Goal: Task Accomplishment & Management: Use online tool/utility

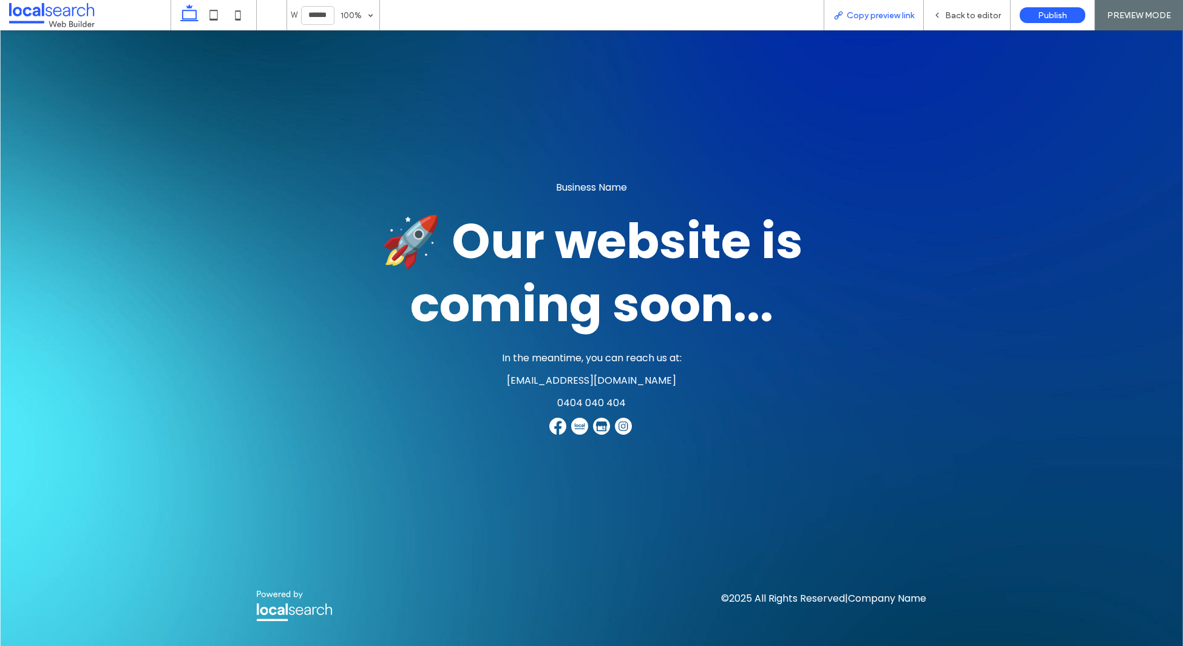
click at [872, 19] on span "Copy preview link" at bounding box center [880, 15] width 67 height 10
click at [963, 14] on span "Back to editor" at bounding box center [973, 15] width 56 height 10
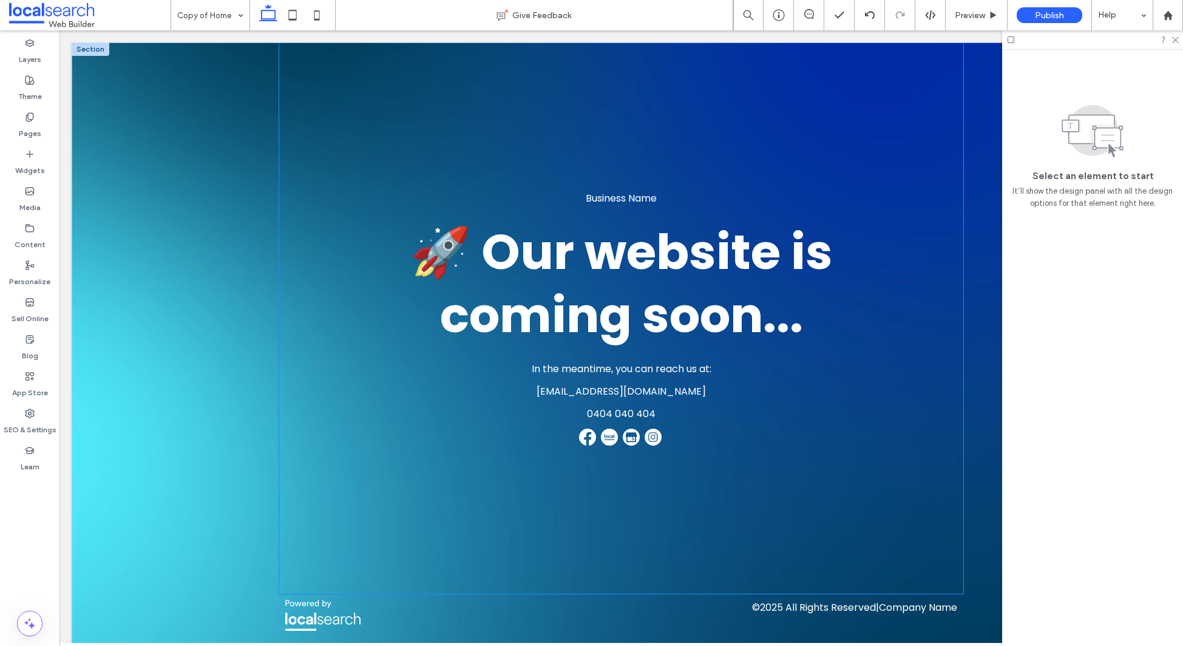
click at [464, 245] on span "🚀 Our website is" at bounding box center [621, 252] width 423 height 68
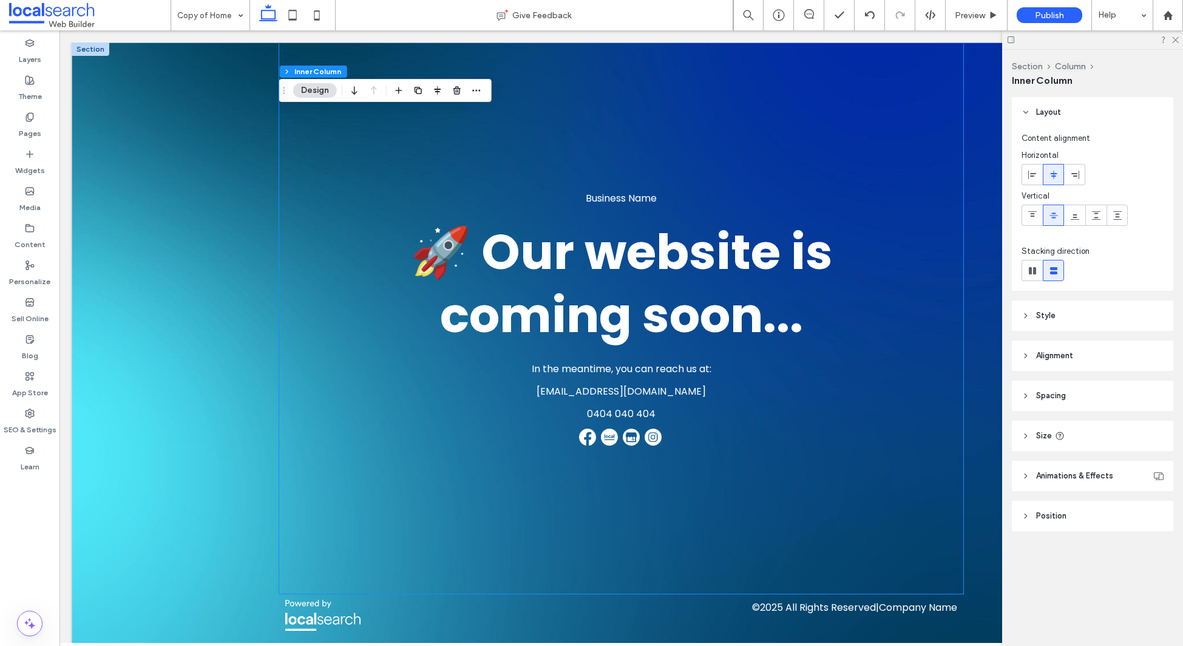
click at [464, 245] on span "🚀 Our website is" at bounding box center [621, 252] width 423 height 68
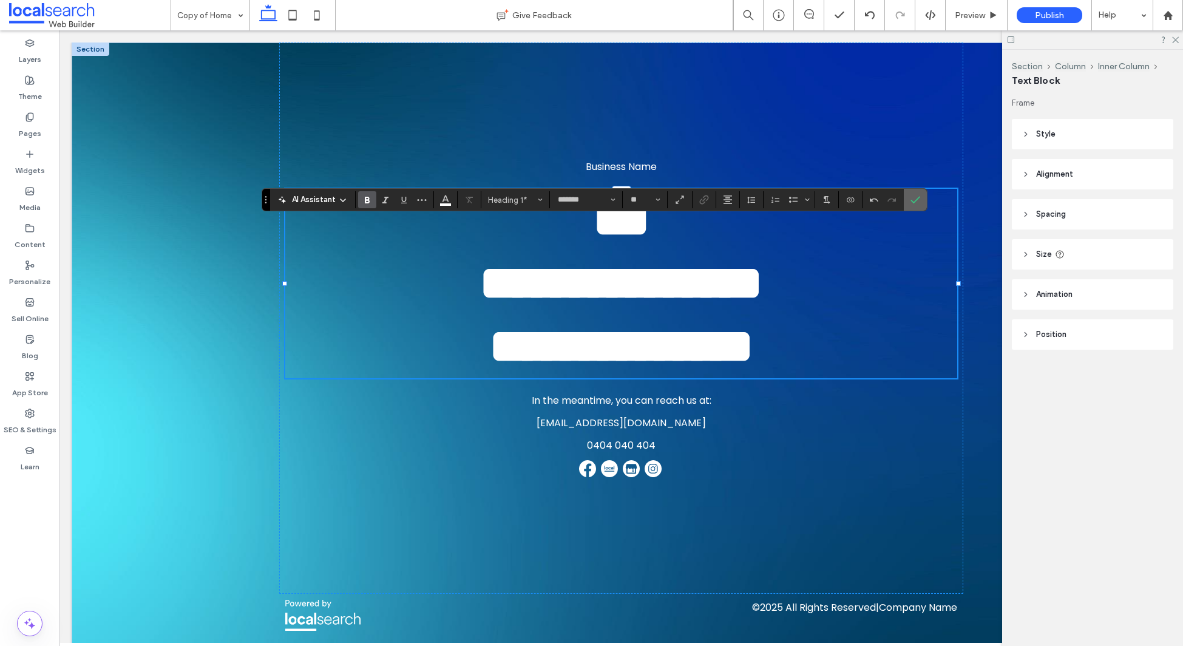
click at [916, 202] on icon "Confirm" at bounding box center [916, 200] width 10 height 10
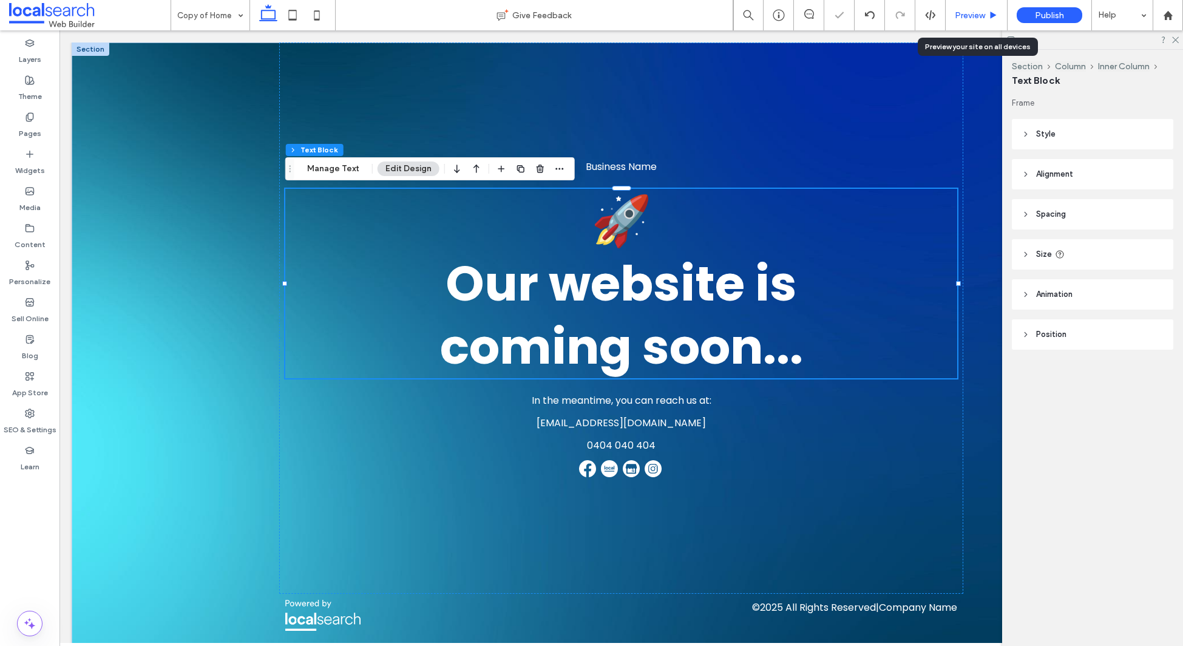
click at [973, 15] on span "Preview" at bounding box center [970, 15] width 30 height 10
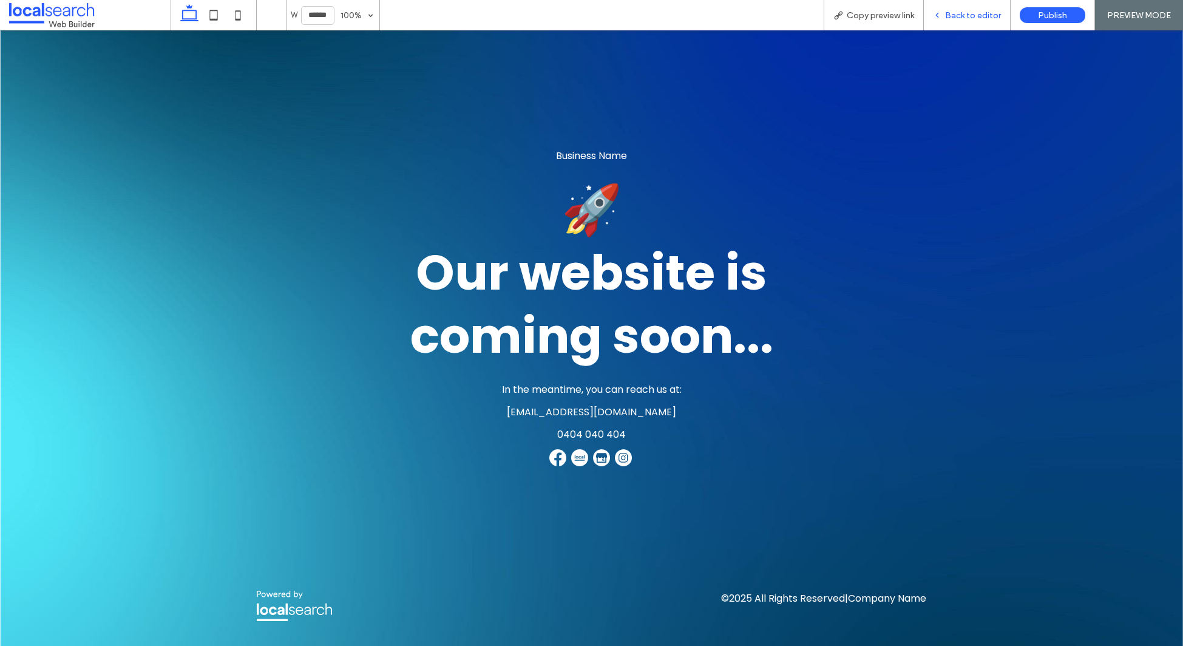
click at [973, 15] on span "Back to editor" at bounding box center [973, 15] width 56 height 10
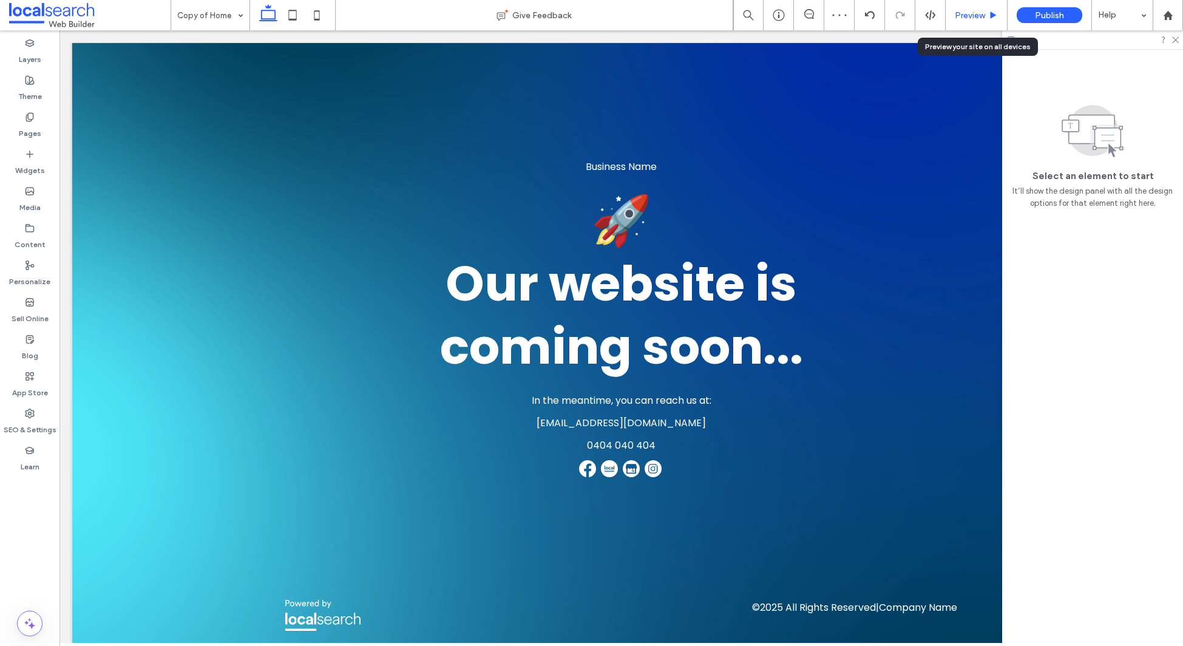
click at [973, 15] on span "Preview" at bounding box center [970, 15] width 30 height 10
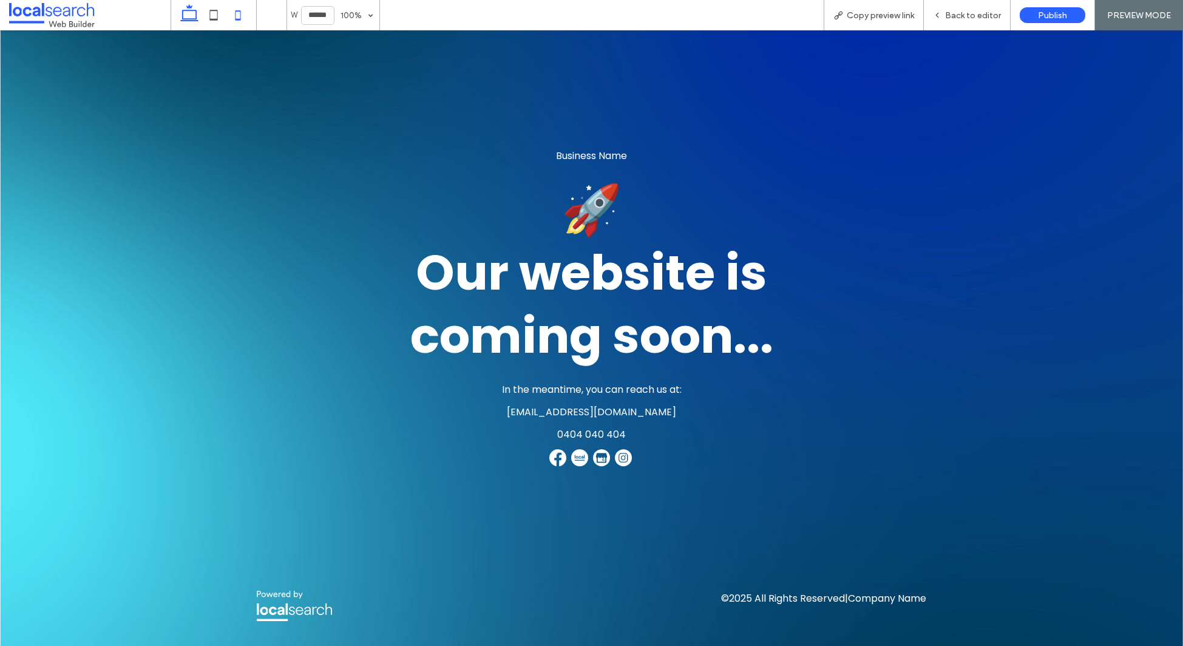
click at [233, 15] on icon at bounding box center [238, 15] width 24 height 24
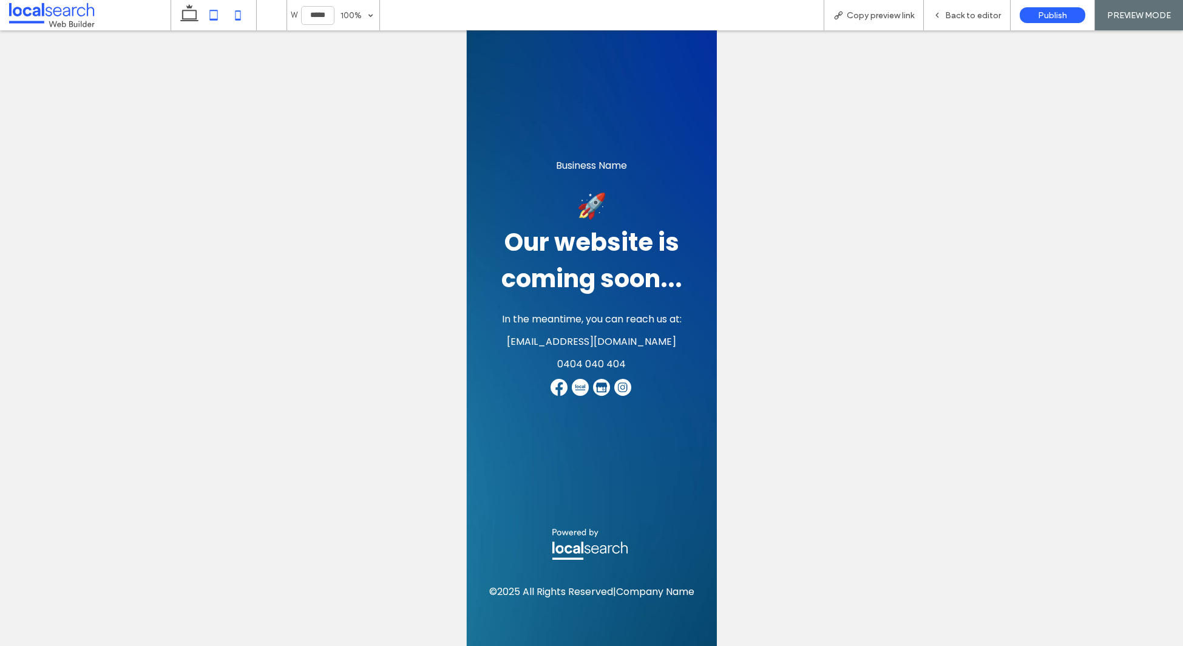
click at [212, 18] on icon at bounding box center [214, 15] width 24 height 24
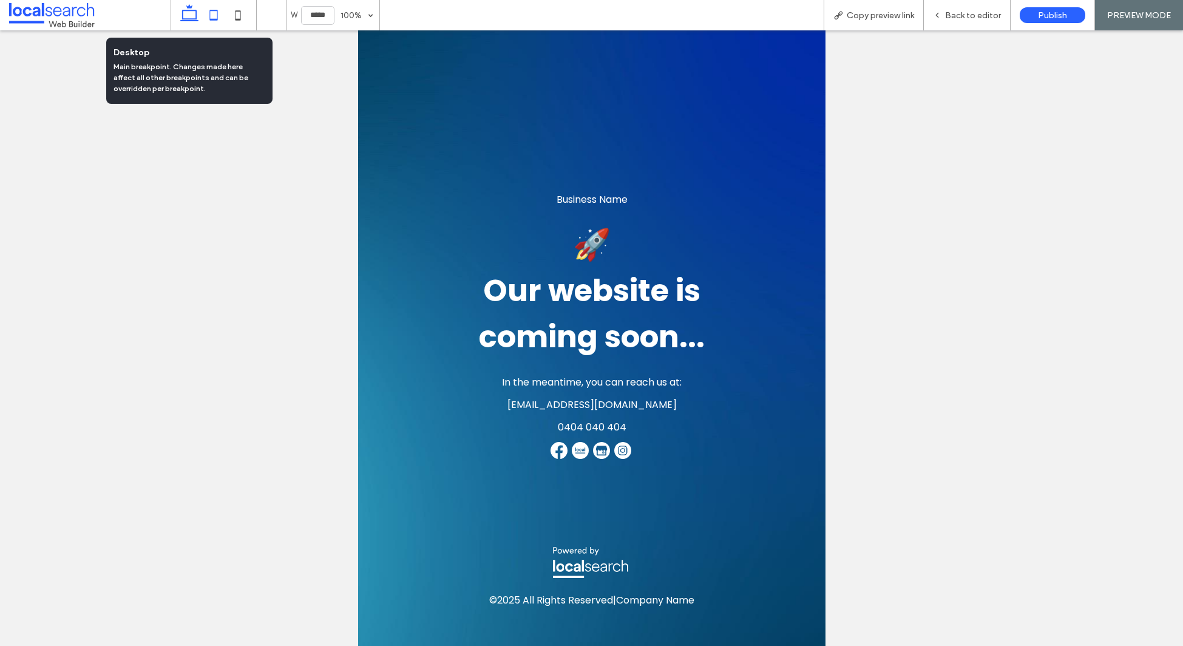
click at [191, 18] on icon at bounding box center [189, 15] width 24 height 24
type input "******"
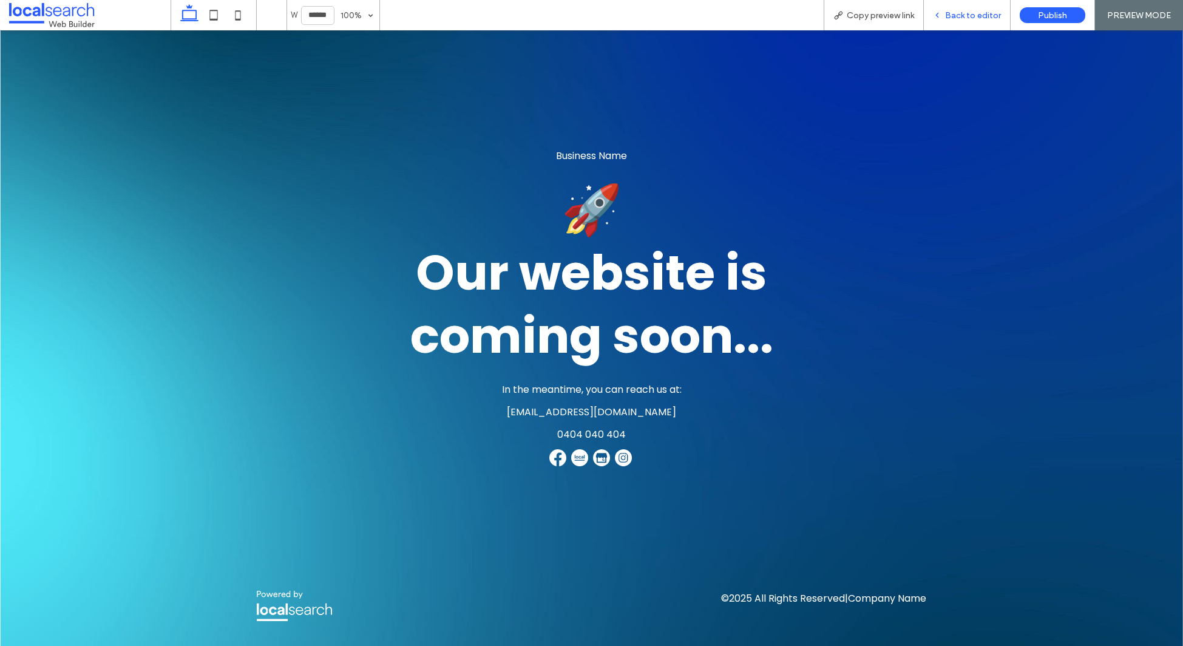
click at [960, 15] on span "Back to editor" at bounding box center [973, 15] width 56 height 10
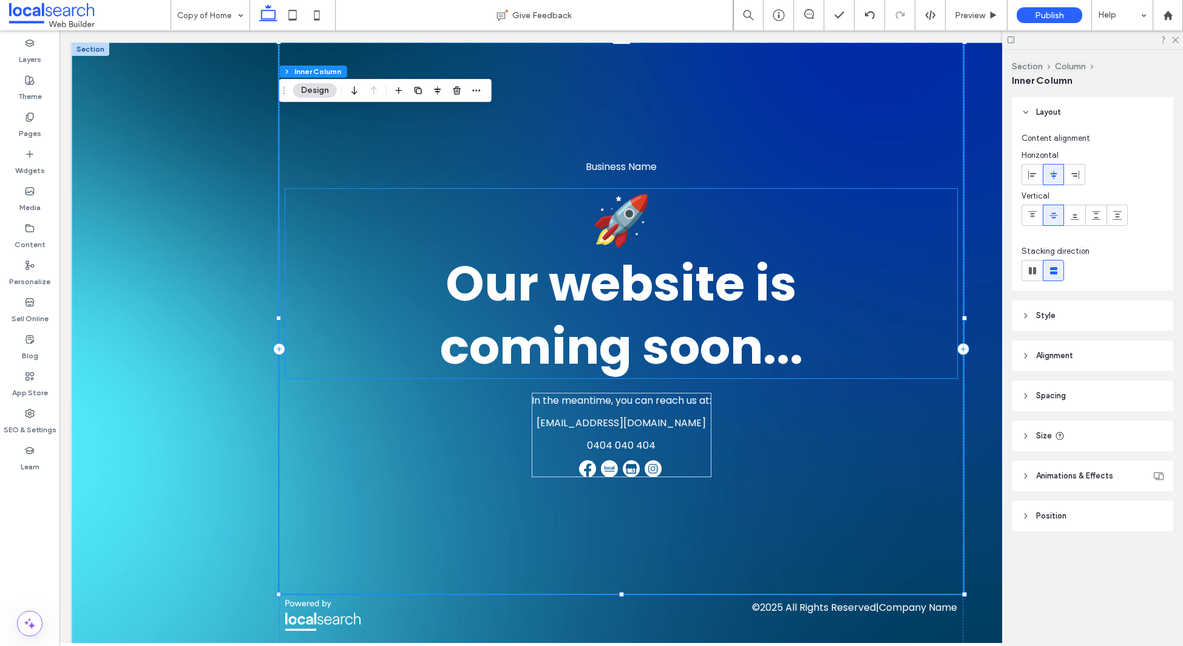
click at [454, 280] on span "﻿ Our website is coming soon..." at bounding box center [621, 315] width 363 height 131
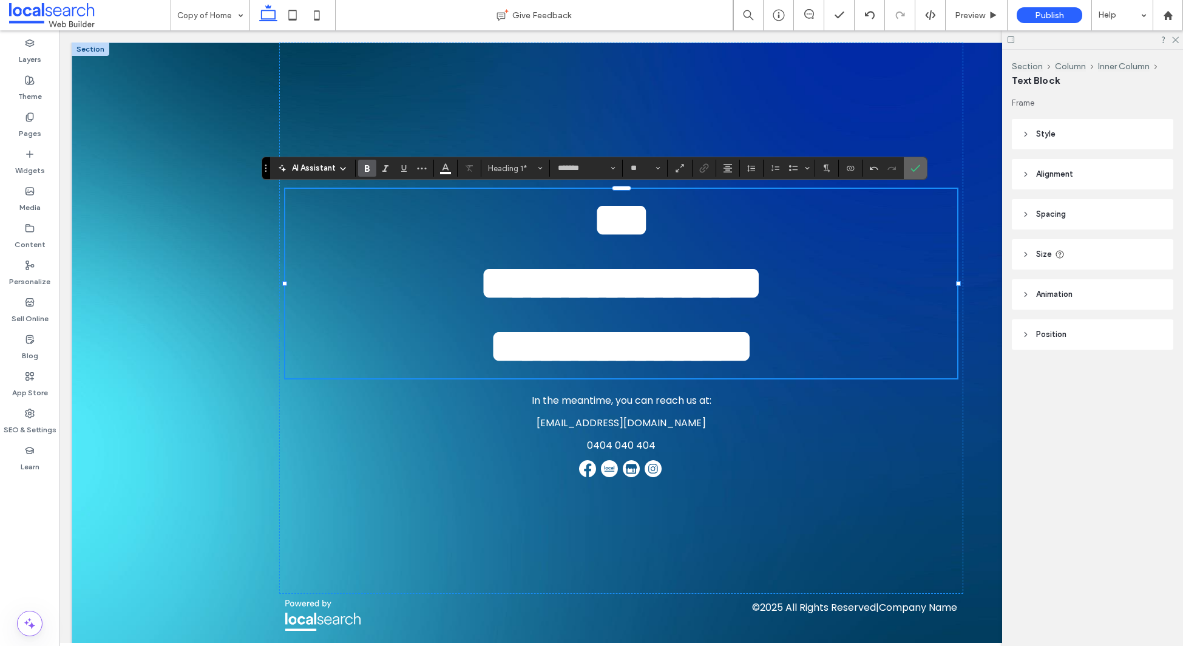
click at [922, 169] on label "Confirm" at bounding box center [915, 168] width 18 height 22
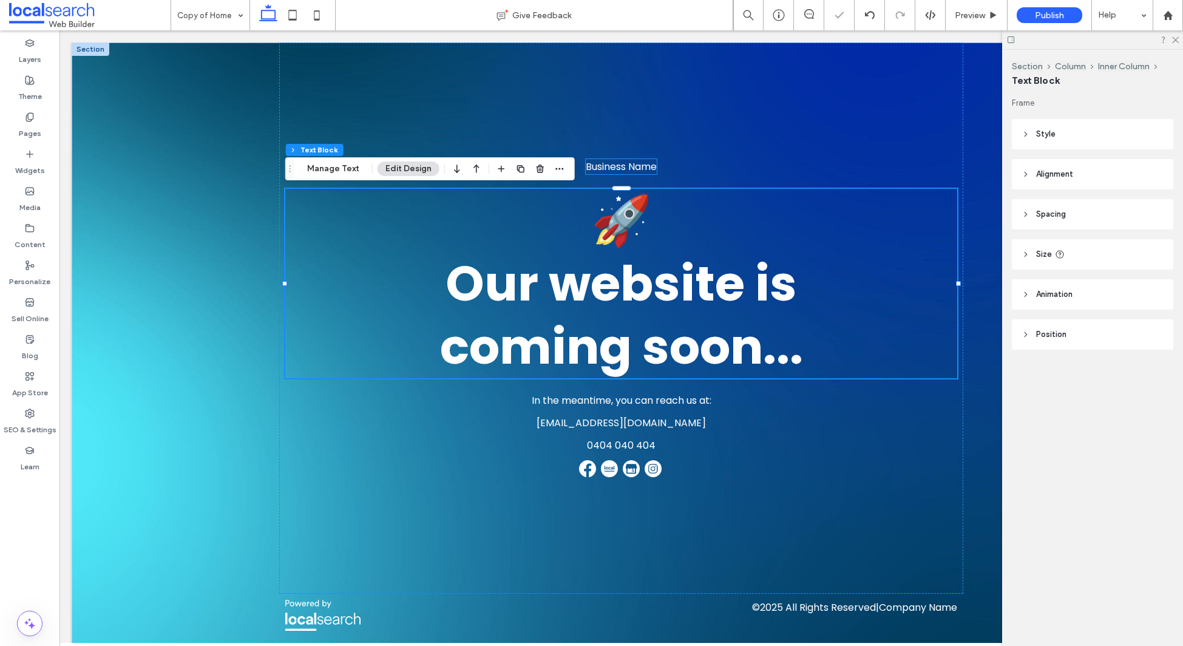
click at [630, 167] on span "Business Name" at bounding box center [621, 167] width 71 height 14
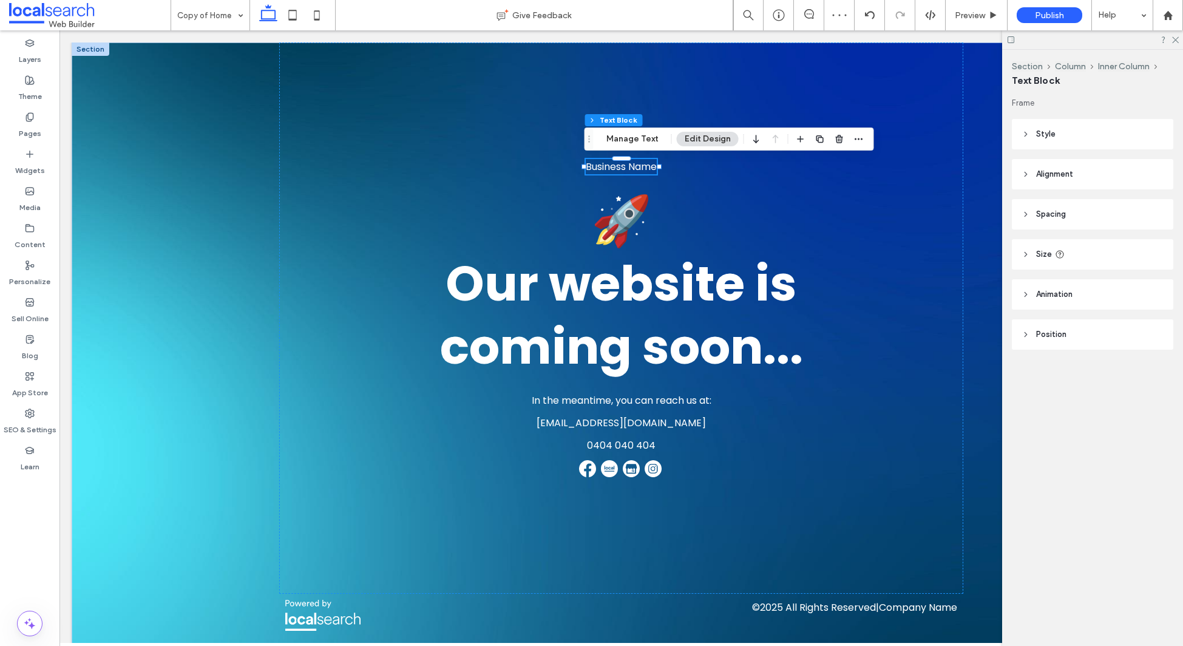
click at [1060, 180] on header "Alignment" at bounding box center [1092, 174] width 161 height 30
click at [1054, 251] on span "Spacing" at bounding box center [1051, 250] width 30 height 12
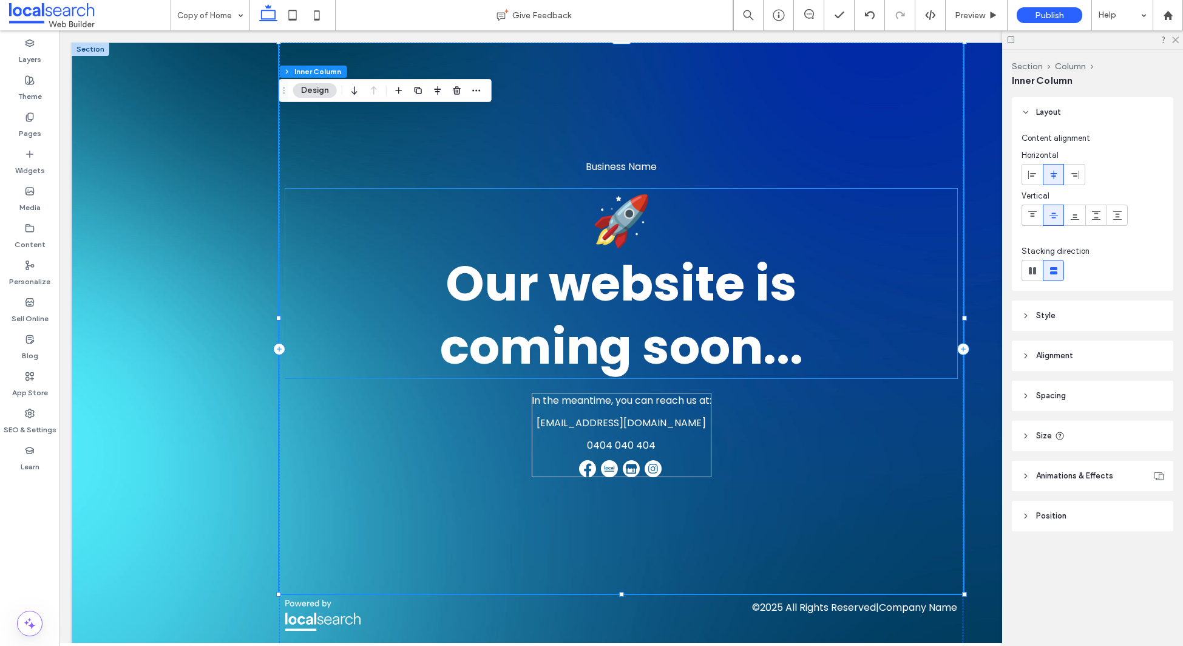
click at [619, 221] on span "🚀" at bounding box center [621, 220] width 61 height 68
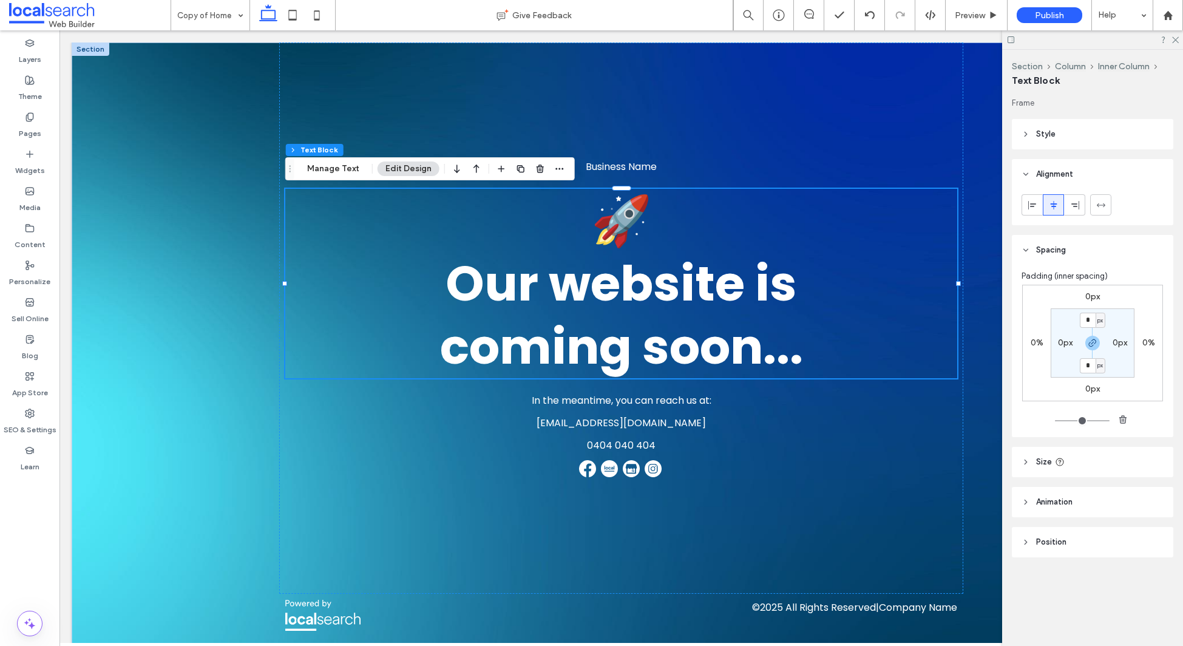
click at [619, 221] on span "🚀" at bounding box center [621, 220] width 61 height 68
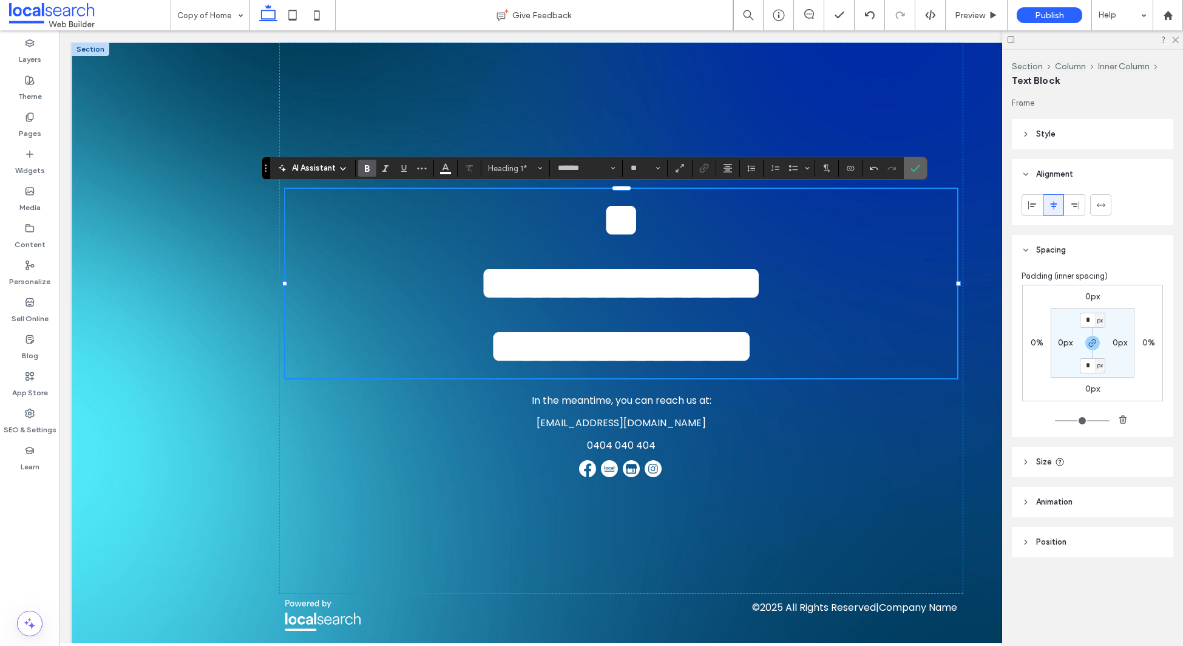
click at [916, 170] on icon "Confirm" at bounding box center [916, 168] width 10 height 10
click at [916, 169] on icon "Confirm" at bounding box center [916, 168] width 10 height 10
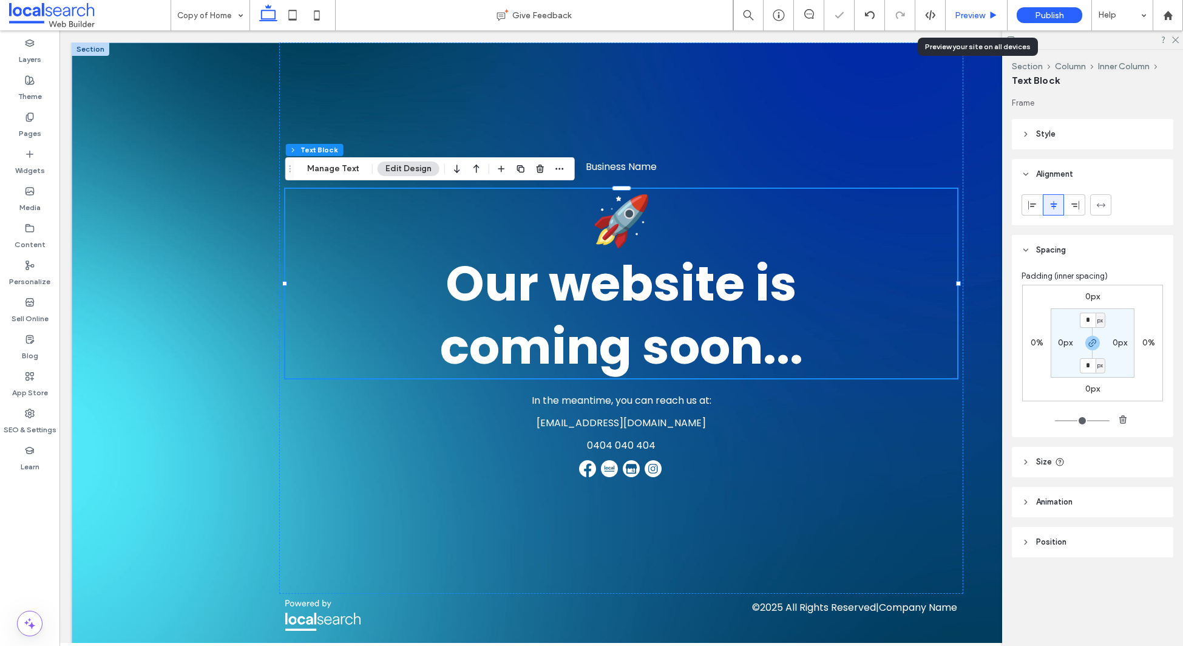
click at [977, 12] on span "Preview" at bounding box center [970, 15] width 30 height 10
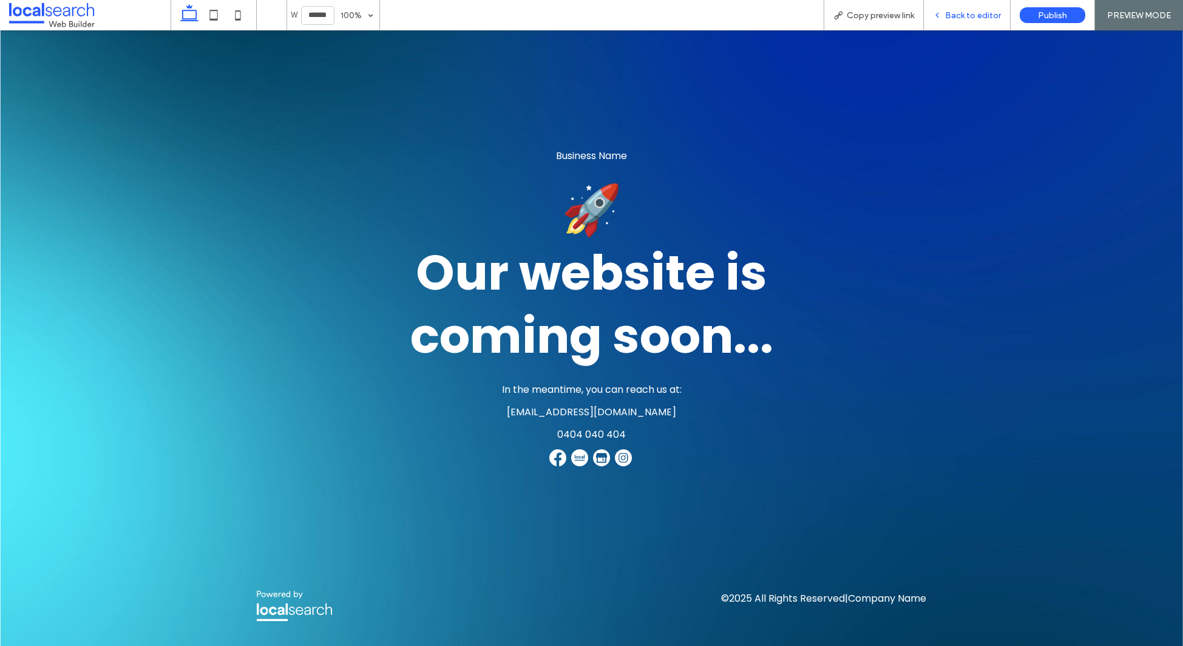
click at [948, 16] on span "Back to editor" at bounding box center [973, 15] width 56 height 10
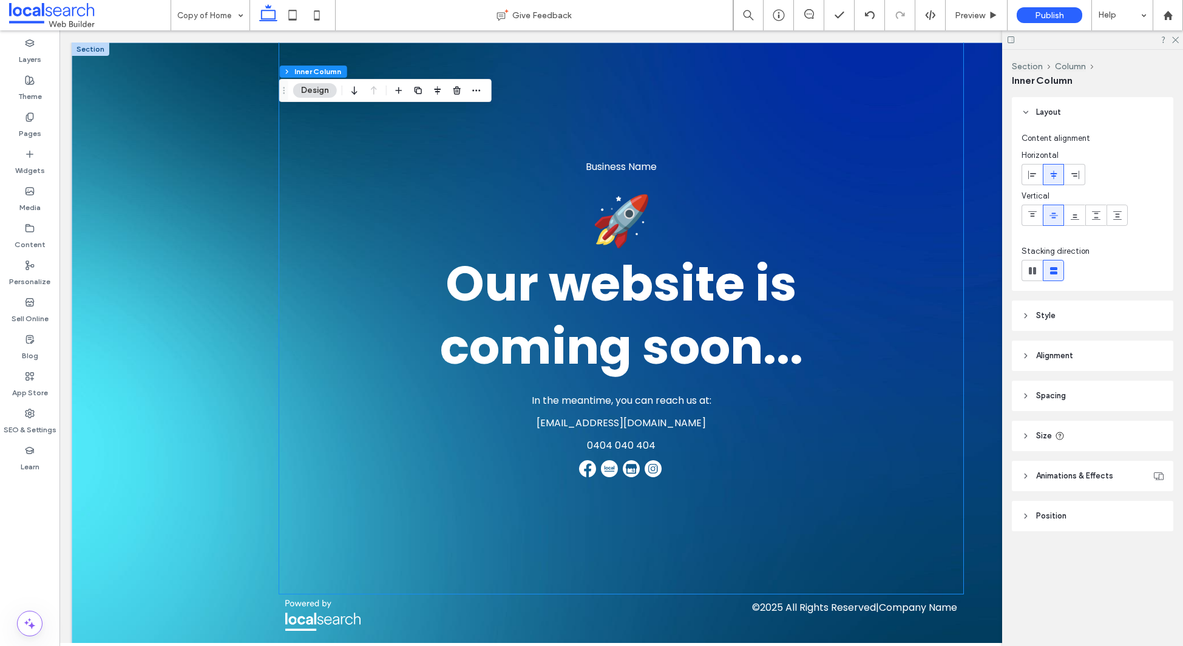
click at [444, 281] on h1 "﻿ Our website is coming soon..." at bounding box center [621, 315] width 673 height 126
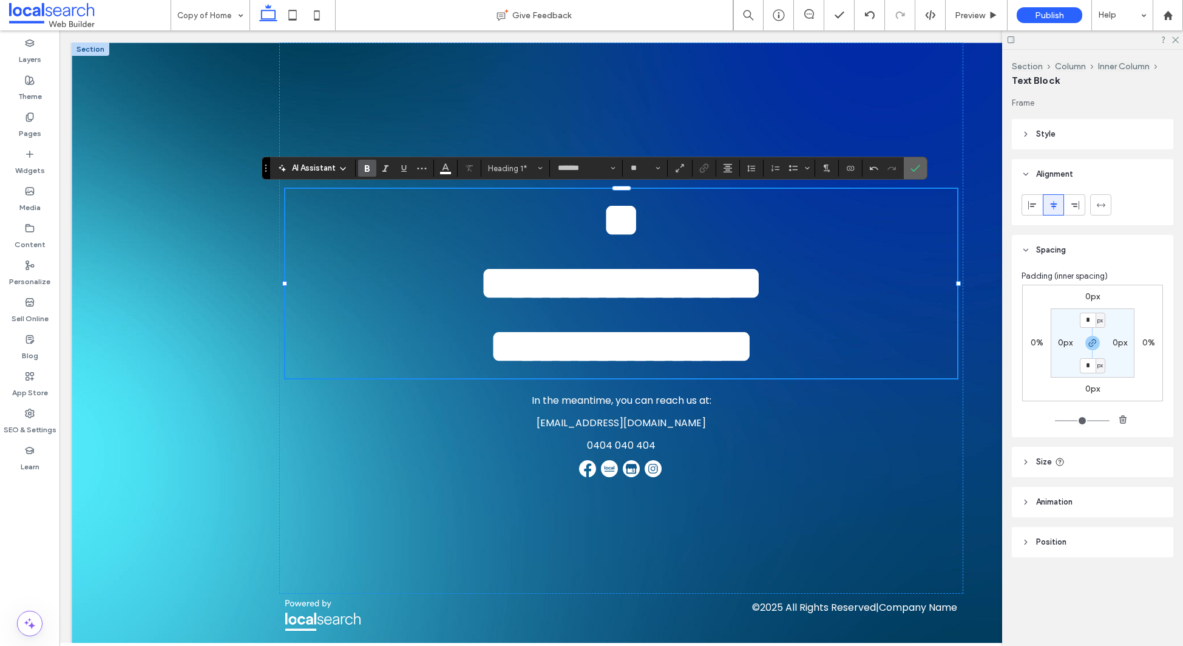
click at [913, 175] on span "Confirm" at bounding box center [913, 168] width 5 height 22
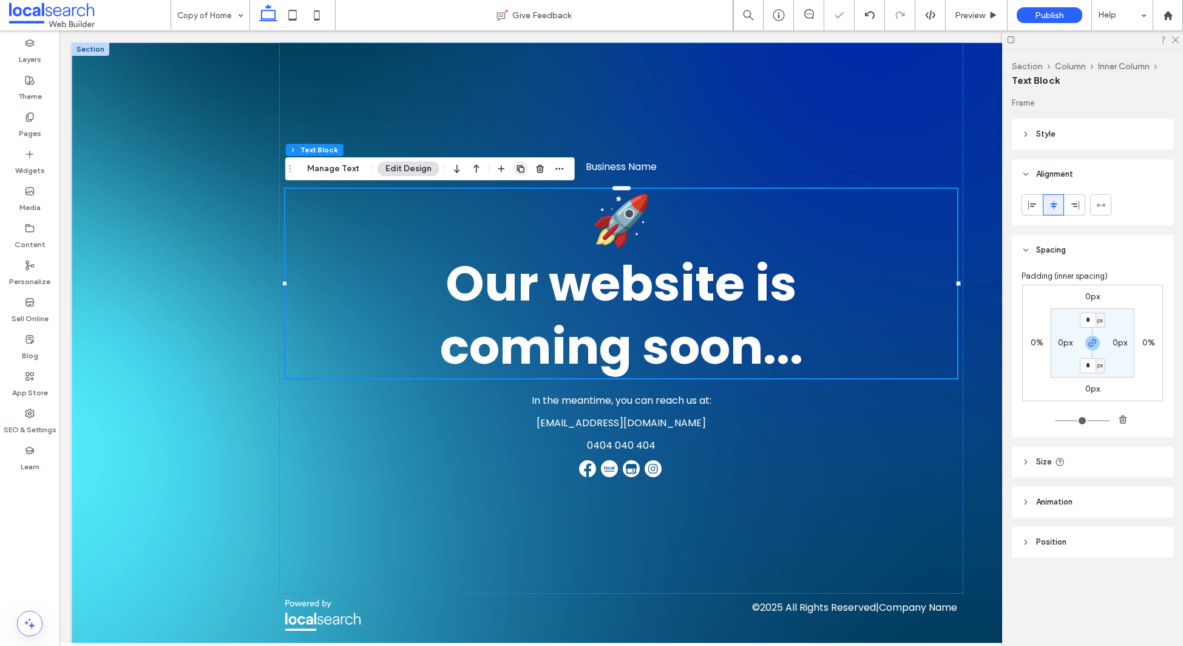
click at [514, 166] on span "button" at bounding box center [521, 168] width 15 height 15
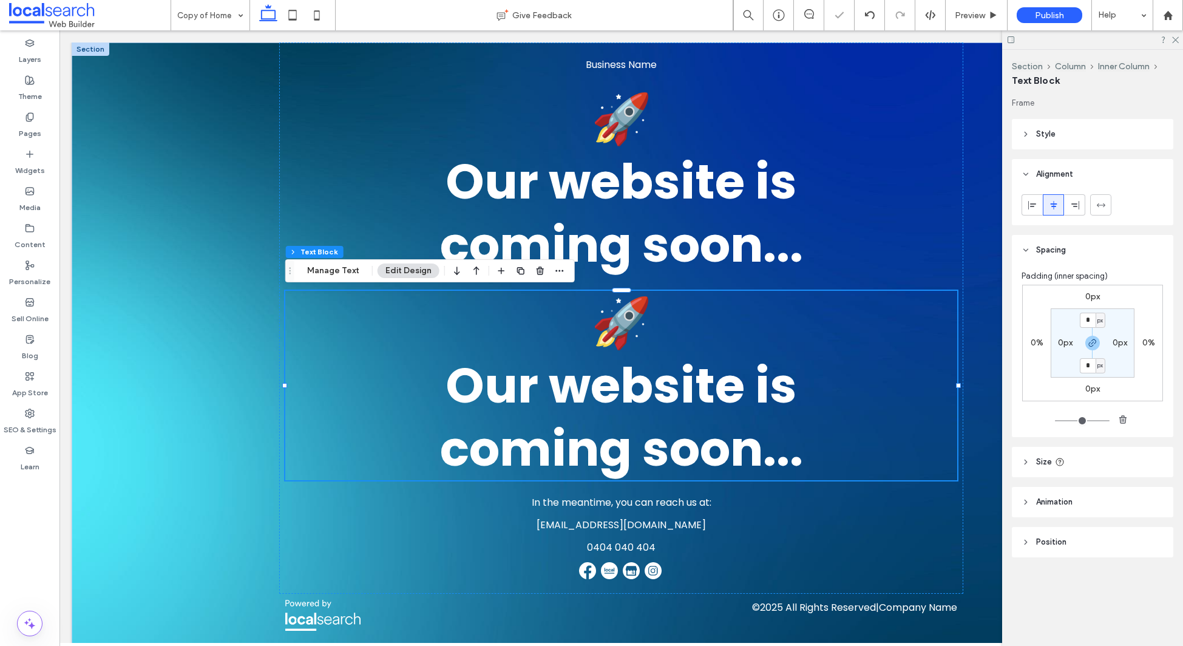
click at [518, 398] on span "﻿ Our website is coming soon..." at bounding box center [621, 417] width 363 height 131
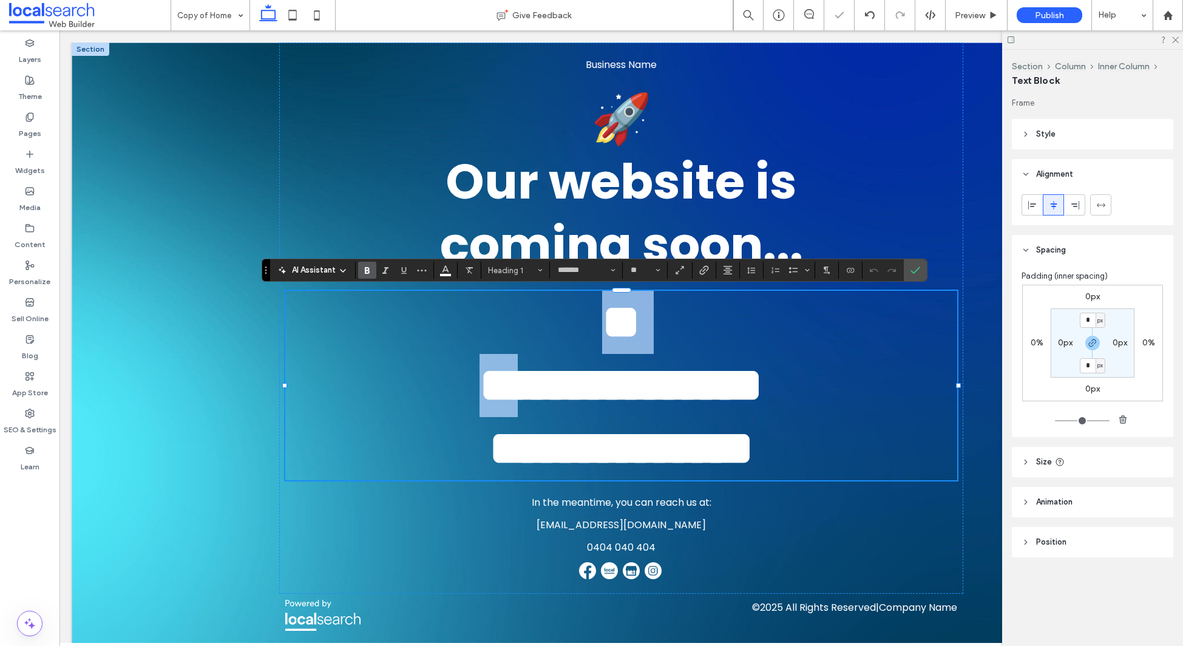
click at [518, 398] on span "**********" at bounding box center [622, 416] width 284 height 111
click at [667, 325] on h1 "**" at bounding box center [621, 322] width 673 height 63
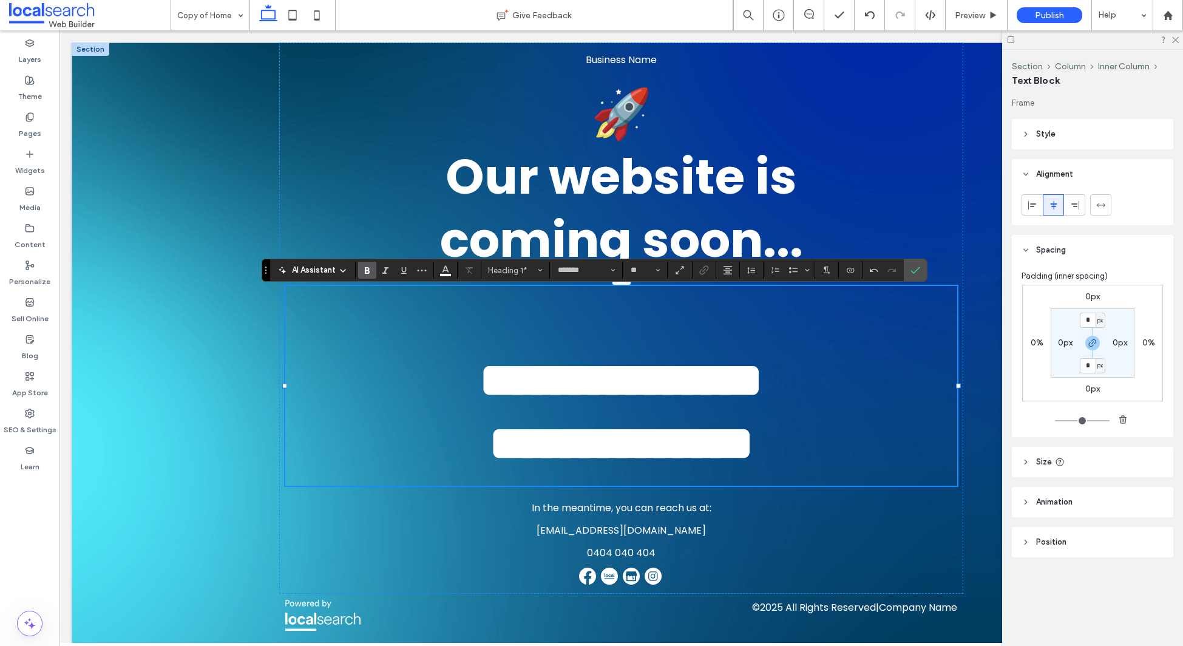
click at [480, 373] on span "**********" at bounding box center [622, 411] width 284 height 111
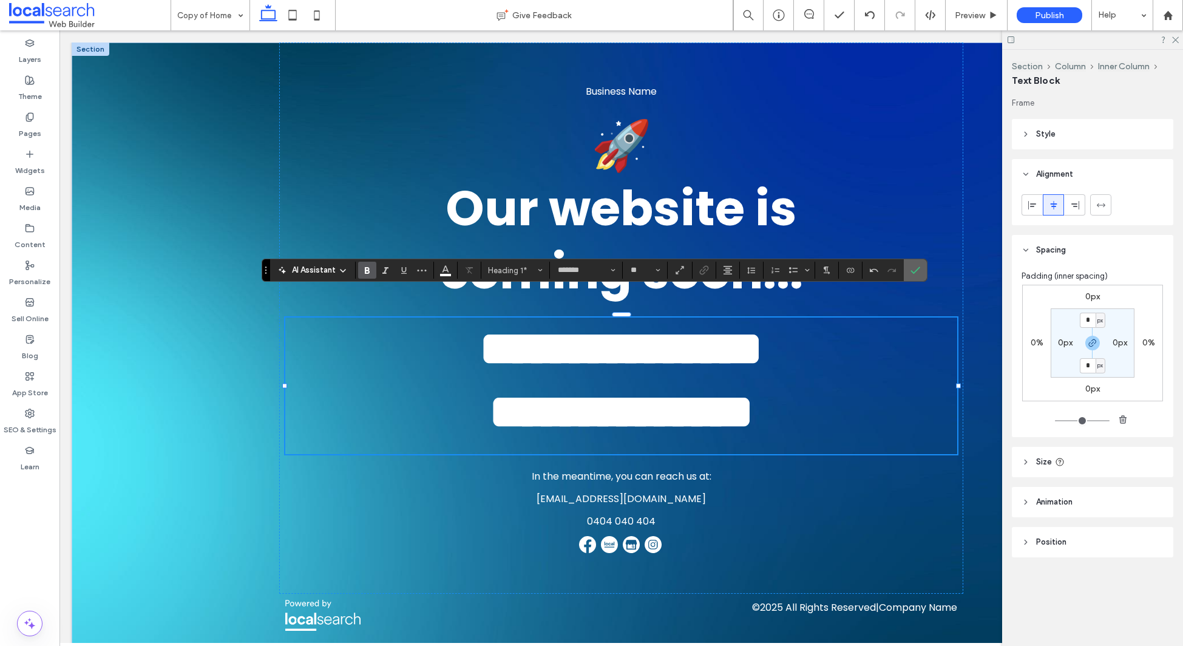
click at [914, 279] on span "Confirm" at bounding box center [913, 270] width 5 height 22
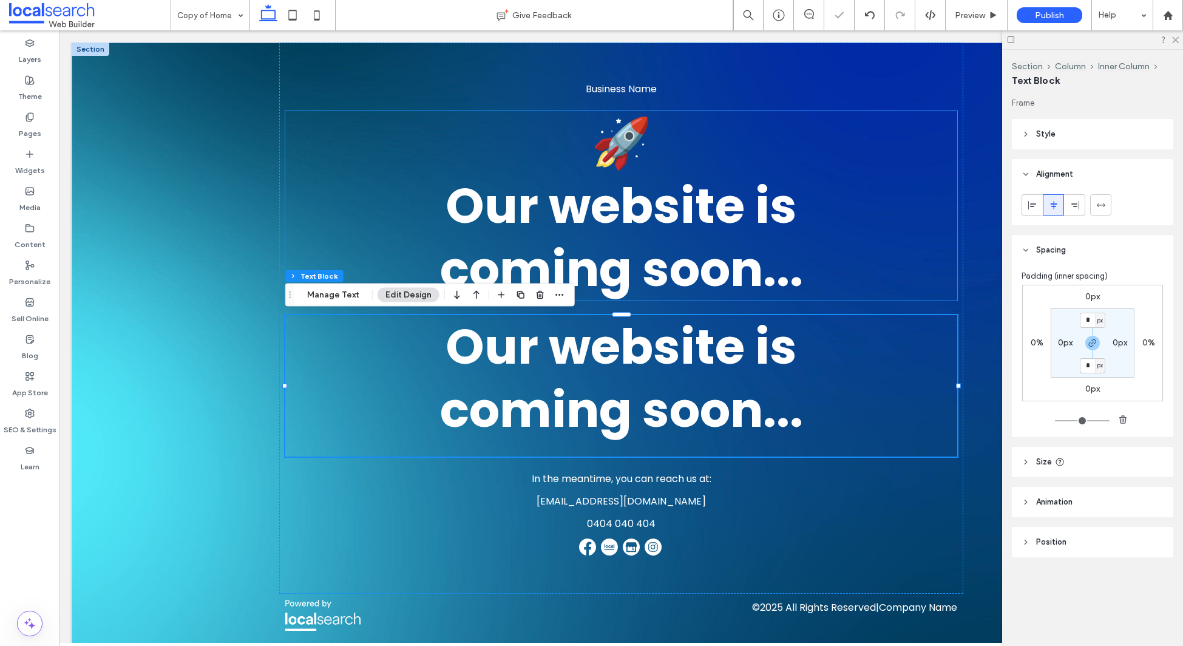
click at [675, 241] on span "﻿ Our website is coming soon..." at bounding box center [621, 237] width 363 height 131
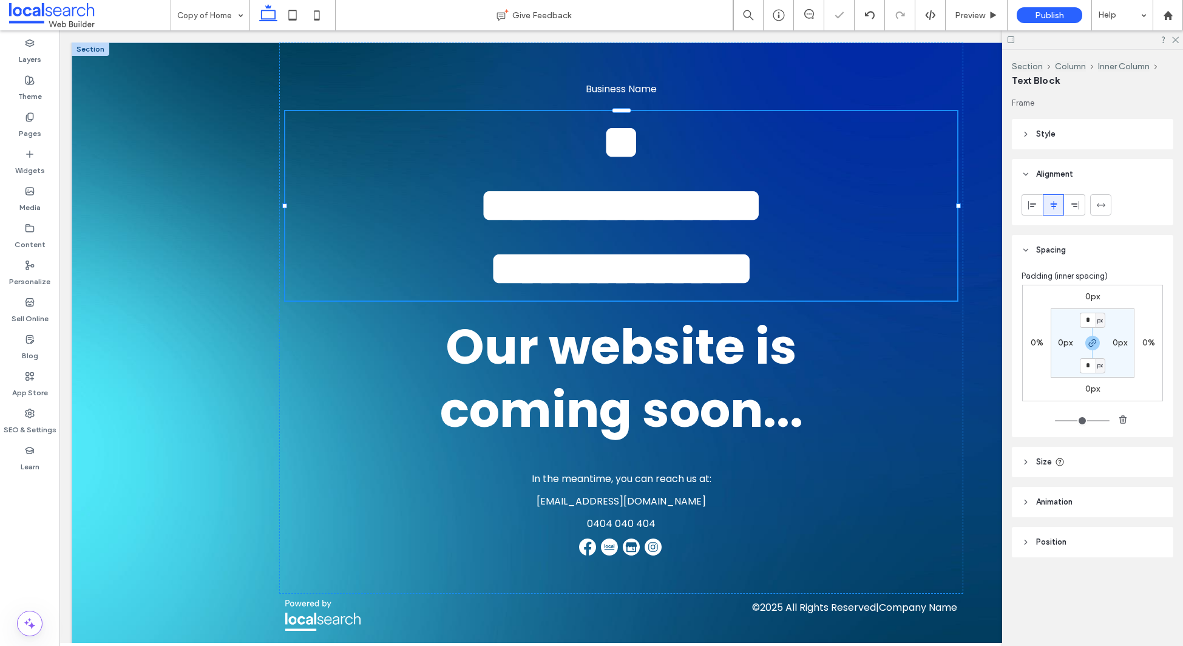
type input "*******"
type input "**"
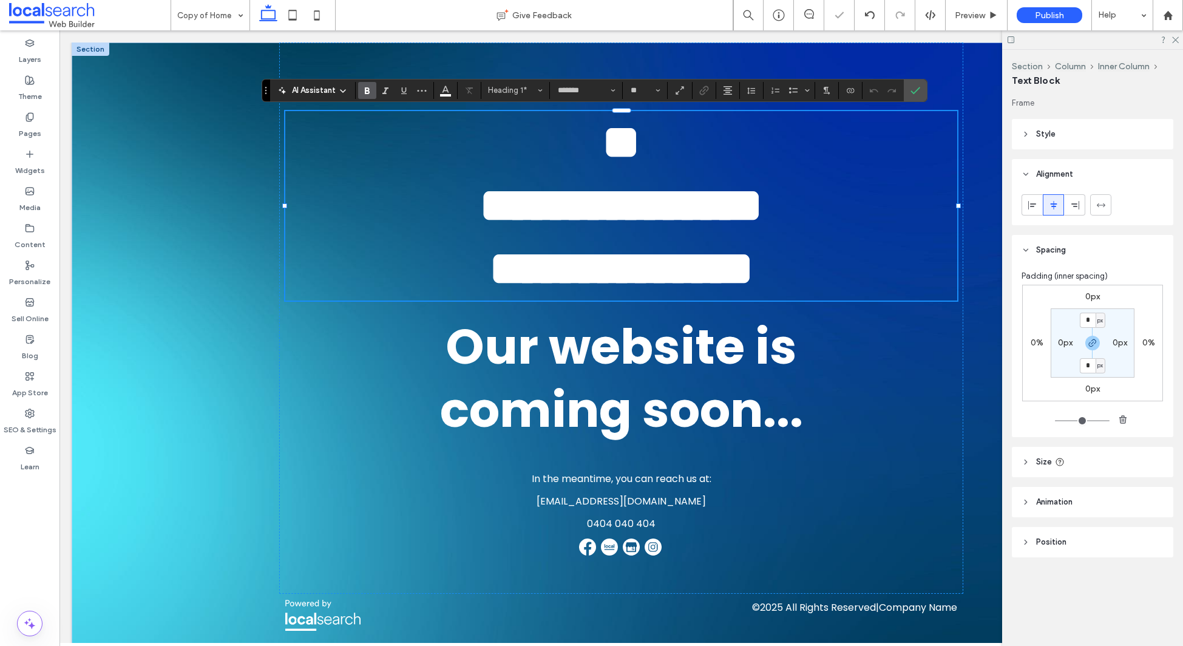
scroll to position [2, 0]
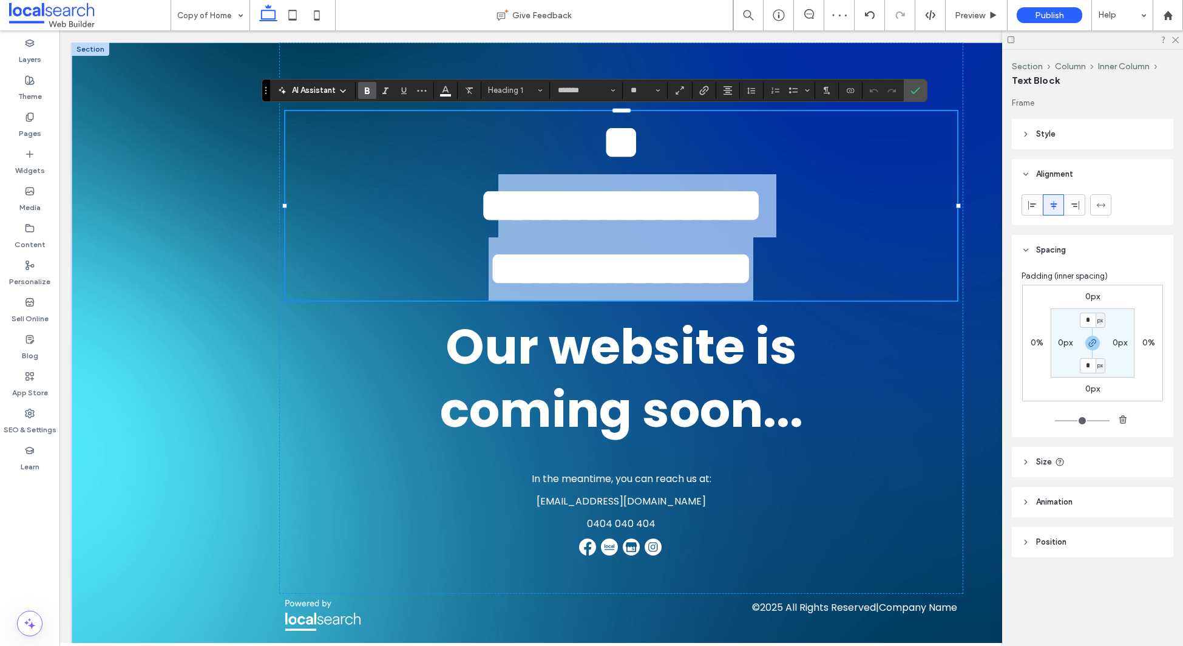
drag, startPoint x: 756, startPoint y: 282, endPoint x: 462, endPoint y: 195, distance: 307.0
click at [461, 195] on h1 "**********" at bounding box center [621, 237] width 673 height 126
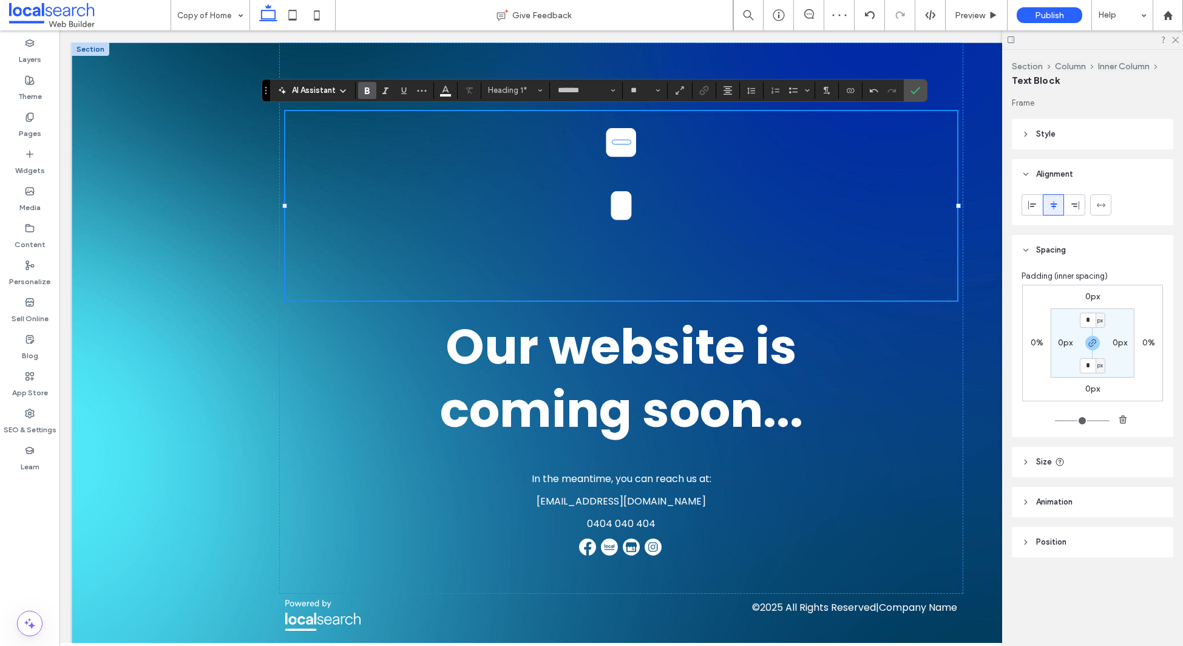
scroll to position [0, 0]
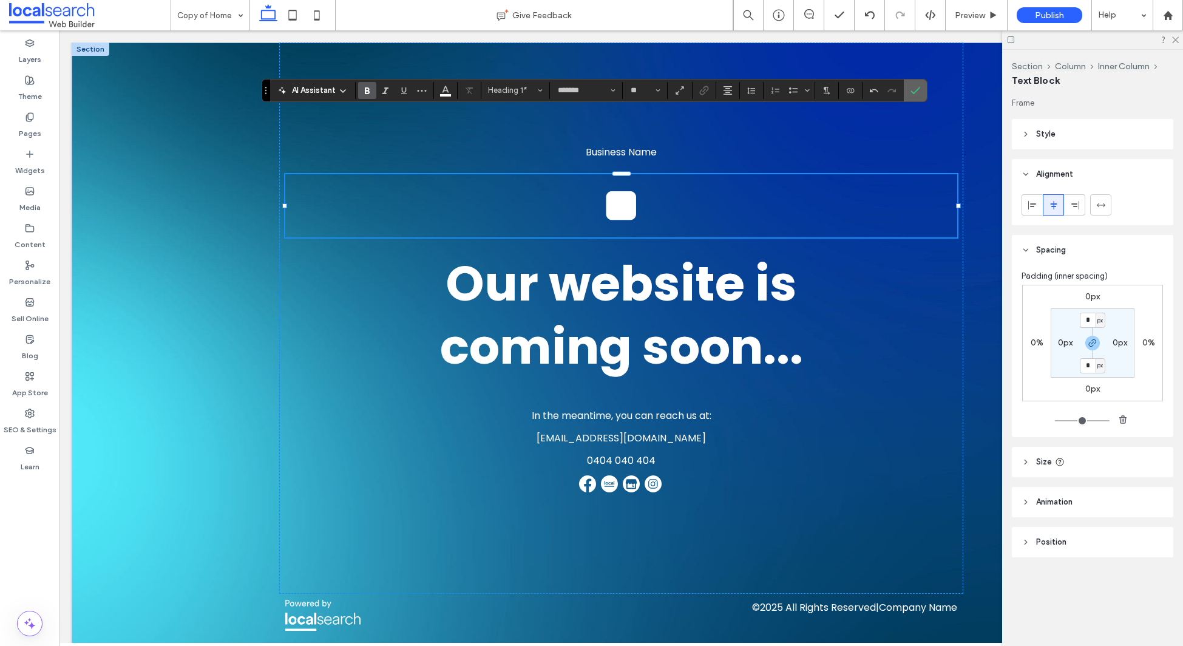
click at [909, 89] on label "Confirm" at bounding box center [915, 91] width 18 height 22
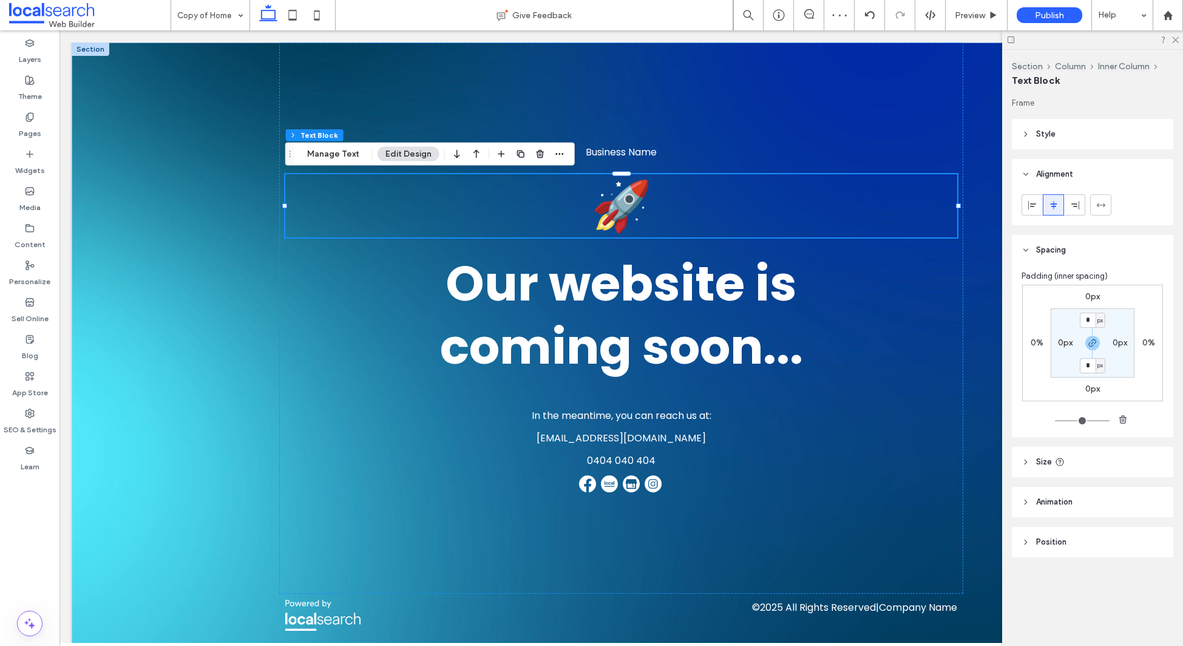
click at [624, 202] on span "🚀 ﻿" at bounding box center [621, 206] width 61 height 68
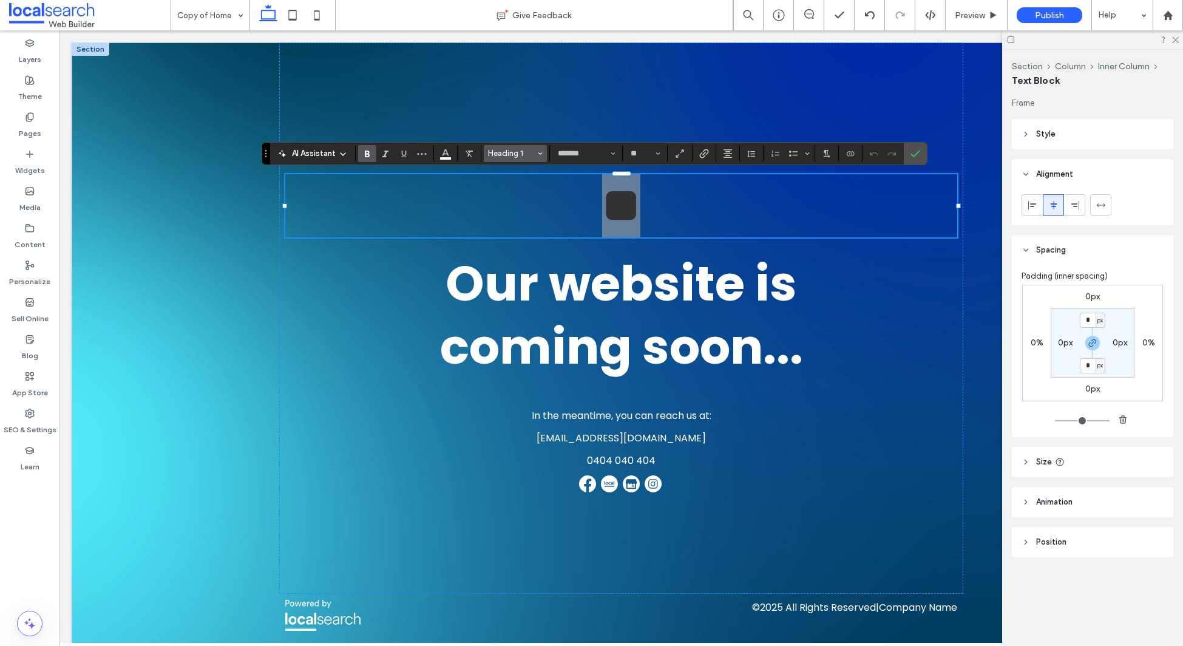
click at [506, 152] on span "Heading 1" at bounding box center [511, 153] width 47 height 9
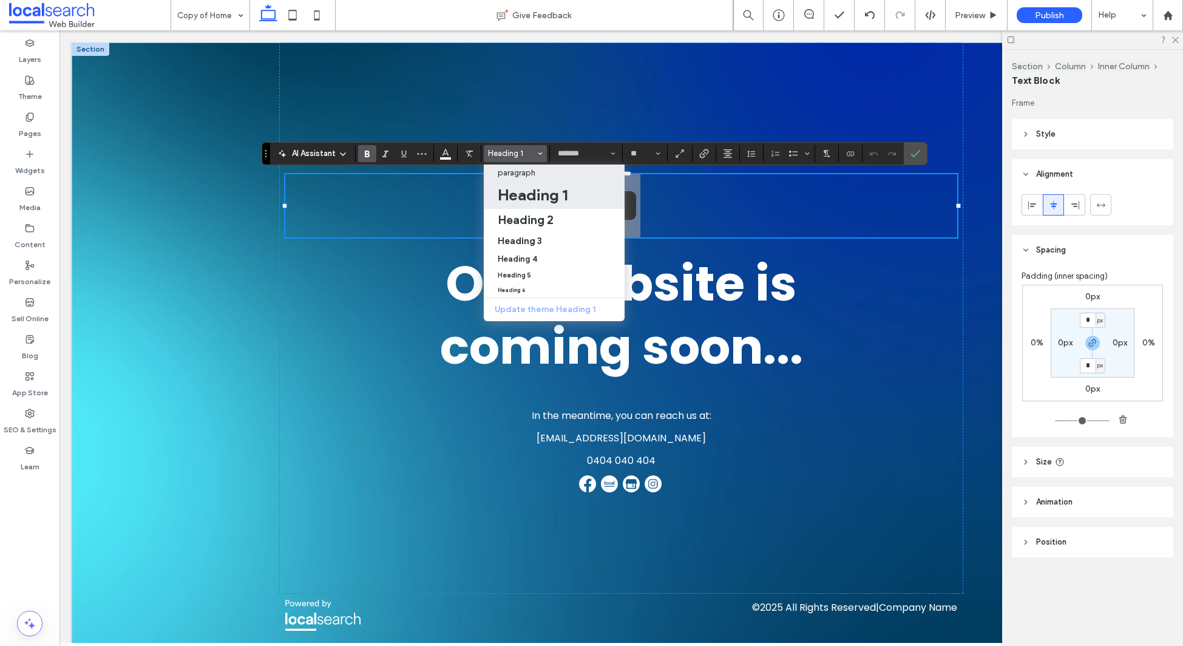
click at [533, 175] on p "paragraph" at bounding box center [517, 172] width 38 height 9
type input "**"
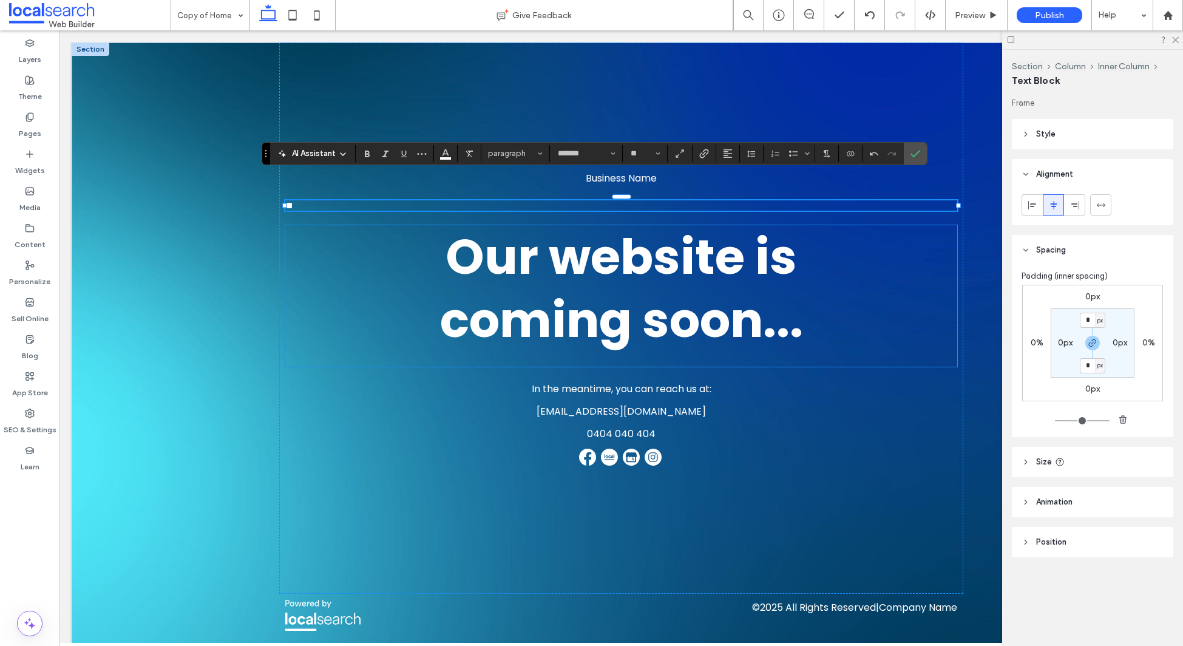
click at [627, 337] on span "Our website is coming soon..." at bounding box center [621, 288] width 363 height 131
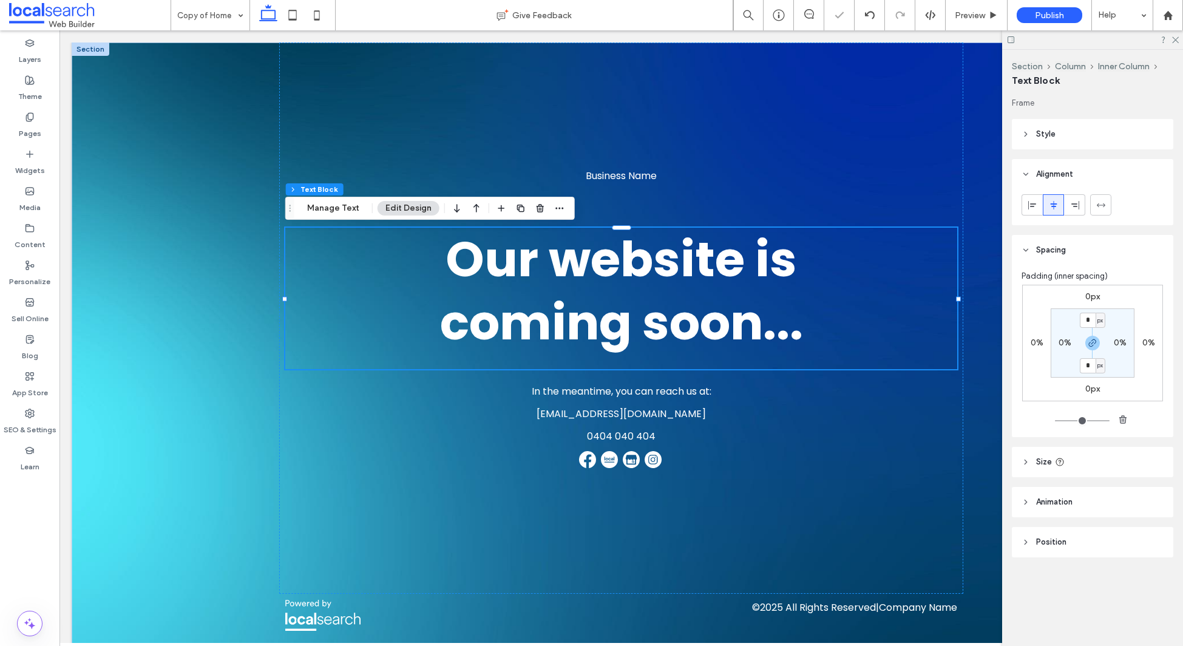
click at [627, 337] on div "Our website is coming soon..." at bounding box center [621, 298] width 673 height 141
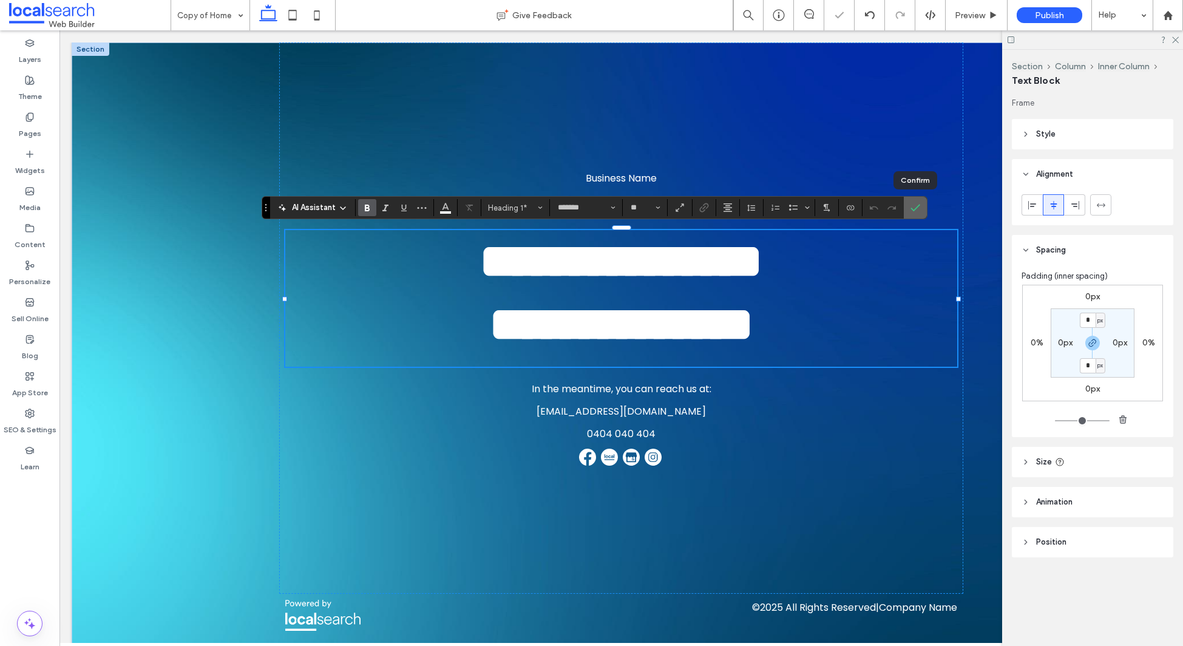
drag, startPoint x: 919, startPoint y: 205, endPoint x: 765, endPoint y: 202, distance: 154.2
click at [919, 205] on use "Confirm" at bounding box center [916, 207] width 10 height 7
click at [916, 209] on use "Confirm" at bounding box center [916, 207] width 10 height 7
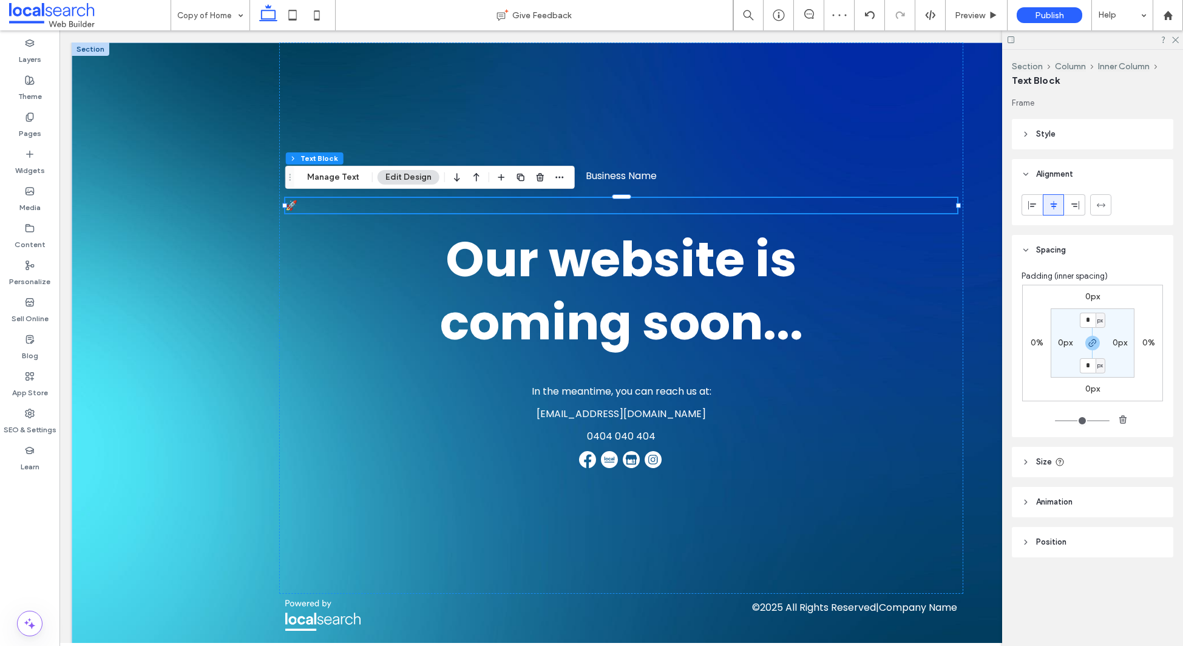
click at [642, 202] on p "🚀" at bounding box center [621, 205] width 673 height 15
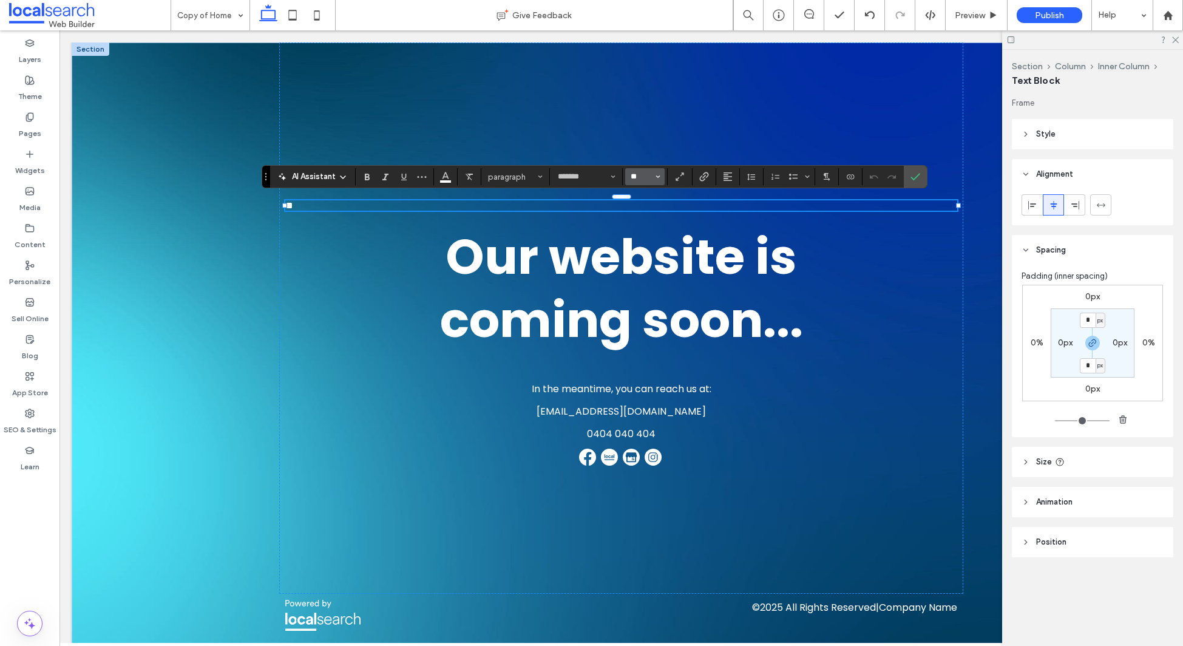
click at [639, 176] on input "**" at bounding box center [642, 177] width 24 height 10
type input "**"
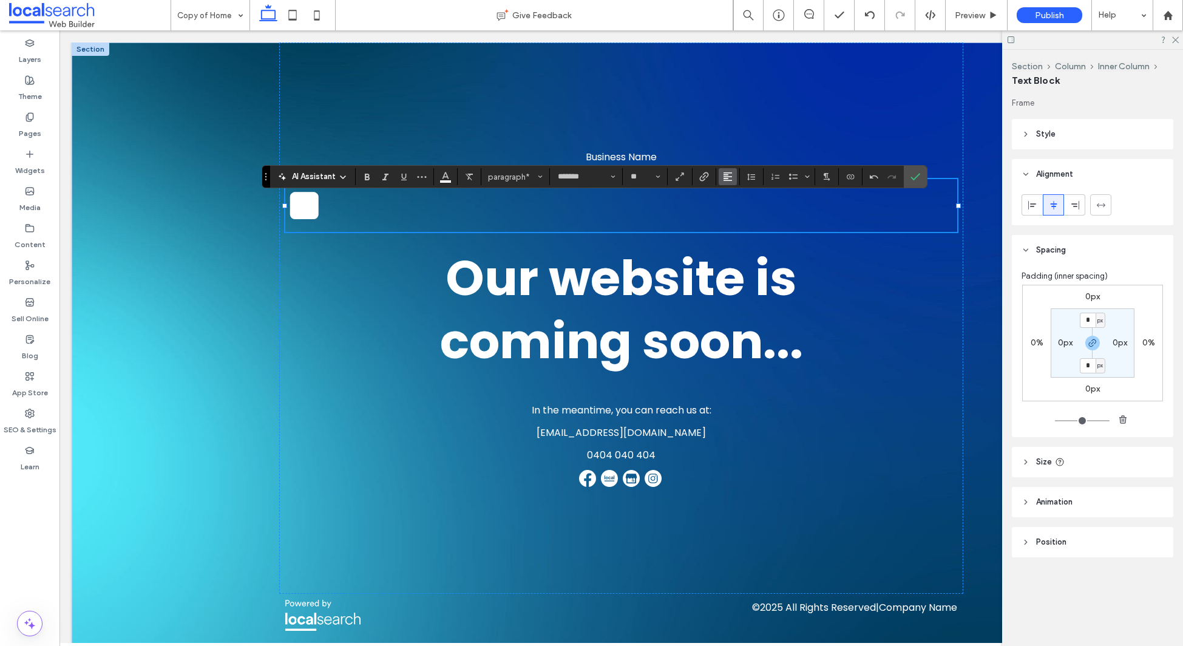
click at [735, 180] on button "Alignment" at bounding box center [728, 176] width 18 height 17
click at [735, 212] on icon "ui.textEditor.alignment.center" at bounding box center [737, 214] width 10 height 10
click at [916, 178] on icon "Confirm" at bounding box center [916, 177] width 10 height 10
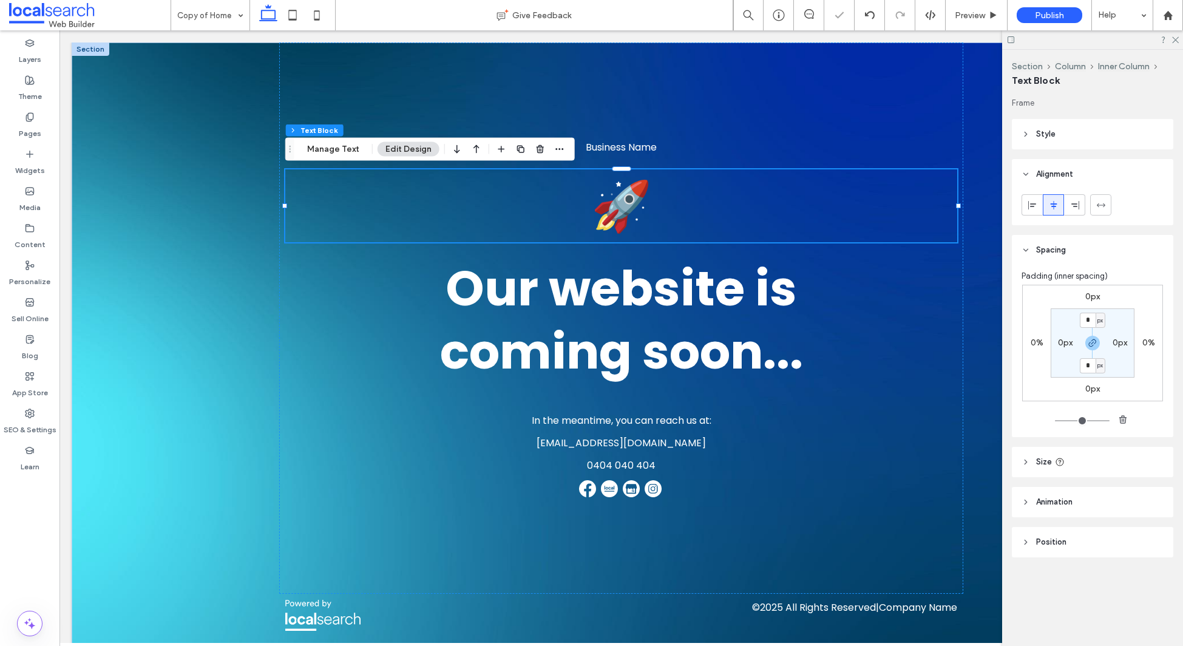
click at [1095, 461] on header "Size" at bounding box center [1092, 462] width 161 height 30
click at [1149, 490] on div "%" at bounding box center [1155, 493] width 12 height 12
click at [1154, 600] on span "A" at bounding box center [1154, 599] width 5 height 12
type input "*"
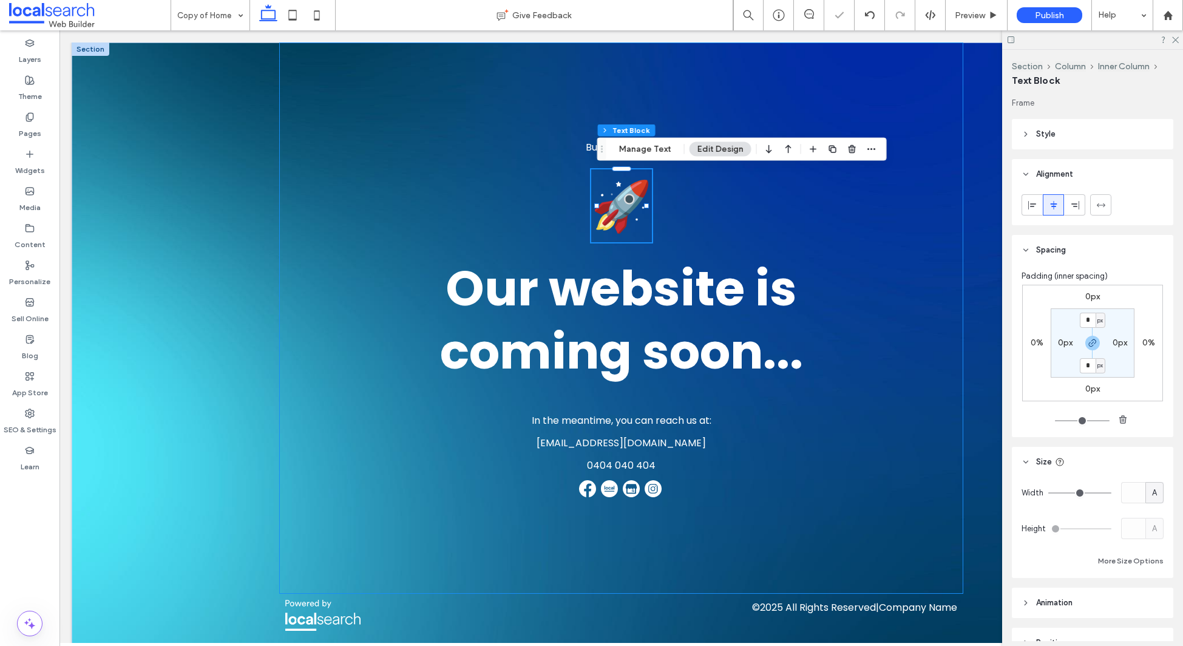
drag, startPoint x: 871, startPoint y: 217, endPoint x: 866, endPoint y: 224, distance: 9.1
click at [871, 217] on div "Business Name 🚀 Our website is coming soon... In the meantime, you can reach us…" at bounding box center [621, 317] width 685 height 551
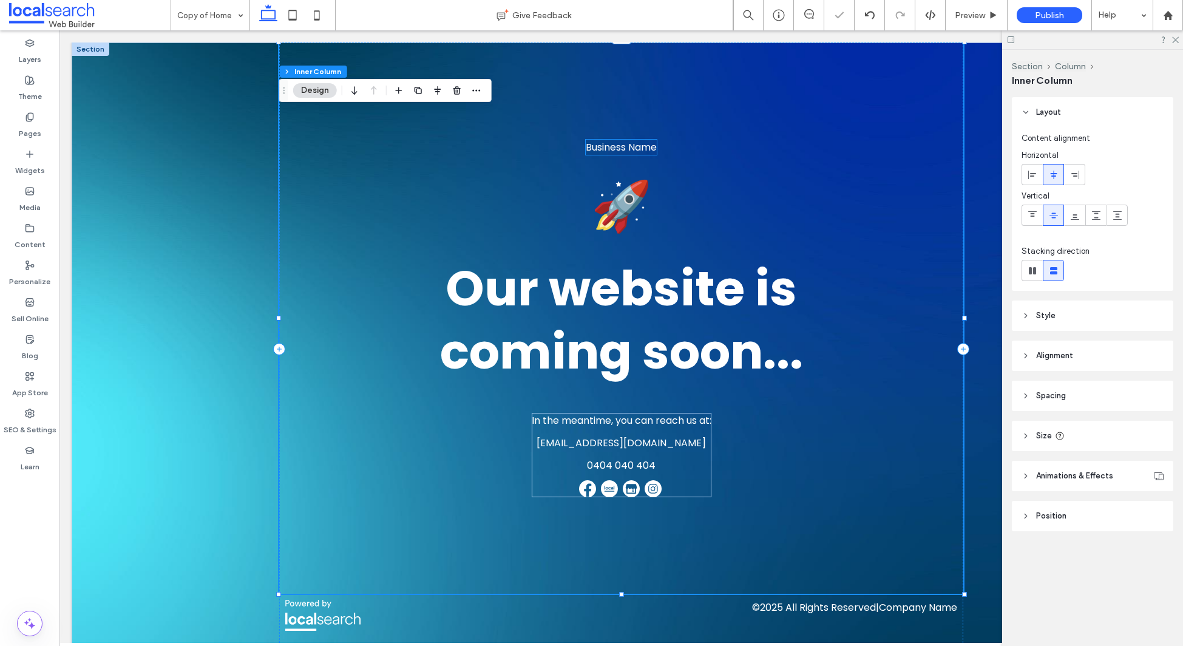
click at [644, 142] on span "Business Name" at bounding box center [621, 147] width 71 height 14
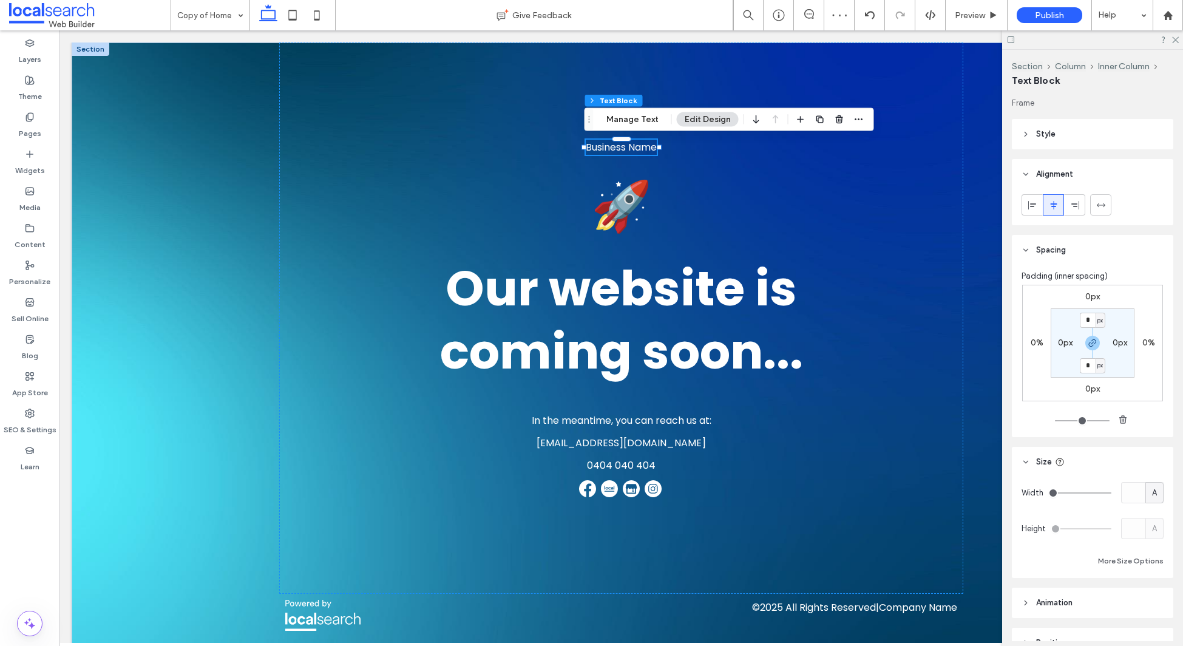
click at [616, 152] on span "Business Name" at bounding box center [621, 147] width 71 height 14
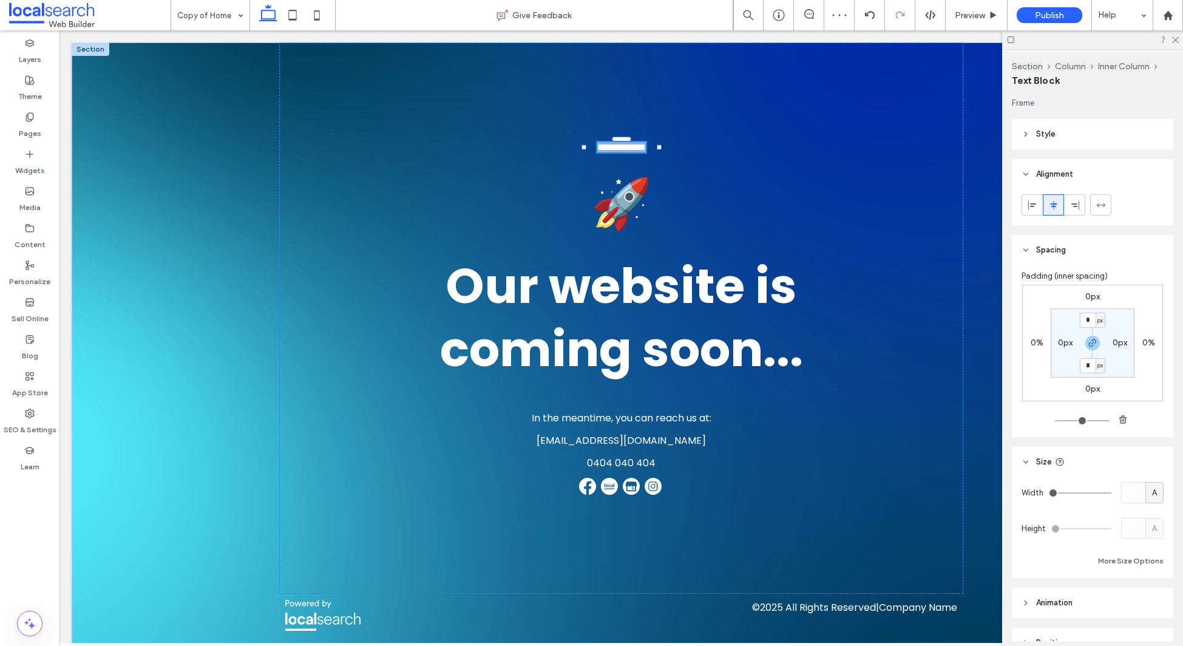
click at [616, 152] on span "**********" at bounding box center [621, 147] width 49 height 9
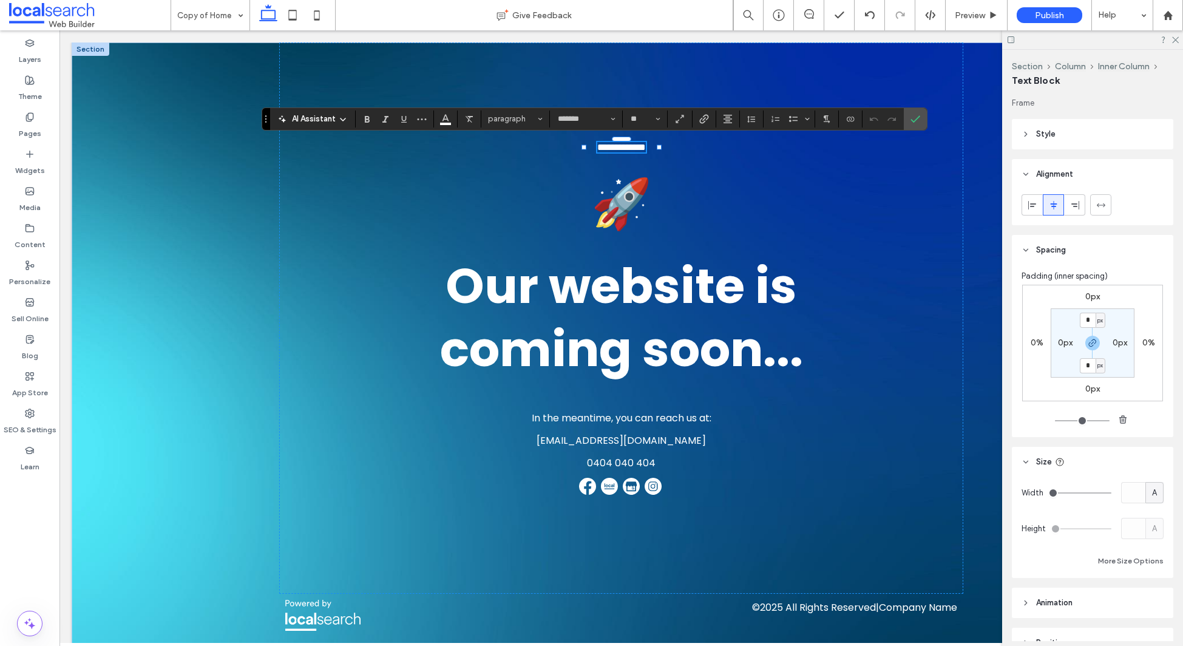
click at [646, 146] on span "**********" at bounding box center [621, 147] width 49 height 9
click at [597, 147] on span "**********" at bounding box center [621, 147] width 49 height 9
click at [916, 119] on icon "Confirm" at bounding box center [916, 119] width 10 height 10
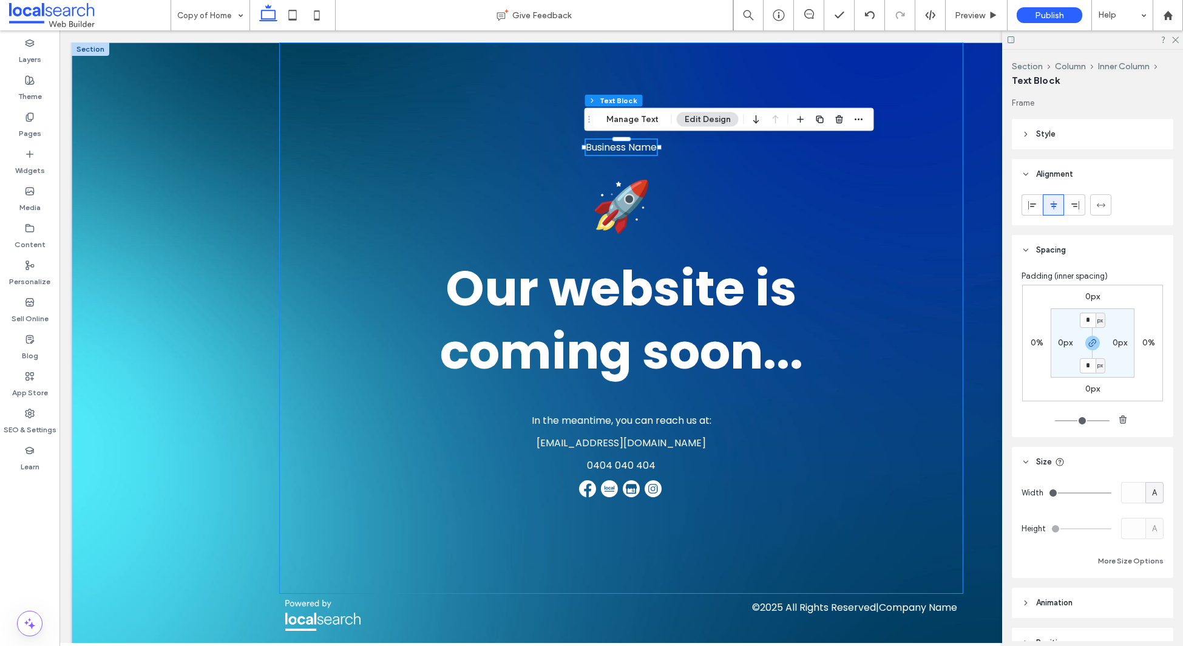
click at [347, 171] on div "Business Name 🚀 Our website is coming soon... In the meantime, you can reach us…" at bounding box center [621, 317] width 685 height 551
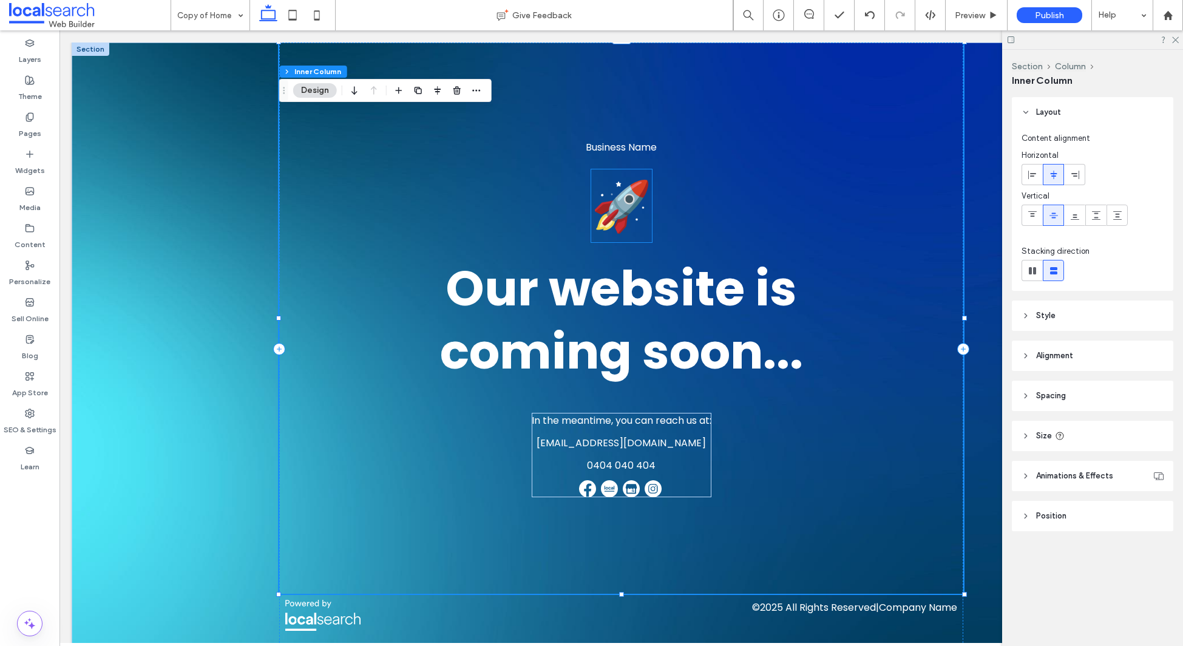
click at [620, 212] on span "🚀" at bounding box center [621, 206] width 61 height 68
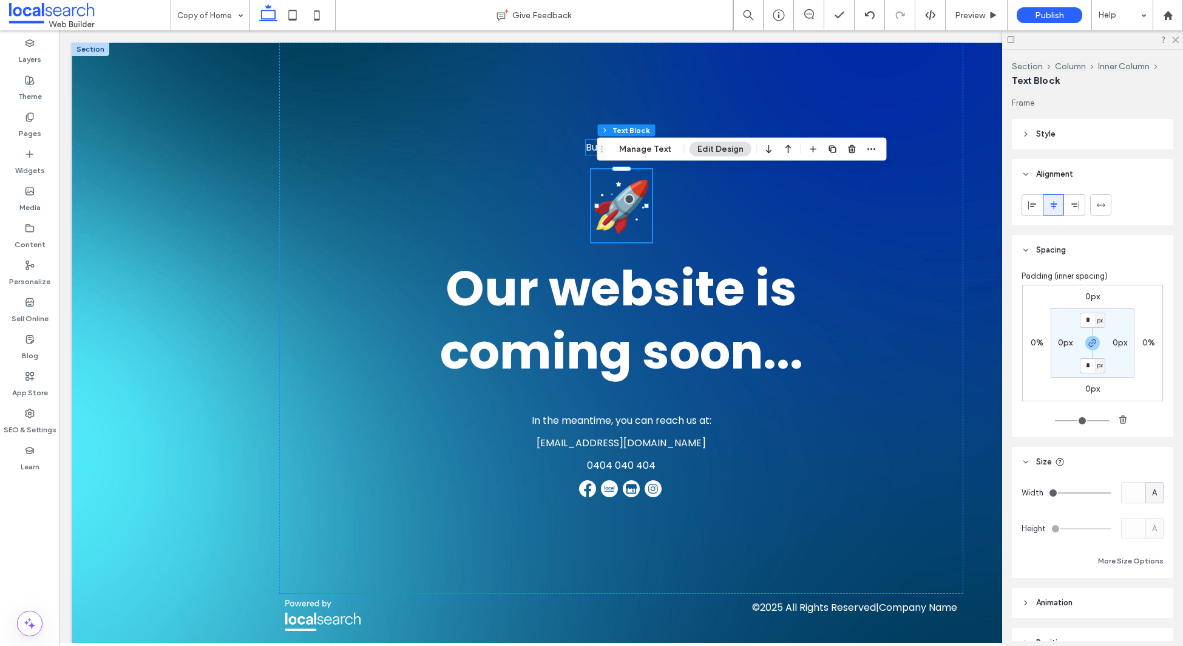
click at [586, 146] on span "Business Name" at bounding box center [621, 147] width 71 height 14
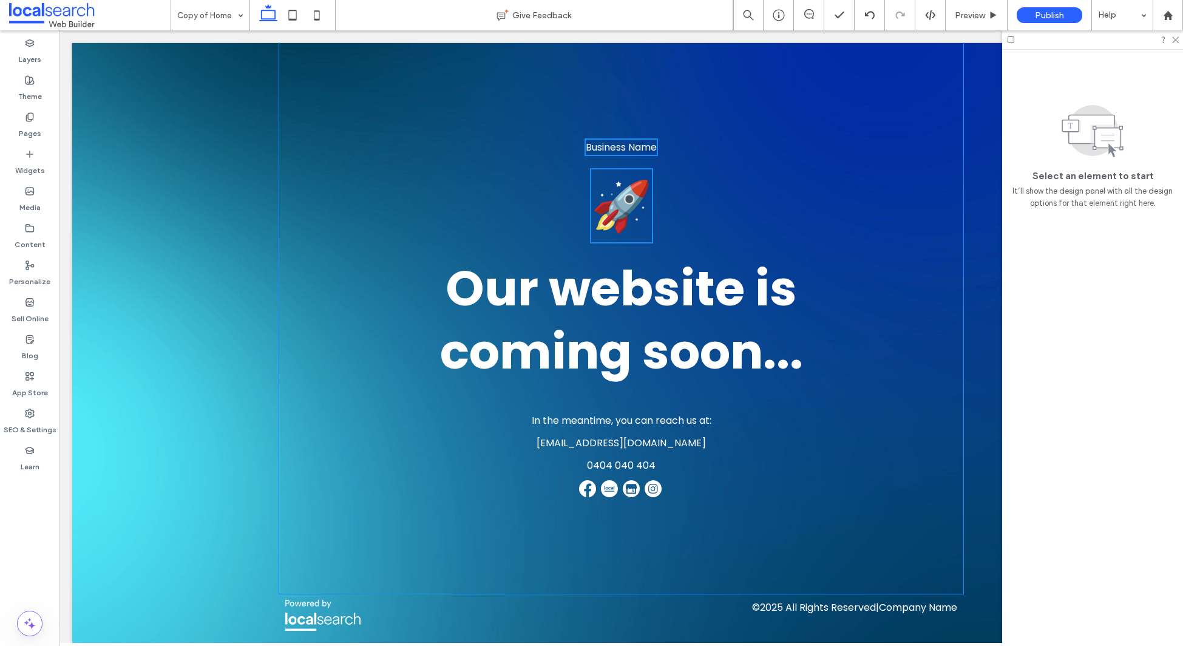
click at [670, 183] on div "Business Name 🚀 Our website is coming soon... In the meantime, you can reach us…" at bounding box center [621, 317] width 685 height 551
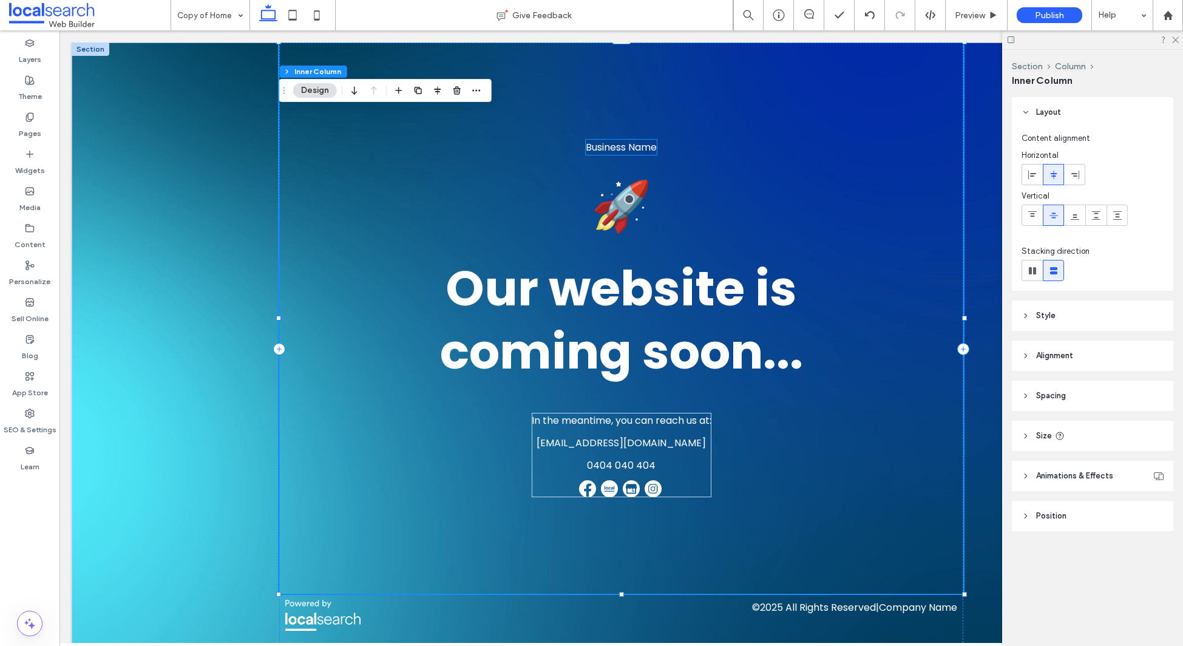
click at [626, 144] on span "Business Name" at bounding box center [621, 147] width 71 height 14
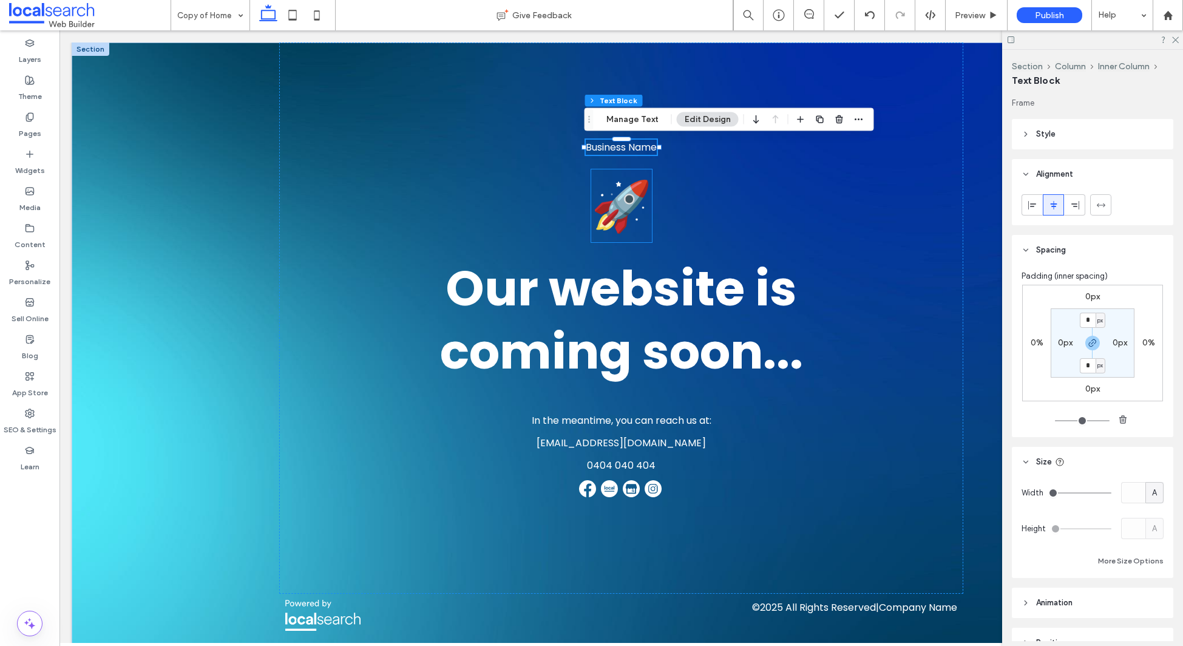
click at [625, 205] on span "🚀" at bounding box center [621, 206] width 61 height 68
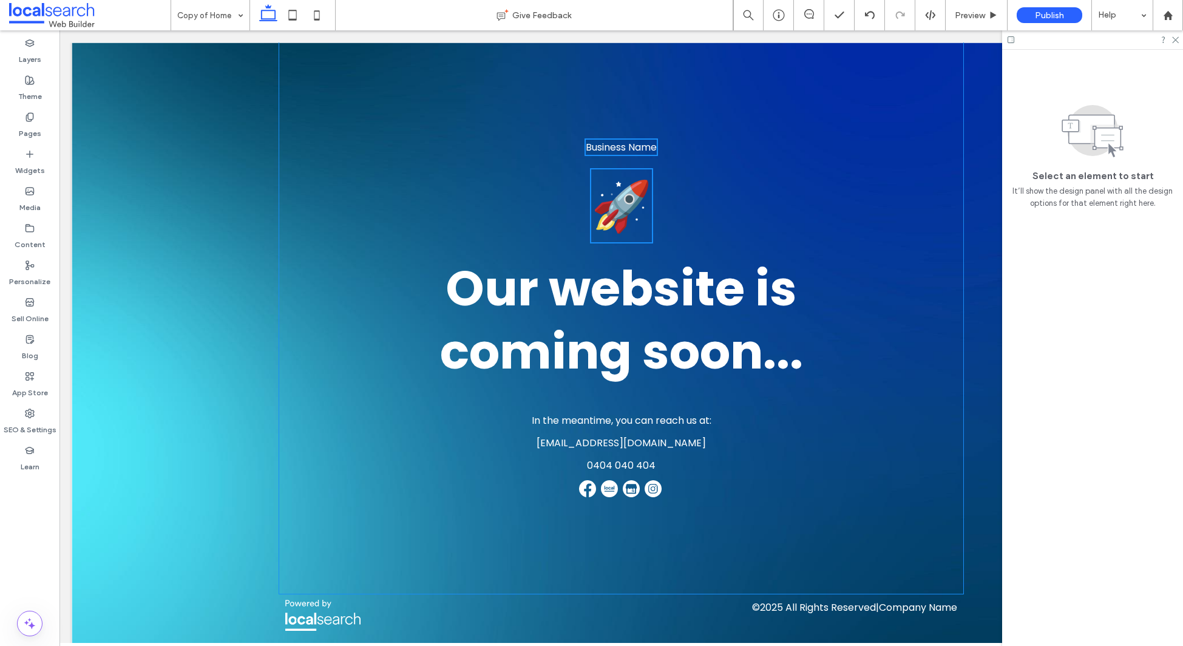
click at [693, 212] on div "Business Name 🚀 Our website is coming soon... In the meantime, you can reach us…" at bounding box center [621, 317] width 685 height 551
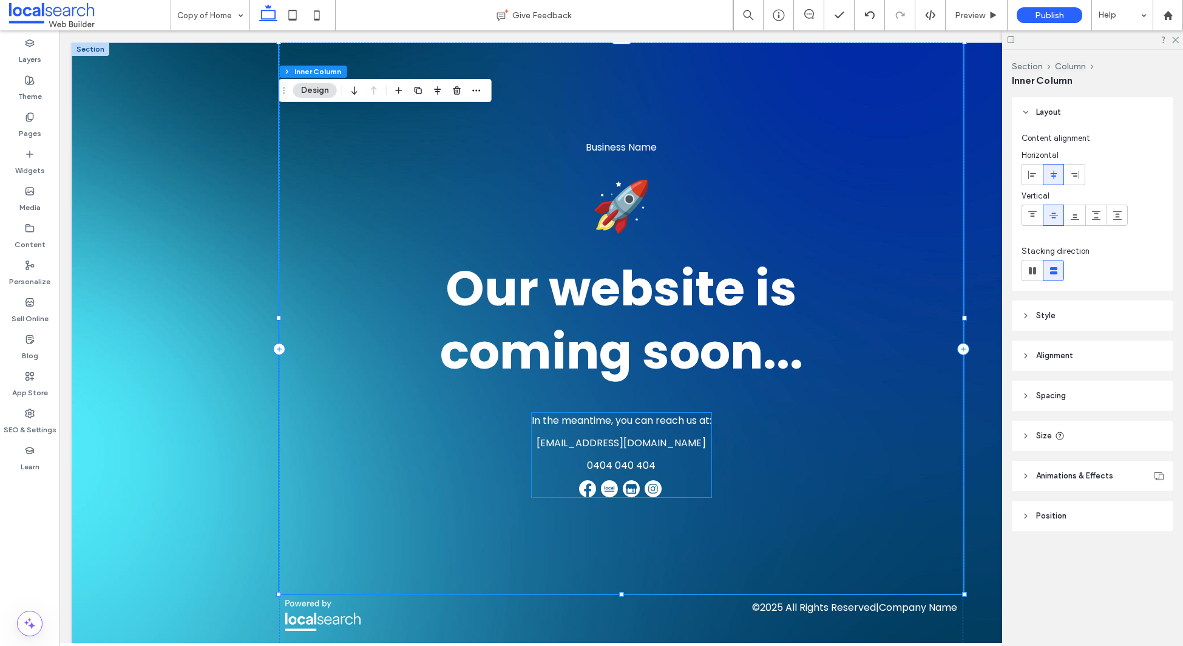
click at [654, 429] on div "In the meantime, you can reach us at: support@localsearch.com.au 0404 040 404" at bounding box center [622, 455] width 180 height 84
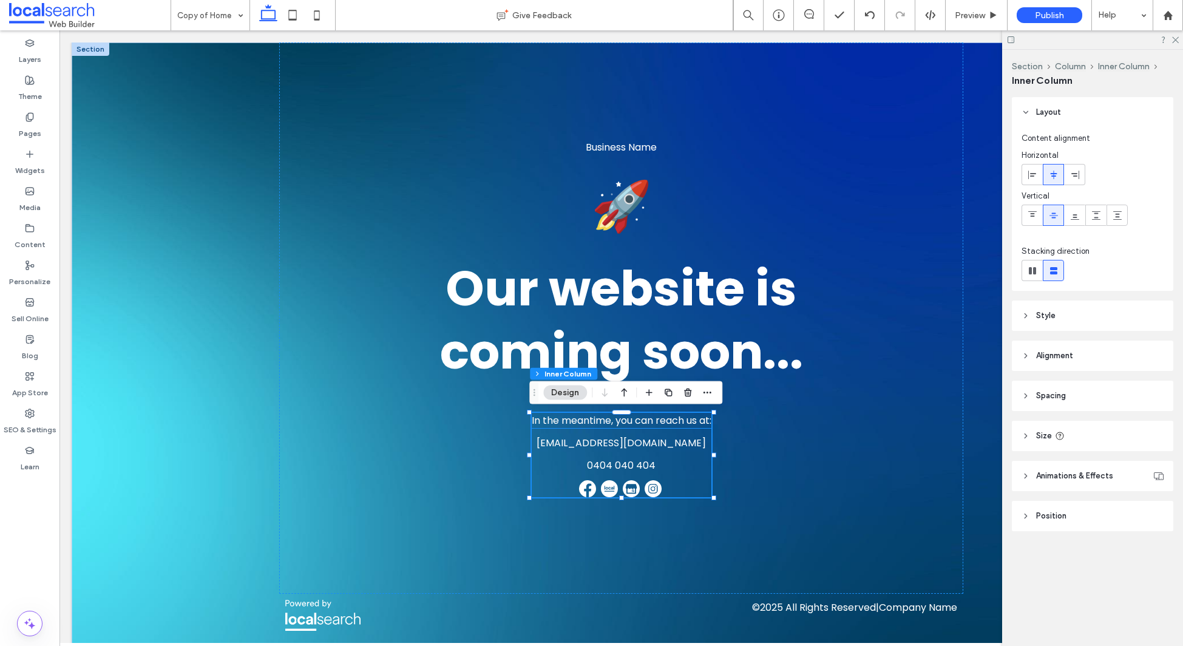
click at [656, 420] on span "In the meantime, you can reach us at:" at bounding box center [622, 420] width 180 height 14
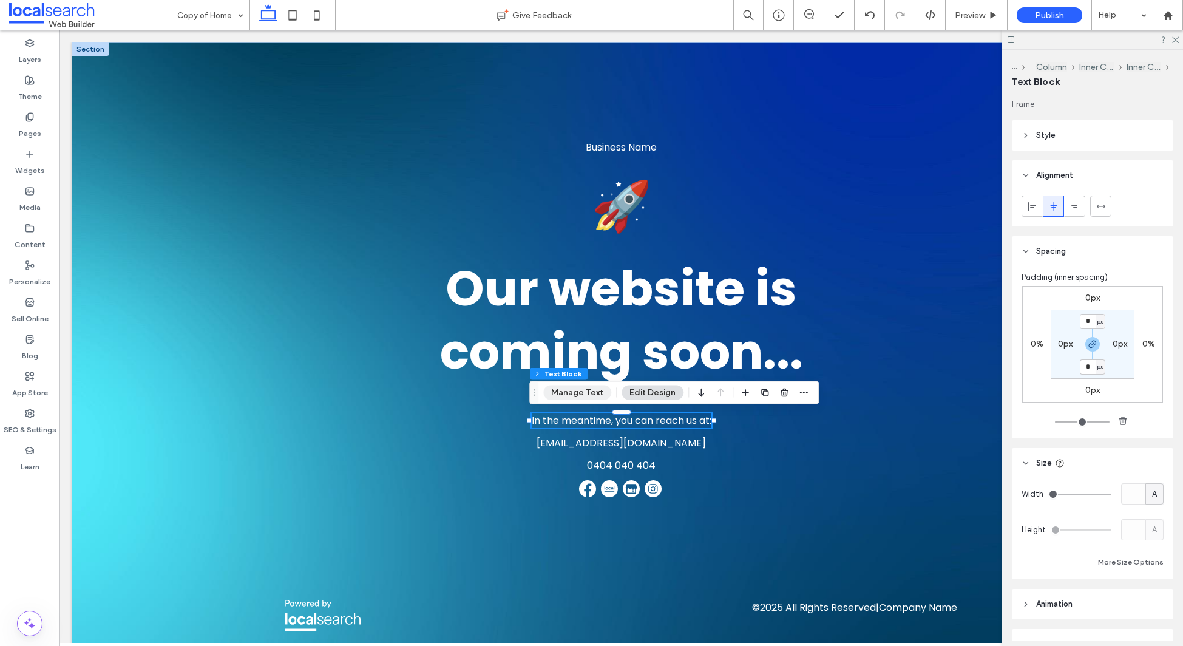
click at [578, 390] on button "Manage Text" at bounding box center [577, 393] width 68 height 15
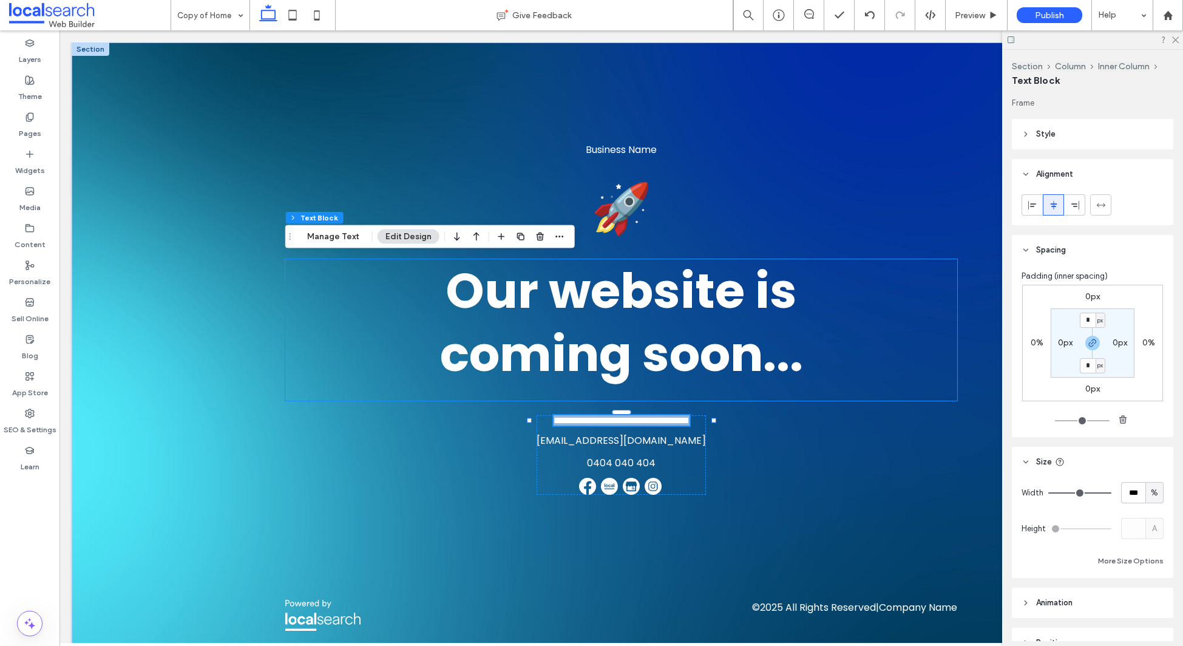
click at [620, 294] on span "Our website is coming soon..." at bounding box center [621, 322] width 363 height 131
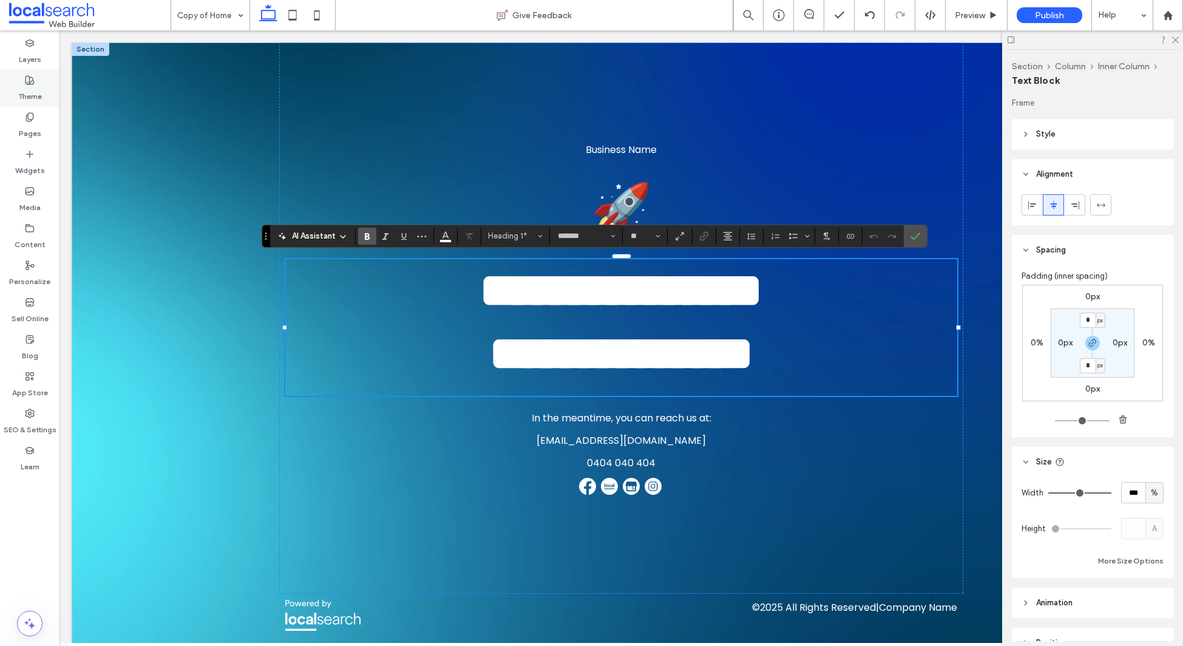
click at [22, 86] on label "Theme" at bounding box center [30, 93] width 24 height 17
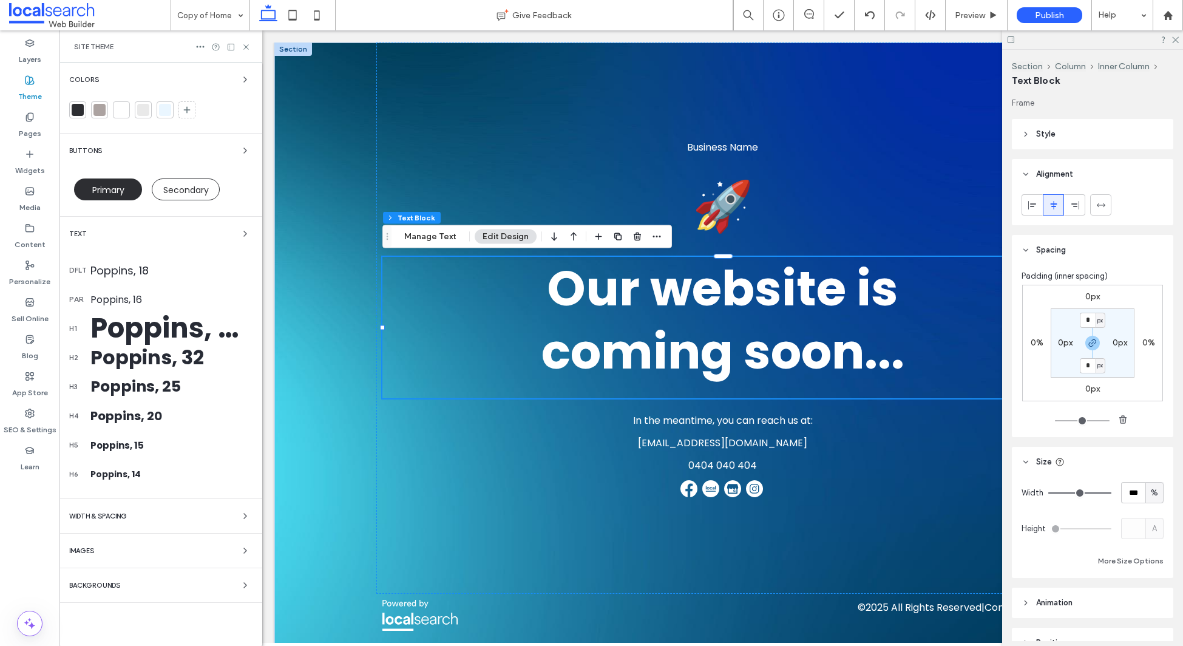
click at [158, 317] on div "Poppins, 80" at bounding box center [171, 328] width 162 height 41
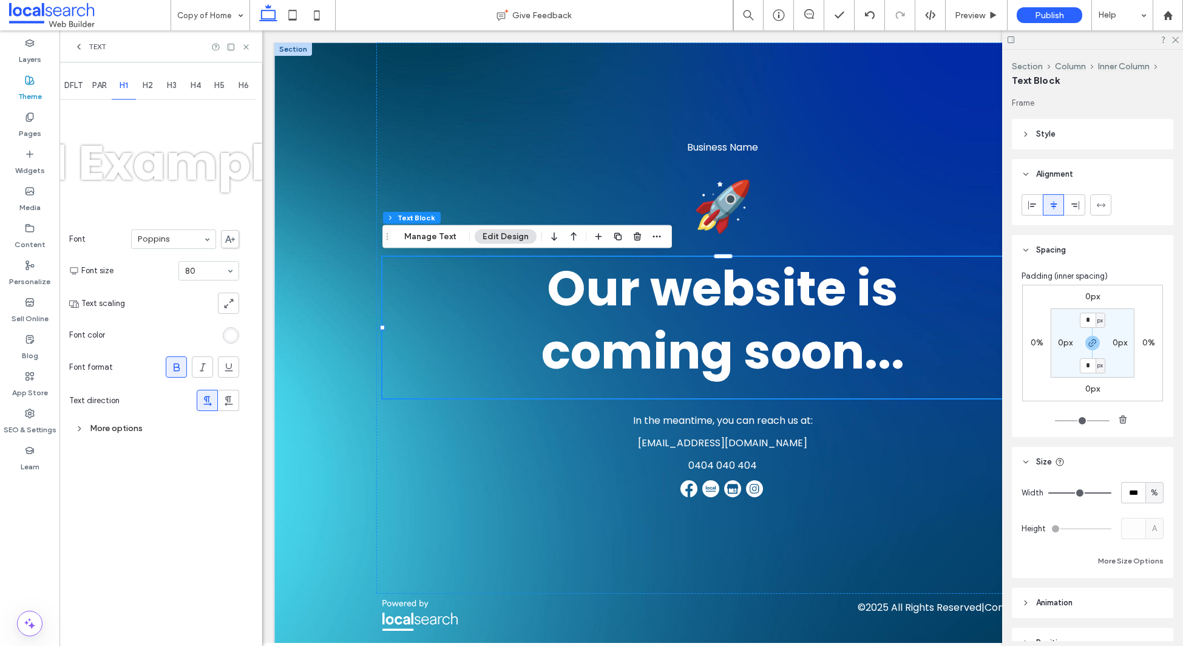
click at [732, 355] on span "Our website is coming soon..." at bounding box center [723, 319] width 363 height 131
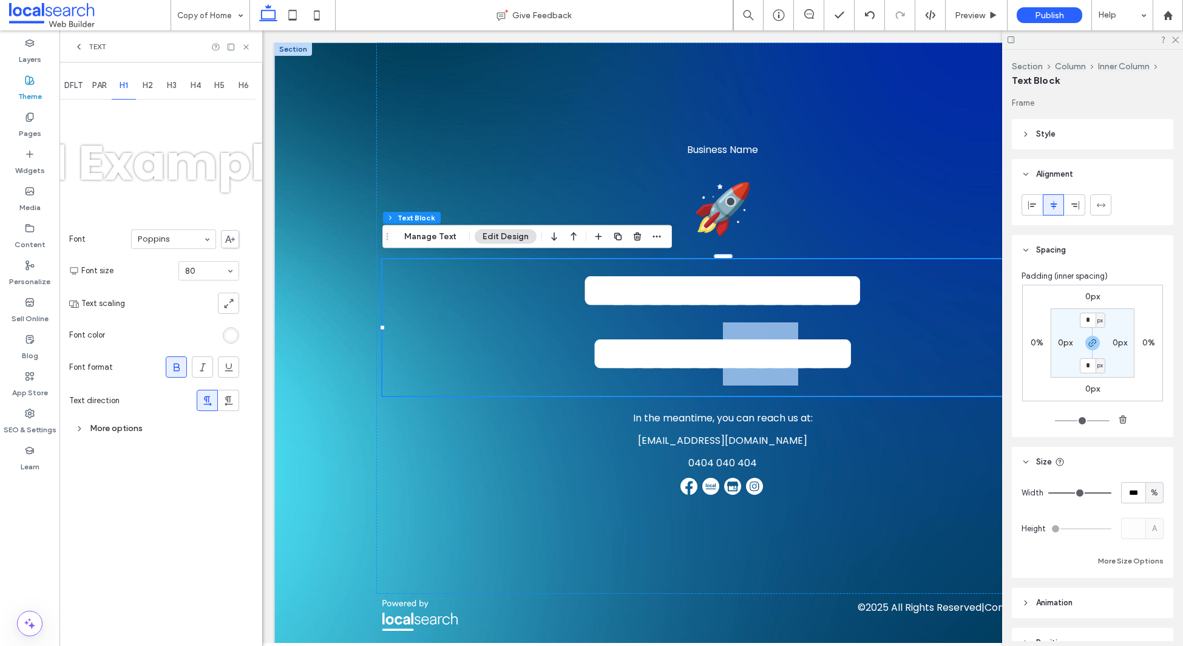
drag, startPoint x: 826, startPoint y: 355, endPoint x: 913, endPoint y: 355, distance: 86.2
click at [826, 355] on span "**********" at bounding box center [723, 322] width 284 height 111
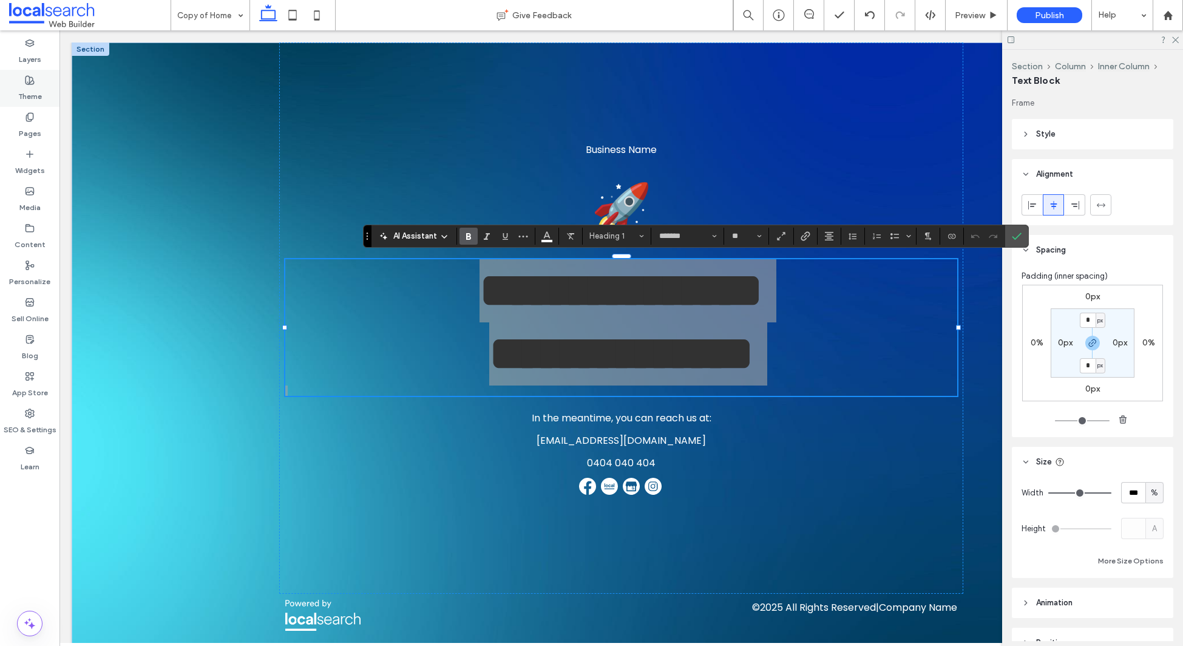
click at [29, 80] on use at bounding box center [29, 80] width 8 height 8
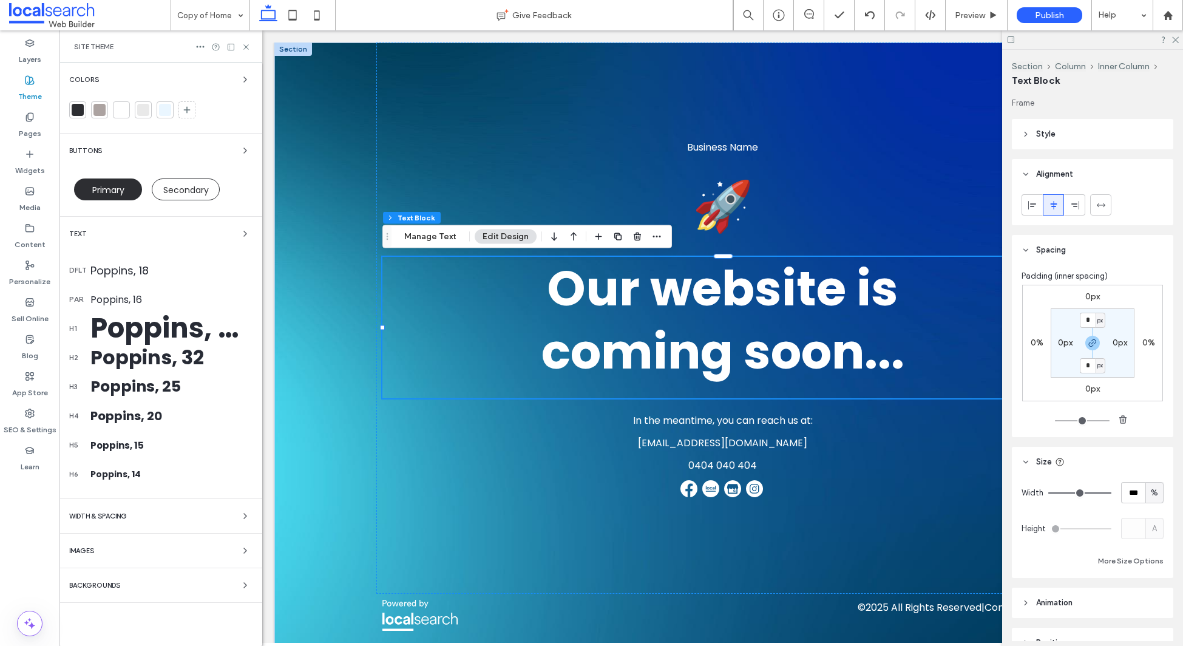
click at [152, 318] on div "Poppins, 80" at bounding box center [171, 328] width 162 height 41
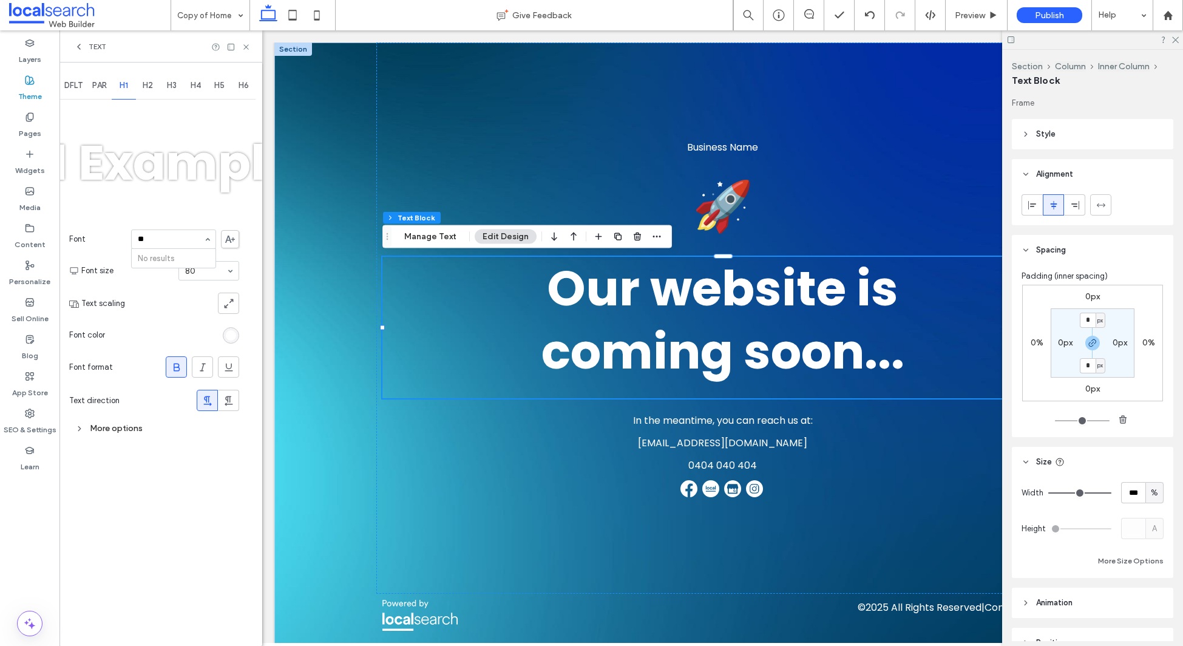
type input "*"
click at [248, 44] on icon at bounding box center [246, 46] width 9 height 9
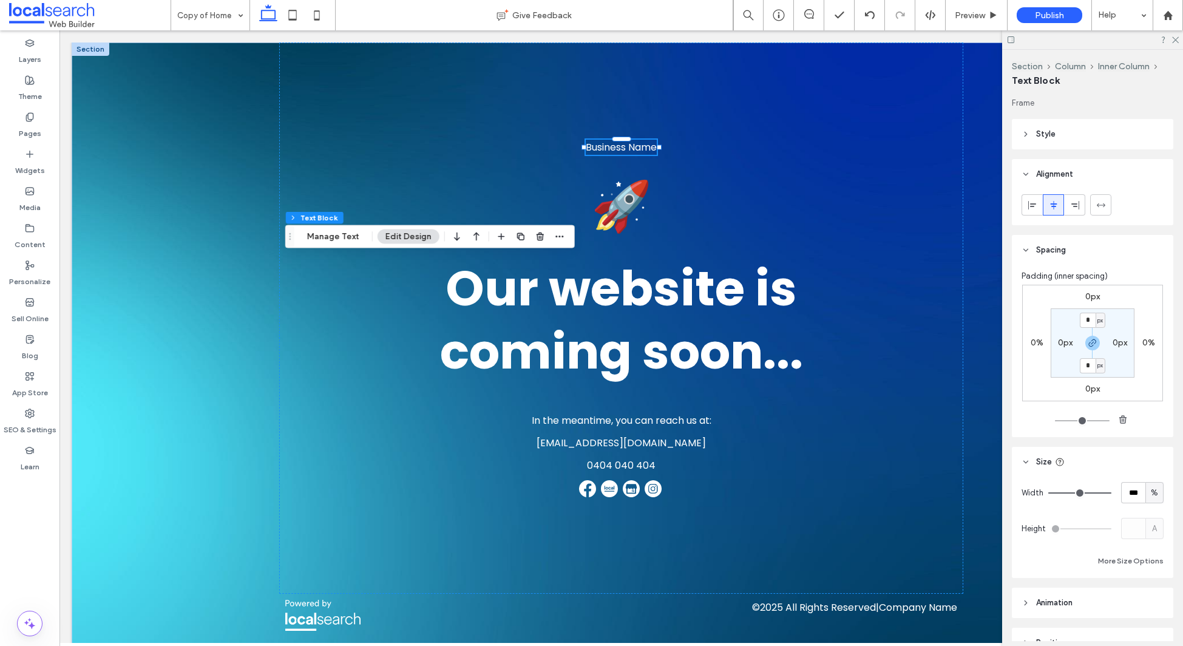
click at [639, 143] on span "Business Name" at bounding box center [621, 147] width 71 height 14
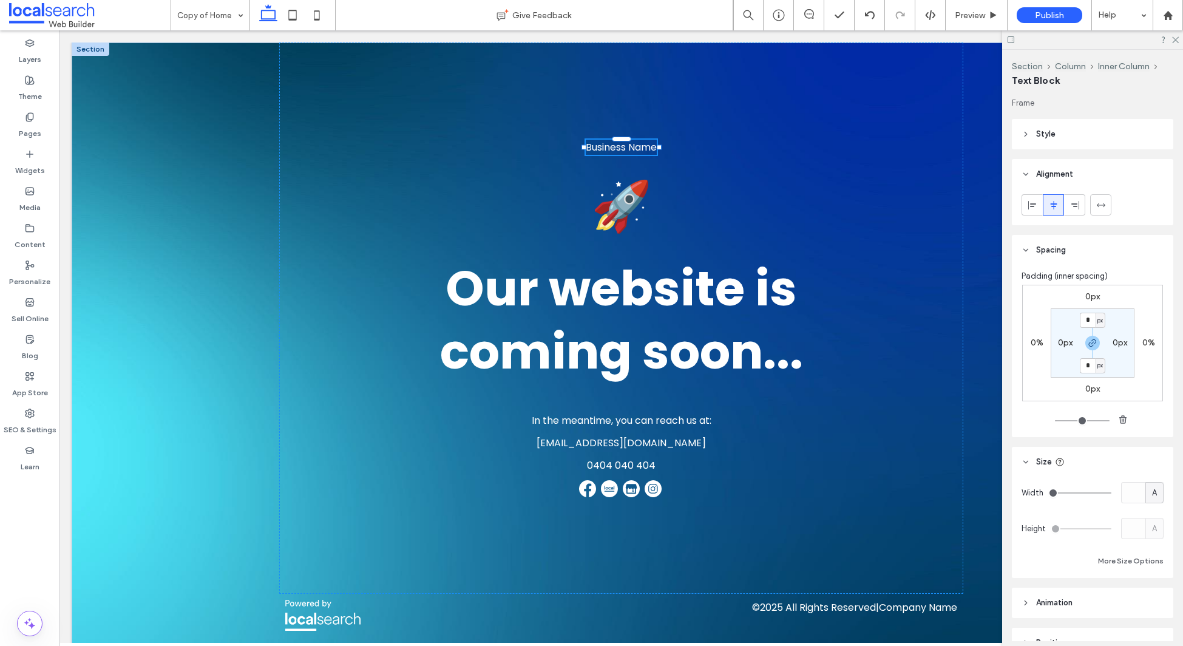
type input "*******"
type input "**"
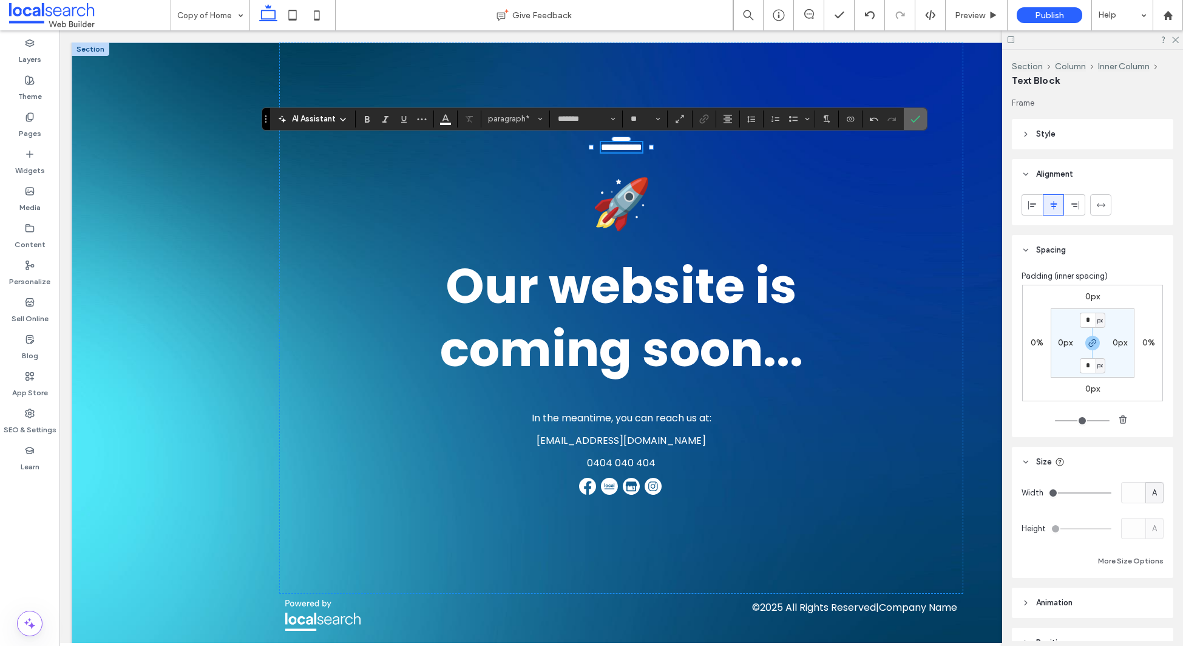
click at [918, 112] on span "Confirm" at bounding box center [916, 119] width 10 height 21
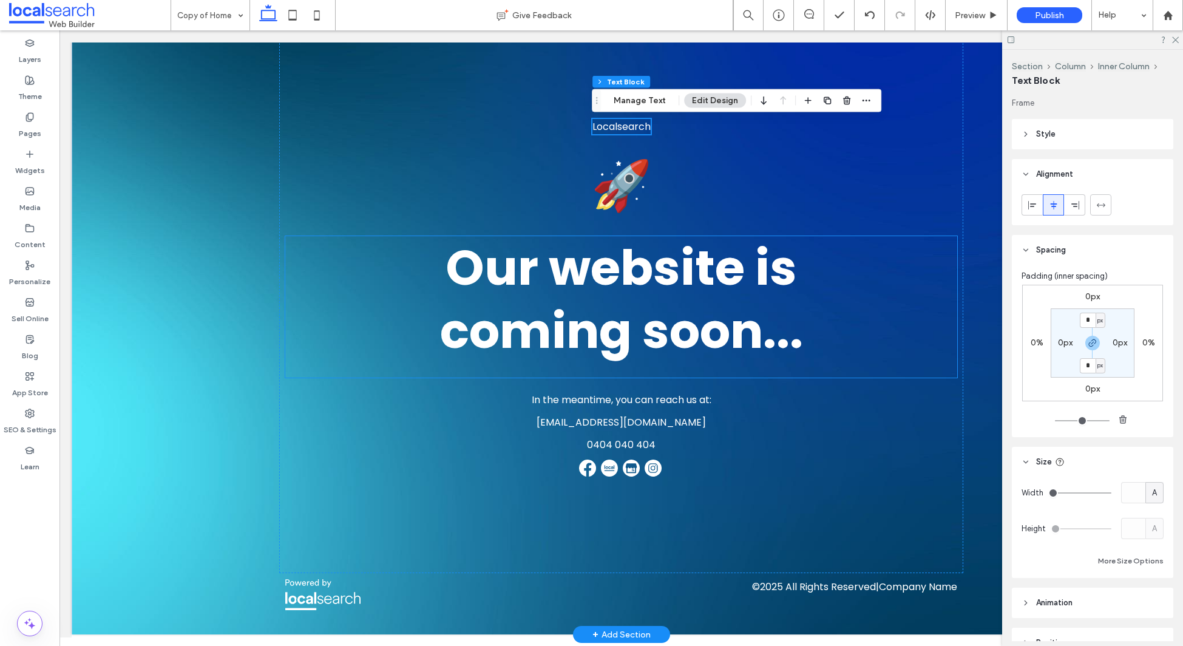
scroll to position [19, 0]
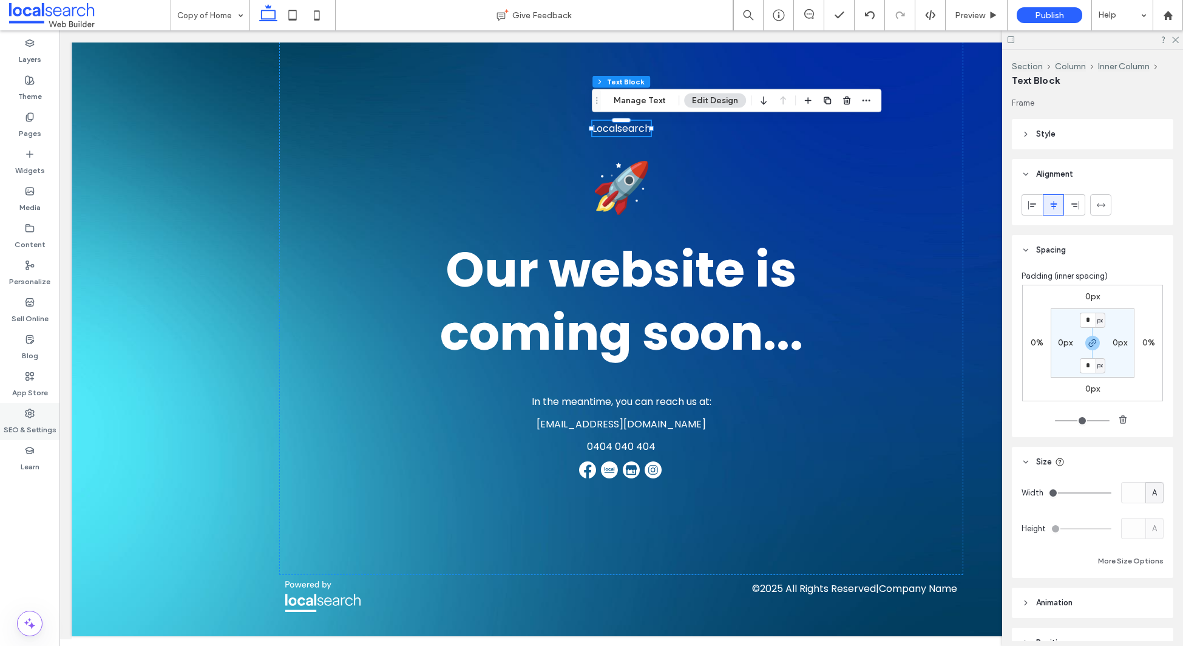
click at [36, 411] on div "SEO & Settings" at bounding box center [29, 421] width 59 height 37
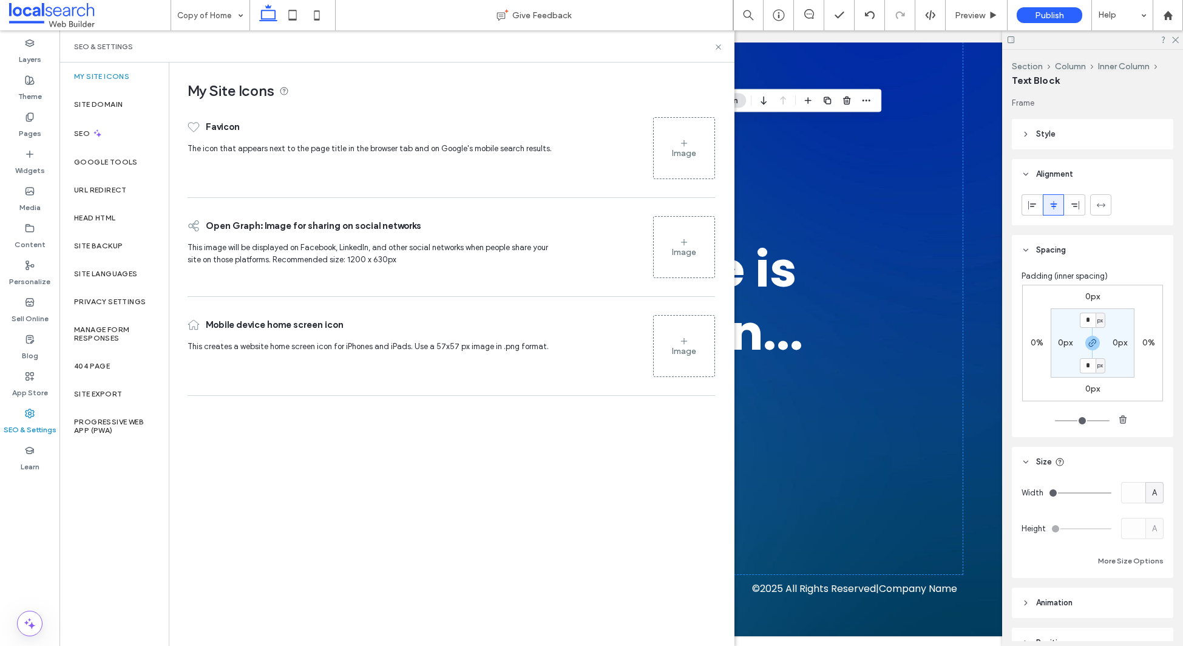
click at [671, 143] on div "Image" at bounding box center [684, 148] width 61 height 58
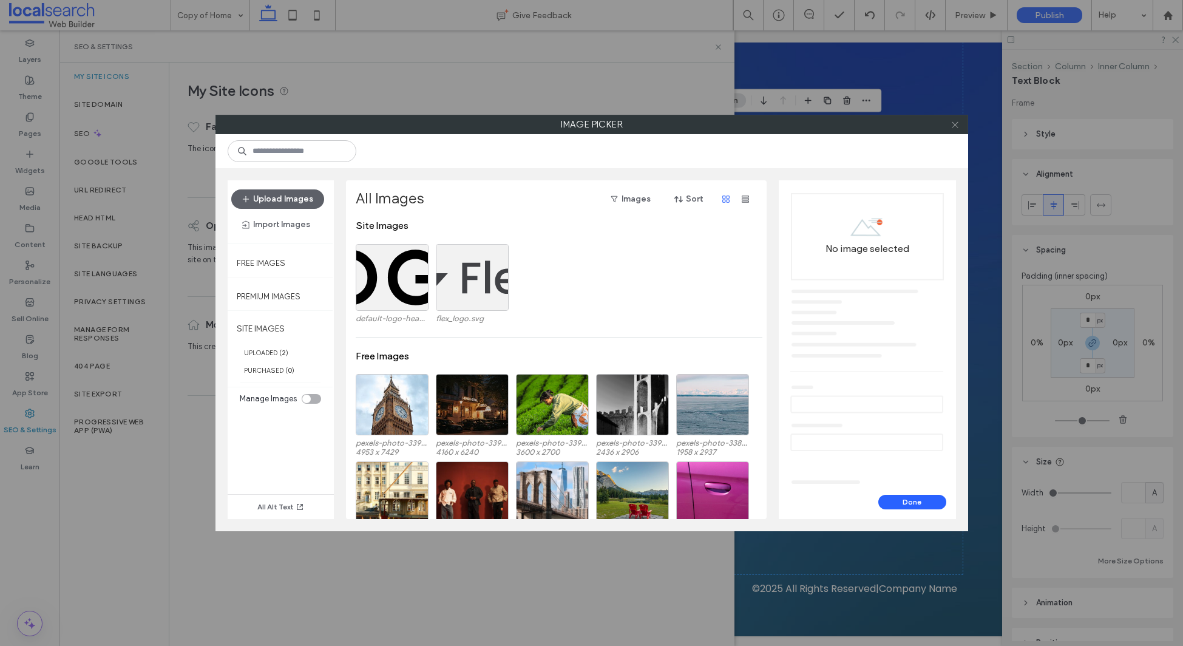
click at [955, 125] on icon at bounding box center [955, 124] width 9 height 9
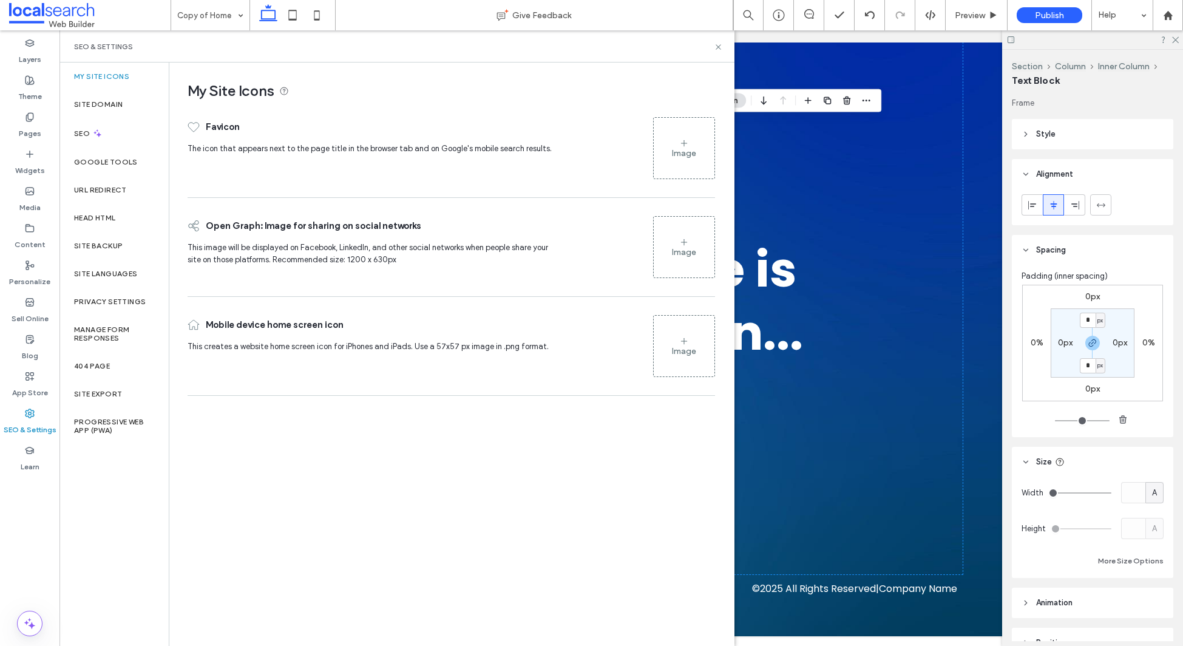
click at [458, 136] on div "Favicon" at bounding box center [375, 127] width 375 height 32
click at [487, 148] on span "The icon that appears next to the page title in the browser tab and on Google's…" at bounding box center [370, 148] width 364 height 9
click at [718, 45] on icon at bounding box center [718, 46] width 9 height 9
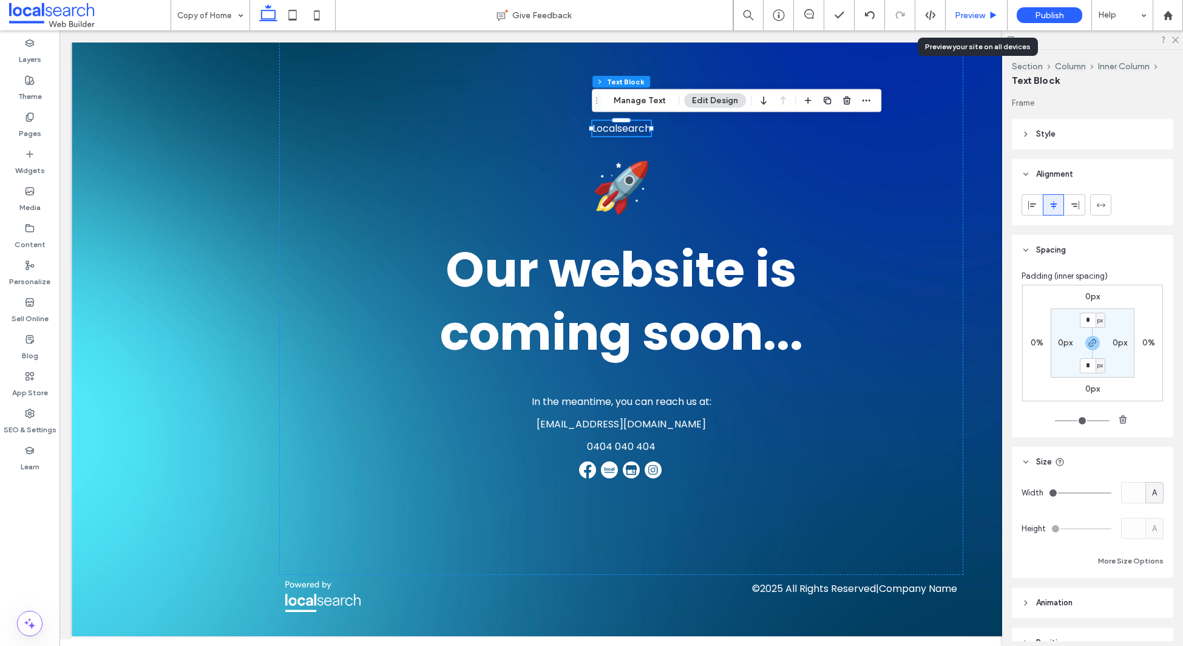
click at [977, 21] on div "Preview" at bounding box center [977, 15] width 62 height 30
click at [971, 11] on span "Preview" at bounding box center [970, 15] width 30 height 10
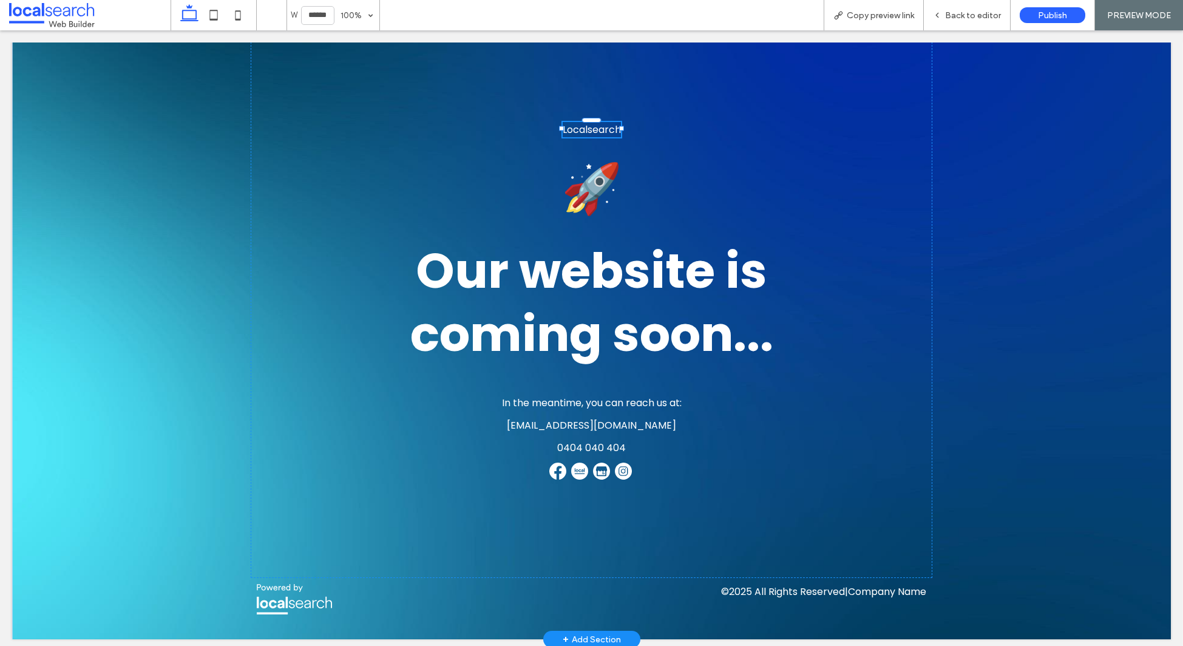
scroll to position [7, 0]
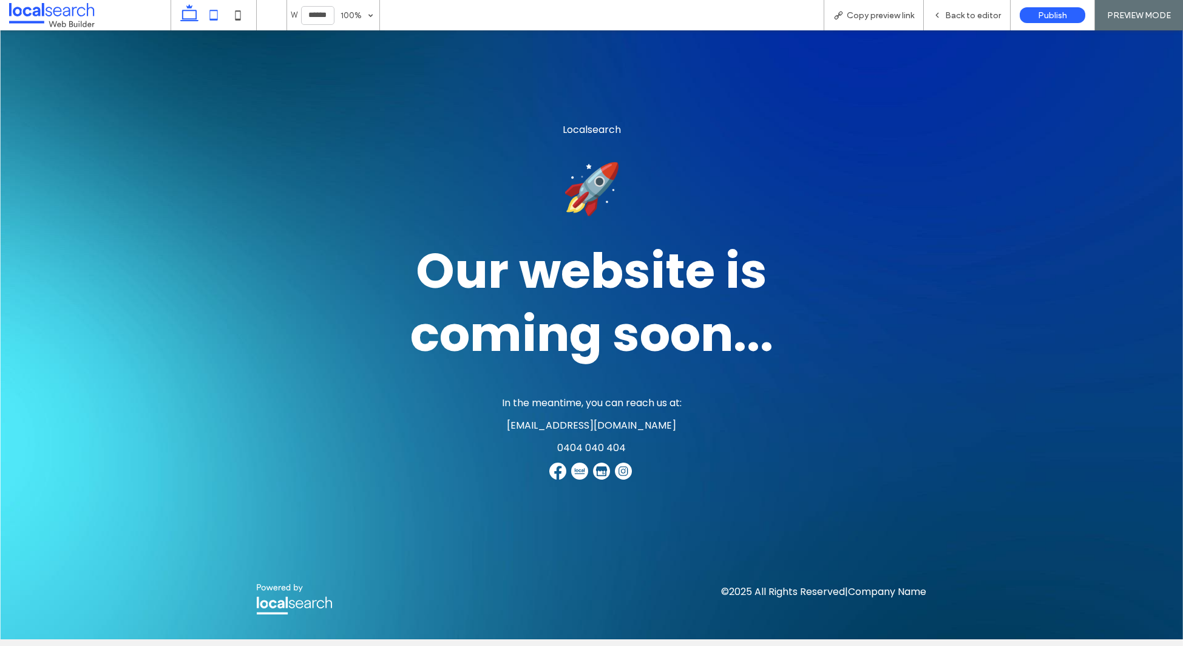
click at [218, 12] on icon at bounding box center [214, 15] width 24 height 24
type input "*****"
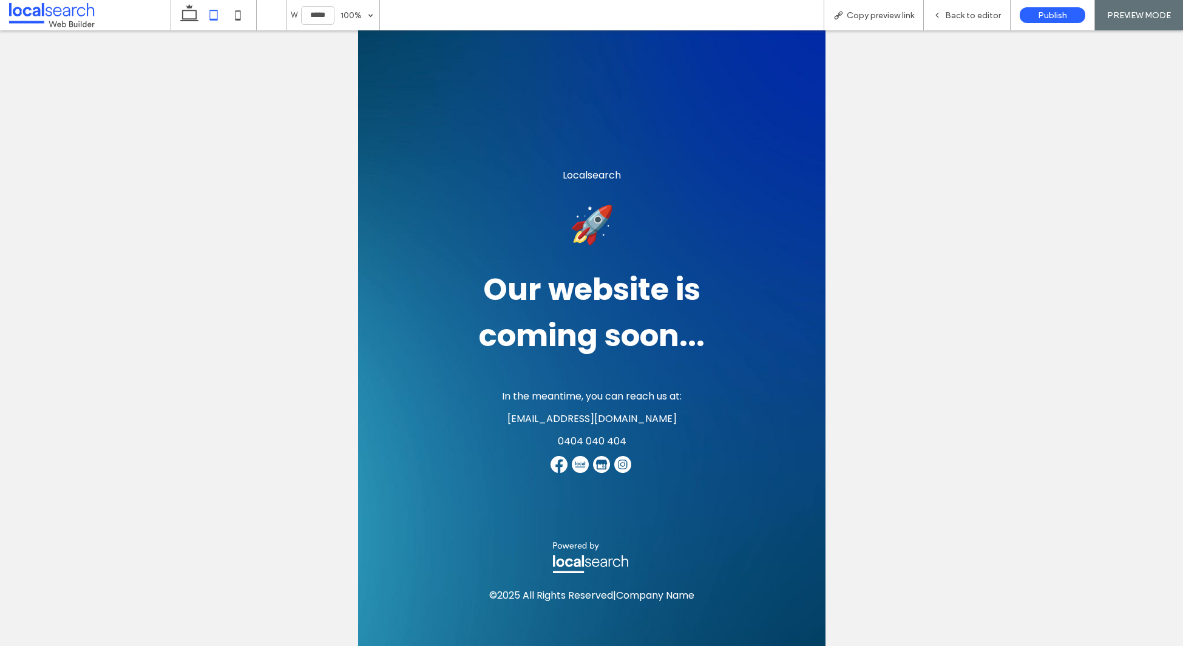
scroll to position [10, 0]
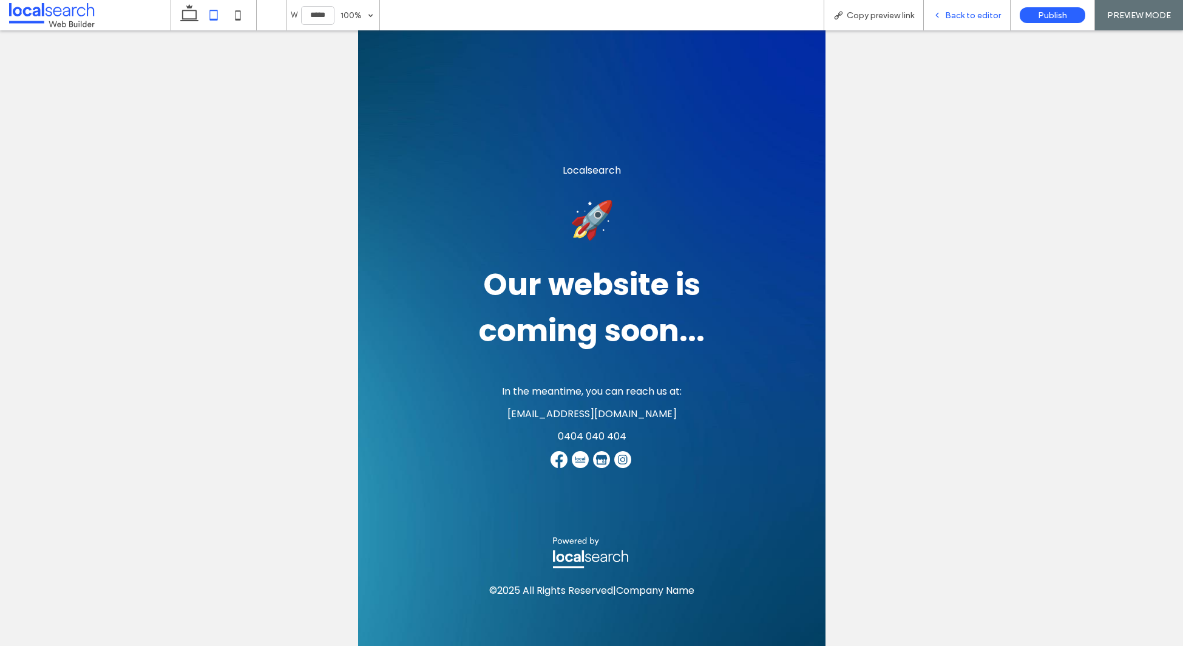
click at [954, 21] on div "Back to editor" at bounding box center [967, 15] width 87 height 30
click at [960, 15] on span "Back to editor" at bounding box center [973, 15] width 56 height 10
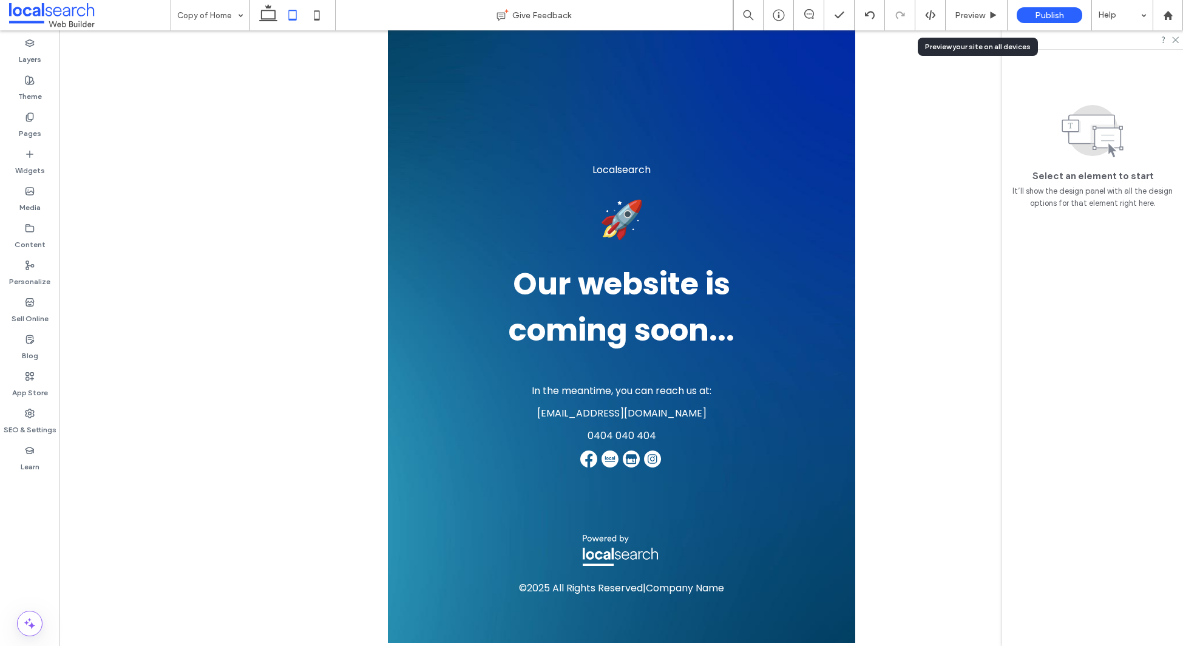
scroll to position [21, 0]
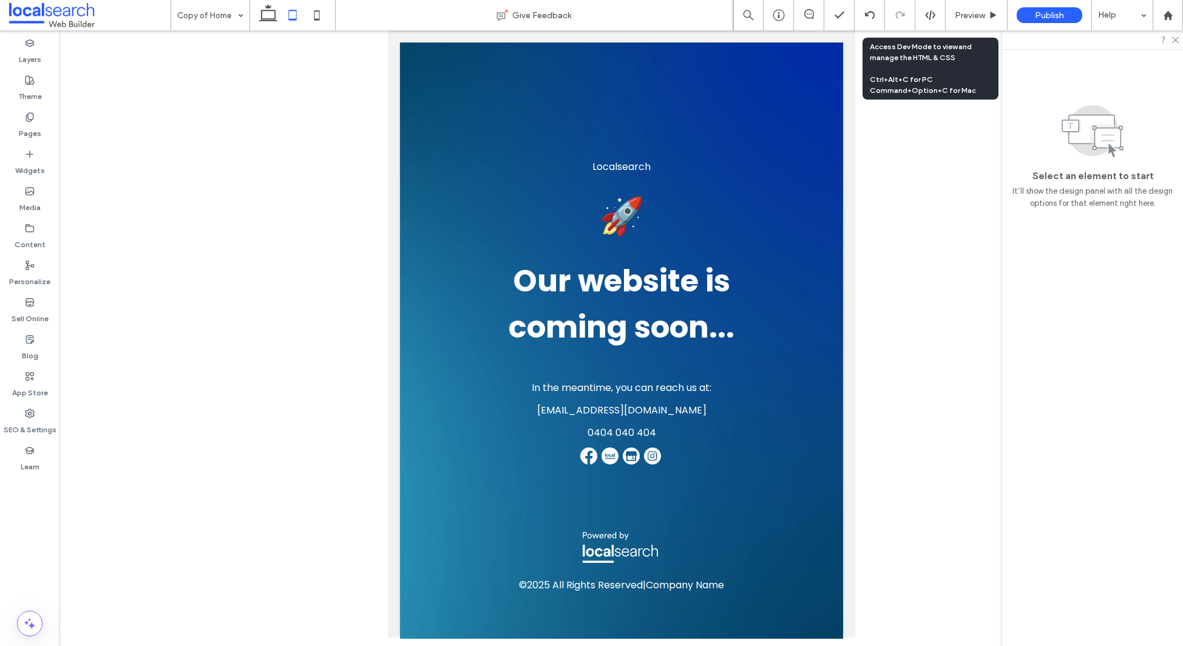
click at [926, 10] on icon at bounding box center [930, 15] width 11 height 11
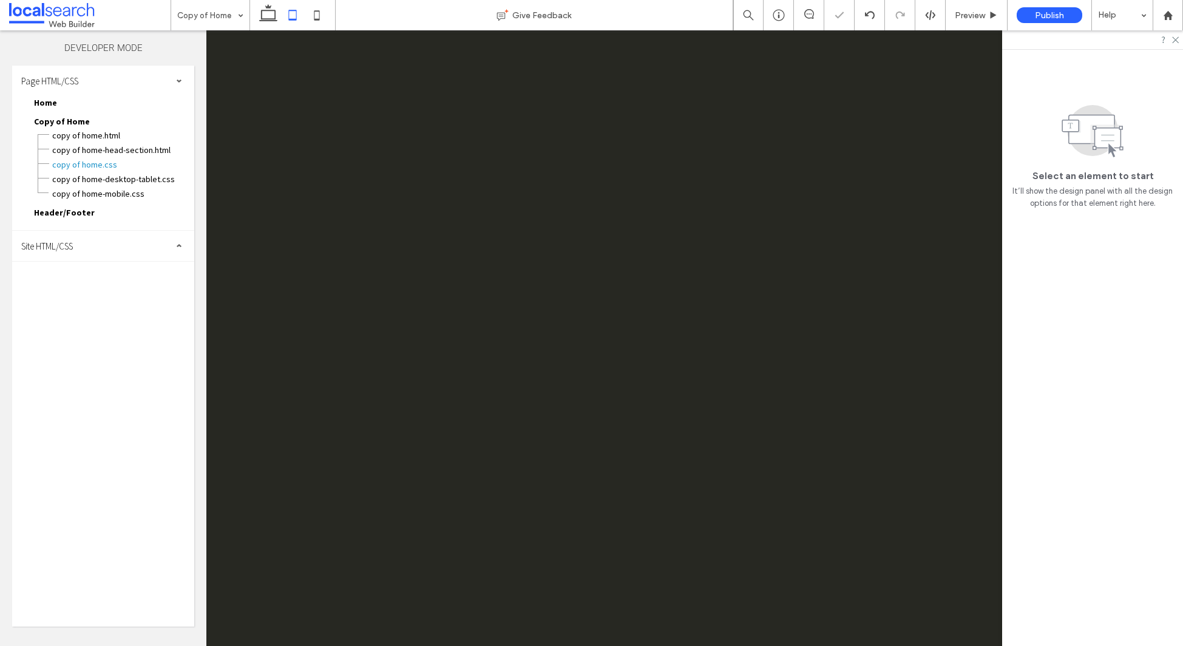
scroll to position [0, 0]
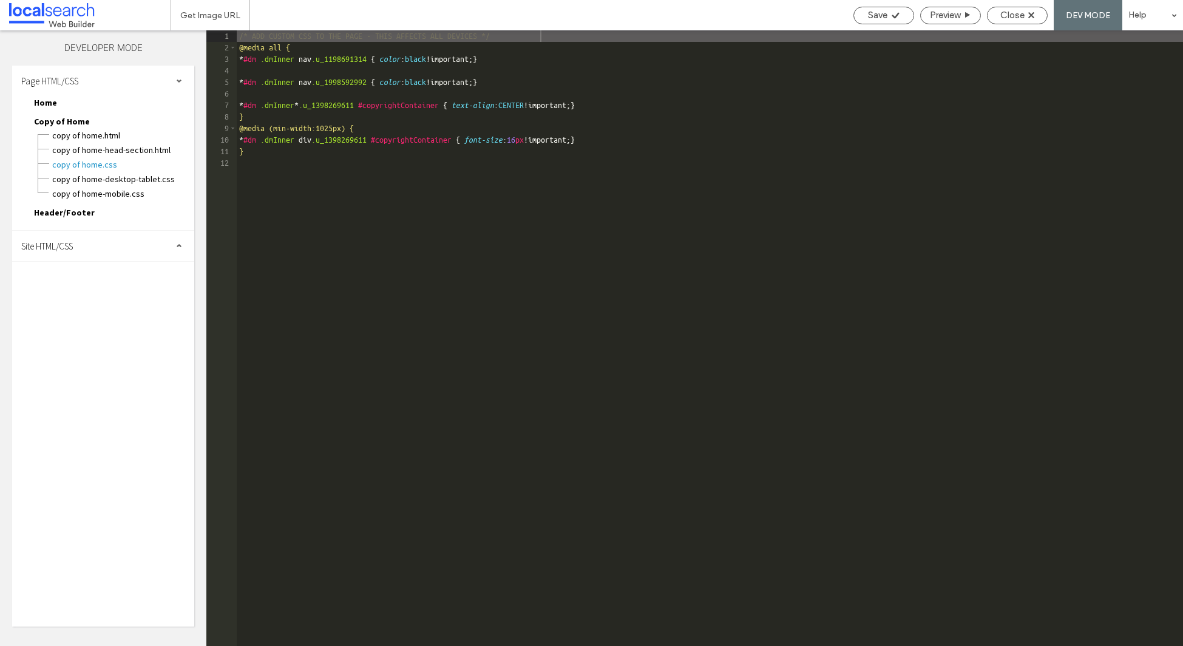
click at [96, 245] on div "Site HTML/CSS" at bounding box center [103, 246] width 182 height 30
click at [73, 299] on span "site.css" at bounding box center [125, 299] width 138 height 12
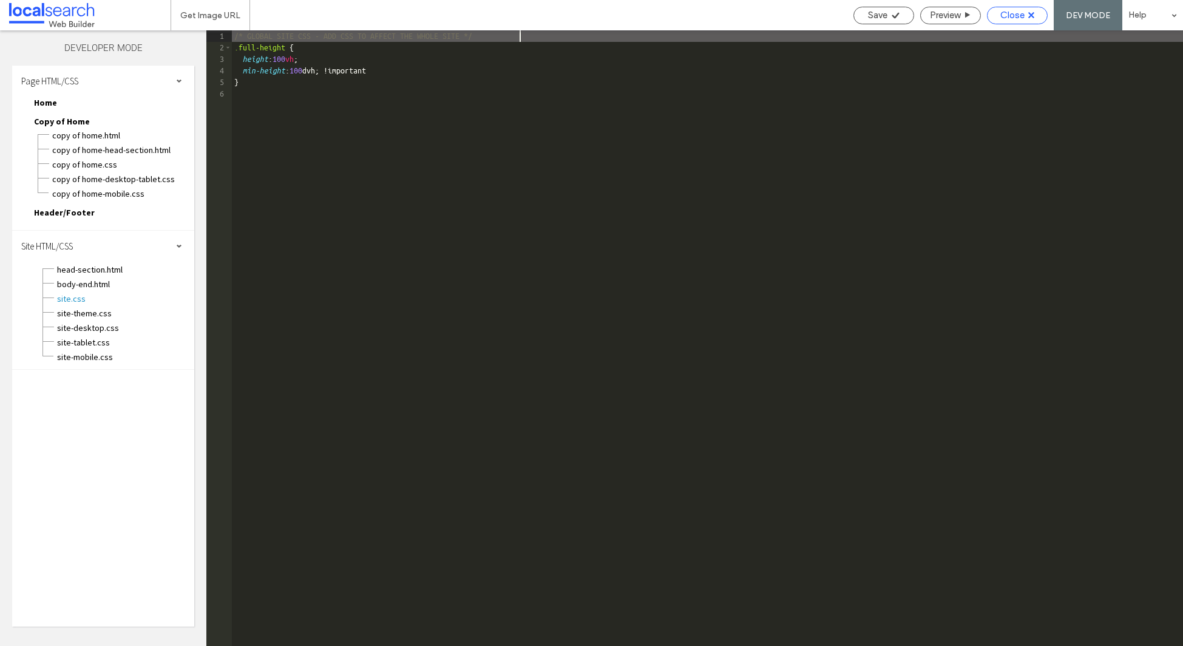
click at [1024, 13] on span "Close" at bounding box center [1013, 15] width 24 height 11
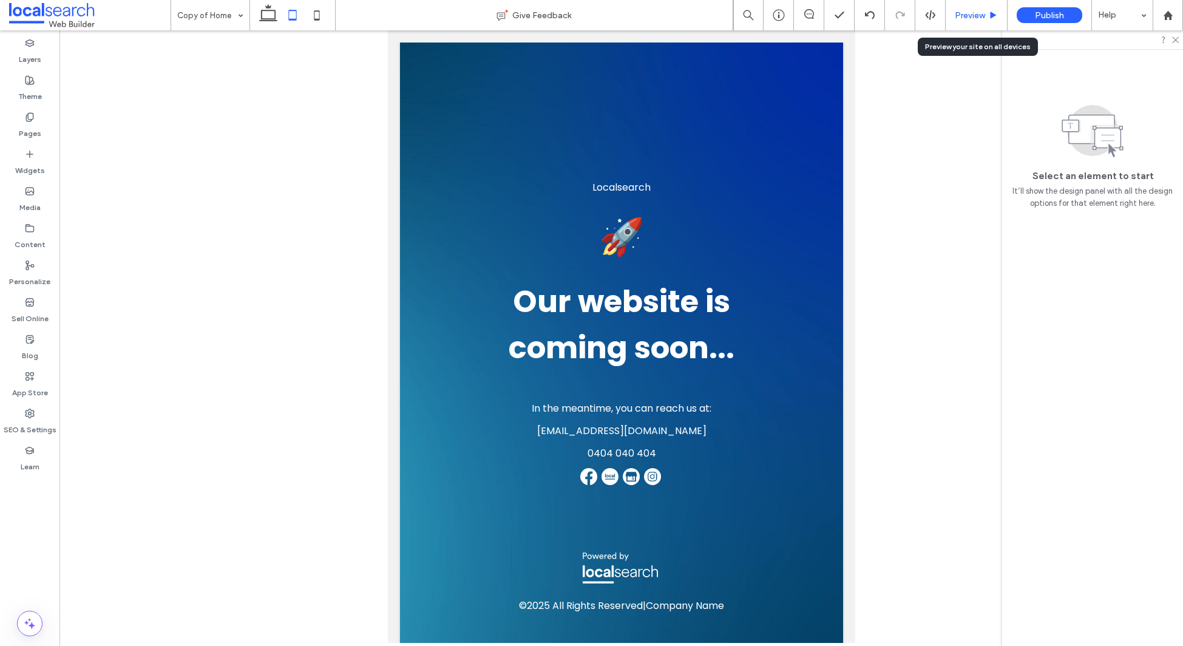
click at [976, 17] on span "Preview" at bounding box center [970, 15] width 30 height 10
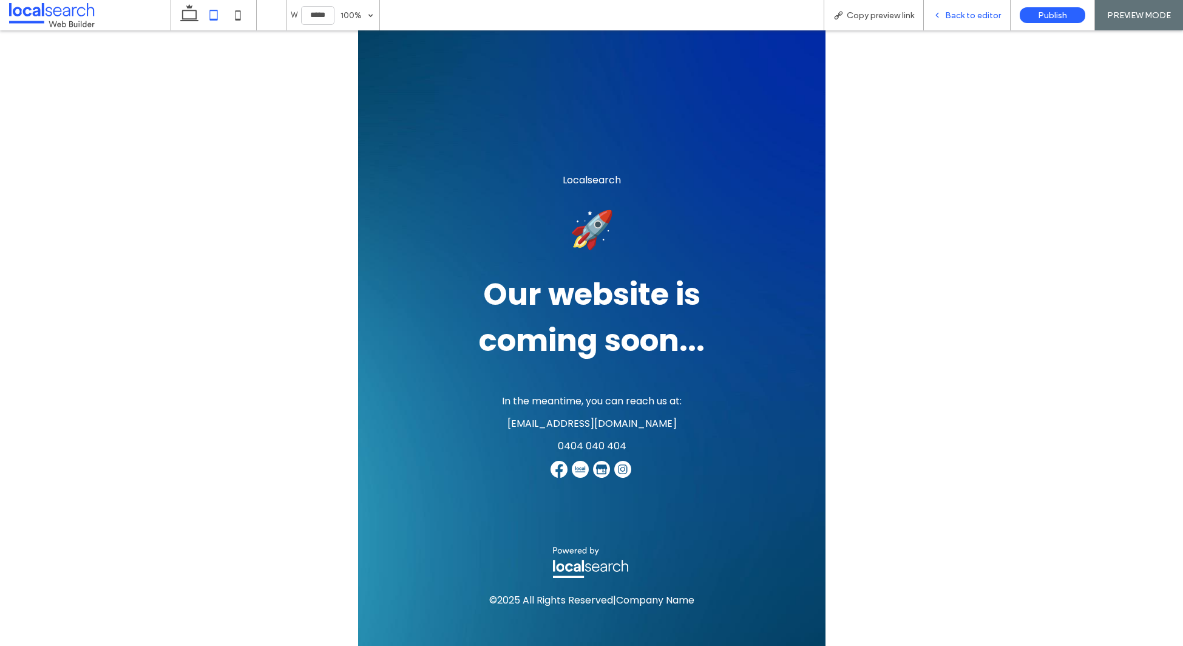
click at [967, 16] on span "Back to editor" at bounding box center [973, 15] width 56 height 10
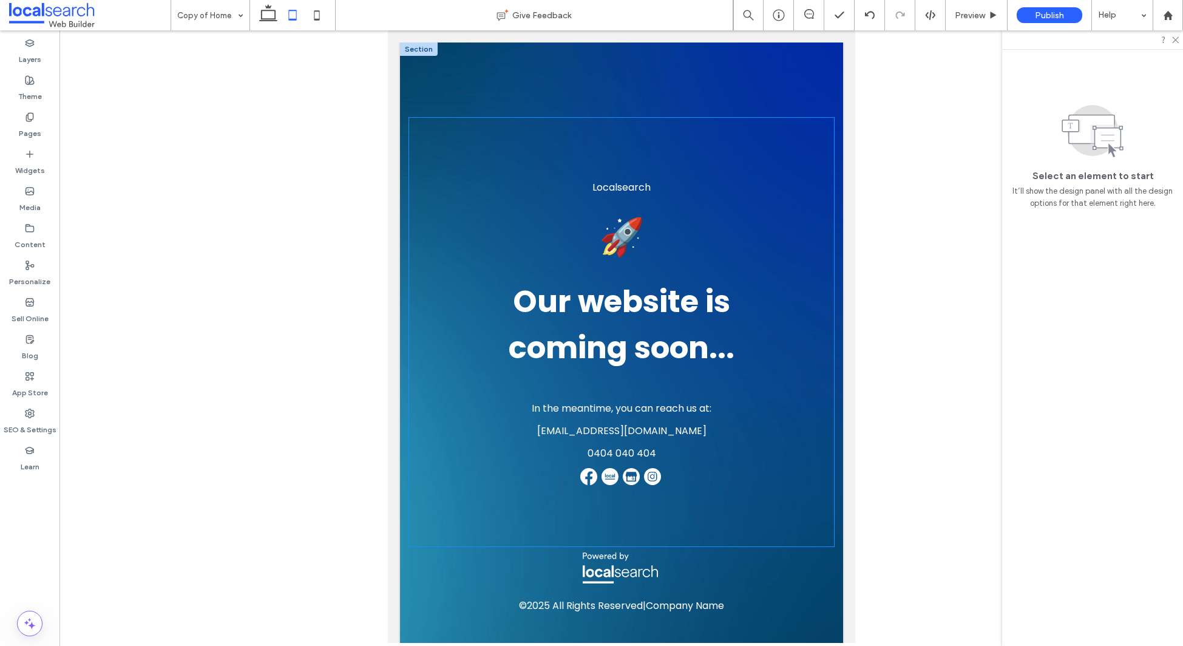
scroll to position [21, 0]
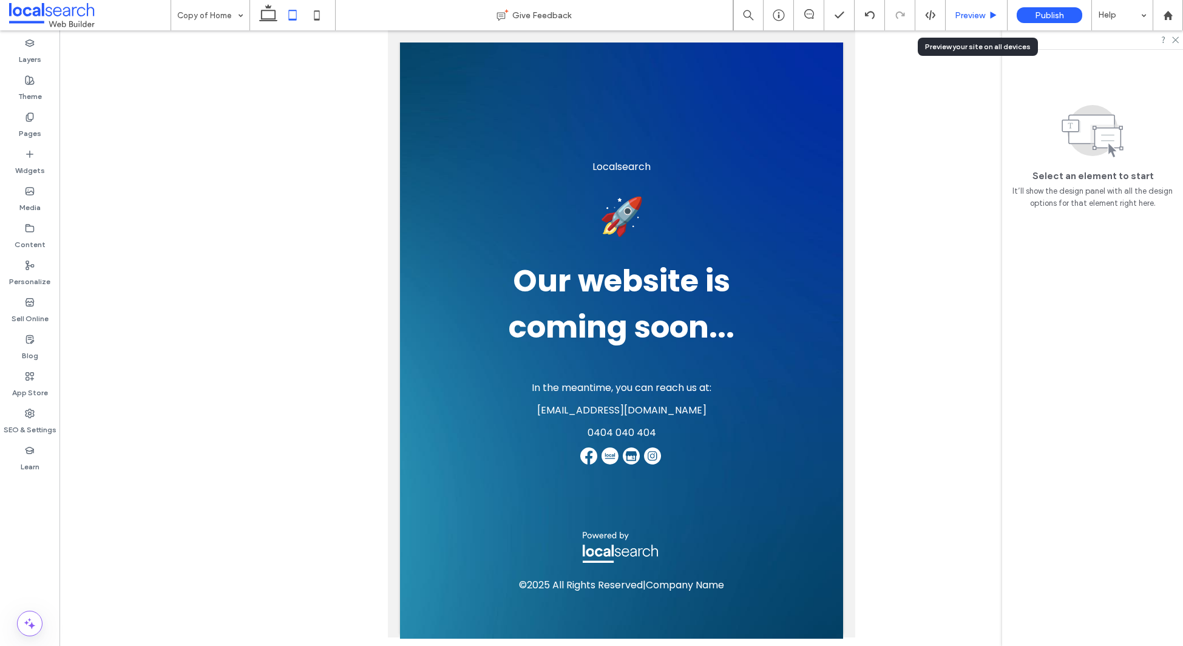
click at [977, 19] on span "Preview" at bounding box center [970, 15] width 30 height 10
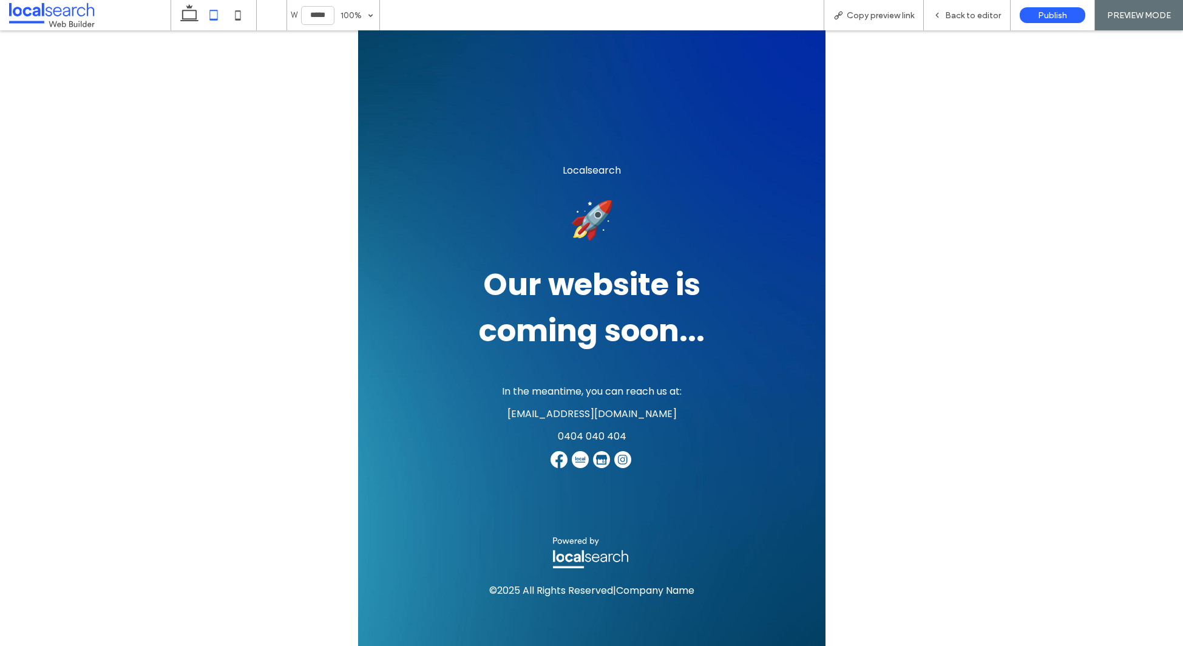
scroll to position [8, 0]
drag, startPoint x: 906, startPoint y: 18, endPoint x: 845, endPoint y: 146, distance: 141.5
click at [906, 18] on span "Copy preview link" at bounding box center [880, 15] width 67 height 10
click at [974, 18] on span "Back to editor" at bounding box center [973, 15] width 56 height 10
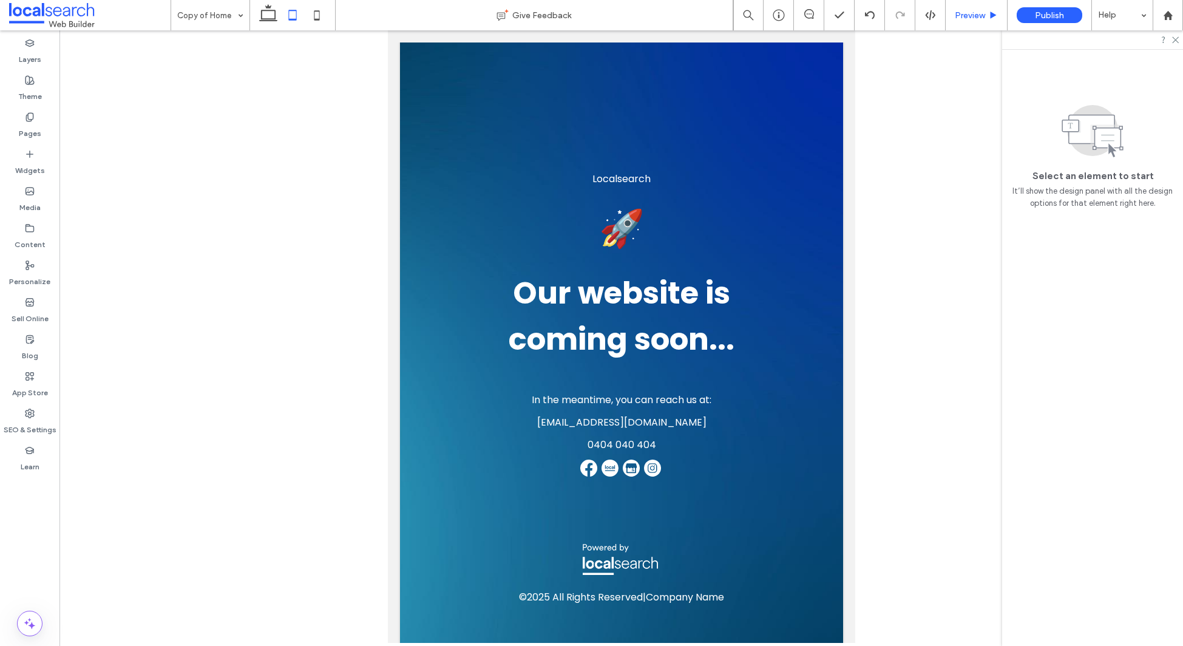
scroll to position [21, 0]
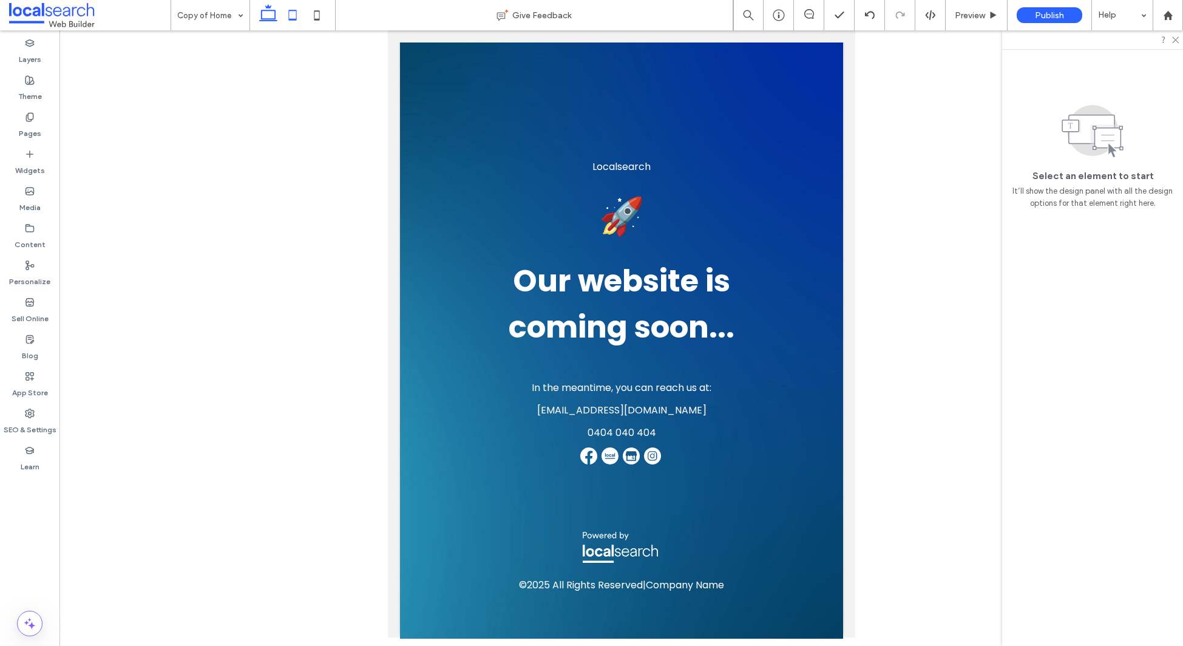
click at [265, 12] on icon at bounding box center [268, 15] width 24 height 24
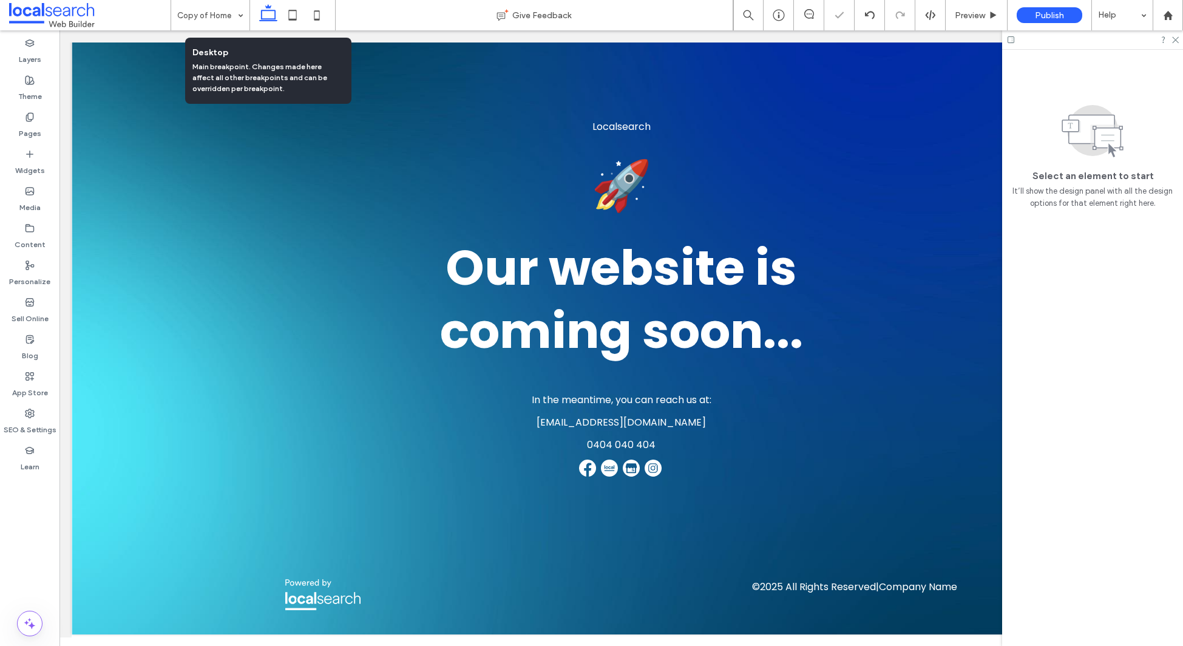
scroll to position [0, 0]
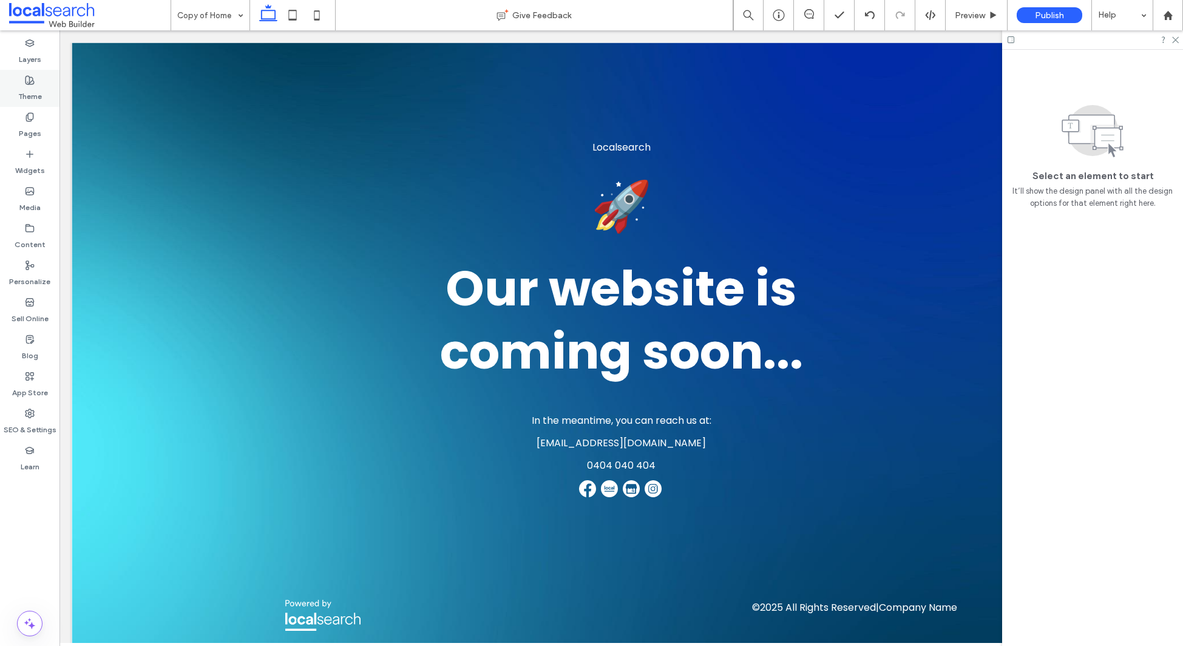
drag, startPoint x: 25, startPoint y: 87, endPoint x: 41, endPoint y: 98, distance: 18.7
click at [25, 87] on label "Theme" at bounding box center [30, 93] width 24 height 17
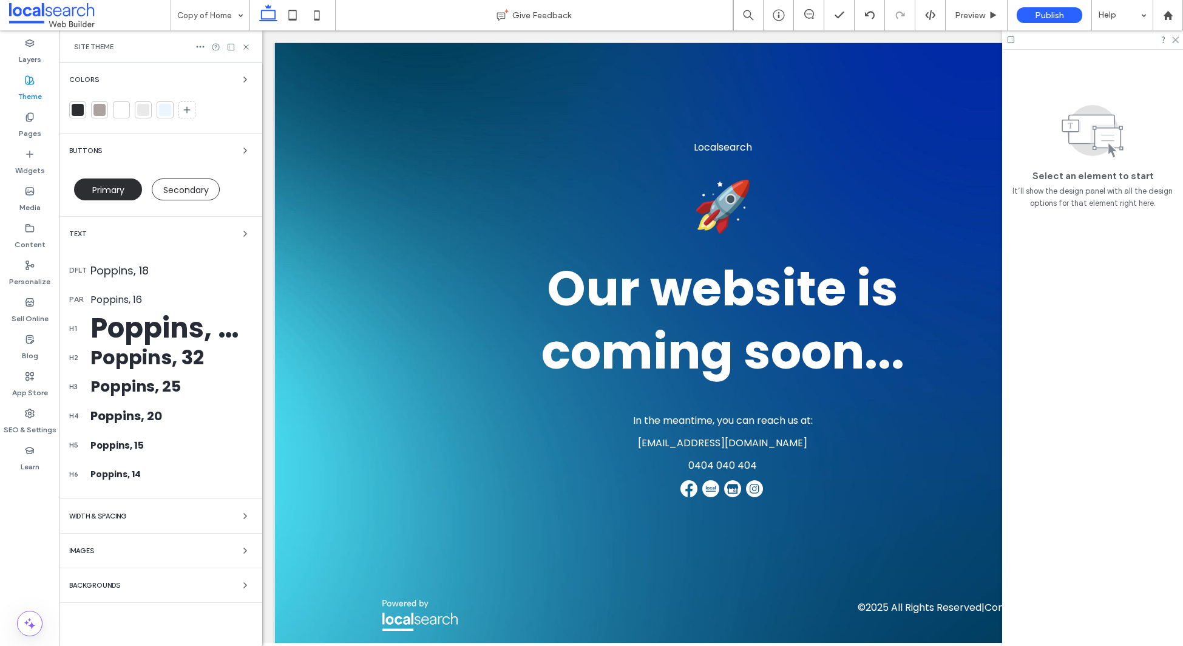
click at [120, 327] on div "Poppins, 80" at bounding box center [171, 328] width 162 height 41
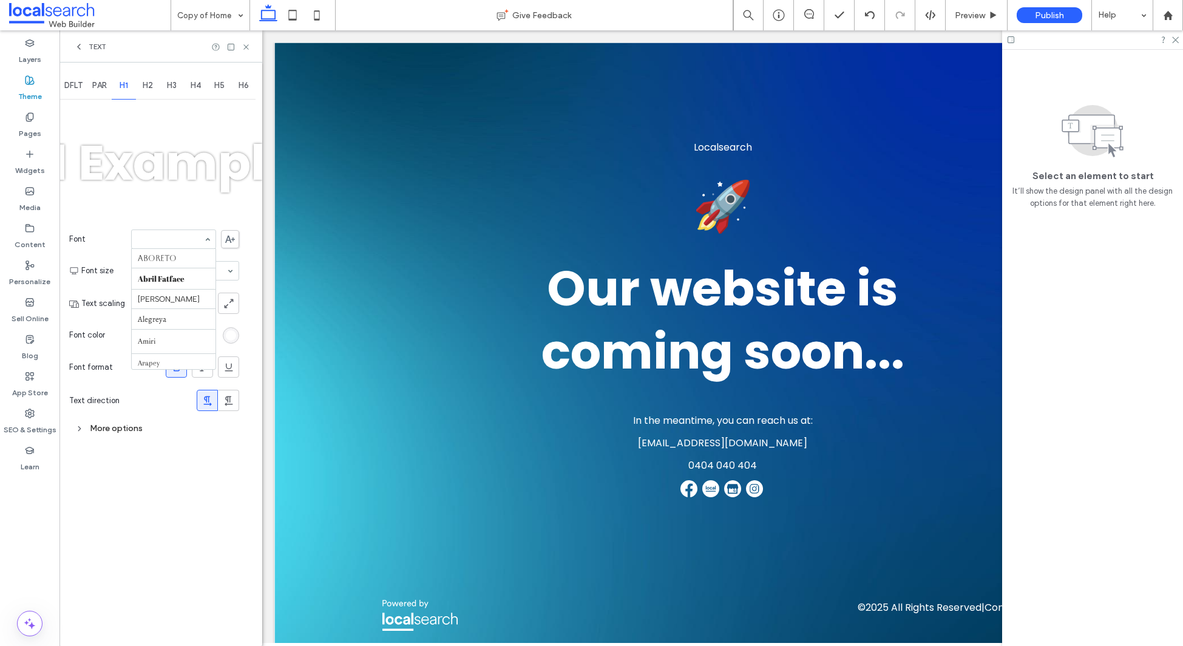
scroll to position [916, 0]
click at [233, 234] on span at bounding box center [230, 239] width 18 height 18
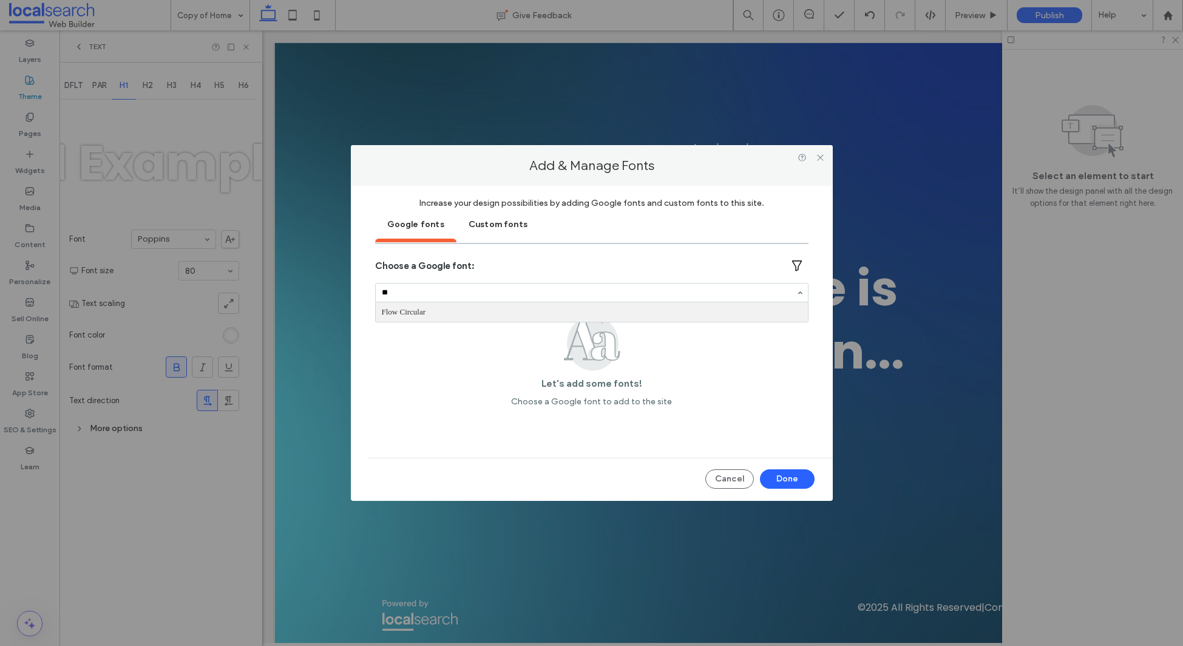
type input "*"
click at [491, 219] on div "Custom fonts" at bounding box center [498, 223] width 83 height 30
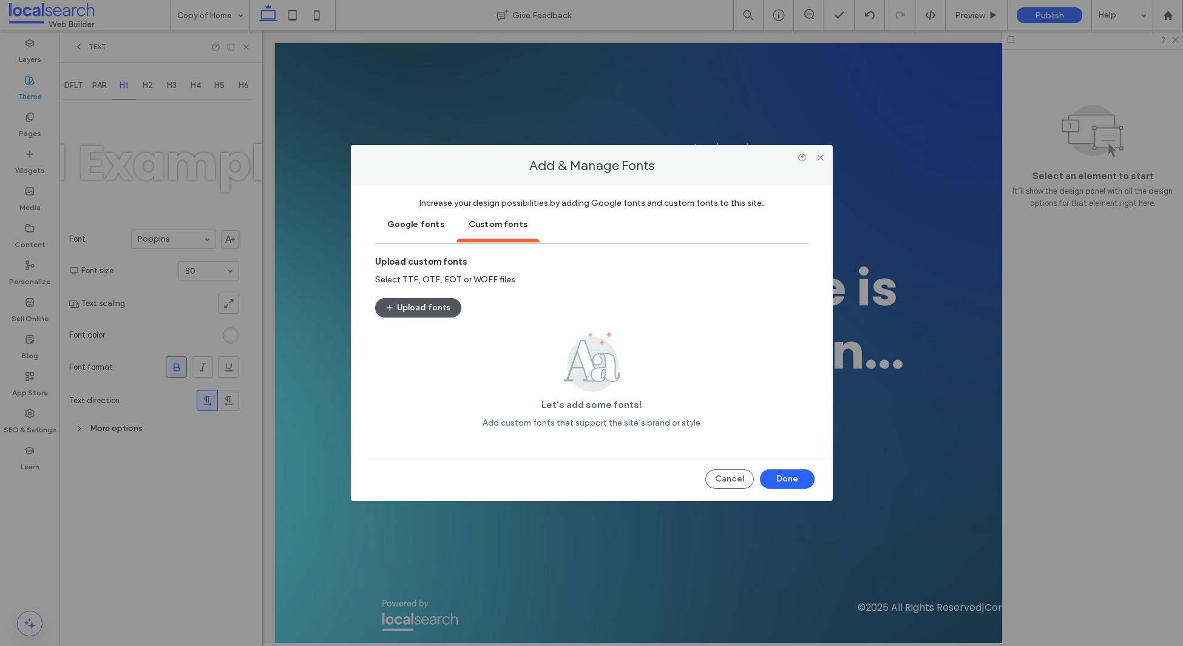
click at [415, 307] on button "Upload fonts" at bounding box center [418, 307] width 86 height 19
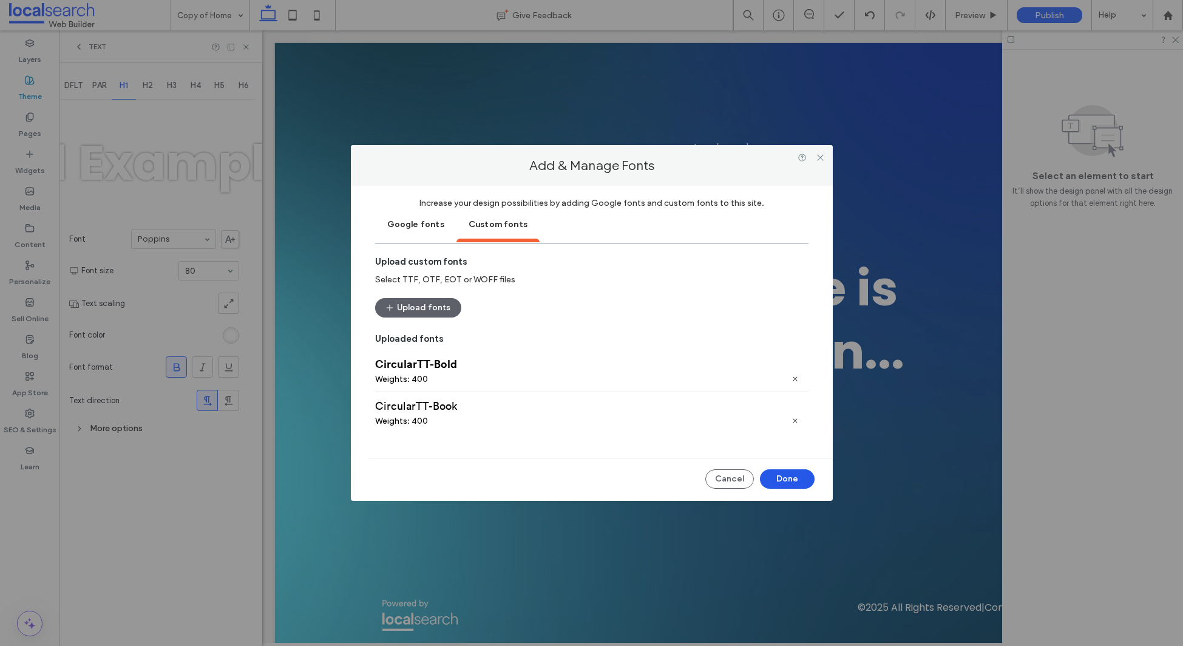
click at [785, 475] on button "Done" at bounding box center [787, 478] width 55 height 19
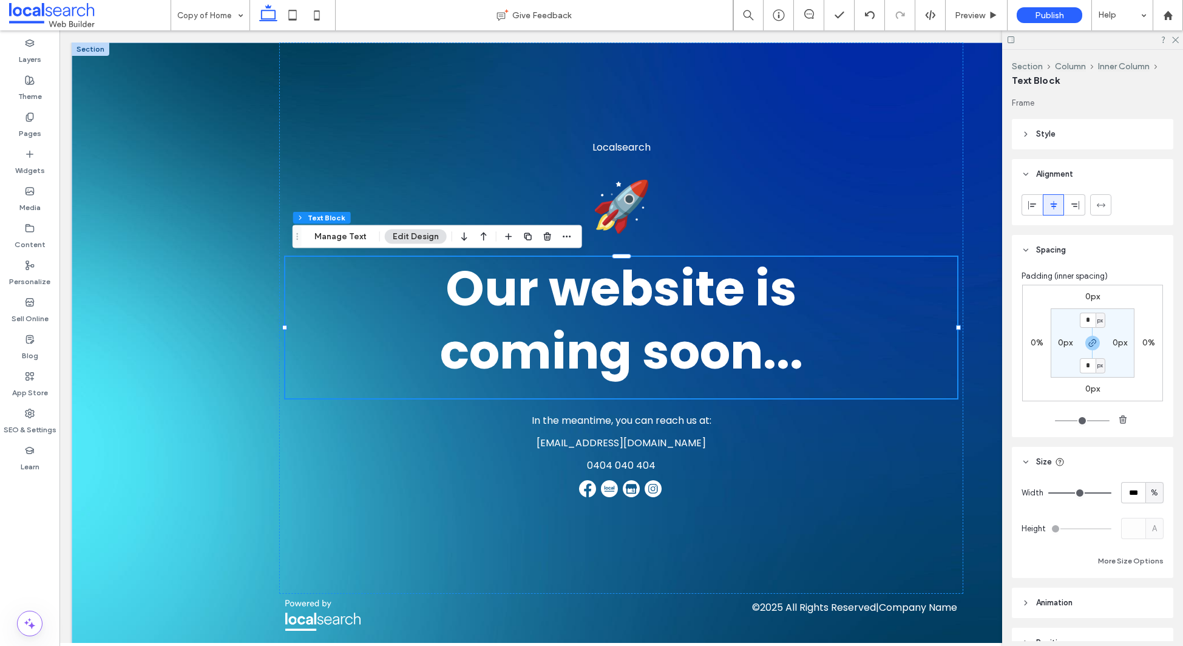
scroll to position [62, 0]
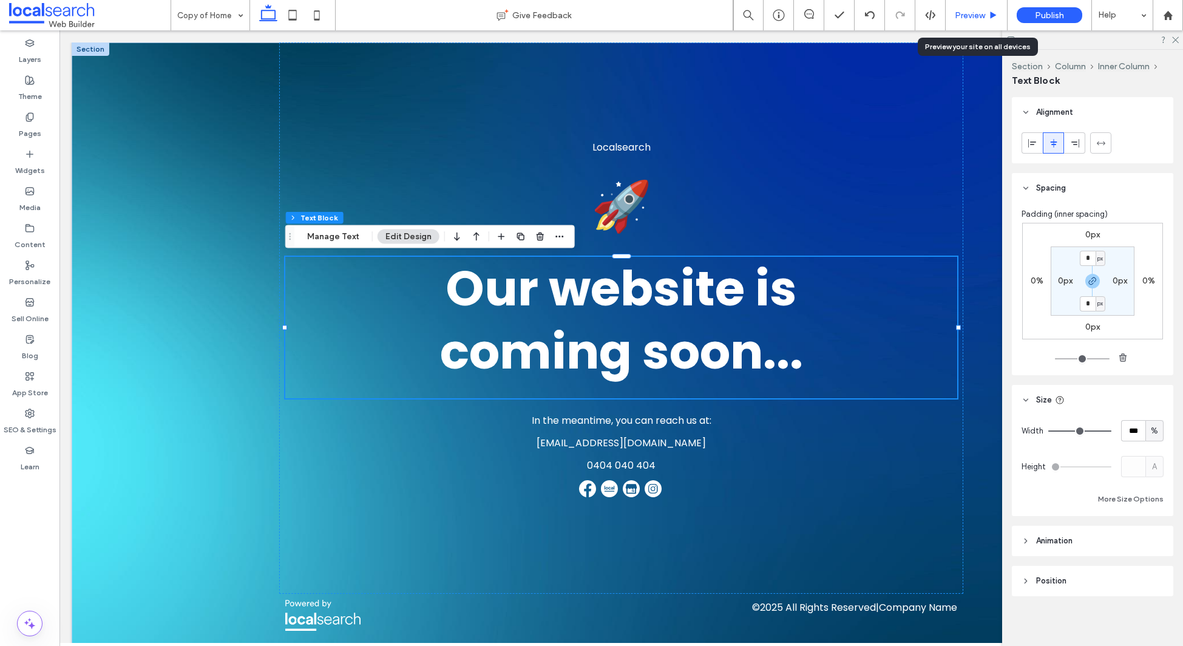
click at [973, 16] on span "Preview" at bounding box center [970, 15] width 30 height 10
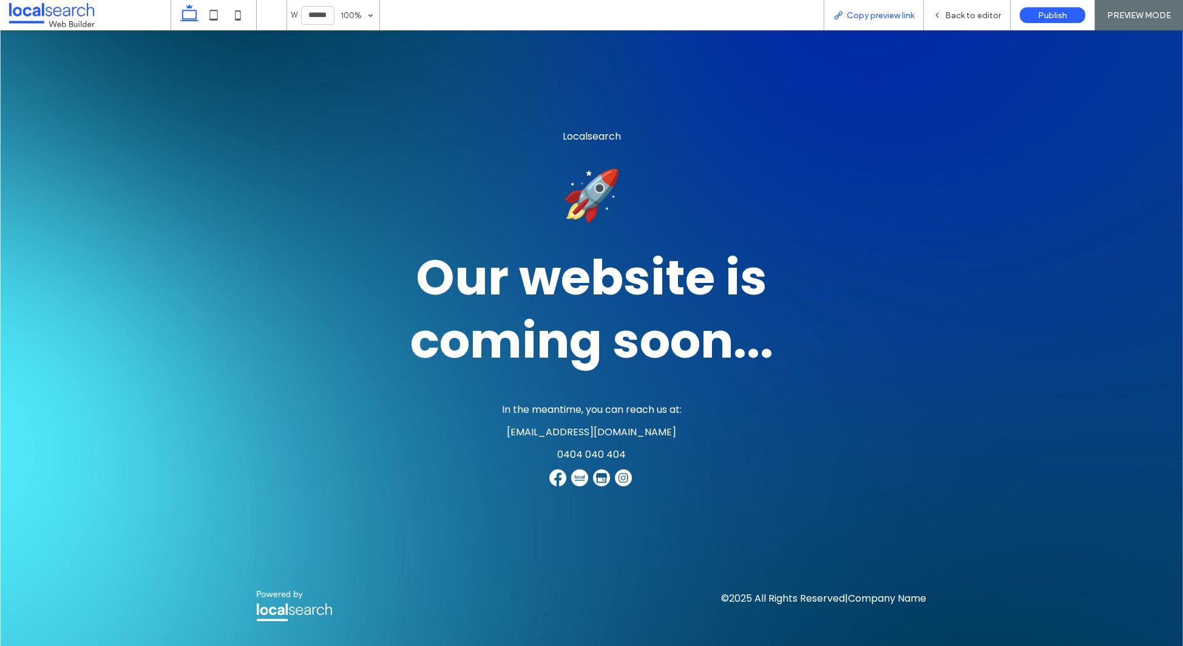
click at [876, 15] on span "Copy preview link" at bounding box center [880, 15] width 67 height 10
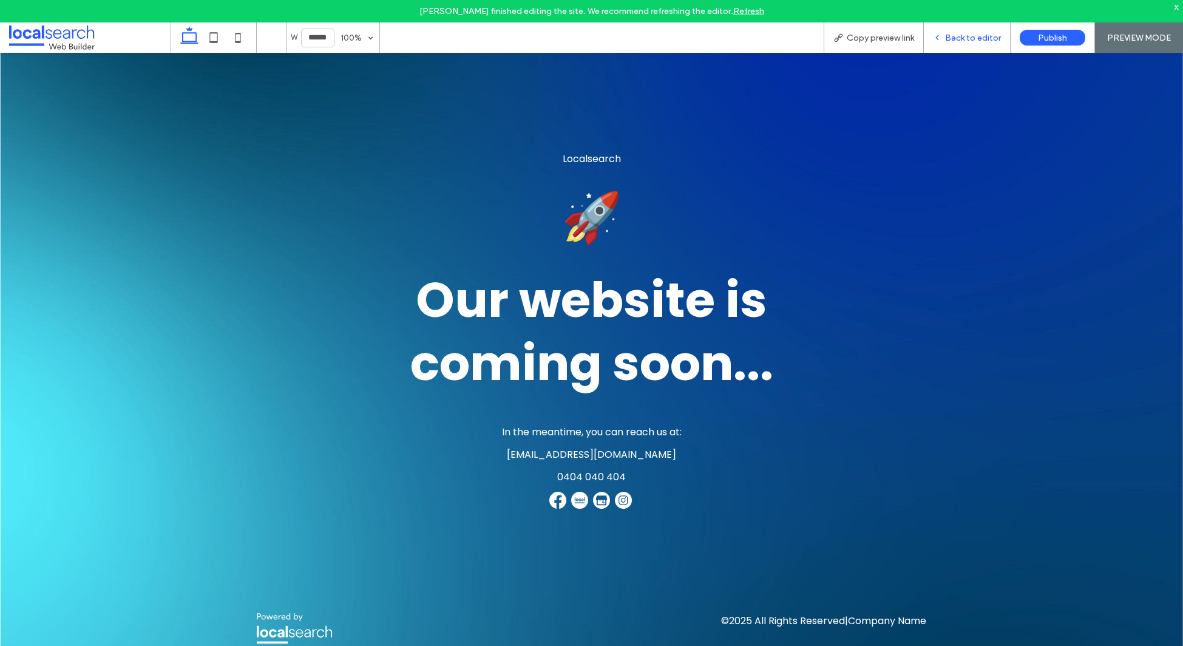
click at [964, 34] on span "Back to editor" at bounding box center [973, 38] width 56 height 10
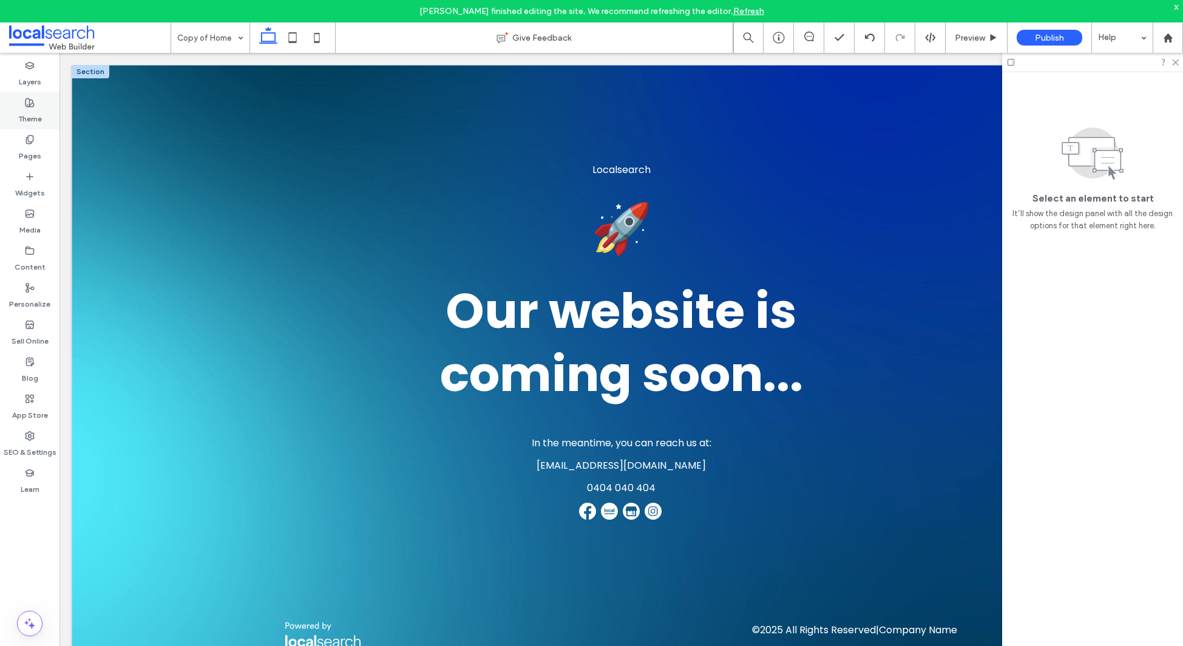
click at [19, 112] on label "Theme" at bounding box center [30, 115] width 24 height 17
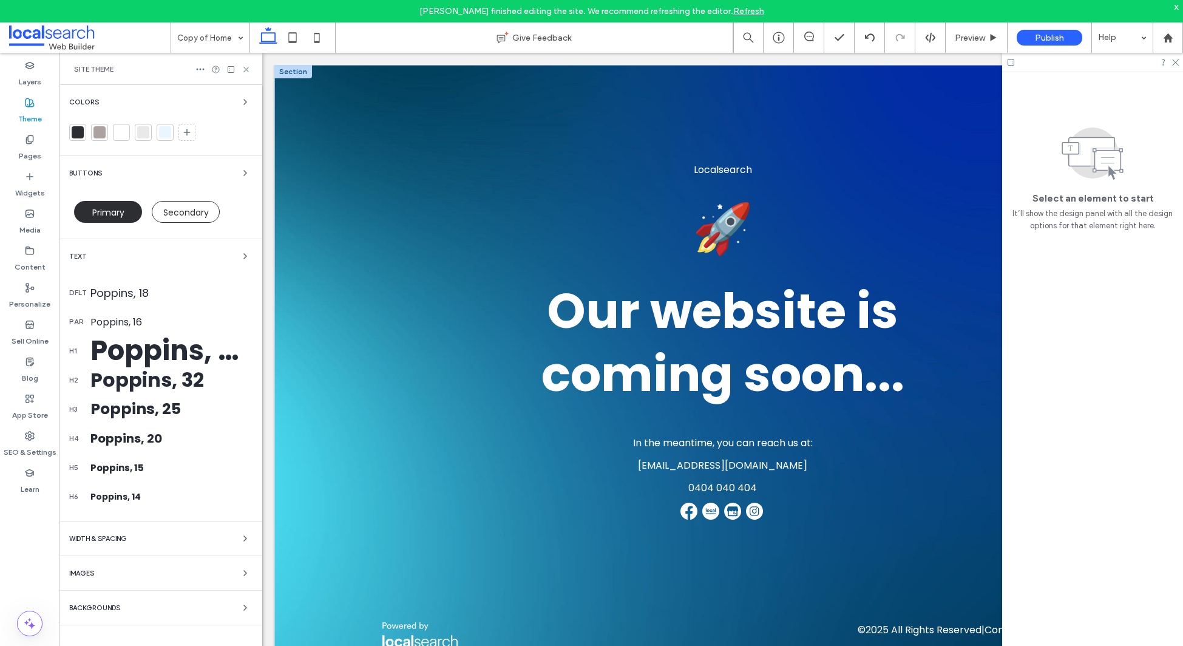
click at [154, 351] on div "Poppins, 80" at bounding box center [171, 350] width 162 height 41
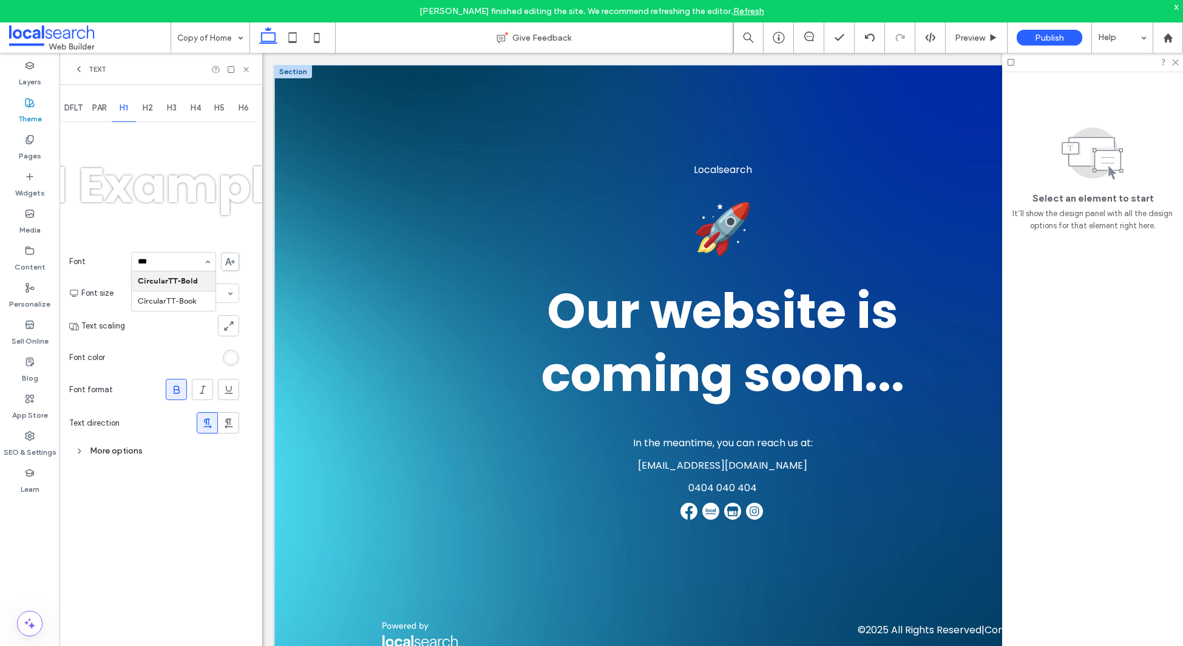
type input "****"
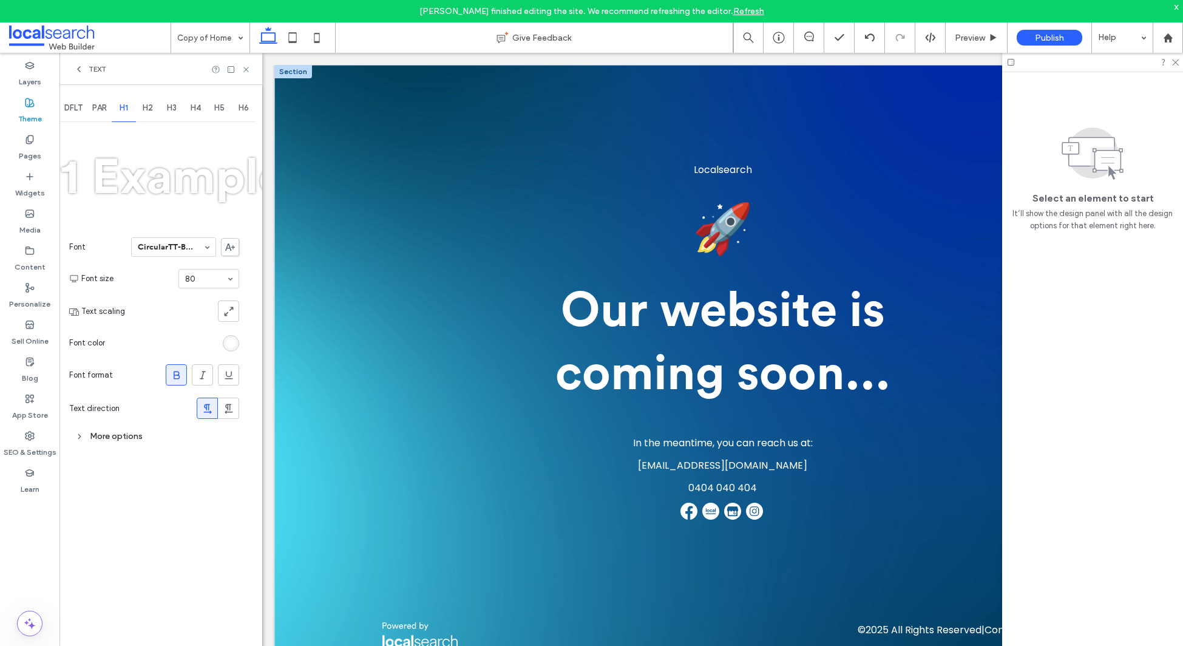
click at [98, 110] on span "PAR" at bounding box center [99, 108] width 15 height 10
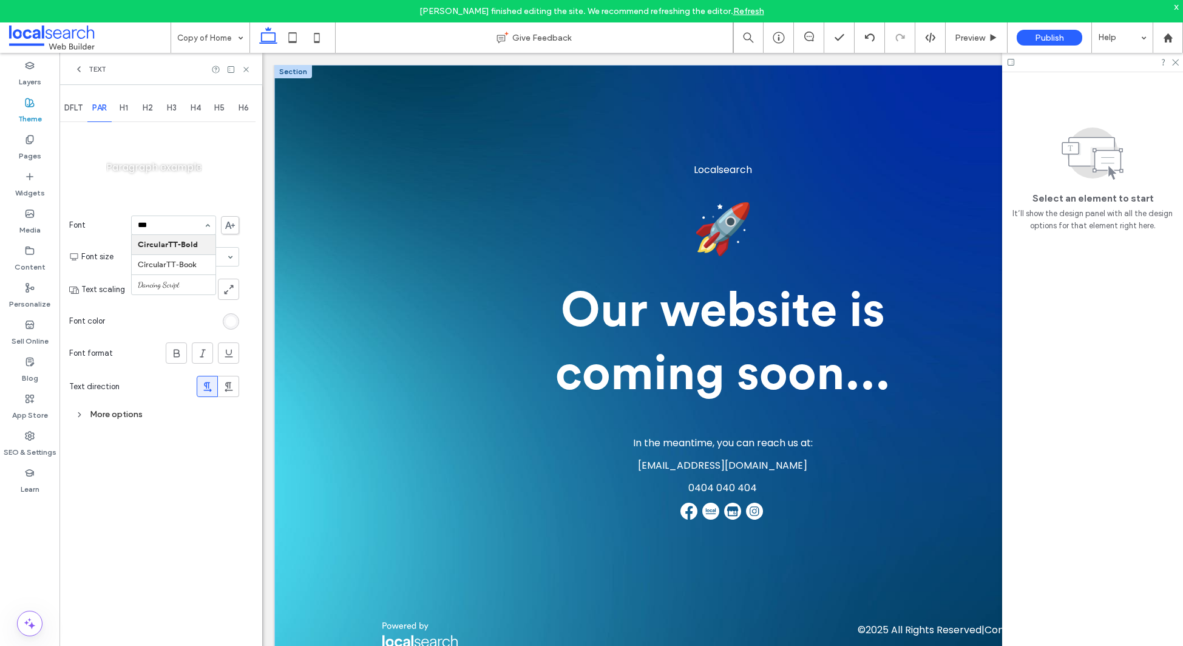
type input "****"
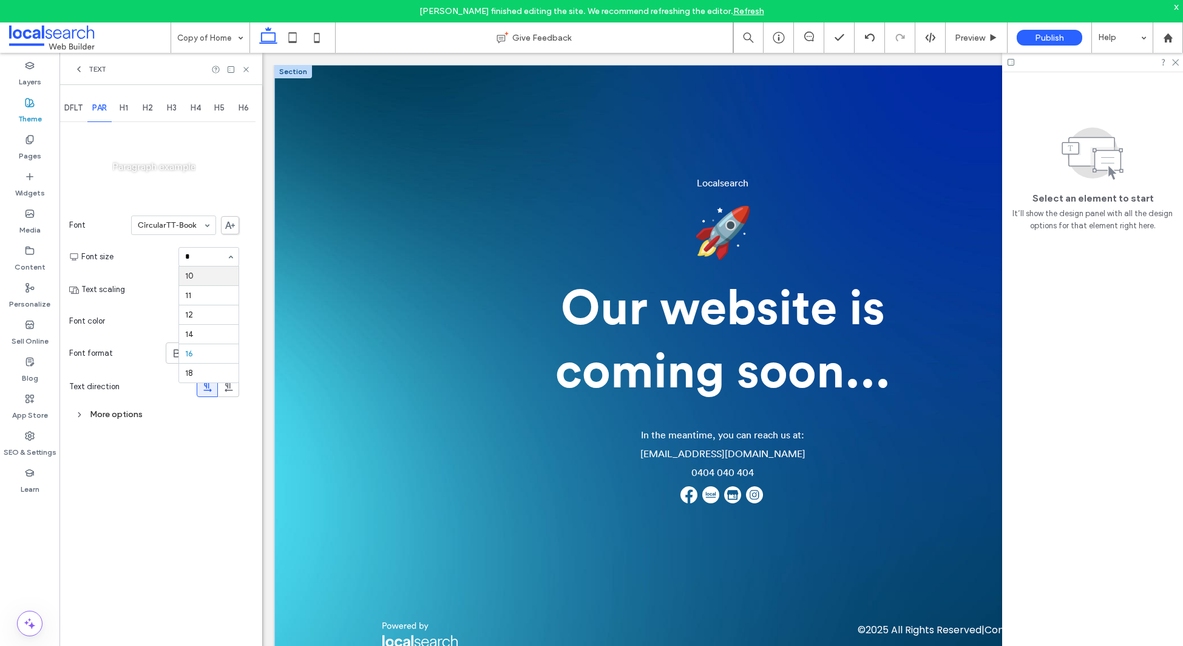
type input "**"
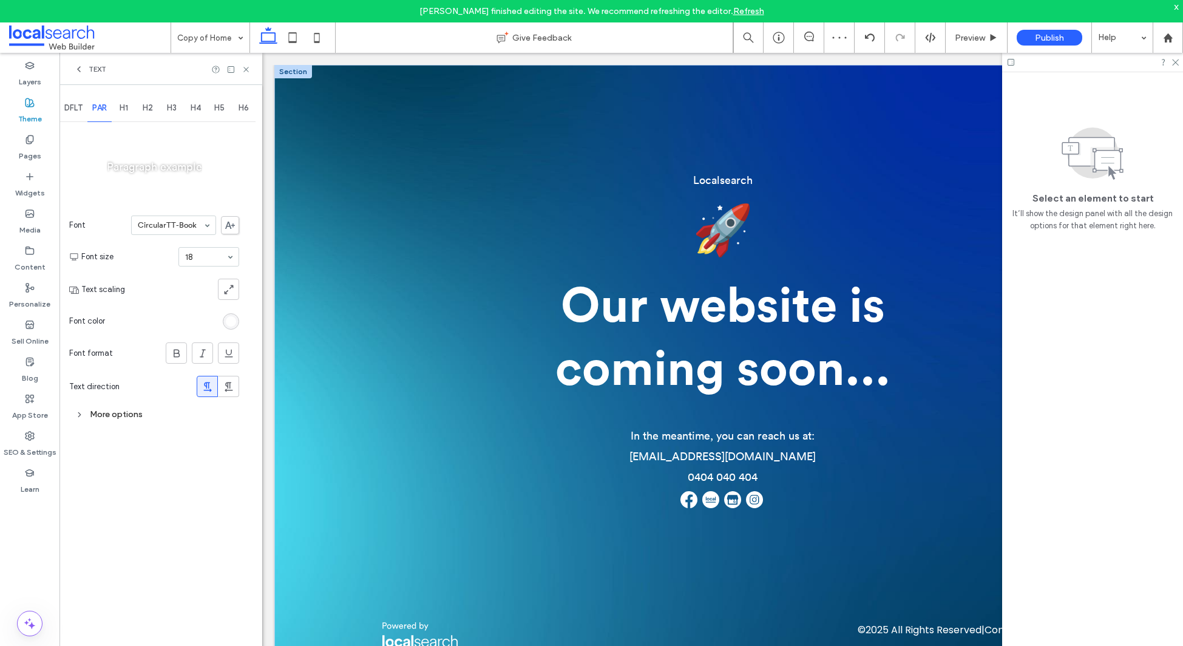
click at [73, 106] on span "DFLT" at bounding box center [73, 108] width 18 height 10
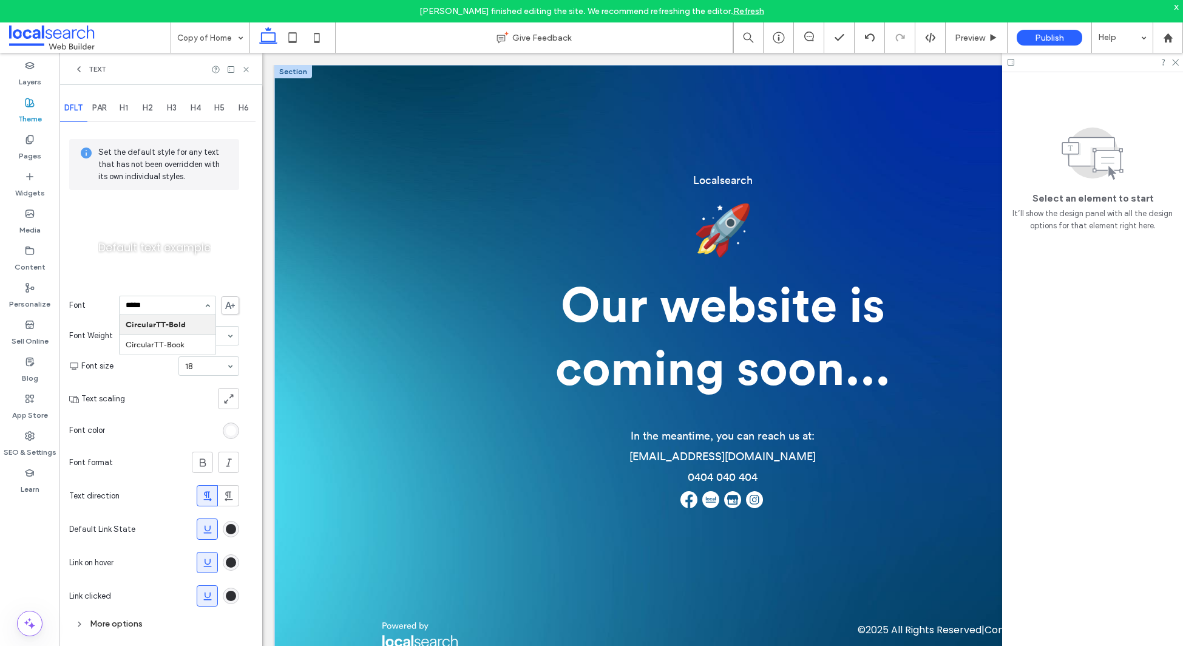
type input "******"
click at [293, 38] on icon at bounding box center [292, 37] width 24 height 24
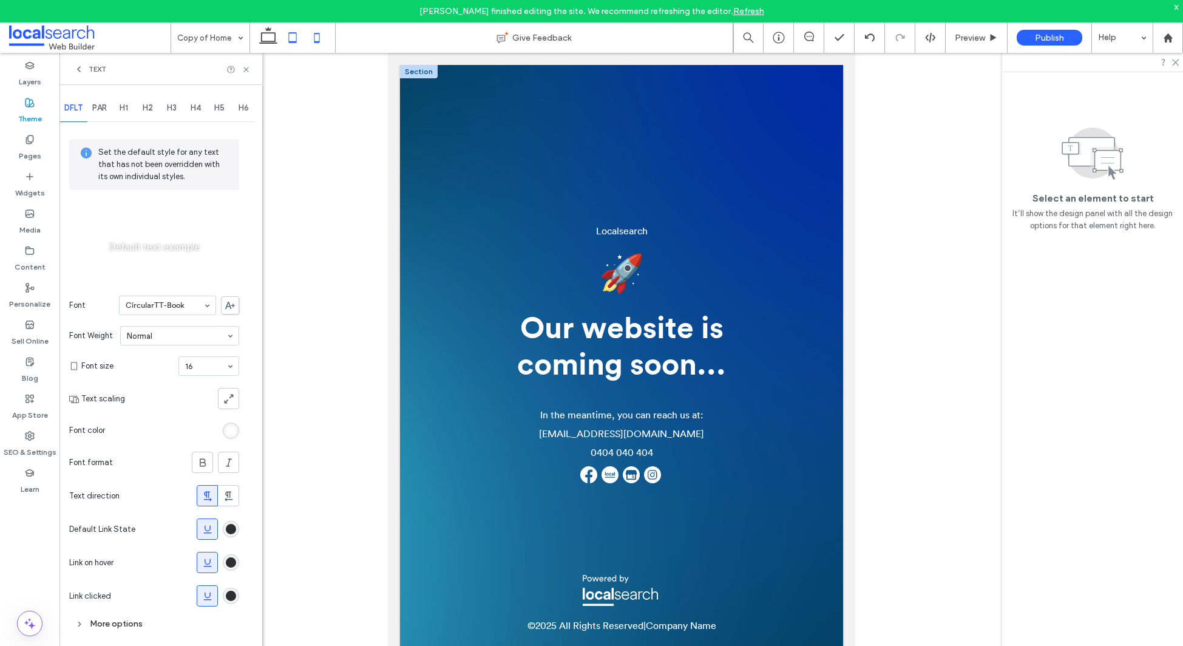
click at [321, 40] on icon at bounding box center [317, 37] width 24 height 24
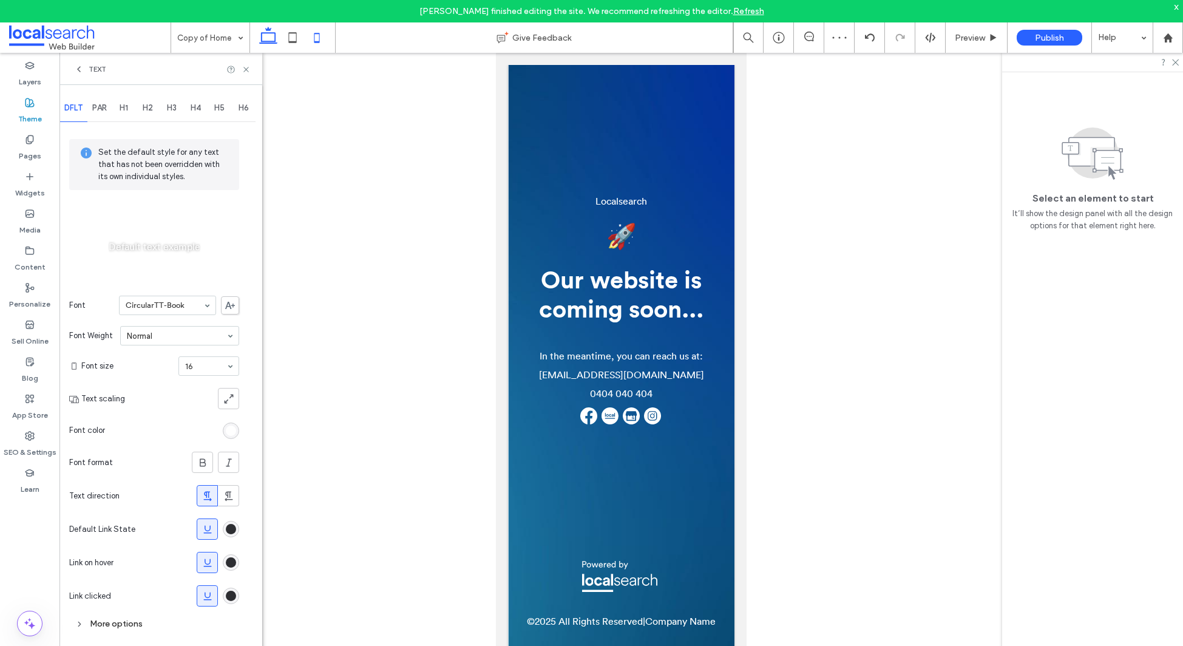
click at [270, 38] on icon at bounding box center [268, 37] width 24 height 24
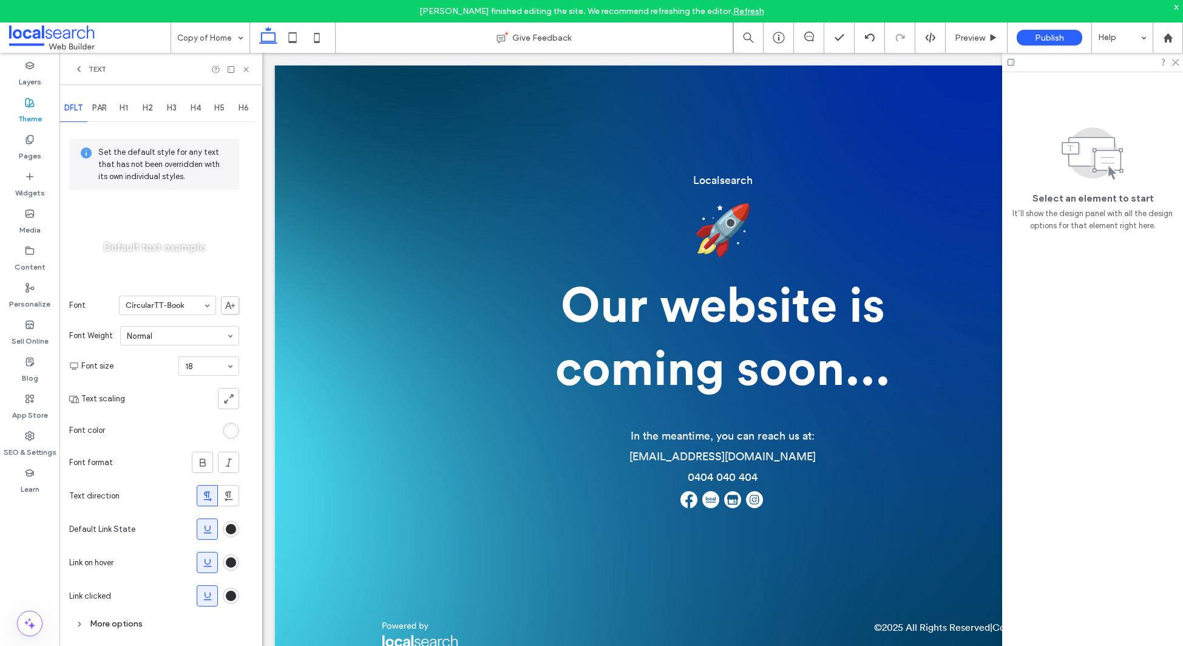
click at [231, 305] on use at bounding box center [230, 305] width 10 height 7
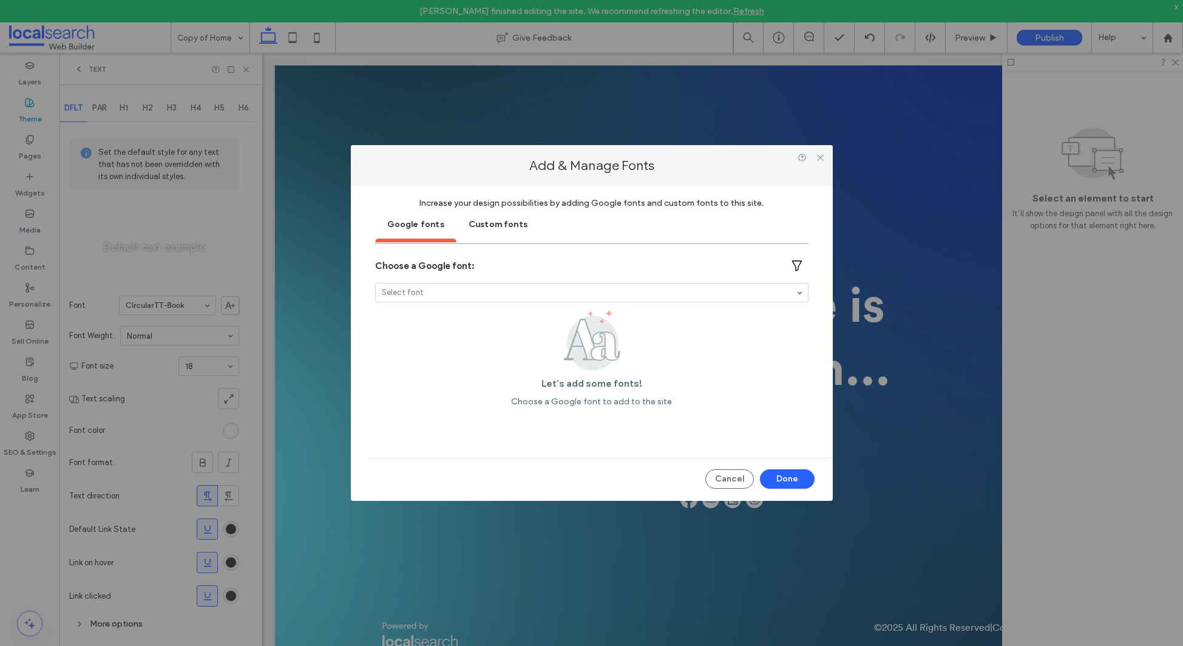
click at [472, 223] on div "Custom fonts" at bounding box center [498, 223] width 83 height 30
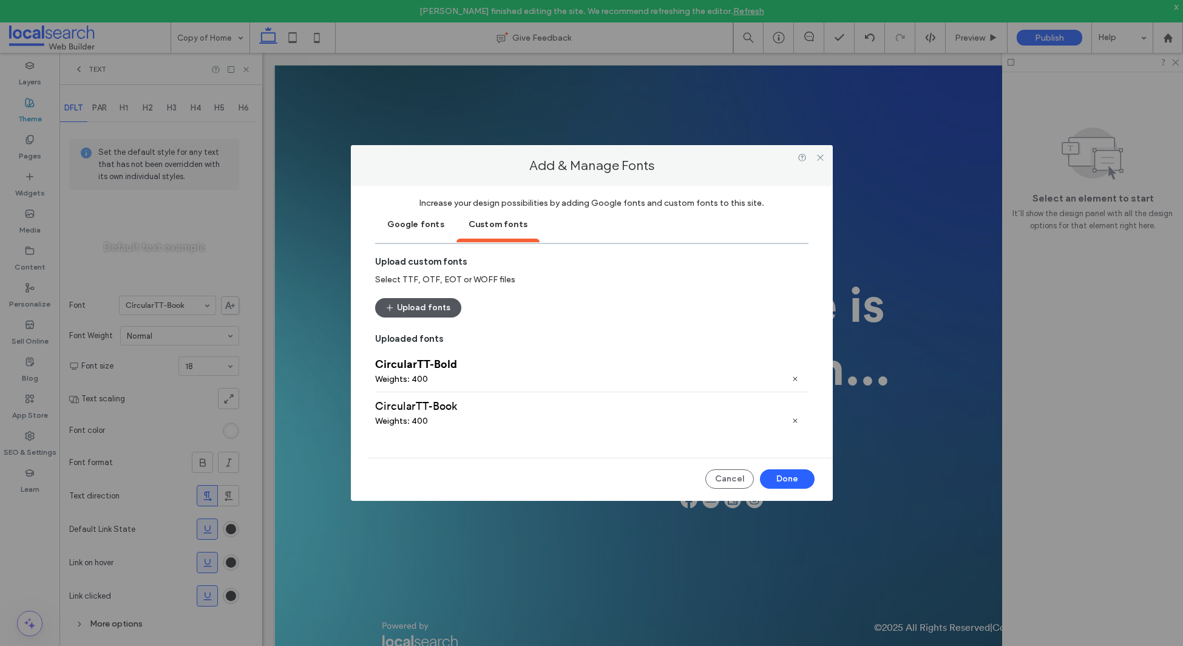
click at [430, 311] on button "Upload fonts" at bounding box center [418, 307] width 86 height 19
click at [786, 475] on button "Done" at bounding box center [787, 478] width 55 height 19
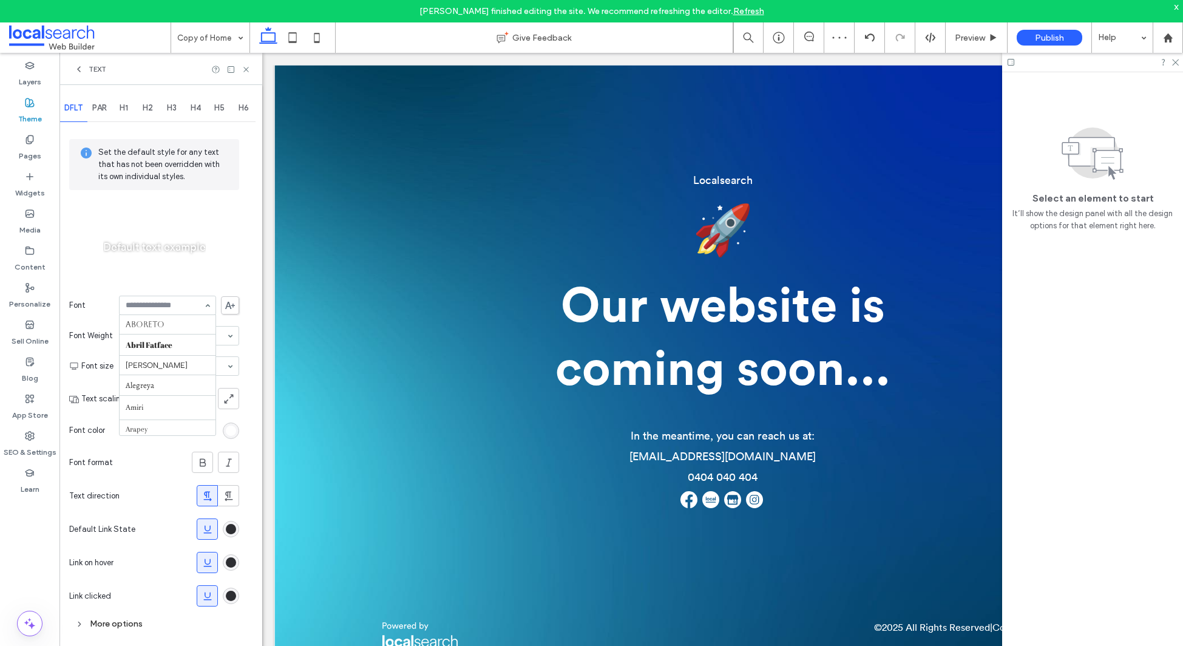
scroll to position [245, 0]
click at [83, 63] on div "Text" at bounding box center [160, 69] width 203 height 32
click at [80, 69] on icon at bounding box center [79, 69] width 10 height 10
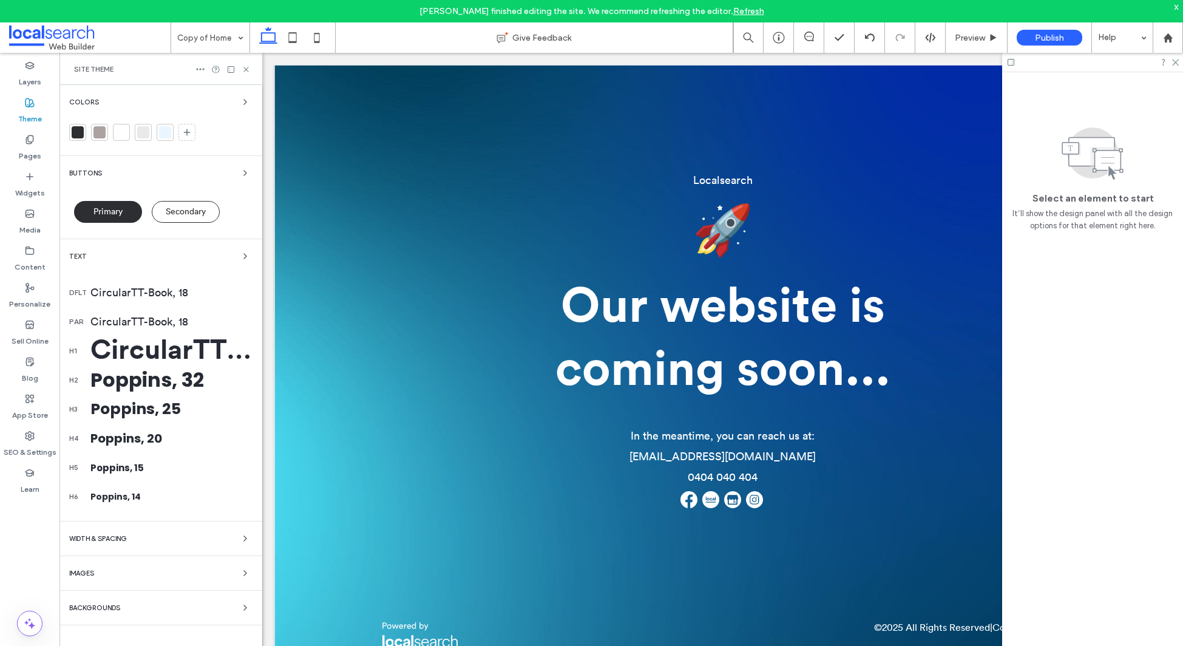
click at [165, 356] on div "CircularTT-Bold, 80" at bounding box center [171, 351] width 162 height 33
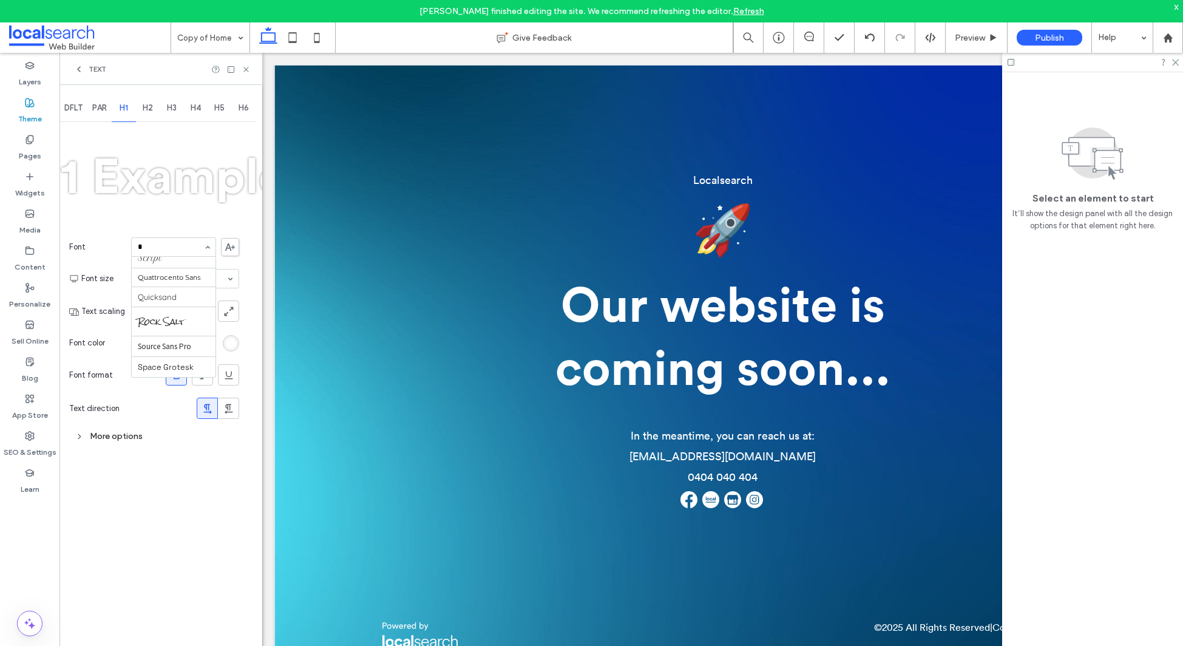
scroll to position [0, 0]
type input "****"
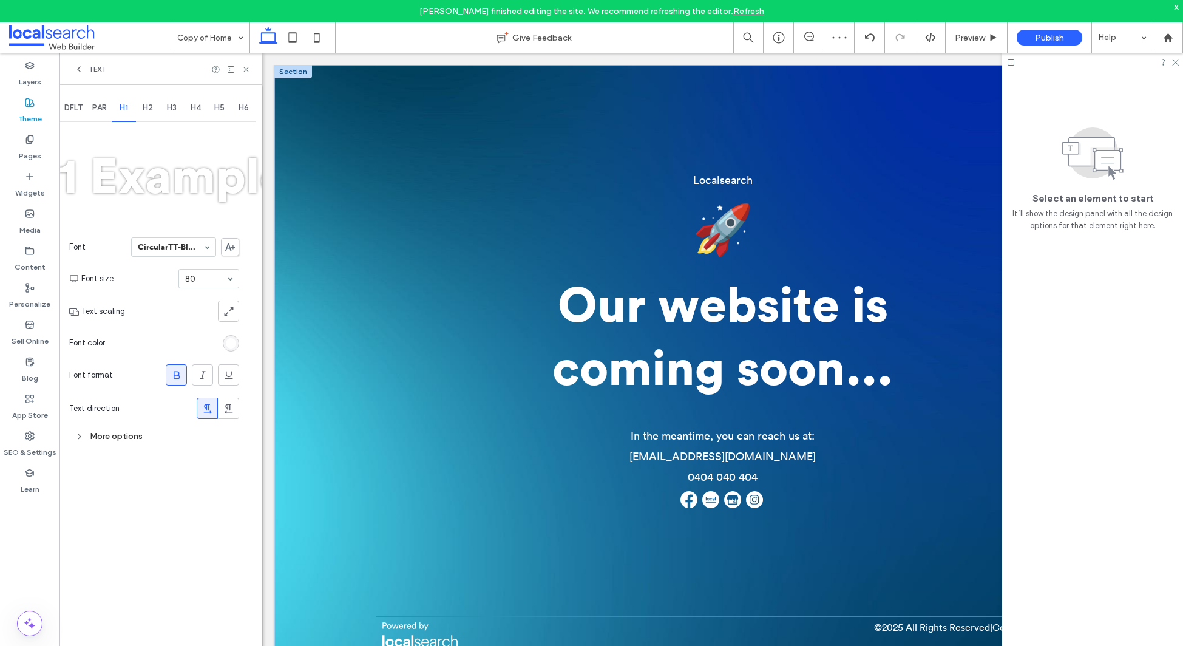
click at [736, 312] on span "Our website is coming soon..." at bounding box center [722, 338] width 341 height 112
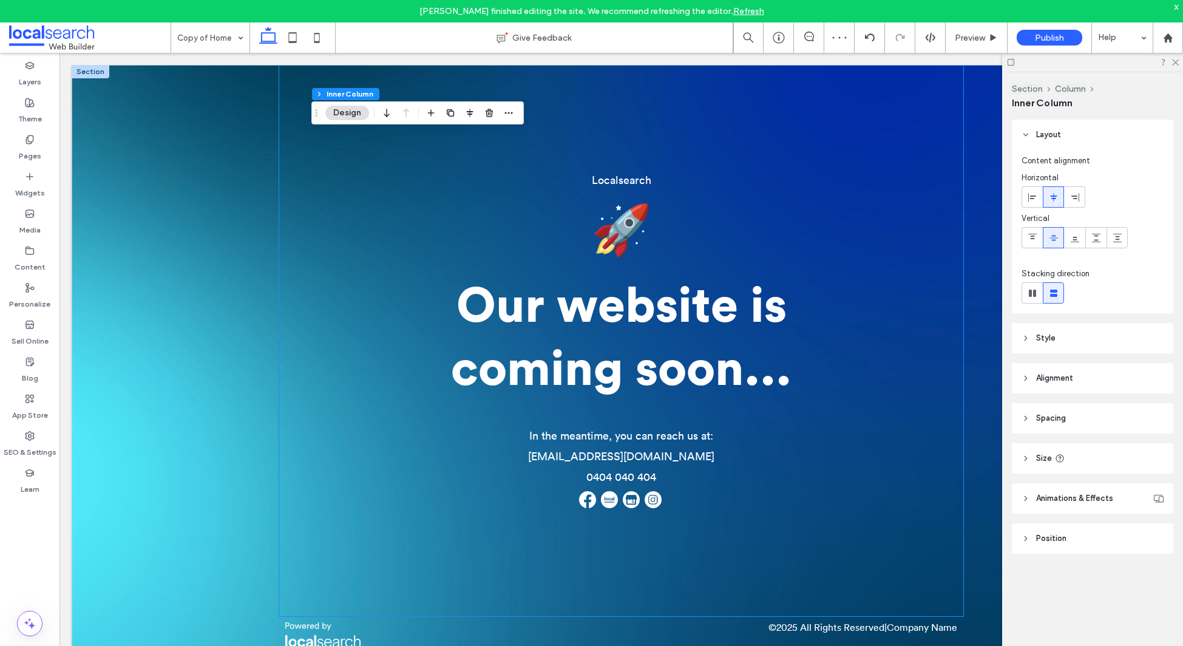
click at [669, 312] on span "Our website is coming soon..." at bounding box center [621, 338] width 341 height 112
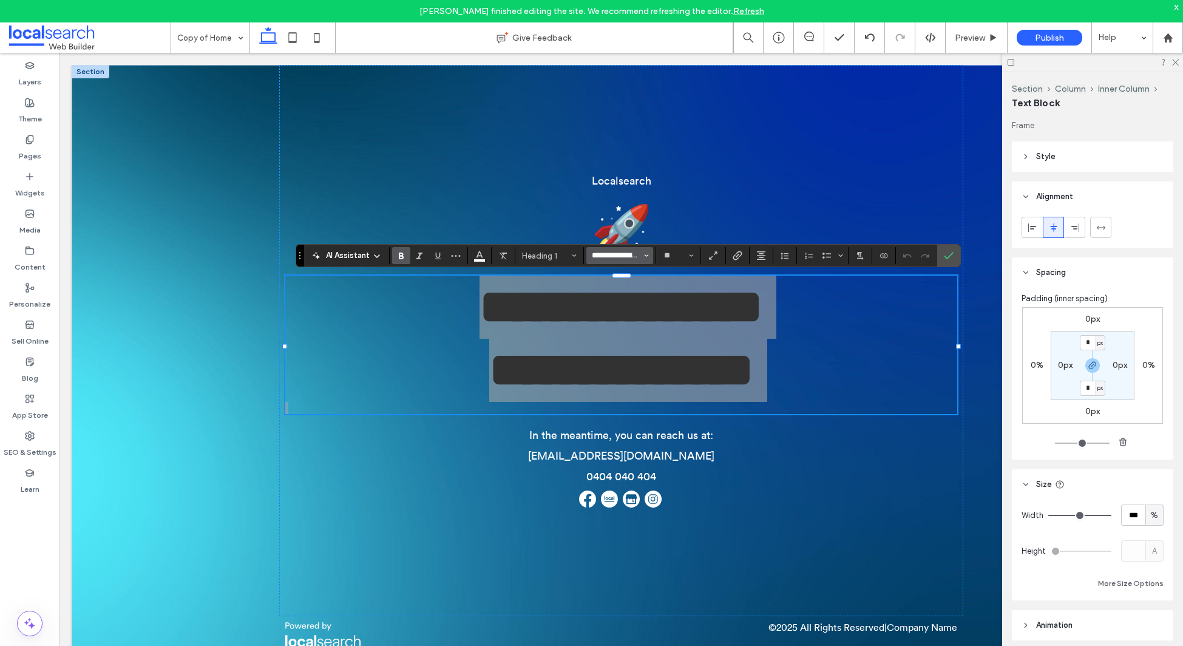
click at [619, 259] on input "**********" at bounding box center [617, 256] width 52 height 10
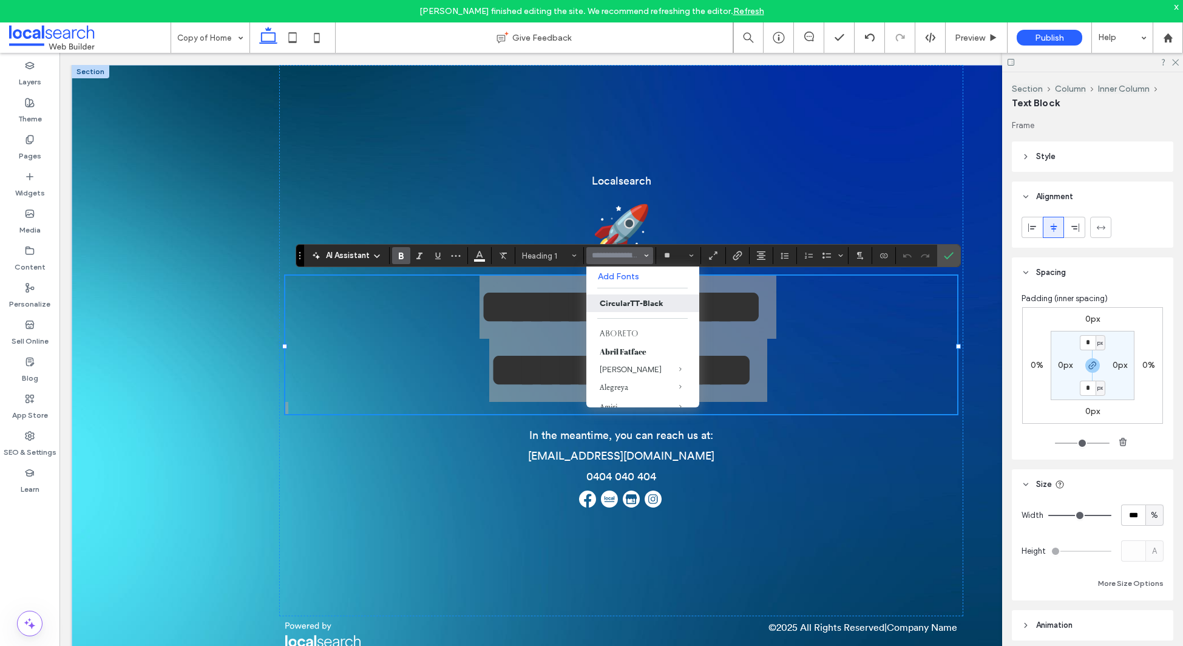
click at [645, 255] on use "Font & Font weight" at bounding box center [647, 255] width 4 height 2
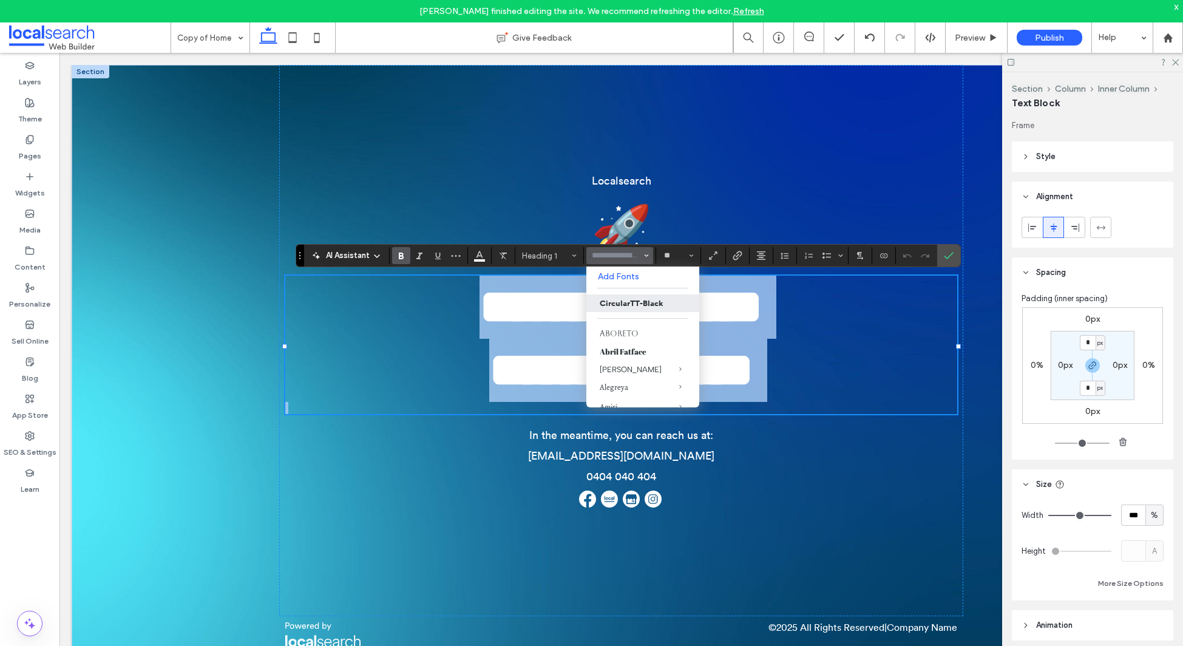
type input "**********"
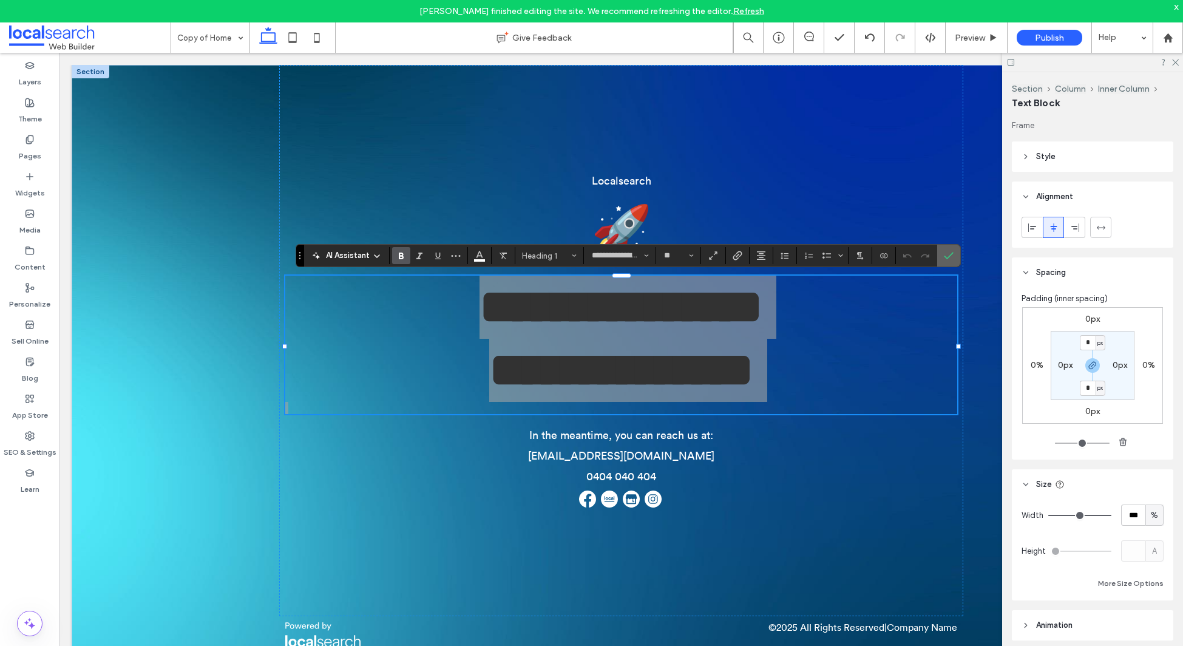
click at [953, 256] on icon "Confirm" at bounding box center [949, 256] width 10 height 10
click at [945, 254] on icon "Confirm" at bounding box center [949, 256] width 10 height 10
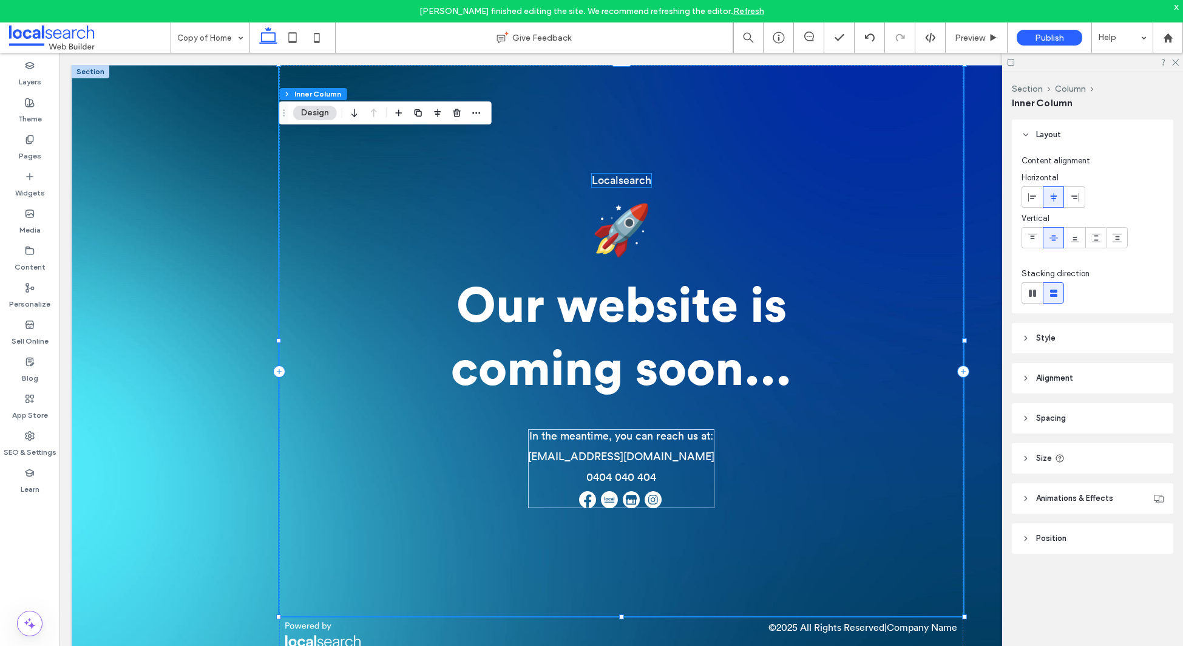
click at [636, 177] on span "Localsearch" at bounding box center [621, 180] width 59 height 11
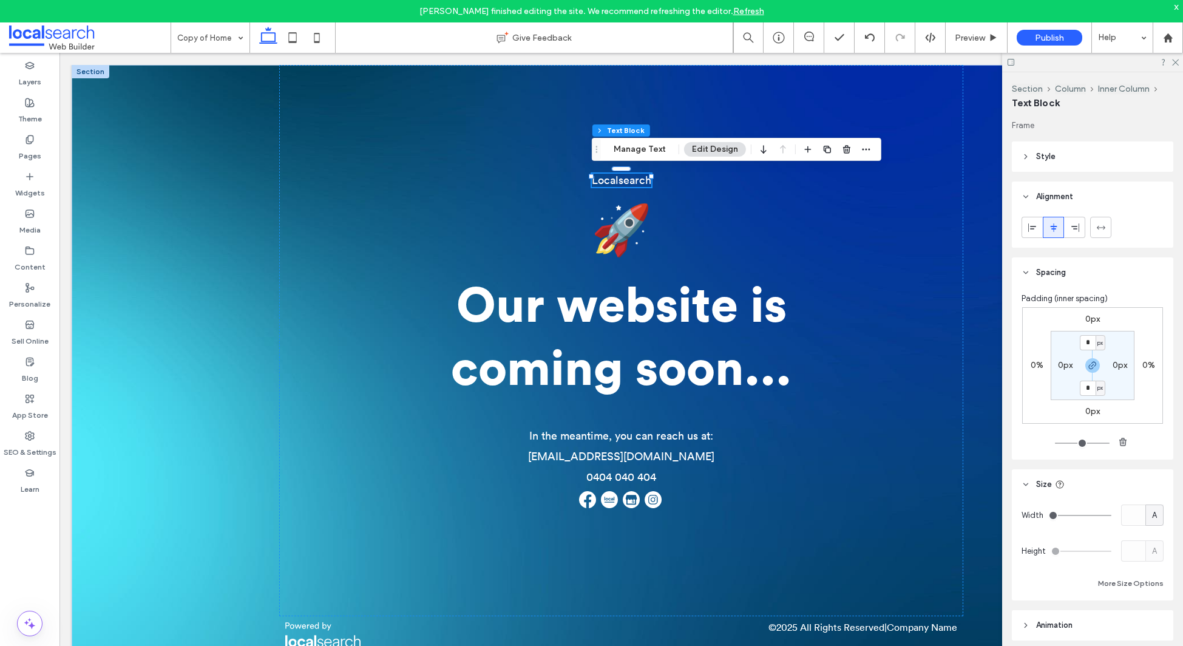
click at [633, 180] on span "Localsearch" at bounding box center [621, 180] width 59 height 11
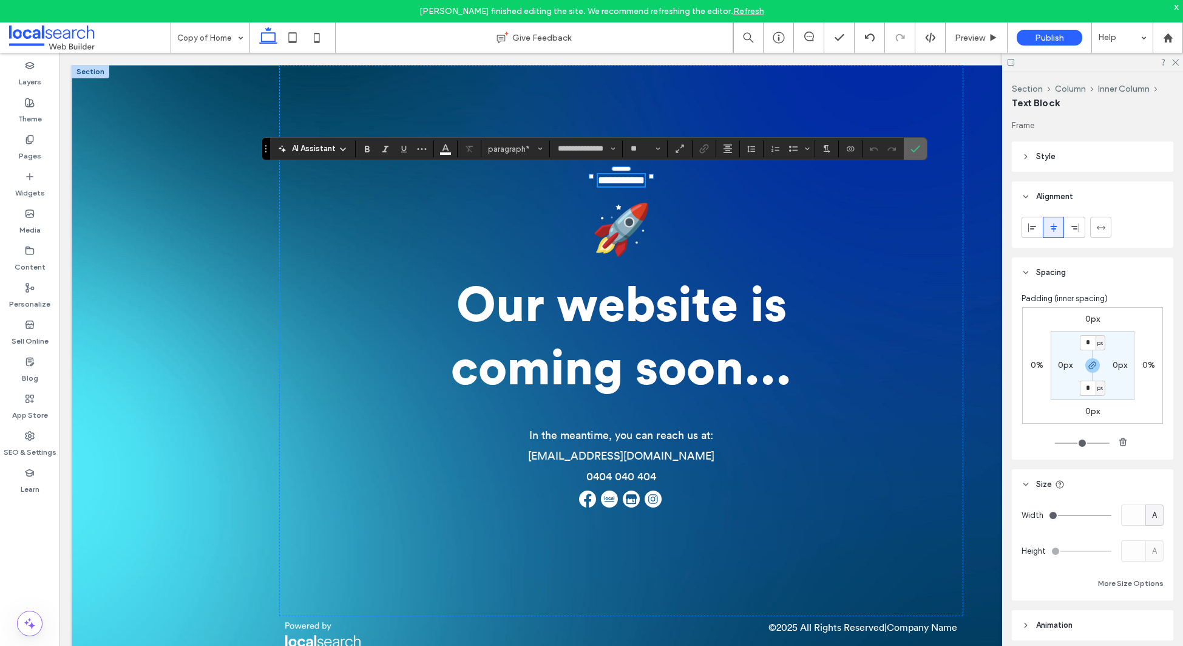
click at [913, 145] on icon "Confirm" at bounding box center [916, 149] width 10 height 10
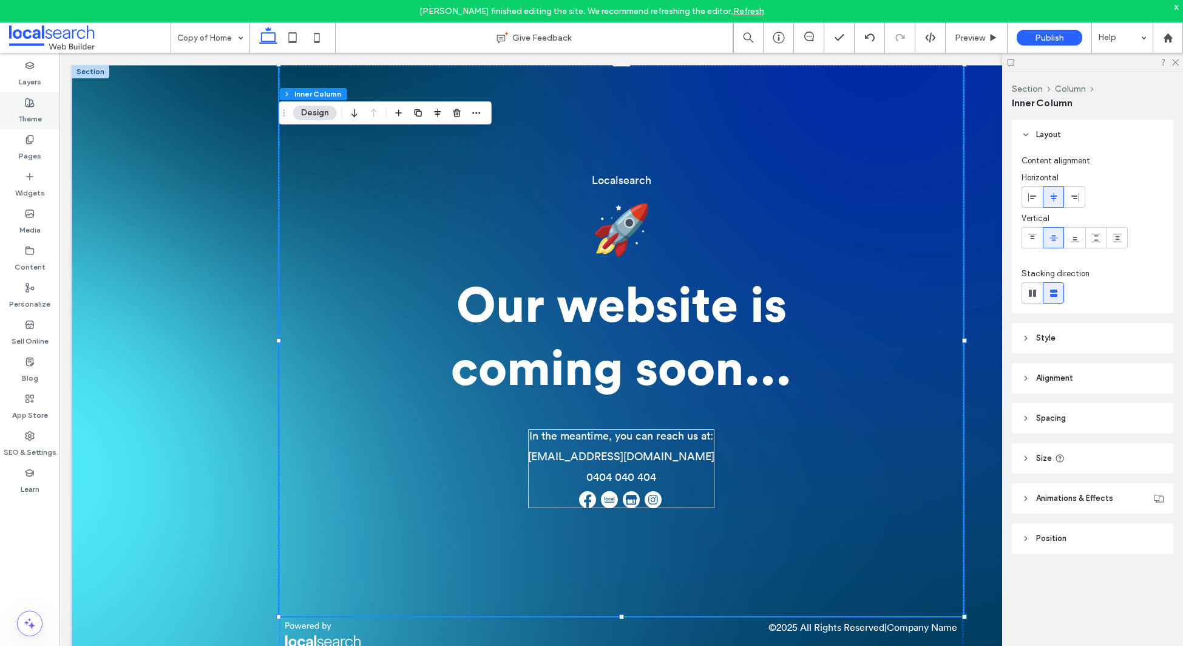
click at [19, 119] on label "Theme" at bounding box center [30, 115] width 24 height 17
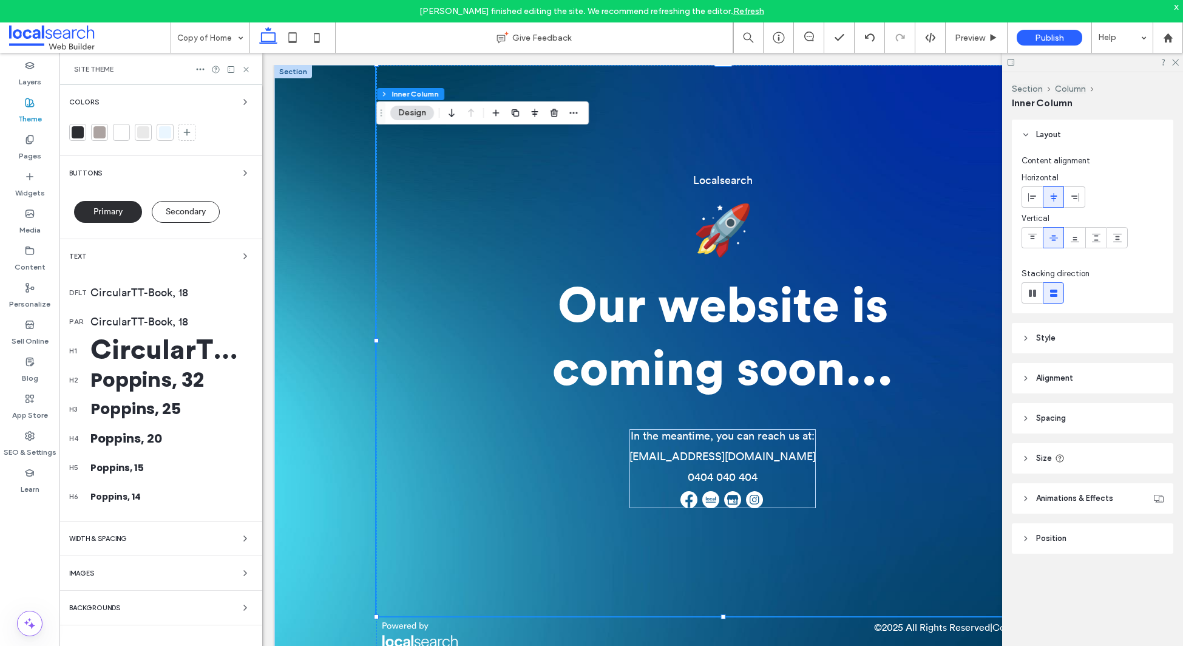
click at [154, 381] on div "Poppins, 32" at bounding box center [171, 379] width 162 height 29
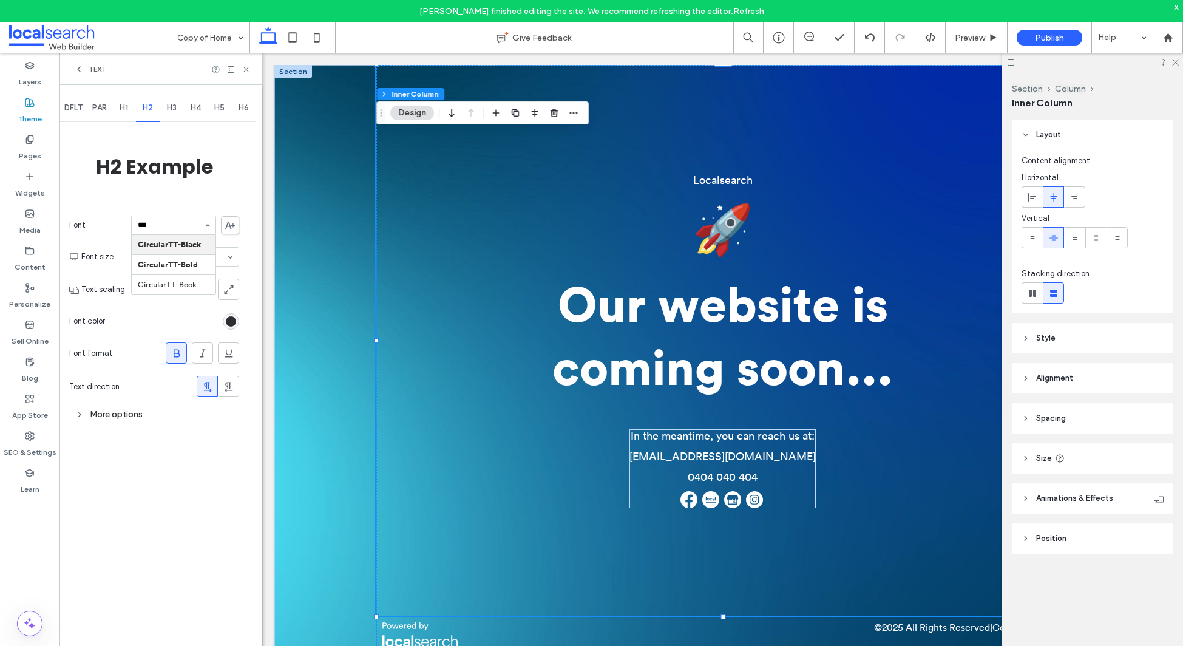
type input "****"
click at [174, 105] on span "H3" at bounding box center [172, 108] width 10 height 10
type input "*****"
click at [192, 107] on span "H4" at bounding box center [196, 108] width 10 height 10
type input "*****"
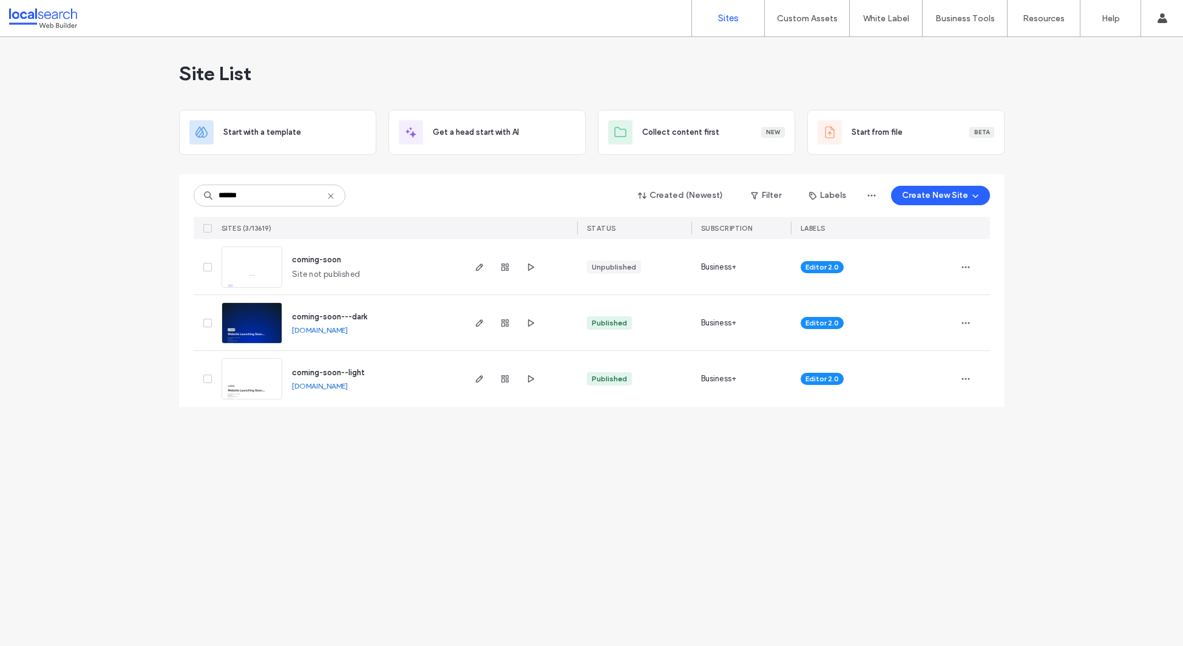
click at [333, 197] on icon at bounding box center [331, 196] width 10 height 10
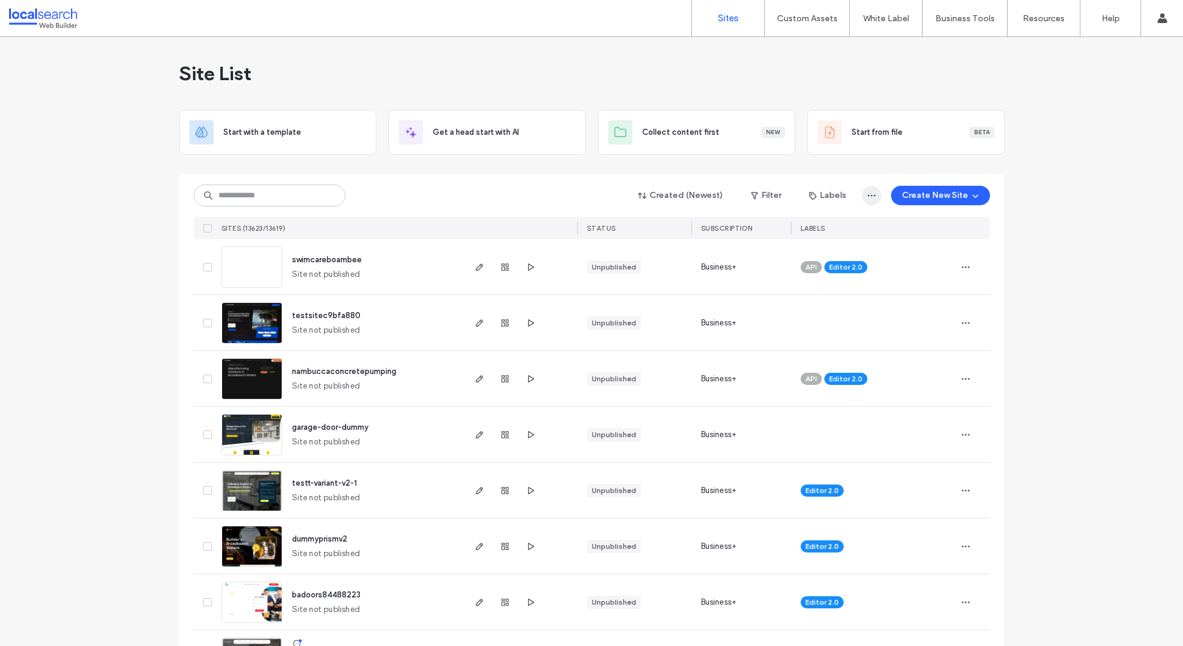
click at [870, 201] on span "button" at bounding box center [871, 195] width 19 height 19
click at [750, 197] on icon "button" at bounding box center [755, 196] width 10 height 10
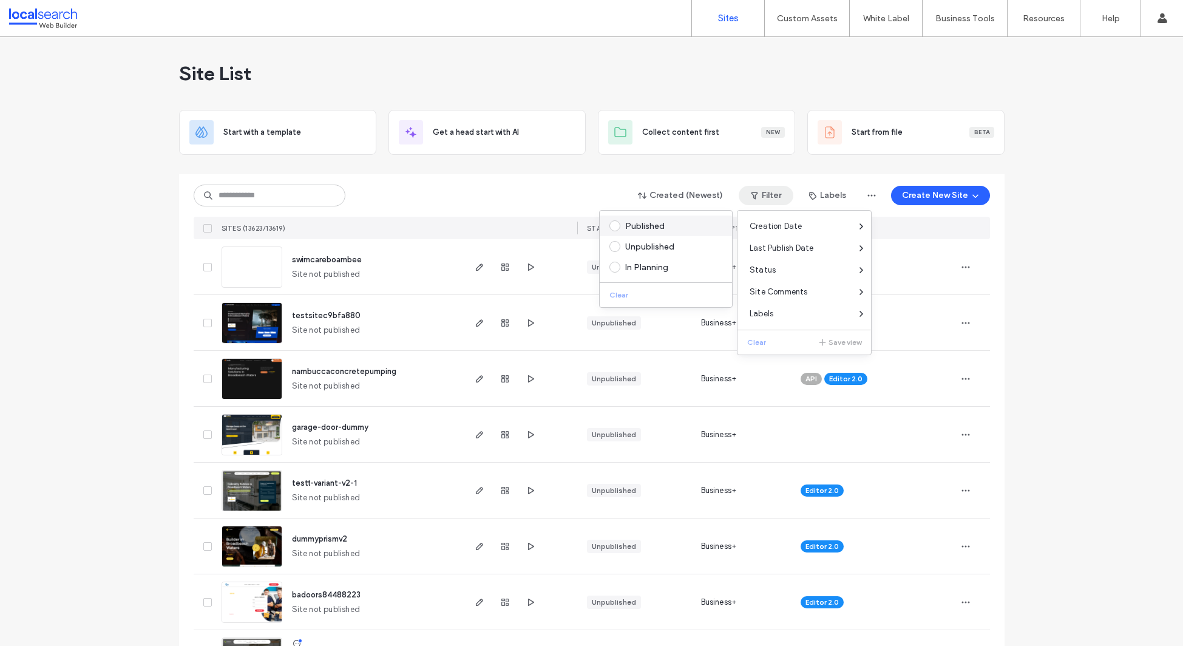
click at [620, 230] on label "Published" at bounding box center [664, 225] width 108 height 11
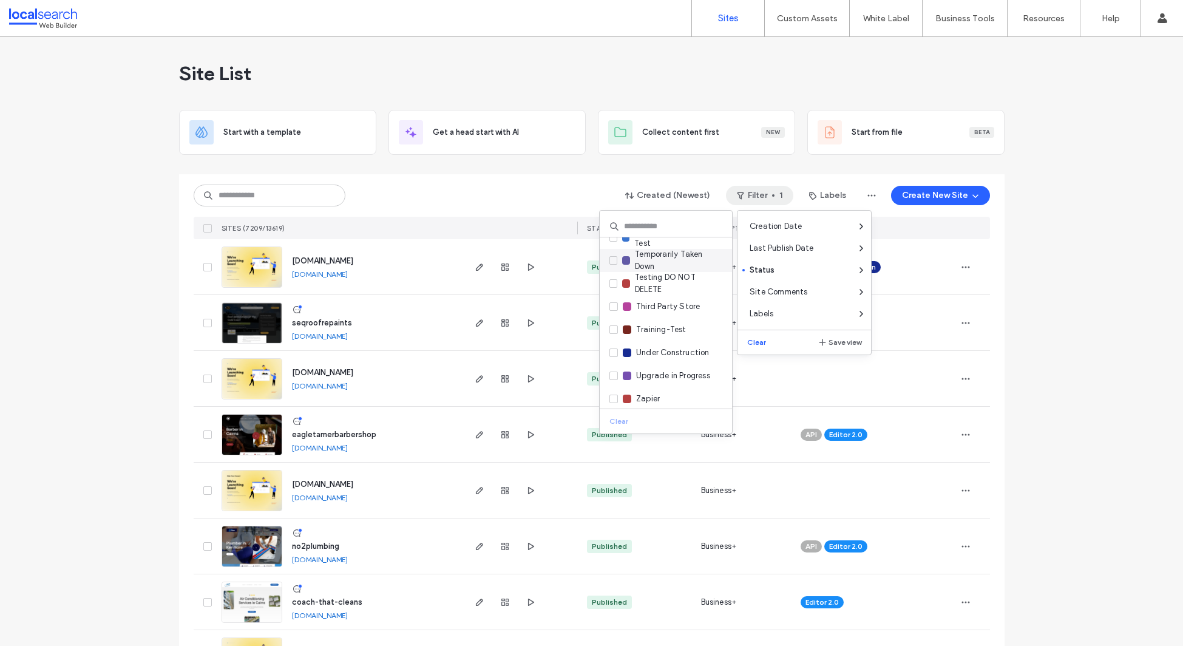
scroll to position [457, 0]
click at [616, 347] on span at bounding box center [614, 346] width 8 height 8
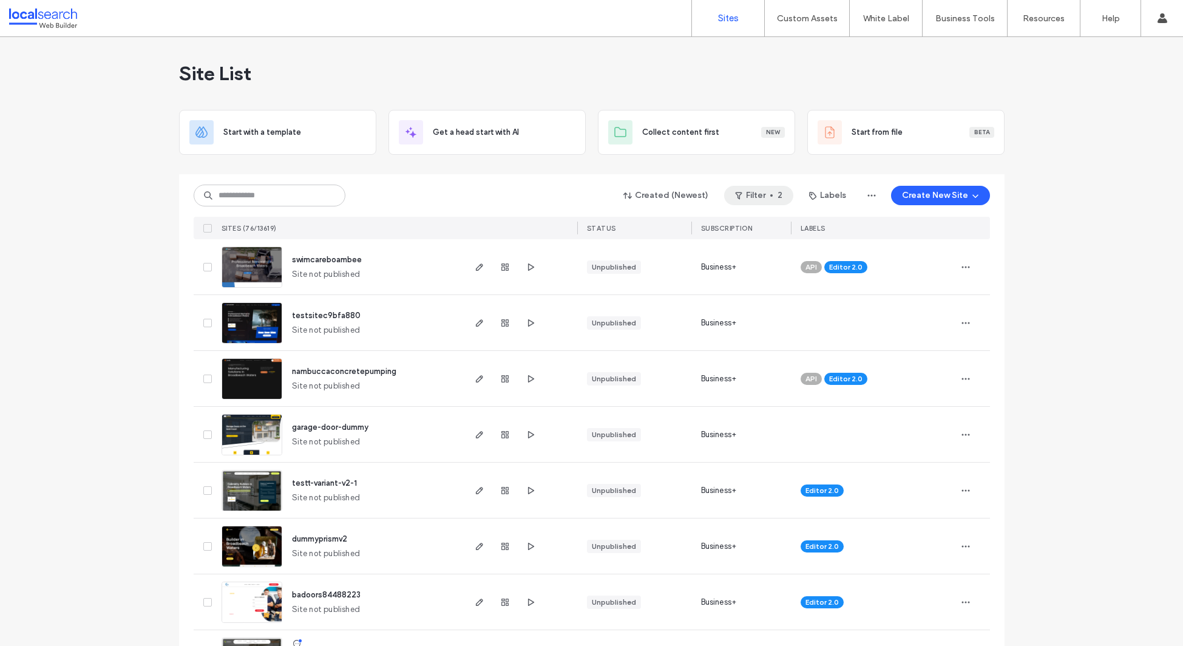
click at [773, 195] on button "Filter 2" at bounding box center [758, 195] width 69 height 19
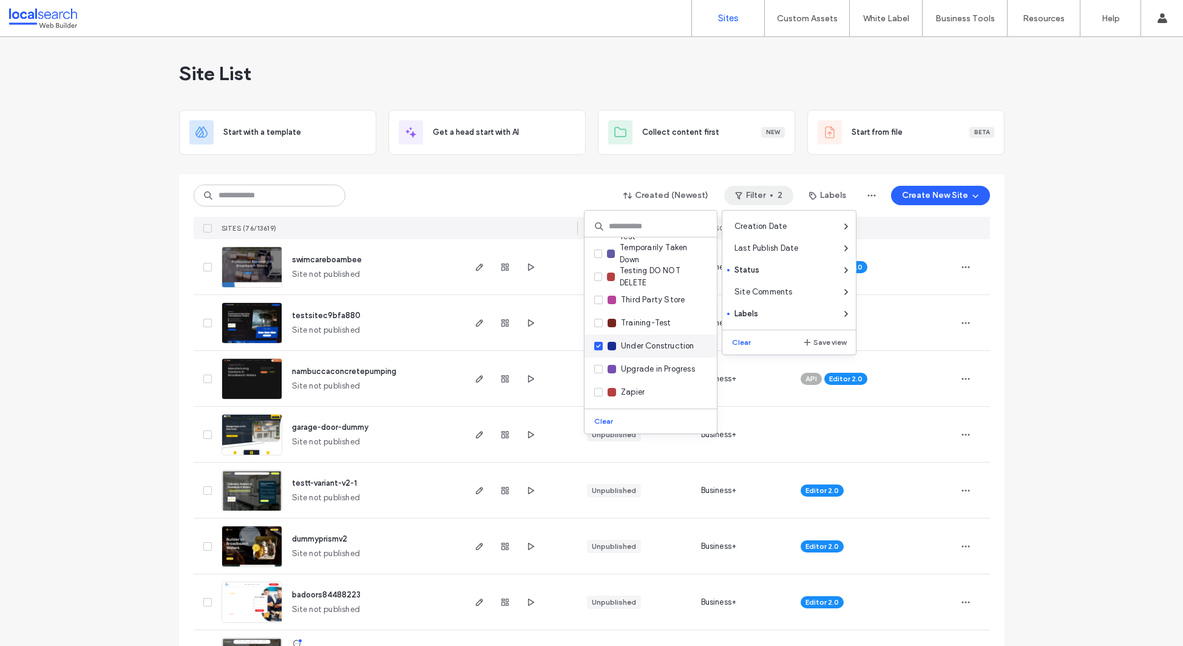
click at [628, 346] on span "Under Construction" at bounding box center [657, 346] width 73 height 12
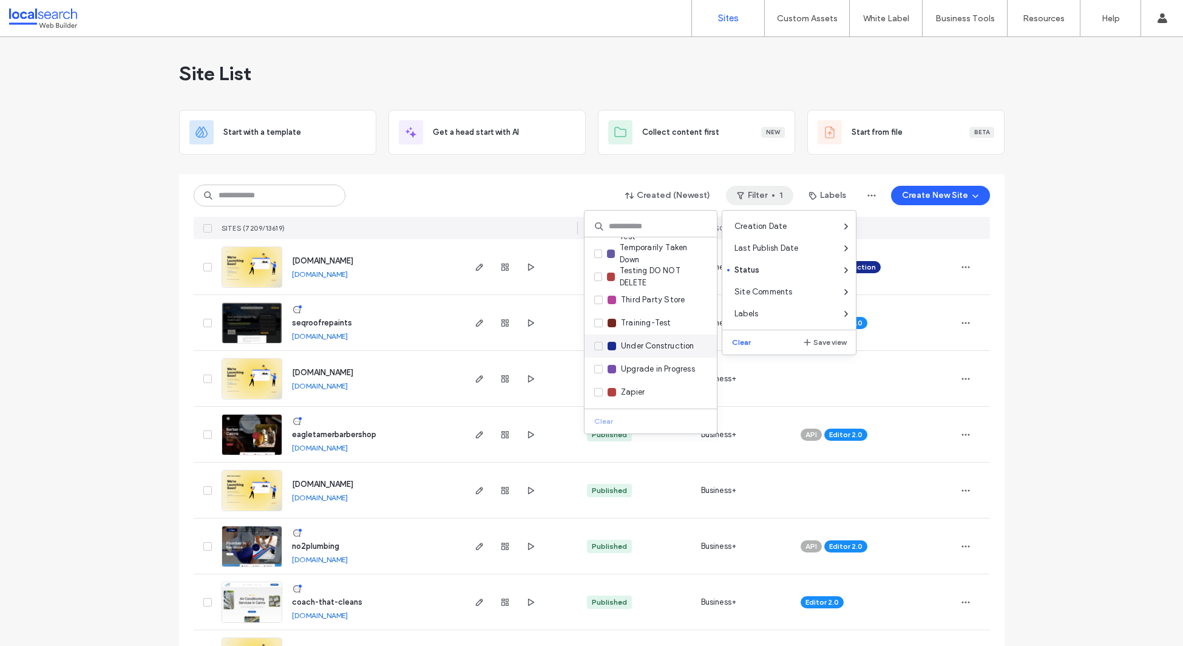
click at [628, 346] on span "Under Construction" at bounding box center [657, 346] width 73 height 12
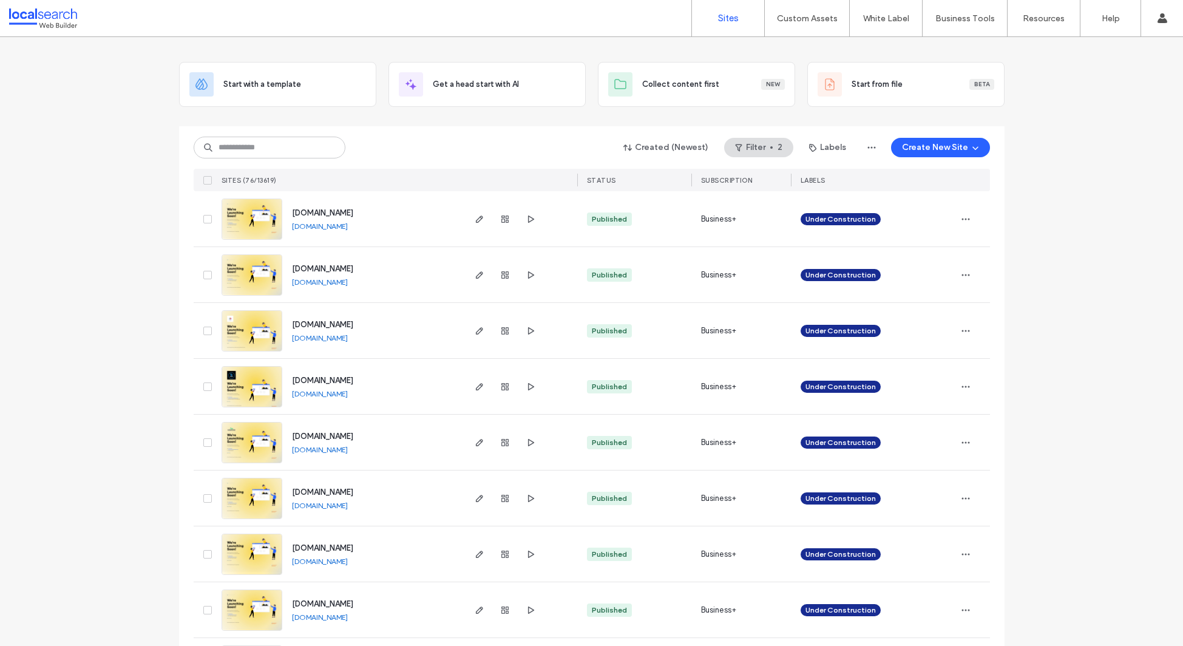
scroll to position [49, 0]
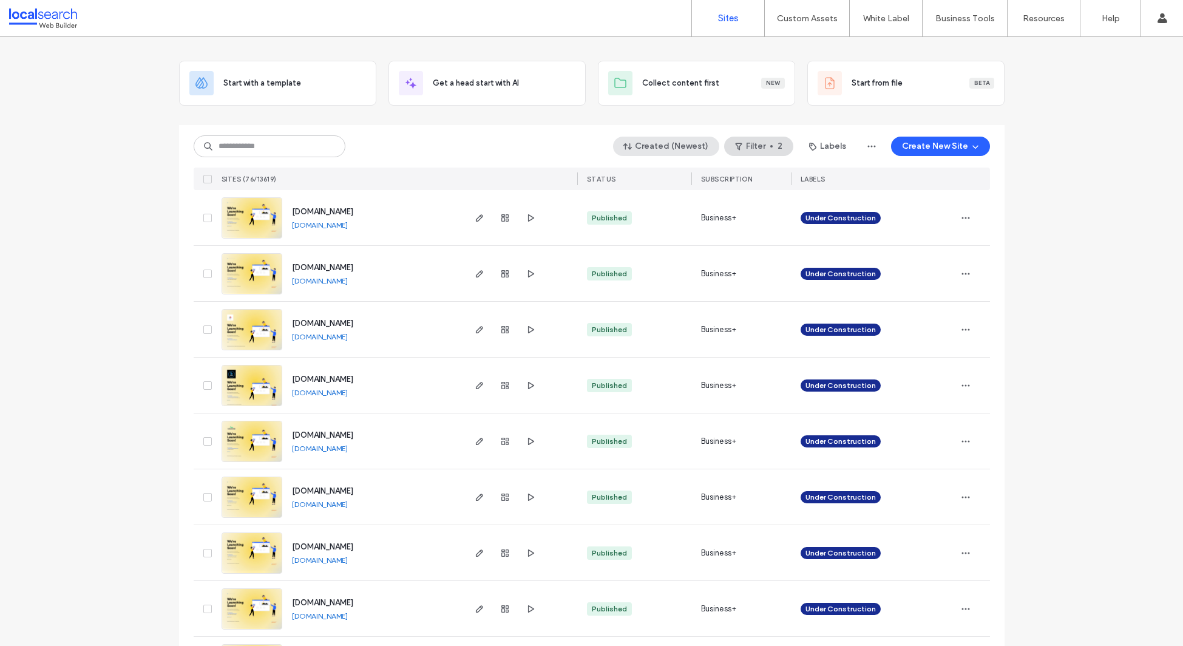
click at [648, 146] on button "Created (Newest)" at bounding box center [666, 146] width 106 height 19
click at [654, 301] on span "Oldest" at bounding box center [649, 302] width 26 height 12
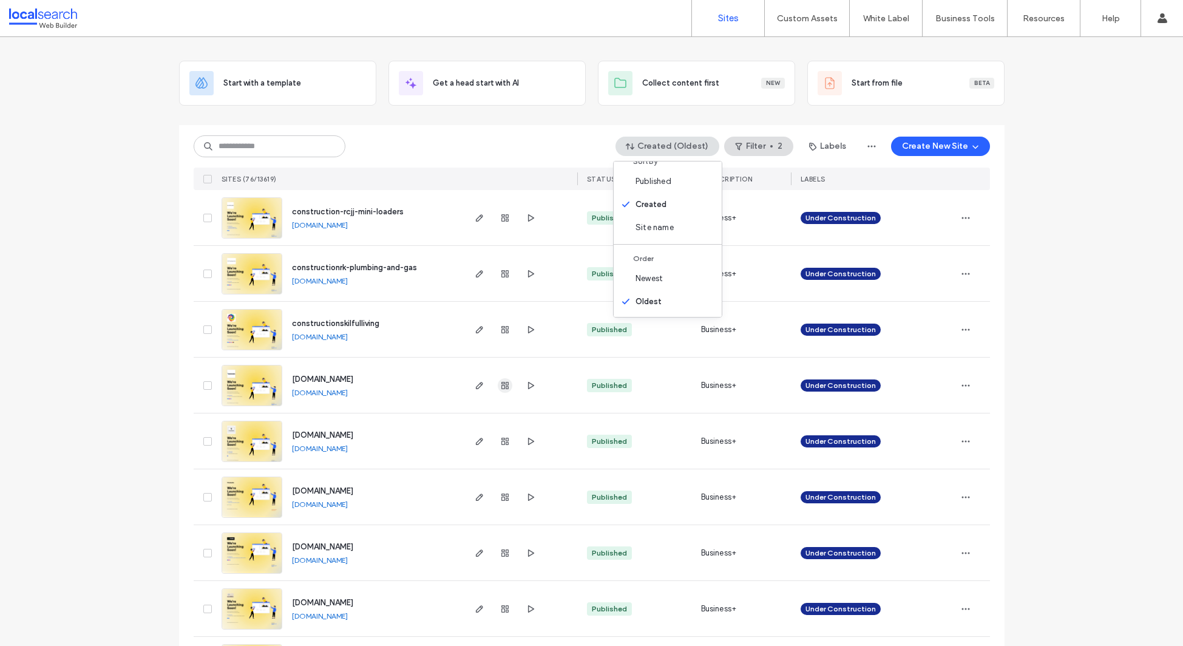
click at [505, 388] on span "button" at bounding box center [505, 385] width 15 height 15
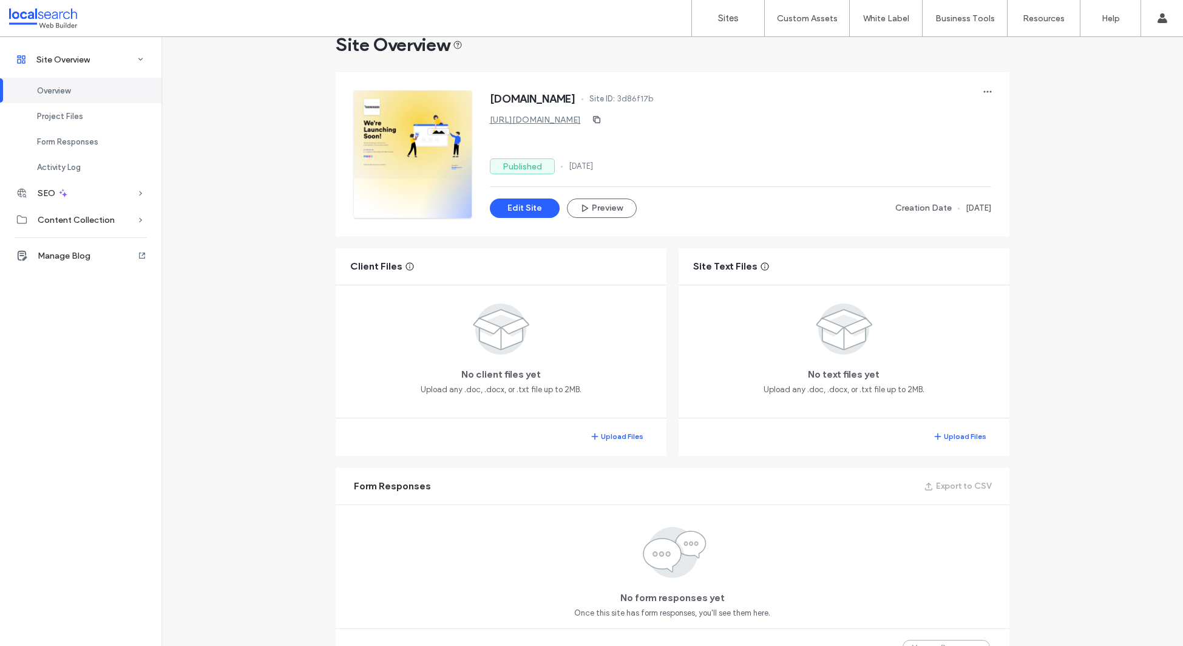
scroll to position [35, 0]
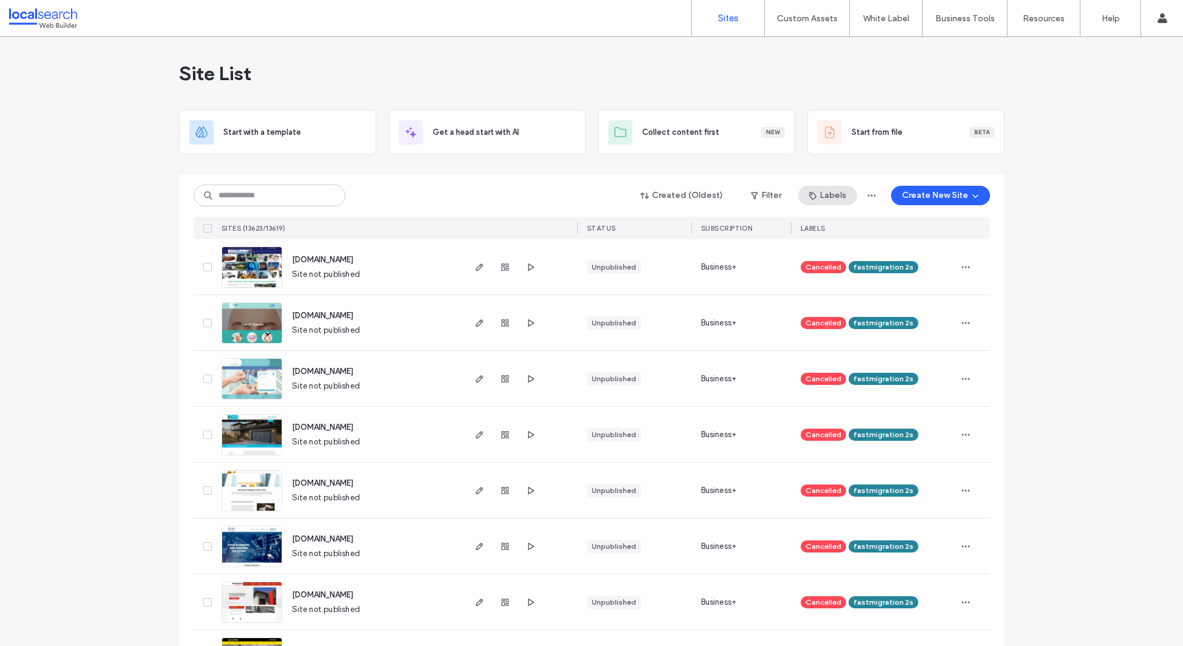
click at [833, 194] on button "Labels" at bounding box center [827, 195] width 59 height 19
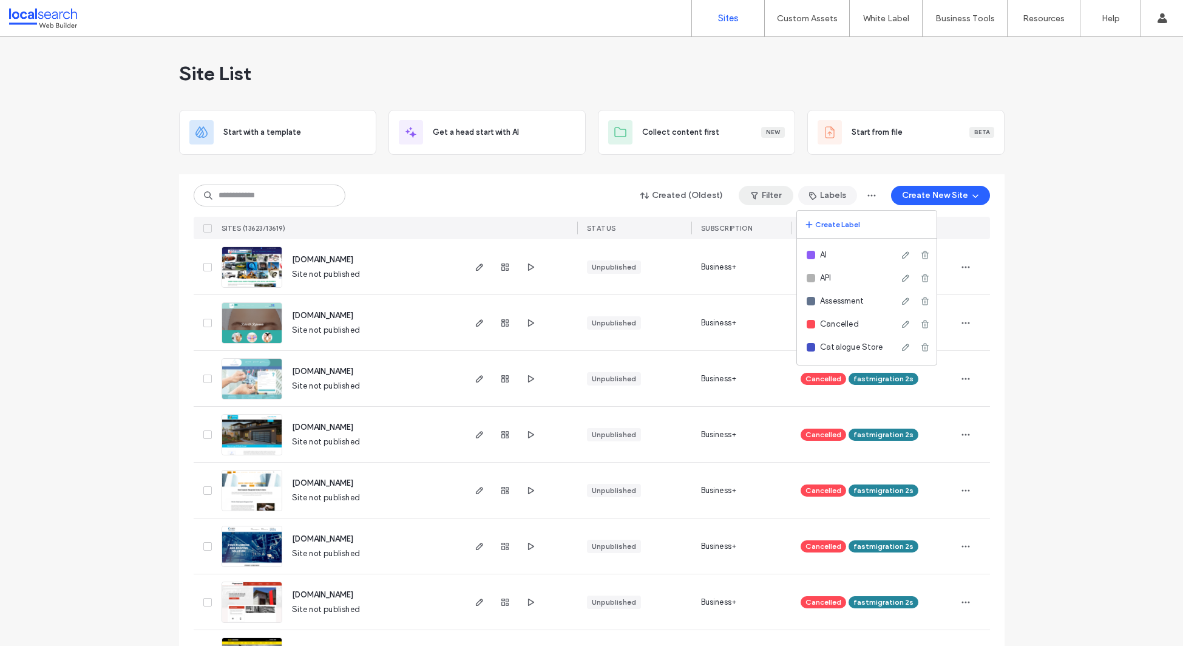
click at [768, 195] on button "Filter" at bounding box center [766, 195] width 55 height 19
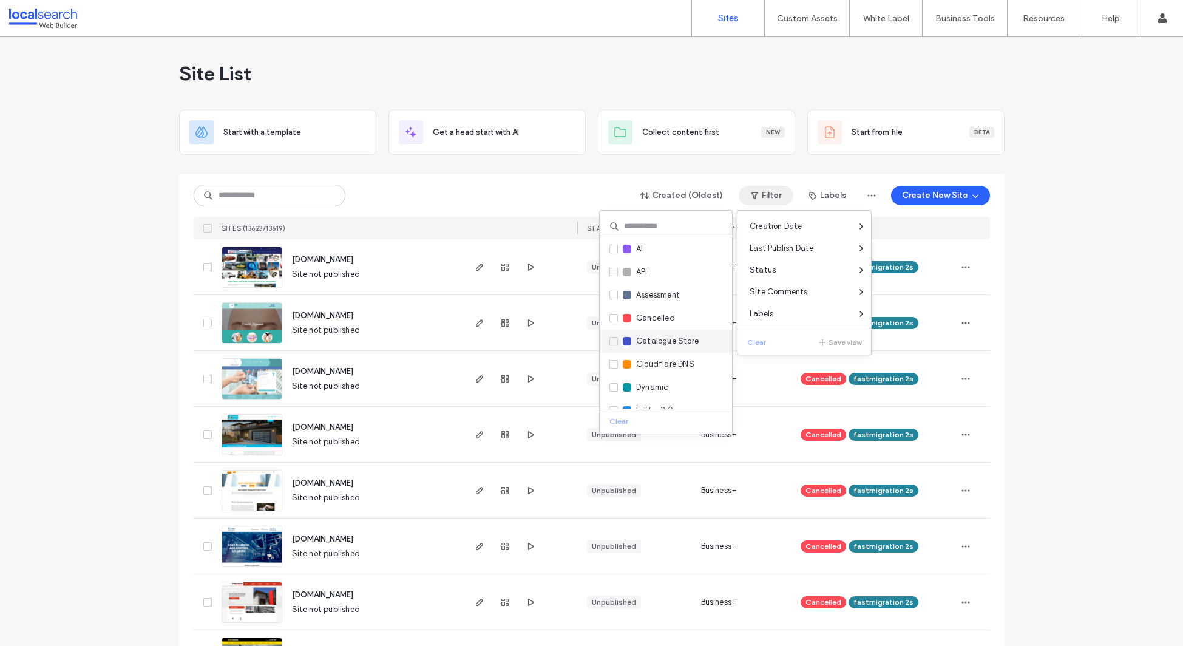
scroll to position [457, 0]
click at [619, 349] on label "Under Construction" at bounding box center [660, 345] width 100 height 13
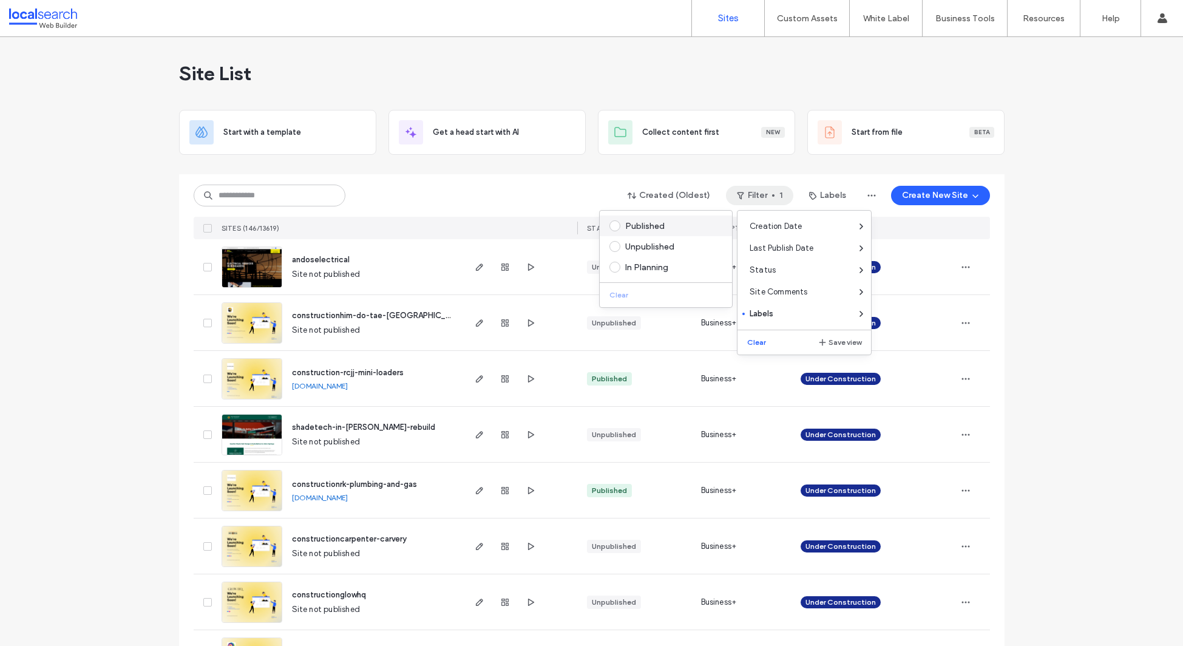
click at [623, 223] on label "Published" at bounding box center [664, 225] width 108 height 11
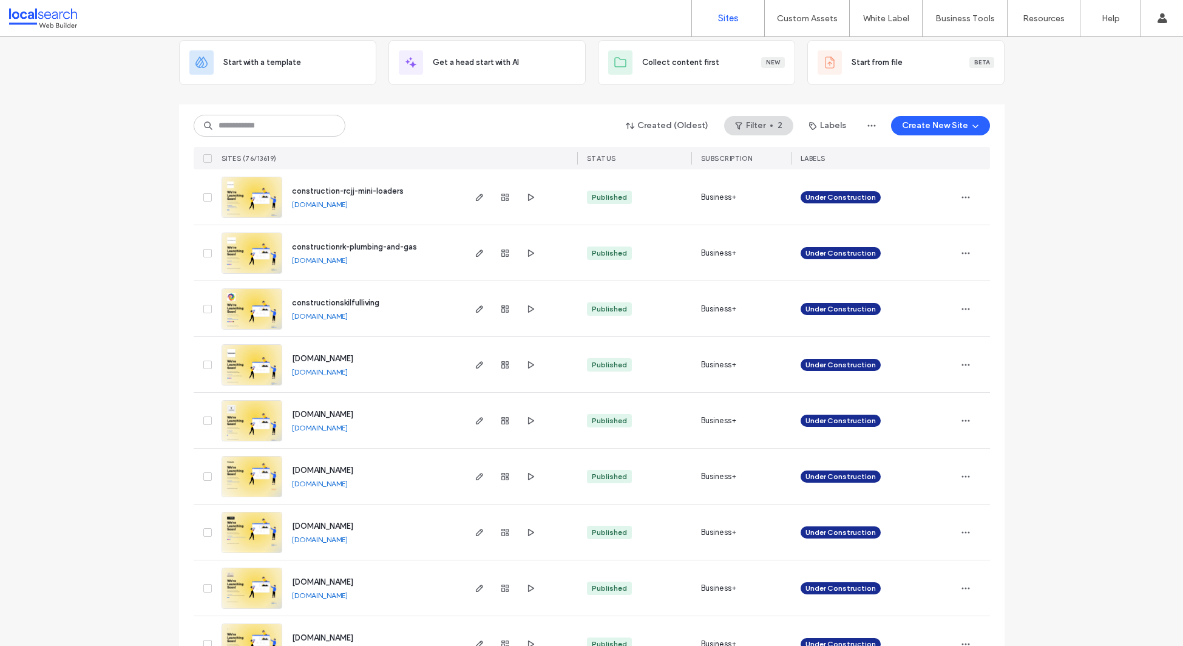
scroll to position [79, 0]
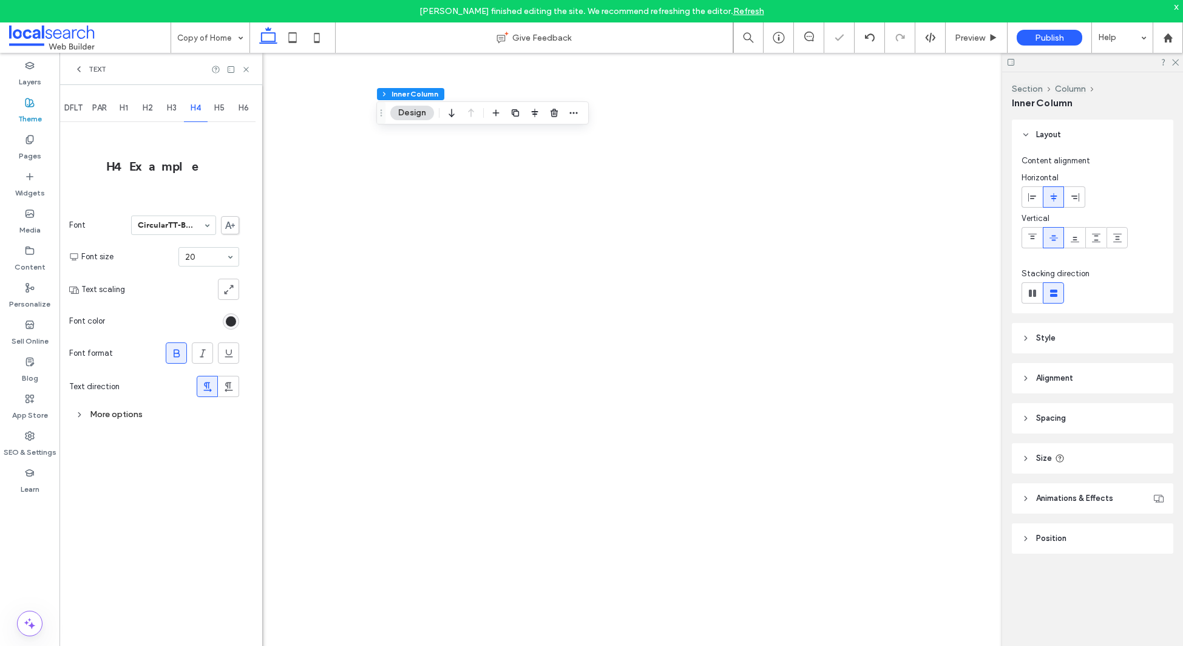
click at [223, 109] on span "H5" at bounding box center [219, 108] width 10 height 10
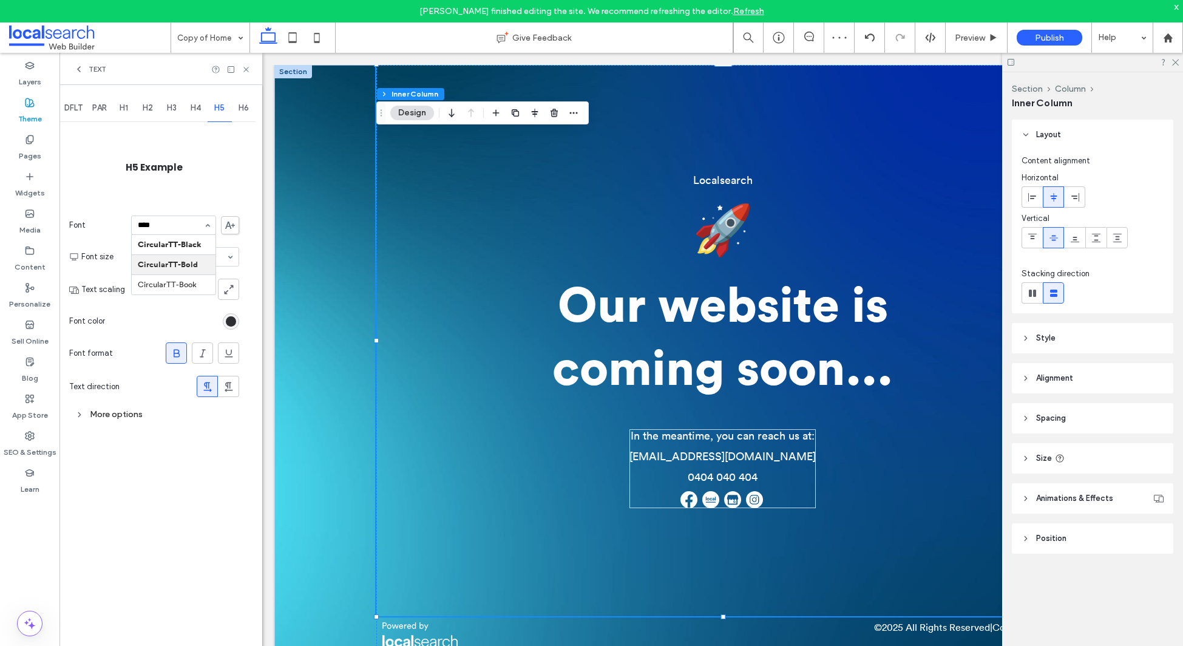
type input "*****"
click at [240, 110] on span "H6" at bounding box center [244, 108] width 10 height 10
type input "****"
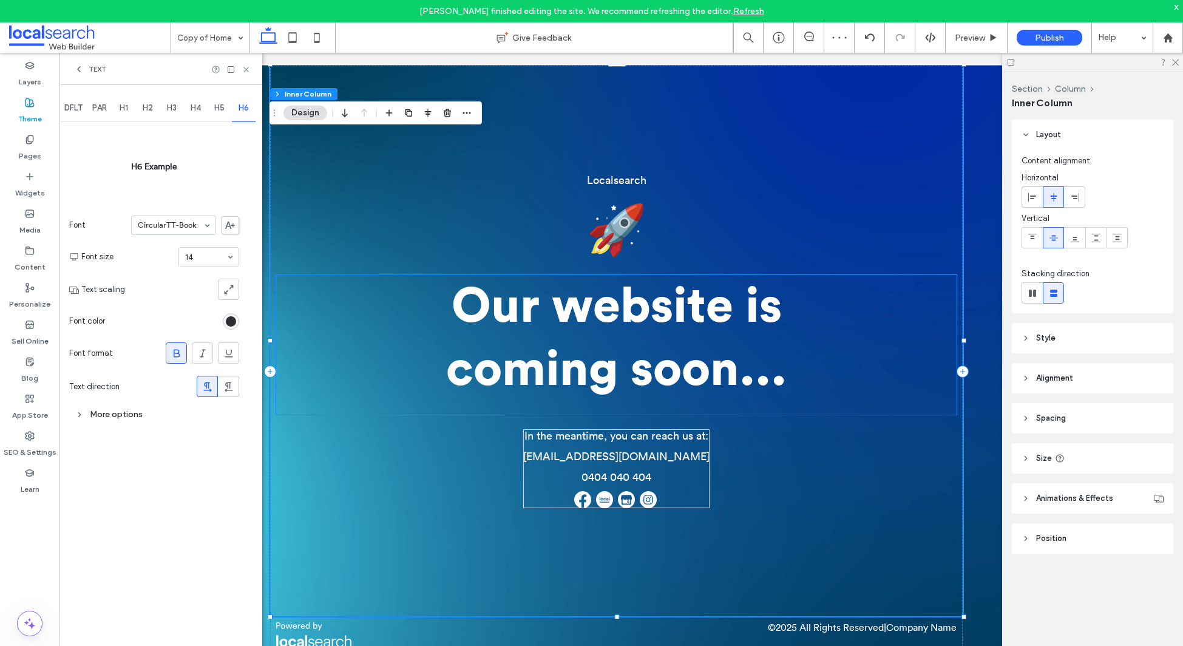
scroll to position [0, 181]
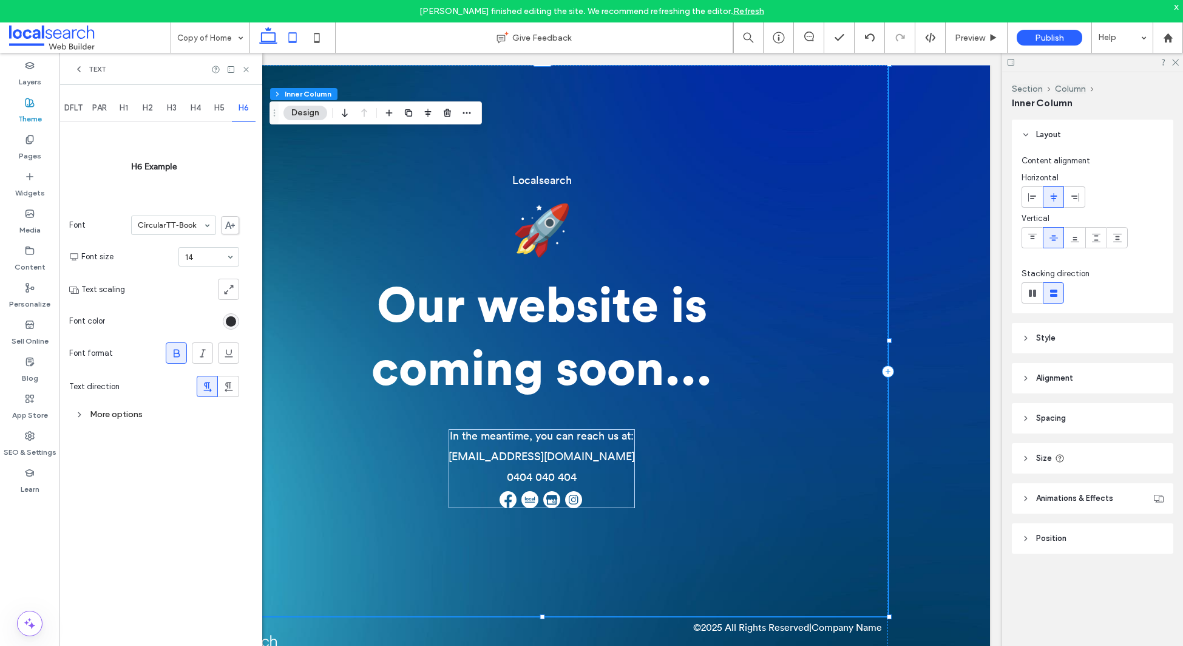
click at [299, 38] on icon at bounding box center [292, 37] width 24 height 24
type input "**"
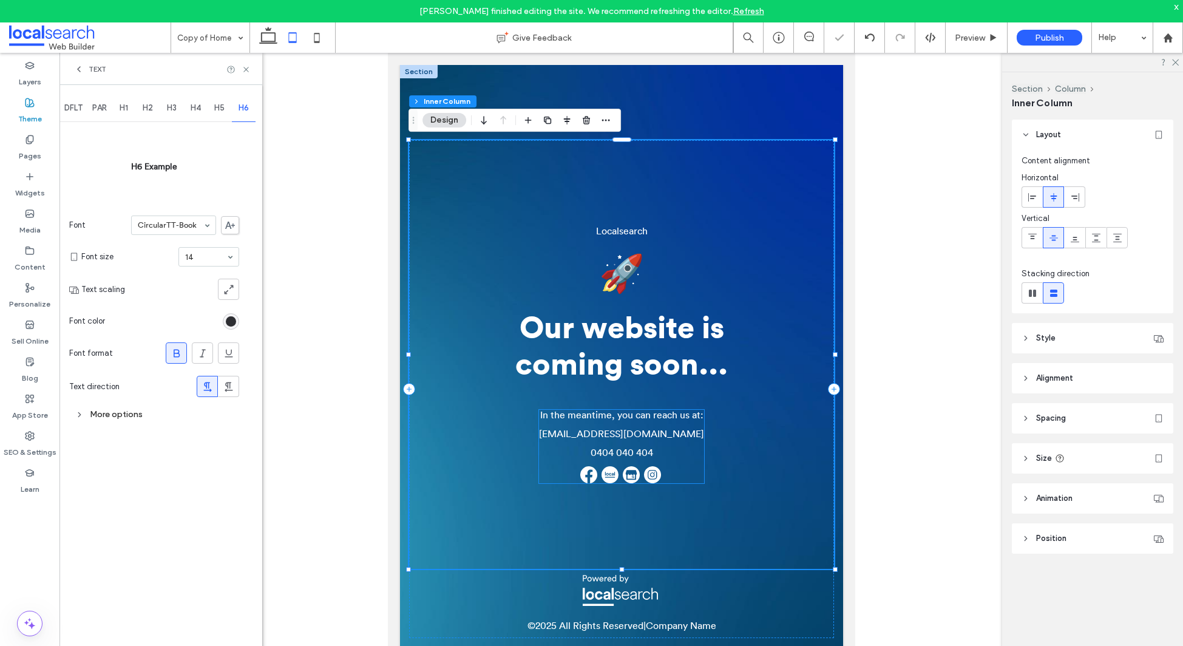
scroll to position [21, 0]
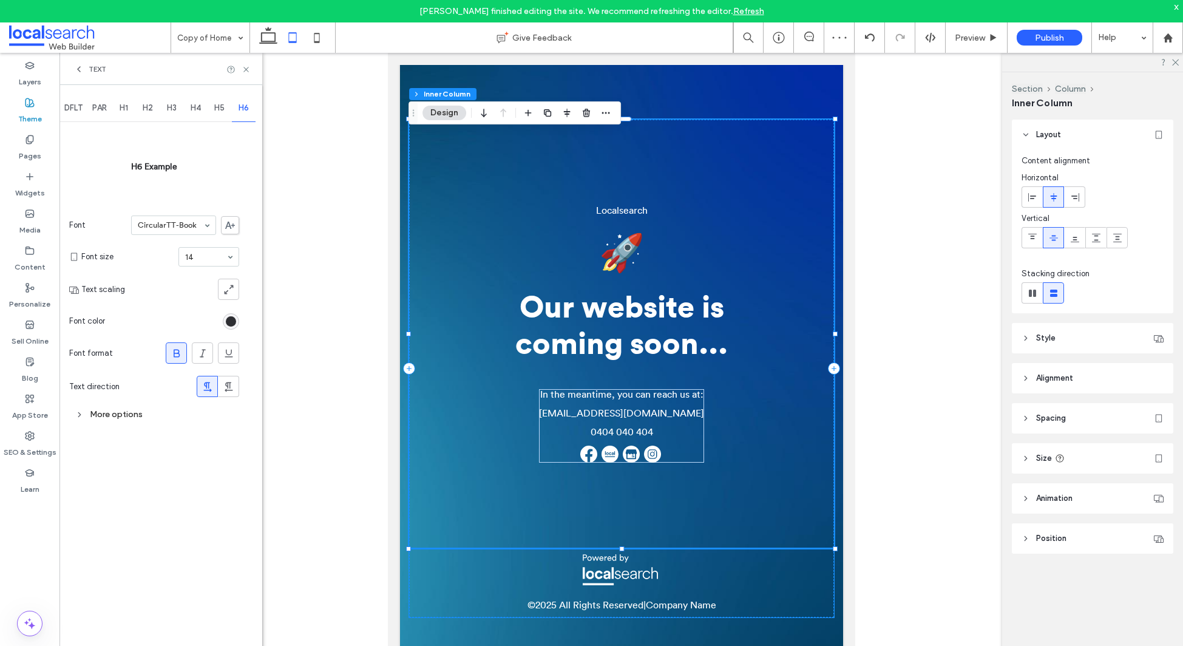
click at [576, 609] on span "All Rights Reserved" at bounding box center [601, 605] width 84 height 10
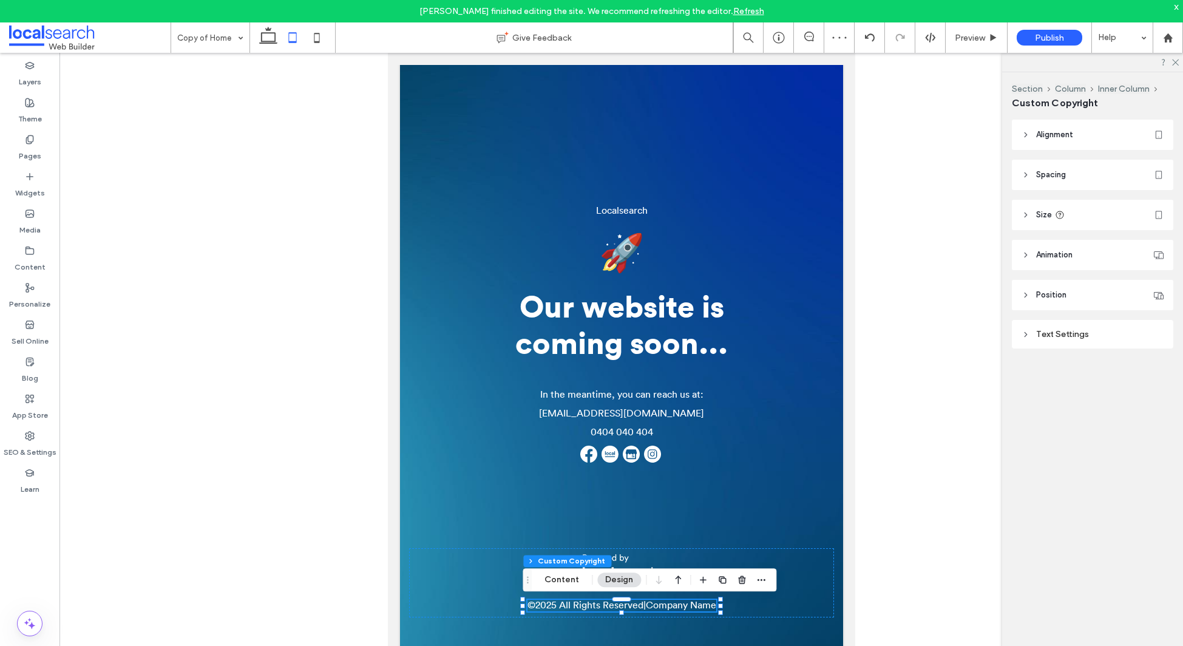
click at [568, 608] on span "All Rights Reserved" at bounding box center [601, 605] width 84 height 10
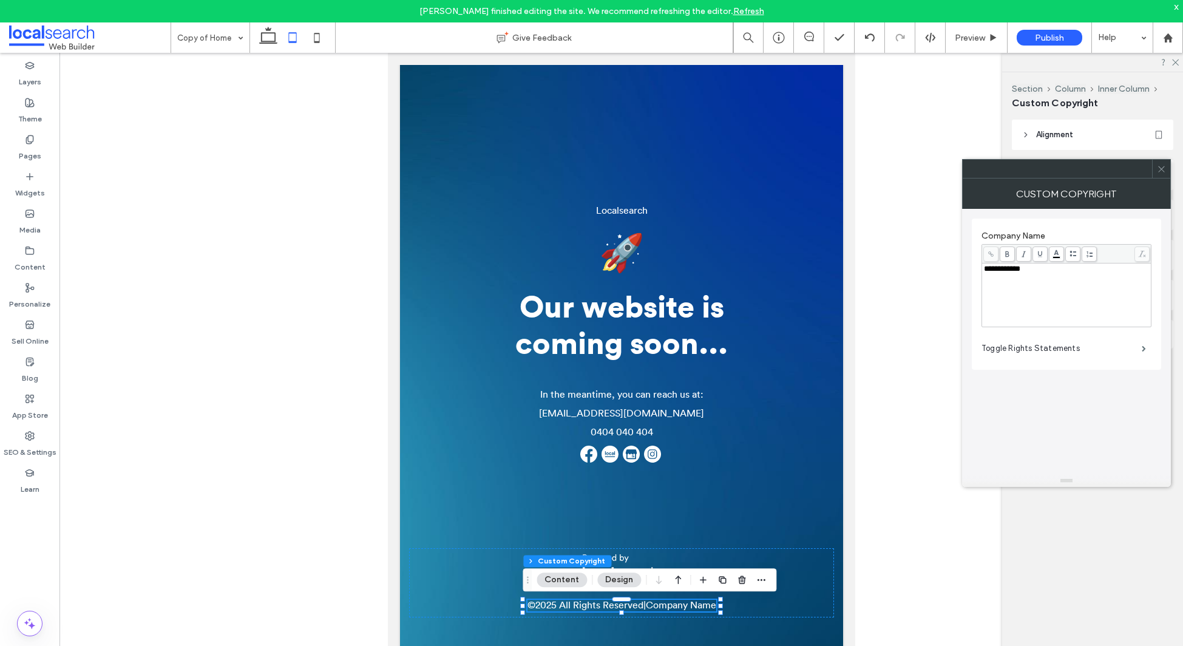
click at [1160, 169] on icon at bounding box center [1161, 169] width 9 height 9
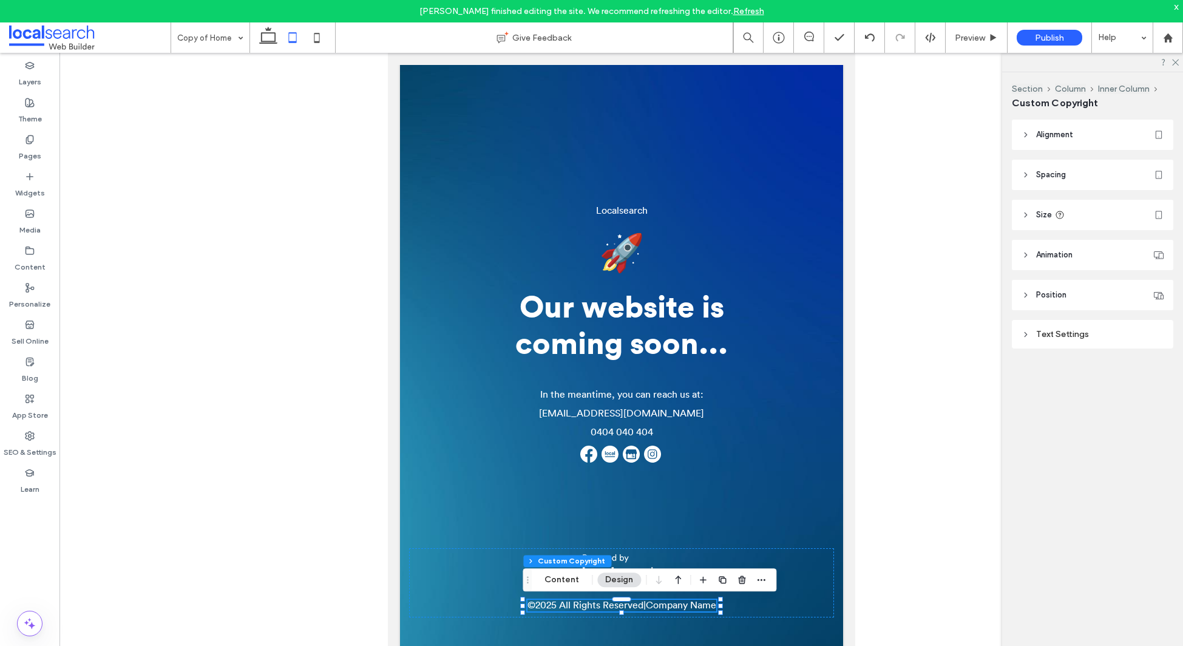
click at [1060, 331] on div "Text Settings" at bounding box center [1093, 334] width 142 height 10
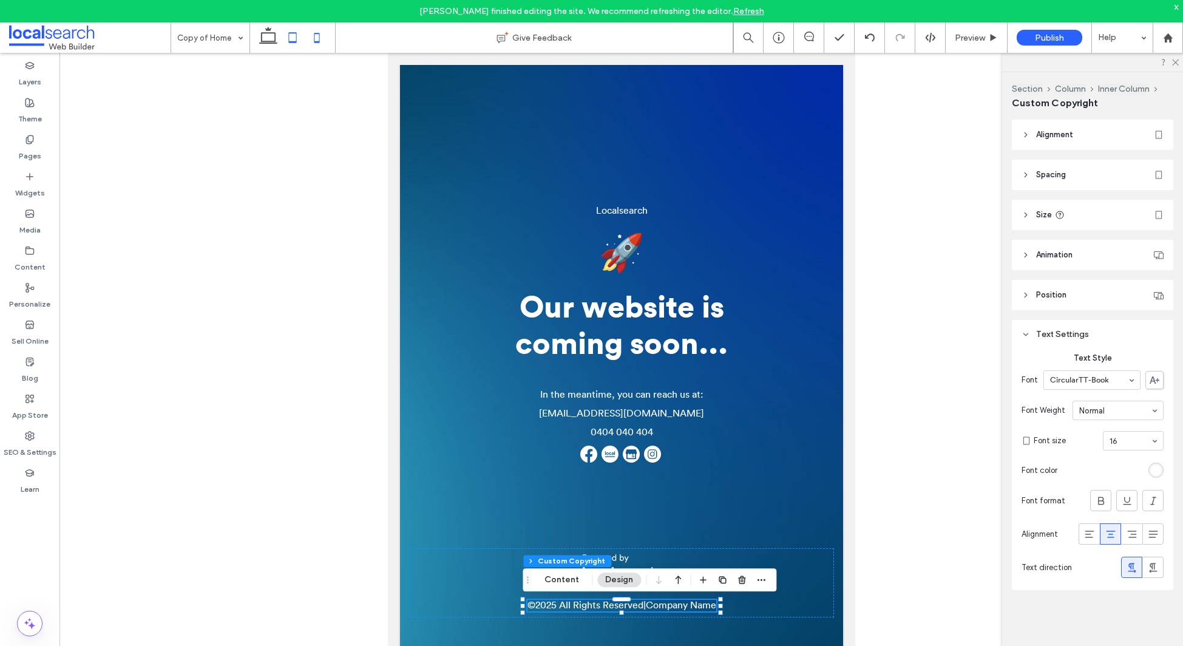
click at [319, 36] on icon at bounding box center [317, 37] width 24 height 24
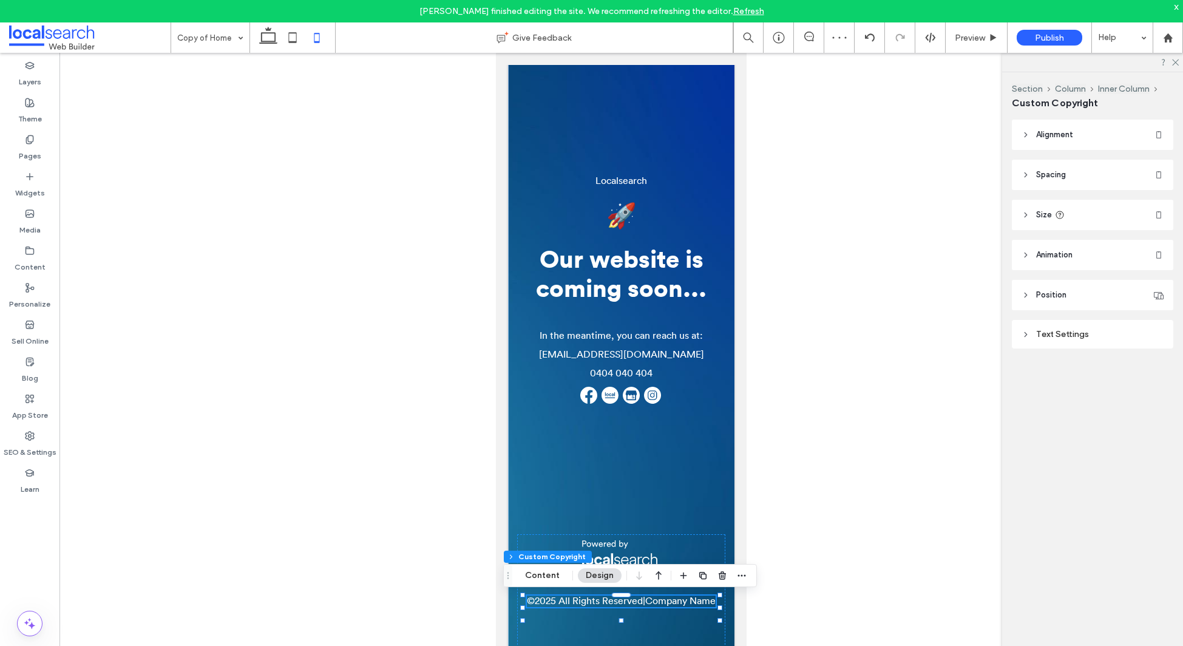
click at [1056, 330] on div "Text Settings" at bounding box center [1093, 334] width 142 height 10
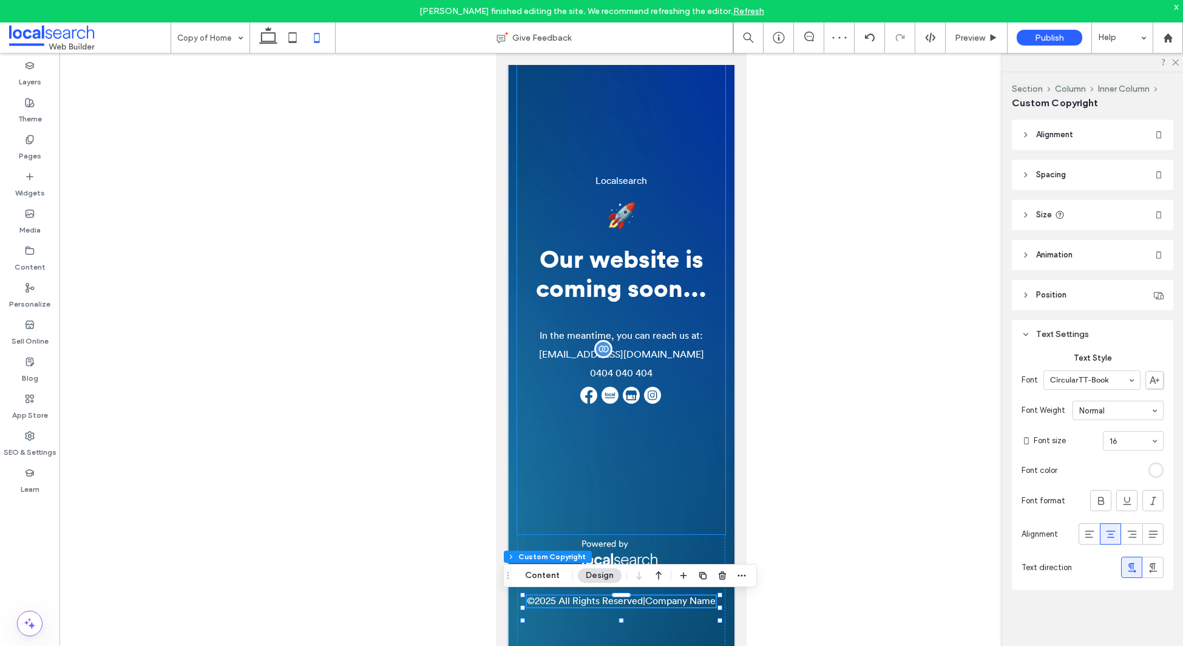
click at [608, 353] on span "[EMAIL_ADDRESS][DOMAIN_NAME]" at bounding box center [621, 355] width 165 height 10
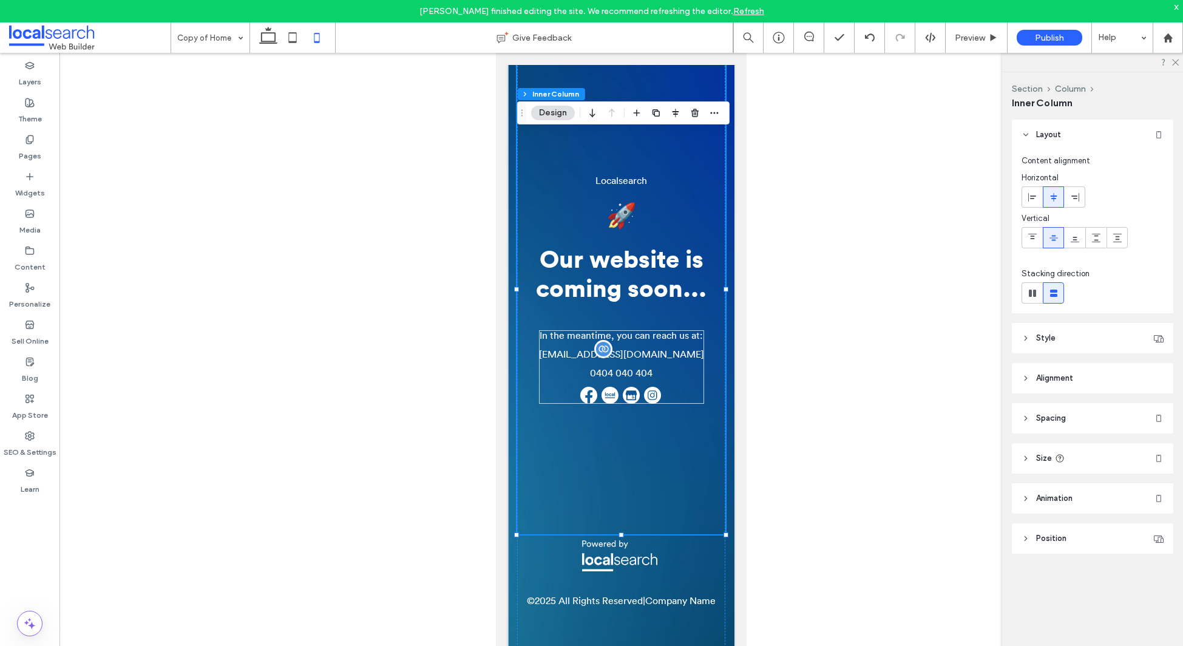
click at [637, 359] on span "[EMAIL_ADDRESS][DOMAIN_NAME]" at bounding box center [621, 355] width 165 height 10
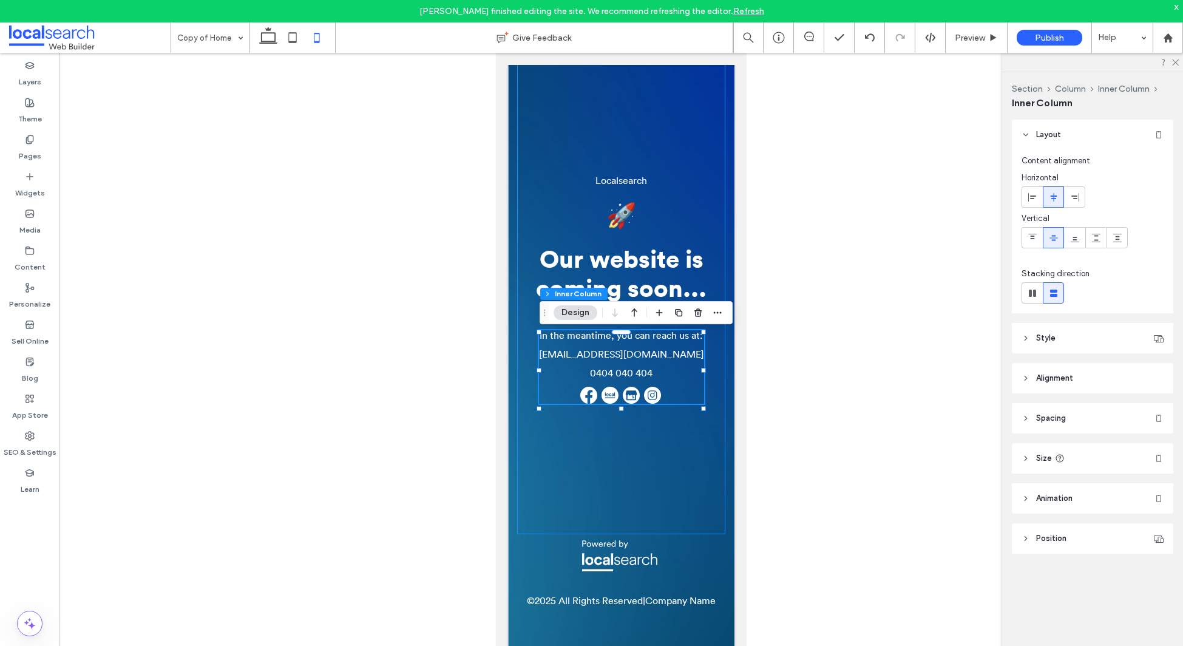
click at [693, 359] on div "In the meantime, you can reach us at: support@localsearch.com.au 0404 040 404" at bounding box center [621, 366] width 165 height 73
click at [676, 359] on span "[EMAIL_ADDRESS][DOMAIN_NAME]" at bounding box center [621, 355] width 165 height 10
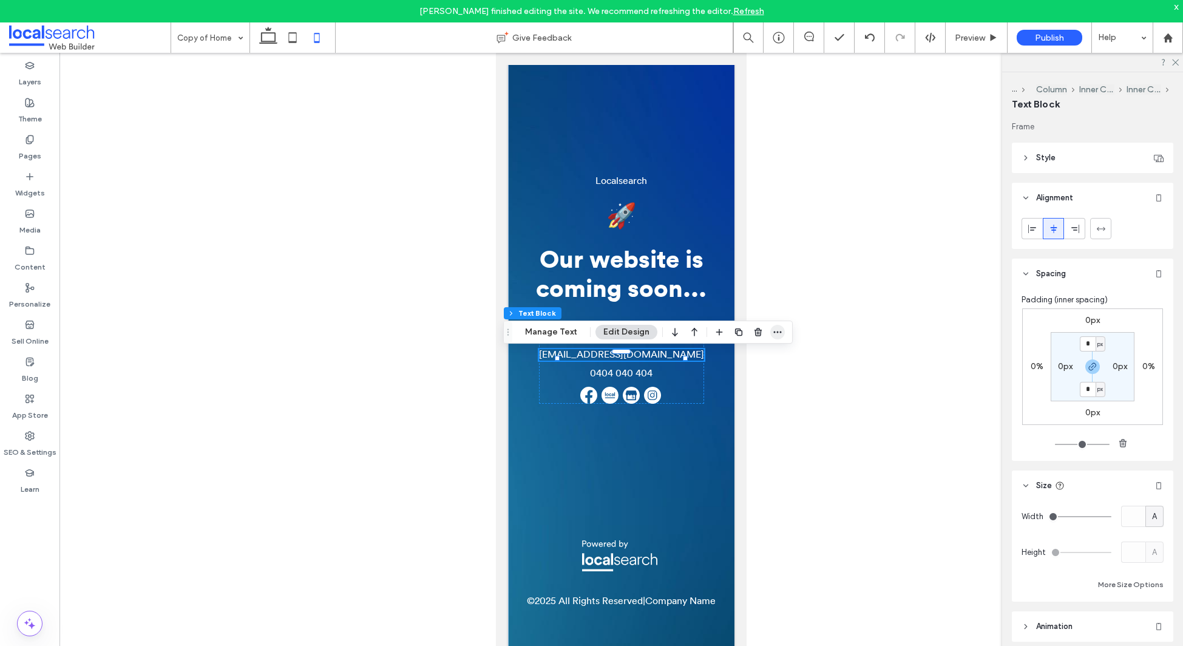
click at [781, 329] on span "button" at bounding box center [777, 332] width 15 height 15
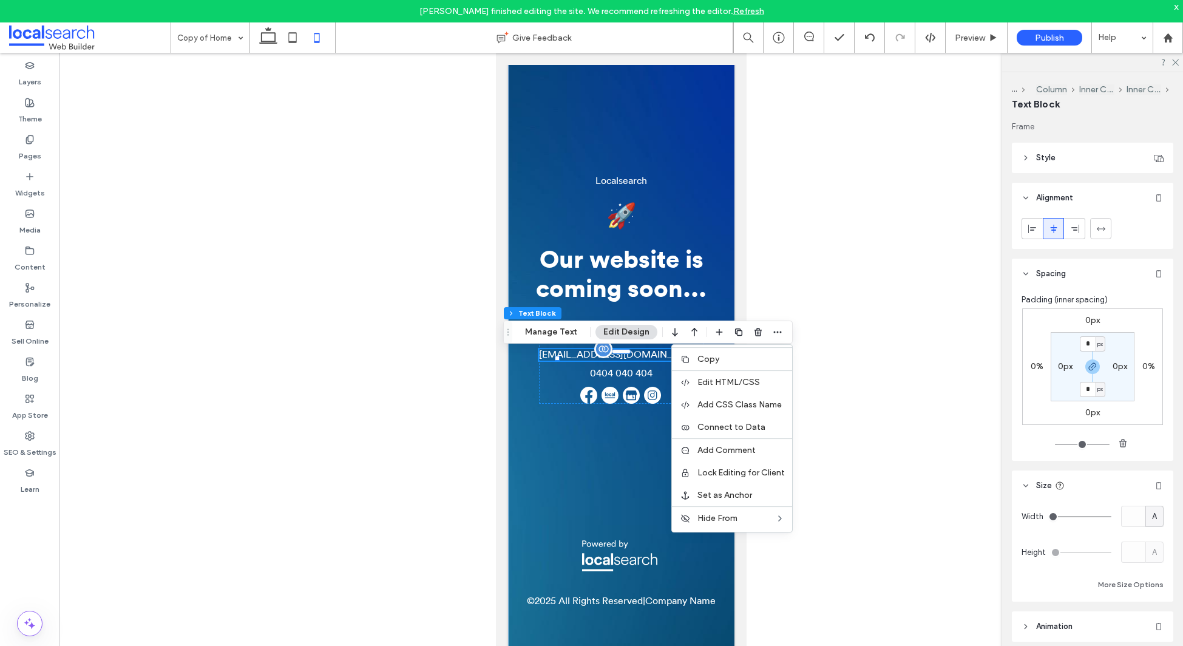
click at [616, 359] on span "[EMAIL_ADDRESS][DOMAIN_NAME]" at bounding box center [621, 355] width 165 height 10
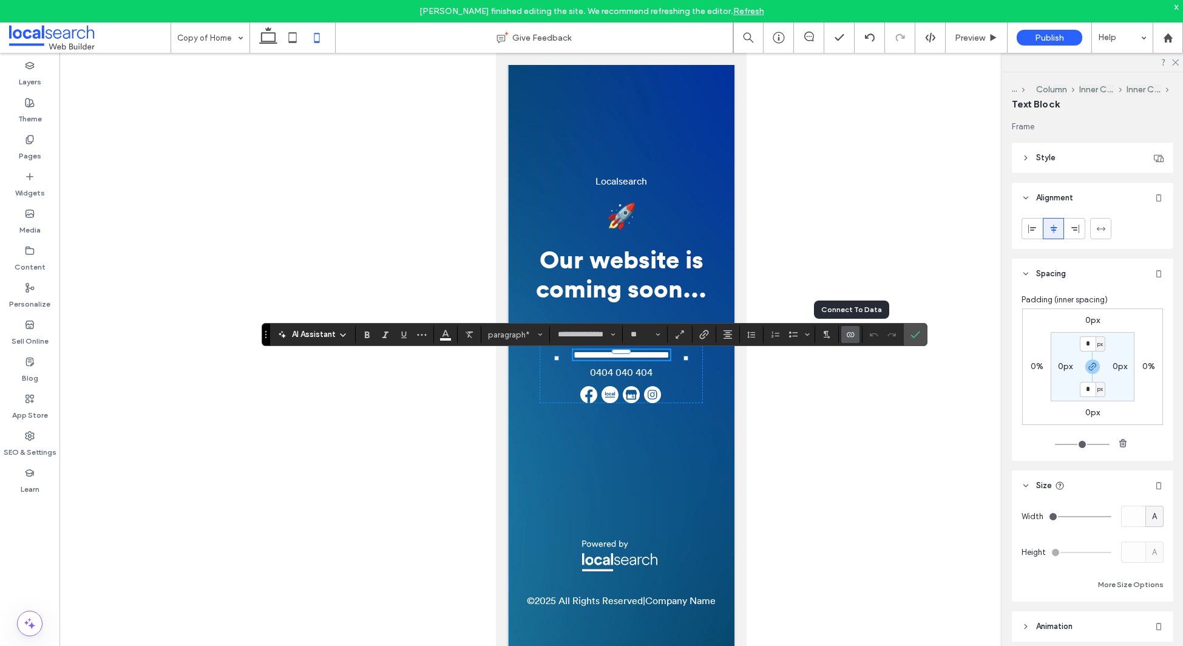
click at [852, 337] on icon "Connect To Data" at bounding box center [851, 335] width 10 height 10
click at [890, 259] on span "Change Connection" at bounding box center [887, 258] width 72 height 12
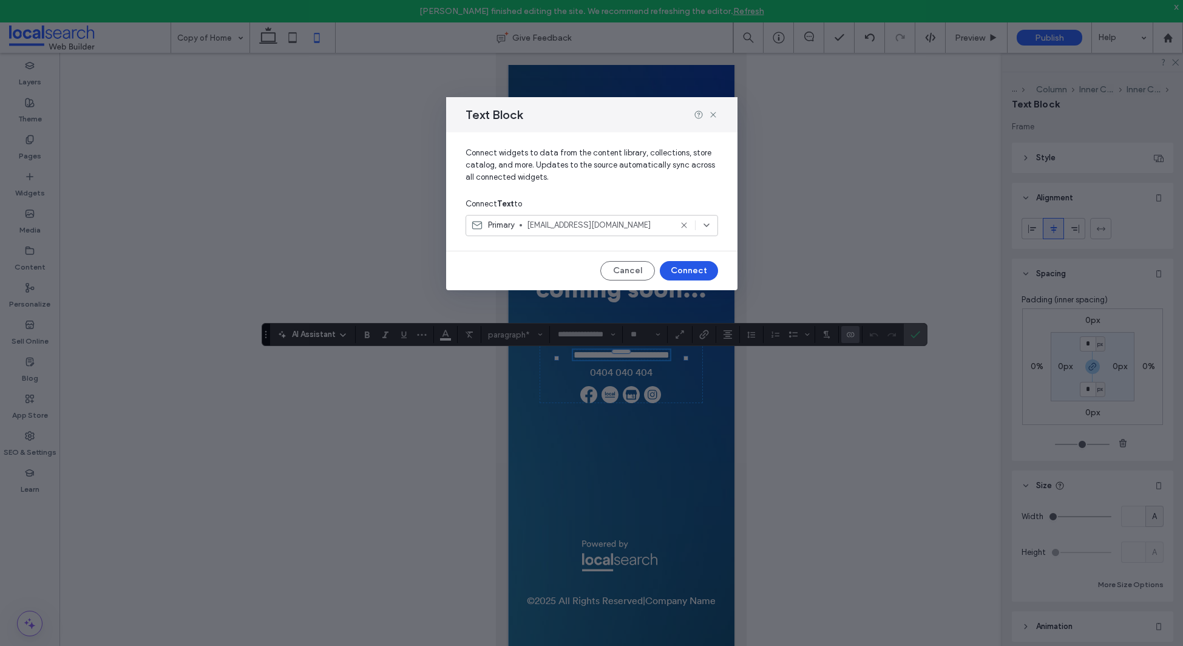
click at [692, 269] on button "Connect" at bounding box center [689, 270] width 58 height 19
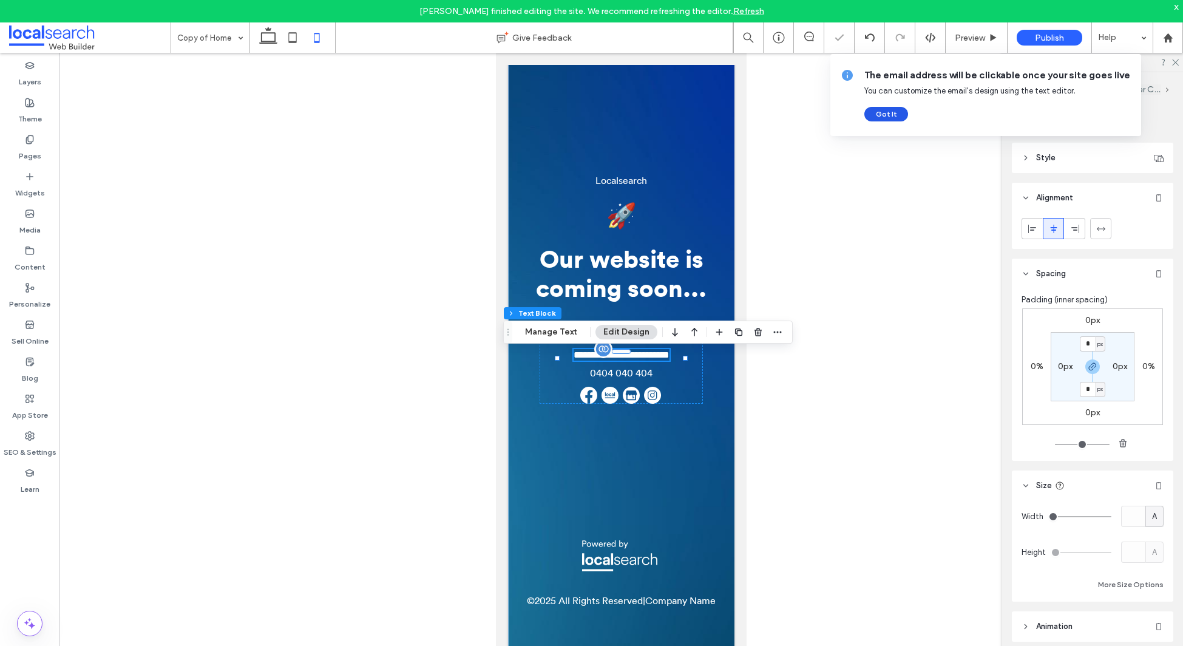
click at [891, 113] on button "Got It" at bounding box center [887, 114] width 44 height 15
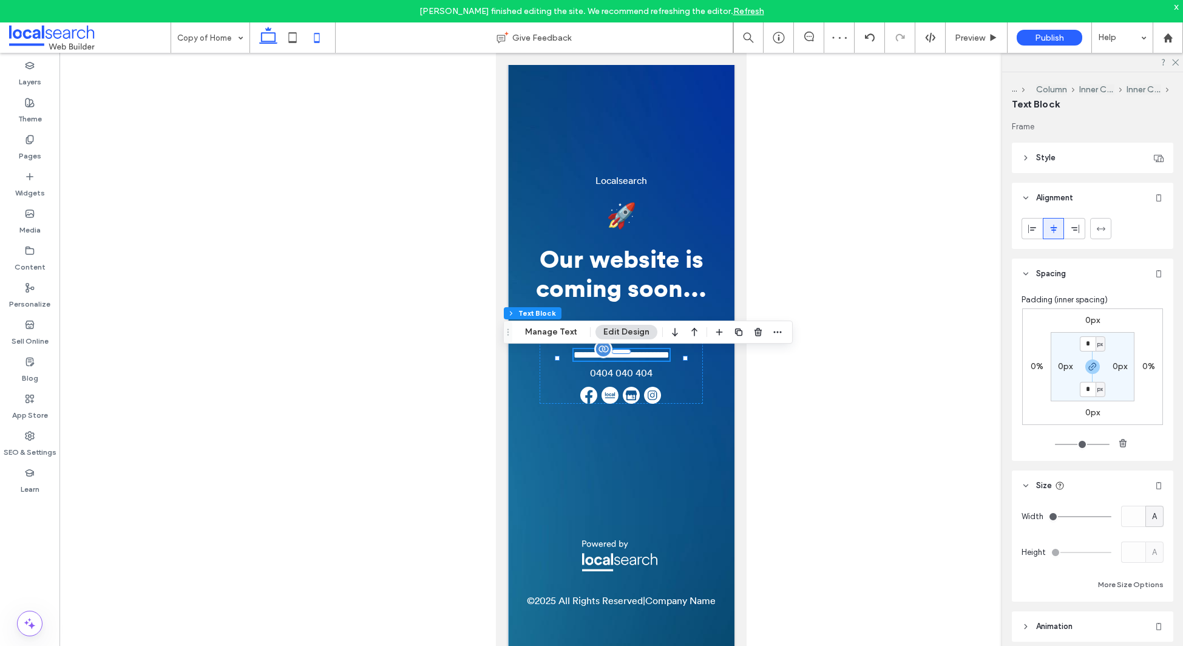
click at [273, 34] on icon at bounding box center [268, 37] width 24 height 24
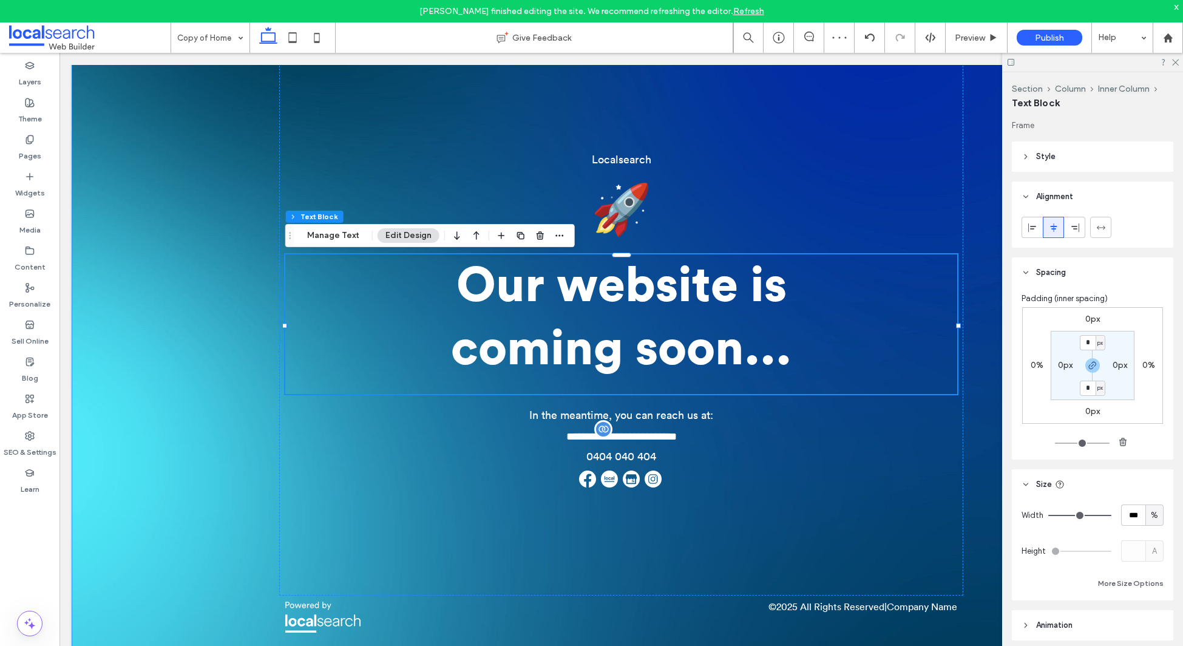
click at [175, 348] on div "**********" at bounding box center [622, 350] width 1100 height 613
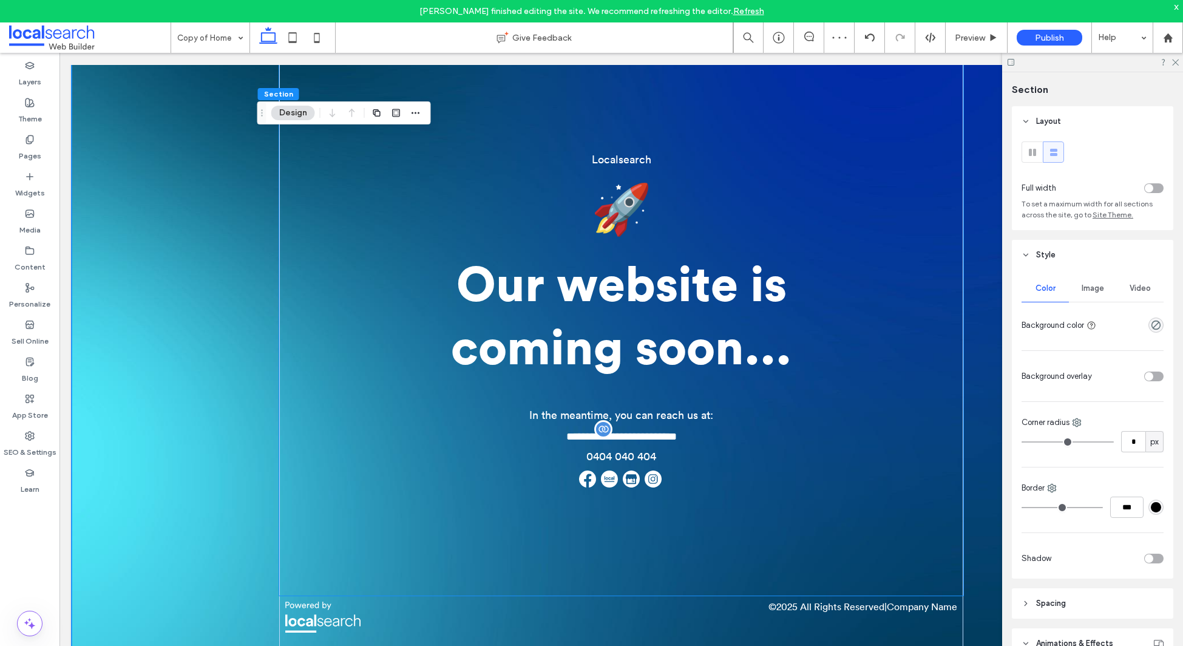
click at [299, 333] on h1 "Our website is coming soon..." at bounding box center [621, 317] width 673 height 126
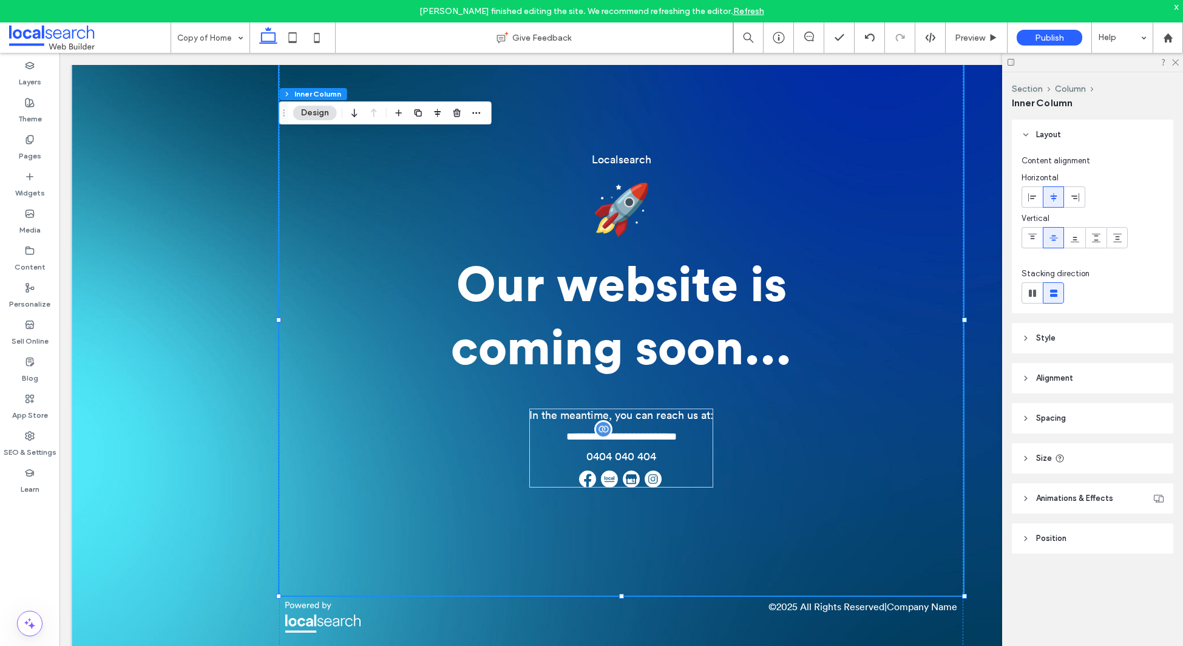
click at [1050, 344] on header "Style" at bounding box center [1092, 338] width 161 height 30
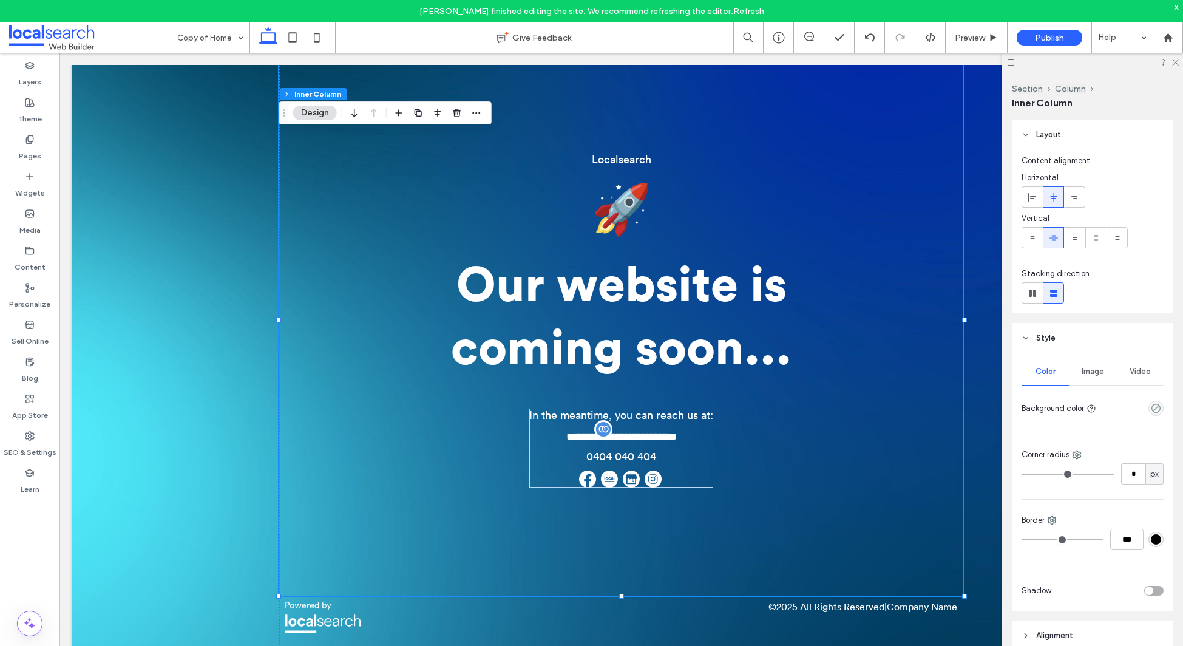
scroll to position [196, 0]
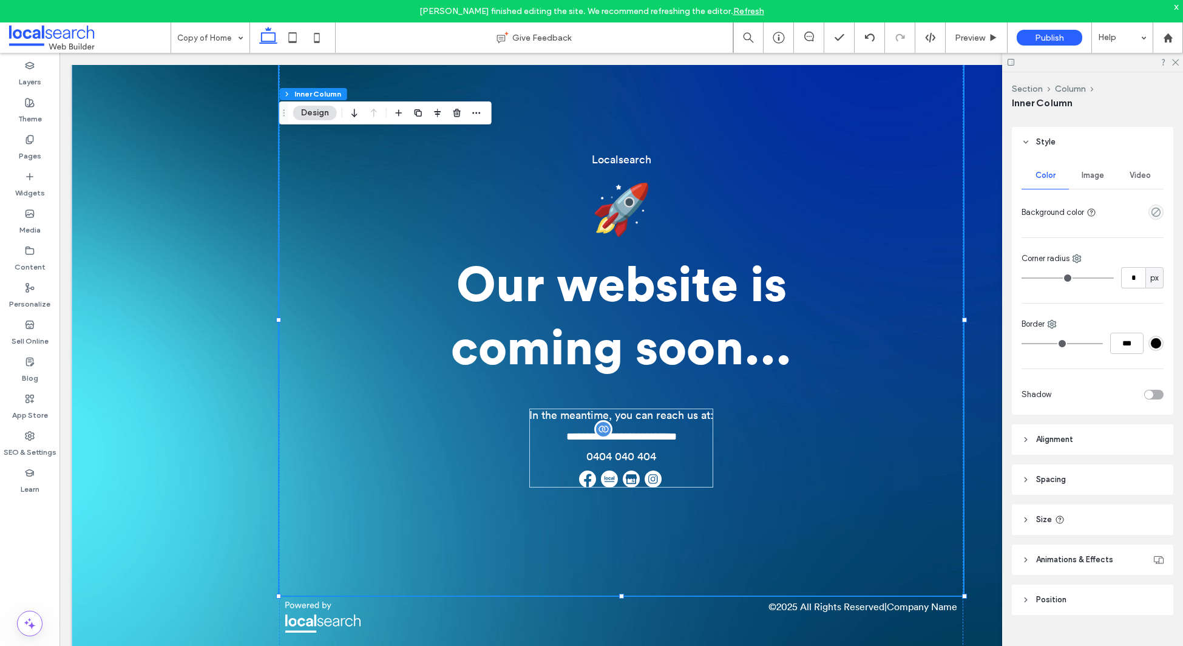
click at [1054, 470] on header "Spacing" at bounding box center [1092, 479] width 161 height 30
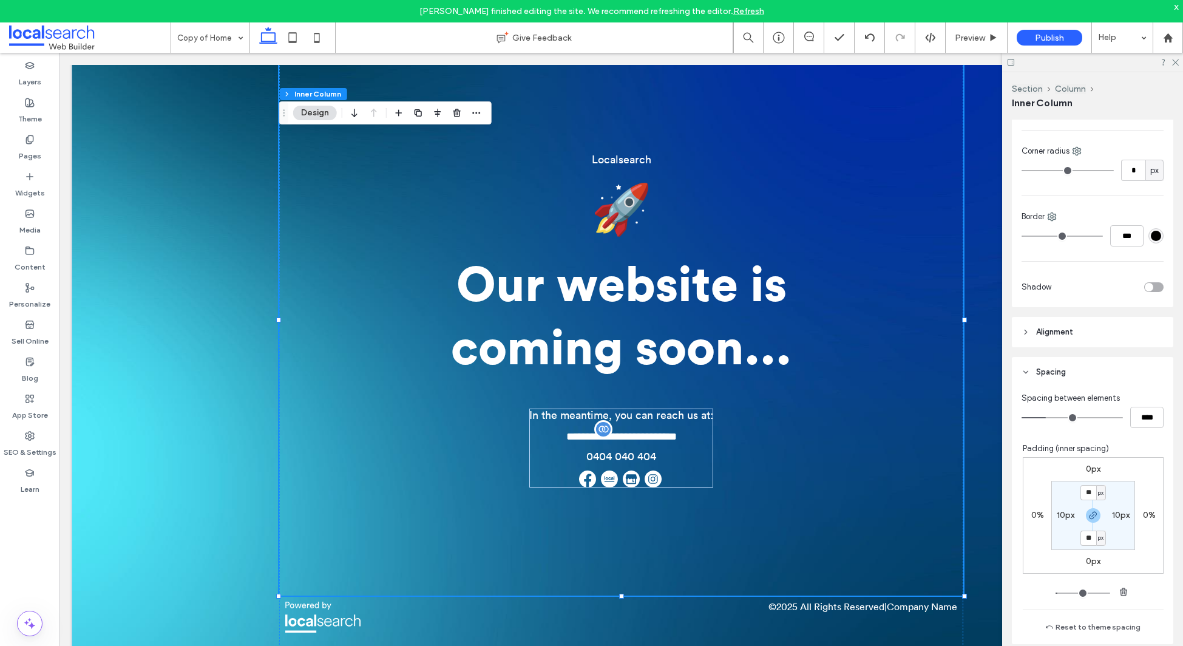
scroll to position [406, 0]
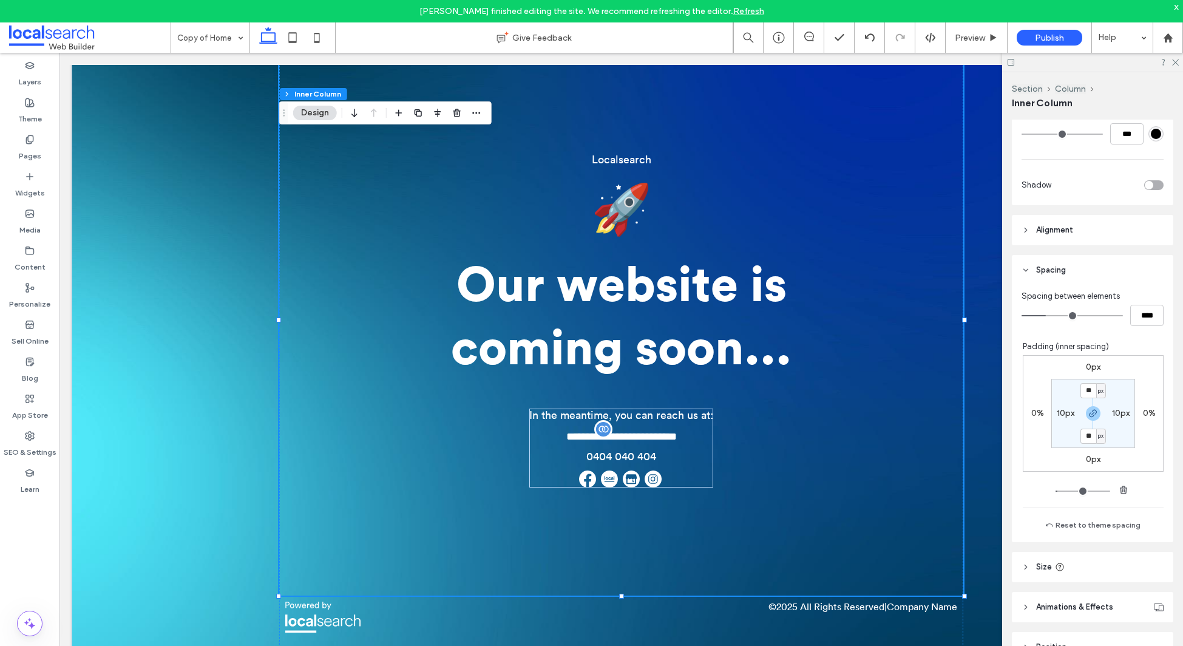
click at [1066, 416] on label "10px" at bounding box center [1066, 413] width 18 height 10
type input "*"
click at [1089, 389] on label "10px" at bounding box center [1093, 391] width 18 height 10
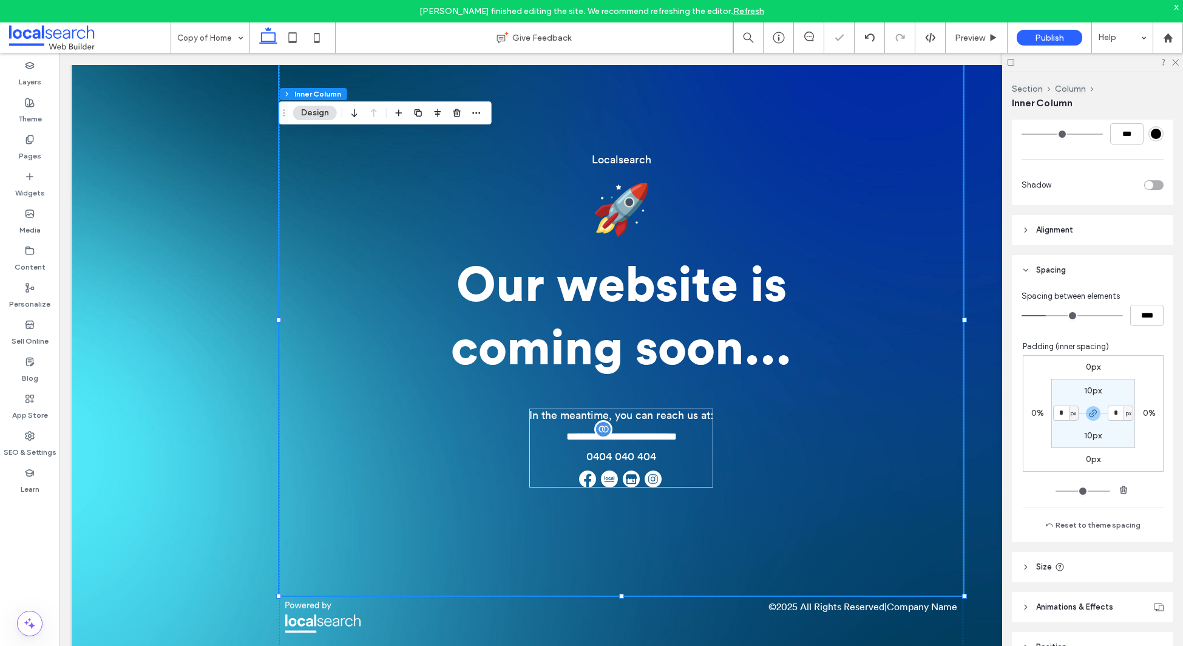
type input "**"
type input "*"
click at [175, 287] on div "**********" at bounding box center [622, 350] width 1100 height 613
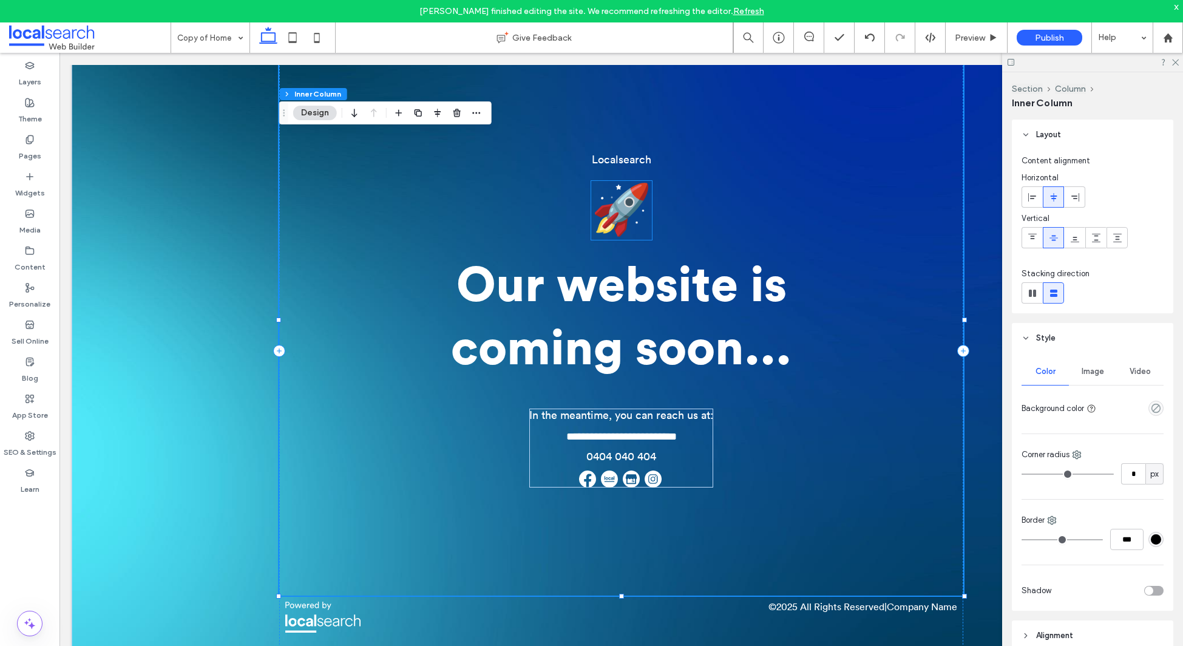
click at [628, 213] on span "🚀" at bounding box center [621, 210] width 61 height 49
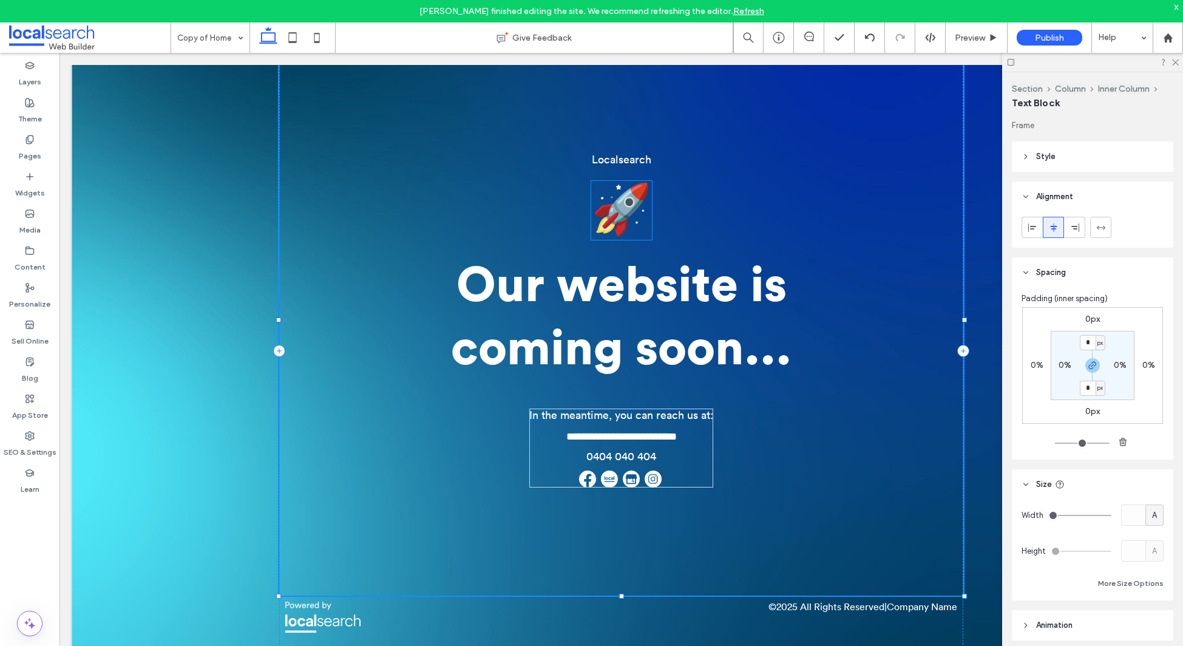
type input "**********"
type input "**"
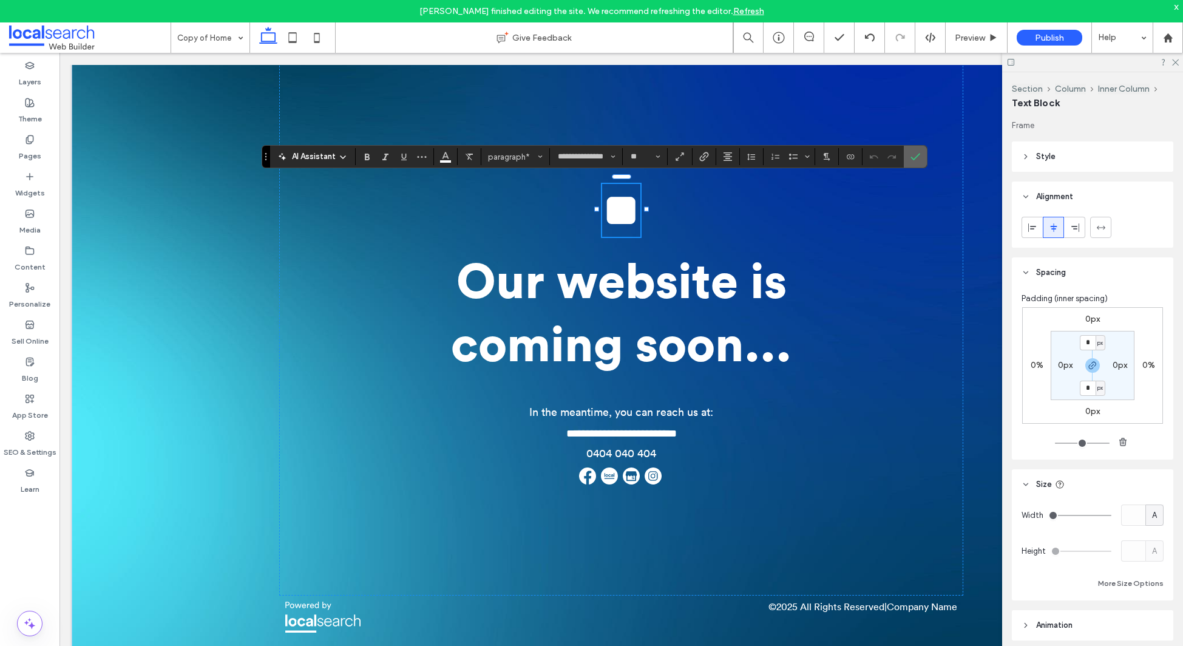
click at [919, 160] on icon "Confirm" at bounding box center [916, 157] width 10 height 10
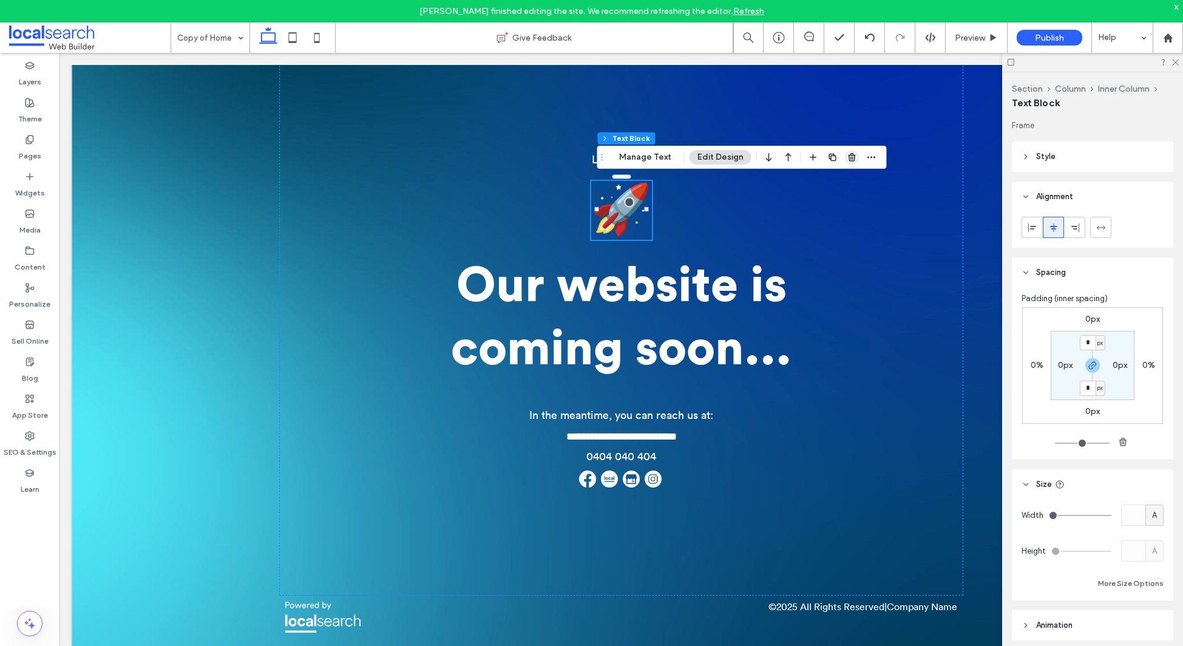
click at [848, 158] on use "button" at bounding box center [851, 157] width 7 height 8
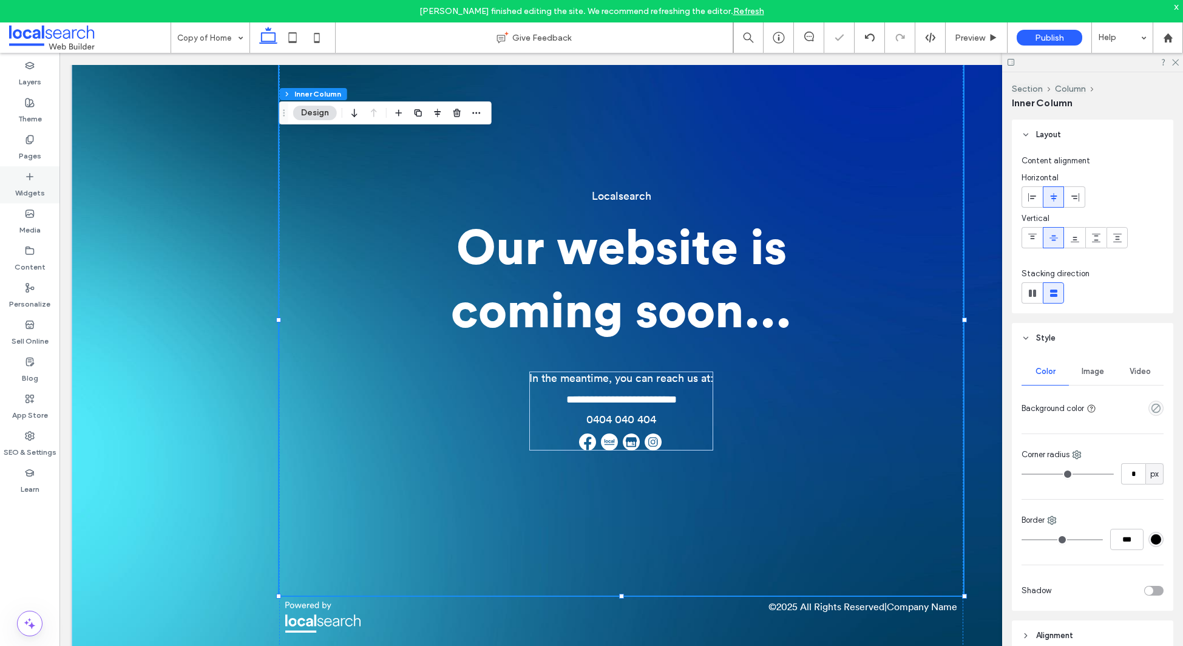
click at [36, 180] on div "Widgets" at bounding box center [29, 184] width 59 height 37
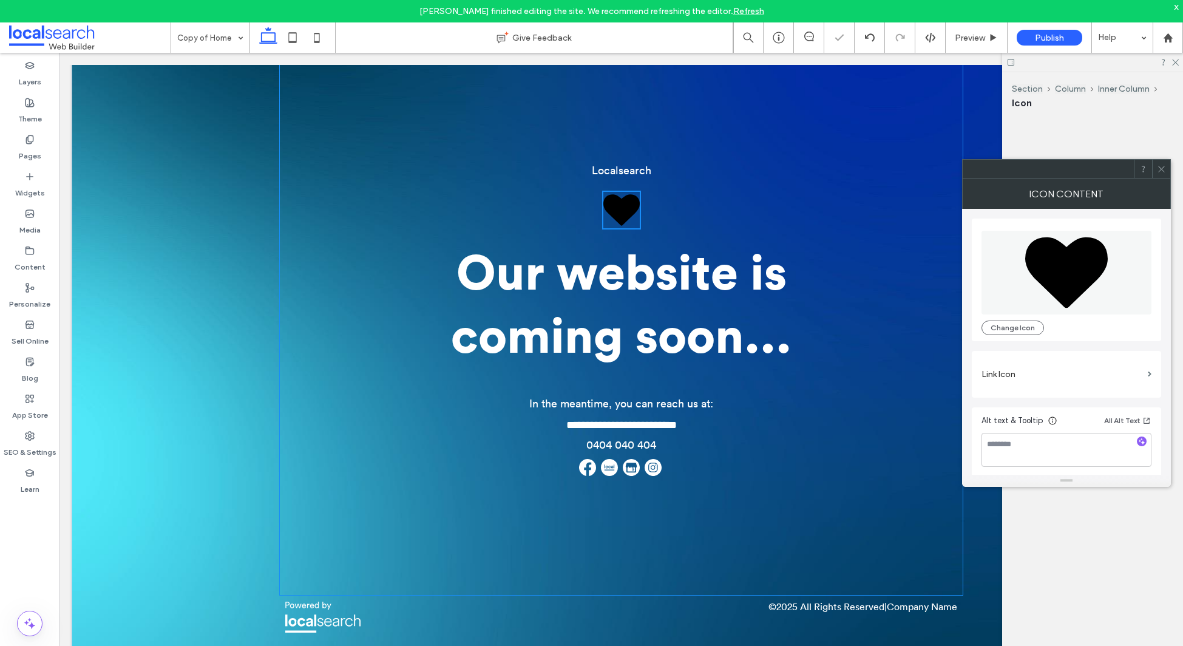
scroll to position [0, 0]
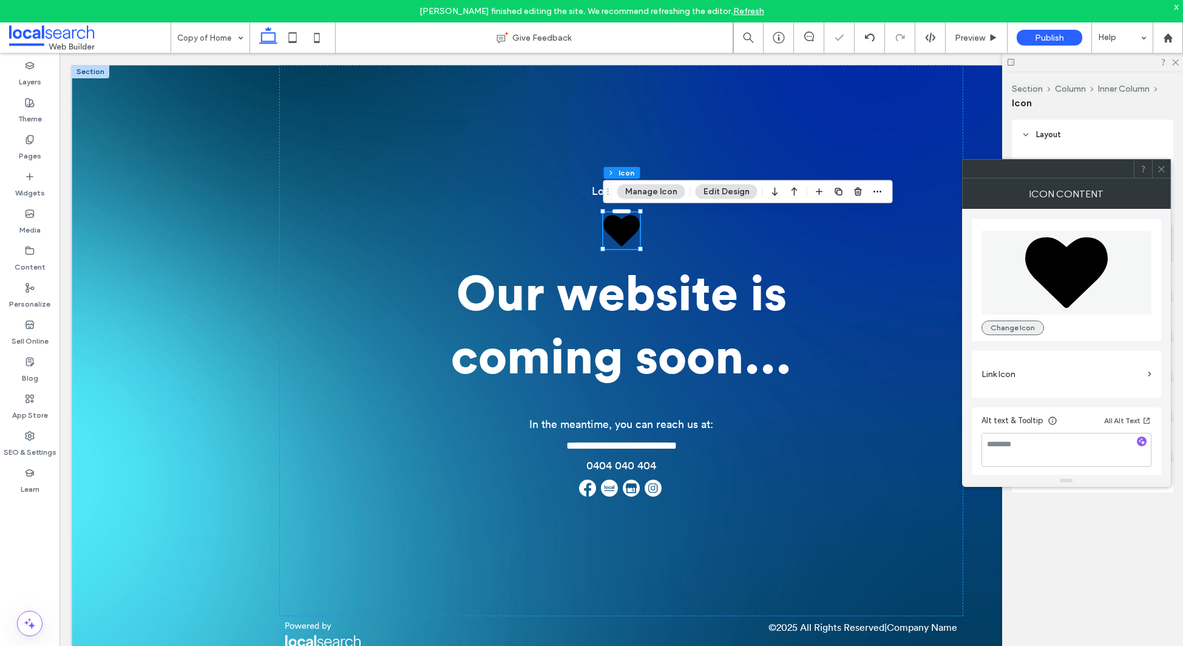
click at [1026, 327] on button "Change Icon" at bounding box center [1013, 328] width 63 height 15
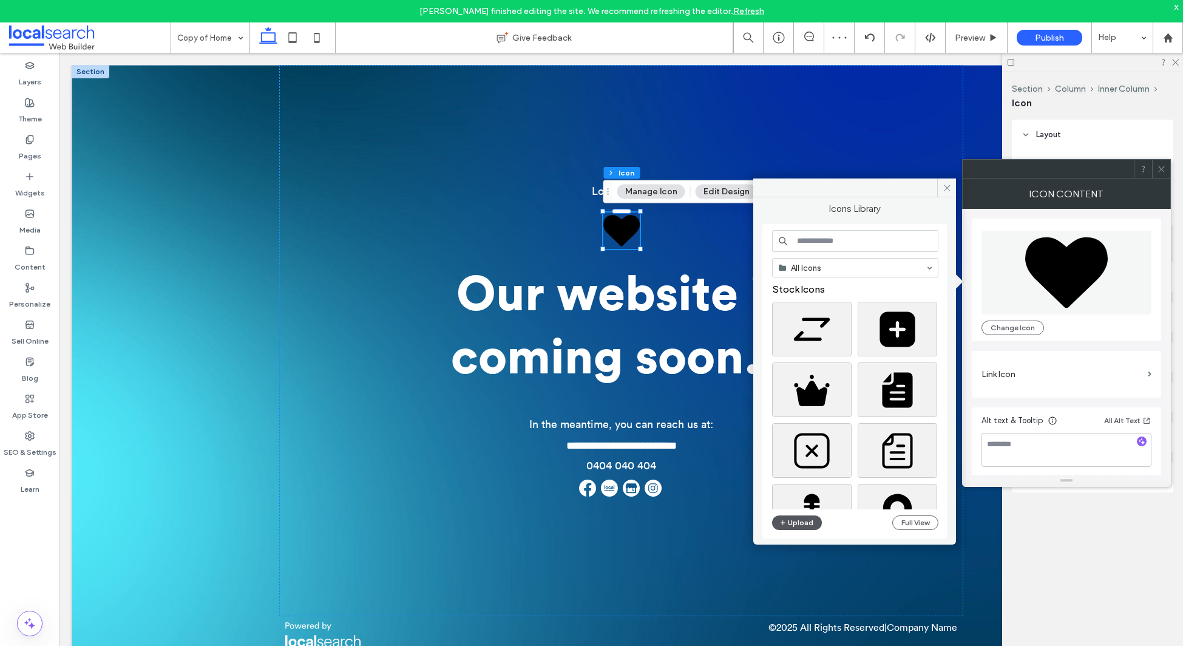
click at [788, 521] on button "Upload" at bounding box center [797, 522] width 50 height 15
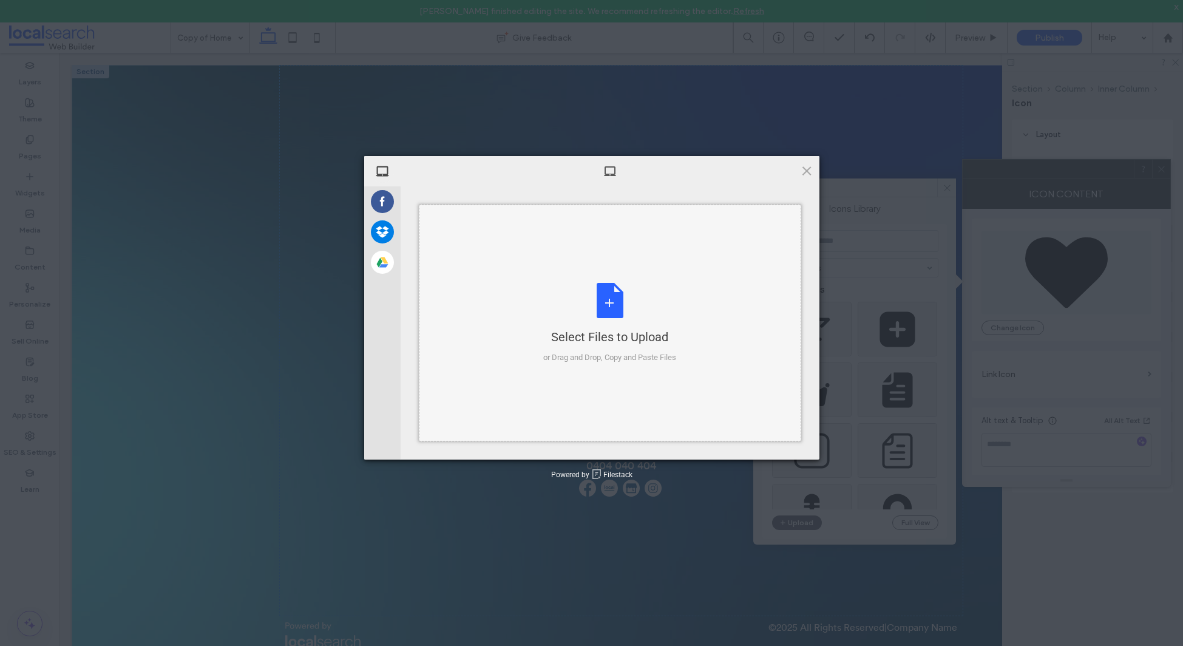
click at [639, 367] on div "Select Files to Upload or Drag and Drop, Copy and Paste Files" at bounding box center [610, 323] width 382 height 237
click at [805, 169] on span at bounding box center [806, 170] width 13 height 13
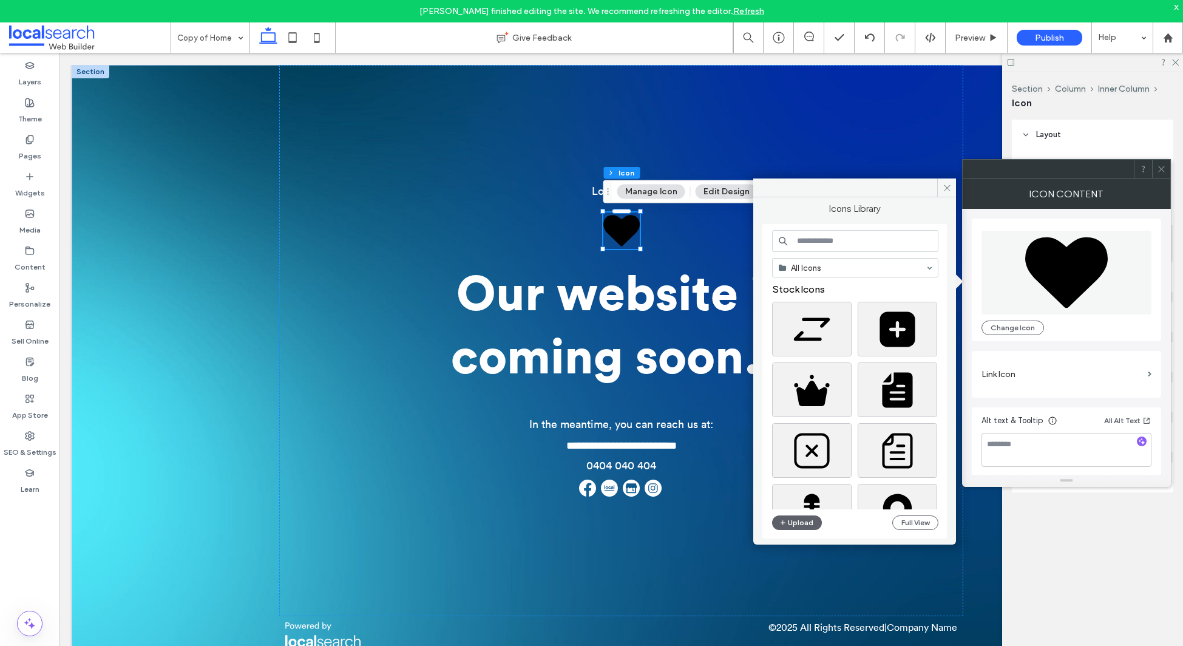
click at [945, 188] on icon at bounding box center [947, 187] width 9 height 9
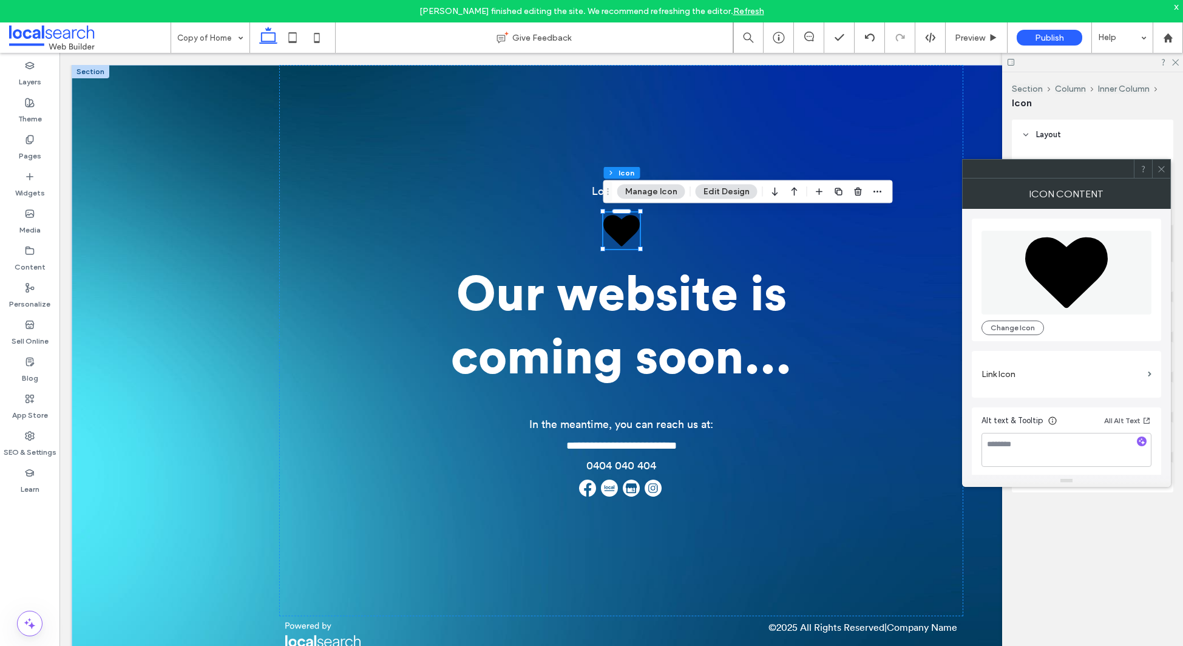
click at [1160, 169] on use at bounding box center [1161, 169] width 6 height 6
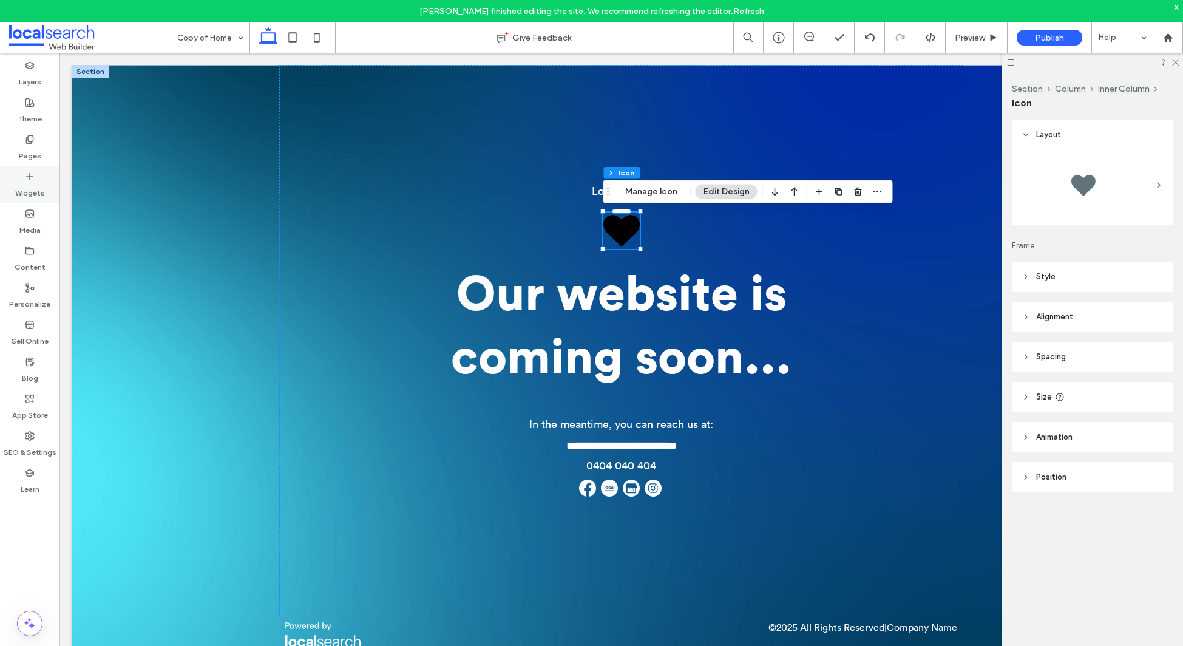
click at [27, 183] on label "Widgets" at bounding box center [30, 190] width 30 height 17
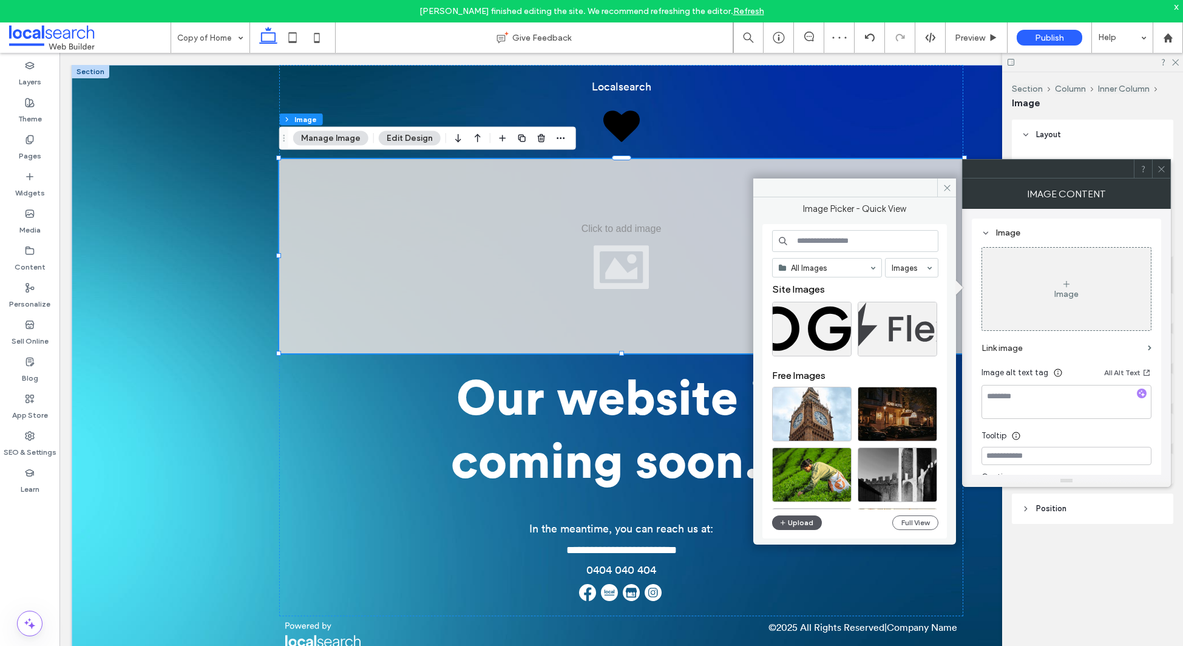
click at [798, 526] on button "Upload" at bounding box center [797, 522] width 50 height 15
click at [809, 522] on button "Upload" at bounding box center [797, 522] width 50 height 15
click at [953, 191] on span at bounding box center [946, 187] width 19 height 18
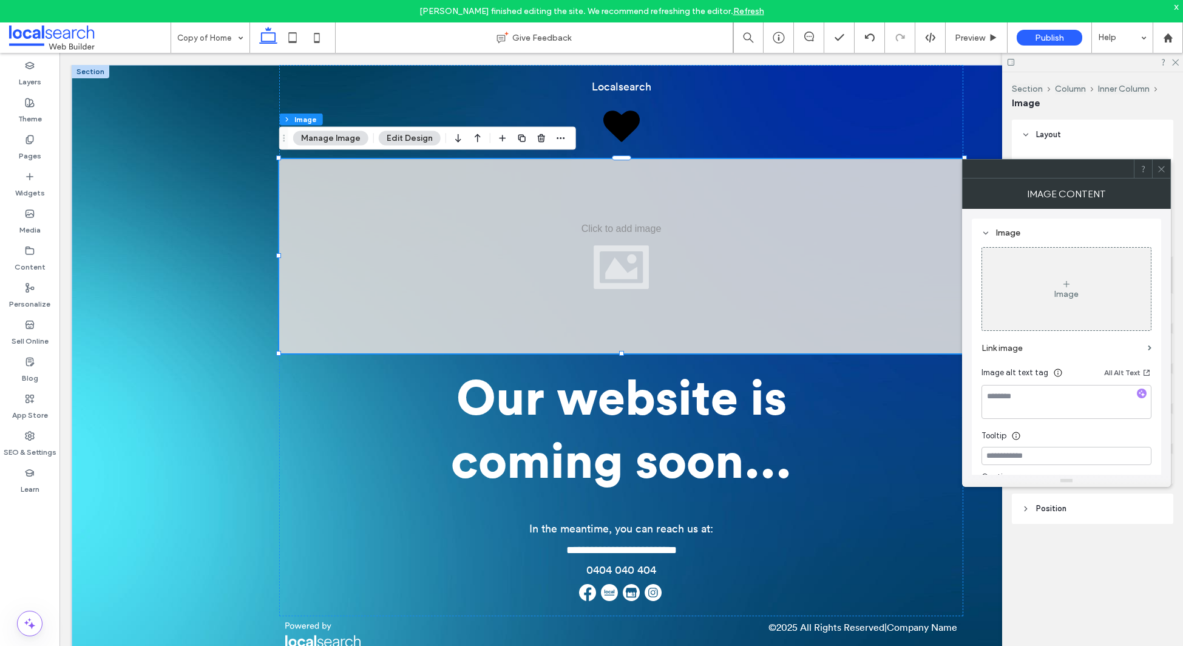
click at [1165, 168] on icon at bounding box center [1161, 169] width 9 height 9
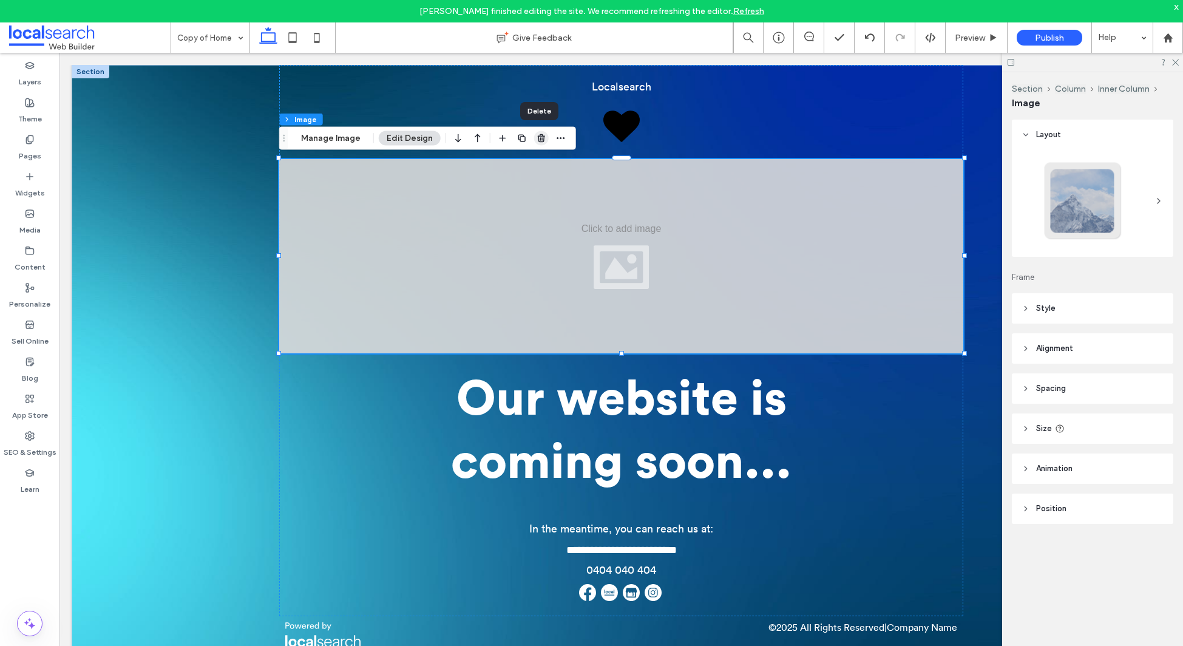
click at [539, 137] on icon "button" at bounding box center [542, 139] width 10 height 10
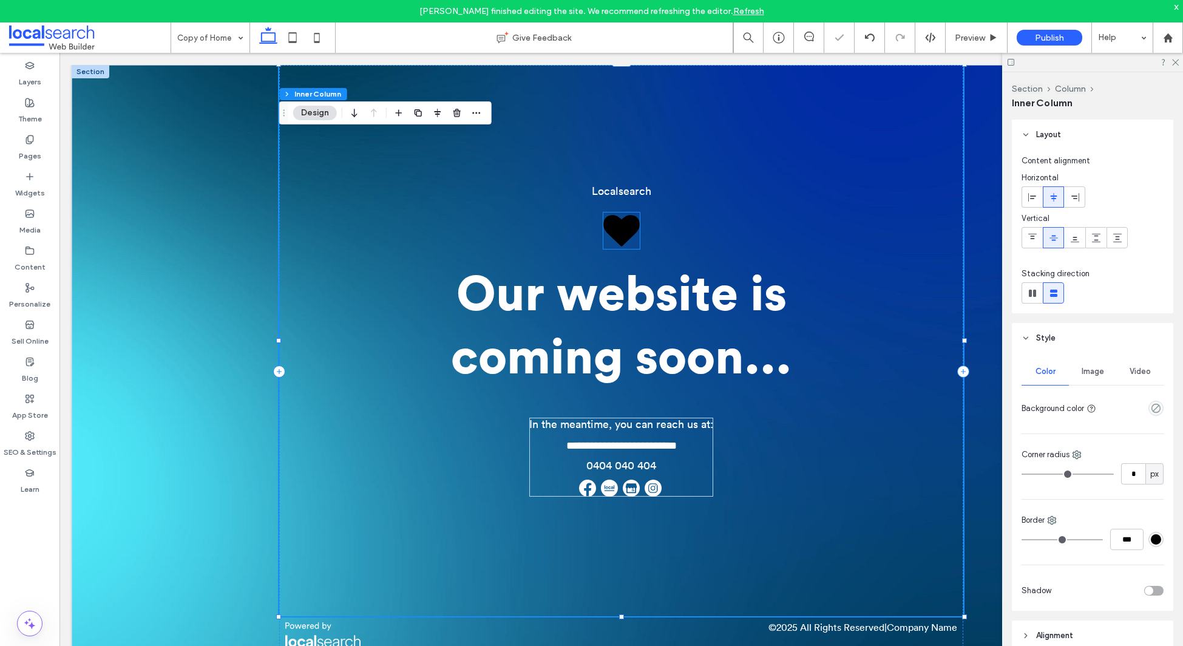
click at [630, 233] on icon at bounding box center [621, 230] width 36 height 31
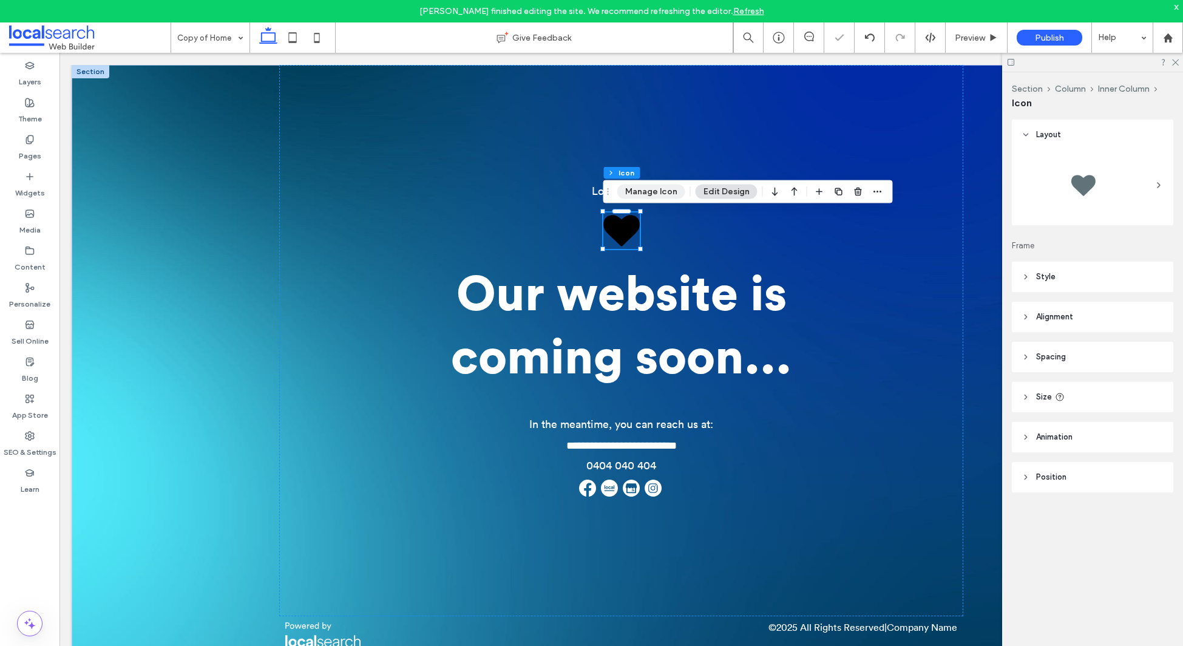
click at [664, 189] on button "Manage Icon" at bounding box center [651, 192] width 68 height 15
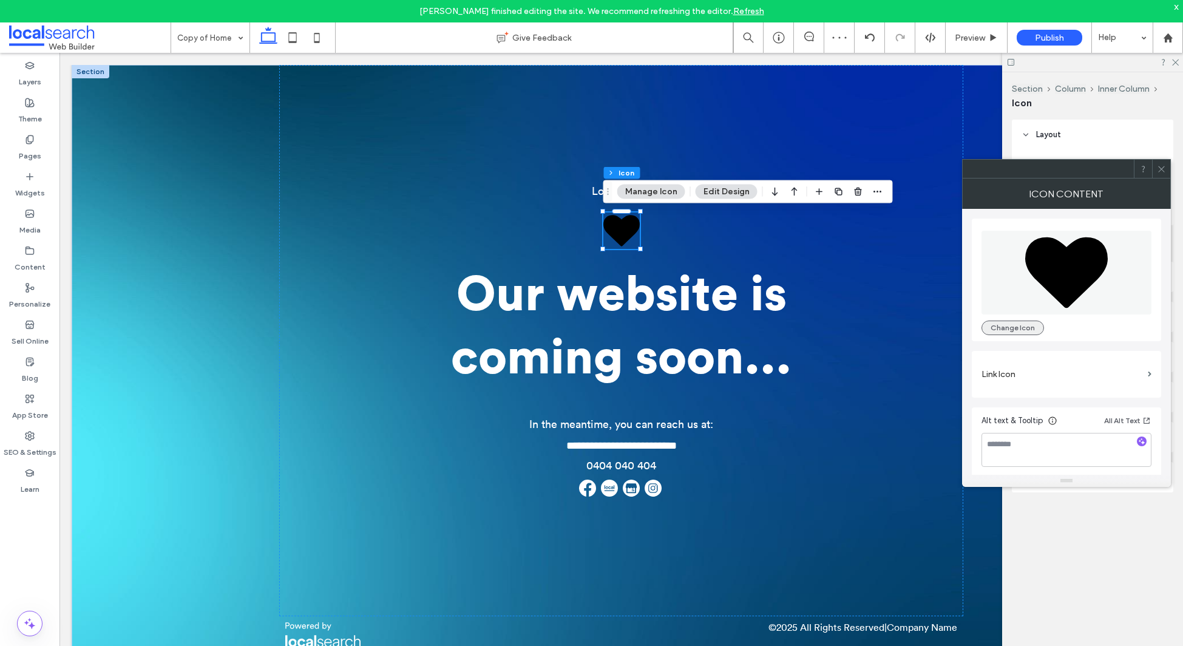
click at [1006, 328] on button "Change Icon" at bounding box center [1013, 328] width 63 height 15
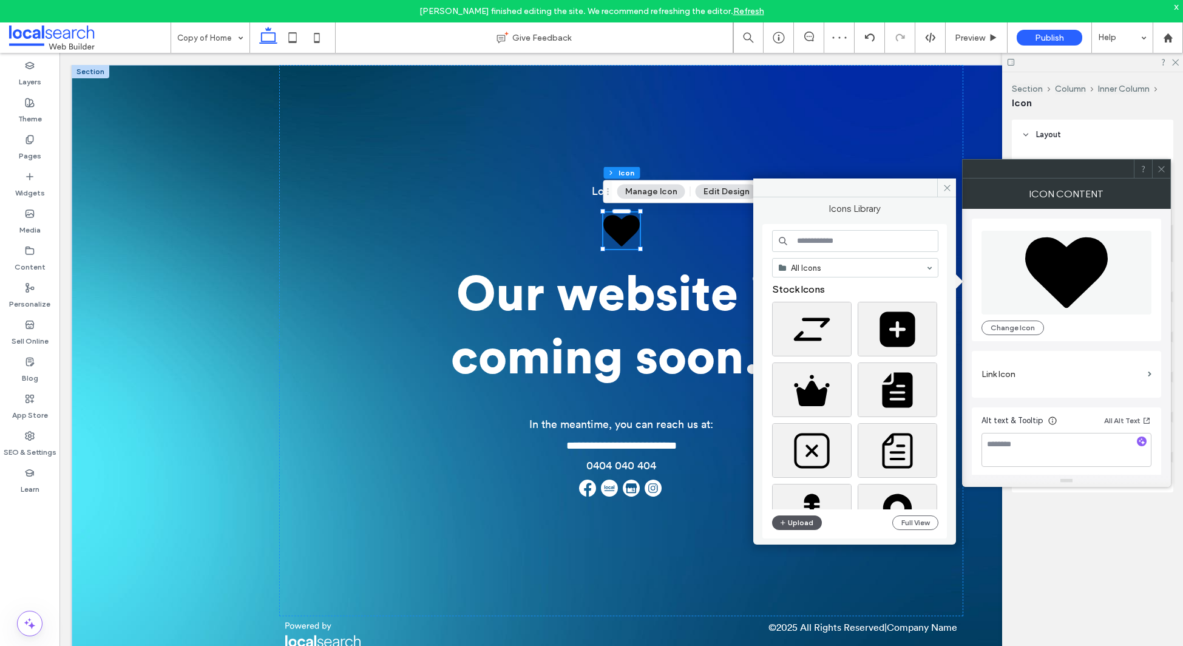
click at [809, 522] on button "Upload" at bounding box center [797, 522] width 50 height 15
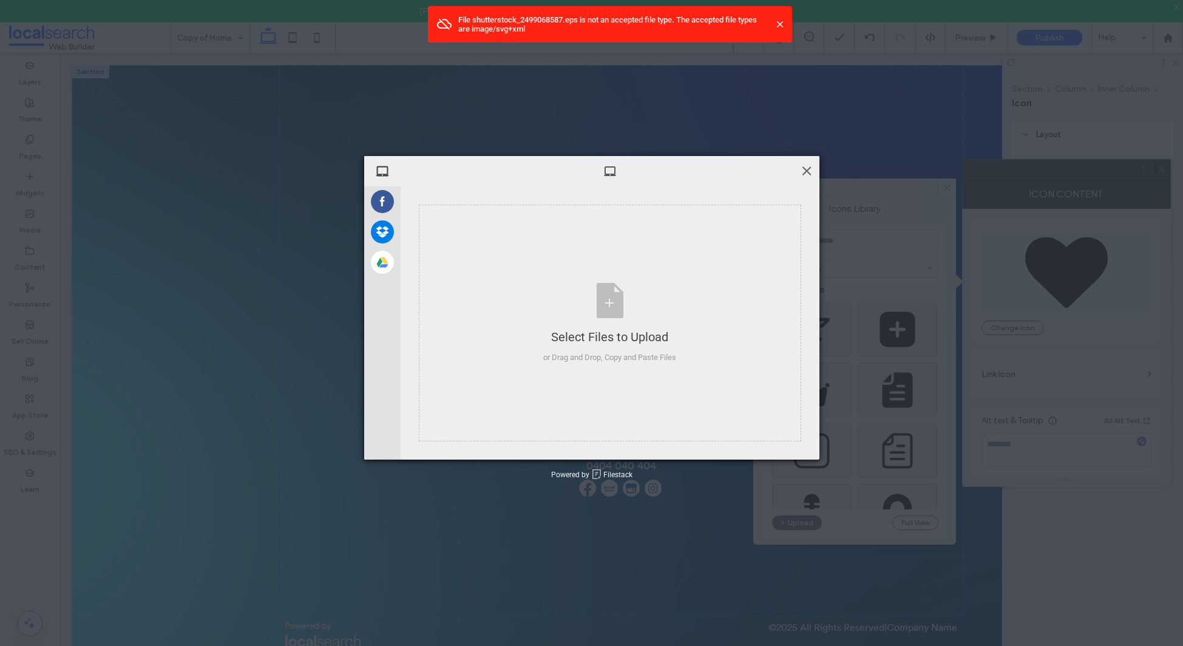
click at [800, 170] on span at bounding box center [806, 170] width 13 height 13
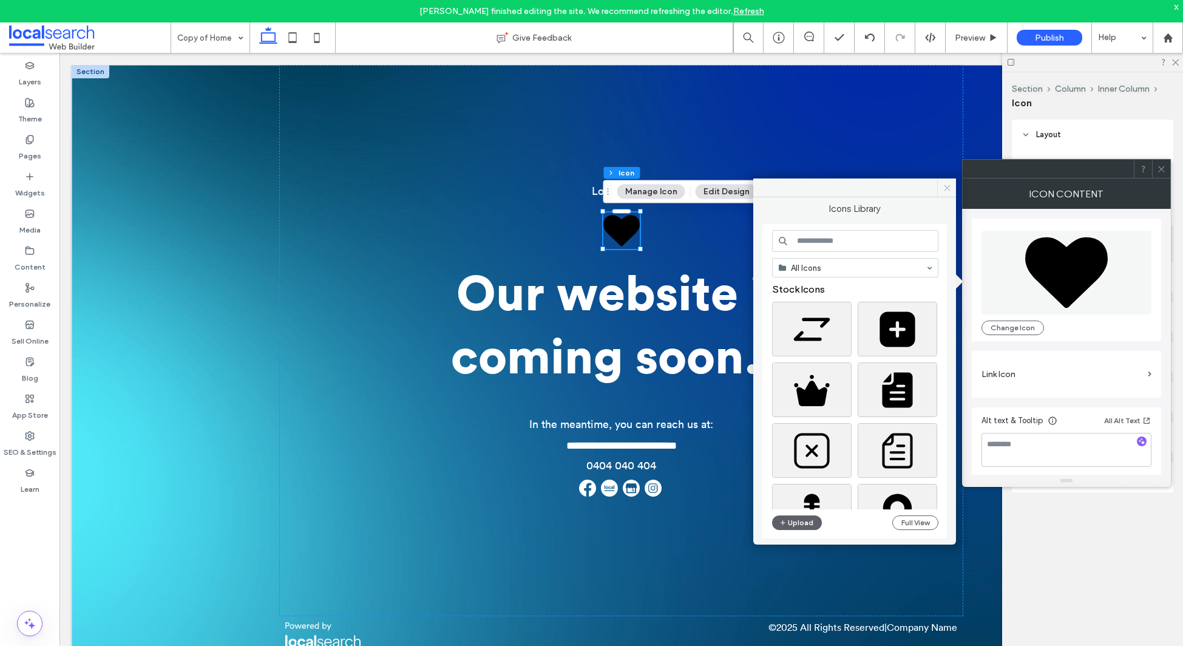
click at [949, 185] on use at bounding box center [947, 188] width 6 height 6
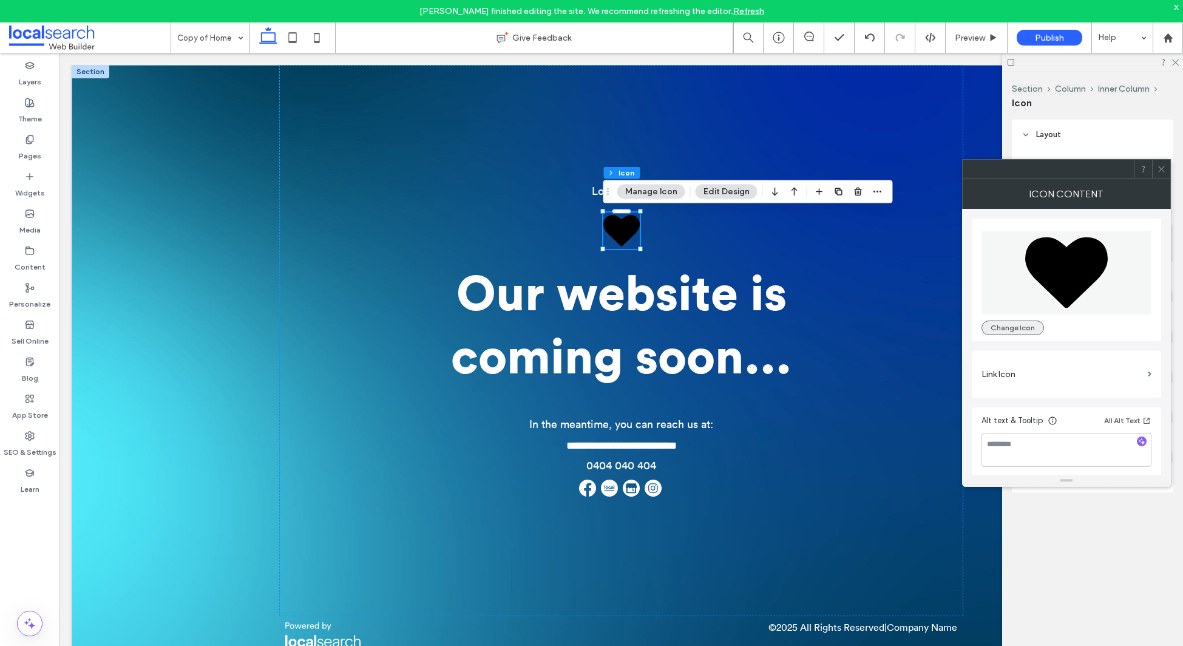
click at [1002, 322] on button "Change Icon" at bounding box center [1013, 328] width 63 height 15
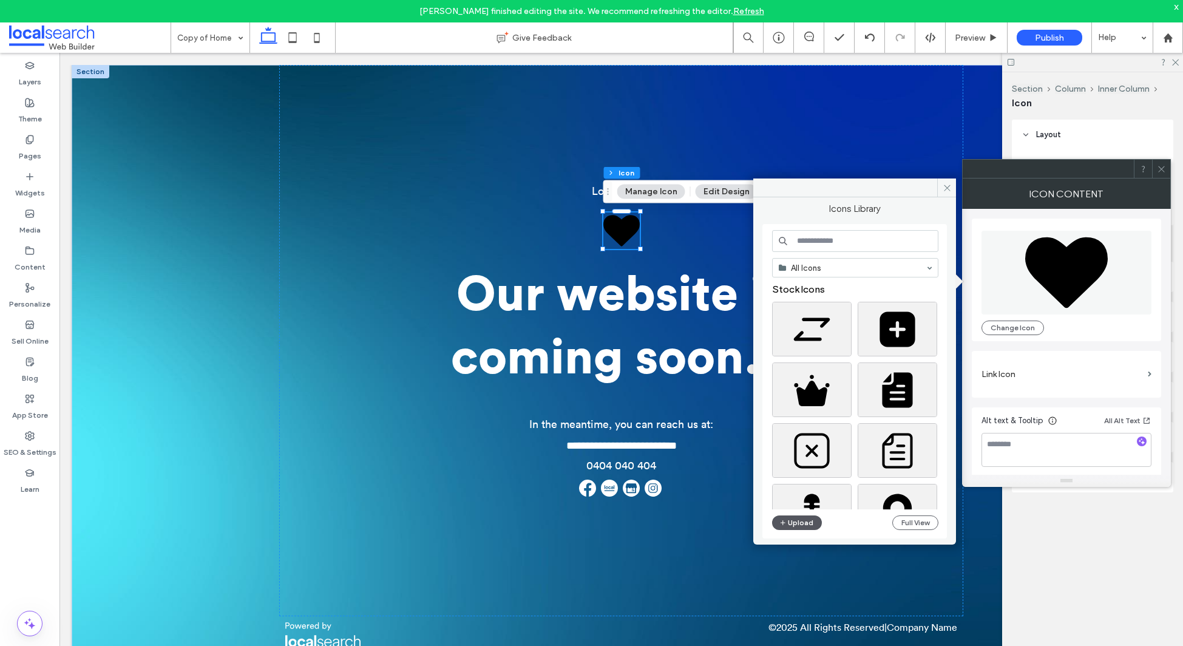
click at [786, 522] on span "button" at bounding box center [784, 522] width 8 height 13
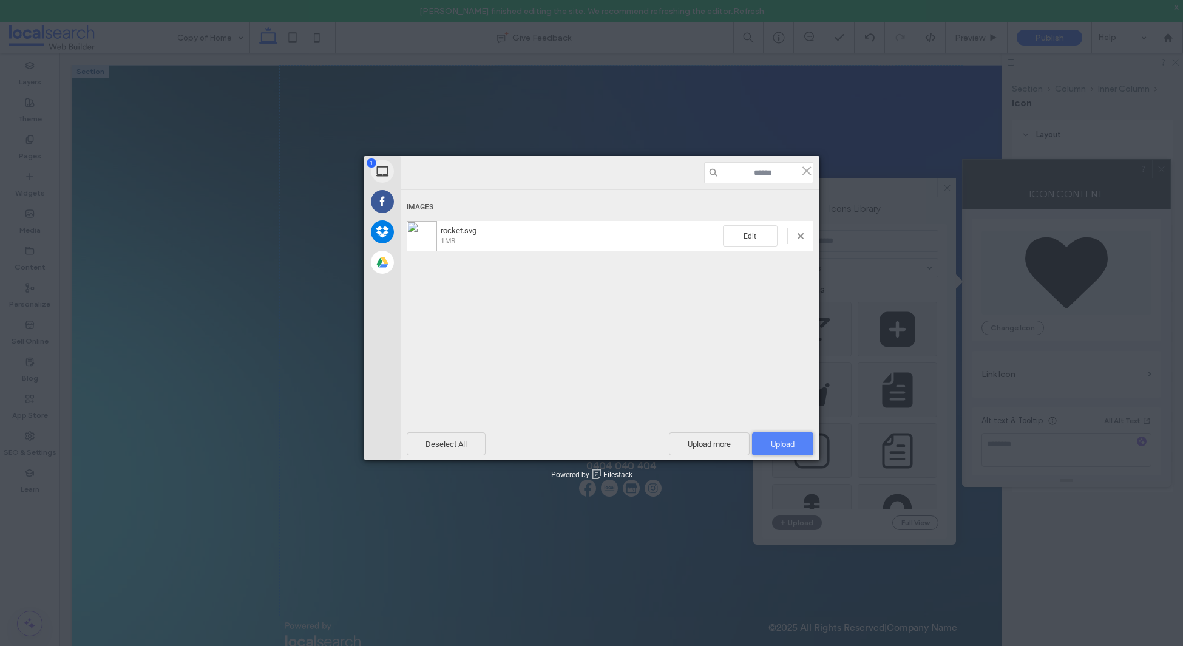
click at [797, 443] on span "Upload 1" at bounding box center [782, 443] width 61 height 23
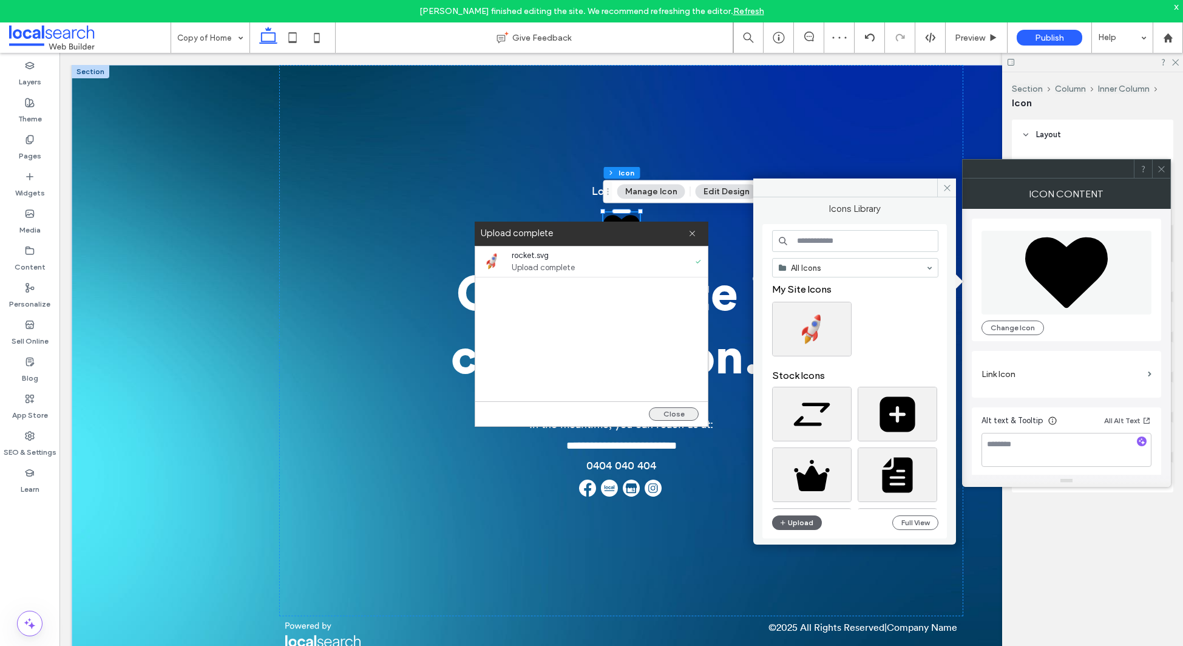
click at [675, 420] on button "Close" at bounding box center [674, 413] width 50 height 13
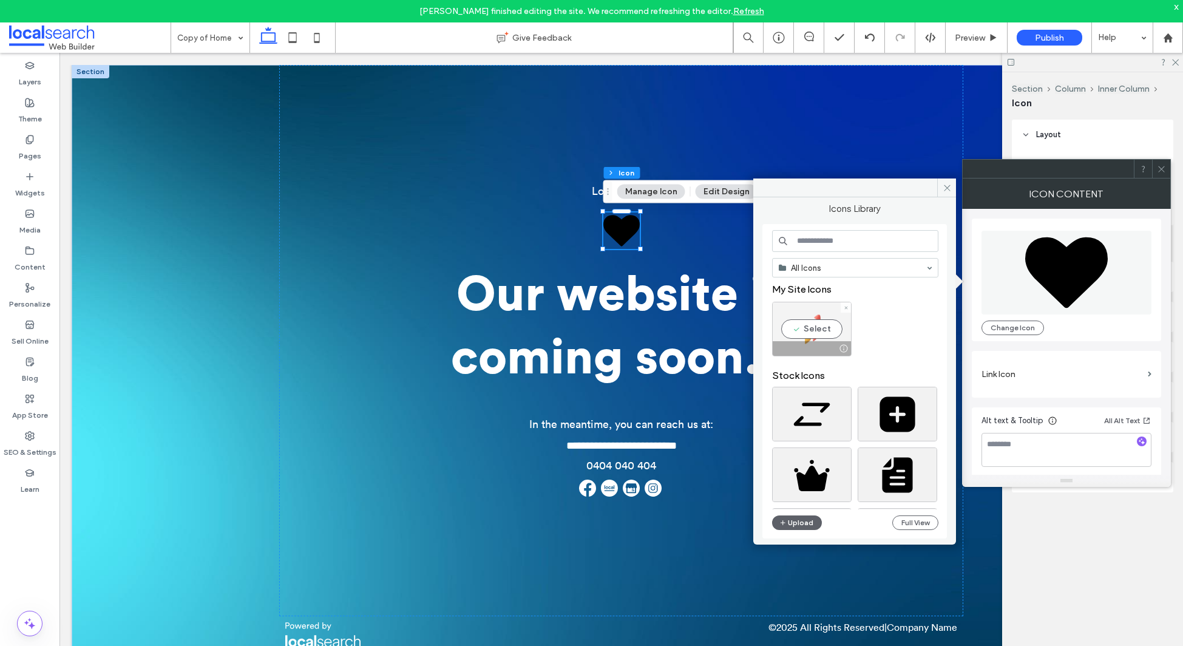
click at [820, 331] on div "Select" at bounding box center [812, 329] width 80 height 55
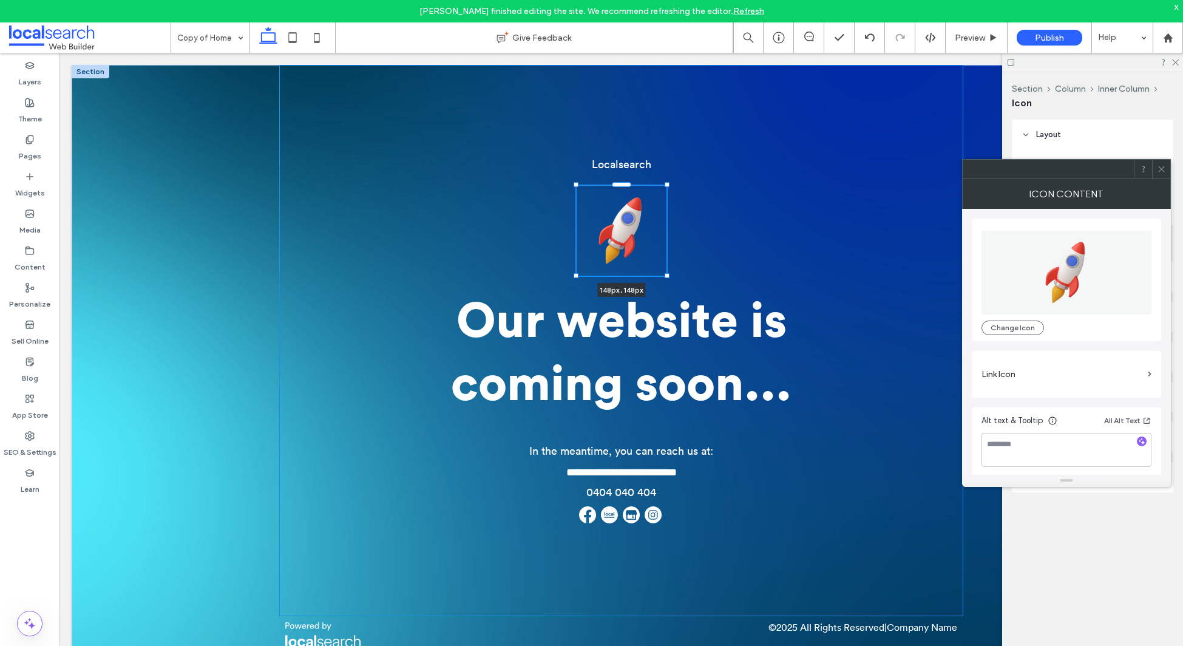
drag, startPoint x: 641, startPoint y: 247, endPoint x: 676, endPoint y: 265, distance: 39.9
click at [676, 265] on div "**********" at bounding box center [621, 371] width 729 height 613
type input "***"
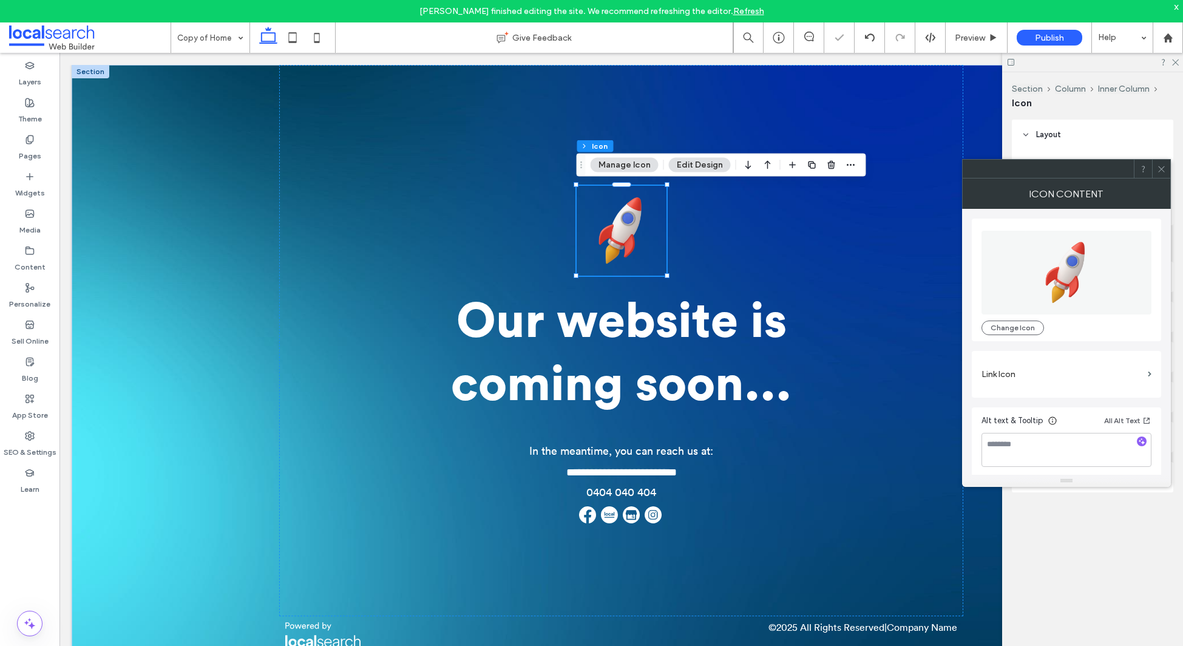
click at [1167, 171] on div at bounding box center [1161, 169] width 18 height 18
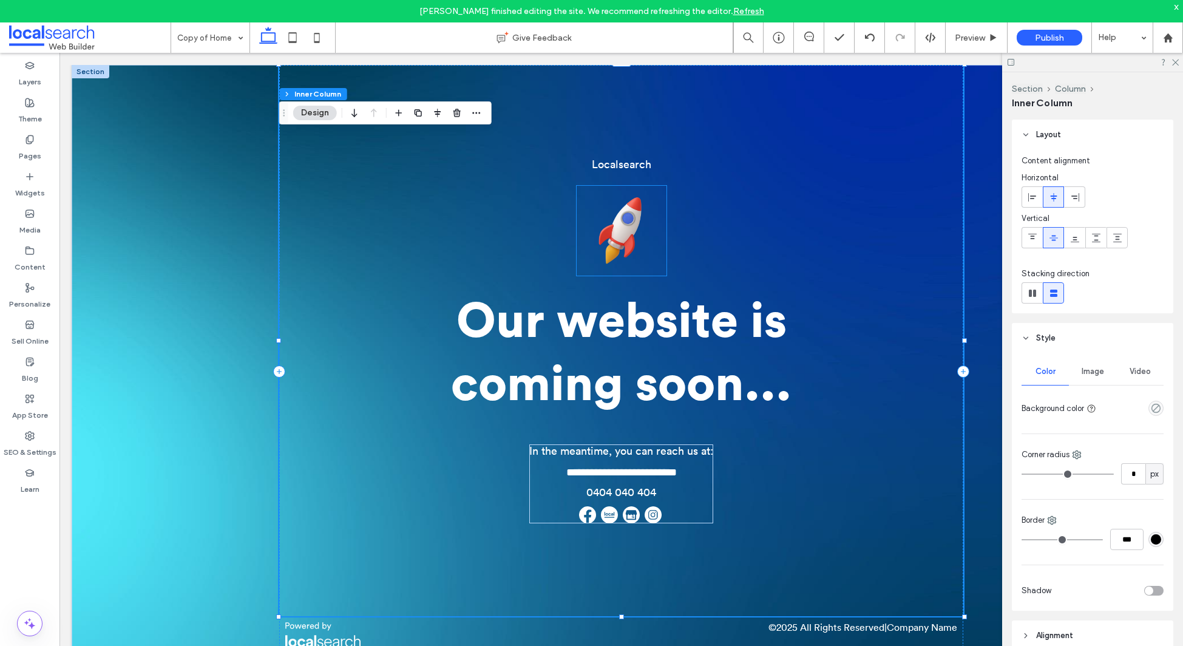
click at [625, 223] on image at bounding box center [627, 218] width 15 height 15
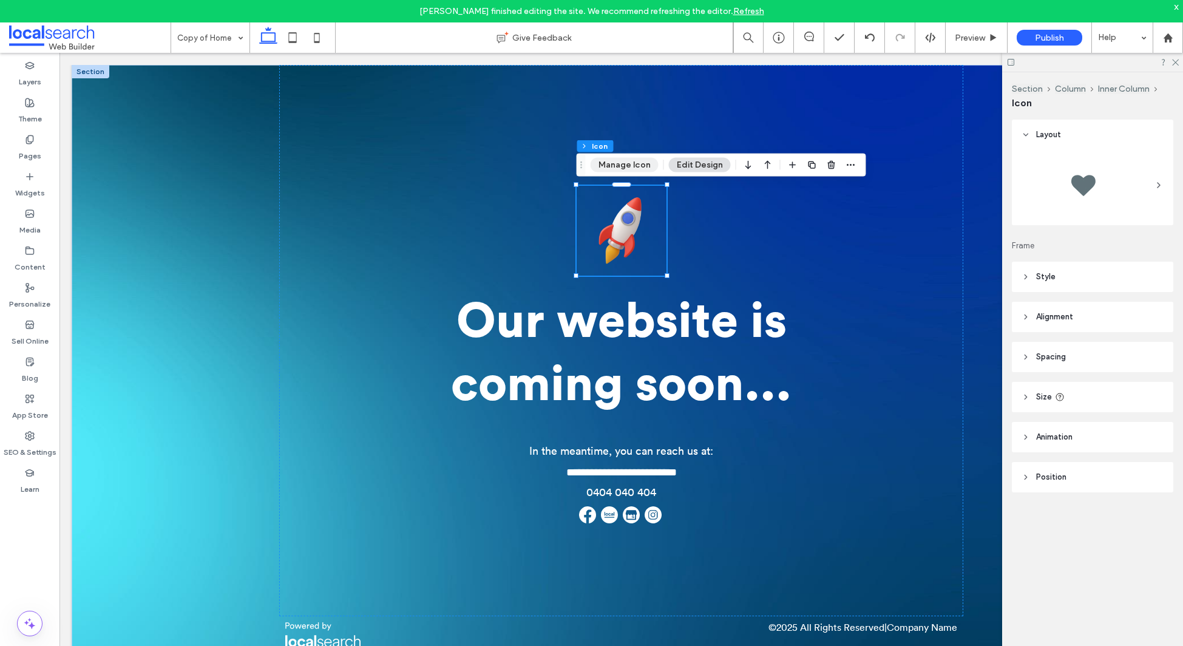
click at [620, 165] on button "Manage Icon" at bounding box center [625, 165] width 68 height 15
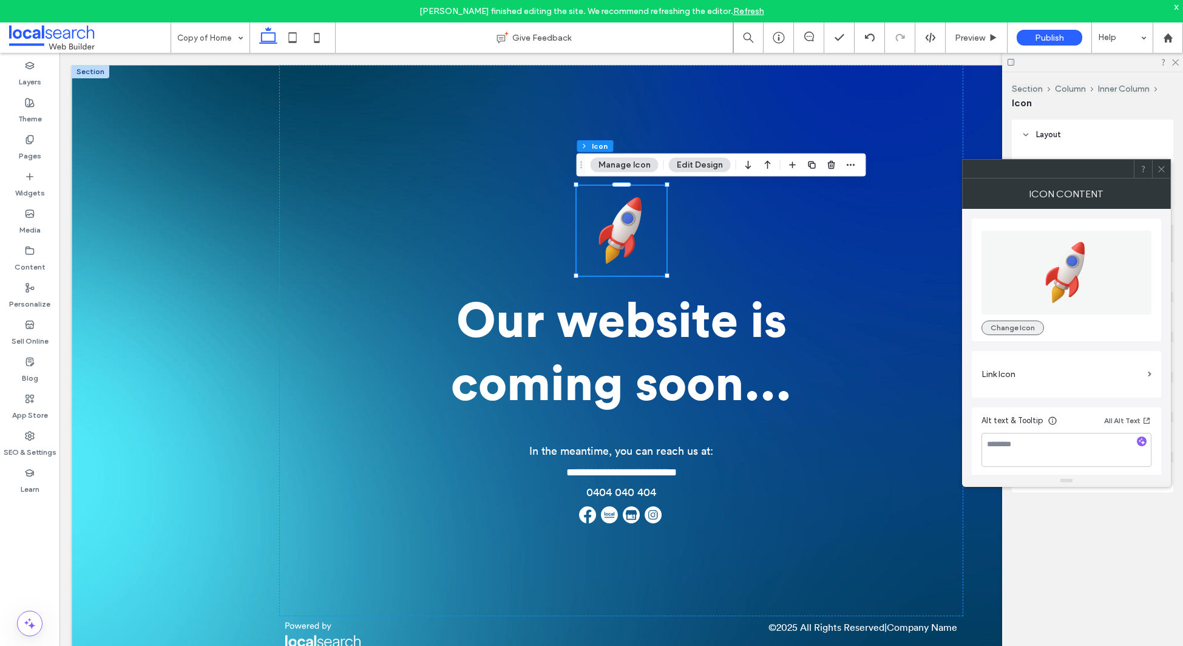
click at [1019, 330] on button "Change Icon" at bounding box center [1013, 328] width 63 height 15
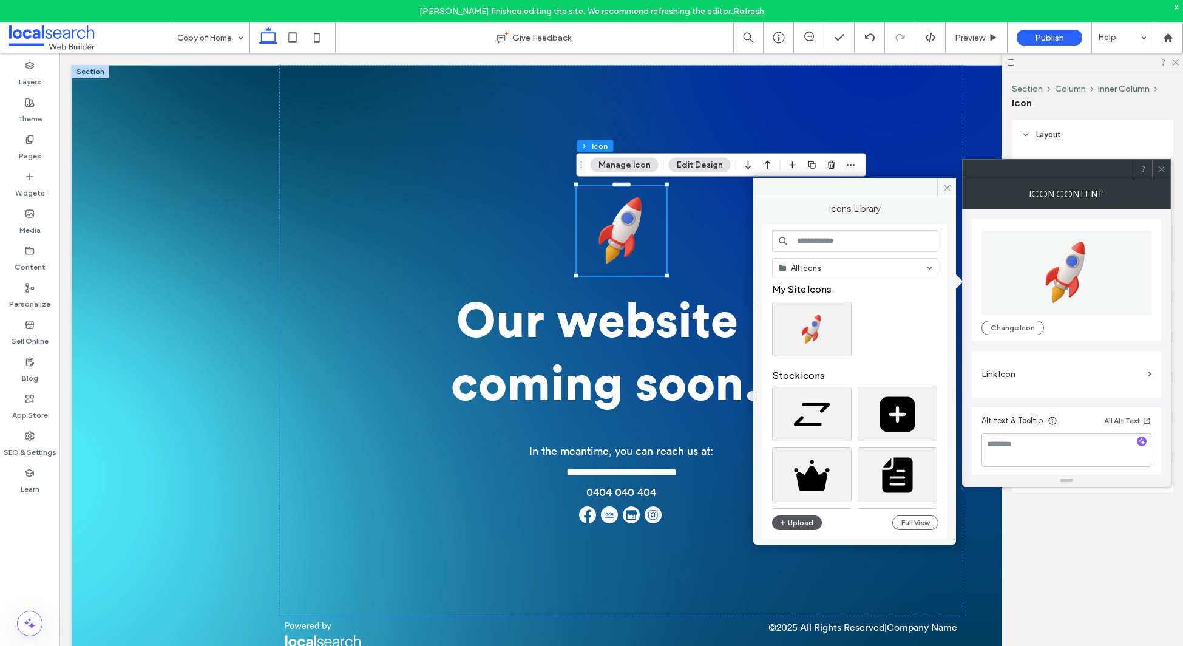
click at [809, 528] on button "Upload" at bounding box center [797, 522] width 50 height 15
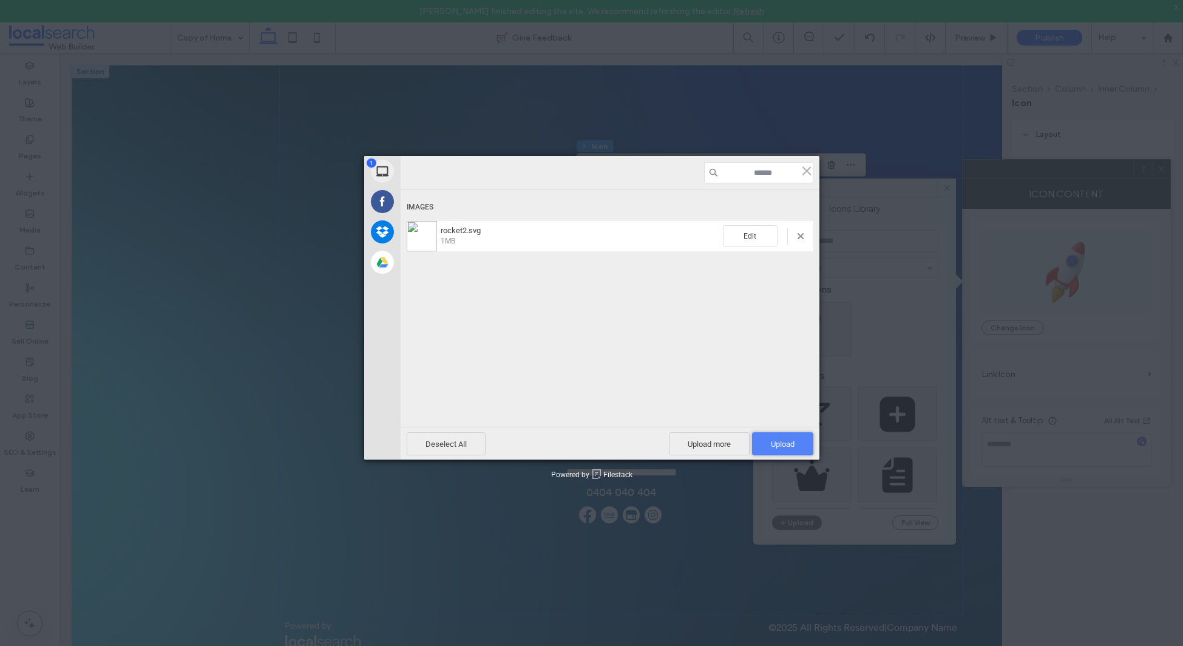
click at [780, 443] on span "Upload 1" at bounding box center [783, 444] width 24 height 9
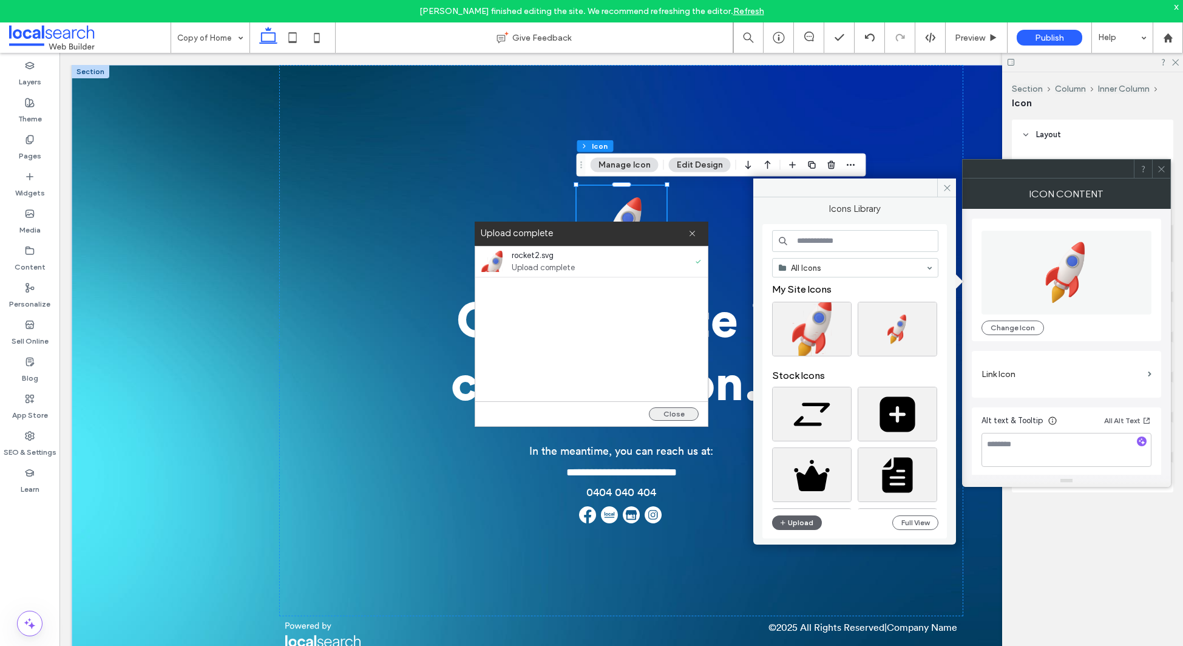
click at [671, 414] on button "Close" at bounding box center [674, 413] width 50 height 13
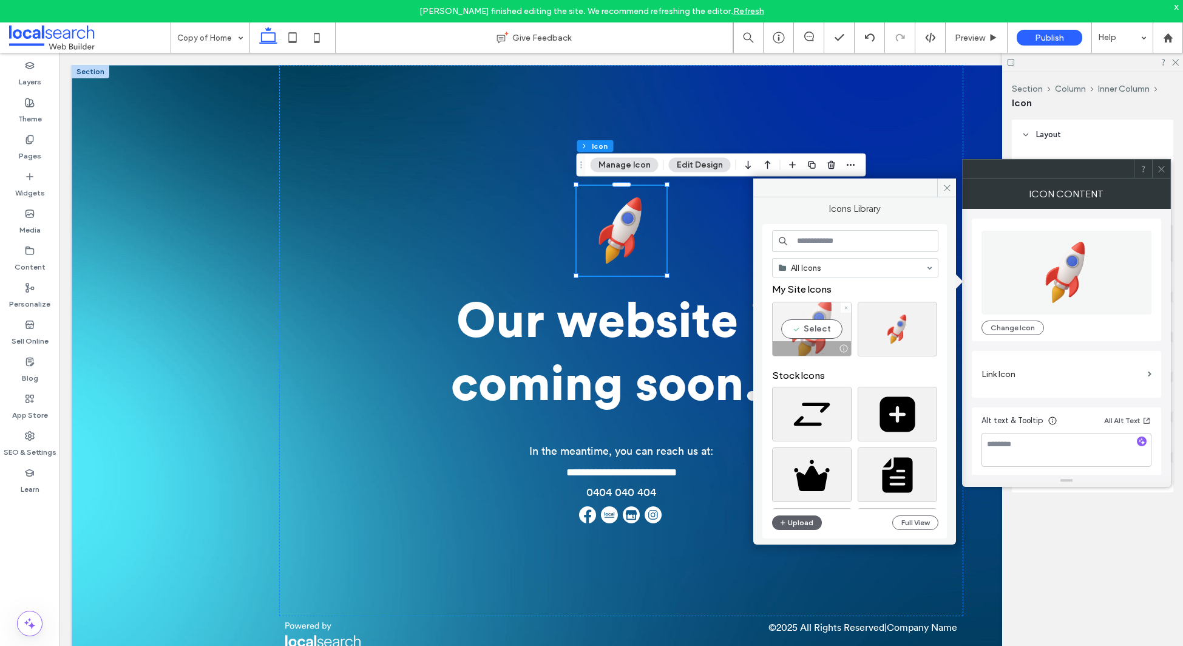
click at [812, 321] on div "Select" at bounding box center [812, 329] width 80 height 55
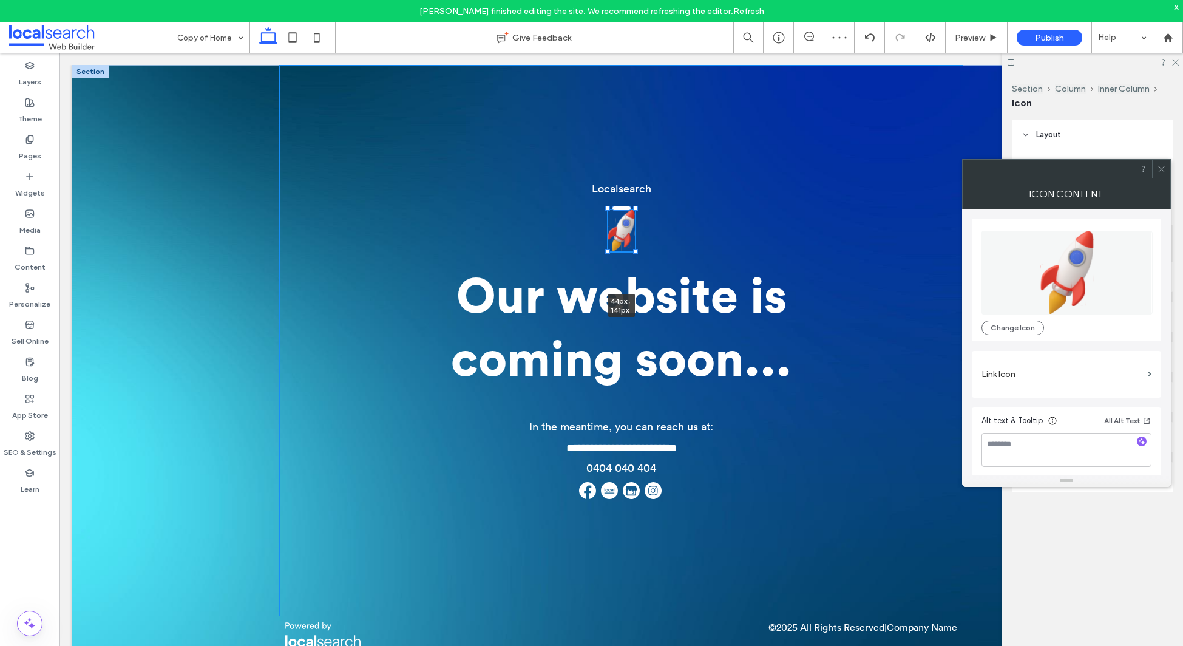
click at [636, 200] on div "**********" at bounding box center [621, 371] width 729 height 613
type input "**"
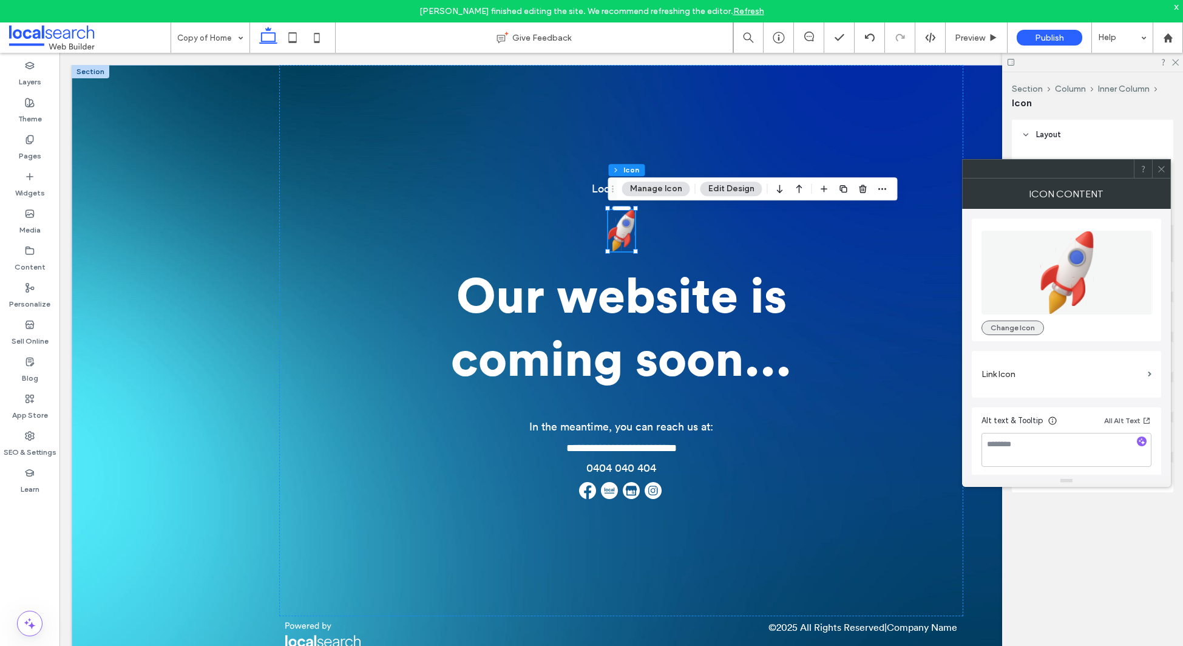
click at [1011, 330] on button "Change Icon" at bounding box center [1013, 328] width 63 height 15
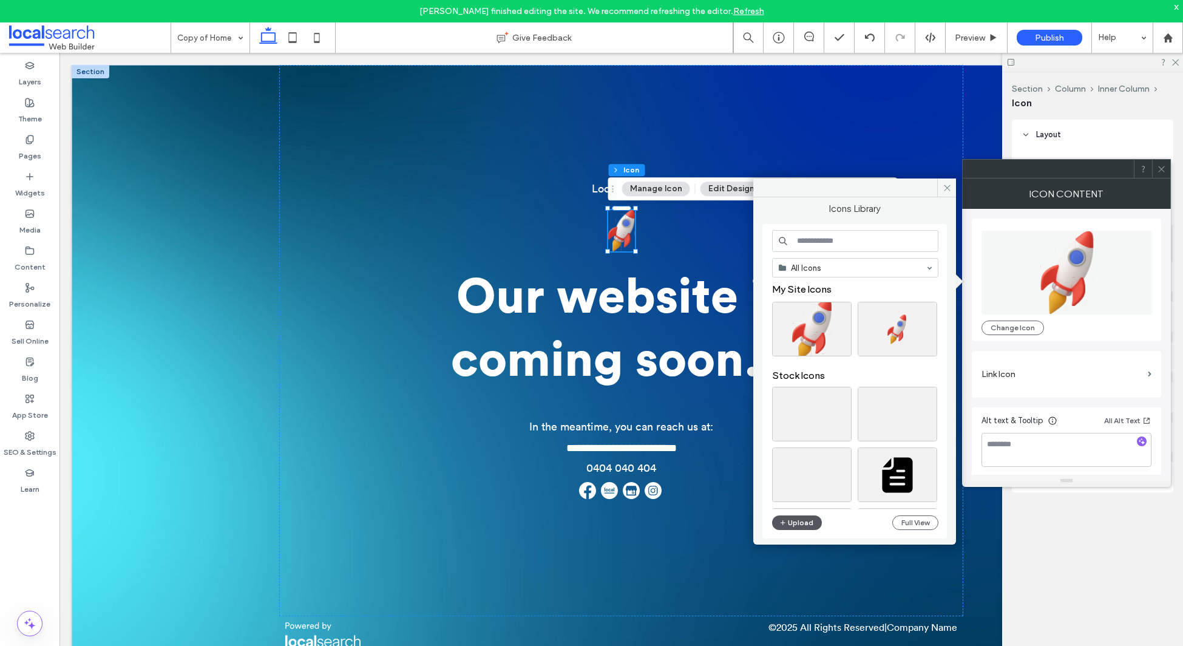
click at [782, 525] on icon "button" at bounding box center [783, 523] width 7 height 10
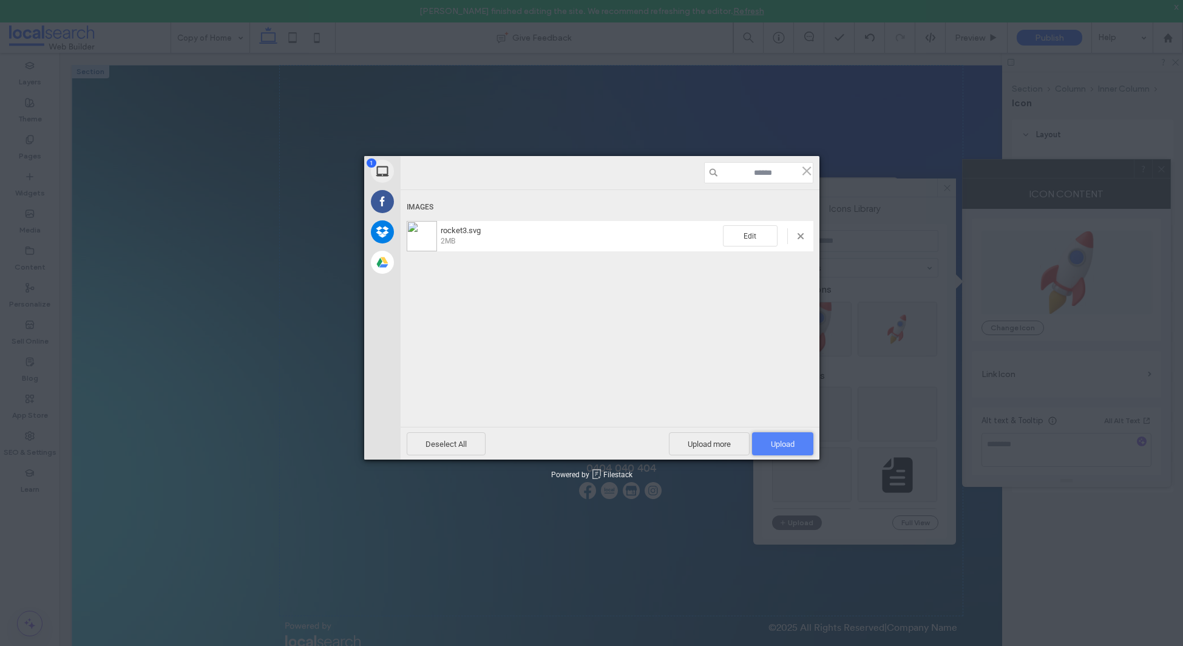
click at [790, 440] on span "Upload 1" at bounding box center [783, 444] width 24 height 9
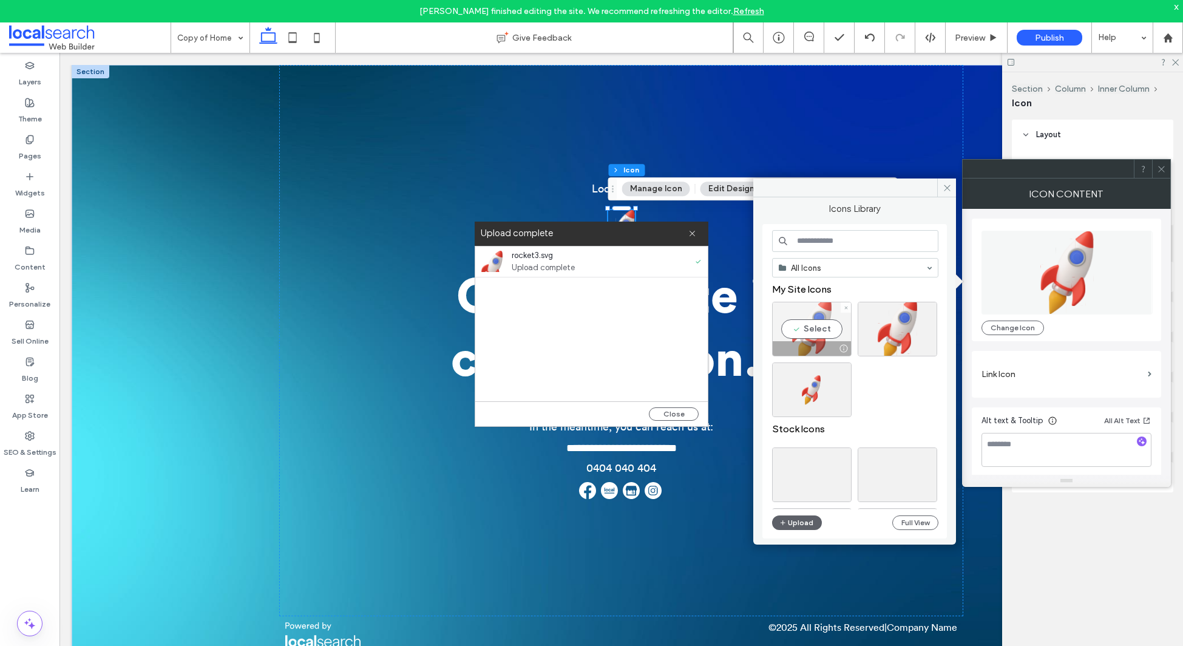
click at [818, 332] on div "Select" at bounding box center [812, 329] width 80 height 55
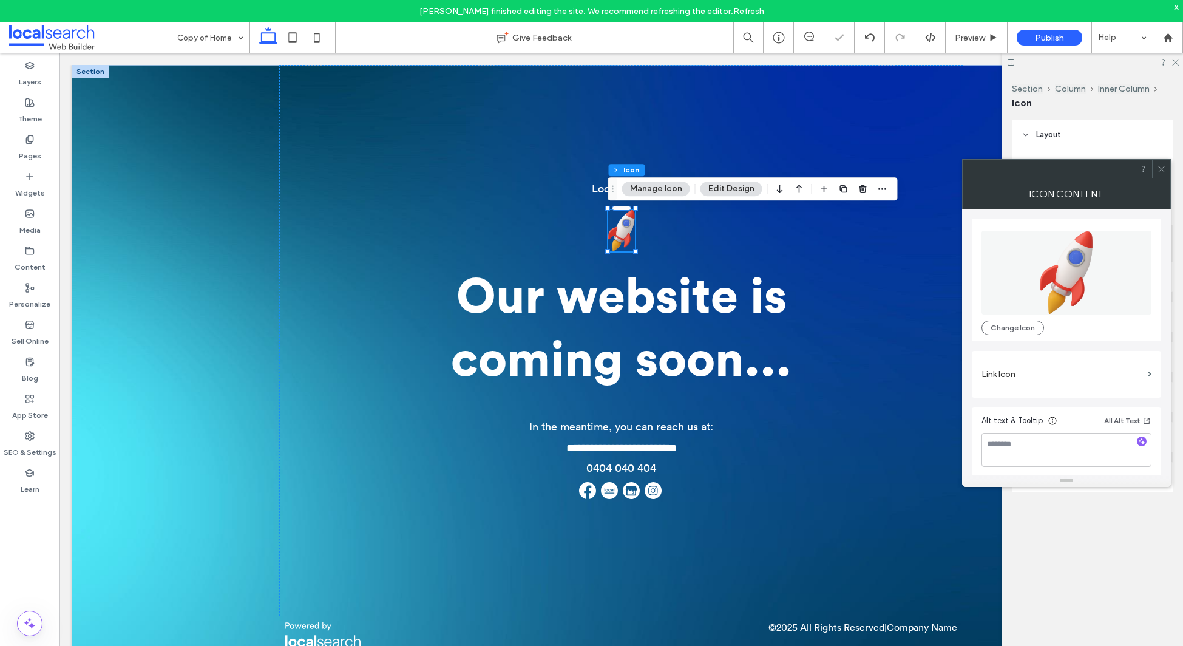
click at [1164, 168] on icon at bounding box center [1161, 169] width 9 height 9
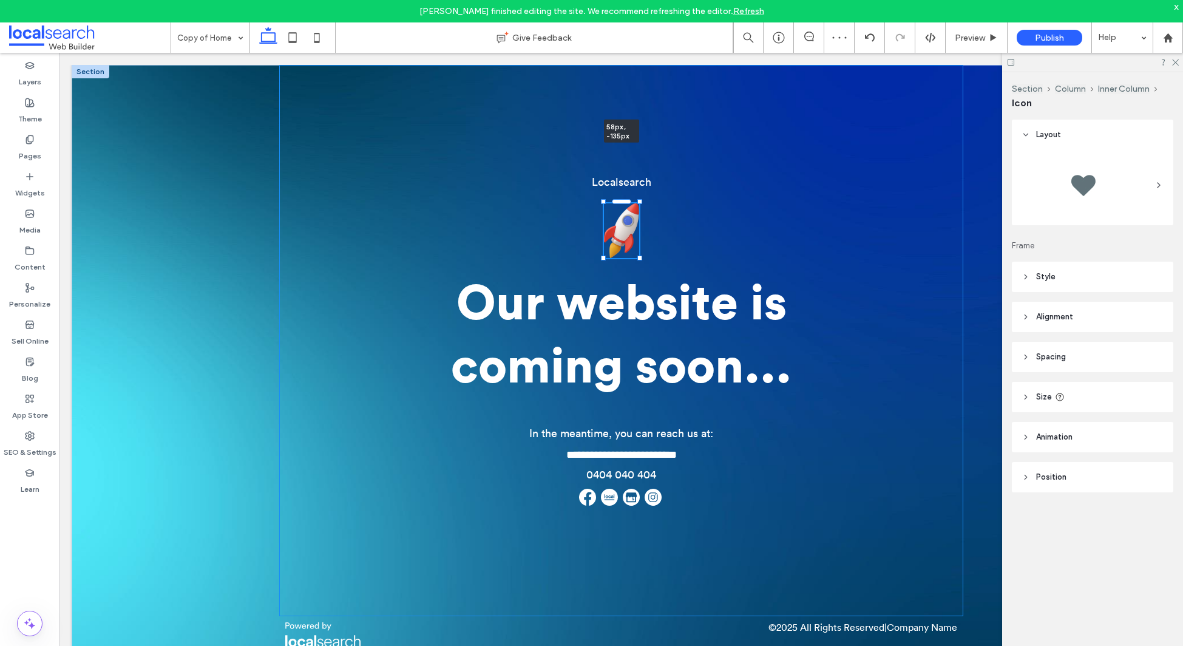
drag, startPoint x: 633, startPoint y: 253, endPoint x: 644, endPoint y: 265, distance: 16.8
click at [644, 265] on div "**********" at bounding box center [621, 371] width 729 height 613
type input "**"
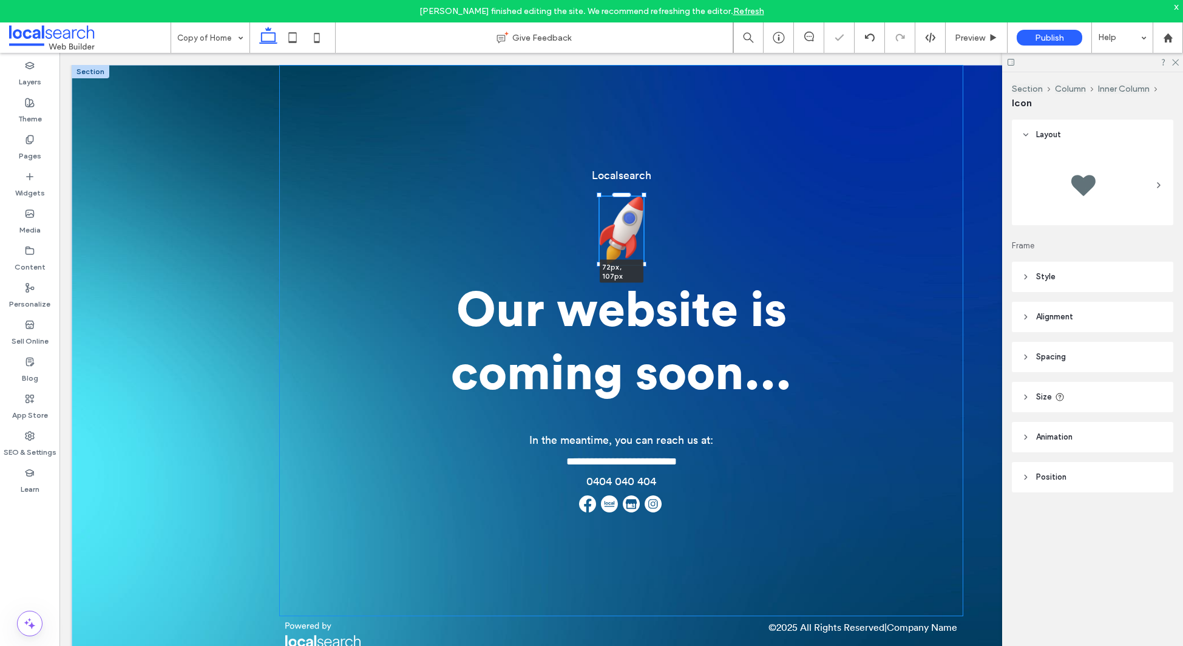
click at [643, 262] on div at bounding box center [644, 264] width 5 height 5
type input "**"
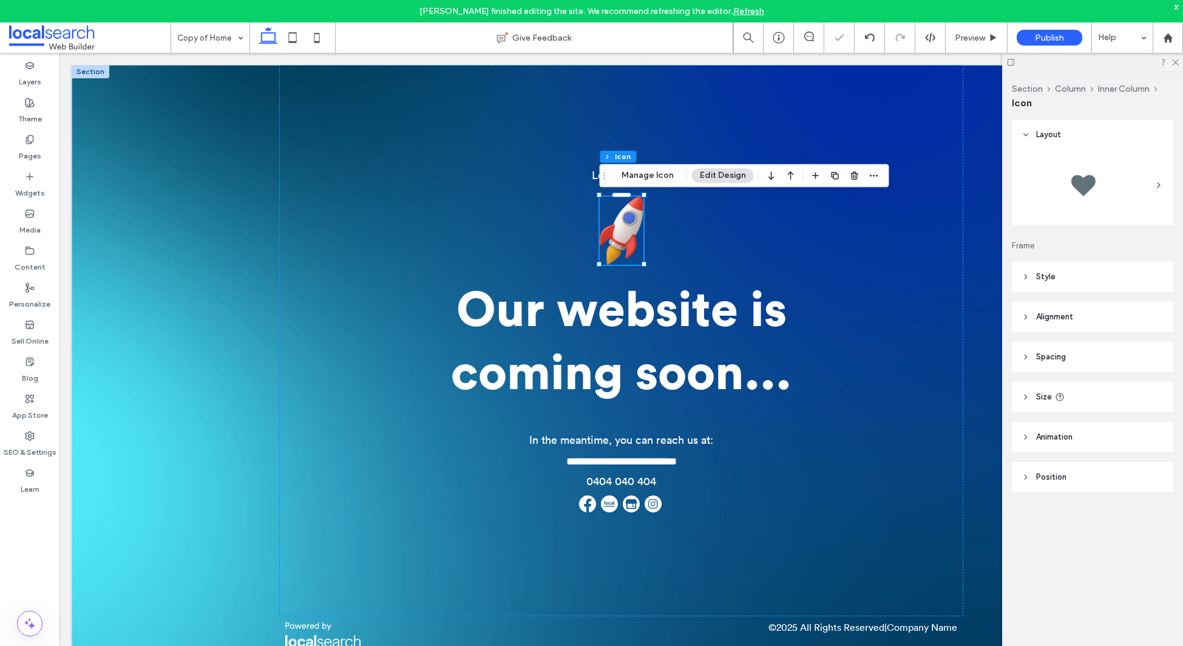
click at [594, 174] on span "Drag" at bounding box center [605, 175] width 22 height 8
click at [596, 172] on span "Drag" at bounding box center [605, 175] width 22 height 8
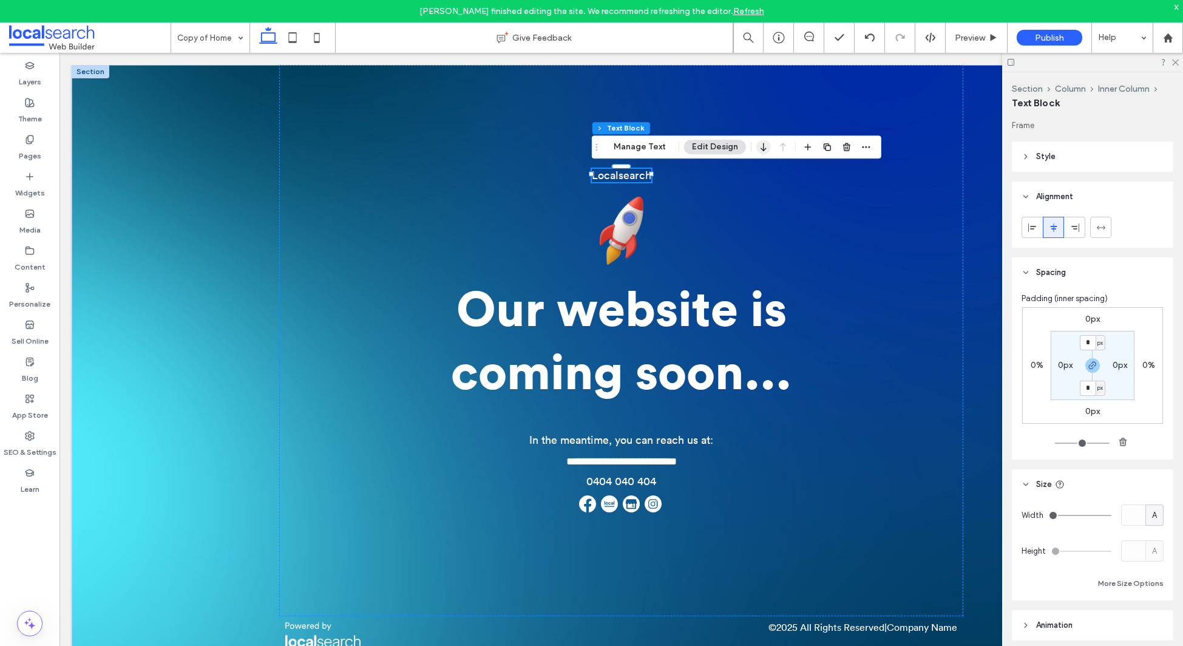
click at [756, 147] on icon "button" at bounding box center [763, 147] width 15 height 22
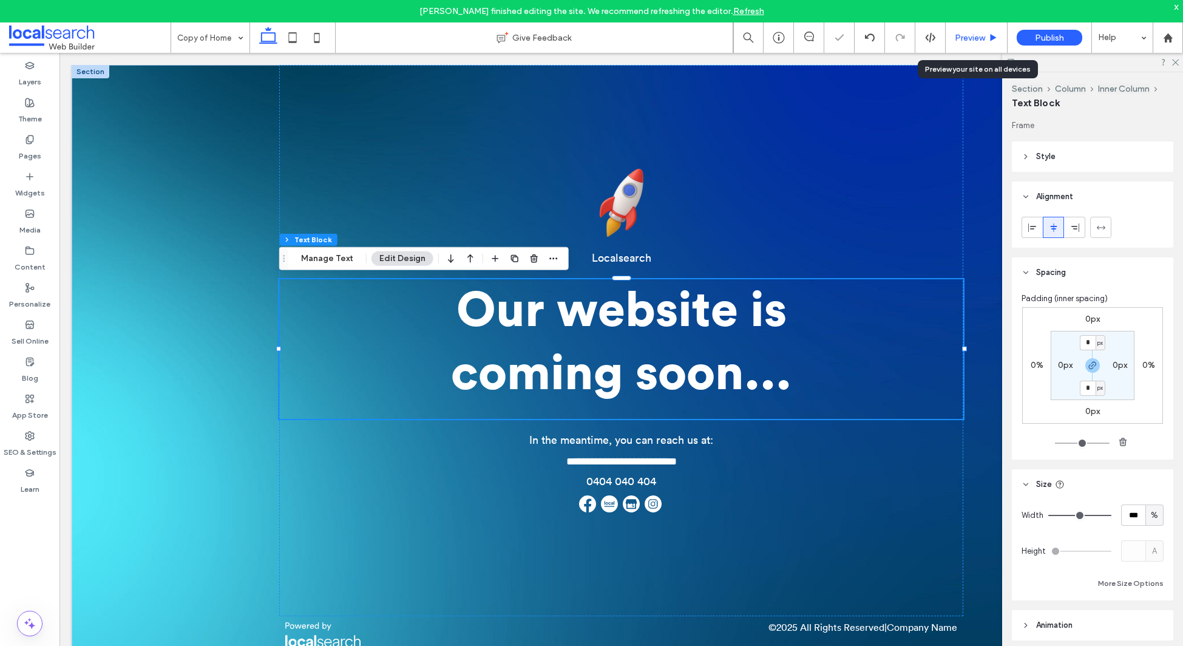
click at [988, 39] on div "Preview" at bounding box center [976, 38] width 61 height 10
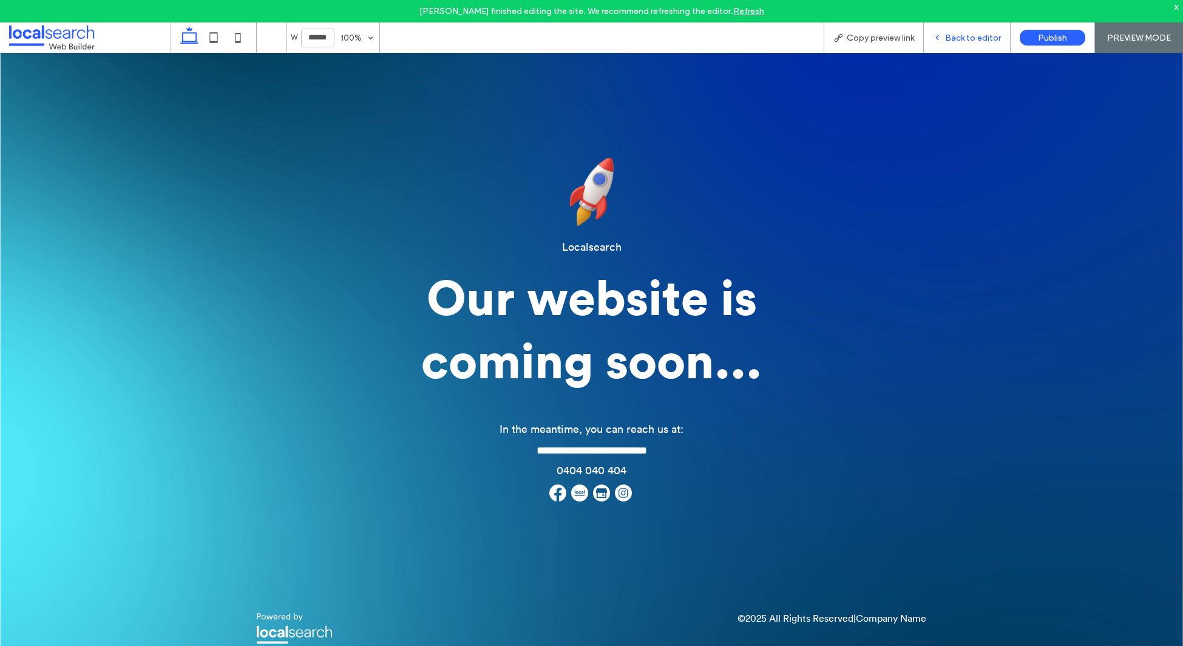
click at [987, 39] on span "Back to editor" at bounding box center [973, 38] width 56 height 10
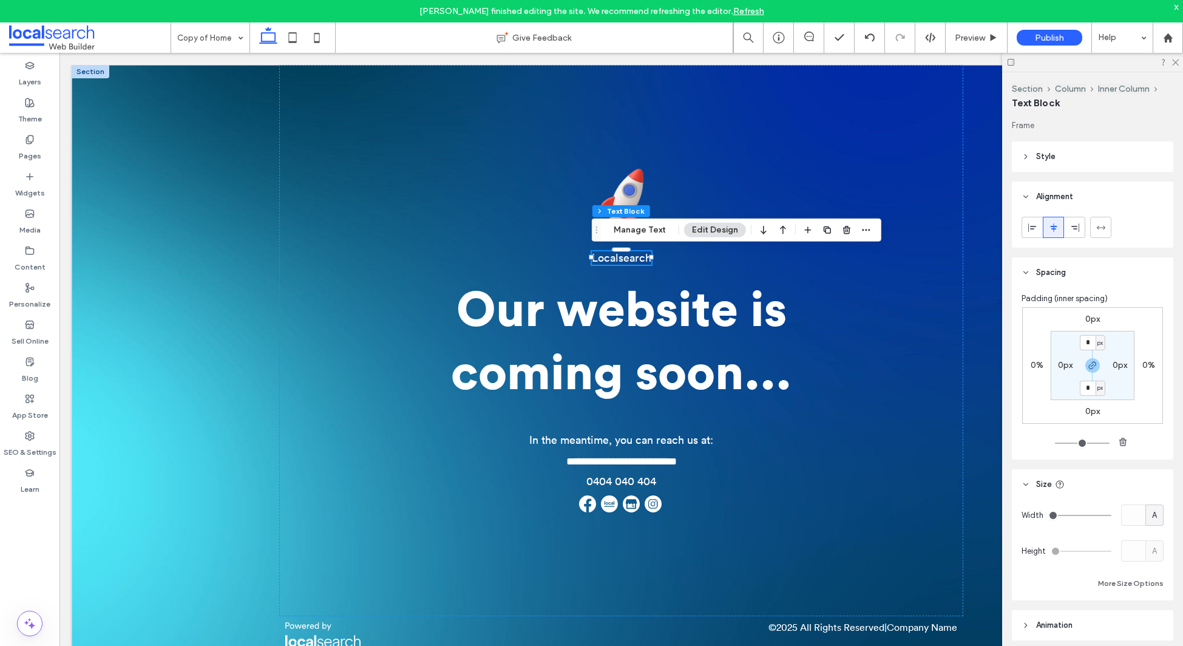
click at [635, 260] on span "Localsearch" at bounding box center [621, 258] width 59 height 11
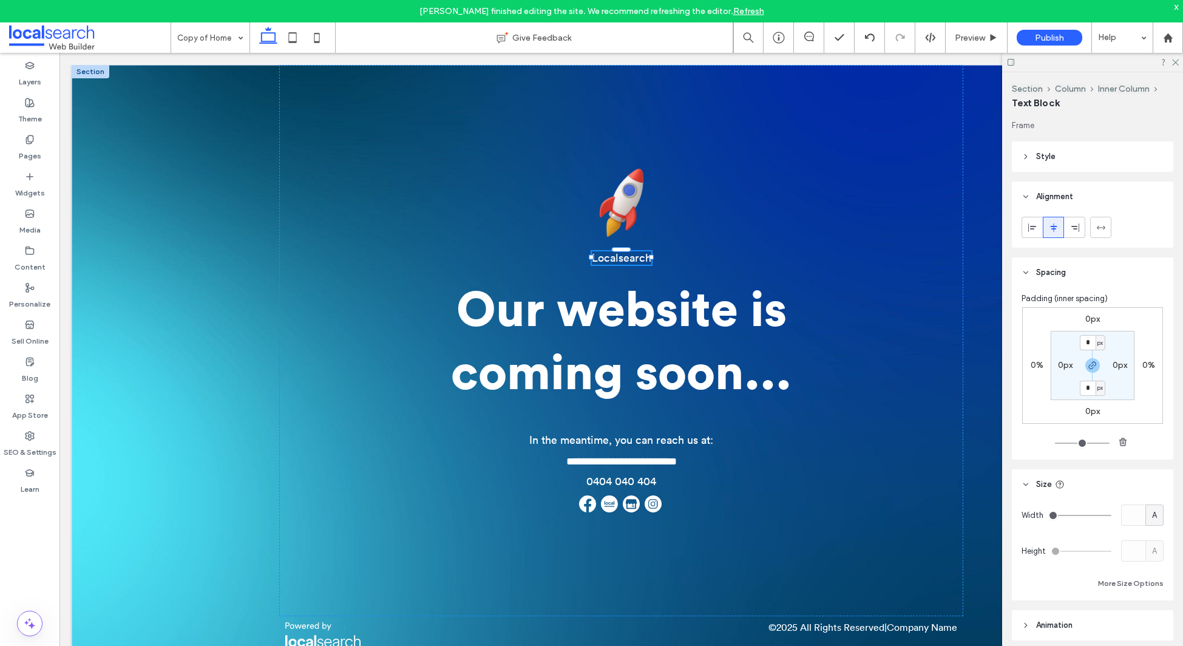
type input "**********"
type input "**"
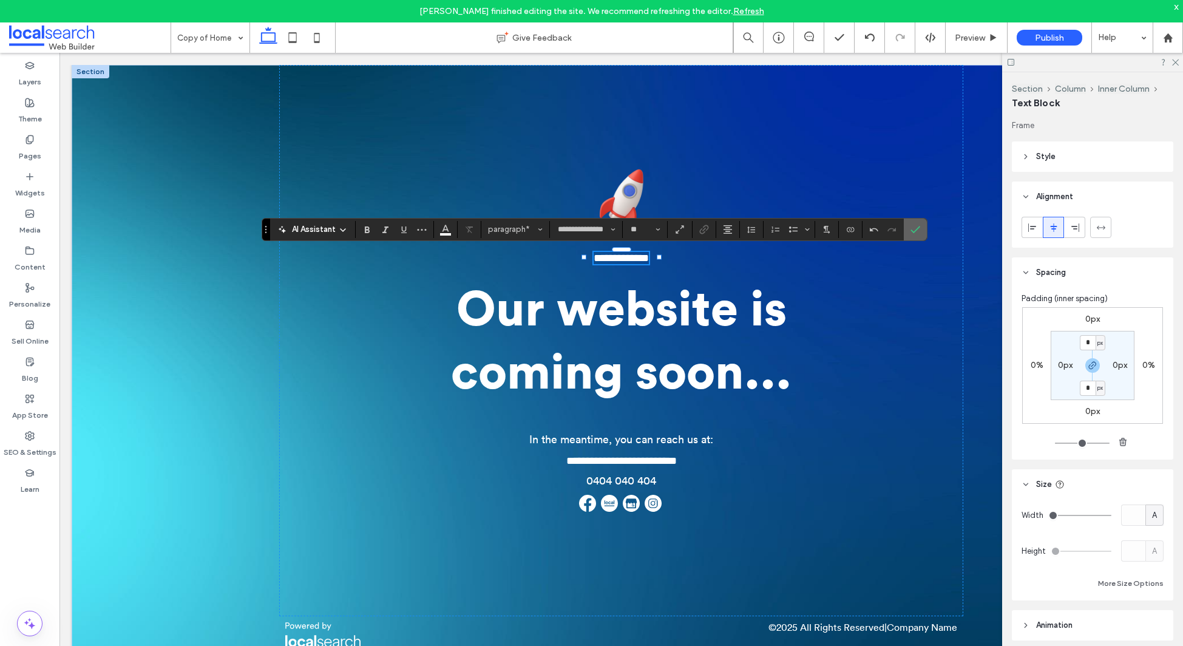
click at [906, 230] on label "Confirm" at bounding box center [915, 230] width 18 height 22
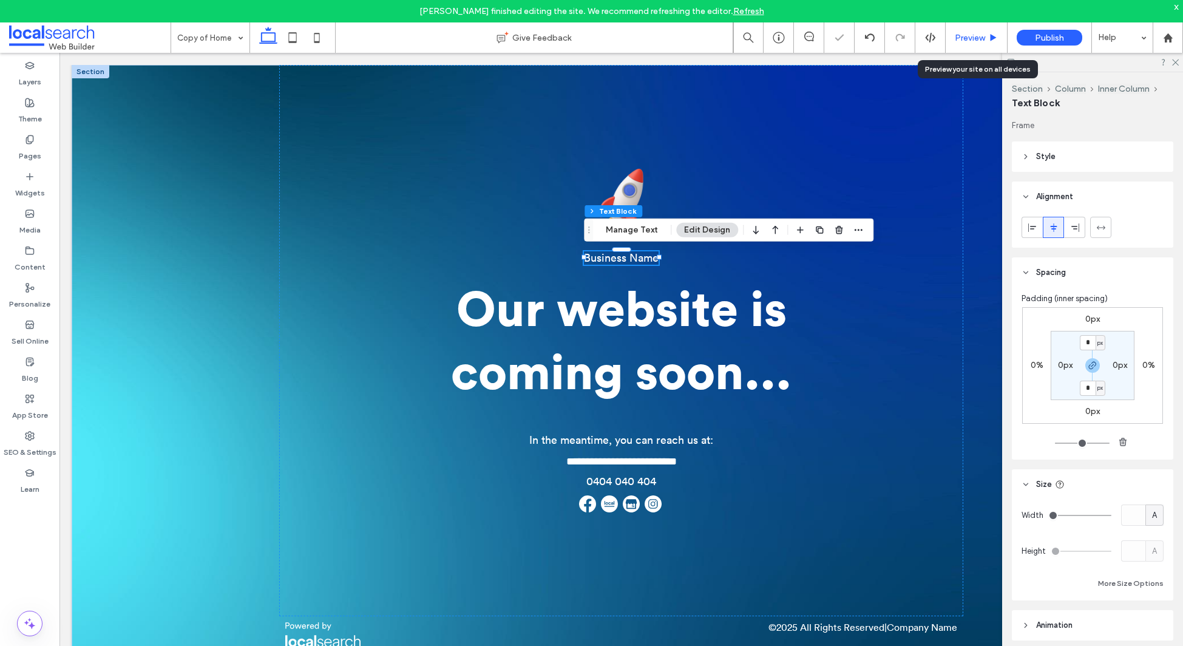
click at [960, 38] on span "Preview" at bounding box center [970, 38] width 30 height 10
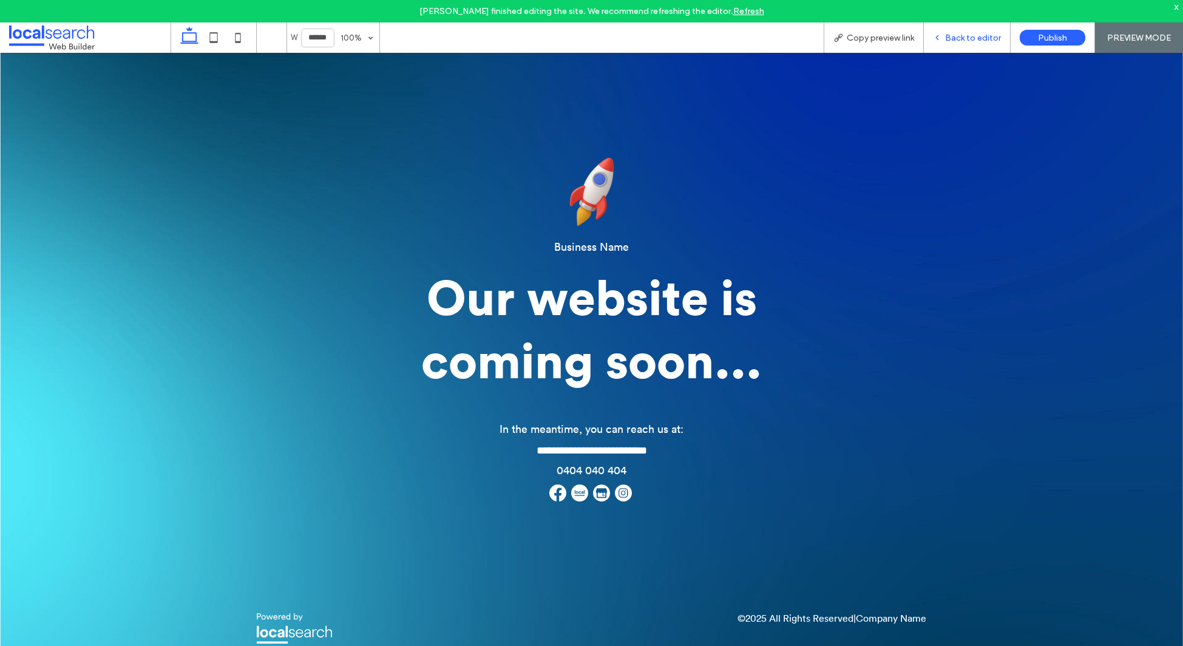
click at [949, 38] on span "Back to editor" at bounding box center [973, 38] width 56 height 10
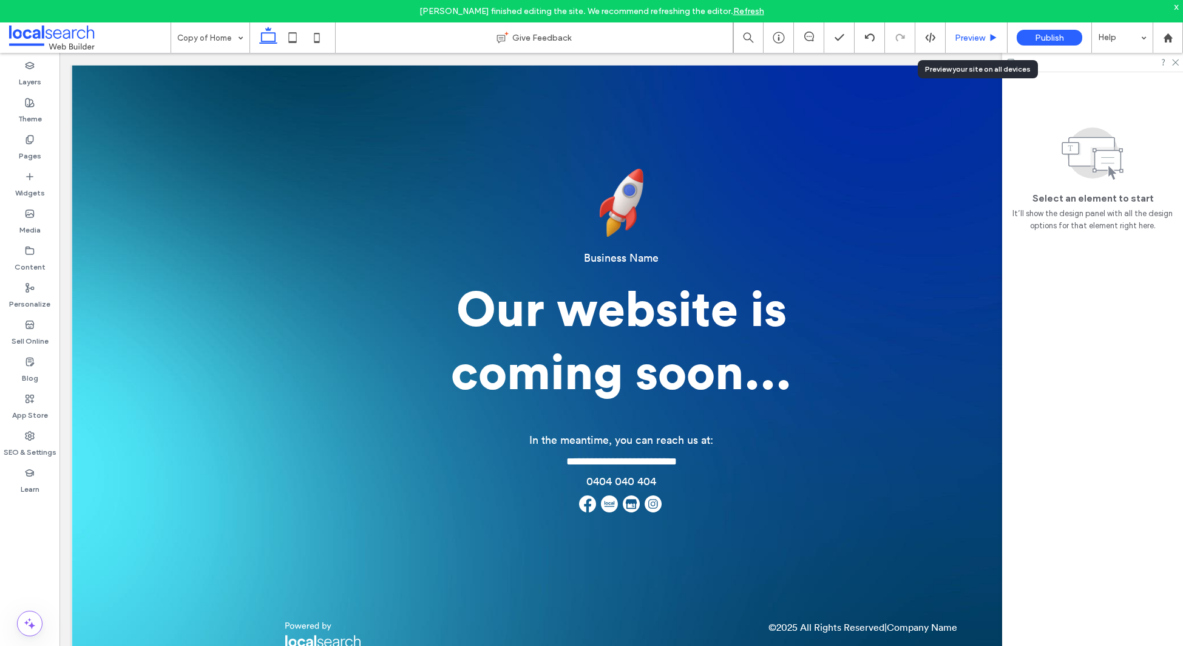
click at [980, 33] on span "Preview" at bounding box center [970, 38] width 30 height 10
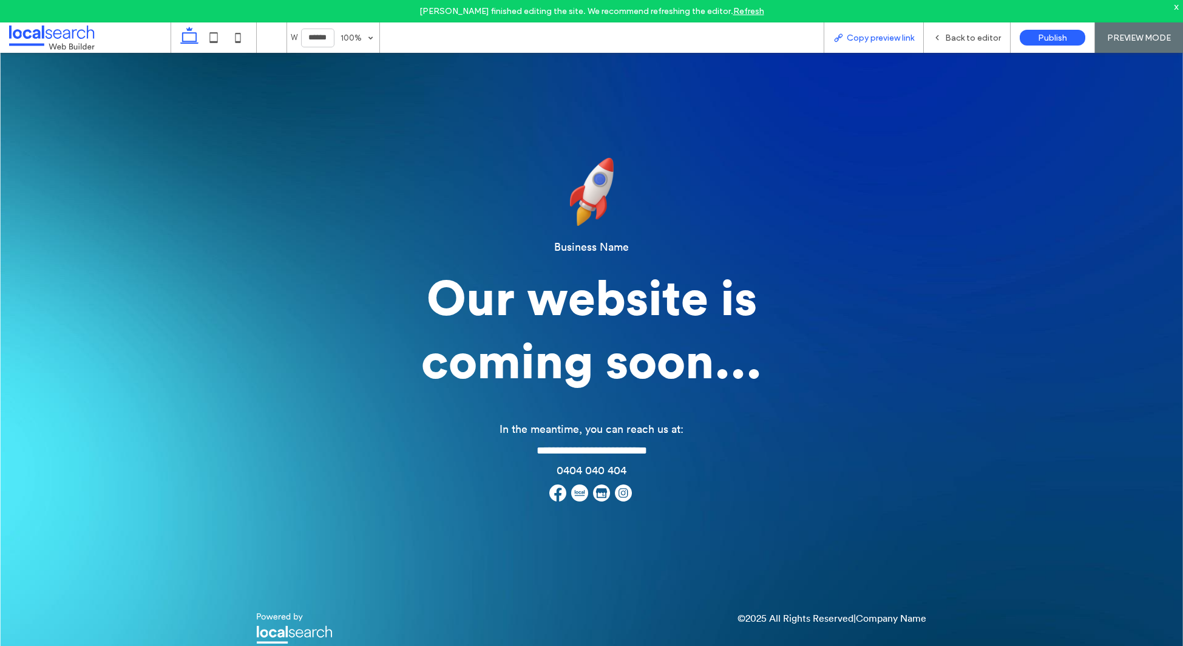
click at [862, 37] on span "Copy preview link" at bounding box center [880, 38] width 67 height 10
click at [974, 41] on span "Back to editor" at bounding box center [973, 38] width 56 height 10
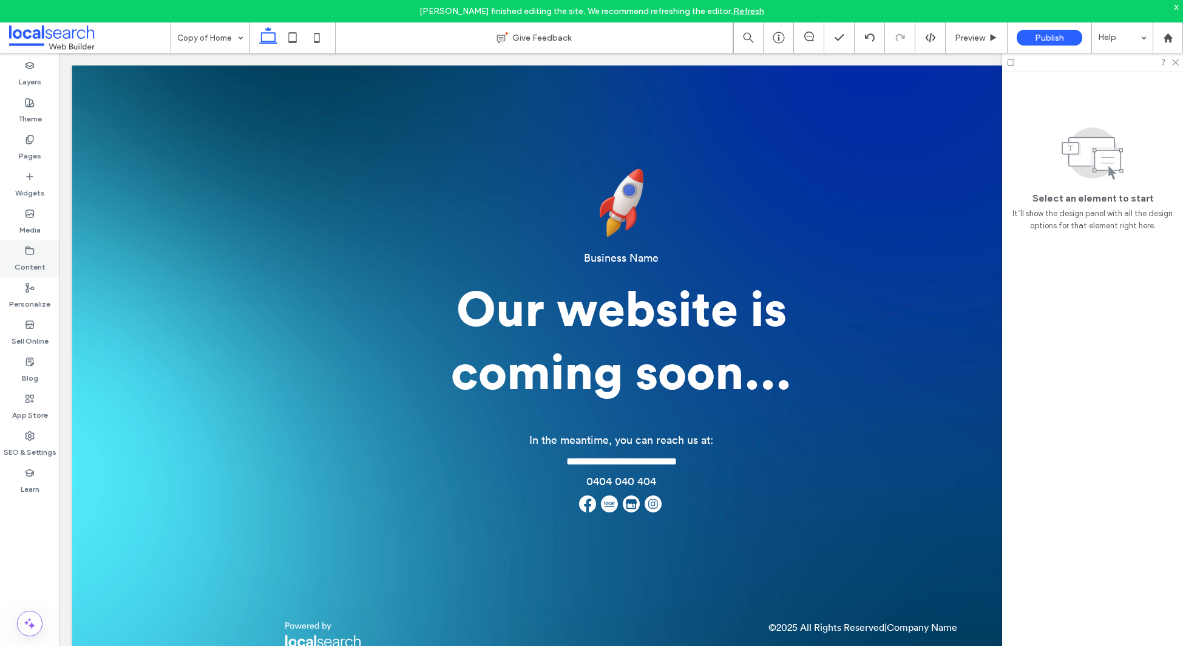
click at [30, 260] on label "Content" at bounding box center [30, 264] width 31 height 17
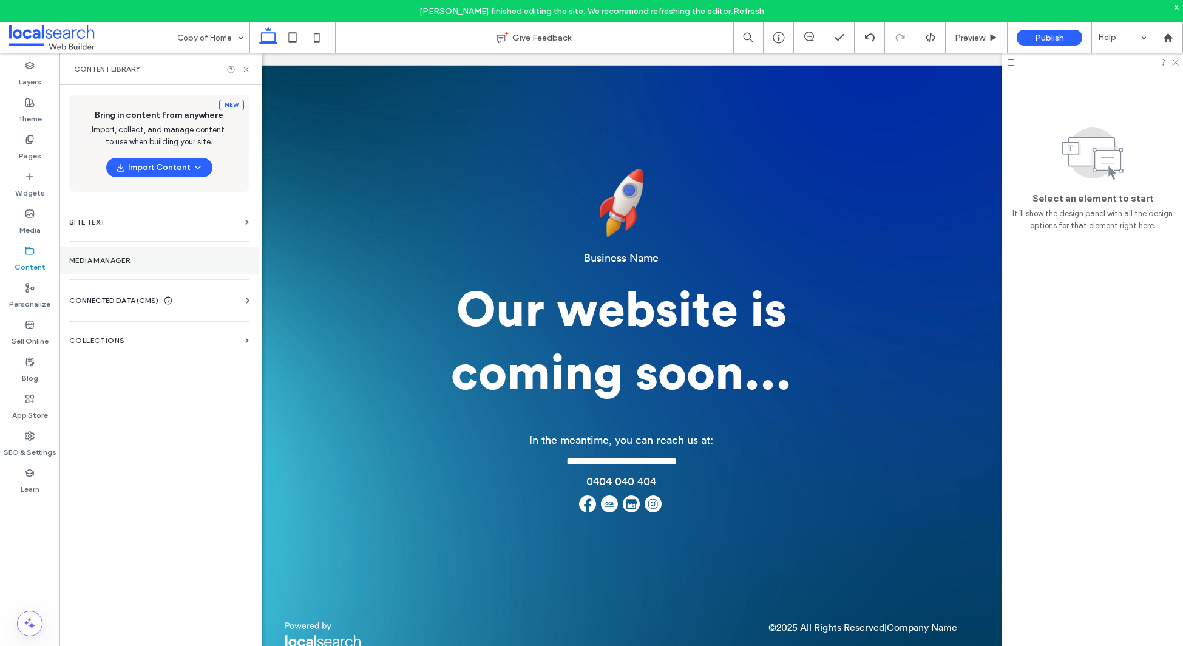
click at [128, 260] on label "Media Manager" at bounding box center [159, 260] width 180 height 8
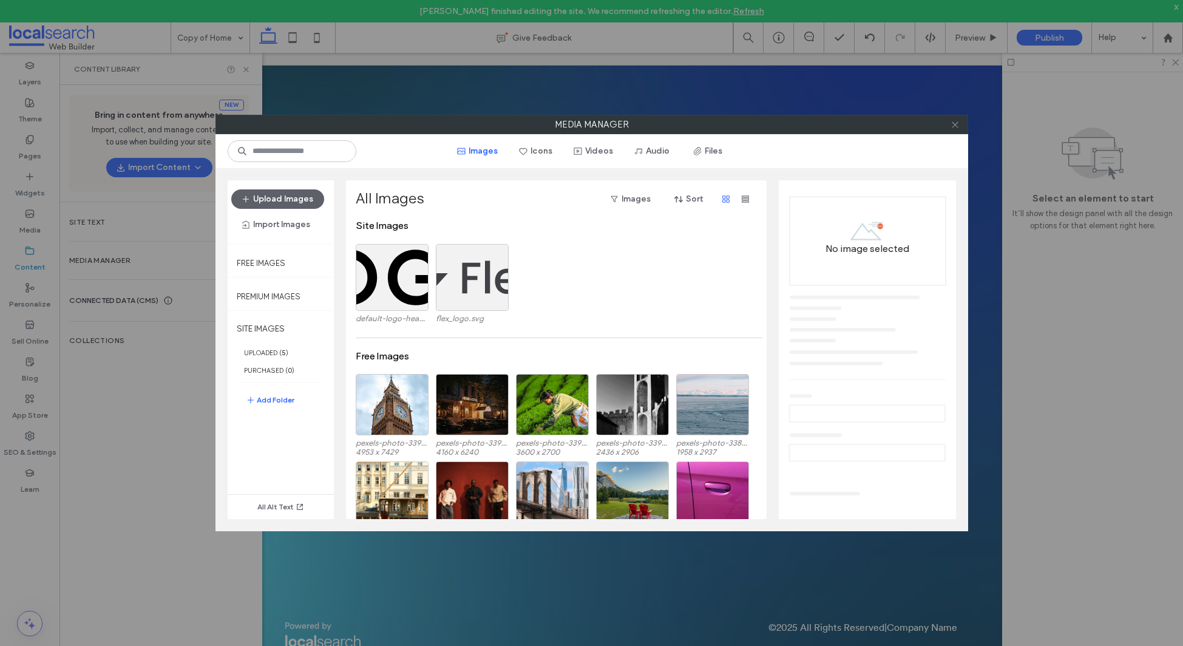
click at [954, 126] on icon at bounding box center [955, 124] width 9 height 9
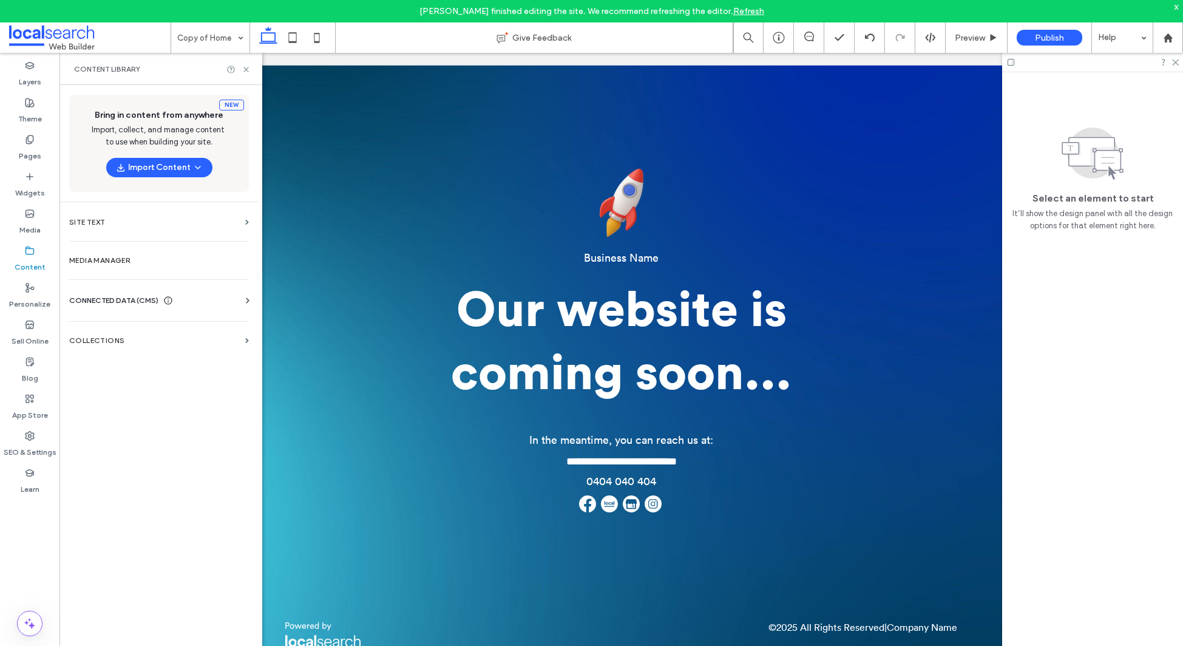
click at [157, 308] on div "Business Info Business Text Business Images Find and Replace" at bounding box center [161, 312] width 185 height 10
click at [151, 294] on span "CONNECTED DATA (CMS)" at bounding box center [113, 300] width 89 height 12
click at [119, 331] on label "Business Info" at bounding box center [161, 330] width 165 height 8
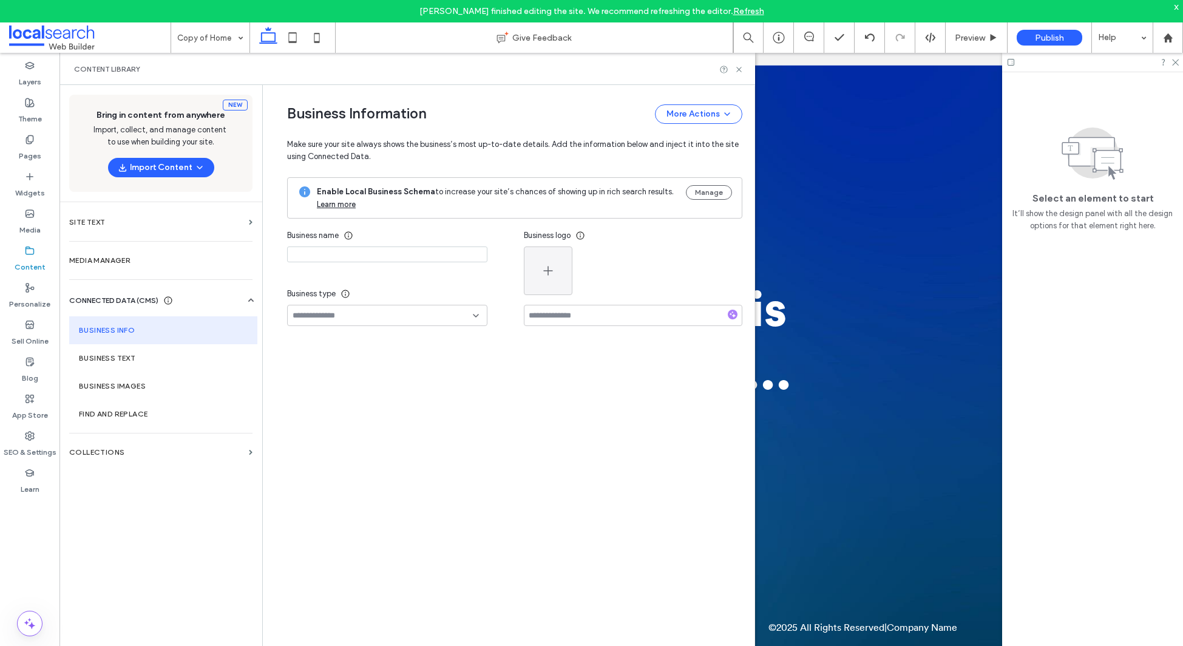
type input "**********"
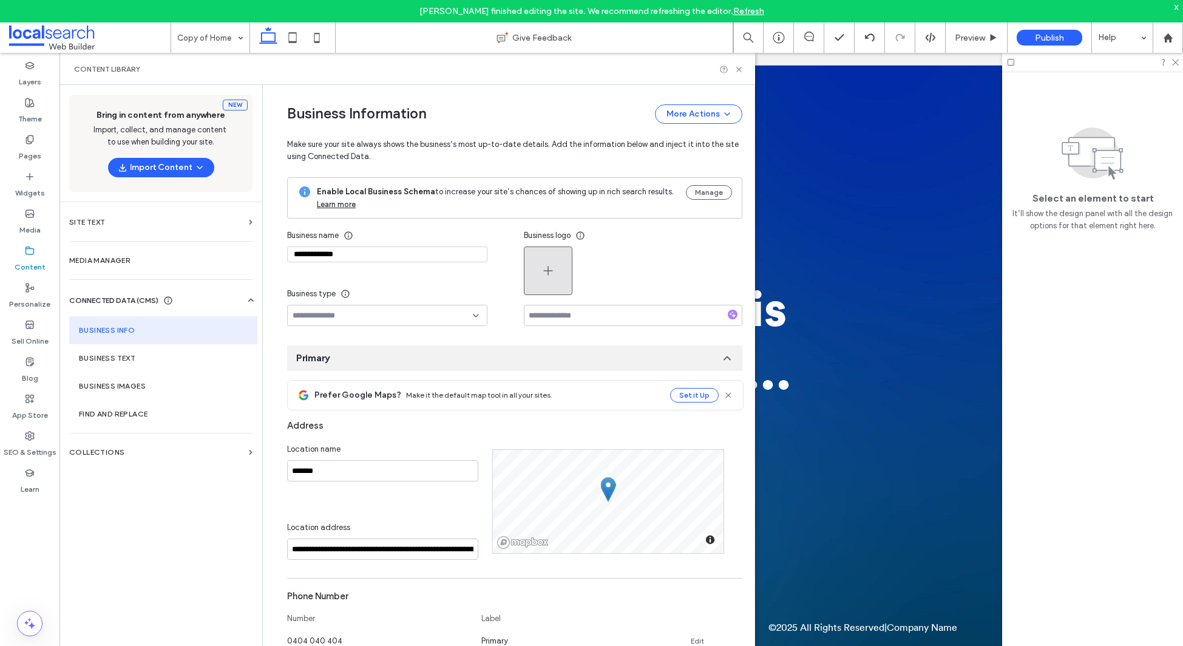
click at [541, 269] on icon "button" at bounding box center [548, 270] width 15 height 15
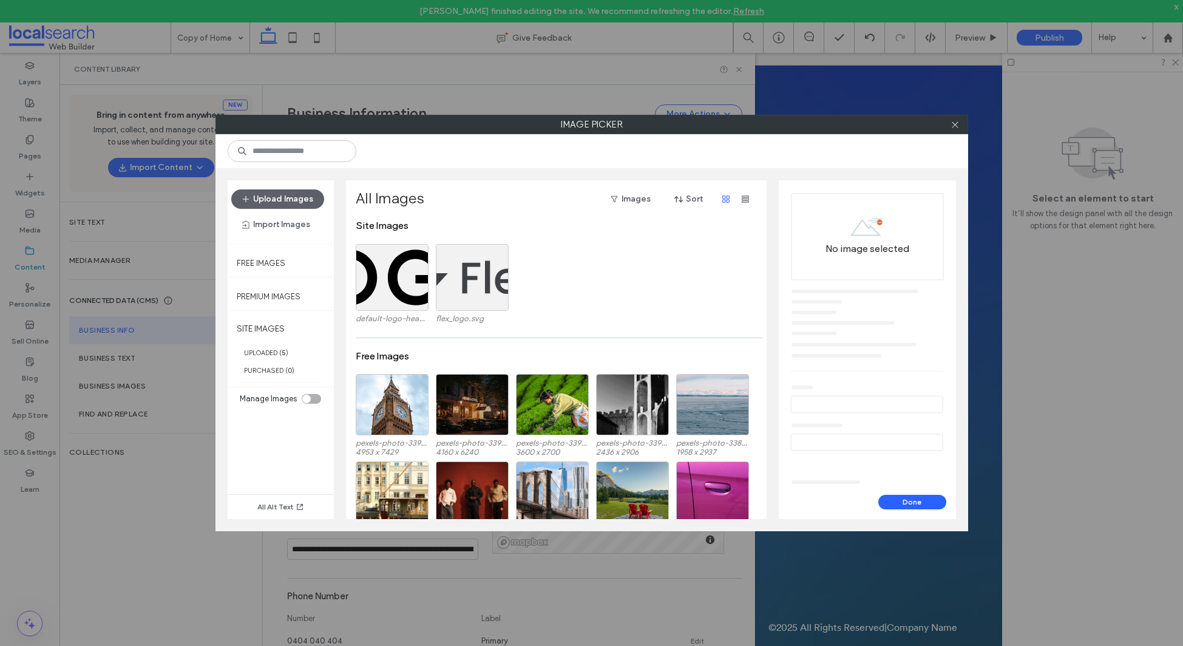
drag, startPoint x: 954, startPoint y: 122, endPoint x: 876, endPoint y: 204, distance: 113.4
click at [954, 122] on icon at bounding box center [955, 124] width 9 height 9
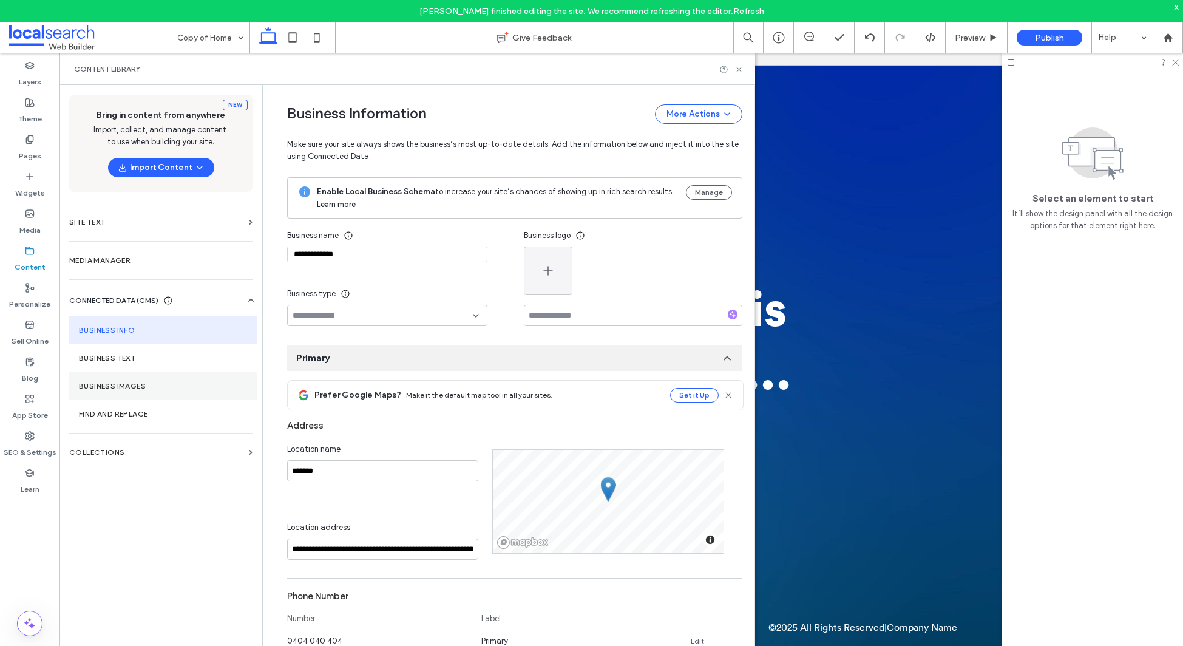
click at [144, 390] on label "Business Images" at bounding box center [163, 386] width 169 height 8
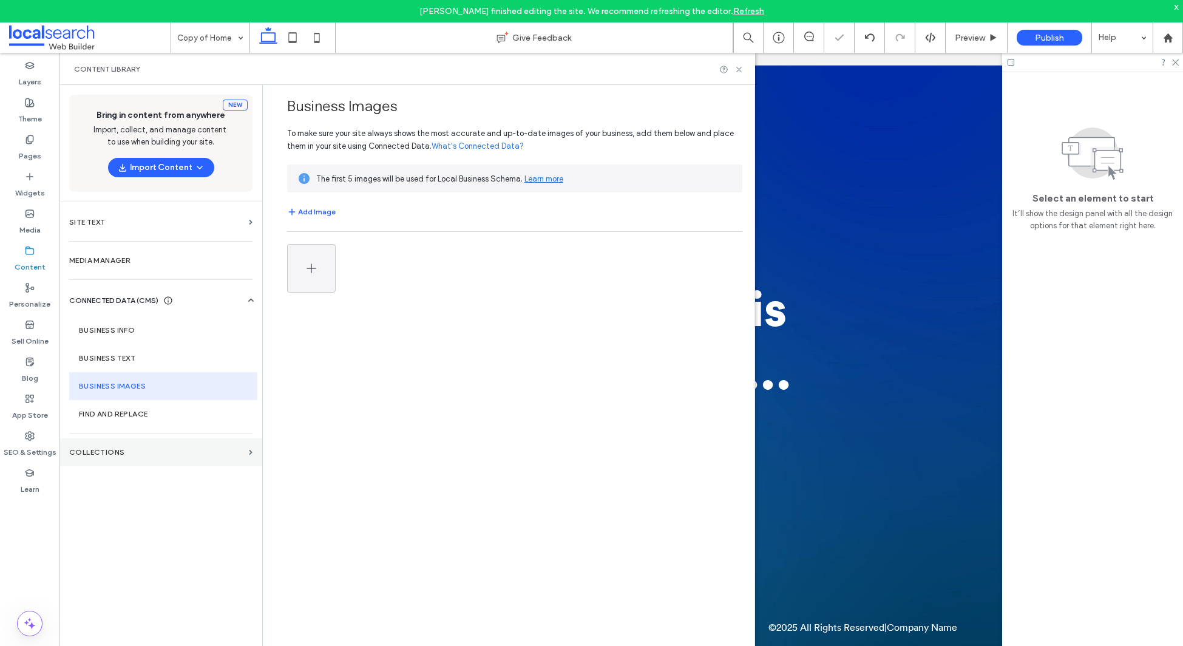
click at [127, 452] on label "Collections" at bounding box center [156, 452] width 175 height 8
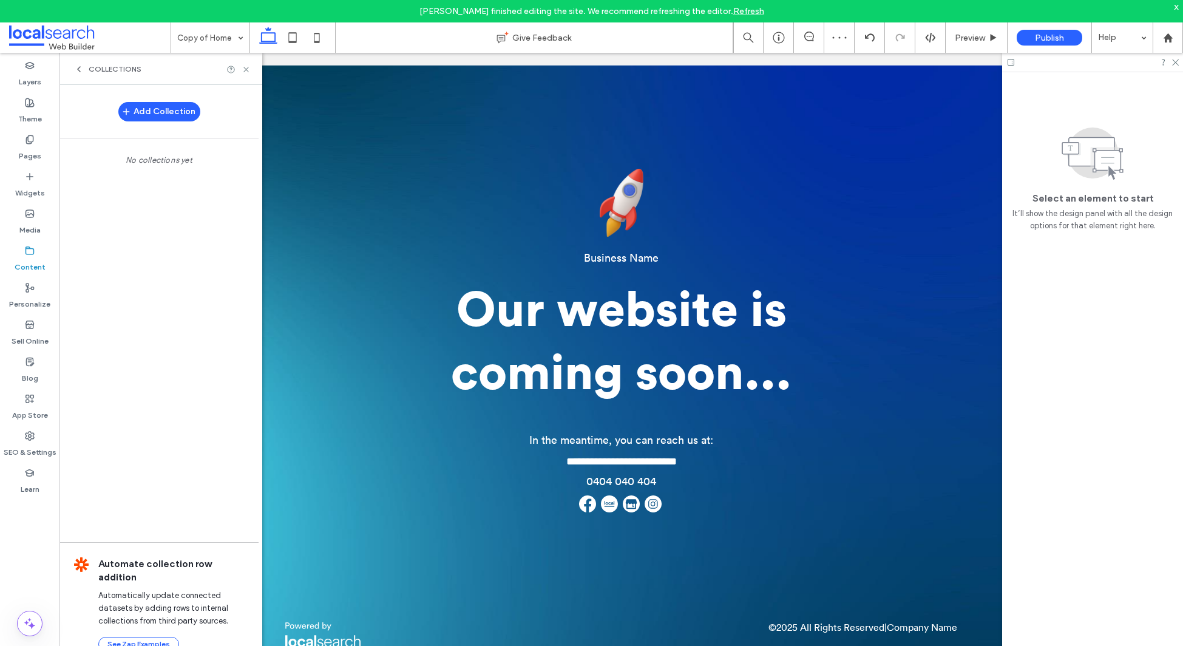
click at [86, 71] on div "Collections" at bounding box center [107, 69] width 67 height 10
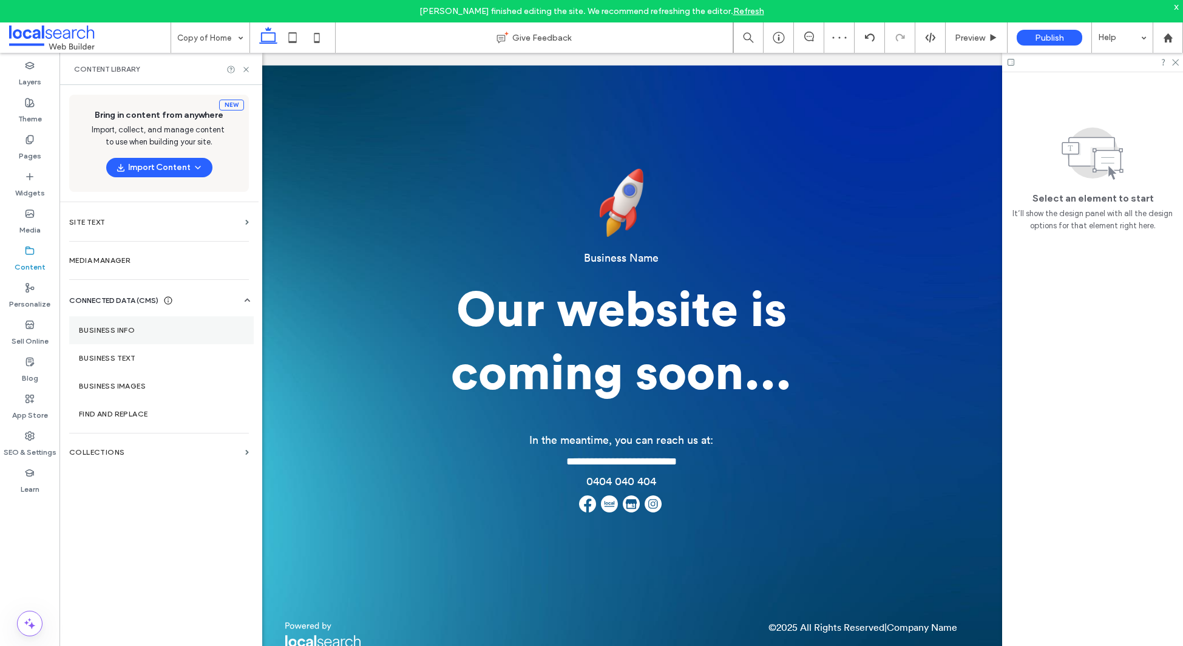
click at [122, 324] on section "Business Info" at bounding box center [161, 330] width 185 height 28
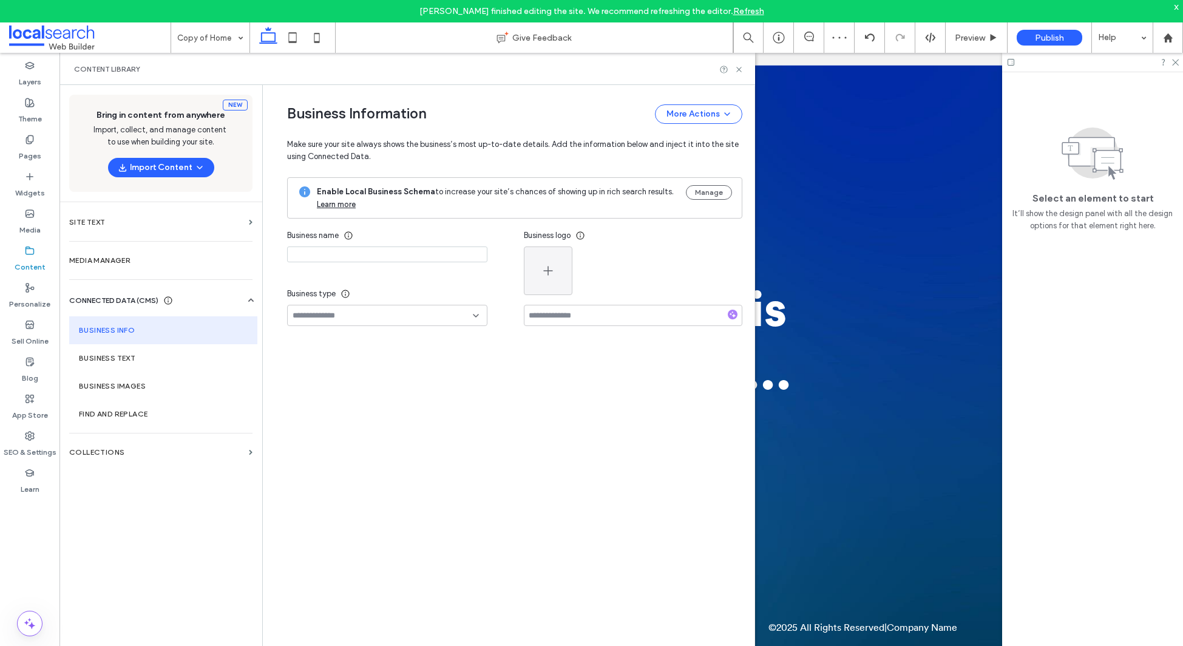
type input "**********"
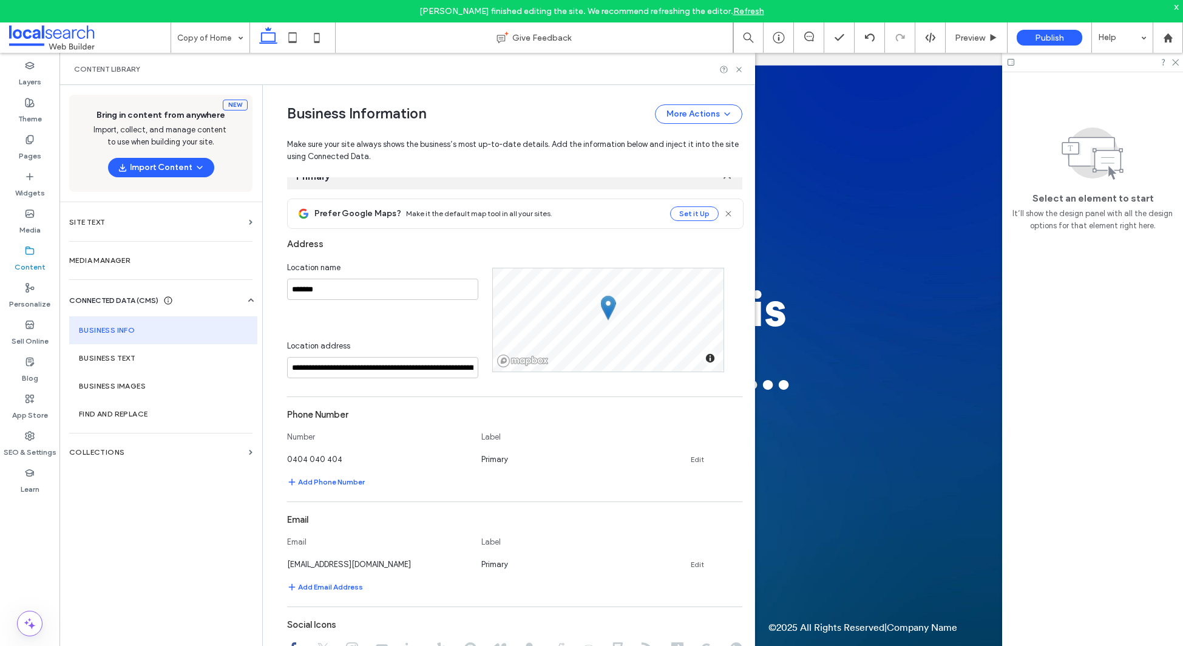
scroll to position [406, 0]
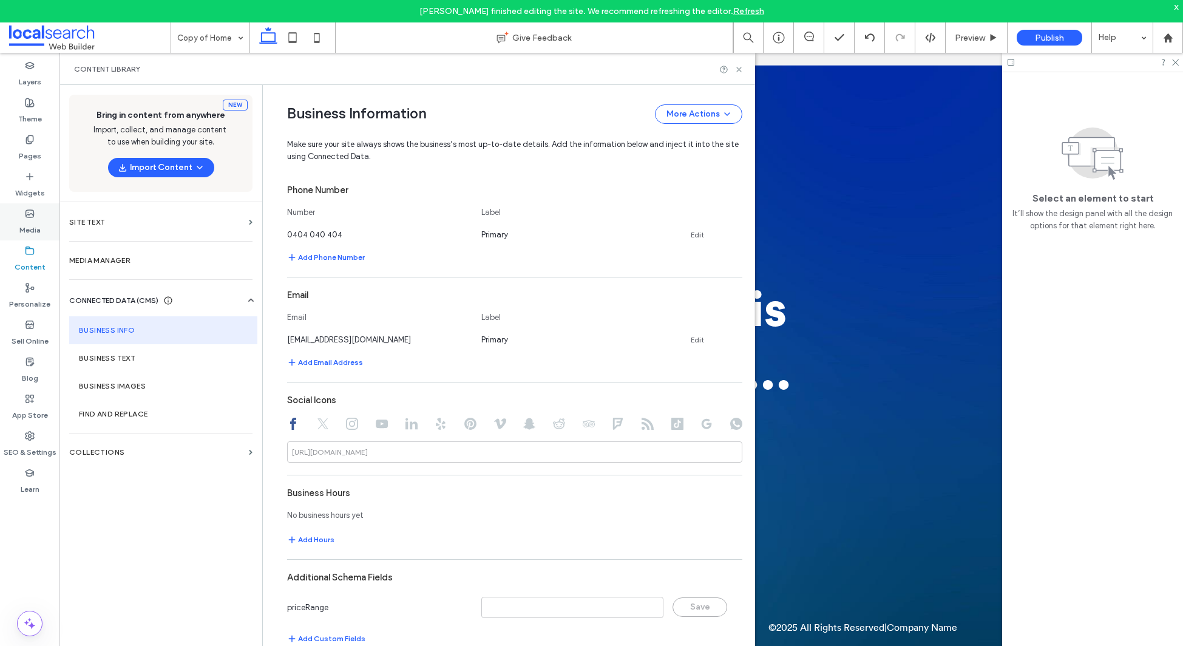
click at [29, 210] on use at bounding box center [30, 213] width 8 height 7
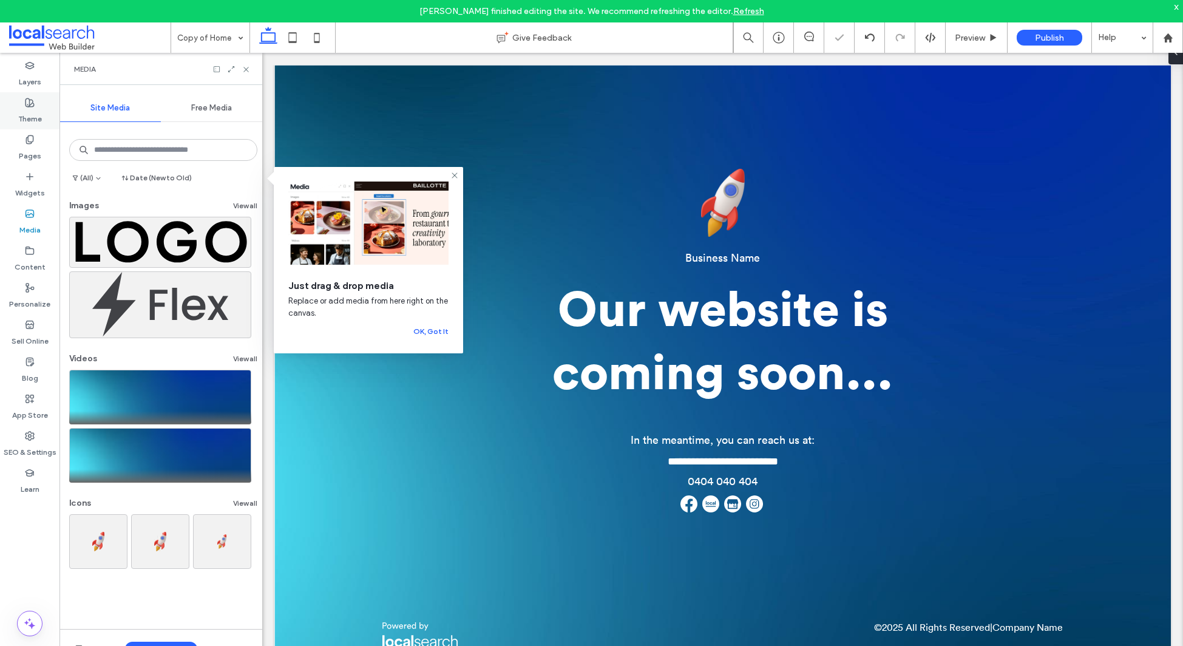
click at [32, 100] on use at bounding box center [29, 102] width 8 height 8
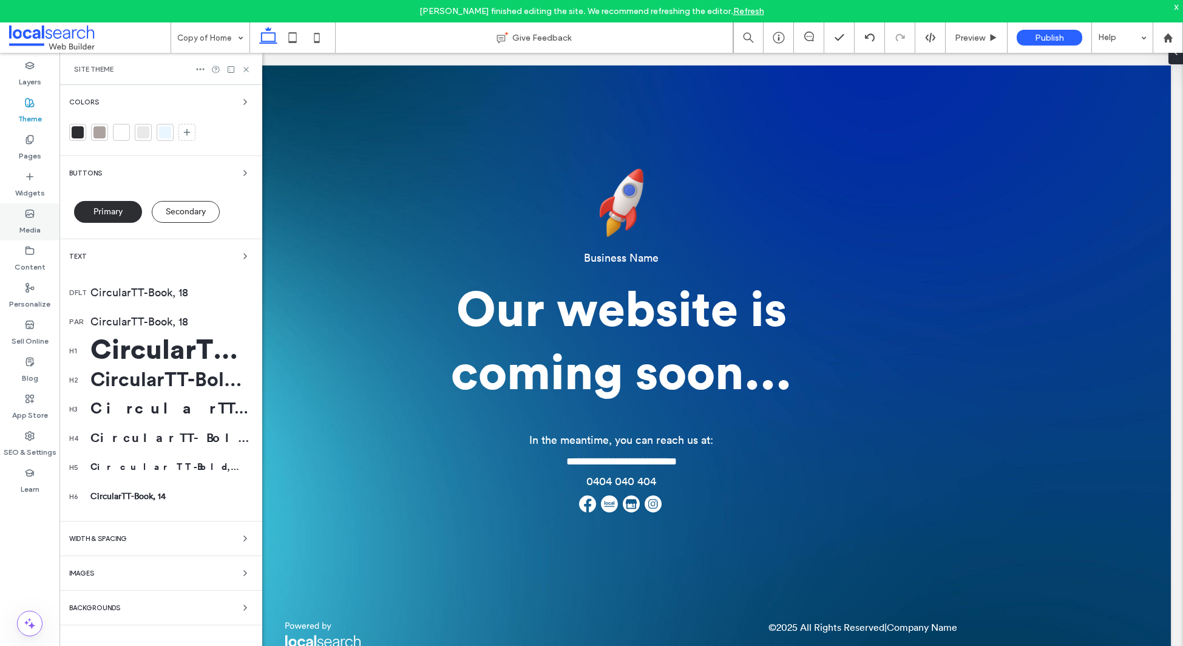
click at [32, 227] on label "Media" at bounding box center [29, 227] width 21 height 17
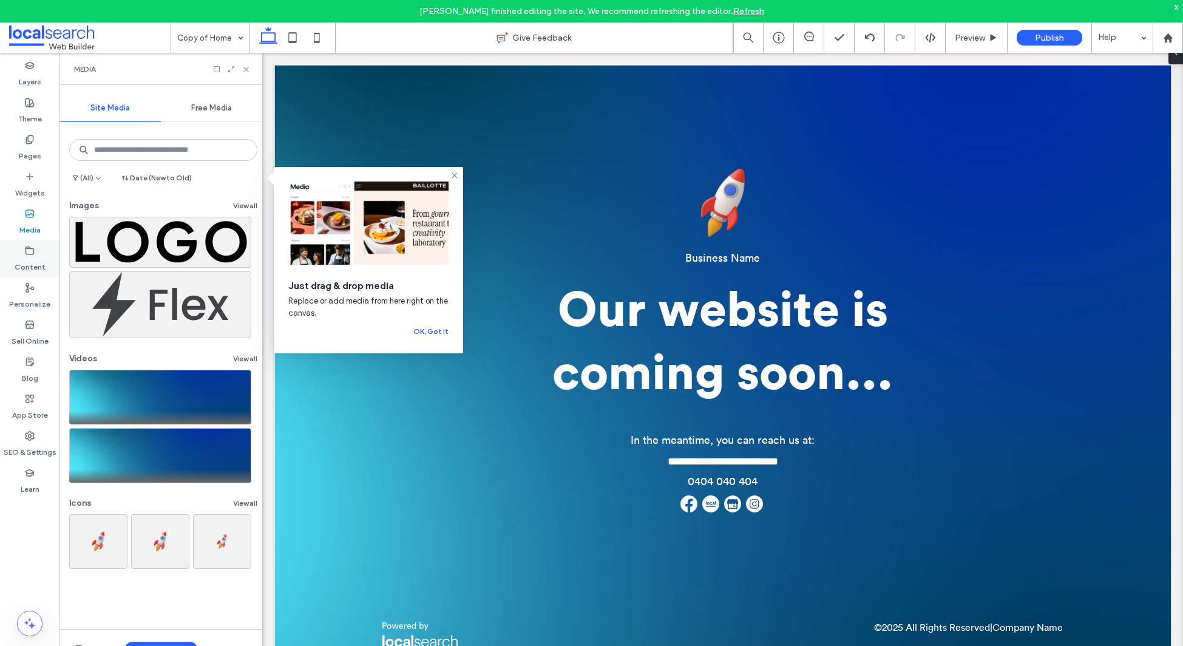
click at [33, 262] on label "Content" at bounding box center [30, 264] width 31 height 17
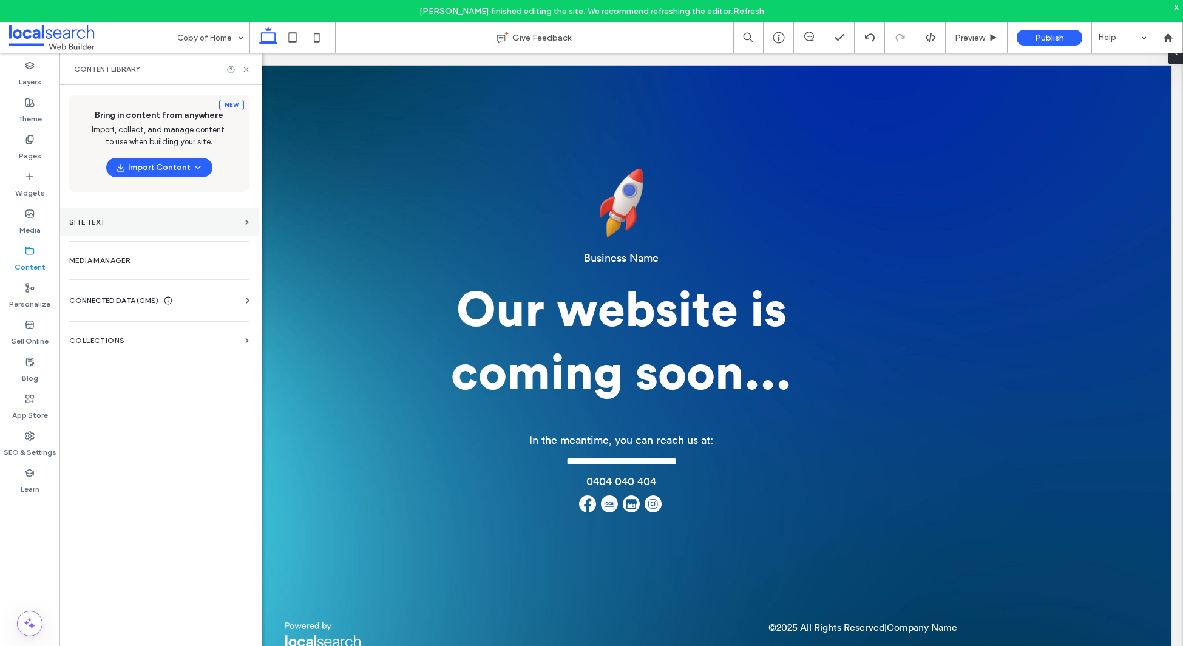
click at [167, 219] on label "Site Text" at bounding box center [154, 222] width 171 height 8
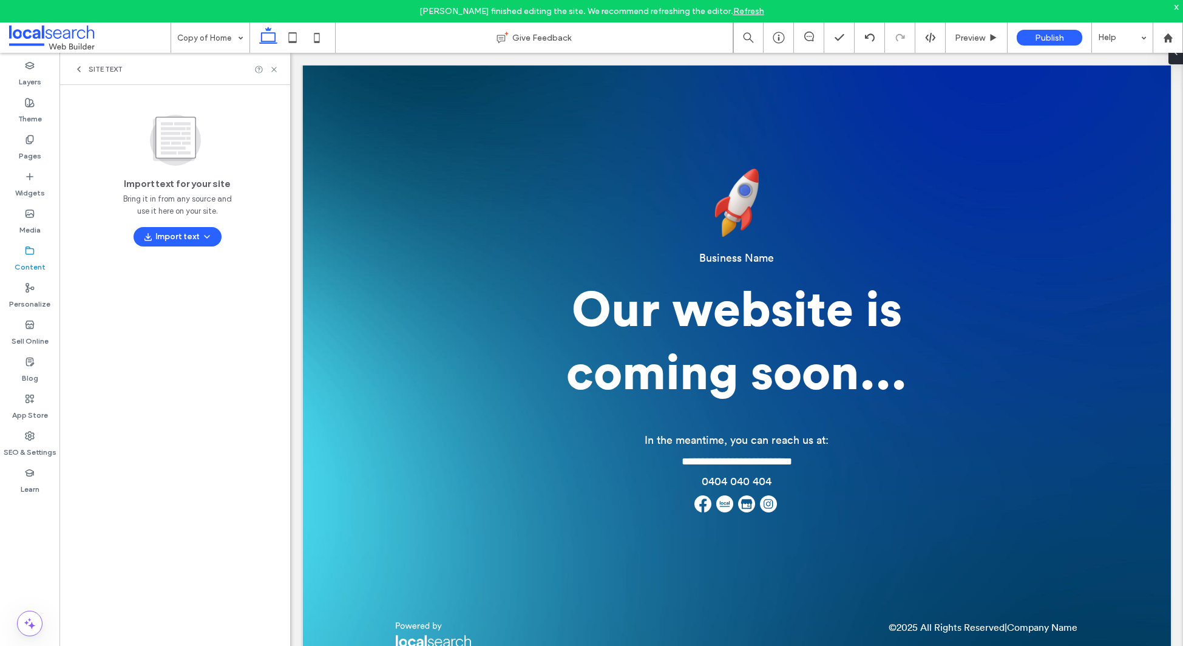
click at [77, 68] on icon at bounding box center [79, 69] width 10 height 10
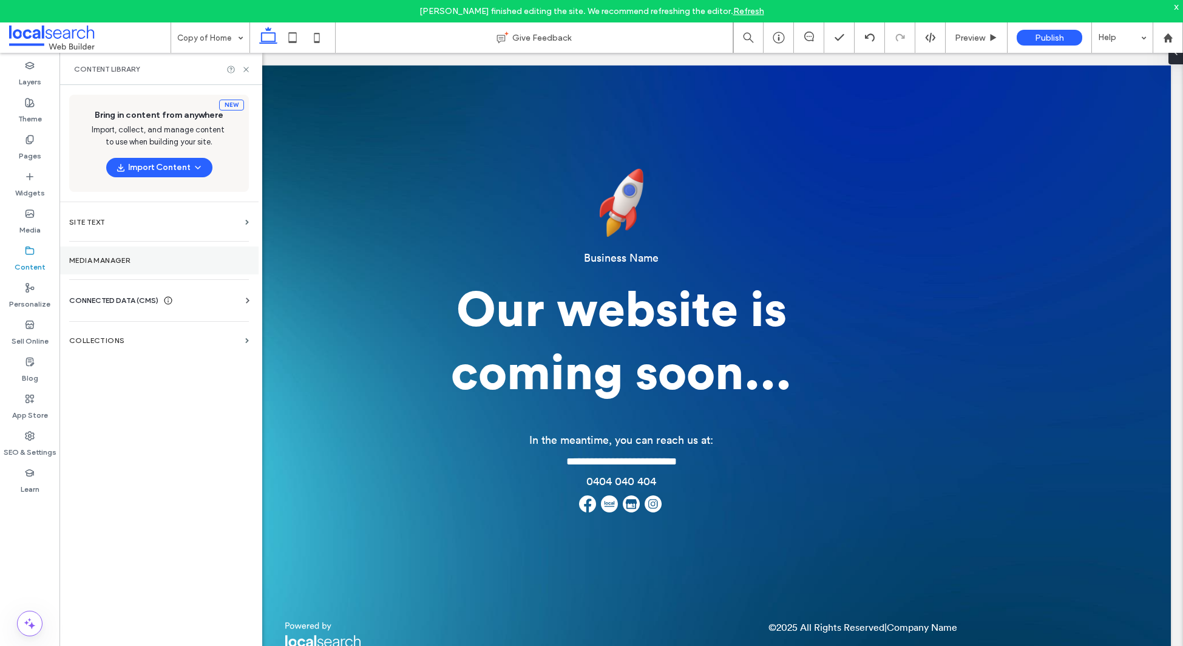
click at [124, 266] on section "Media Manager" at bounding box center [158, 260] width 199 height 28
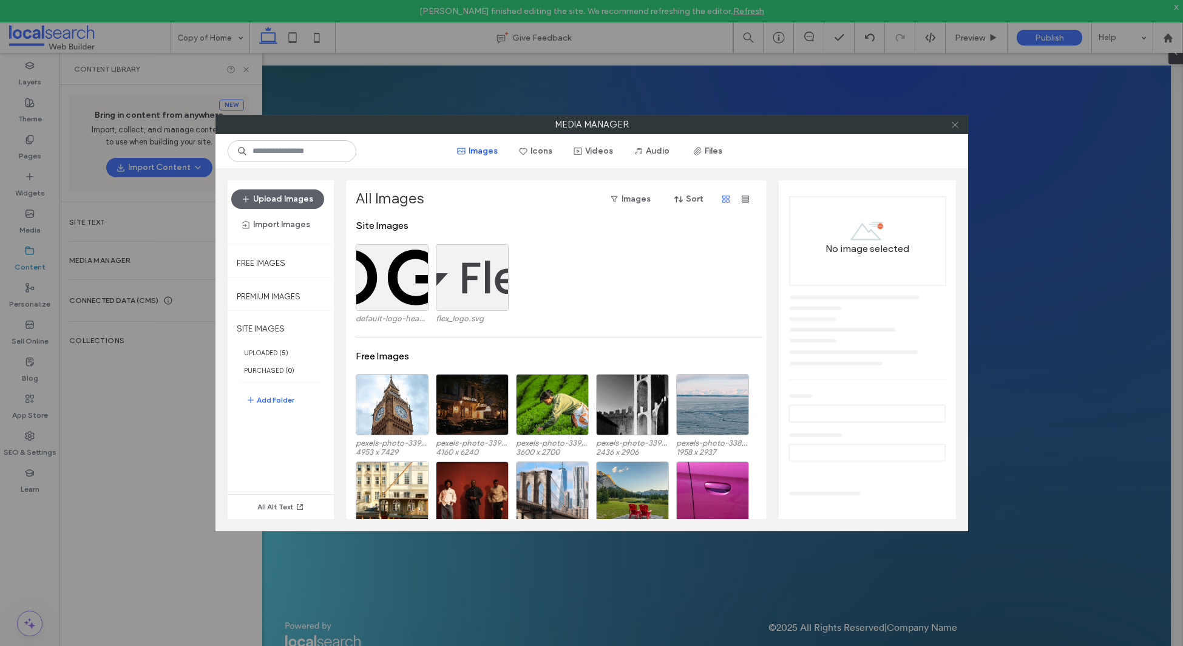
click at [956, 126] on icon at bounding box center [955, 124] width 9 height 9
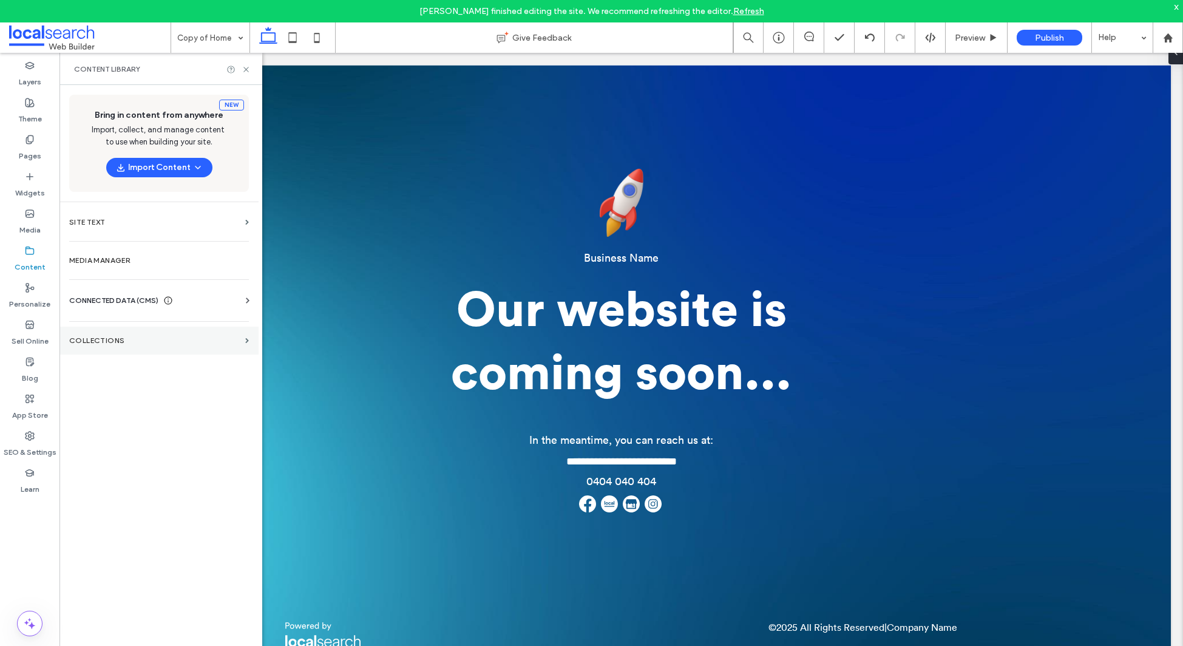
click at [137, 343] on label "Collections" at bounding box center [154, 340] width 171 height 8
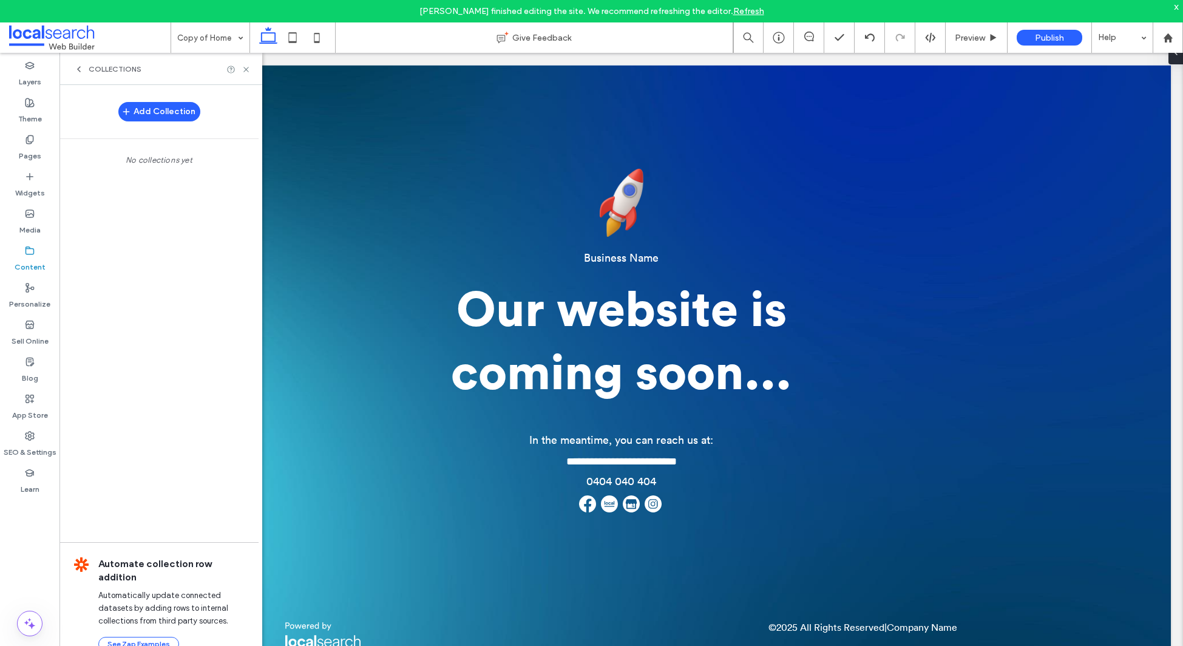
click at [89, 67] on span "Collections" at bounding box center [115, 69] width 53 height 10
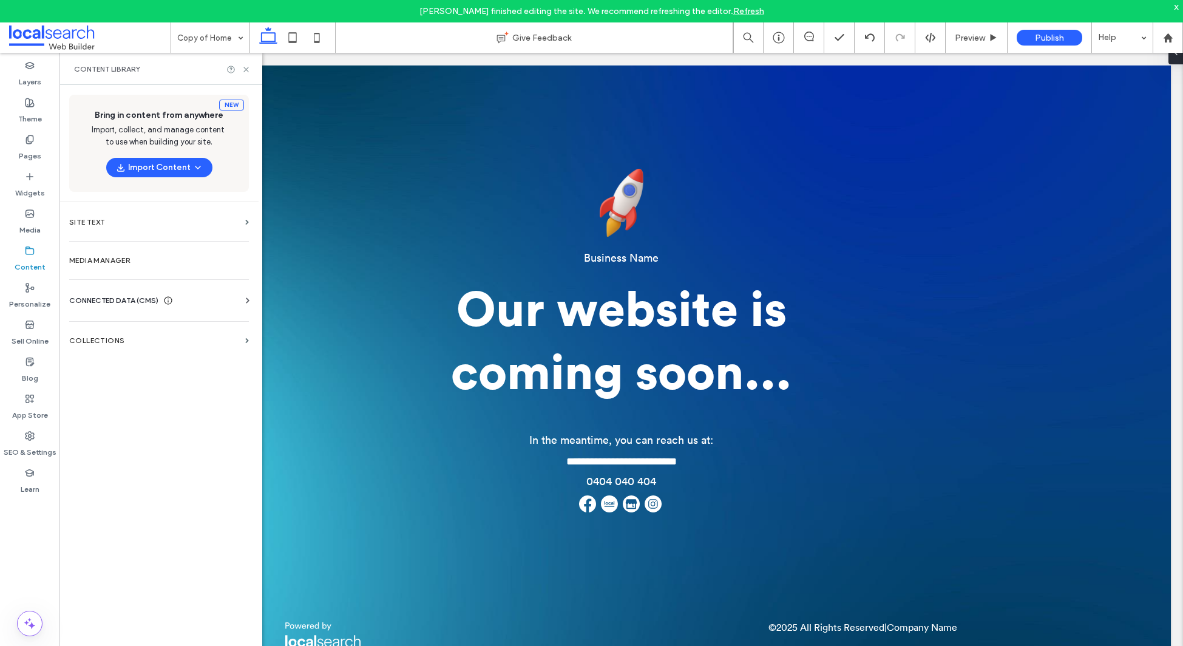
click at [118, 296] on span "CONNECTED DATA (CMS)" at bounding box center [113, 300] width 89 height 12
click at [115, 385] on label "Business Images" at bounding box center [161, 386] width 165 height 8
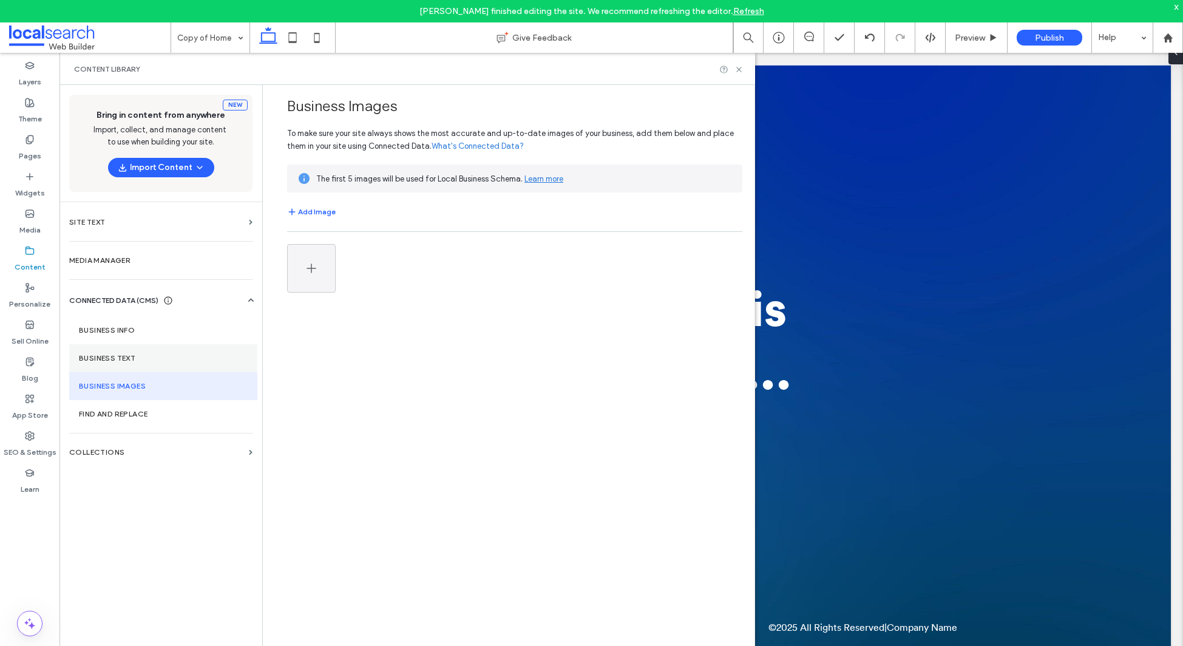
click at [115, 362] on label "Business Text" at bounding box center [163, 358] width 169 height 8
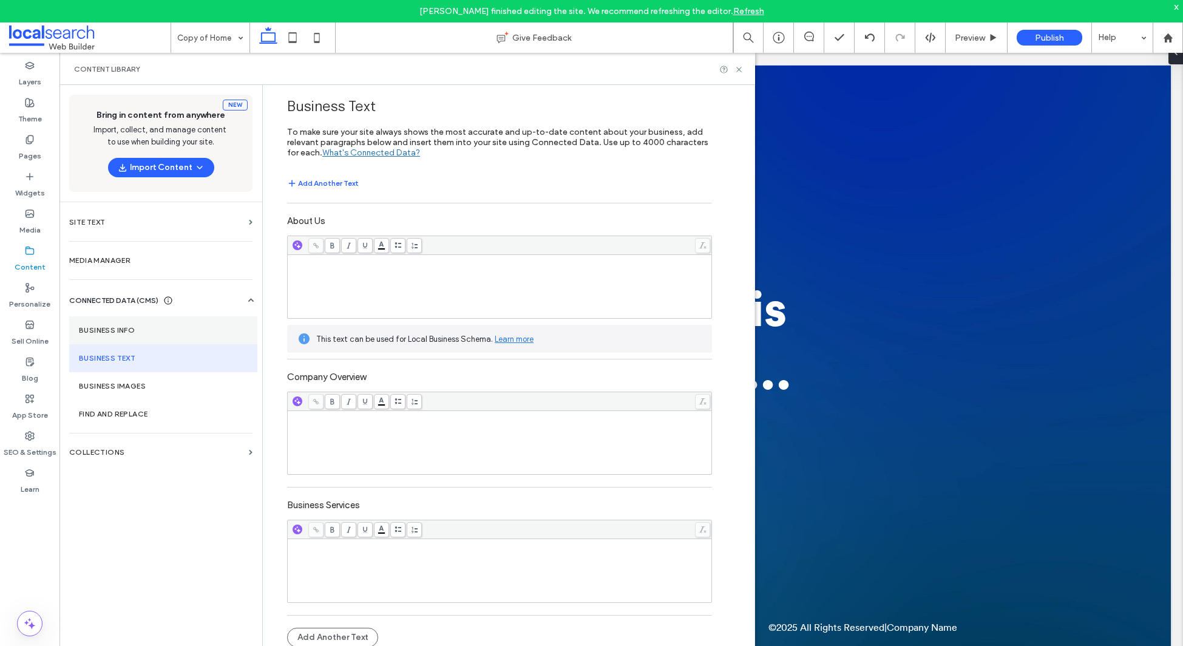
click at [114, 334] on label "Business Info" at bounding box center [163, 330] width 169 height 8
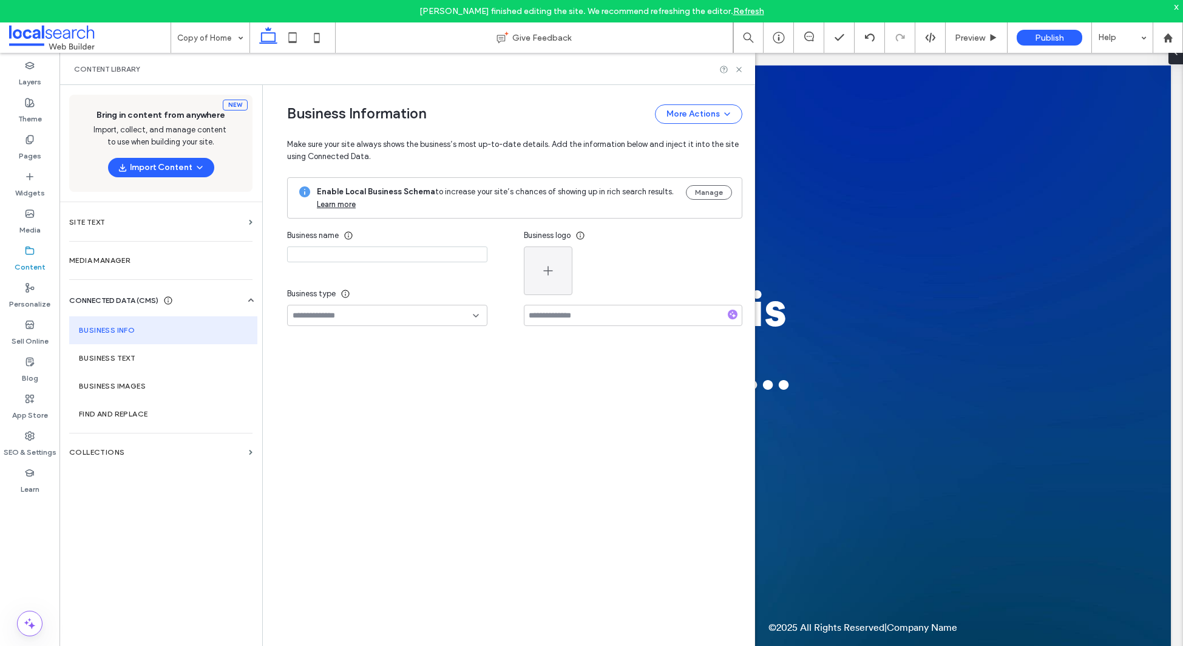
type input "**********"
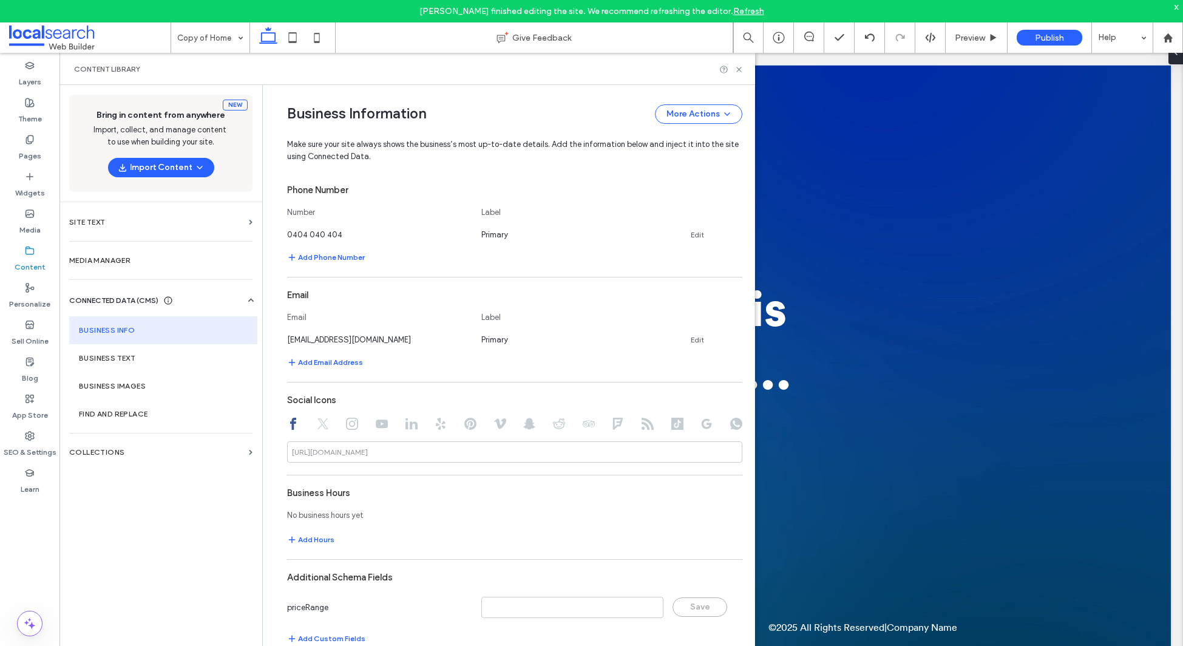
scroll to position [0, 0]
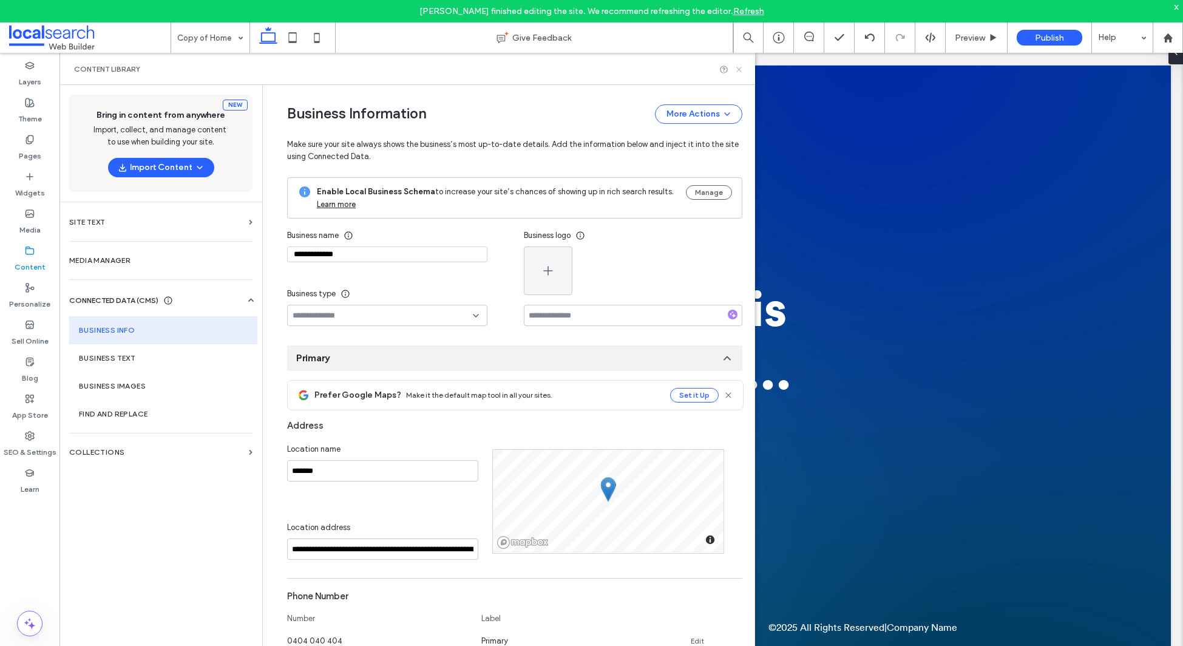
click at [739, 70] on icon at bounding box center [739, 69] width 9 height 9
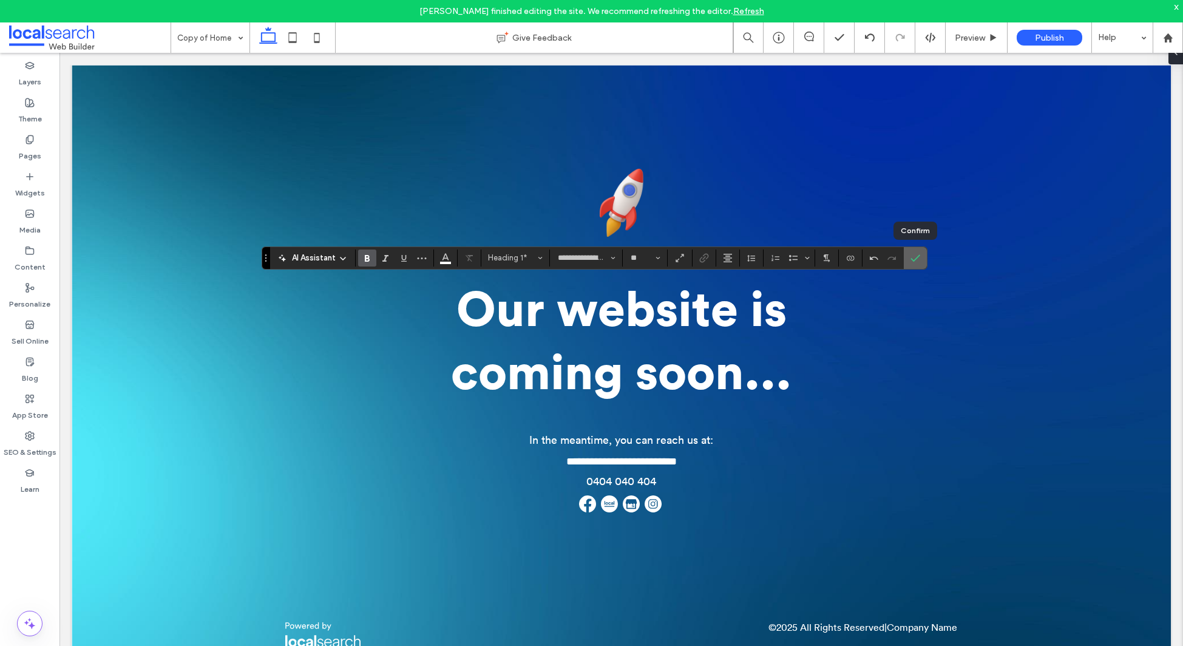
click at [906, 256] on label "Confirm" at bounding box center [915, 258] width 18 height 22
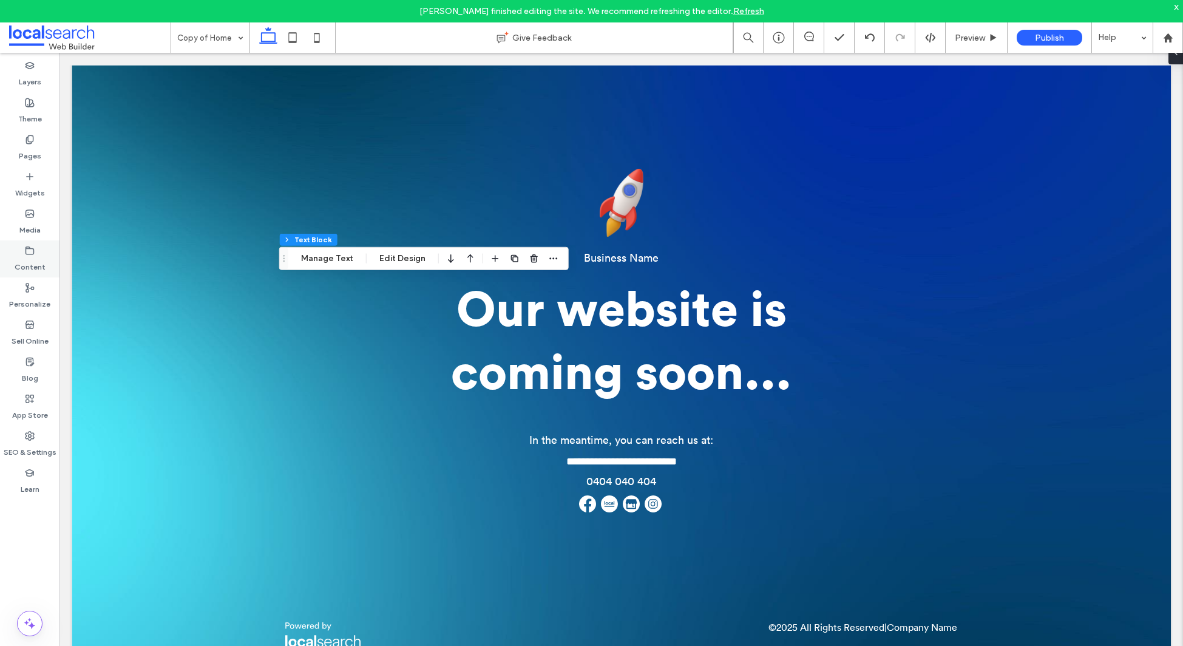
click at [38, 256] on label "Content" at bounding box center [30, 264] width 31 height 17
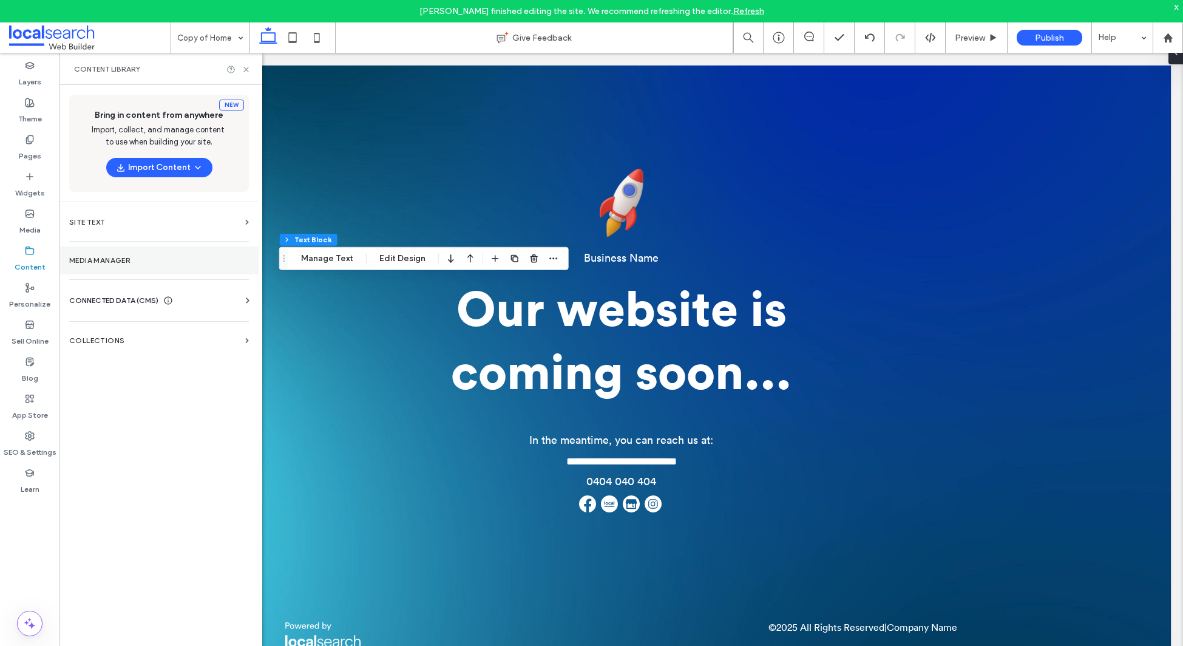
click at [137, 257] on label "Media Manager" at bounding box center [159, 260] width 180 height 8
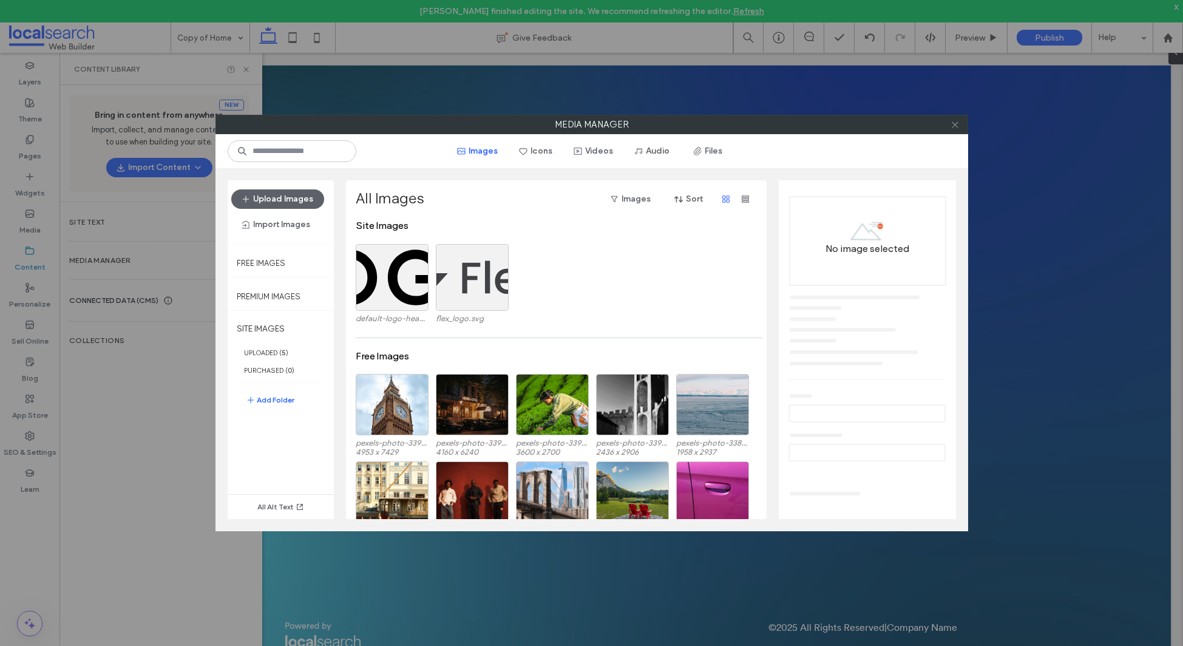
click at [956, 122] on icon at bounding box center [955, 124] width 9 height 9
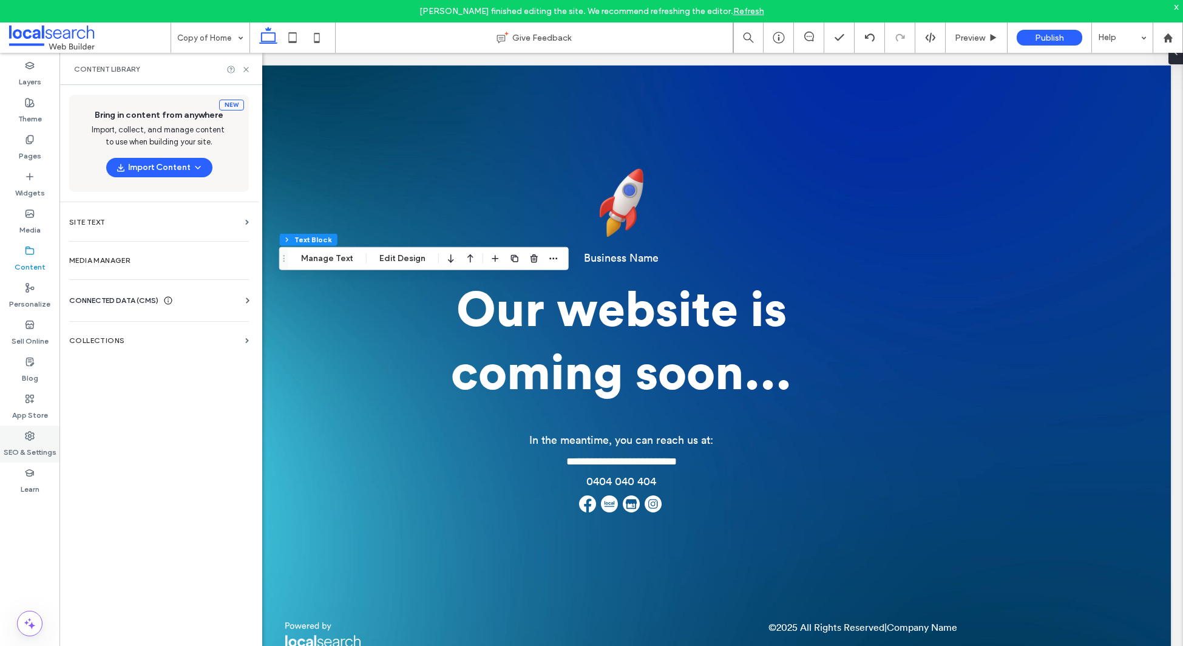
click at [29, 448] on label "SEO & Settings" at bounding box center [30, 449] width 53 height 17
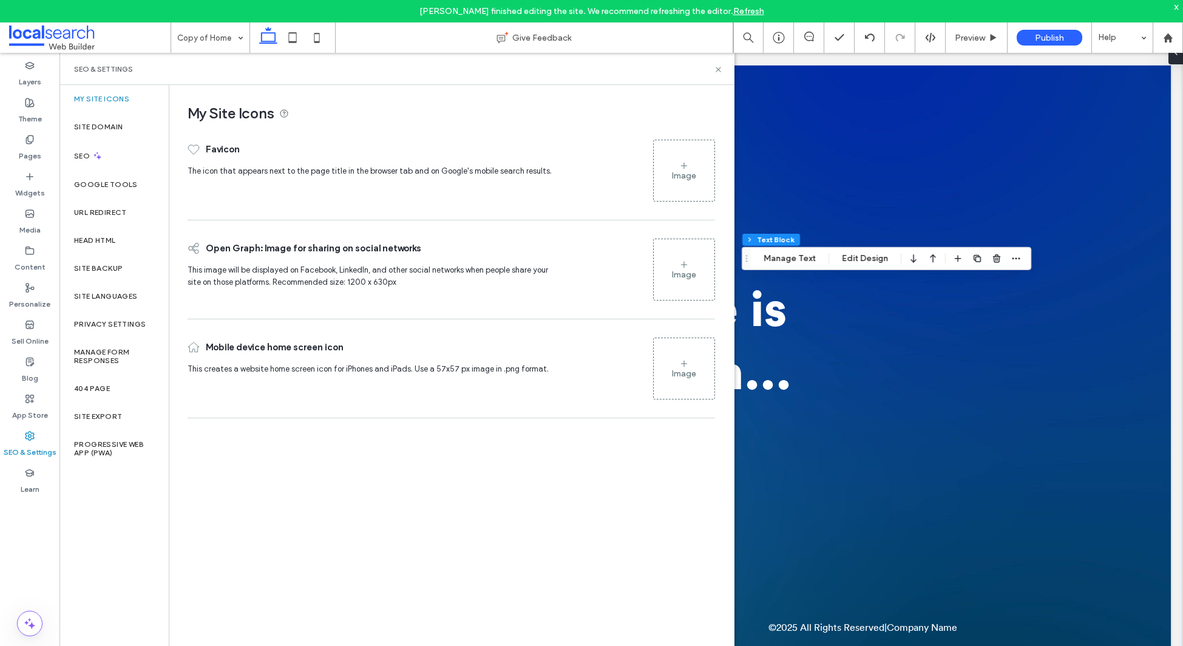
click at [694, 182] on div "Image" at bounding box center [684, 170] width 61 height 58
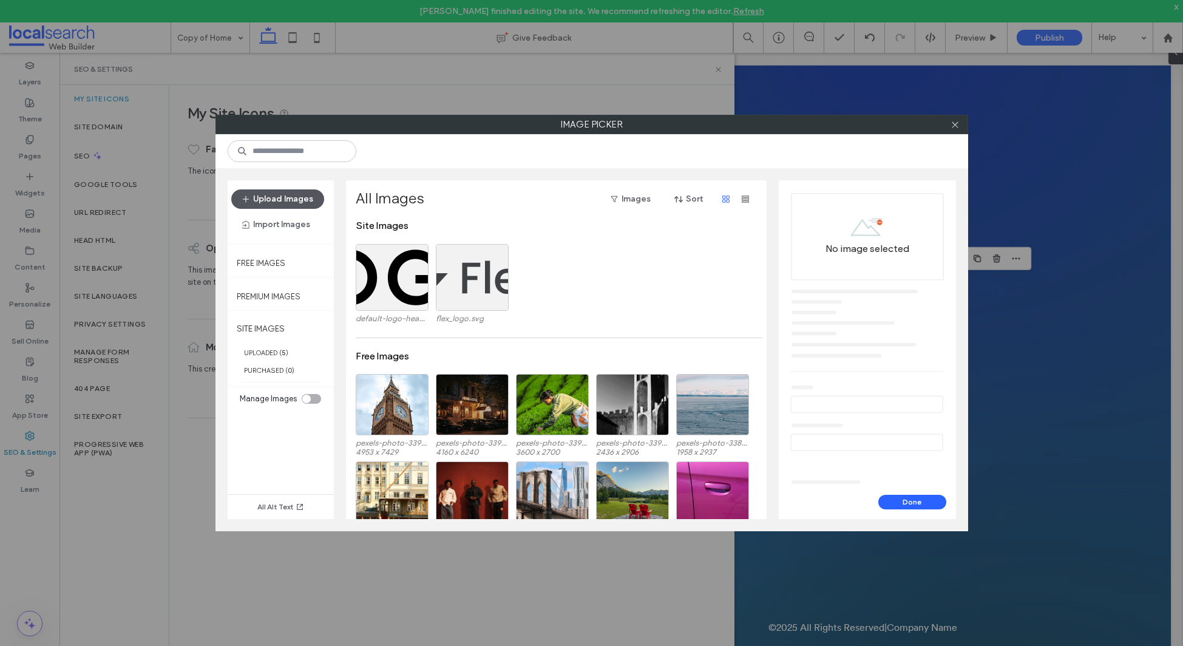
click at [294, 201] on button "Upload Images" at bounding box center [277, 198] width 93 height 19
click at [280, 205] on button "Upload Images" at bounding box center [277, 198] width 93 height 19
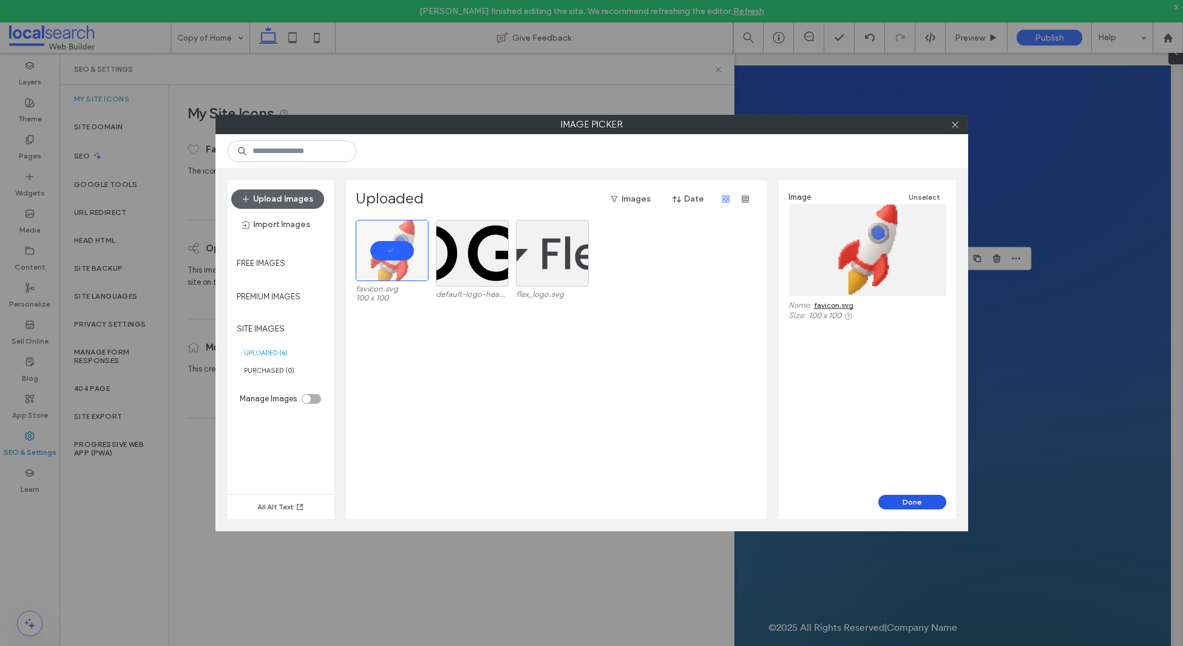
click at [905, 503] on button "Done" at bounding box center [913, 502] width 68 height 15
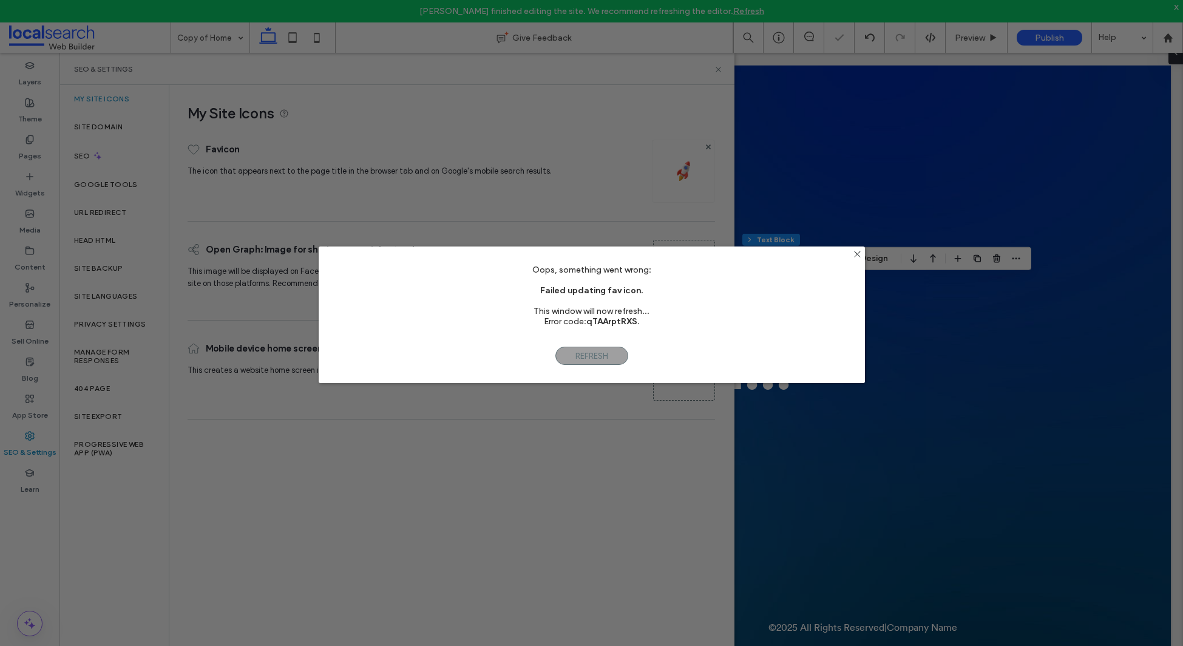
click at [594, 351] on span "Refresh" at bounding box center [592, 356] width 73 height 18
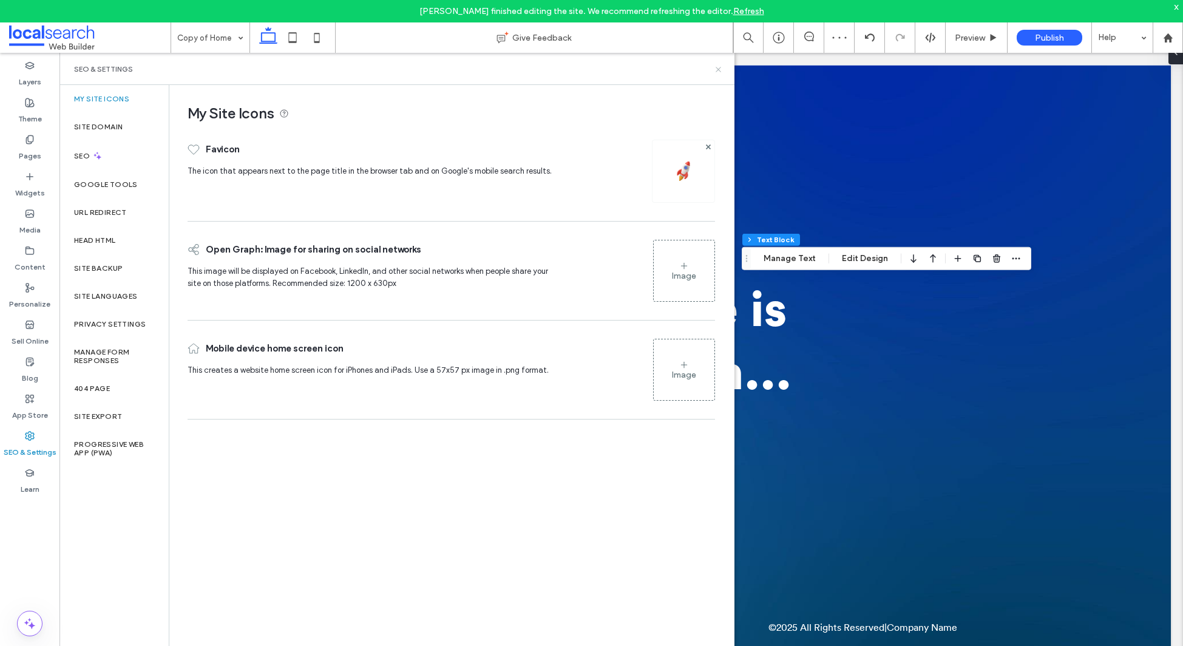
click at [720, 67] on use at bounding box center [718, 69] width 5 height 5
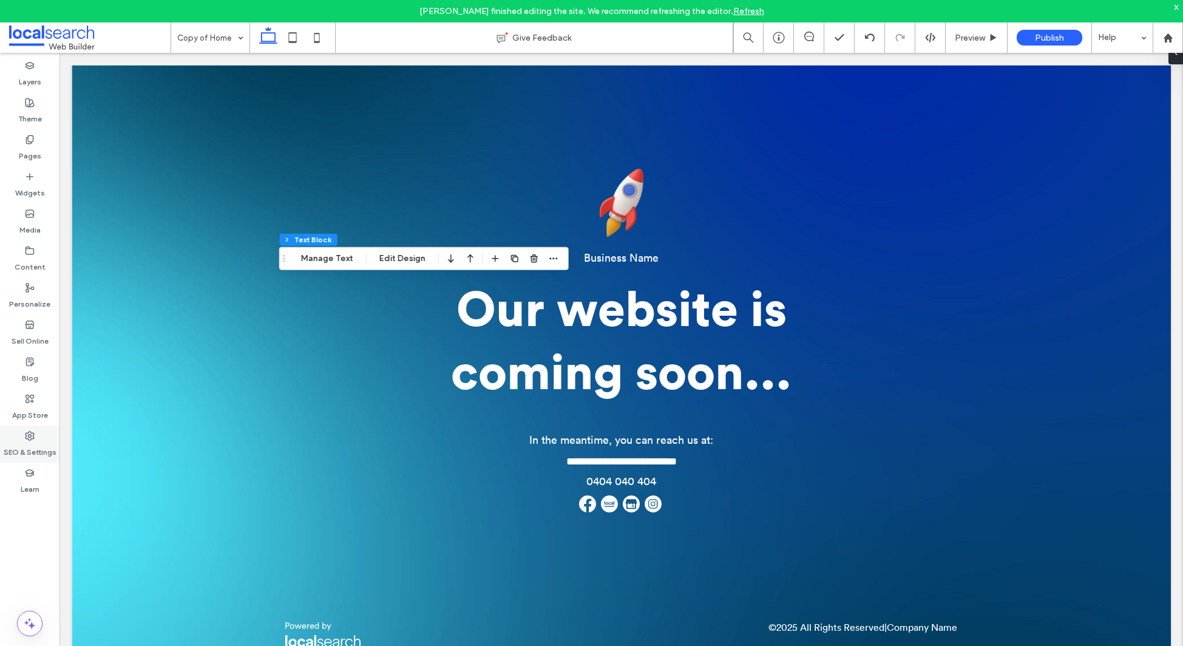
click at [34, 449] on label "SEO & Settings" at bounding box center [30, 449] width 53 height 17
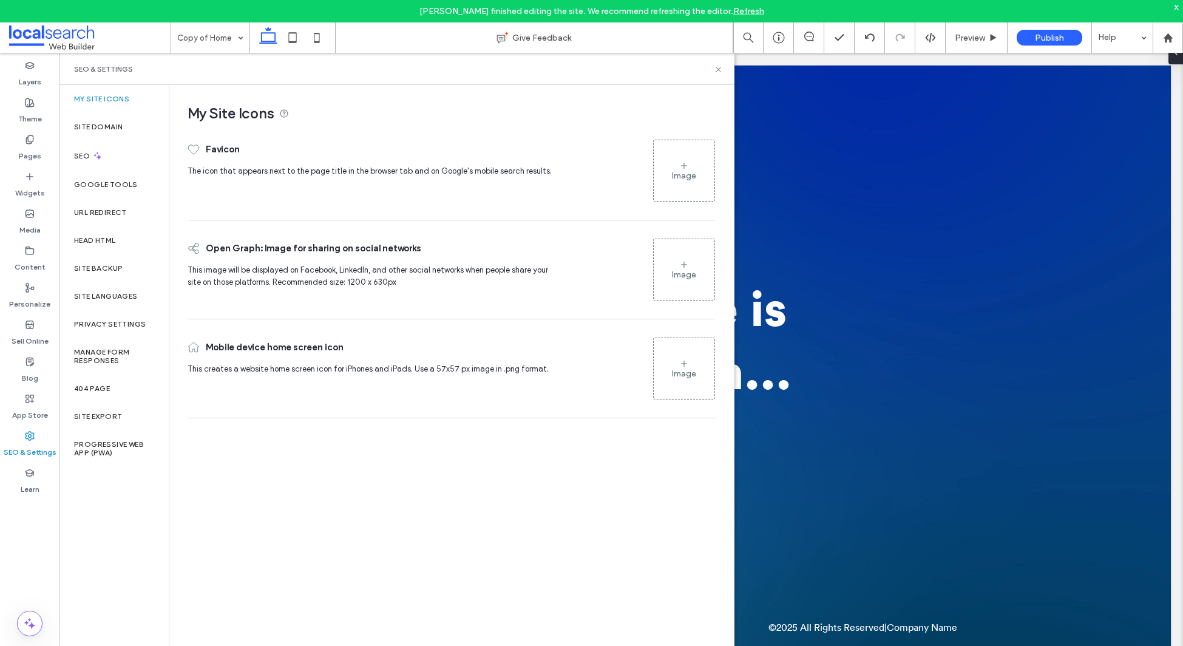
click at [688, 164] on icon at bounding box center [684, 166] width 10 height 10
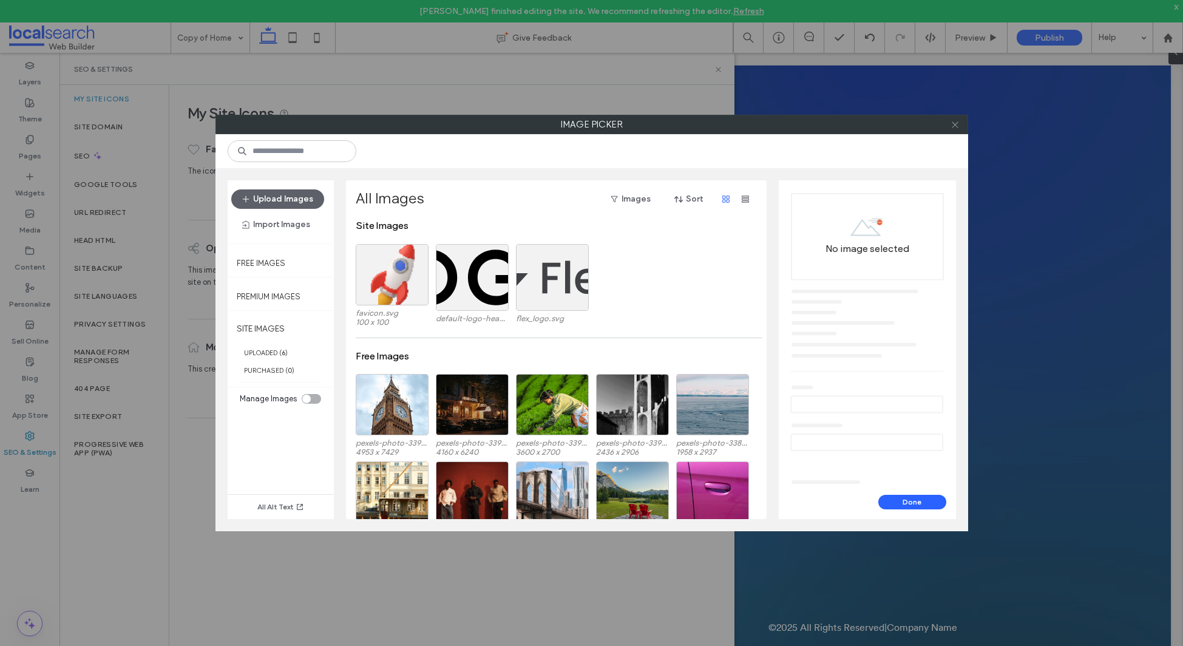
click at [959, 126] on icon at bounding box center [955, 124] width 9 height 9
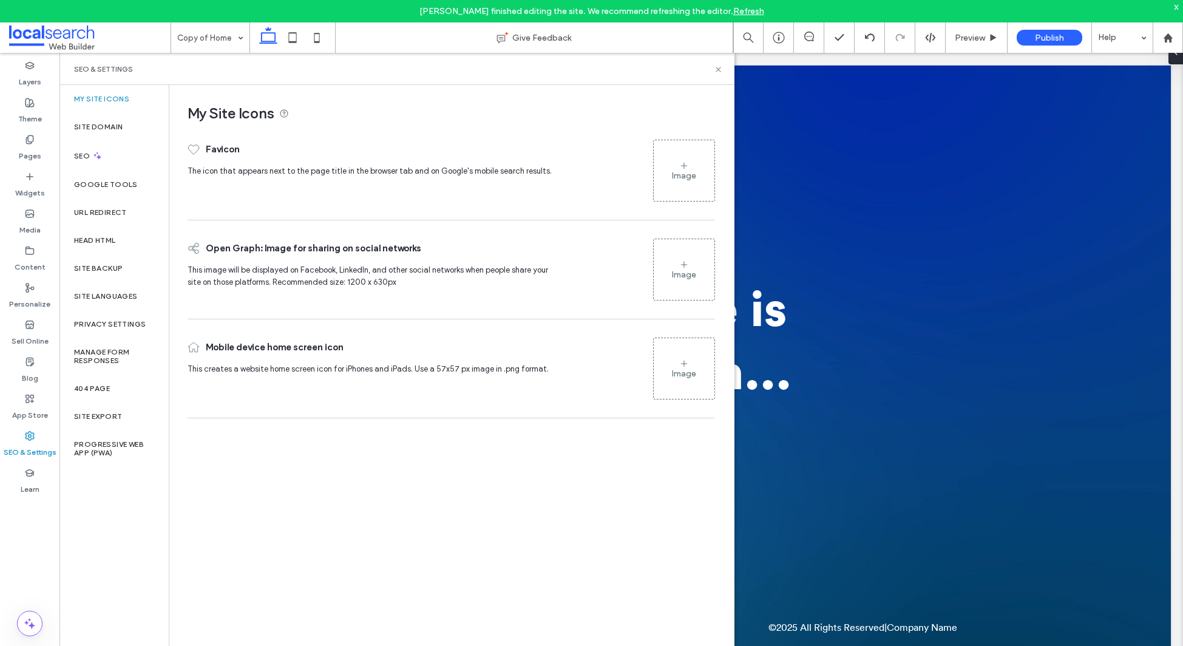
click at [685, 175] on div "Image" at bounding box center [684, 176] width 24 height 10
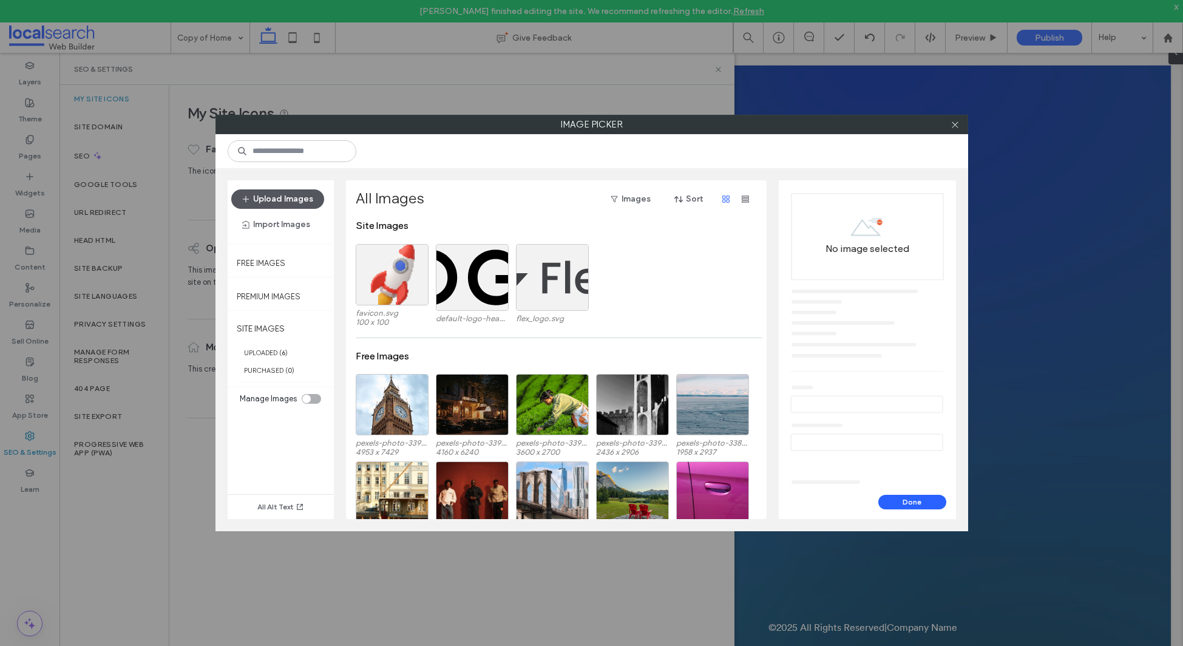
click at [293, 191] on button "Upload Images" at bounding box center [277, 198] width 93 height 19
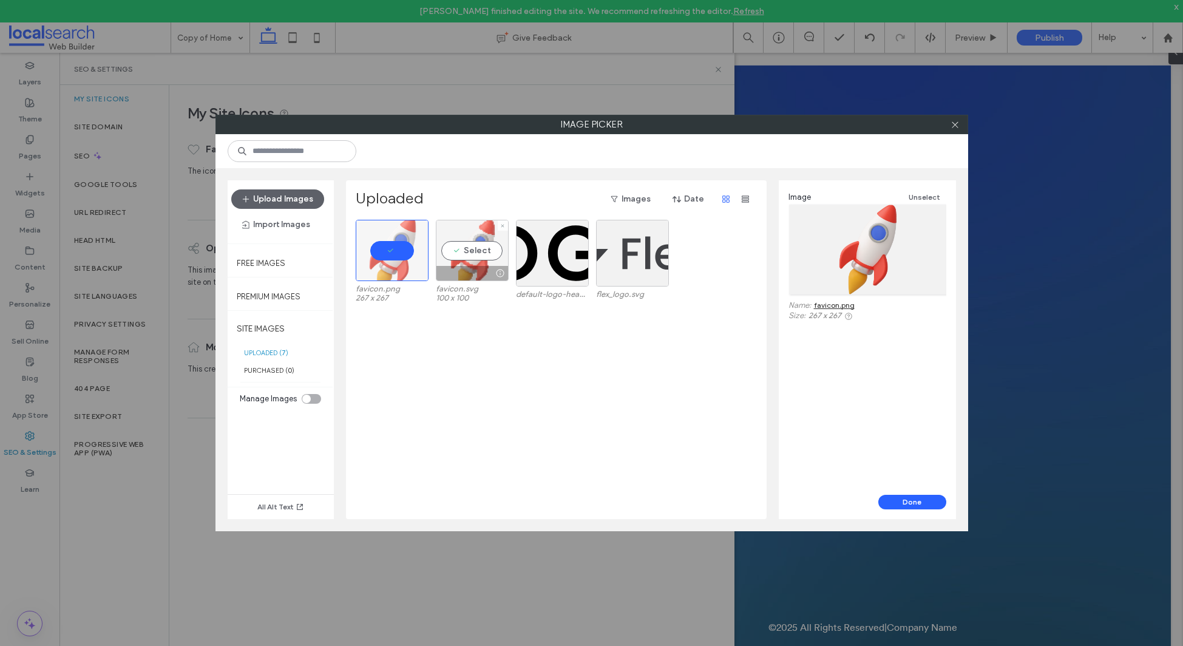
drag, startPoint x: 464, startPoint y: 254, endPoint x: 480, endPoint y: 263, distance: 17.4
click at [464, 254] on div "Select" at bounding box center [472, 250] width 73 height 61
drag, startPoint x: 472, startPoint y: 250, endPoint x: 450, endPoint y: 260, distance: 23.4
click at [471, 250] on div at bounding box center [472, 250] width 73 height 61
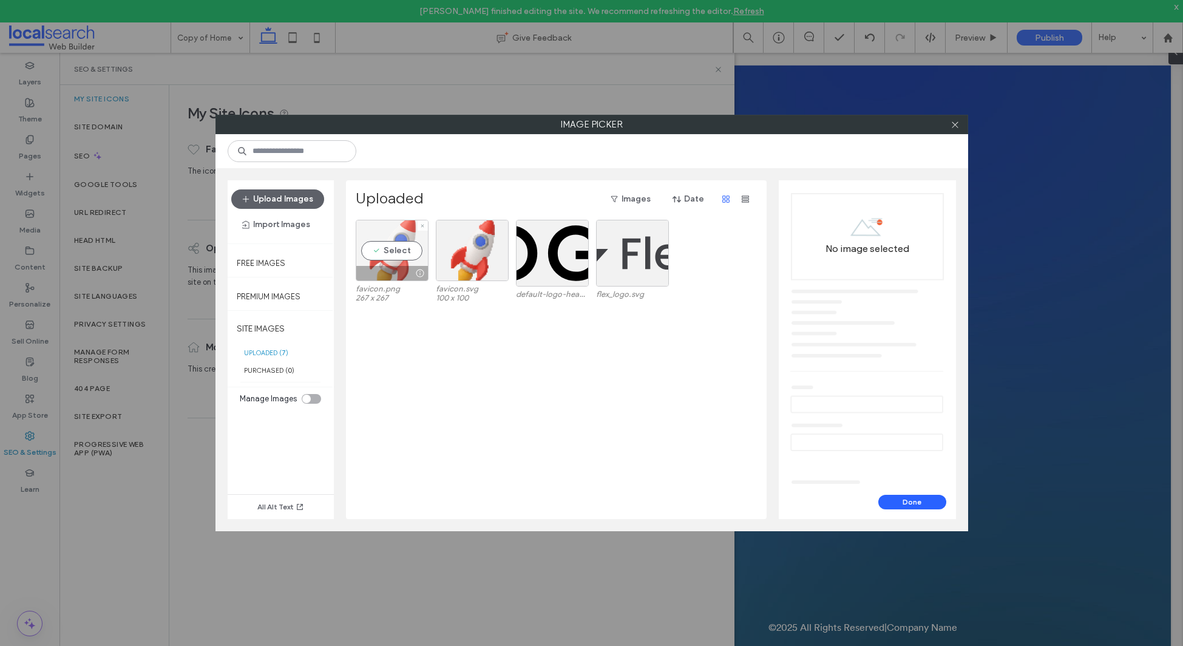
click at [400, 250] on div "Select" at bounding box center [392, 250] width 73 height 61
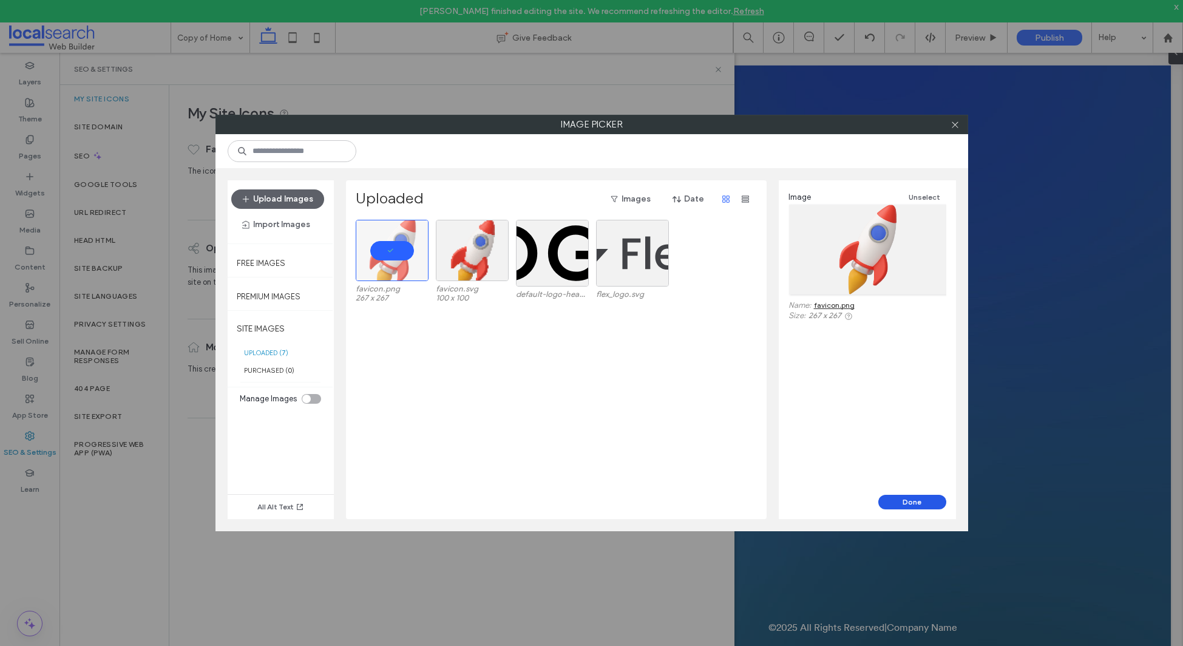
click at [911, 502] on button "Done" at bounding box center [913, 502] width 68 height 15
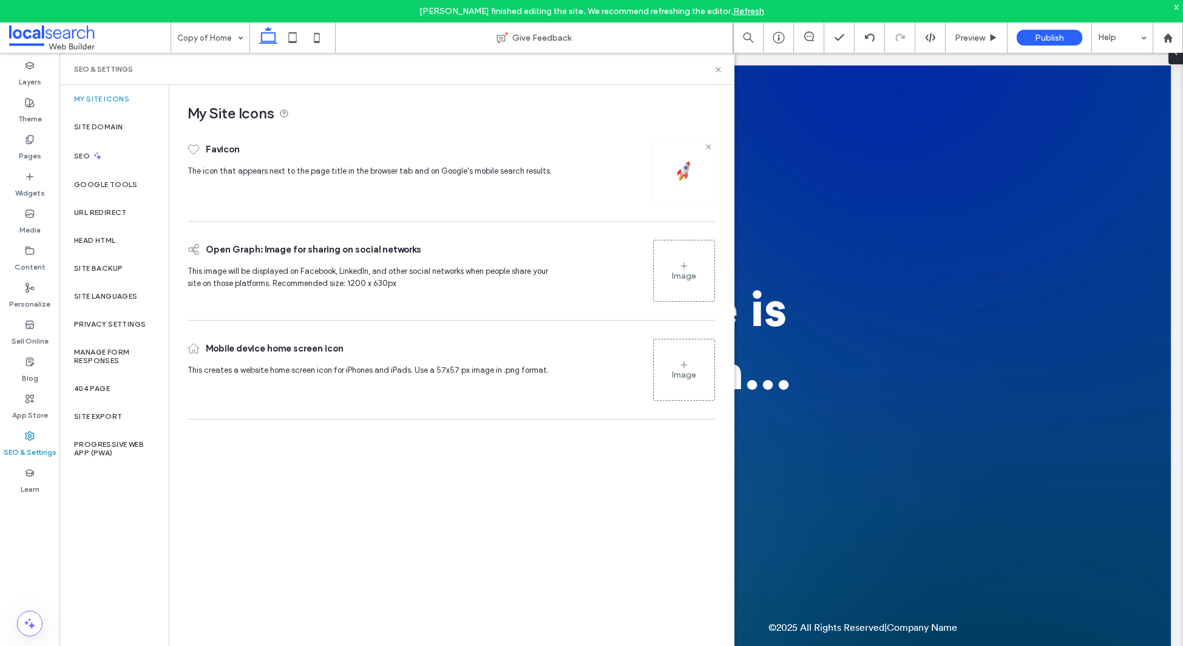
click at [707, 146] on icon at bounding box center [708, 146] width 5 height 5
click at [661, 175] on div "Image" at bounding box center [684, 170] width 61 height 58
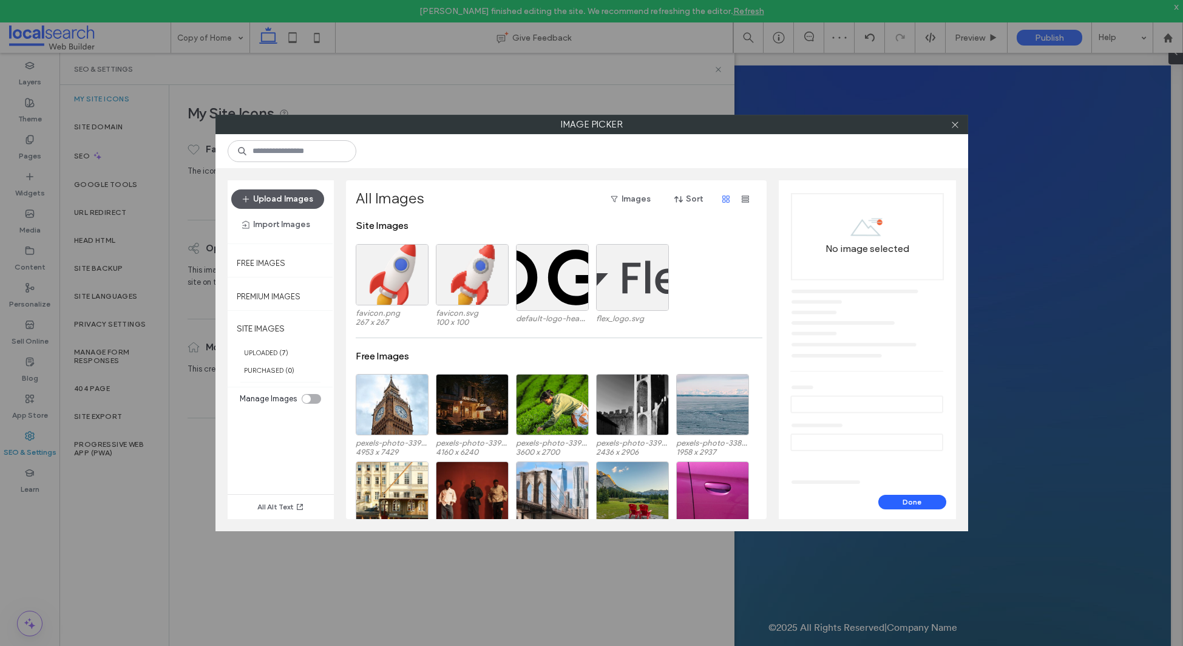
click at [278, 199] on button "Upload Images" at bounding box center [277, 198] width 93 height 19
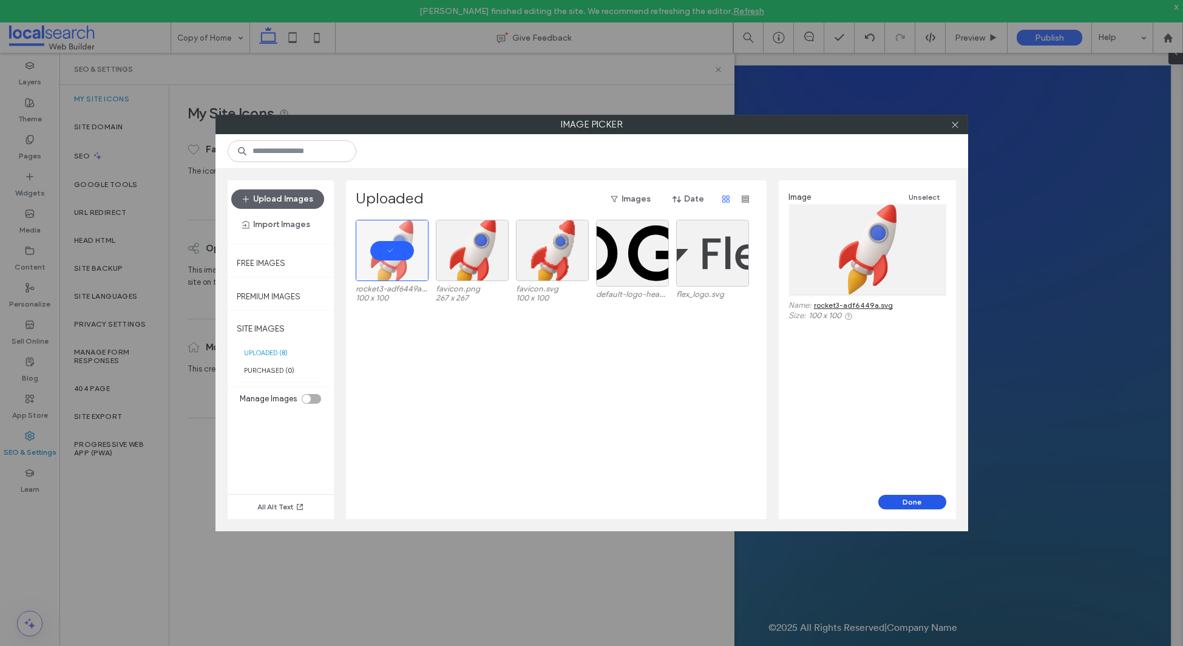
click at [896, 498] on button "Done" at bounding box center [913, 502] width 68 height 15
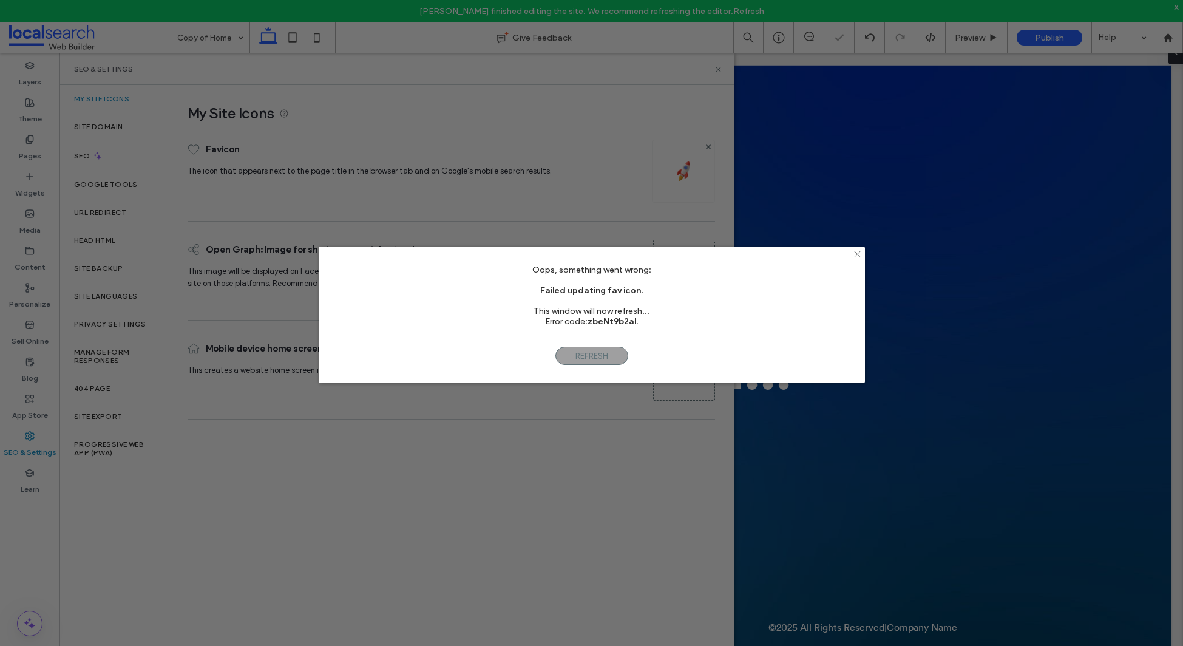
click at [855, 253] on icon at bounding box center [857, 254] width 9 height 9
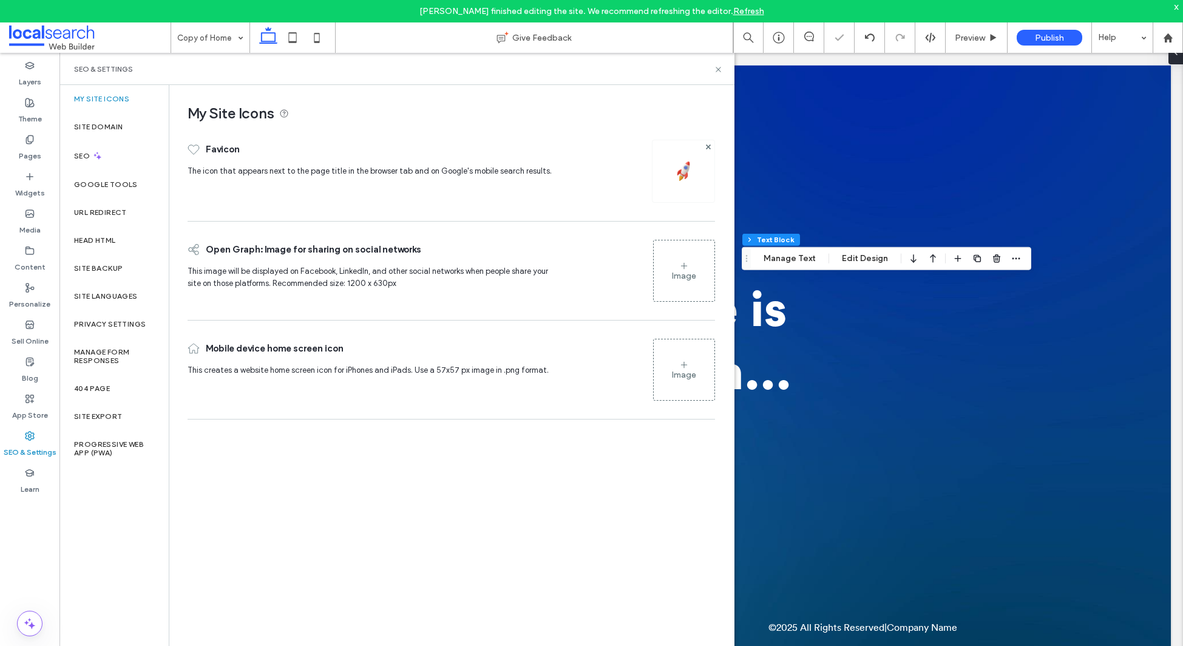
click at [681, 171] on img at bounding box center [683, 170] width 19 height 19
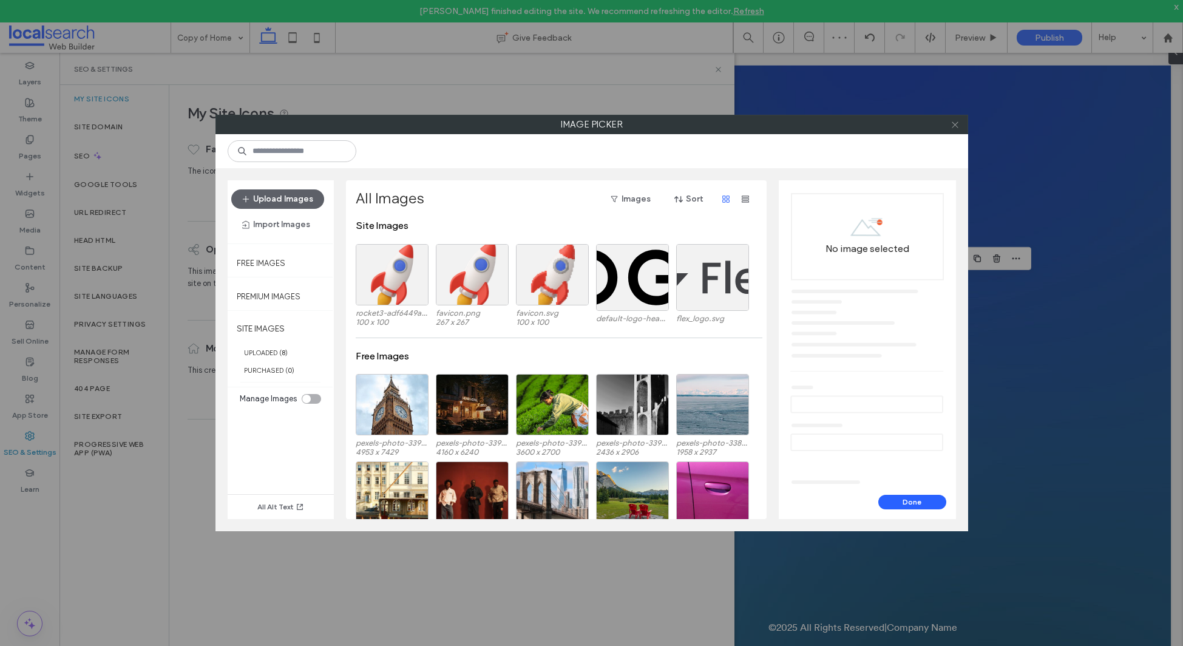
click at [954, 121] on icon at bounding box center [955, 124] width 9 height 9
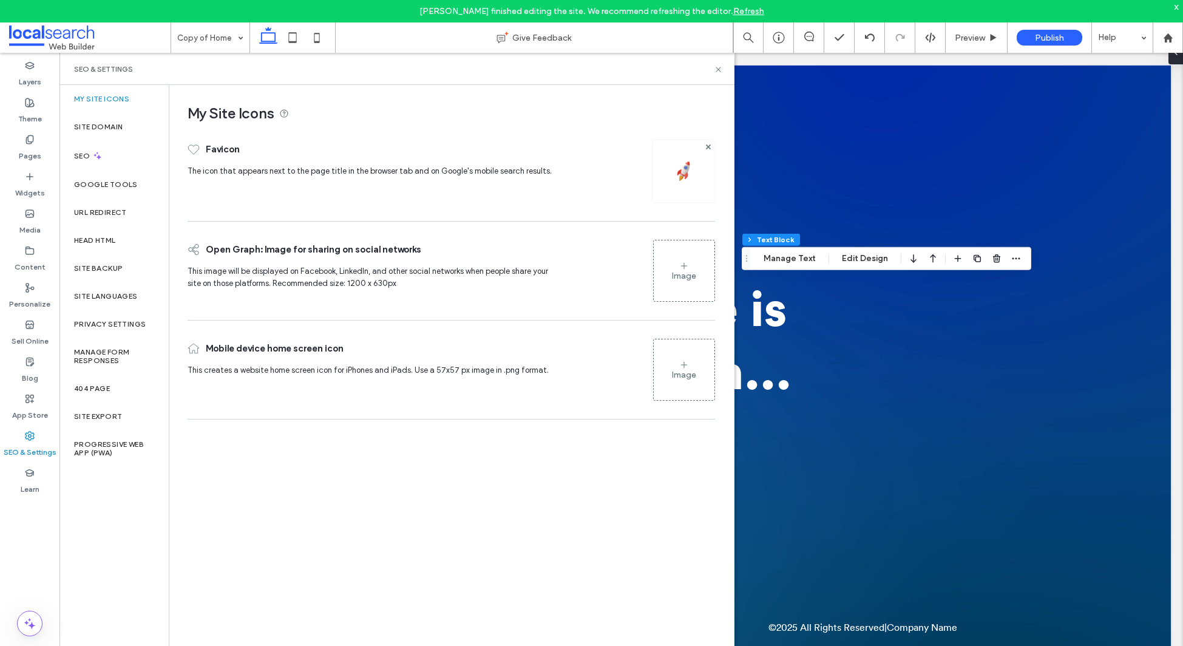
click at [680, 168] on img at bounding box center [683, 170] width 19 height 19
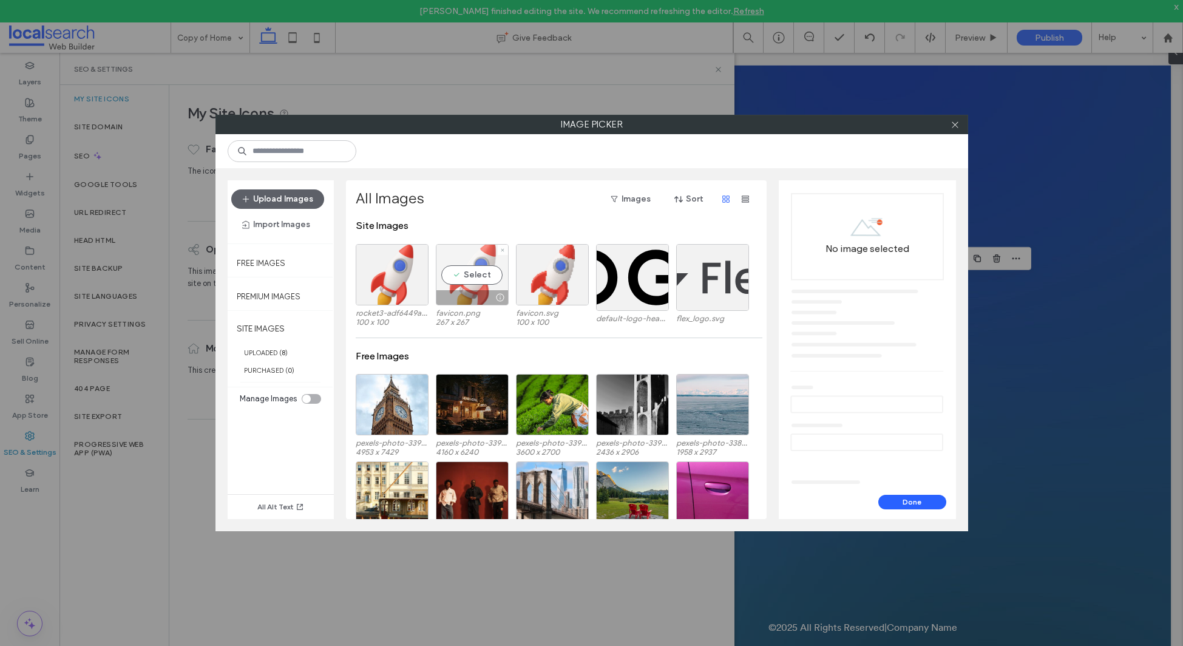
click at [452, 277] on div "Select" at bounding box center [472, 274] width 73 height 61
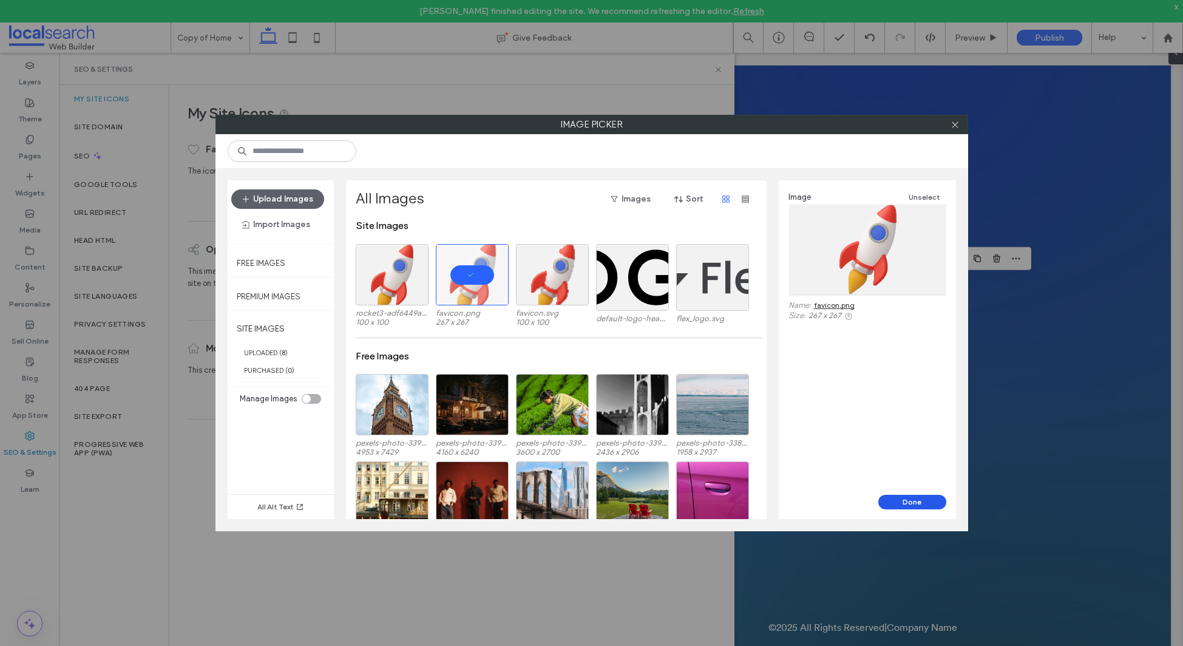
click at [919, 502] on button "Done" at bounding box center [913, 502] width 68 height 15
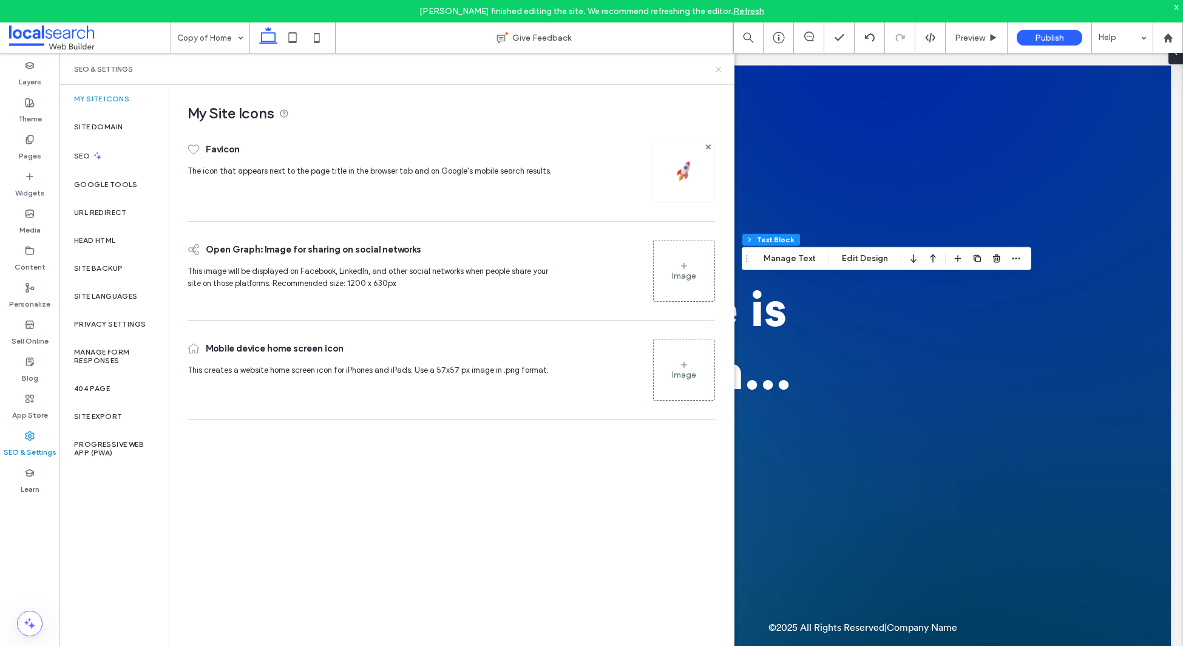
click at [717, 67] on icon at bounding box center [718, 69] width 9 height 9
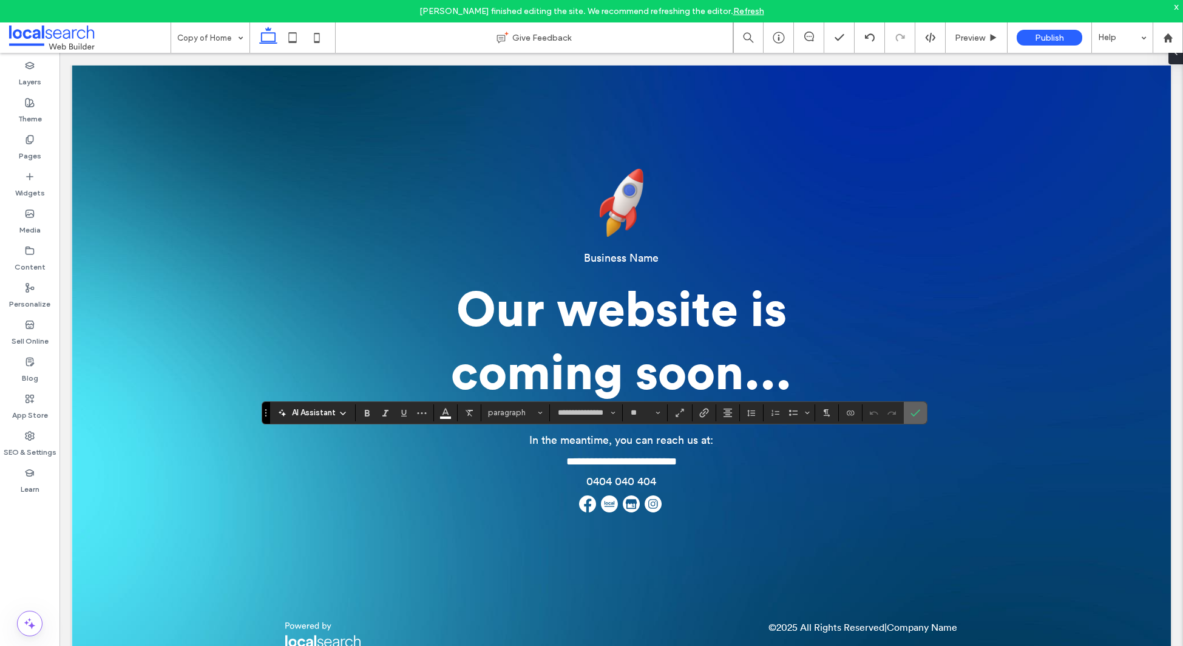
click at [917, 409] on icon "Confirm" at bounding box center [916, 413] width 10 height 10
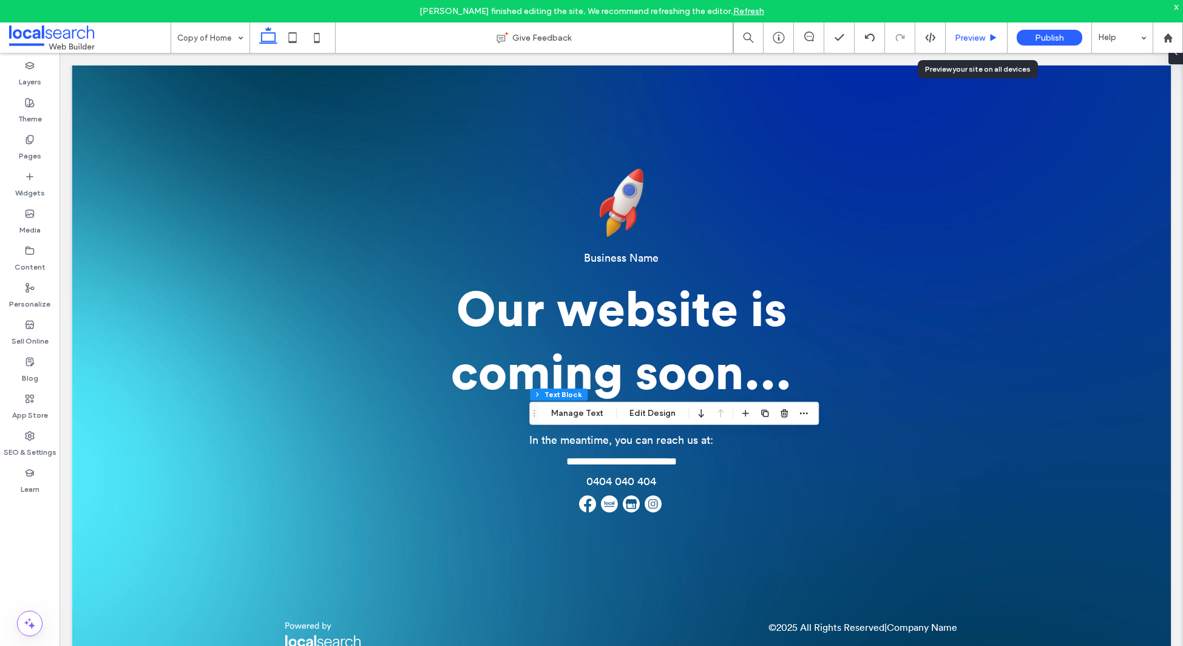
click at [968, 39] on span "Preview" at bounding box center [970, 38] width 30 height 10
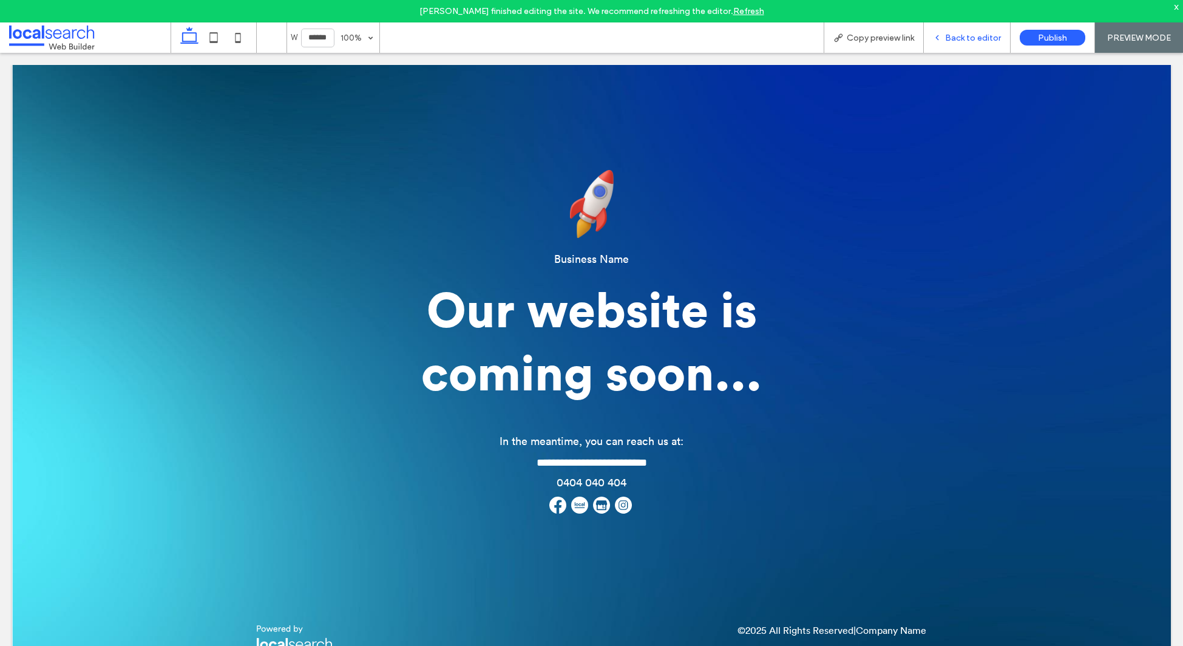
click at [945, 43] on div "Back to editor" at bounding box center [967, 37] width 87 height 30
click at [972, 38] on span "Back to editor" at bounding box center [973, 38] width 56 height 10
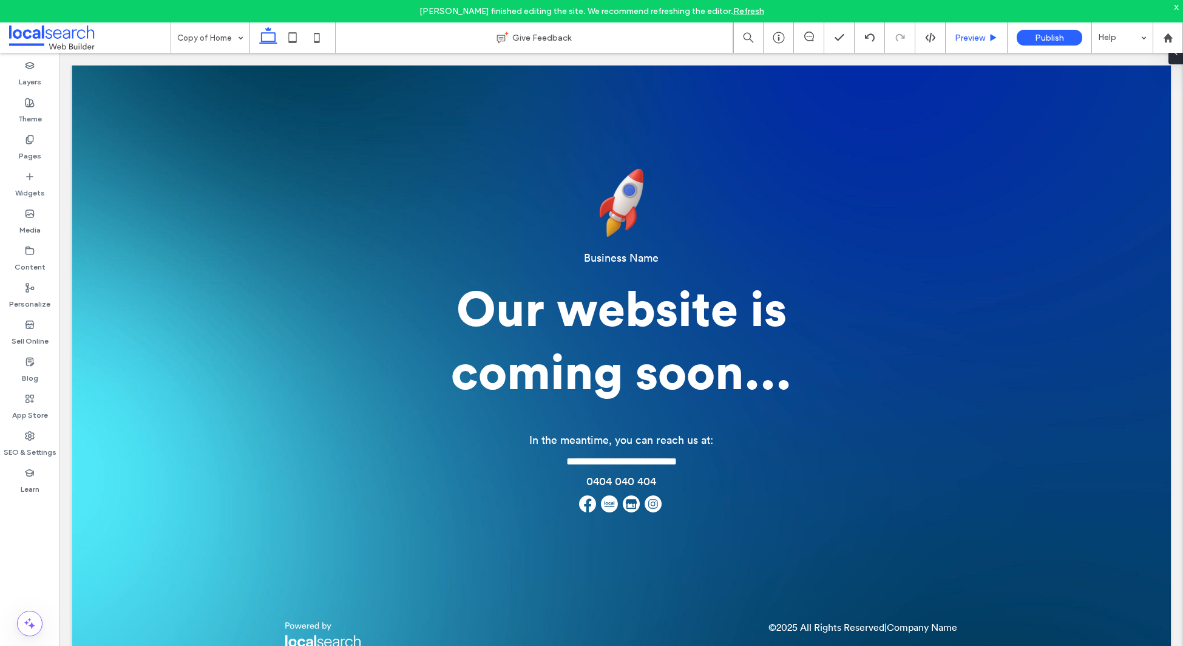
type input "**********"
type input "**"
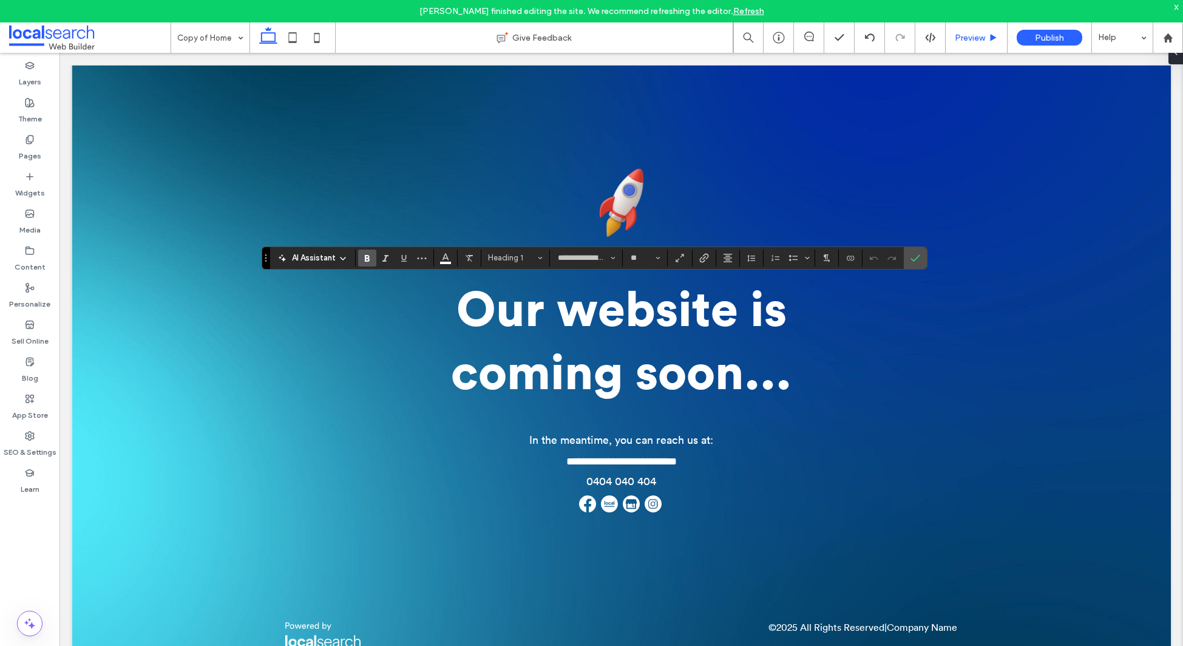
type input "**********"
type input "**"
type input "**********"
type input "**"
click at [916, 261] on icon "Confirm" at bounding box center [916, 258] width 10 height 10
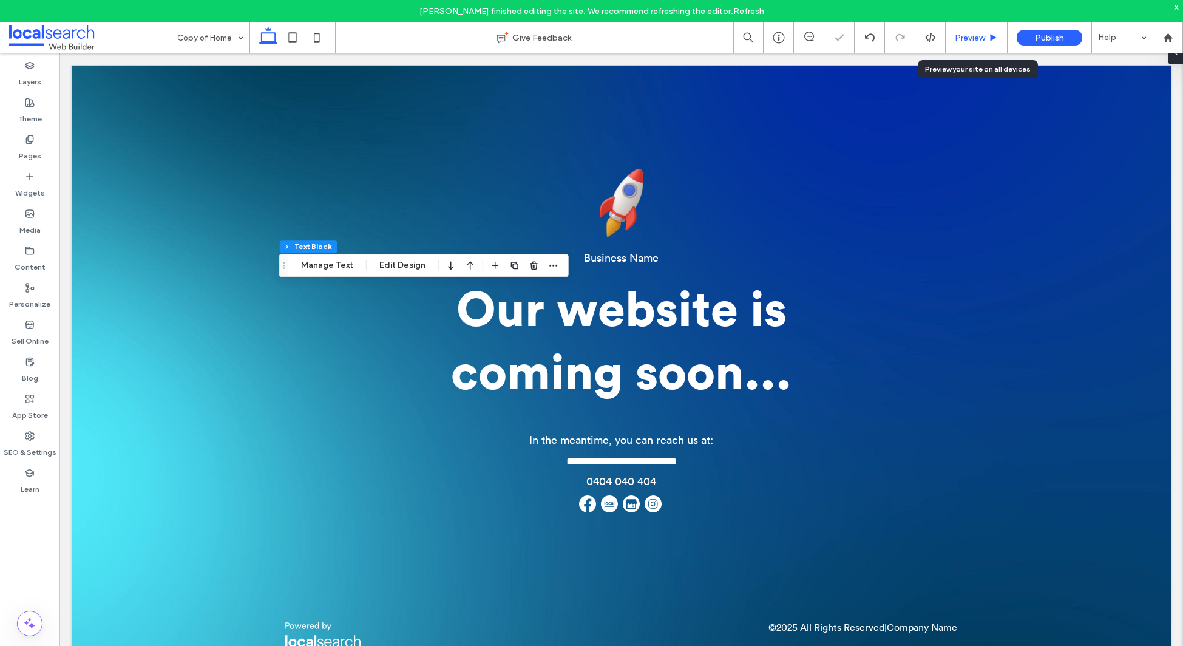
click at [974, 43] on div "Preview" at bounding box center [977, 37] width 62 height 30
click at [973, 39] on span "Preview" at bounding box center [970, 38] width 30 height 10
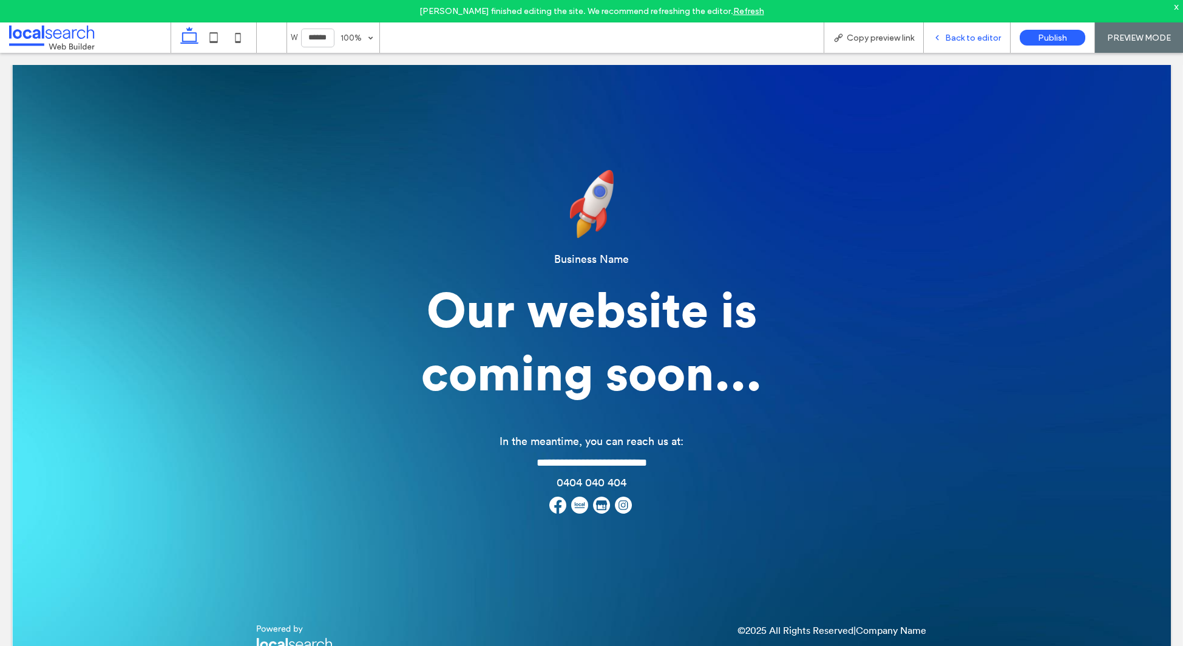
click at [973, 39] on span "Back to editor" at bounding box center [973, 38] width 56 height 10
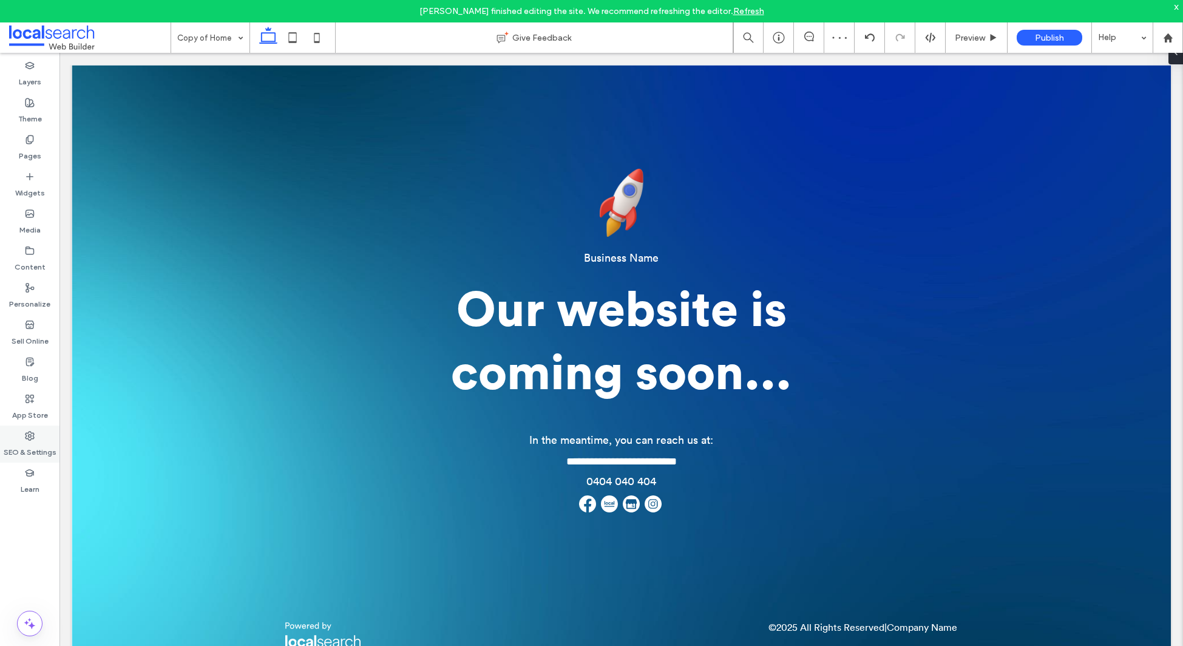
click at [32, 441] on label "SEO & Settings" at bounding box center [30, 449] width 53 height 17
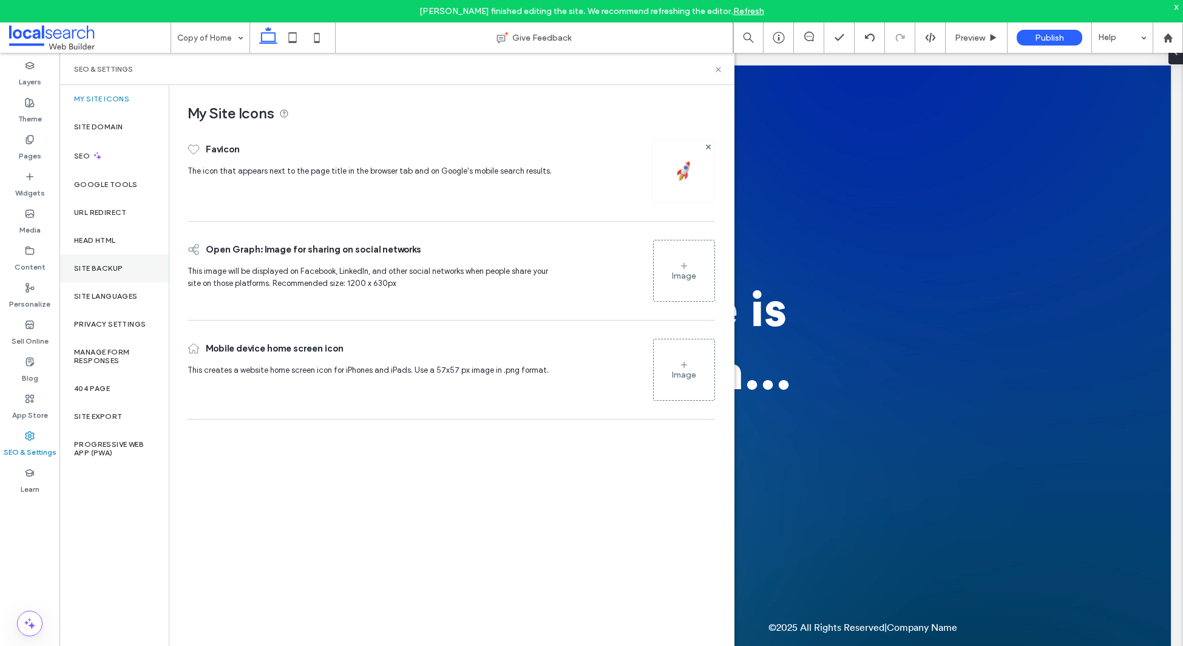
click at [95, 277] on div "Site Backup" at bounding box center [113, 268] width 109 height 28
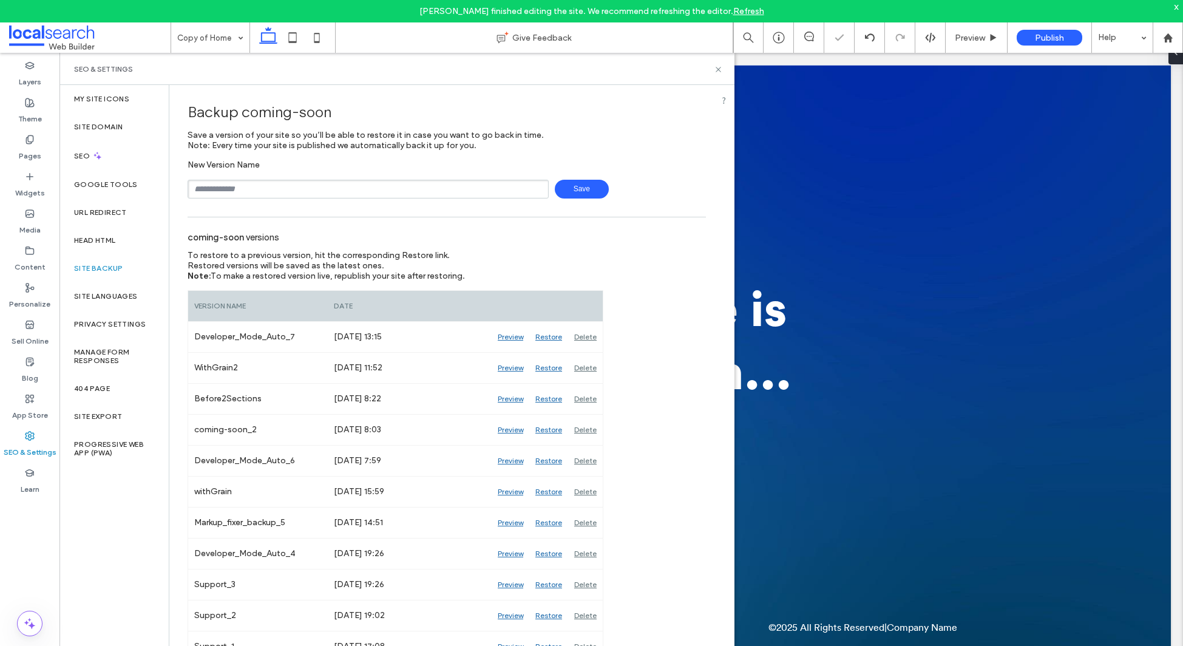
click at [285, 196] on input "text" at bounding box center [368, 189] width 361 height 19
type input "**********"
click at [571, 197] on span "Save" at bounding box center [582, 189] width 54 height 19
click at [718, 69] on use at bounding box center [718, 69] width 5 height 5
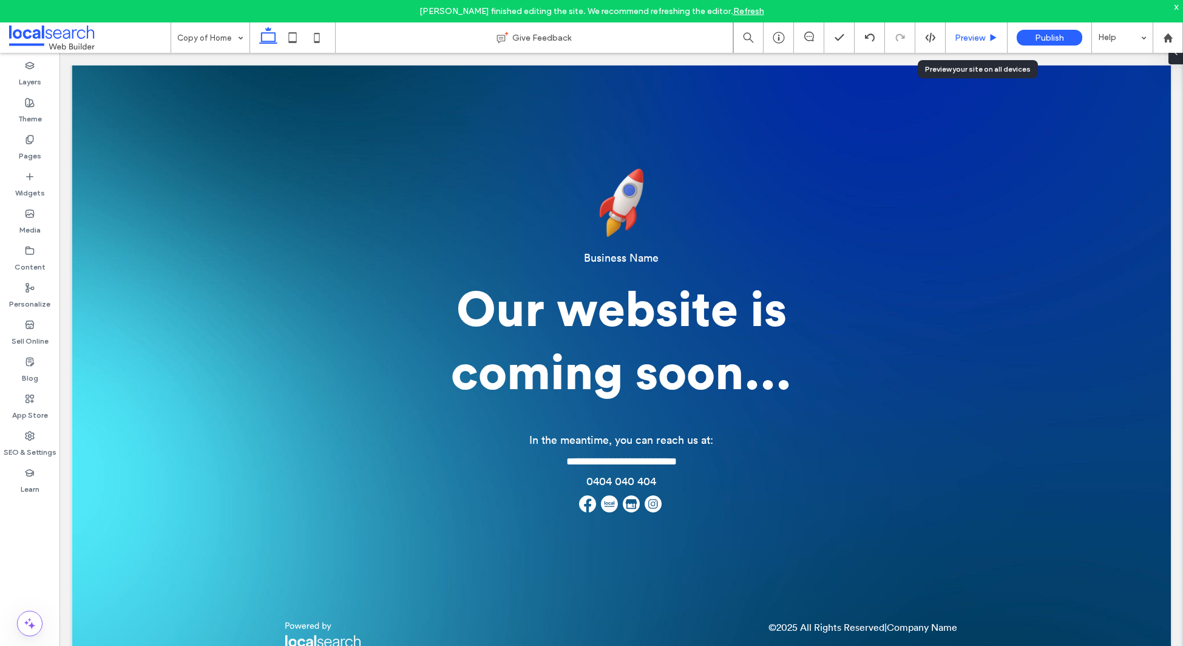
click at [975, 34] on span "Preview" at bounding box center [970, 38] width 30 height 10
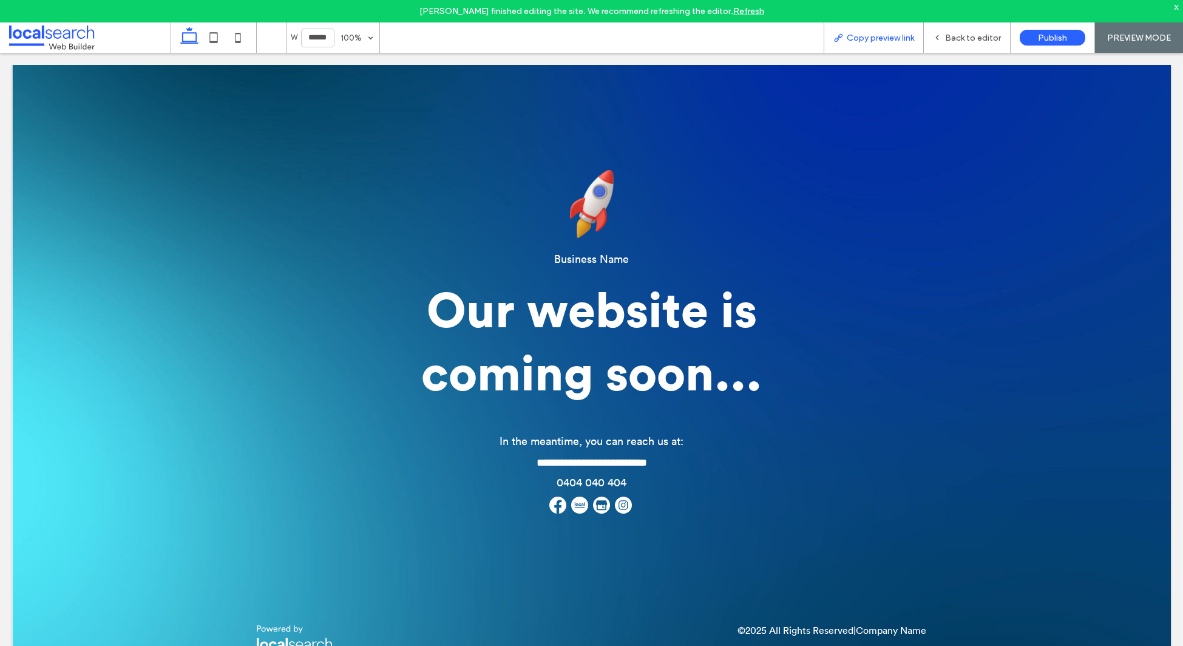
click at [850, 37] on span "Copy preview link" at bounding box center [880, 38] width 67 height 10
click at [960, 42] on span "Back to editor" at bounding box center [973, 38] width 56 height 10
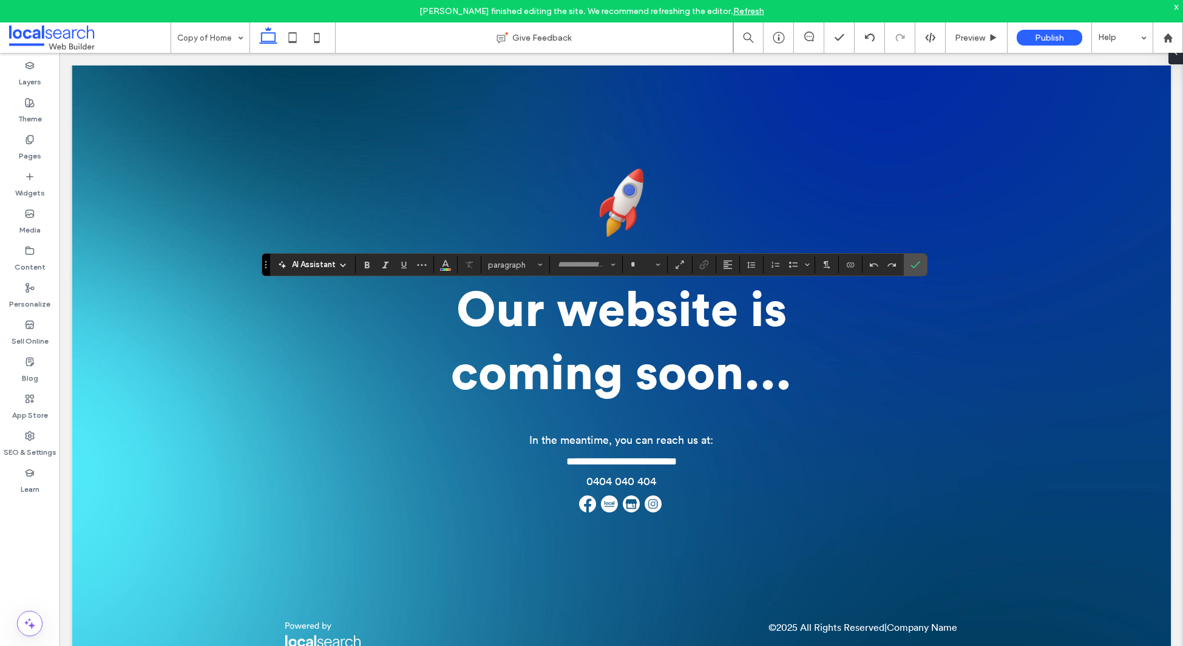
type input "**********"
type input "**"
click at [911, 260] on icon "Confirm" at bounding box center [916, 265] width 10 height 10
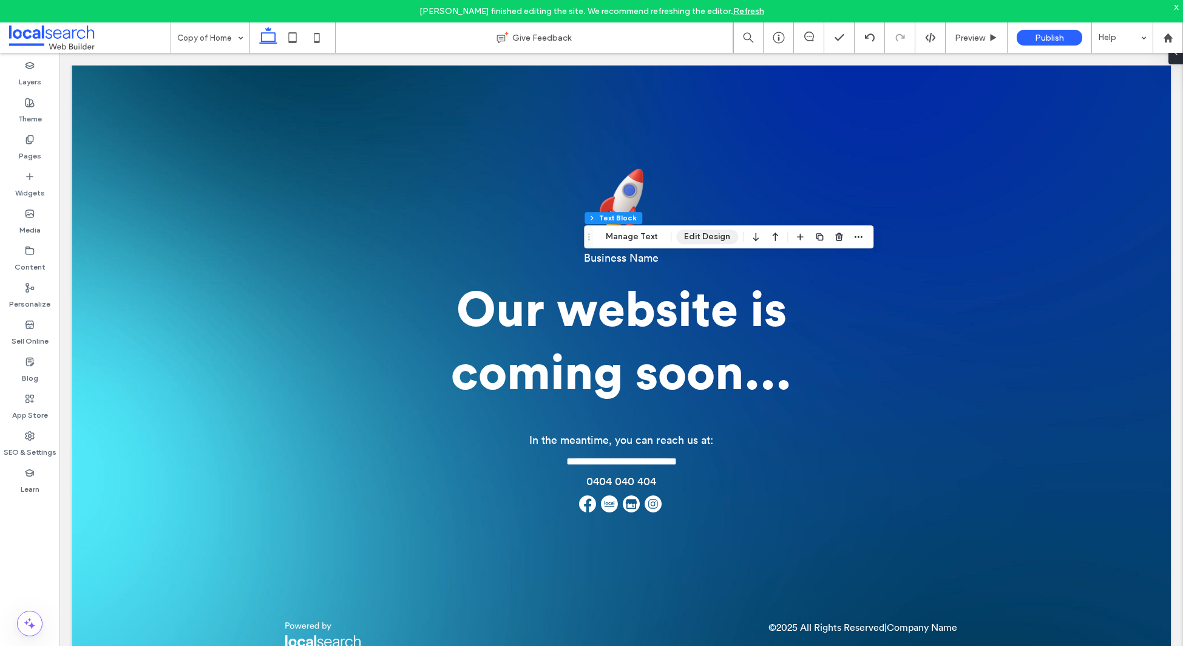
click at [701, 236] on button "Edit Design" at bounding box center [707, 236] width 62 height 15
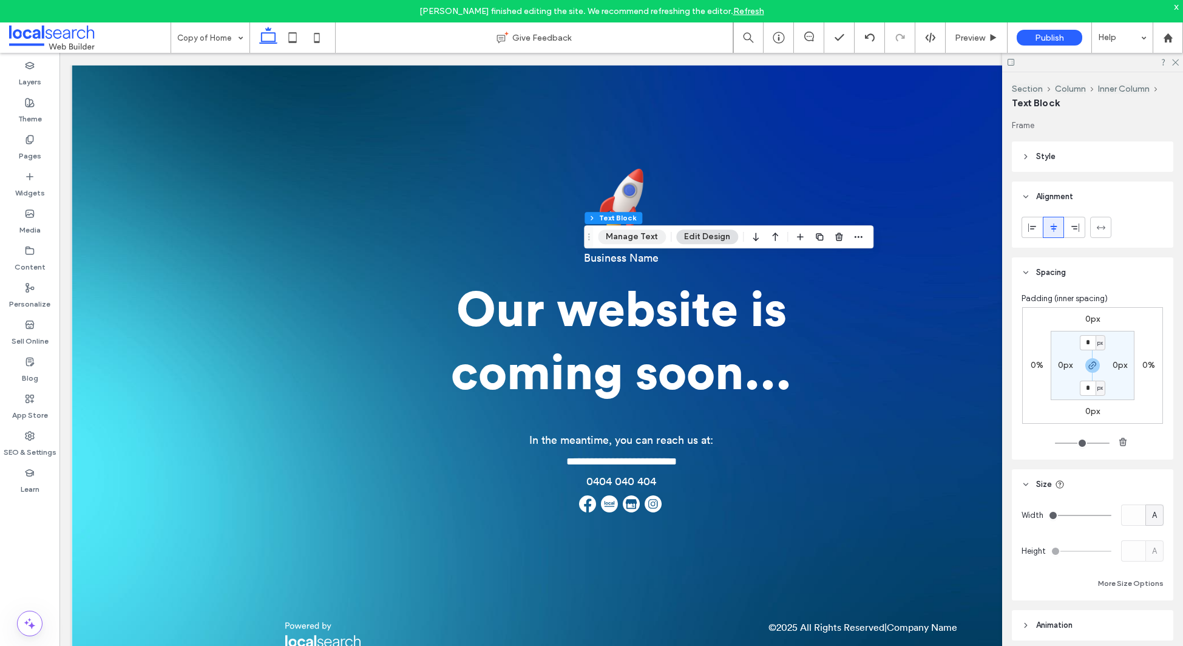
click at [637, 231] on button "Manage Text" at bounding box center [632, 236] width 68 height 15
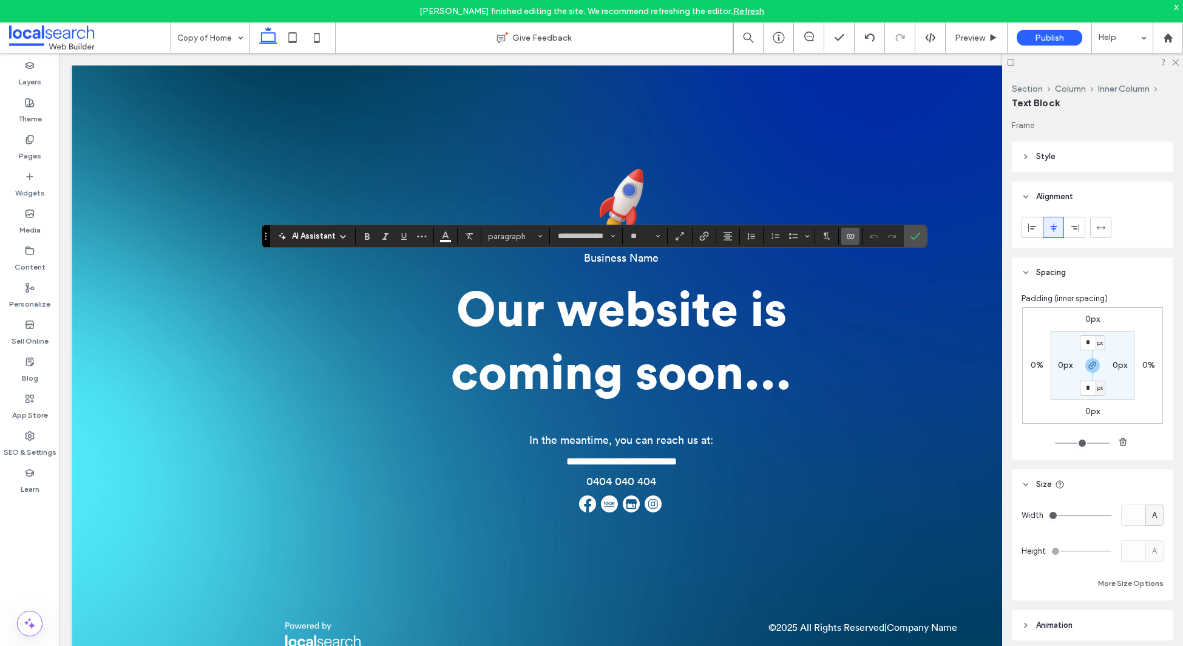
click at [848, 237] on icon "Connect To Data" at bounding box center [851, 236] width 10 height 10
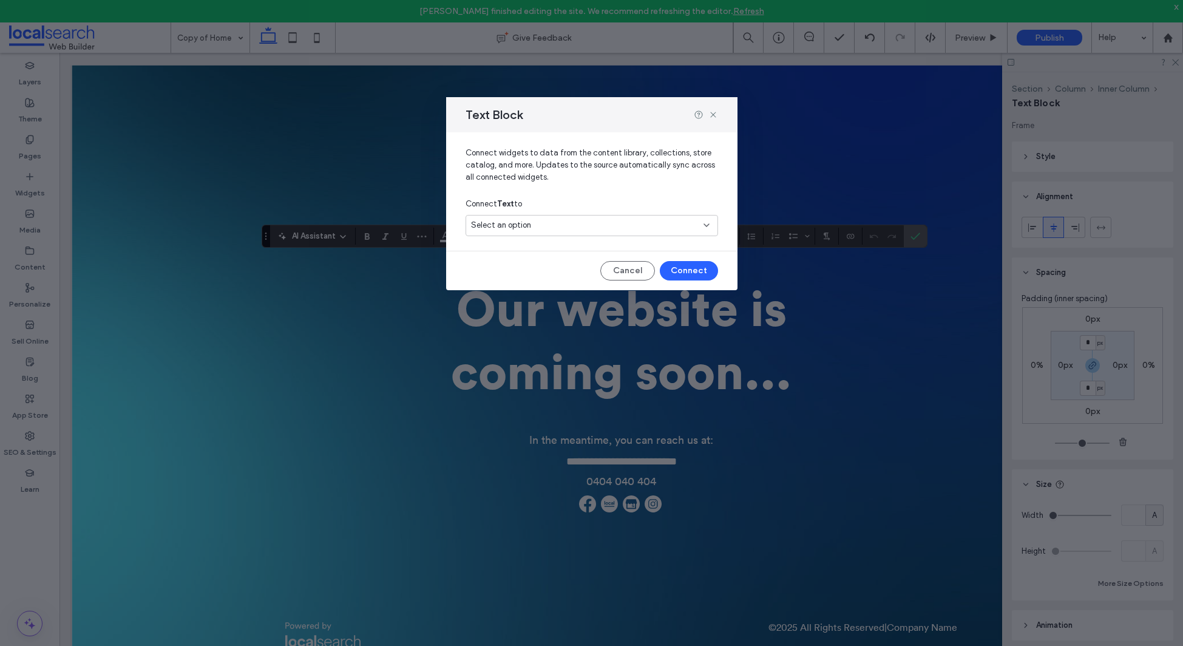
click at [543, 226] on div "Select an option" at bounding box center [584, 225] width 227 height 12
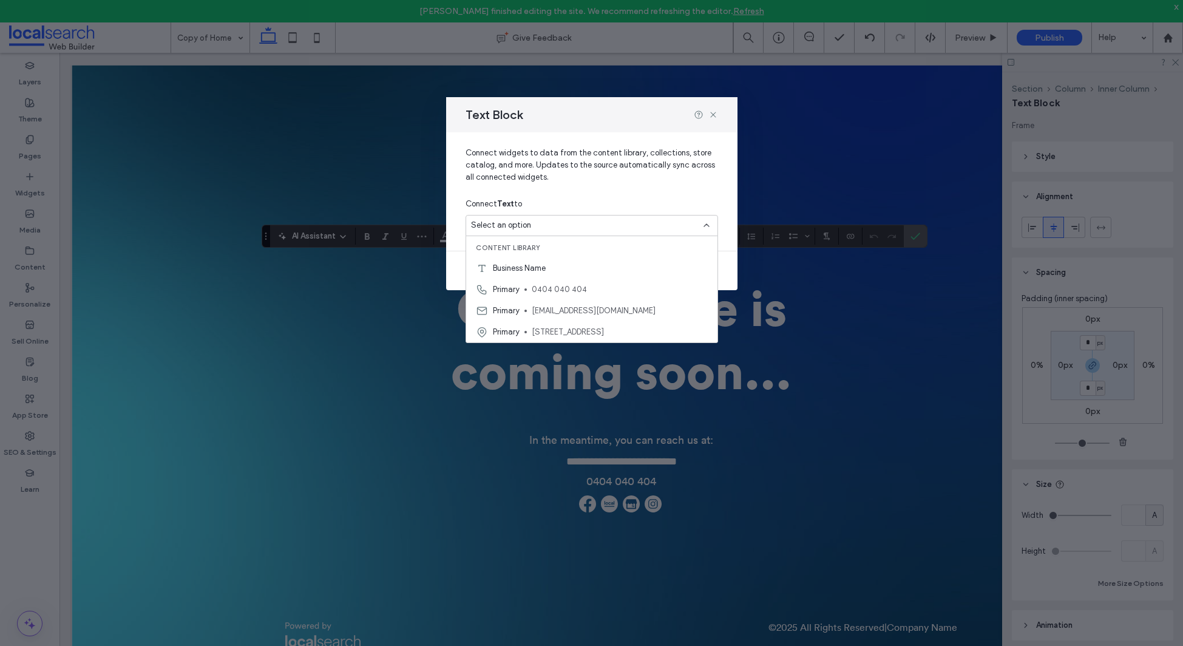
click at [526, 267] on span "Business Name" at bounding box center [519, 268] width 53 height 12
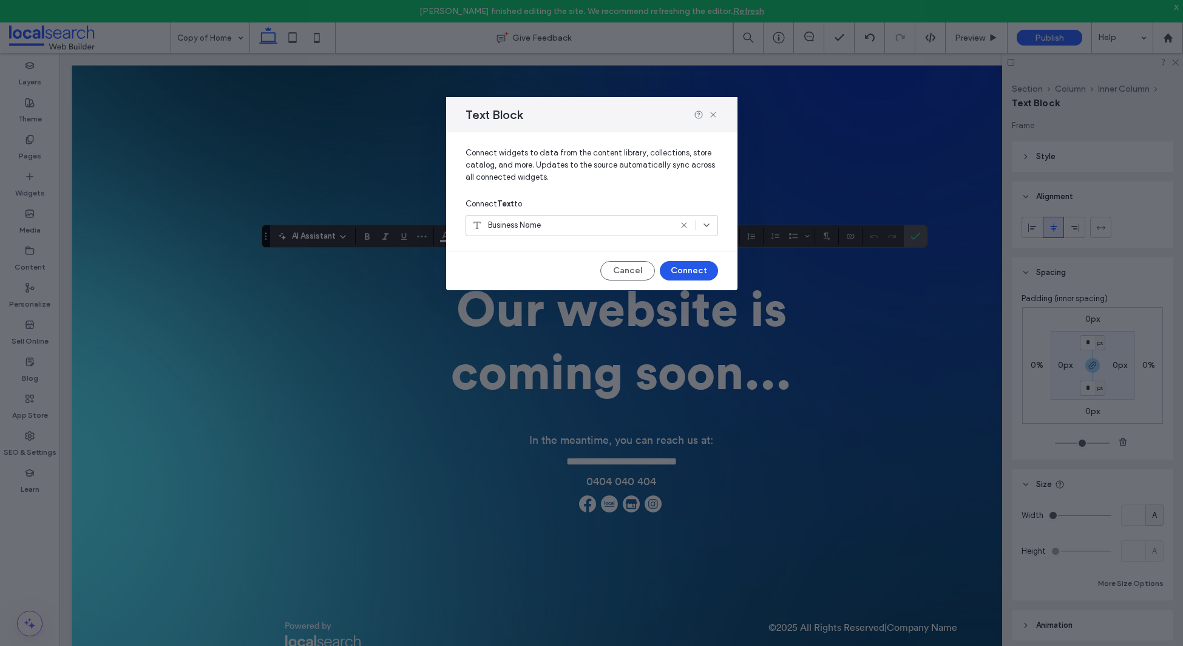
click at [684, 269] on button "Connect" at bounding box center [689, 270] width 58 height 19
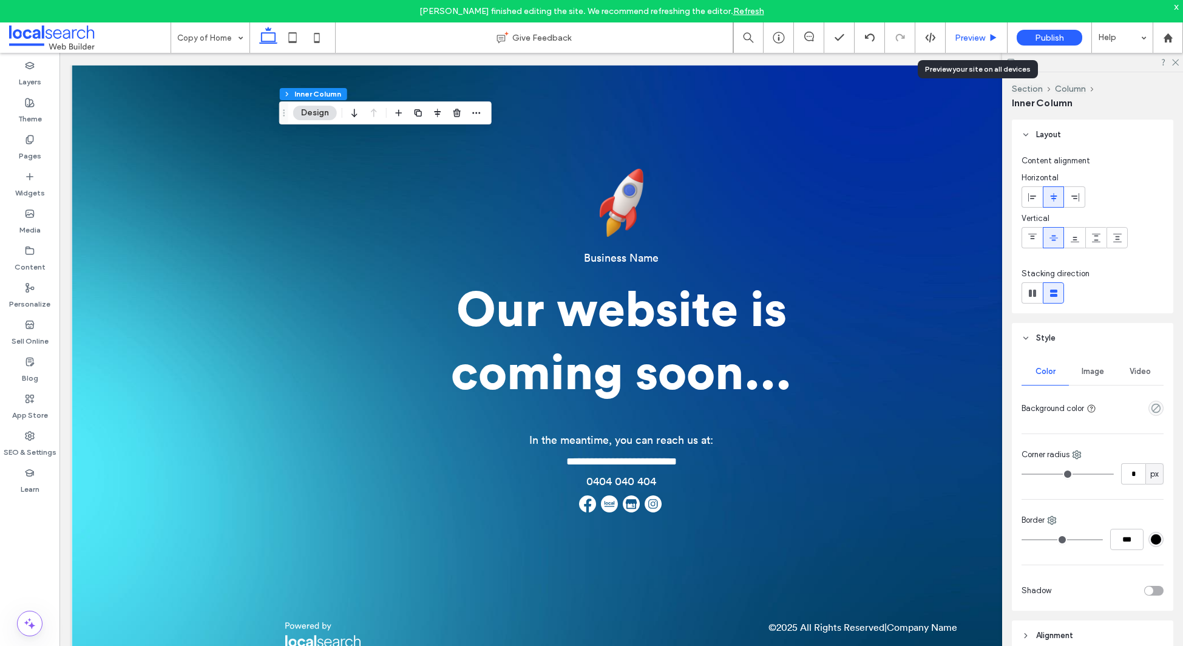
click at [977, 36] on span "Preview" at bounding box center [970, 38] width 30 height 10
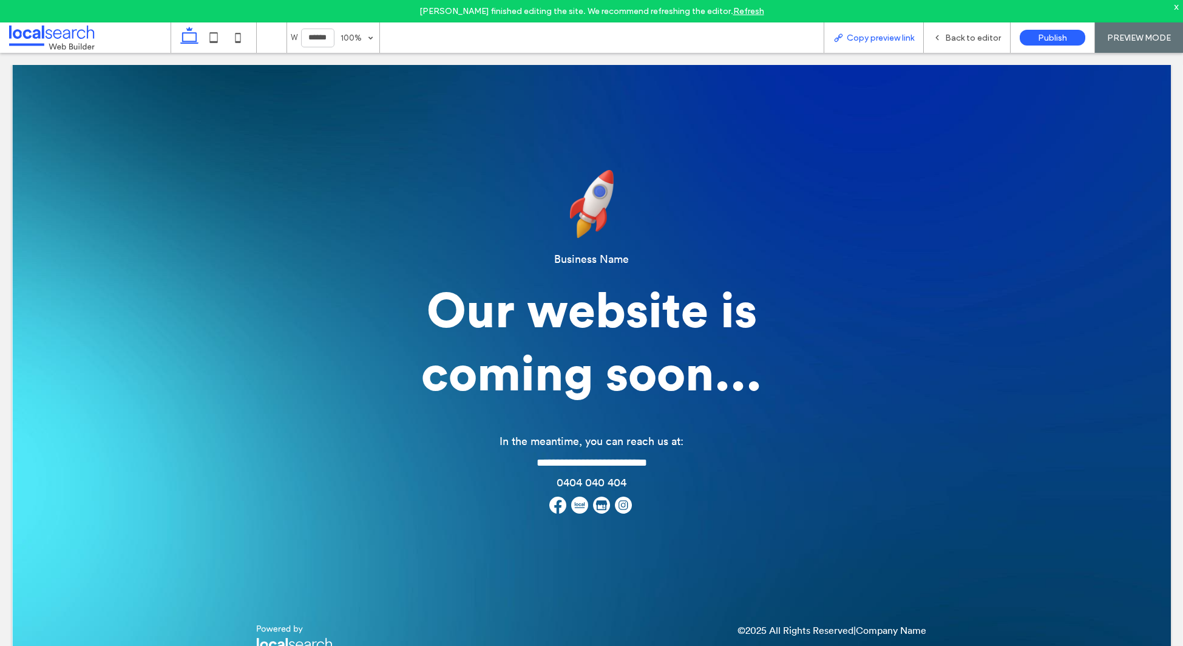
click at [868, 42] on div "Copy preview link" at bounding box center [874, 37] width 100 height 30
click at [875, 37] on span "Copy preview link" at bounding box center [880, 38] width 67 height 10
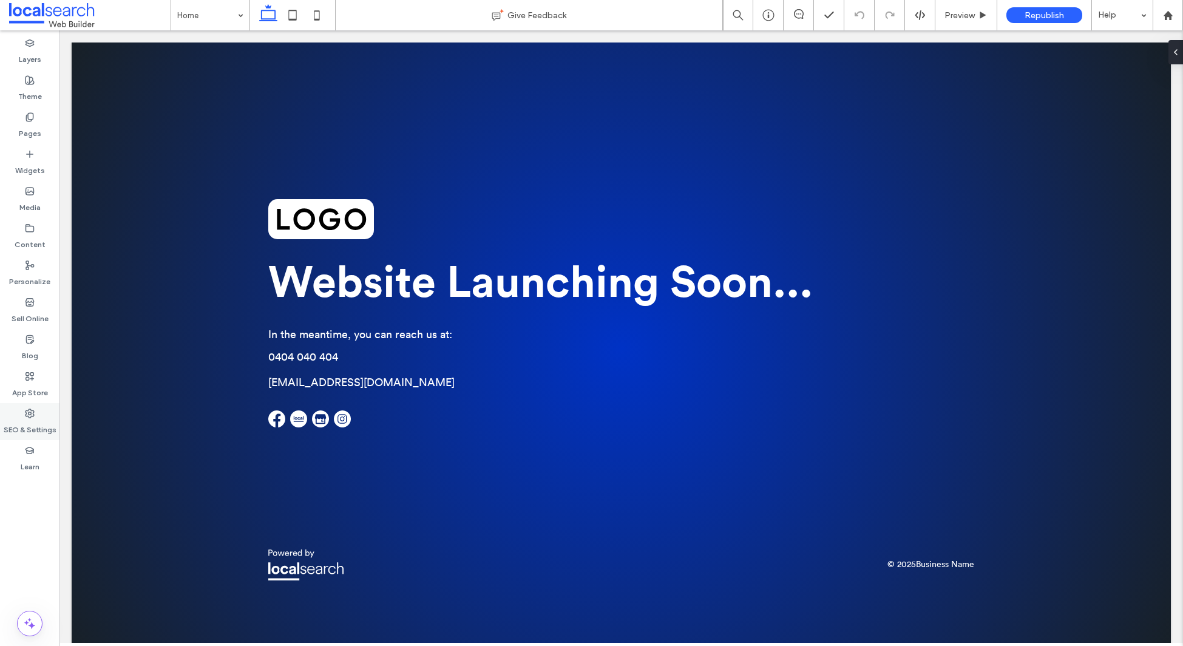
click at [18, 410] on div "SEO & Settings" at bounding box center [29, 421] width 59 height 37
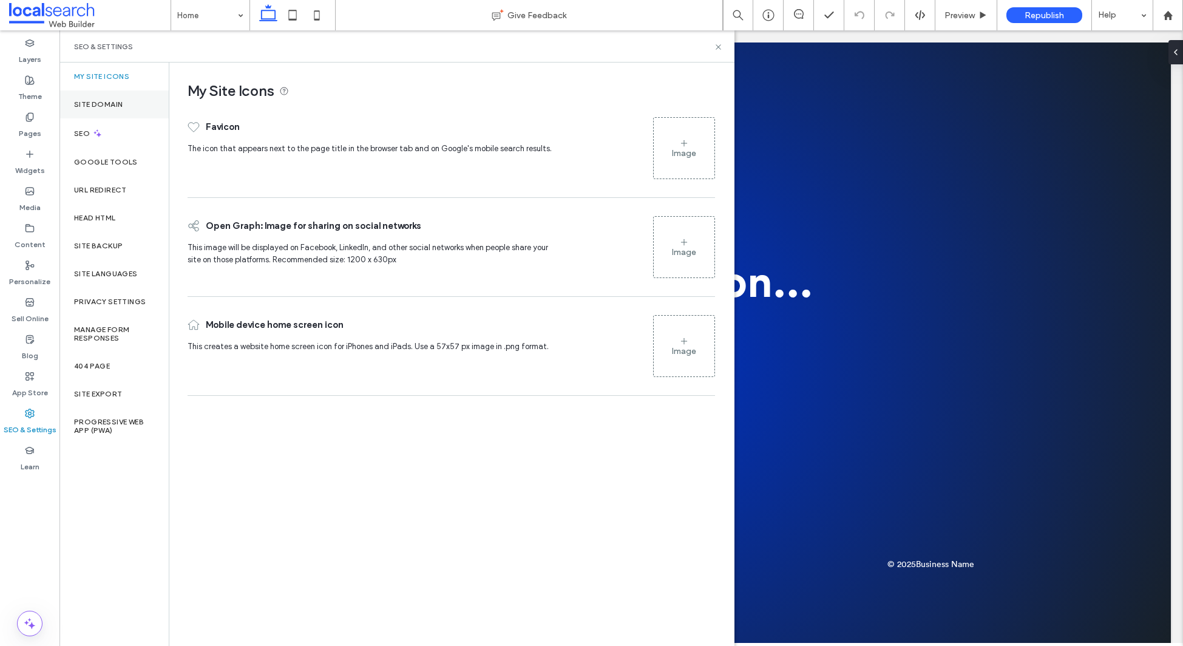
click at [115, 103] on label "Site Domain" at bounding box center [98, 104] width 49 height 8
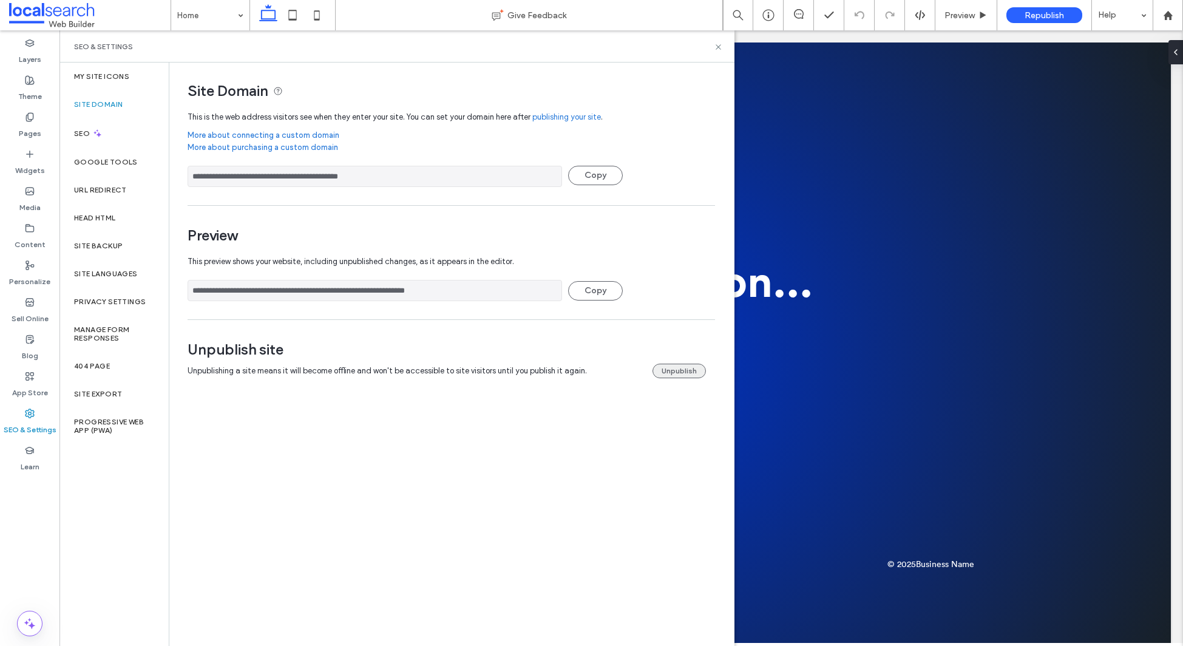
click at [669, 367] on button "Unpublish" at bounding box center [679, 371] width 53 height 15
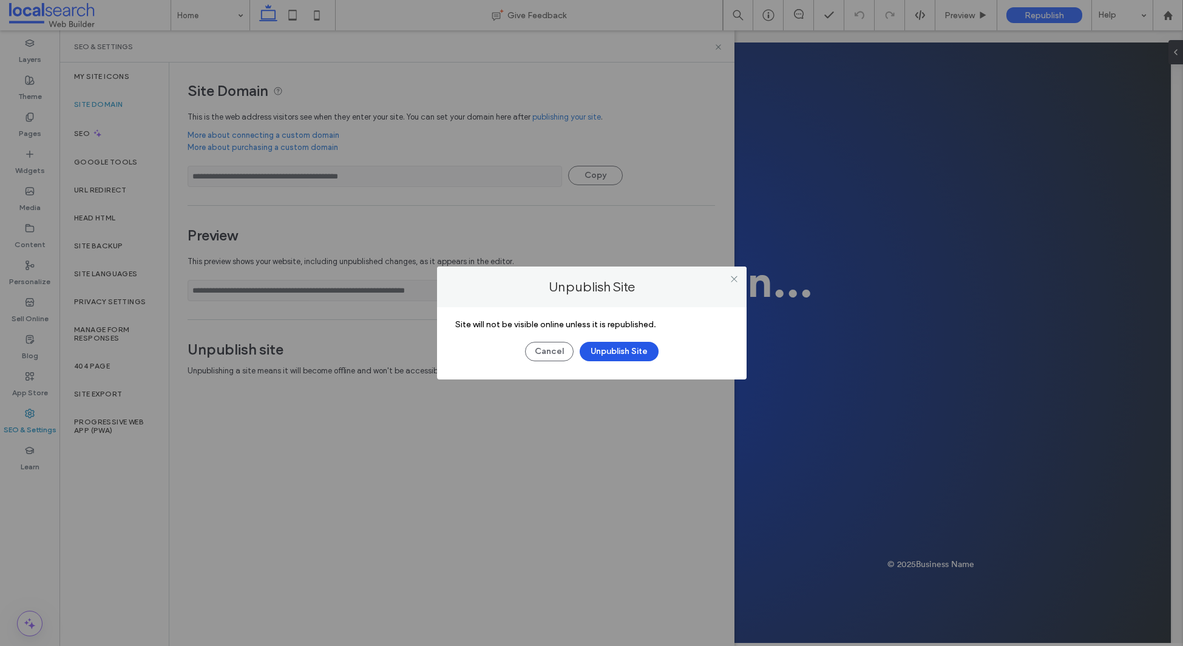
click at [630, 358] on button "Unpublish Site" at bounding box center [619, 351] width 79 height 19
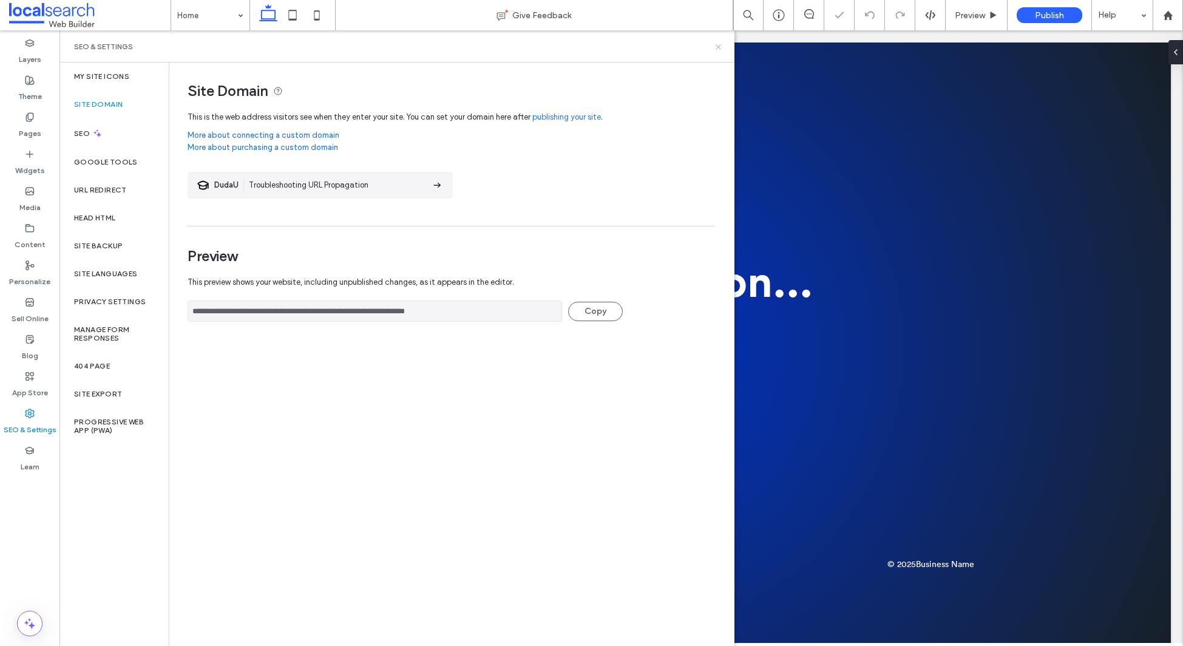
click at [718, 47] on icon at bounding box center [718, 46] width 9 height 9
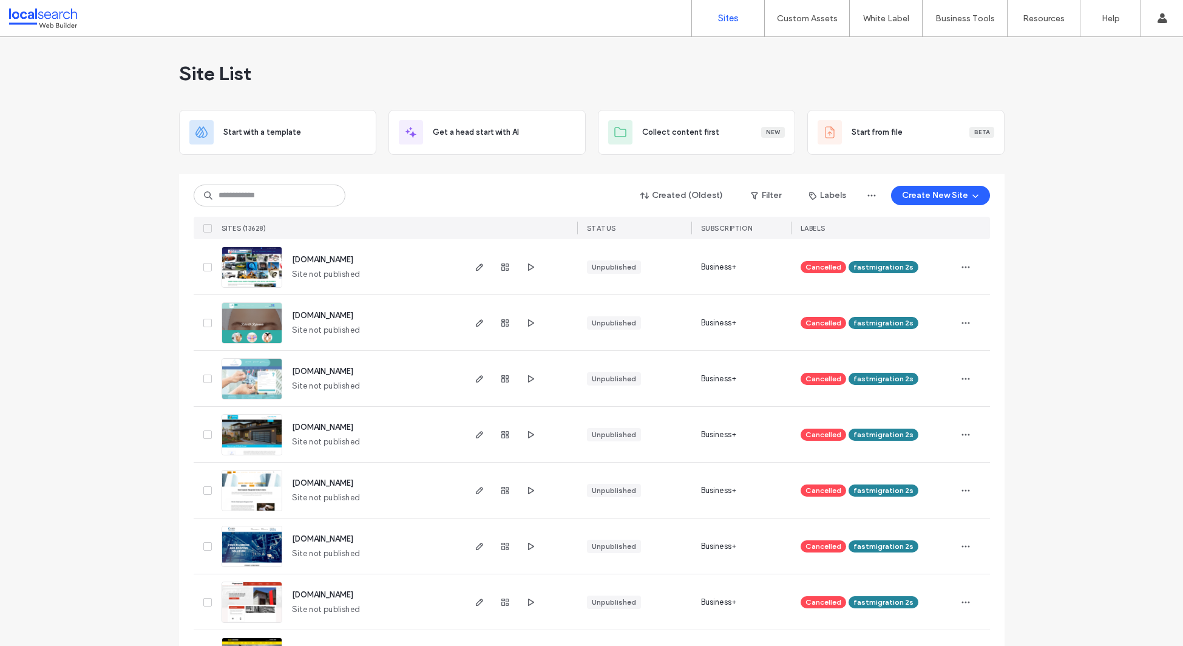
click at [268, 204] on input at bounding box center [270, 196] width 152 height 22
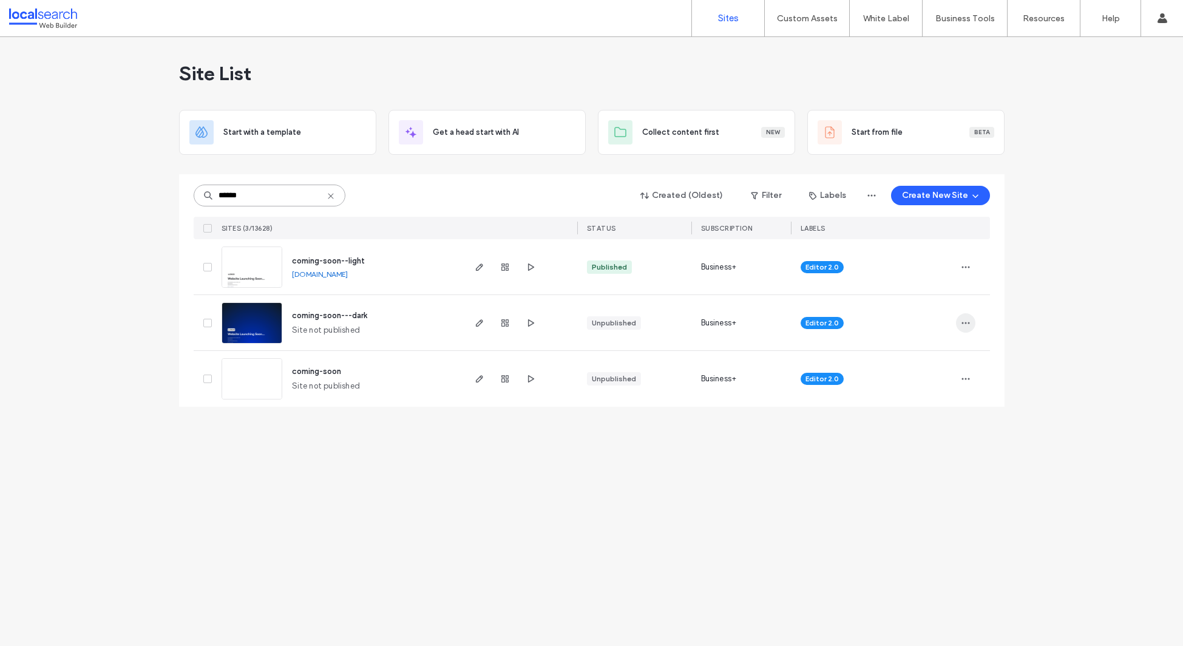
type input "******"
click at [972, 322] on span "button" at bounding box center [965, 322] width 19 height 19
click at [927, 475] on span "Delete Site" at bounding box center [910, 477] width 40 height 12
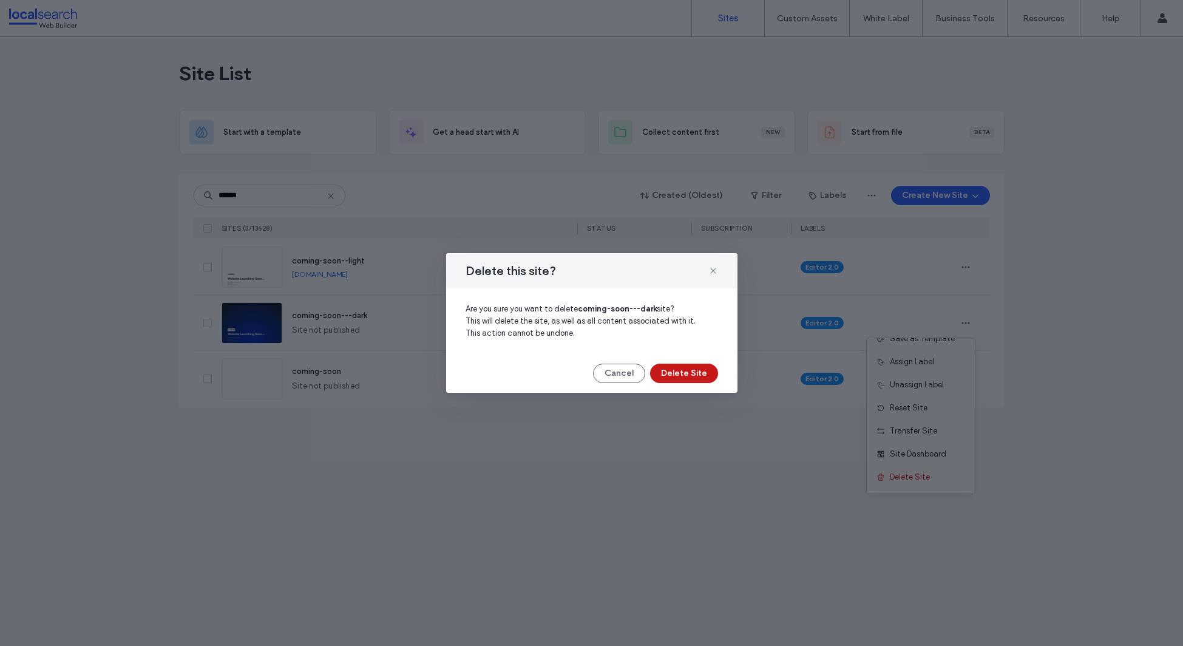
click at [703, 375] on button "Delete Site" at bounding box center [684, 373] width 68 height 19
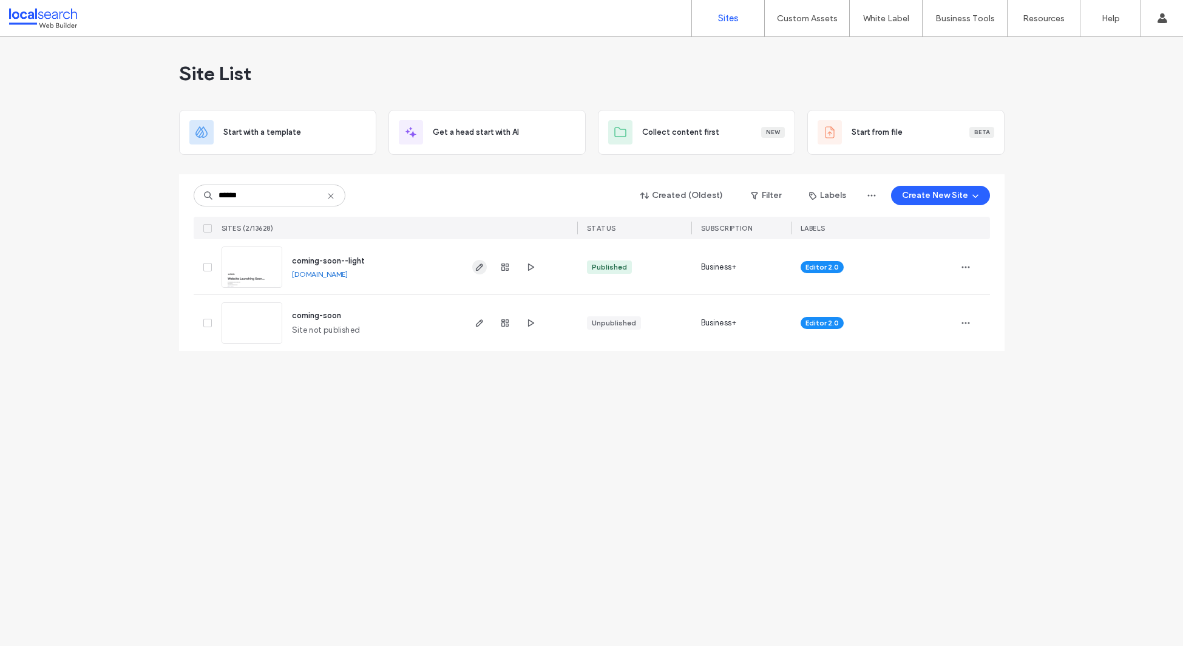
click at [480, 268] on icon "button" at bounding box center [480, 267] width 10 height 10
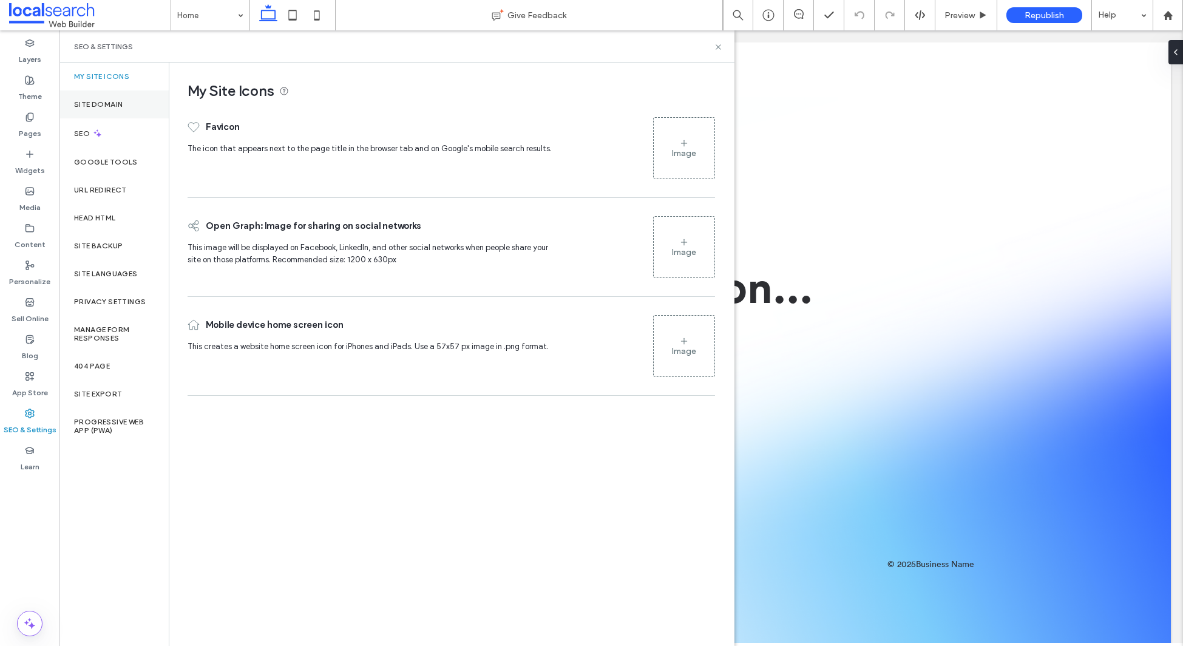
click at [118, 98] on div "Site Domain" at bounding box center [113, 104] width 109 height 28
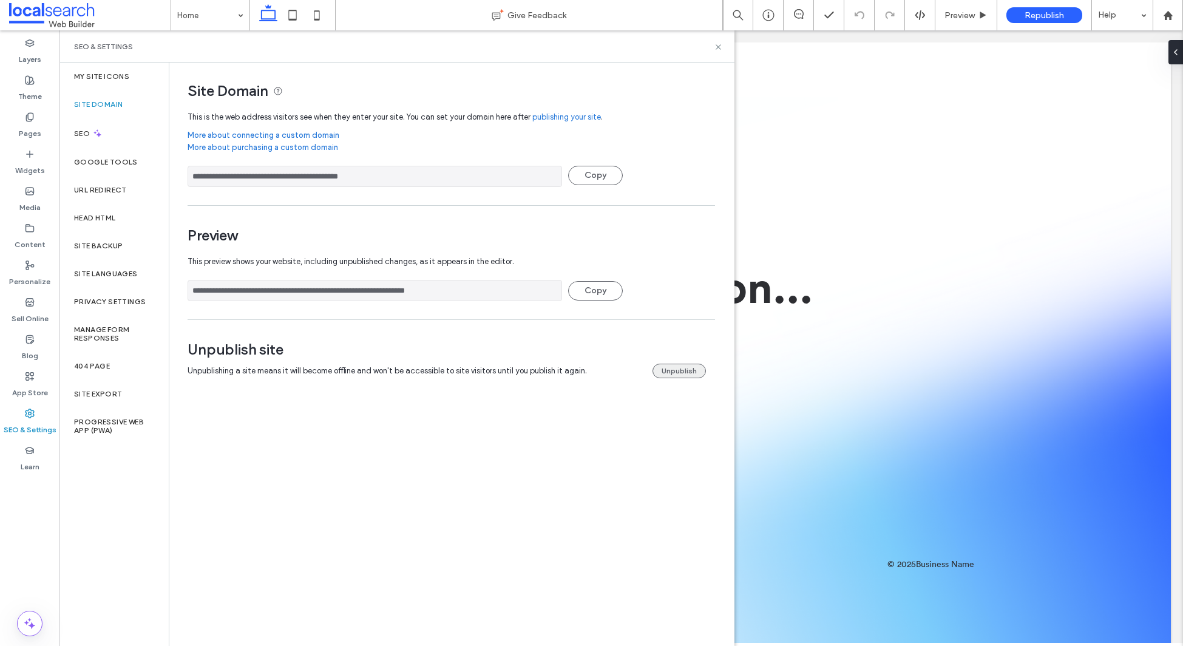
click at [665, 367] on button "Unpublish" at bounding box center [679, 371] width 53 height 15
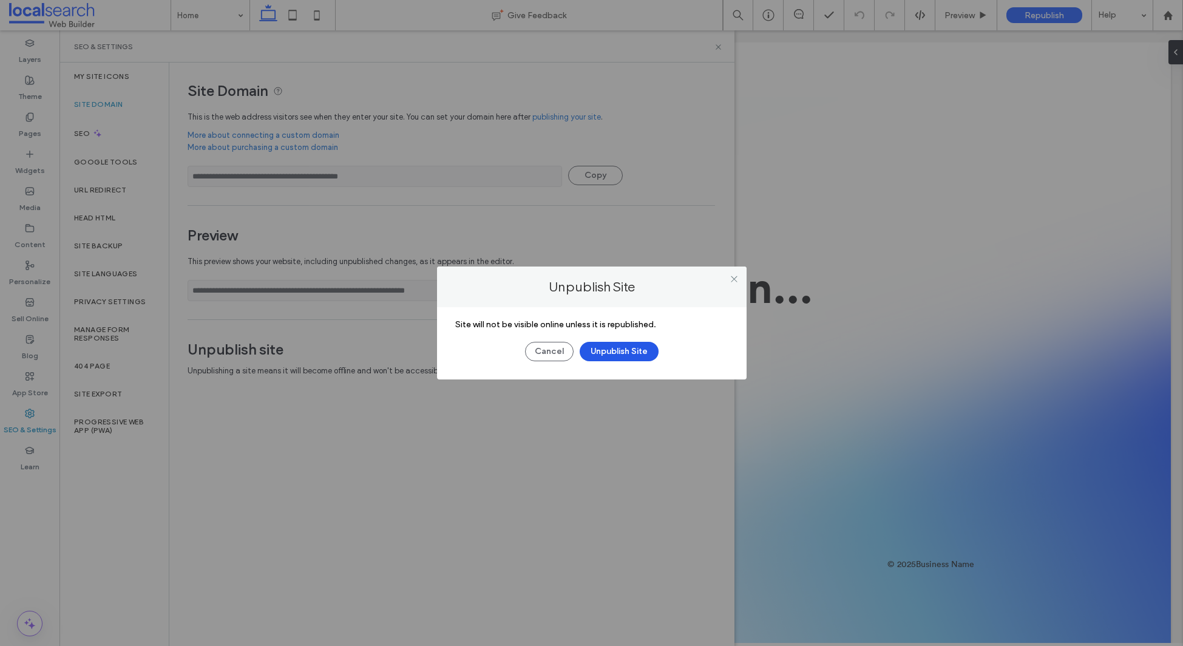
click at [614, 356] on button "Unpublish Site" at bounding box center [619, 351] width 79 height 19
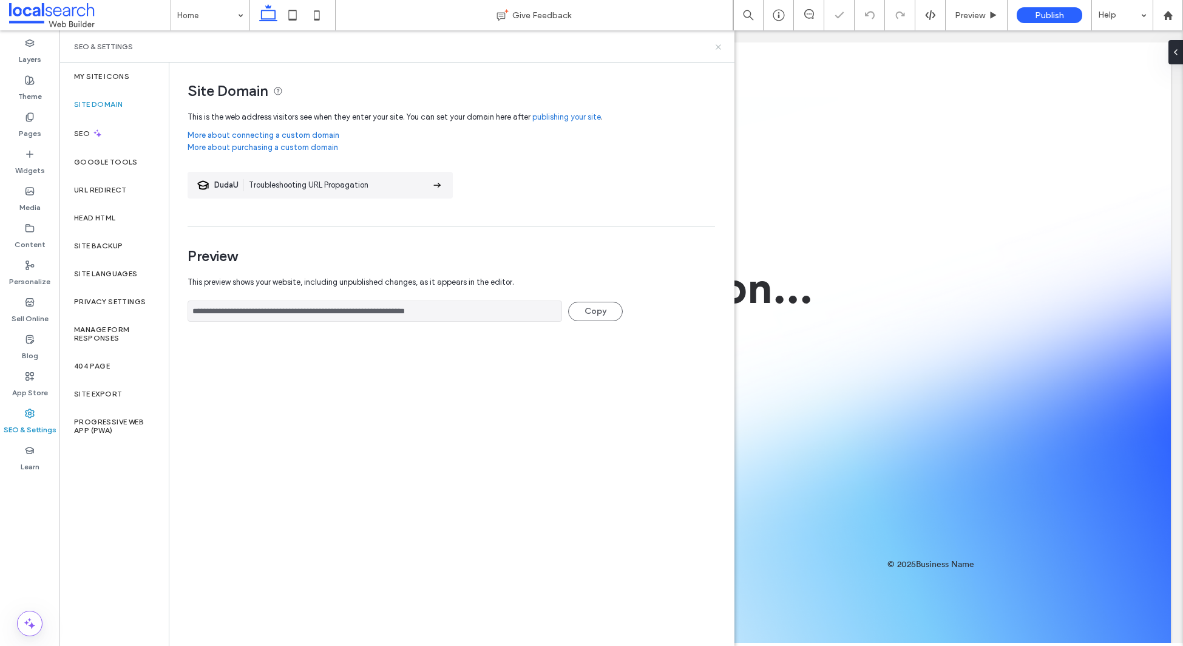
click at [715, 47] on icon at bounding box center [718, 46] width 9 height 9
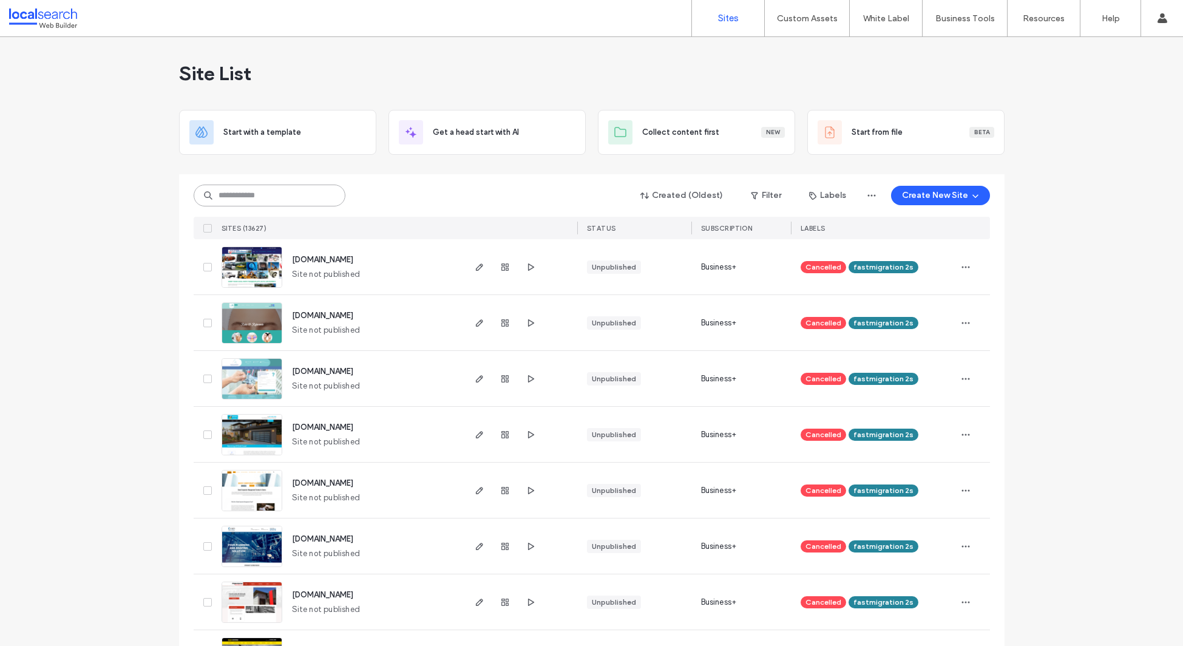
click at [274, 198] on input at bounding box center [270, 196] width 152 height 22
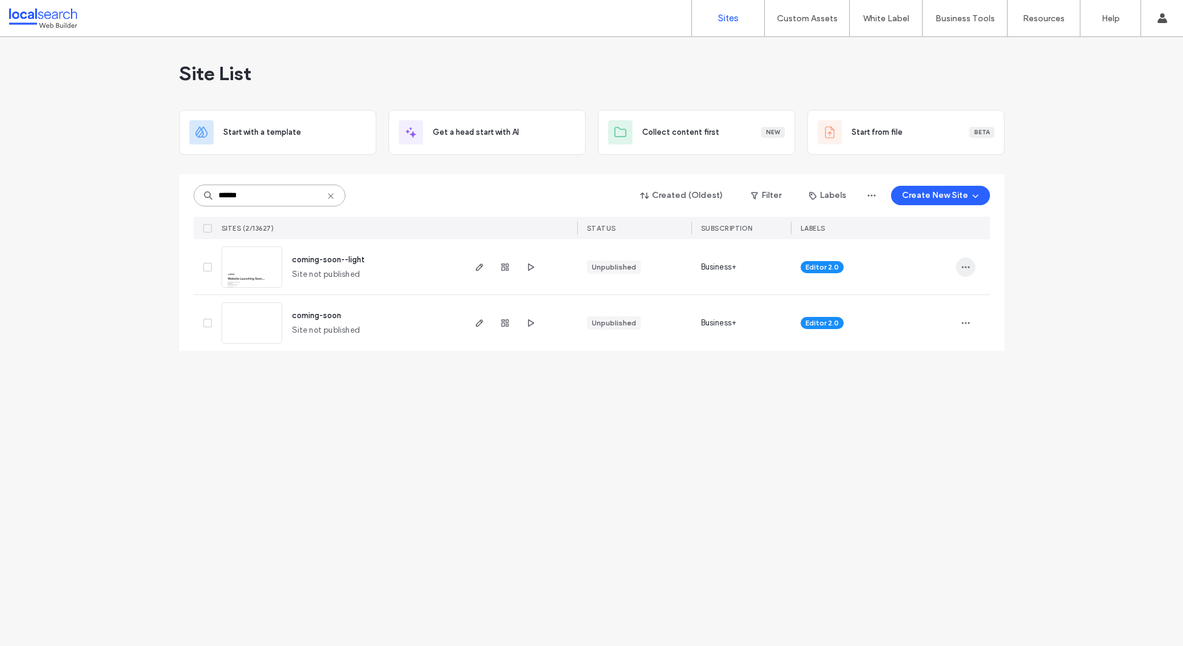
type input "******"
click at [974, 269] on span "button" at bounding box center [965, 266] width 19 height 19
click at [917, 418] on span "Delete Site" at bounding box center [910, 421] width 40 height 12
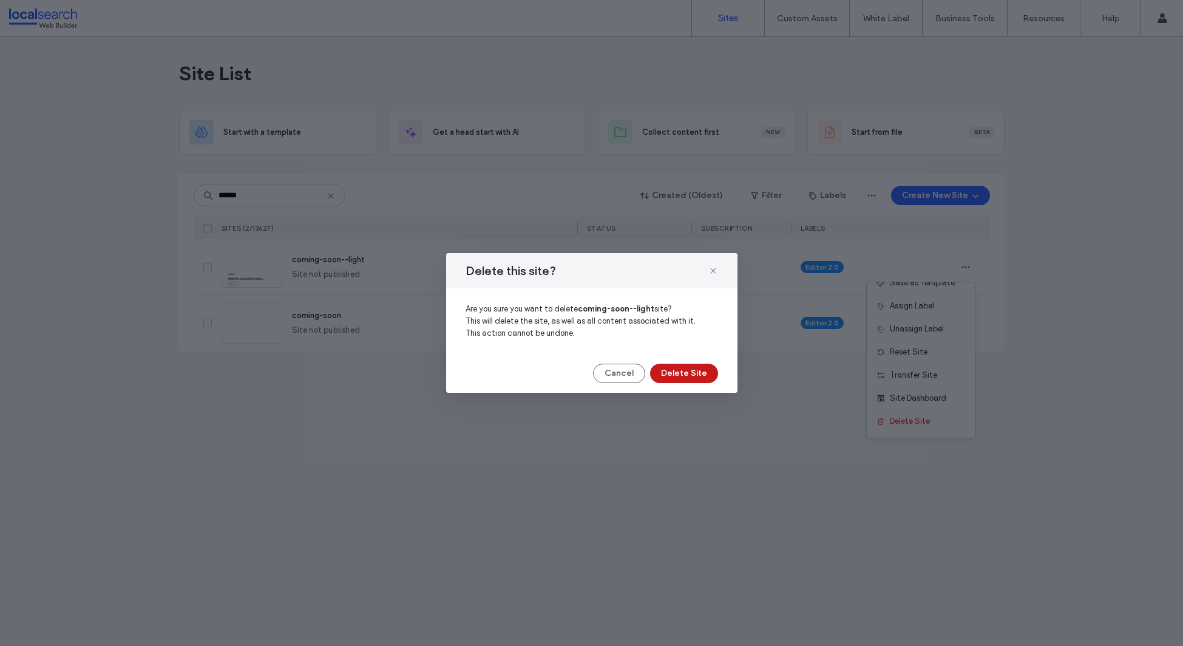
click at [693, 375] on button "Delete Site" at bounding box center [684, 373] width 68 height 19
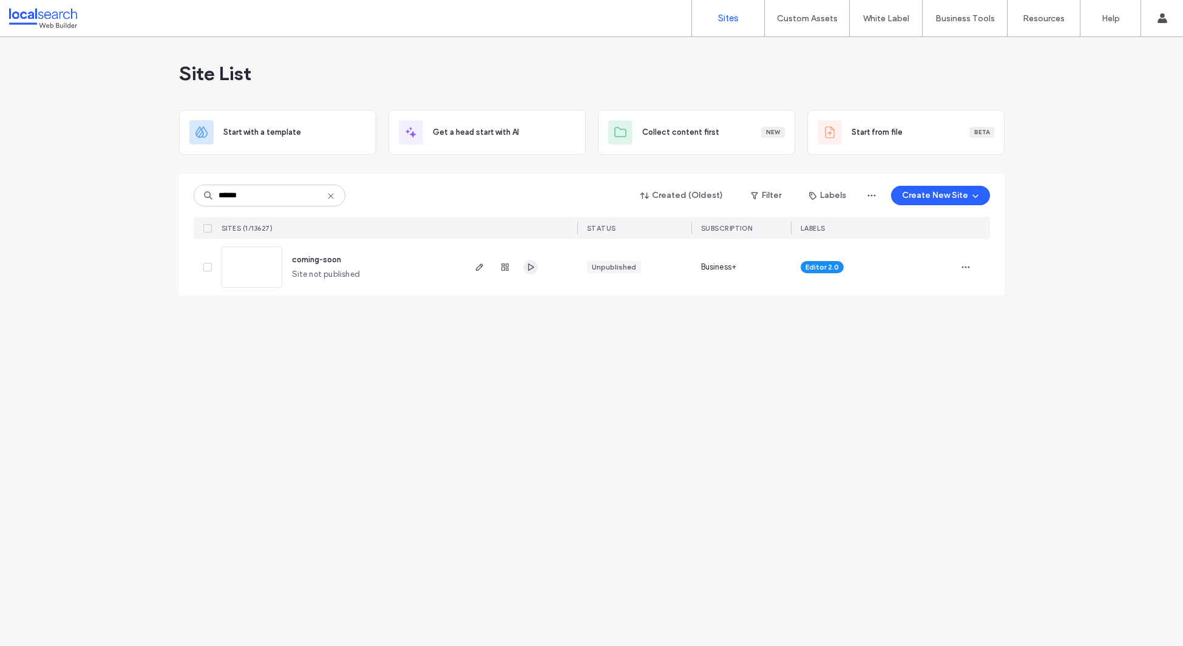
click at [528, 266] on use "button" at bounding box center [531, 266] width 6 height 7
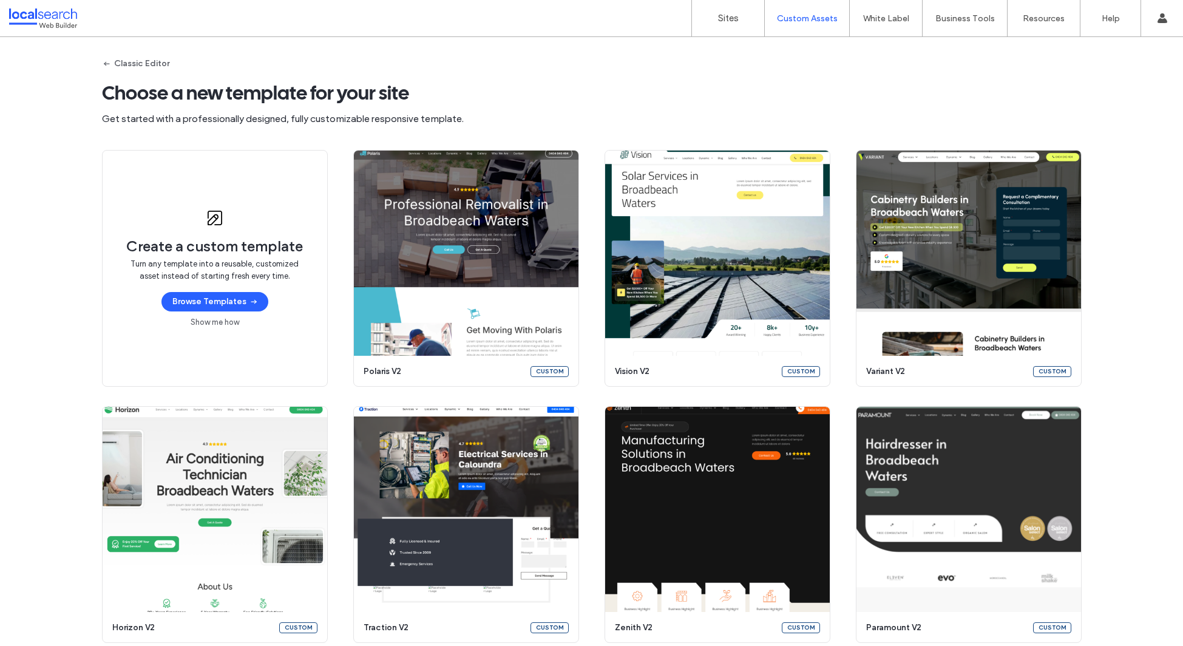
scroll to position [291, 0]
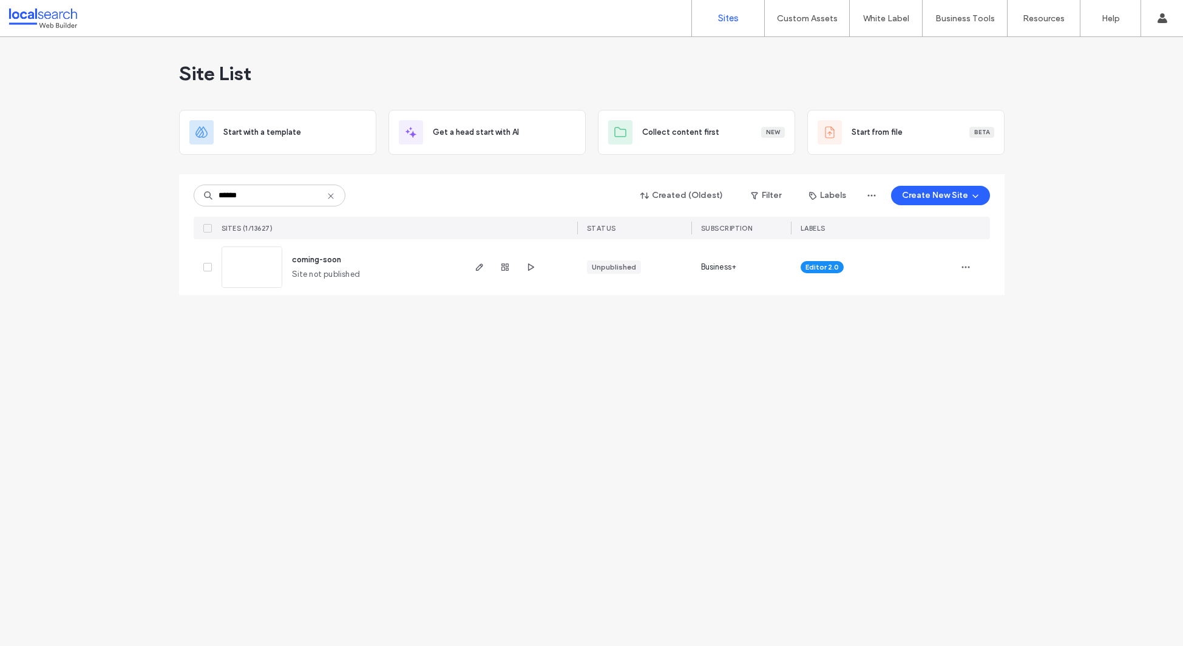
click at [331, 194] on icon at bounding box center [331, 196] width 10 height 10
paste input "********"
type input "********"
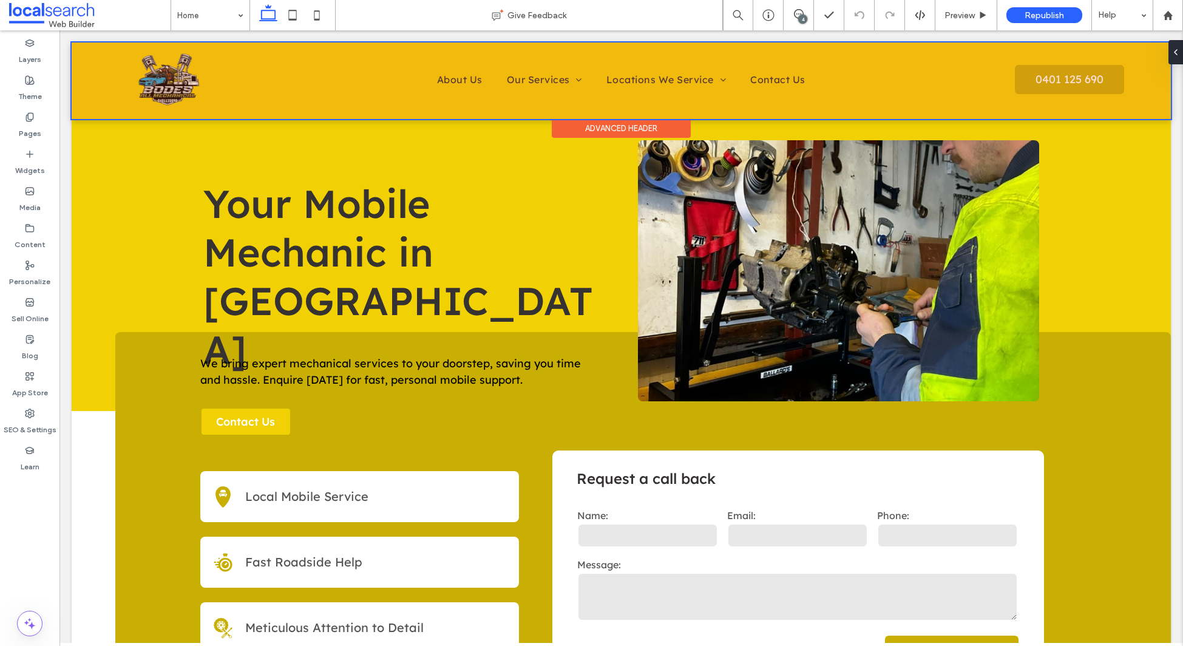
click at [169, 89] on div at bounding box center [622, 80] width 1100 height 76
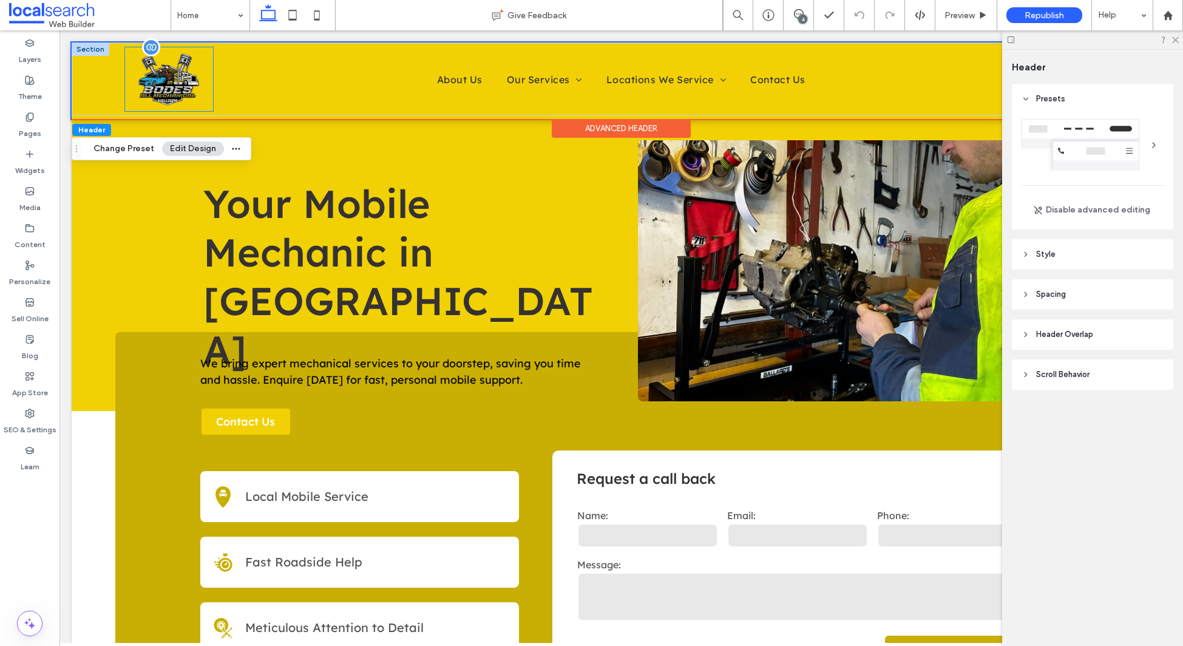
click at [165, 83] on img at bounding box center [169, 79] width 64 height 64
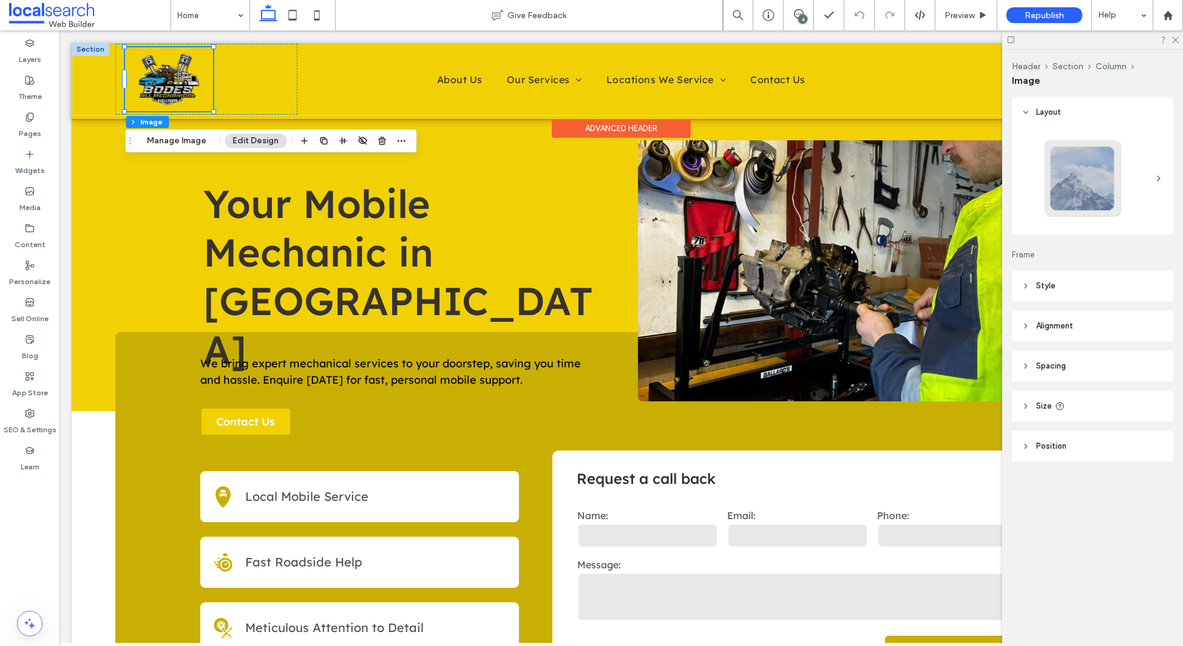
click at [87, 49] on div at bounding box center [91, 48] width 38 height 13
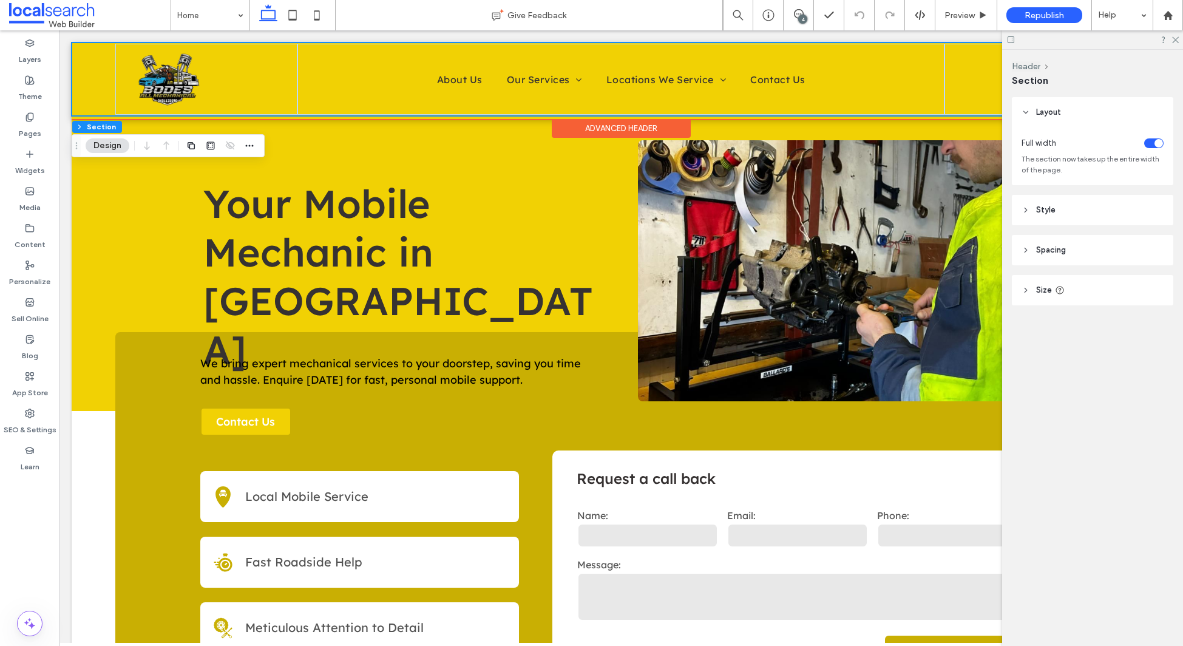
click at [620, 124] on div "Advanced Header" at bounding box center [621, 128] width 139 height 19
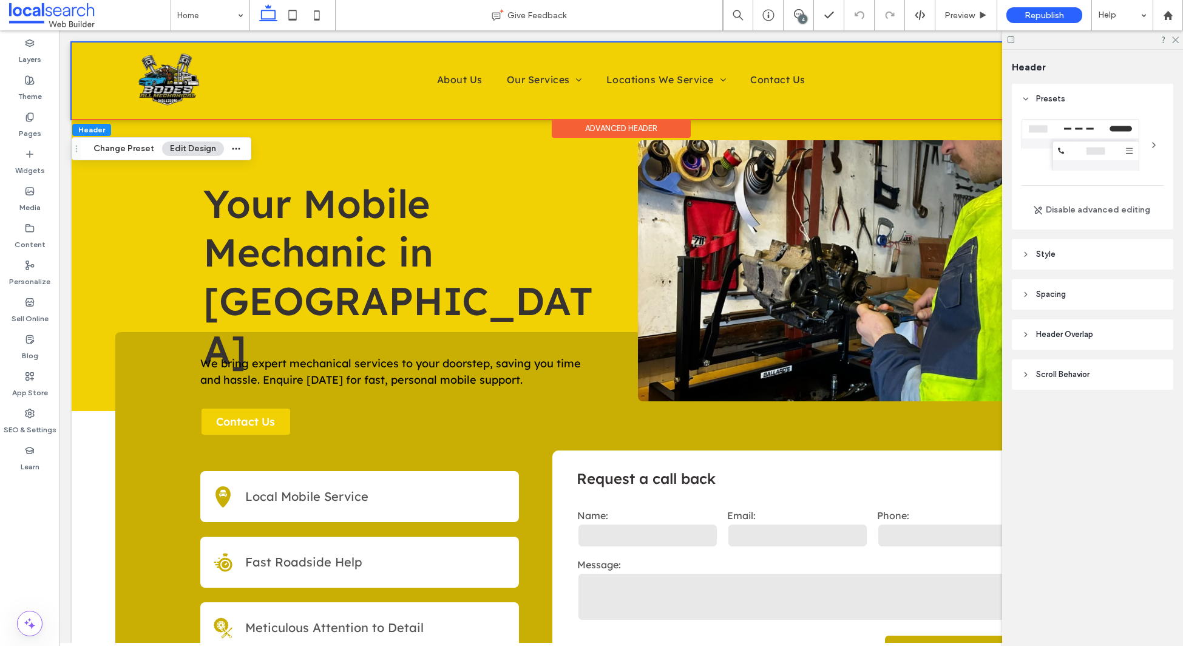
drag, startPoint x: 1089, startPoint y: 252, endPoint x: 1081, endPoint y: 256, distance: 9.0
click at [1088, 252] on header "Style" at bounding box center [1092, 254] width 161 height 30
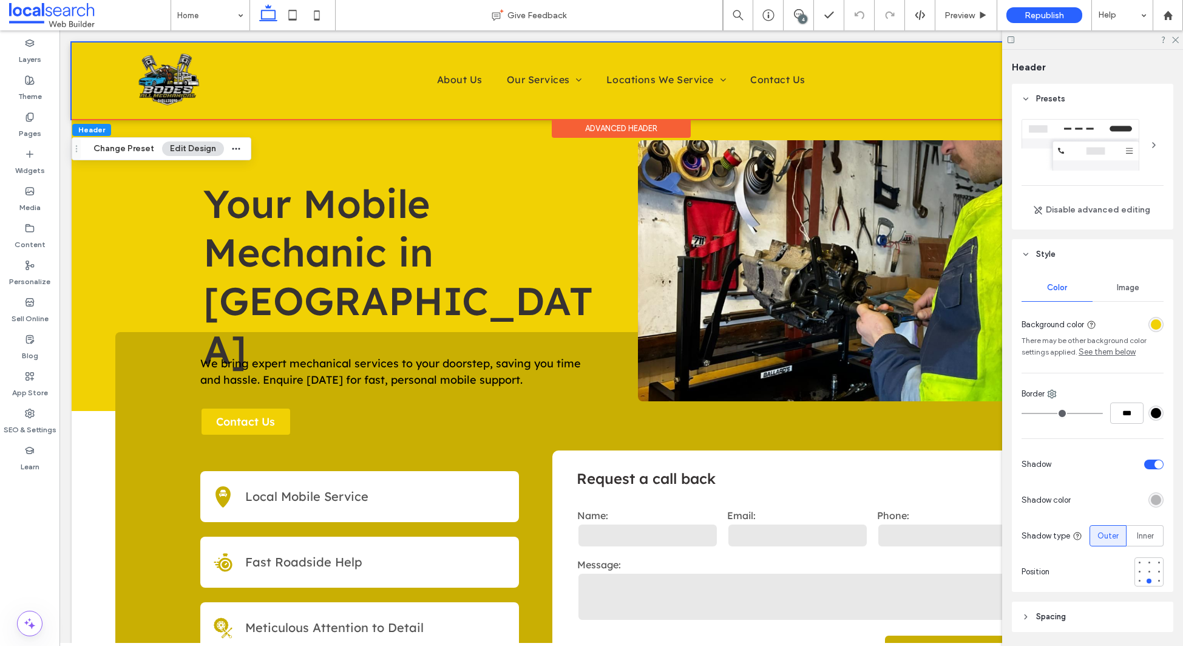
click at [1151, 323] on div "rgba(241,209,4,1)" at bounding box center [1156, 324] width 10 height 10
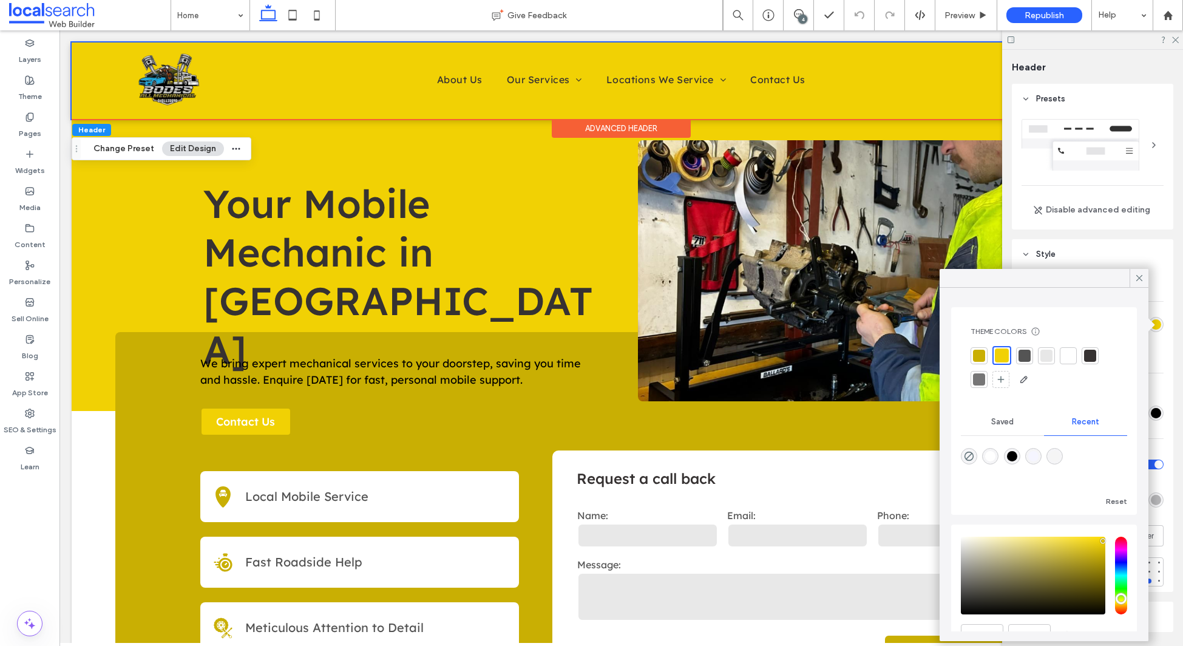
click at [1026, 356] on div at bounding box center [1025, 356] width 12 height 12
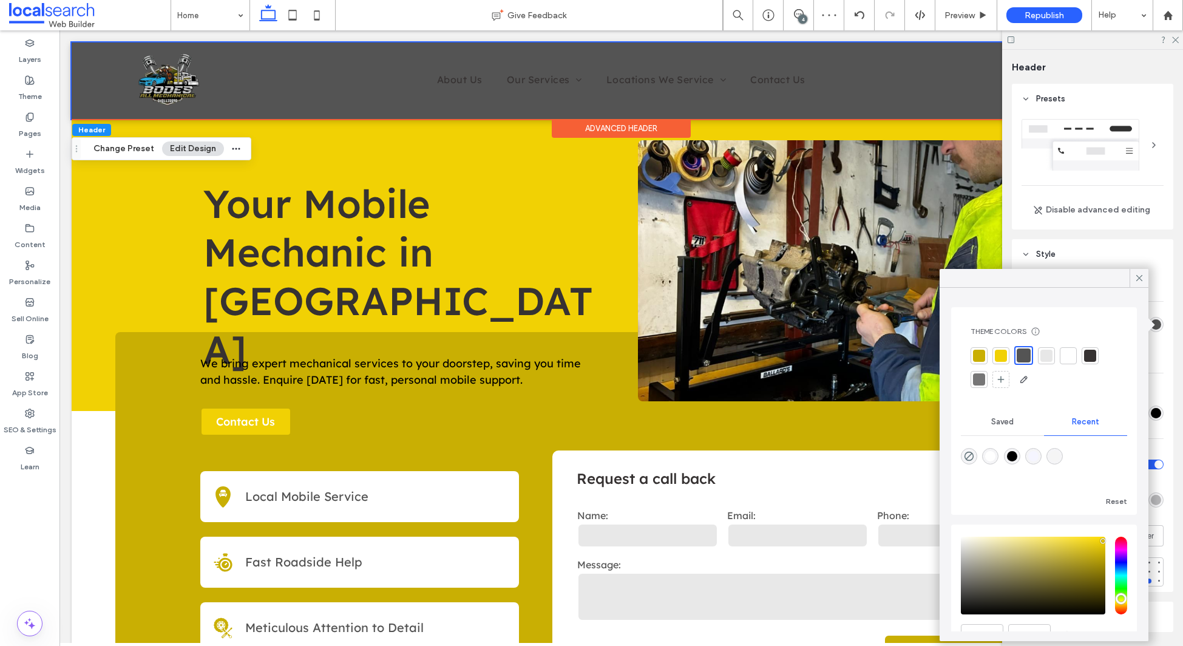
click at [1087, 358] on div at bounding box center [1090, 356] width 12 height 12
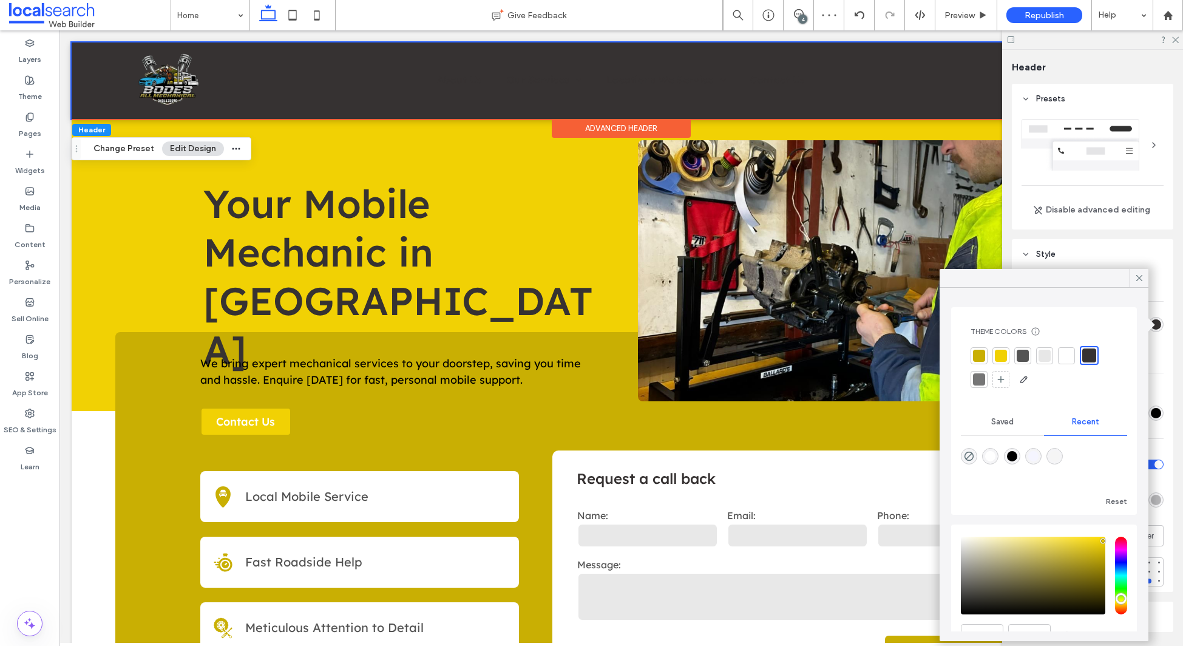
click at [1064, 355] on div at bounding box center [1067, 356] width 12 height 12
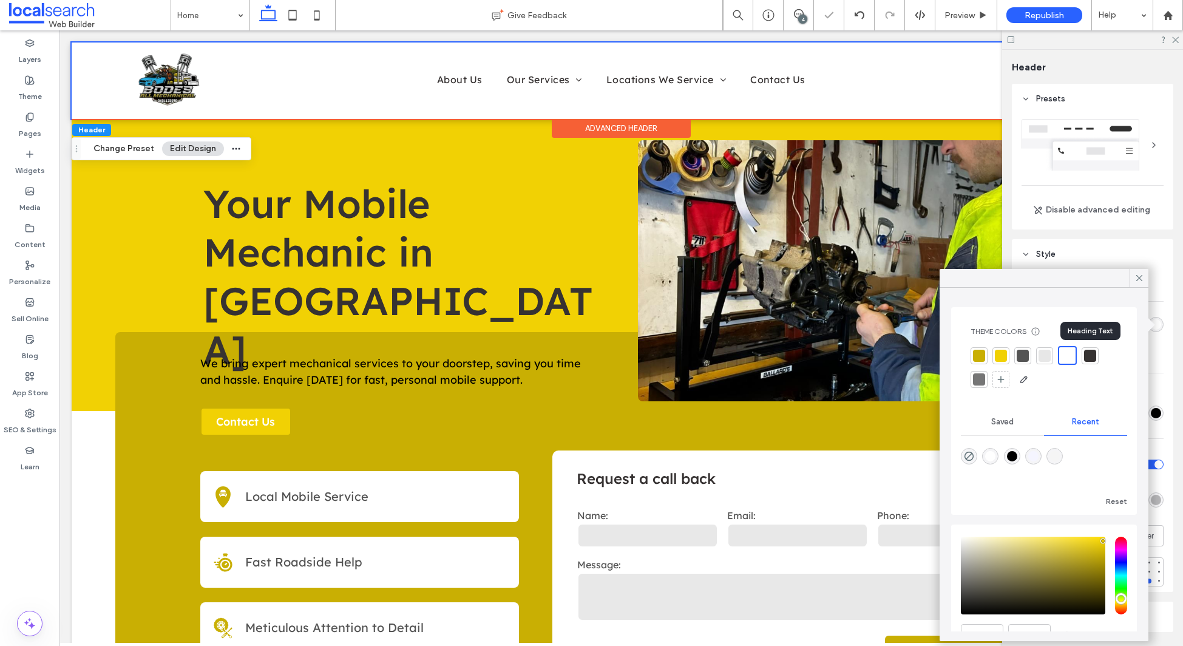
click at [1092, 355] on div at bounding box center [1090, 356] width 12 height 12
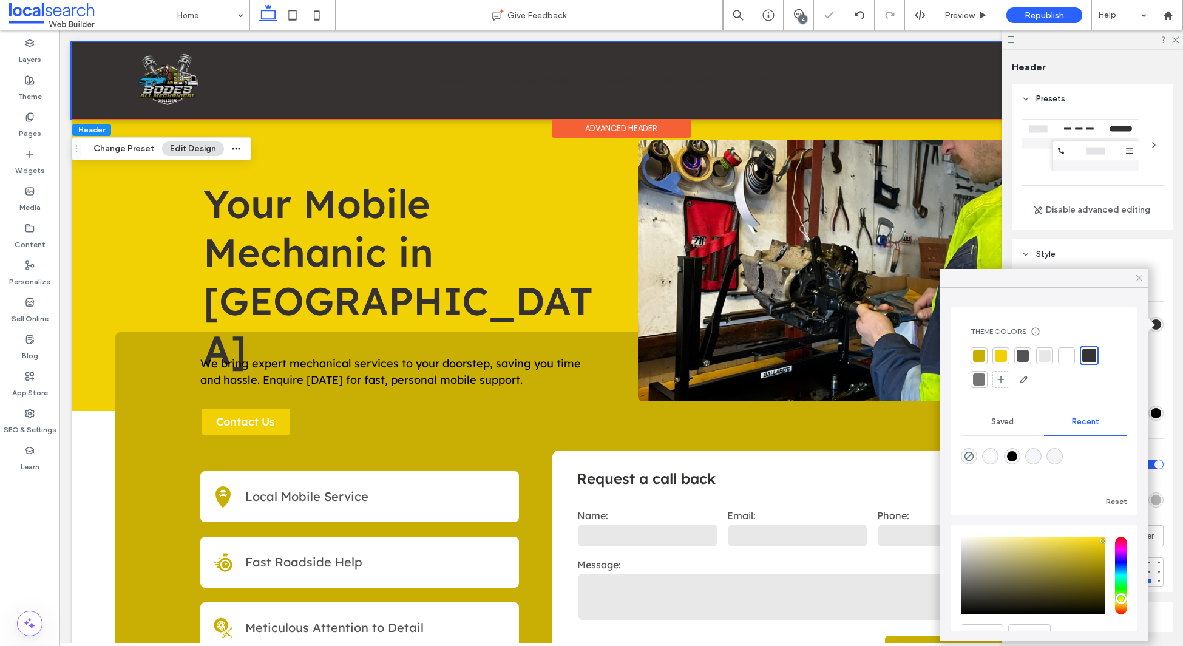
click at [1140, 279] on icon at bounding box center [1139, 278] width 11 height 11
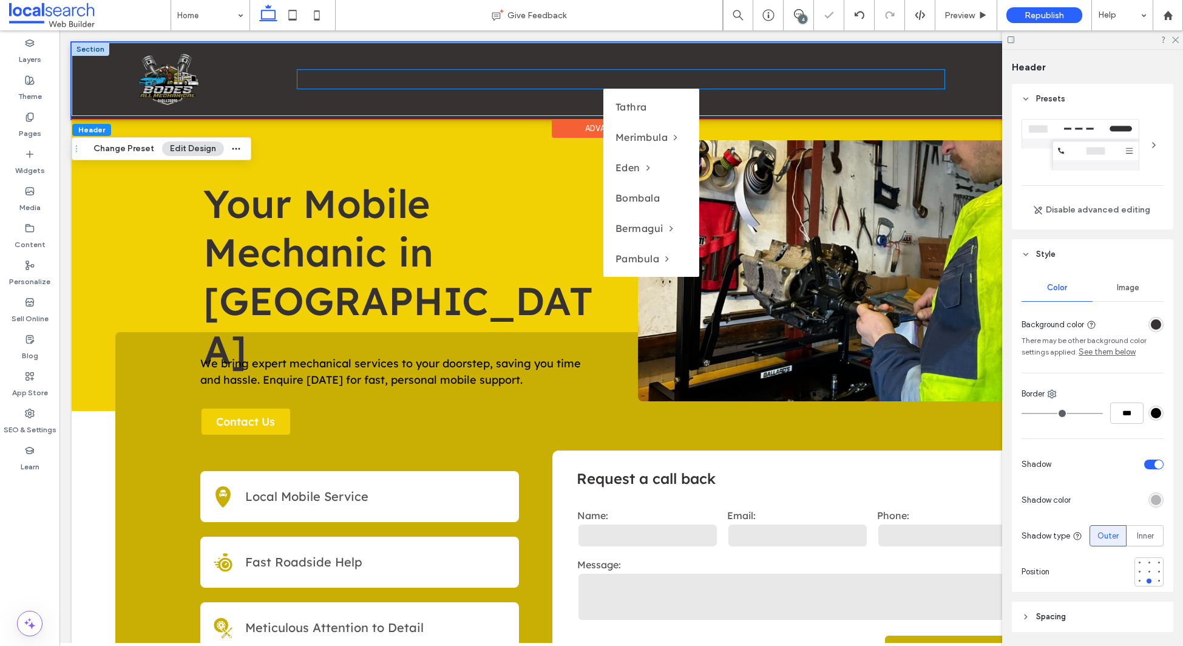
click at [662, 79] on span "Locations We Service" at bounding box center [667, 79] width 120 height 18
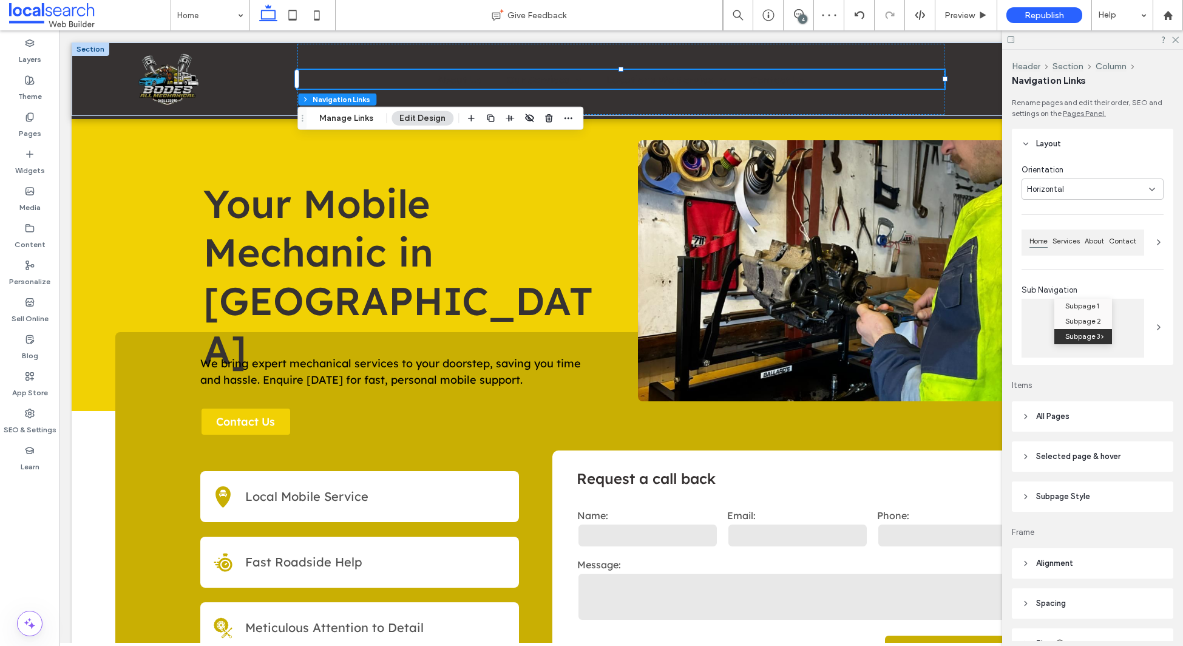
click at [1092, 415] on header "All Pages" at bounding box center [1092, 416] width 161 height 30
click at [1118, 447] on span "Link Text" at bounding box center [1128, 450] width 32 height 10
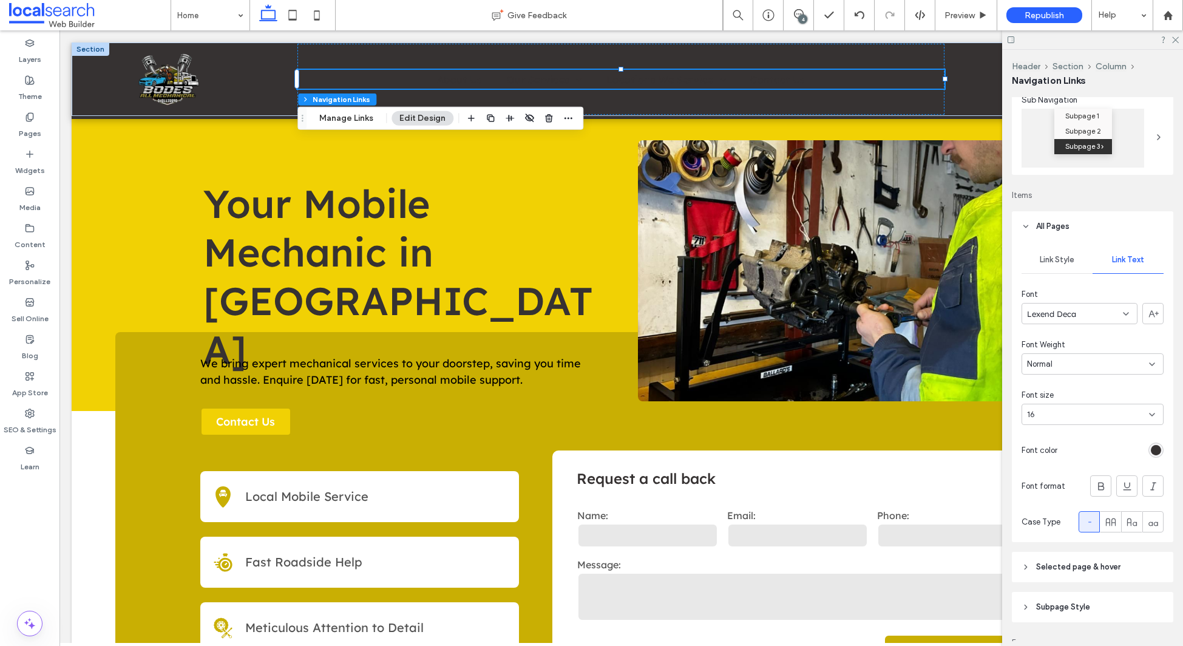
click at [1157, 452] on div "rgb(54, 50, 50)" at bounding box center [1156, 450] width 10 height 10
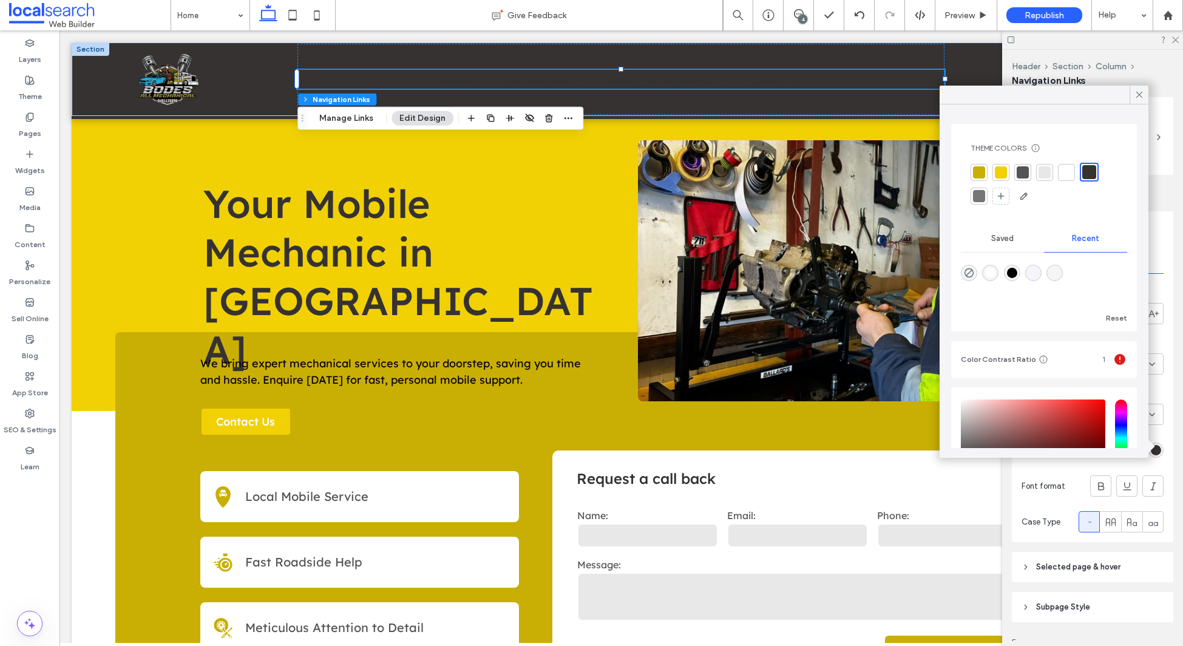
drag, startPoint x: 1067, startPoint y: 172, endPoint x: 1066, endPoint y: 179, distance: 7.5
click at [1067, 172] on div at bounding box center [1067, 172] width 12 height 12
click at [1141, 93] on use at bounding box center [1140, 95] width 6 height 6
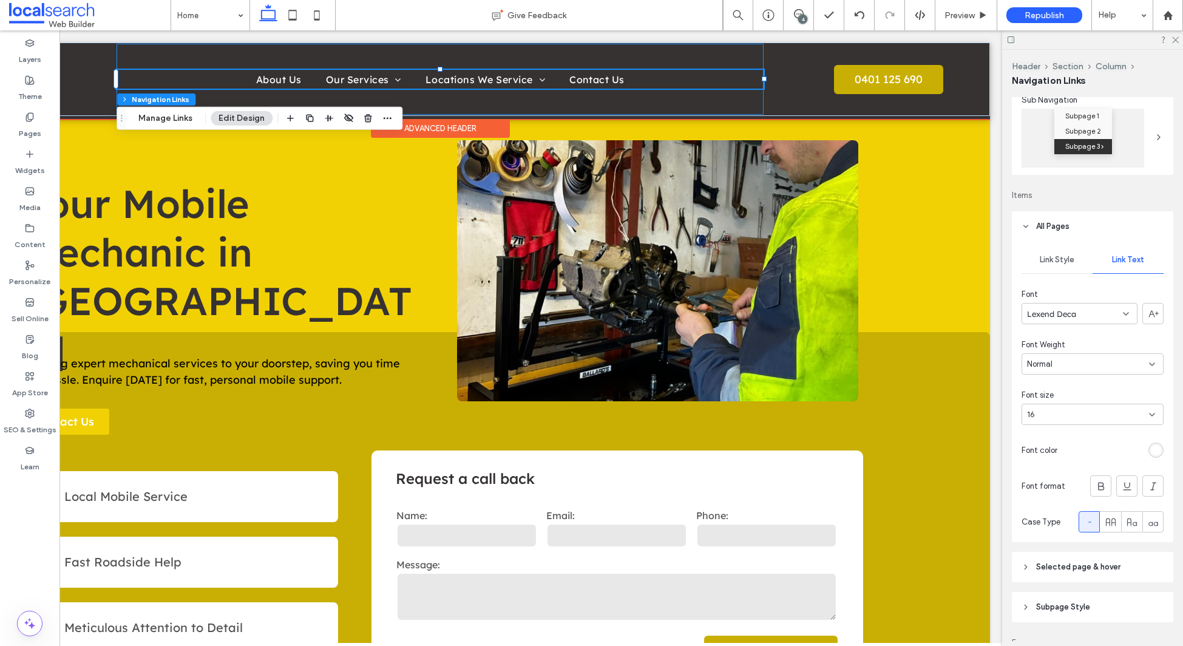
scroll to position [0, 0]
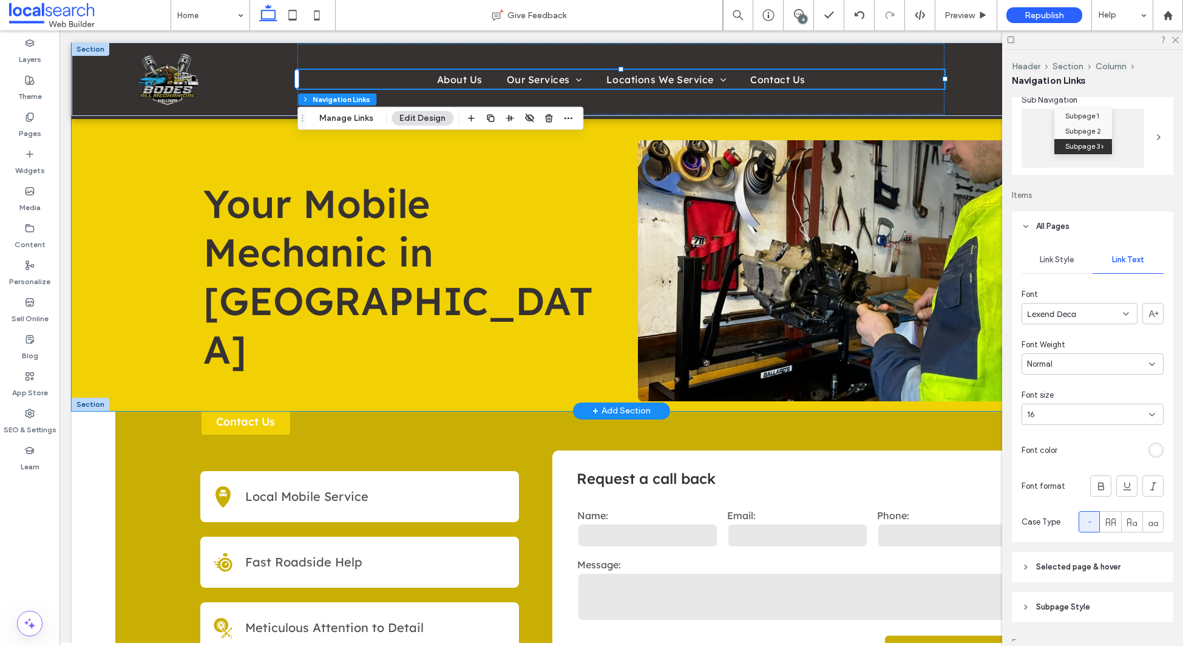
click at [89, 144] on div "Your Mobile Mechanic in Bega" at bounding box center [622, 226] width 1100 height 369
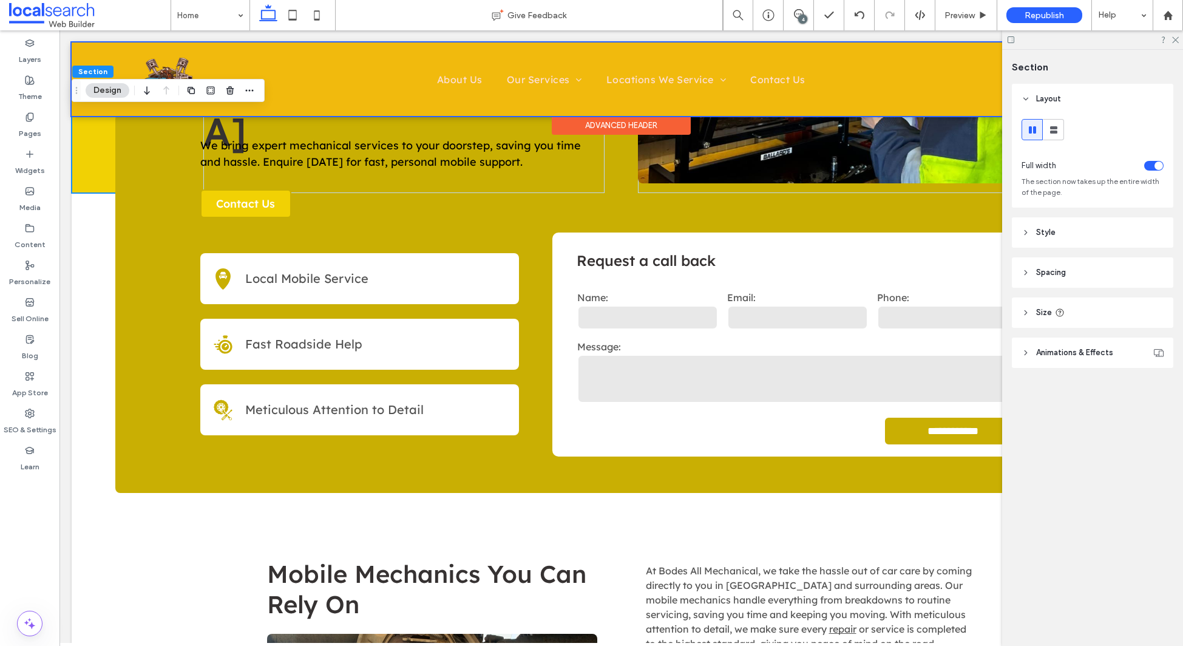
scroll to position [280, 0]
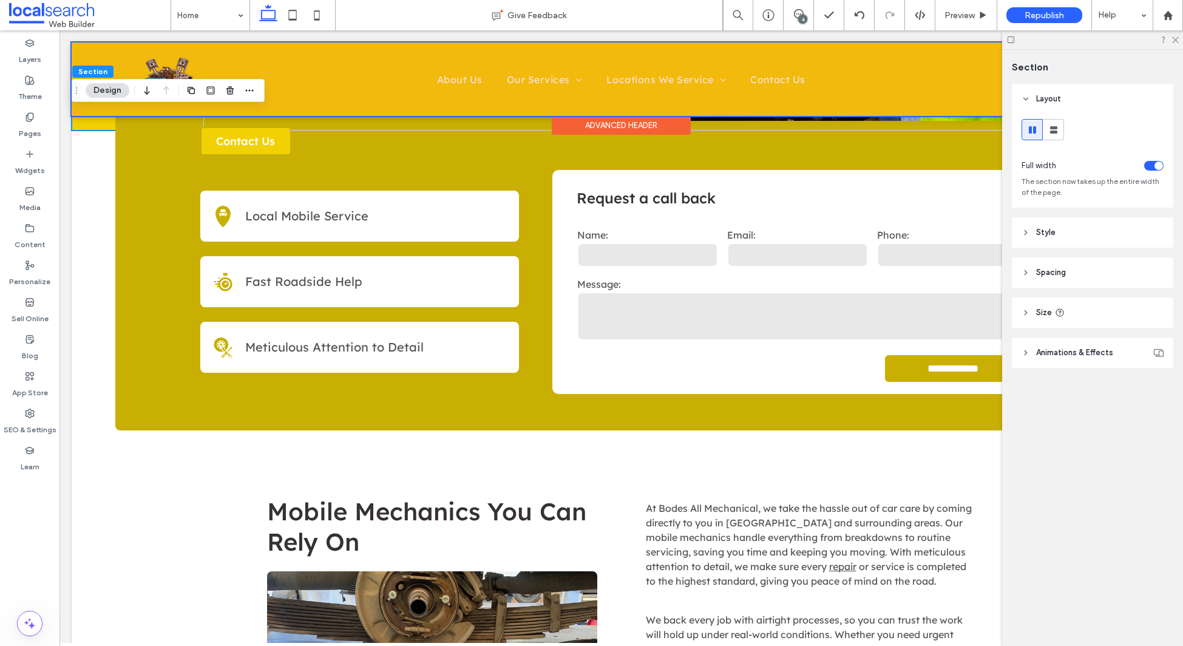
click at [581, 123] on div "Advanced Header" at bounding box center [621, 125] width 139 height 19
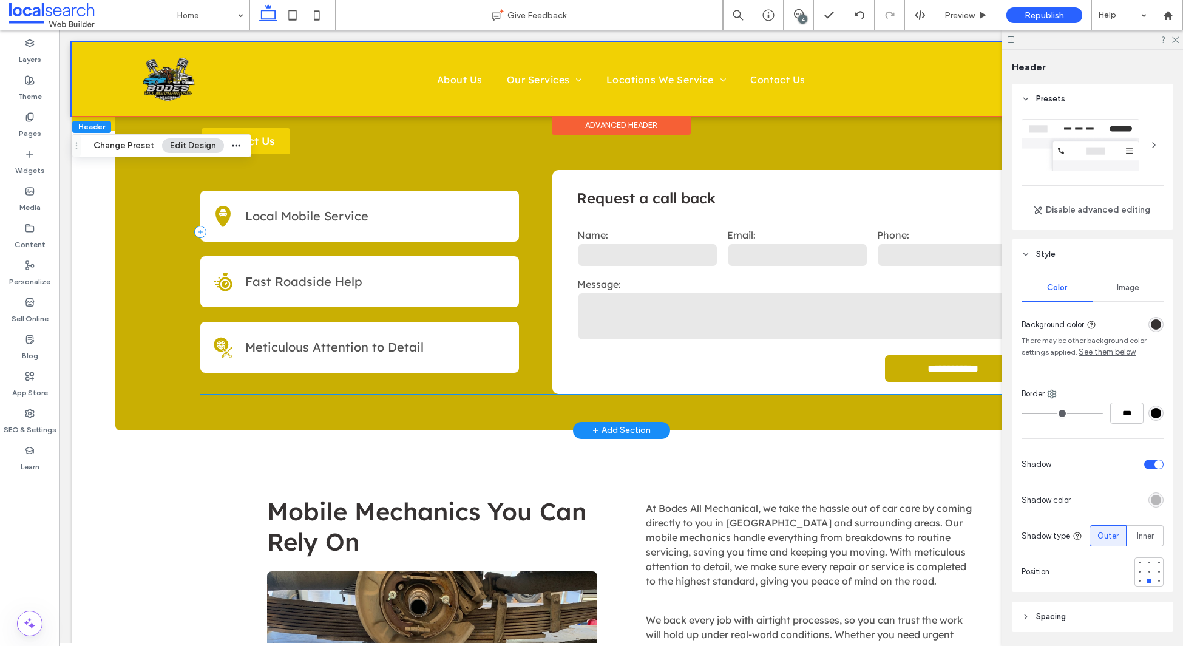
scroll to position [120, 0]
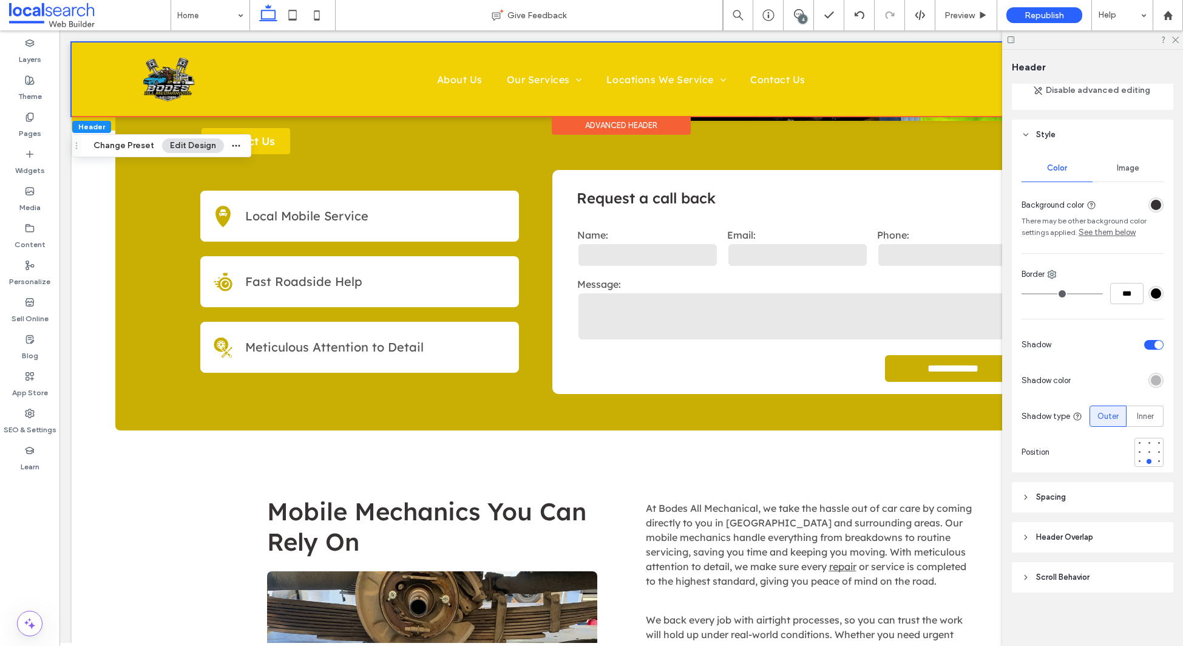
click at [1076, 583] on header "Scroll Behavior" at bounding box center [1092, 577] width 161 height 30
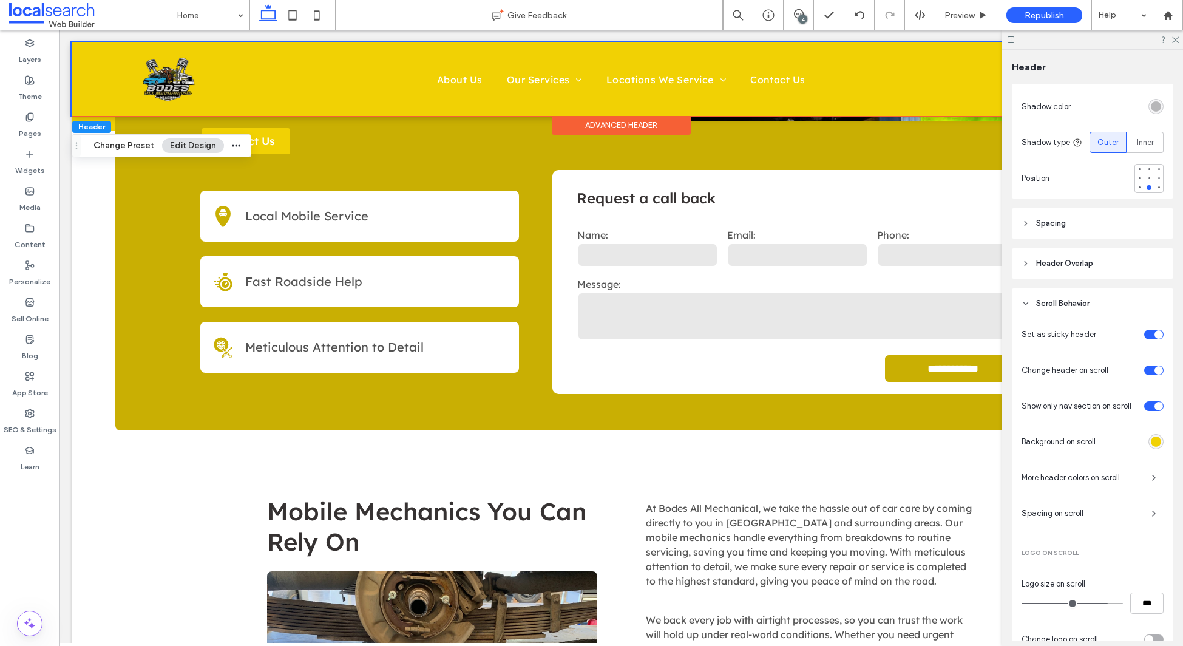
scroll to position [465, 0]
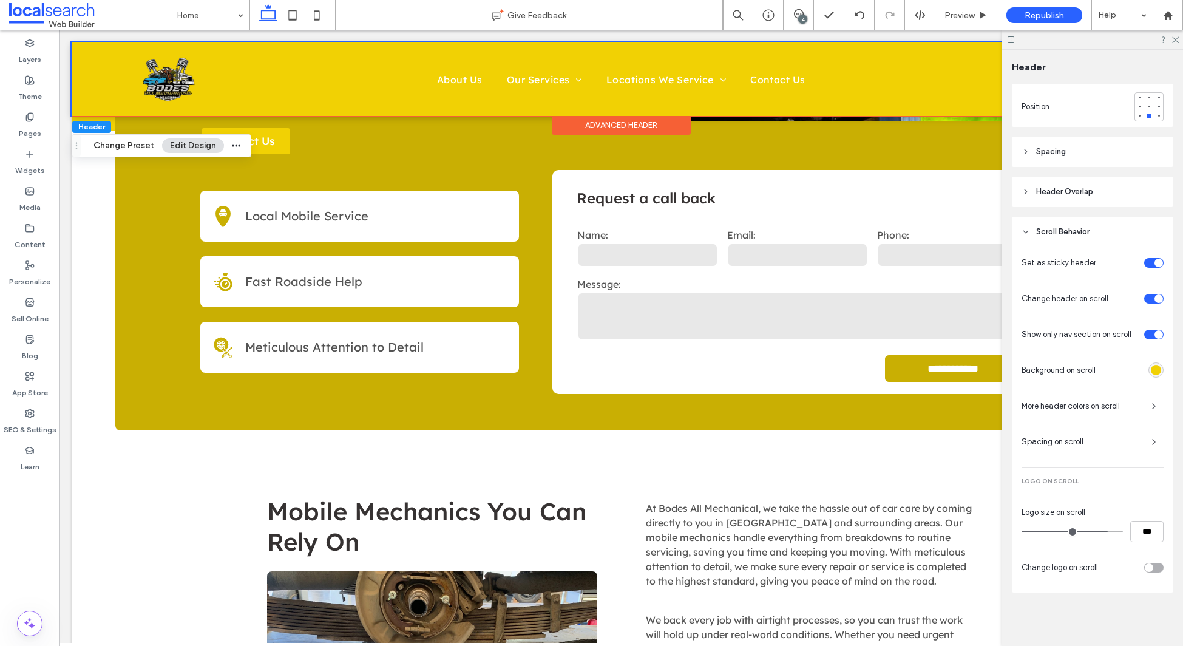
click at [1156, 297] on div "toggle" at bounding box center [1159, 298] width 8 height 8
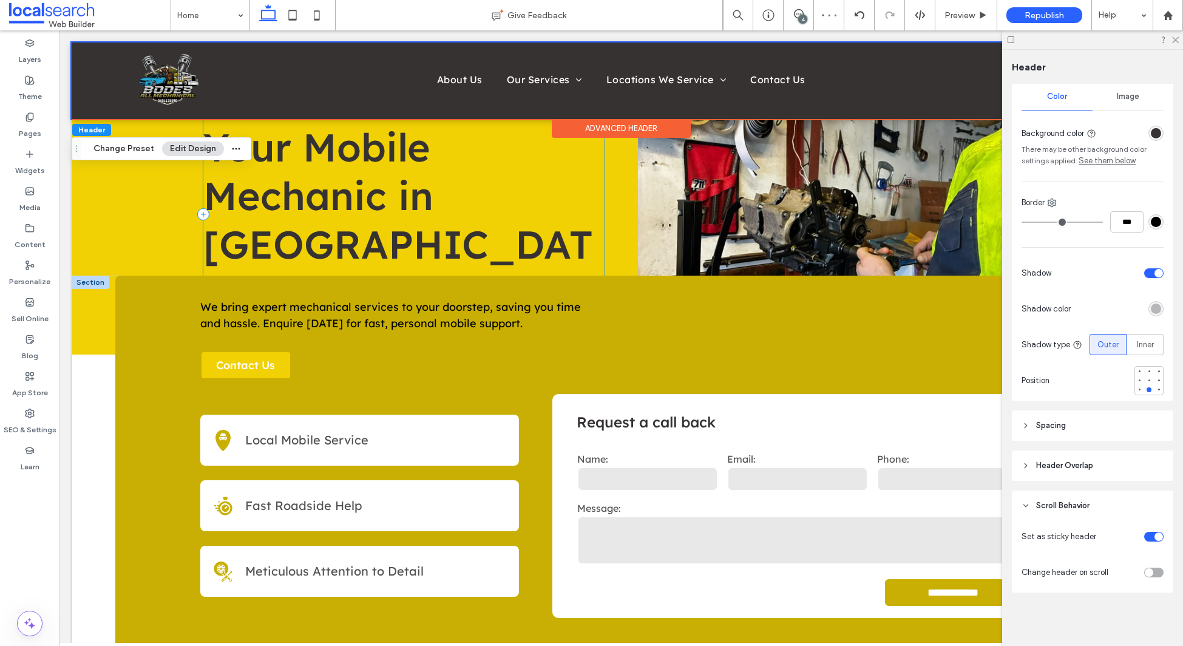
scroll to position [0, 0]
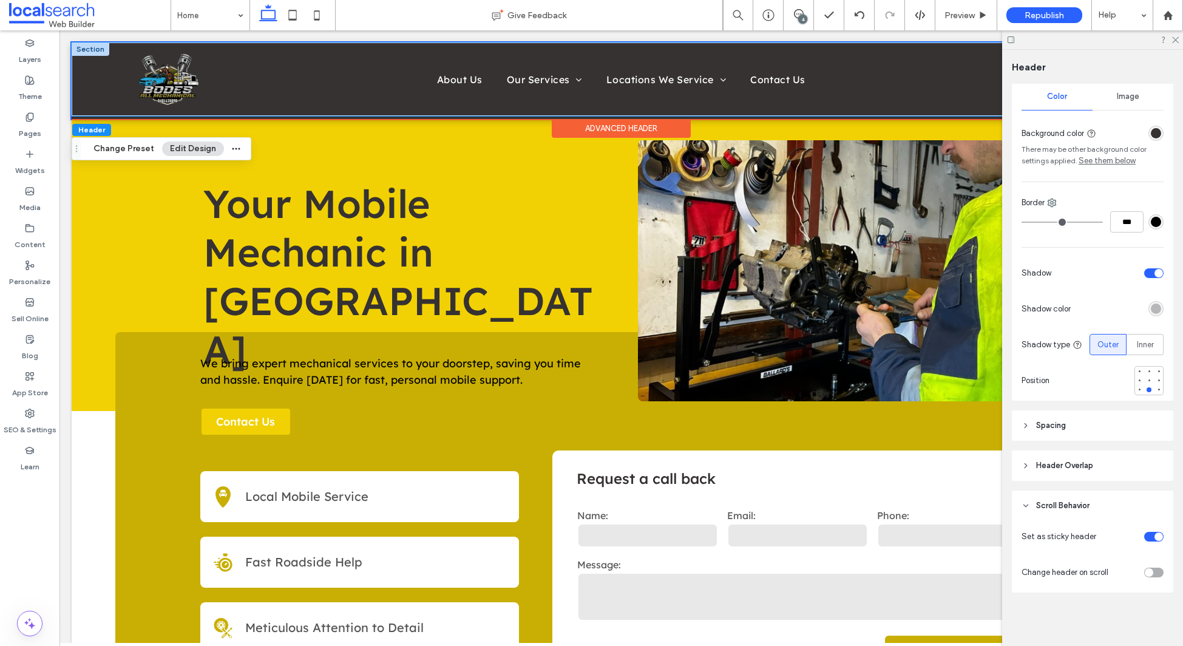
click at [92, 77] on div "Home About Us Our Services Mobile Mechanical Repairs Mobile Motorcycle Mechanic…" at bounding box center [622, 78] width 1100 height 73
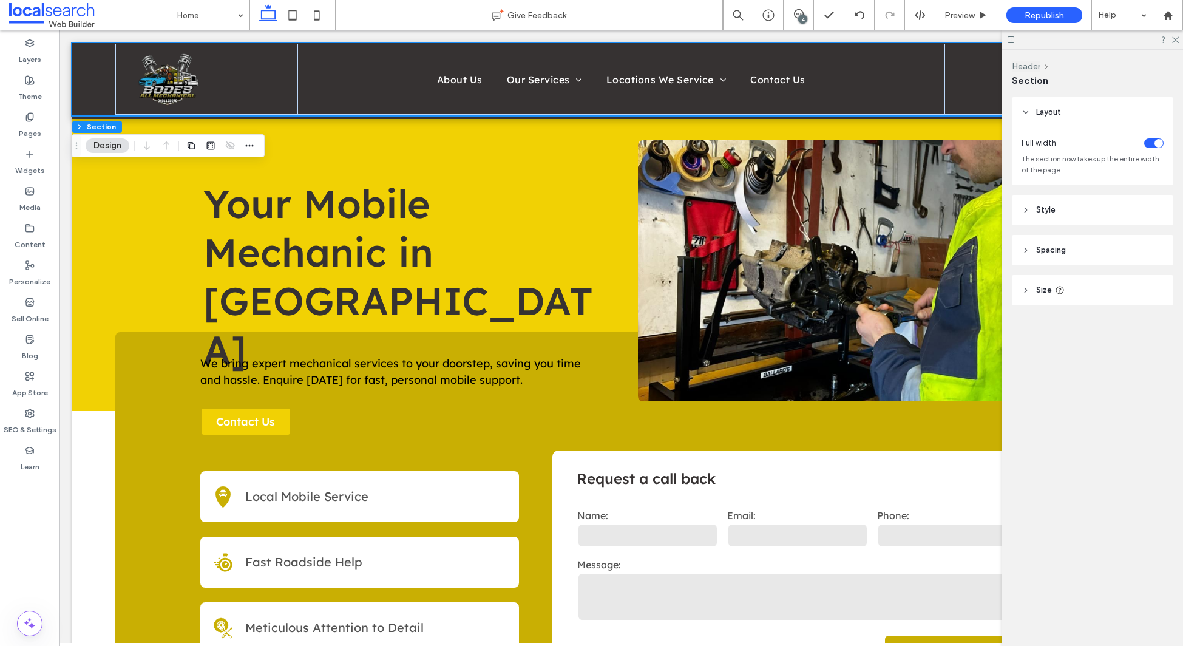
click at [1079, 252] on header "Spacing" at bounding box center [1092, 250] width 161 height 30
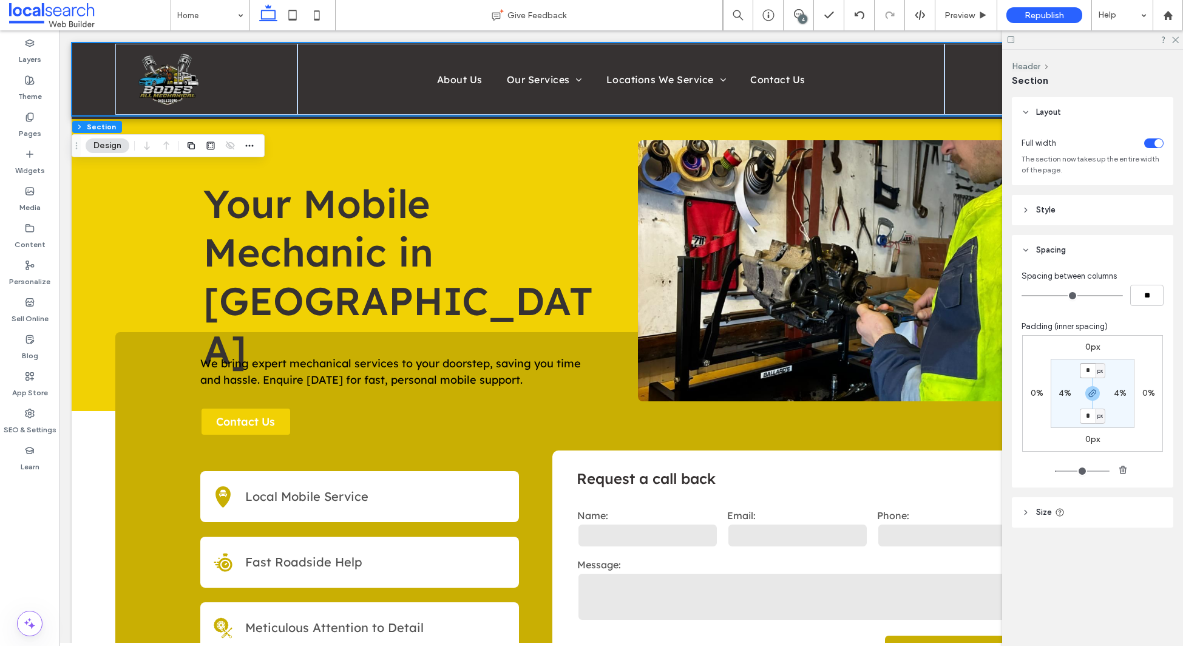
click at [1090, 372] on input "*" at bounding box center [1088, 370] width 16 height 15
type input "*"
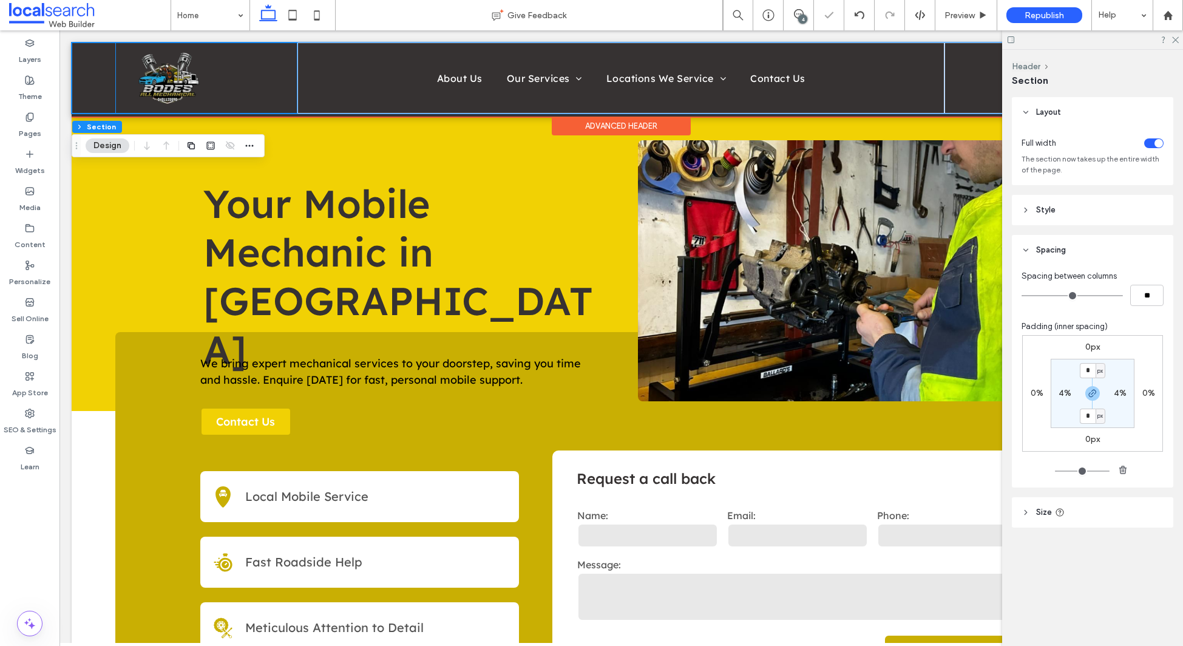
click at [256, 80] on div at bounding box center [206, 77] width 182 height 71
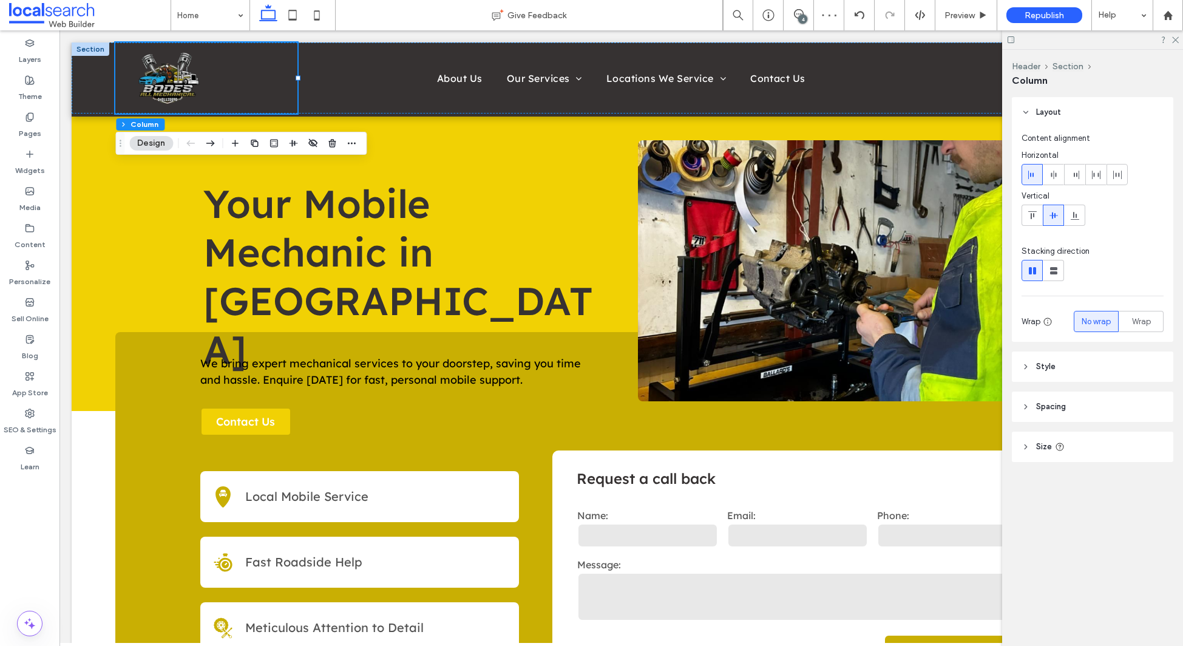
click at [1083, 407] on header "Spacing" at bounding box center [1092, 407] width 161 height 30
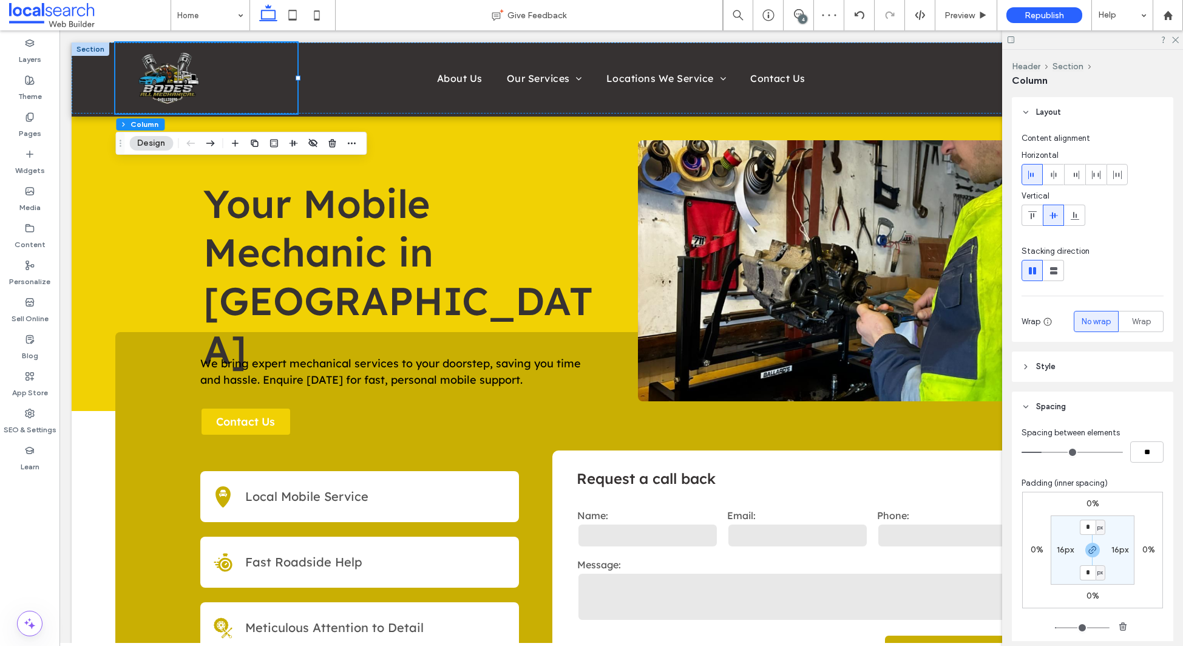
scroll to position [33, 0]
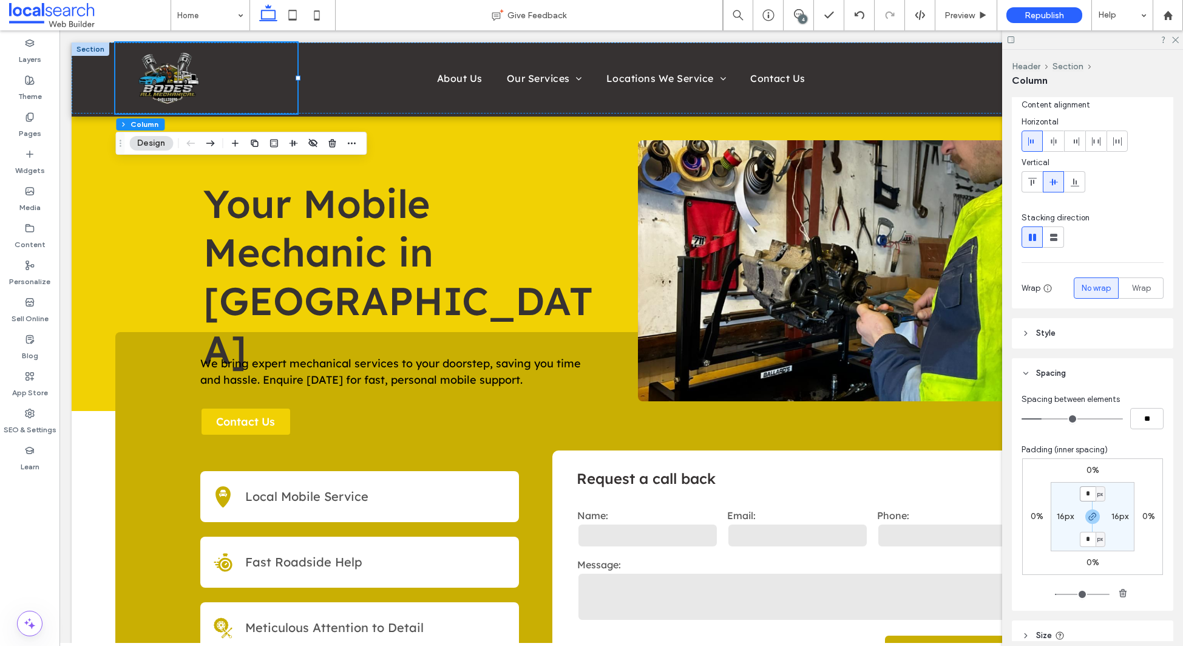
click at [1093, 495] on input "*" at bounding box center [1088, 493] width 16 height 15
type input "*"
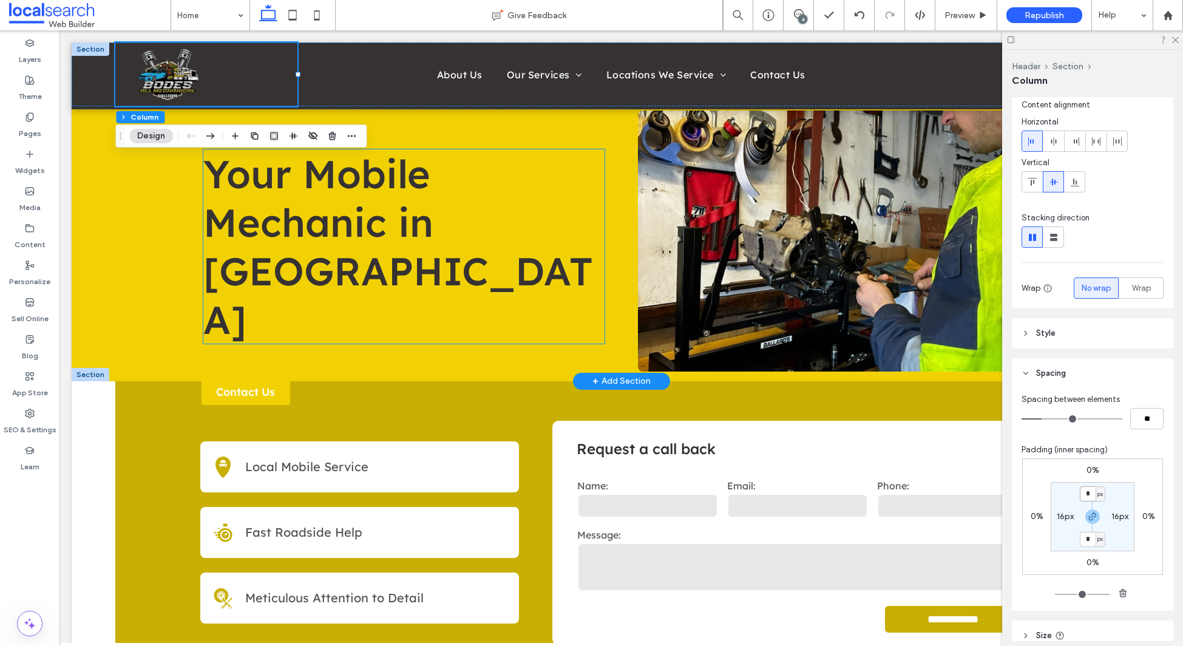
scroll to position [0, 0]
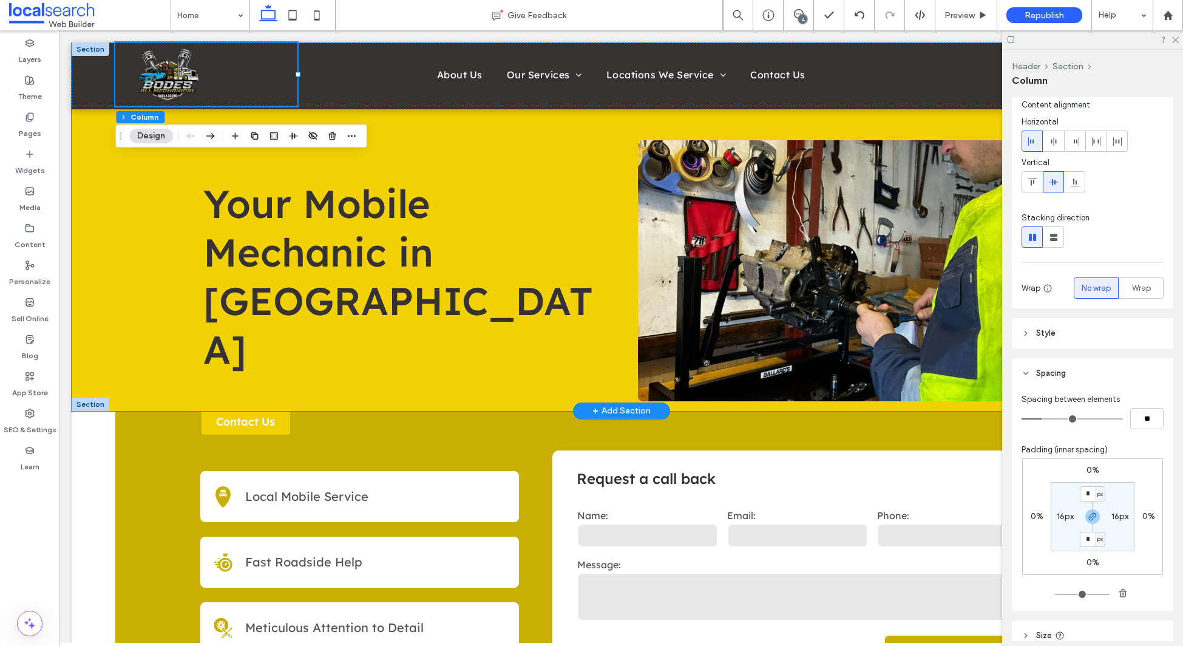
click at [87, 203] on div "Your Mobile Mechanic in Bega" at bounding box center [622, 226] width 1100 height 369
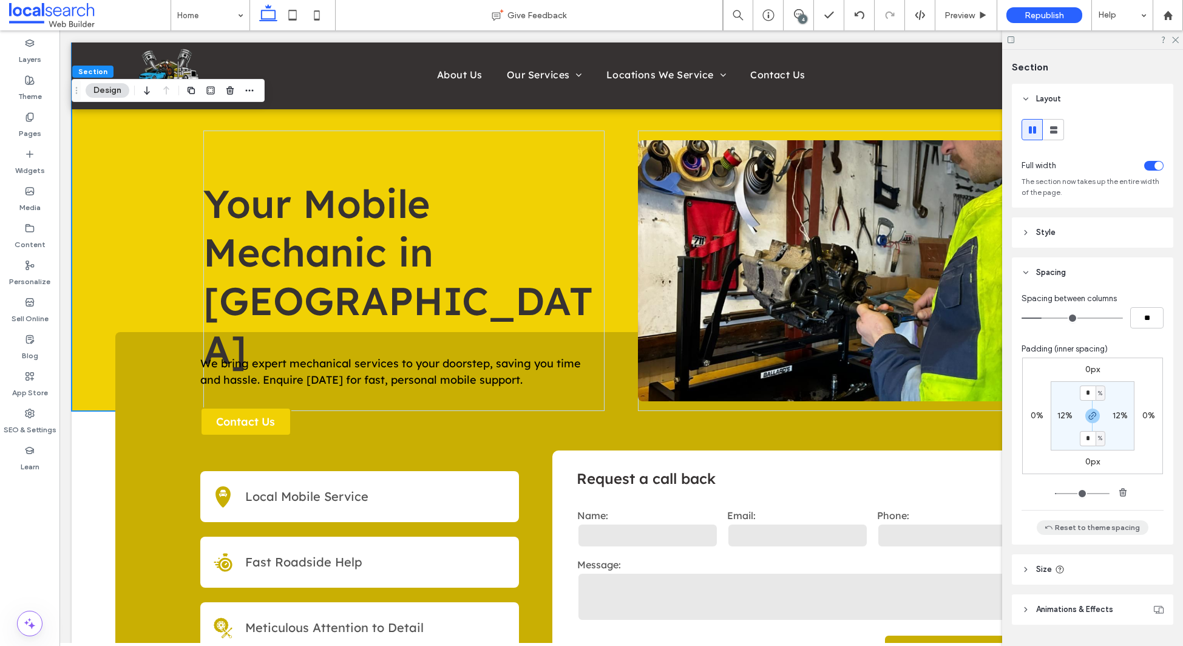
scroll to position [32, 0]
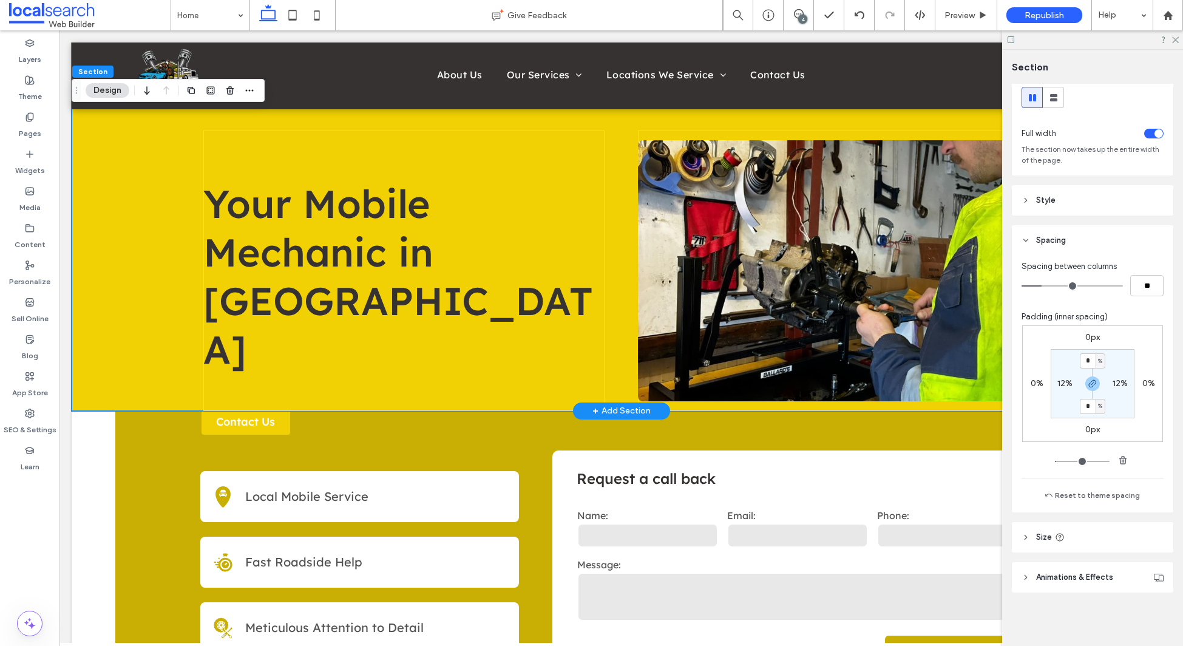
click at [141, 220] on div "Your Mobile Mechanic in Bega" at bounding box center [622, 226] width 1100 height 369
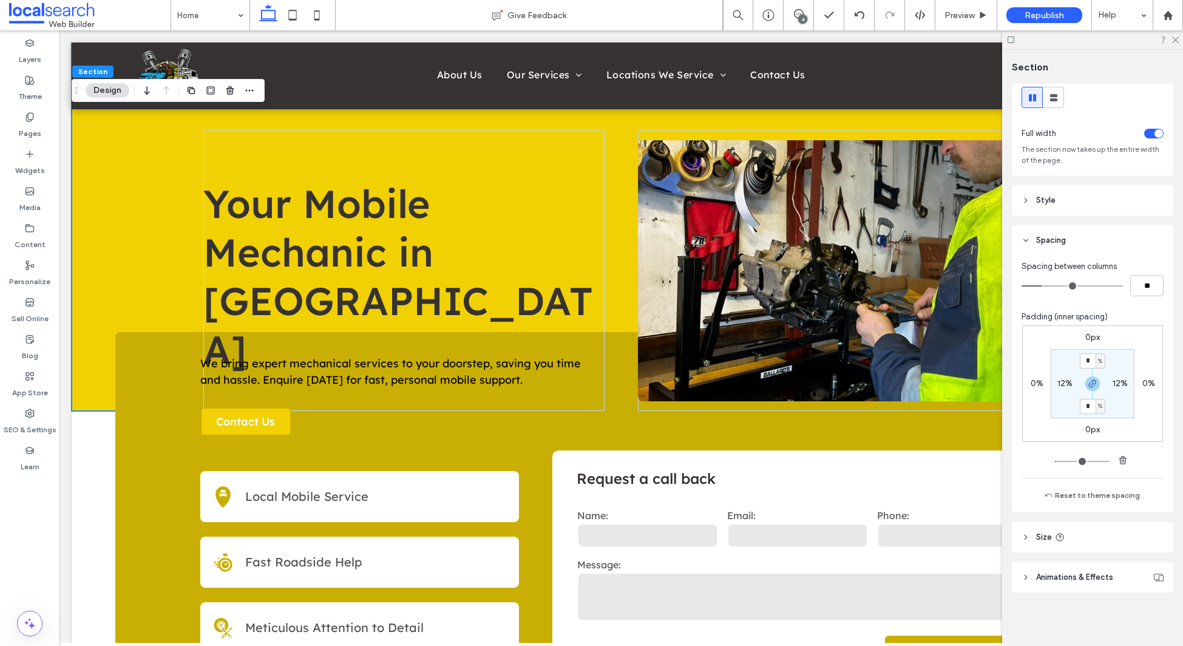
click at [1087, 202] on header "Style" at bounding box center [1092, 200] width 161 height 30
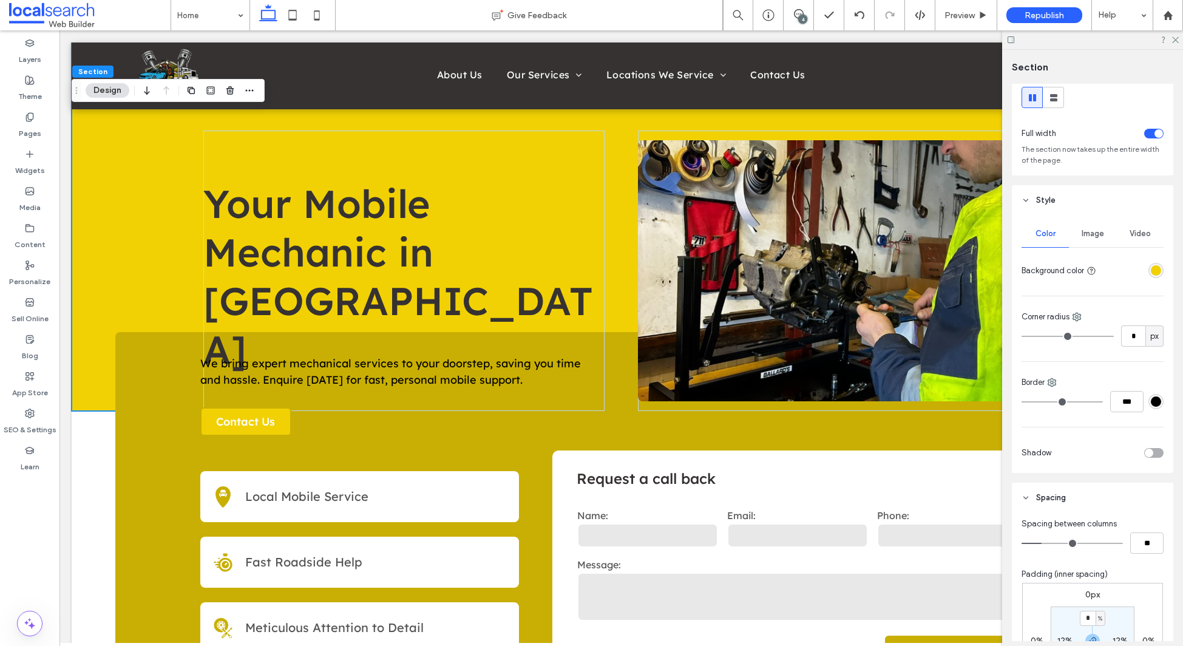
click at [1157, 267] on div "rgba(241,209,4,1)" at bounding box center [1156, 270] width 10 height 10
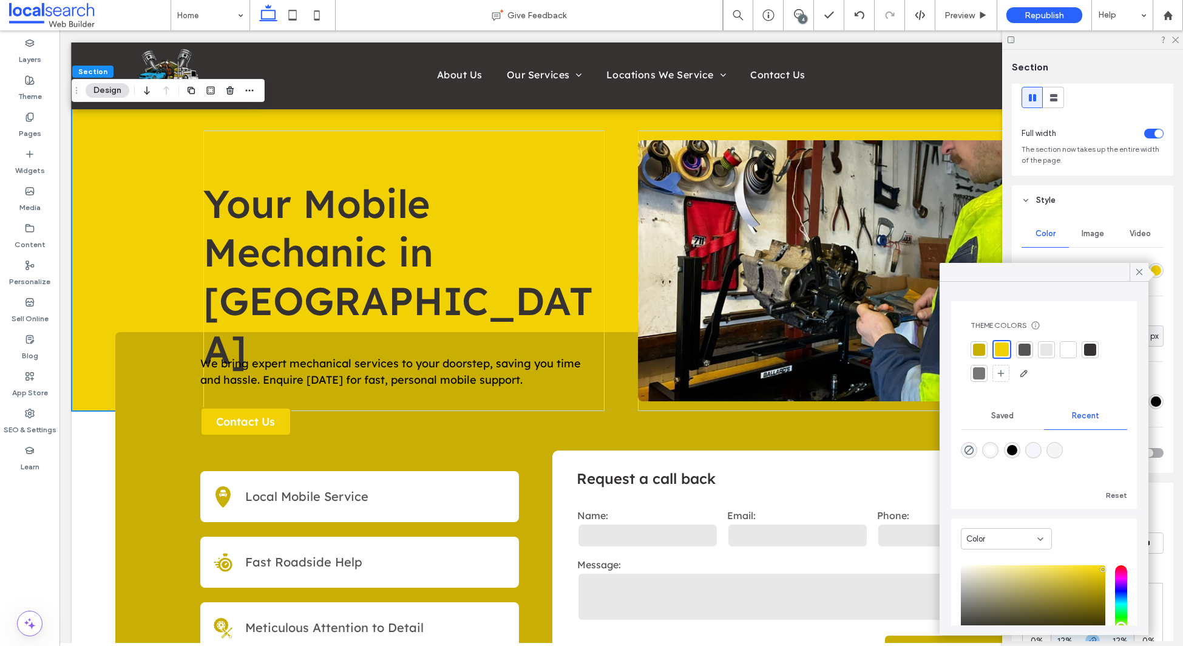
click at [1025, 349] on div at bounding box center [1025, 350] width 12 height 12
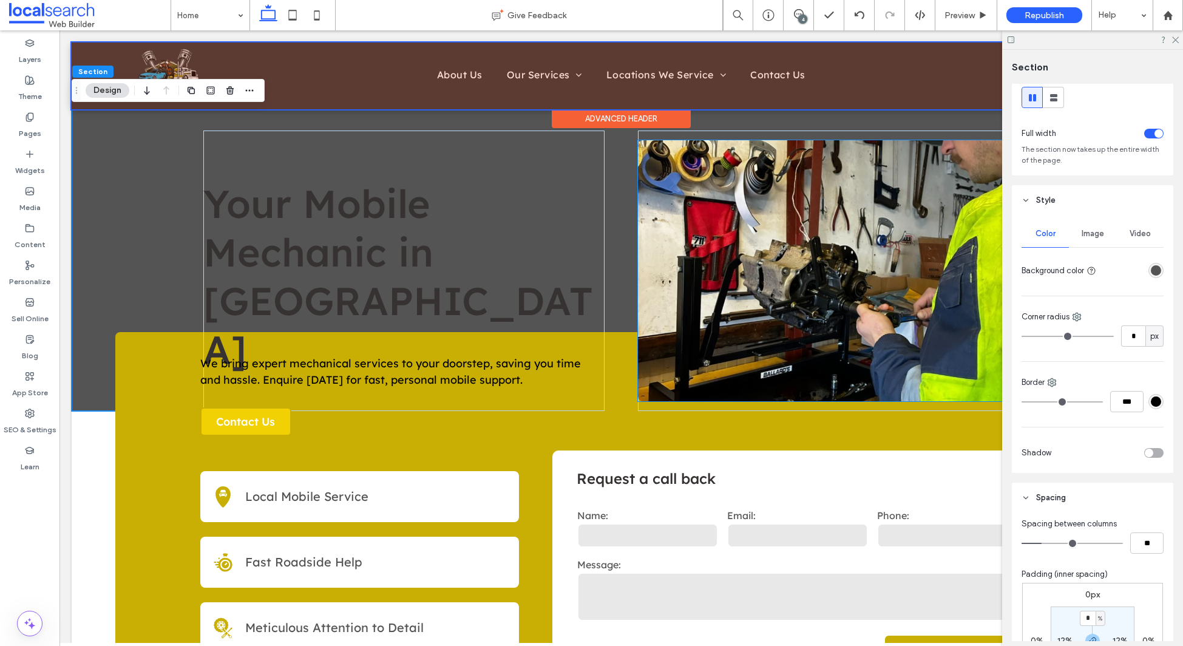
scroll to position [1, 0]
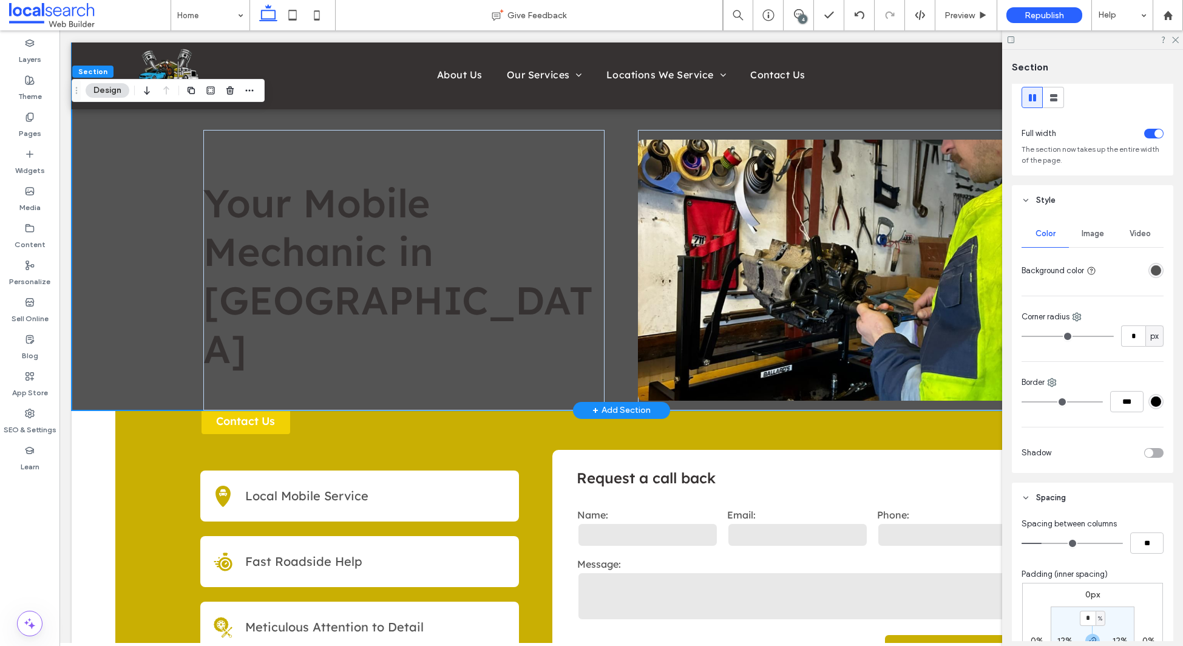
click at [115, 174] on div "Your Mobile Mechanic in Bega" at bounding box center [622, 226] width 1100 height 369
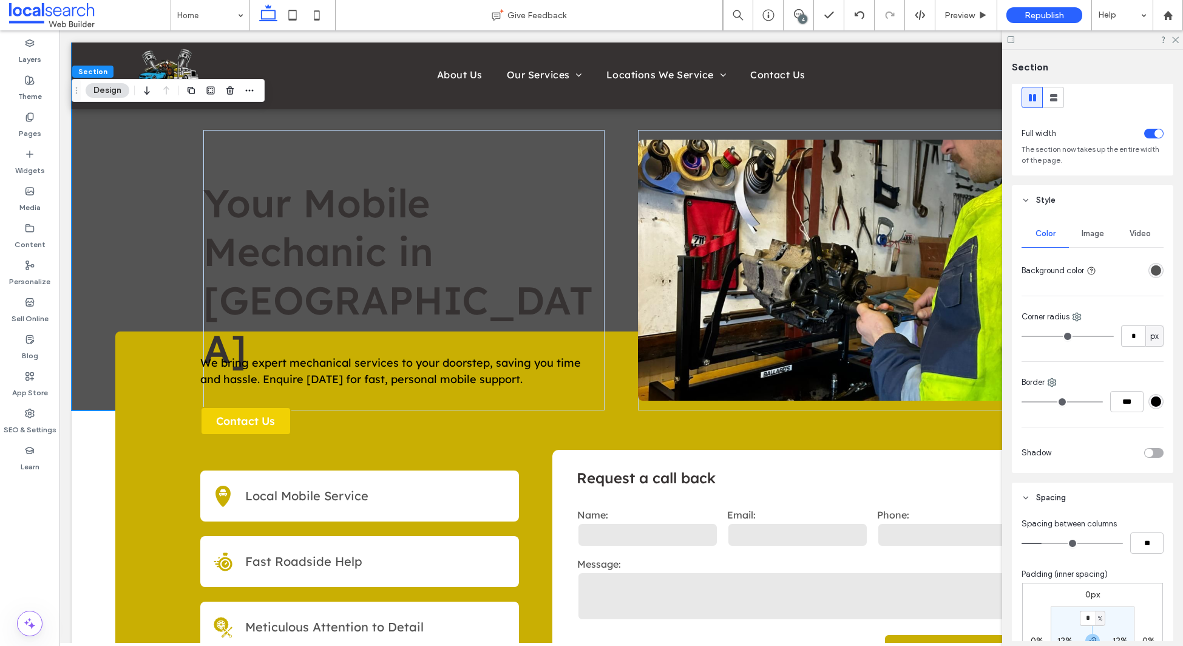
click at [1158, 267] on div "rgba(84, 84, 84, 1)" at bounding box center [1156, 270] width 10 height 10
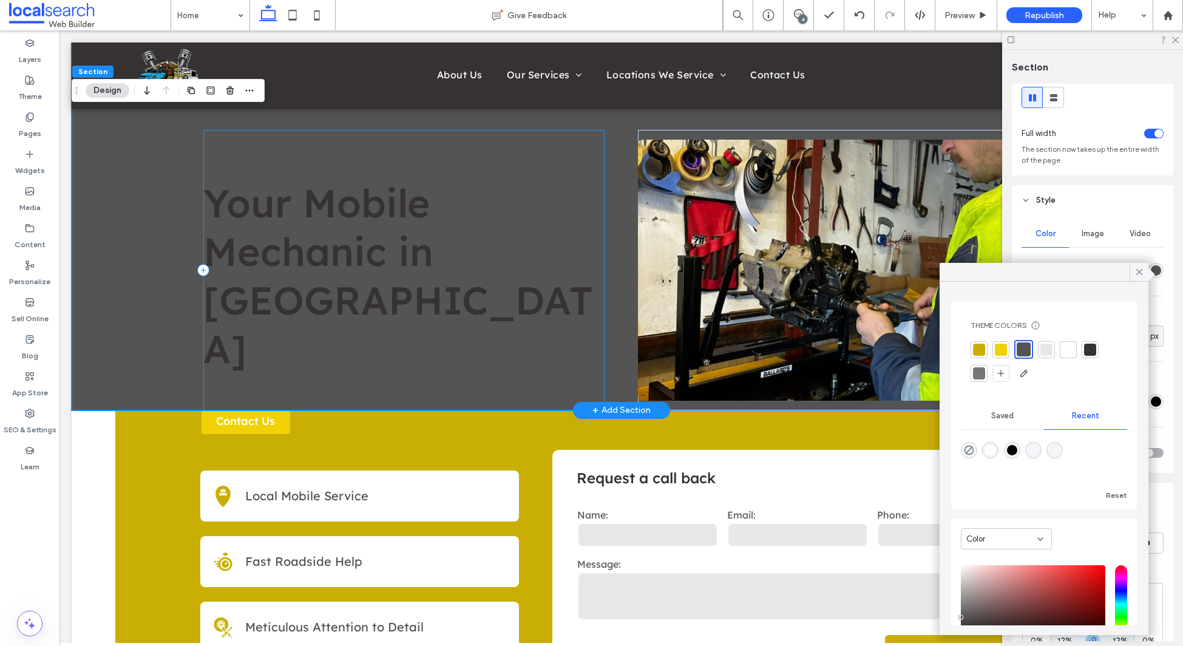
click at [417, 277] on div "Your Mobile Mechanic in Bega" at bounding box center [403, 270] width 401 height 280
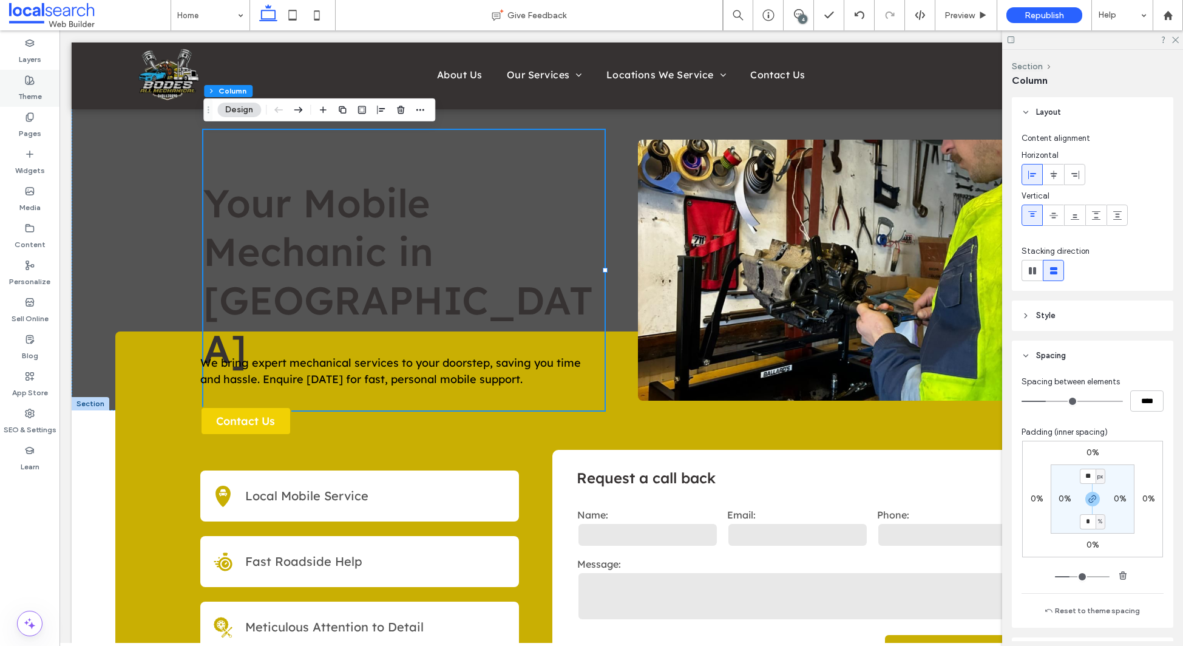
click at [34, 92] on label "Theme" at bounding box center [30, 93] width 24 height 17
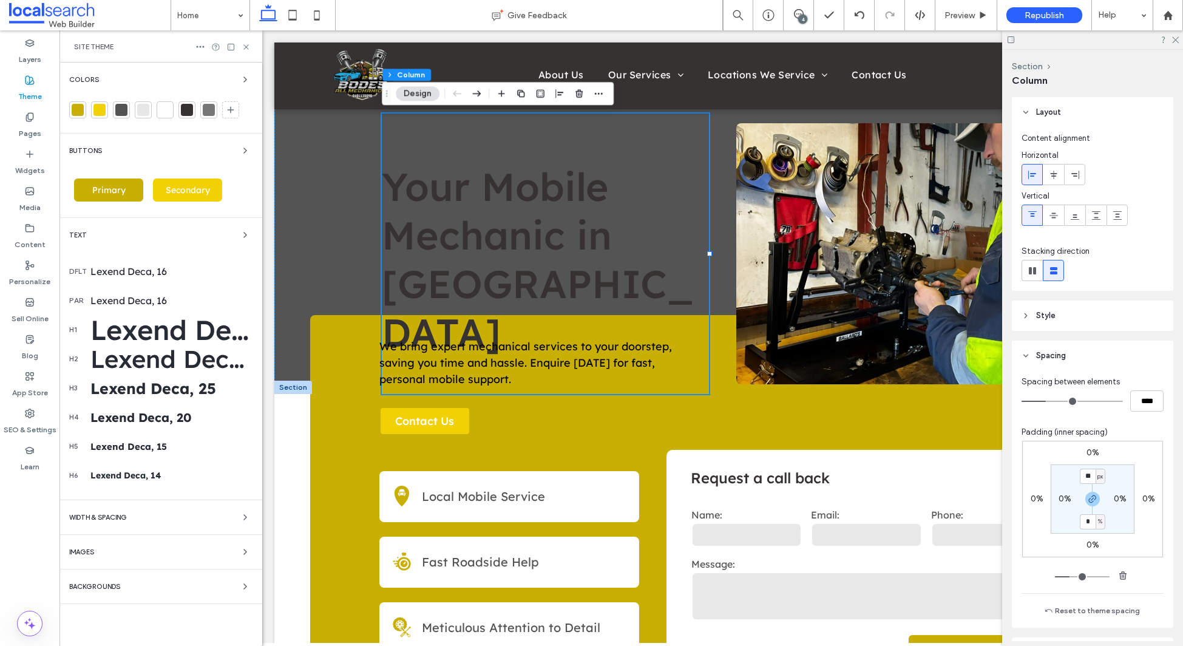
click at [165, 336] on div "Lexend Deca, 64" at bounding box center [171, 330] width 162 height 34
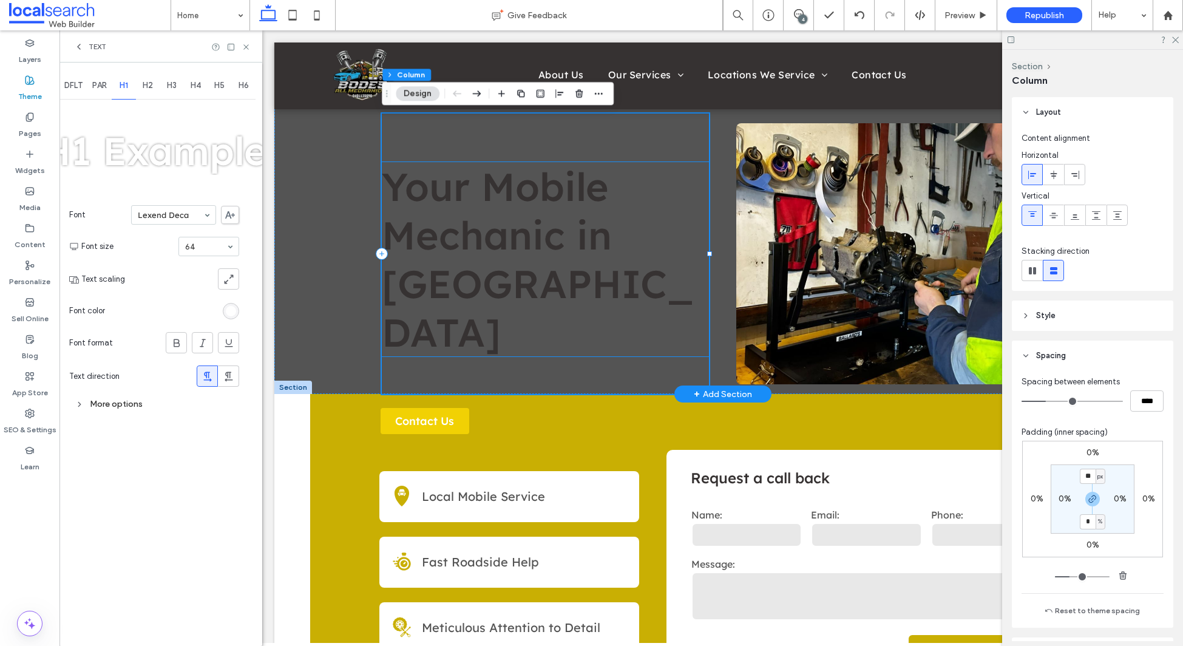
click at [487, 210] on span "Your Mobile Mechanic in Bega" at bounding box center [538, 259] width 312 height 194
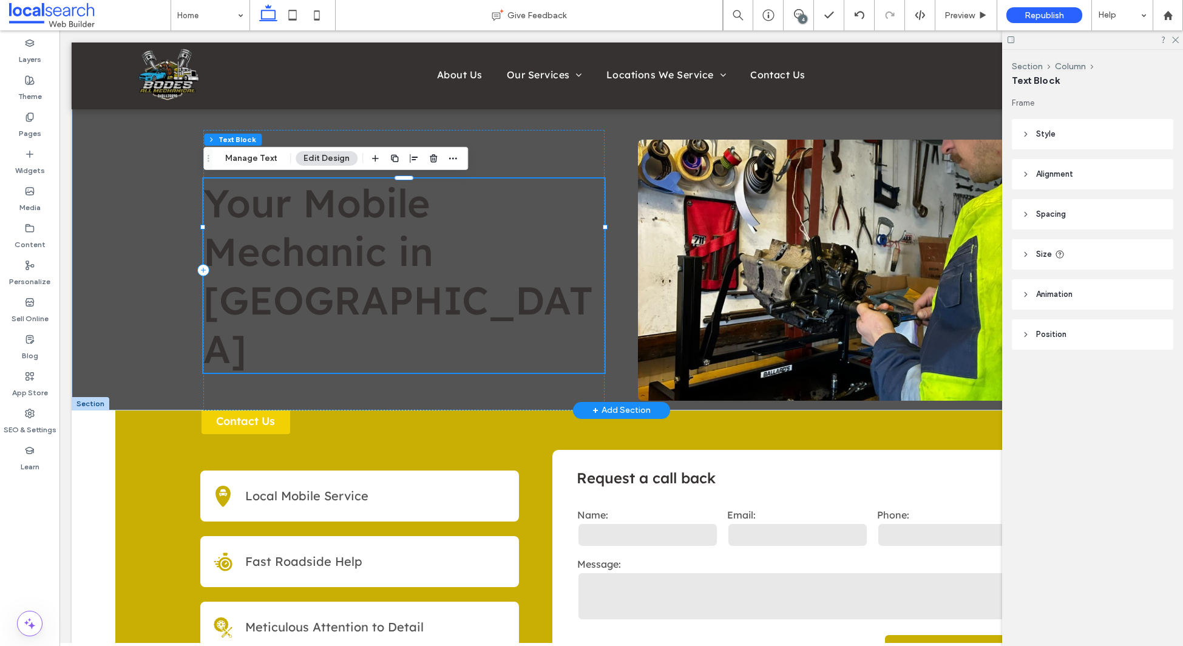
click at [339, 228] on span "Your Mobile Mechanic in Bega" at bounding box center [398, 275] width 390 height 194
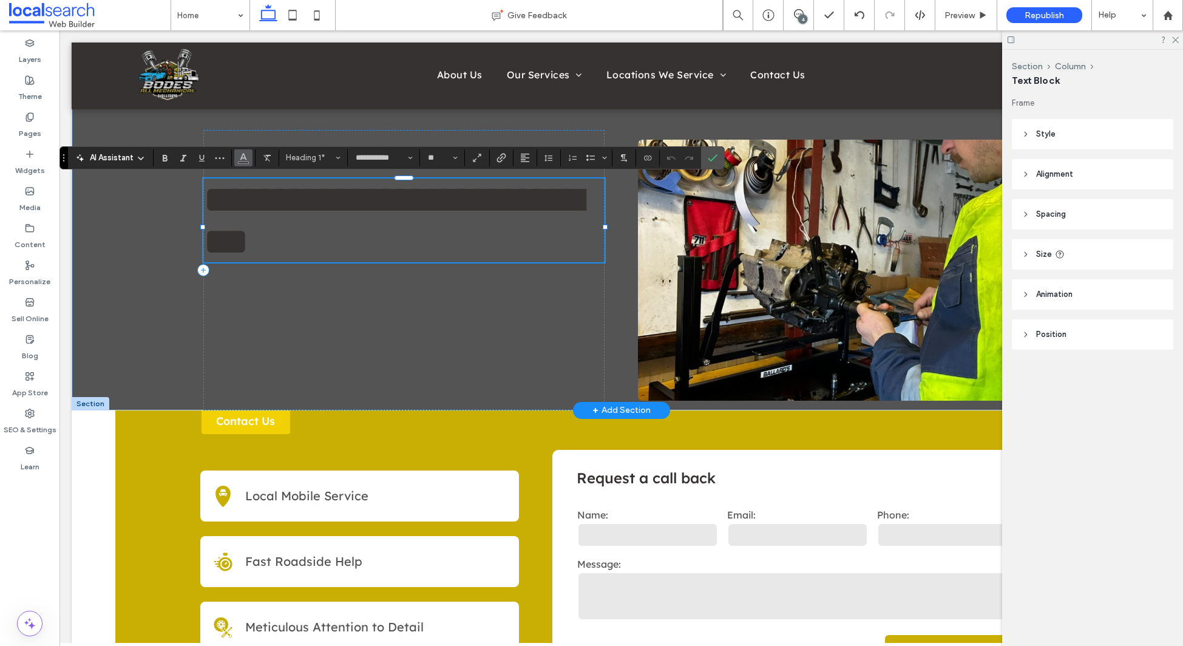
click at [244, 161] on icon "Color" at bounding box center [244, 157] width 10 height 10
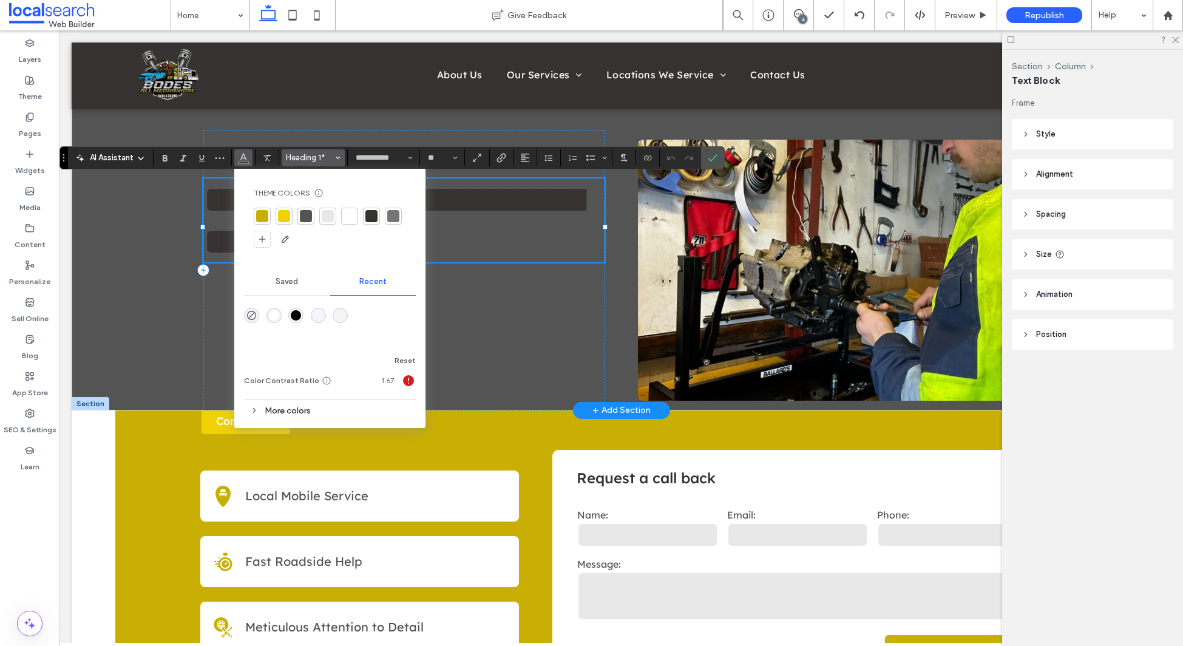
click at [318, 155] on span "Heading 1*" at bounding box center [309, 157] width 47 height 9
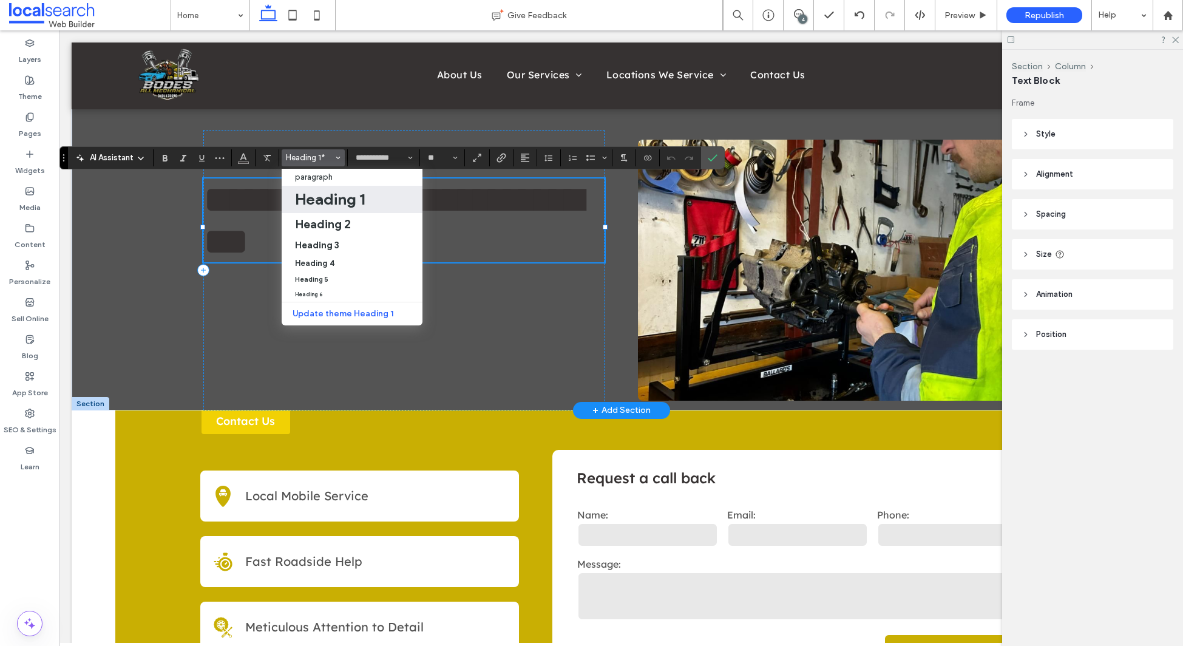
click at [330, 197] on h1 "Heading 1" at bounding box center [330, 198] width 70 height 19
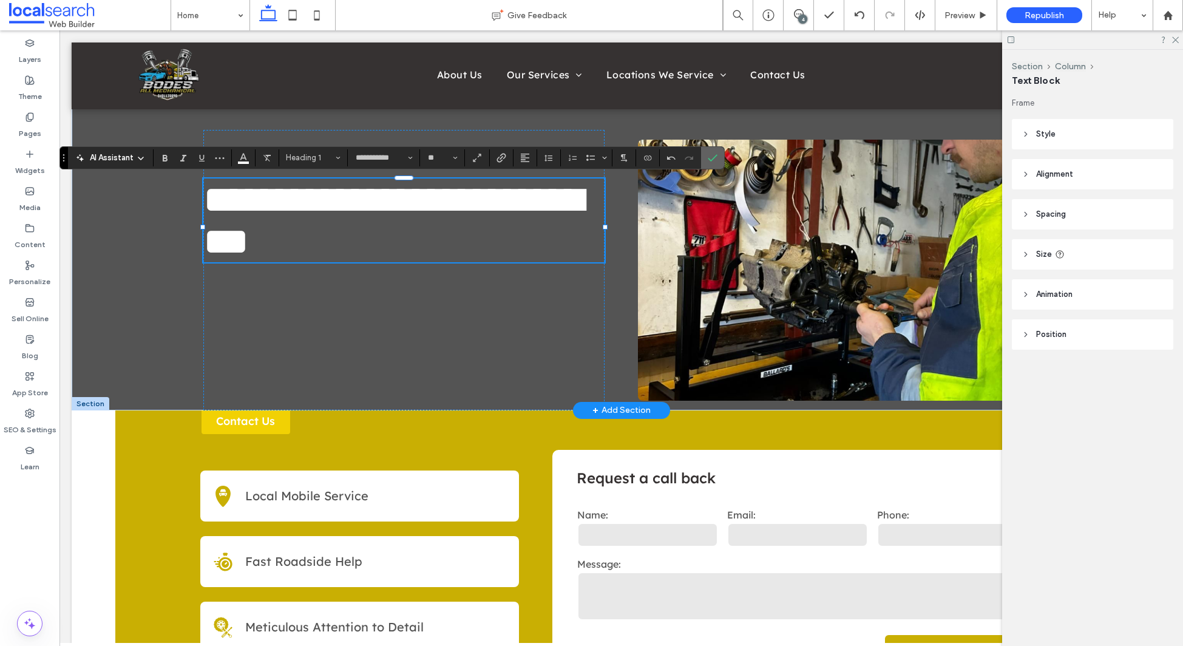
click at [711, 157] on icon "Confirm" at bounding box center [713, 158] width 10 height 10
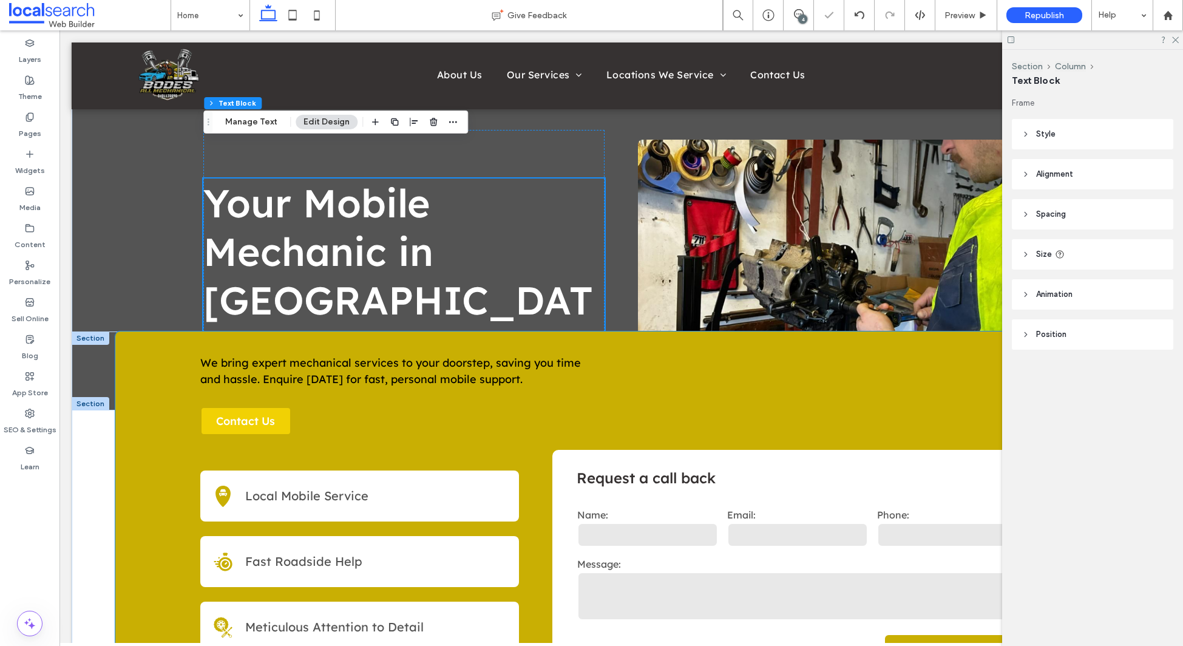
scroll to position [68, 0]
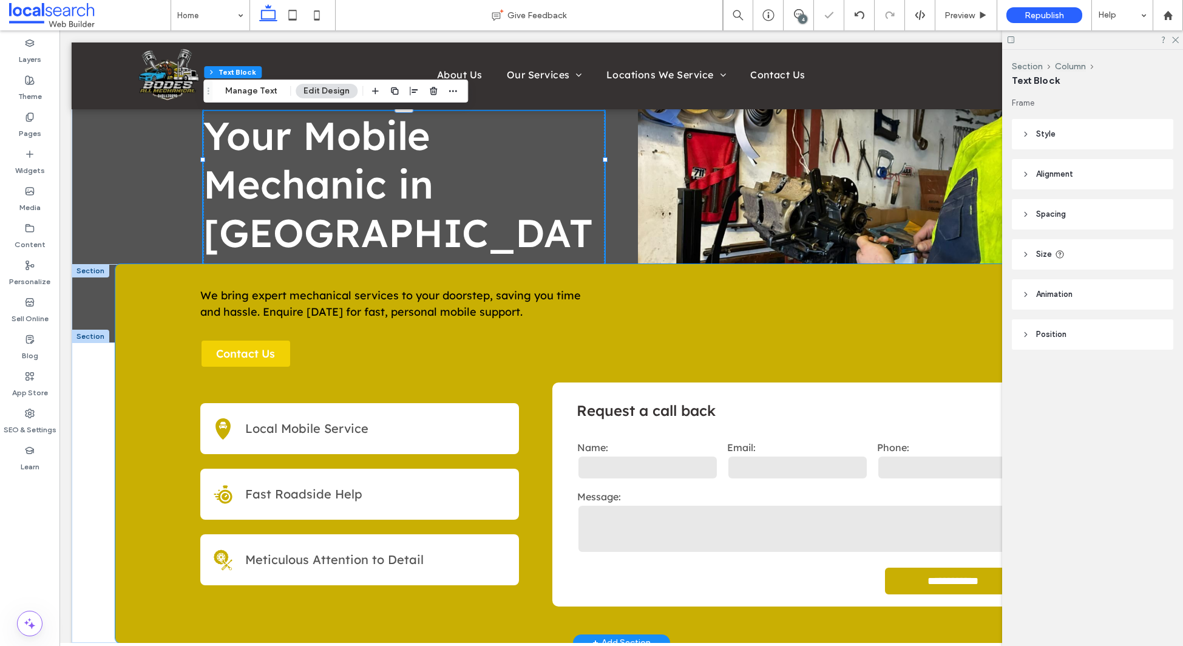
click at [155, 389] on div "**********" at bounding box center [643, 453] width 1056 height 379
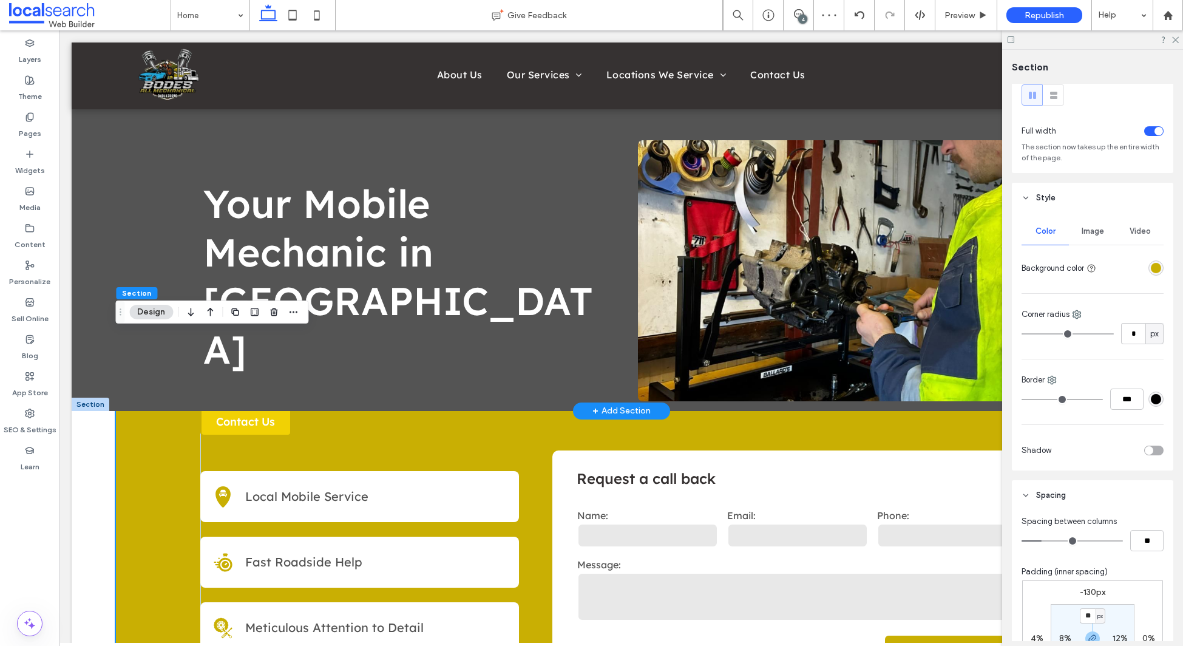
scroll to position [56, 0]
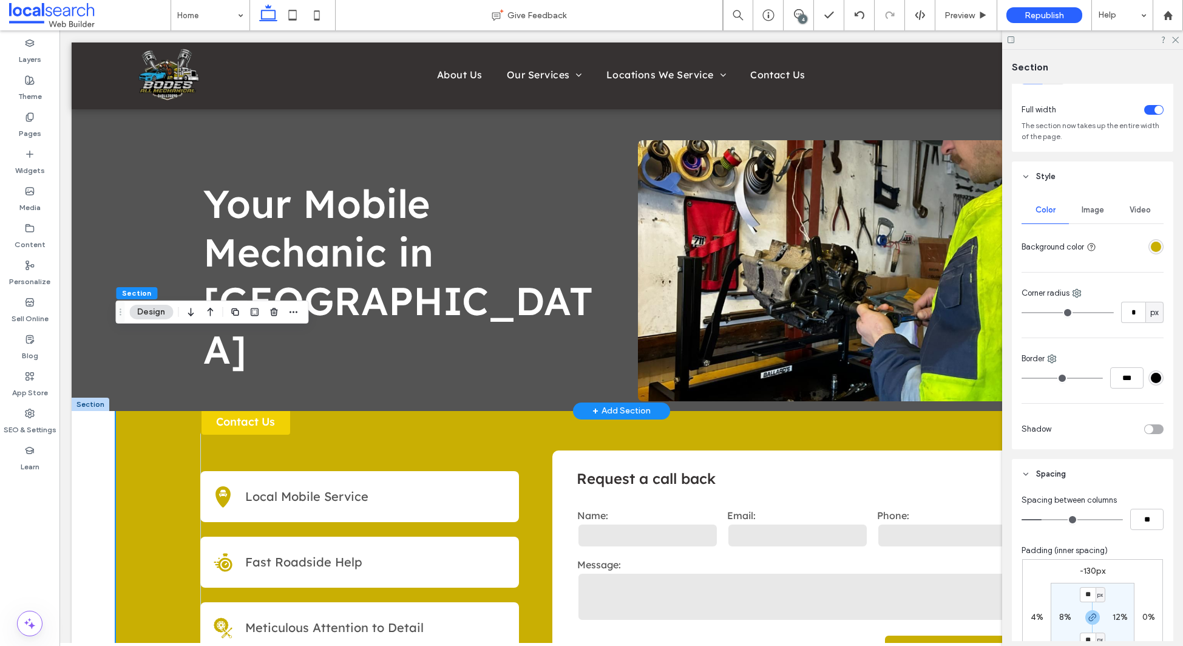
click at [1152, 249] on div "rgba(201,175,3,1)" at bounding box center [1156, 247] width 10 height 10
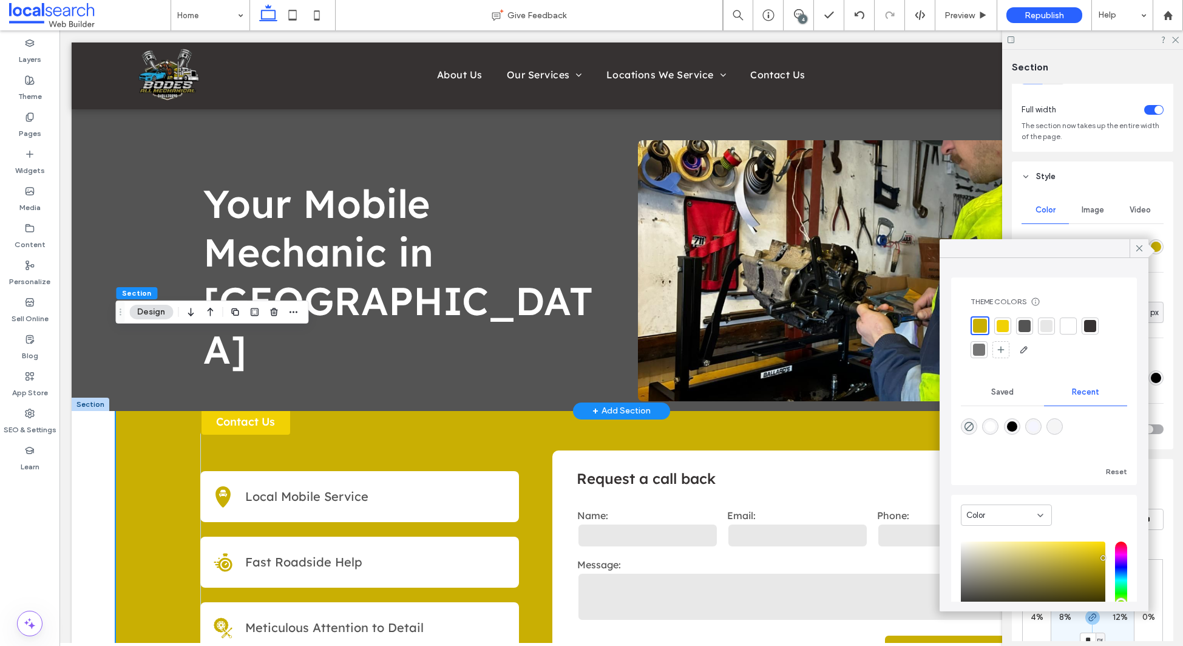
click at [1046, 330] on div at bounding box center [1047, 326] width 12 height 12
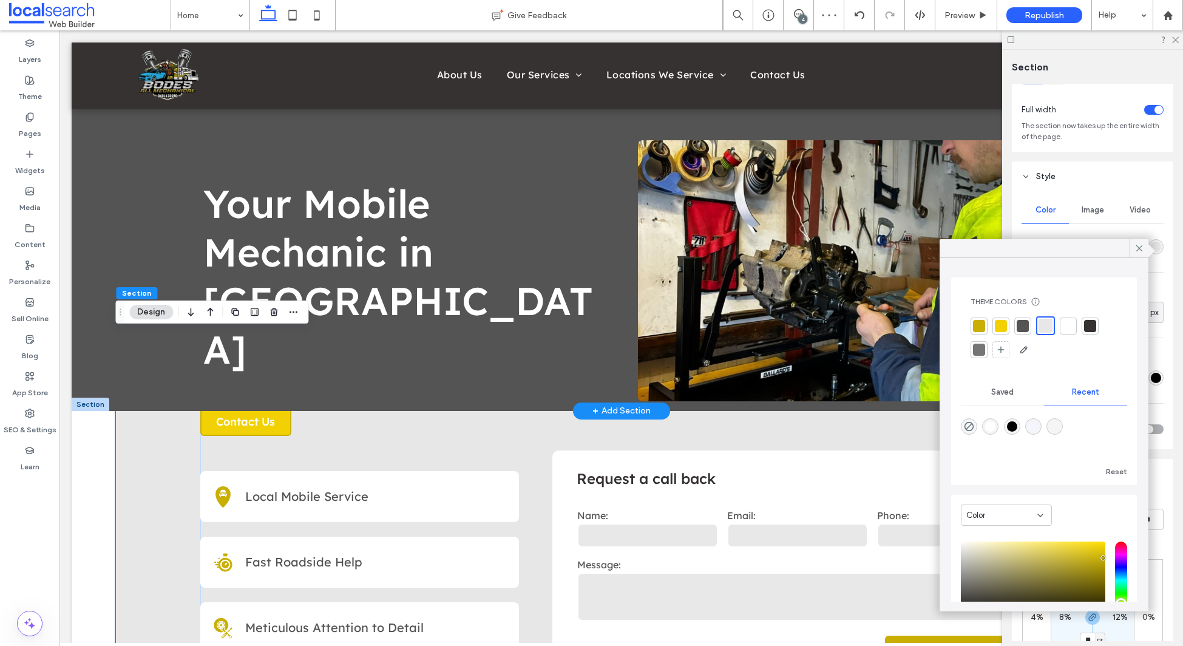
click at [1141, 248] on icon at bounding box center [1139, 248] width 11 height 11
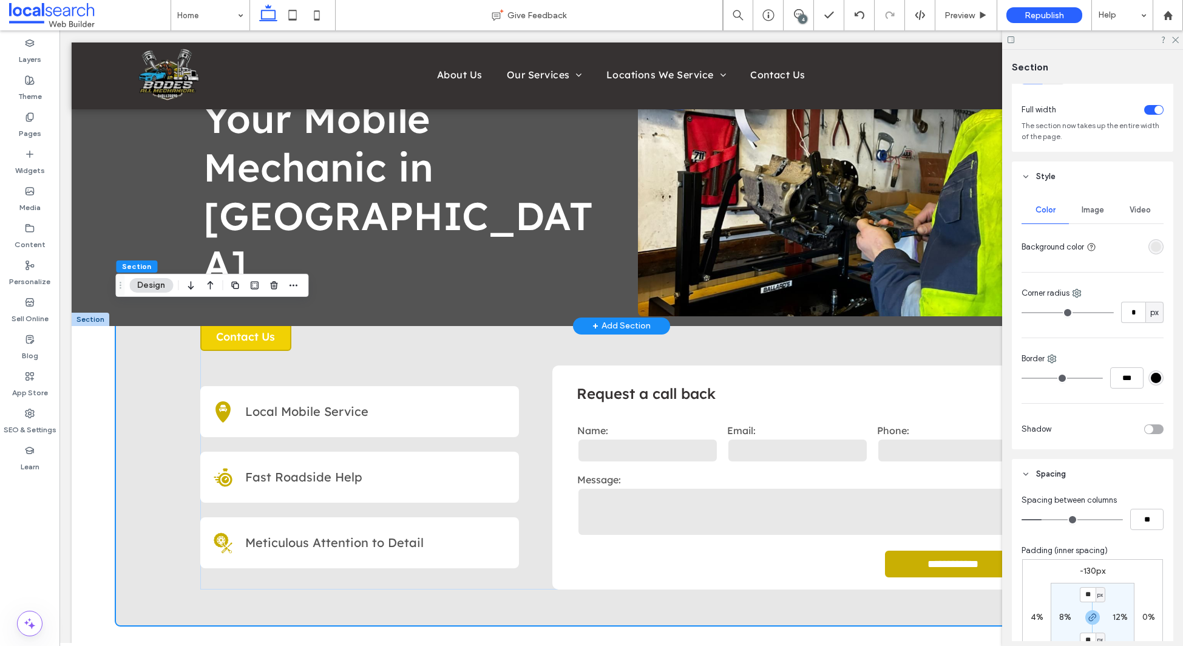
scroll to position [0, 0]
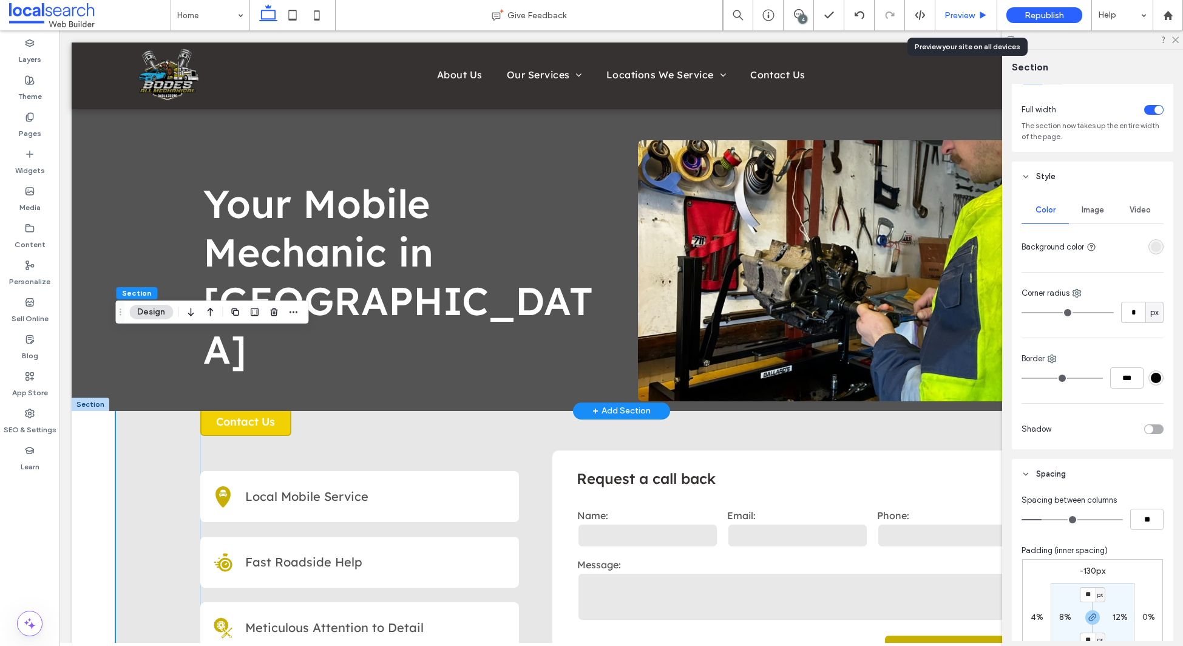
click at [951, 9] on div "Preview" at bounding box center [967, 15] width 62 height 30
click at [974, 16] on div "Preview" at bounding box center [966, 15] width 61 height 10
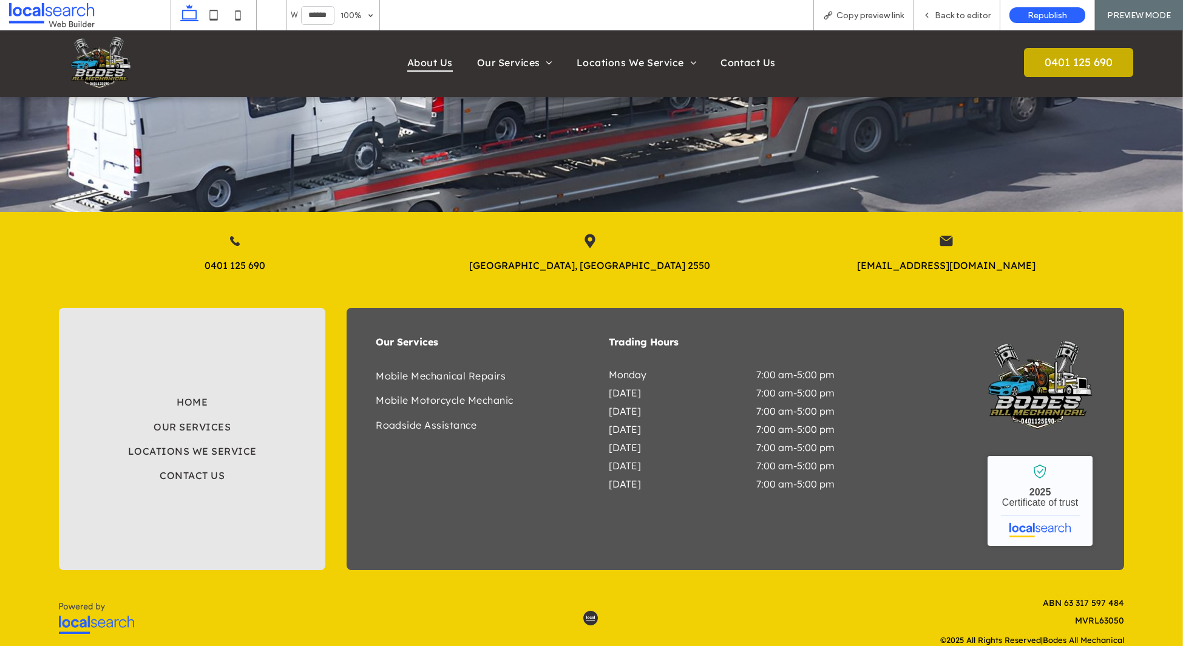
scroll to position [2259, 0]
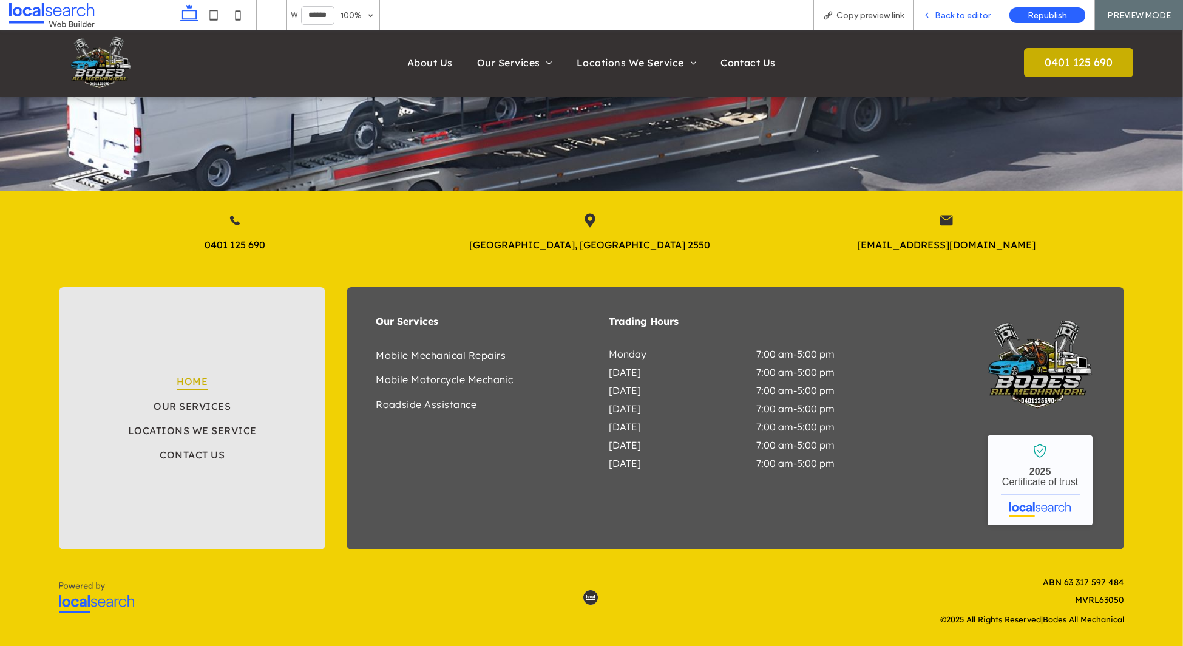
click at [941, 19] on span "Back to editor" at bounding box center [963, 15] width 56 height 10
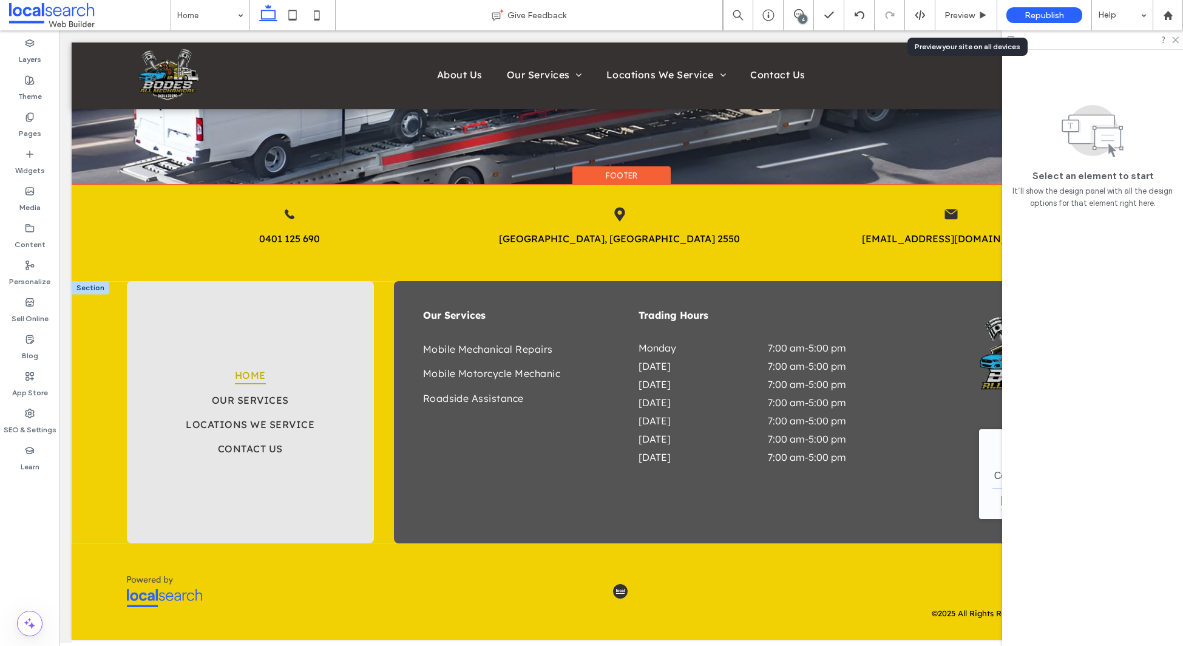
scroll to position [2258, 0]
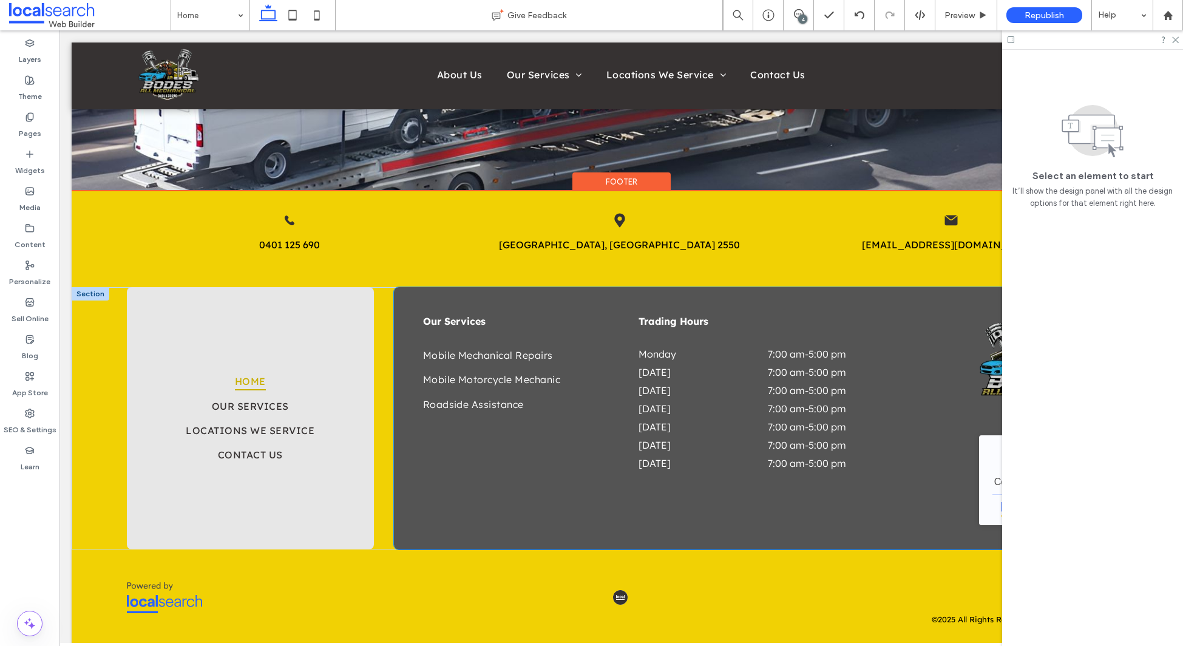
click at [401, 303] on div "Our Services Mobile Mechanical Repairs Mobile Motorcycle Mechanic Roadside Assi…" at bounding box center [755, 418] width 722 height 262
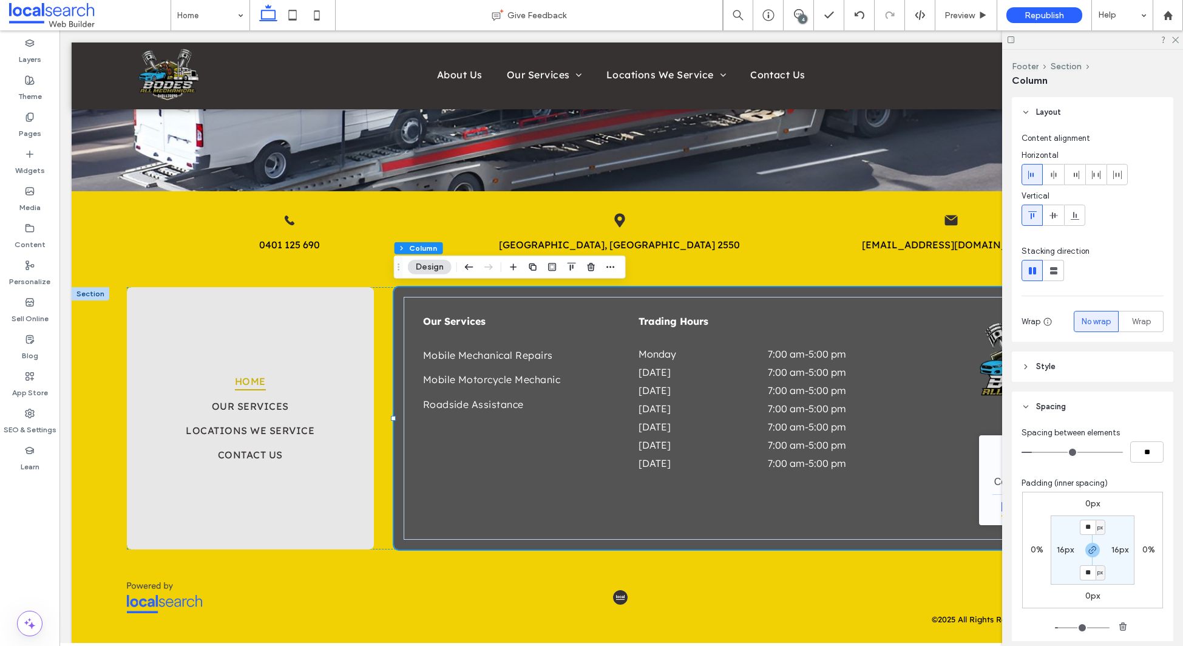
scroll to position [126, 0]
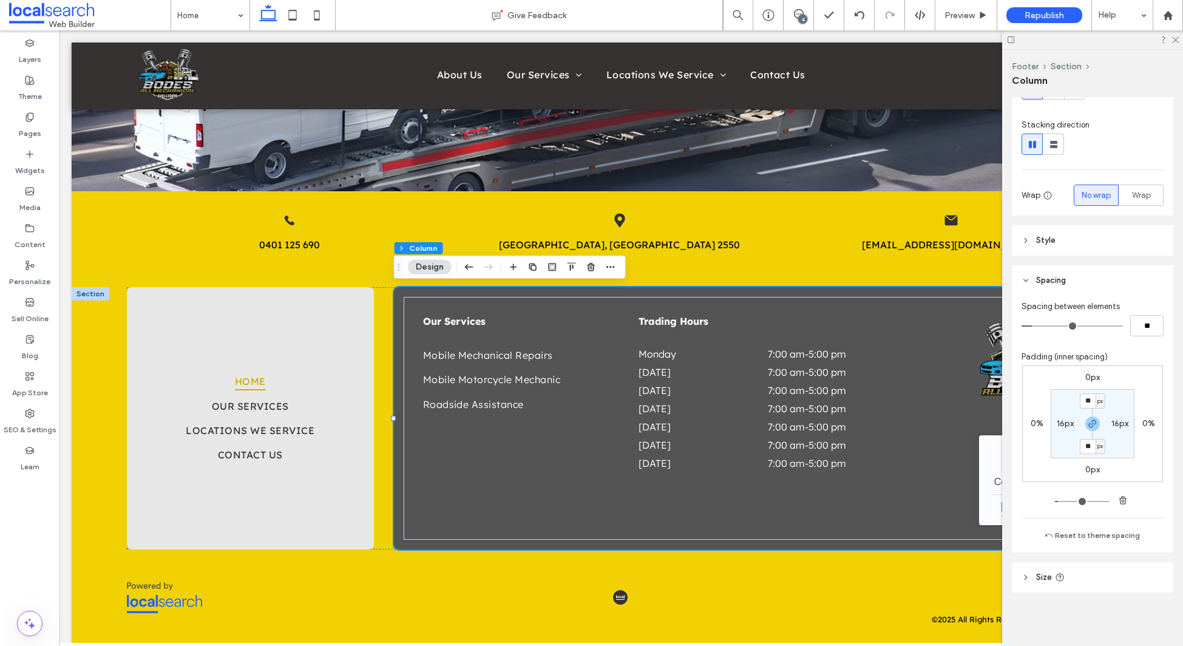
click at [1072, 236] on header "Style" at bounding box center [1092, 240] width 161 height 30
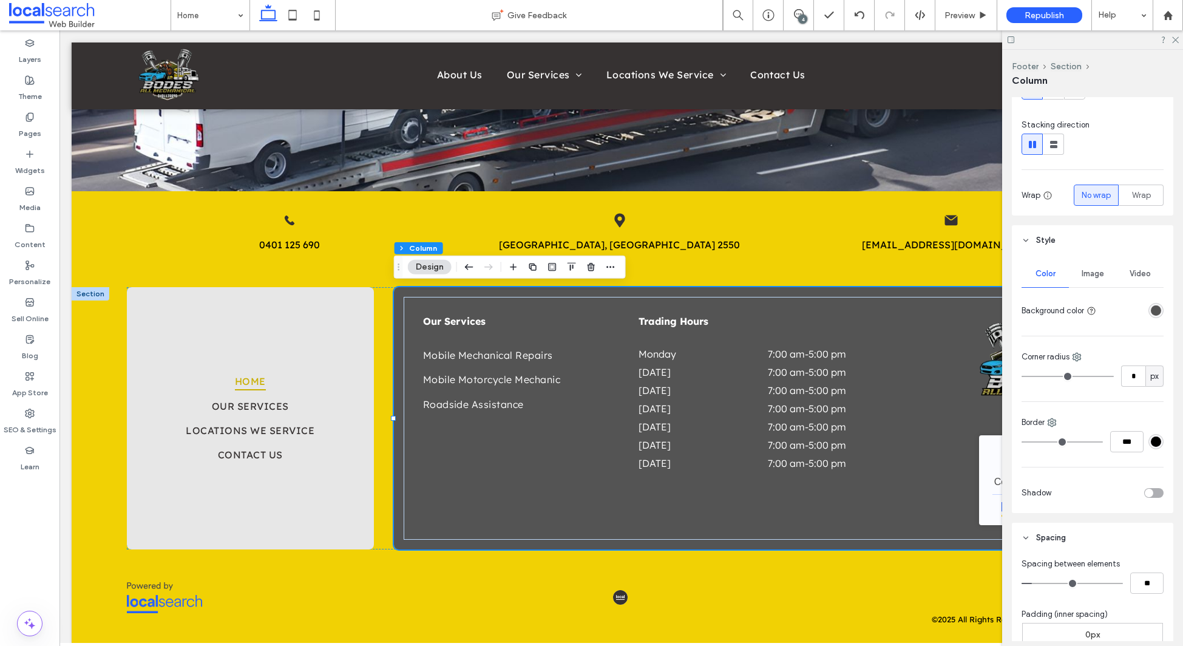
click at [1153, 311] on div "rgba(84, 84, 84, 1)" at bounding box center [1156, 310] width 10 height 10
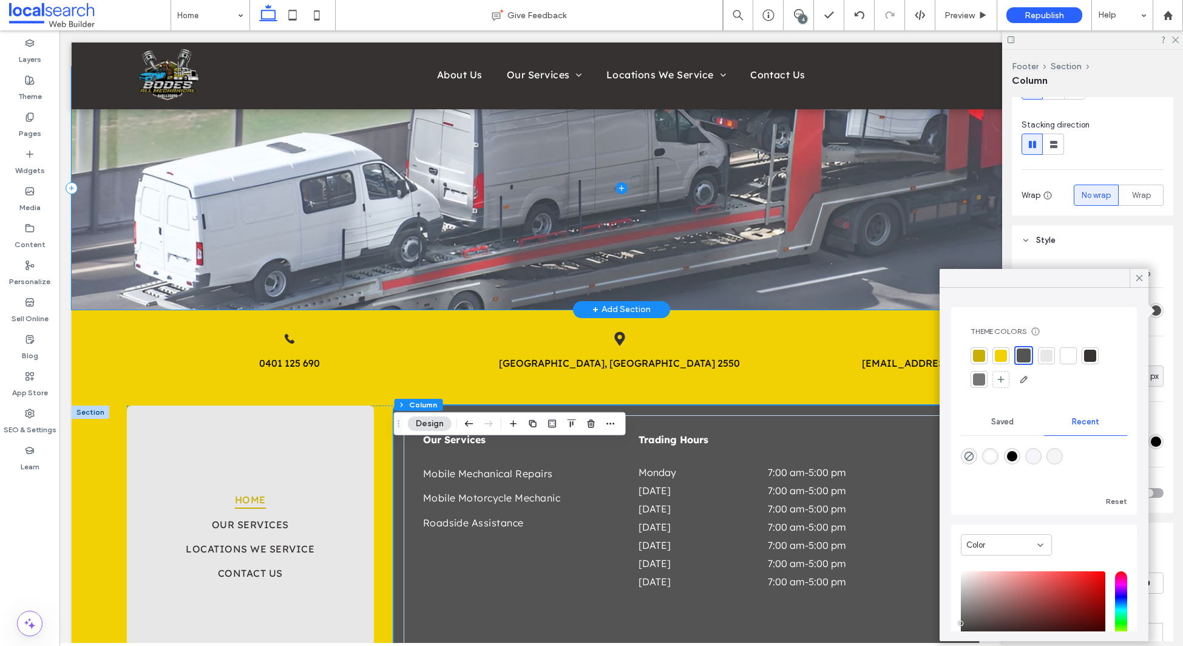
scroll to position [2264, 0]
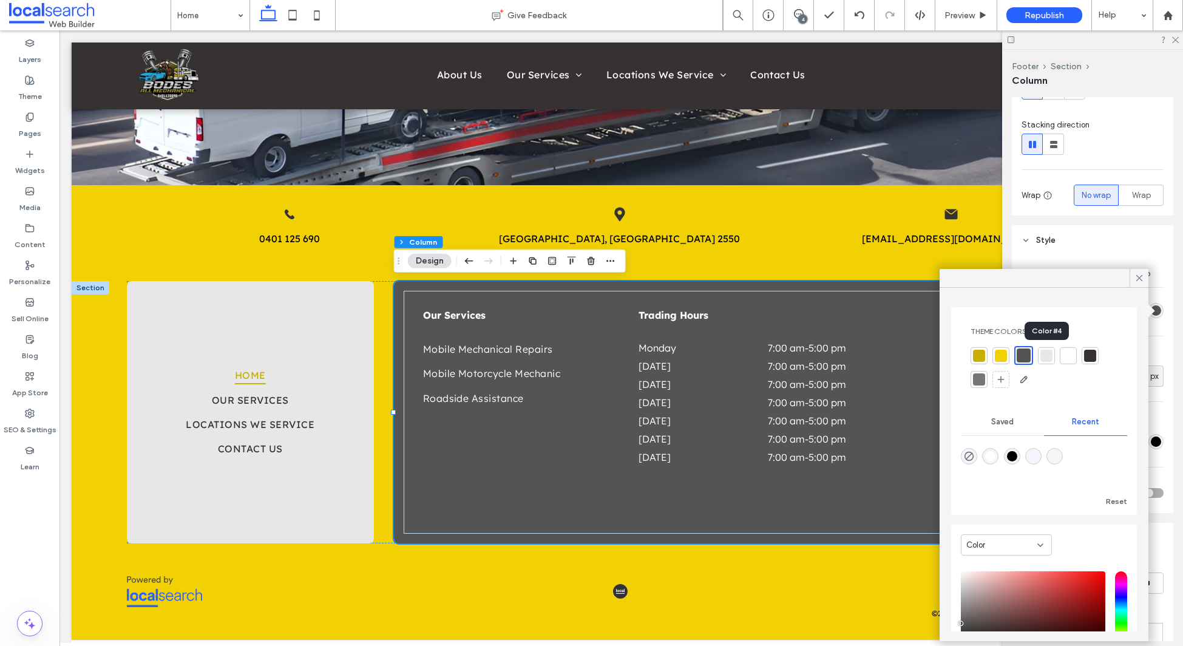
click at [1046, 356] on div at bounding box center [1047, 356] width 12 height 12
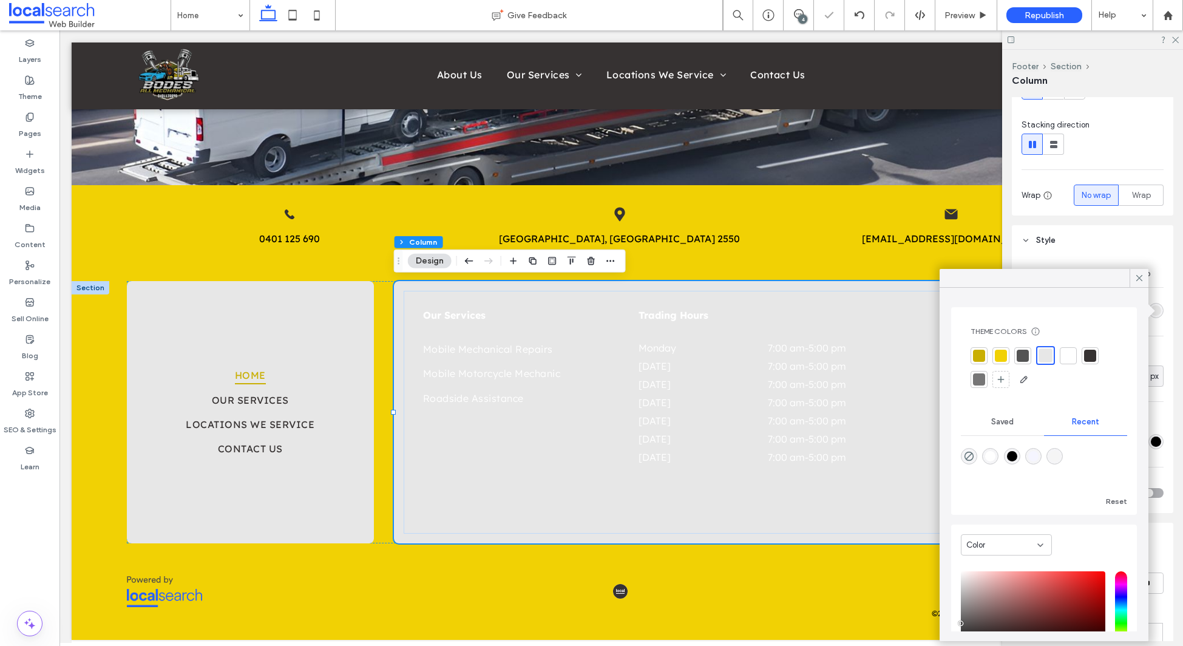
click at [977, 379] on div at bounding box center [979, 379] width 12 height 12
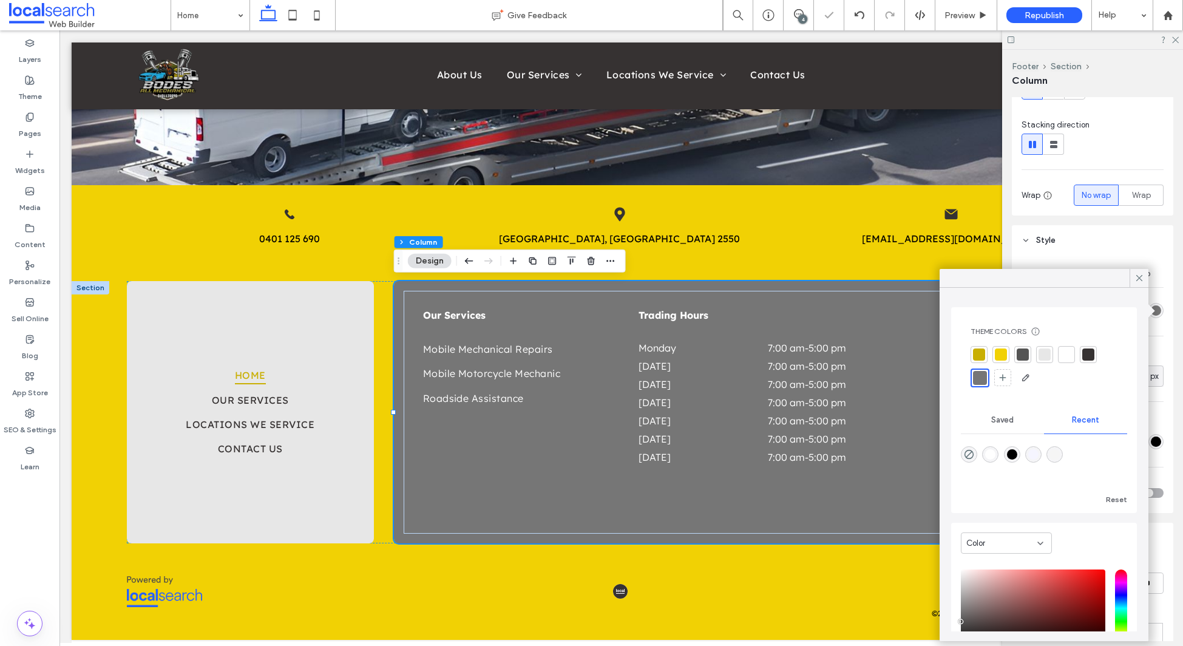
click at [1049, 358] on div at bounding box center [1045, 354] width 12 height 12
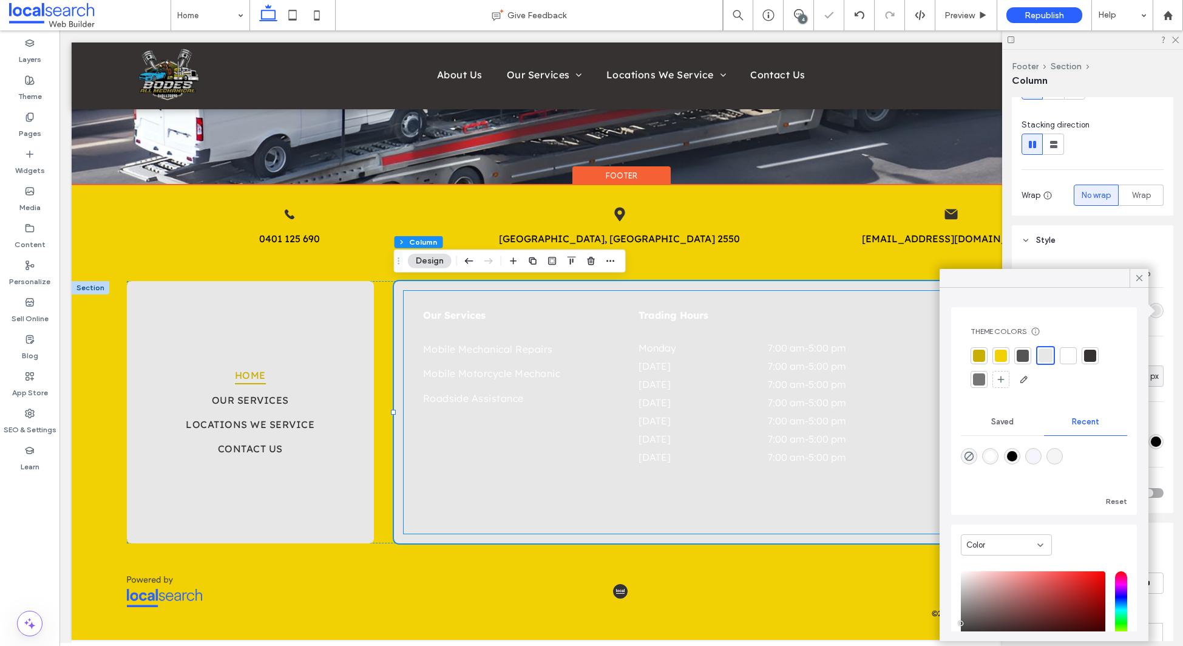
click at [458, 317] on strong "Our Services" at bounding box center [454, 315] width 63 height 12
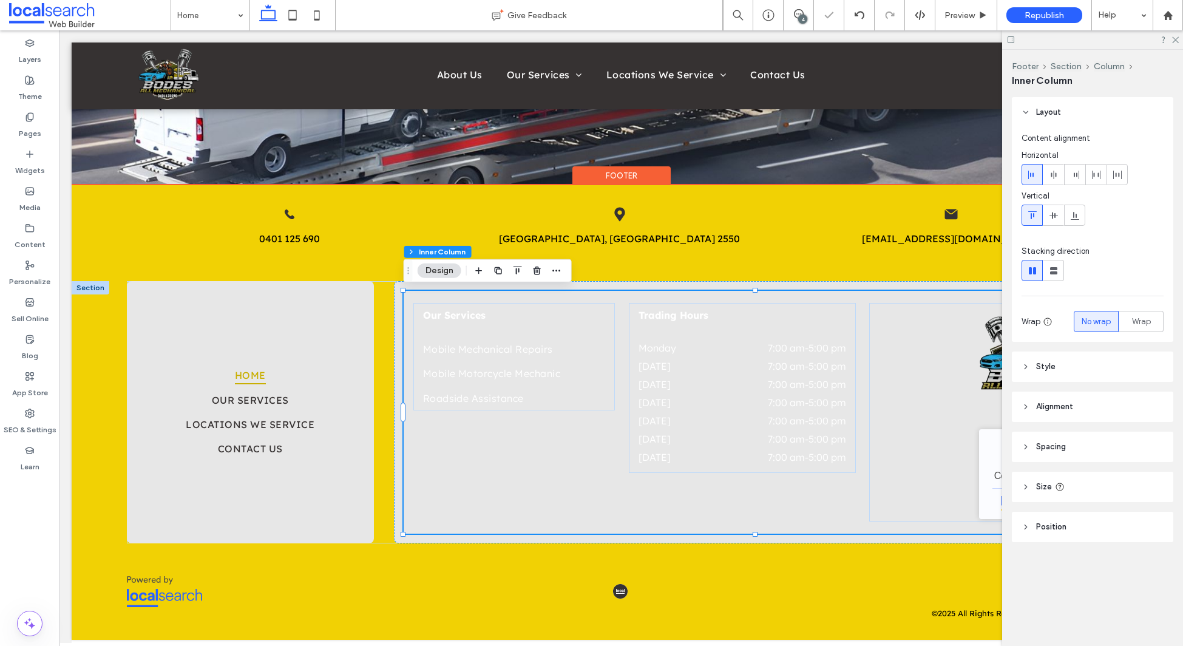
click at [460, 316] on strong "Our Services" at bounding box center [454, 315] width 63 height 12
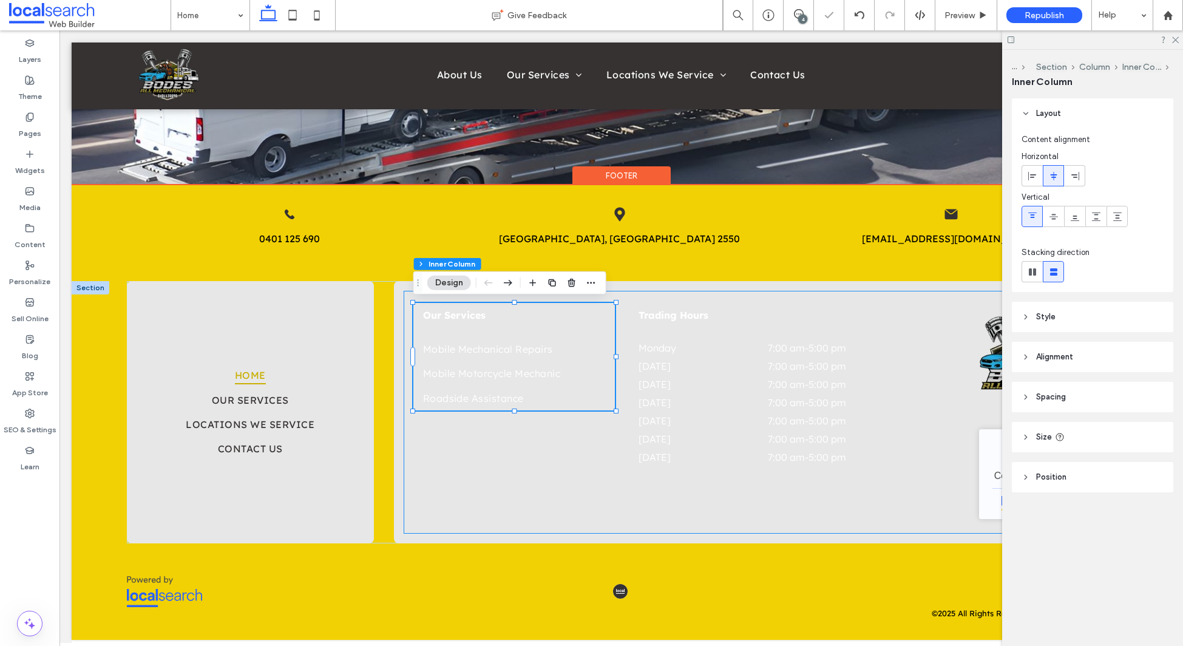
click at [459, 317] on strong "Our Services" at bounding box center [454, 315] width 63 height 12
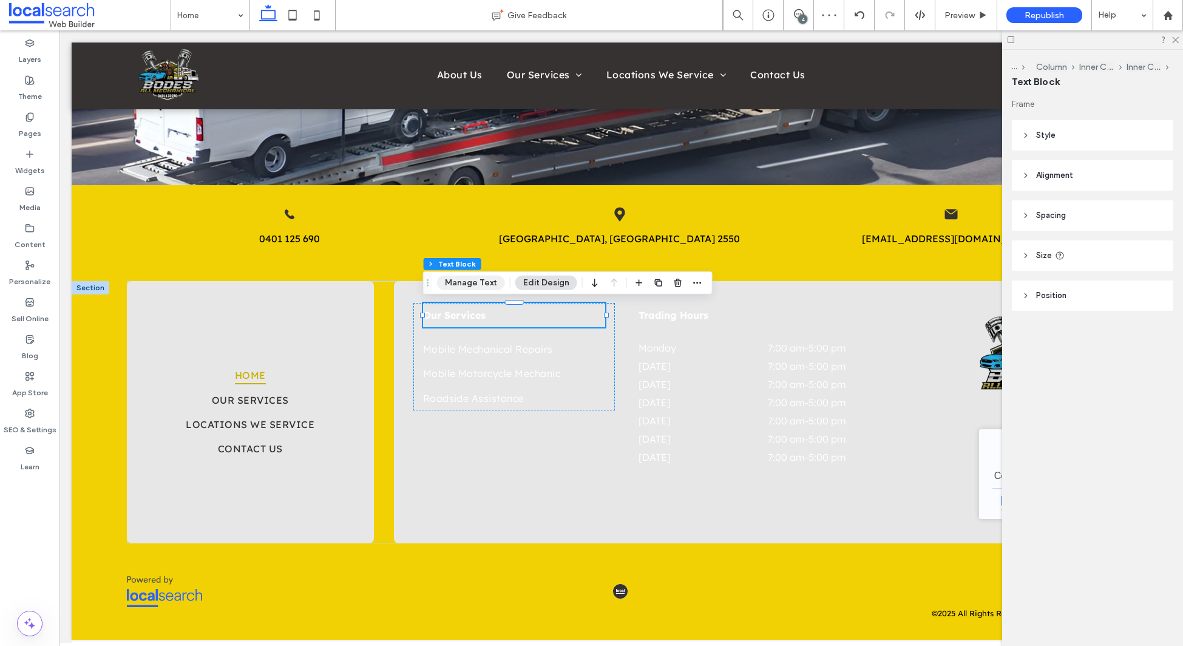
click at [462, 279] on button "Manage Text" at bounding box center [471, 283] width 68 height 15
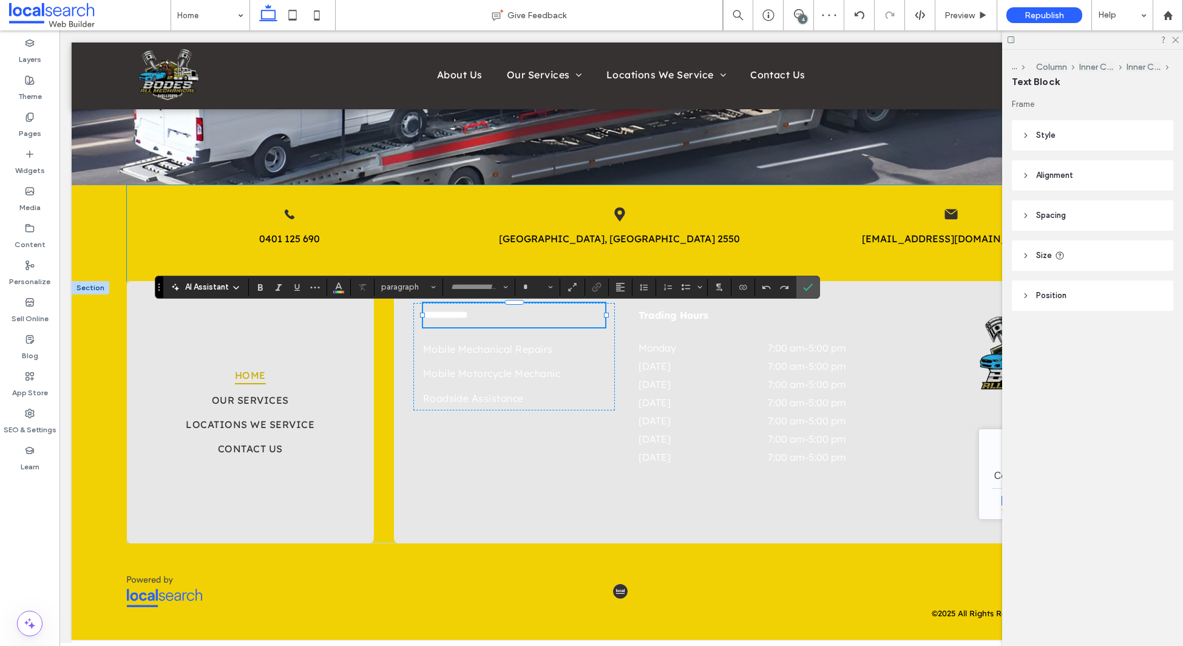
type input "**********"
type input "**"
click at [344, 287] on button "Color" at bounding box center [339, 287] width 18 height 17
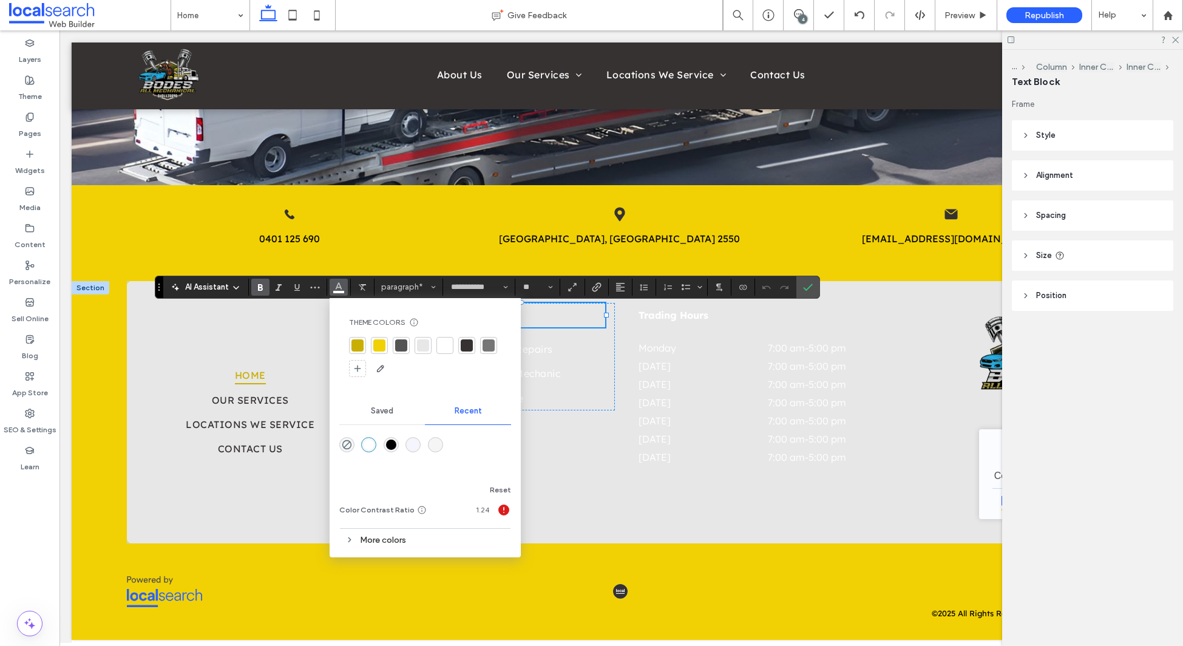
drag, startPoint x: 452, startPoint y: 312, endPoint x: 444, endPoint y: 318, distance: 10.0
click at [452, 312] on div "Theme Colors Save time with Theme Colors Create a color palette to instantly ad…" at bounding box center [425, 348] width 172 height 80
click at [472, 347] on div at bounding box center [467, 345] width 12 height 12
click at [811, 287] on icon "Confirm" at bounding box center [808, 287] width 10 height 10
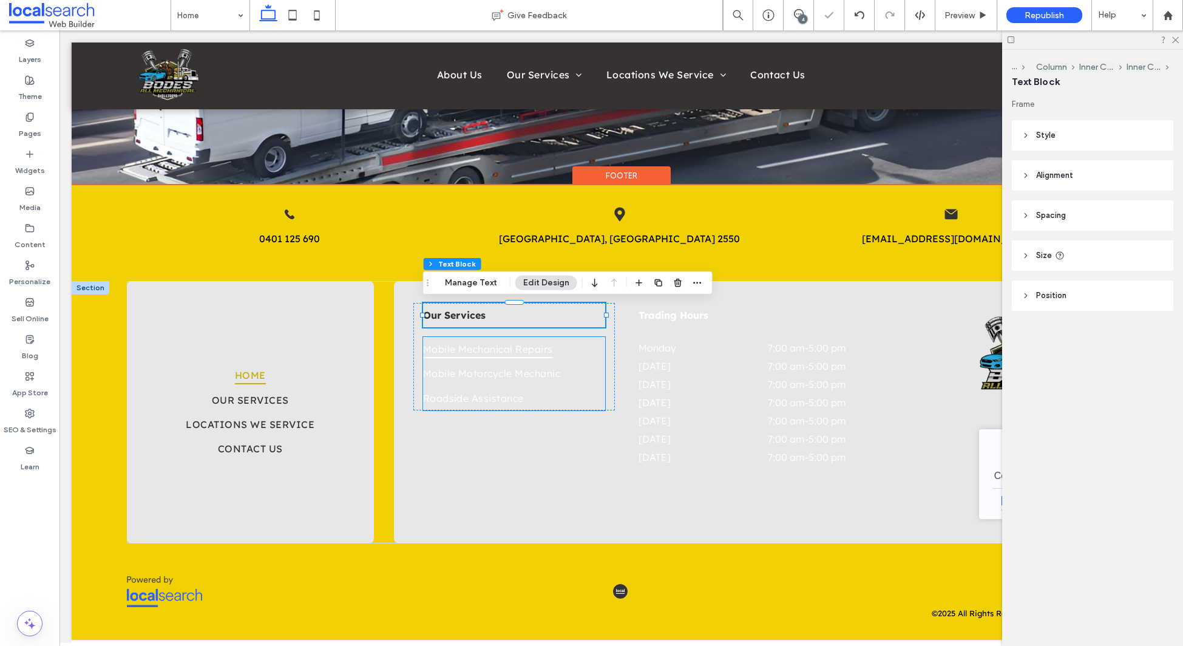
click at [497, 350] on span "Mobile Mechanical Repairs" at bounding box center [488, 349] width 130 height 18
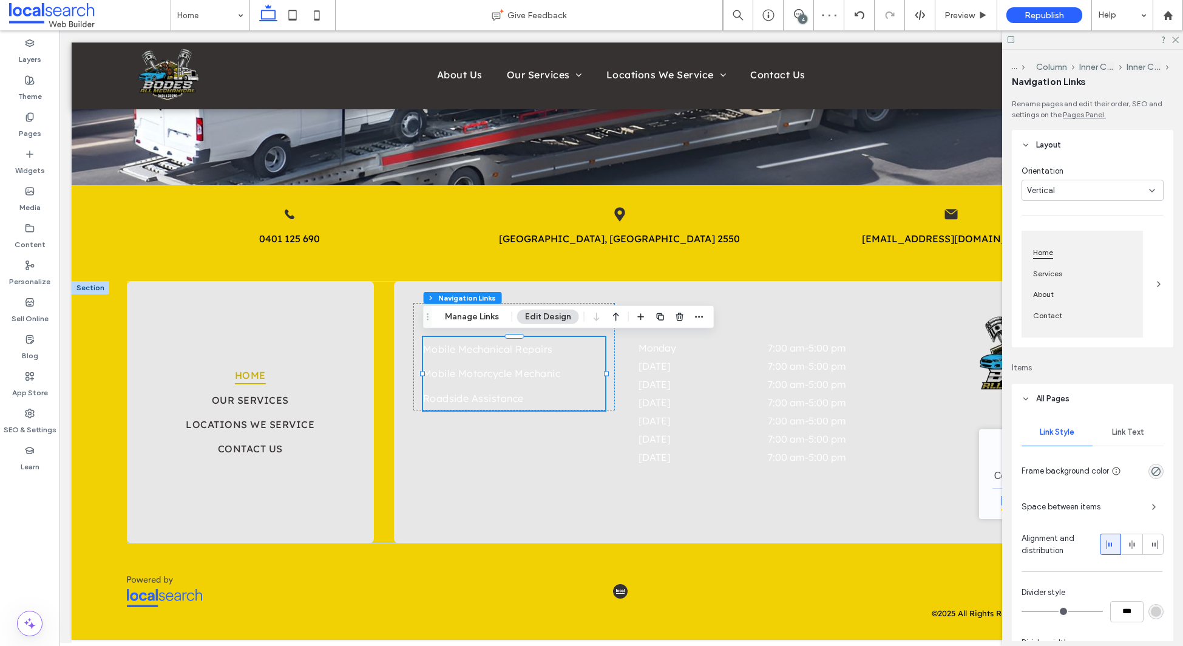
click at [1123, 439] on div "Link Text" at bounding box center [1128, 432] width 71 height 27
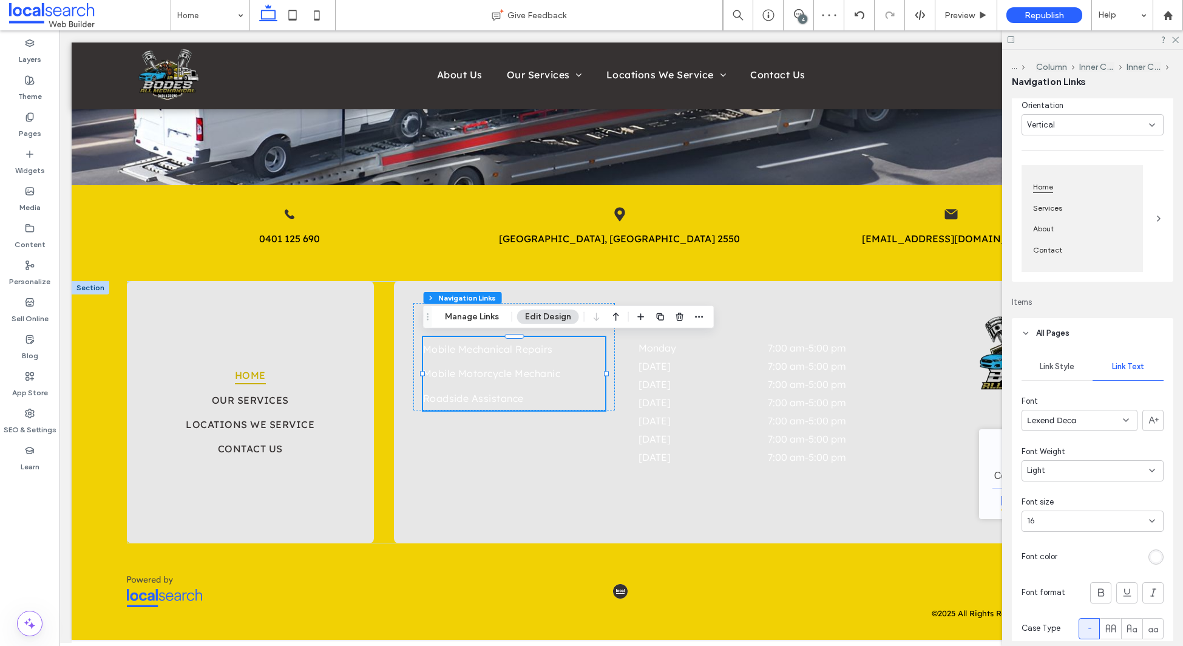
scroll to position [76, 0]
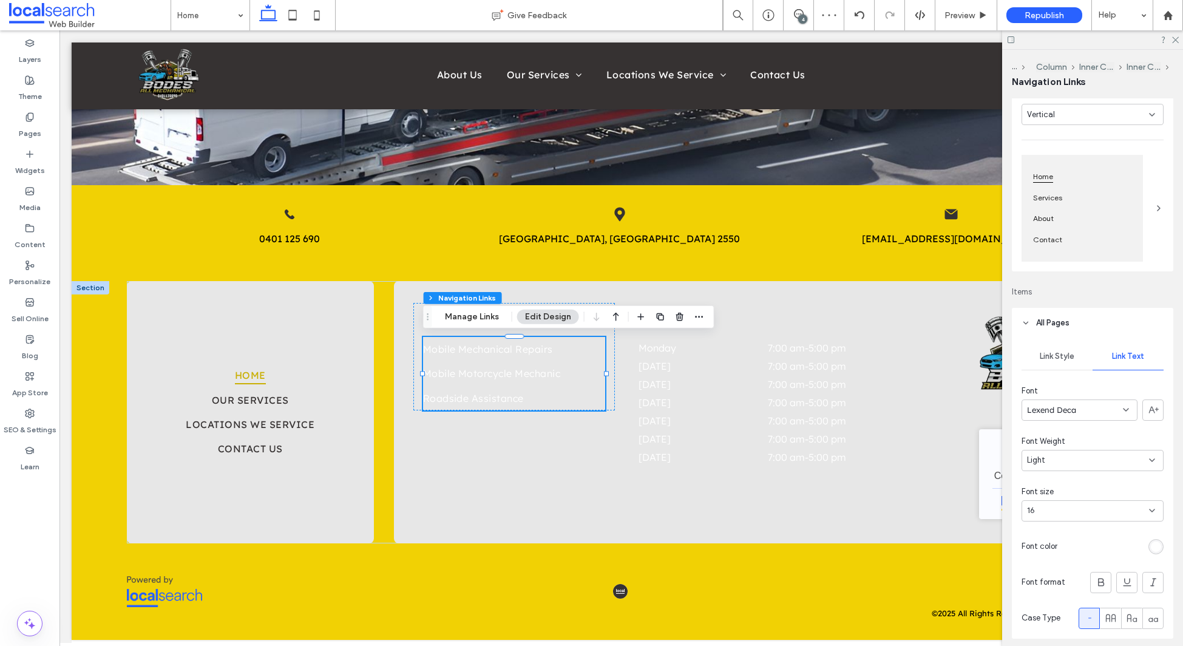
click at [1157, 549] on div "rgb(255, 255, 255)" at bounding box center [1156, 547] width 10 height 10
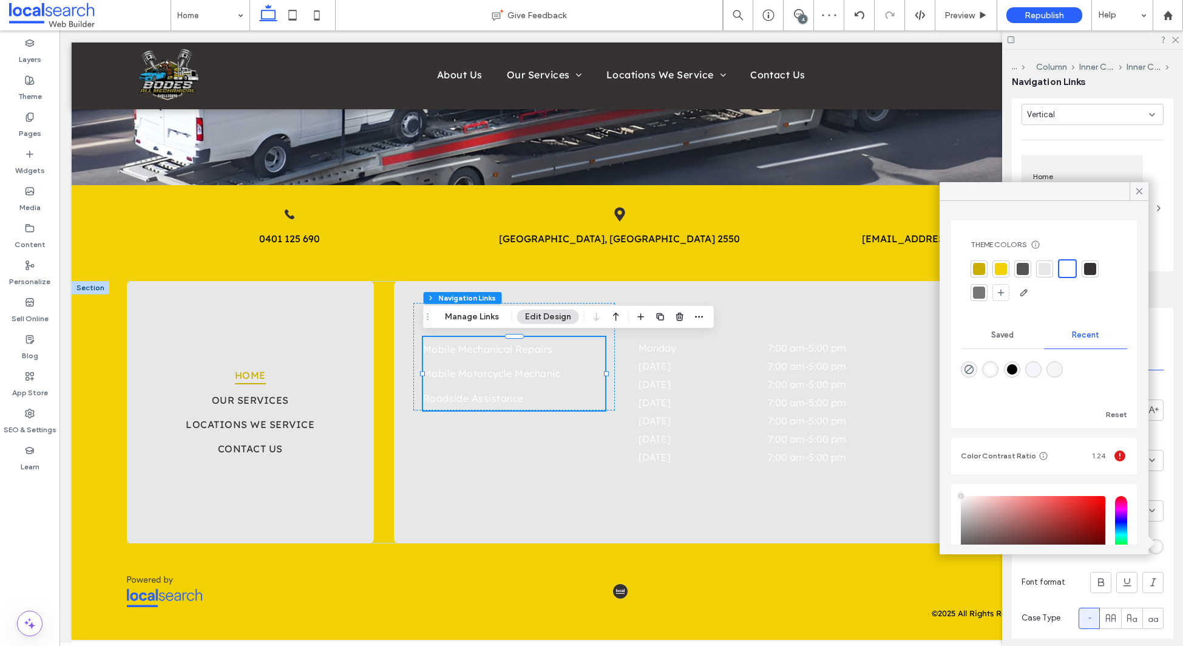
click at [1086, 265] on div at bounding box center [1090, 269] width 12 height 12
click at [1142, 188] on use at bounding box center [1140, 191] width 6 height 6
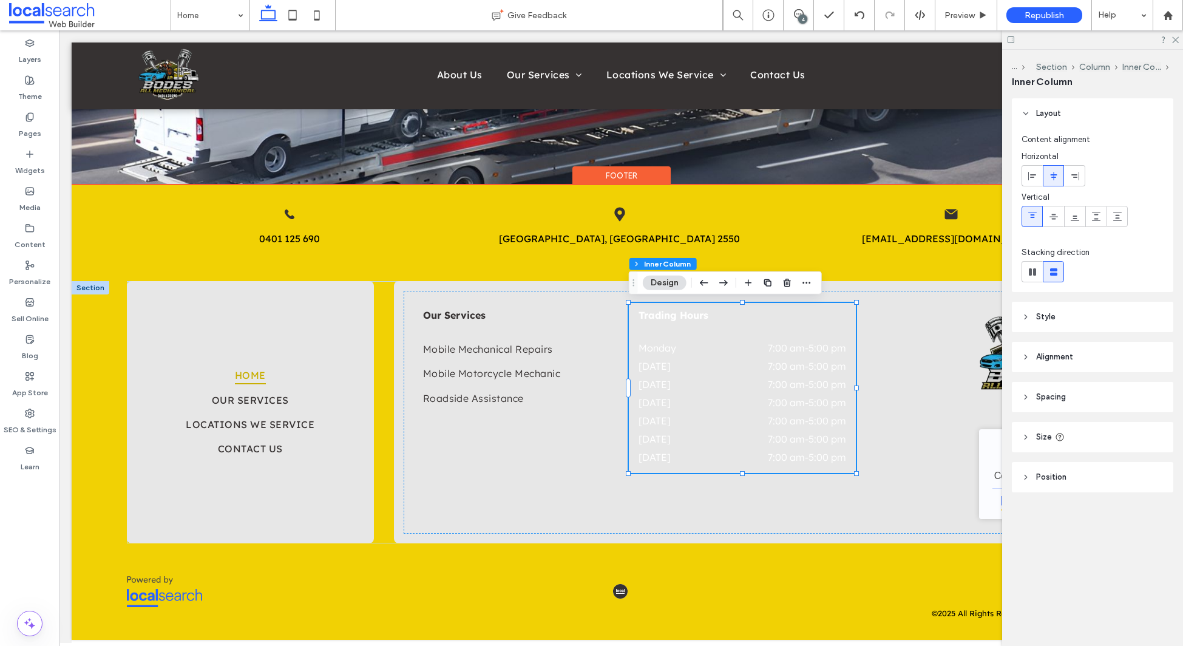
click at [679, 400] on dt "[DATE]" at bounding box center [680, 402] width 83 height 12
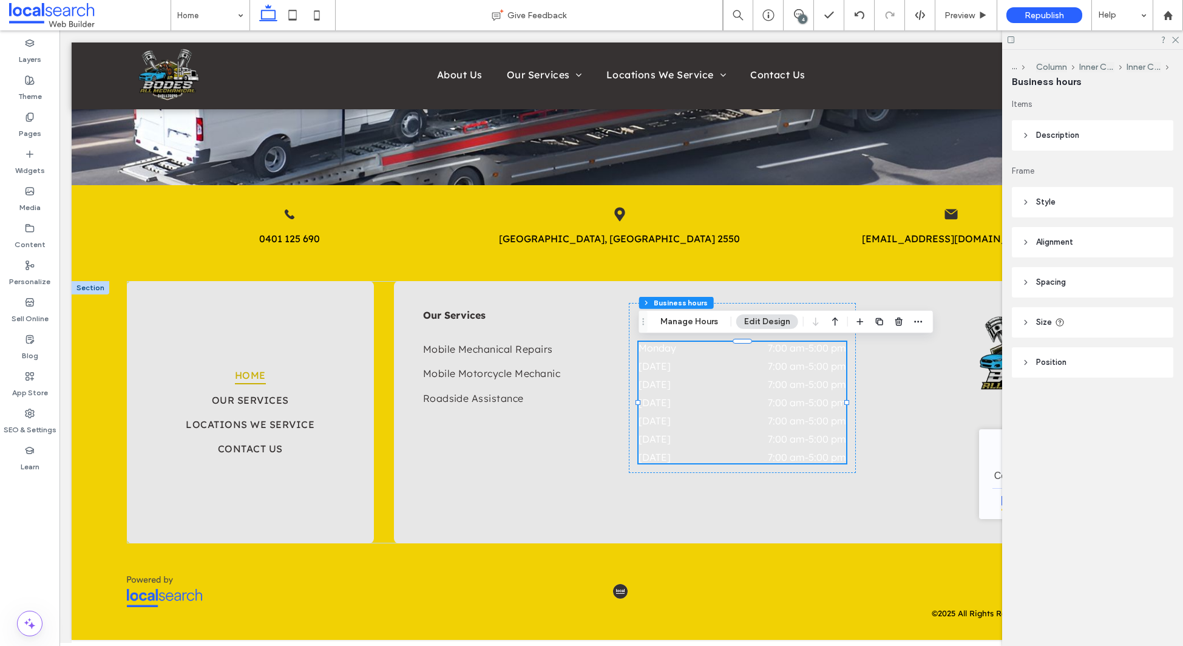
click at [1087, 202] on header "Style" at bounding box center [1092, 202] width 161 height 30
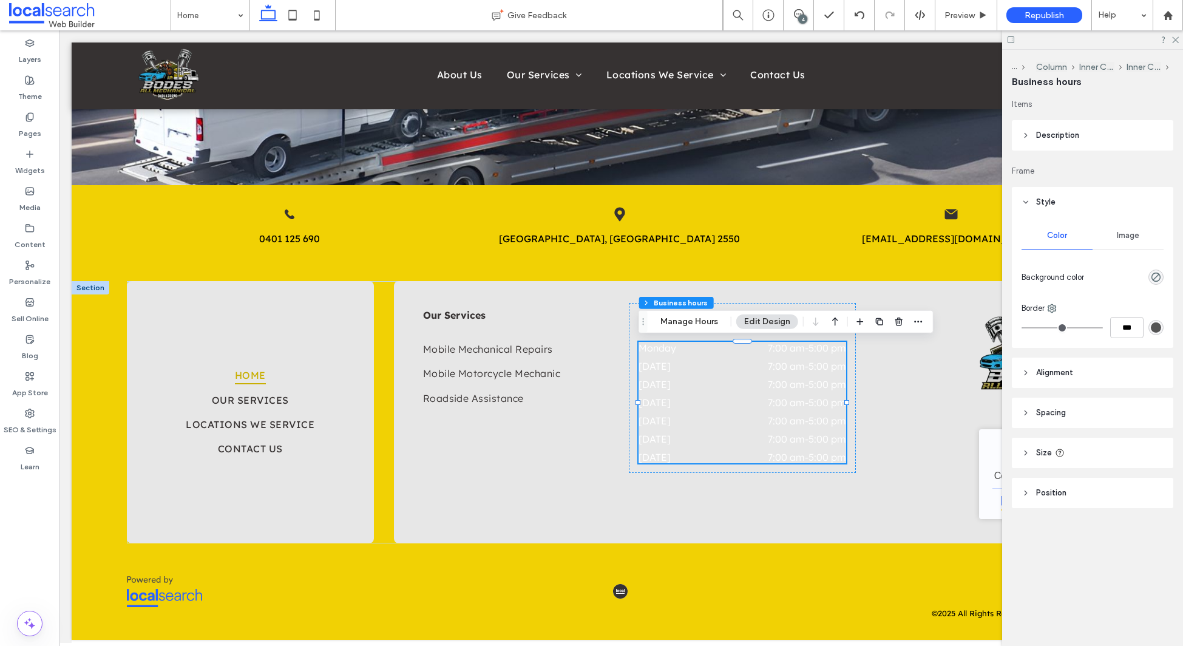
click at [1078, 148] on header "Description" at bounding box center [1092, 135] width 161 height 30
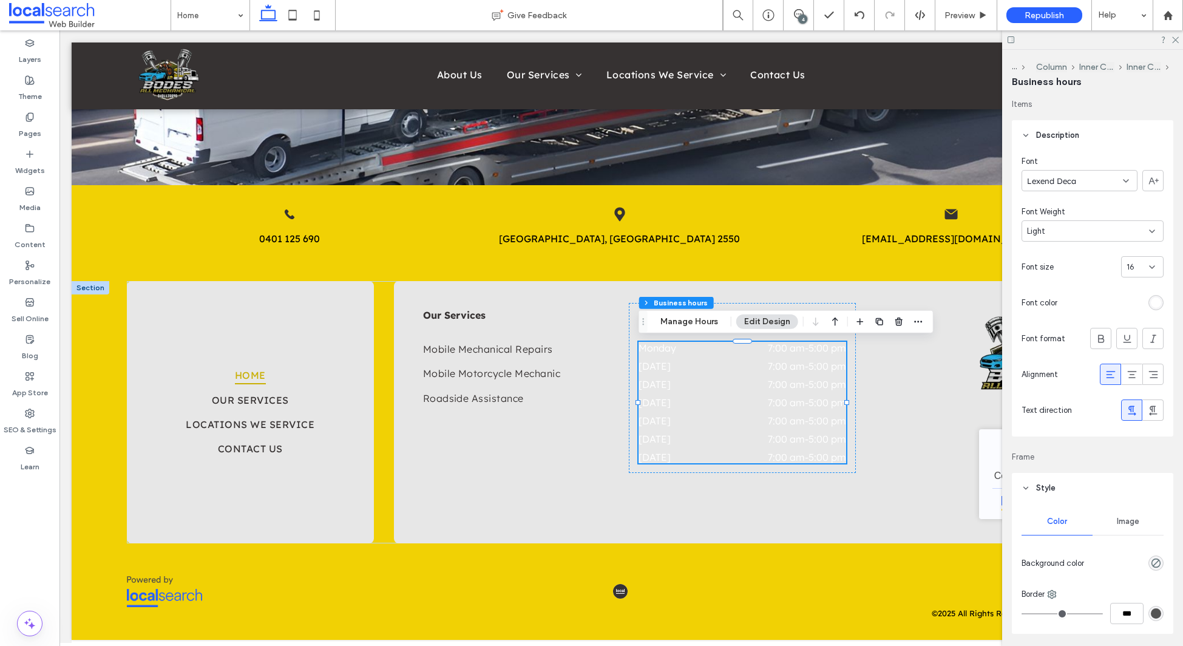
click at [1157, 299] on div "rgb(255, 255, 255)" at bounding box center [1156, 302] width 10 height 10
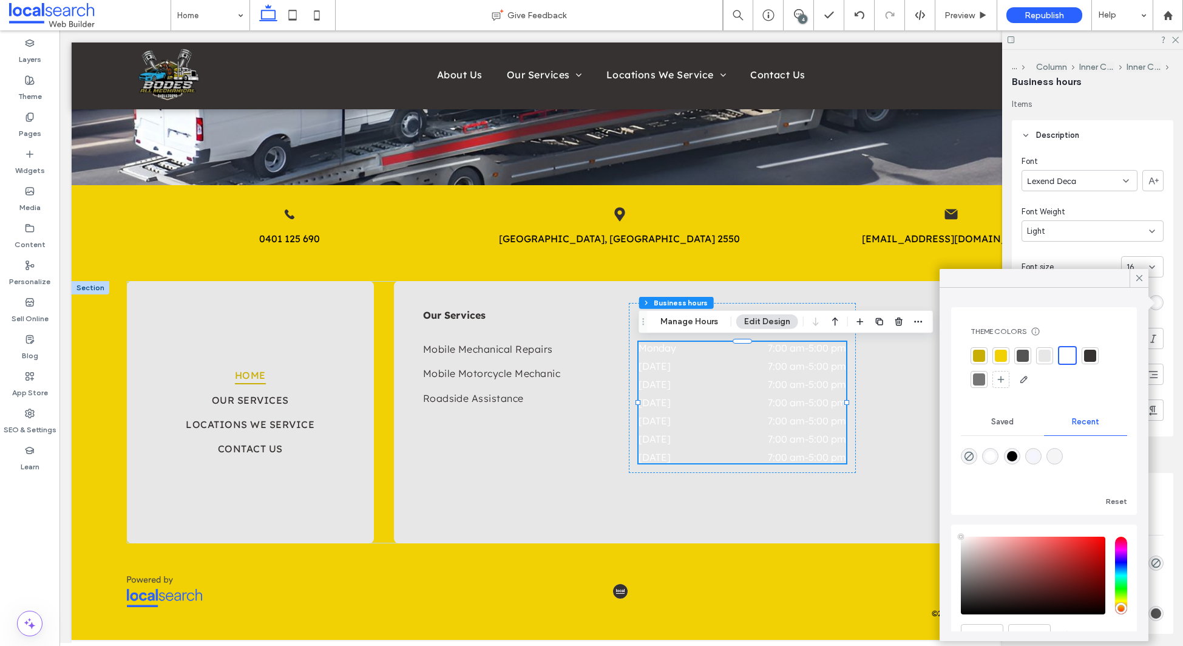
click at [1087, 353] on div at bounding box center [1090, 356] width 12 height 12
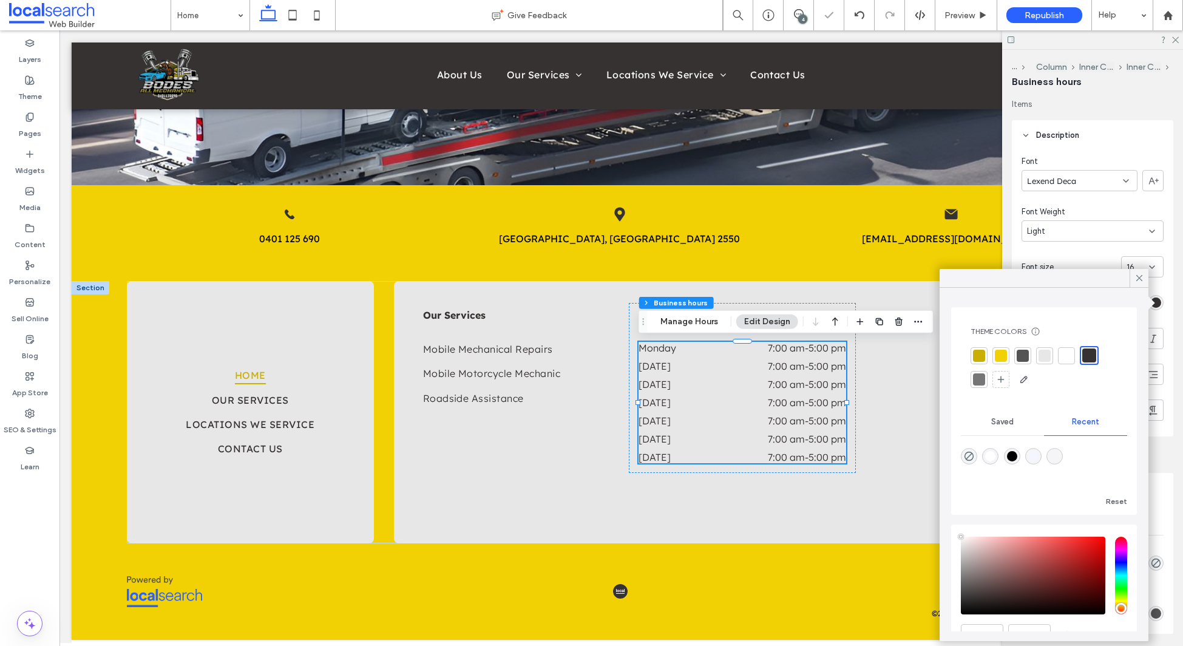
click at [1137, 280] on use at bounding box center [1140, 278] width 6 height 6
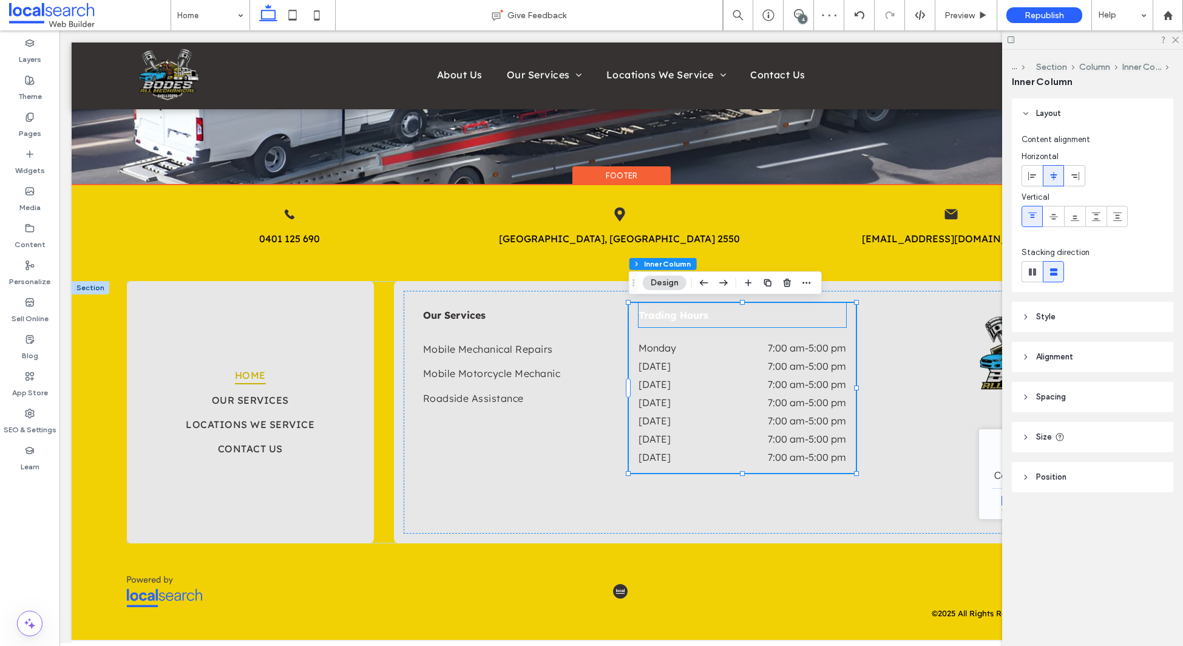
click at [666, 319] on strong "Trading Hours" at bounding box center [674, 315] width 70 height 12
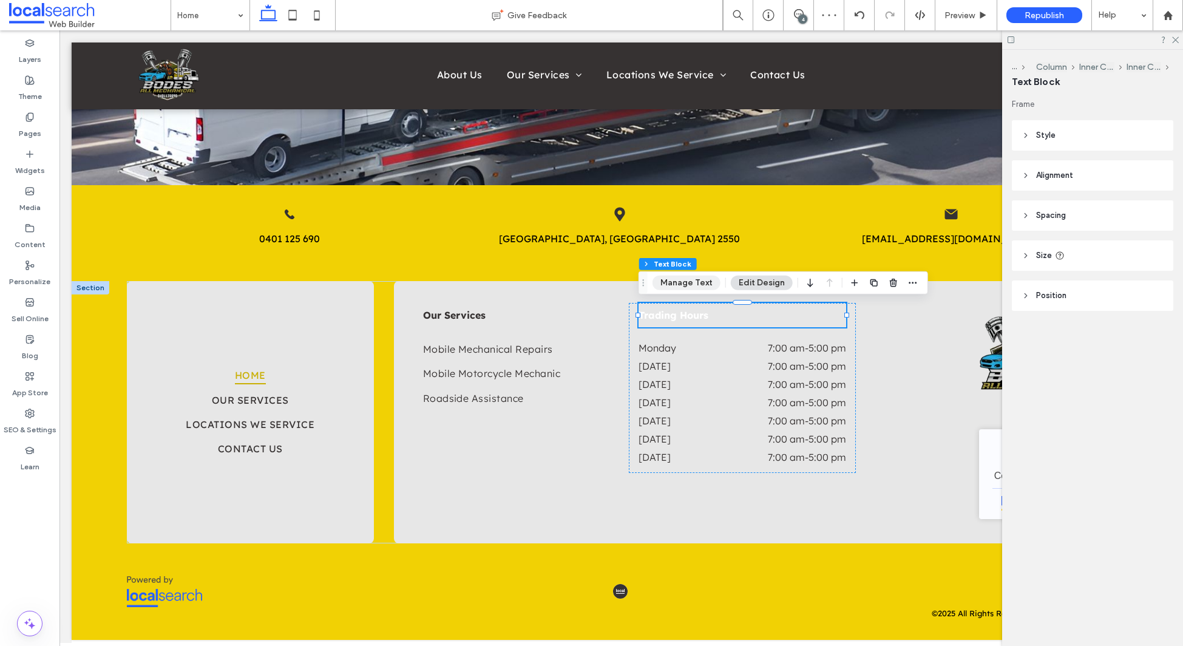
click at [685, 282] on button "Manage Text" at bounding box center [687, 283] width 68 height 15
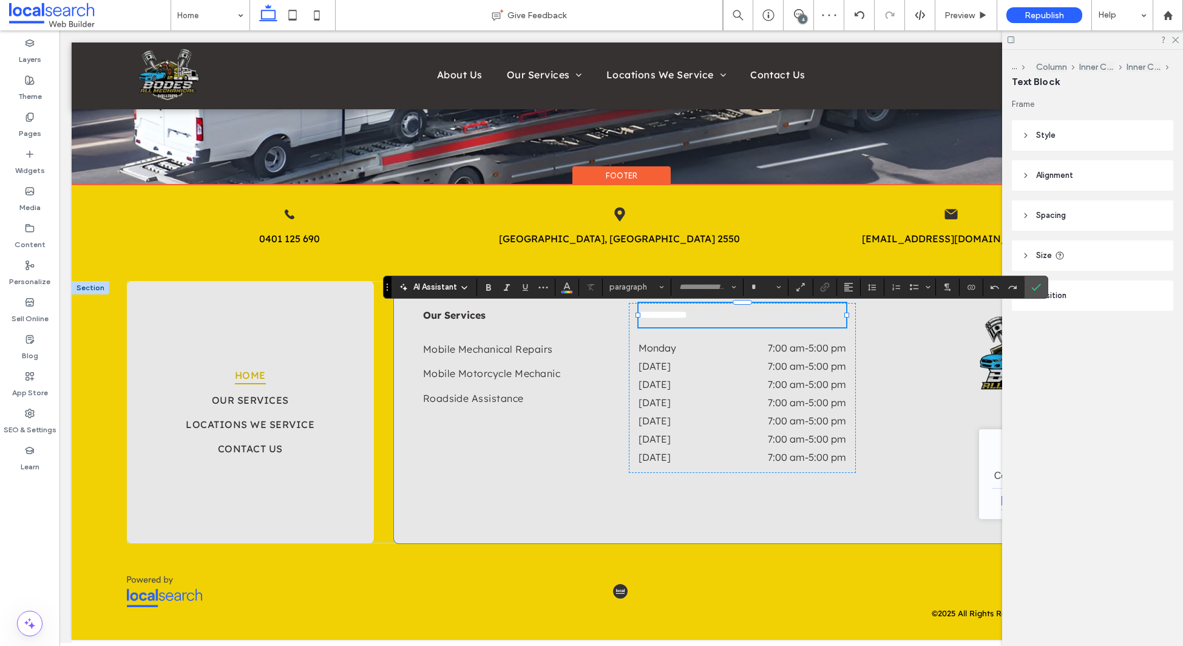
type input "**********"
type input "**"
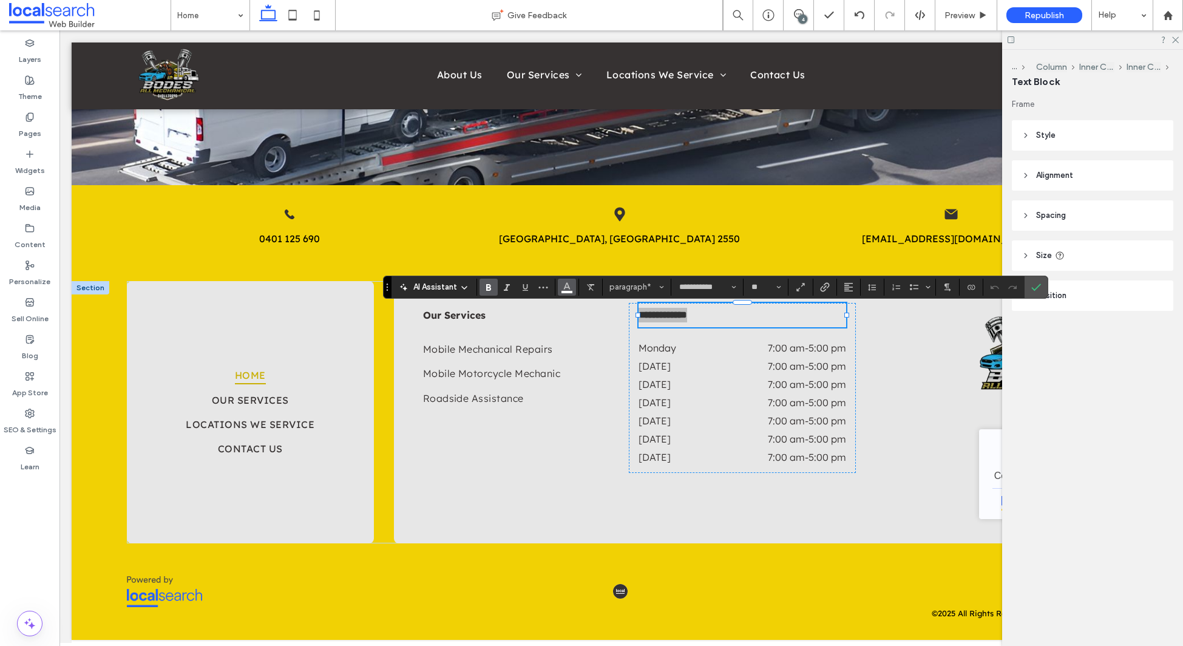
click at [566, 285] on icon "Color" at bounding box center [567, 286] width 10 height 10
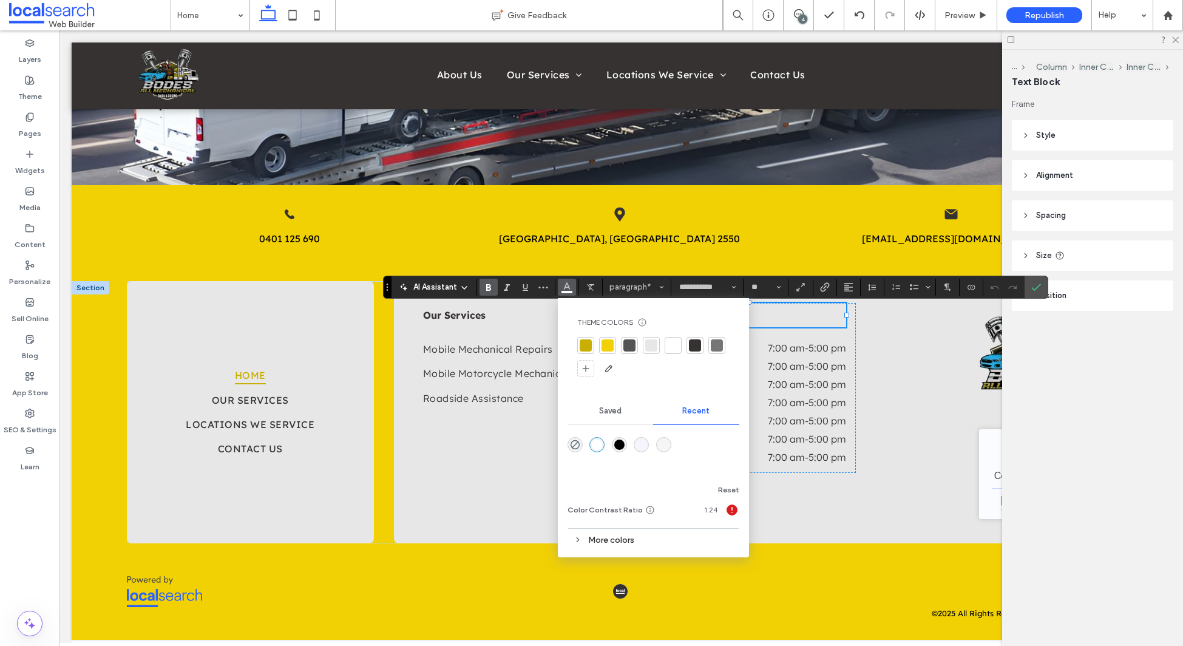
click at [677, 318] on div "Theme Colors Save time with Theme Colors Create a color palette to instantly ad…" at bounding box center [653, 323] width 152 height 10
click at [701, 341] on div at bounding box center [695, 345] width 17 height 17
drag, startPoint x: 1038, startPoint y: 286, endPoint x: 1013, endPoint y: 288, distance: 25.6
click at [1038, 286] on use "Confirm" at bounding box center [1037, 287] width 10 height 7
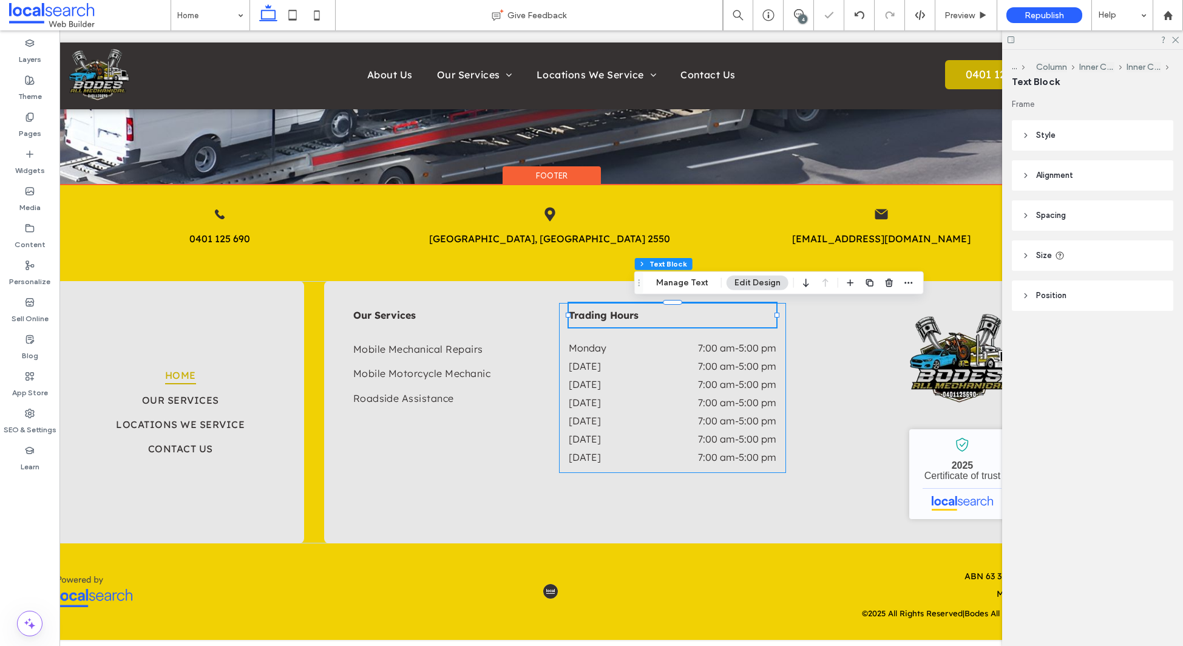
scroll to position [0, 0]
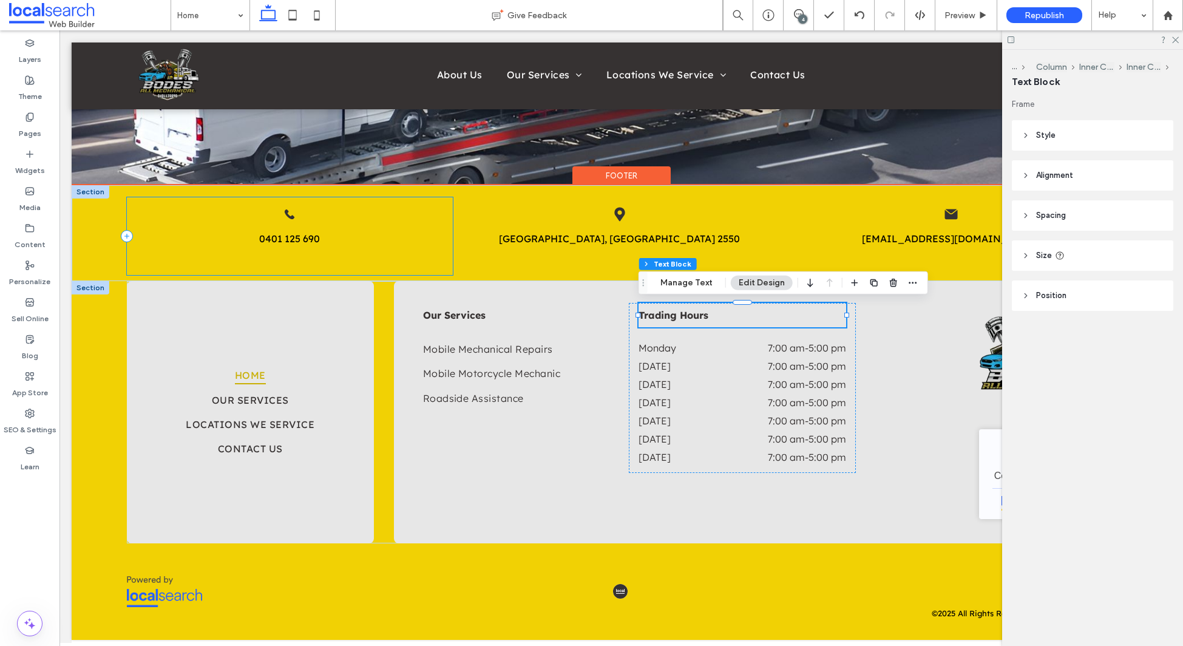
click at [297, 217] on div "Phone Icon 0401 125 690" at bounding box center [290, 236] width 327 height 78
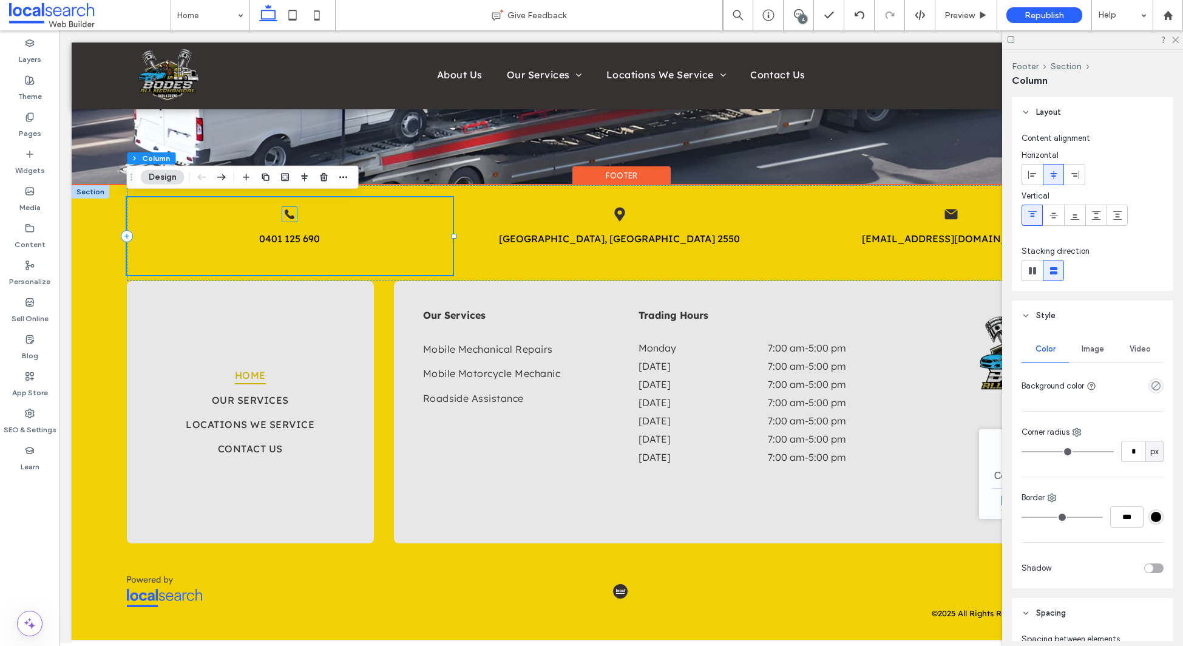
click at [292, 218] on icon at bounding box center [290, 214] width 10 height 10
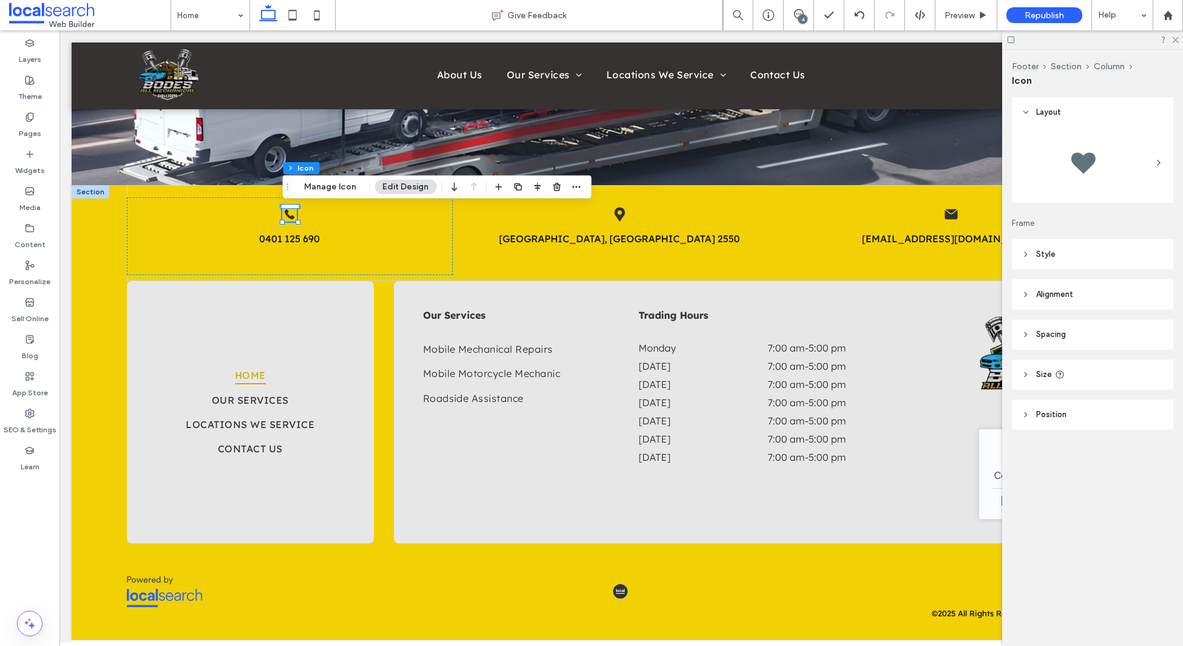
click at [1072, 260] on header "Style" at bounding box center [1092, 254] width 161 height 30
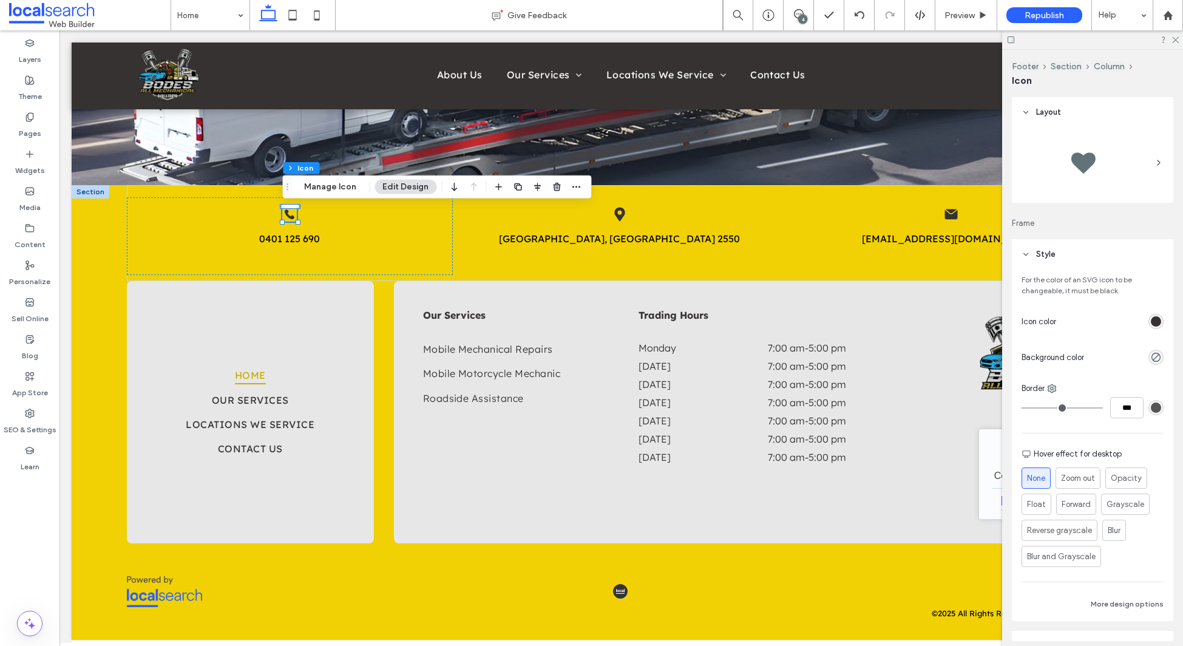
click at [1157, 322] on div "rgb(54, 50, 50)" at bounding box center [1156, 321] width 10 height 10
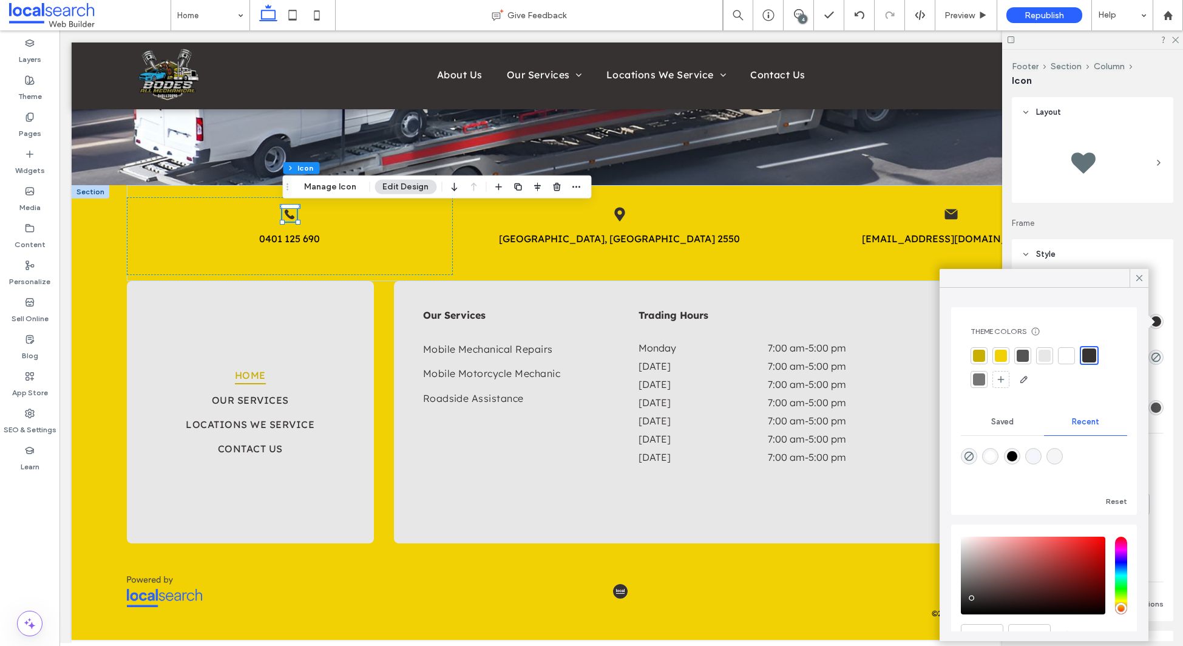
drag, startPoint x: 1066, startPoint y: 356, endPoint x: 1089, endPoint y: 344, distance: 25.5
click at [1067, 356] on div at bounding box center [1067, 356] width 12 height 12
click at [1134, 274] on icon at bounding box center [1139, 278] width 11 height 11
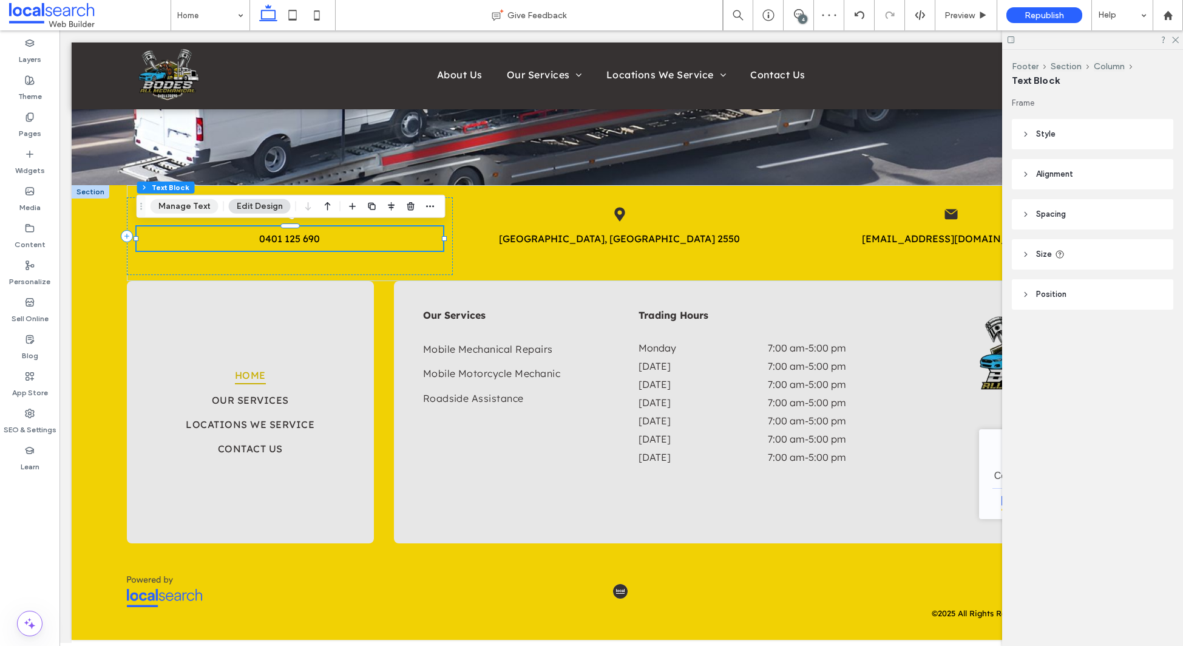
drag, startPoint x: 168, startPoint y: 206, endPoint x: 175, endPoint y: 211, distance: 9.6
click at [167, 206] on button "Manage Text" at bounding box center [185, 206] width 68 height 15
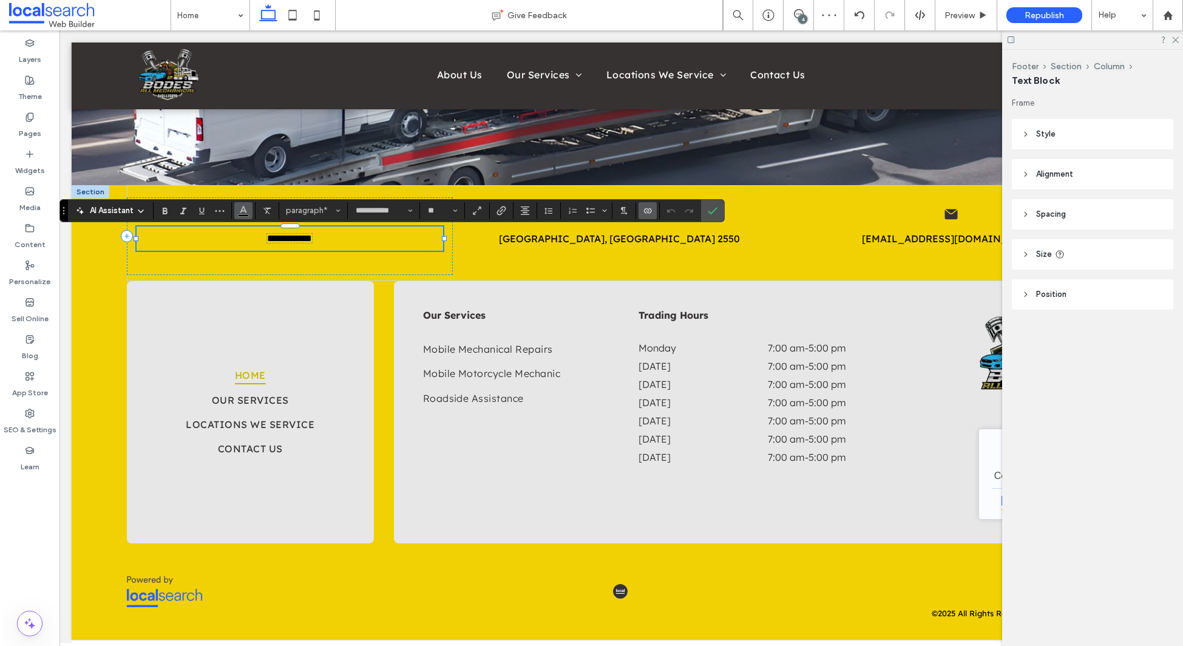
click at [235, 208] on button "Color" at bounding box center [243, 210] width 18 height 17
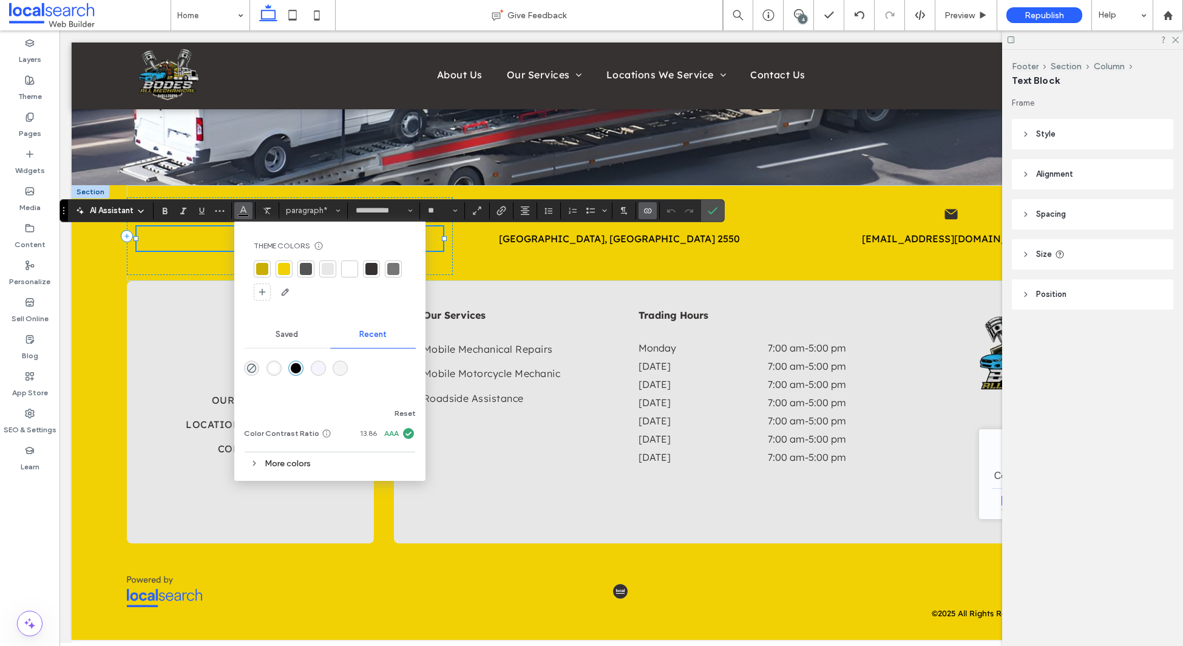
click at [346, 270] on div at bounding box center [350, 269] width 12 height 12
click at [717, 212] on icon "Confirm" at bounding box center [713, 211] width 10 height 10
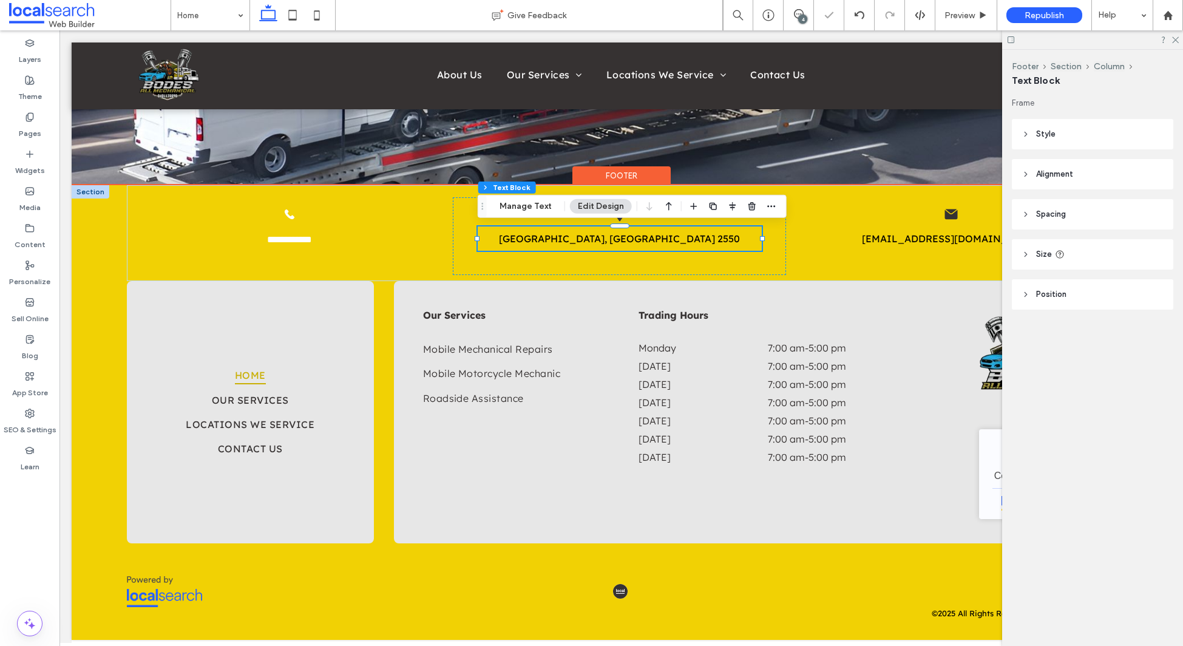
click at [577, 238] on link "Tantawangalo, NSW 2550" at bounding box center [619, 239] width 241 height 12
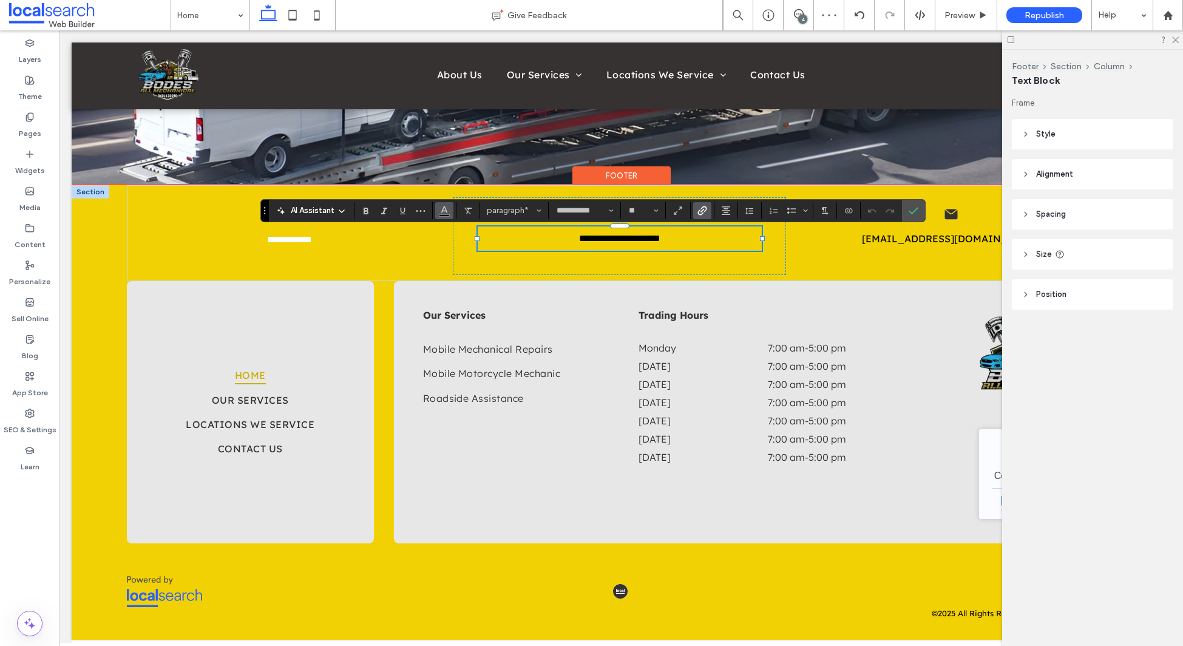
click at [446, 214] on icon "Color" at bounding box center [445, 210] width 10 height 10
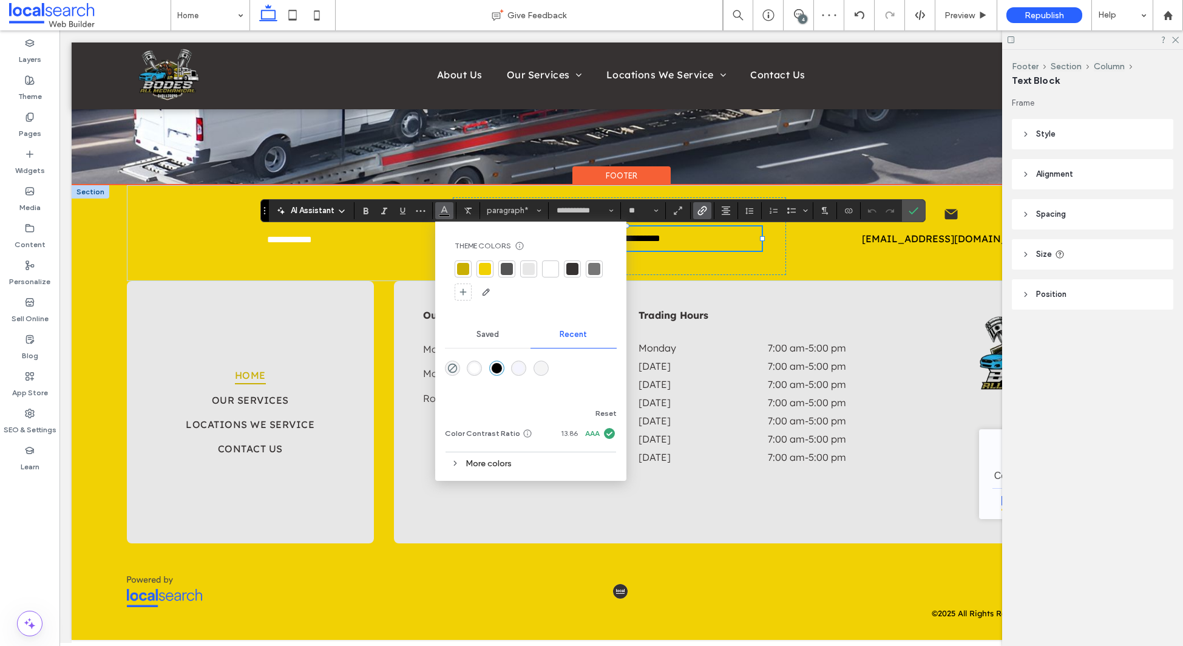
click at [554, 266] on div at bounding box center [551, 269] width 12 height 12
click at [913, 211] on use "Confirm" at bounding box center [914, 210] width 10 height 7
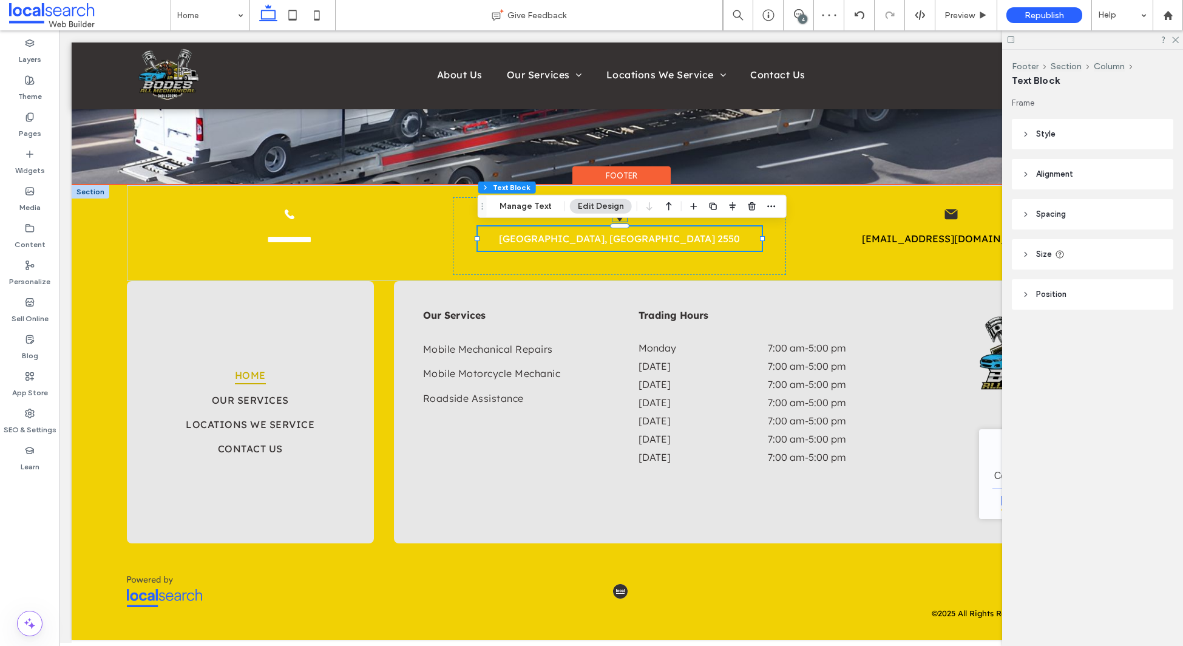
click at [619, 220] on icon at bounding box center [619, 214] width 10 height 14
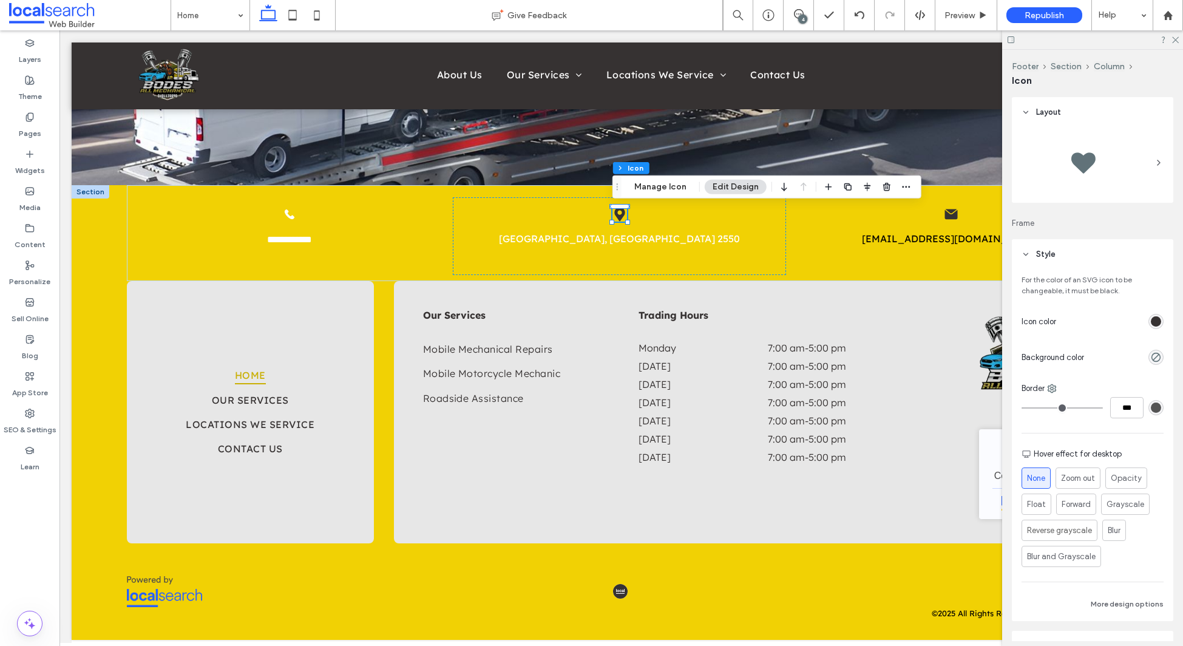
click at [1154, 319] on div "rgb(54, 50, 50)" at bounding box center [1156, 321] width 10 height 10
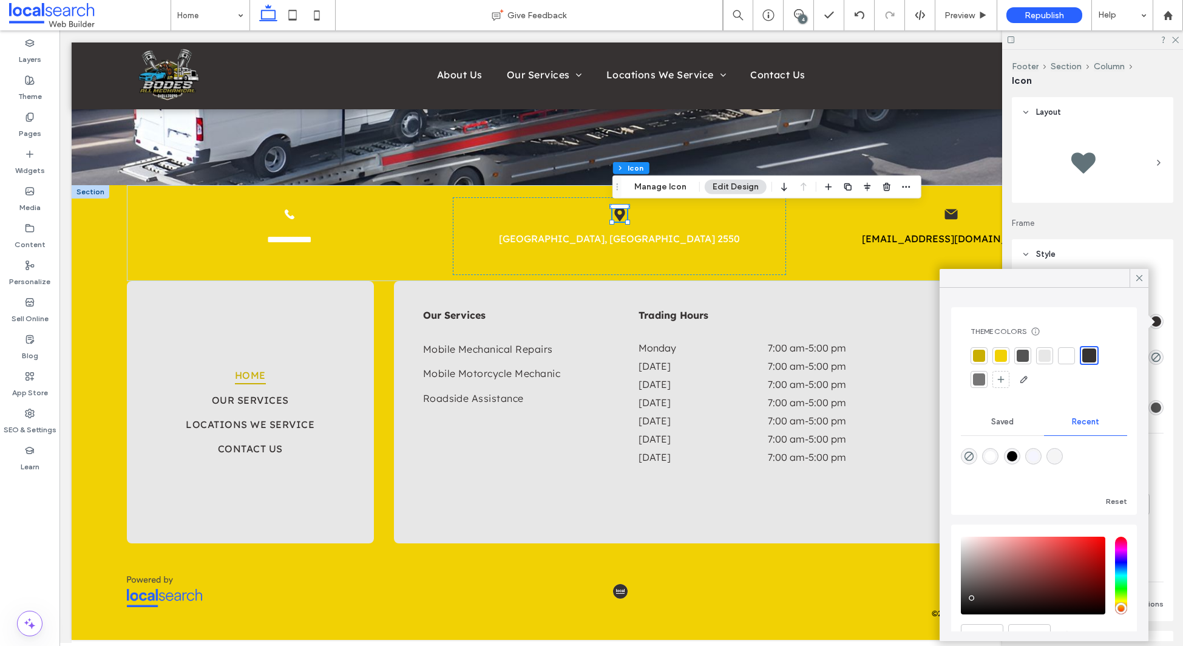
click at [1064, 356] on div at bounding box center [1067, 356] width 12 height 12
drag, startPoint x: 1144, startPoint y: 279, endPoint x: 1101, endPoint y: 273, distance: 42.9
click at [1144, 279] on icon at bounding box center [1139, 278] width 11 height 11
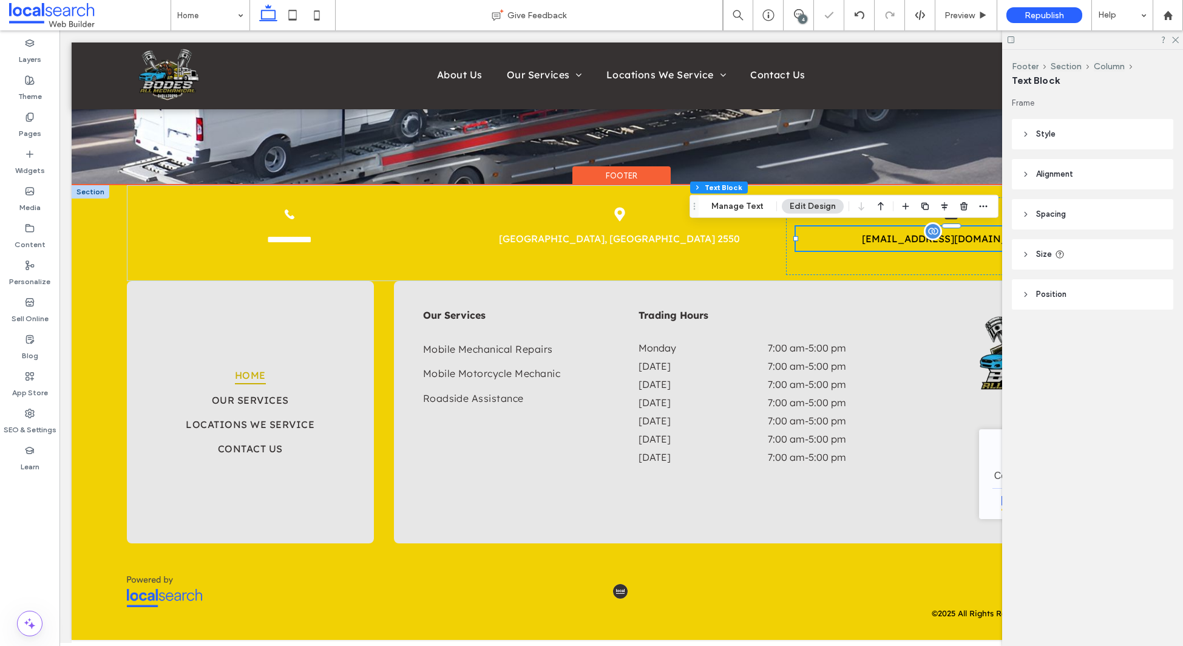
click at [893, 239] on span "info@bodesallmech.com.au" at bounding box center [951, 239] width 178 height 12
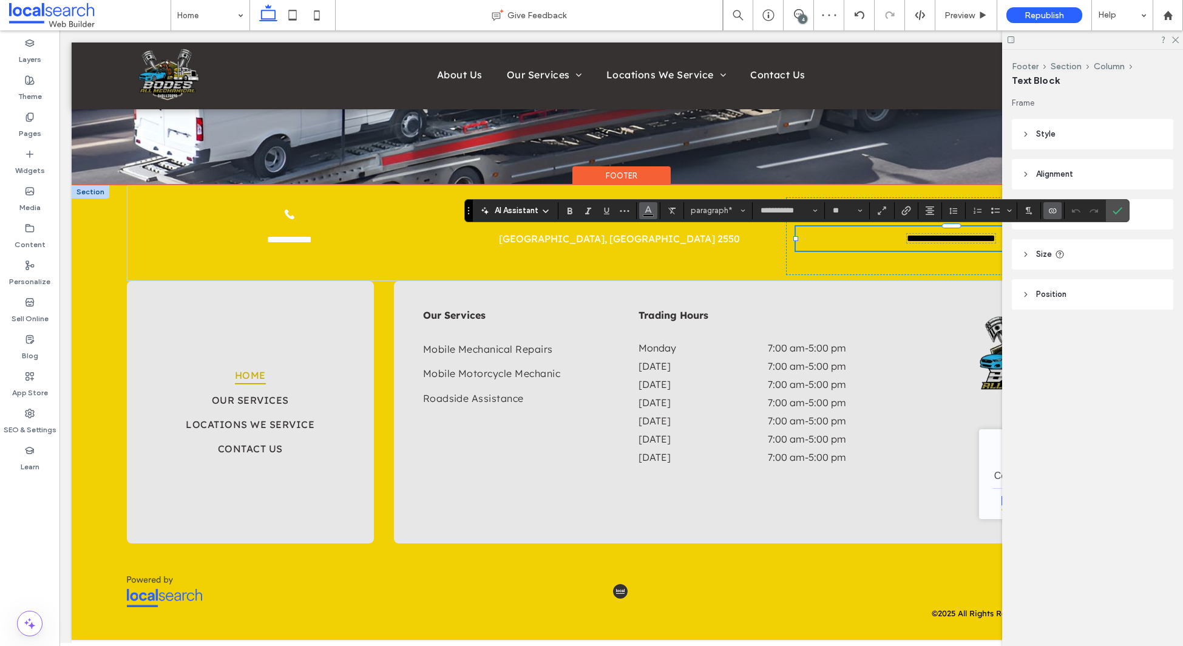
click at [651, 209] on icon "Color" at bounding box center [649, 210] width 10 height 10
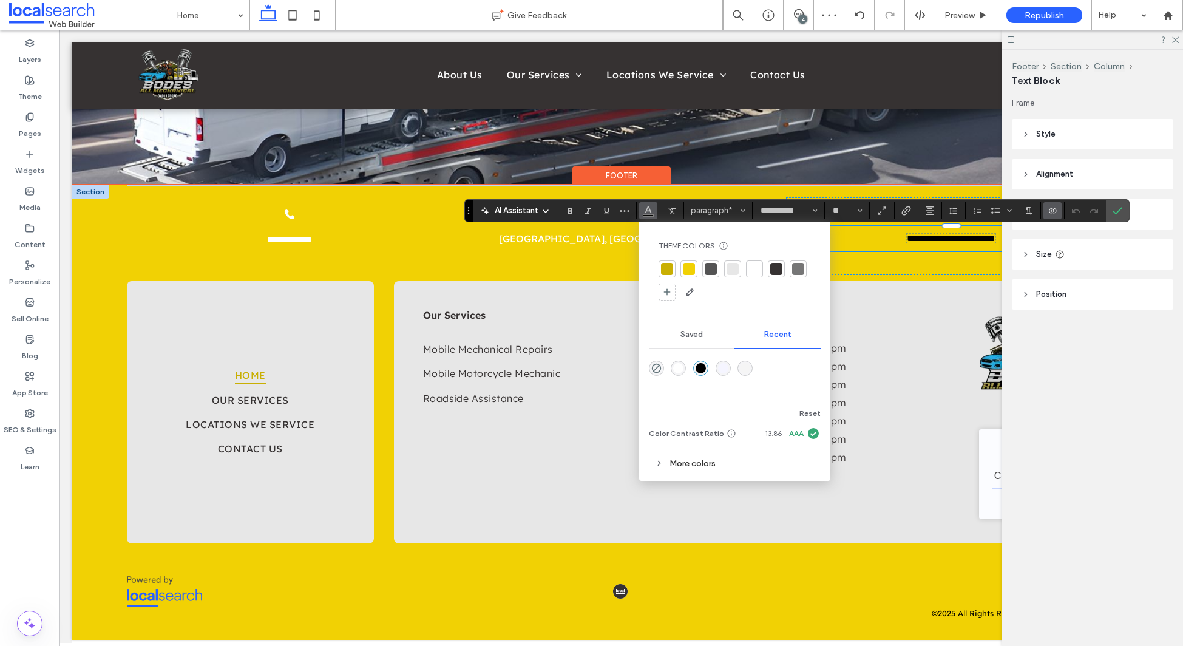
click at [752, 271] on div at bounding box center [755, 269] width 12 height 12
click at [1113, 208] on icon "Confirm" at bounding box center [1118, 211] width 10 height 10
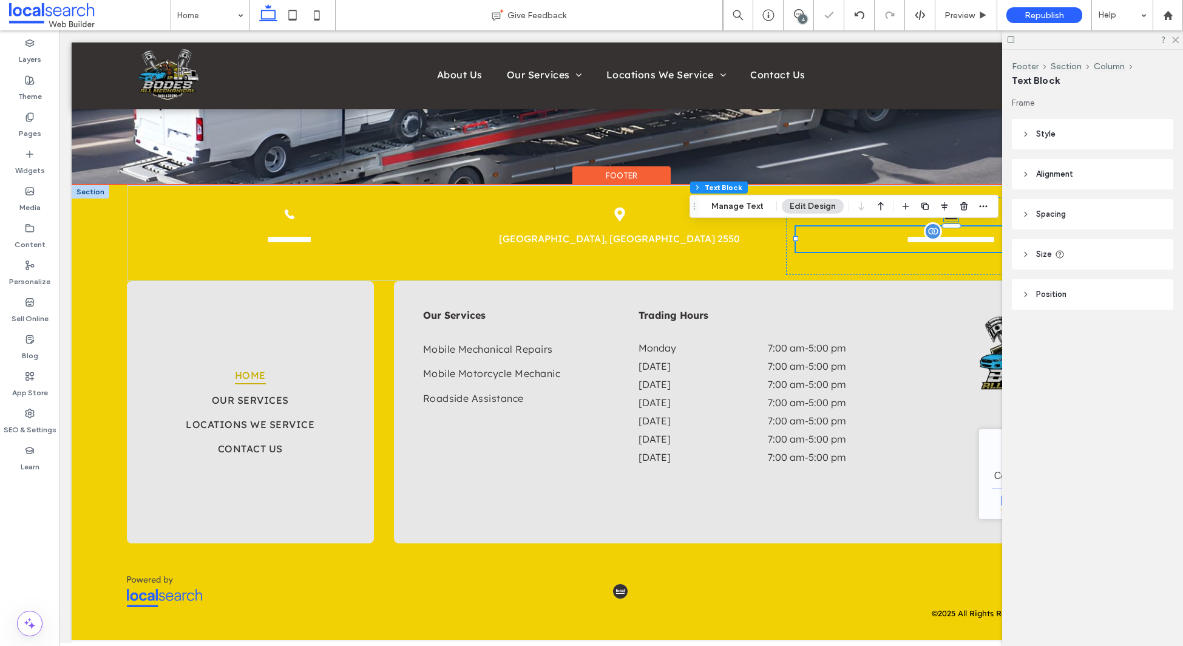
click at [951, 219] on icon "Email Icon email" at bounding box center [951, 214] width 15 height 15
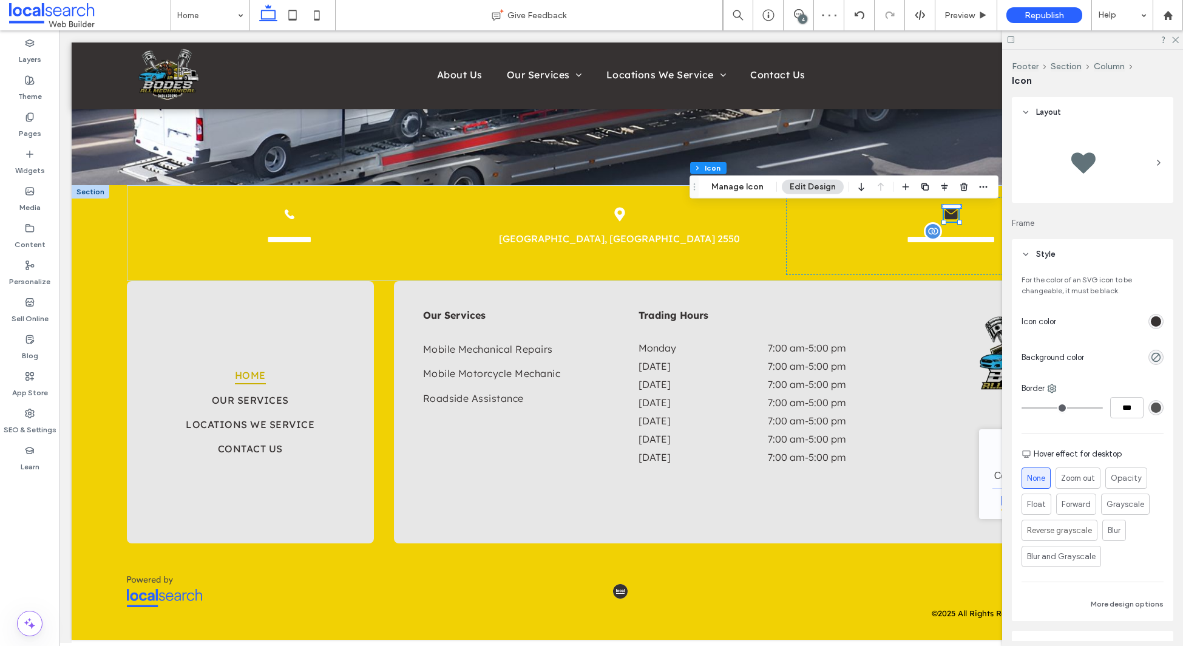
click at [1158, 322] on div "rgb(54, 50, 50)" at bounding box center [1156, 321] width 10 height 10
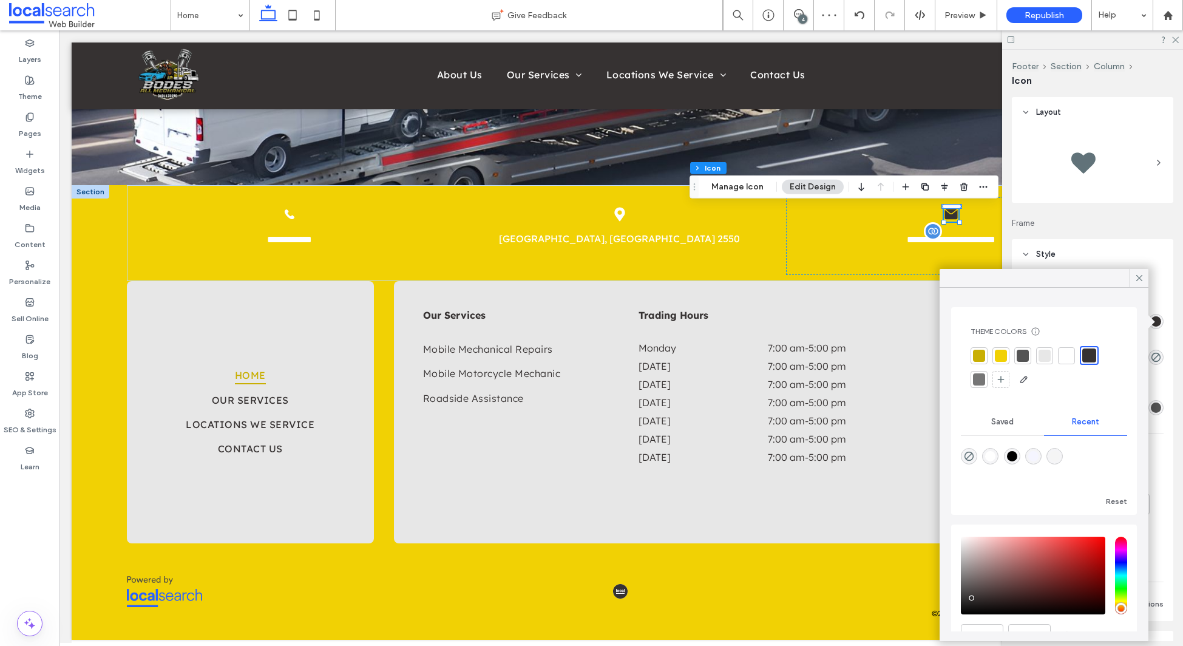
drag, startPoint x: 1063, startPoint y: 355, endPoint x: 1092, endPoint y: 300, distance: 62.2
click at [1064, 355] on div at bounding box center [1067, 356] width 12 height 12
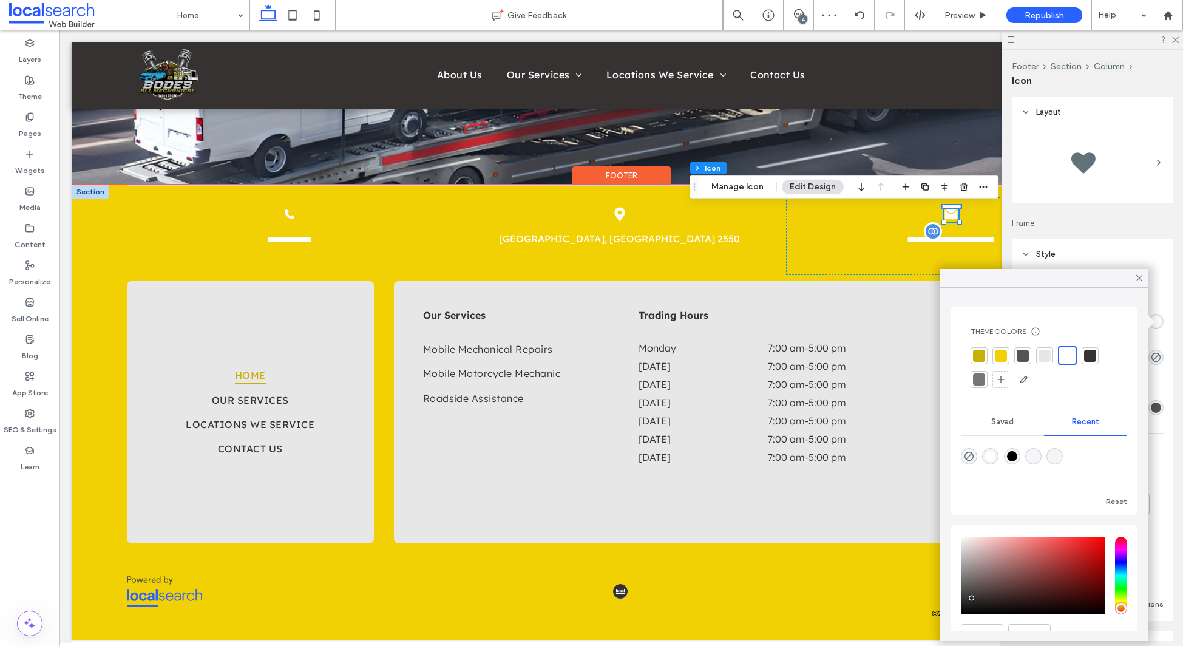
click at [85, 196] on div at bounding box center [91, 191] width 38 height 13
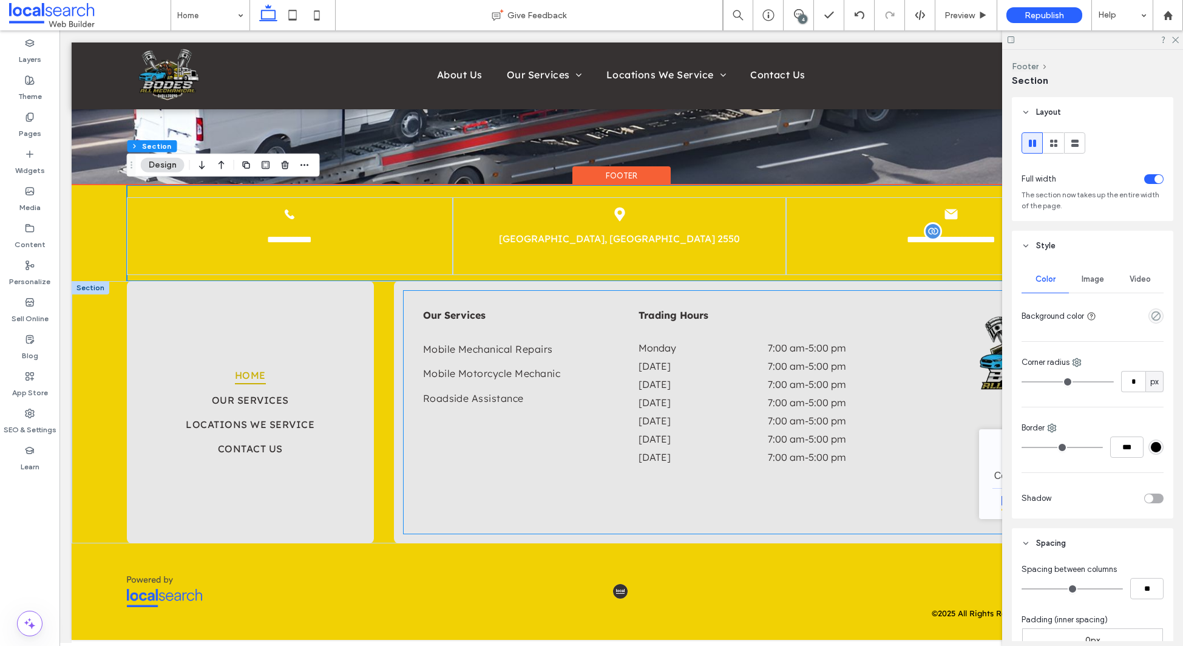
scroll to position [0, 181]
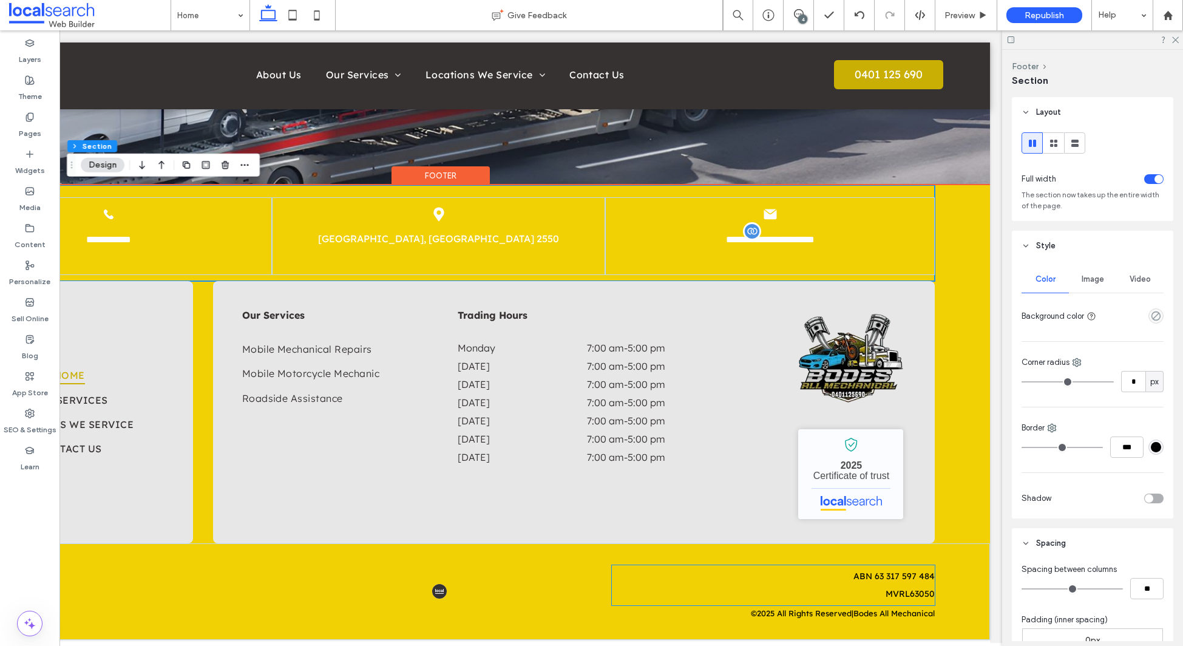
click at [886, 593] on span "MVRL63050" at bounding box center [910, 593] width 49 height 11
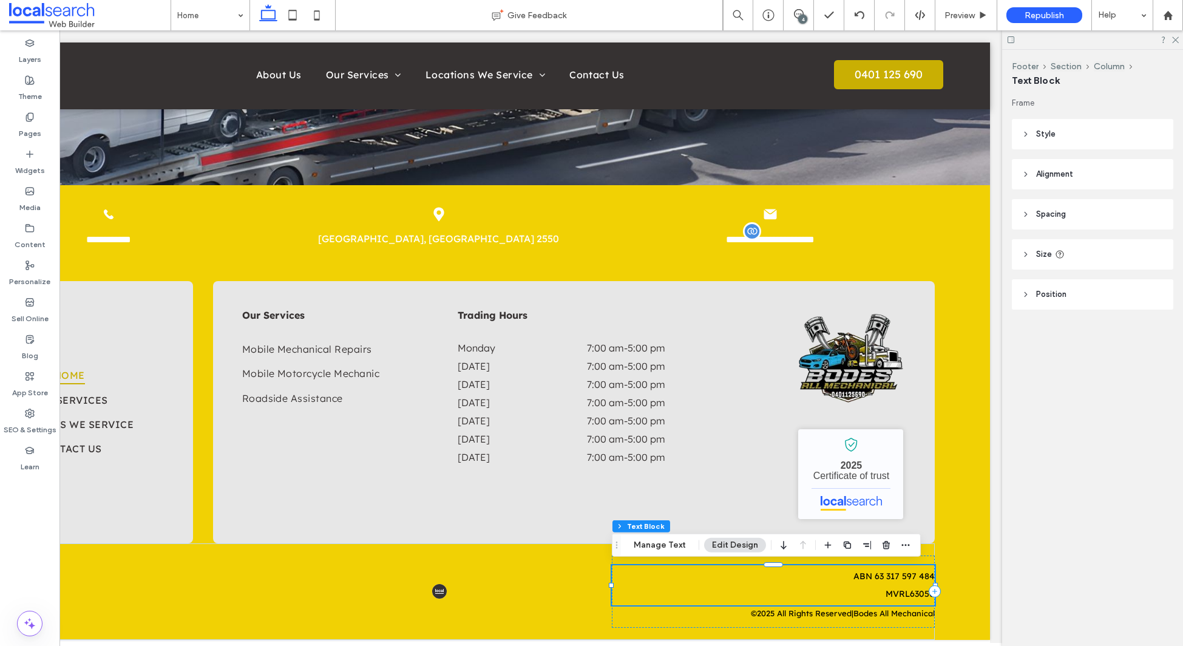
click at [1038, 134] on span "Style" at bounding box center [1045, 134] width 19 height 12
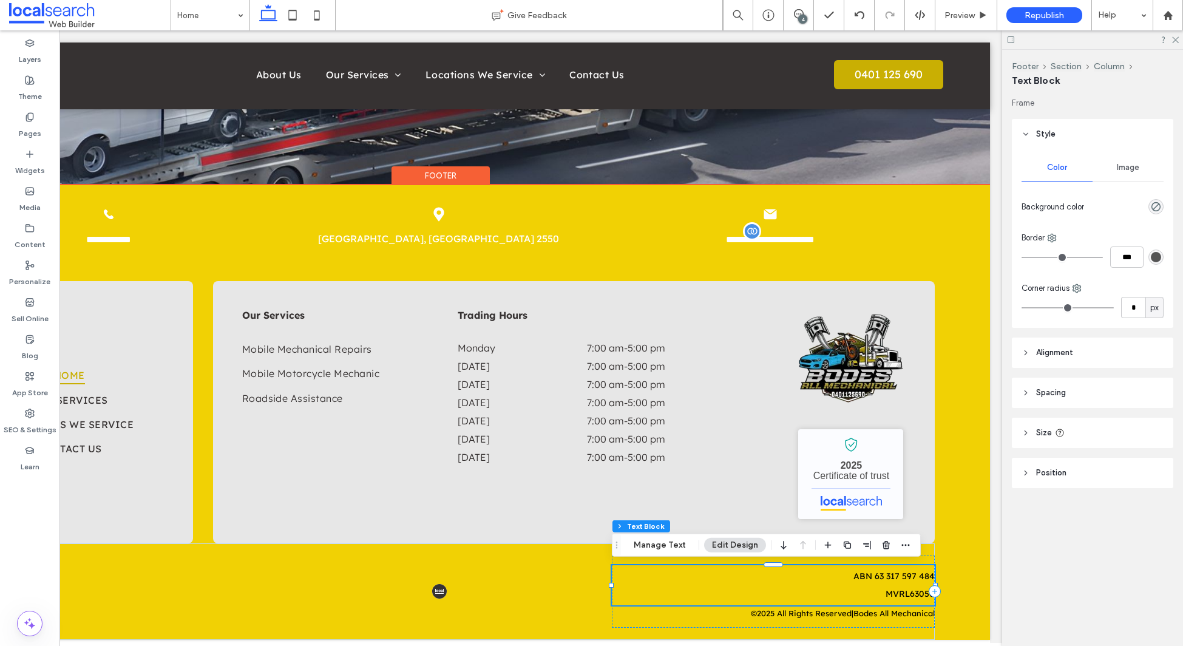
click at [881, 579] on span "ABN 63 317 597 484" at bounding box center [894, 576] width 81 height 11
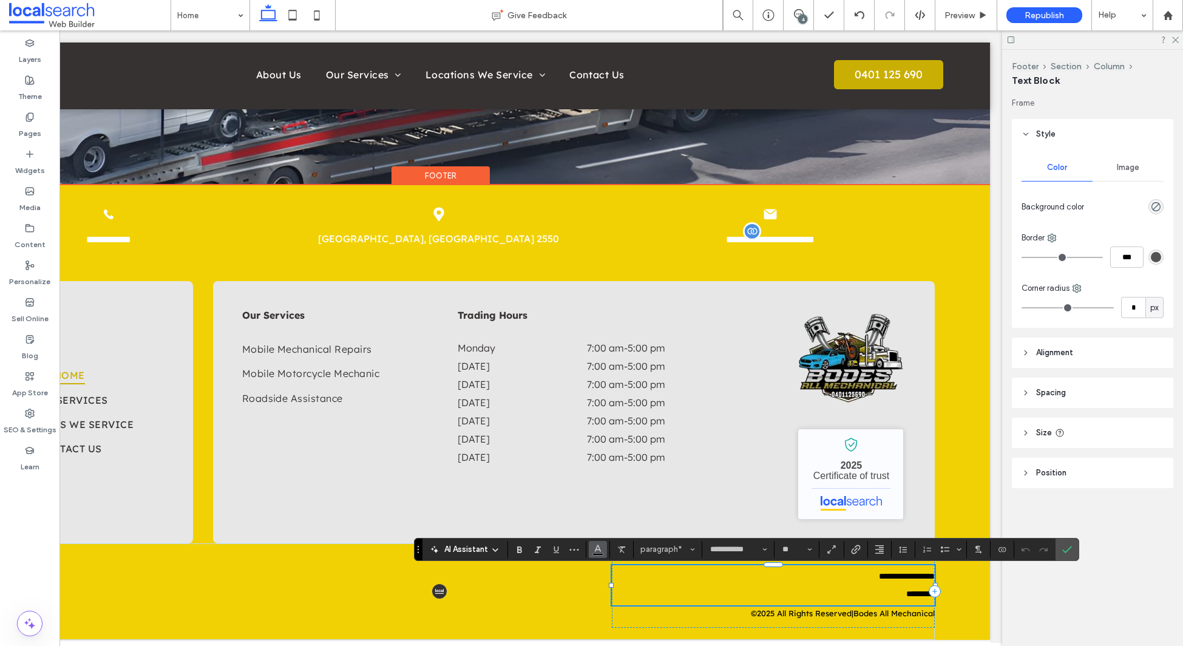
click at [593, 551] on icon "Color" at bounding box center [598, 548] width 10 height 10
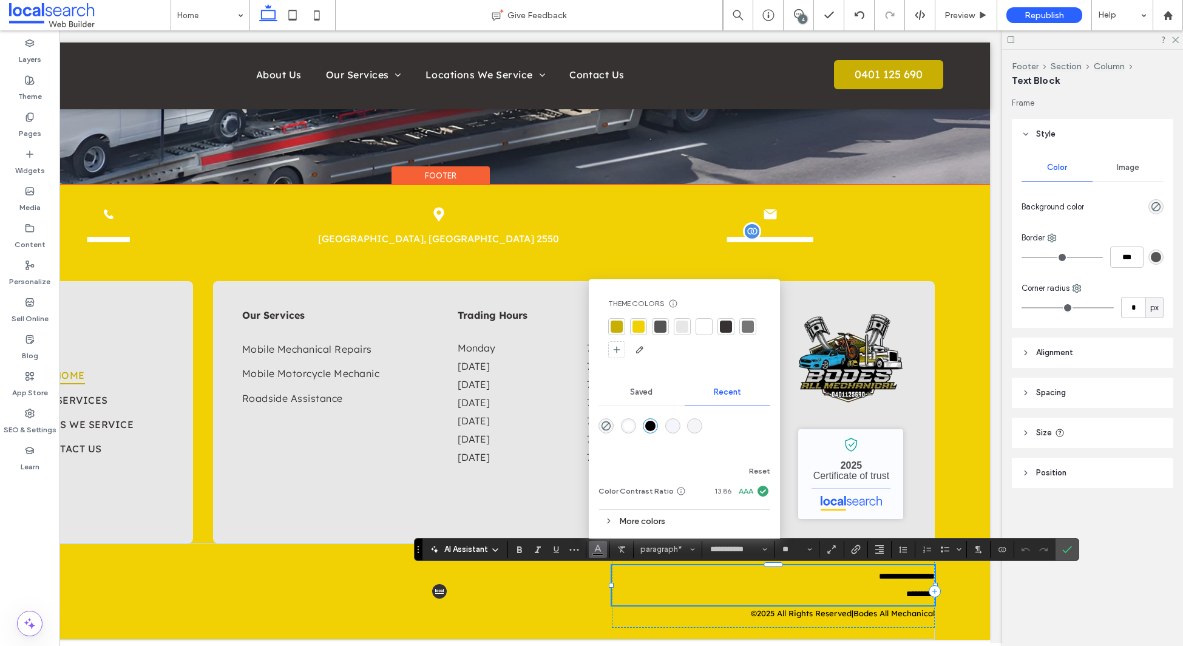
click at [705, 326] on div at bounding box center [704, 327] width 12 height 12
drag, startPoint x: 1070, startPoint y: 548, endPoint x: 1005, endPoint y: 588, distance: 76.0
click at [1070, 548] on use "Confirm" at bounding box center [1068, 549] width 10 height 7
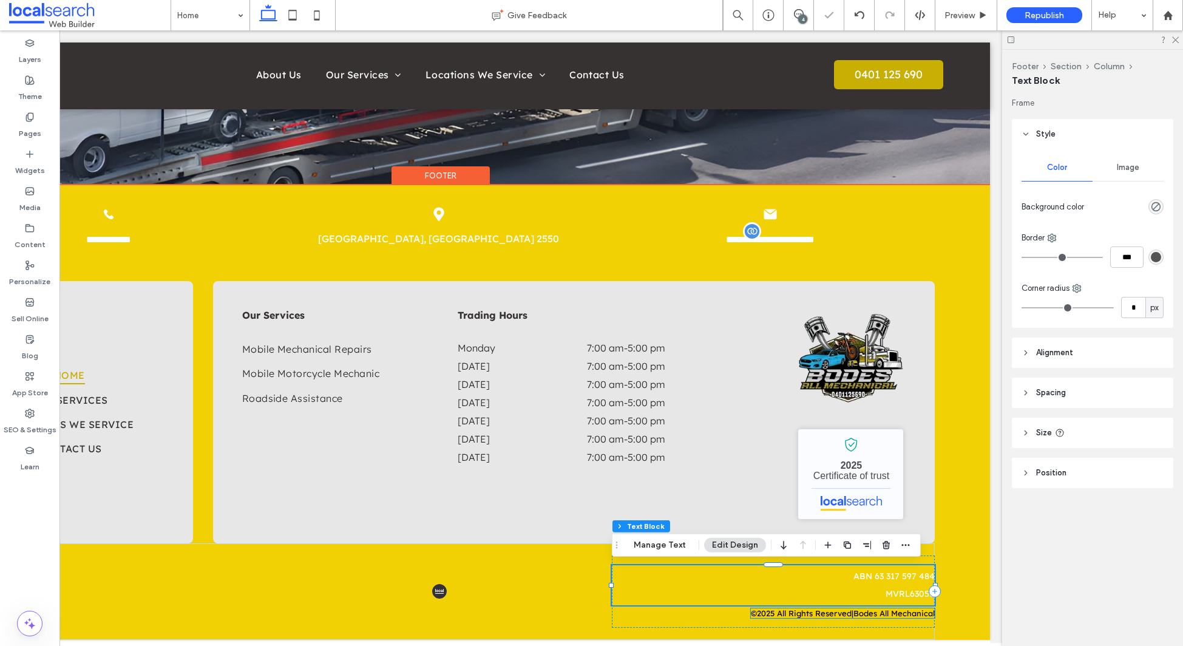
click at [845, 610] on span "All Rights Reserved" at bounding box center [814, 613] width 75 height 10
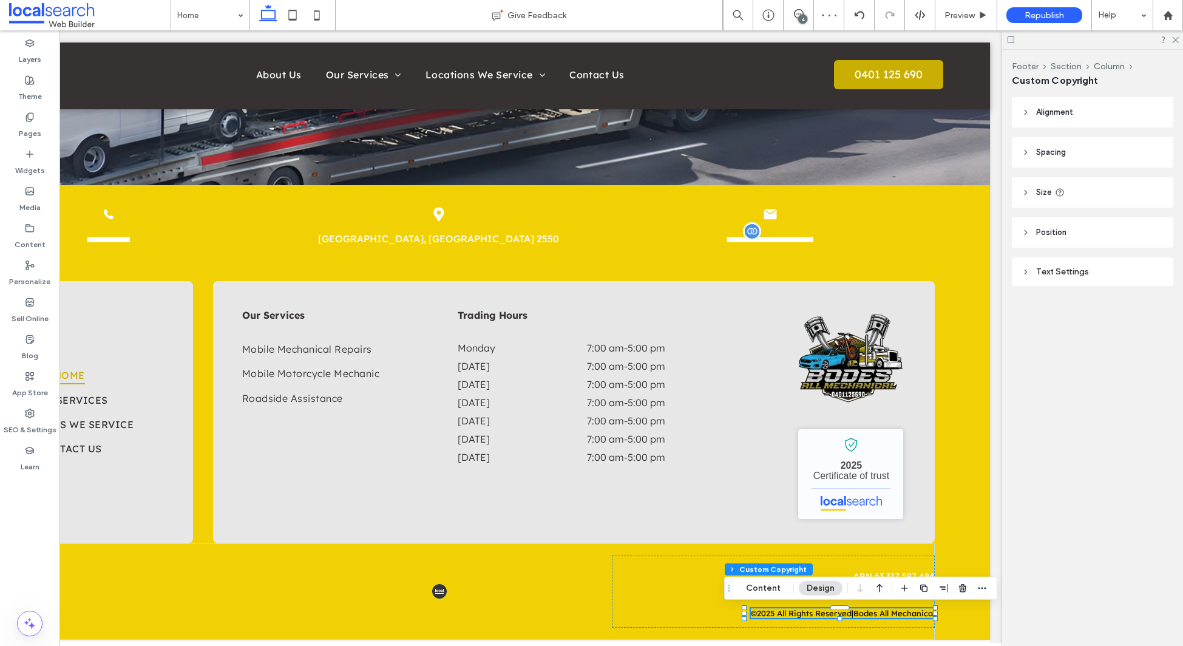
click at [1087, 259] on div "Text Settings" at bounding box center [1092, 271] width 161 height 29
click at [1096, 282] on div "Text Settings" at bounding box center [1092, 271] width 161 height 29
click at [1093, 274] on div "Text Settings" at bounding box center [1093, 272] width 142 height 10
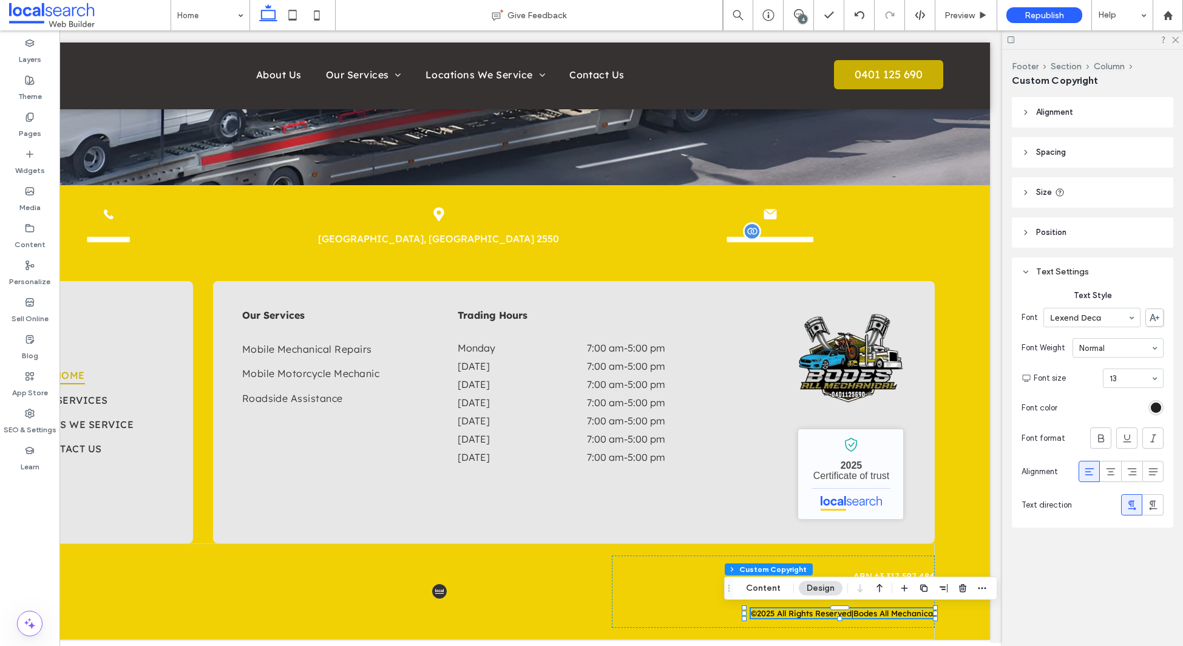
click at [1152, 413] on div "rgb(0, 0, 0)" at bounding box center [1156, 407] width 15 height 15
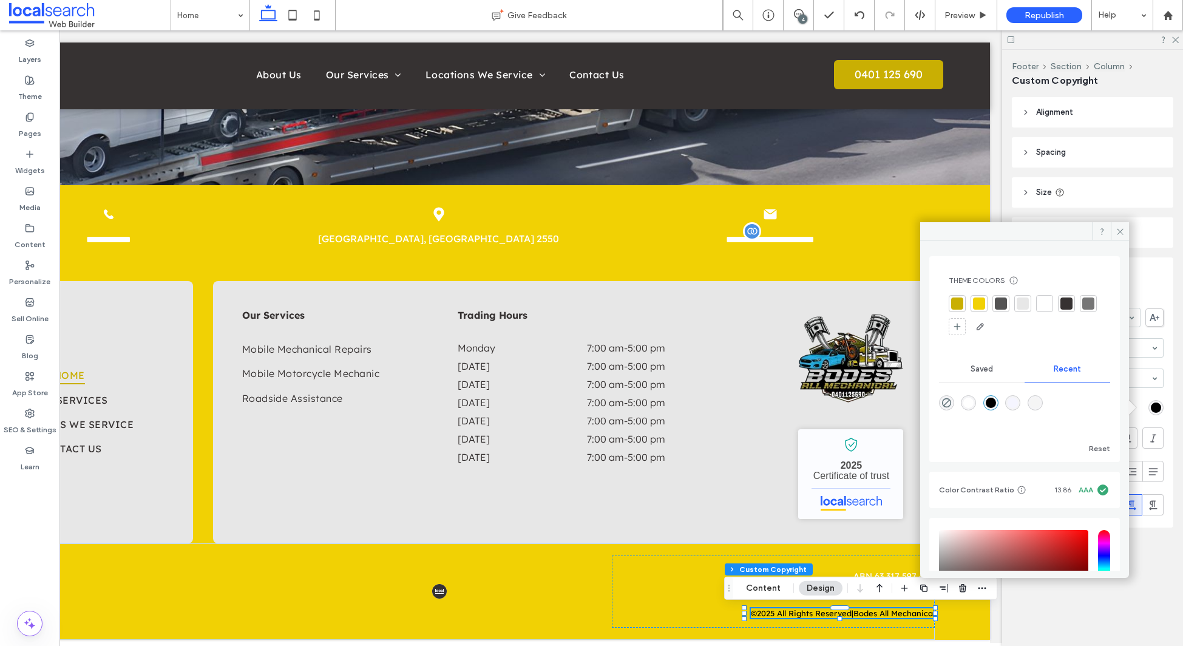
click at [1048, 302] on div at bounding box center [1045, 303] width 12 height 12
click at [1118, 234] on icon at bounding box center [1120, 231] width 9 height 9
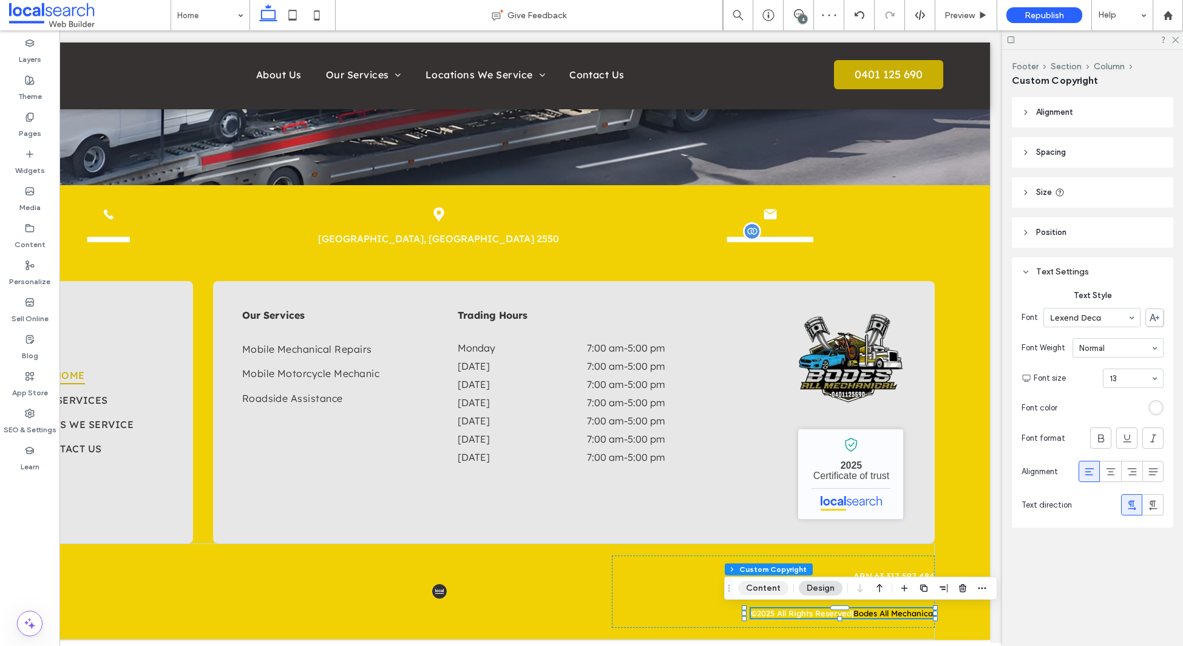
click at [758, 586] on button "Content" at bounding box center [763, 588] width 50 height 15
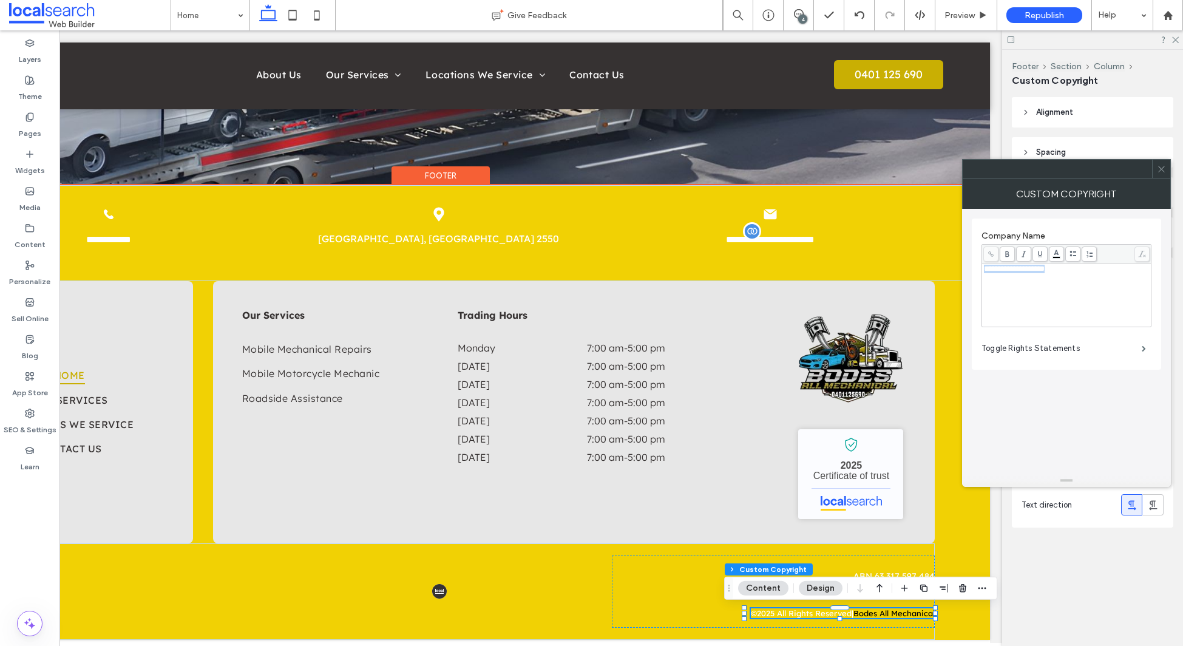
drag, startPoint x: 919, startPoint y: 293, endPoint x: 958, endPoint y: 262, distance: 50.2
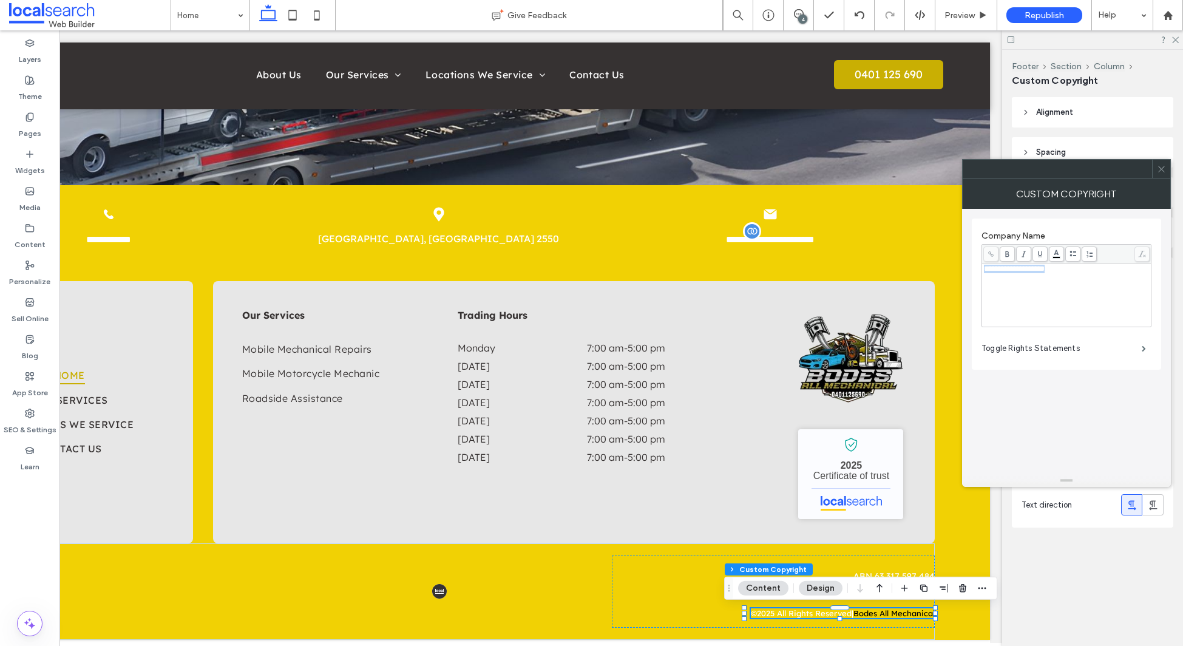
click at [1057, 258] on body ".wqwq-1{fill:#231f20;} .cls-1q, .cls-2q { fill-rule: evenodd; } .cls-2q { fill:…" at bounding box center [591, 323] width 1183 height 646
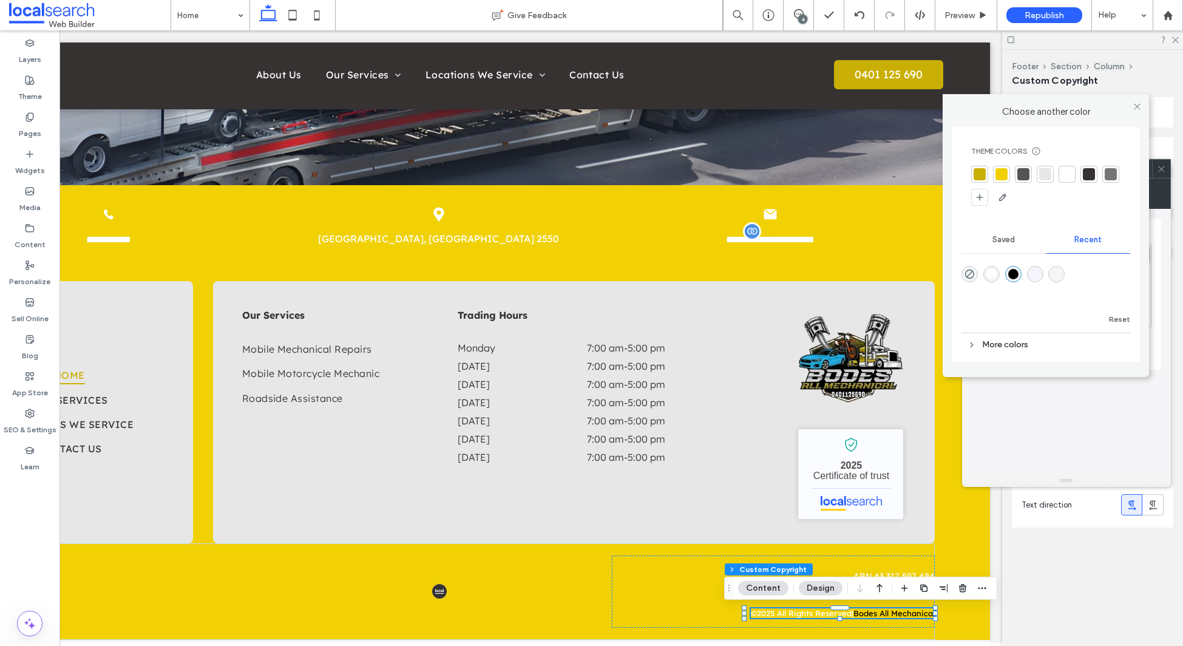
click at [1069, 177] on div at bounding box center [1067, 174] width 12 height 12
drag, startPoint x: 1134, startPoint y: 105, endPoint x: 1125, endPoint y: 112, distance: 10.8
click at [1134, 105] on icon at bounding box center [1137, 106] width 9 height 9
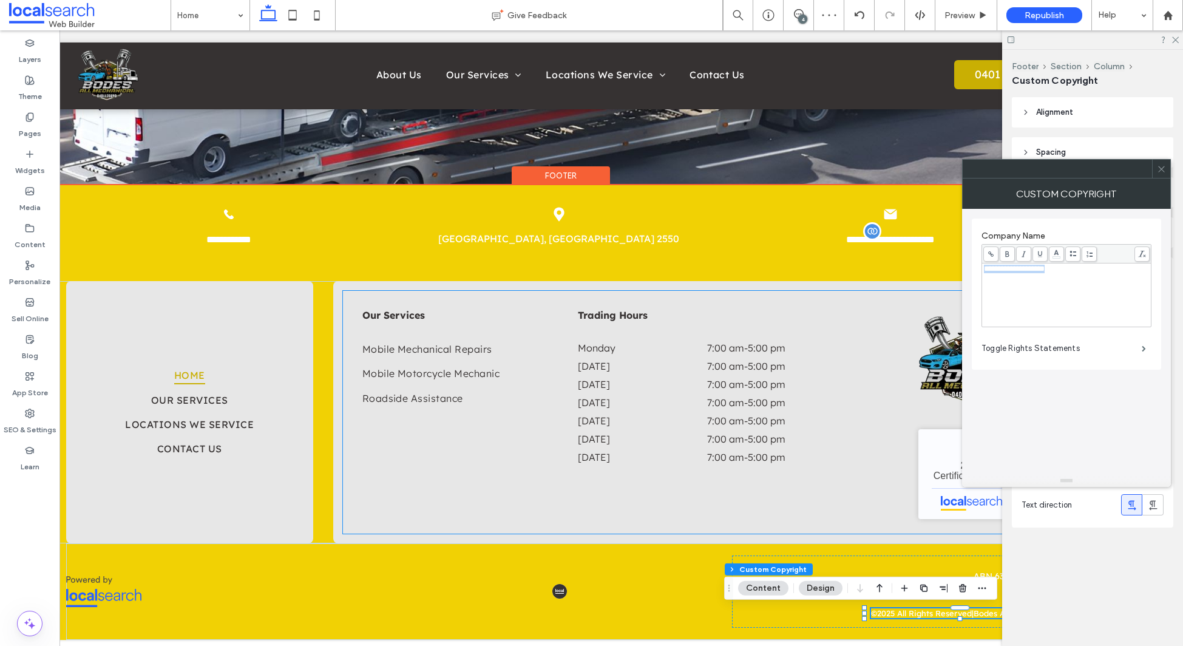
scroll to position [0, 0]
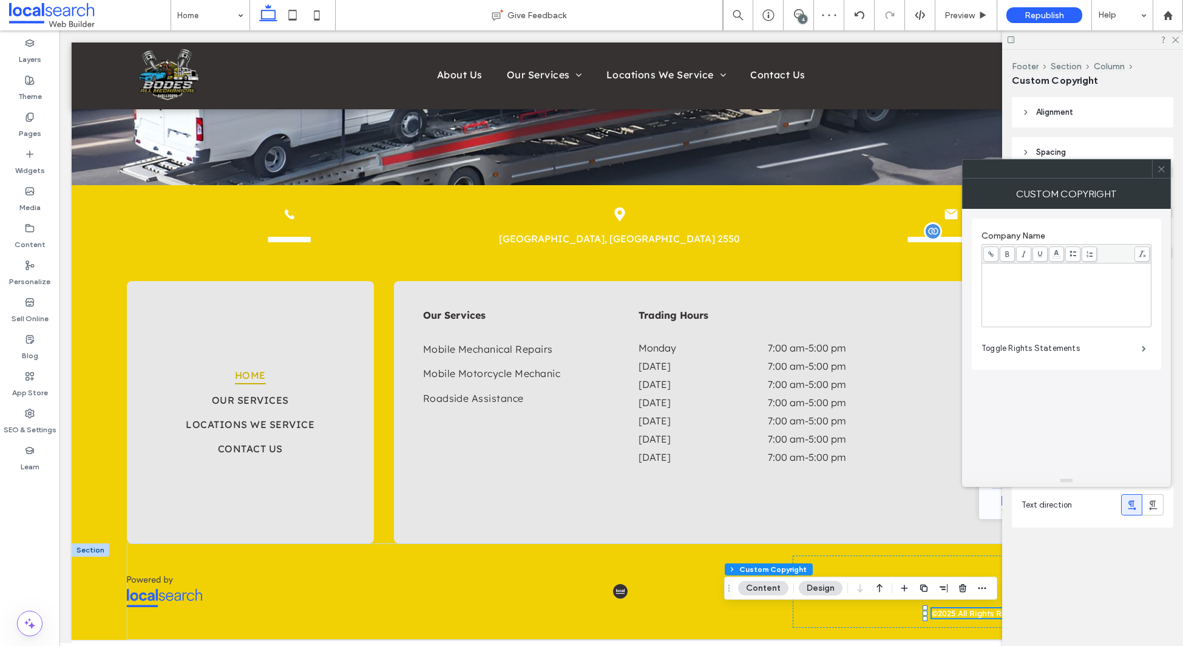
drag, startPoint x: 1164, startPoint y: 172, endPoint x: 1050, endPoint y: 233, distance: 129.5
click at [1164, 172] on icon at bounding box center [1161, 169] width 9 height 9
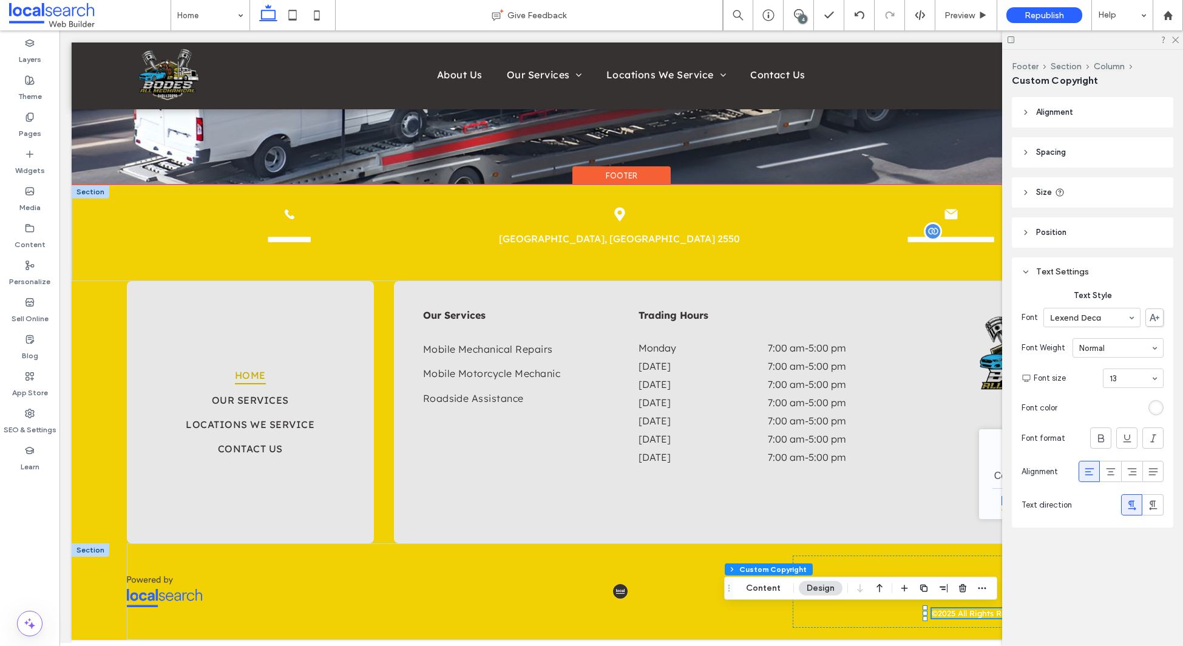
click at [86, 191] on div at bounding box center [91, 191] width 38 height 13
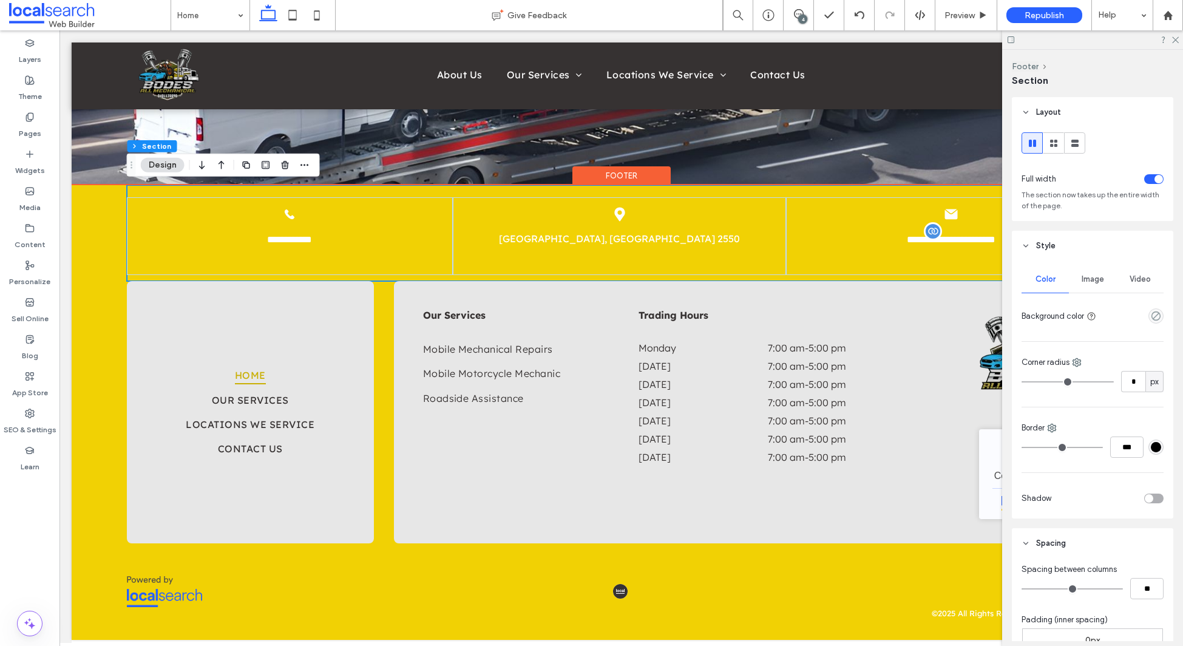
click at [608, 168] on div "Footer" at bounding box center [622, 175] width 98 height 19
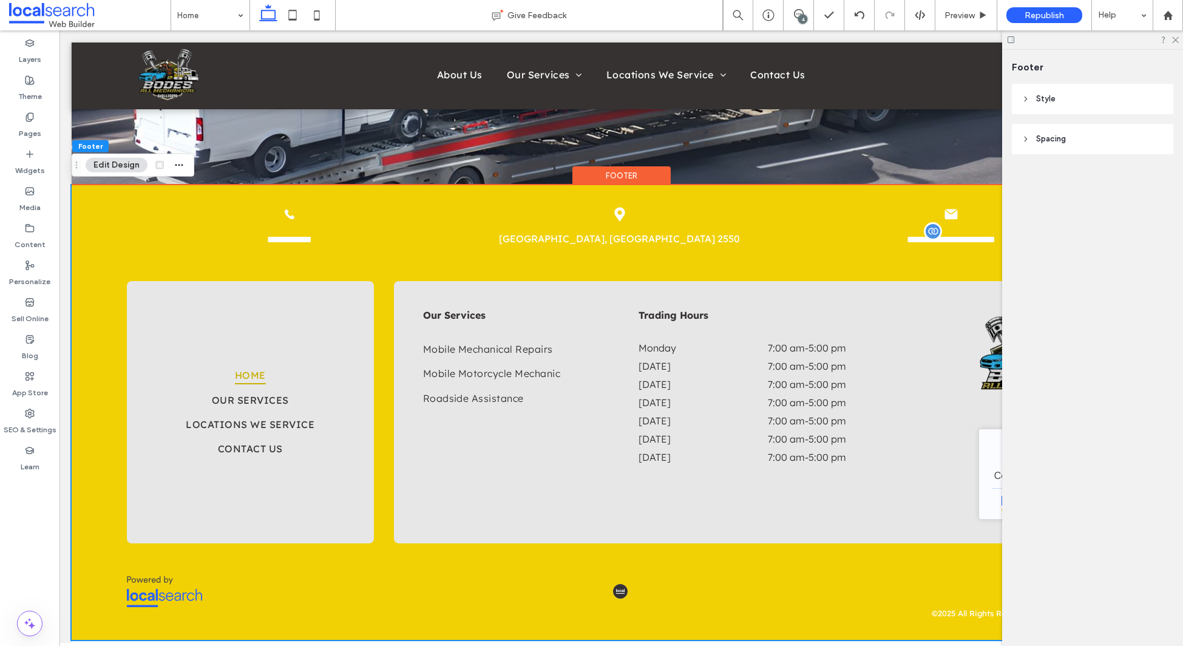
click at [1103, 95] on header "Style" at bounding box center [1092, 99] width 161 height 30
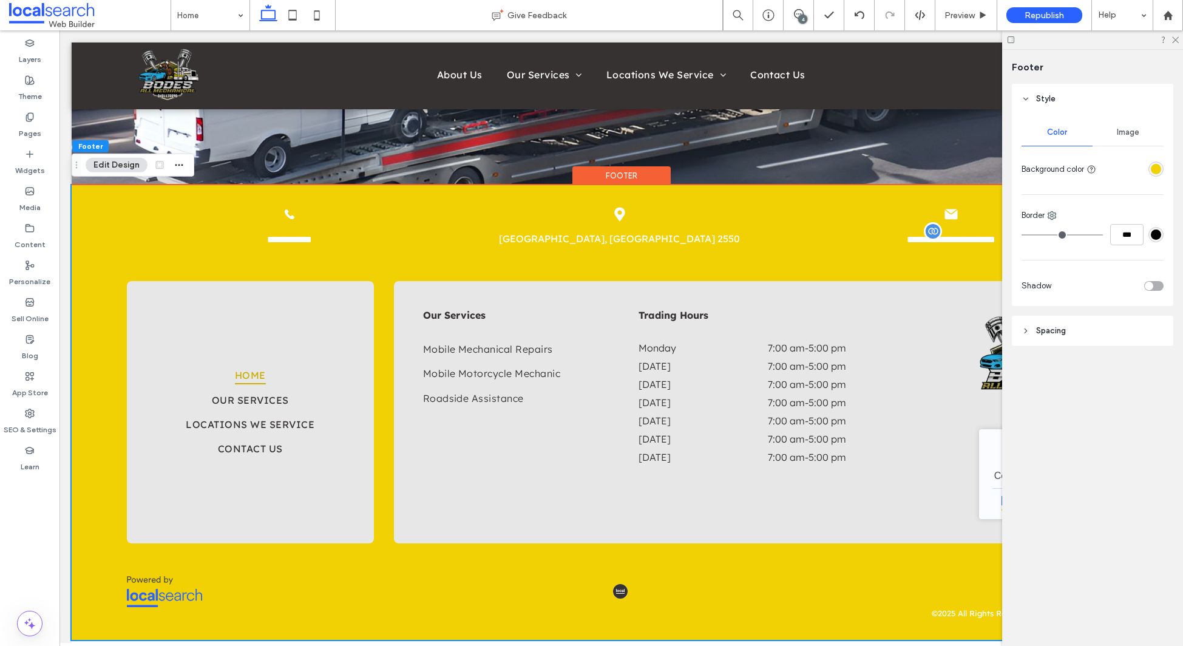
click at [1154, 171] on div "rgba(241,209,4,1)" at bounding box center [1156, 169] width 10 height 10
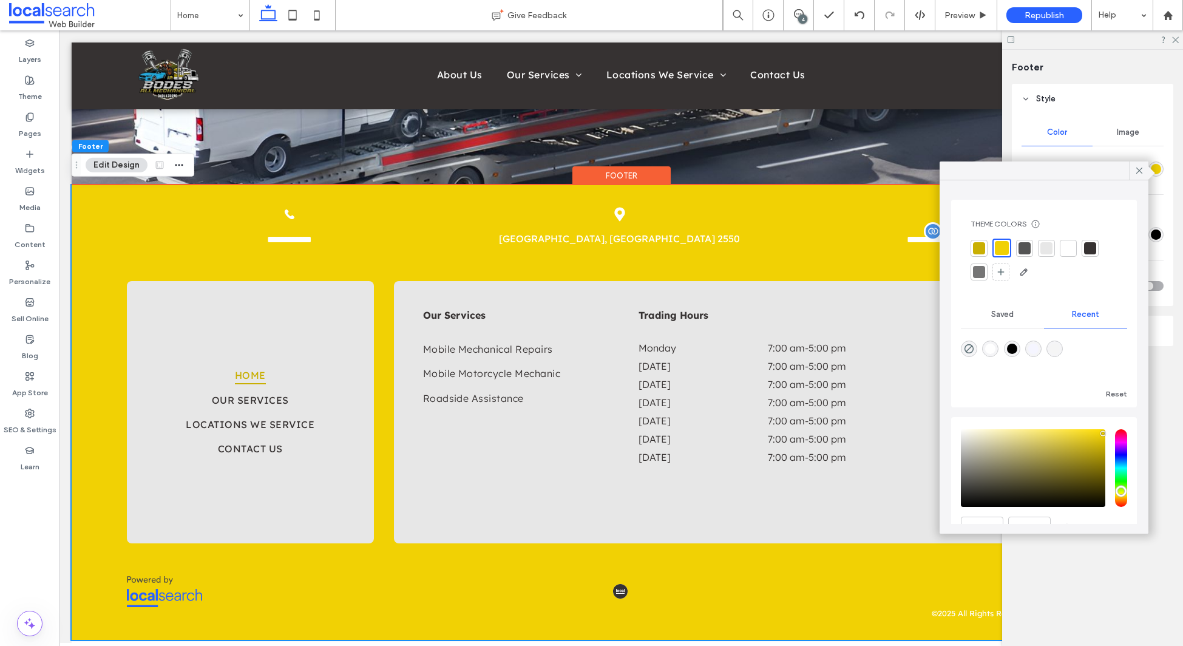
click at [1023, 249] on div at bounding box center [1025, 248] width 12 height 12
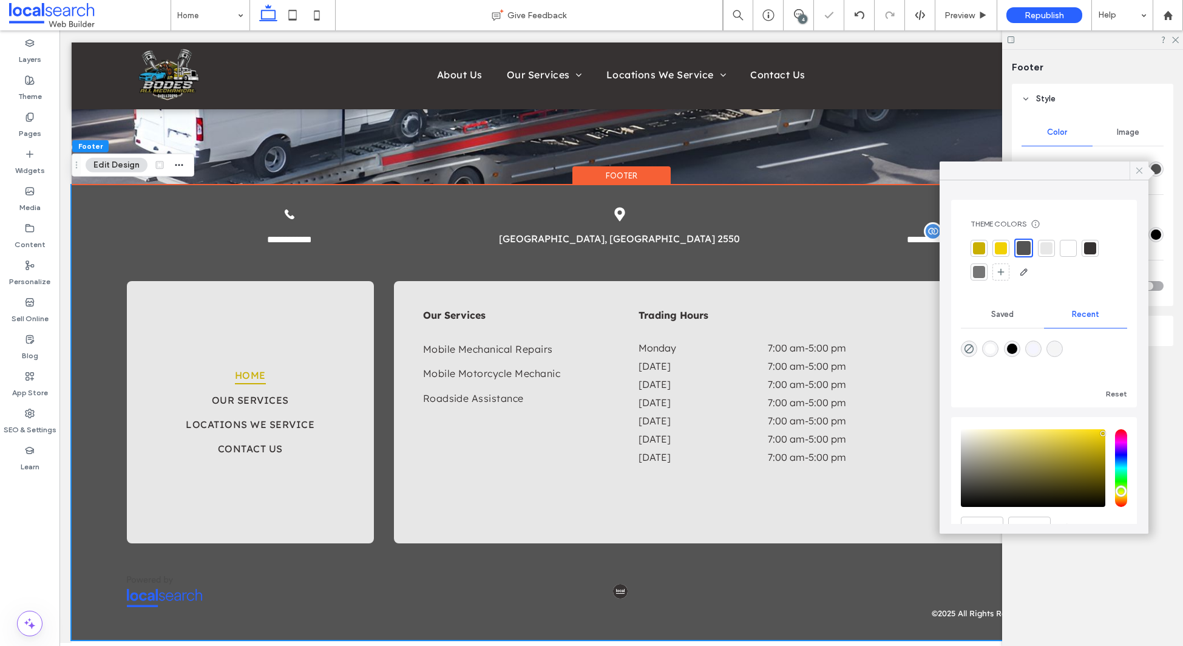
click at [1141, 165] on icon at bounding box center [1139, 170] width 11 height 11
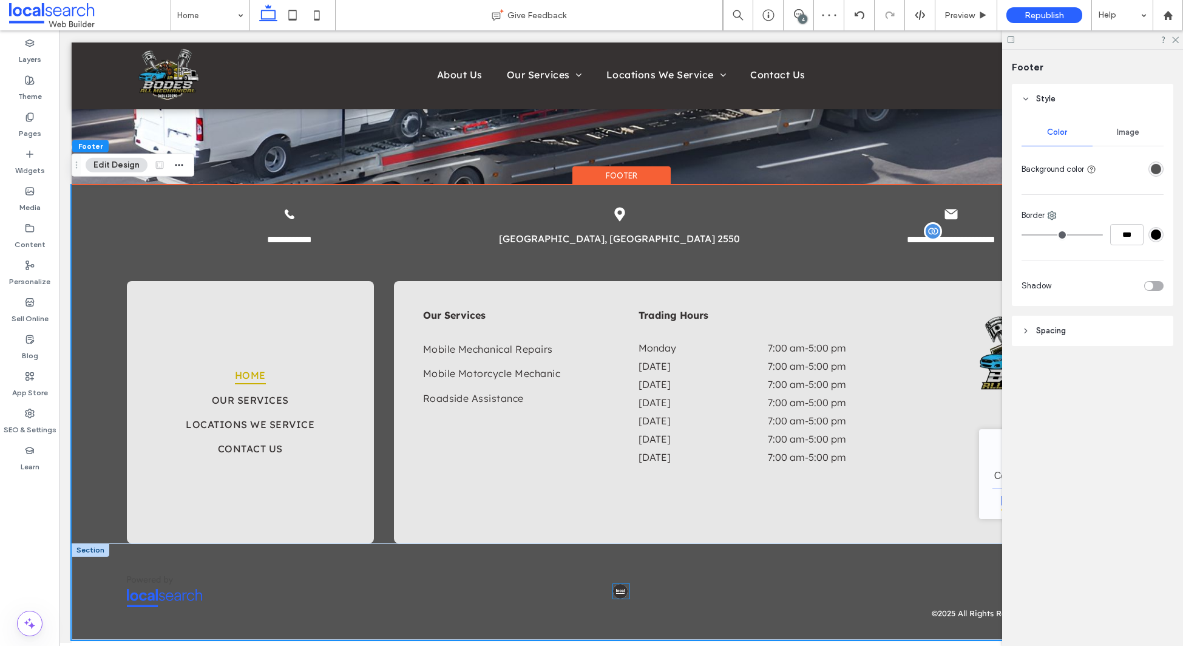
click at [617, 590] on img at bounding box center [620, 591] width 15 height 15
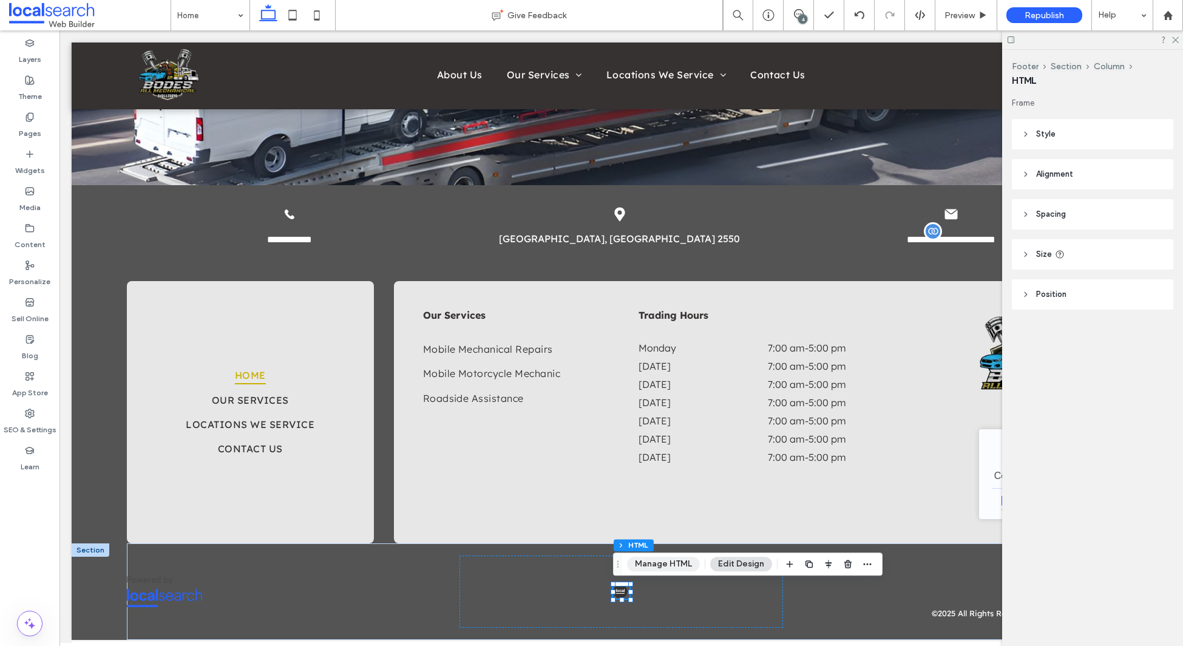
click at [664, 563] on button "Manage HTML" at bounding box center [663, 564] width 73 height 15
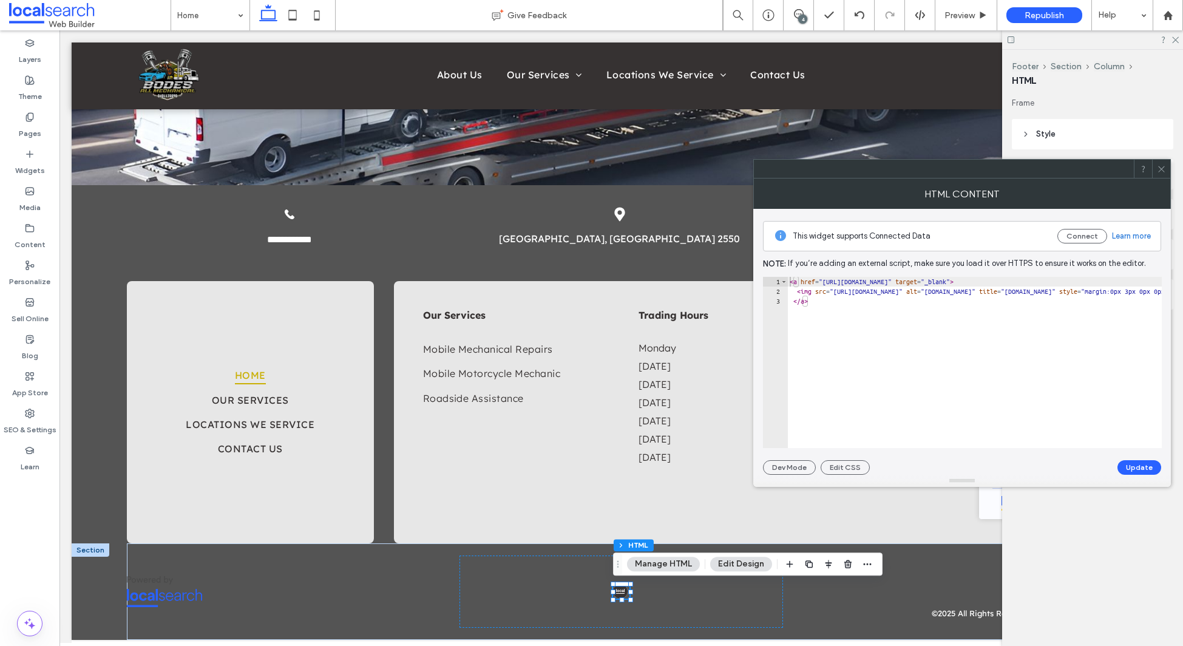
type textarea "**********"
click at [1134, 467] on button "Update" at bounding box center [1140, 467] width 44 height 15
drag, startPoint x: 1160, startPoint y: 171, endPoint x: 1004, endPoint y: 391, distance: 269.5
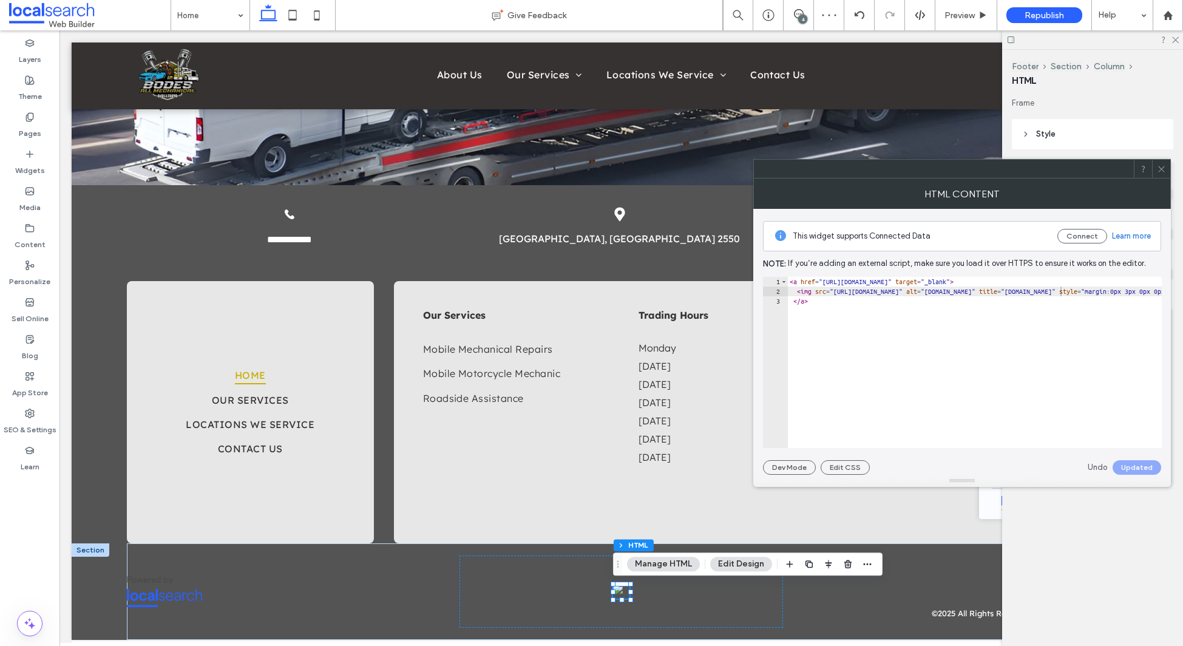
click at [1159, 171] on icon at bounding box center [1161, 169] width 9 height 9
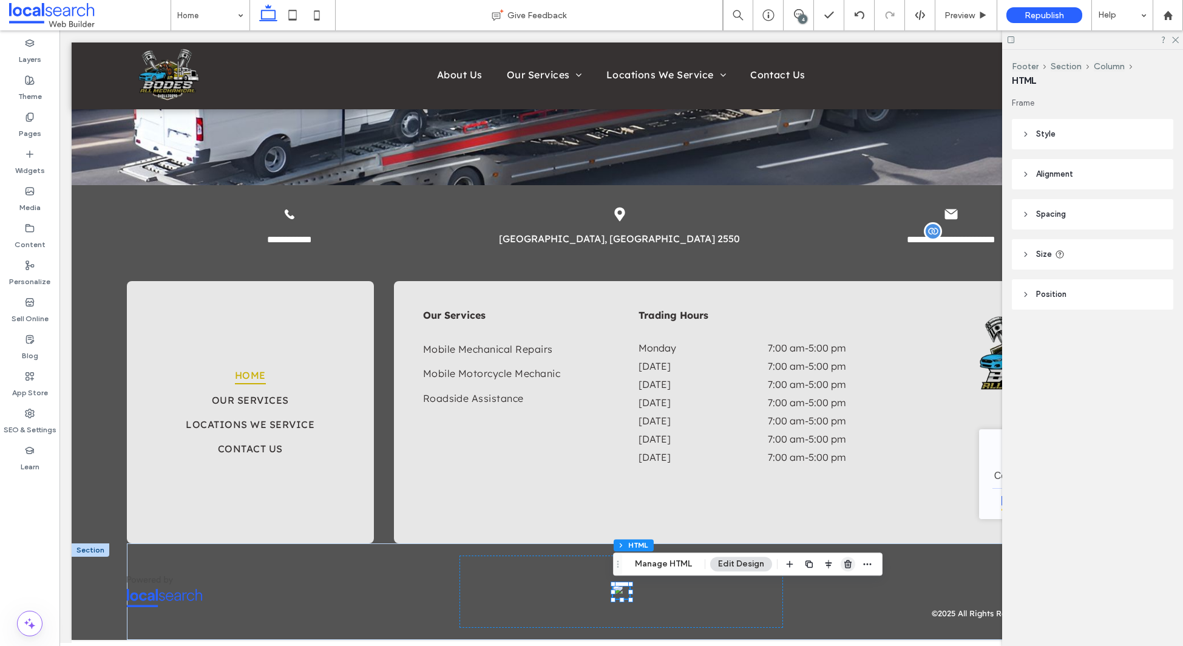
click at [841, 566] on span "button" at bounding box center [848, 564] width 15 height 15
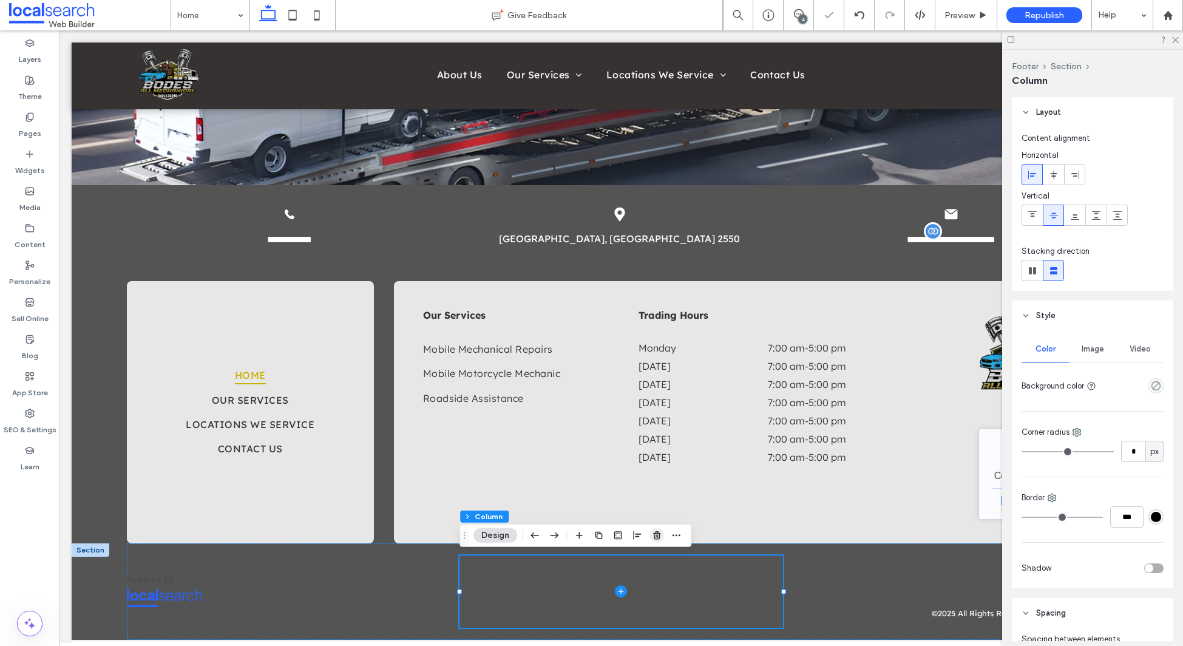
click at [658, 533] on use "button" at bounding box center [656, 535] width 7 height 8
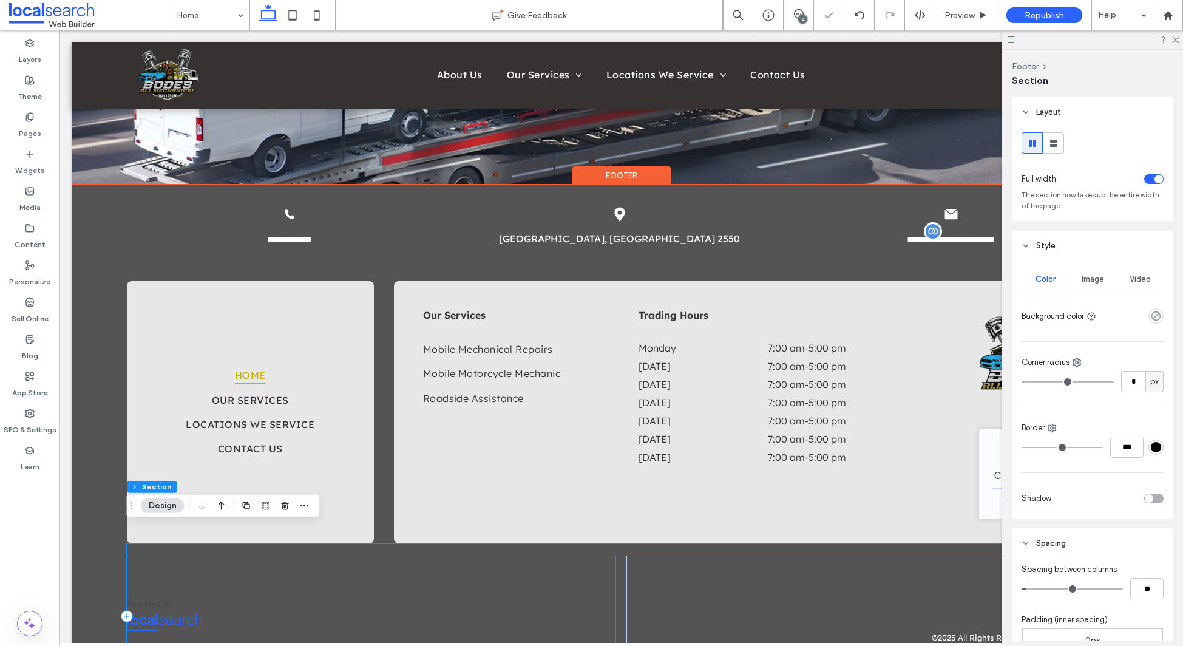
scroll to position [2313, 0]
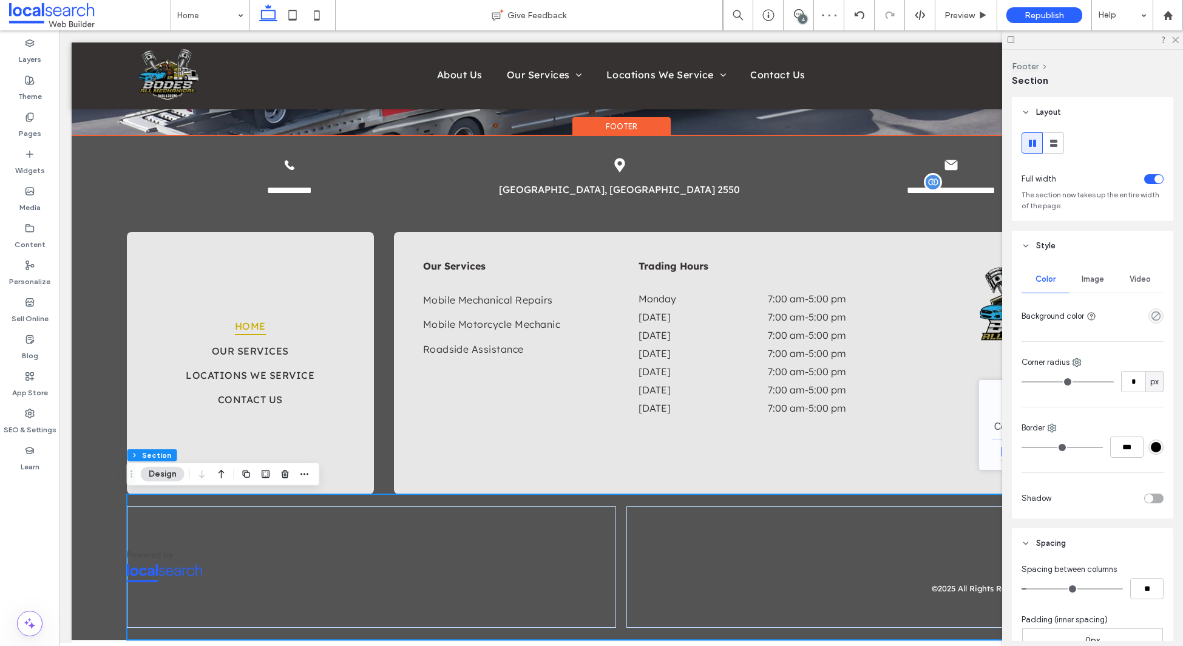
click at [110, 532] on div "ABN 63 317 597 484 MVRL63050 © 2025 All Rights Reserved | Bodes All Mechanical …" at bounding box center [622, 567] width 1100 height 146
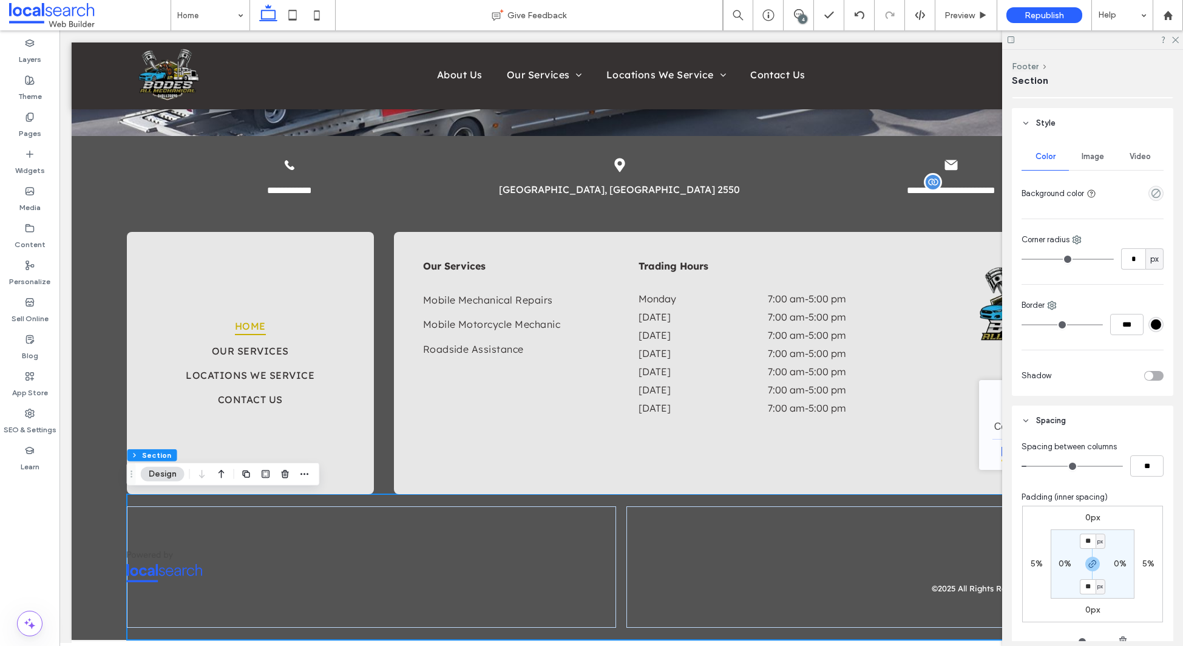
scroll to position [263, 0]
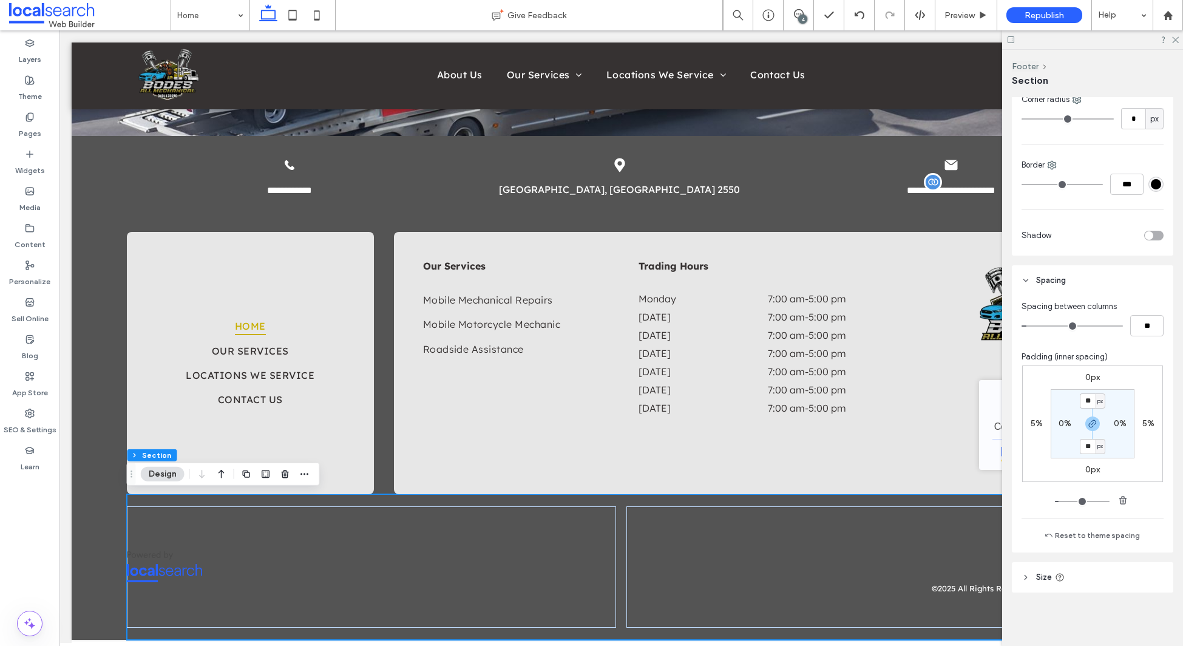
click at [1057, 576] on icon at bounding box center [1060, 578] width 10 height 10
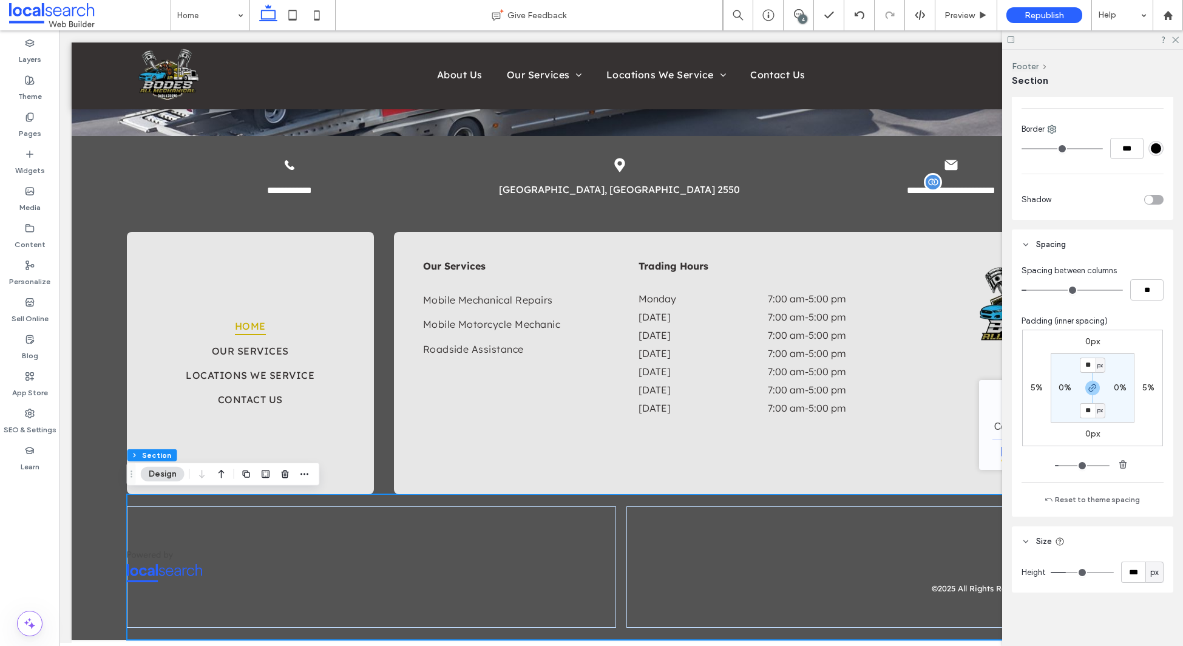
click at [1155, 576] on span "px" at bounding box center [1155, 572] width 8 height 12
click at [1155, 544] on div "A" at bounding box center [1154, 550] width 17 height 21
type input "*"
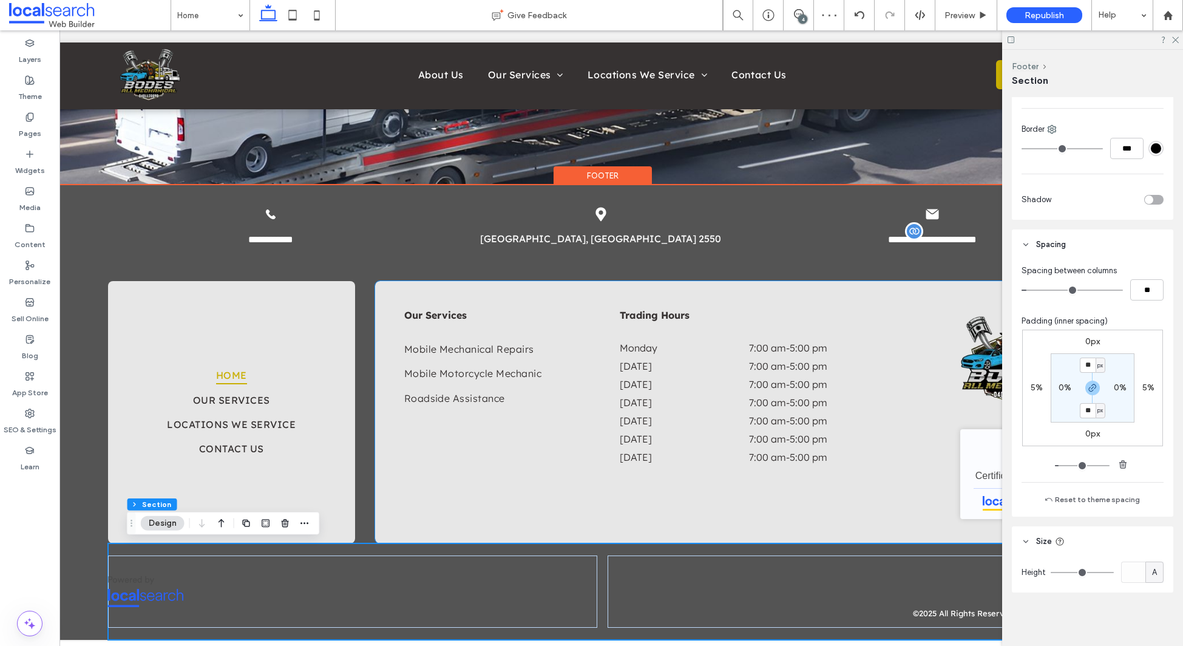
scroll to position [0, 0]
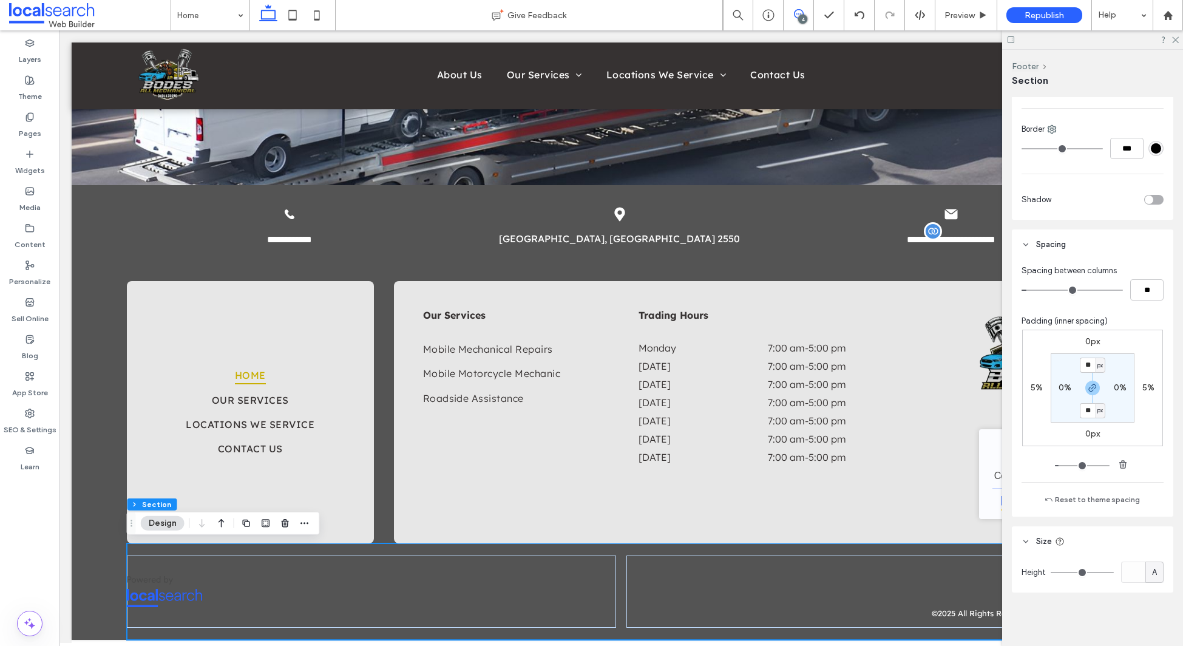
click at [792, 18] on span at bounding box center [799, 14] width 30 height 10
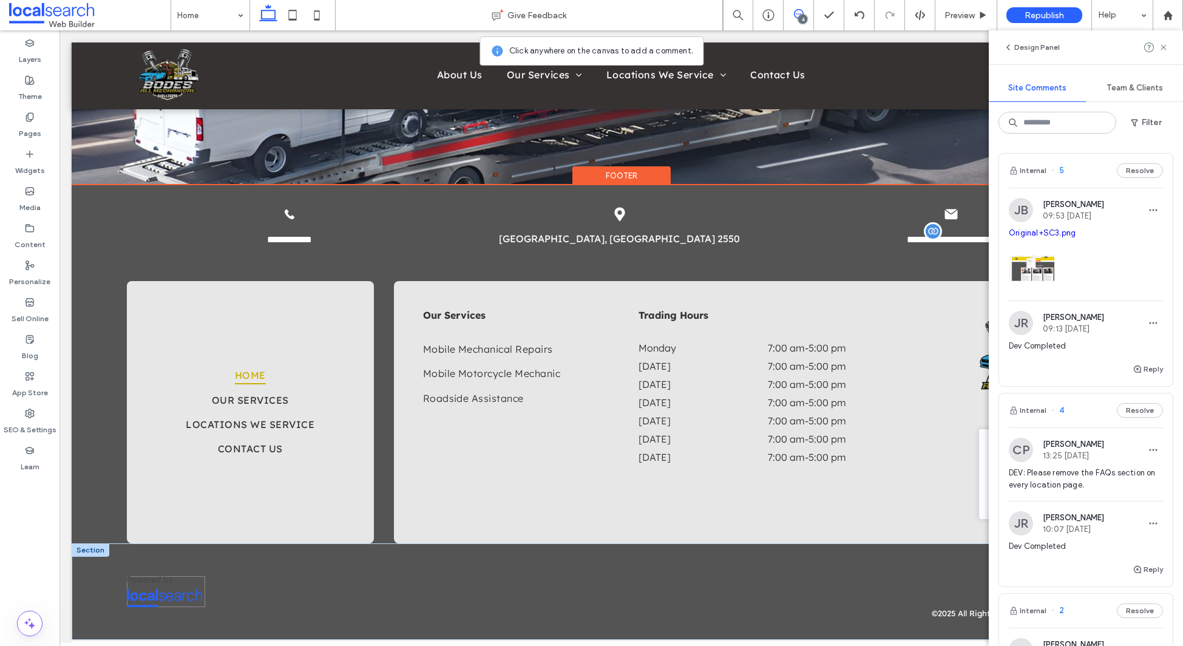
click at [190, 600] on img at bounding box center [164, 591] width 75 height 31
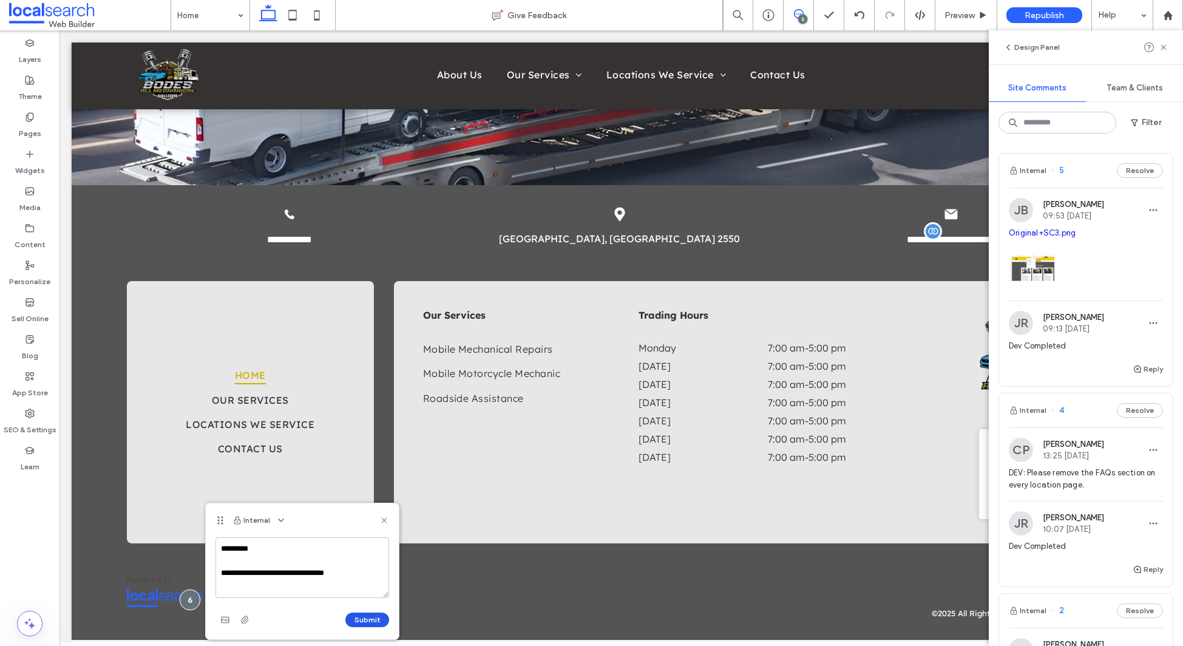
type textarea "**********"
click at [358, 617] on button "Submit" at bounding box center [367, 620] width 44 height 15
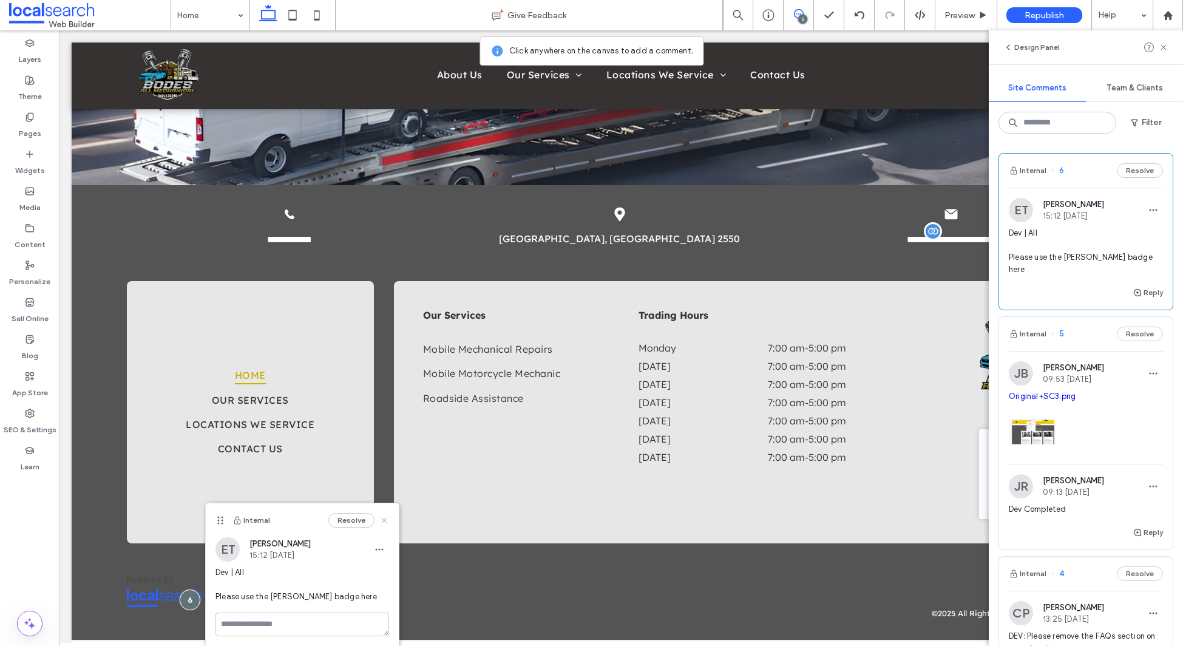
click at [384, 523] on icon at bounding box center [384, 520] width 10 height 10
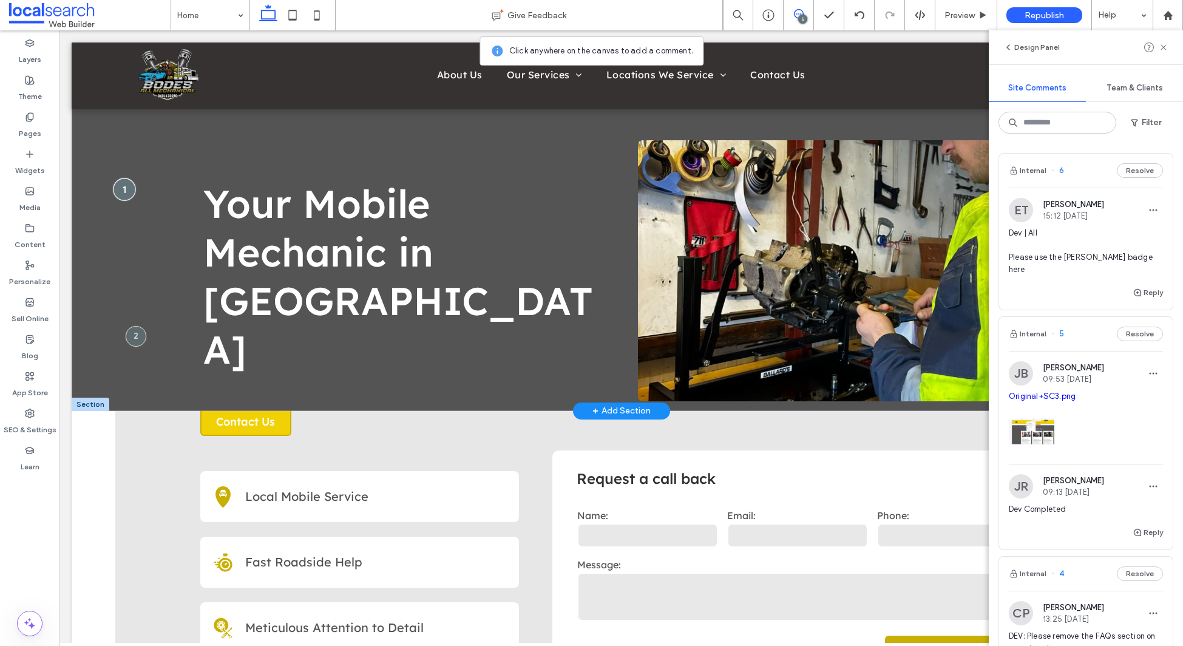
click at [121, 188] on div at bounding box center [125, 189] width 22 height 22
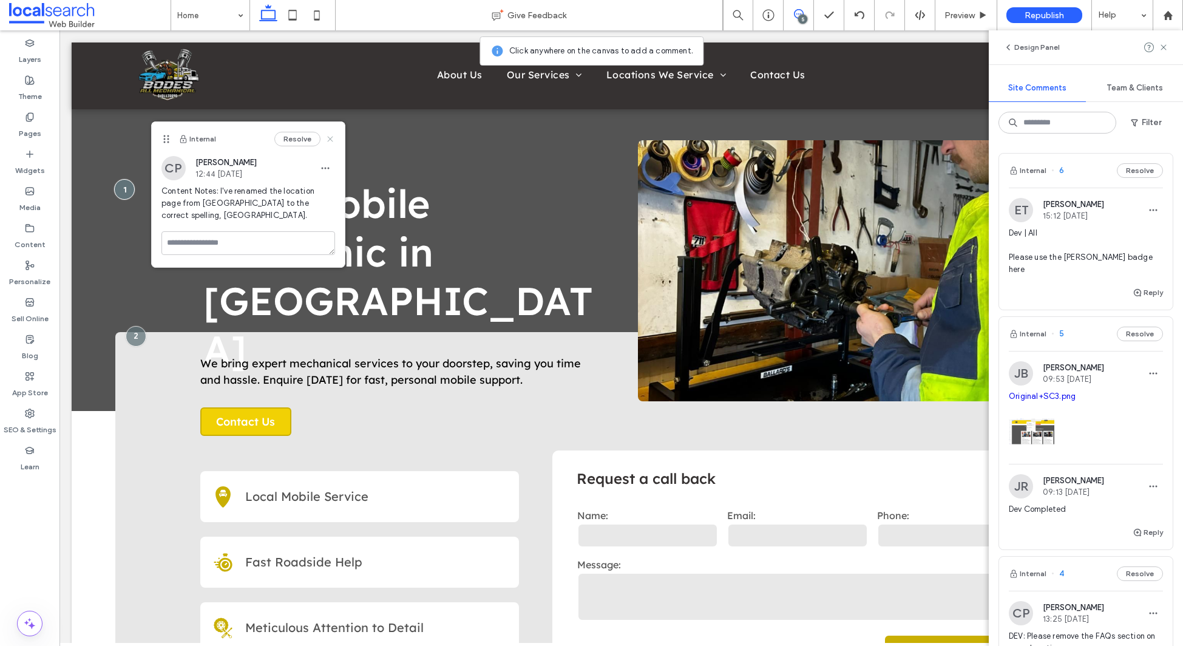
click at [333, 138] on icon at bounding box center [330, 139] width 10 height 10
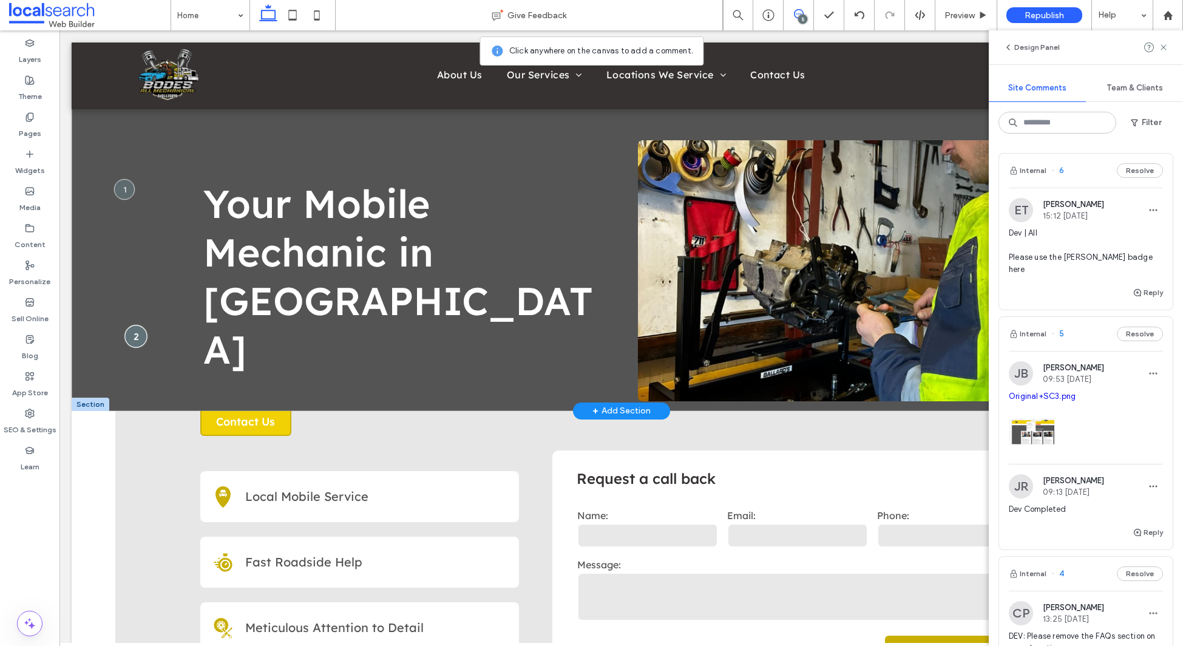
click at [133, 335] on div at bounding box center [135, 336] width 22 height 22
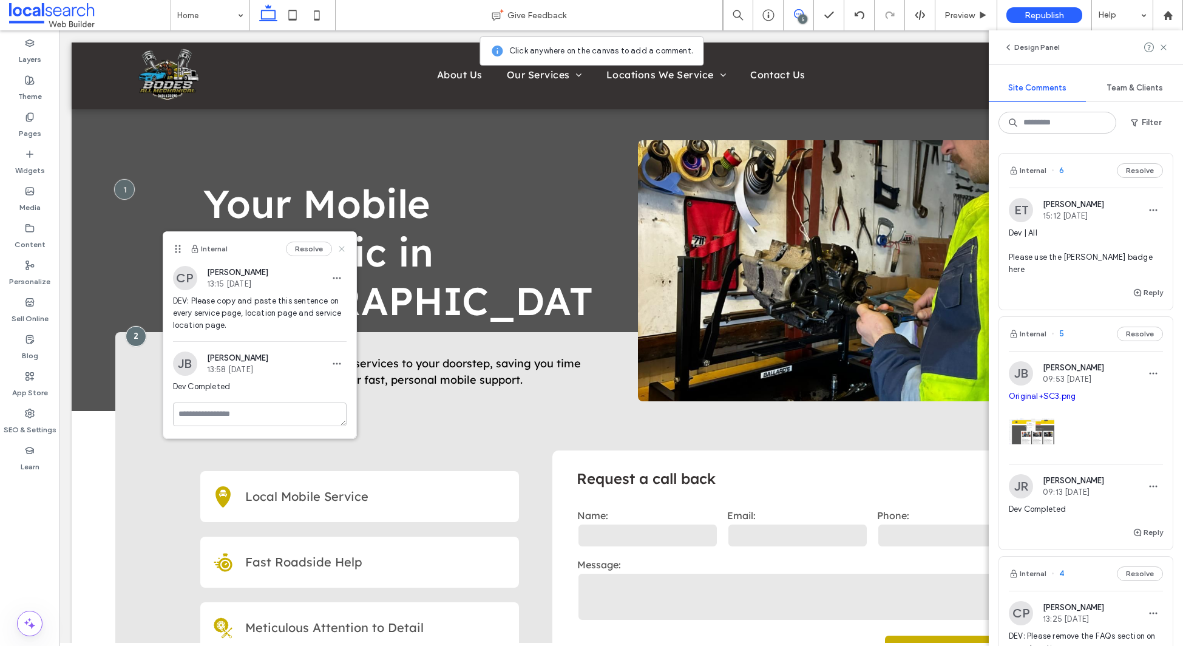
click at [342, 249] on use at bounding box center [341, 248] width 5 height 5
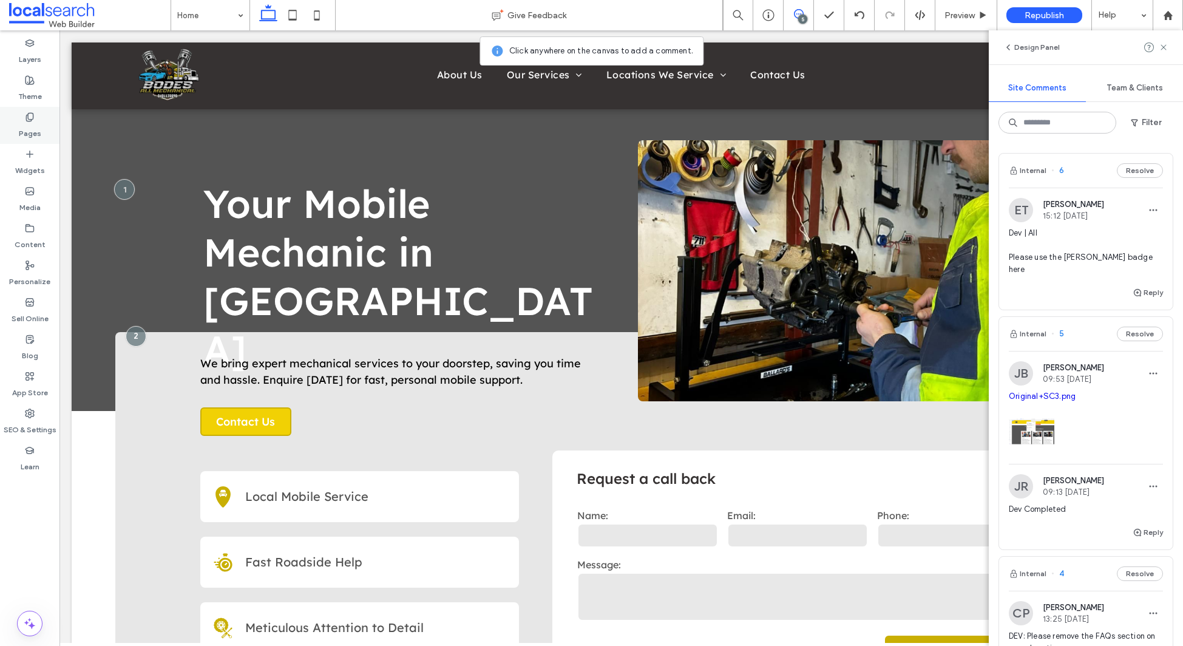
click at [39, 124] on label "Pages" at bounding box center [30, 130] width 22 height 17
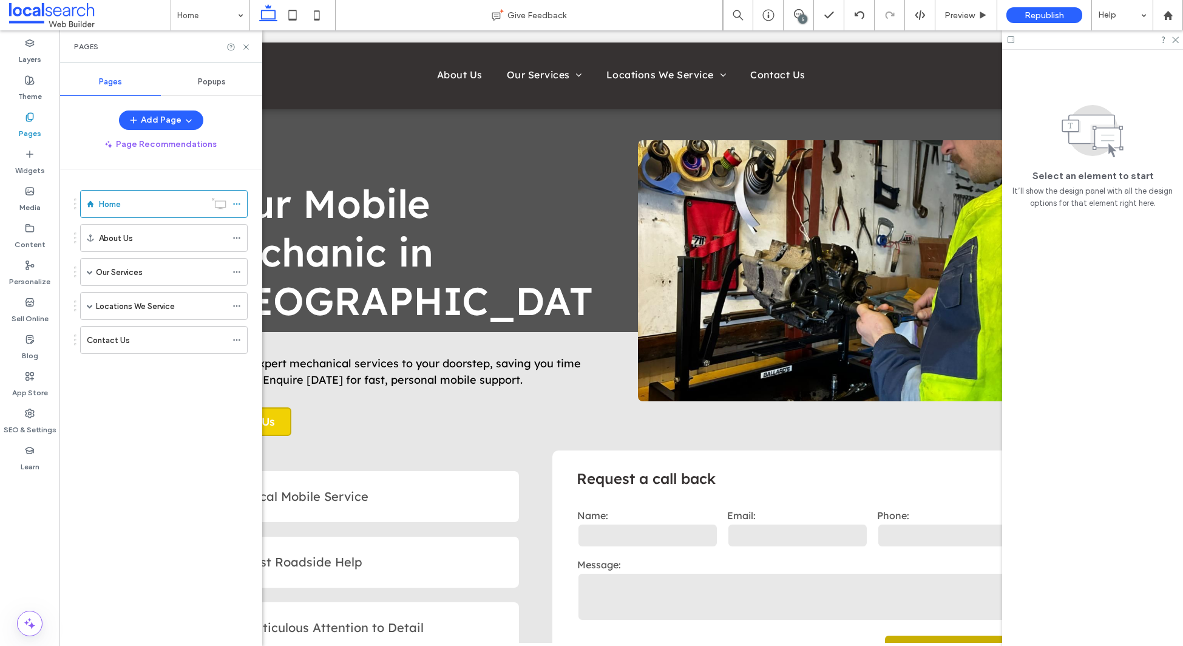
click at [112, 273] on label "Our Services" at bounding box center [119, 272] width 47 height 21
click at [247, 45] on icon at bounding box center [246, 46] width 9 height 9
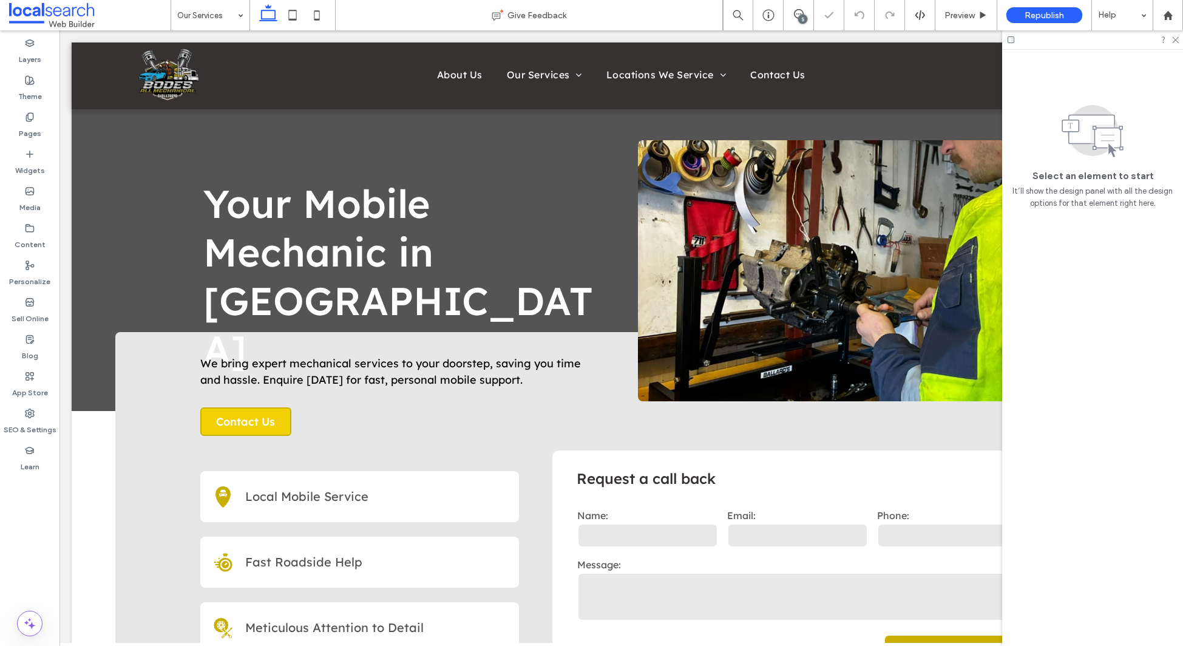
click at [802, 16] on div "5" at bounding box center [802, 19] width 9 height 9
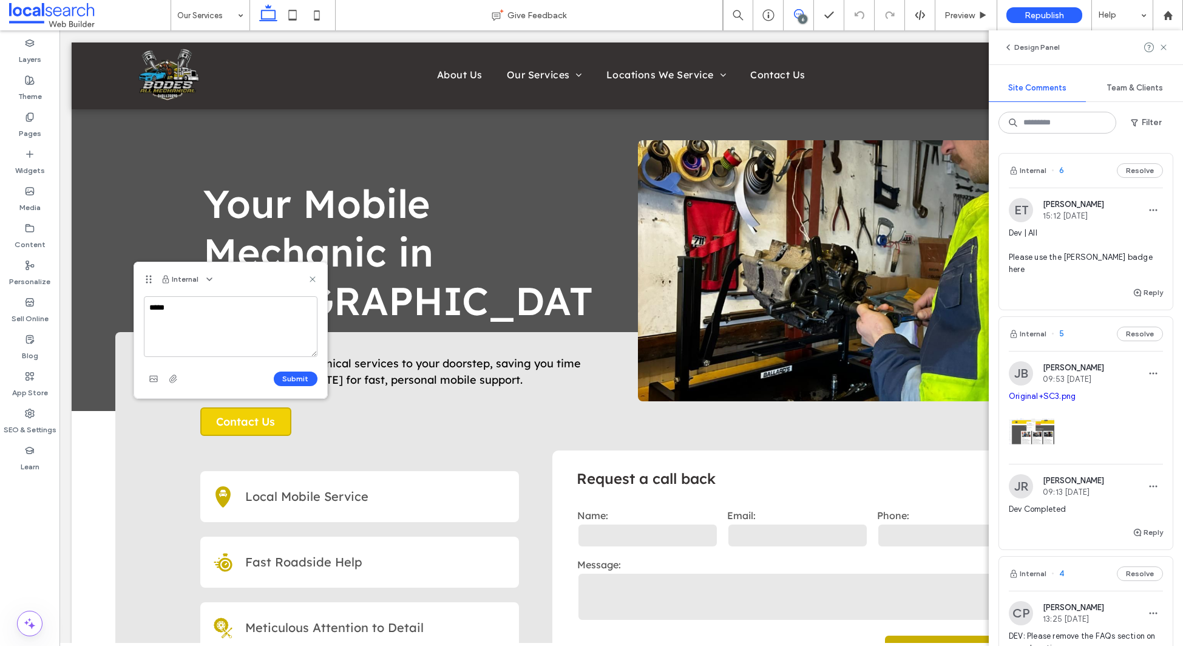
type textarea "*****"
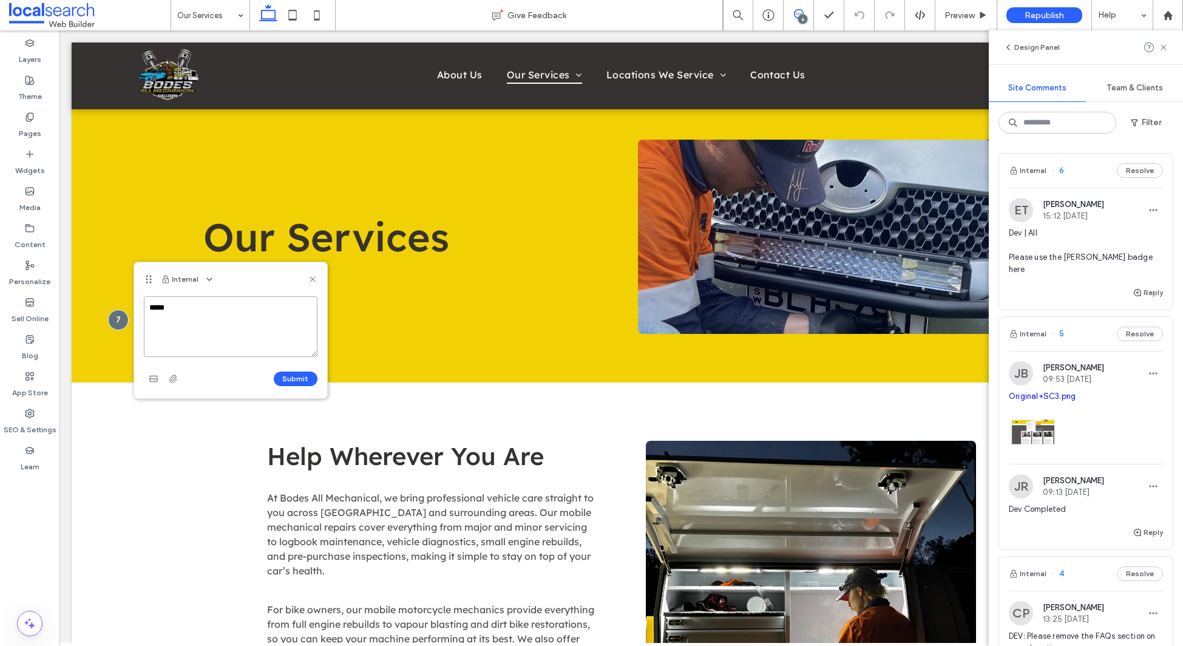
click at [200, 308] on textarea "*****" at bounding box center [231, 326] width 174 height 61
type textarea "**********"
click at [313, 277] on icon at bounding box center [313, 279] width 10 height 10
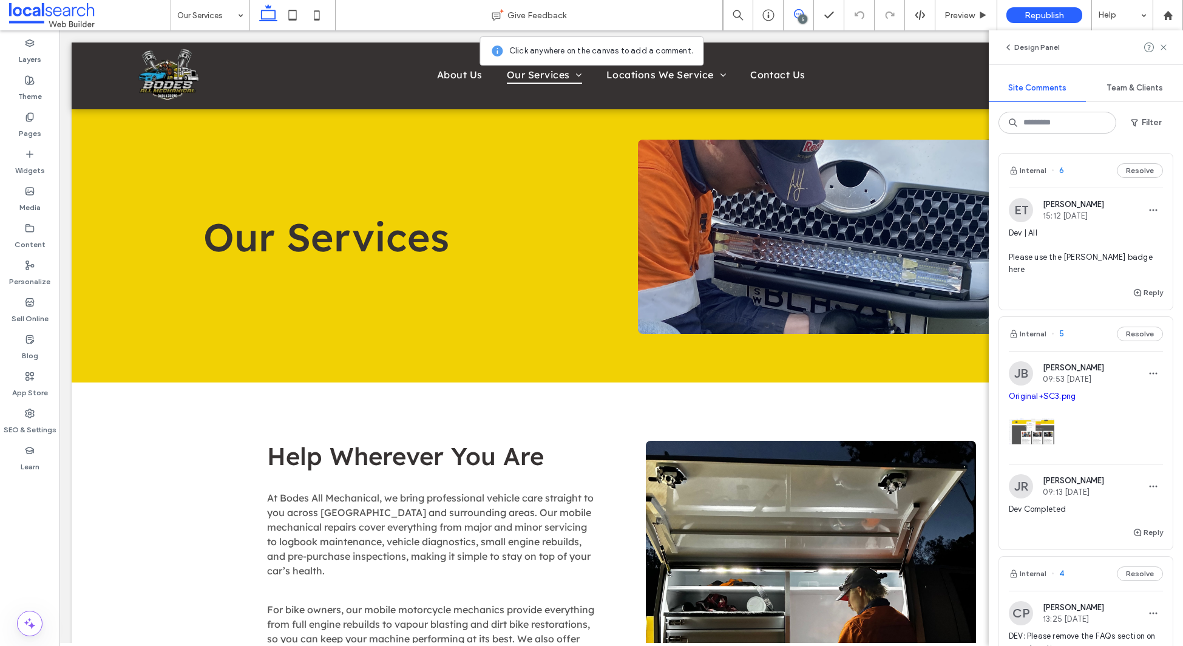
click at [800, 13] on icon at bounding box center [799, 14] width 10 height 10
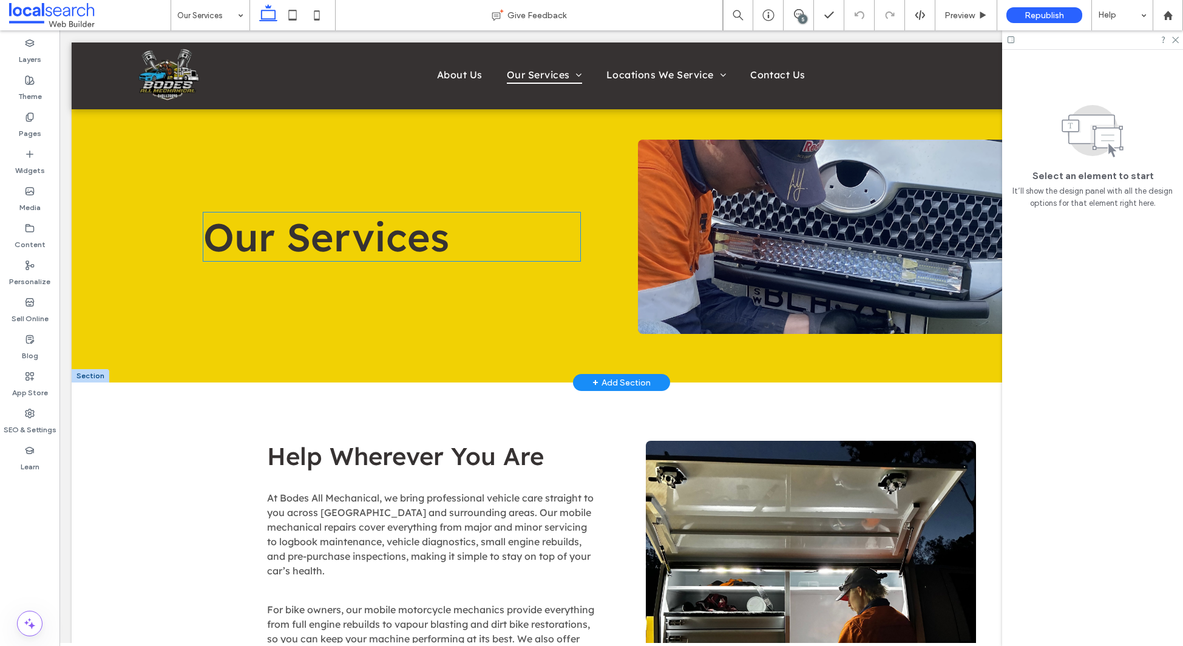
click at [314, 244] on span "Our Services" at bounding box center [326, 236] width 246 height 49
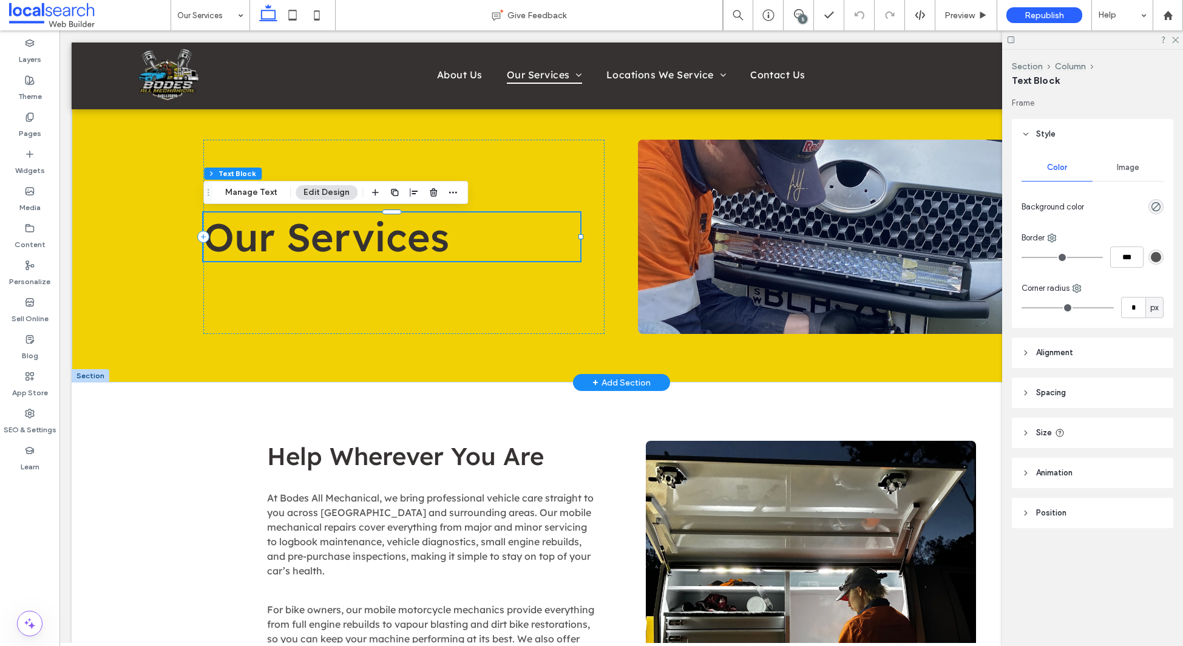
click at [314, 244] on span "Our Services" at bounding box center [326, 236] width 246 height 49
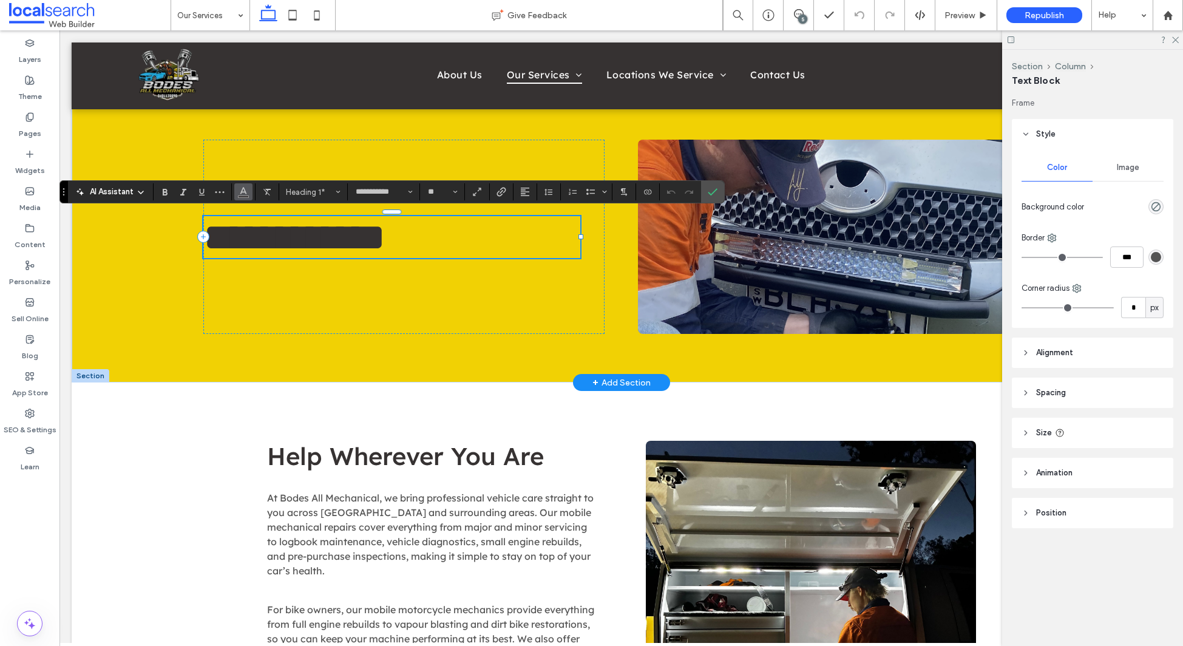
click at [240, 191] on icon "Color" at bounding box center [244, 191] width 10 height 10
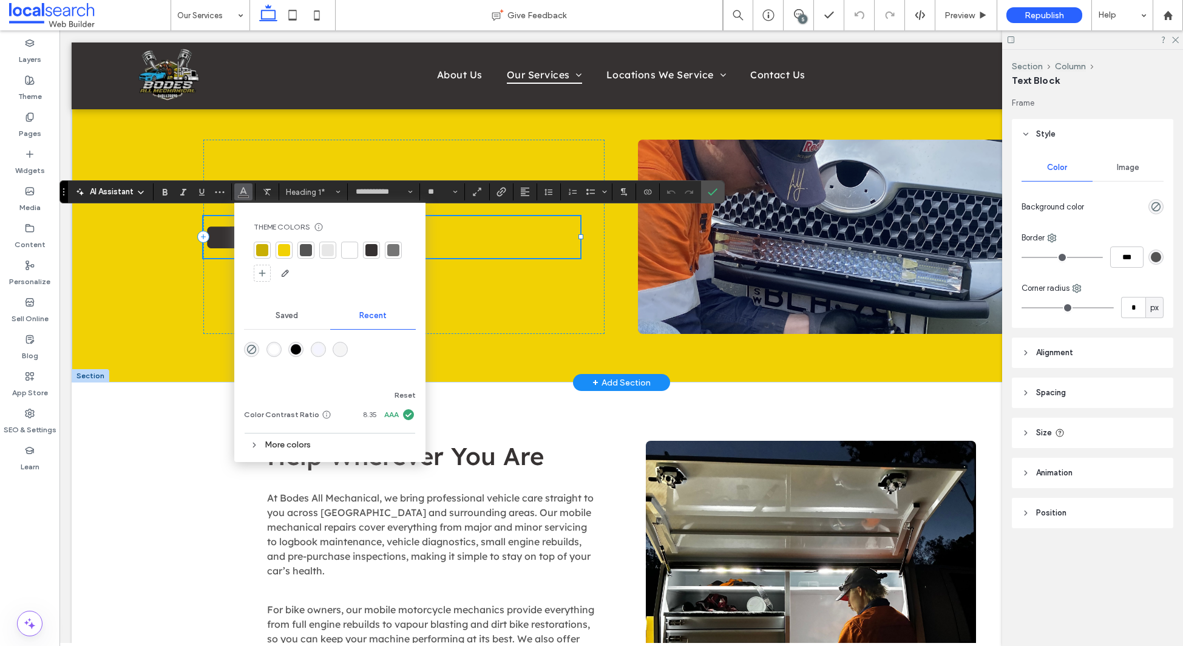
click at [357, 248] on div at bounding box center [349, 250] width 17 height 17
click at [709, 191] on icon "Confirm" at bounding box center [713, 192] width 10 height 10
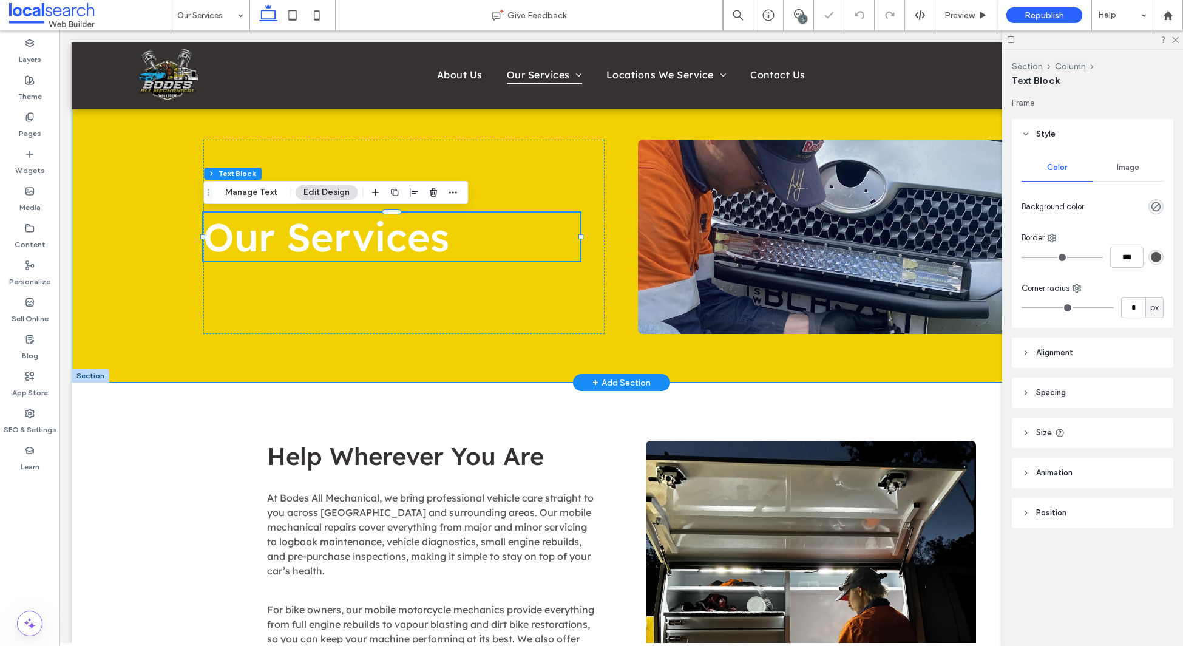
click at [138, 173] on div "Our Services" at bounding box center [622, 212] width 1100 height 340
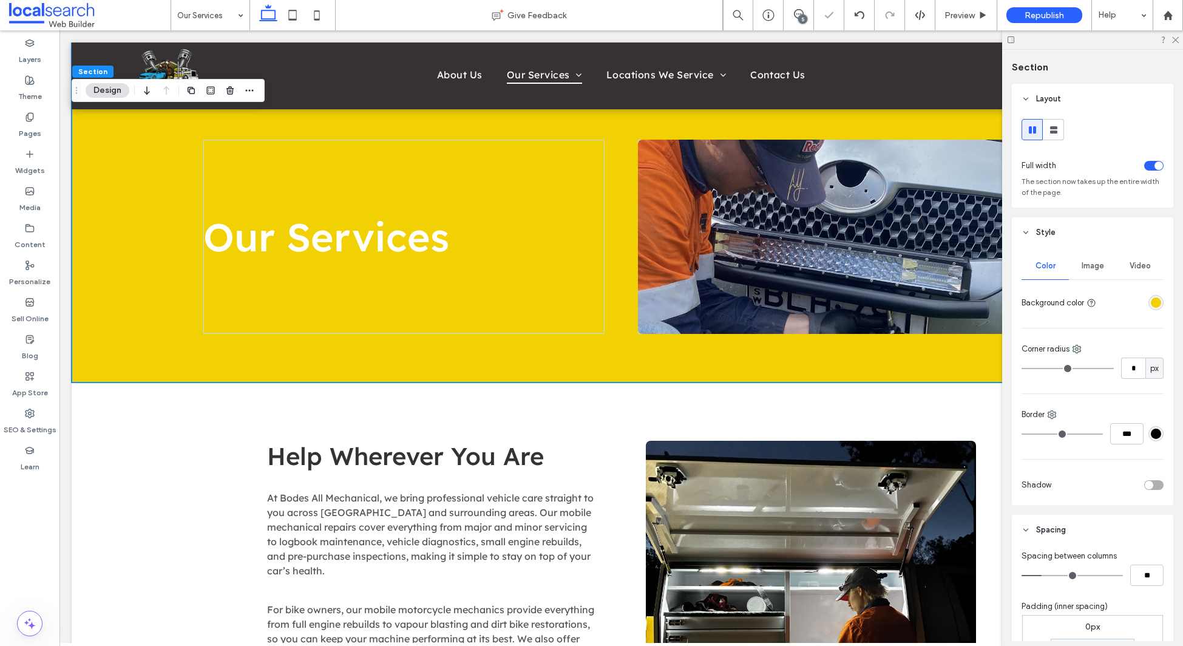
click at [1157, 297] on div "rgba(241,209,4,1)" at bounding box center [1156, 302] width 10 height 10
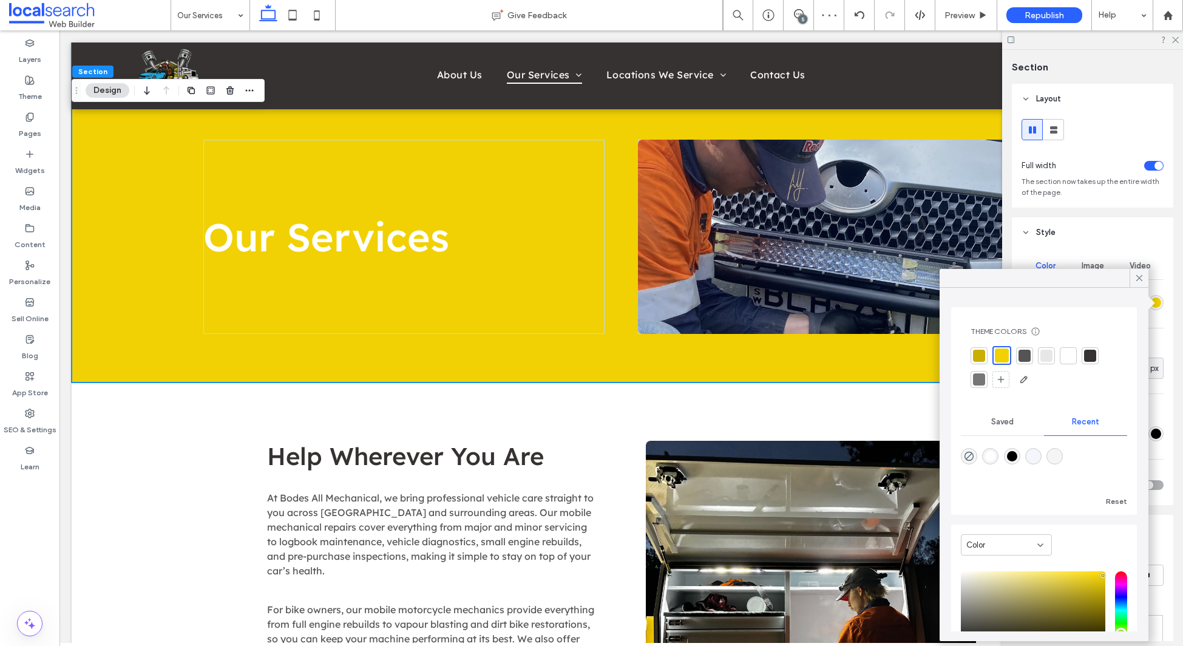
click at [1025, 355] on div at bounding box center [1025, 356] width 12 height 12
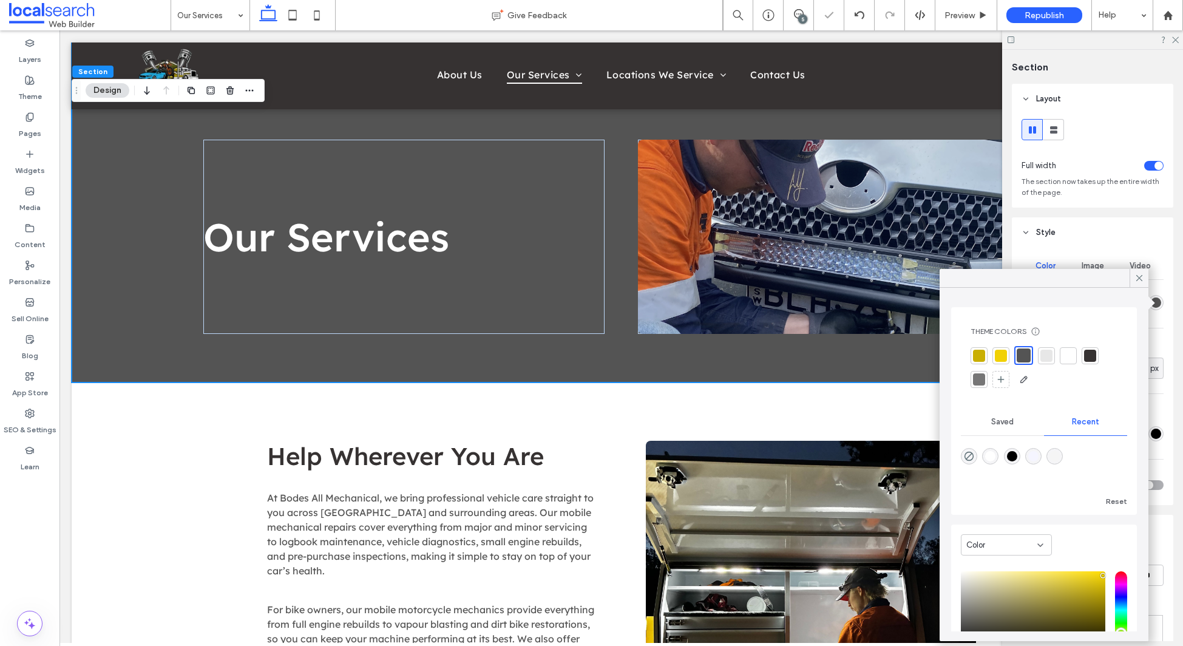
click at [1135, 277] on icon at bounding box center [1139, 278] width 11 height 11
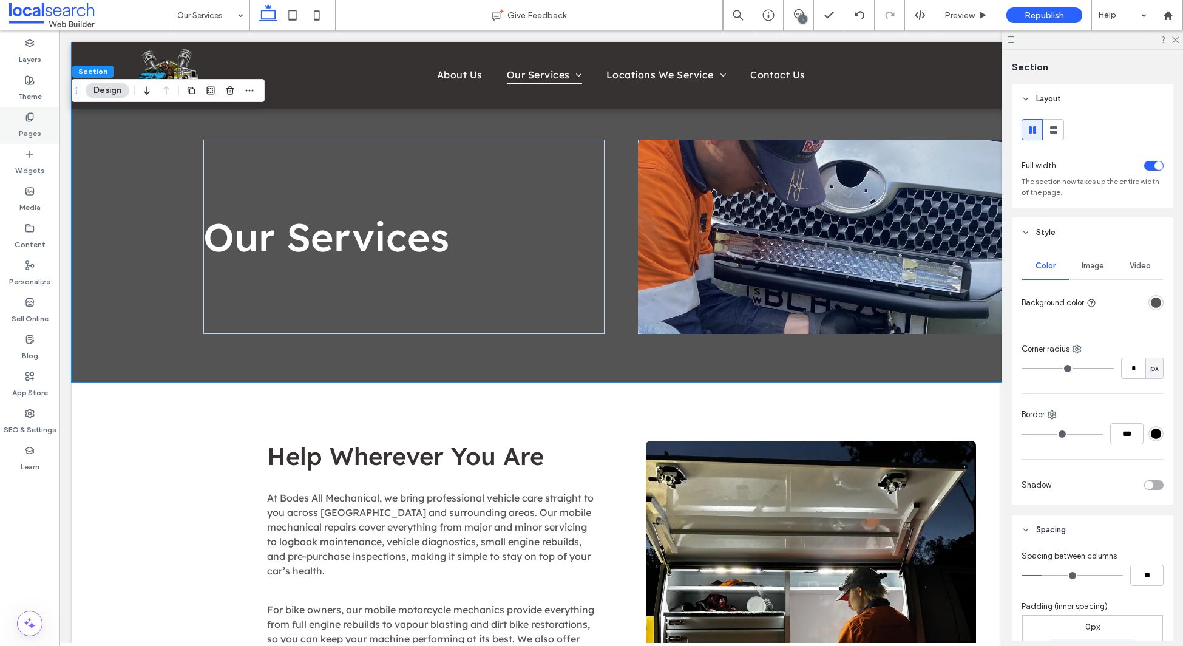
click at [24, 123] on label "Pages" at bounding box center [30, 130] width 22 height 17
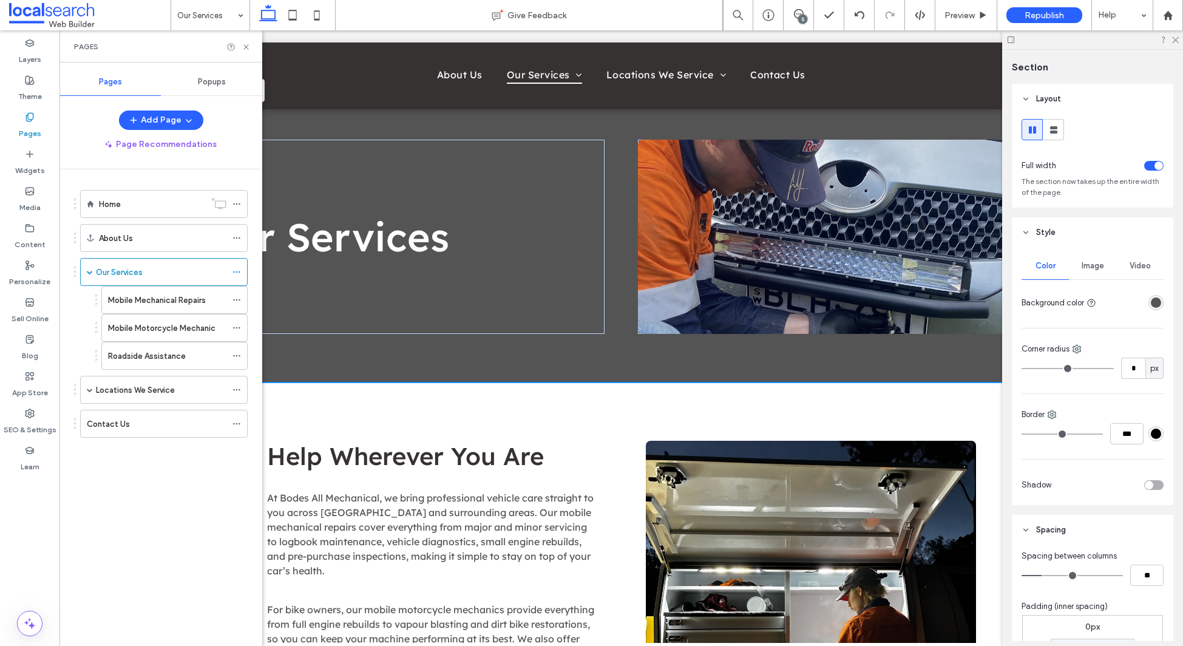
click at [149, 303] on label "Mobile Mechanical Repairs" at bounding box center [157, 300] width 98 height 21
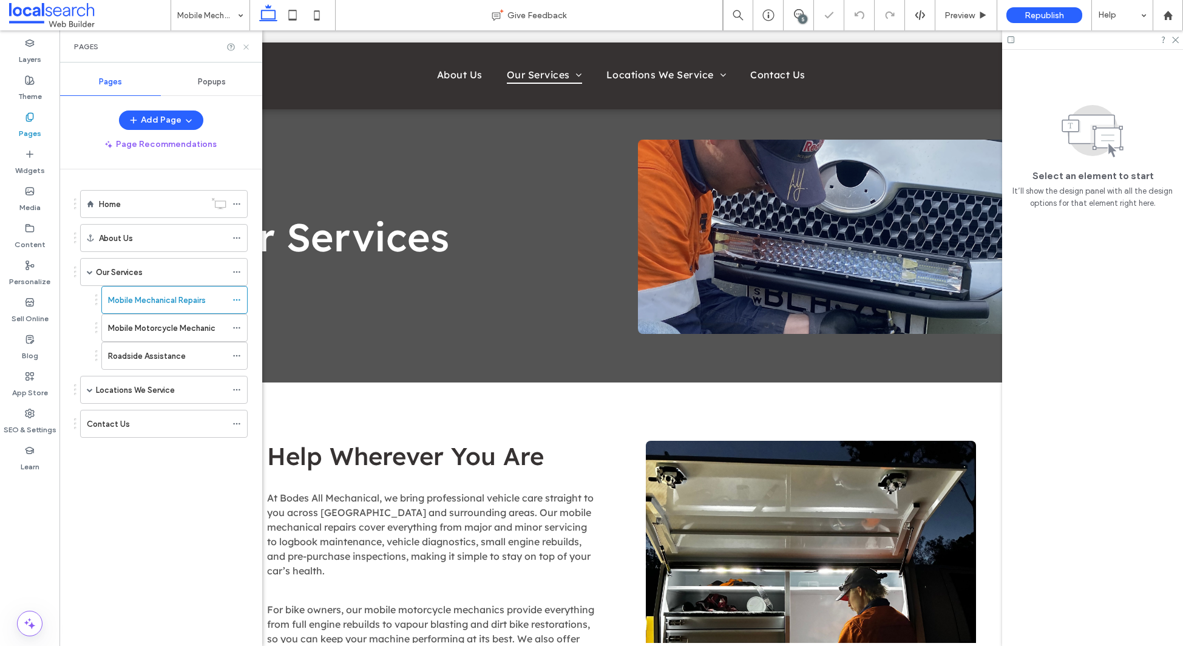
click at [248, 47] on icon at bounding box center [246, 46] width 9 height 9
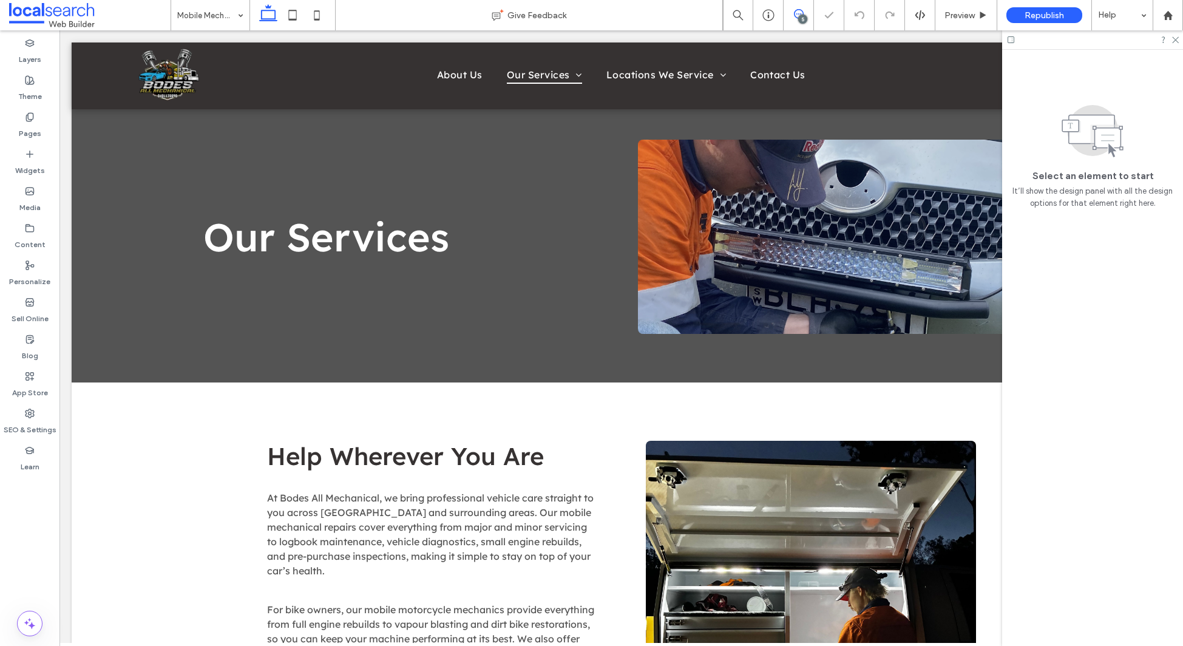
click at [795, 12] on icon at bounding box center [799, 14] width 10 height 10
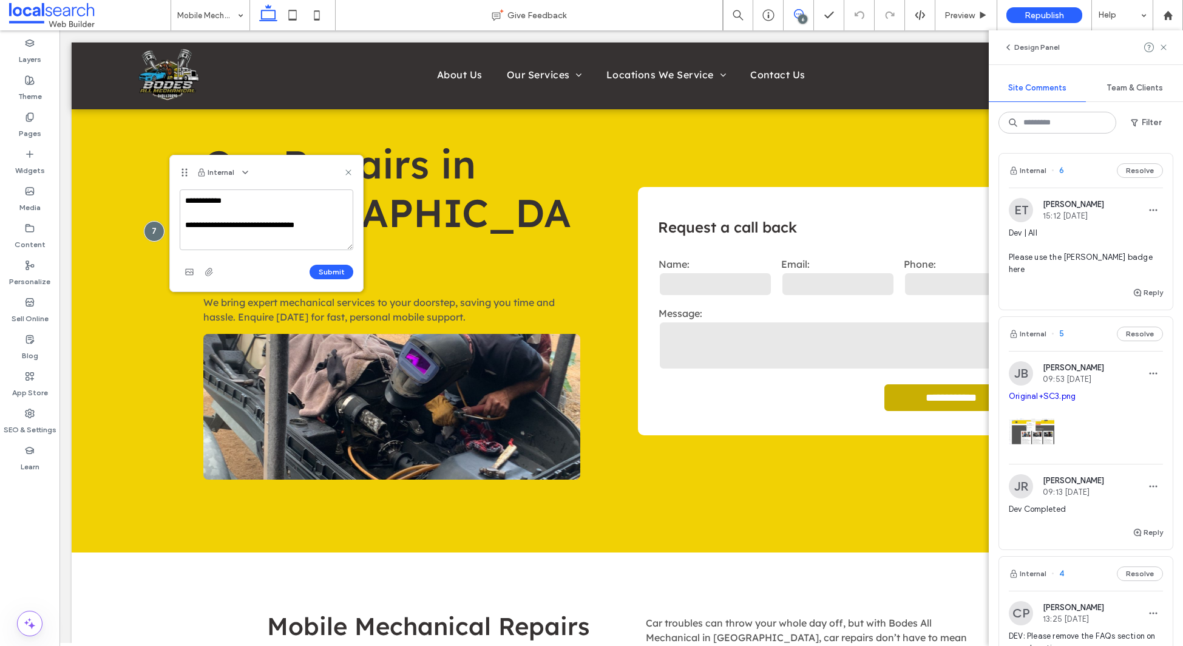
drag, startPoint x: 324, startPoint y: 226, endPoint x: 279, endPoint y: 244, distance: 49.0
click at [185, 223] on textarea "**********" at bounding box center [267, 219] width 174 height 61
type textarea "**********"
click at [342, 273] on button "Submit" at bounding box center [332, 272] width 44 height 15
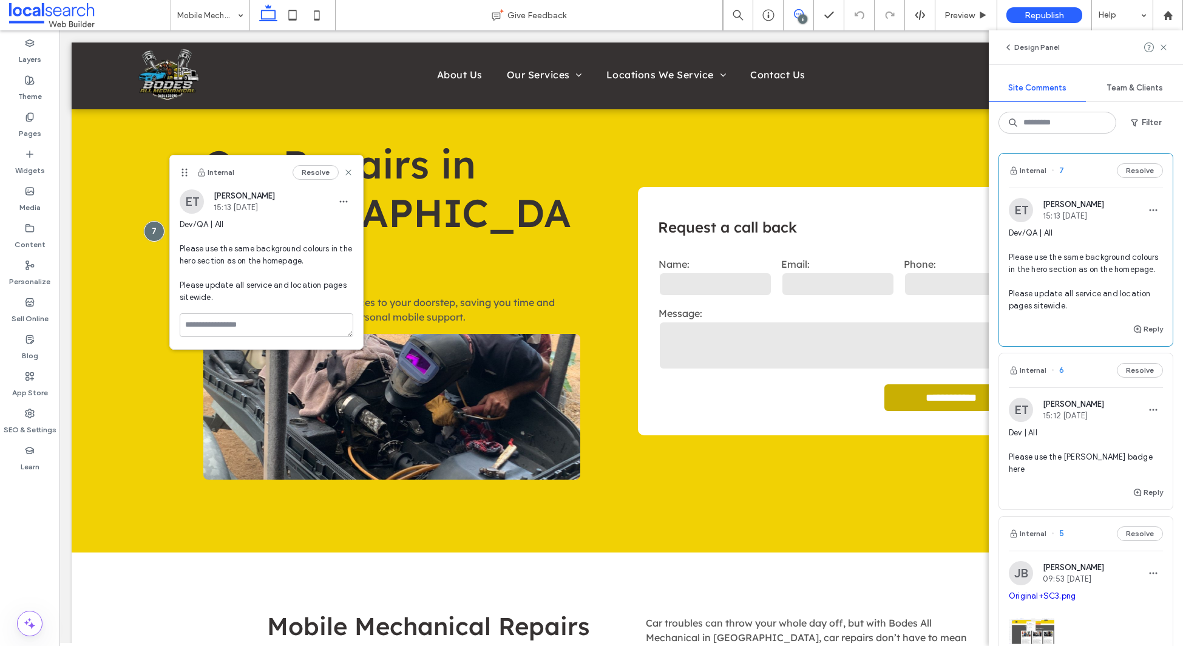
scroll to position [0, 0]
click at [348, 174] on icon at bounding box center [349, 173] width 10 height 10
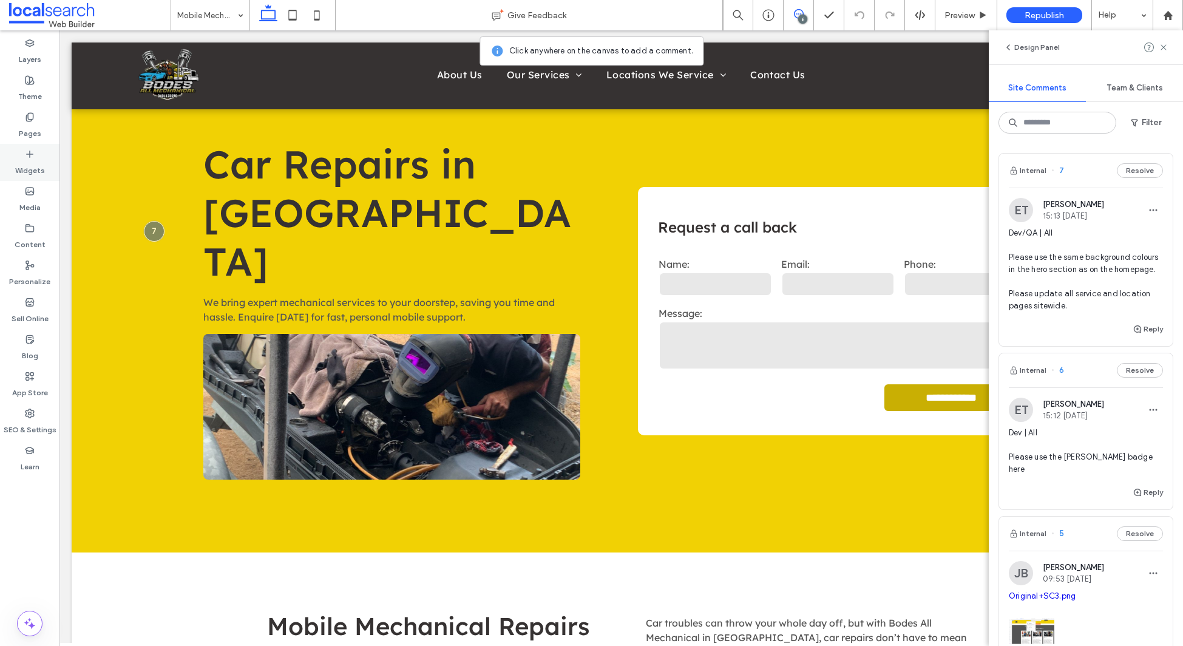
drag, startPoint x: 37, startPoint y: 132, endPoint x: 43, endPoint y: 146, distance: 14.7
click at [37, 132] on label "Pages" at bounding box center [30, 130] width 22 height 17
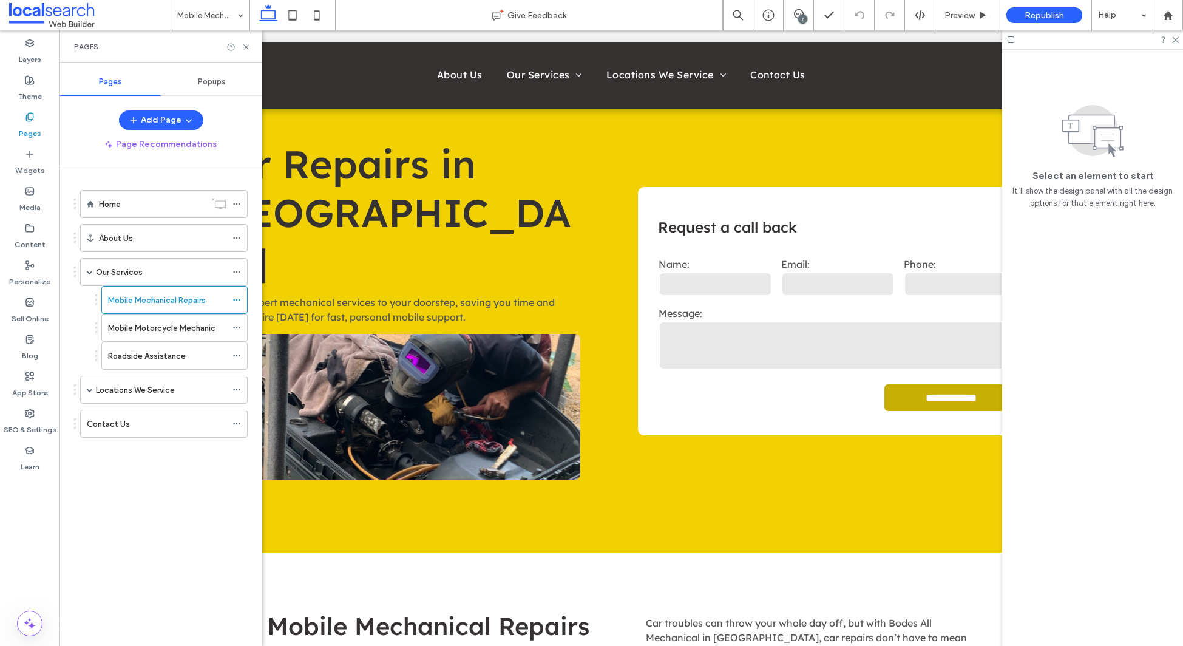
click at [146, 392] on label "Locations We Service" at bounding box center [135, 389] width 79 height 21
click at [248, 44] on icon at bounding box center [246, 46] width 9 height 9
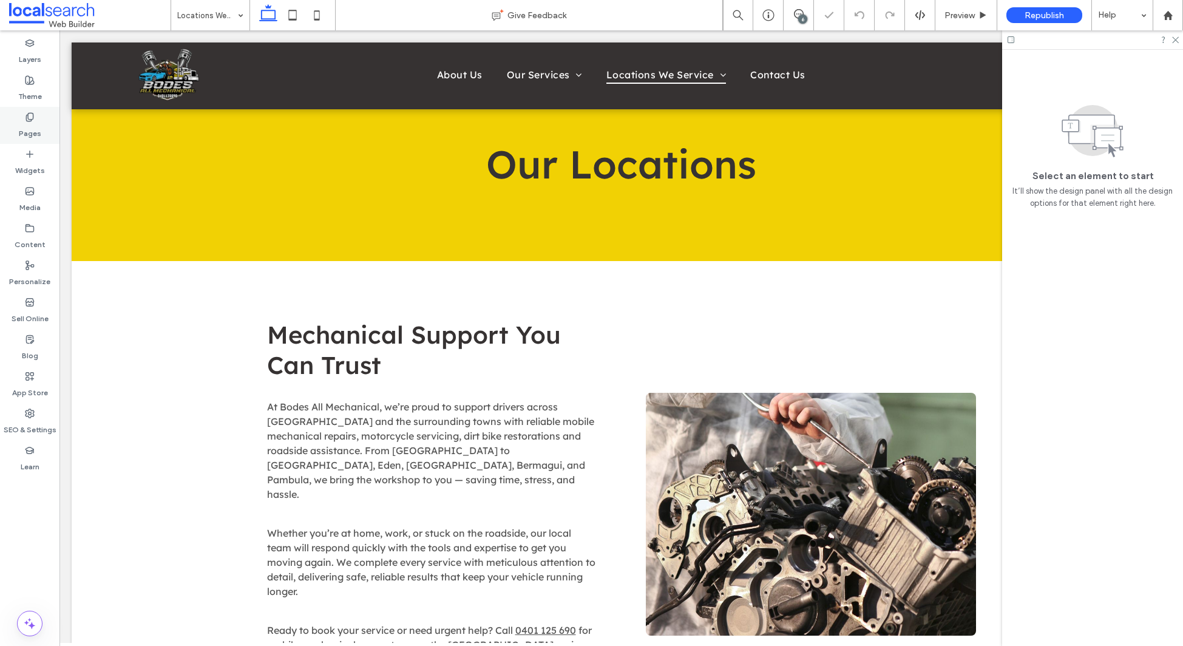
click at [32, 118] on icon at bounding box center [30, 117] width 10 height 10
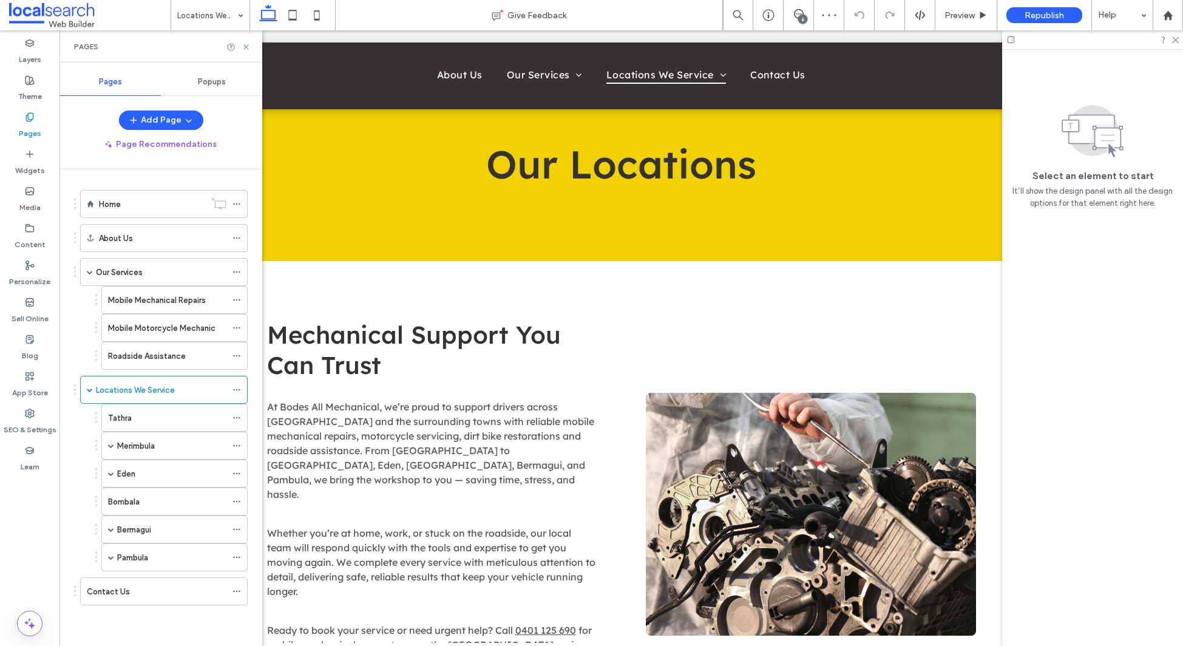
click at [145, 281] on div "Our Services" at bounding box center [161, 272] width 131 height 27
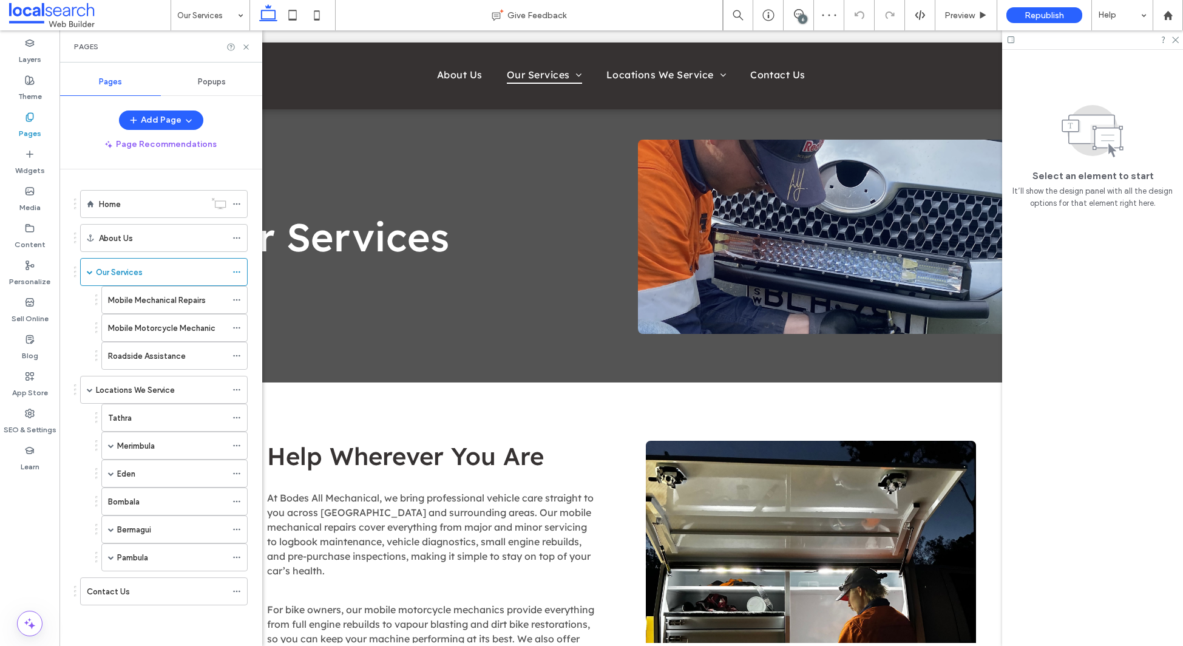
click at [145, 394] on label "Locations We Service" at bounding box center [135, 389] width 79 height 21
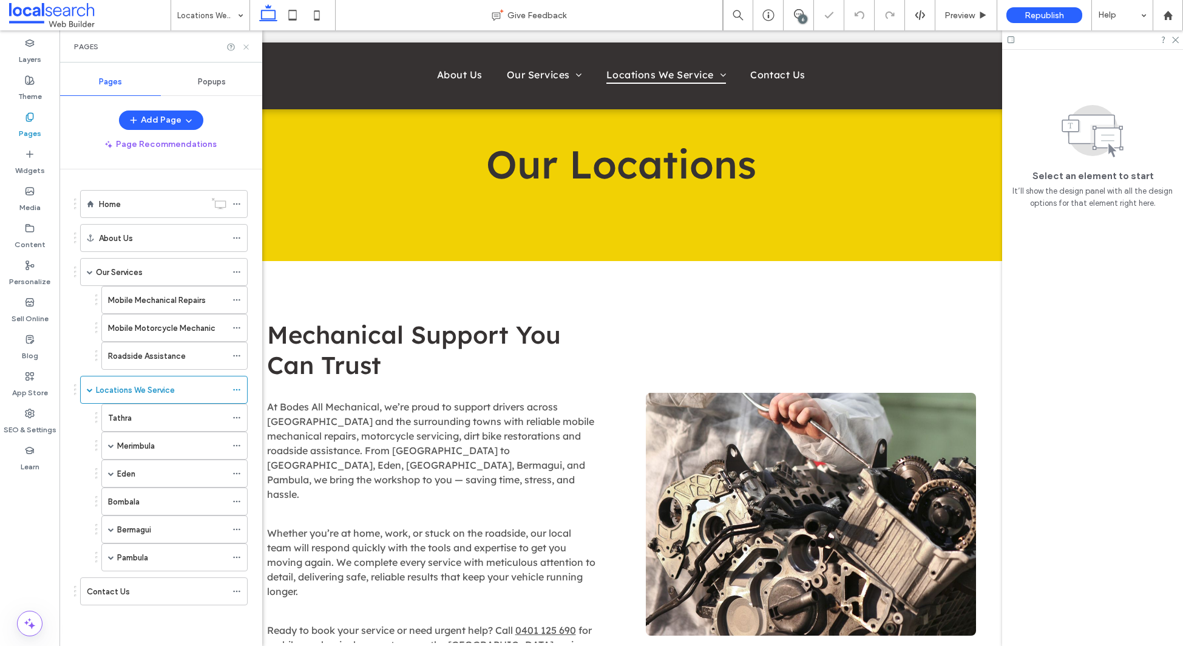
click at [247, 45] on use at bounding box center [245, 46] width 5 height 5
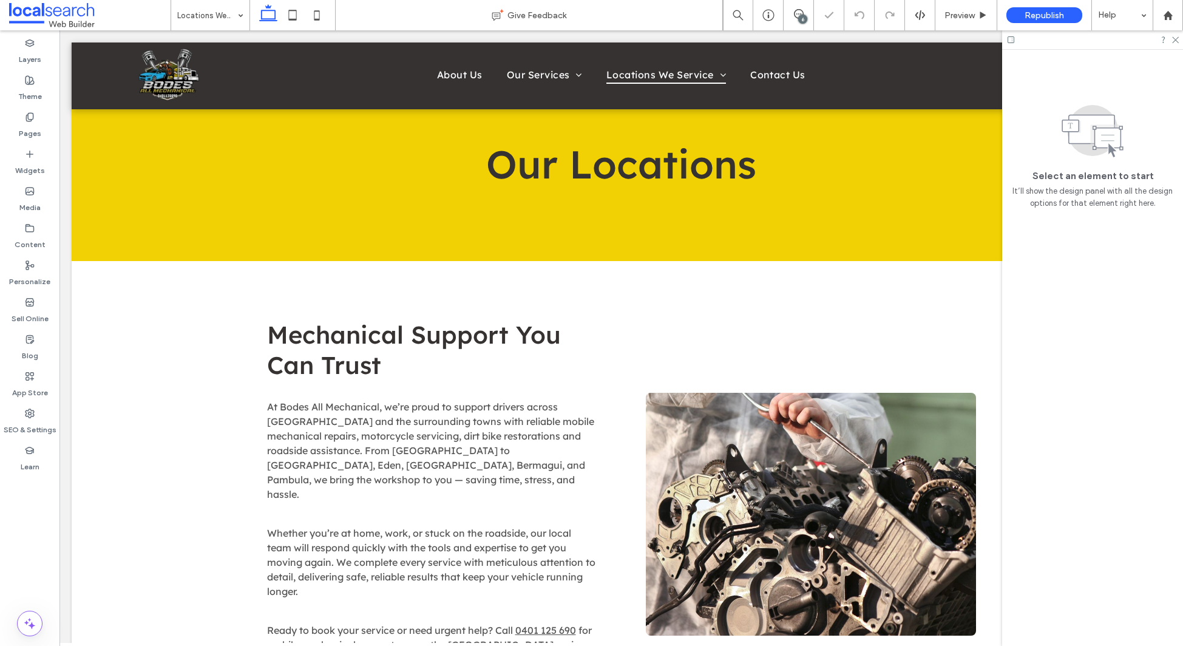
drag, startPoint x: 799, startPoint y: 14, endPoint x: 797, endPoint y: 22, distance: 8.8
click at [799, 14] on icon at bounding box center [799, 14] width 10 height 10
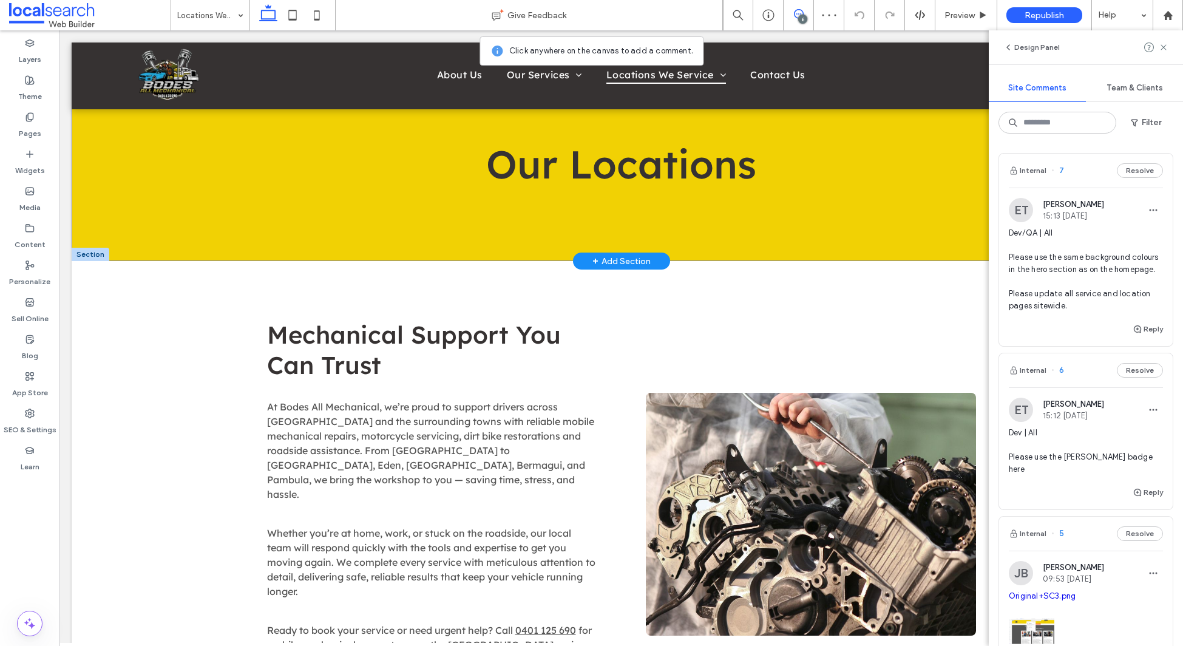
click at [750, 214] on div "Our Locations" at bounding box center [622, 151] width 1100 height 219
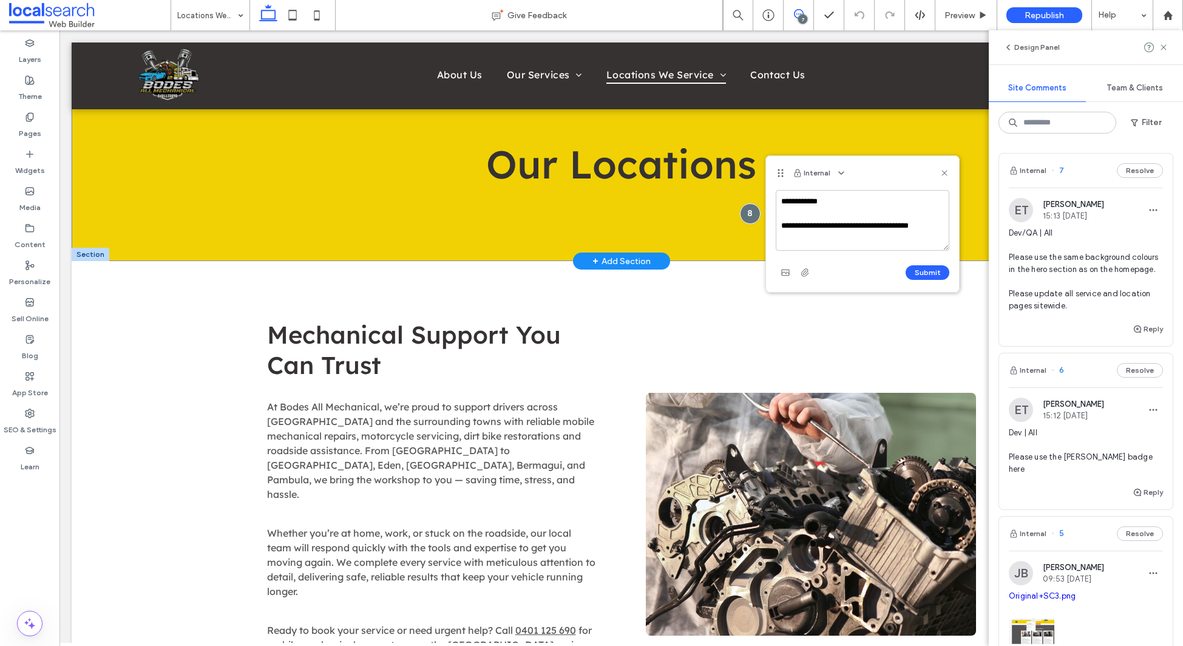
type textarea "**********"
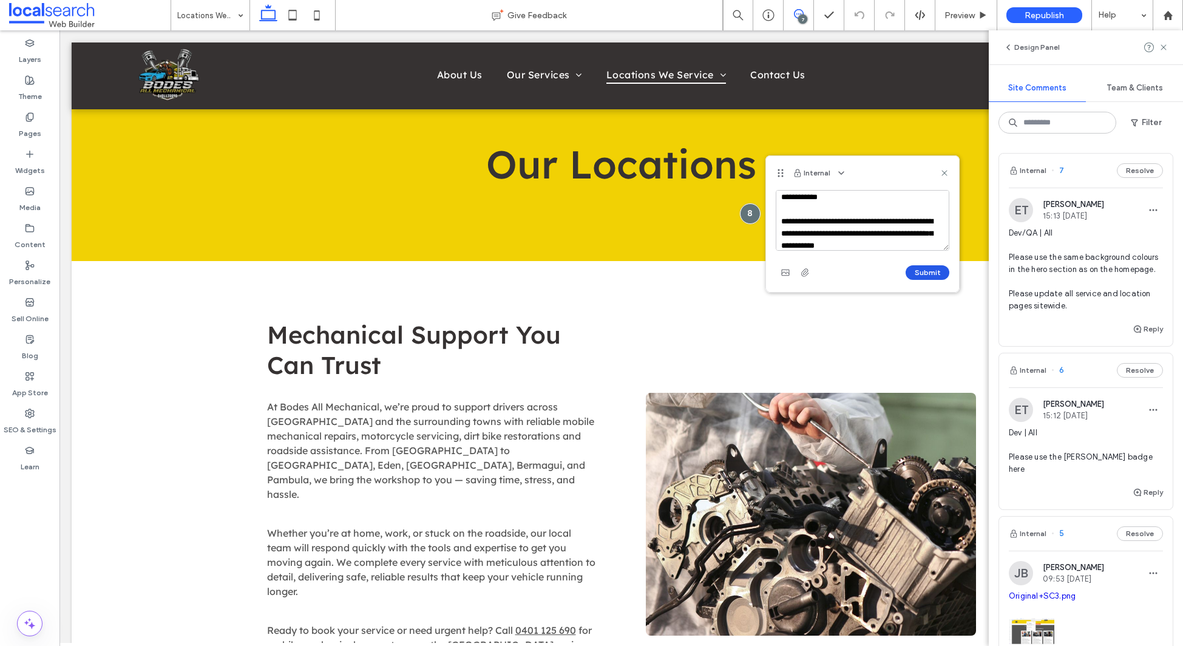
type textarea "**********"
click at [922, 270] on button "Submit" at bounding box center [928, 272] width 44 height 15
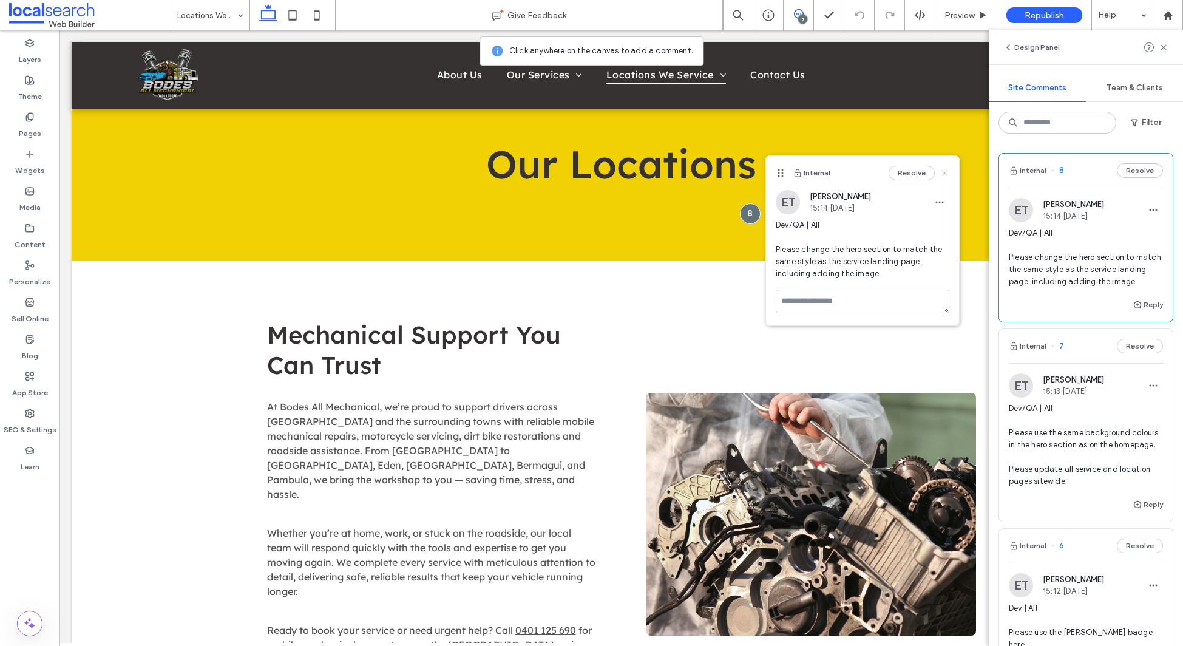
click at [948, 171] on icon at bounding box center [945, 173] width 10 height 10
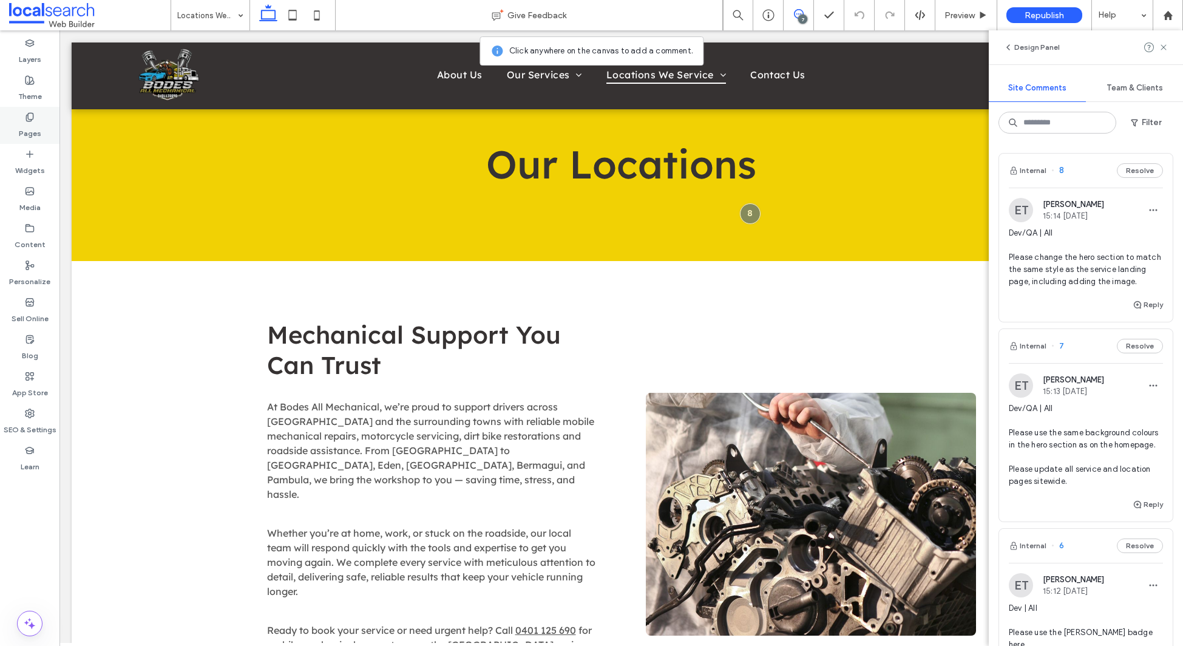
click at [23, 124] on label "Pages" at bounding box center [30, 130] width 22 height 17
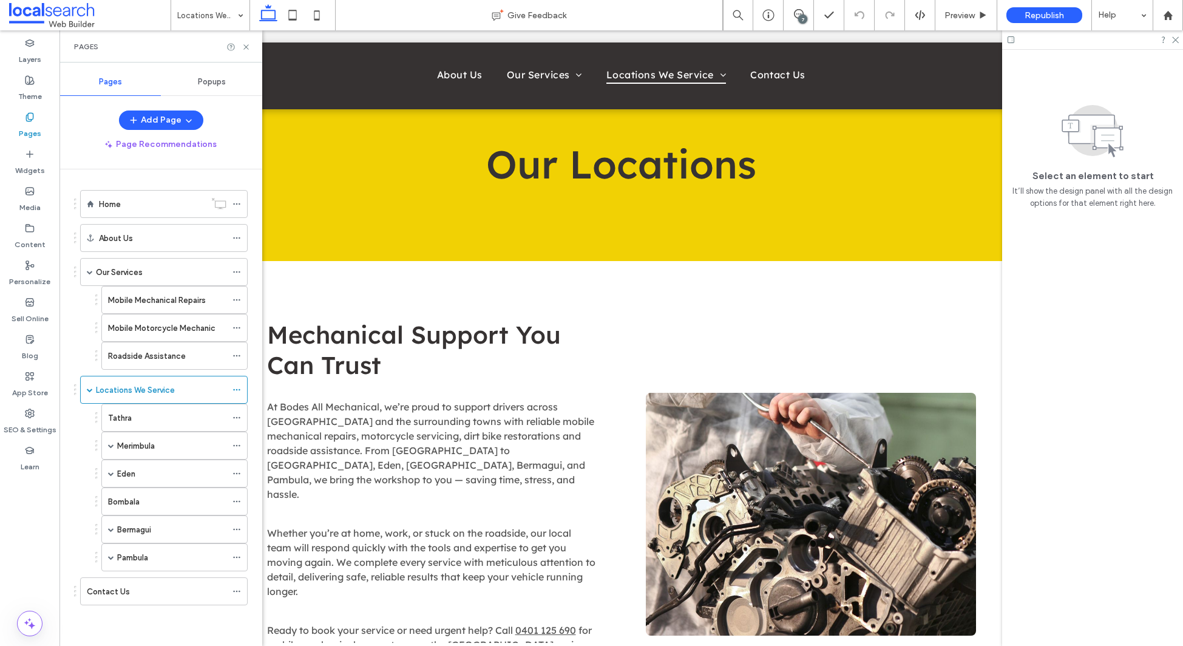
click at [134, 594] on div "Contact Us" at bounding box center [157, 591] width 140 height 13
click at [796, 11] on icon at bounding box center [799, 14] width 10 height 10
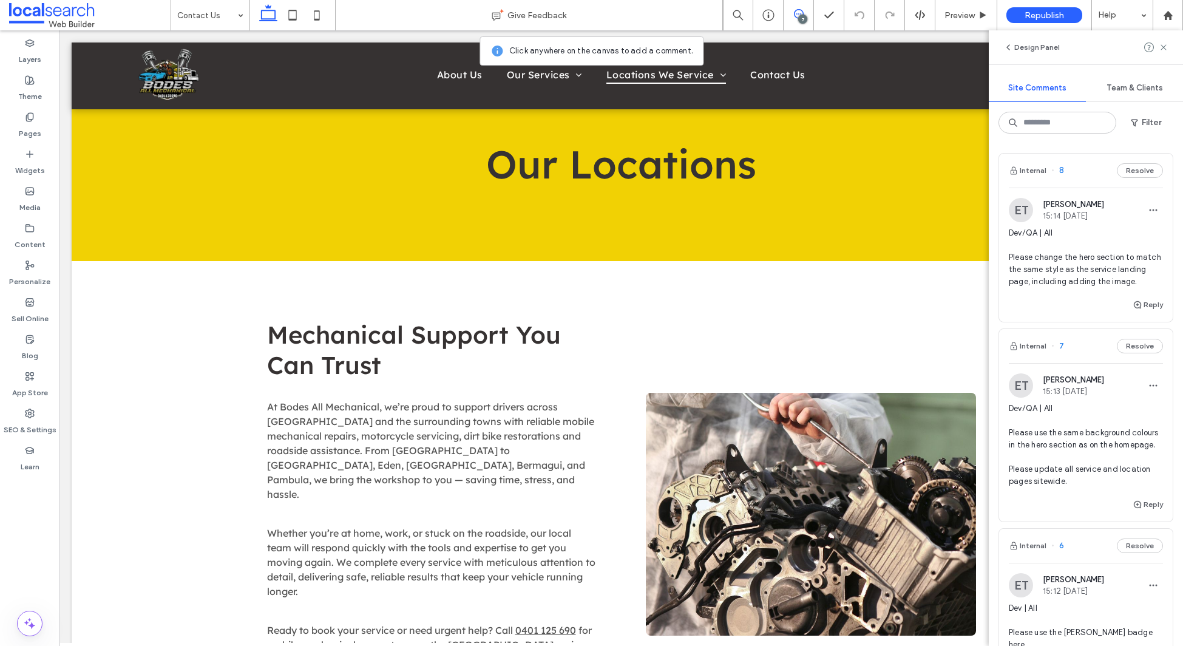
click at [796, 11] on icon at bounding box center [799, 14] width 10 height 10
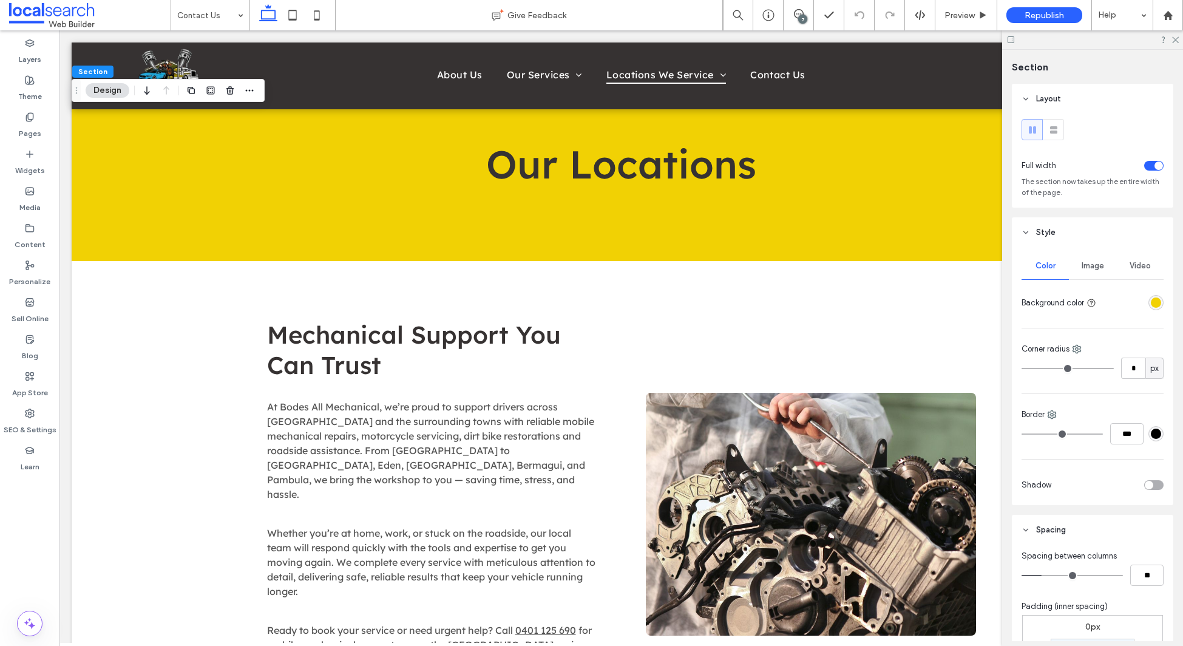
click at [1155, 298] on div "rgba(241,209,4,1)" at bounding box center [1156, 302] width 10 height 10
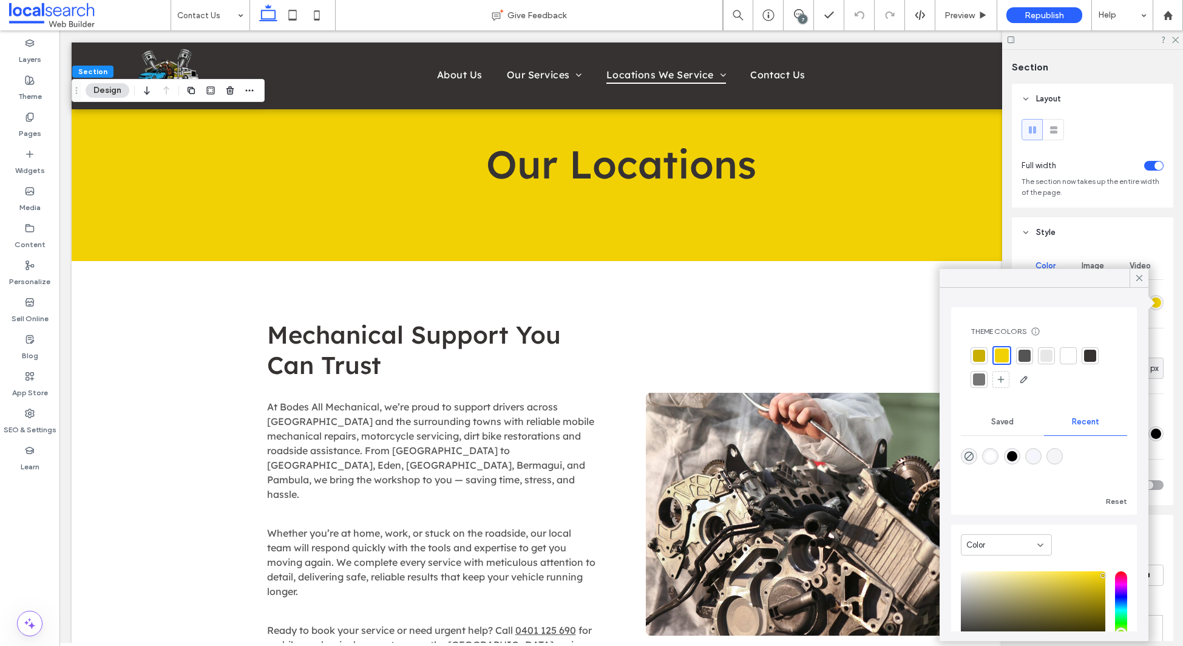
drag, startPoint x: 1027, startPoint y: 358, endPoint x: 1033, endPoint y: 356, distance: 6.9
click at [1027, 358] on div at bounding box center [1025, 356] width 12 height 12
click at [1138, 277] on icon at bounding box center [1139, 278] width 11 height 11
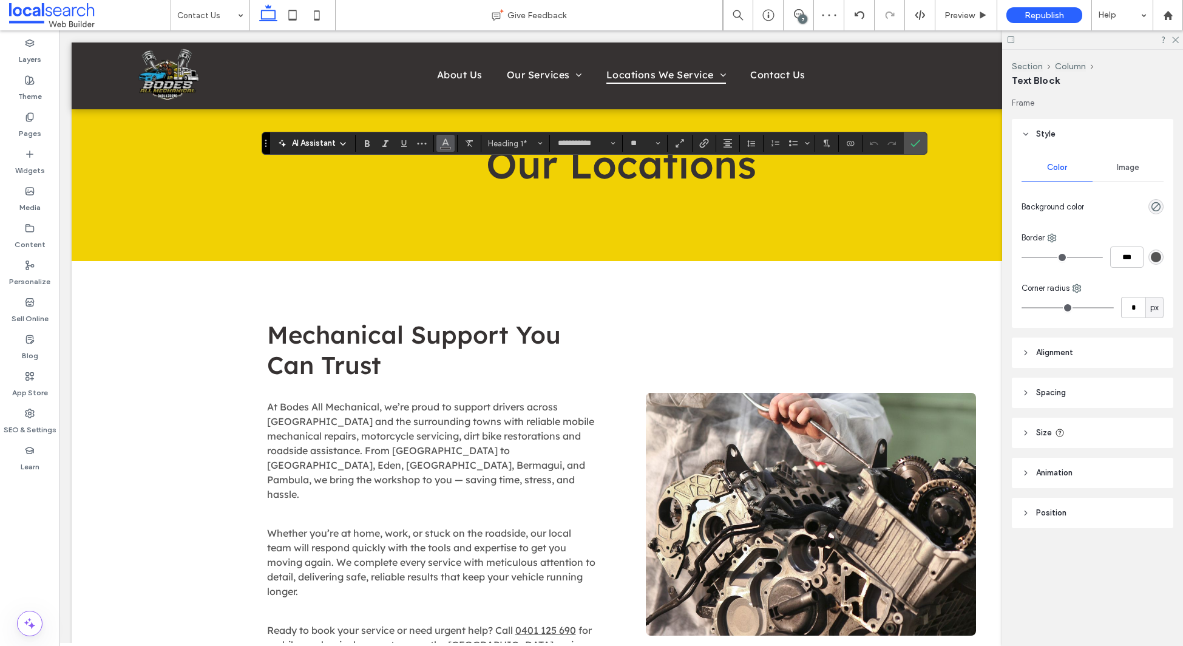
click at [438, 144] on button "Color" at bounding box center [446, 143] width 18 height 17
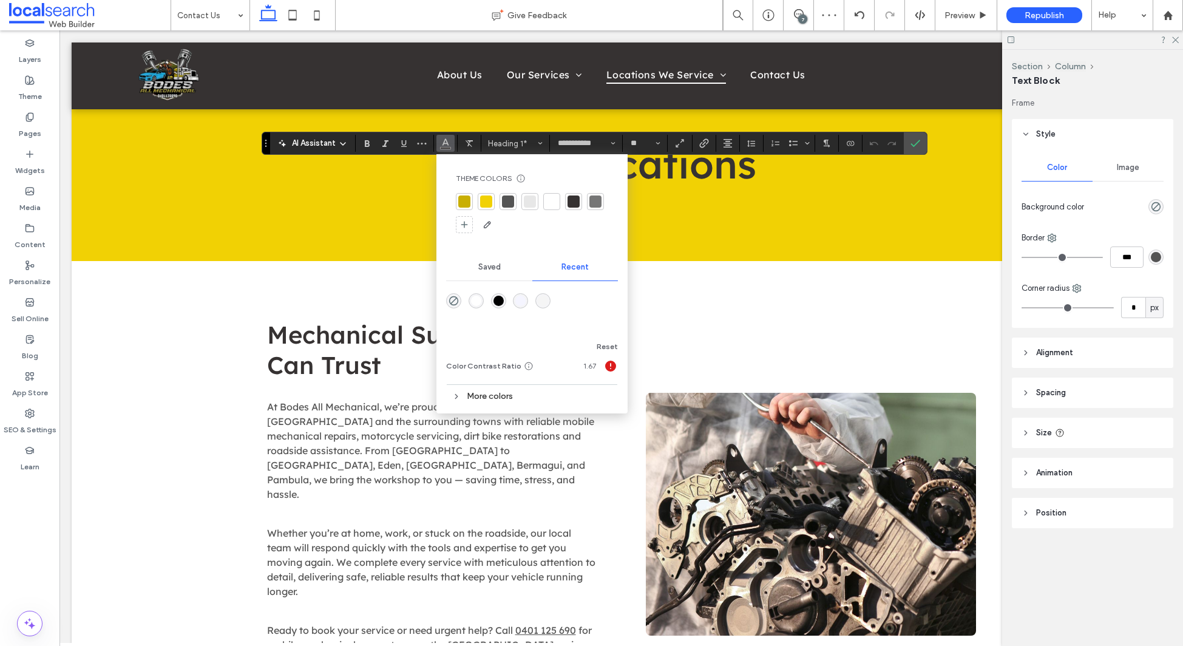
click at [548, 200] on div at bounding box center [552, 201] width 12 height 12
click at [917, 141] on icon "Confirm" at bounding box center [916, 143] width 10 height 10
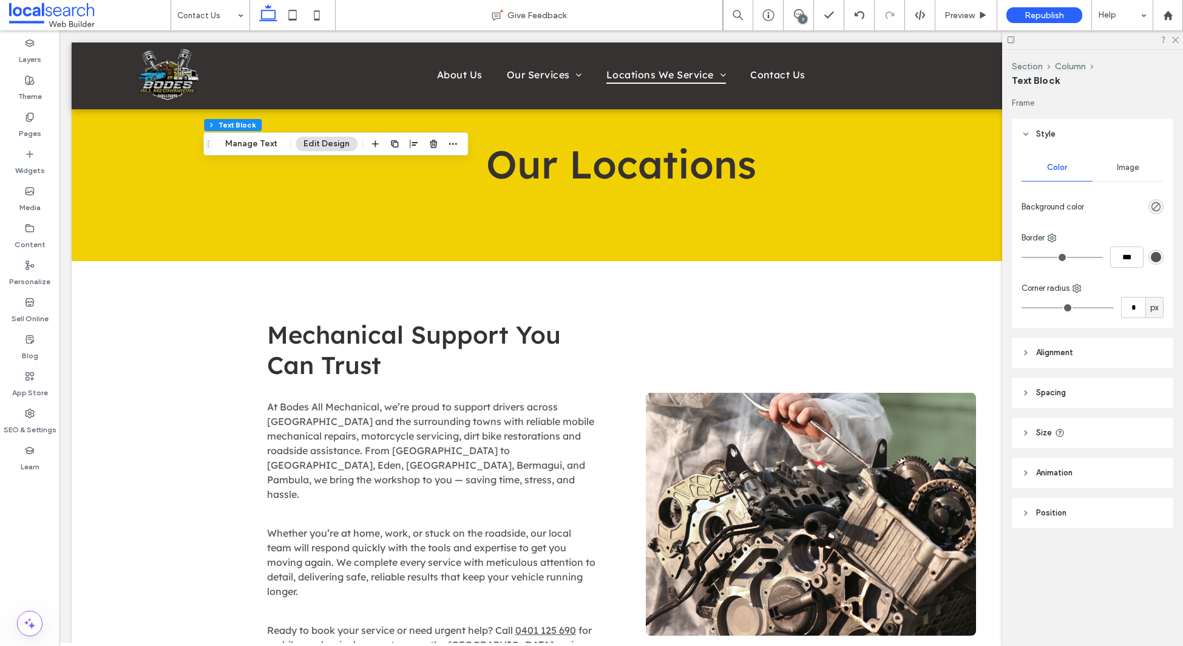
click at [279, 15] on icon at bounding box center [268, 15] width 24 height 24
click at [288, 15] on icon at bounding box center [292, 15] width 24 height 24
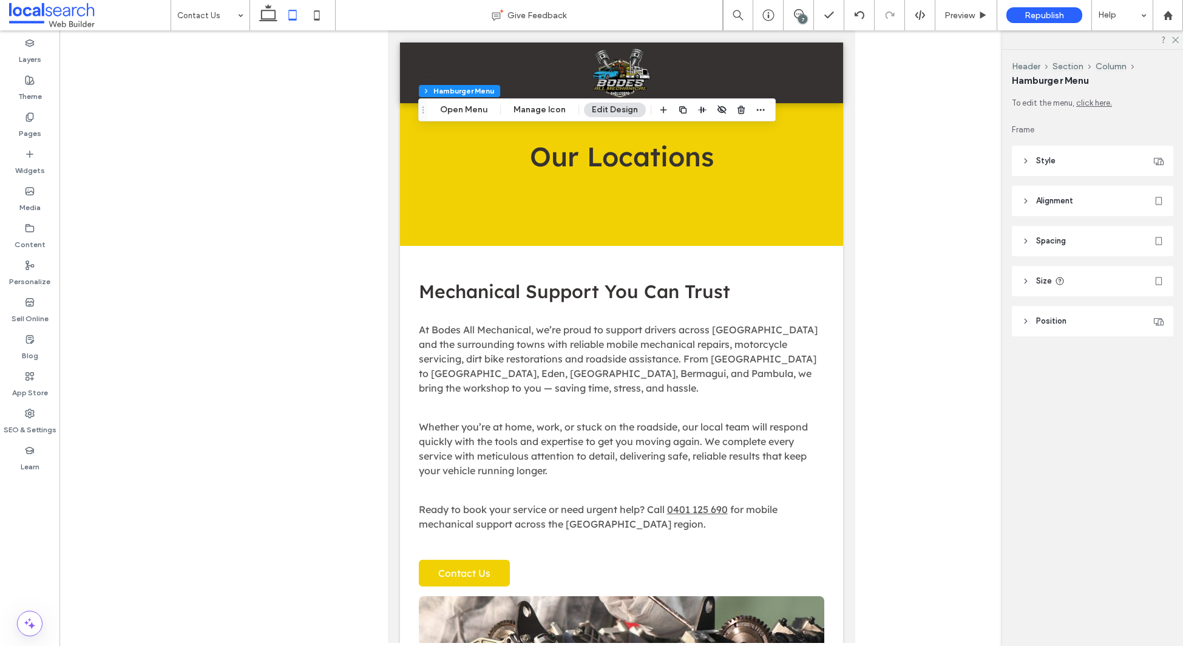
drag, startPoint x: 1038, startPoint y: 154, endPoint x: 1040, endPoint y: 163, distance: 9.4
click at [1038, 154] on header "Style" at bounding box center [1092, 161] width 161 height 30
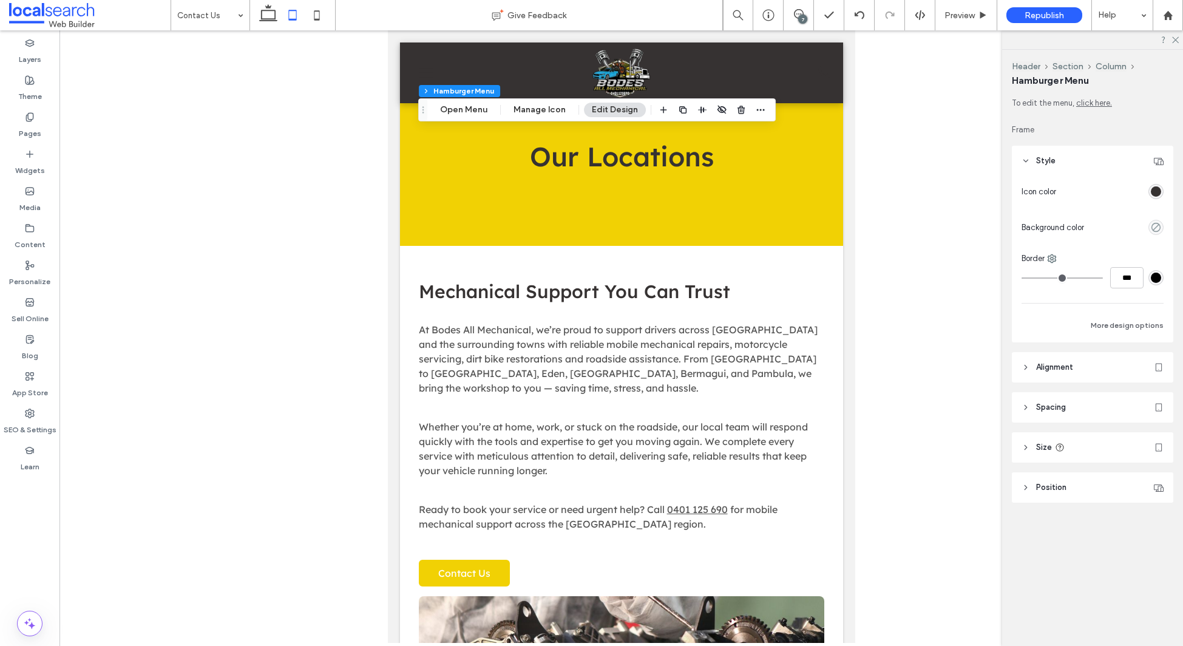
click at [1155, 191] on div "rgba(54, 50, 50, 1)" at bounding box center [1156, 191] width 10 height 10
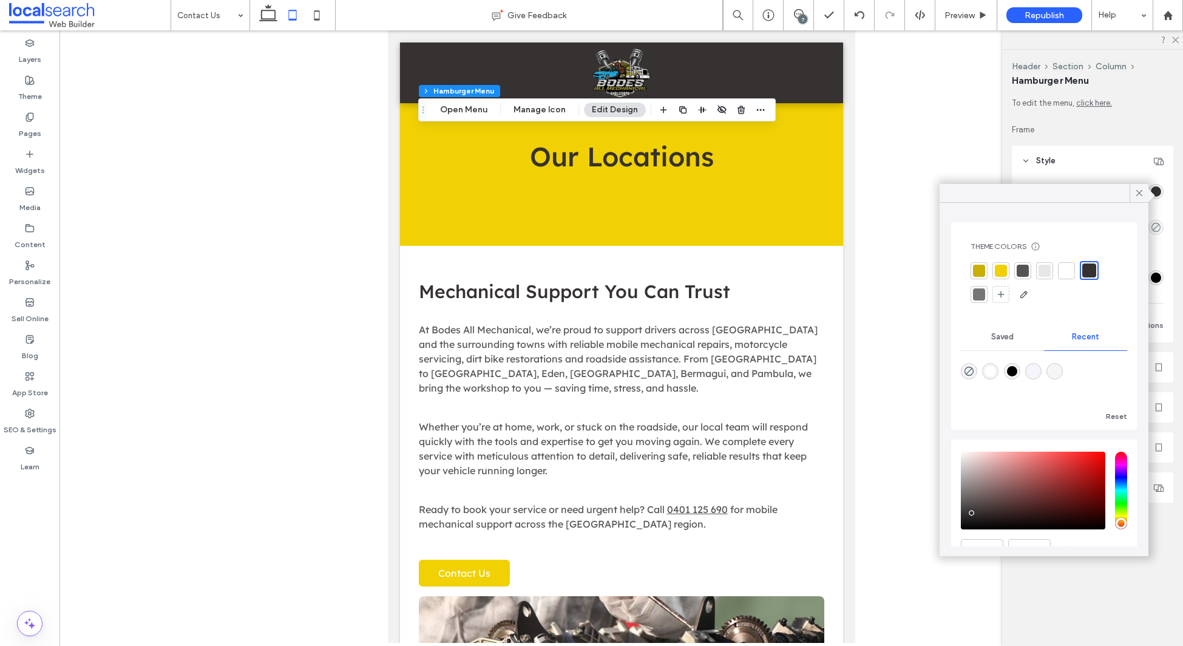
click at [1064, 272] on div at bounding box center [1067, 271] width 12 height 12
click at [1138, 192] on icon at bounding box center [1139, 193] width 11 height 11
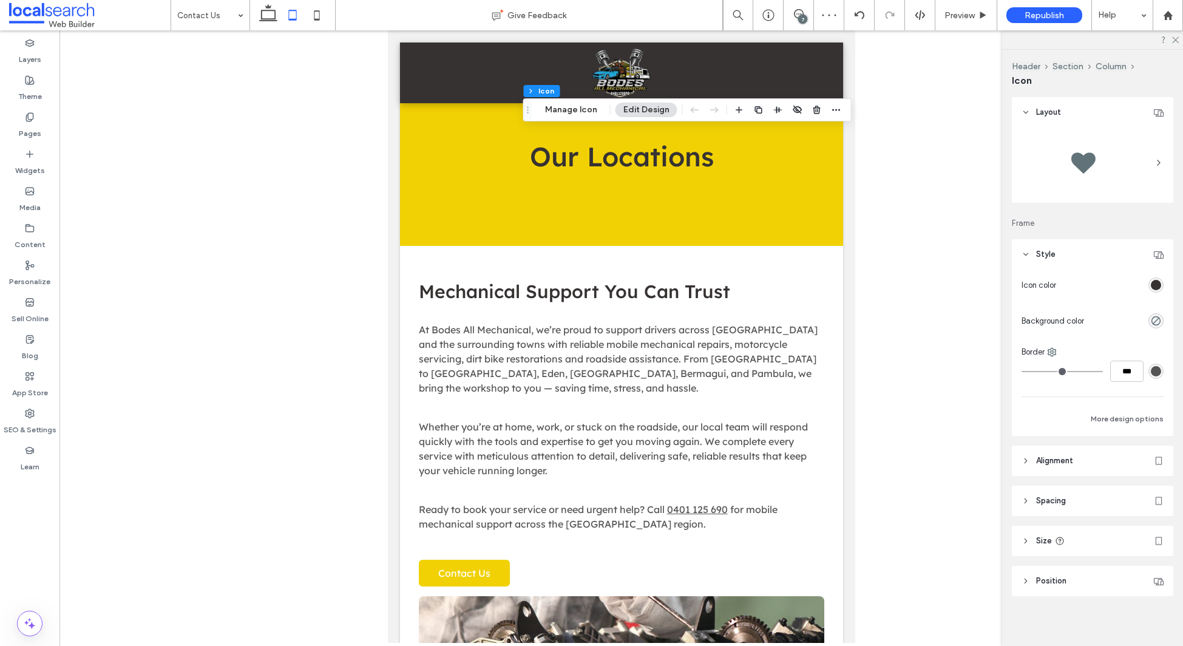
click at [1159, 287] on div "rgb(54, 50, 50)" at bounding box center [1156, 285] width 10 height 10
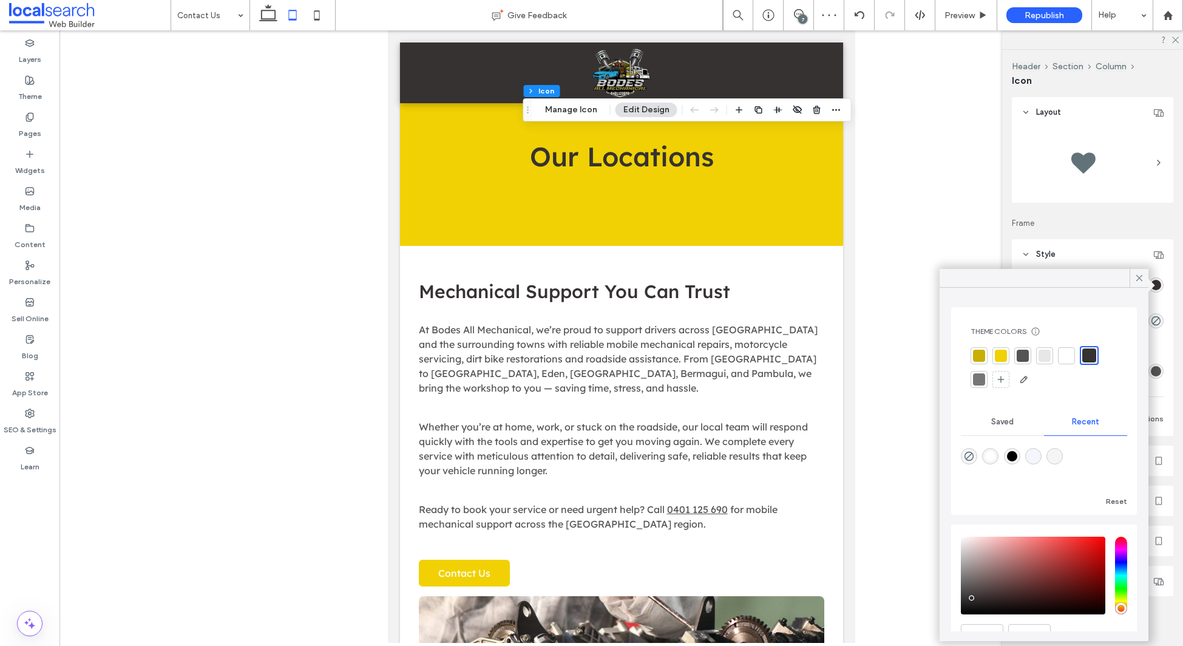
drag, startPoint x: 1073, startPoint y: 356, endPoint x: 1096, endPoint y: 336, distance: 30.6
click at [1073, 356] on div at bounding box center [1066, 355] width 17 height 17
click at [1139, 279] on icon at bounding box center [1139, 278] width 11 height 11
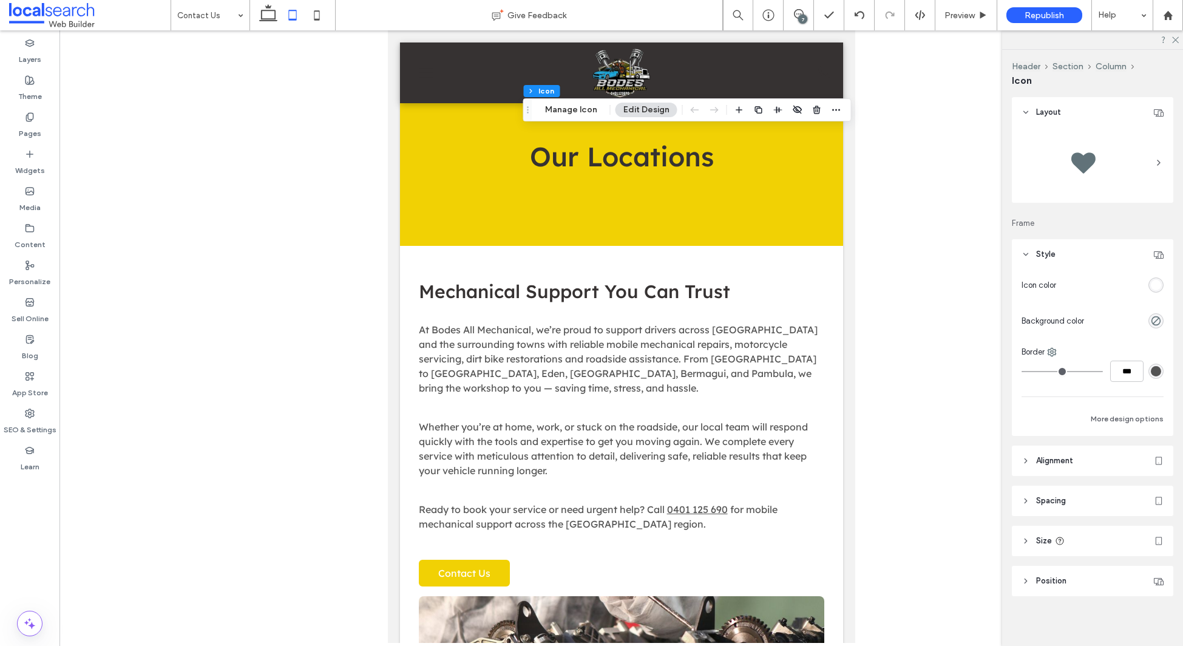
click at [1062, 537] on icon at bounding box center [1060, 541] width 10 height 10
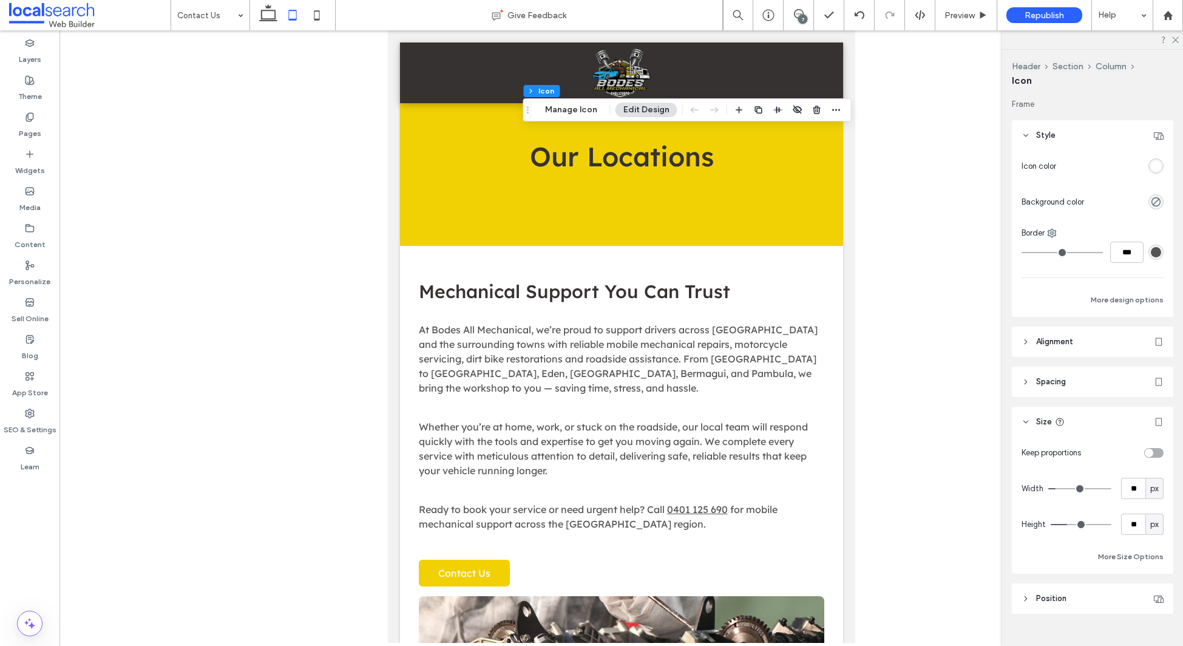
scroll to position [121, 0]
click at [1135, 489] on input "**" at bounding box center [1133, 486] width 24 height 21
type input "**"
click at [1151, 450] on div "toggle" at bounding box center [1149, 451] width 8 height 8
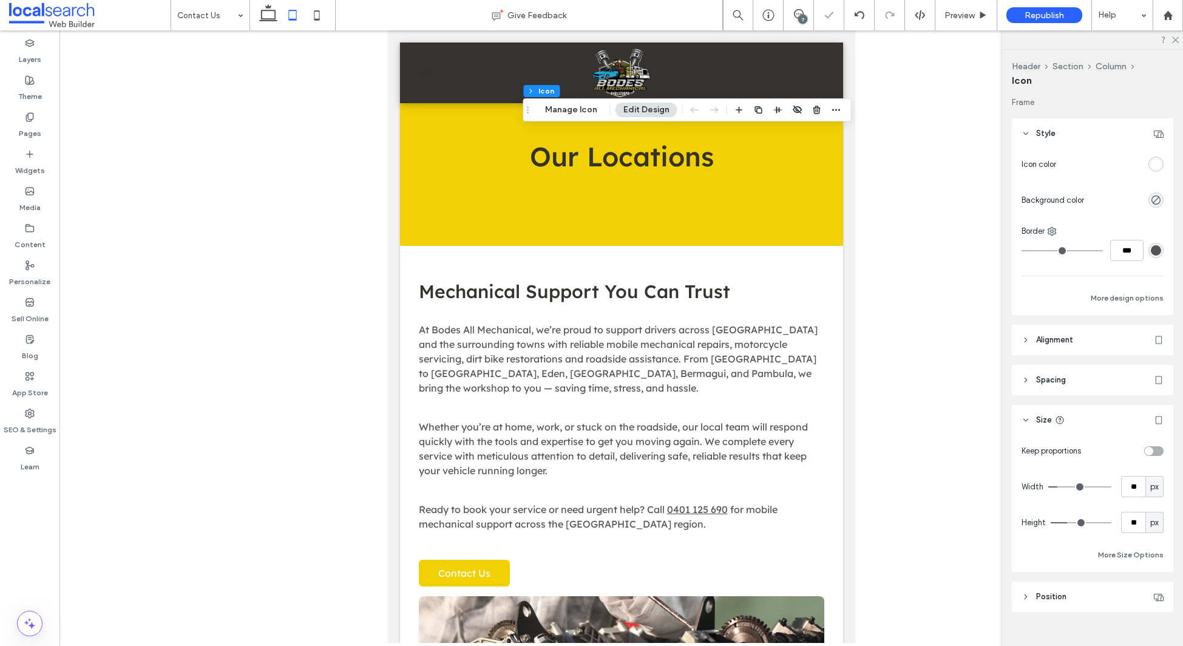
type input "*"
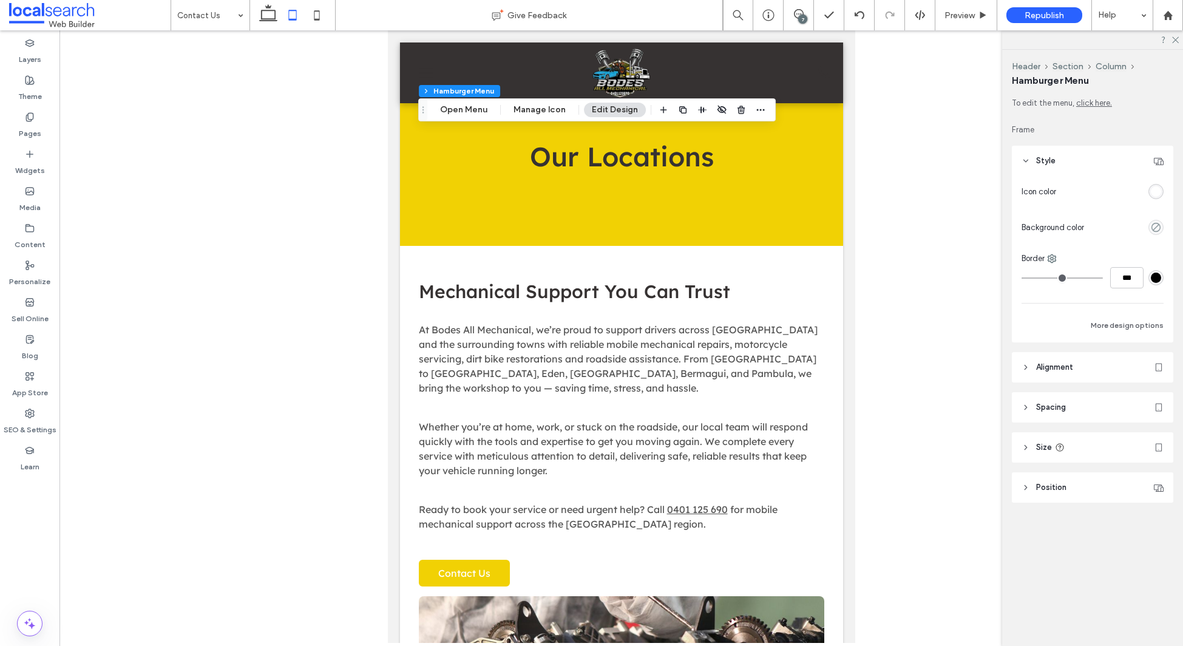
click at [1073, 446] on header "Size" at bounding box center [1092, 447] width 161 height 30
click at [1140, 483] on input "**" at bounding box center [1133, 477] width 24 height 21
click at [1127, 545] on button "More Size Options" at bounding box center [1131, 546] width 66 height 15
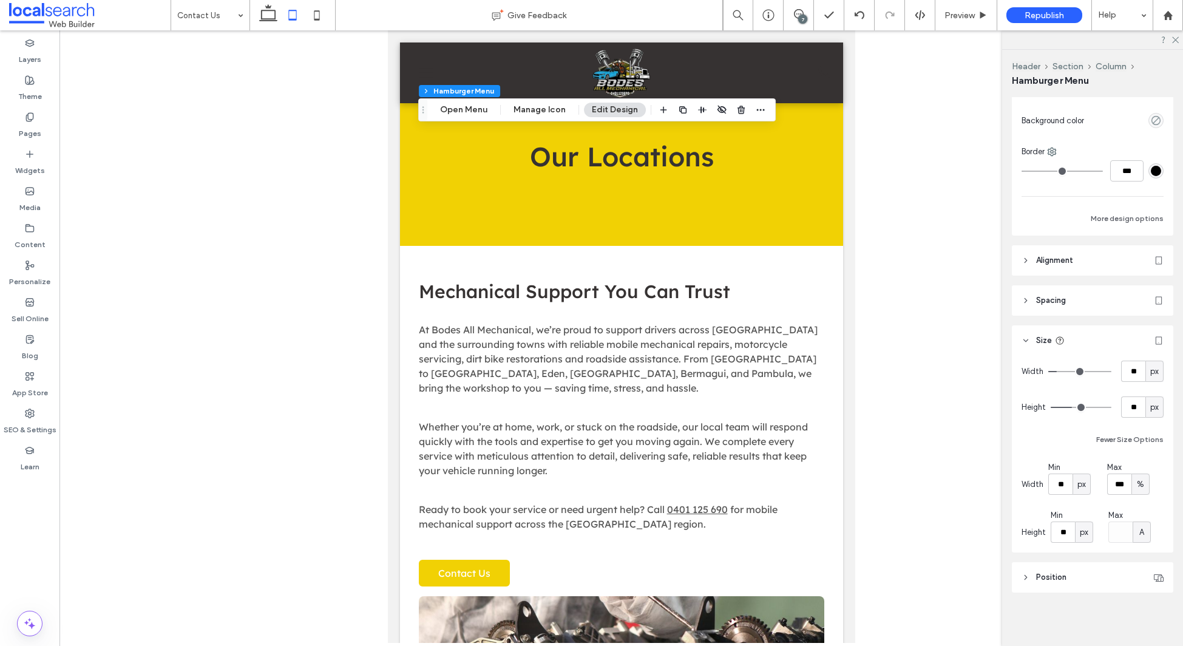
scroll to position [105, 0]
drag, startPoint x: 1138, startPoint y: 372, endPoint x: 1143, endPoint y: 377, distance: 6.9
click at [1138, 372] on input "**" at bounding box center [1133, 372] width 24 height 21
type input "**"
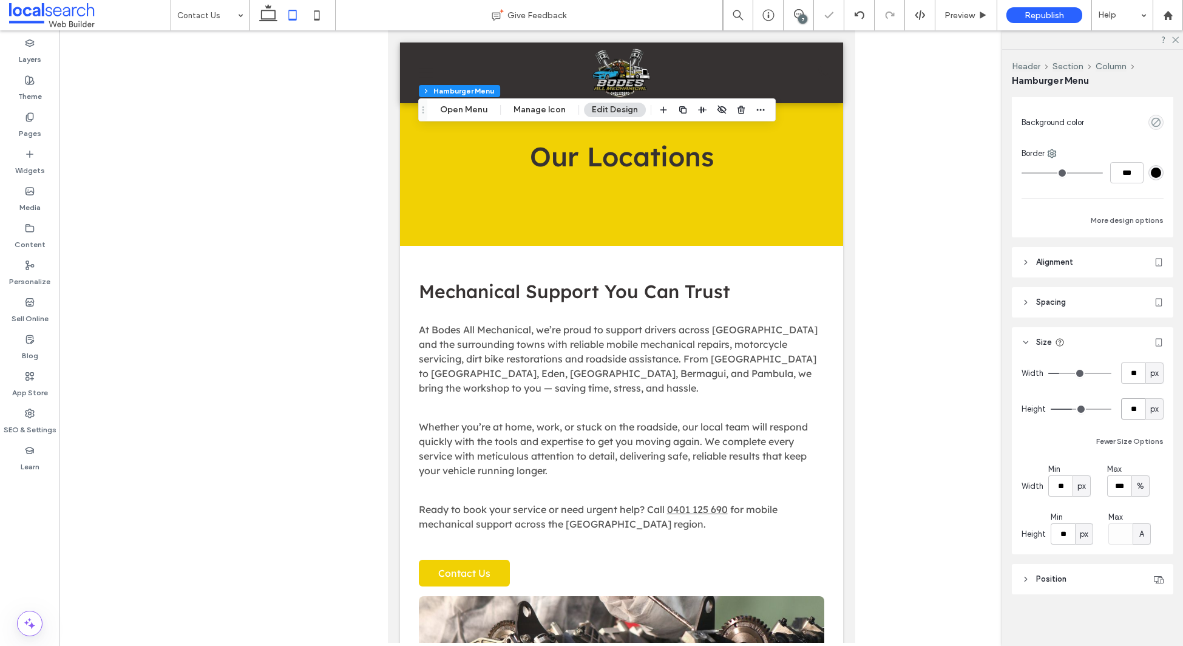
click at [1137, 409] on input "**" at bounding box center [1133, 408] width 24 height 21
type input "**"
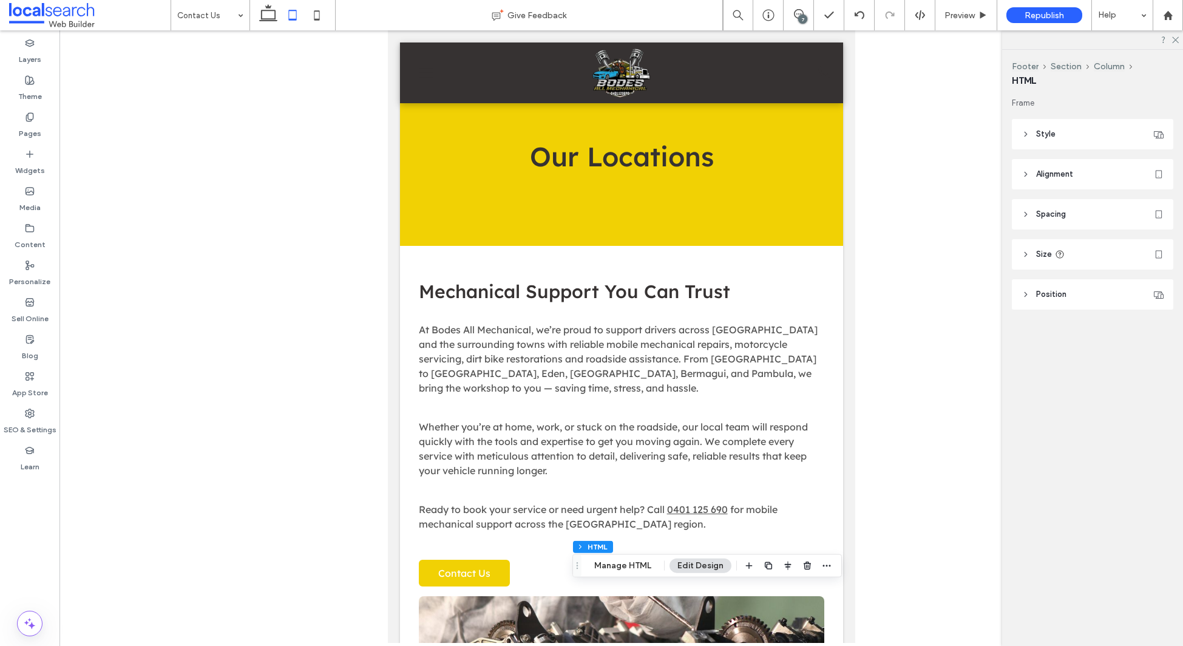
click at [1100, 276] on div "Frame Style Background color Border *** Alignment Spacing Padding (inner spacin…" at bounding box center [1096, 227] width 169 height 261
drag, startPoint x: 1095, startPoint y: 254, endPoint x: 1088, endPoint y: 255, distance: 7.3
click at [1095, 254] on header "Size" at bounding box center [1092, 254] width 161 height 30
click at [1156, 284] on span "%" at bounding box center [1154, 285] width 7 height 12
drag, startPoint x: 1154, startPoint y: 386, endPoint x: 1151, endPoint y: 372, distance: 14.9
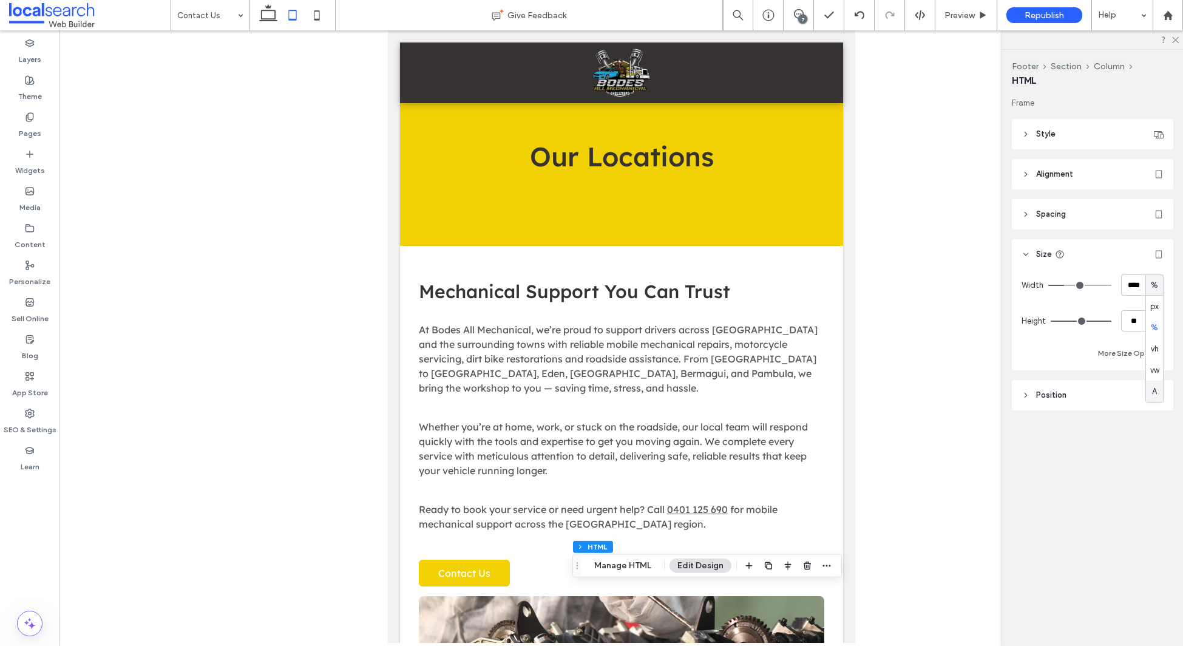
click at [1154, 386] on span "A" at bounding box center [1154, 392] width 5 height 12
type input "*"
drag, startPoint x: 1155, startPoint y: 321, endPoint x: 1159, endPoint y: 327, distance: 7.1
click at [1155, 321] on span "px" at bounding box center [1155, 321] width 8 height 12
drag, startPoint x: 1154, startPoint y: 426, endPoint x: 1147, endPoint y: 421, distance: 7.8
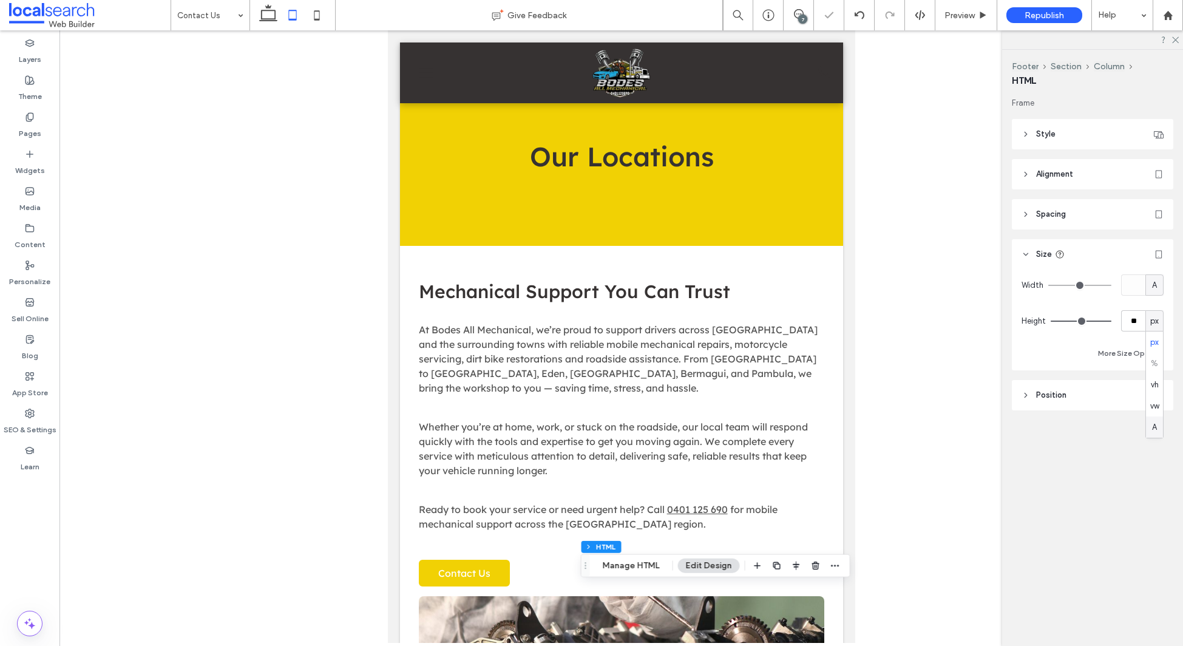
click at [1153, 426] on span "A" at bounding box center [1154, 427] width 5 height 12
type input "*"
click at [311, 16] on icon at bounding box center [317, 15] width 24 height 24
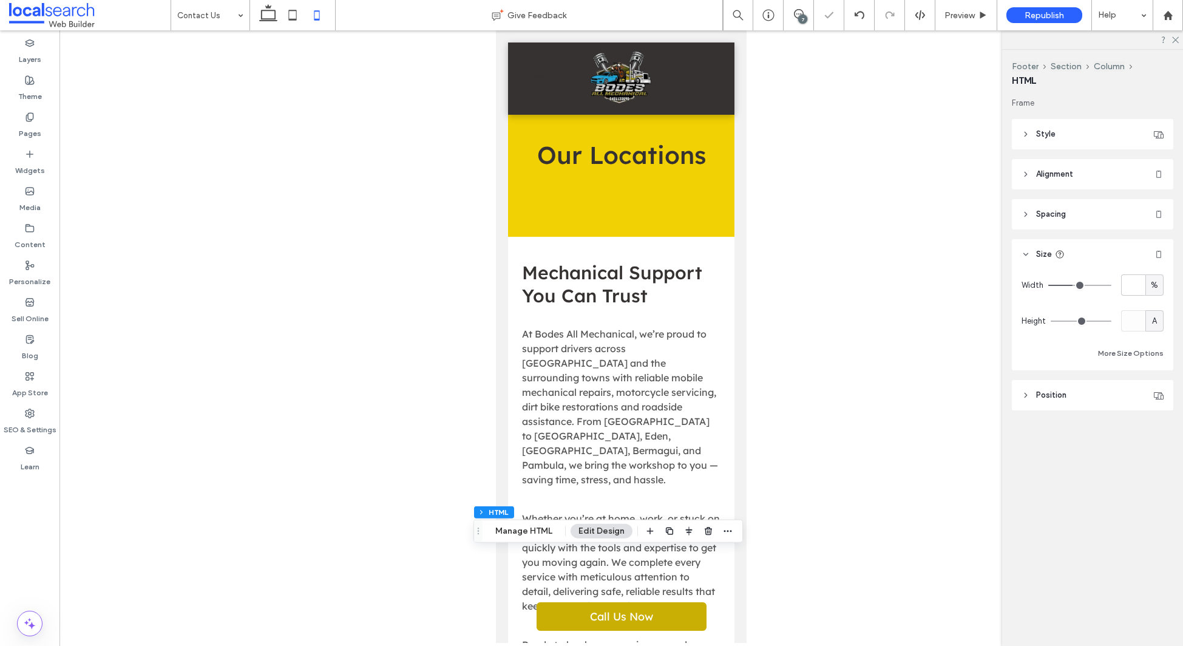
type input "**"
type input "****"
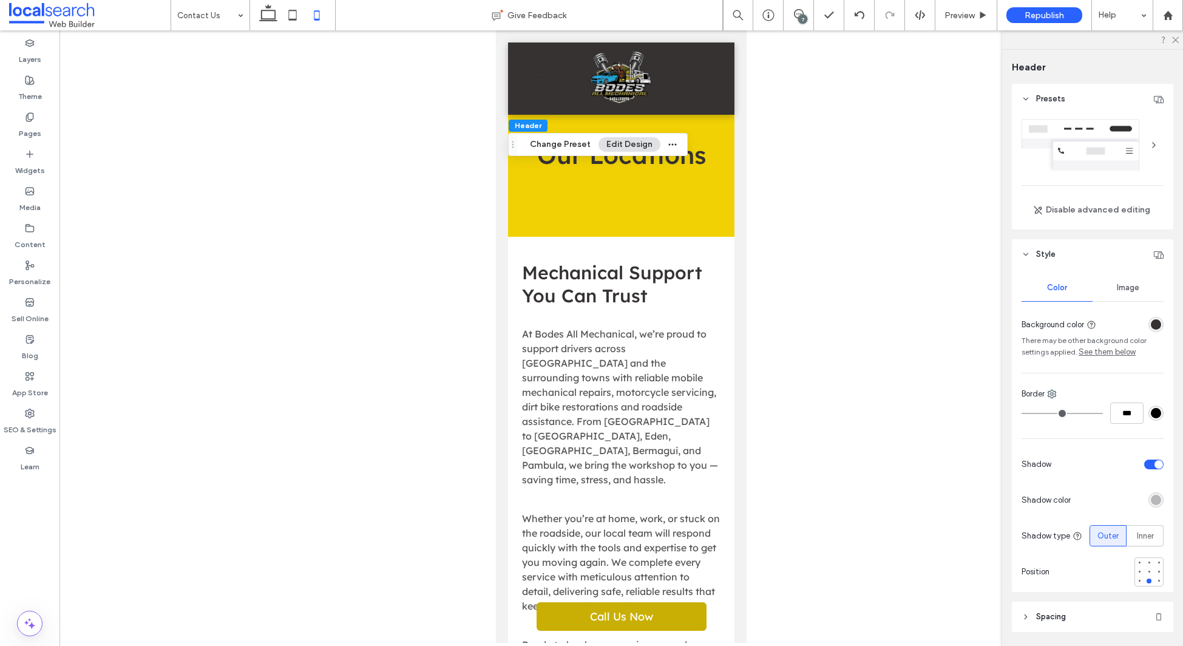
scroll to position [191, 0]
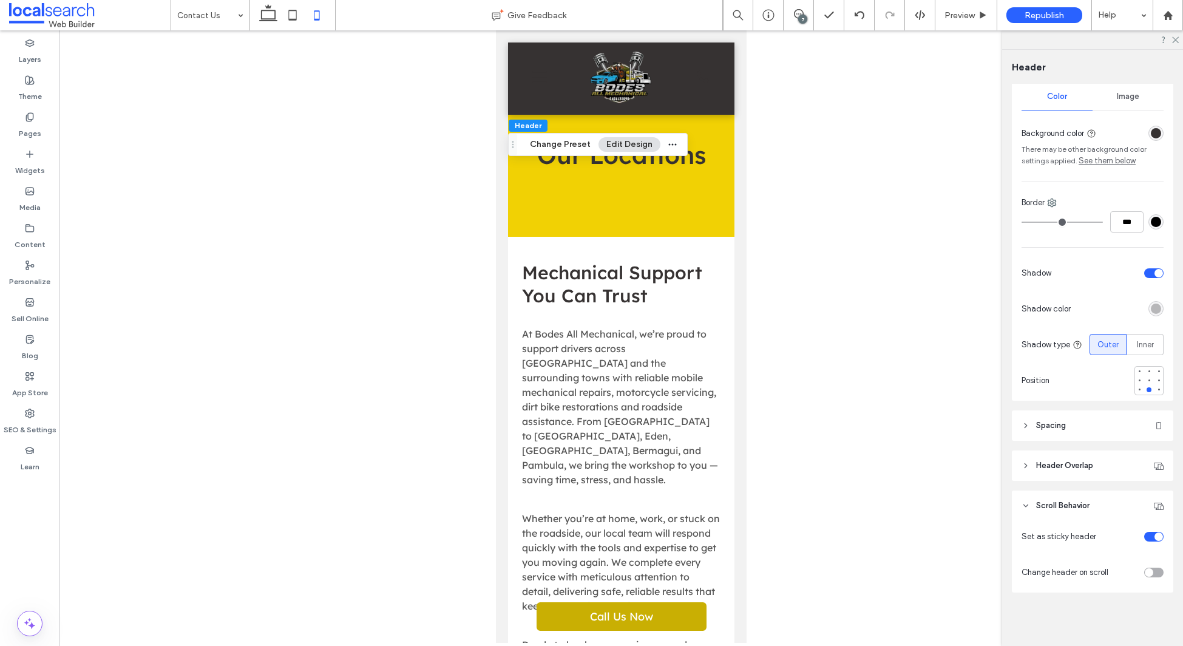
click at [1080, 414] on header "Spacing" at bounding box center [1092, 425] width 161 height 30
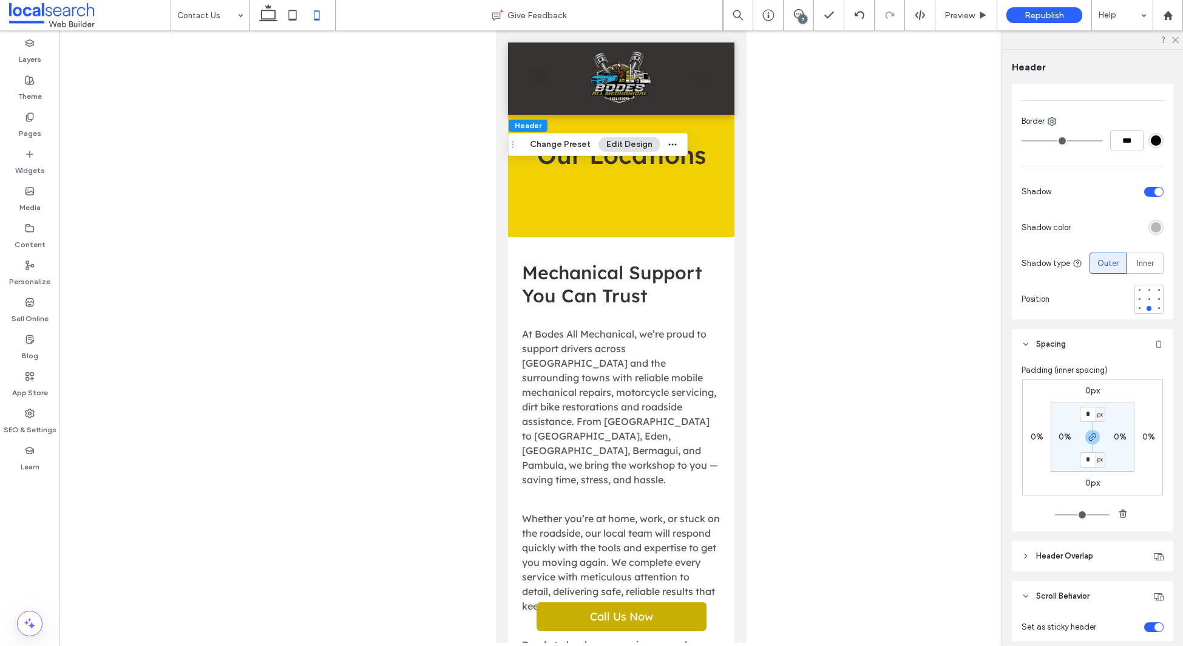
scroll to position [291, 0]
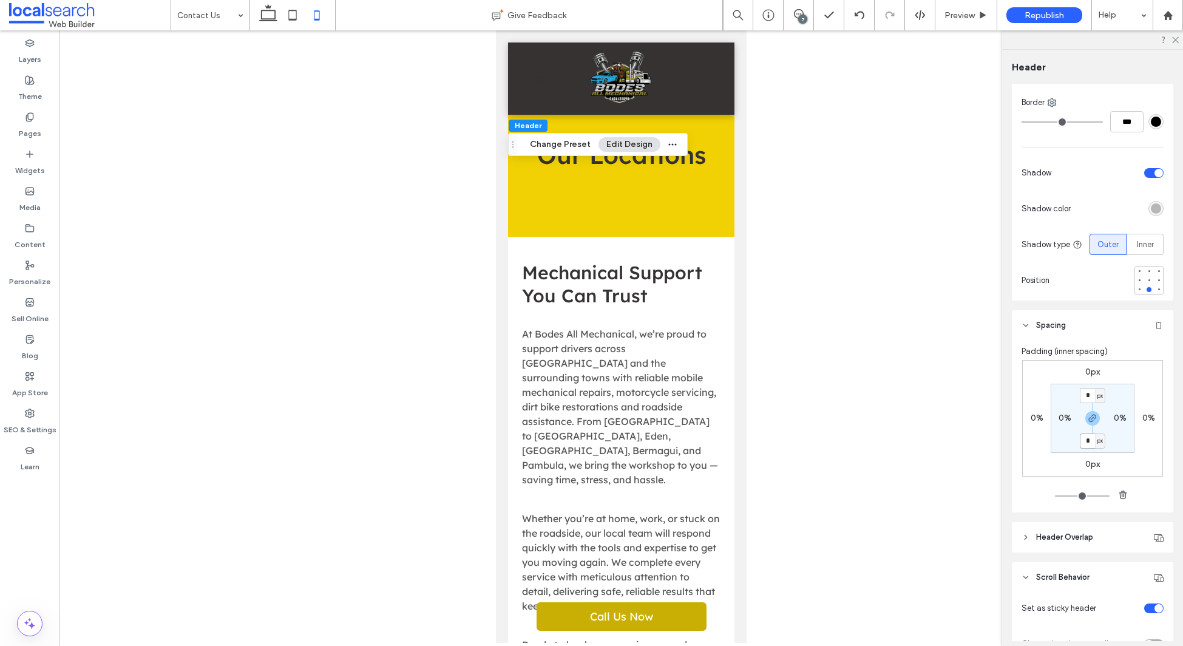
click at [1090, 441] on input "*" at bounding box center [1088, 440] width 16 height 15
type input "*"
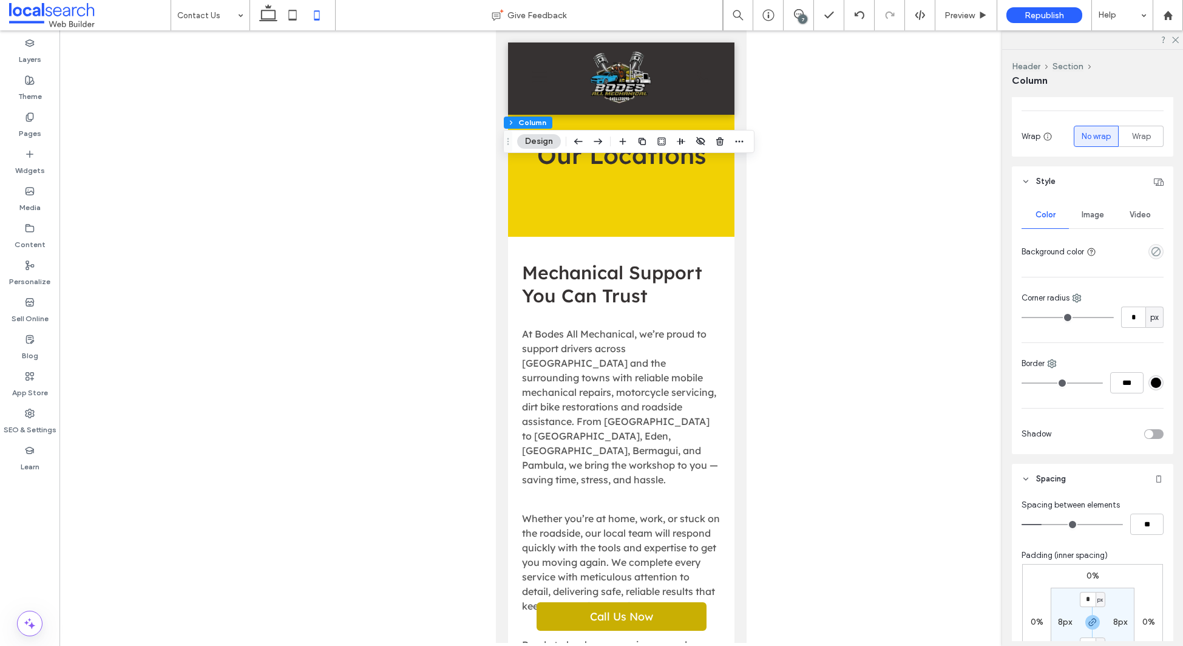
scroll to position [349, 0]
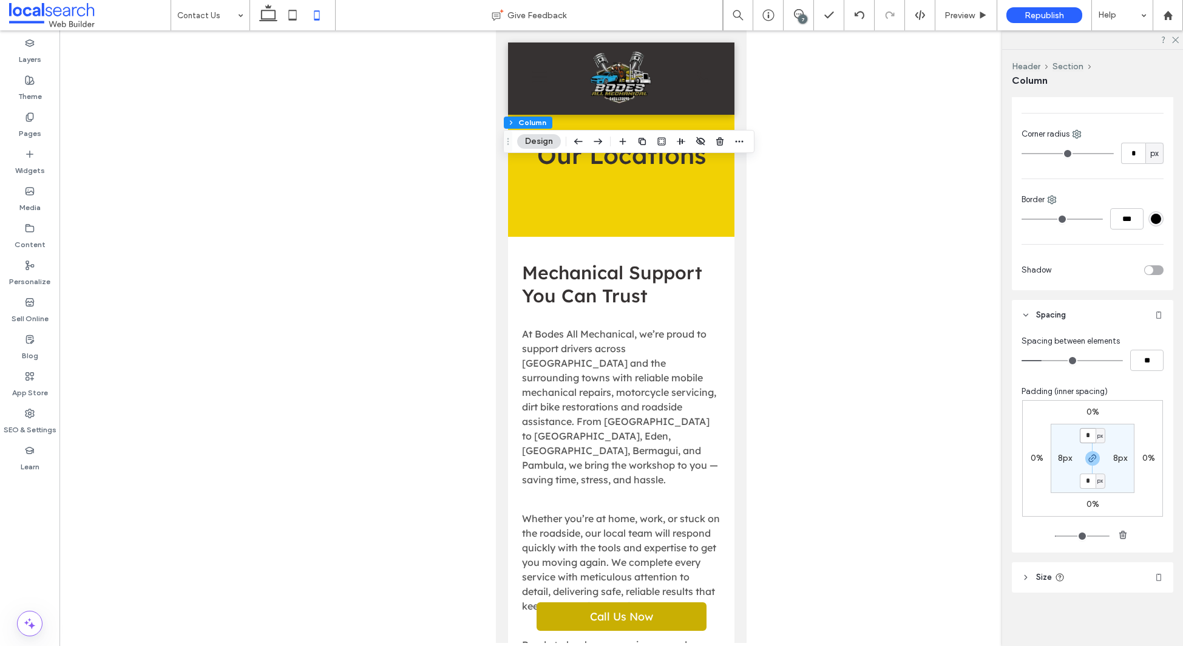
click at [1089, 433] on input "*" at bounding box center [1088, 435] width 16 height 15
type input "*"
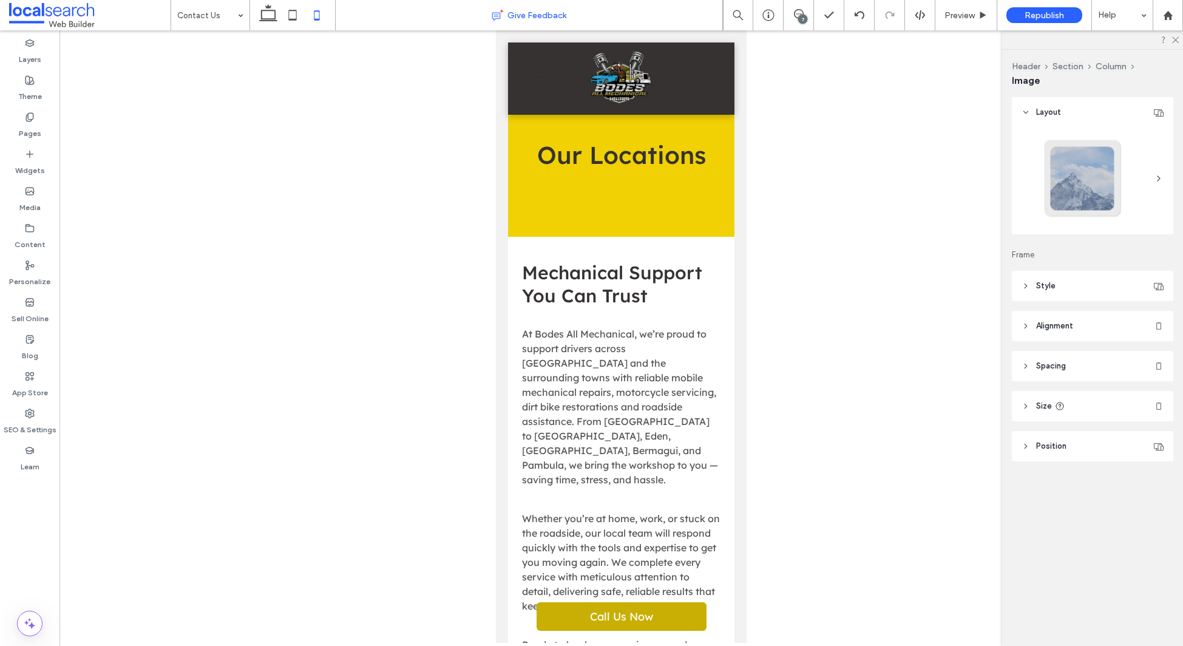
type input "***"
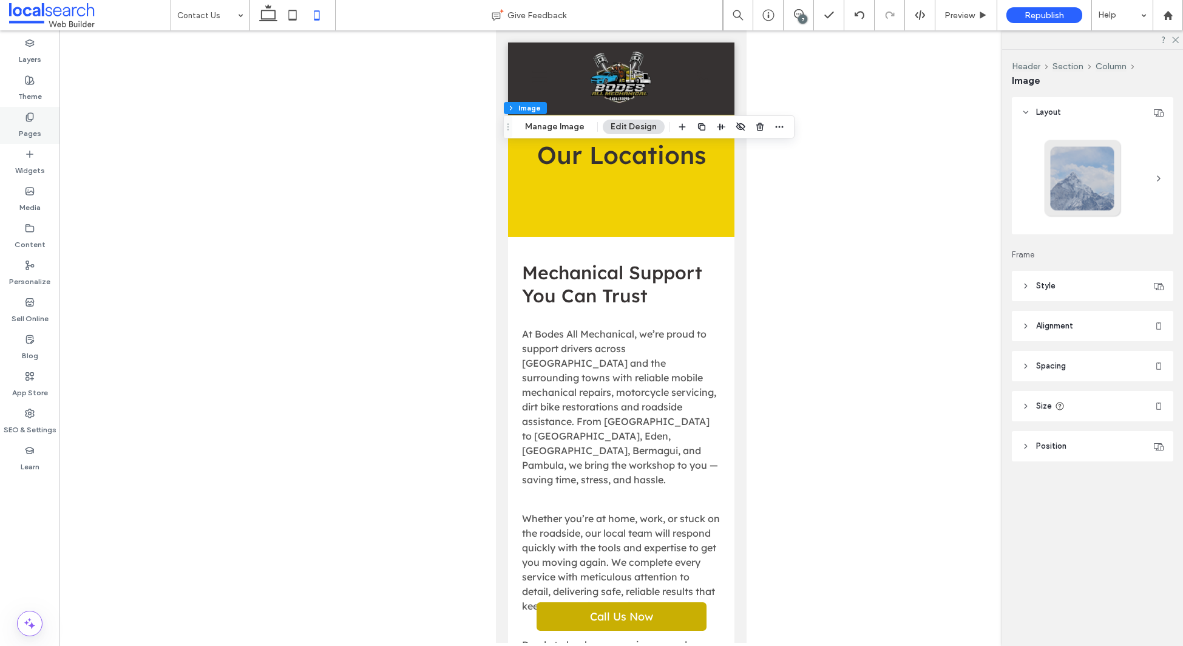
click at [27, 127] on label "Pages" at bounding box center [30, 130] width 22 height 17
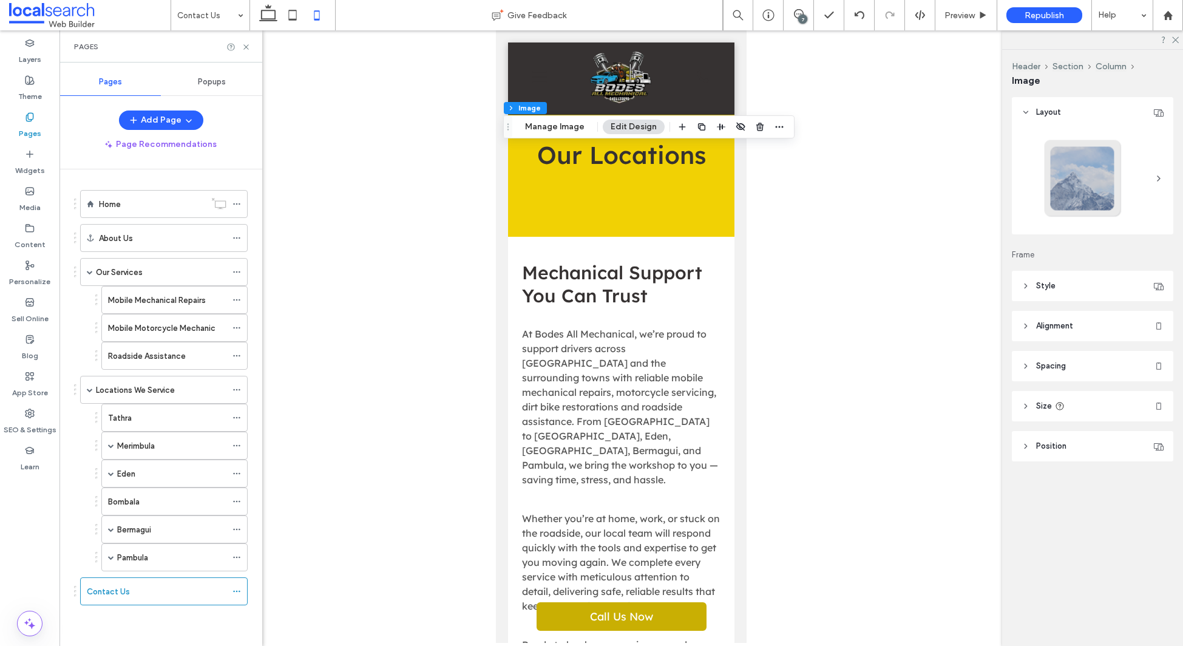
click at [151, 423] on div "Tathra" at bounding box center [167, 418] width 118 height 13
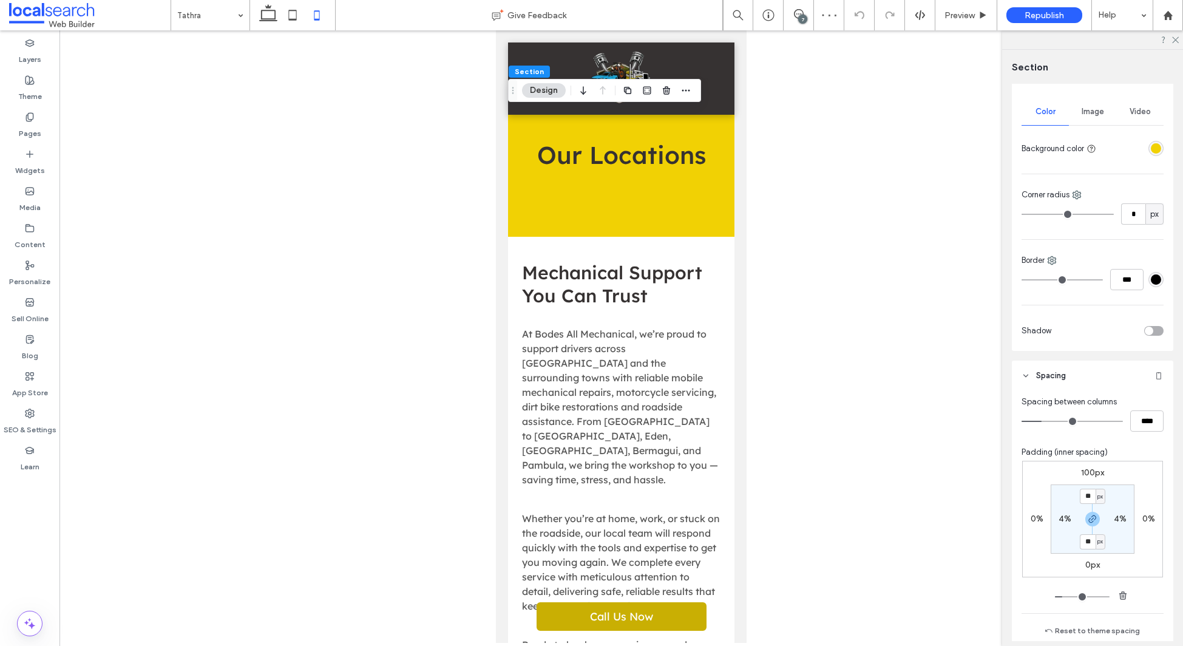
scroll to position [192, 0]
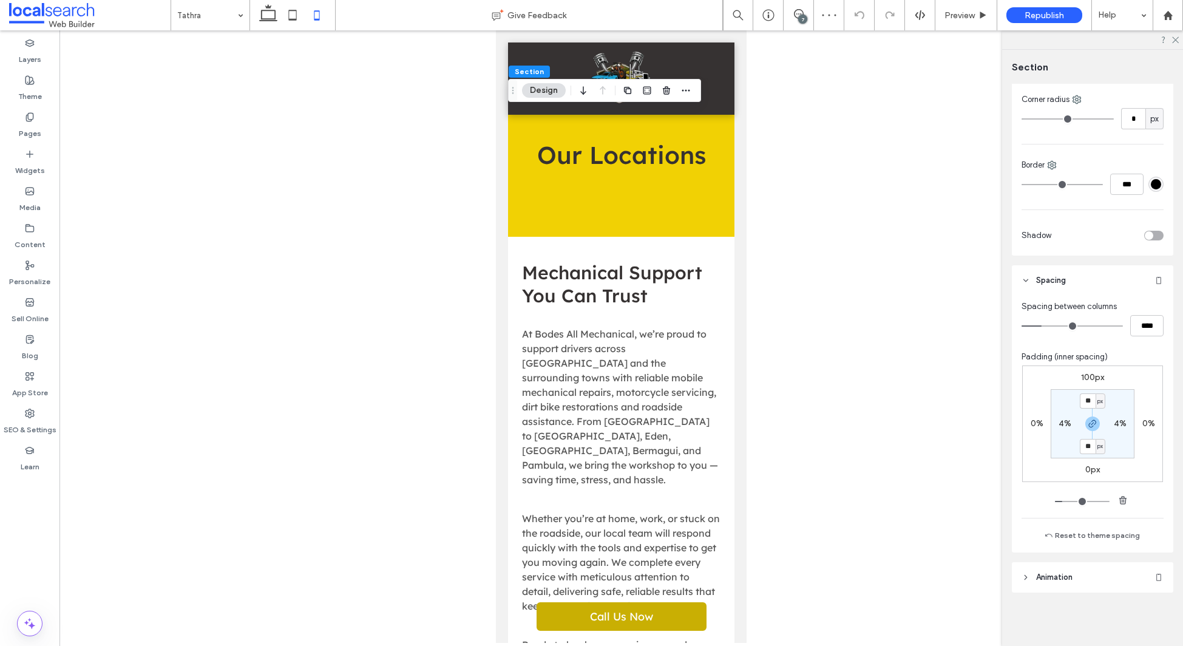
click at [1092, 375] on label "100px" at bounding box center [1092, 377] width 23 height 10
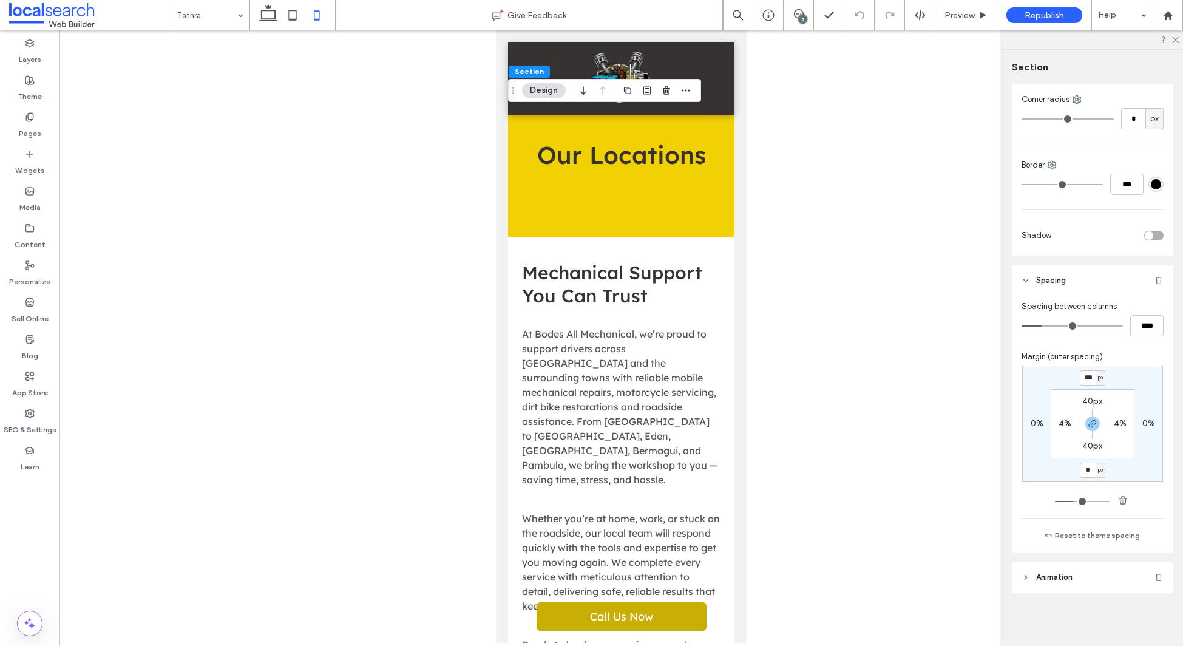
type input "*"
click at [860, 10] on icon at bounding box center [860, 15] width 10 height 10
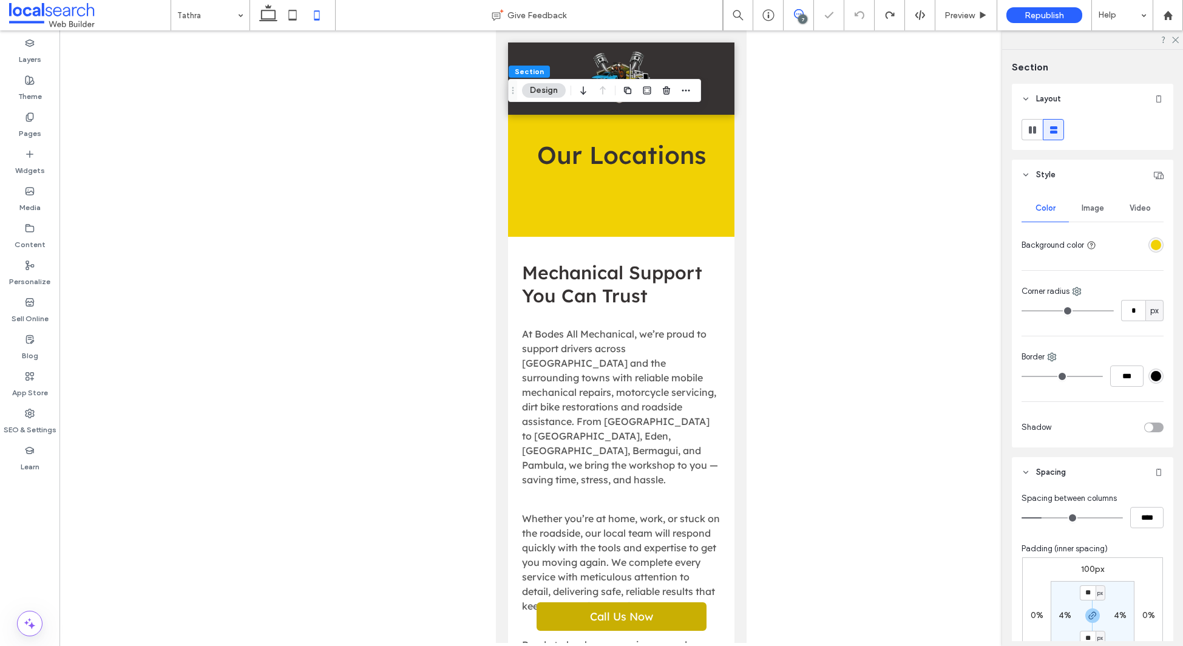
click at [799, 12] on icon at bounding box center [799, 14] width 10 height 10
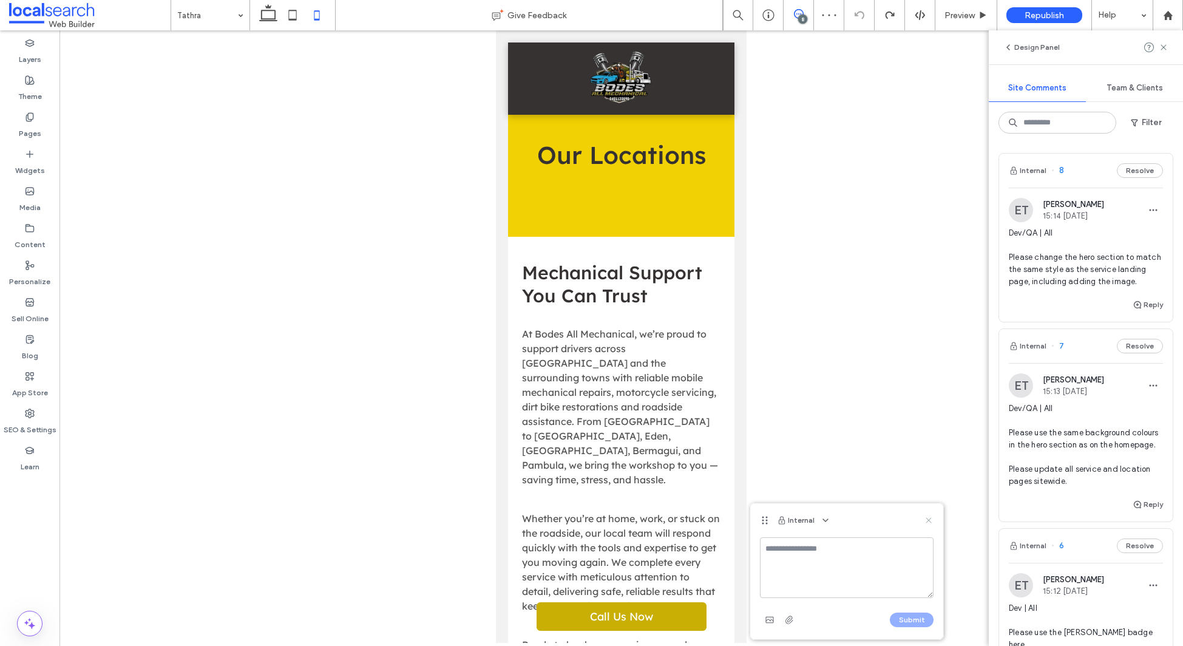
drag, startPoint x: 923, startPoint y: 518, endPoint x: 928, endPoint y: 523, distance: 7.7
click at [923, 518] on div "Internal" at bounding box center [846, 520] width 193 height 34
click at [928, 523] on icon at bounding box center [929, 520] width 10 height 10
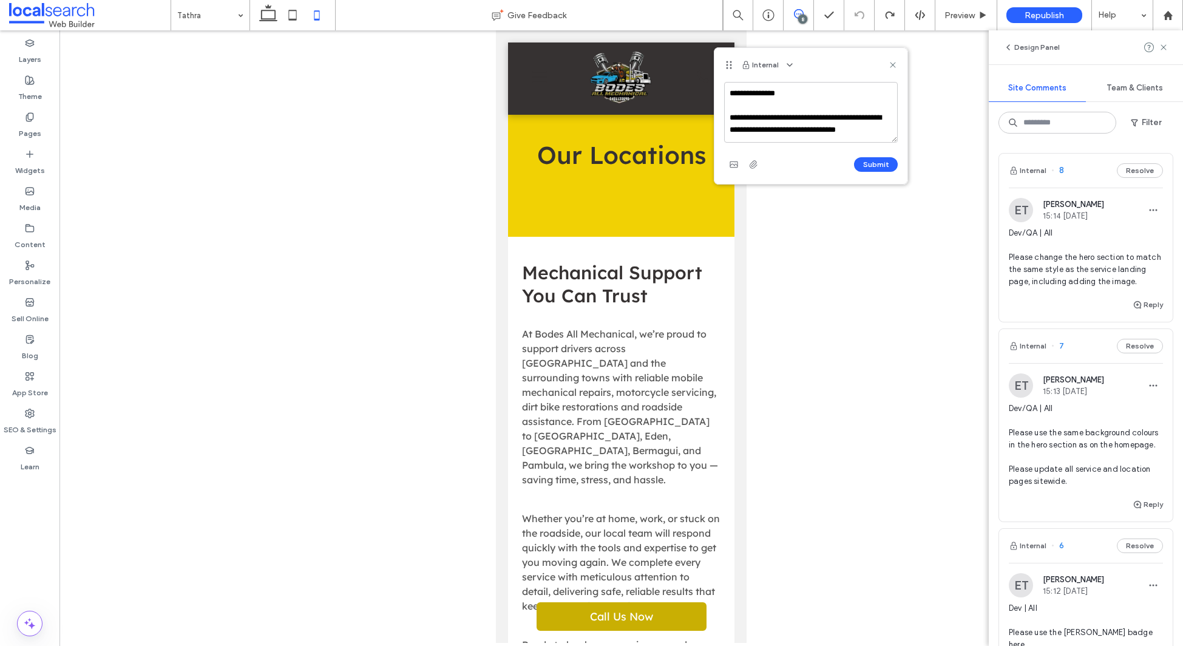
scroll to position [4, 0]
type textarea "**********"
click at [879, 164] on button "Submit" at bounding box center [876, 164] width 44 height 15
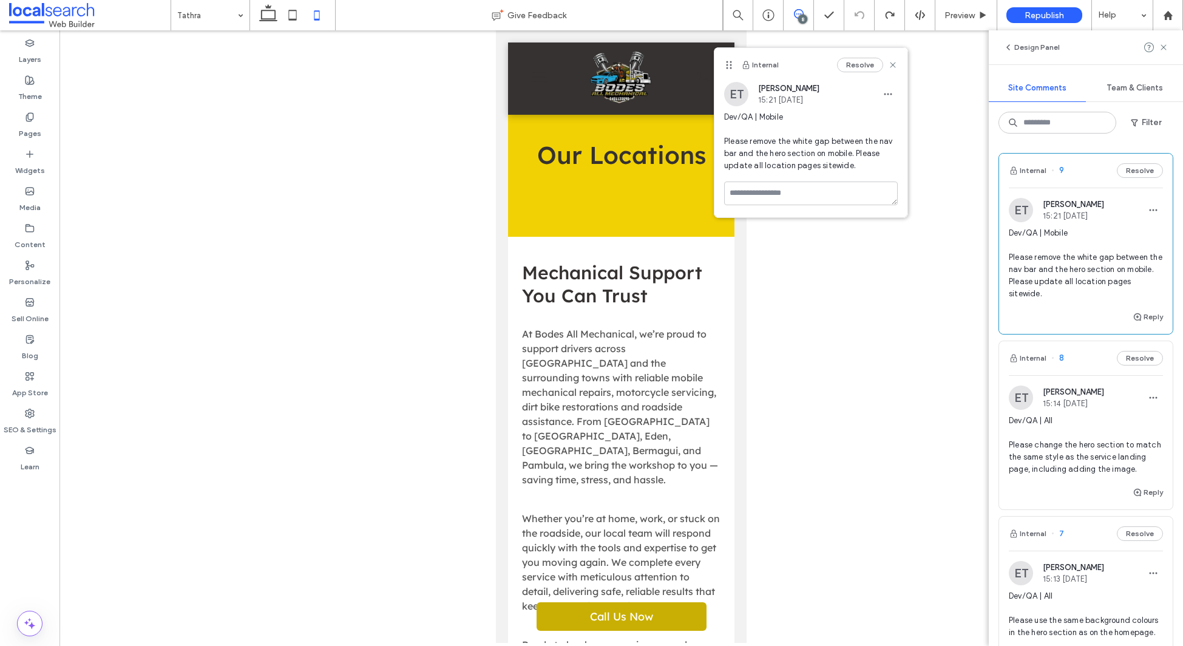
scroll to position [0, 0]
click at [893, 67] on icon at bounding box center [893, 65] width 10 height 10
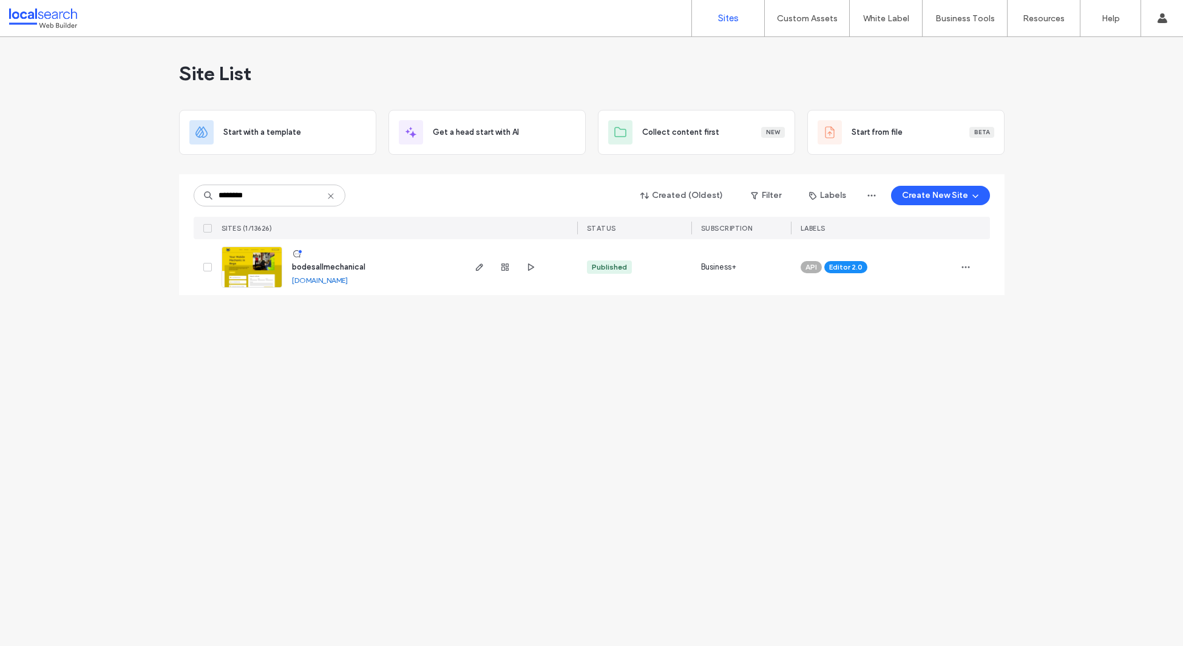
click at [333, 197] on icon at bounding box center [331, 196] width 10 height 10
paste input "********"
type input "********"
click at [331, 194] on icon at bounding box center [331, 196] width 10 height 10
paste input "********"
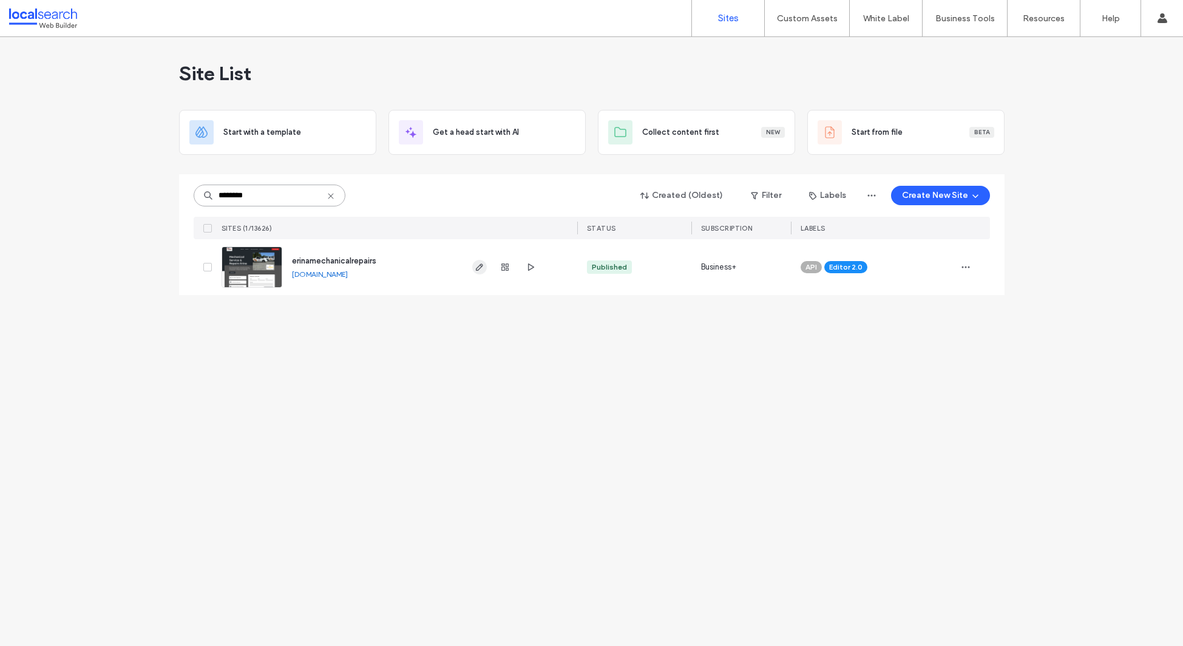
type input "********"
click at [330, 192] on icon at bounding box center [331, 196] width 10 height 10
paste input "********"
type input "********"
click at [812, 46] on label "Custom Templates" at bounding box center [809, 49] width 71 height 9
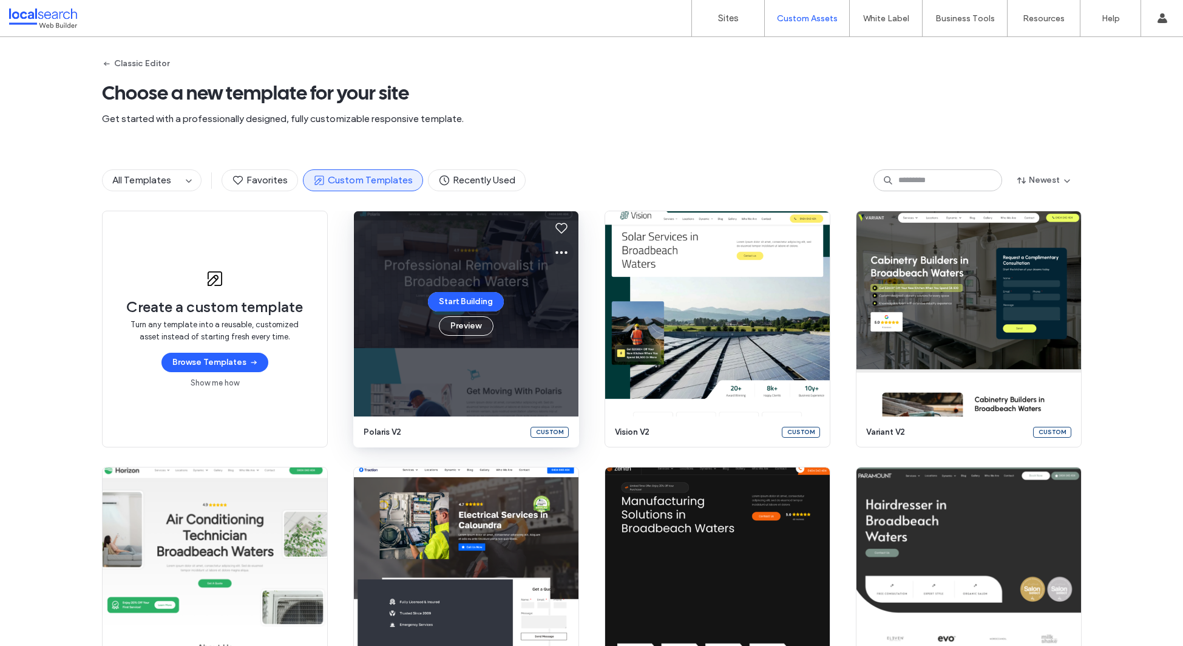
click at [554, 250] on icon at bounding box center [561, 252] width 15 height 15
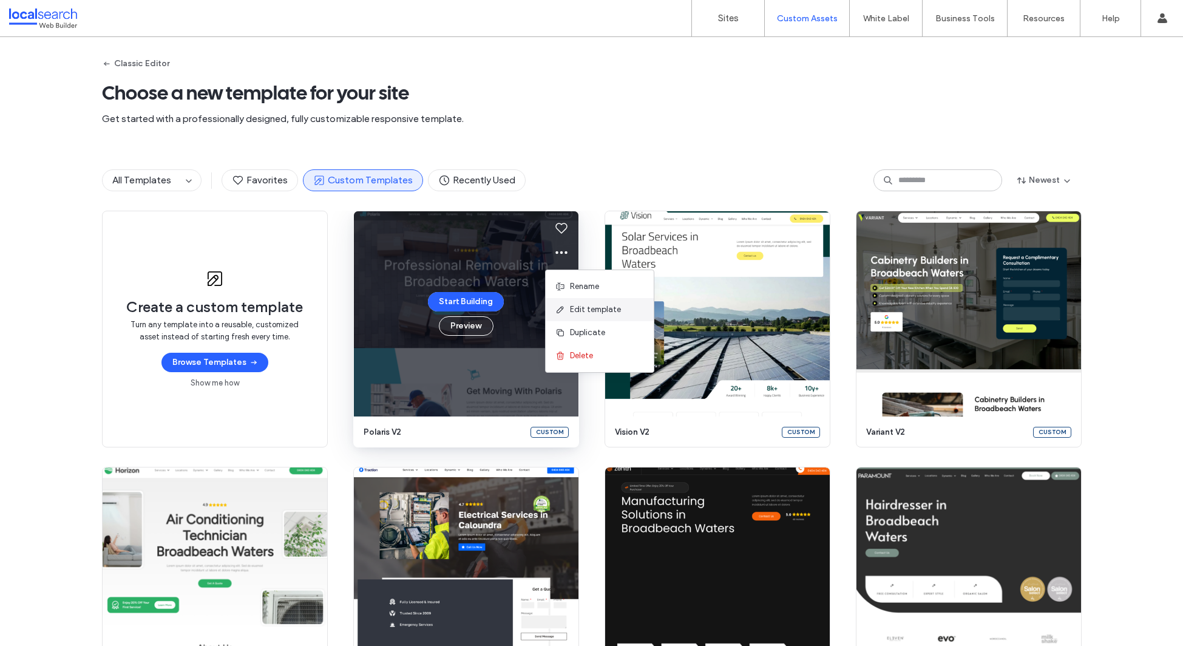
click at [590, 313] on span "Edit template" at bounding box center [595, 310] width 51 height 12
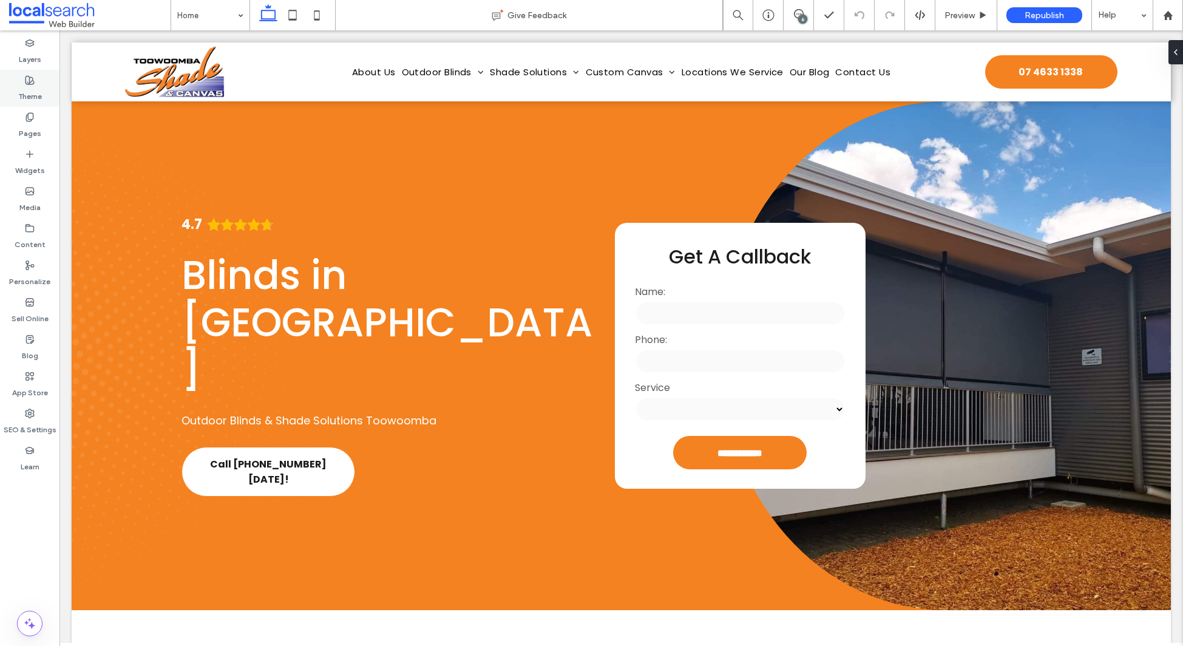
drag, startPoint x: 32, startPoint y: 87, endPoint x: 38, endPoint y: 87, distance: 6.1
click at [32, 87] on label "Theme" at bounding box center [30, 93] width 24 height 17
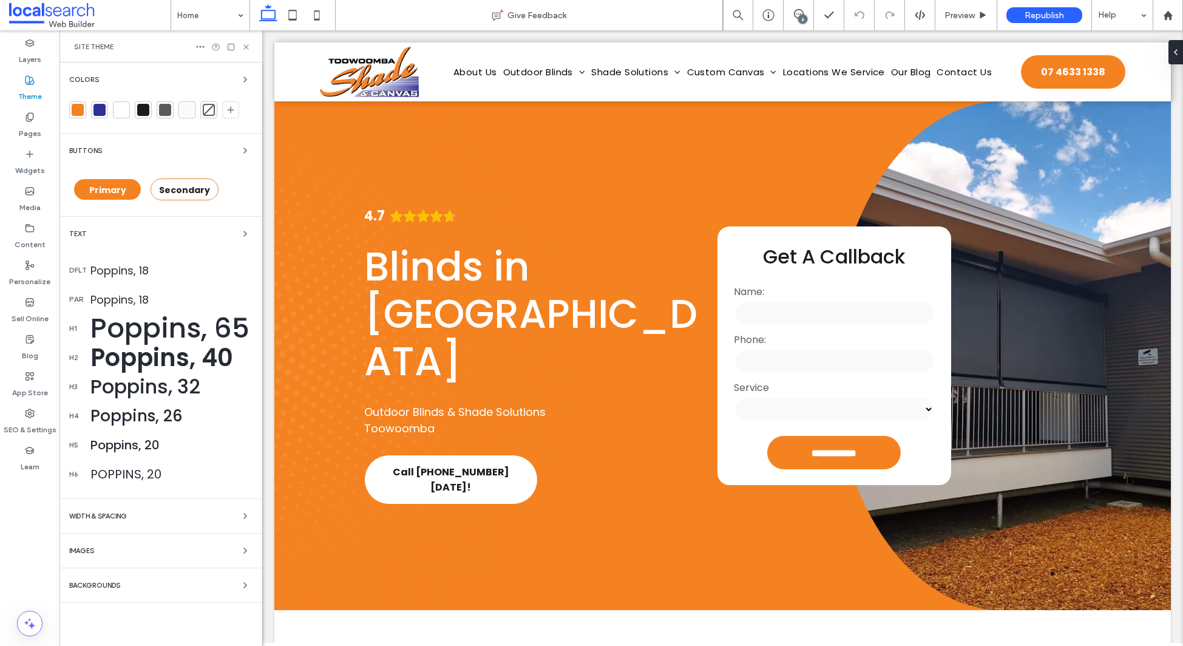
click at [78, 109] on div at bounding box center [78, 110] width 12 height 12
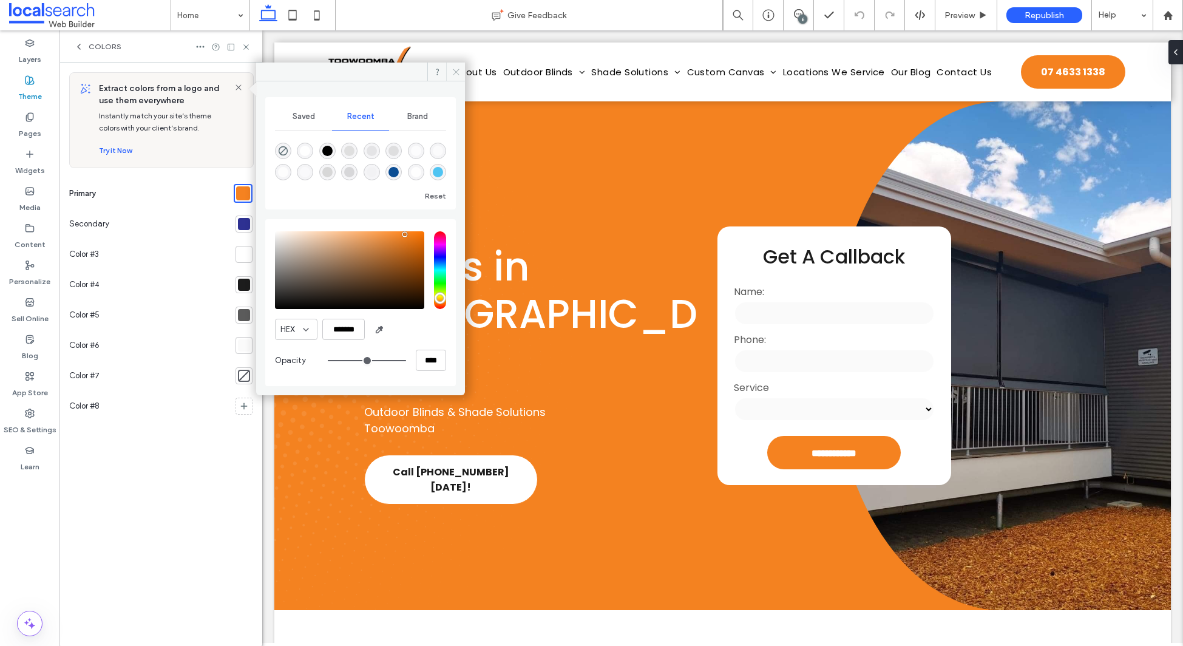
click at [452, 70] on icon at bounding box center [456, 71] width 9 height 9
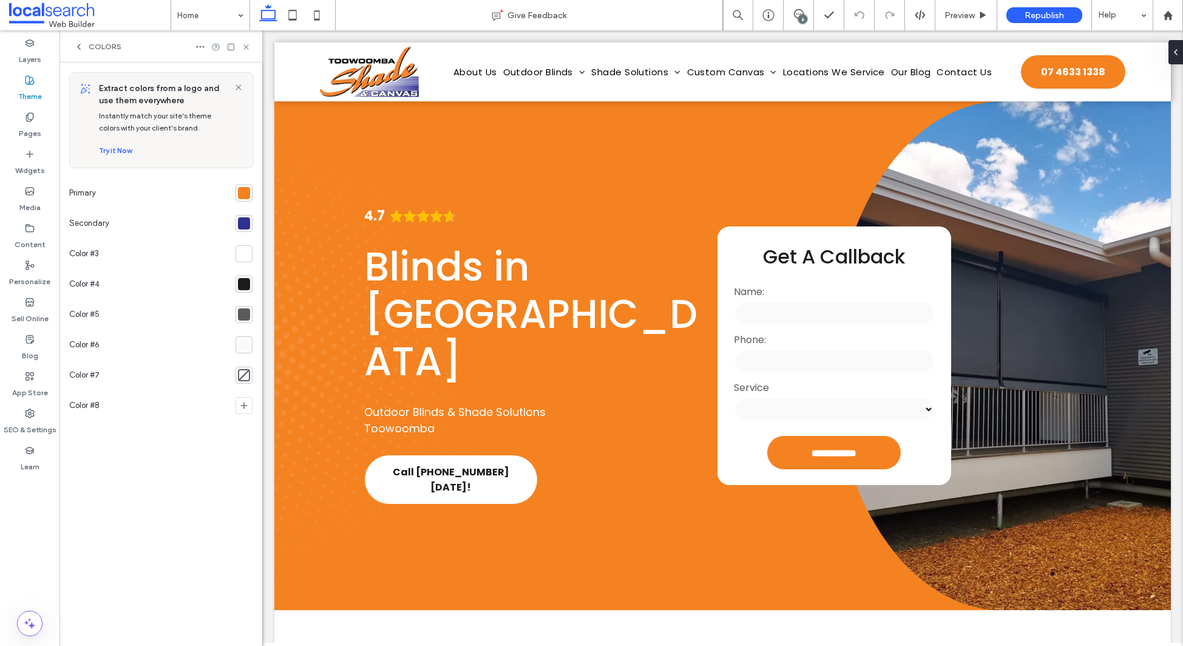
click at [239, 193] on div at bounding box center [244, 193] width 12 height 12
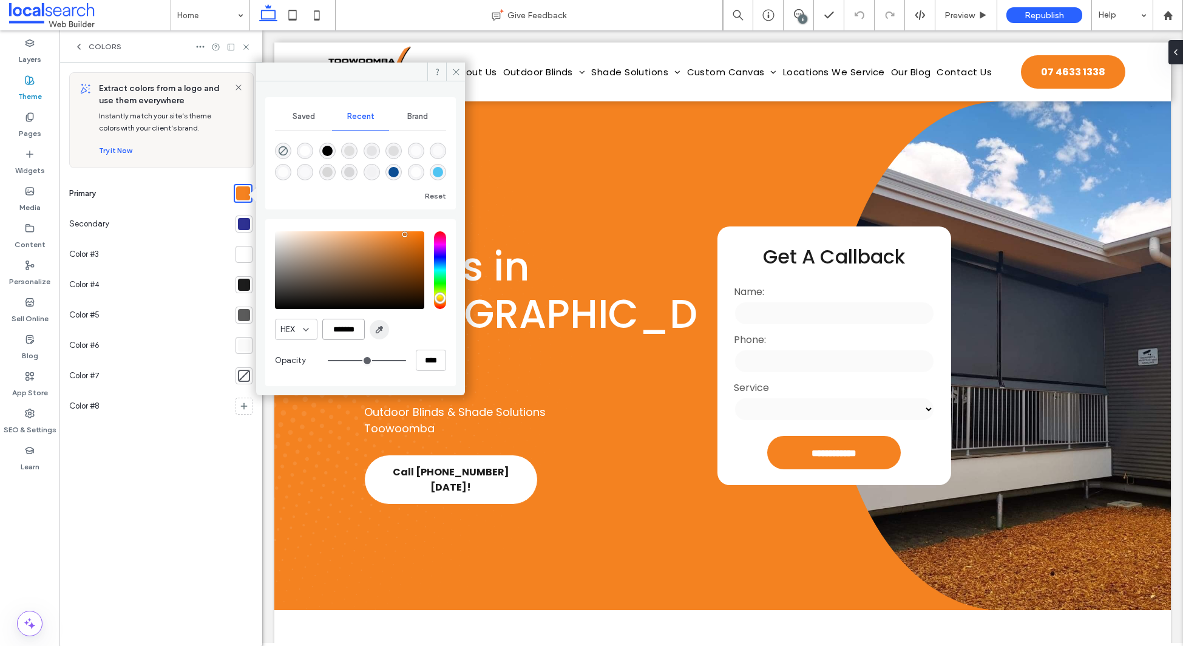
drag, startPoint x: 337, startPoint y: 330, endPoint x: 373, endPoint y: 335, distance: 36.2
click at [325, 328] on input "*******" at bounding box center [343, 329] width 42 height 21
click at [456, 72] on icon at bounding box center [456, 71] width 9 height 9
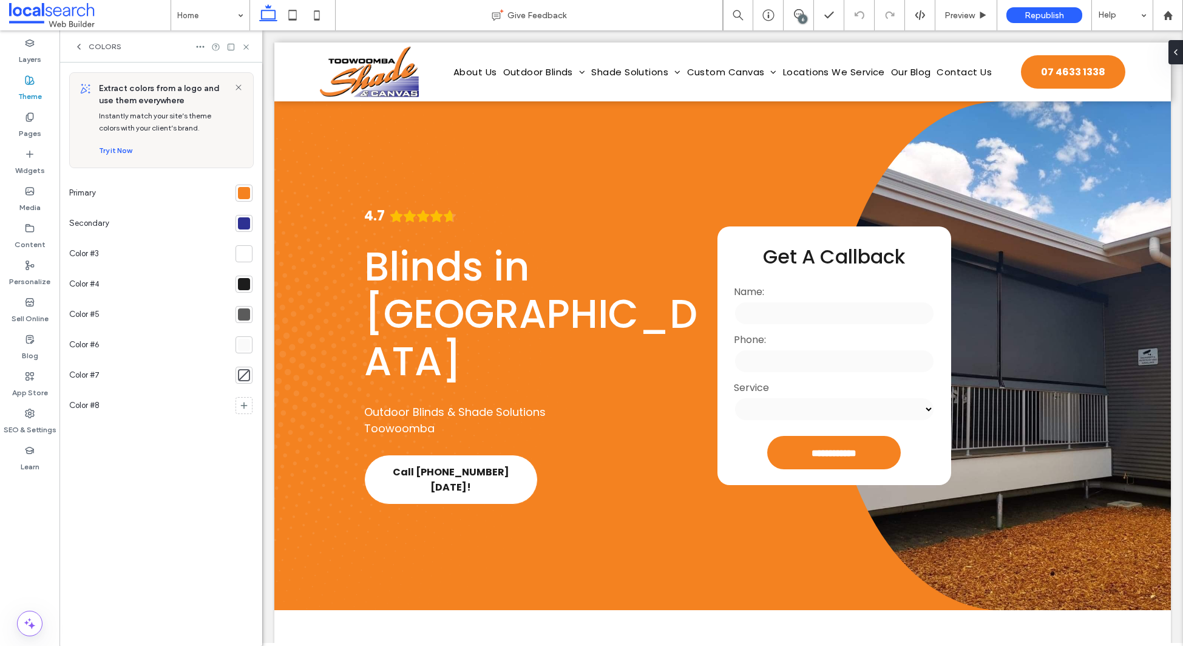
click at [243, 224] on div at bounding box center [244, 223] width 12 height 12
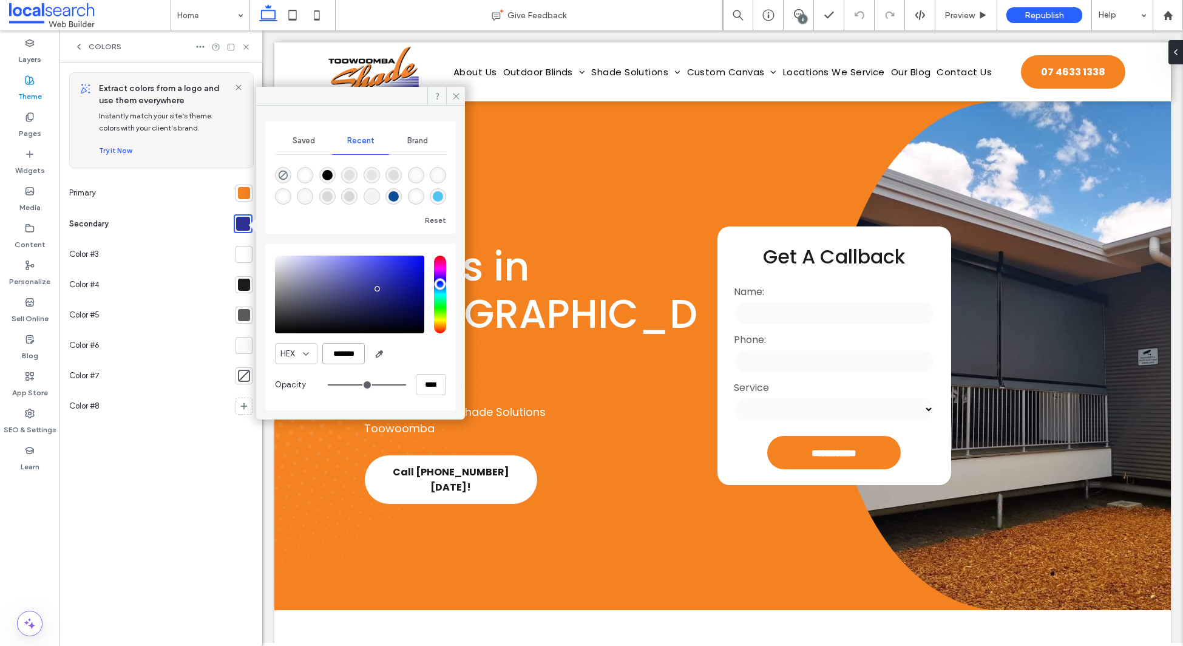
drag, startPoint x: 362, startPoint y: 356, endPoint x: 333, endPoint y: 356, distance: 29.7
click at [331, 354] on input "*******" at bounding box center [343, 353] width 42 height 21
paste input "*******"
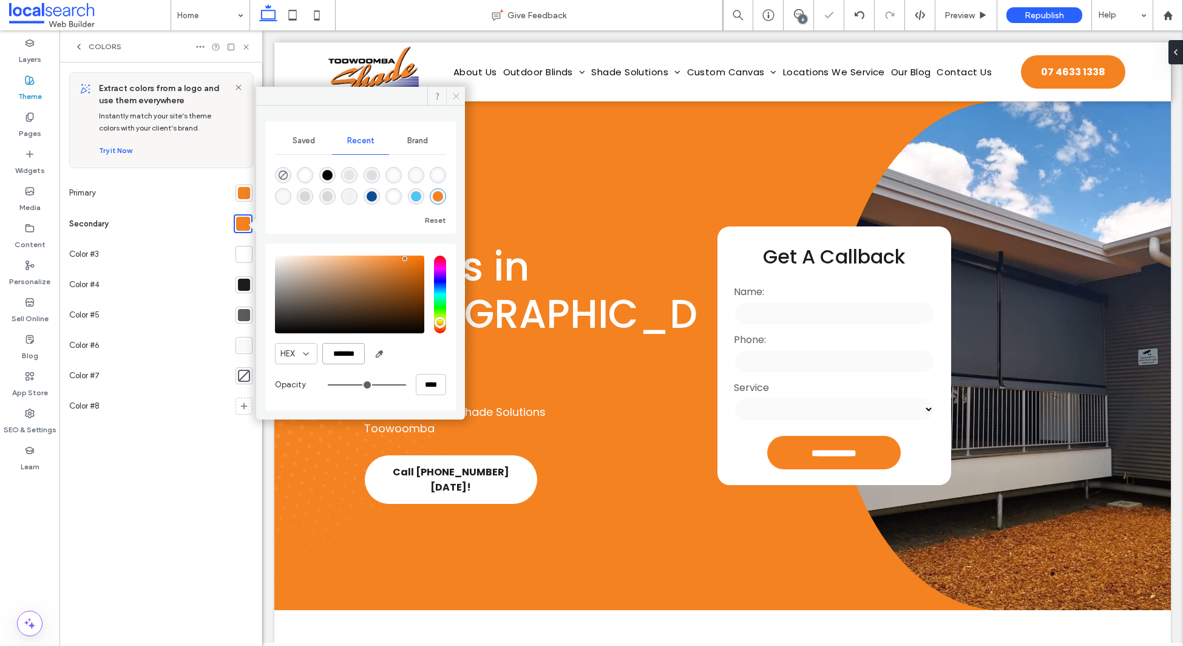
type input "*******"
click at [457, 93] on icon at bounding box center [456, 96] width 9 height 9
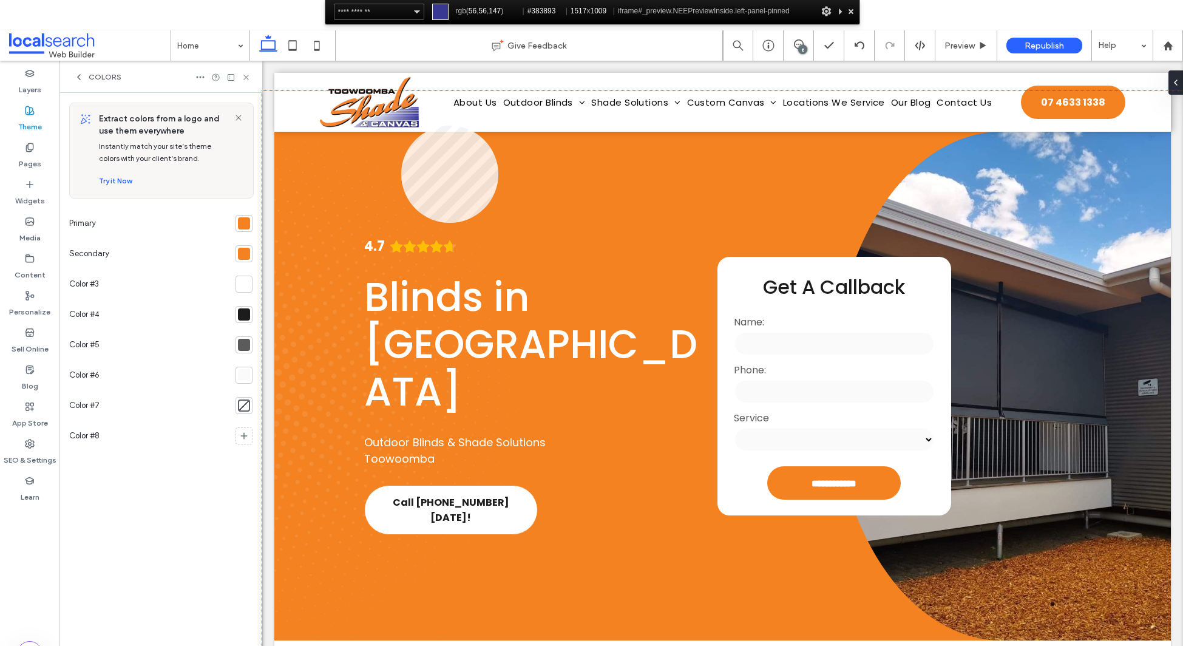
click at [401, 126] on div at bounding box center [722, 397] width 921 height 613
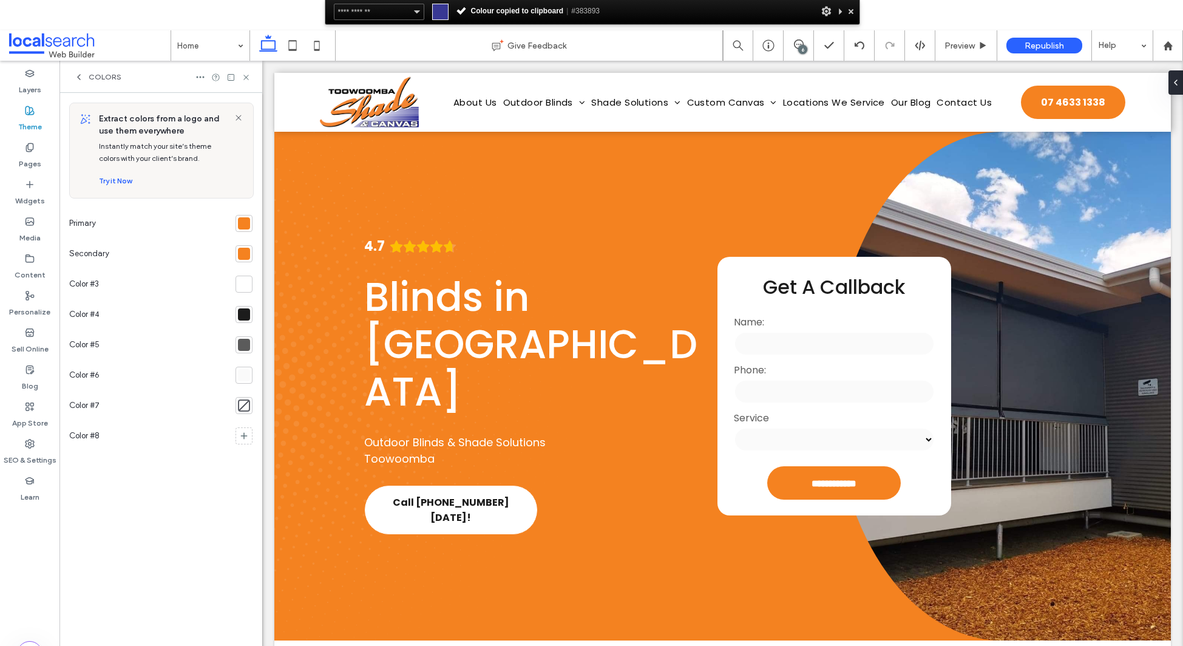
click at [240, 221] on div at bounding box center [244, 223] width 12 height 12
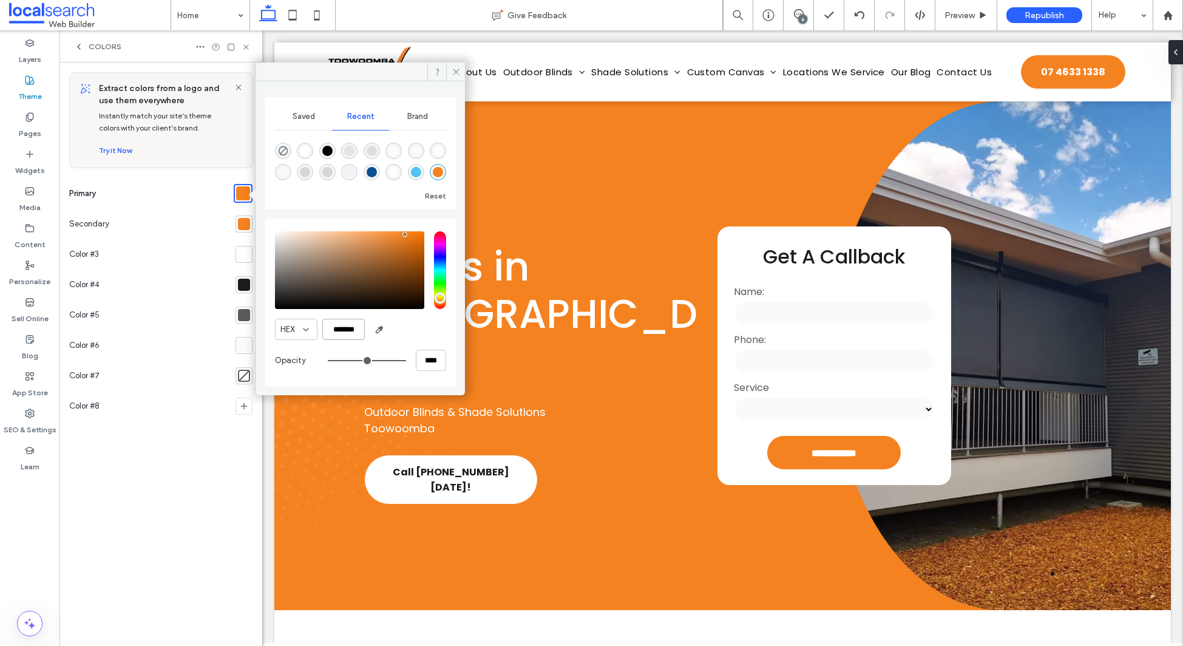
drag, startPoint x: 350, startPoint y: 331, endPoint x: 391, endPoint y: 367, distance: 53.8
click at [334, 330] on input "*******" at bounding box center [343, 329] width 42 height 21
paste input "*******"
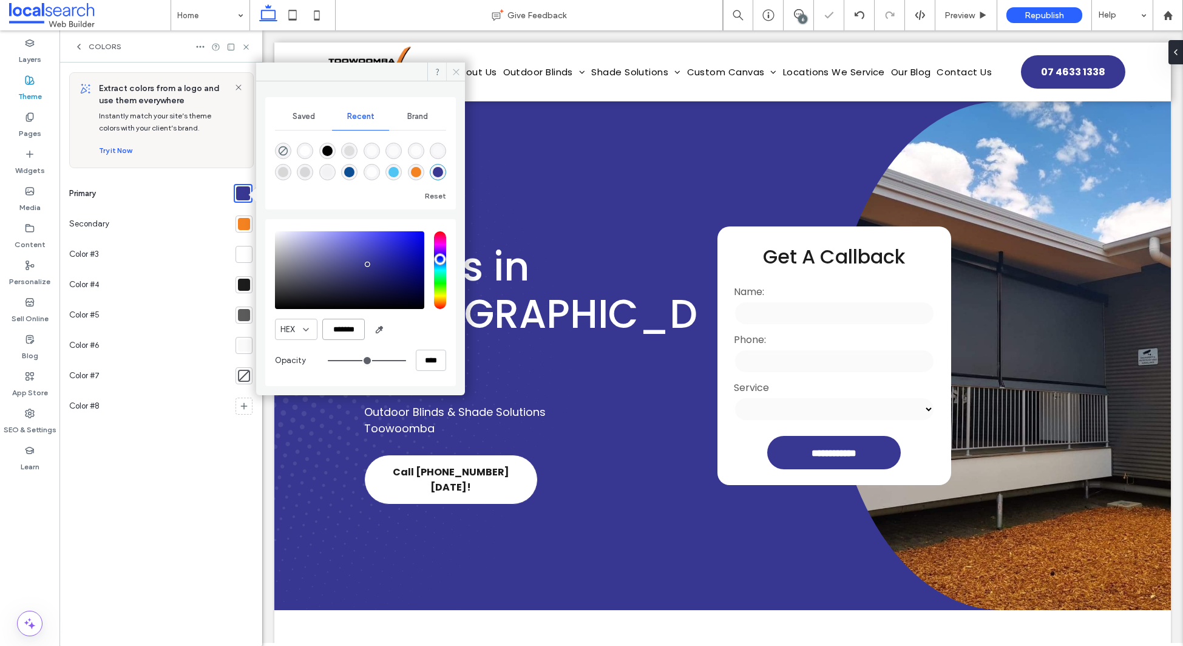
type input "*******"
click at [454, 74] on icon at bounding box center [456, 71] width 9 height 9
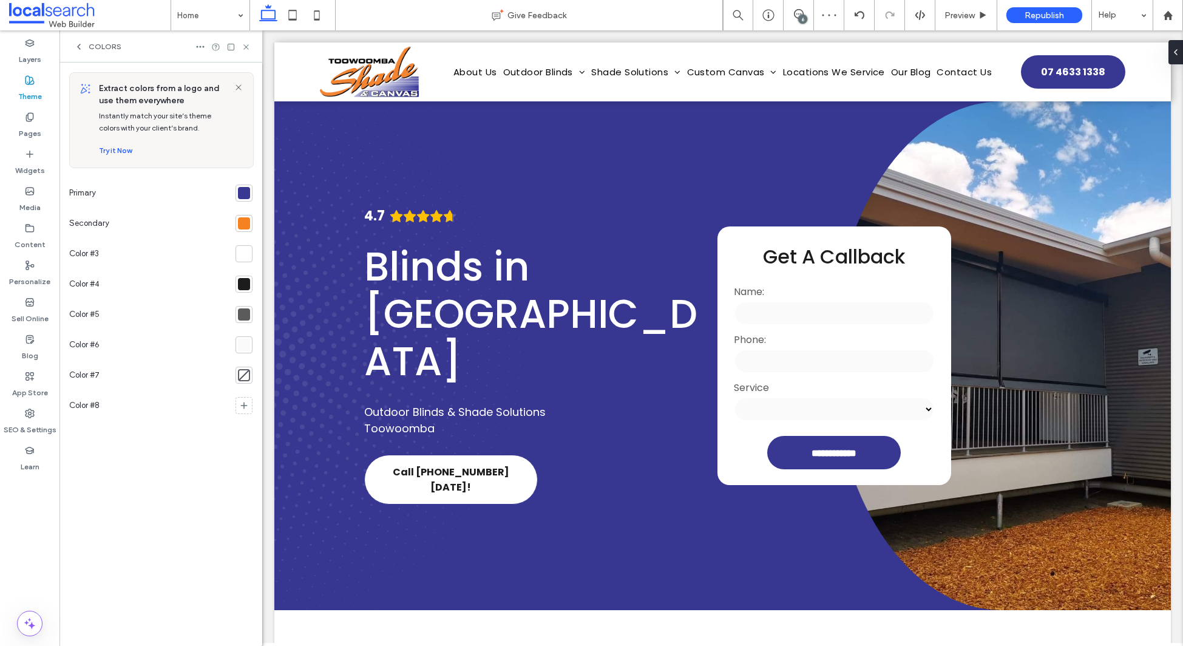
drag, startPoint x: 248, startPoint y: 47, endPoint x: 257, endPoint y: 50, distance: 9.2
click at [249, 47] on icon at bounding box center [246, 46] width 9 height 9
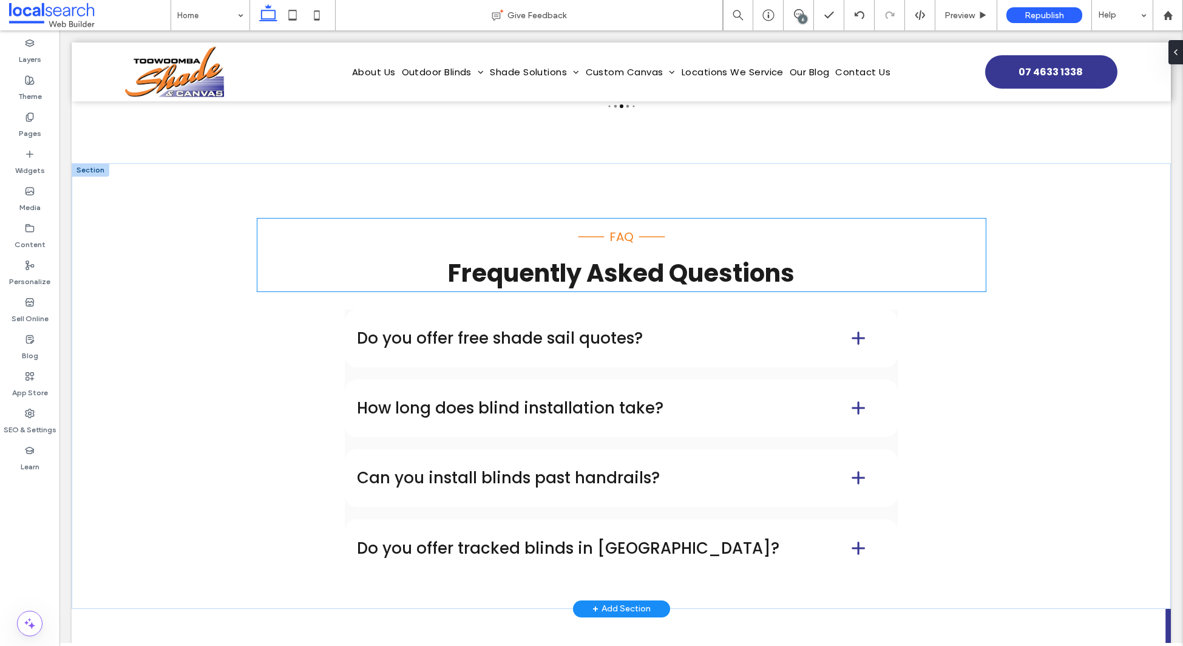
scroll to position [7526, 0]
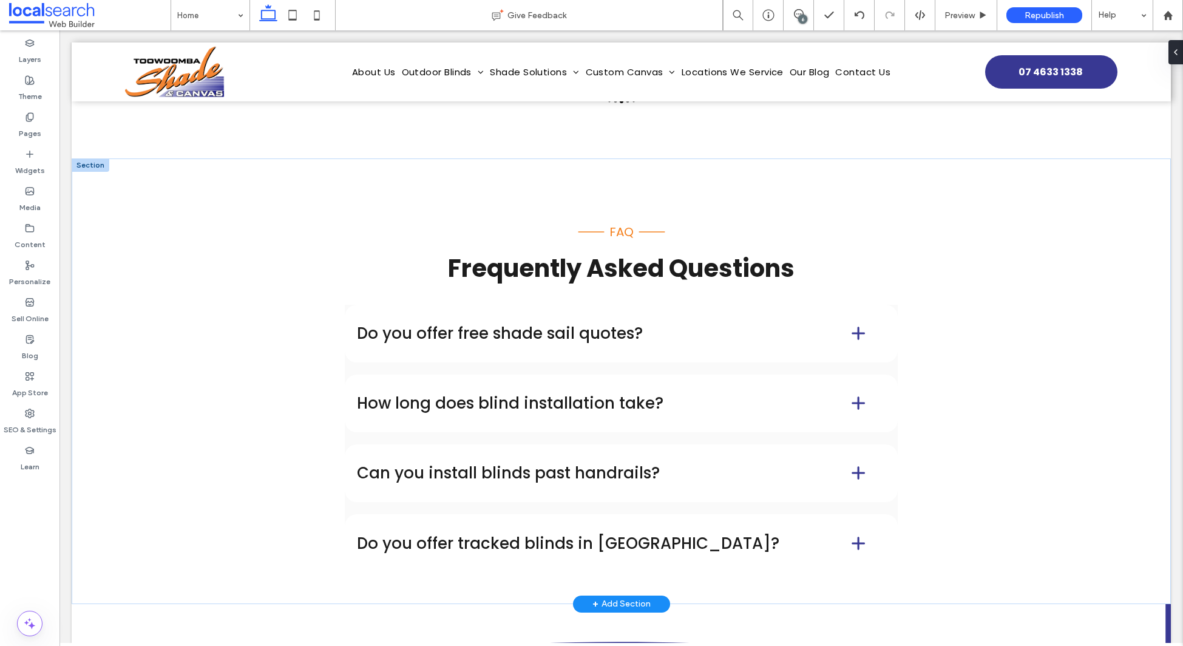
click at [89, 158] on div at bounding box center [91, 164] width 38 height 13
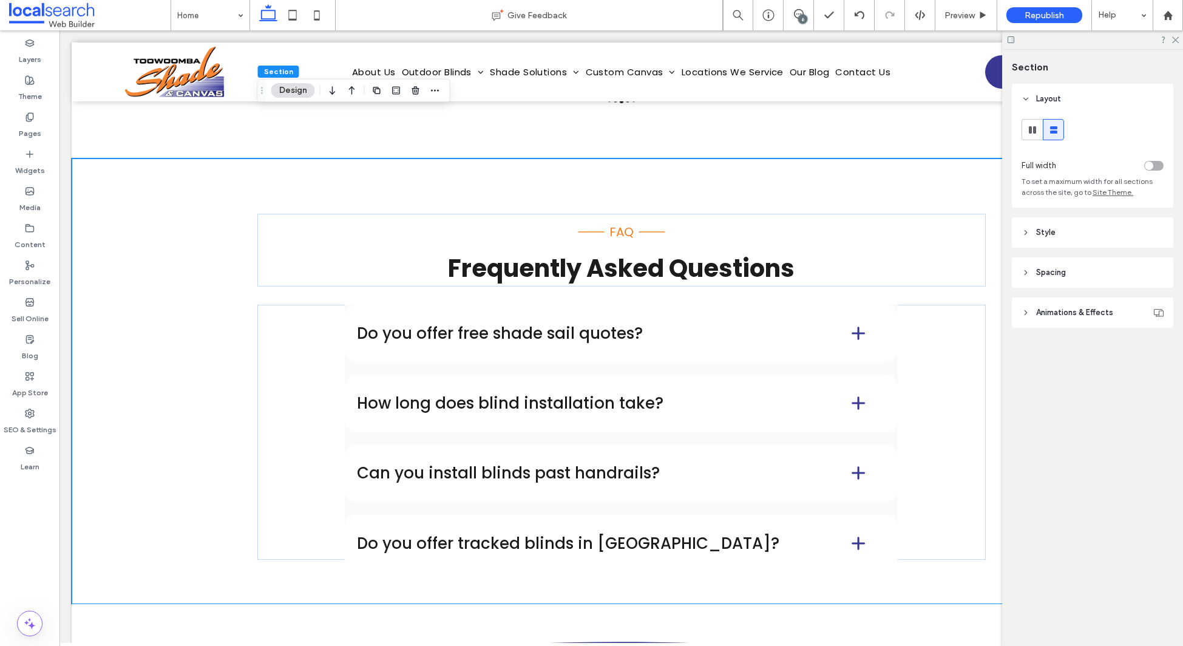
click at [1081, 233] on header "Style" at bounding box center [1092, 232] width 161 height 30
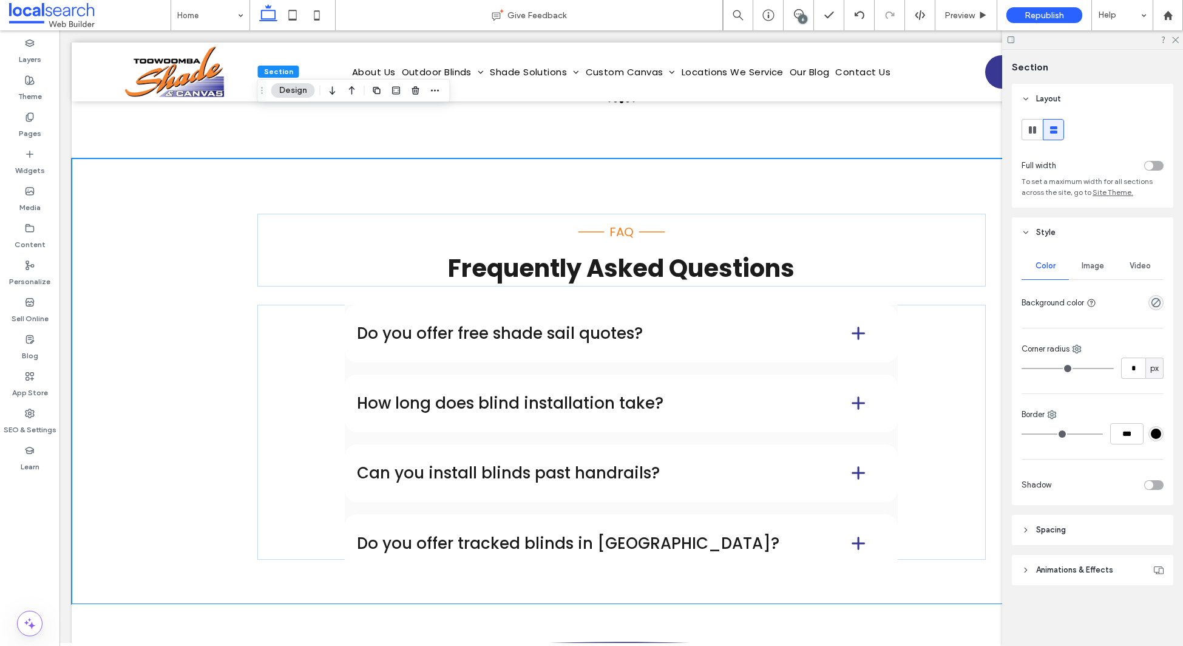
click at [1149, 302] on div "rgba(0, 0, 0, 0)" at bounding box center [1156, 302] width 15 height 15
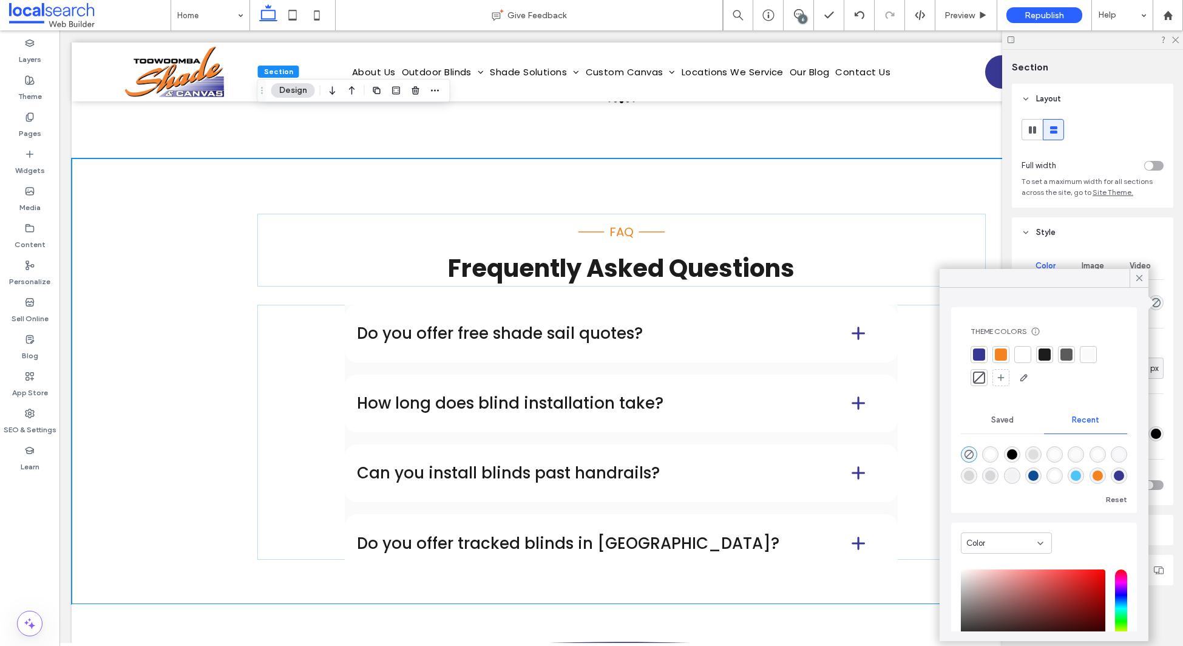
click at [1093, 353] on div at bounding box center [1089, 354] width 12 height 12
click at [1141, 280] on use at bounding box center [1140, 278] width 6 height 6
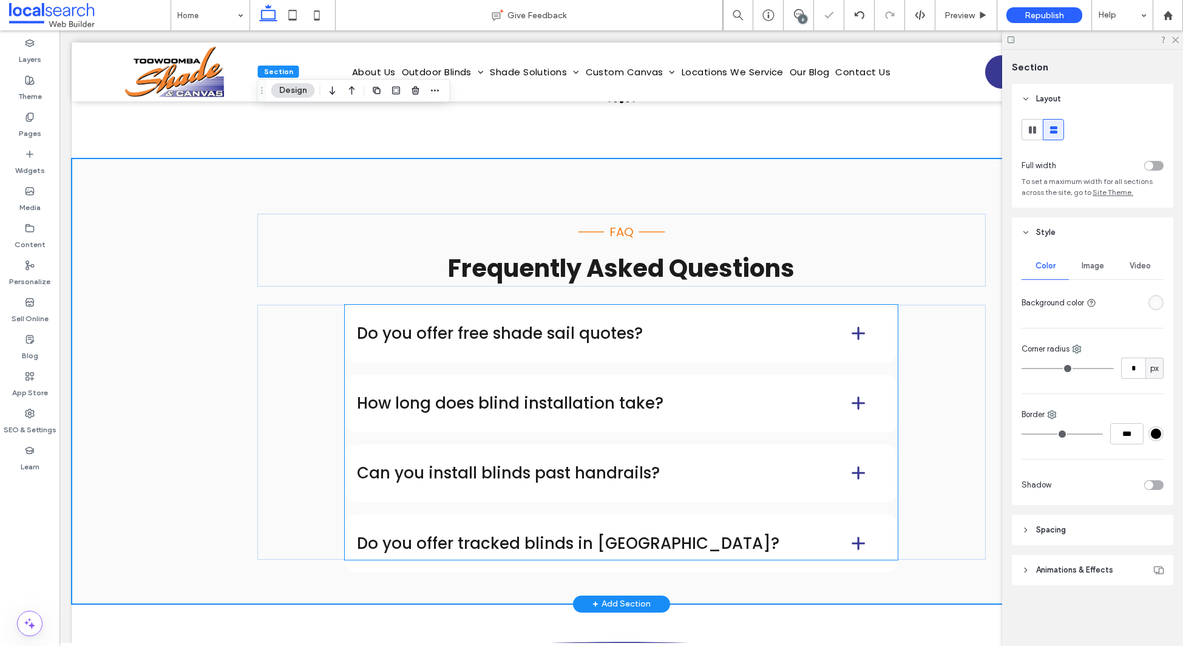
click at [780, 325] on h4 "Do you offer free shade sail quotes?" at bounding box center [584, 333] width 455 height 16
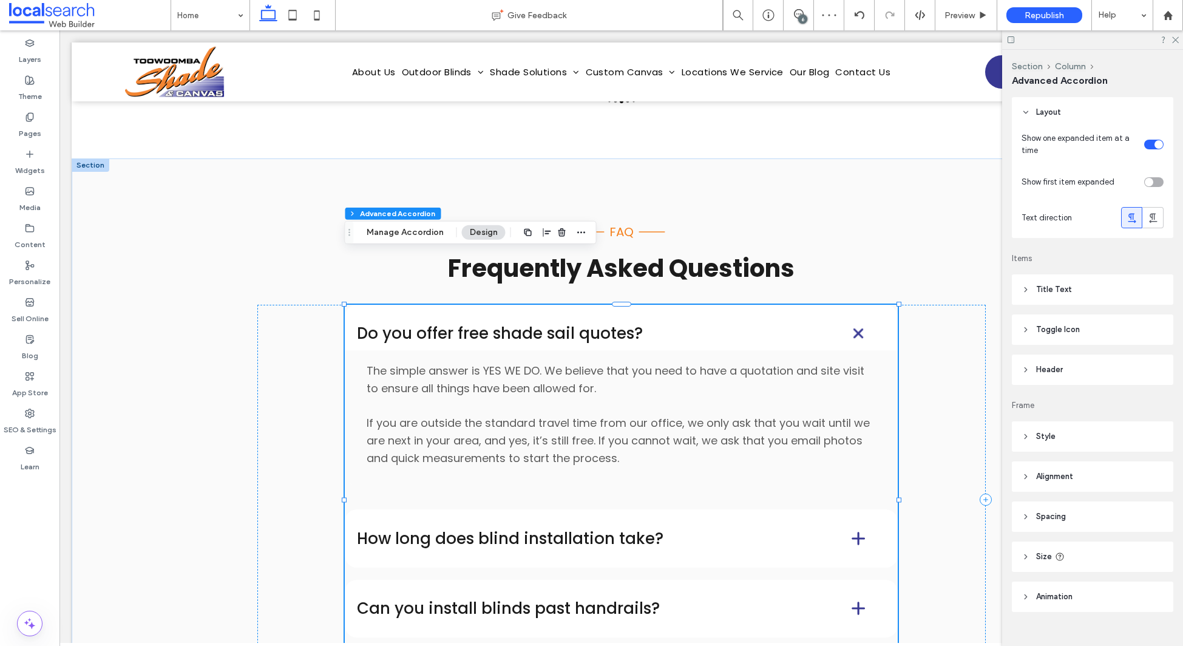
click at [780, 305] on div "Do you offer free shade sail quotes?" at bounding box center [622, 334] width 554 height 58
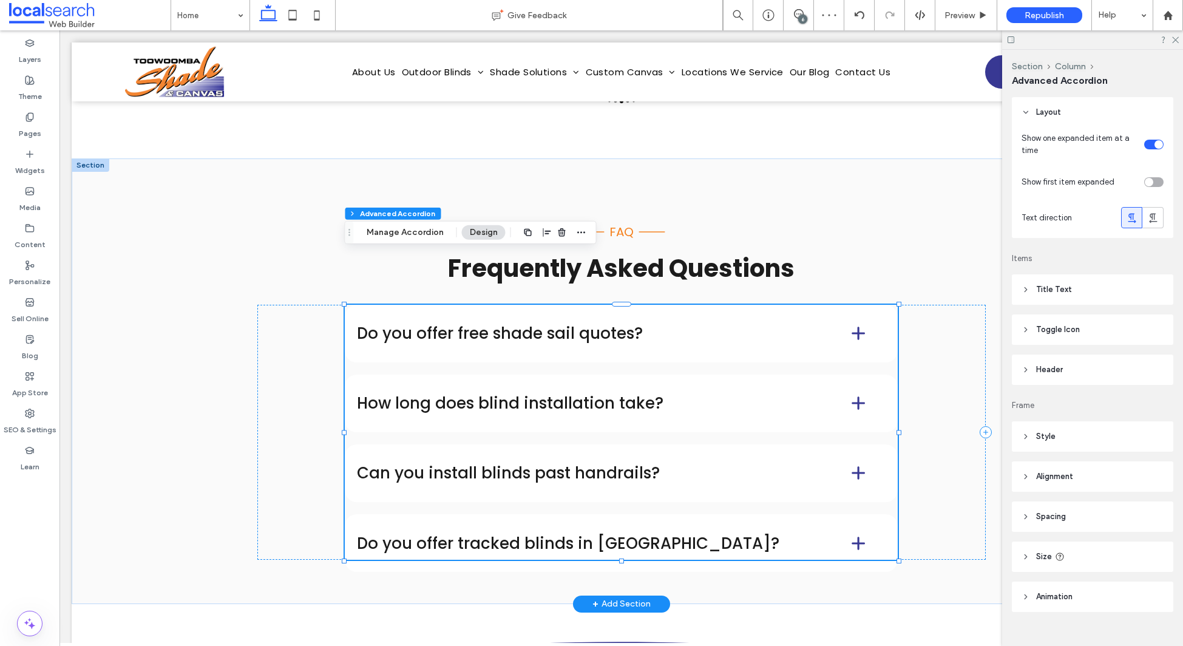
click at [738, 305] on div "Do you offer free shade sail quotes?" at bounding box center [622, 334] width 554 height 58
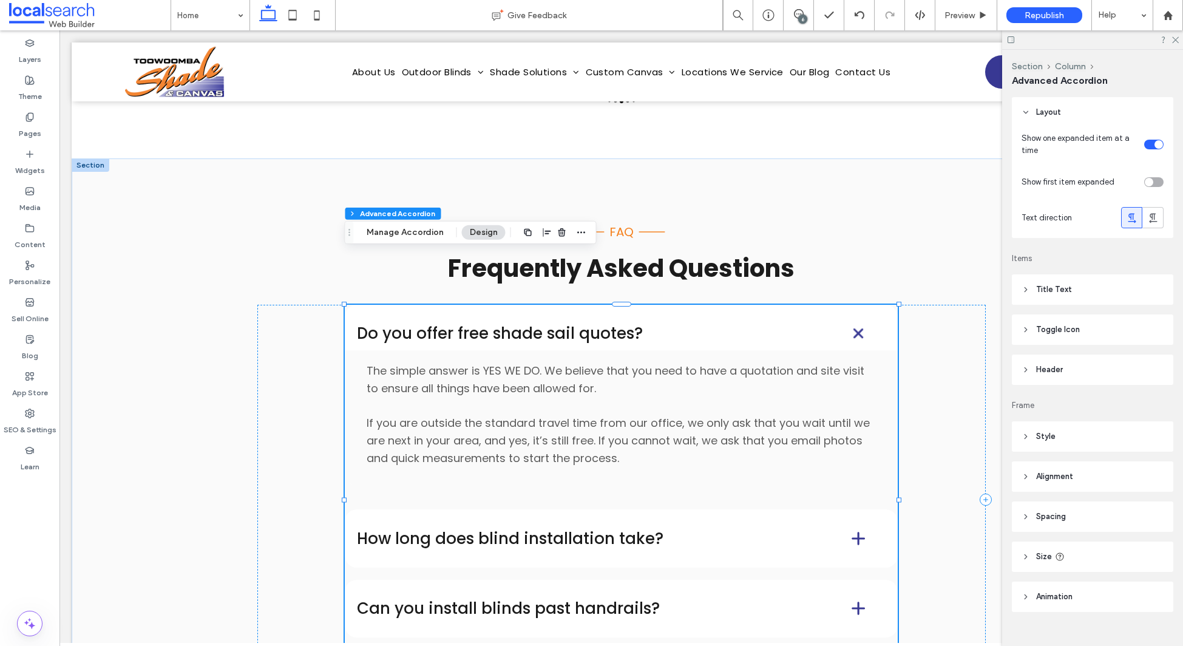
click at [736, 305] on div "Do you offer free shade sail quotes?" at bounding box center [622, 334] width 554 height 58
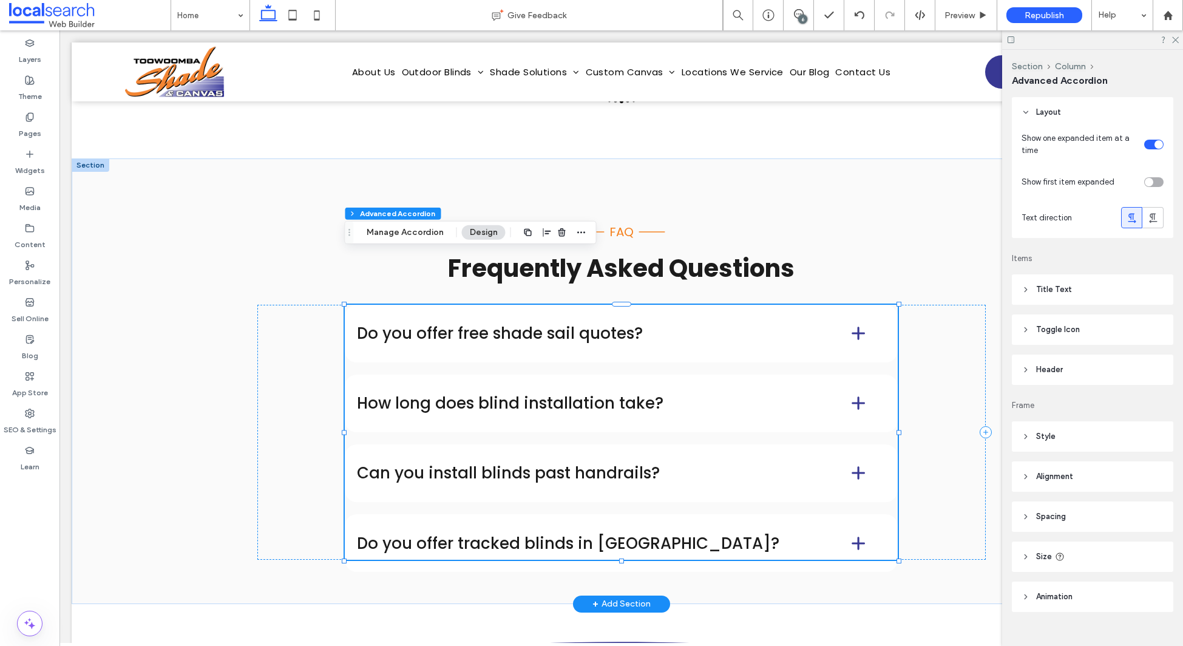
click at [807, 305] on div "Do you offer free shade sail quotes?" at bounding box center [622, 334] width 554 height 58
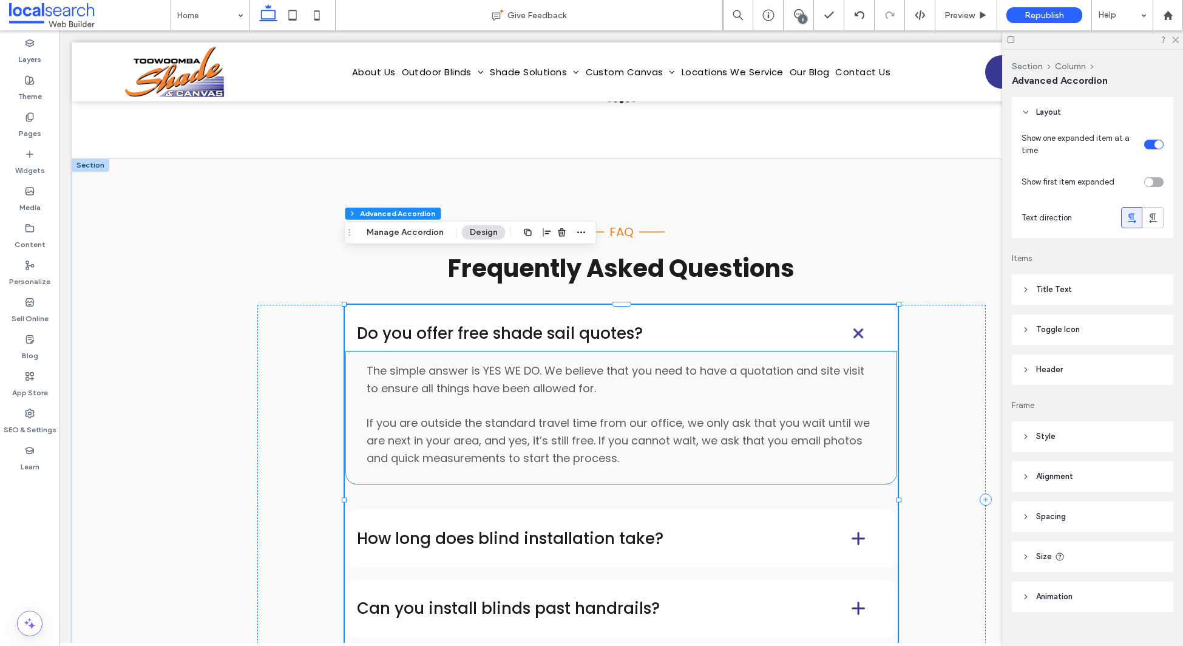
click at [876, 350] on div "The simple answer is YES WE DO. We believe that you need to have a quotation an…" at bounding box center [622, 417] width 554 height 135
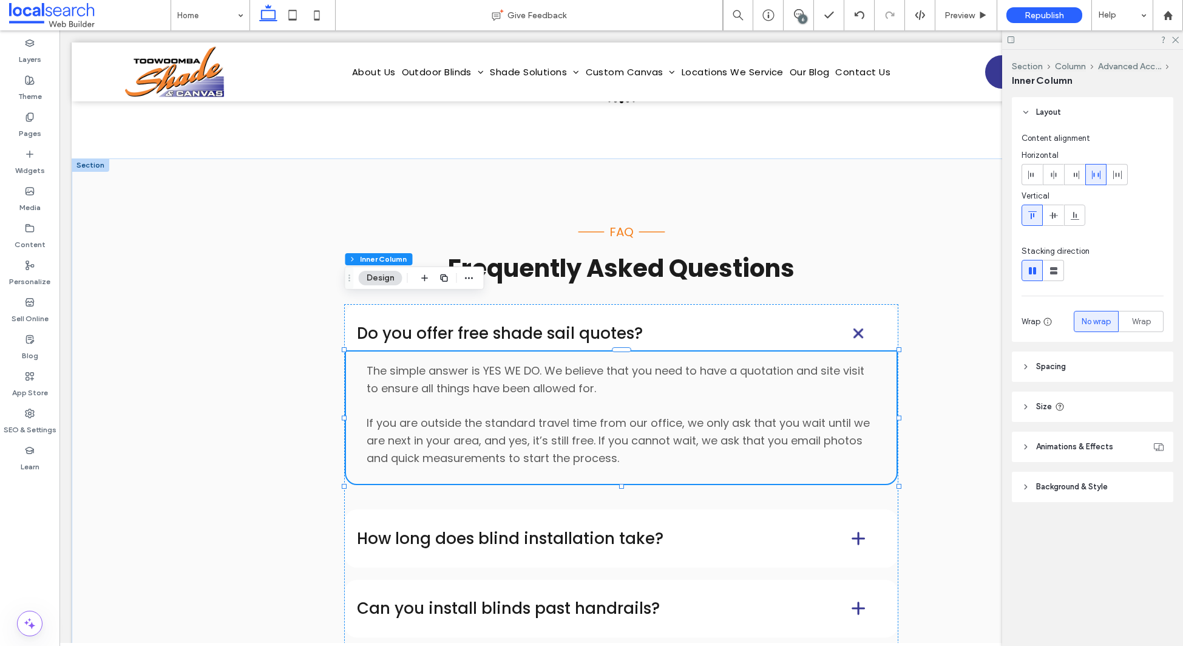
click at [1100, 488] on span "Background & Style" at bounding box center [1072, 487] width 72 height 12
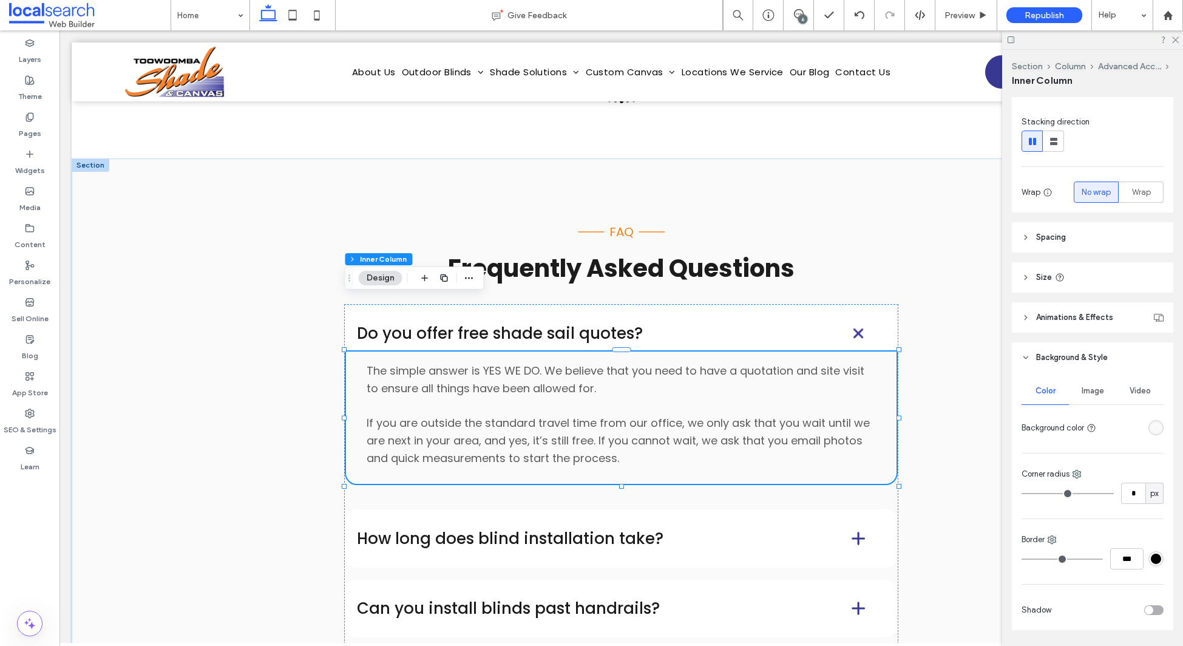
scroll to position [134, 0]
drag, startPoint x: 1154, startPoint y: 422, endPoint x: 1156, endPoint y: 429, distance: 6.9
click at [1154, 422] on div "rgba(250, 250, 250, 1)" at bounding box center [1156, 423] width 10 height 10
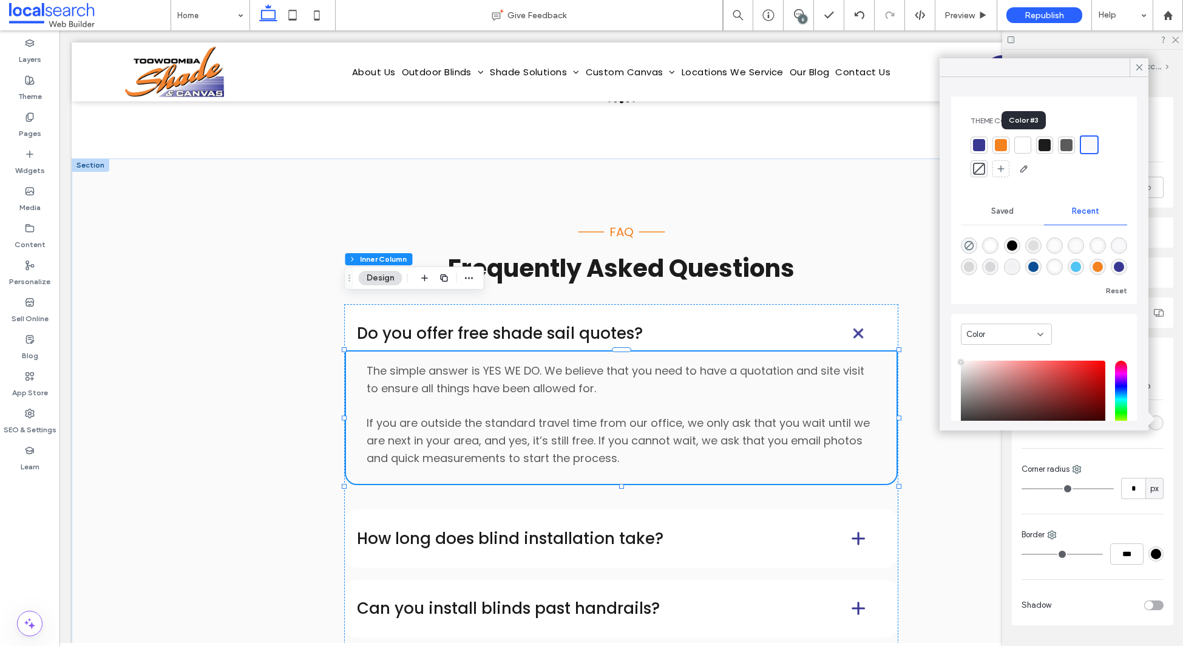
click at [1024, 146] on div at bounding box center [1023, 145] width 12 height 12
drag, startPoint x: 1138, startPoint y: 67, endPoint x: 1055, endPoint y: 174, distance: 136.3
click at [1138, 67] on icon at bounding box center [1139, 67] width 11 height 11
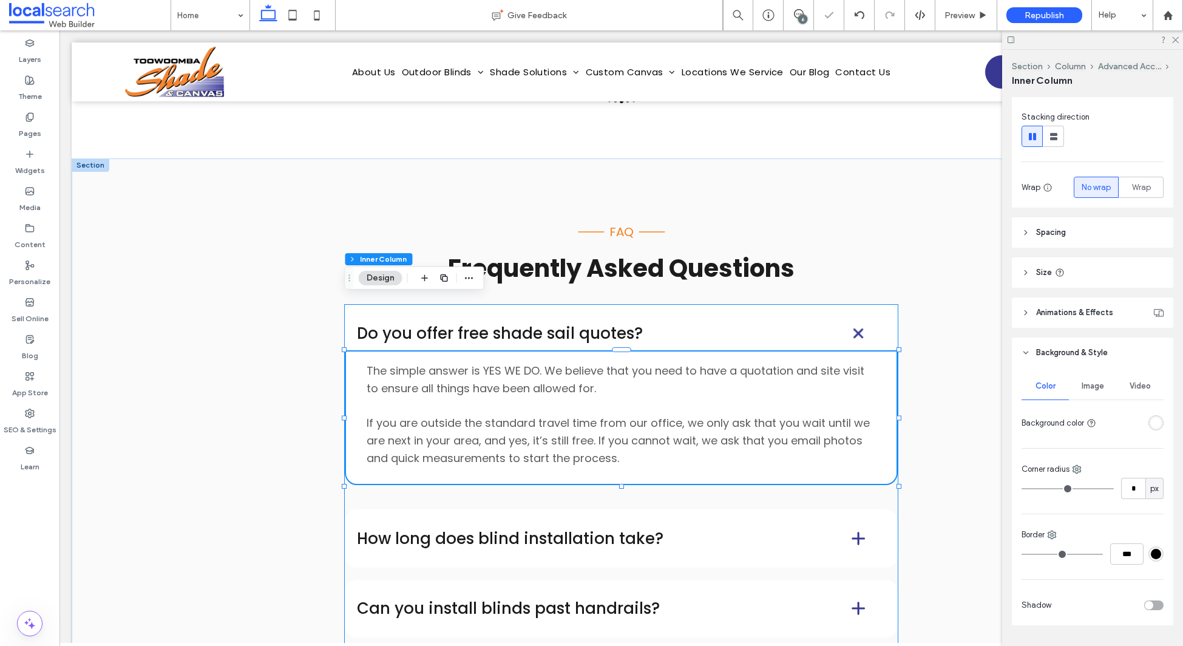
drag, startPoint x: 738, startPoint y: 464, endPoint x: 733, endPoint y: 470, distance: 7.7
click at [738, 509] on div "How long does blind installation take?" at bounding box center [622, 538] width 554 height 58
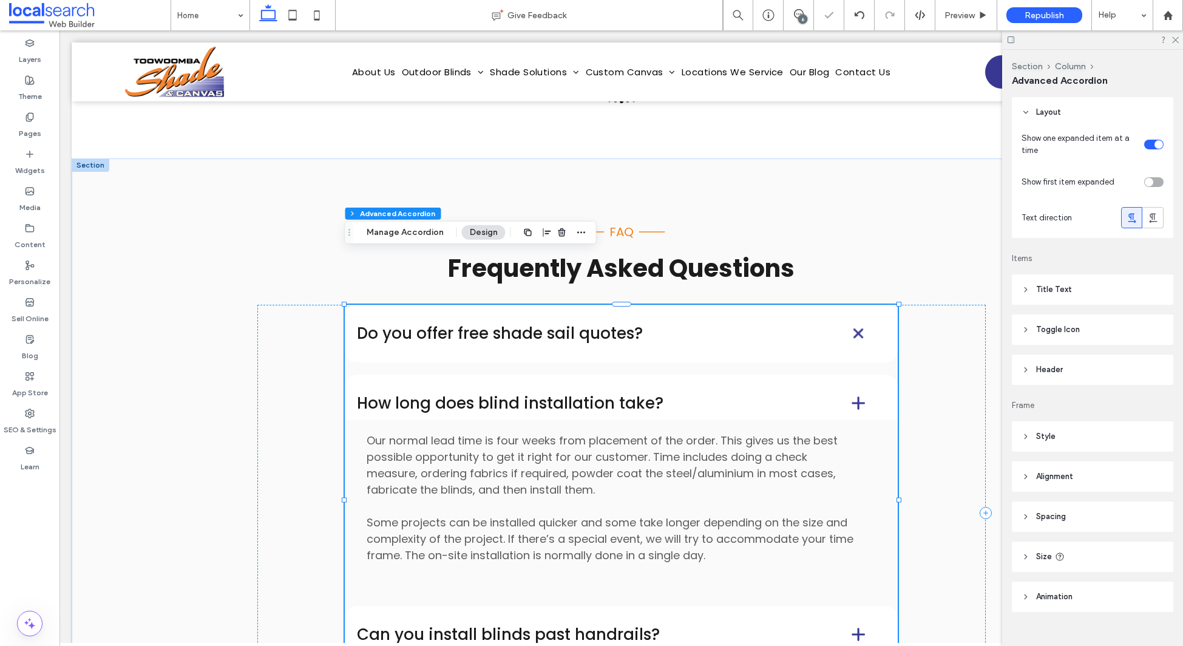
type input "**"
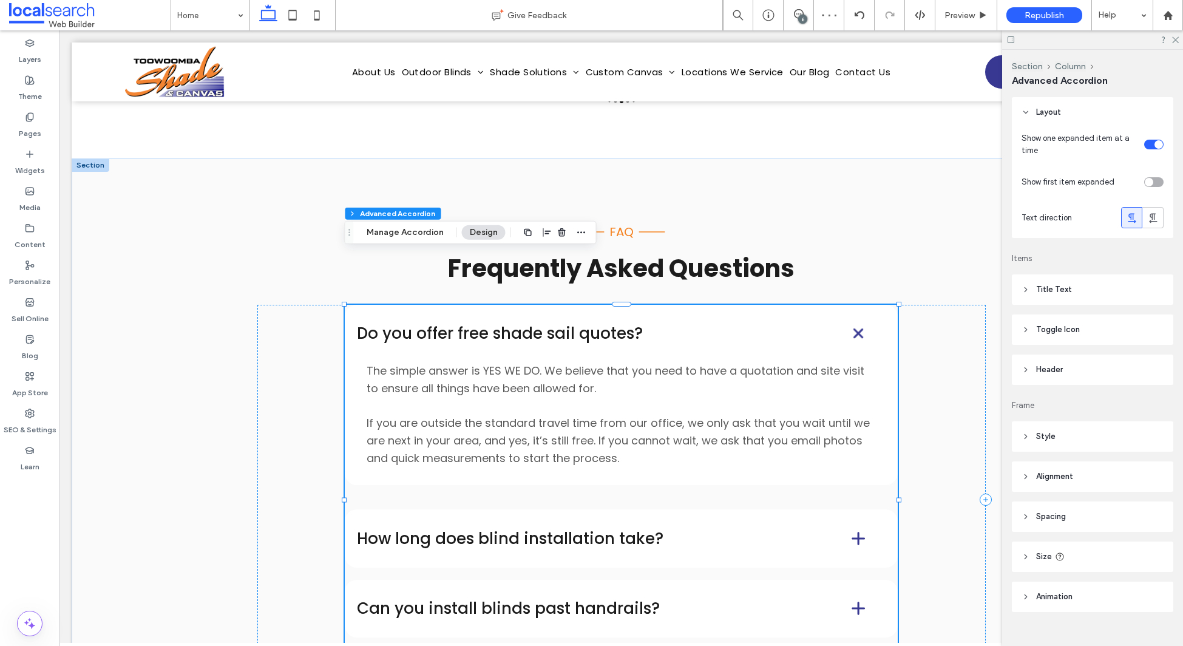
click at [656, 531] on h4 "How long does blind installation take?" at bounding box center [584, 539] width 455 height 16
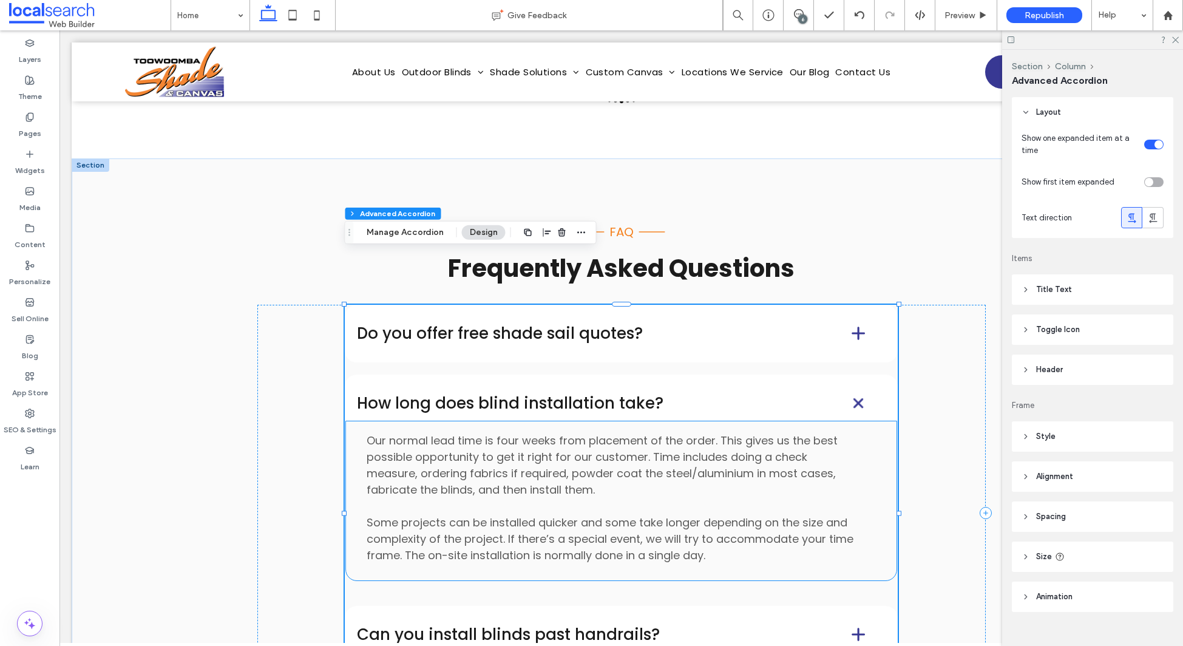
click at [882, 426] on div "Our normal lead time is four weeks from placement of the order. This gives us t…" at bounding box center [622, 500] width 554 height 161
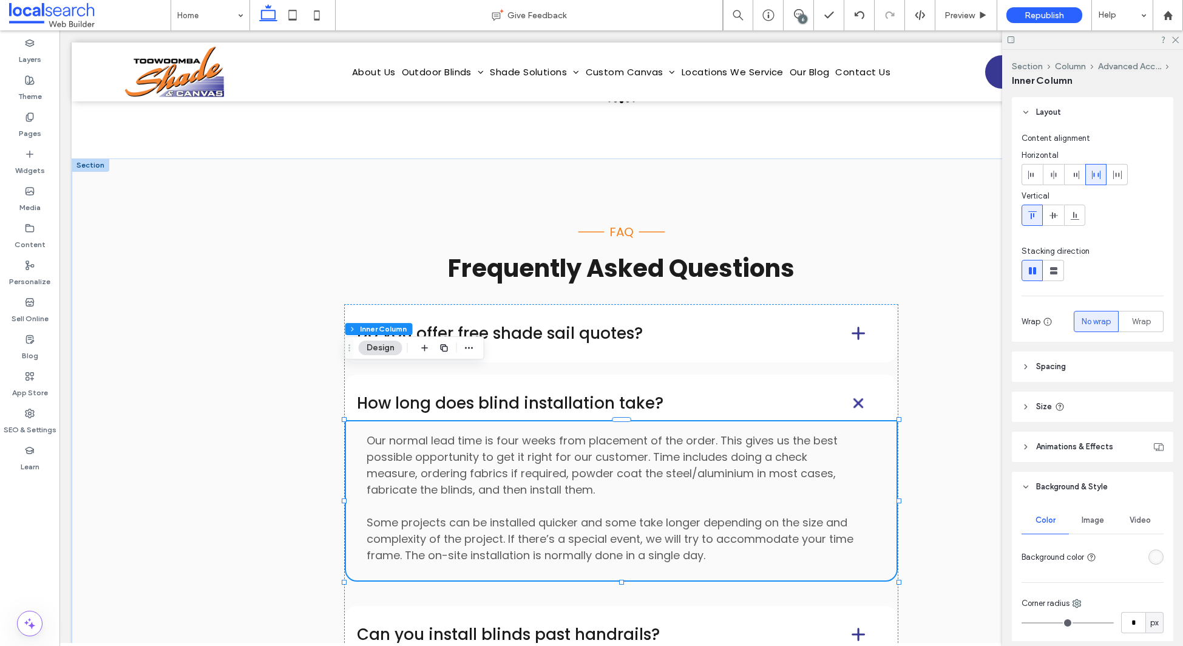
scroll to position [167, 0]
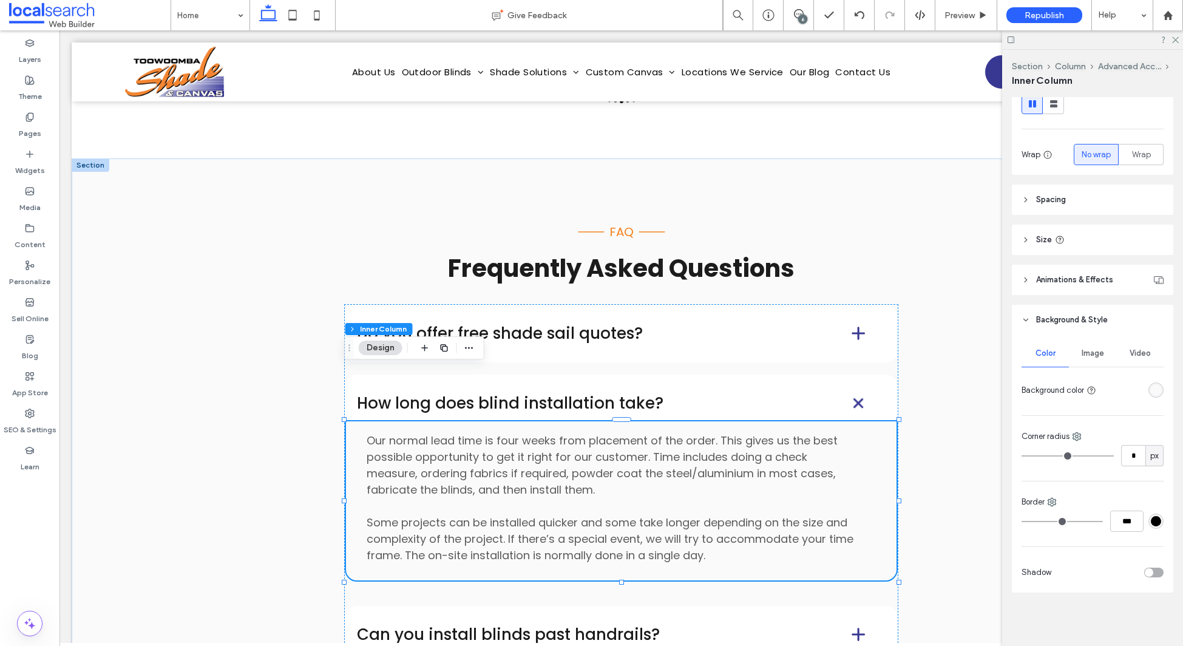
click at [1157, 392] on div "rgba(250, 250, 250, 1)" at bounding box center [1156, 390] width 10 height 10
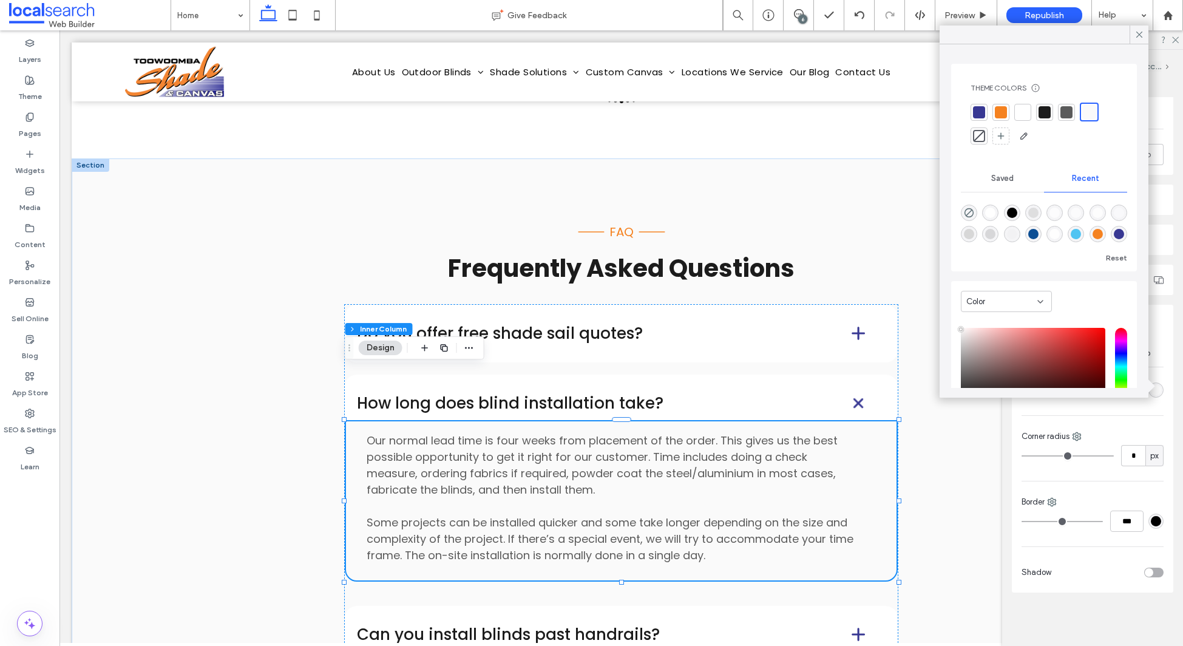
click at [1022, 111] on div at bounding box center [1023, 112] width 12 height 12
click at [1137, 33] on icon at bounding box center [1139, 34] width 11 height 11
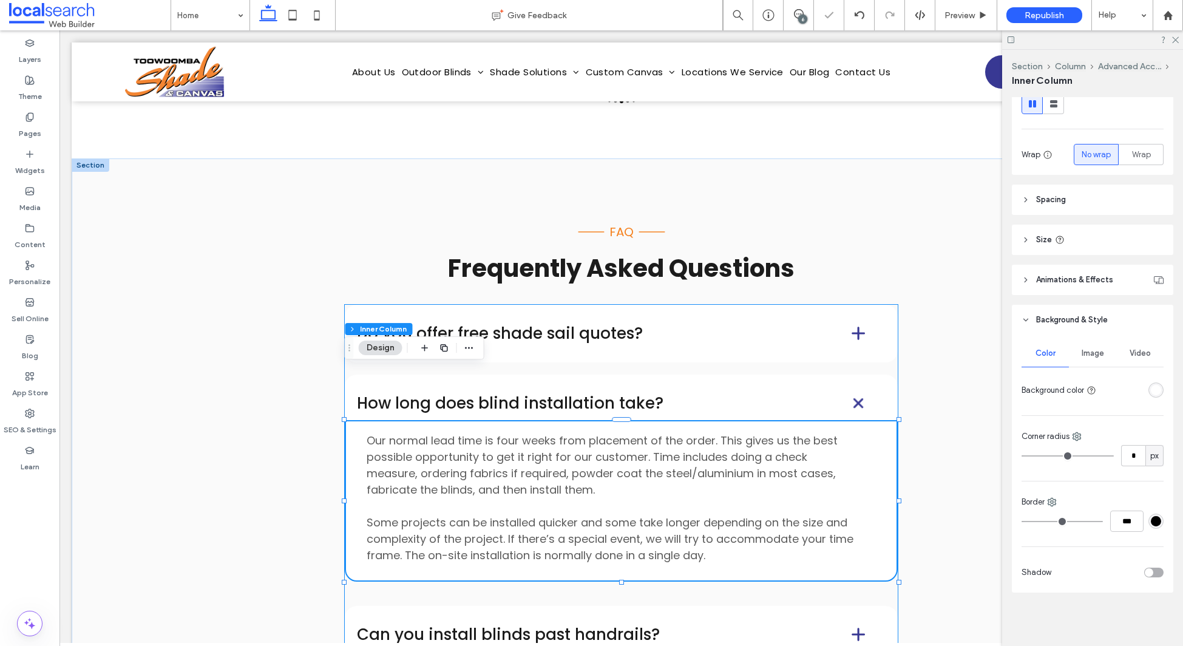
click at [702, 627] on h4 "Can you install blinds past handrails?" at bounding box center [584, 635] width 455 height 16
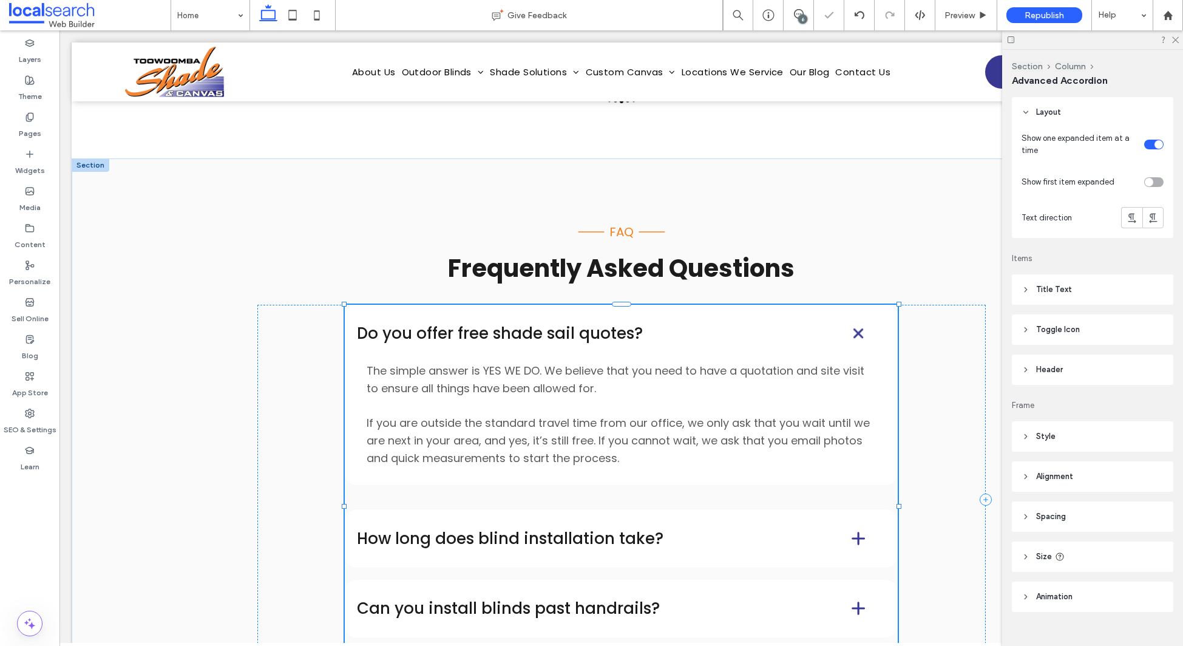
type input "**"
click at [693, 600] on h4 "Can you install blinds past handrails?" at bounding box center [584, 608] width 455 height 16
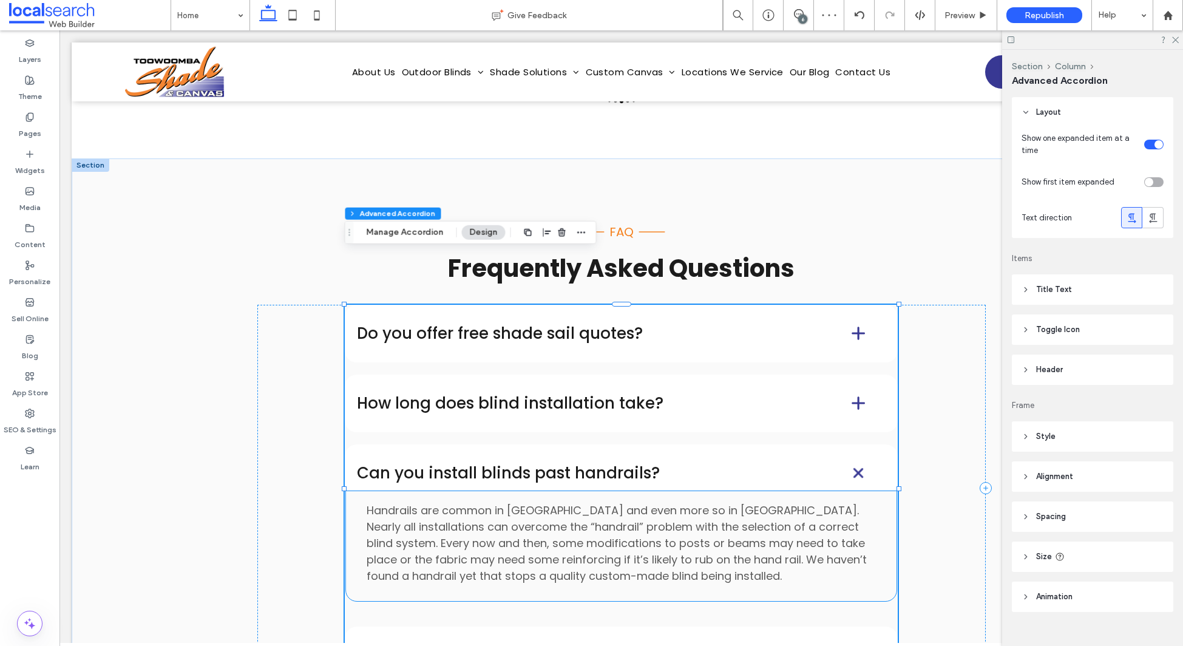
click at [746, 516] on p "Handrails are common in Australia and even more so in Queensland. Nearly all in…" at bounding box center [621, 543] width 509 height 82
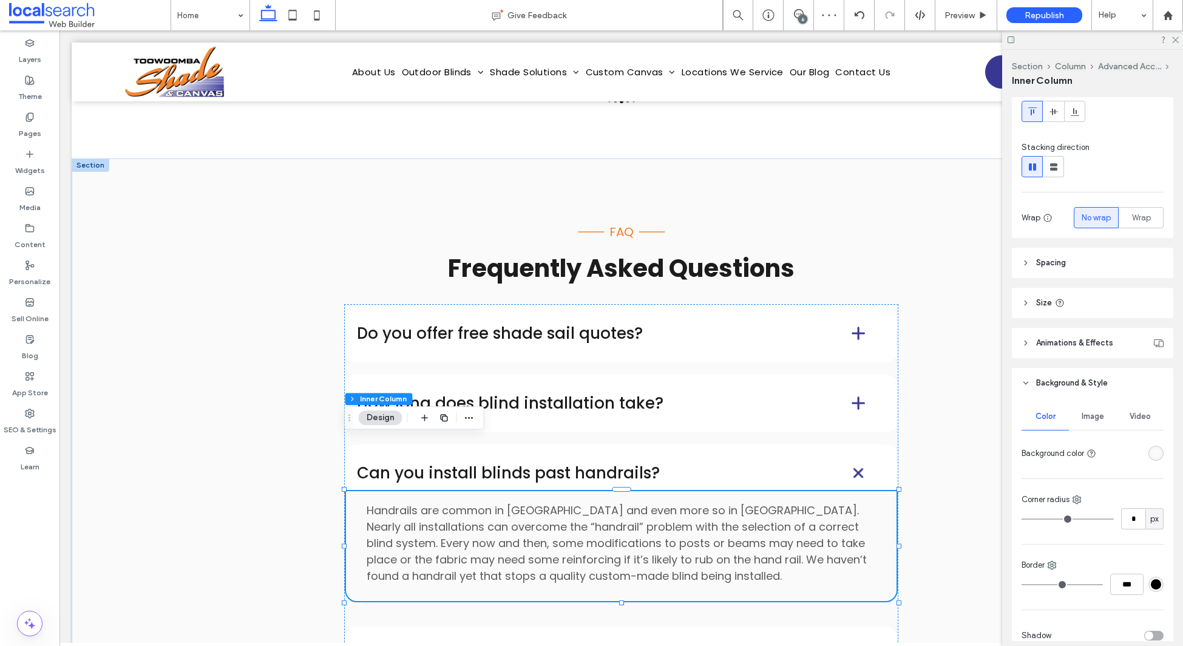
scroll to position [112, 0]
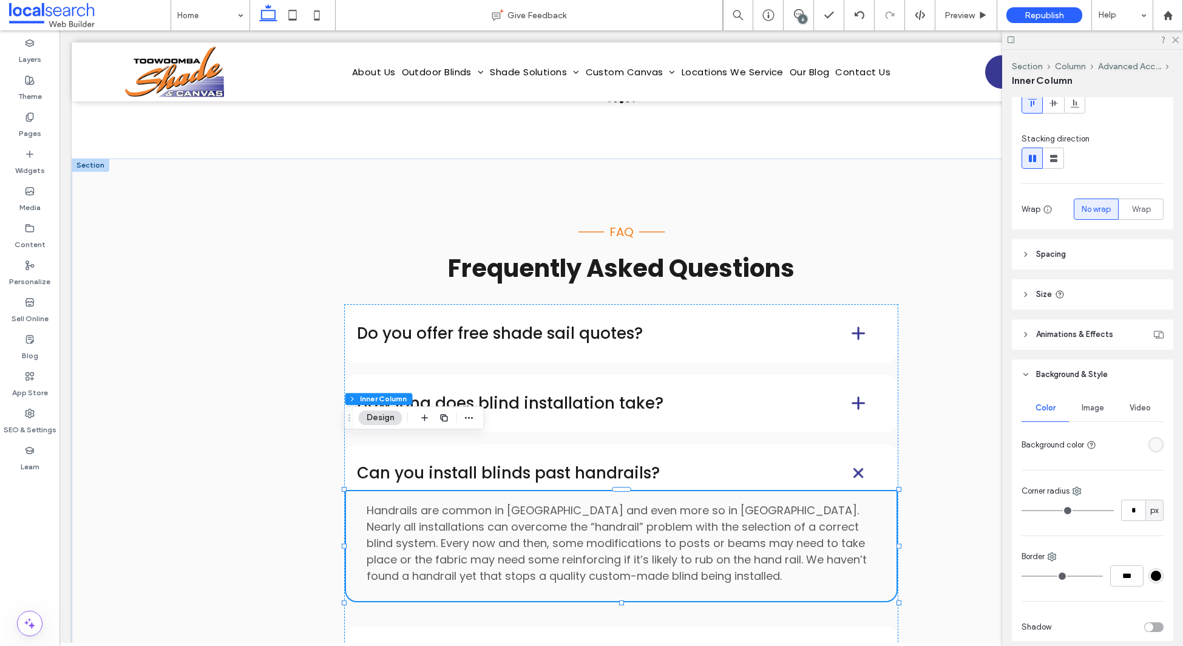
click at [1154, 442] on div "rgba(250, 250, 250, 1)" at bounding box center [1156, 445] width 10 height 10
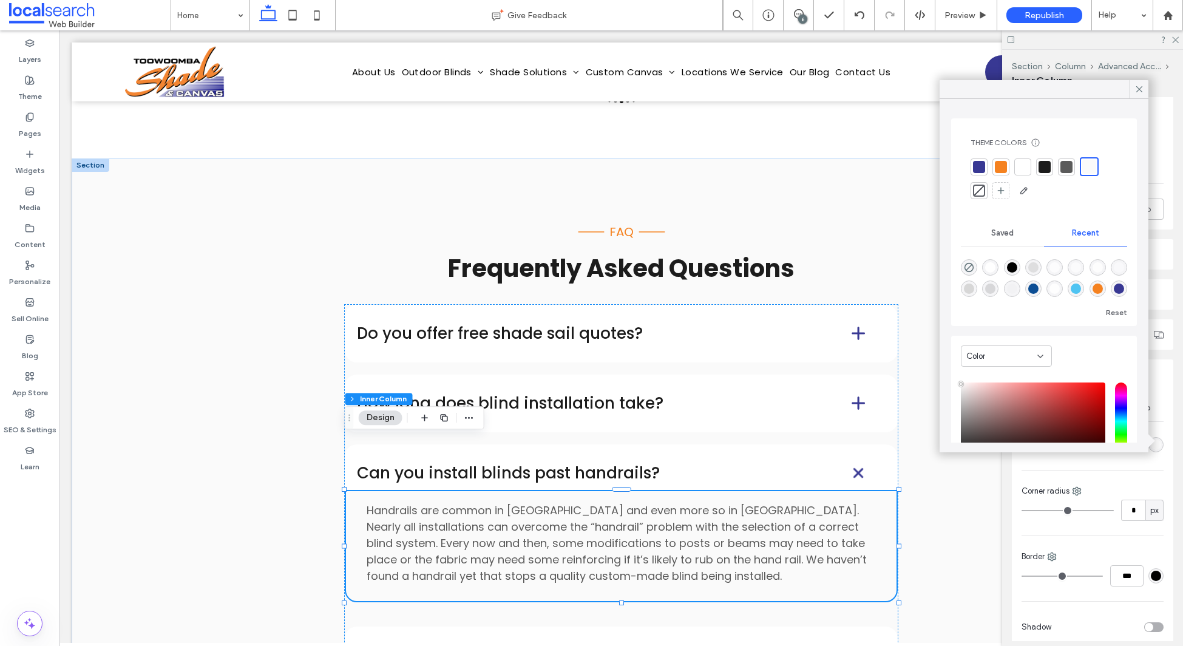
click at [1020, 164] on div at bounding box center [1023, 167] width 12 height 12
type input "**"
drag, startPoint x: 1134, startPoint y: 87, endPoint x: 1024, endPoint y: 223, distance: 175.3
click at [1134, 87] on icon at bounding box center [1139, 89] width 11 height 11
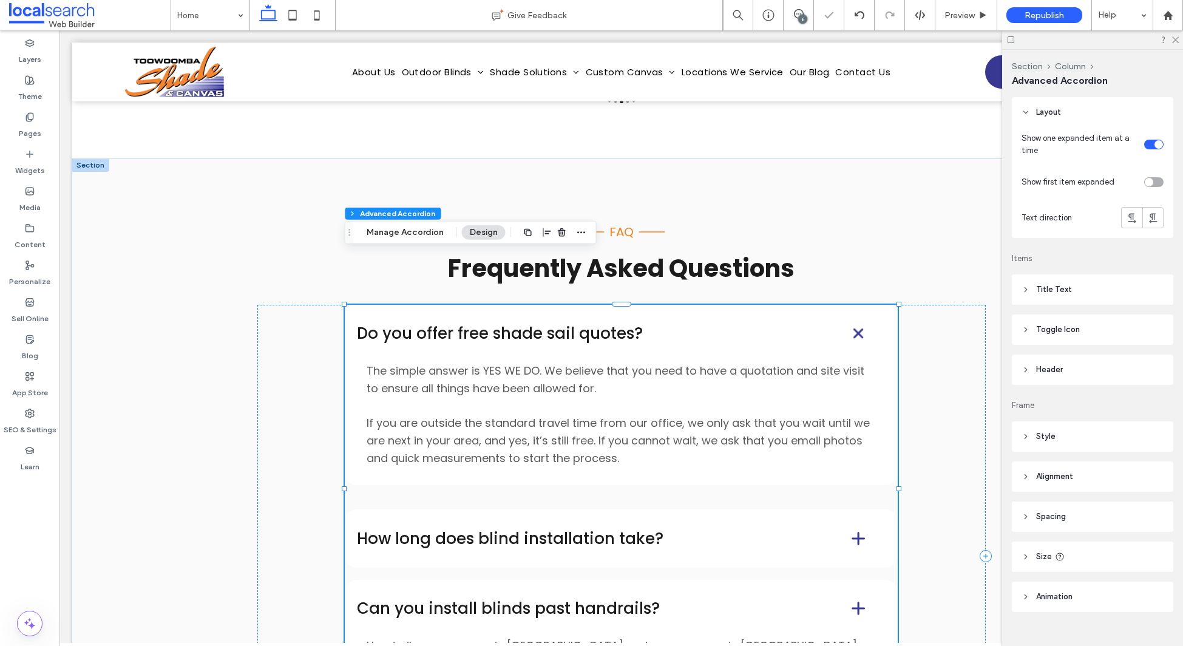
type input "**"
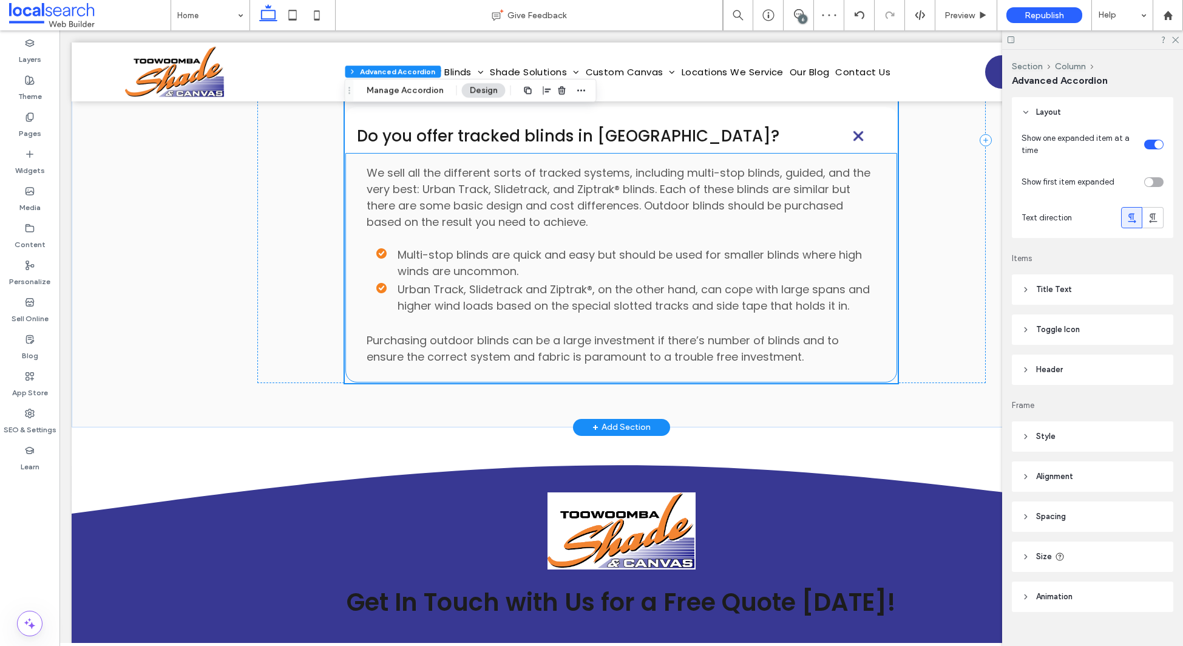
scroll to position [7935, 0]
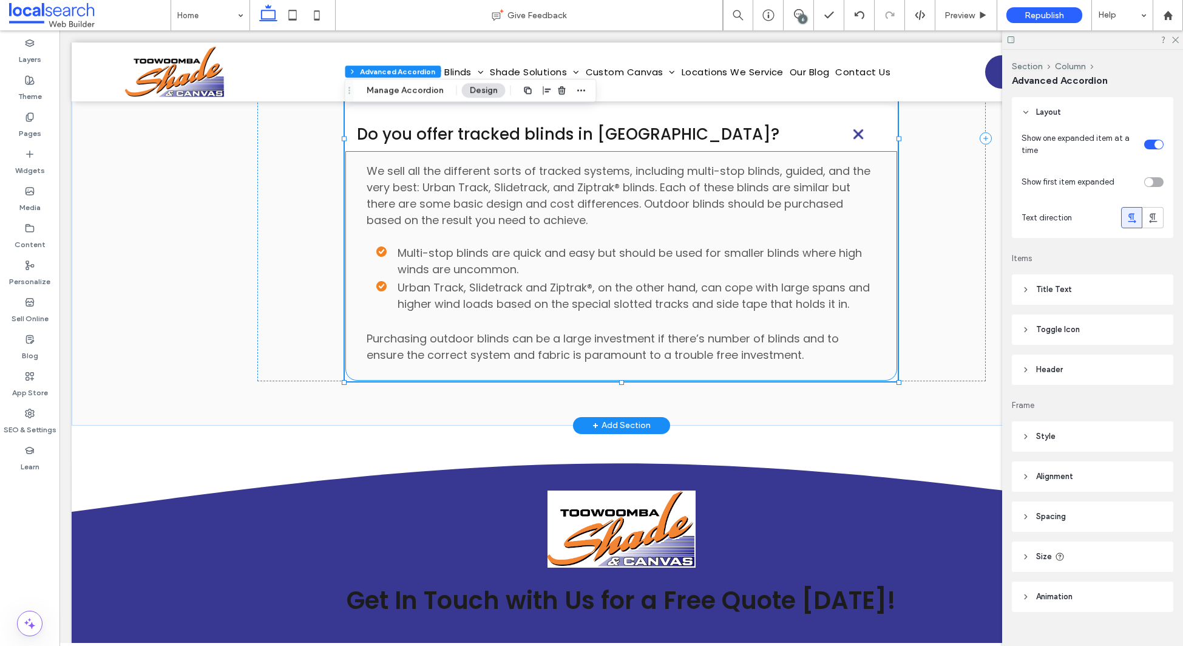
click at [888, 290] on div "We sell all the different sorts of tracked systems, including multi-stop blinds…" at bounding box center [622, 266] width 554 height 231
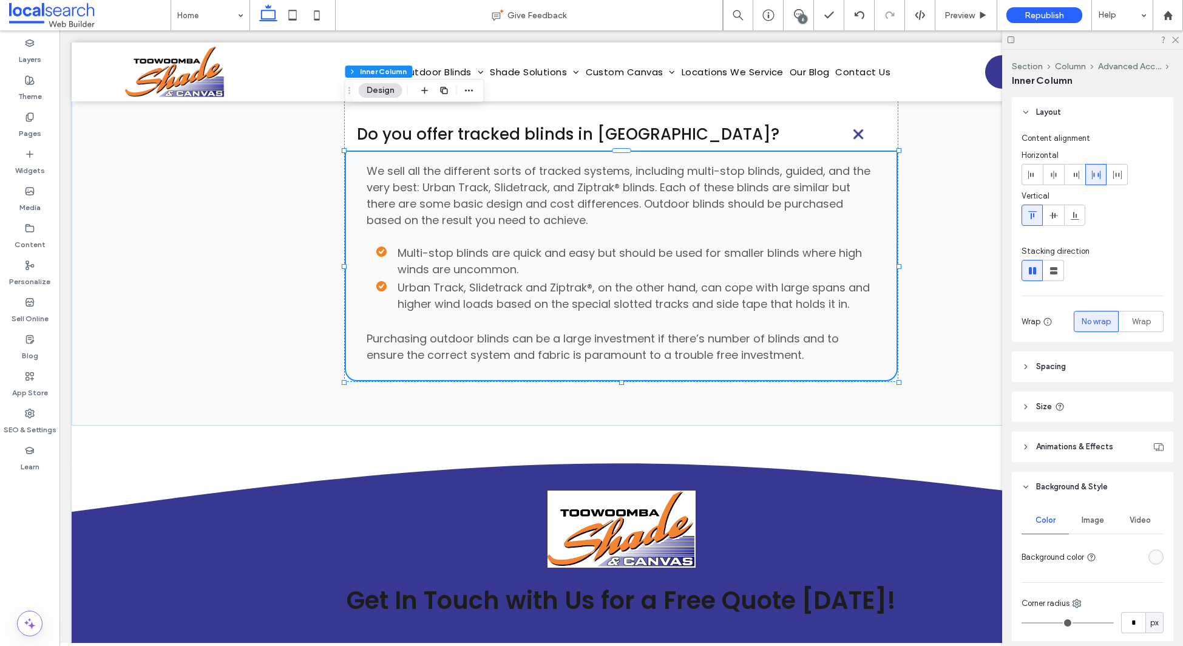
scroll to position [167, 0]
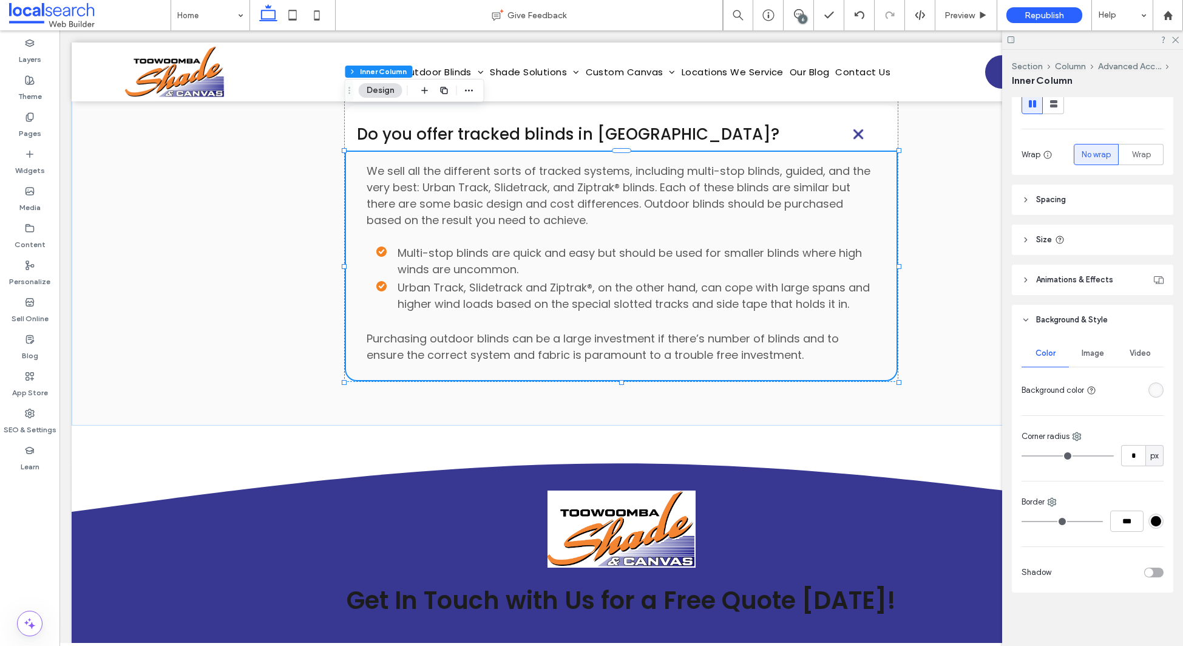
click at [1155, 381] on div at bounding box center [1132, 389] width 63 height 21
click at [1158, 389] on div "rgba(250, 250, 250, 1)" at bounding box center [1156, 390] width 10 height 10
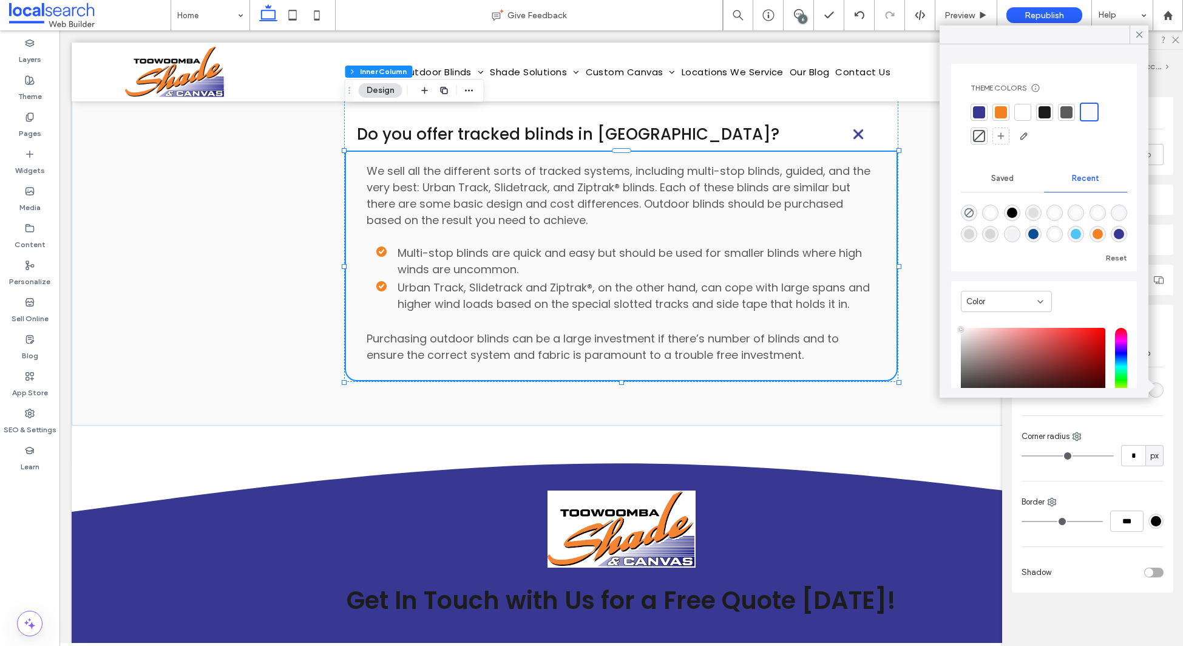
click at [1020, 111] on div at bounding box center [1023, 112] width 12 height 12
drag, startPoint x: 1135, startPoint y: 34, endPoint x: 1028, endPoint y: 104, distance: 128.0
click at [1134, 35] on icon at bounding box center [1139, 34] width 11 height 11
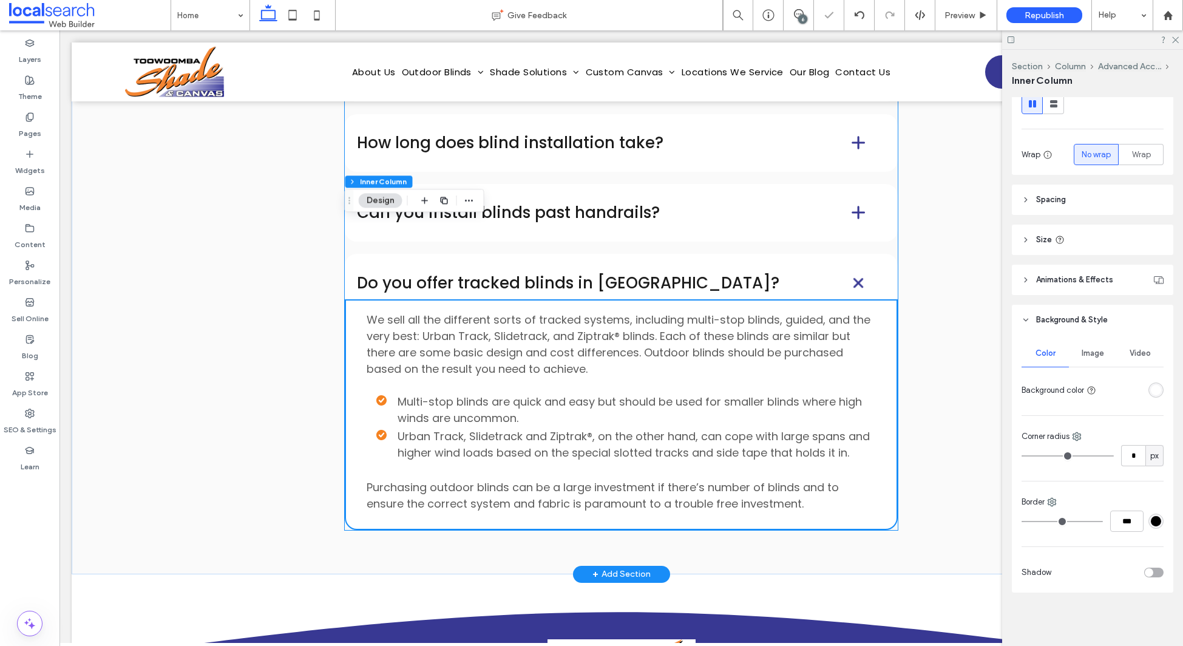
scroll to position [7616, 0]
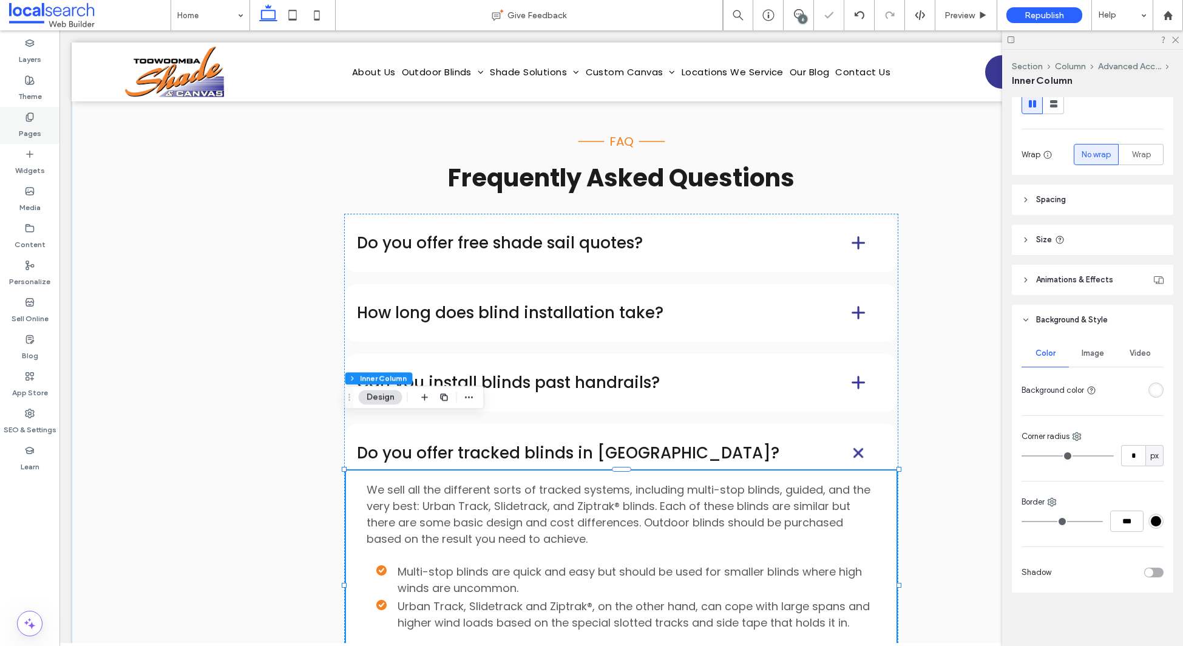
click at [38, 118] on div "Pages" at bounding box center [29, 125] width 59 height 37
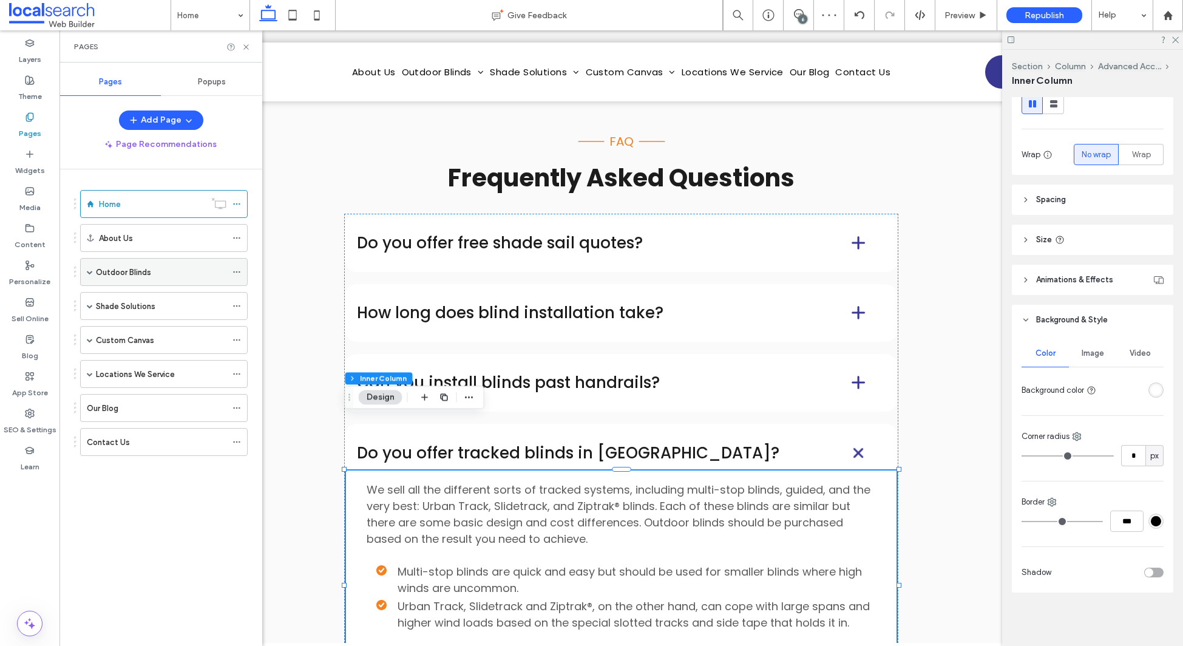
click at [89, 272] on span at bounding box center [90, 272] width 6 height 6
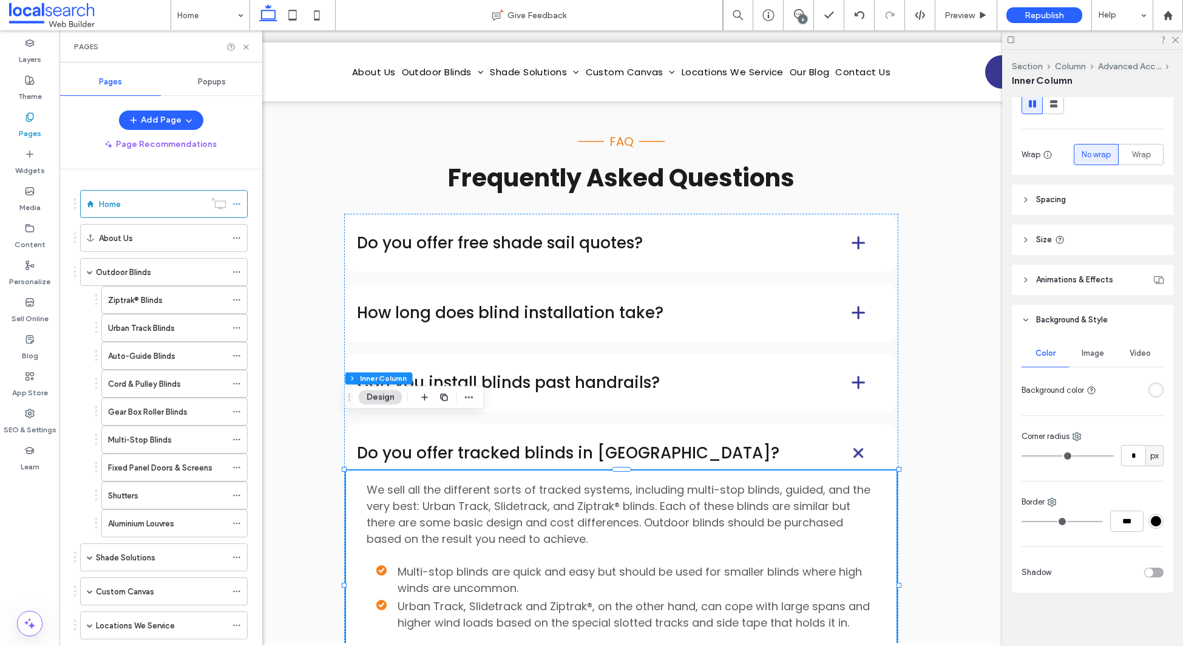
click at [140, 279] on div "Outdoor Blinds" at bounding box center [161, 272] width 131 height 27
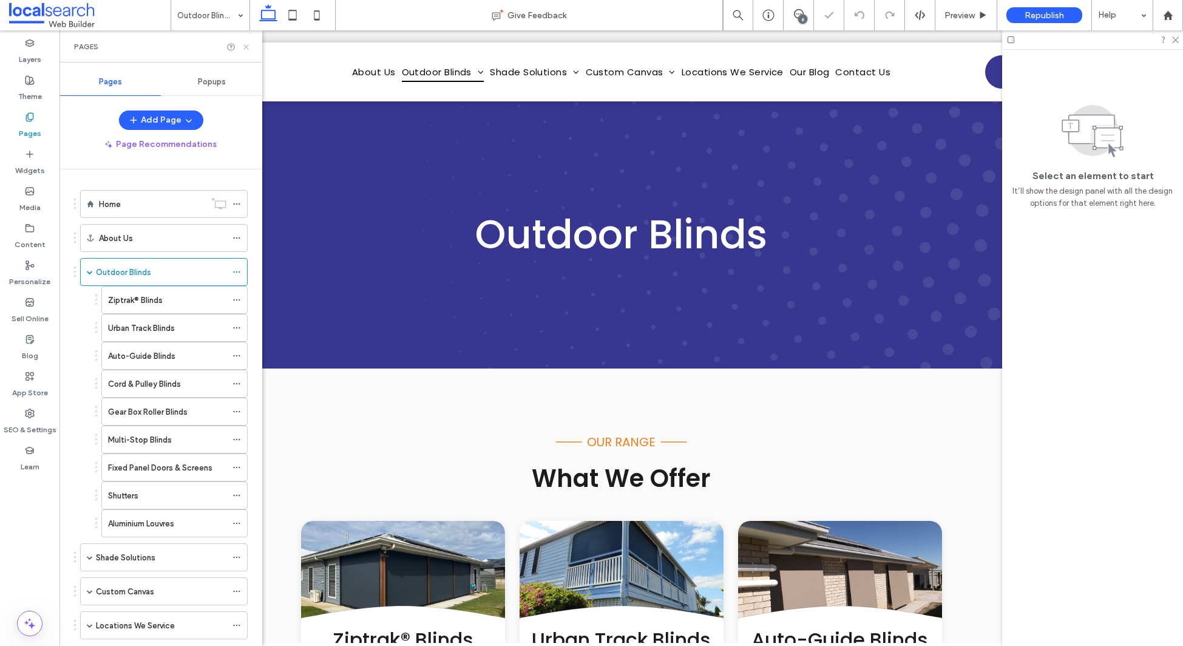
click at [249, 49] on icon at bounding box center [246, 46] width 9 height 9
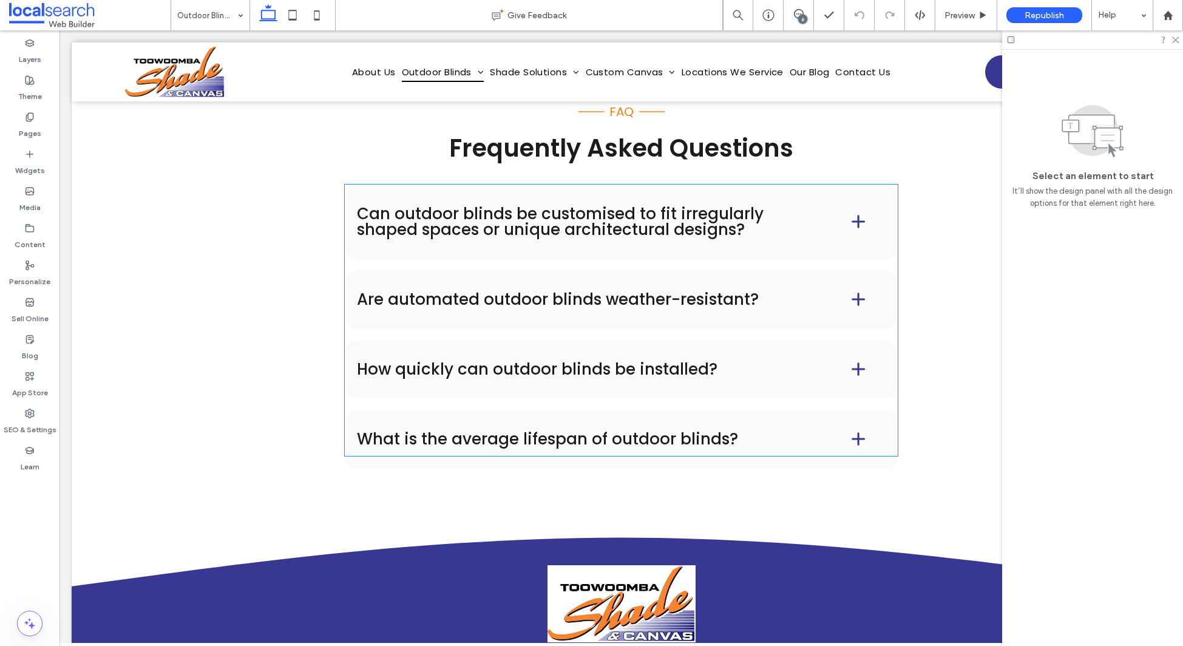
scroll to position [6131, 0]
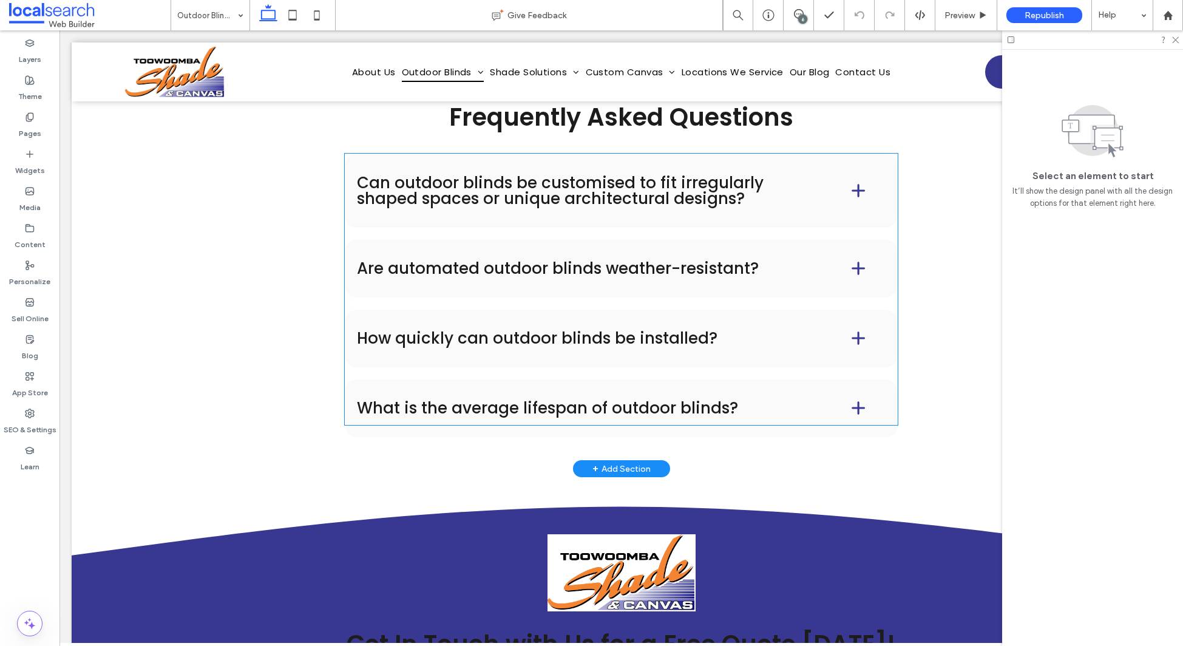
click at [461, 206] on h4 "Can outdoor blinds be customised to fit irregularly shaped spaces or unique arc…" at bounding box center [584, 191] width 455 height 32
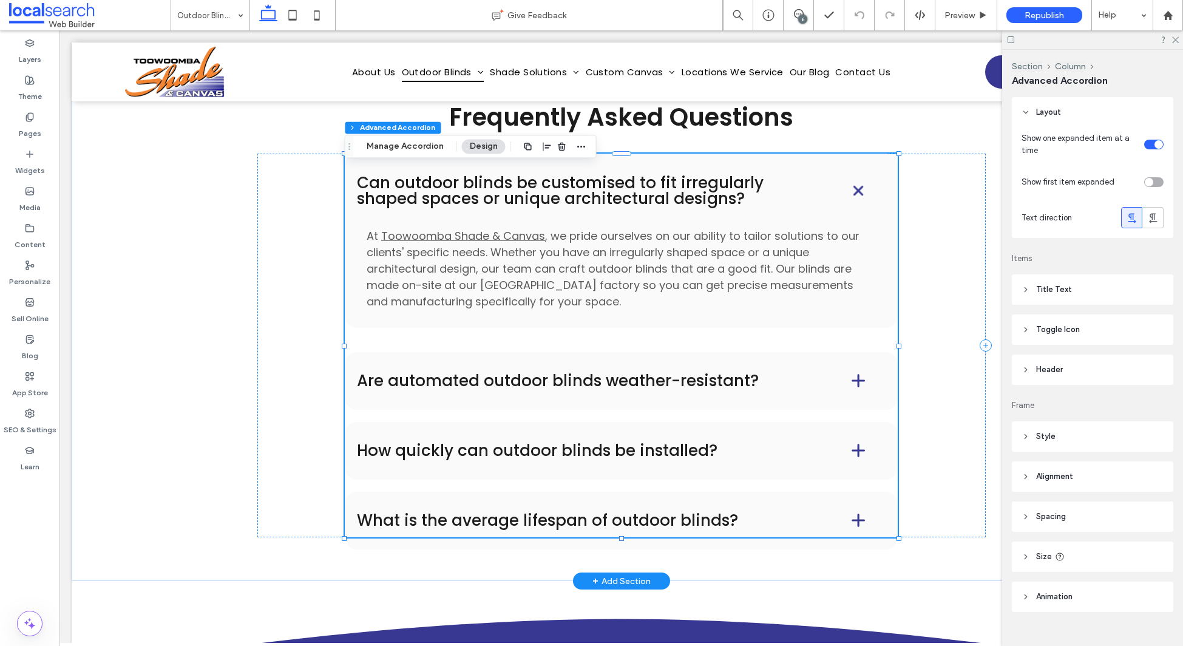
click at [467, 206] on h4 "Can outdoor blinds be customised to fit irregularly shaped spaces or unique arc…" at bounding box center [584, 191] width 455 height 32
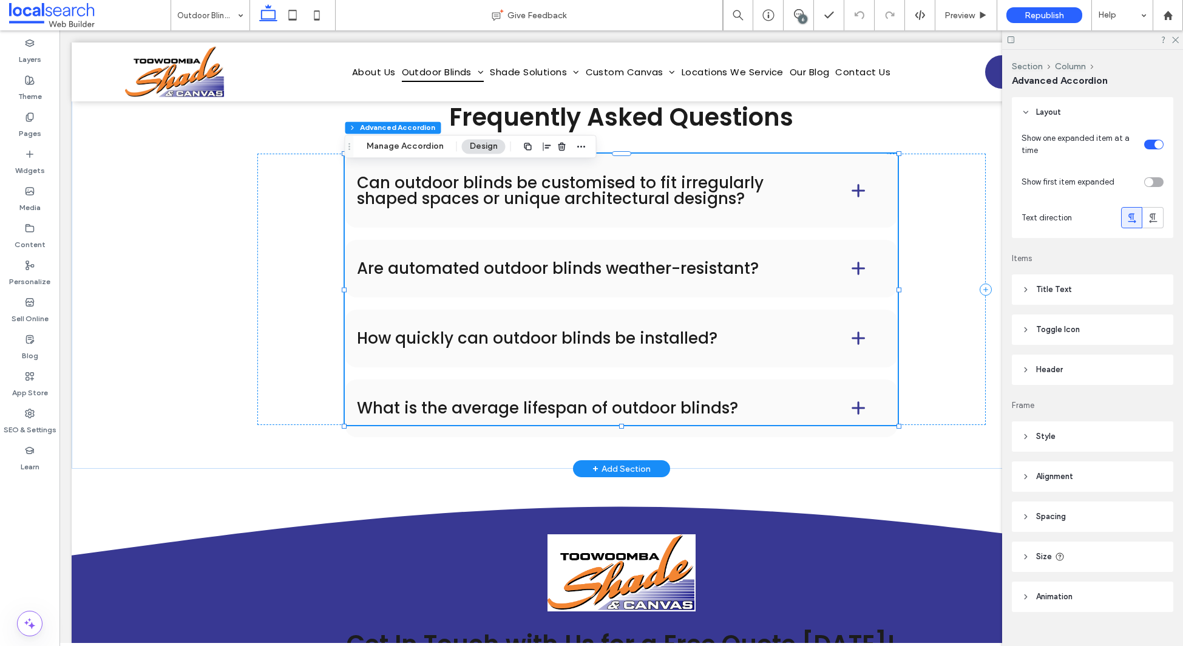
click at [484, 276] on h4 "Are automated outdoor blinds weather-resistant?" at bounding box center [584, 268] width 455 height 16
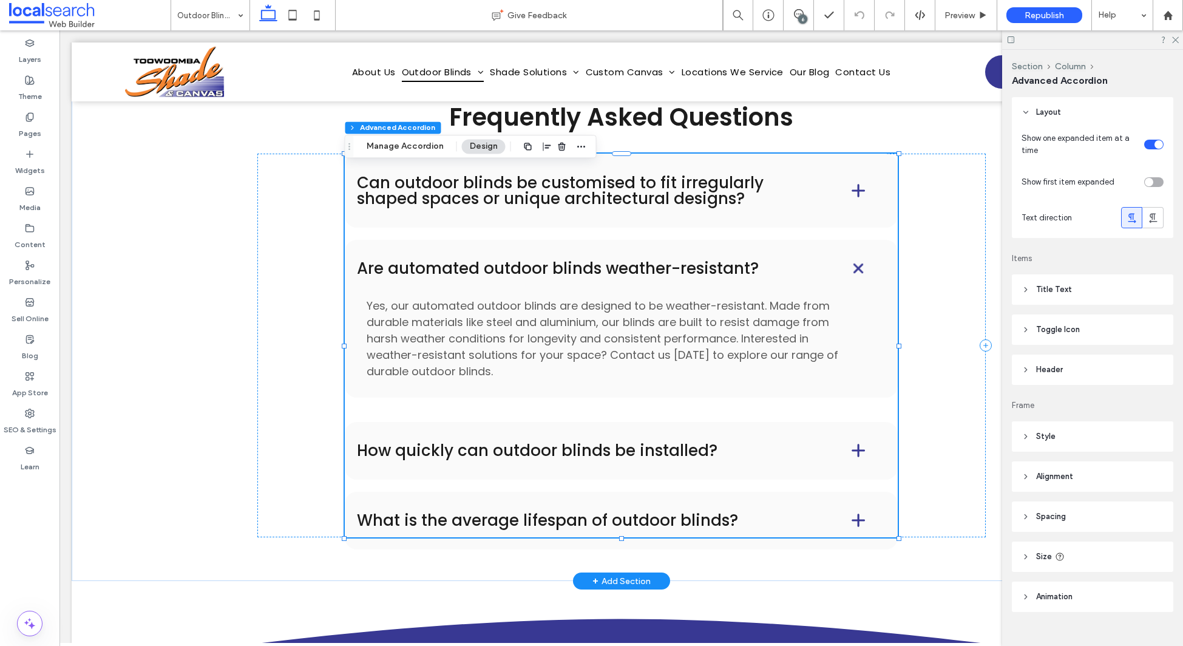
click at [484, 276] on h4 "Are automated outdoor blinds weather-resistant?" at bounding box center [584, 268] width 455 height 16
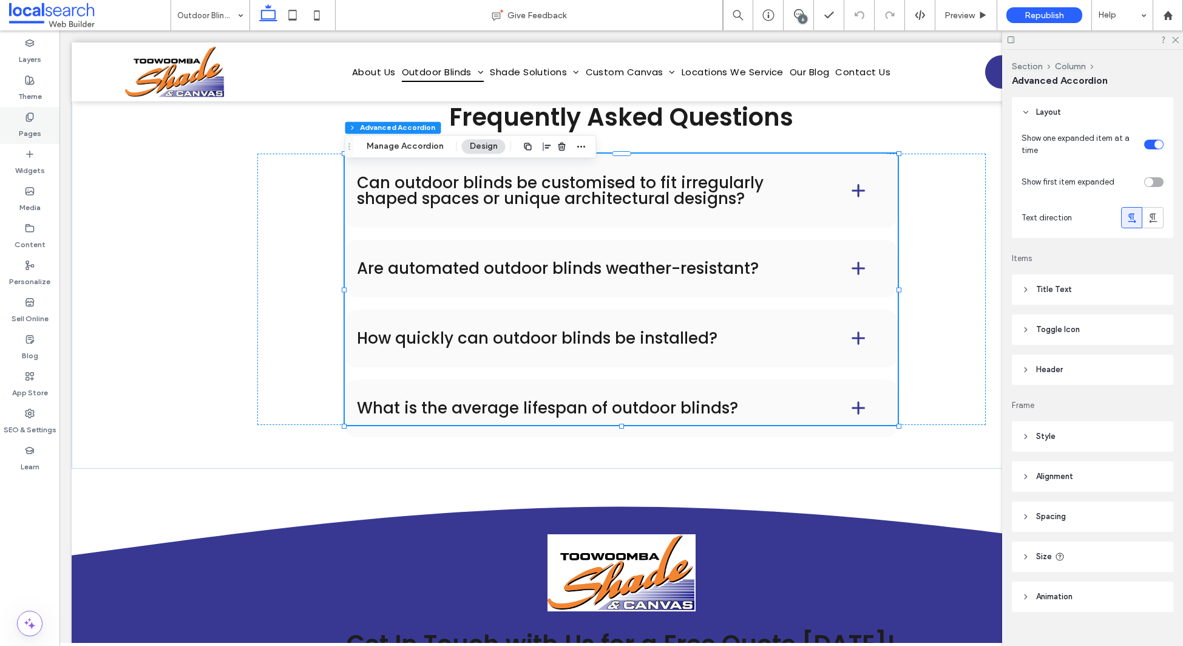
click at [38, 120] on div "Pages" at bounding box center [29, 125] width 59 height 37
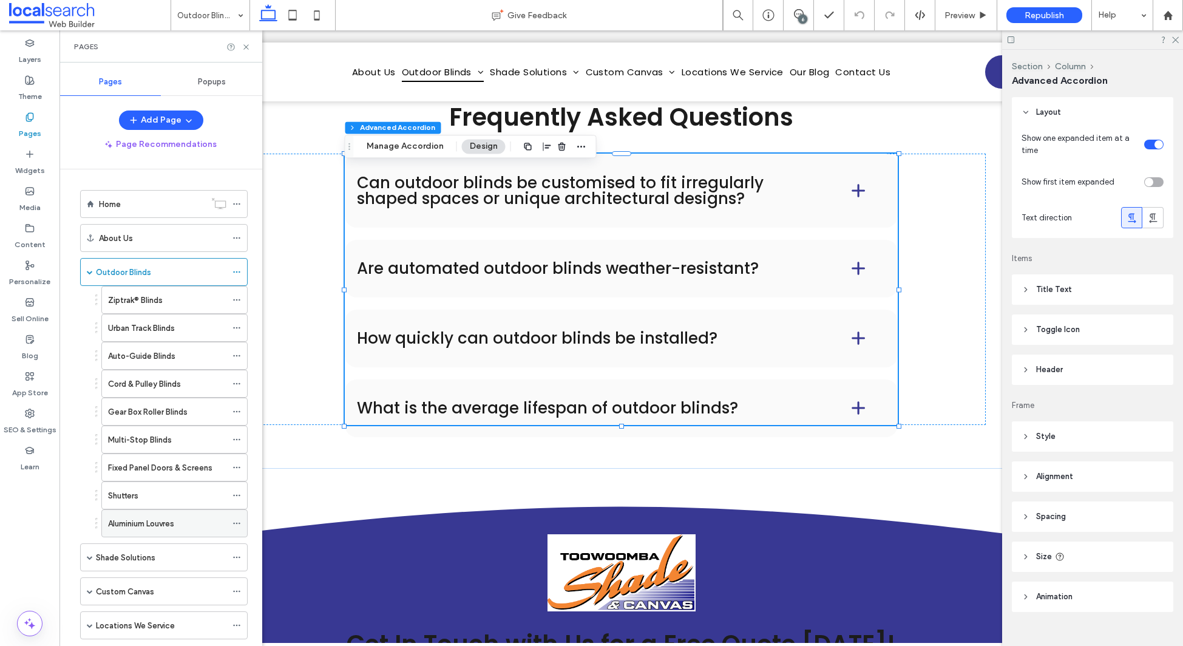
scroll to position [98, 0]
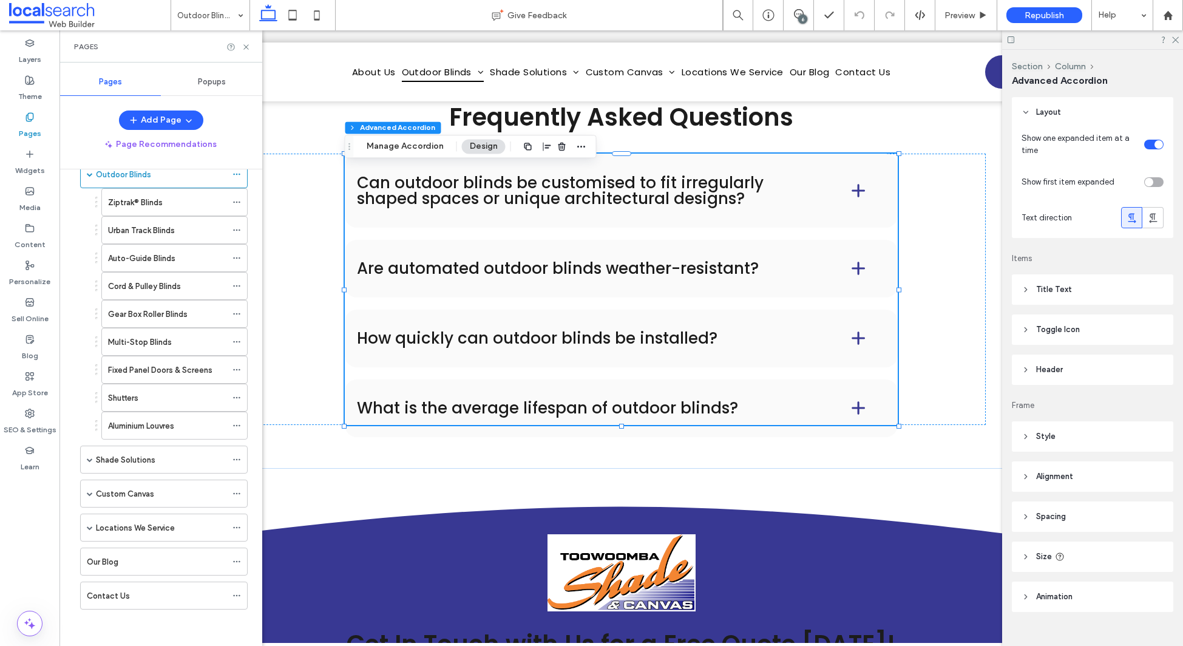
click at [150, 455] on label "Shade Solutions" at bounding box center [125, 459] width 59 height 21
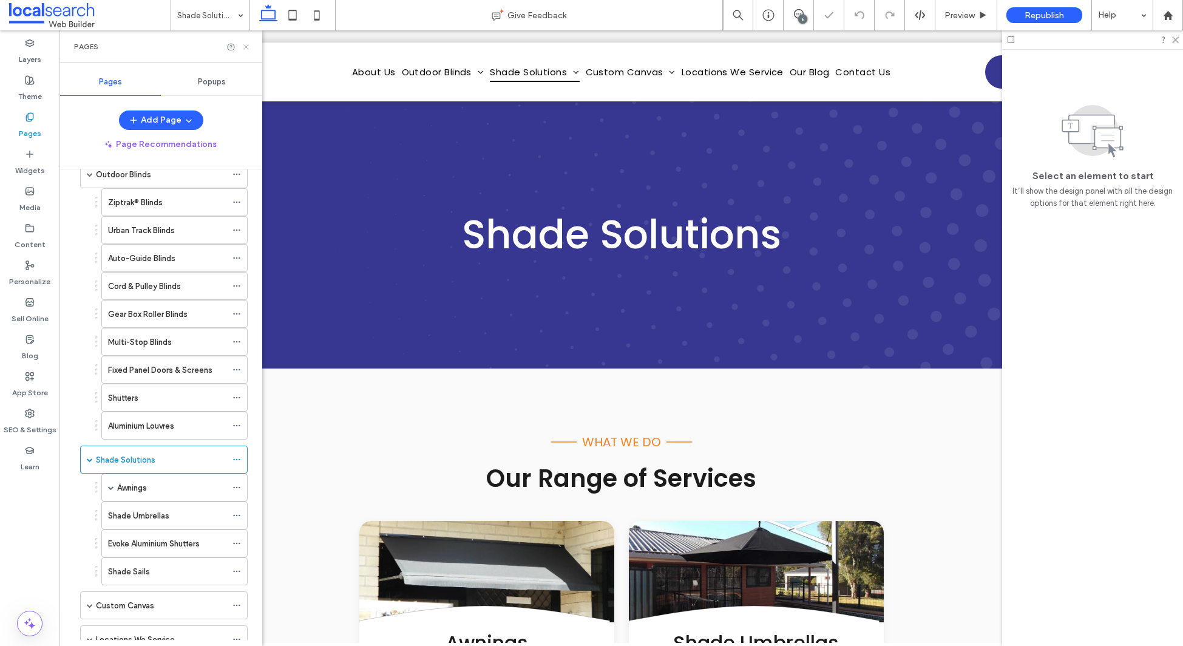
click at [243, 44] on use at bounding box center [245, 46] width 5 height 5
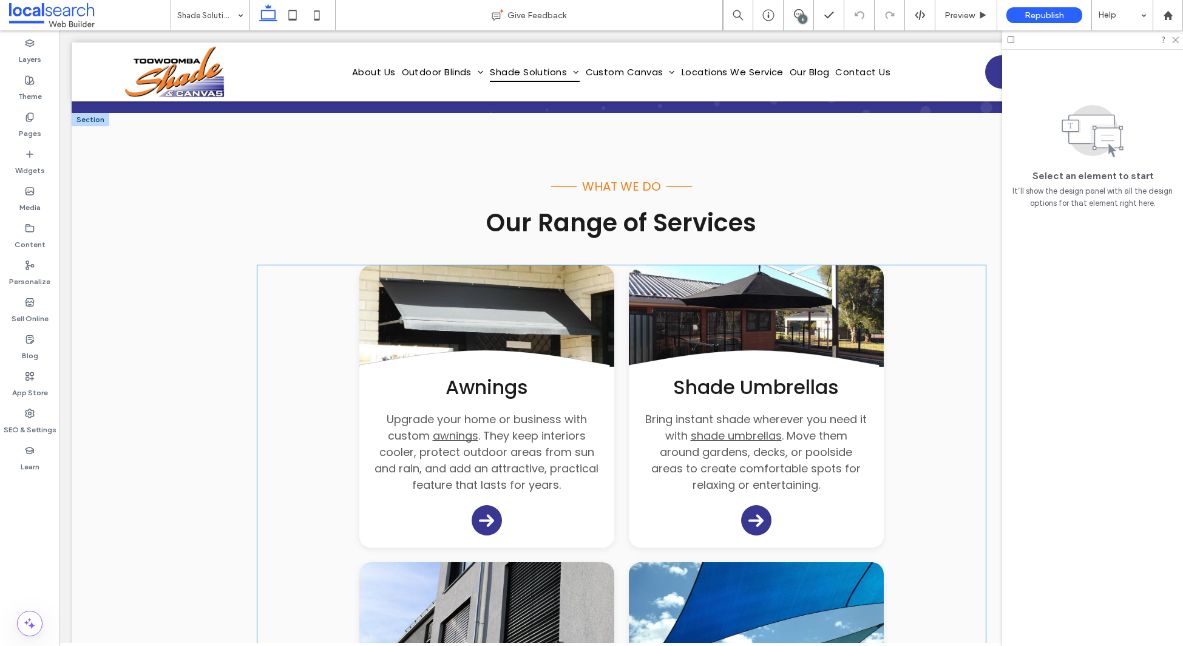
scroll to position [263, 0]
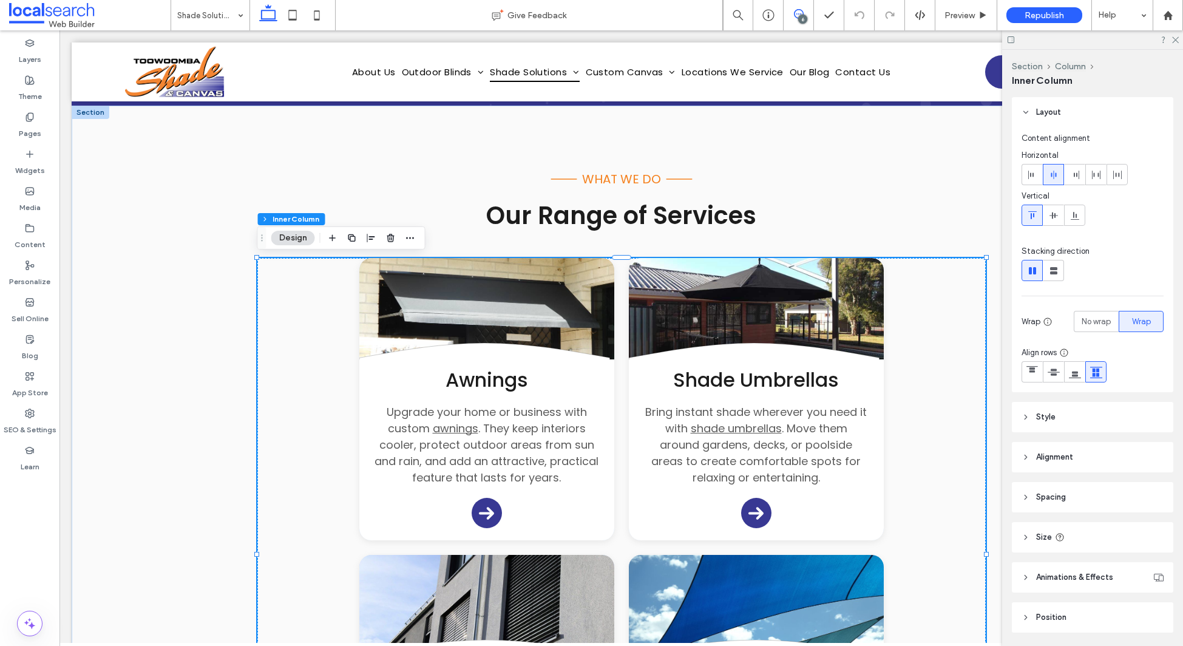
click at [801, 11] on icon at bounding box center [799, 14] width 10 height 10
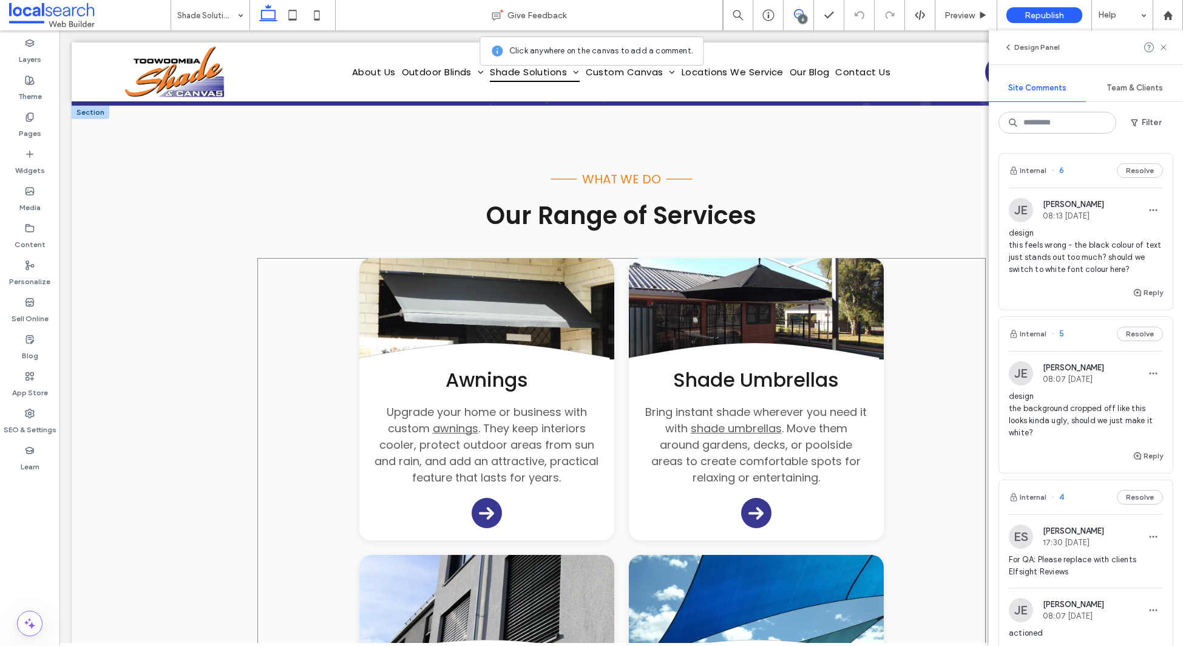
click at [899, 342] on div "Divider .cls-1-1132603790-1132603790 { fill: none; stroke: #000; } Awnings Upgr…" at bounding box center [621, 554] width 729 height 593
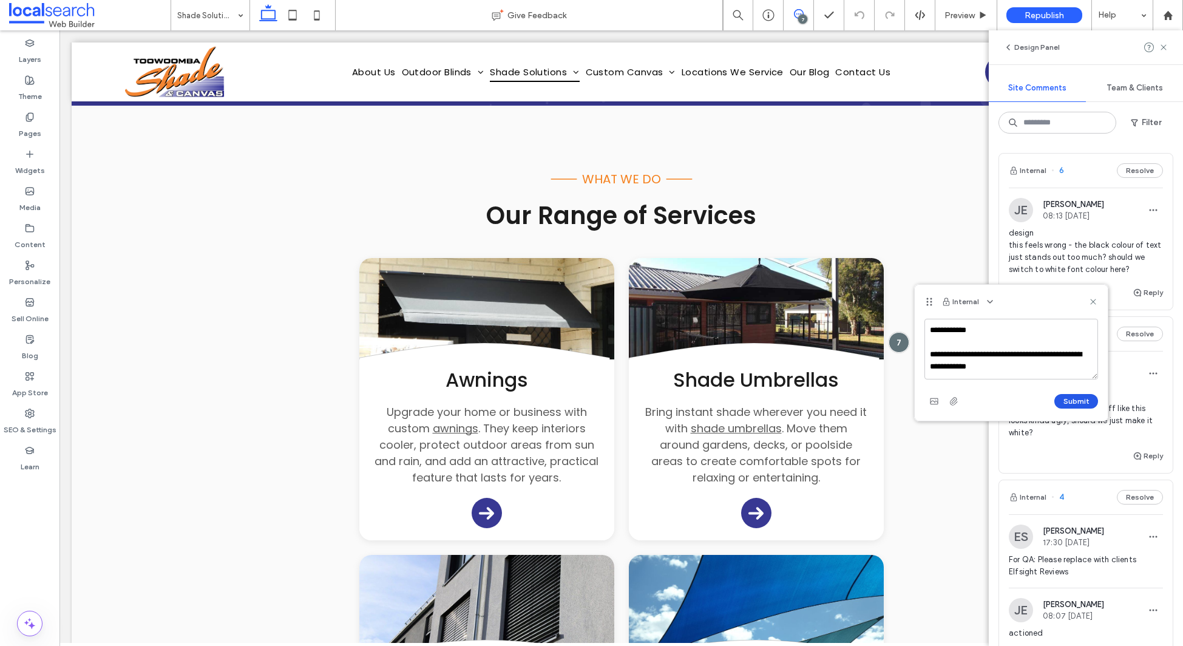
type textarea "**********"
click at [1071, 400] on button "Submit" at bounding box center [1077, 401] width 44 height 15
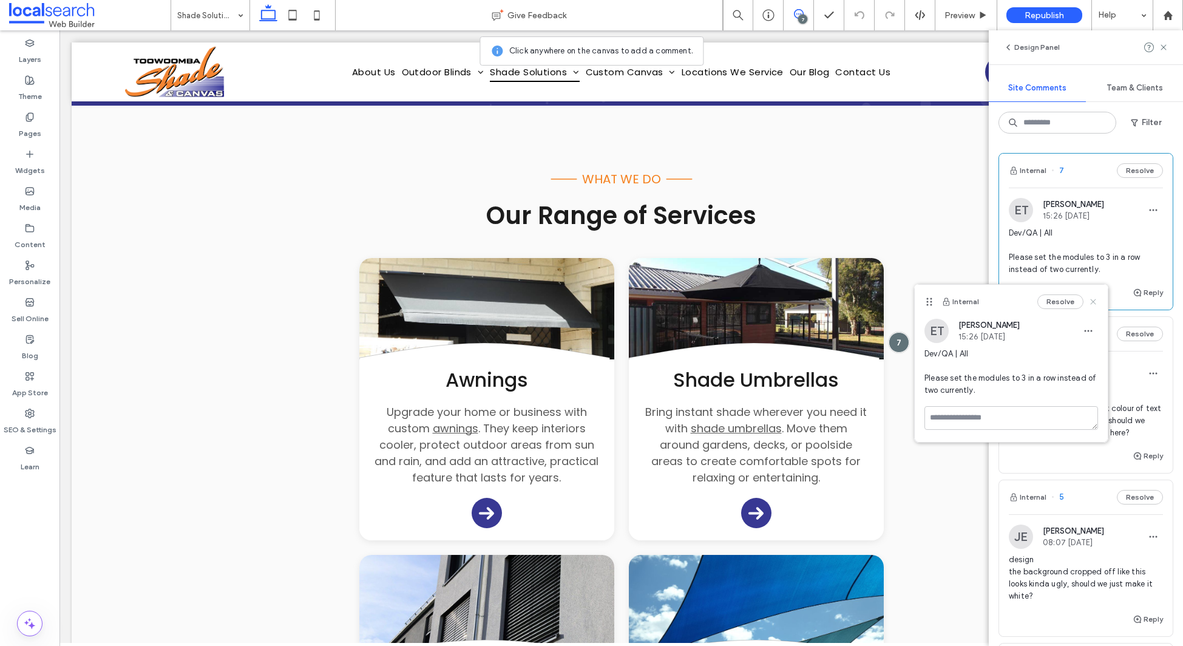
click at [1095, 302] on icon at bounding box center [1094, 302] width 10 height 10
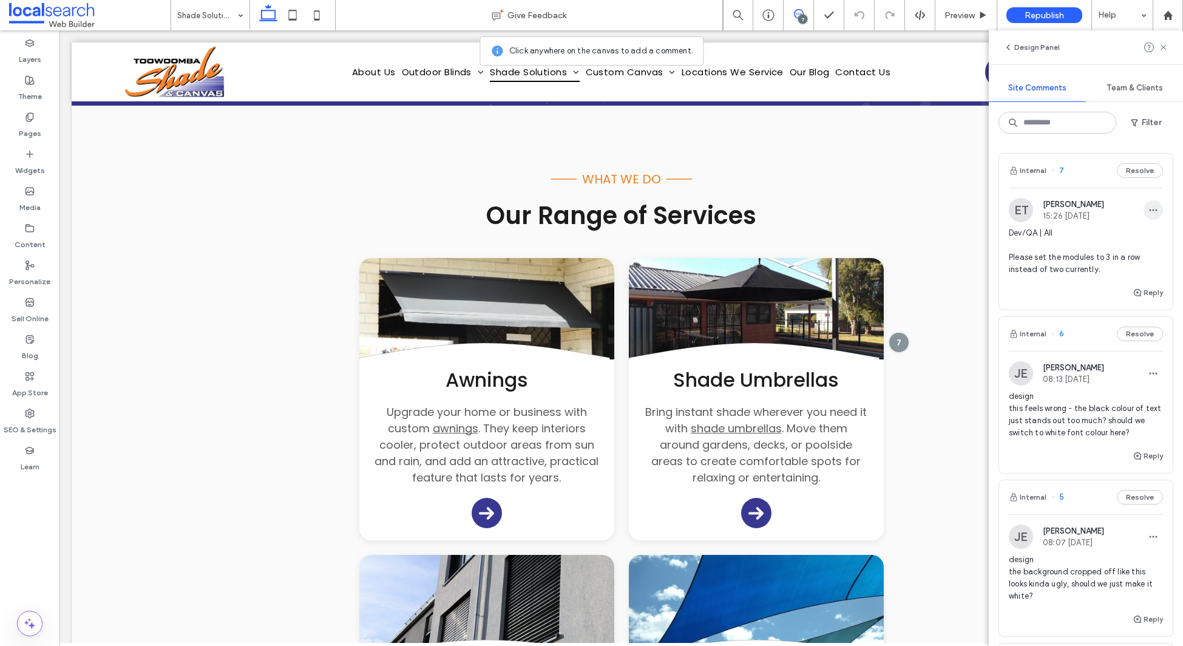
click at [1157, 210] on use "button" at bounding box center [1154, 210] width 8 height 2
click at [1103, 243] on div "Edit" at bounding box center [1109, 241] width 108 height 23
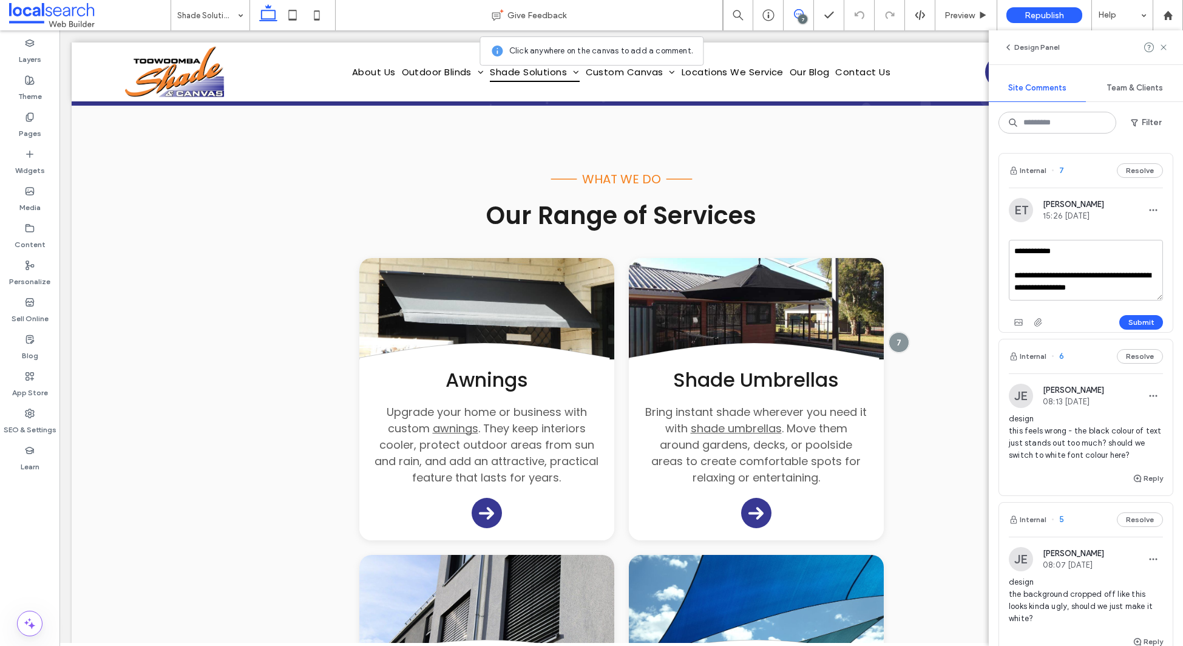
click at [1069, 249] on textarea "**********" at bounding box center [1086, 270] width 154 height 61
type textarea "**********"
click at [1121, 314] on div "Submit" at bounding box center [1086, 322] width 154 height 19
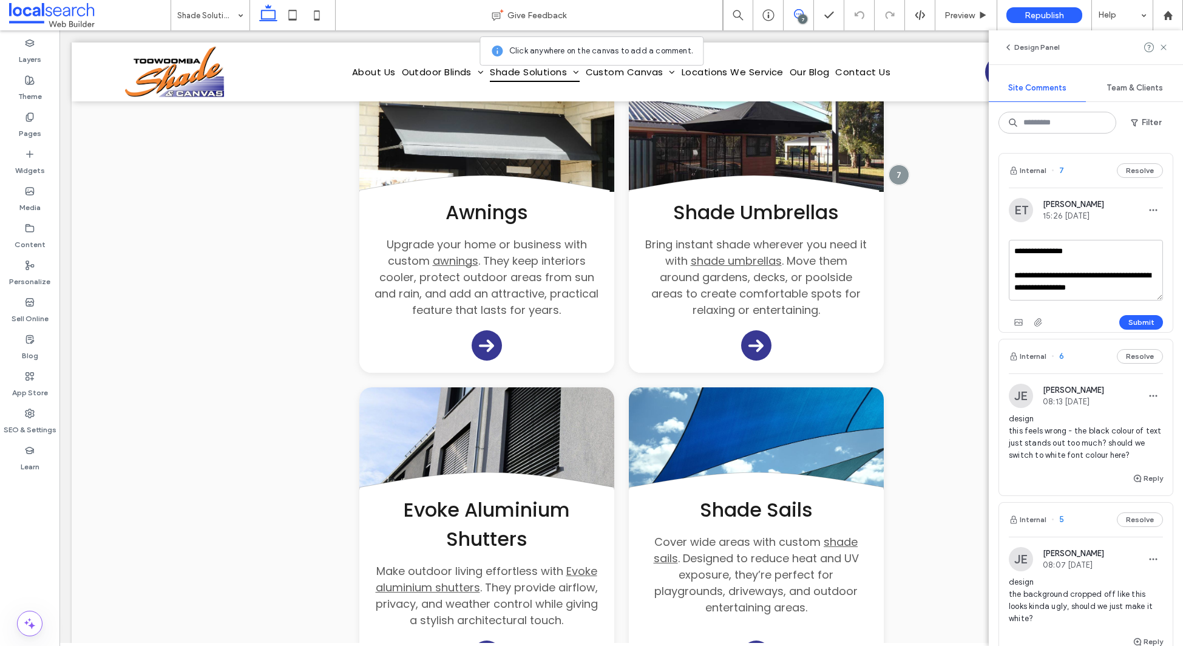
scroll to position [450, 0]
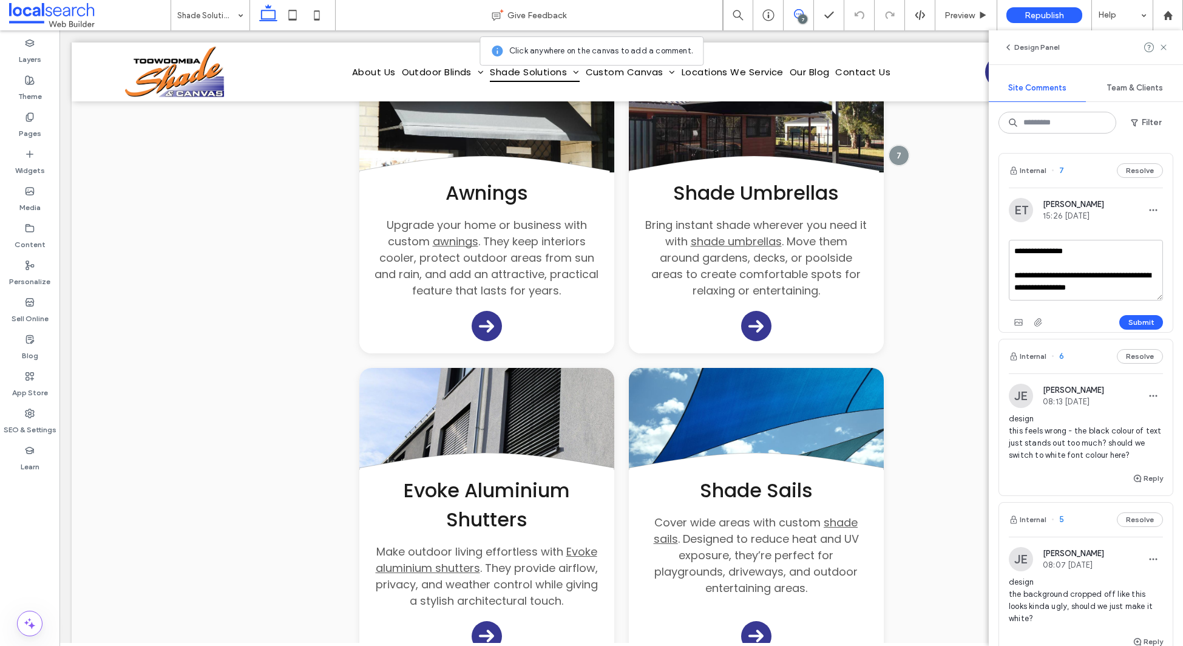
click at [1133, 318] on button "Submit" at bounding box center [1142, 322] width 44 height 15
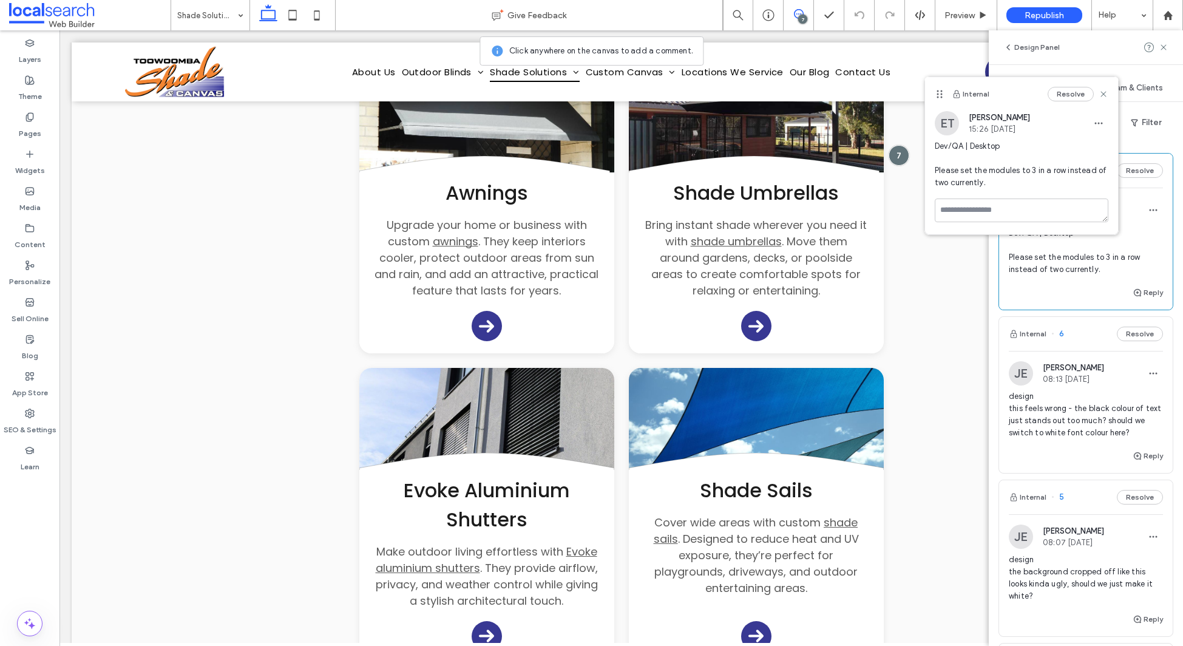
click at [1104, 93] on use at bounding box center [1103, 93] width 5 height 5
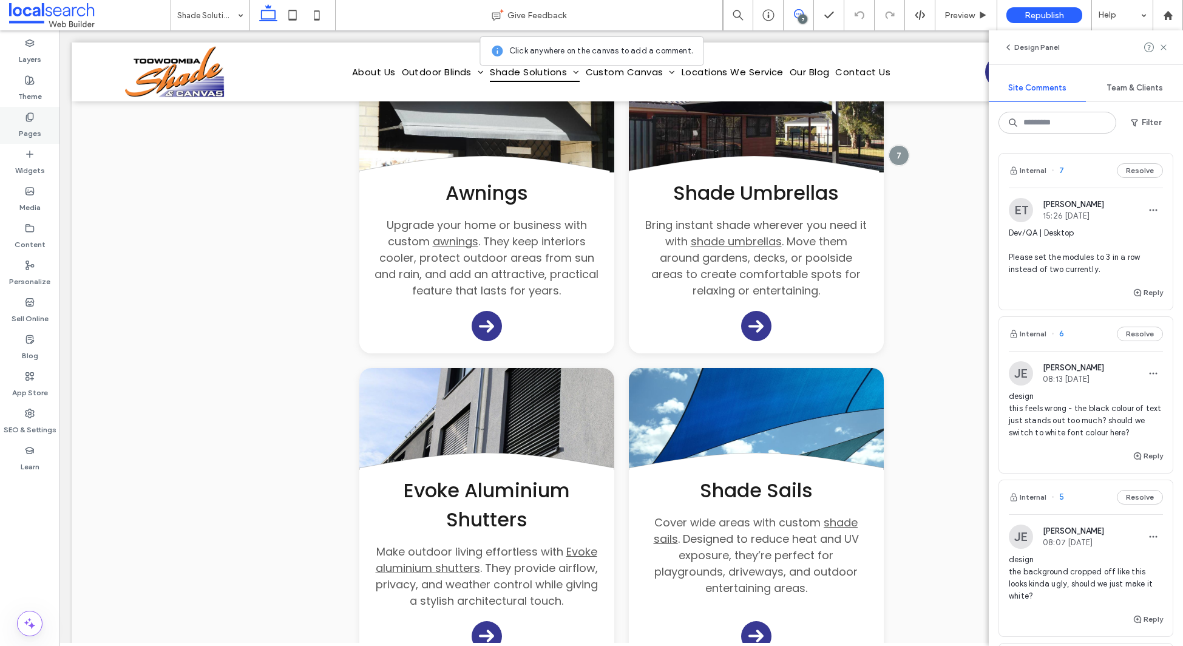
click at [19, 126] on label "Pages" at bounding box center [30, 130] width 22 height 17
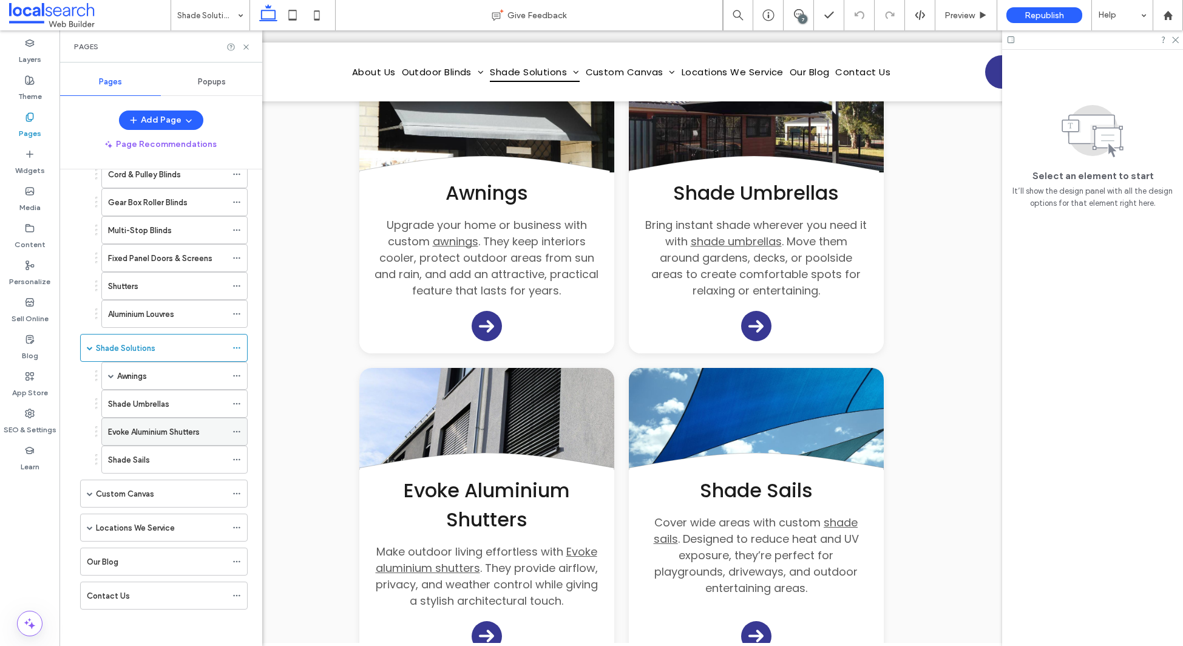
scroll to position [209, 0]
click at [158, 378] on div "Awnings" at bounding box center [171, 376] width 109 height 13
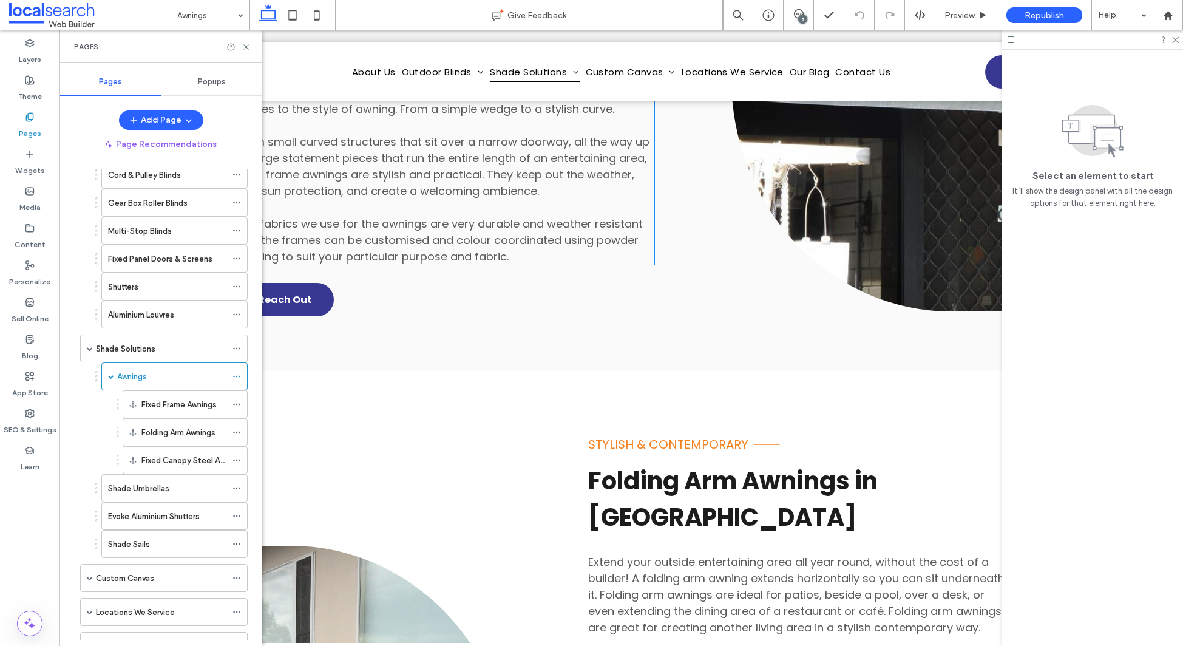
scroll to position [2782, 0]
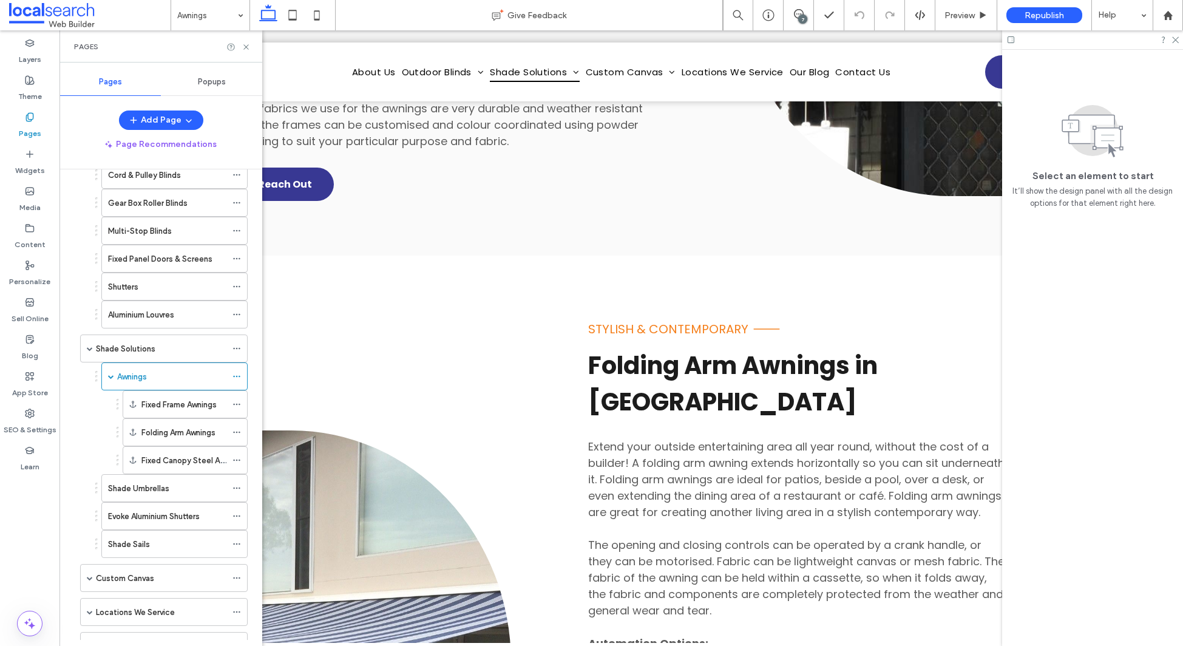
click at [157, 496] on div "Shade Umbrellas" at bounding box center [167, 488] width 118 height 27
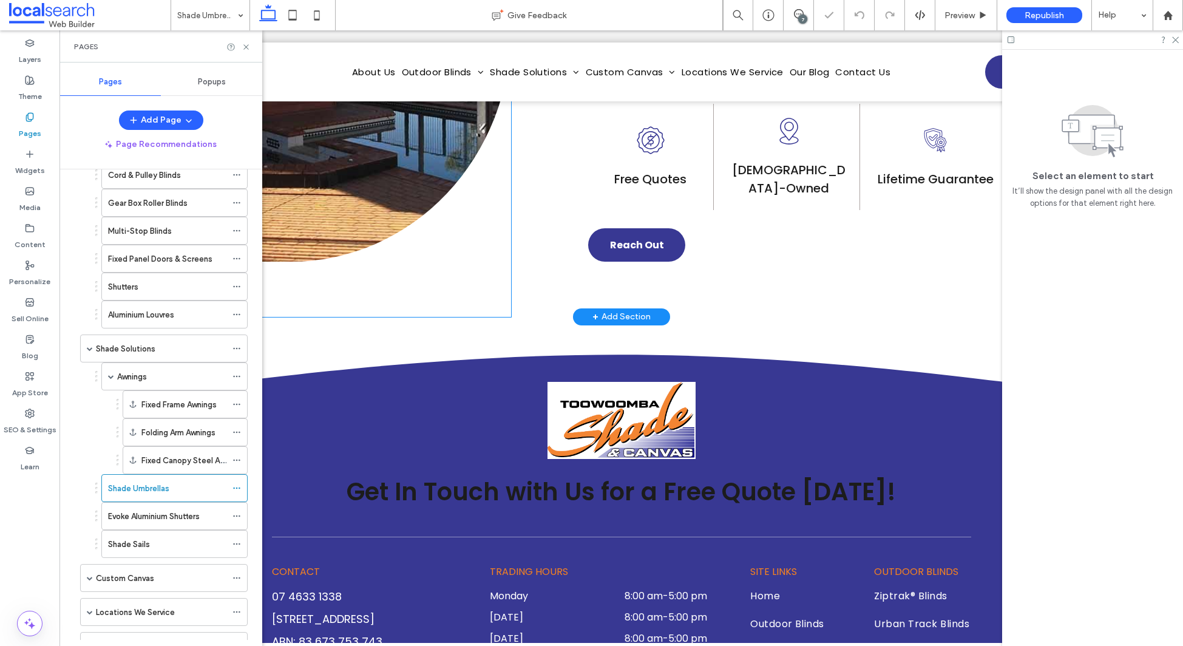
scroll to position [1120, 0]
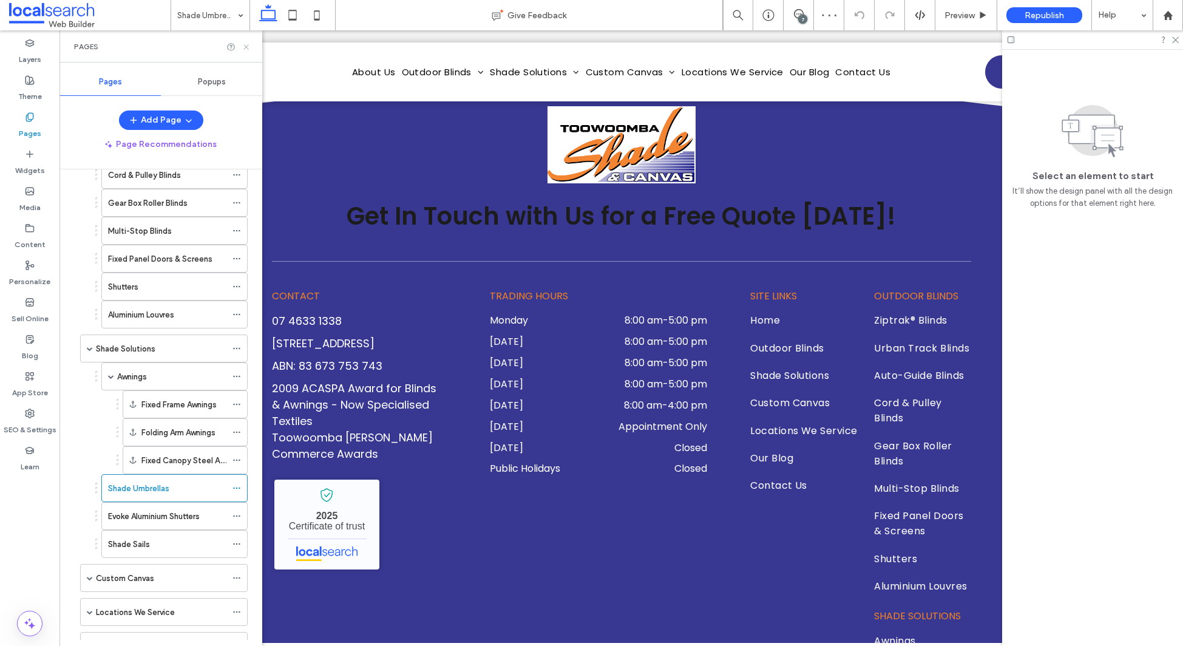
click at [243, 44] on icon at bounding box center [246, 46] width 9 height 9
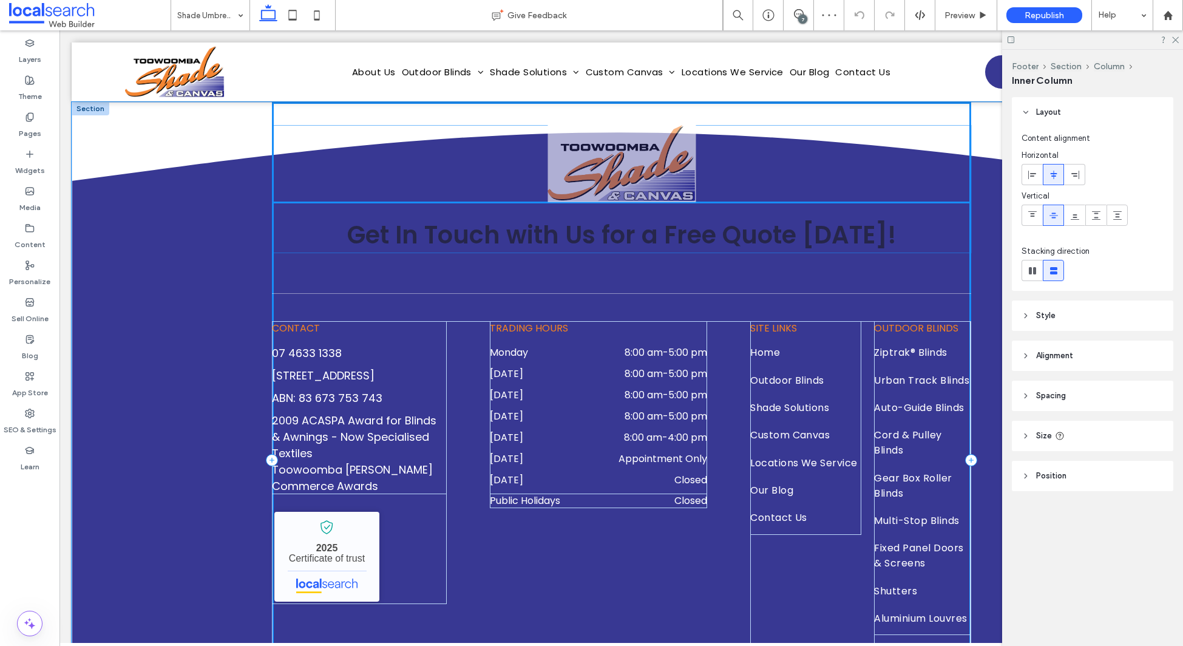
scroll to position [1067, 0]
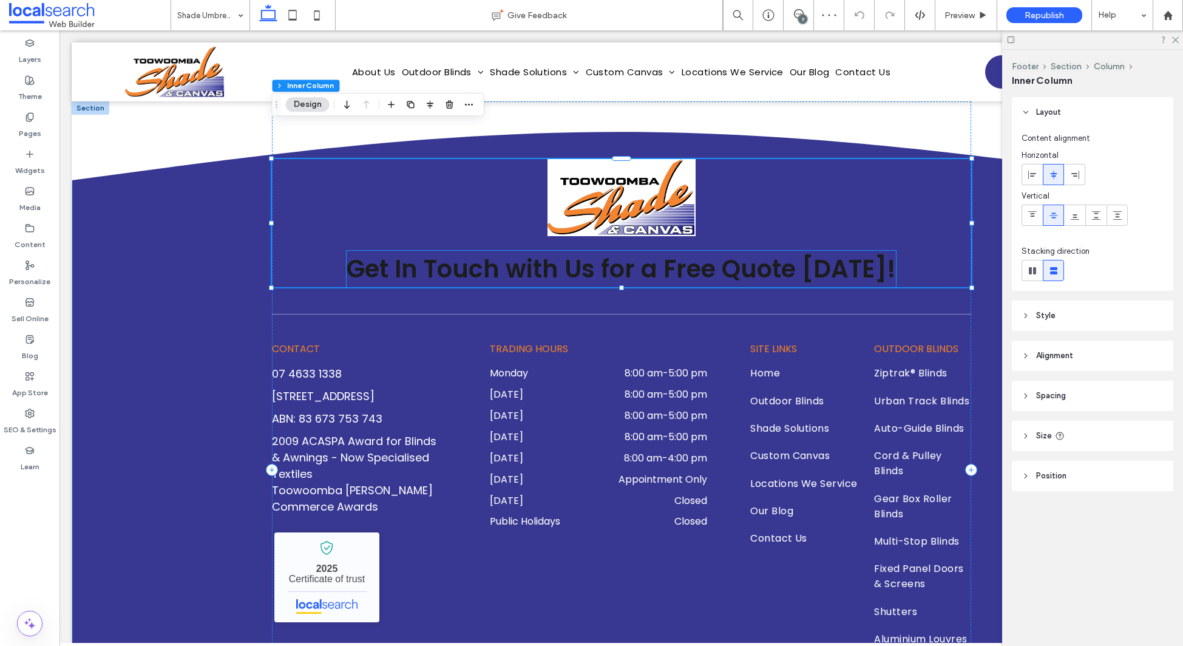
click at [484, 252] on span "Get In Touch with Us for a Free Quote Today!" at bounding box center [621, 269] width 549 height 34
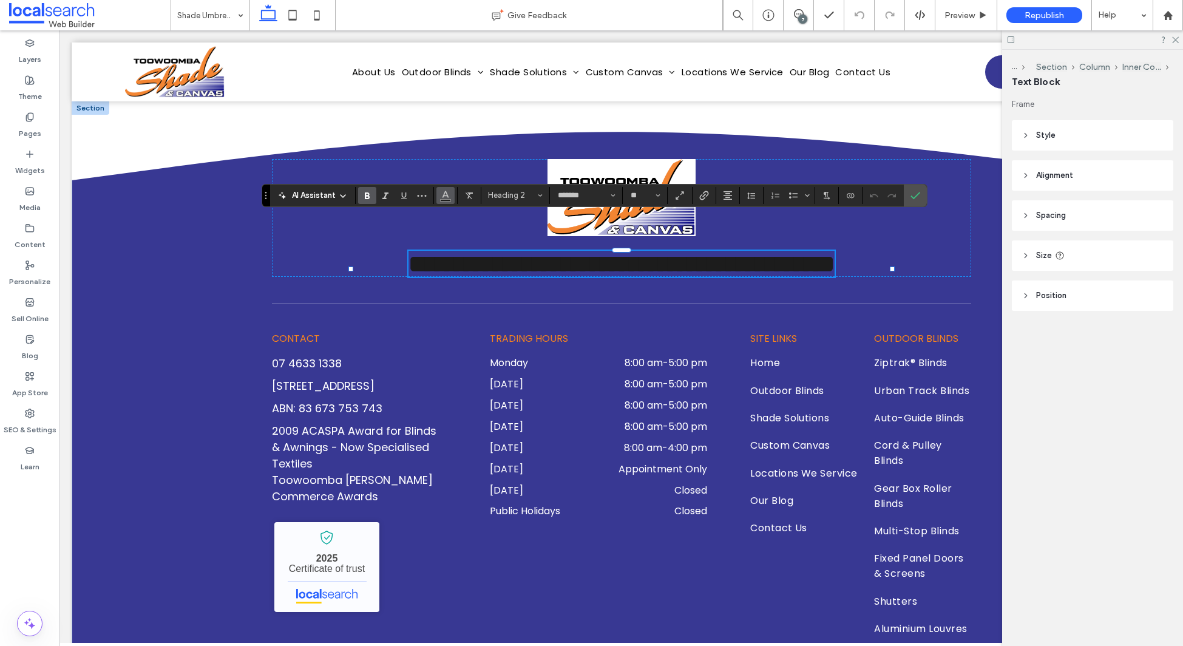
click at [445, 195] on use "Color" at bounding box center [446, 194] width 7 height 7
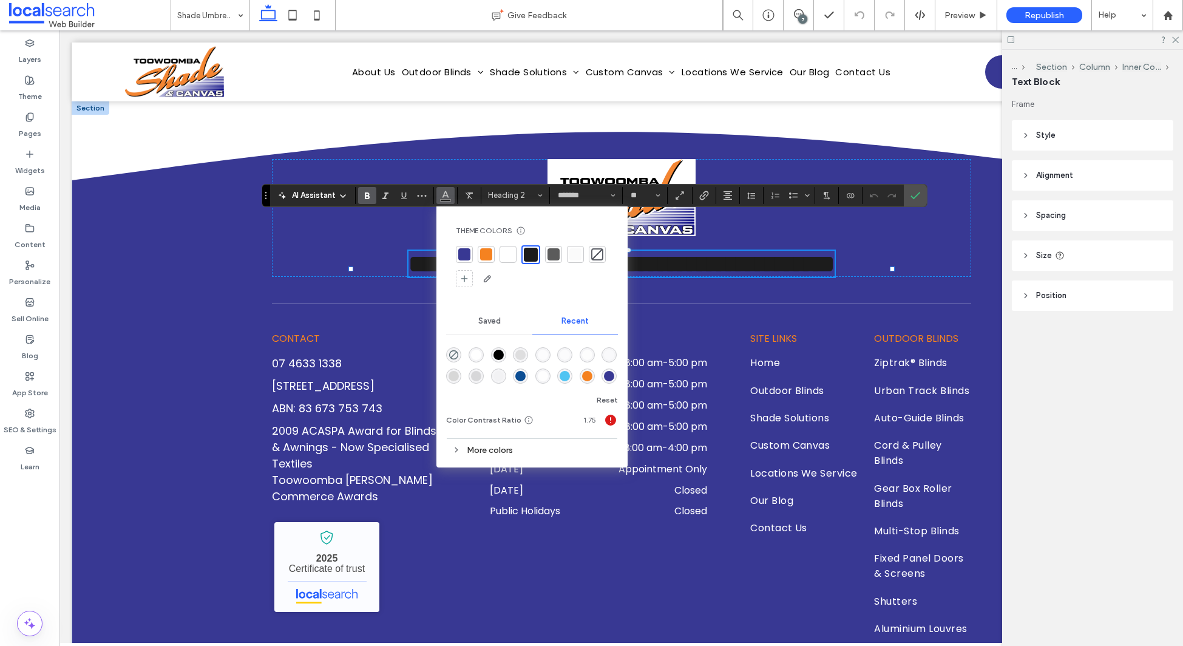
click at [509, 254] on div at bounding box center [508, 254] width 12 height 12
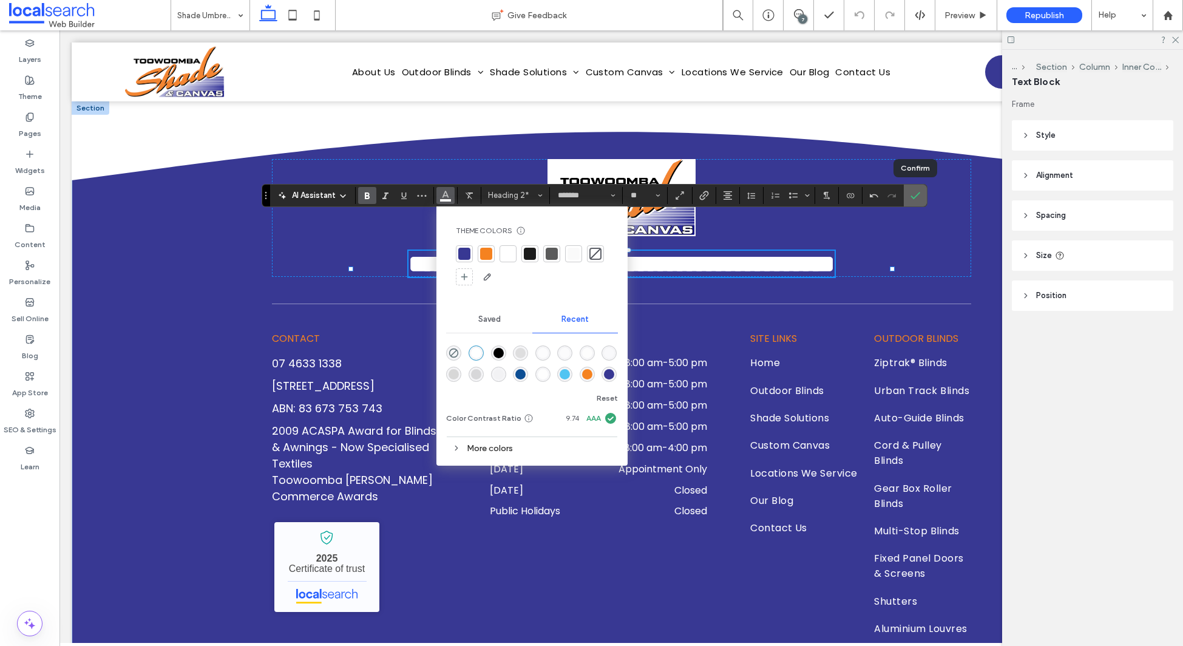
click at [920, 198] on icon "Confirm" at bounding box center [916, 196] width 10 height 10
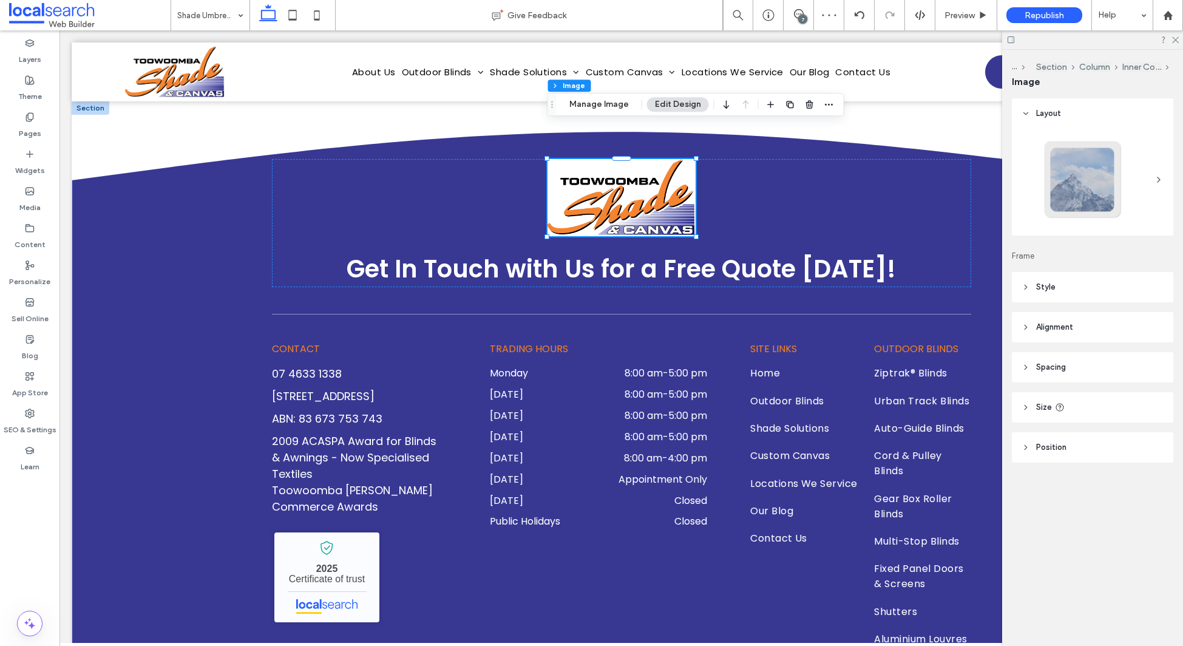
click at [1088, 399] on header "Size" at bounding box center [1092, 407] width 161 height 30
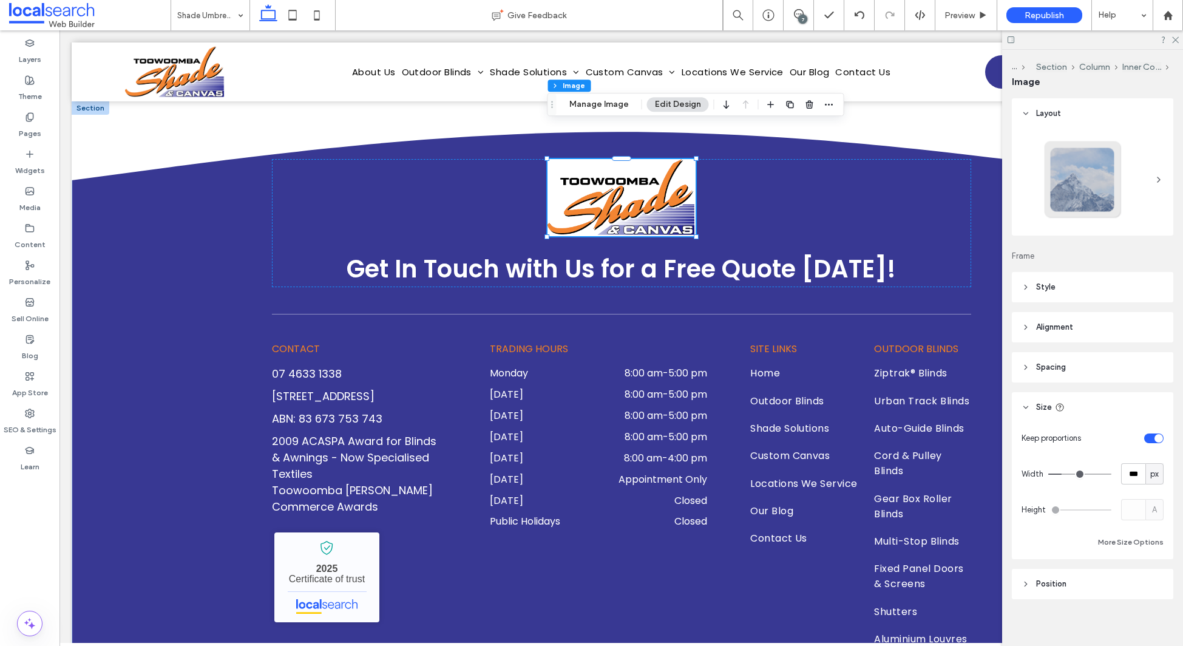
click at [1084, 278] on header "Style" at bounding box center [1092, 287] width 161 height 30
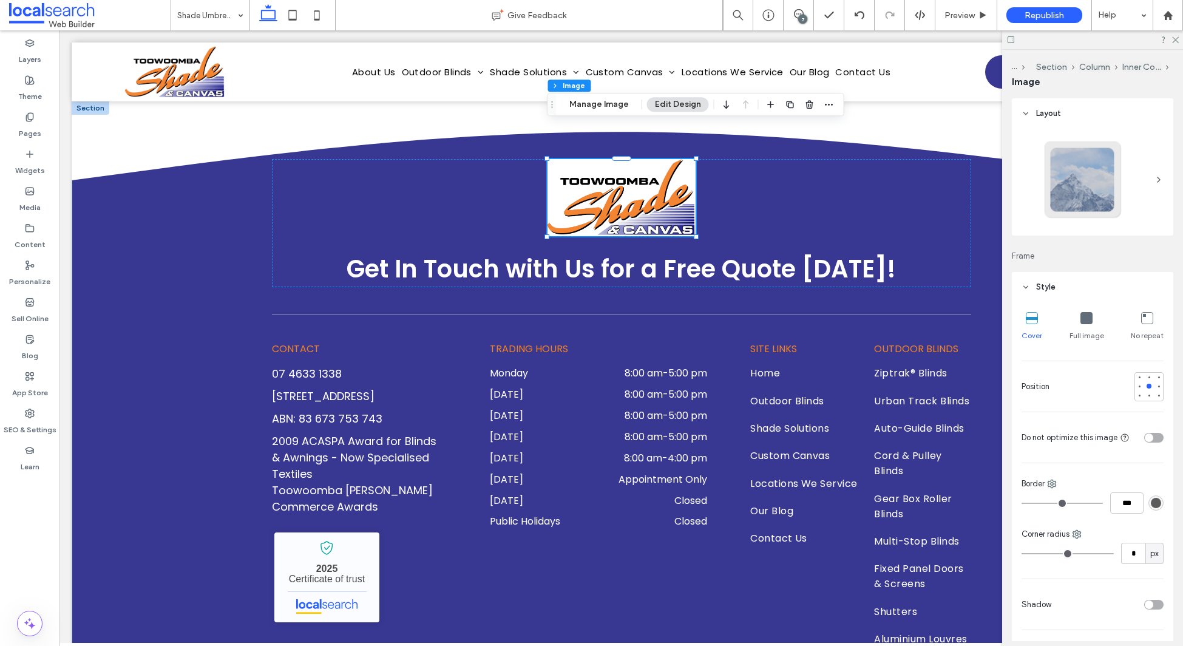
scroll to position [141, 0]
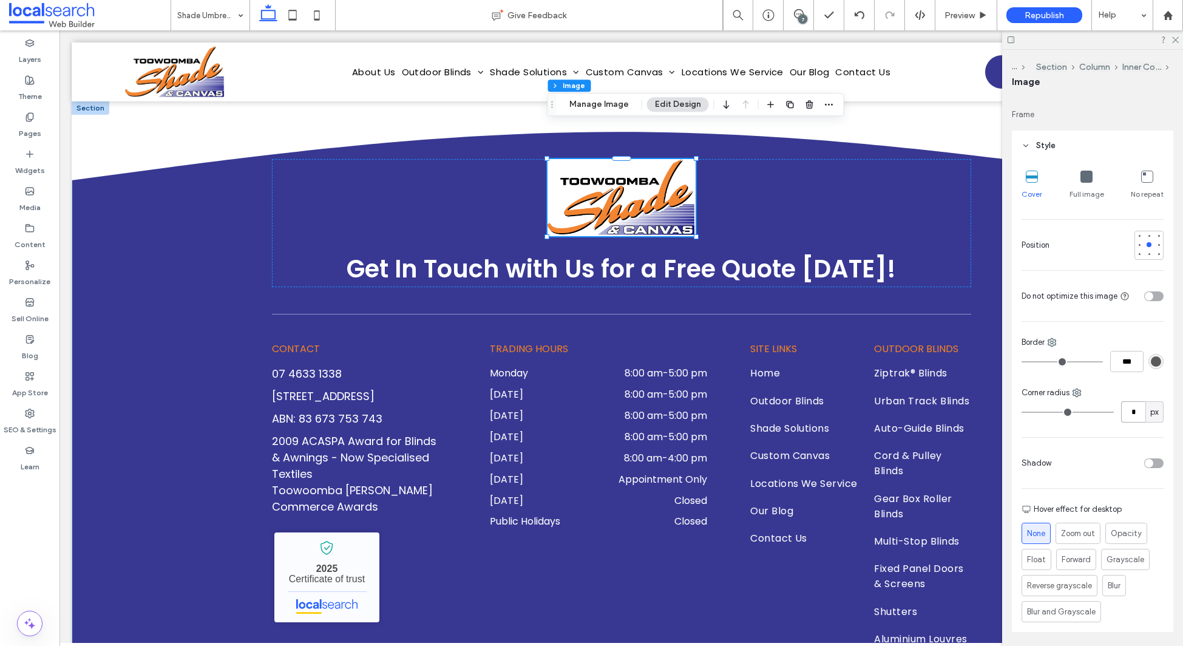
click at [1136, 411] on input "*" at bounding box center [1133, 411] width 24 height 21
type input "**"
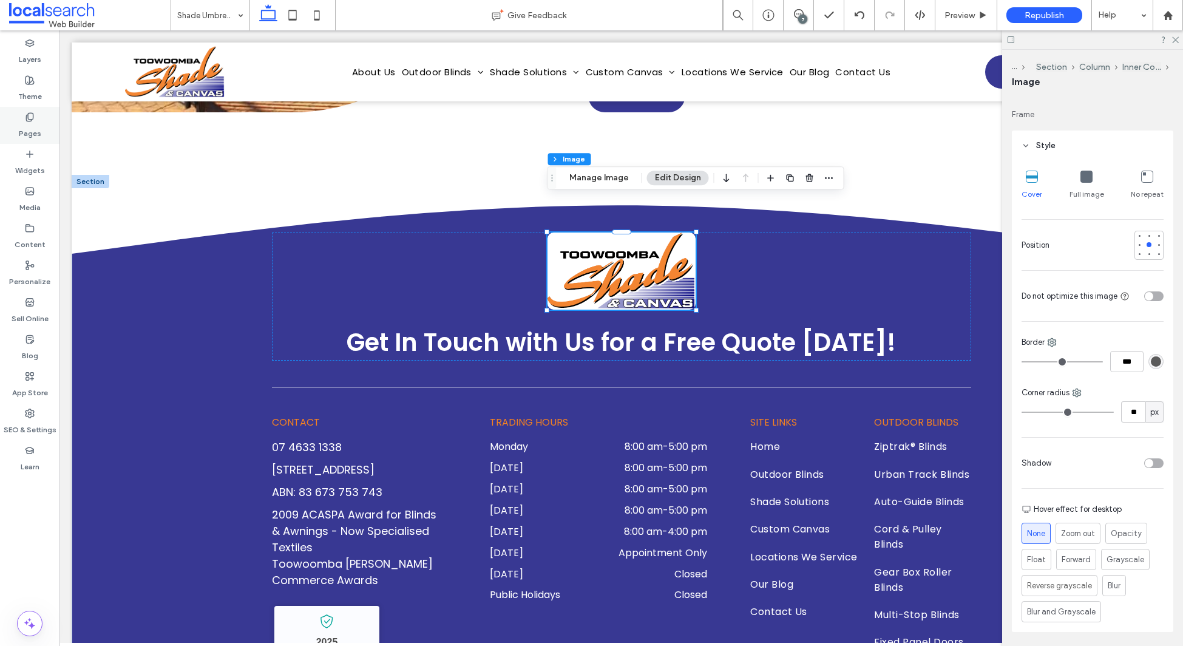
click at [35, 127] on label "Pages" at bounding box center [30, 130] width 22 height 17
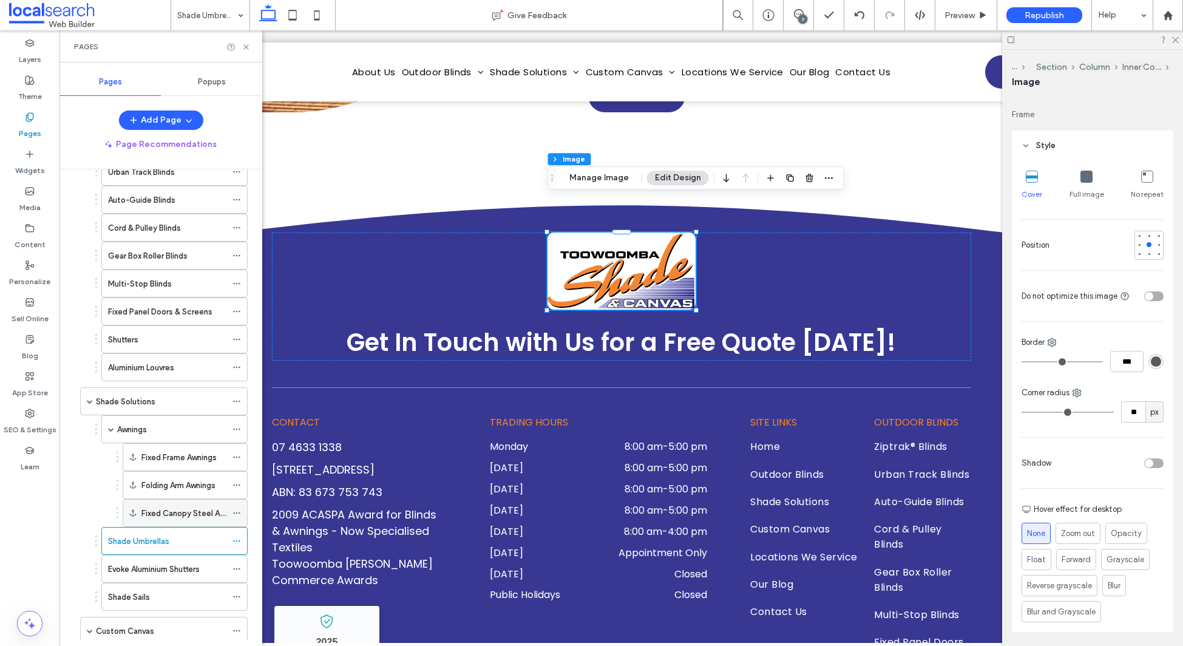
scroll to position [293, 0]
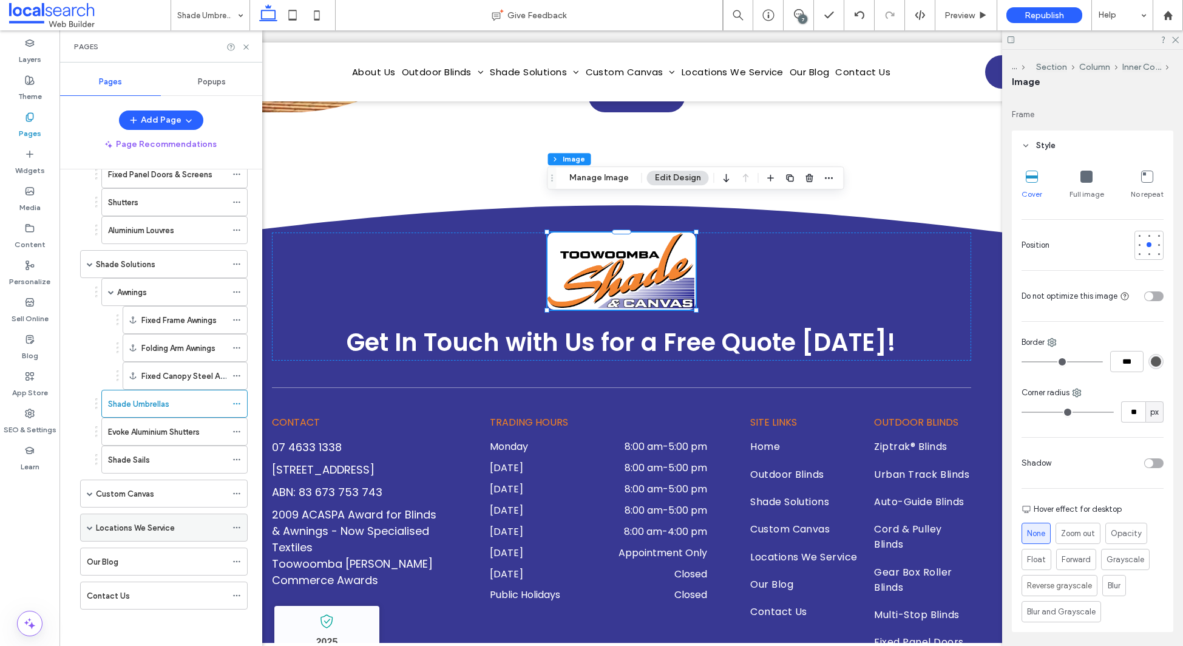
click at [236, 525] on icon at bounding box center [237, 527] width 8 height 8
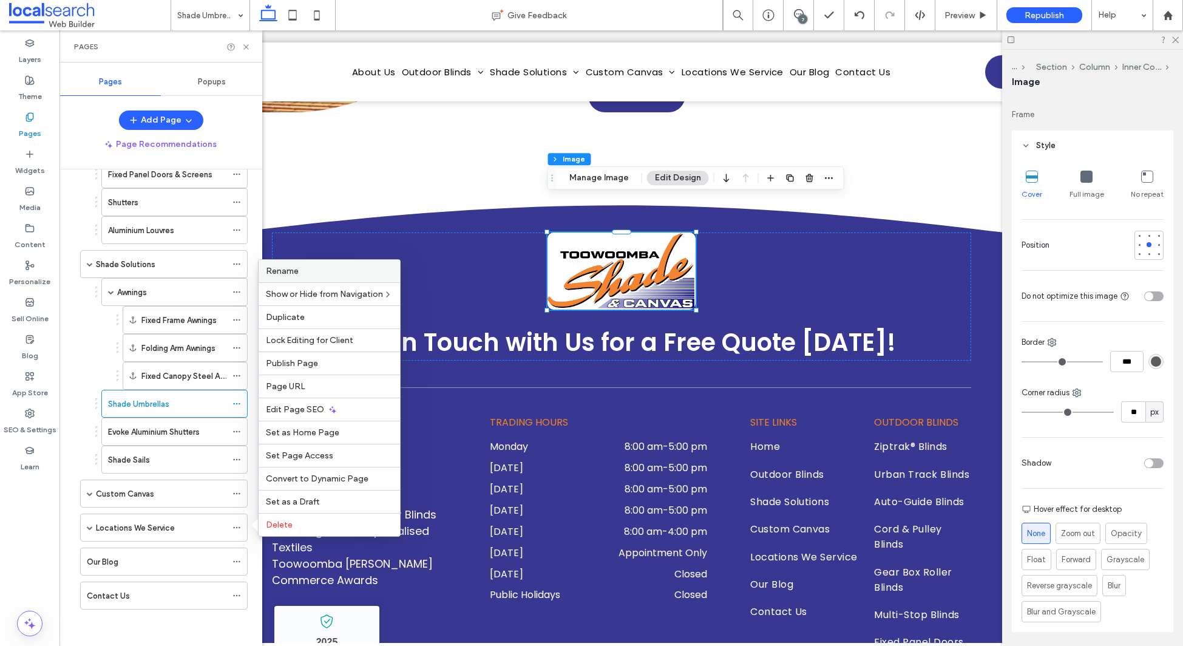
click at [339, 264] on div "Rename" at bounding box center [329, 271] width 141 height 22
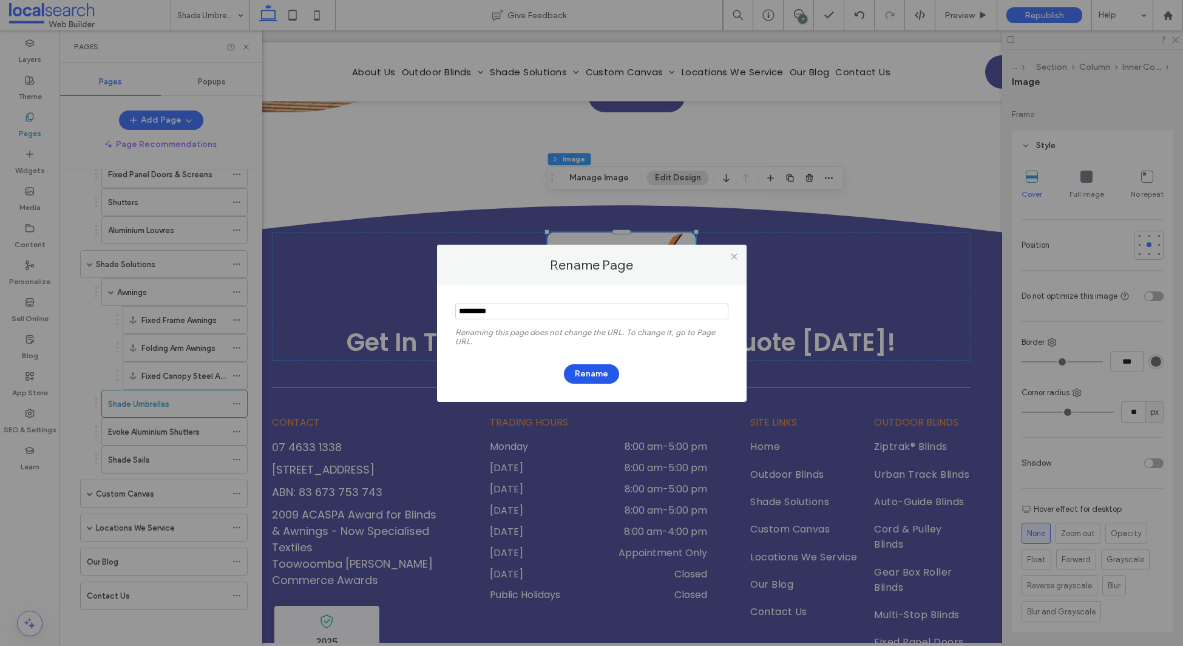
type input "*********"
click at [590, 372] on button "Rename" at bounding box center [591, 373] width 55 height 19
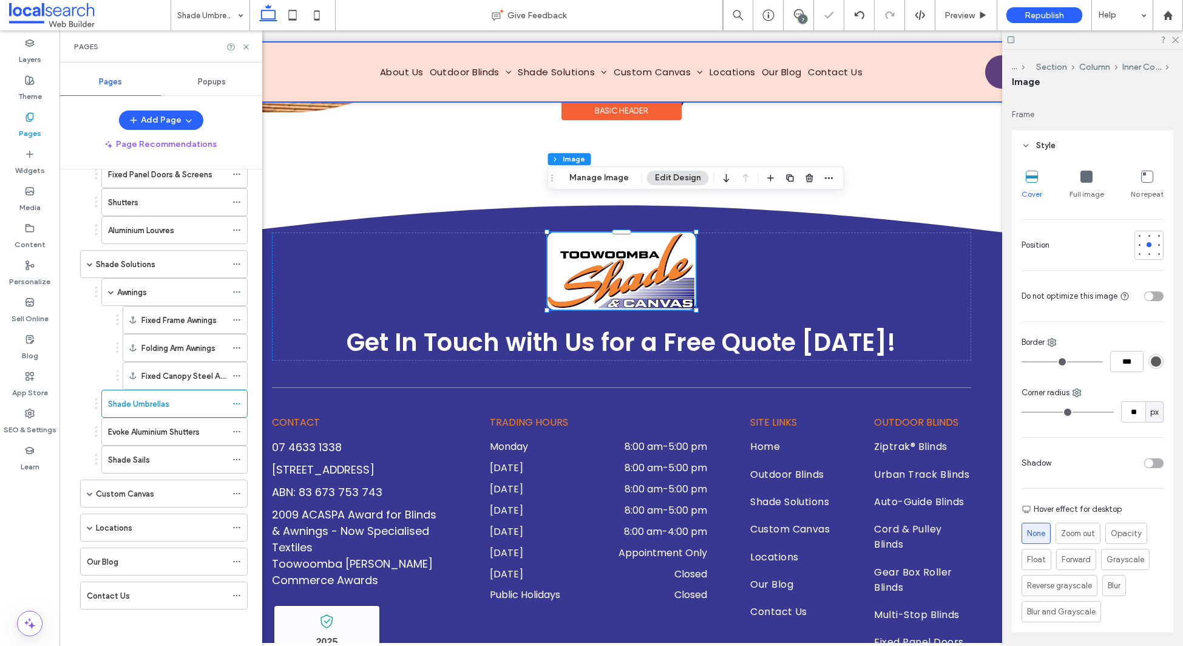
click at [648, 72] on div at bounding box center [622, 71] width 1100 height 59
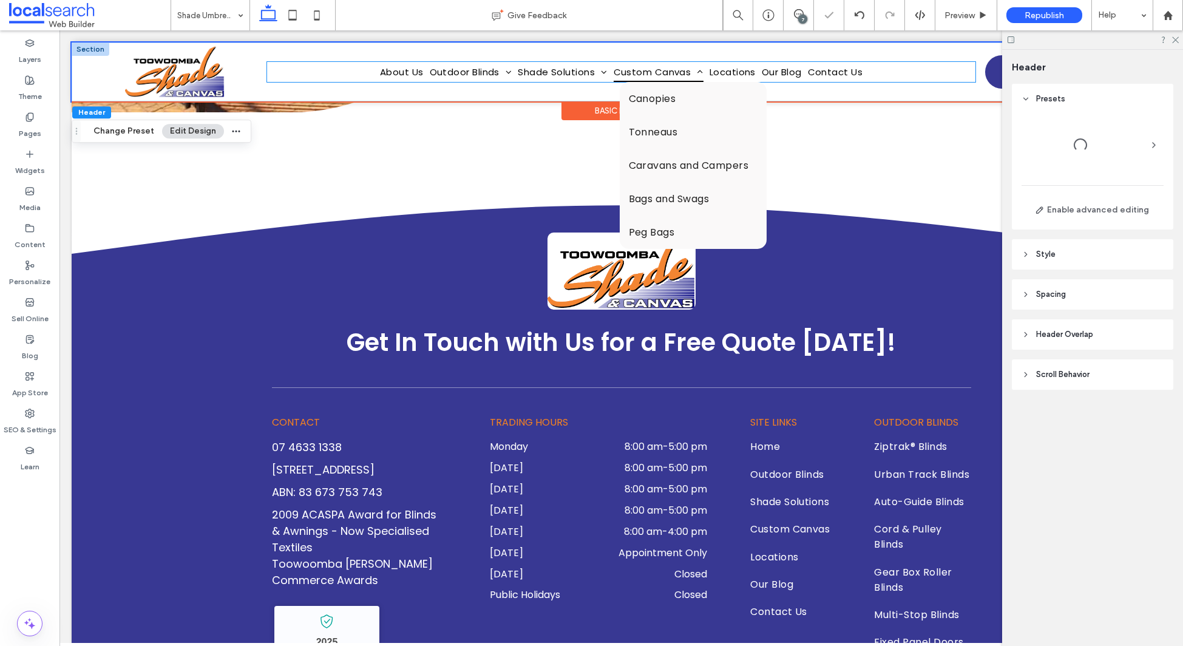
click at [650, 70] on span "Custom Canvas" at bounding box center [659, 72] width 90 height 20
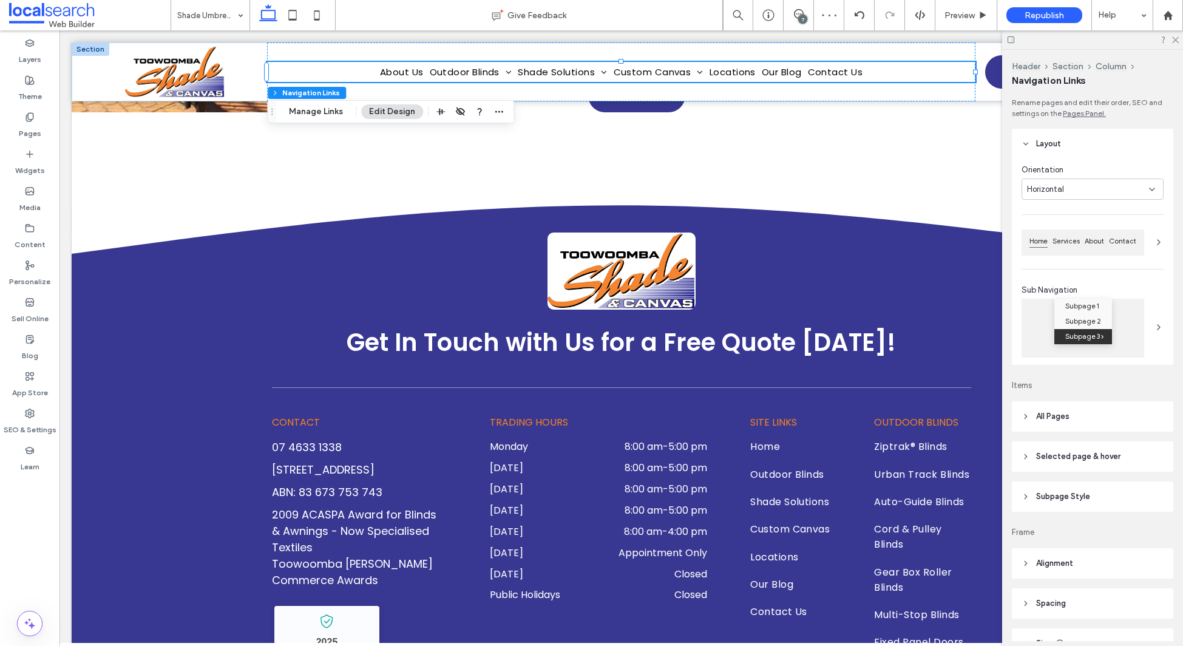
scroll to position [106, 0]
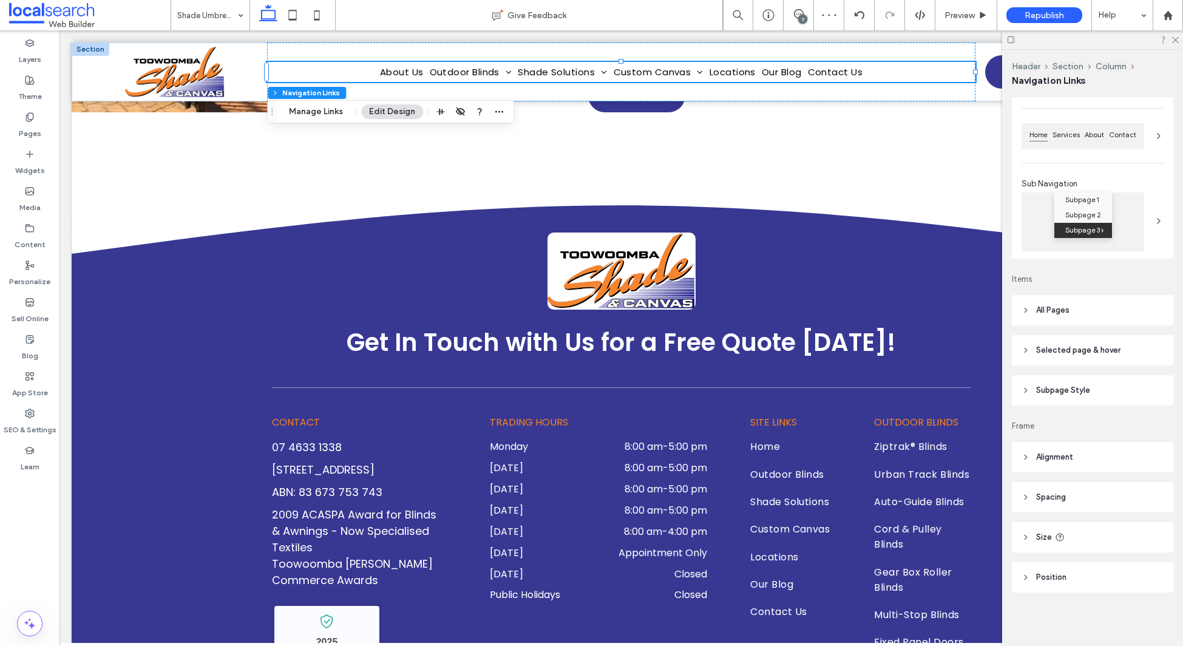
click at [1093, 321] on header "All Pages" at bounding box center [1092, 310] width 161 height 30
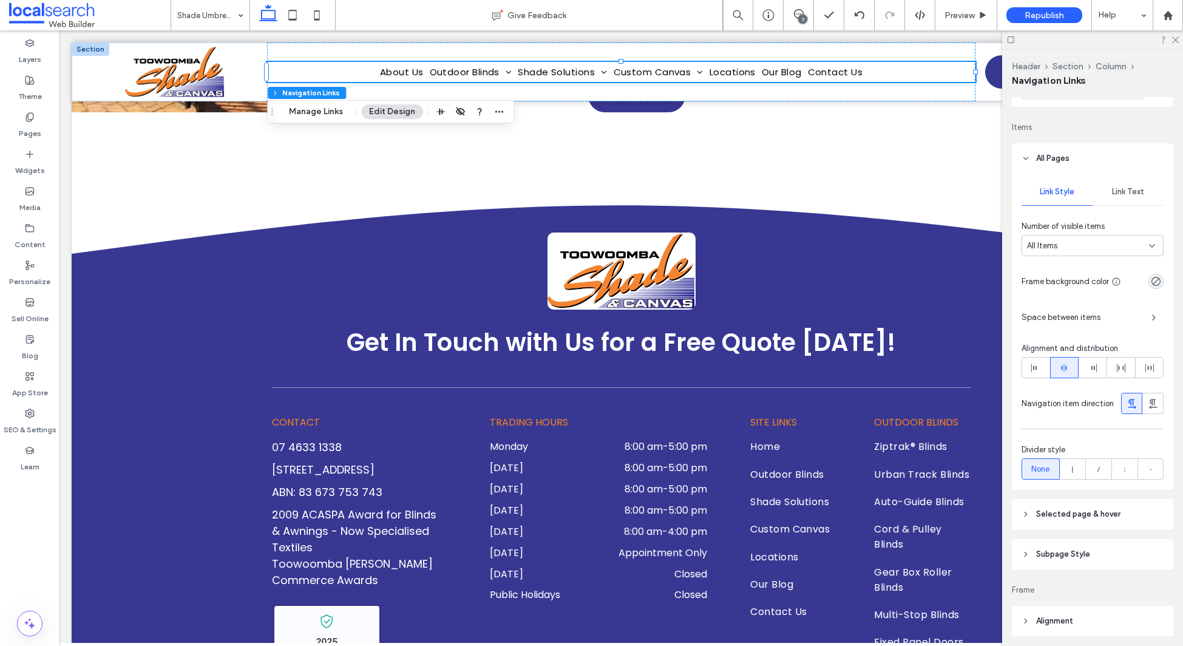
scroll to position [274, 0]
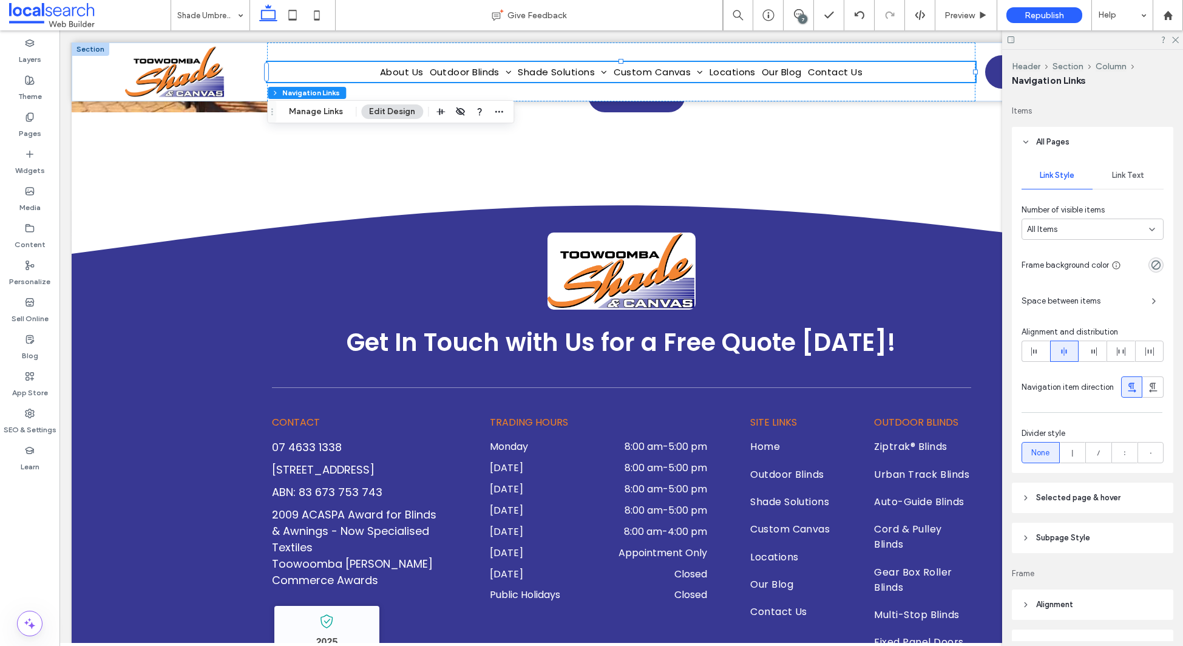
click at [1089, 300] on span "Space between items" at bounding box center [1082, 301] width 120 height 12
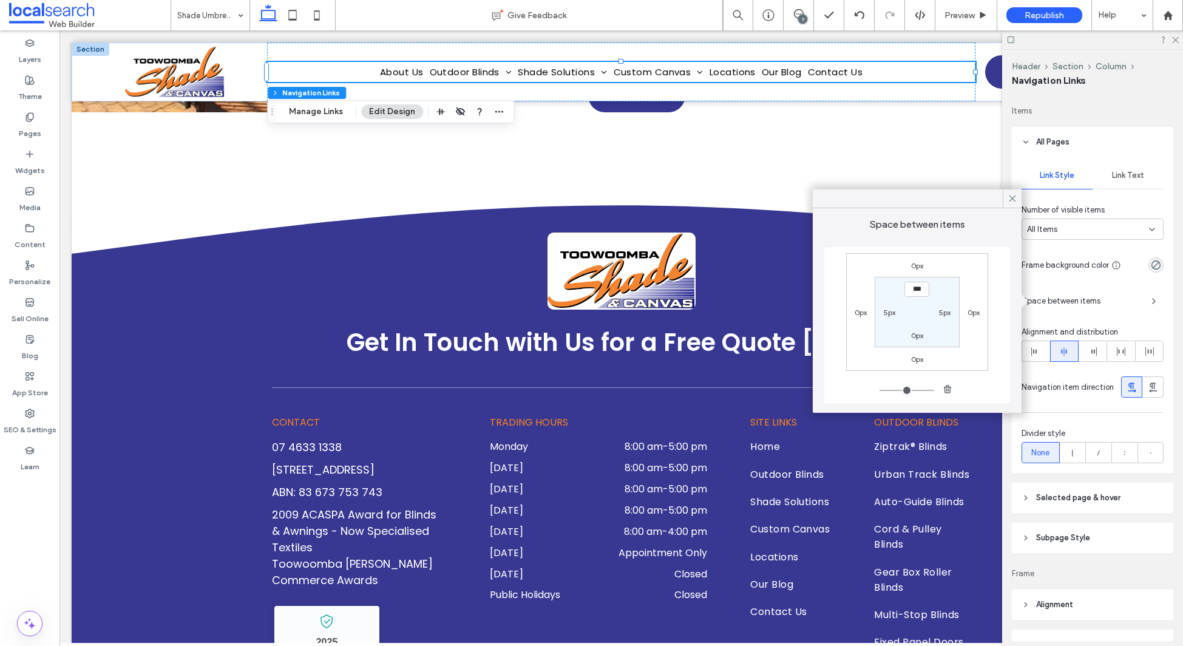
click at [888, 312] on label "5px" at bounding box center [890, 312] width 12 height 9
type input "*"
drag, startPoint x: 893, startPoint y: 311, endPoint x: 902, endPoint y: 319, distance: 11.6
click at [893, 311] on input "***" at bounding box center [889, 311] width 25 height 15
type input "**"
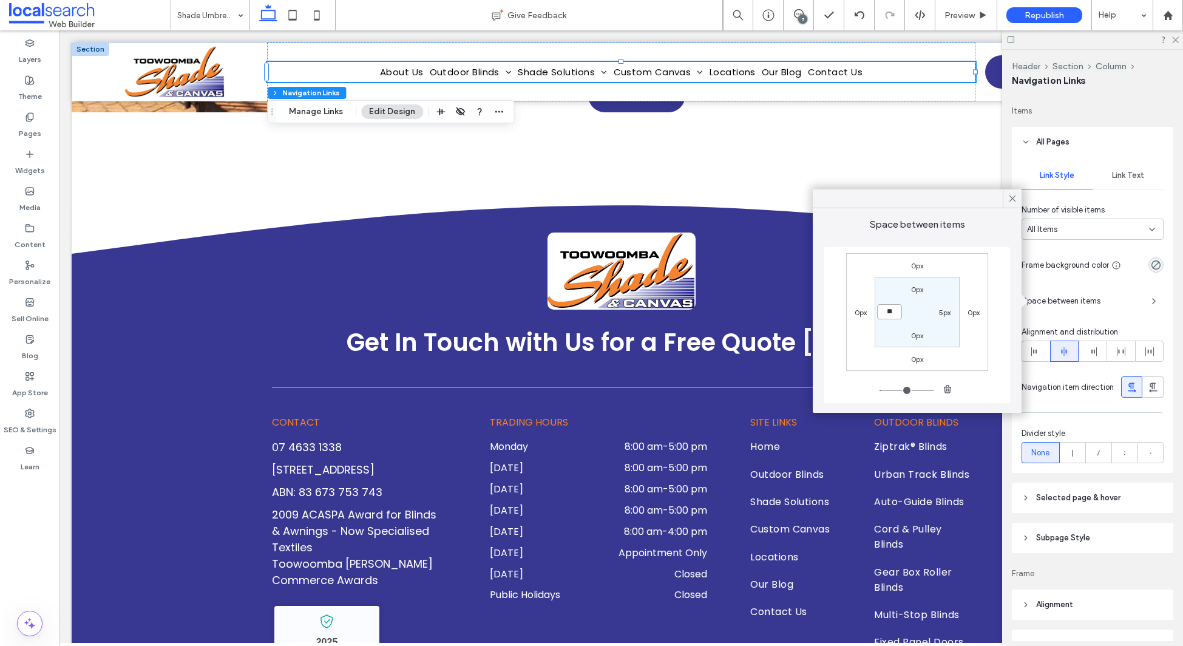
type input "**"
type input "****"
click at [945, 310] on label "5px" at bounding box center [945, 312] width 12 height 9
type input "*"
drag, startPoint x: 931, startPoint y: 306, endPoint x: 944, endPoint y: 310, distance: 13.3
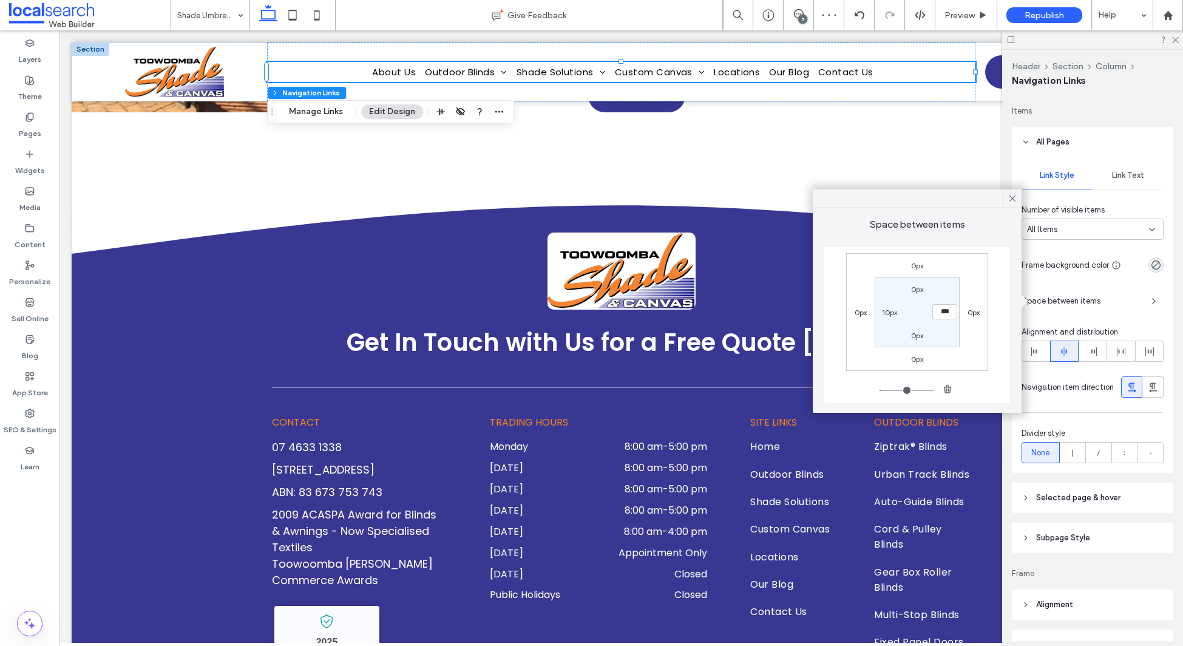
click at [937, 307] on div "***" at bounding box center [945, 311] width 28 height 15
drag, startPoint x: 947, startPoint y: 311, endPoint x: 964, endPoint y: 321, distance: 19.6
click at [947, 311] on input "***" at bounding box center [945, 311] width 25 height 15
type input "**"
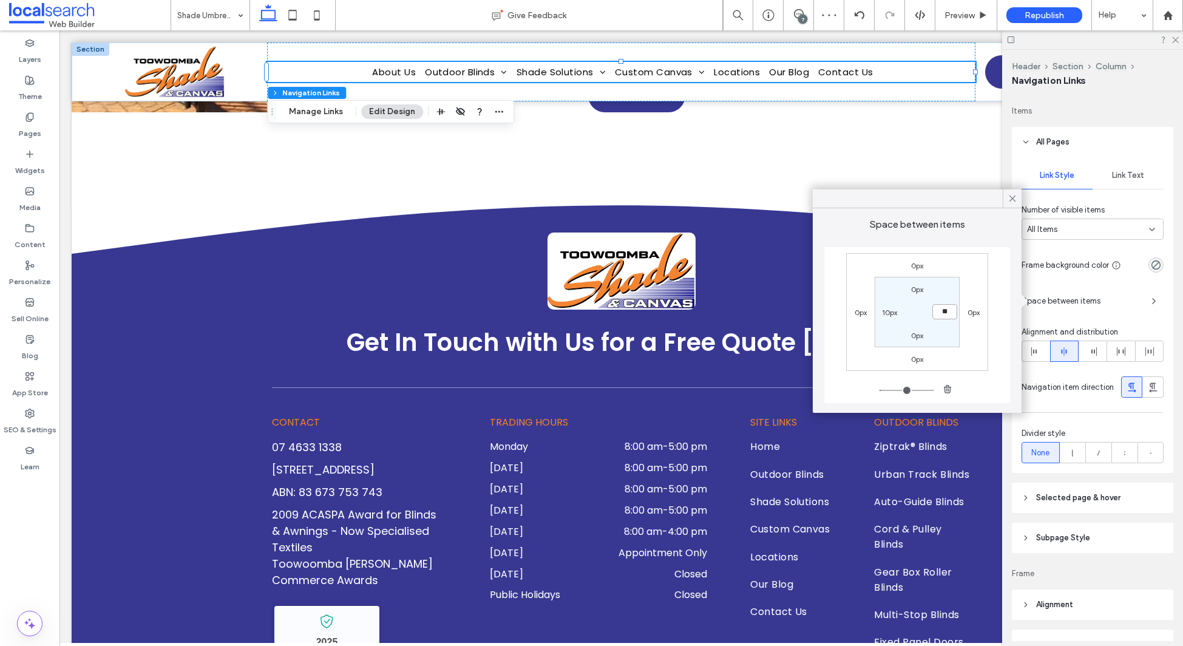
type input "****"
click at [1008, 205] on span at bounding box center [1012, 198] width 11 height 18
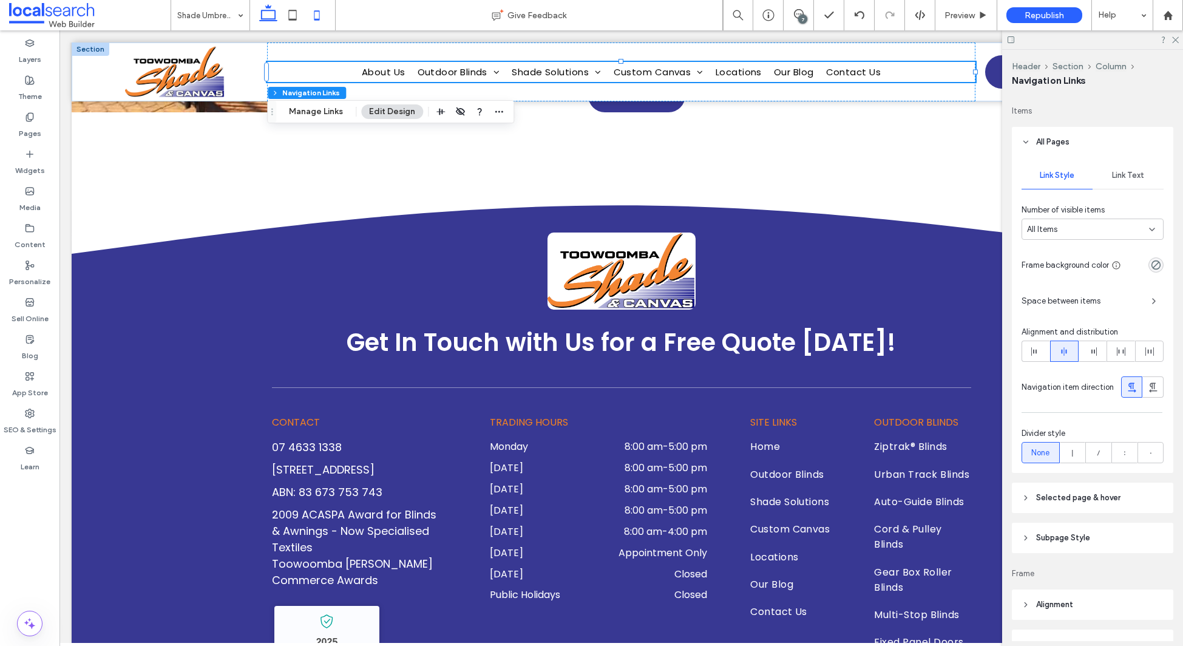
click at [319, 17] on use at bounding box center [316, 15] width 5 height 10
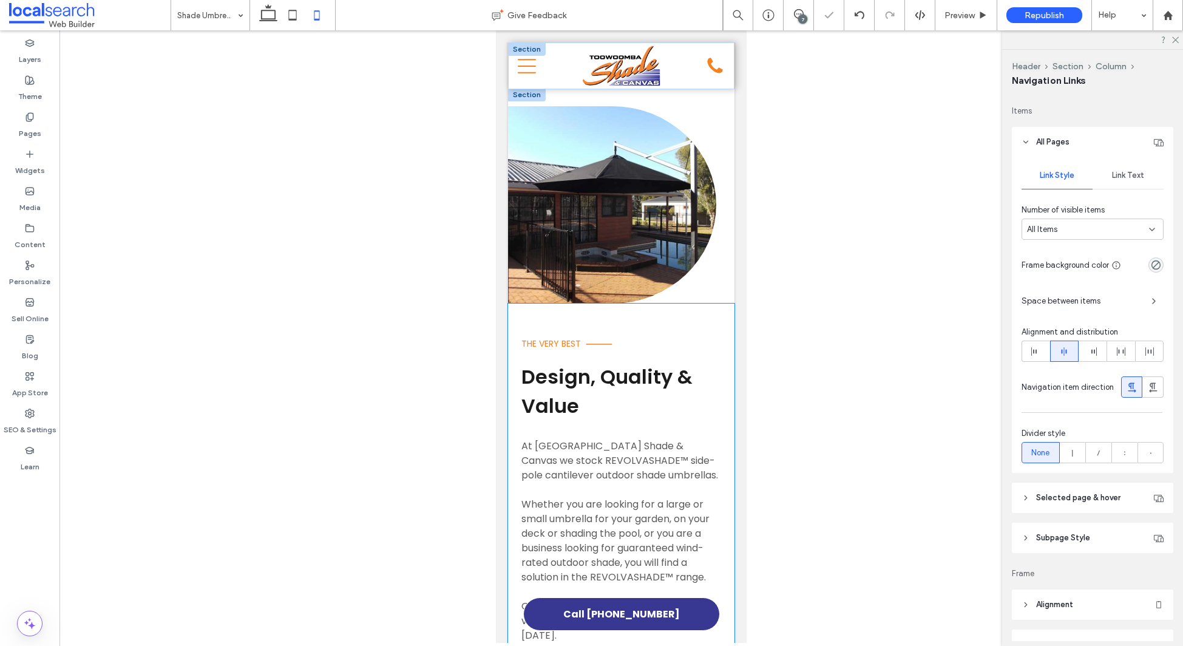
scroll to position [809, 0]
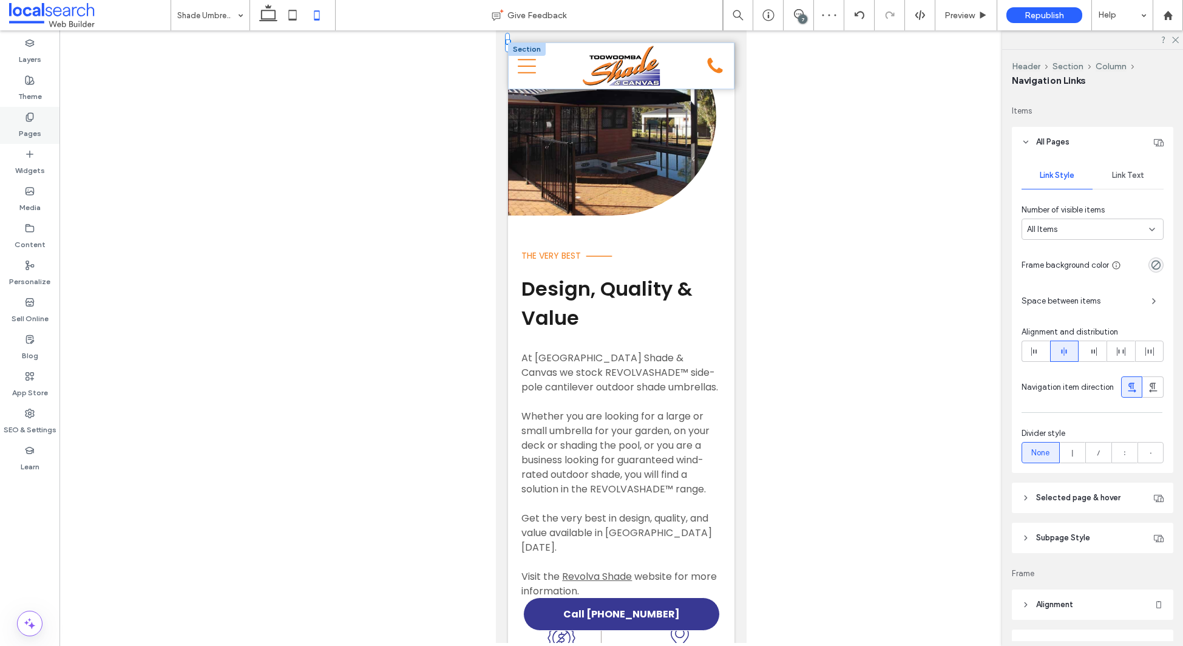
click at [31, 140] on div "Pages" at bounding box center [29, 125] width 59 height 37
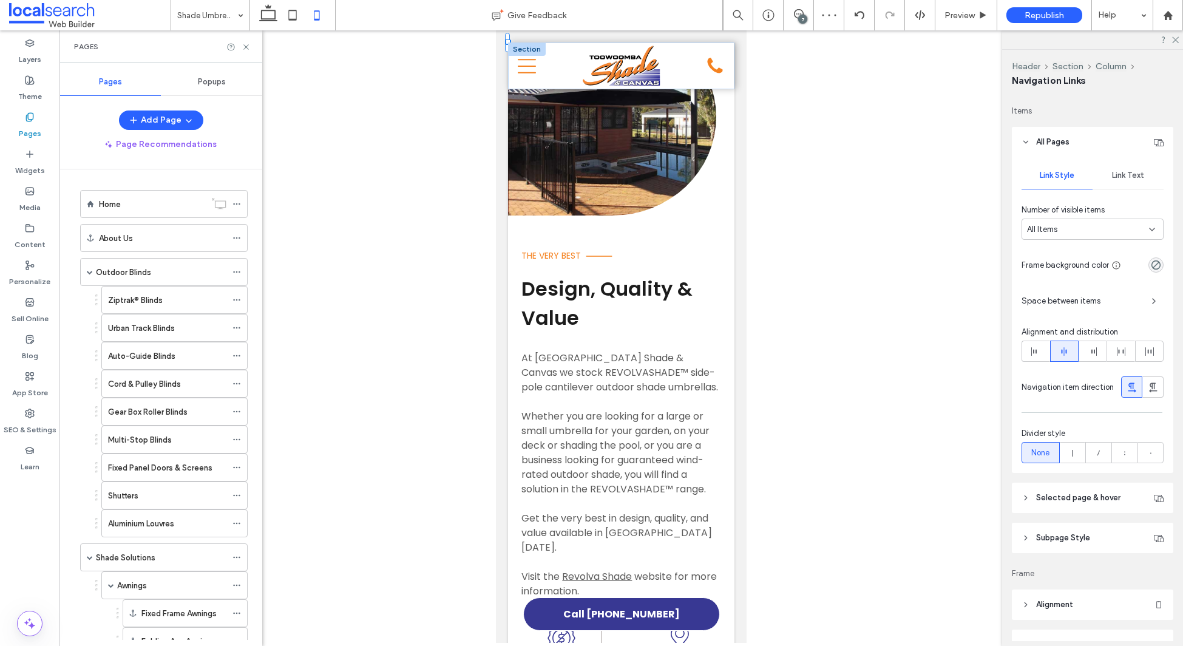
click at [122, 211] on div "Home" at bounding box center [152, 204] width 106 height 27
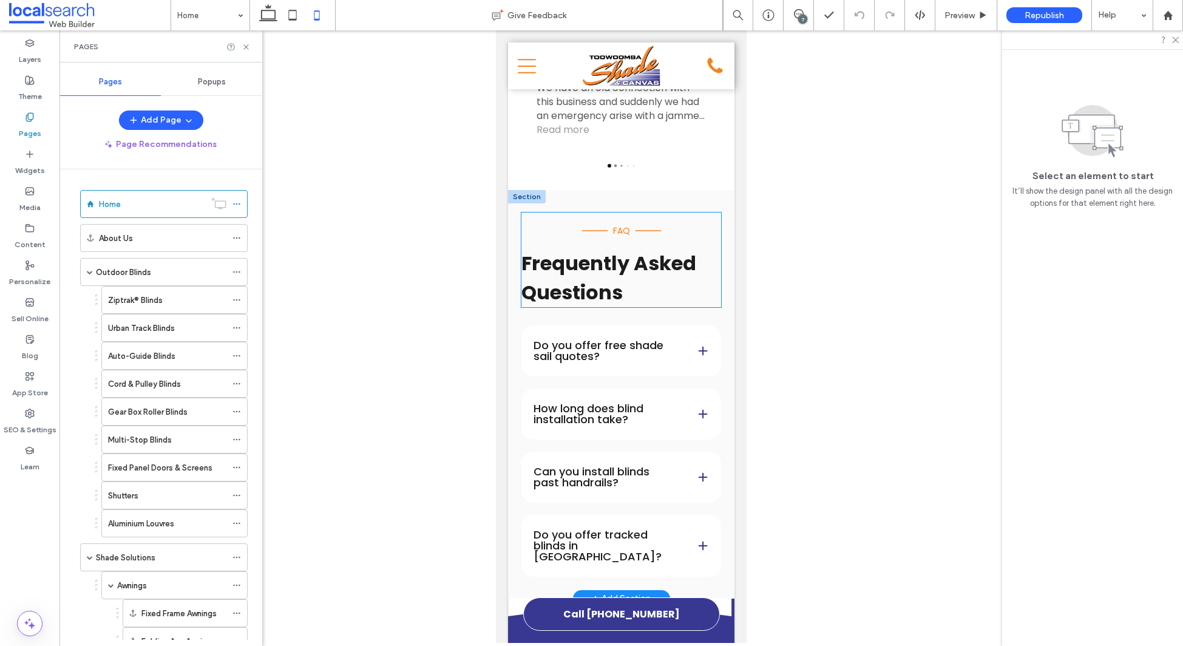
scroll to position [7328, 0]
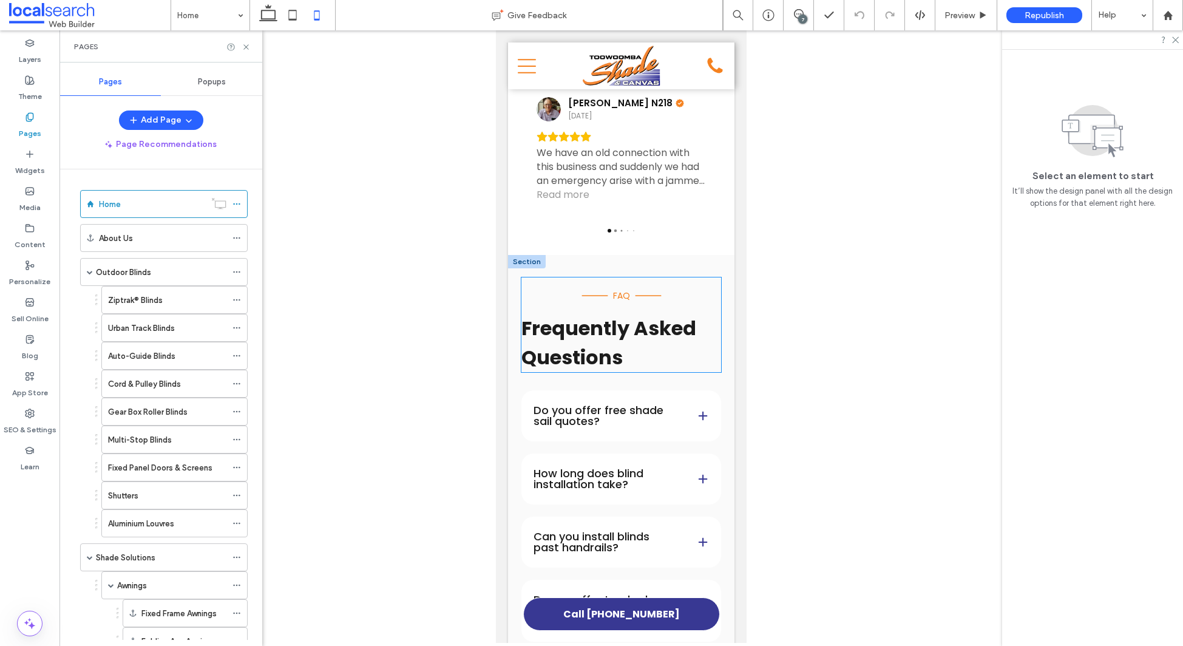
click at [595, 314] on strong "Frequently Asked Questions" at bounding box center [609, 342] width 175 height 56
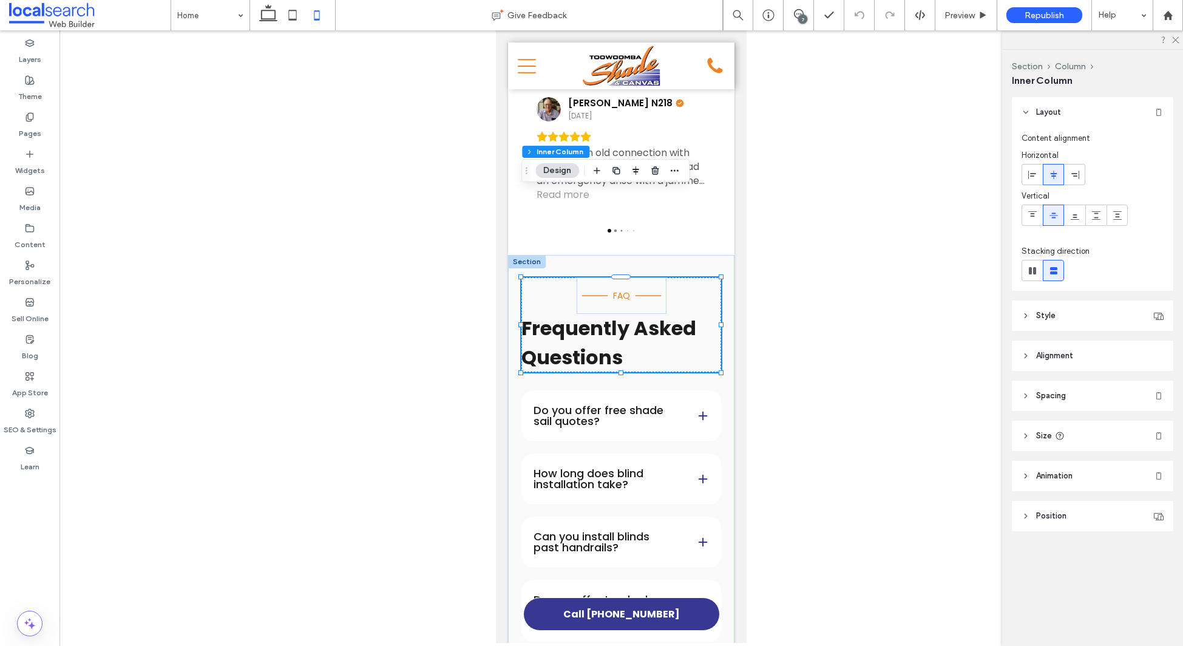
click at [595, 314] on strong "Frequently Asked Questions" at bounding box center [609, 342] width 175 height 56
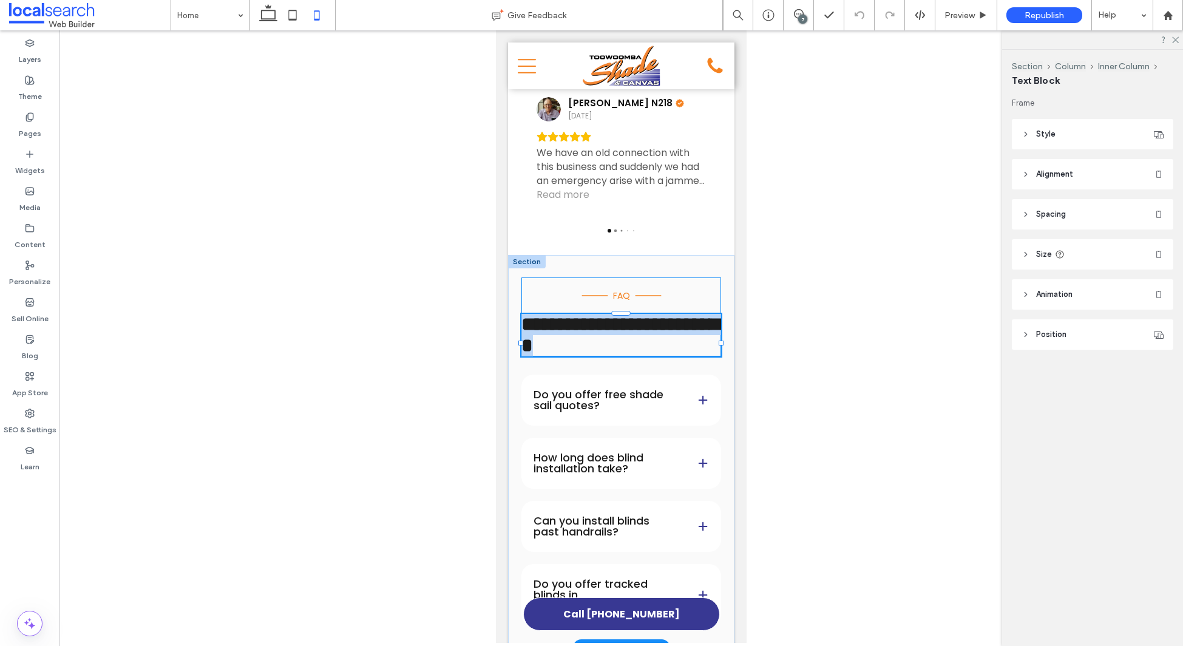
type input "*******"
type input "**"
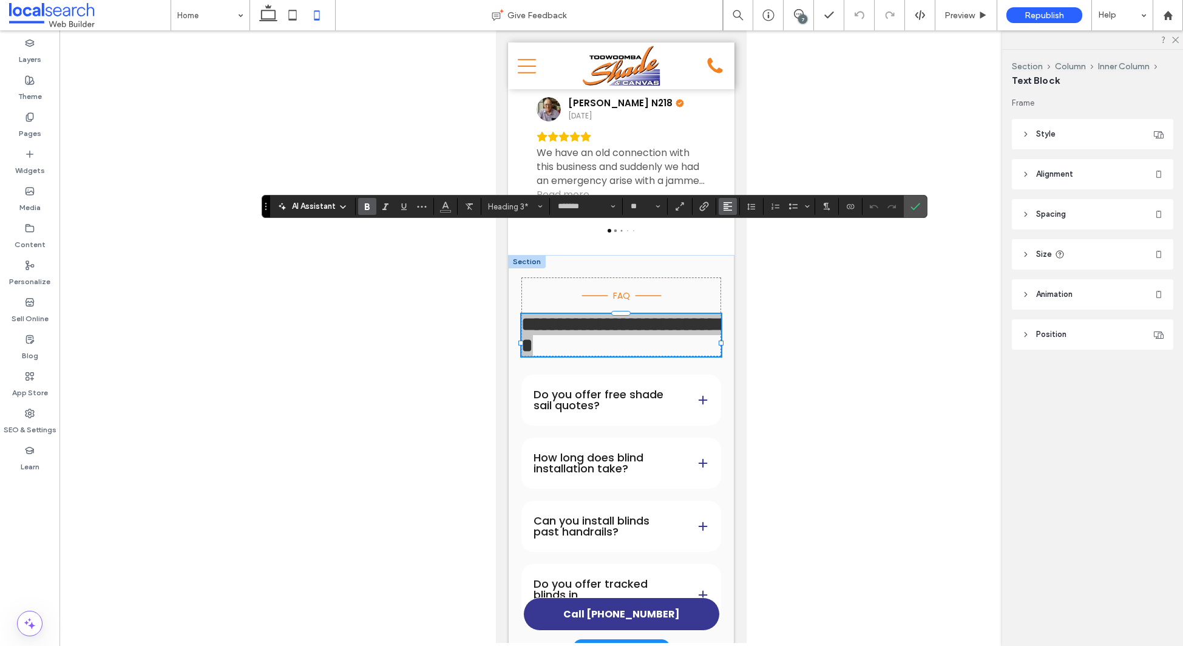
click at [724, 208] on use "Alignment" at bounding box center [728, 206] width 8 height 8
drag, startPoint x: 734, startPoint y: 243, endPoint x: 834, endPoint y: 234, distance: 100.6
click at [733, 243] on use "ui.textEditor.alignment.center" at bounding box center [737, 244] width 8 height 8
drag, startPoint x: 913, startPoint y: 204, endPoint x: 820, endPoint y: 223, distance: 94.2
click at [912, 204] on icon "Confirm" at bounding box center [916, 207] width 10 height 10
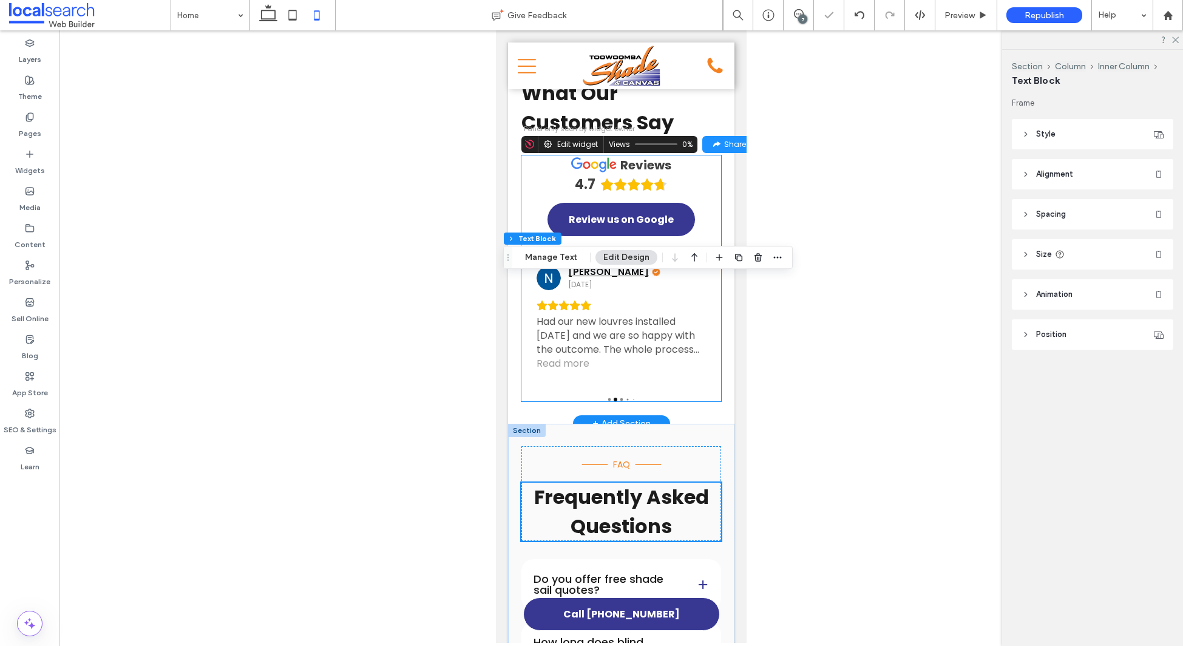
scroll to position [7018, 0]
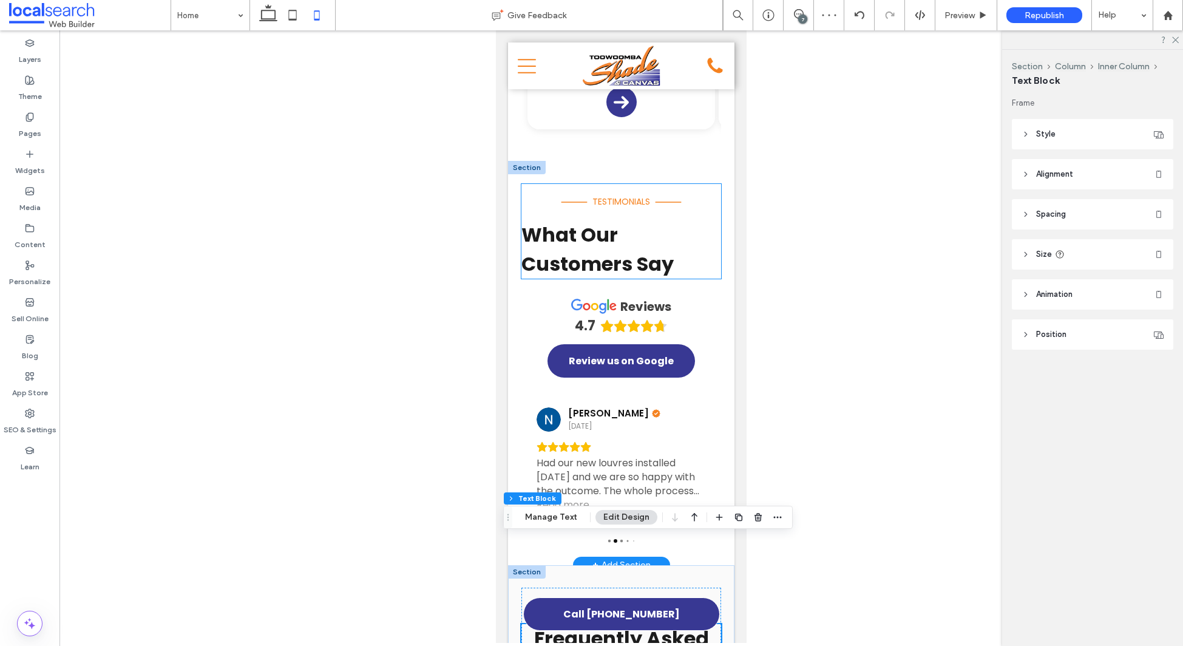
click at [580, 221] on strong "What Our Customers Say" at bounding box center [598, 249] width 152 height 56
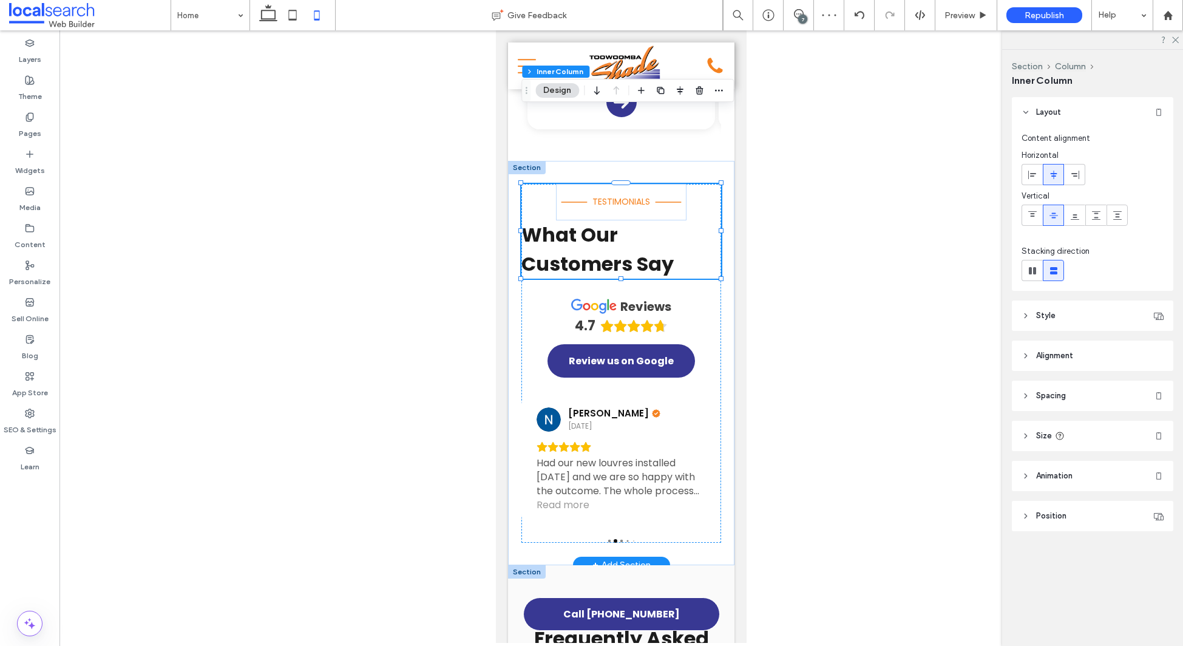
click at [580, 221] on strong "What Our Customers Say" at bounding box center [598, 249] width 152 height 56
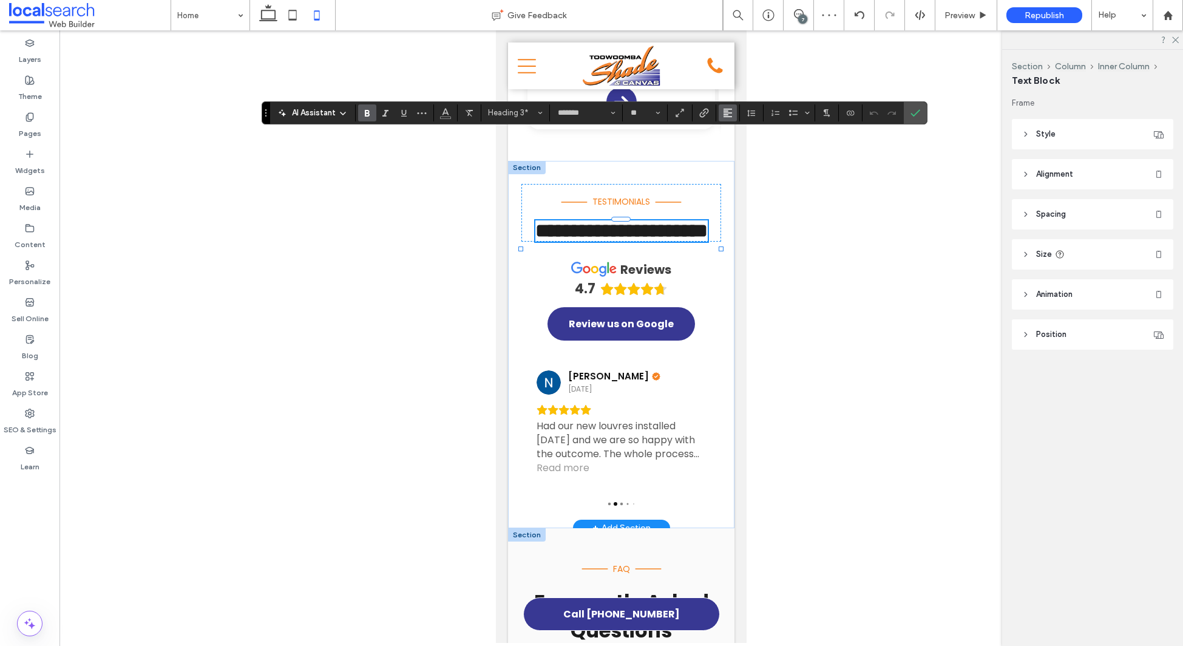
click at [722, 116] on button "Alignment" at bounding box center [728, 112] width 18 height 17
click at [730, 155] on label "ui.textEditor.alignment.center" at bounding box center [740, 150] width 42 height 18
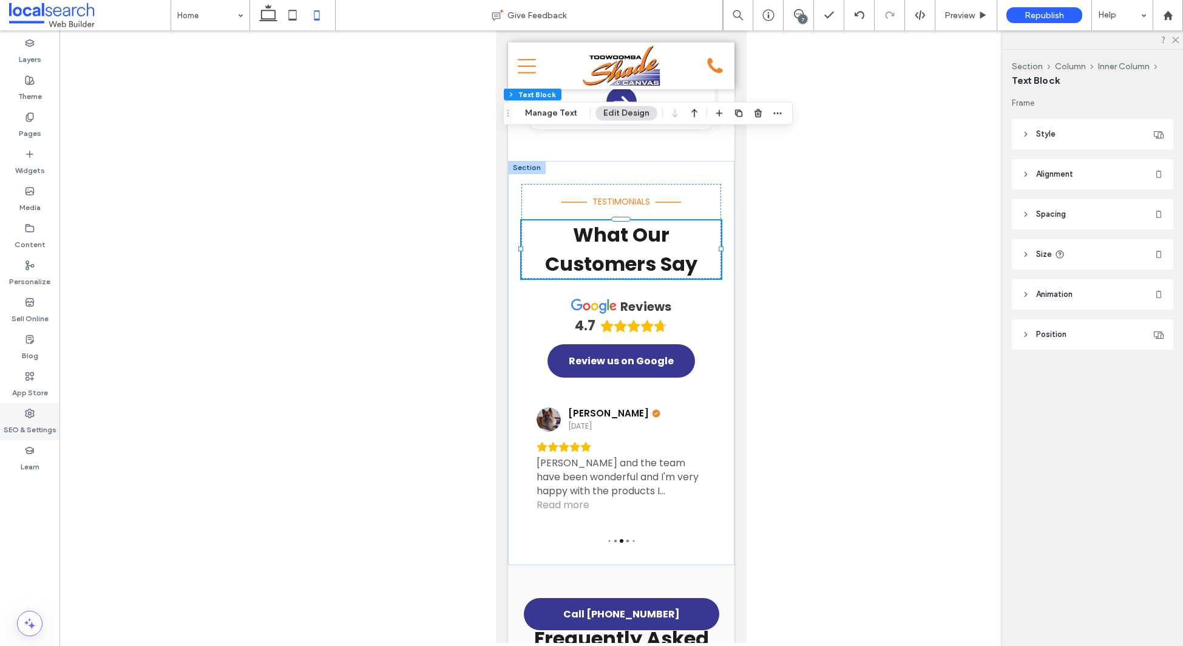
click at [36, 424] on label "SEO & Settings" at bounding box center [30, 426] width 53 height 17
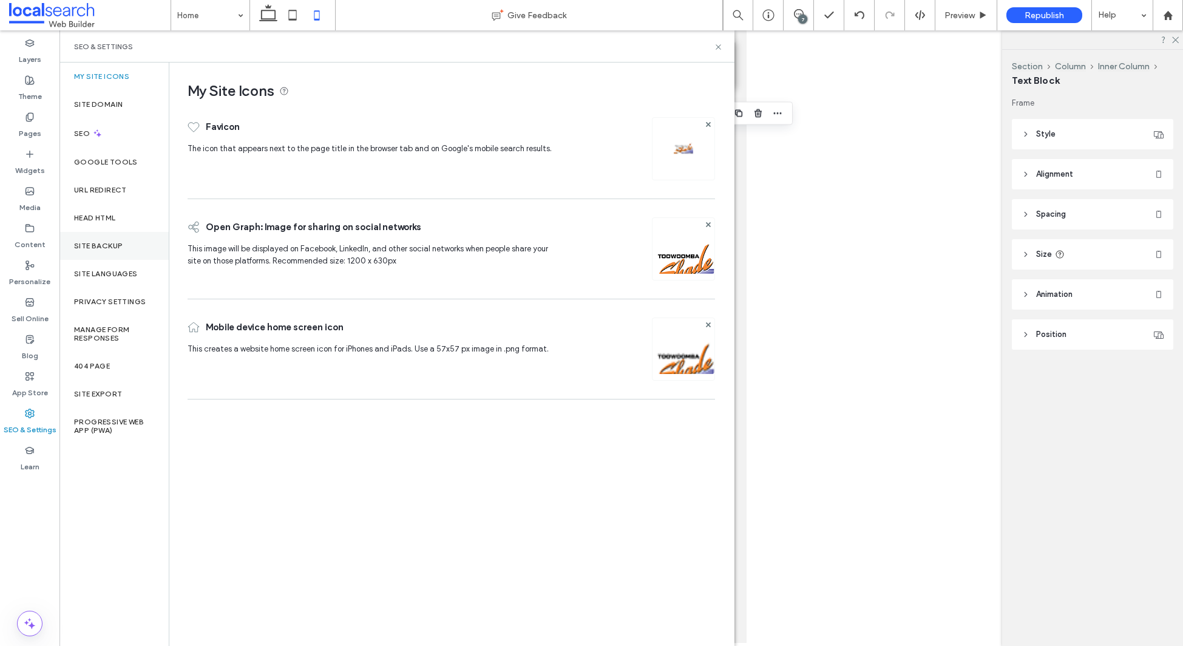
click at [127, 253] on div "Site Backup" at bounding box center [113, 246] width 109 height 28
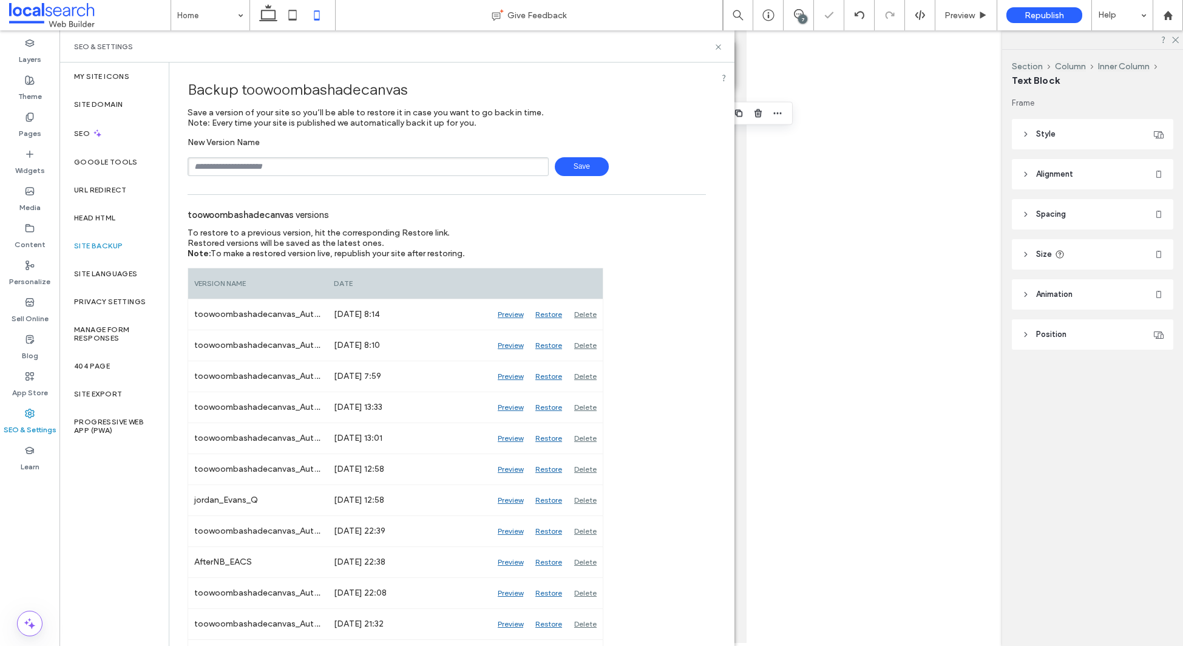
drag, startPoint x: 244, startPoint y: 151, endPoint x: 246, endPoint y: 160, distance: 9.9
click at [244, 151] on div "New Version Name Save" at bounding box center [447, 156] width 518 height 39
click at [247, 165] on input "text" at bounding box center [368, 166] width 361 height 19
type input "**********"
click at [581, 169] on span "Save" at bounding box center [582, 166] width 54 height 19
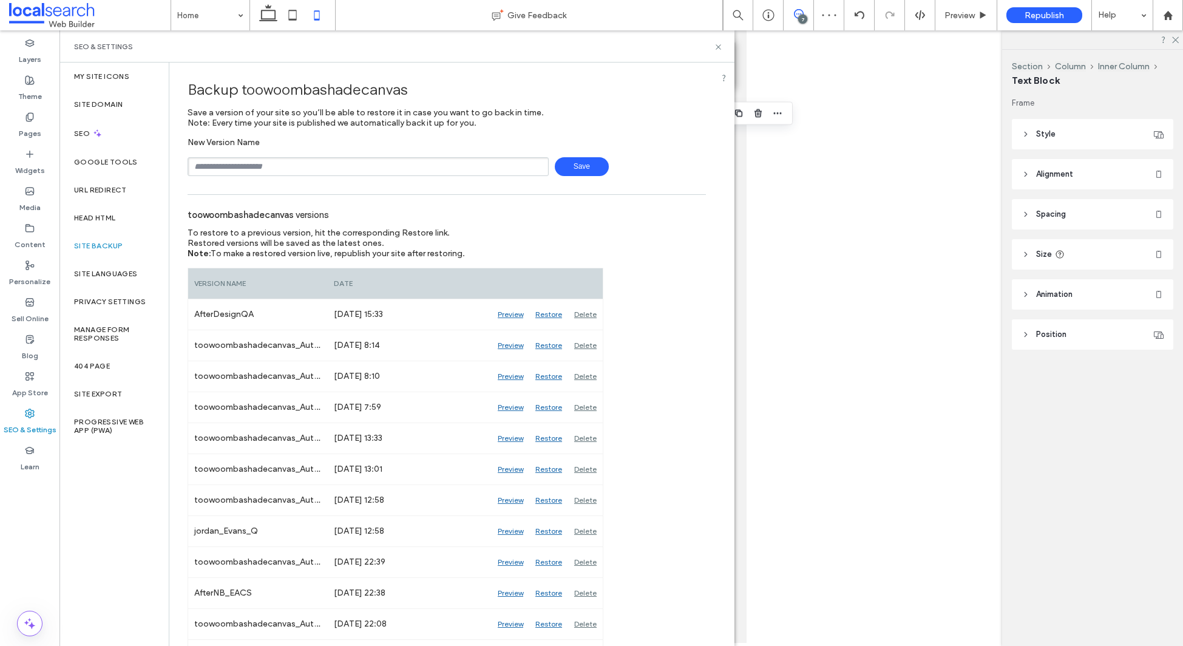
click at [800, 12] on icon at bounding box center [799, 14] width 10 height 10
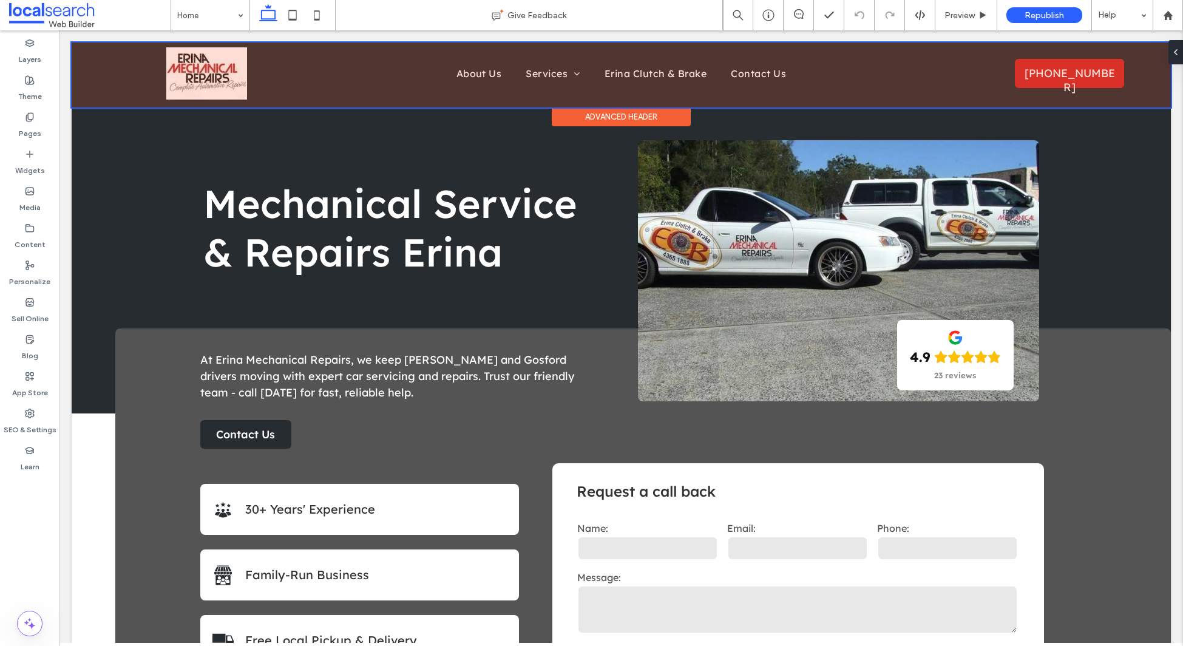
click at [199, 78] on div at bounding box center [622, 74] width 1100 height 65
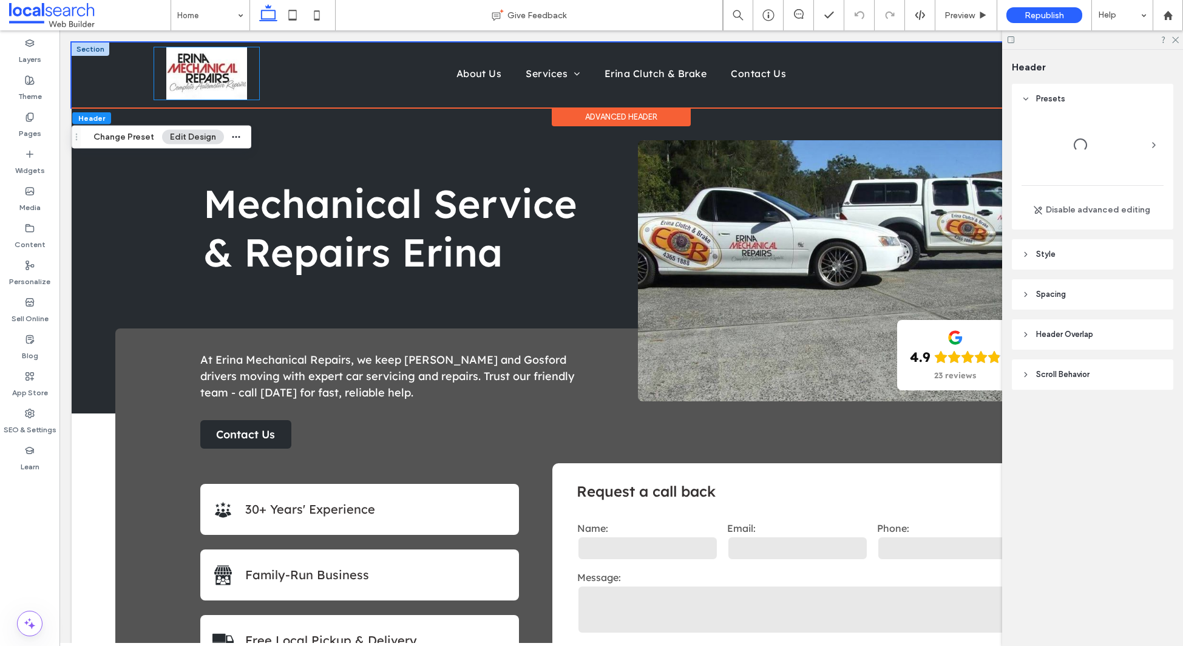
click at [199, 81] on img at bounding box center [206, 73] width 81 height 52
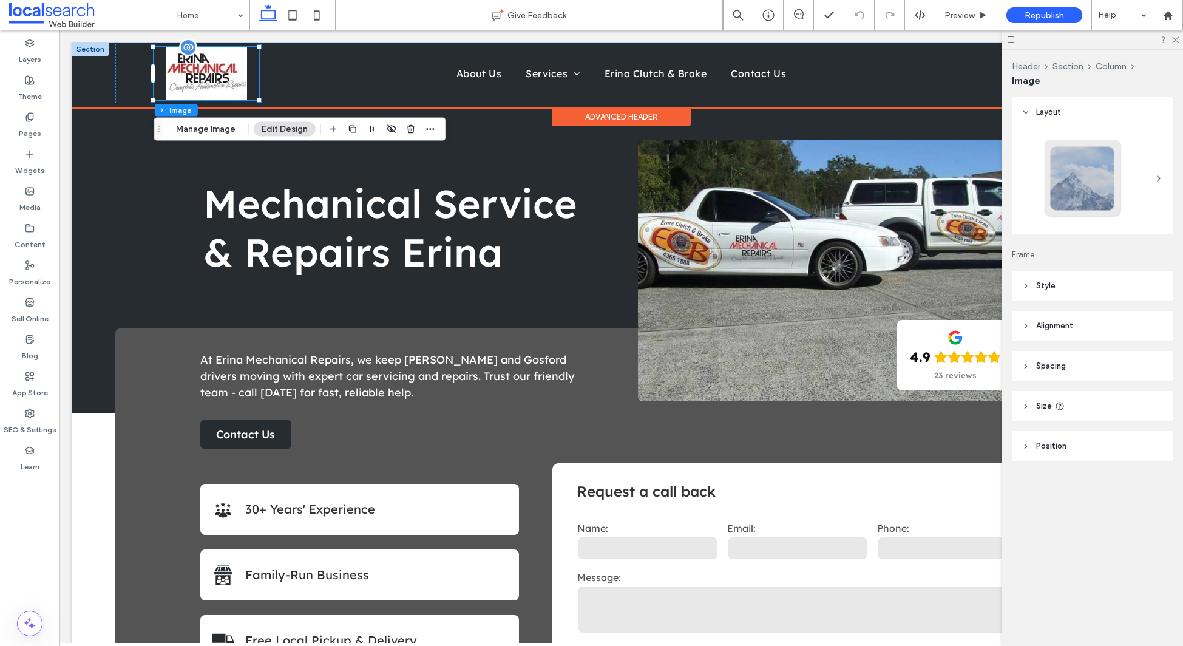
click at [226, 86] on img at bounding box center [206, 73] width 81 height 52
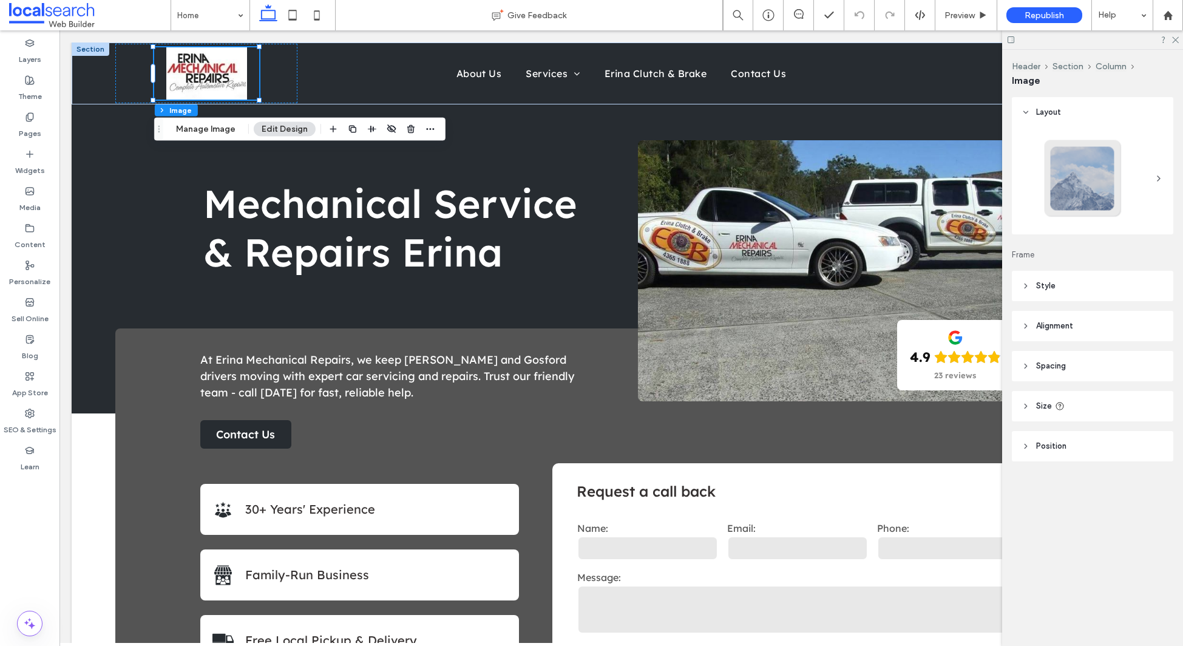
click at [1086, 281] on header "Style" at bounding box center [1092, 286] width 161 height 30
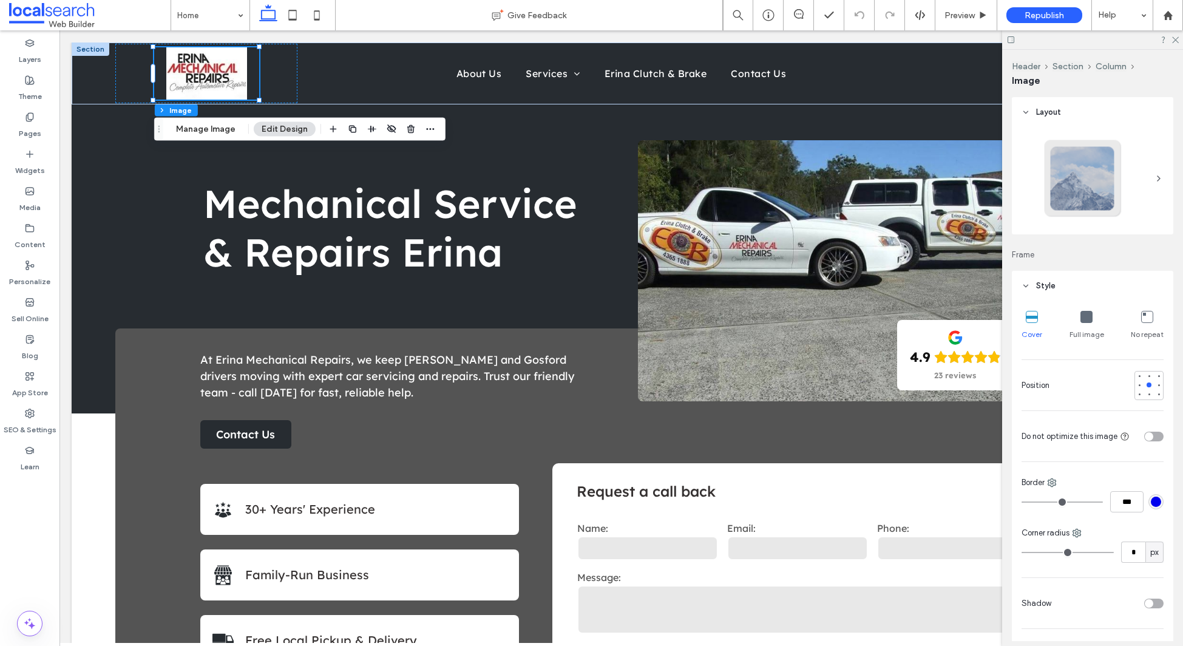
click at [1078, 288] on header "Style" at bounding box center [1092, 286] width 161 height 30
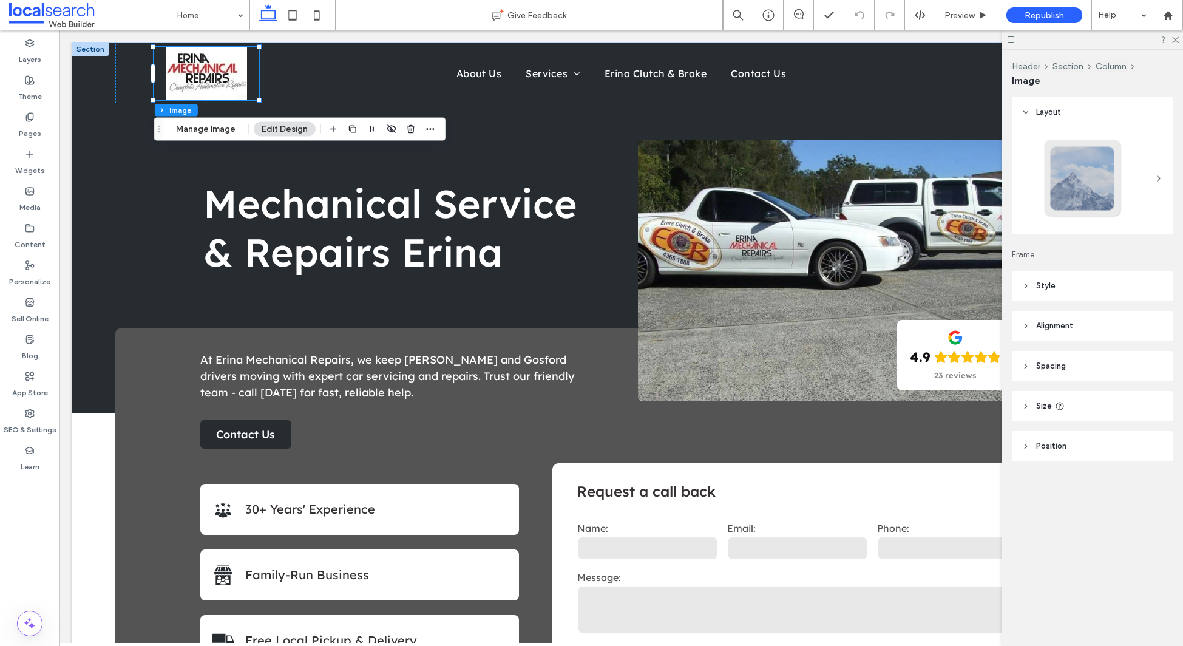
click at [1089, 406] on header "Size" at bounding box center [1092, 406] width 161 height 30
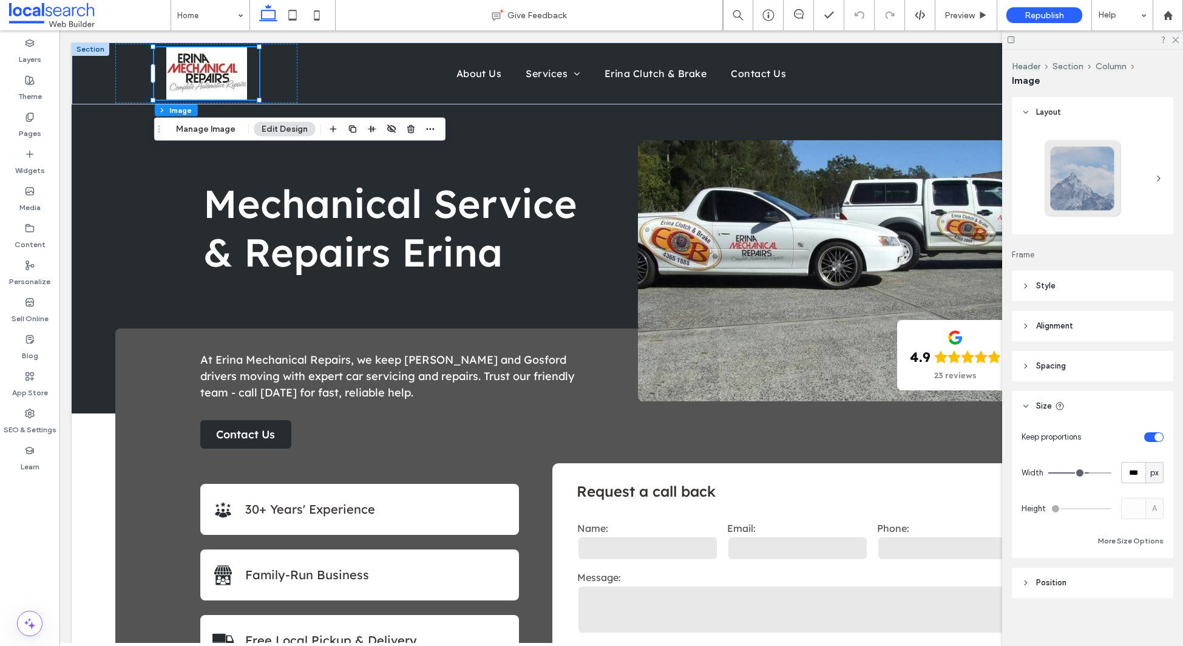
scroll to position [5, 0]
click at [1153, 467] on span "px" at bounding box center [1155, 467] width 8 height 12
click at [1160, 570] on div "A" at bounding box center [1154, 573] width 17 height 21
type input "*"
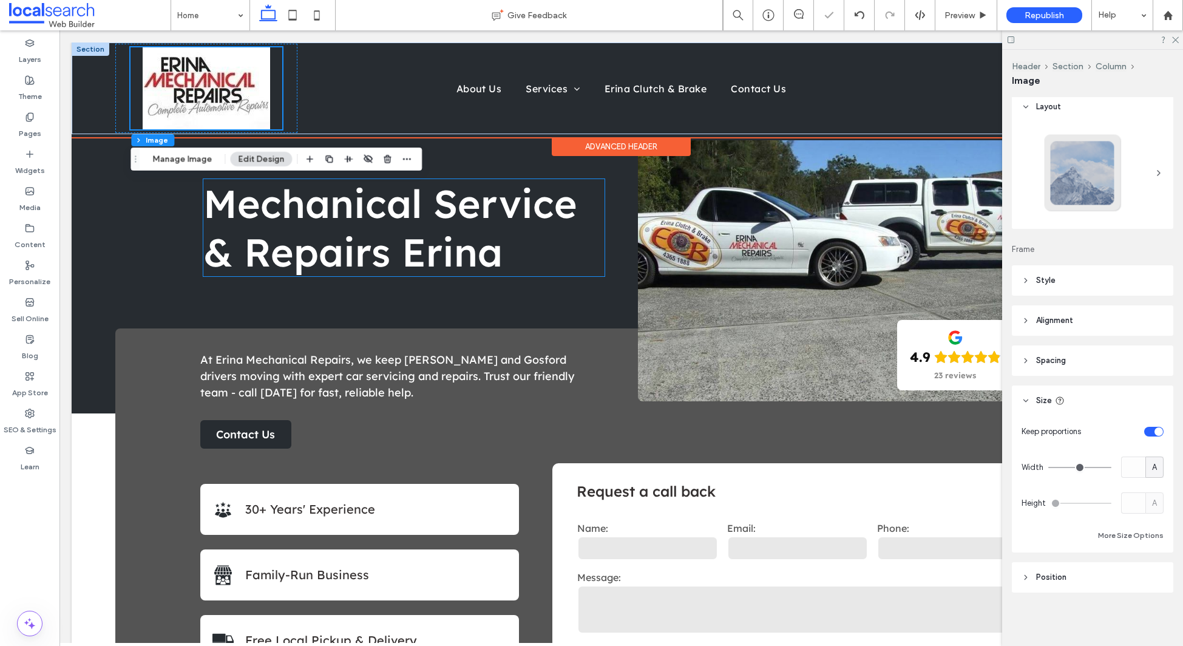
scroll to position [1, 0]
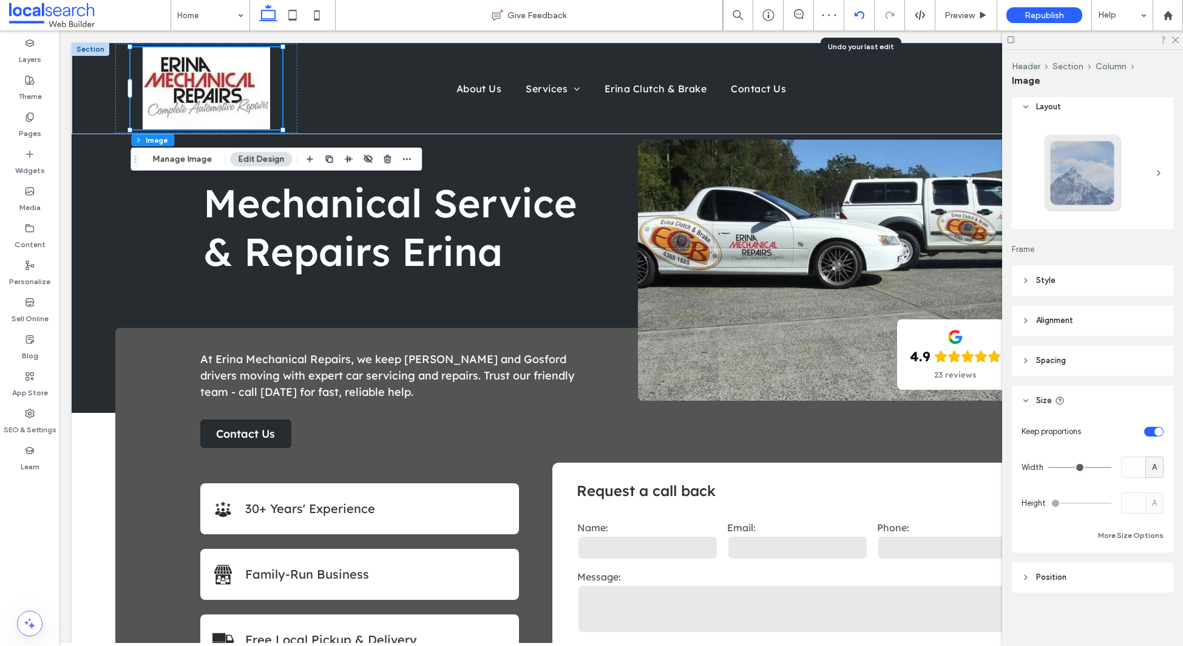
click at [853, 15] on div at bounding box center [860, 15] width 30 height 10
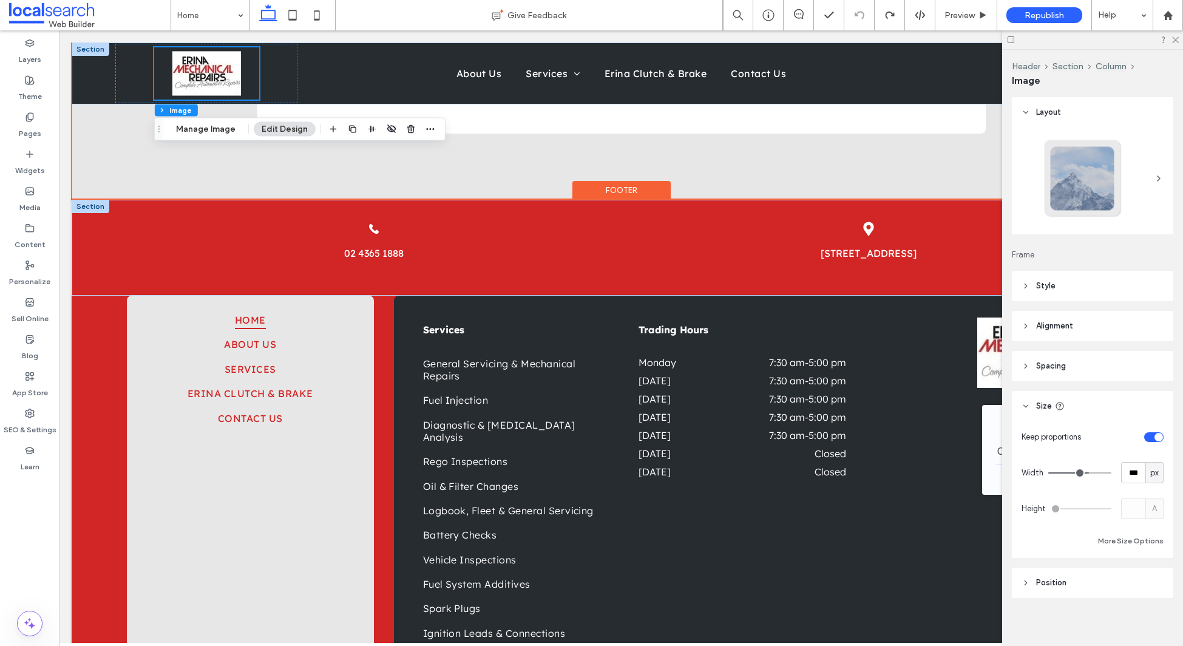
scroll to position [3362, 0]
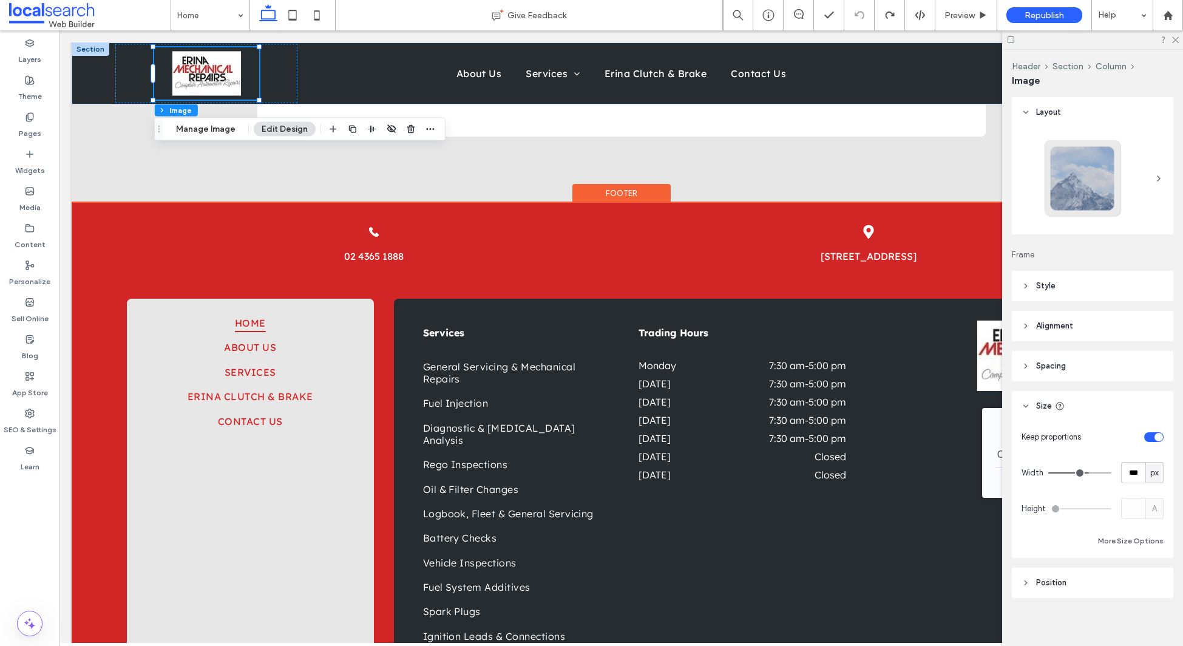
click at [617, 184] on div "Footer" at bounding box center [622, 193] width 98 height 19
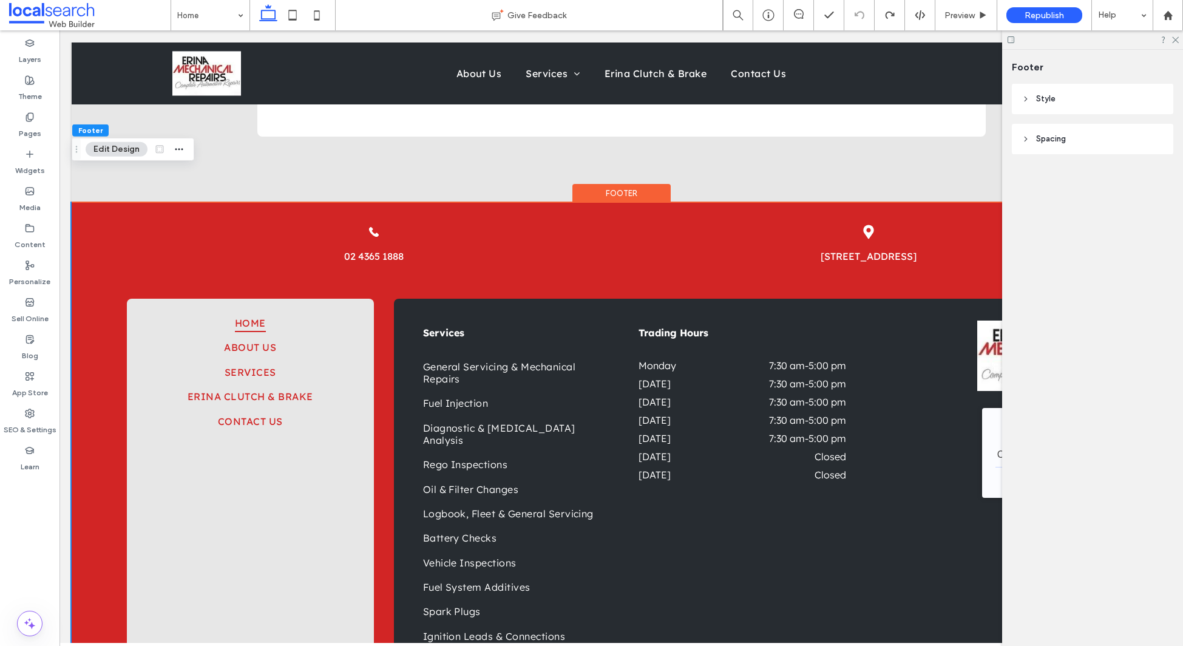
click at [1090, 100] on header "Style" at bounding box center [1092, 99] width 161 height 30
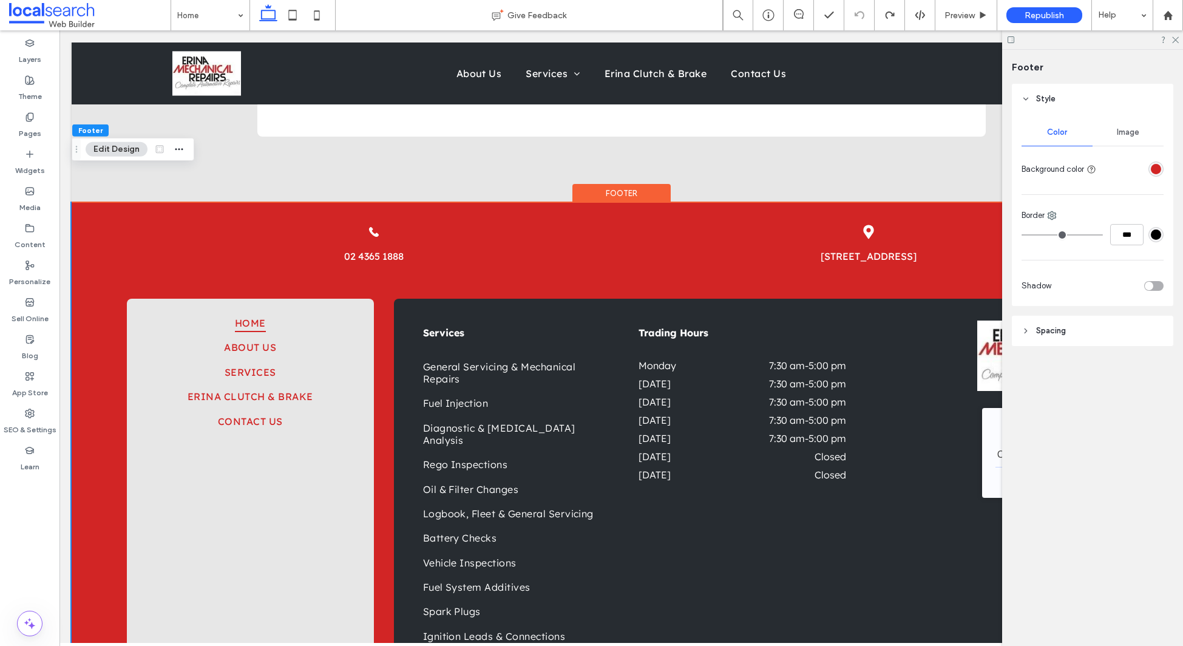
click at [1149, 169] on div "rgba(210,37,37,1)" at bounding box center [1156, 168] width 15 height 15
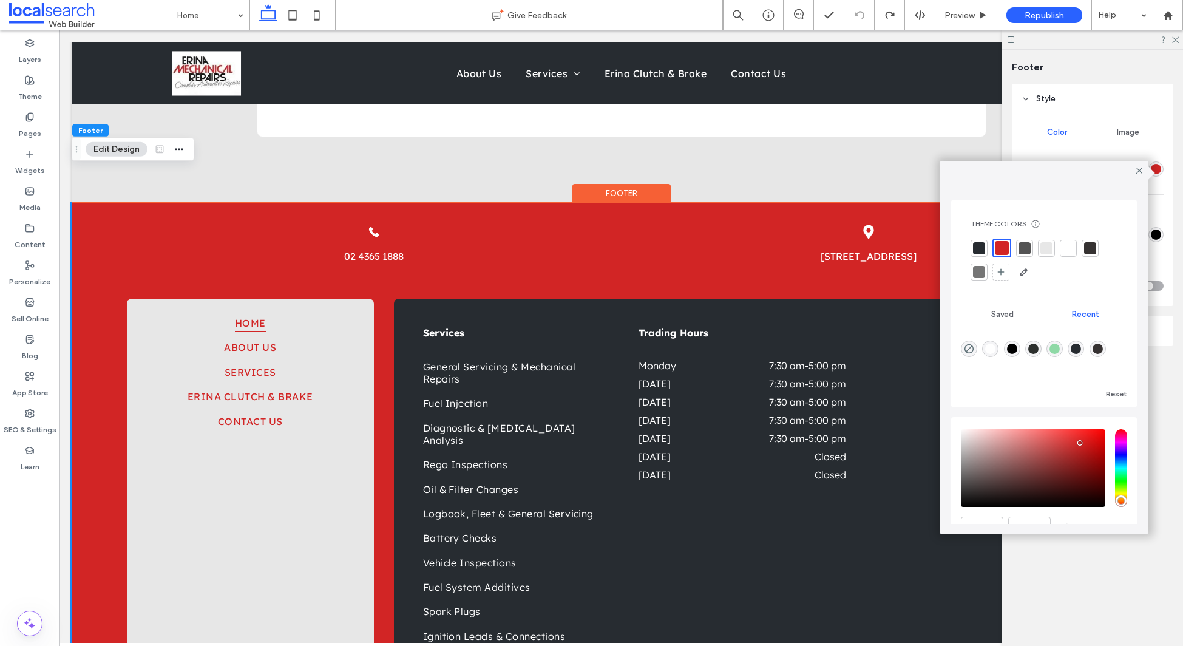
click at [982, 250] on div at bounding box center [979, 248] width 12 height 12
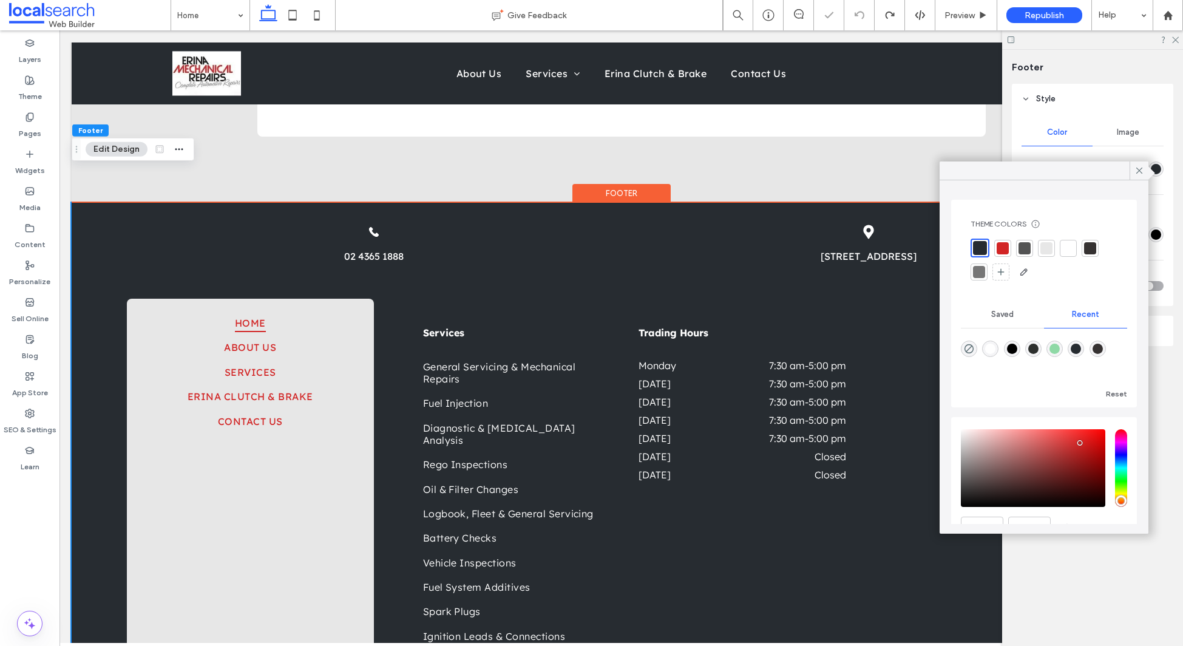
drag, startPoint x: 1145, startPoint y: 169, endPoint x: 1084, endPoint y: 206, distance: 71.1
click at [1145, 169] on div at bounding box center [1139, 170] width 19 height 18
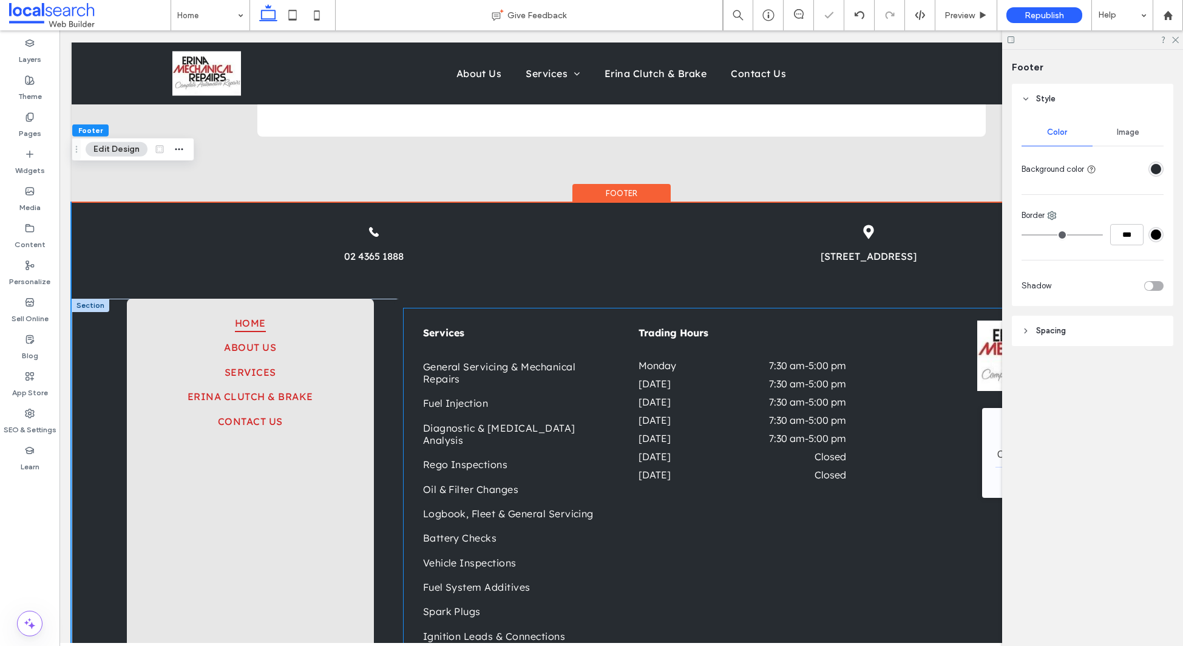
click at [442, 308] on div "Services General Servicing & Mechanical Repairs Fuel Injection Diagnostic & Exh…" at bounding box center [755, 484] width 703 height 352
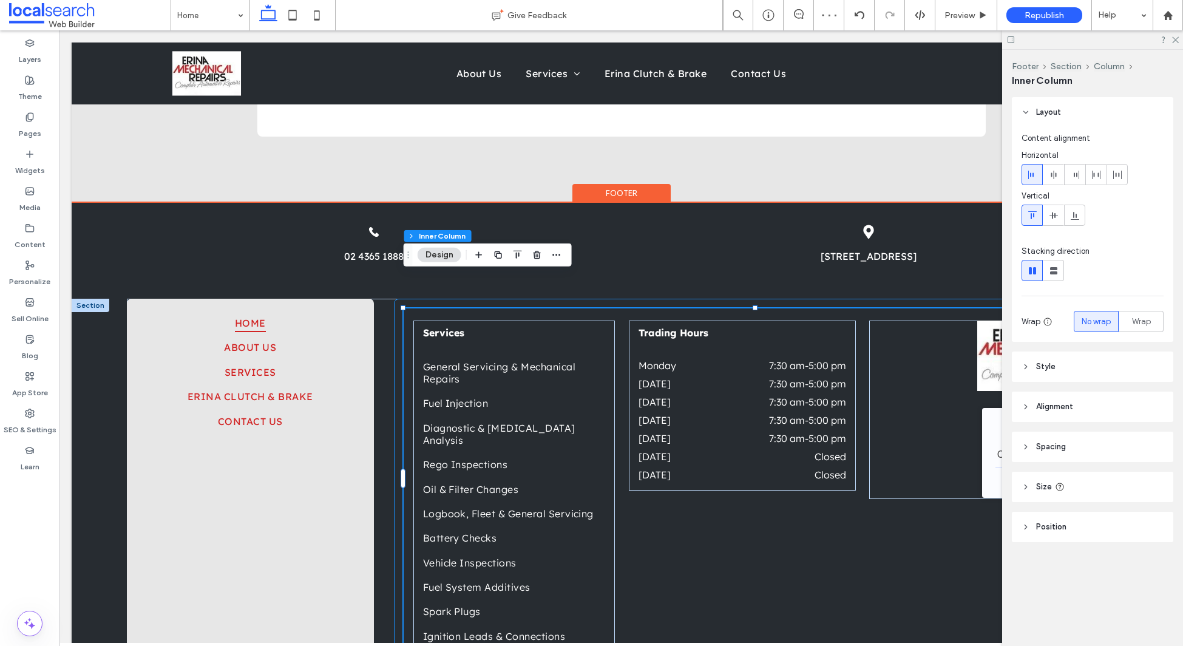
click at [396, 299] on div "Services General Servicing & Mechanical Repairs Fuel Injection Diagnostic & Exh…" at bounding box center [755, 485] width 722 height 372
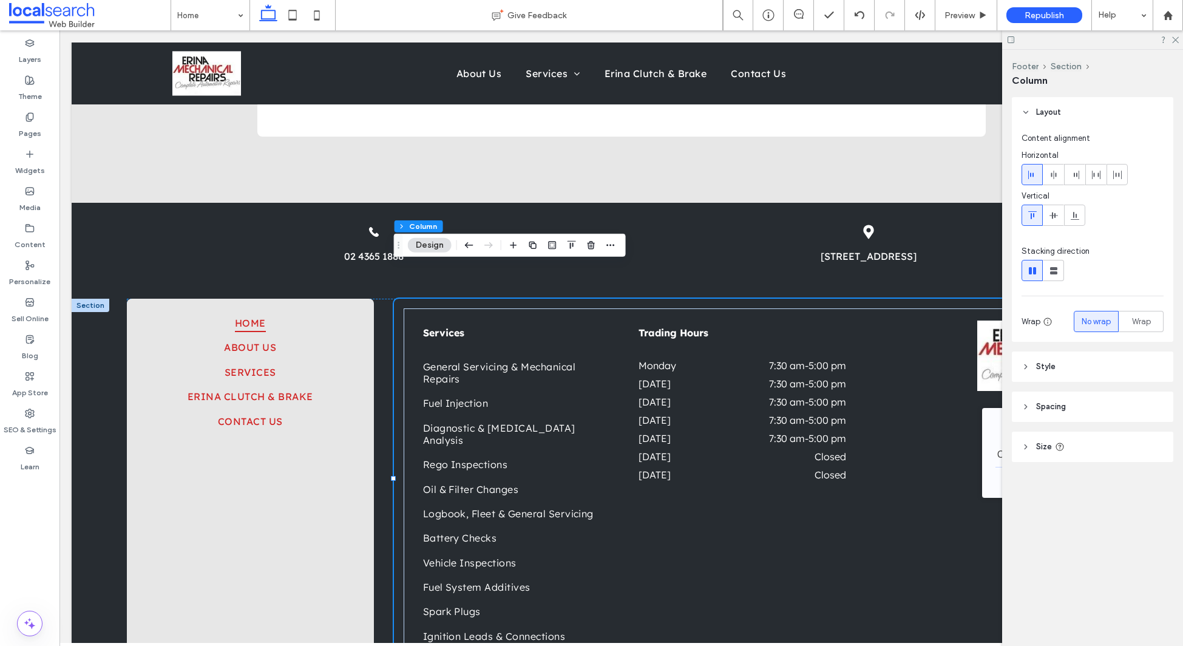
click at [1069, 363] on header "Style" at bounding box center [1092, 367] width 161 height 30
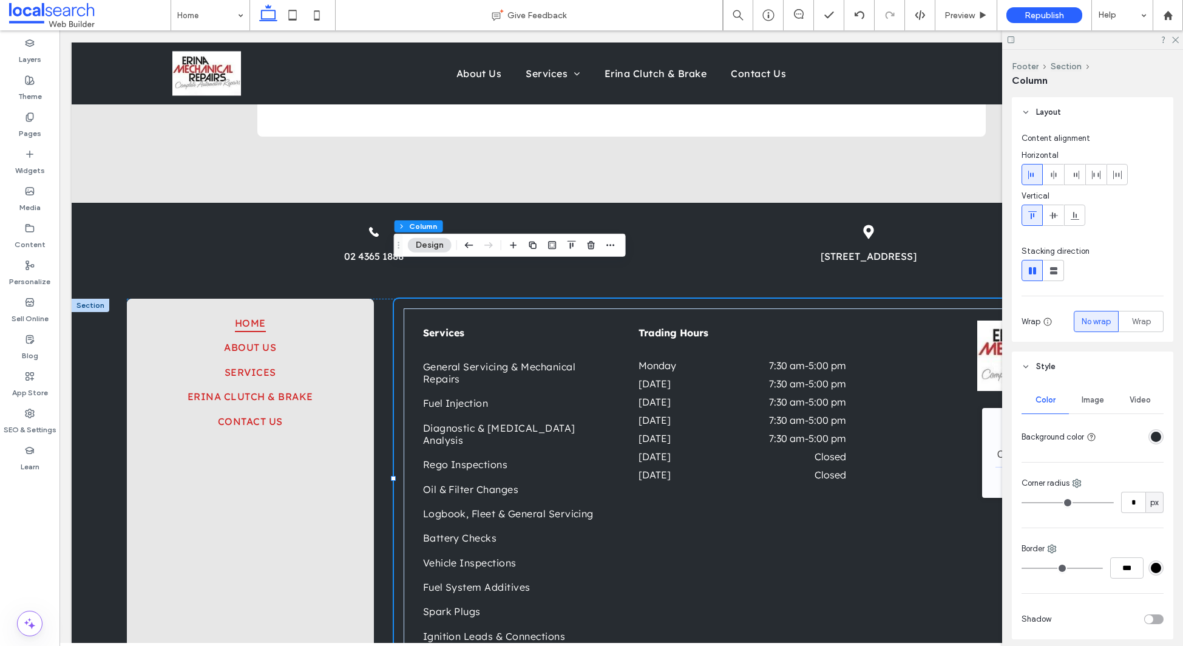
click at [1152, 433] on div "rgba(39,44,49,1)" at bounding box center [1156, 437] width 10 height 10
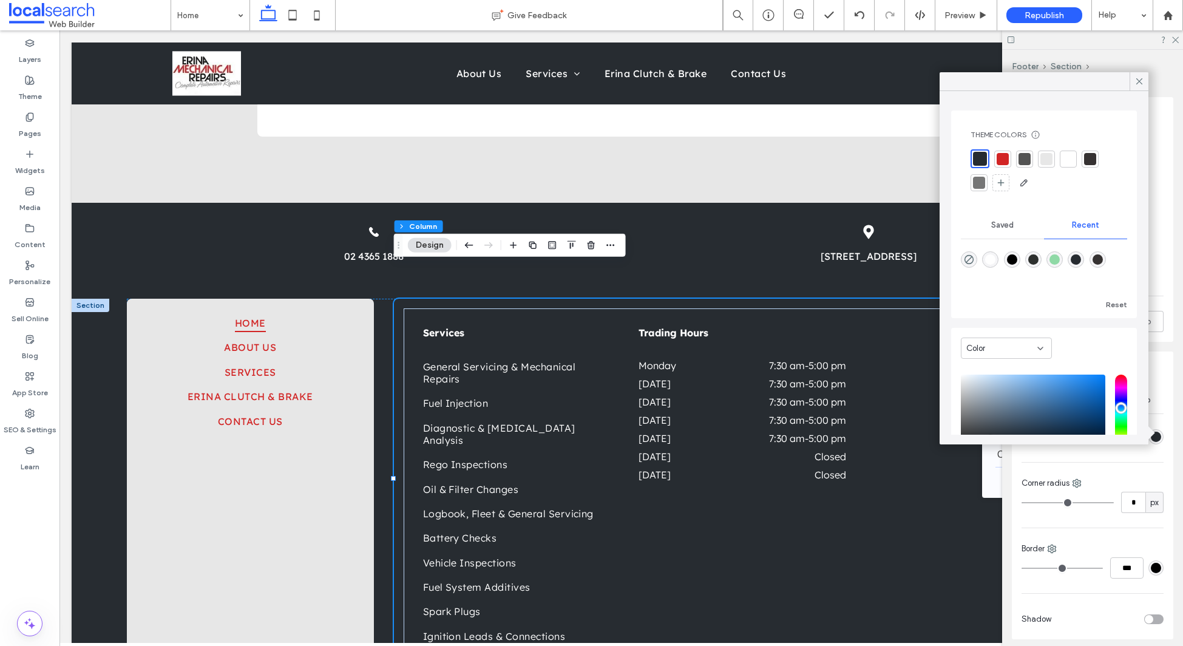
click at [1025, 161] on div at bounding box center [1025, 159] width 12 height 12
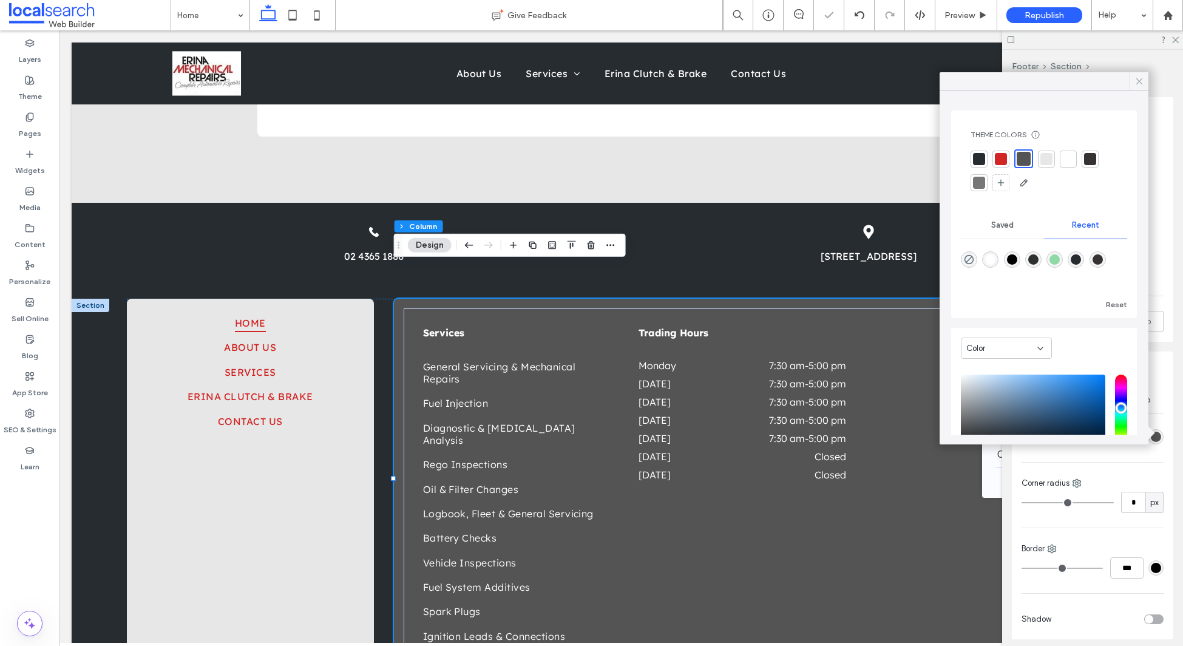
click at [1140, 76] on icon at bounding box center [1139, 81] width 11 height 11
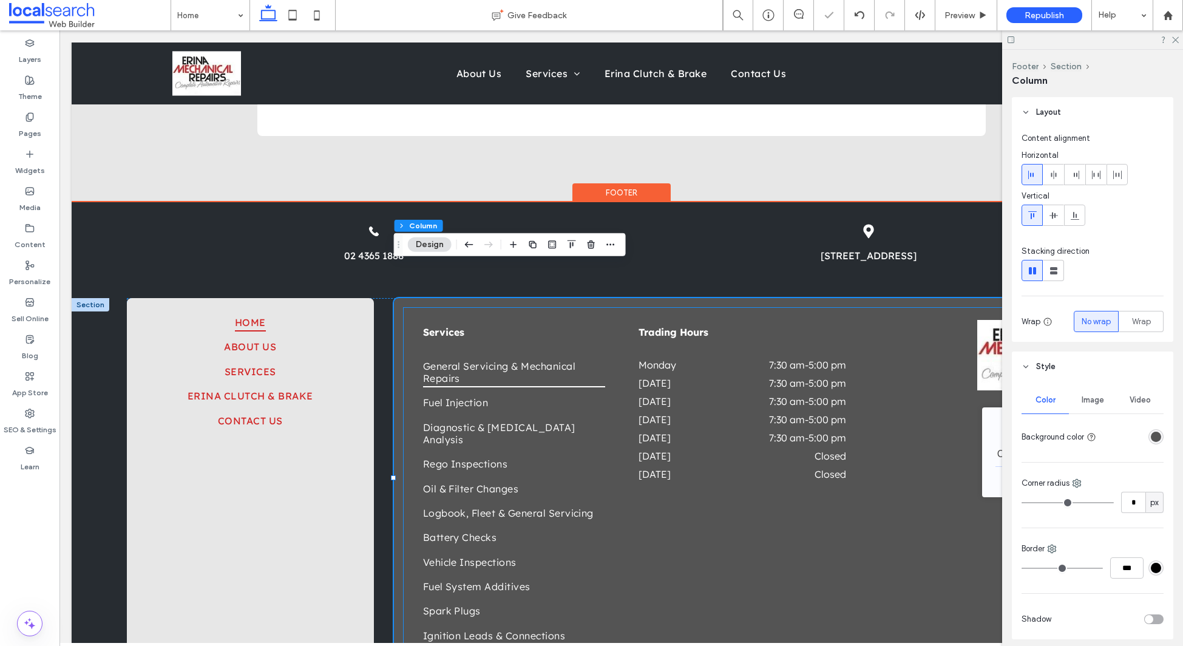
scroll to position [0, 181]
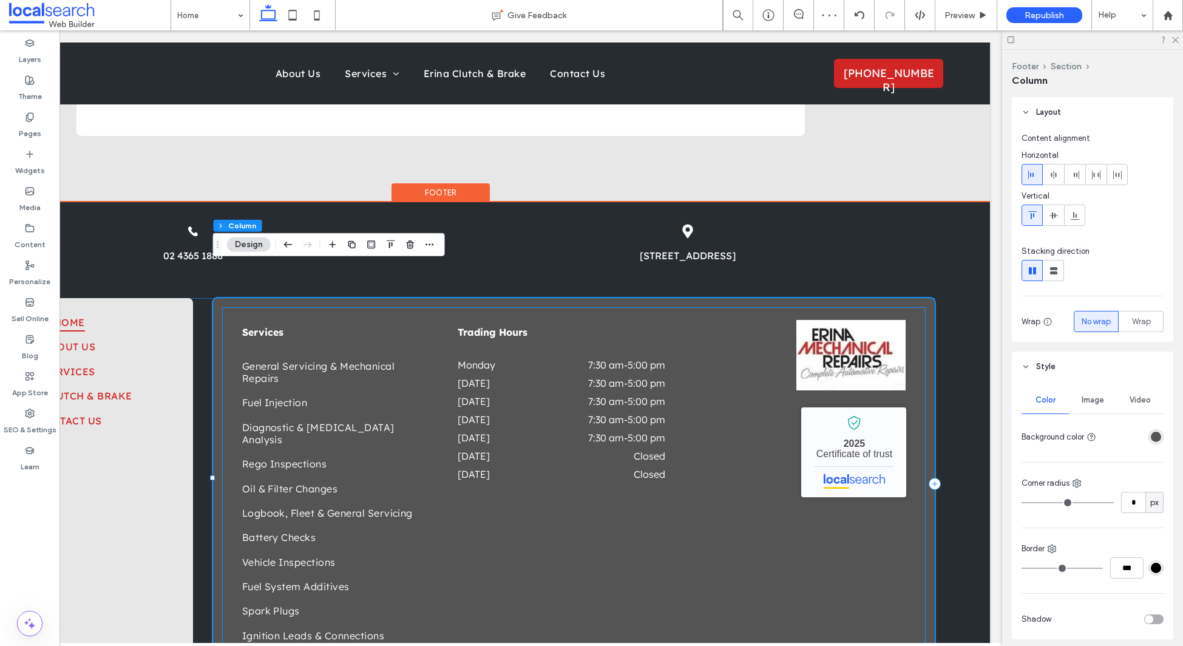
click at [848, 326] on img at bounding box center [851, 355] width 109 height 70
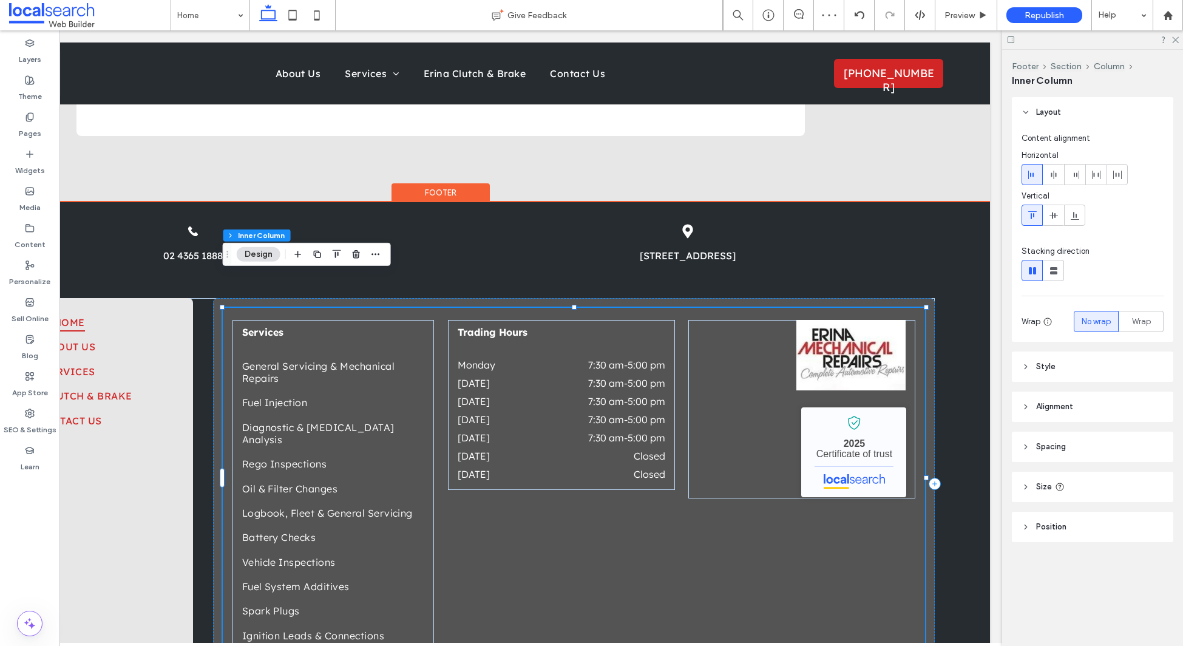
click at [848, 326] on img at bounding box center [851, 355] width 109 height 70
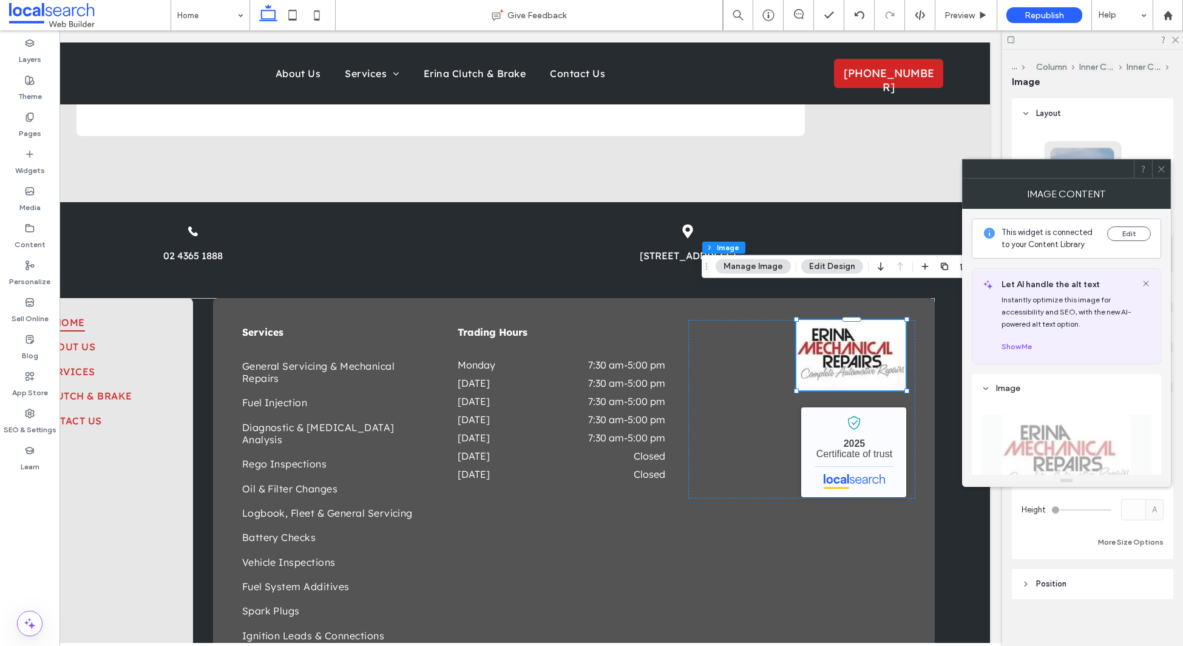
drag, startPoint x: 1157, startPoint y: 169, endPoint x: 1147, endPoint y: 183, distance: 16.7
click at [1157, 169] on icon at bounding box center [1161, 169] width 9 height 9
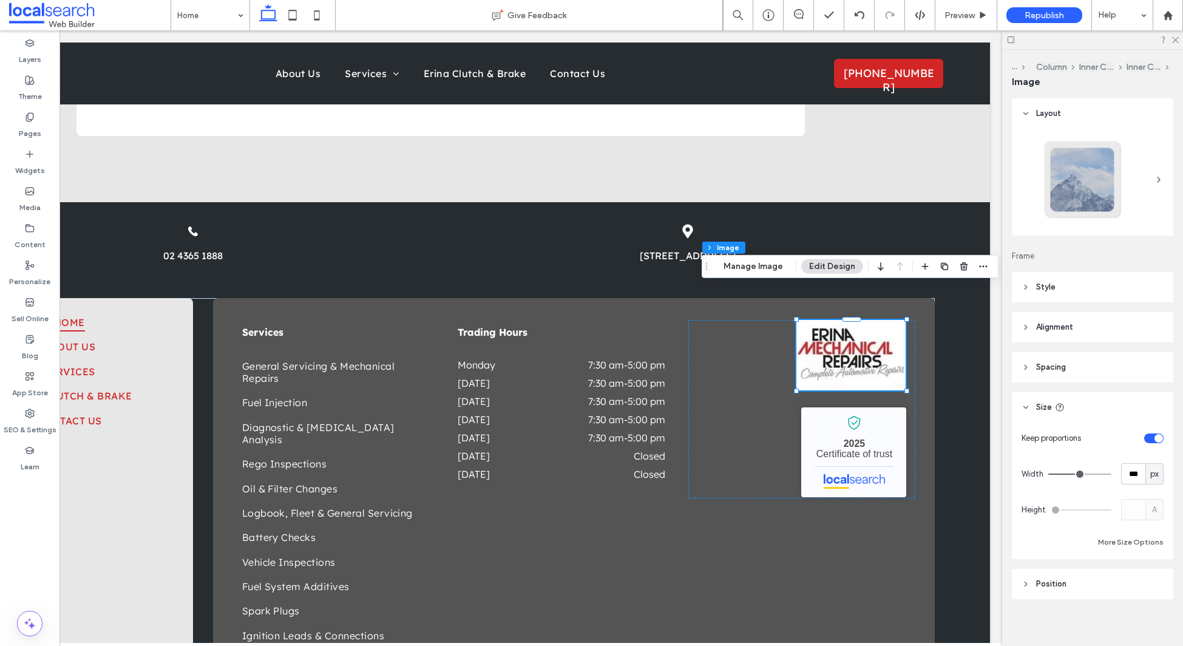
click at [1042, 290] on span "Style" at bounding box center [1045, 287] width 19 height 12
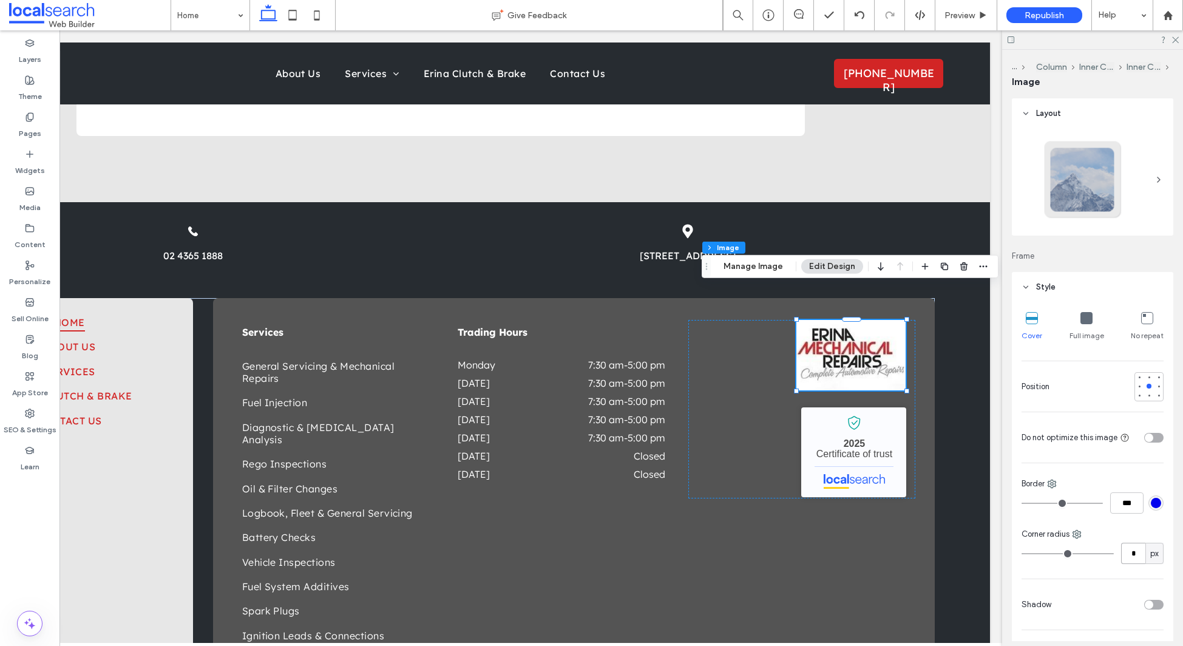
click at [1142, 553] on input "*" at bounding box center [1133, 553] width 24 height 21
type input "**"
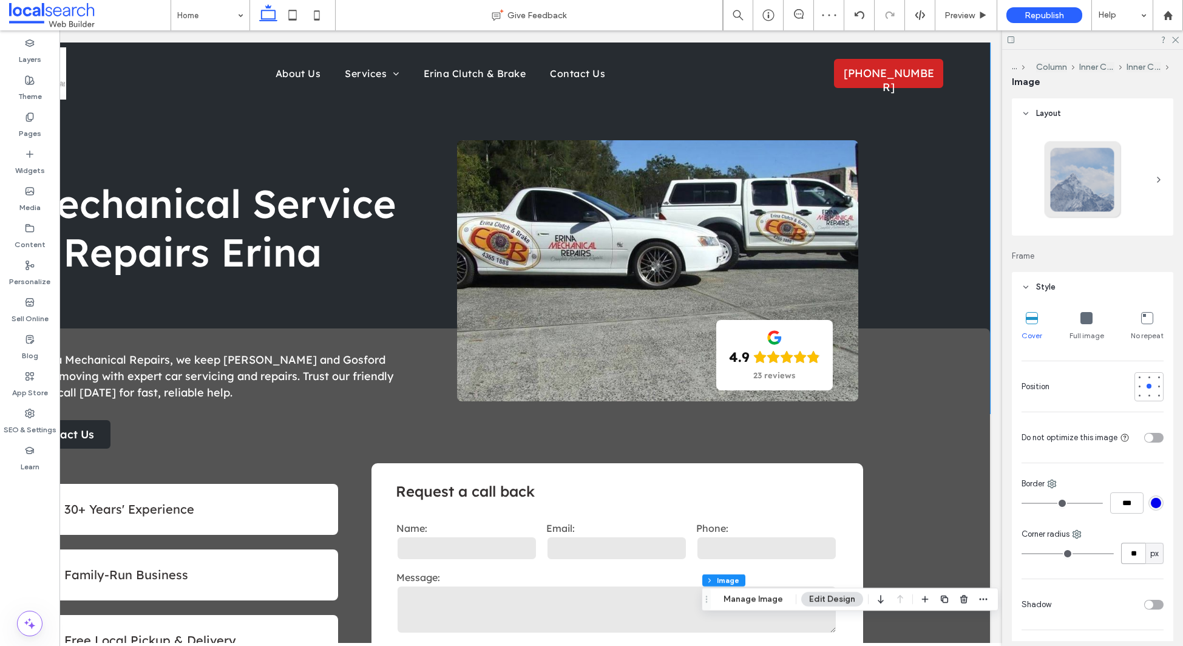
scroll to position [0, 0]
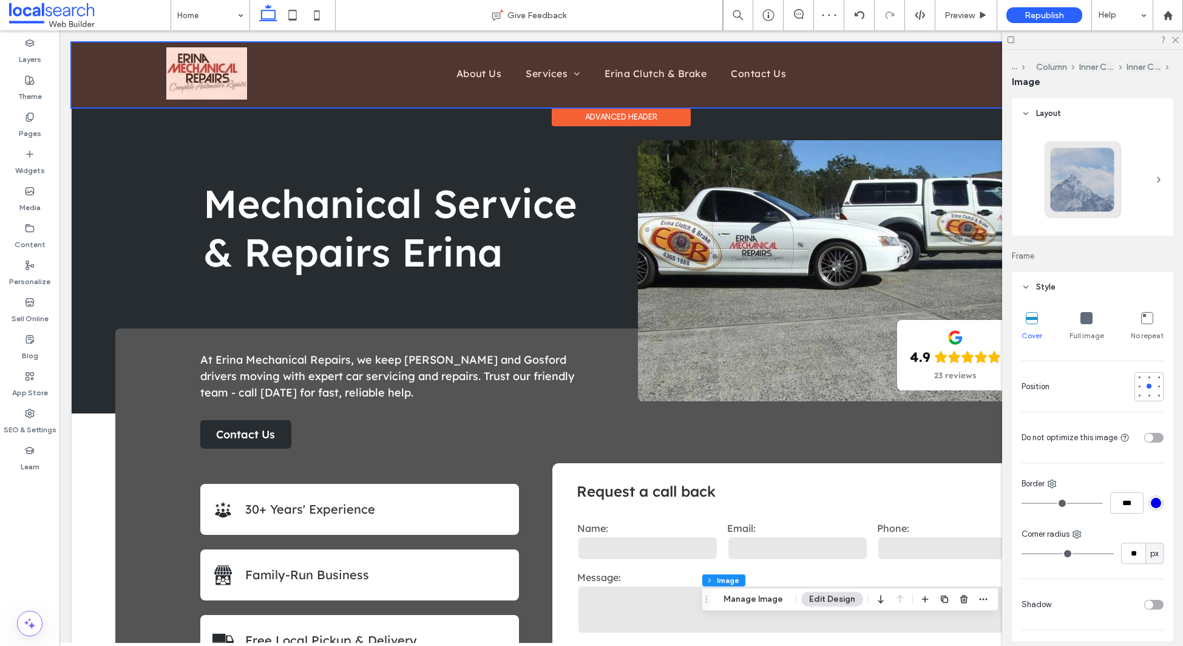
click at [210, 78] on div at bounding box center [622, 74] width 1100 height 65
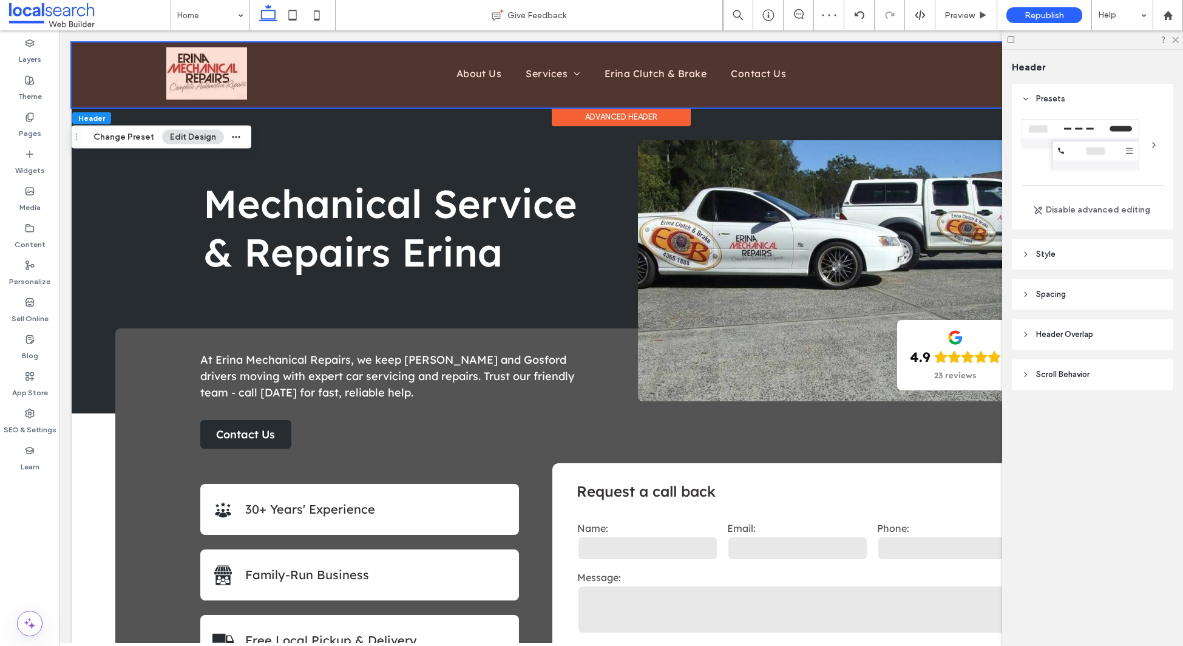
click at [211, 78] on img at bounding box center [206, 73] width 81 height 52
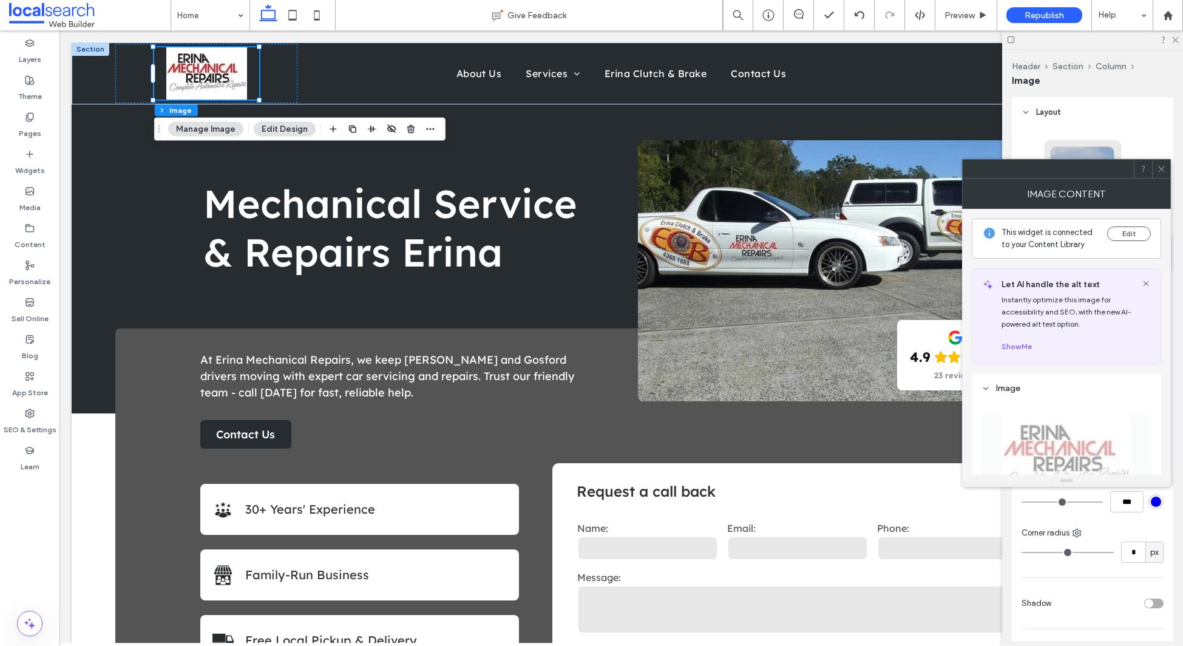
drag, startPoint x: 1163, startPoint y: 172, endPoint x: 1118, endPoint y: 169, distance: 45.6
click at [1163, 172] on icon at bounding box center [1161, 169] width 9 height 9
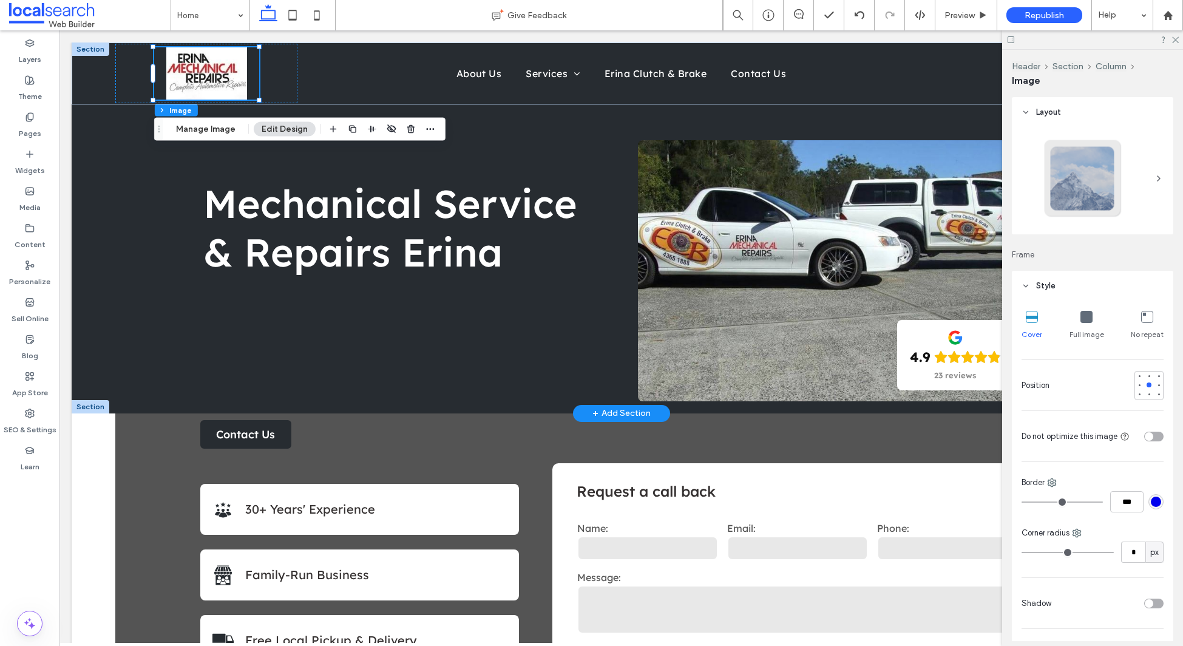
drag, startPoint x: 599, startPoint y: 117, endPoint x: 591, endPoint y: 127, distance: 12.5
click at [599, 117] on div "Advanced Header" at bounding box center [621, 116] width 139 height 19
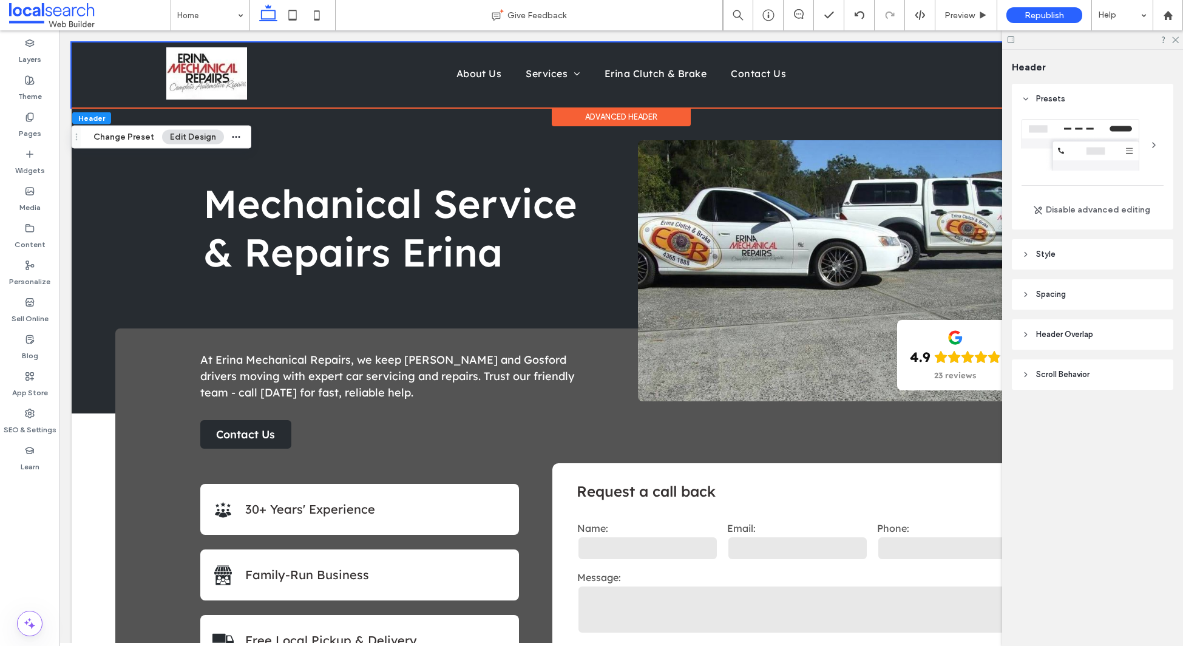
click at [1097, 370] on header "Scroll Behavior" at bounding box center [1092, 374] width 161 height 30
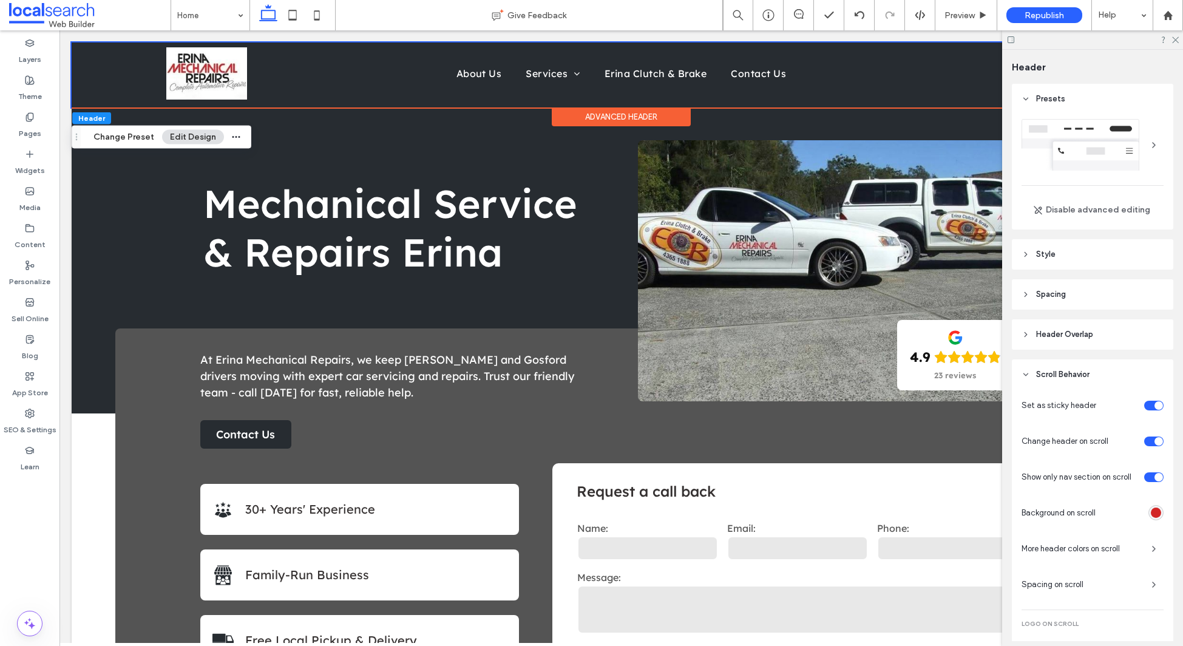
click at [1155, 443] on div "toggle" at bounding box center [1159, 441] width 8 height 8
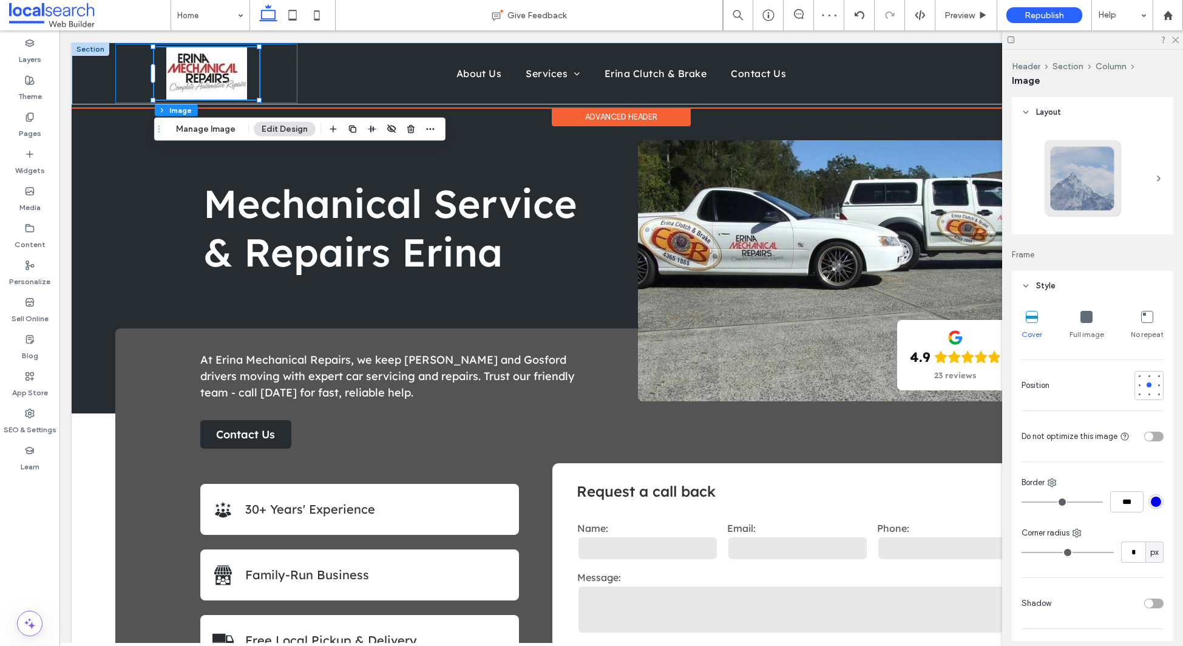
click at [283, 75] on div at bounding box center [206, 73] width 182 height 59
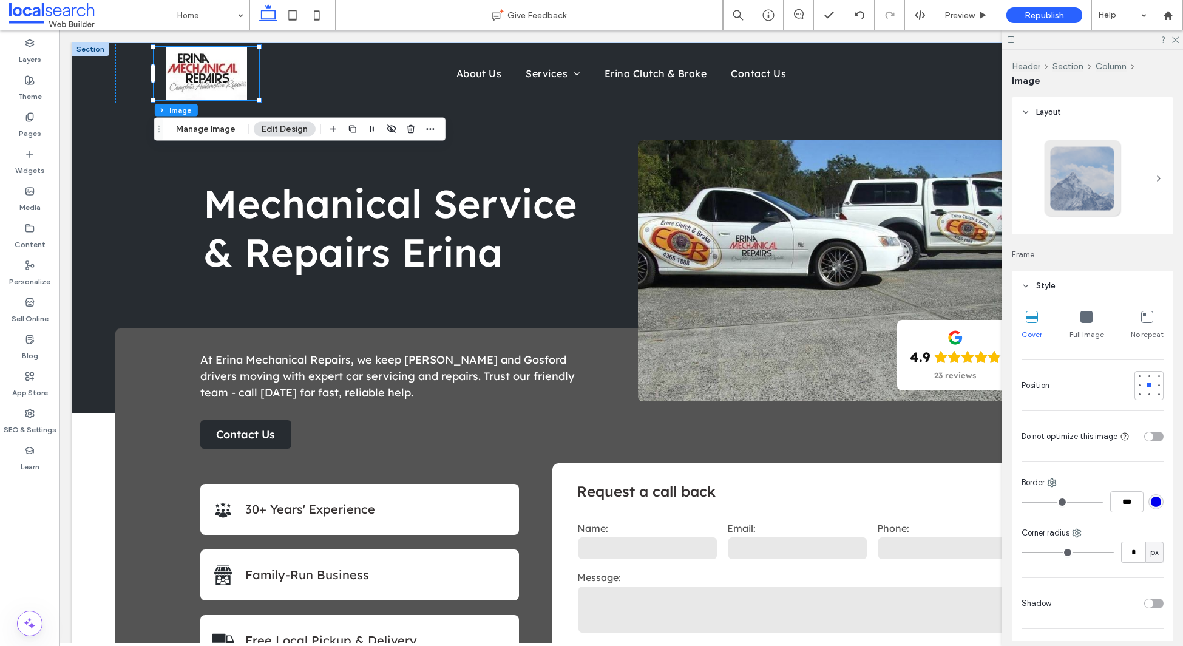
scroll to position [73, 0]
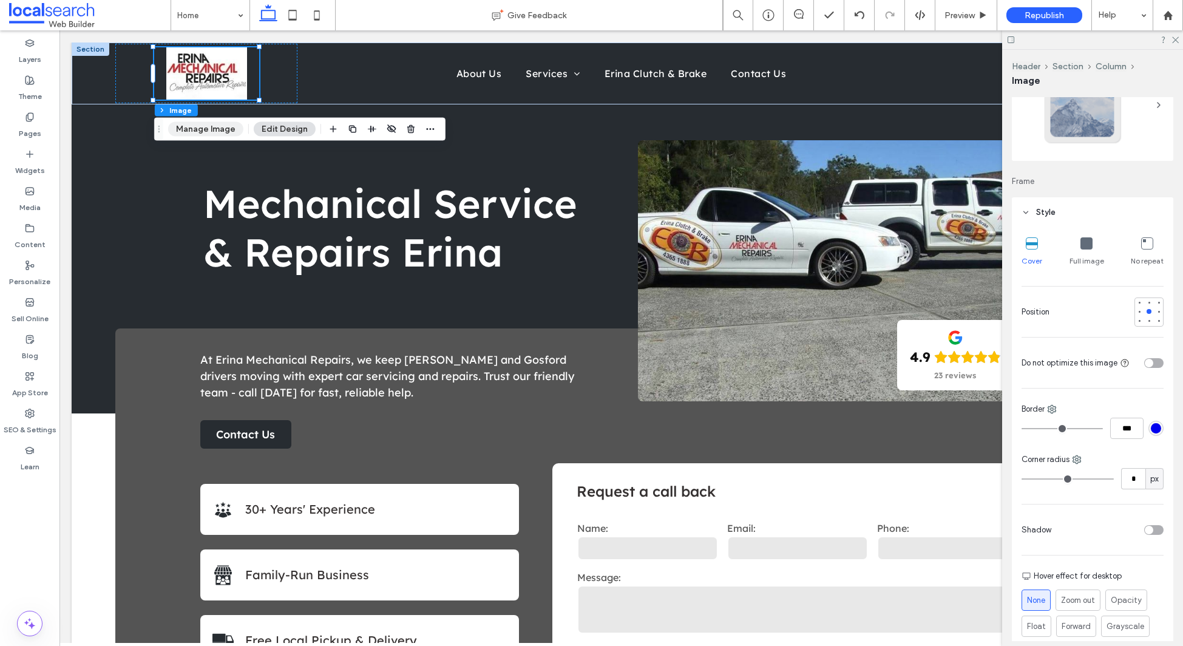
click at [209, 130] on button "Manage Image" at bounding box center [205, 129] width 75 height 15
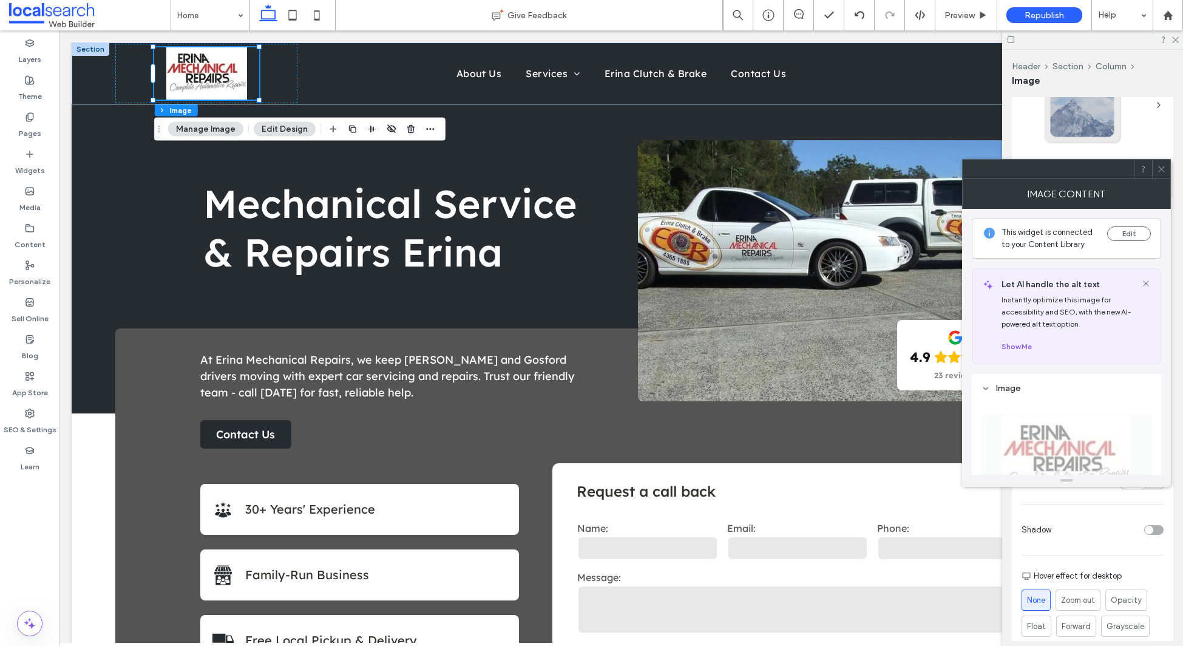
click at [1158, 171] on icon at bounding box center [1161, 169] width 9 height 9
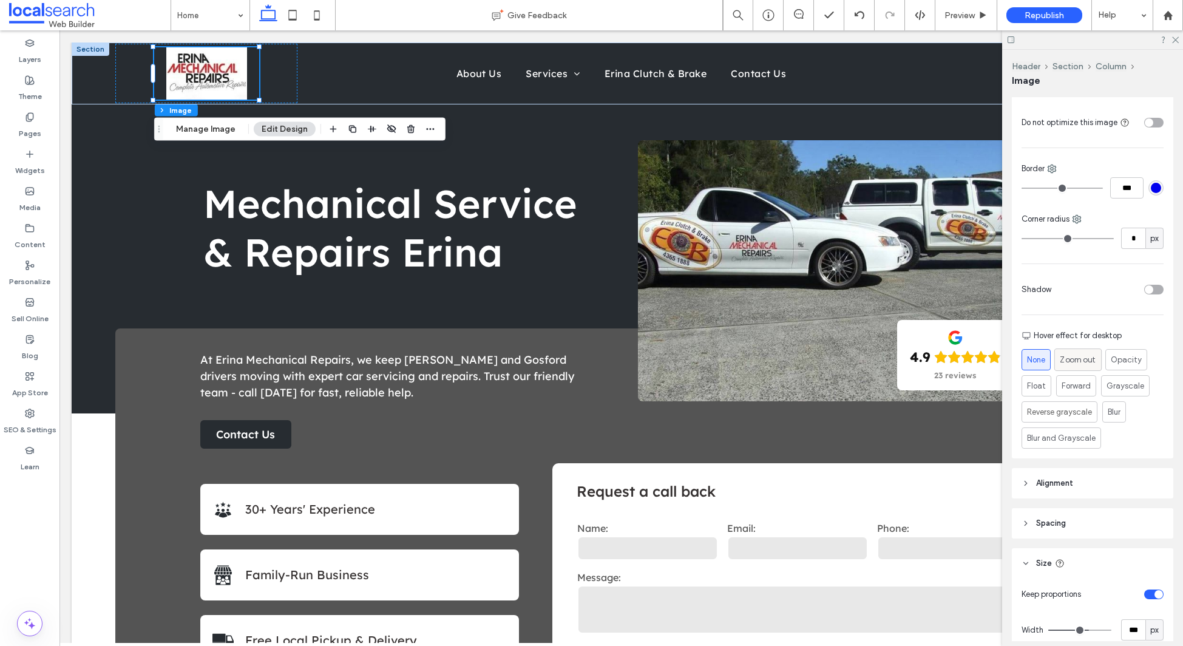
scroll to position [477, 0]
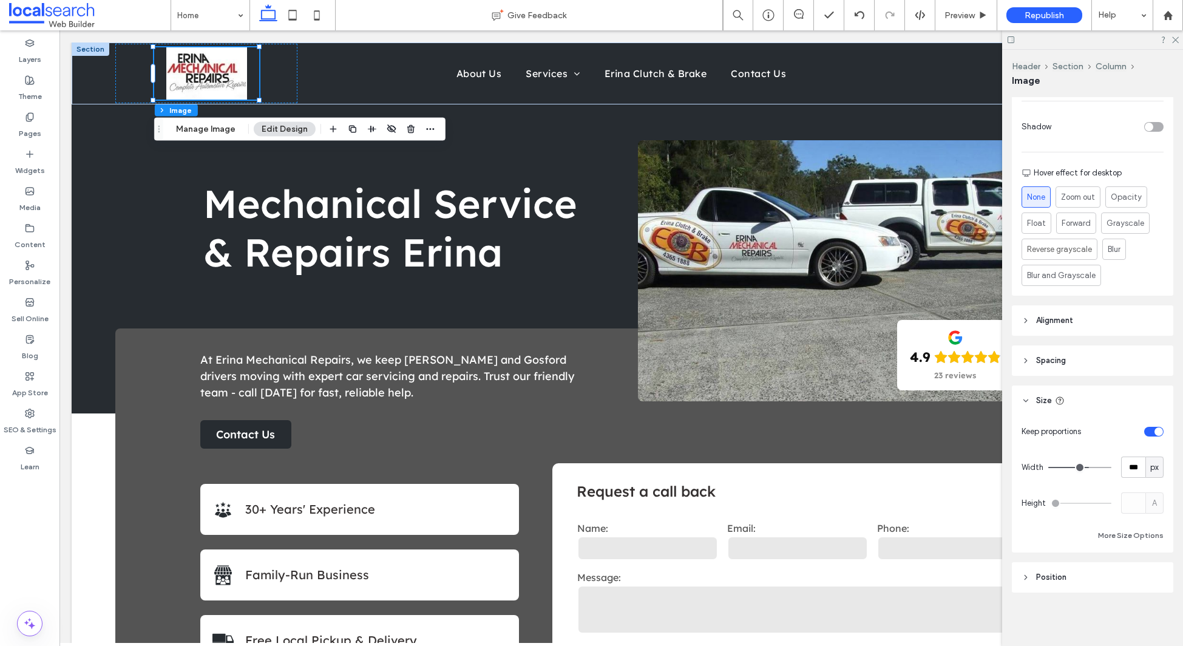
click at [1154, 468] on span "px" at bounding box center [1155, 467] width 8 height 12
click at [1155, 574] on span "A" at bounding box center [1154, 574] width 5 height 12
type input "*"
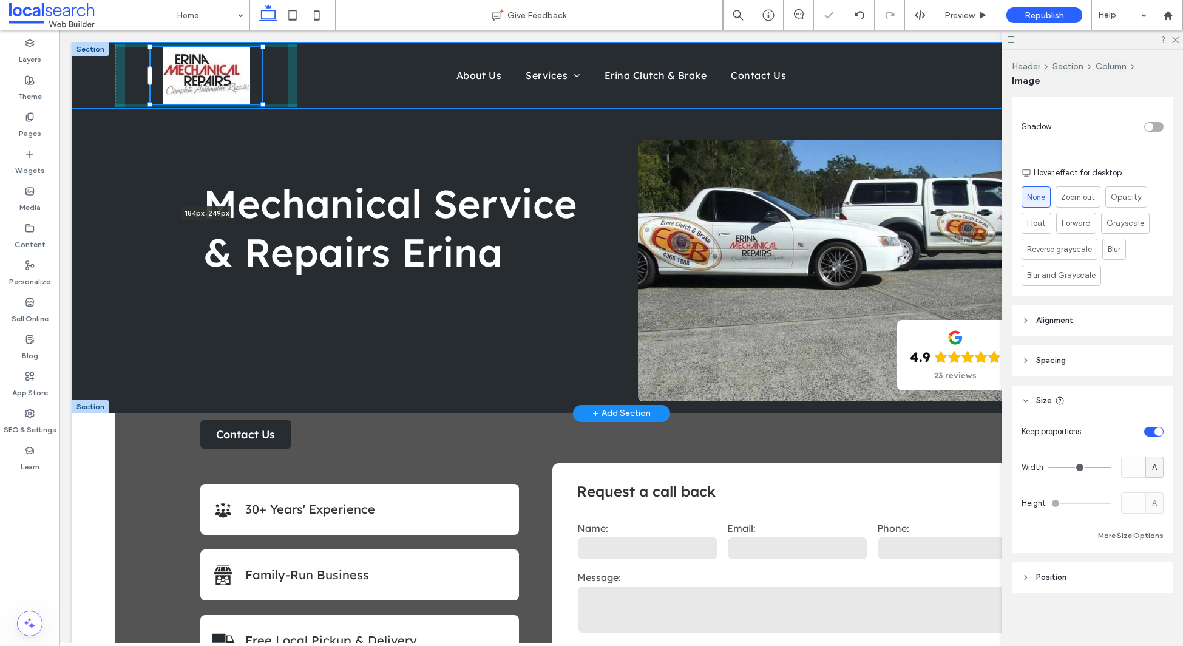
type input "***"
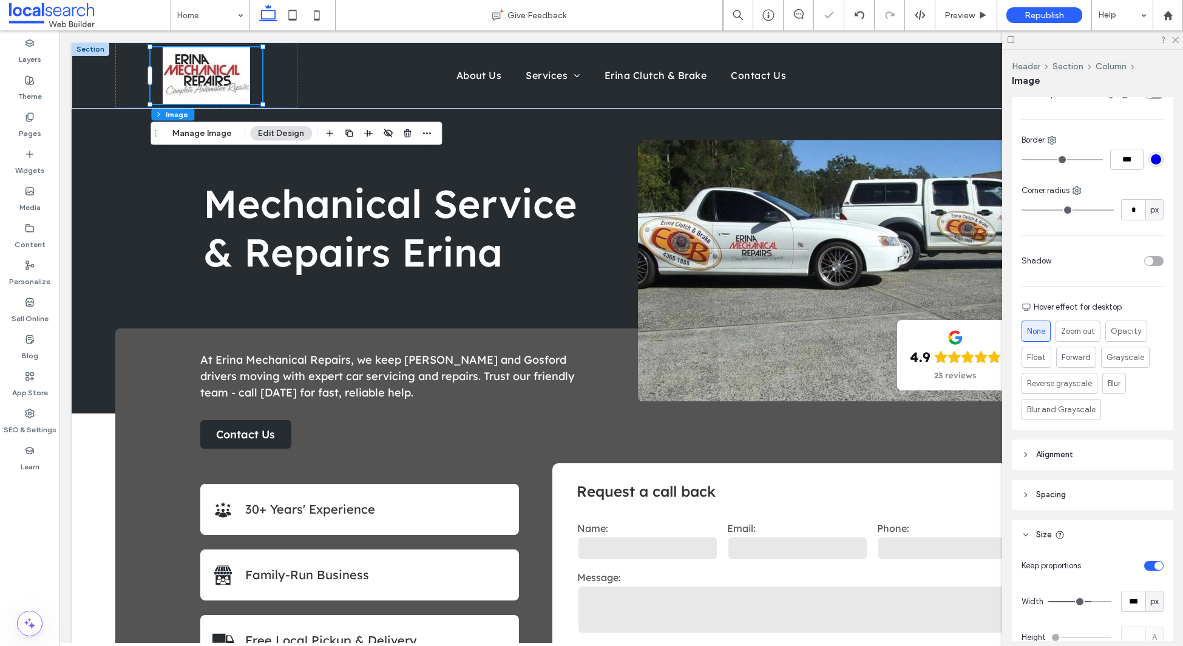
scroll to position [387, 0]
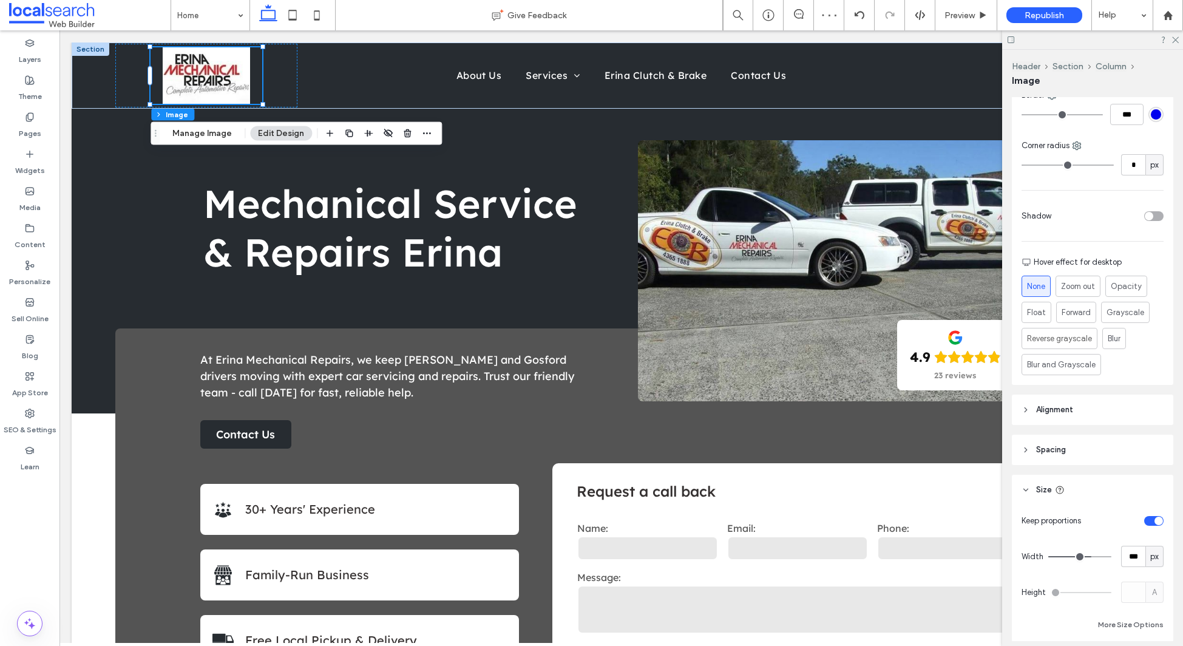
drag, startPoint x: 1067, startPoint y: 453, endPoint x: 1074, endPoint y: 488, distance: 35.4
click at [1067, 453] on header "Spacing" at bounding box center [1092, 450] width 161 height 30
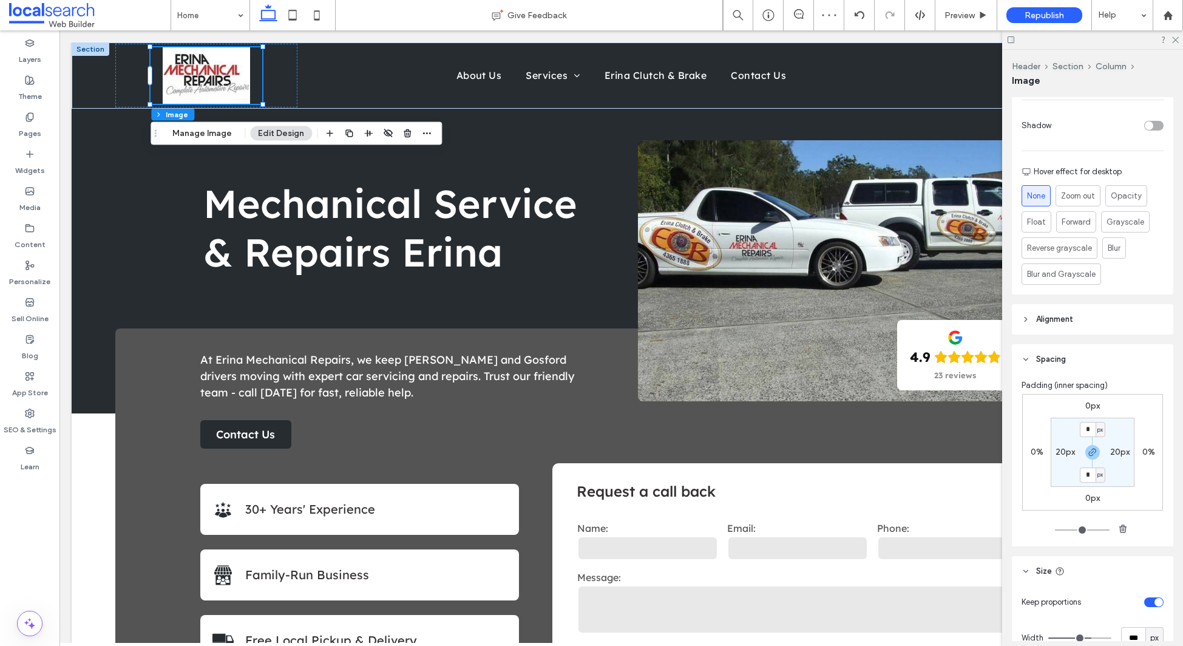
scroll to position [559, 0]
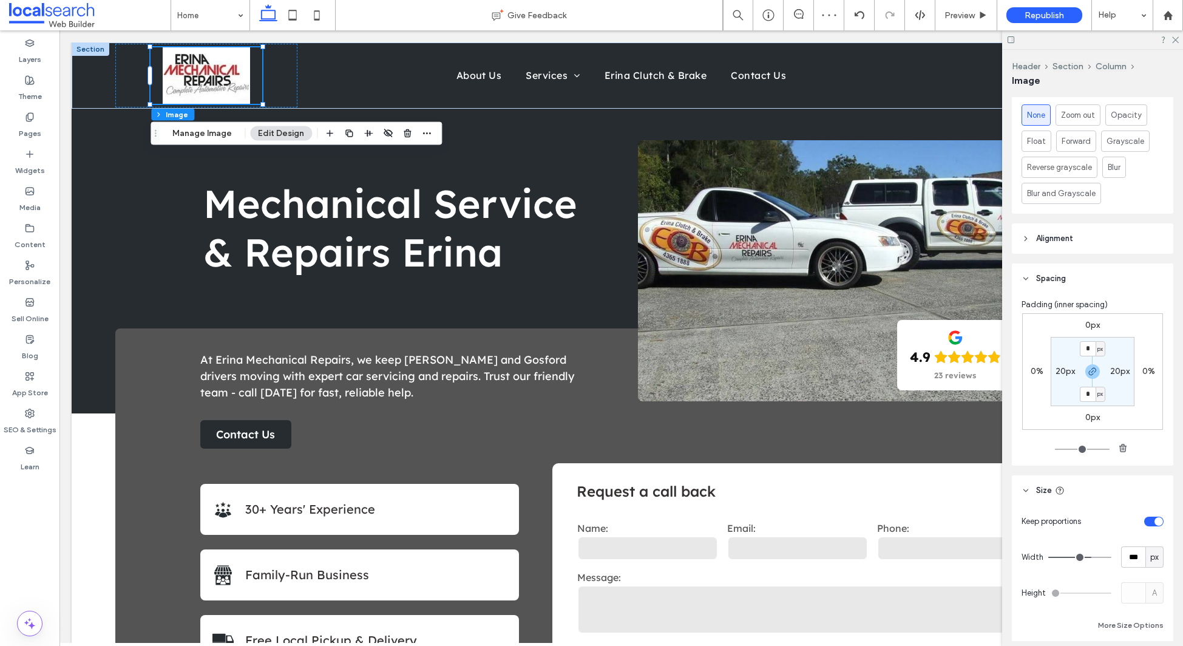
click at [1062, 371] on label "20px" at bounding box center [1065, 371] width 19 height 10
type input "**"
type input "*"
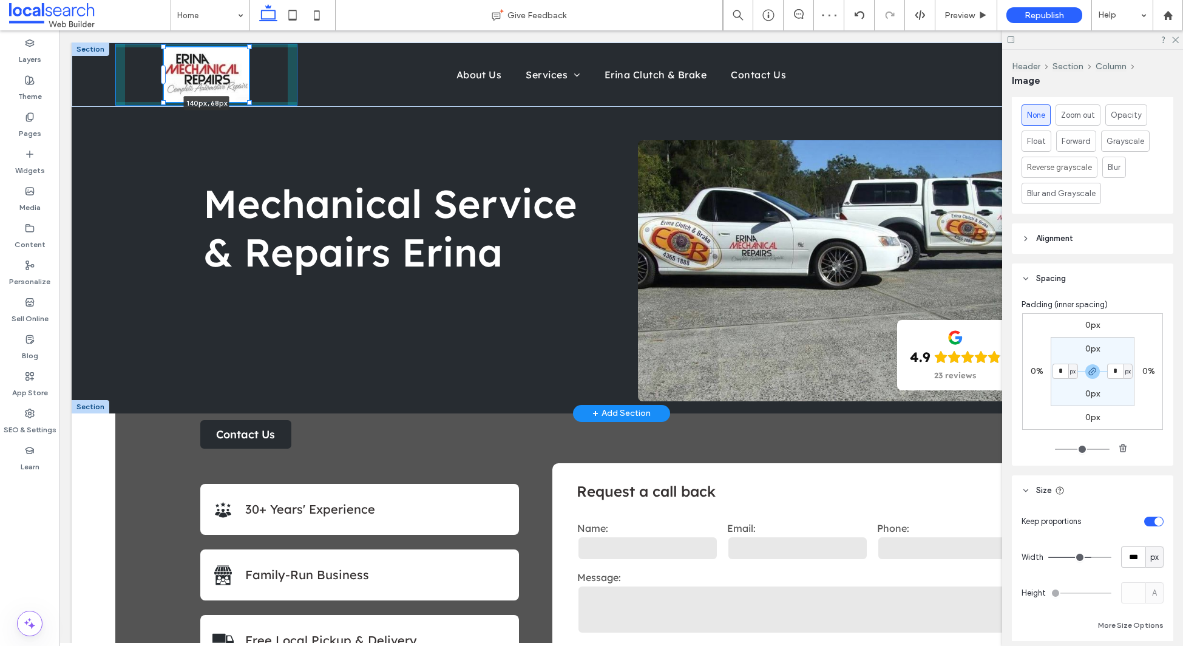
click at [248, 109] on div "140px , 68px Home About Us Services General Servicing & Mechanical Repairs Fuel…" at bounding box center [622, 75] width 1100 height 67
type input "***"
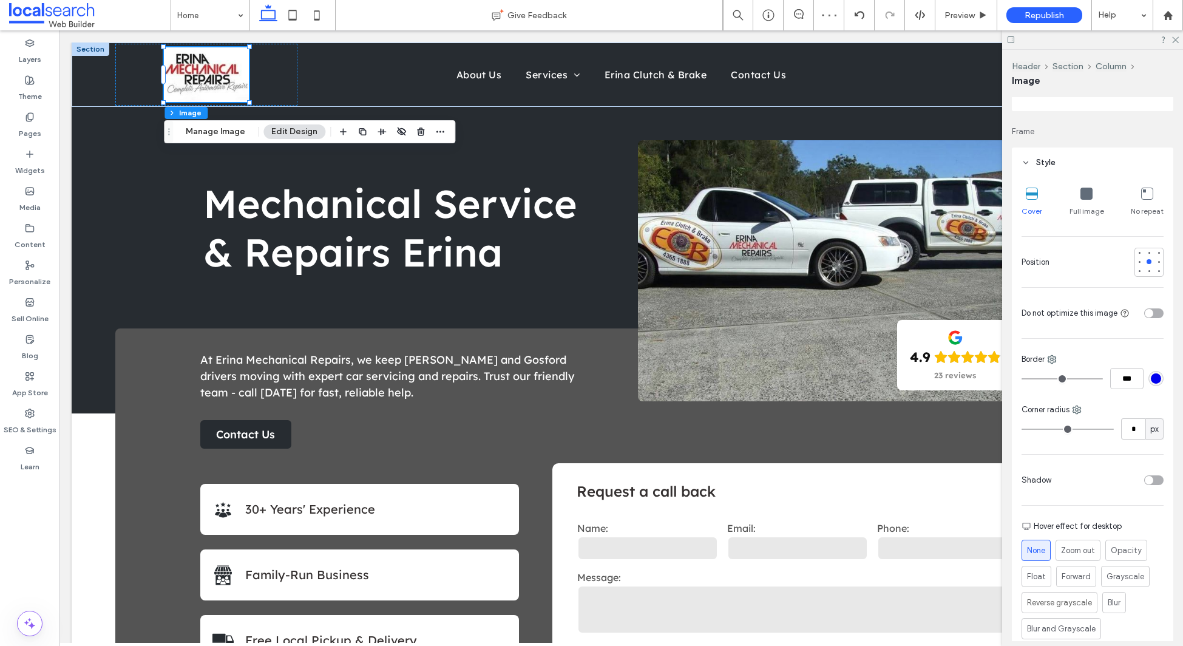
scroll to position [141, 0]
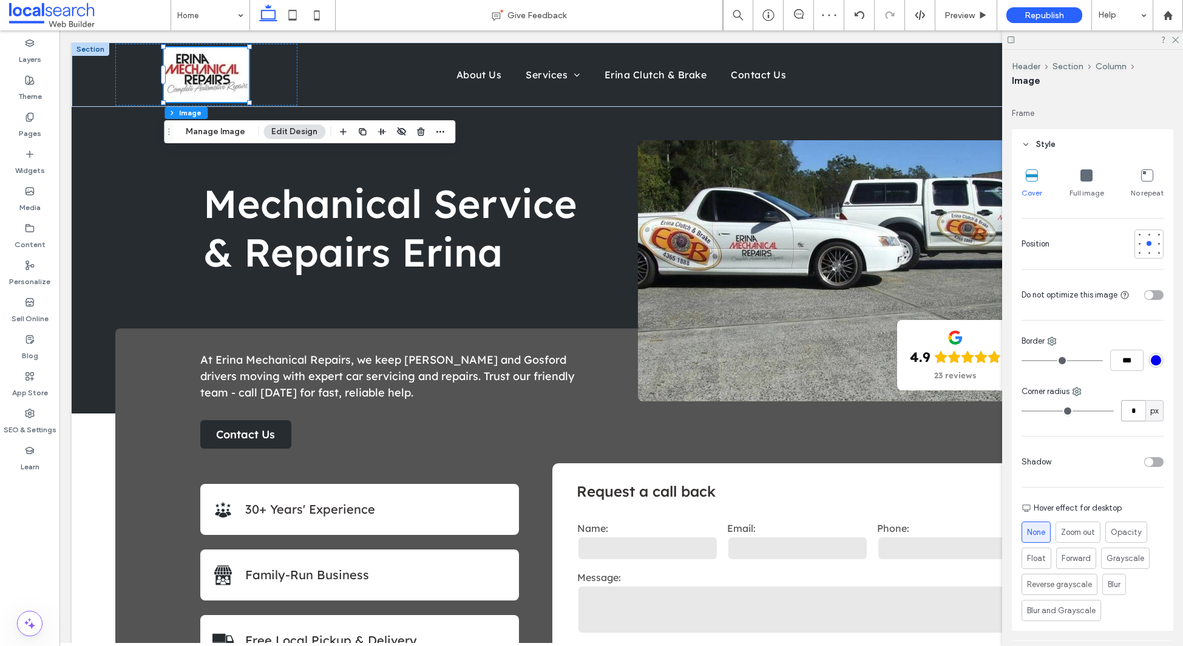
click at [1137, 409] on input "*" at bounding box center [1133, 410] width 24 height 21
type input "**"
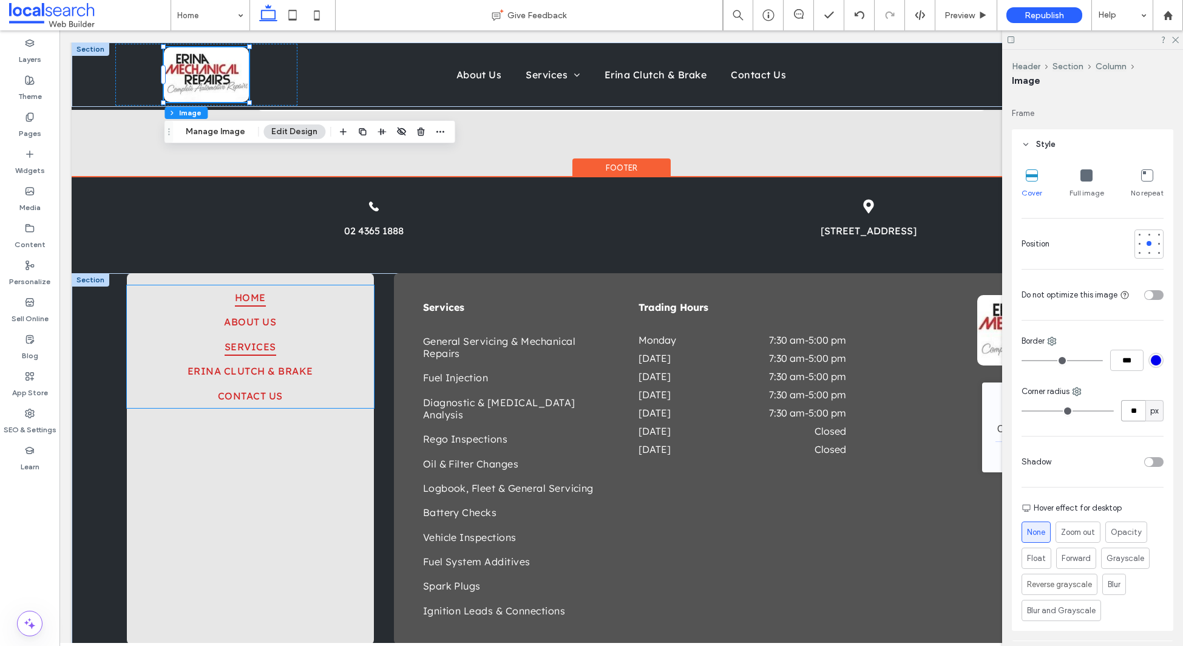
scroll to position [3385, 0]
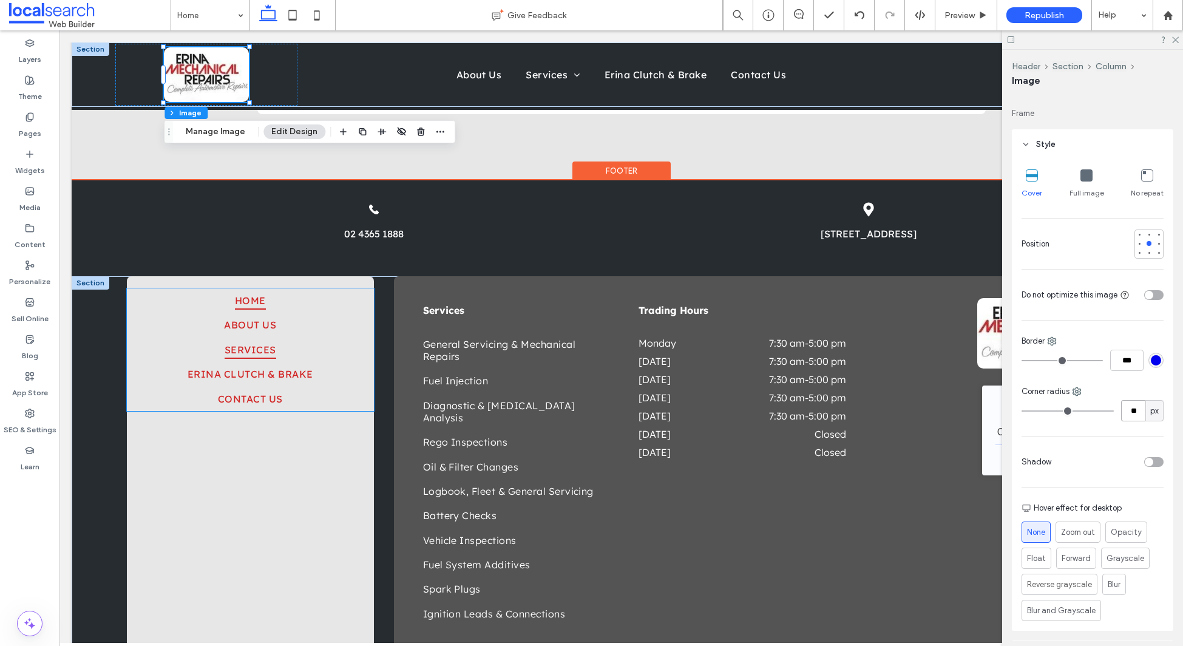
click at [241, 338] on link "Services" at bounding box center [250, 350] width 247 height 24
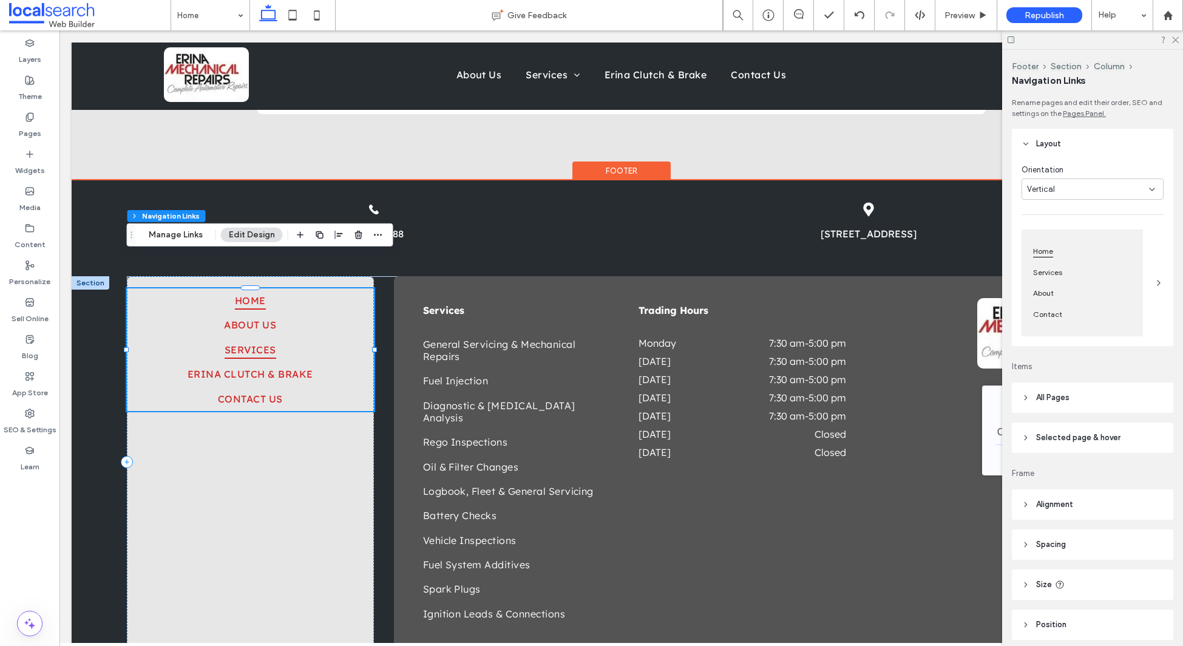
type input "***"
type input "****"
click at [265, 341] on span "Services" at bounding box center [251, 350] width 52 height 18
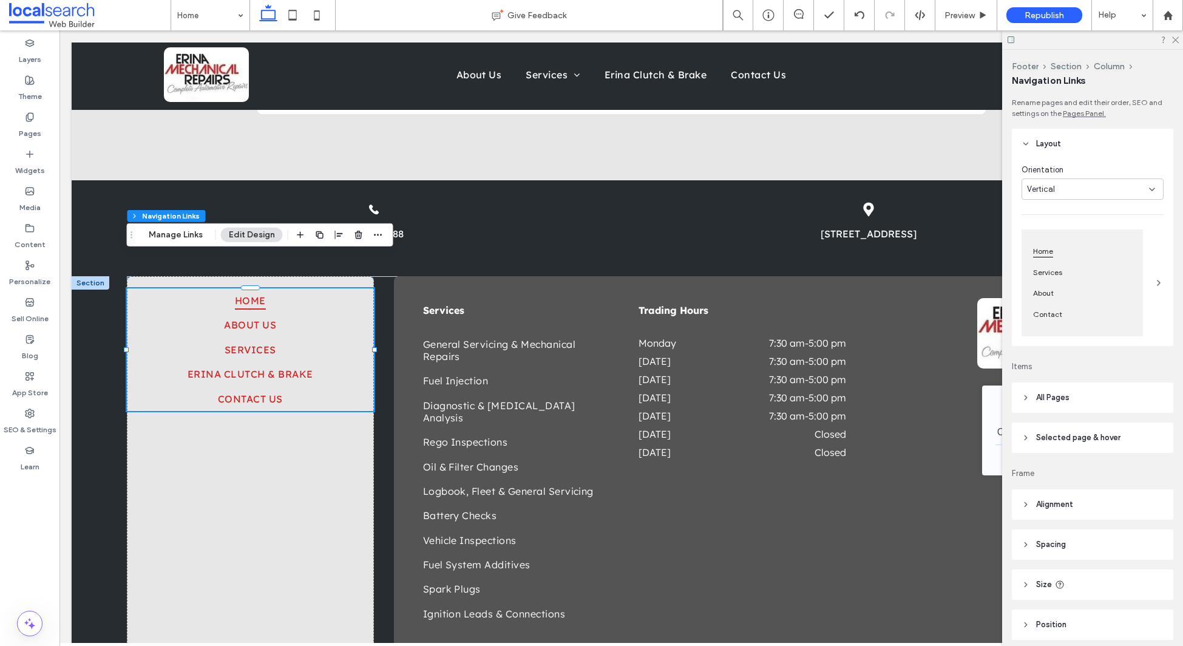
scroll to position [47, 0]
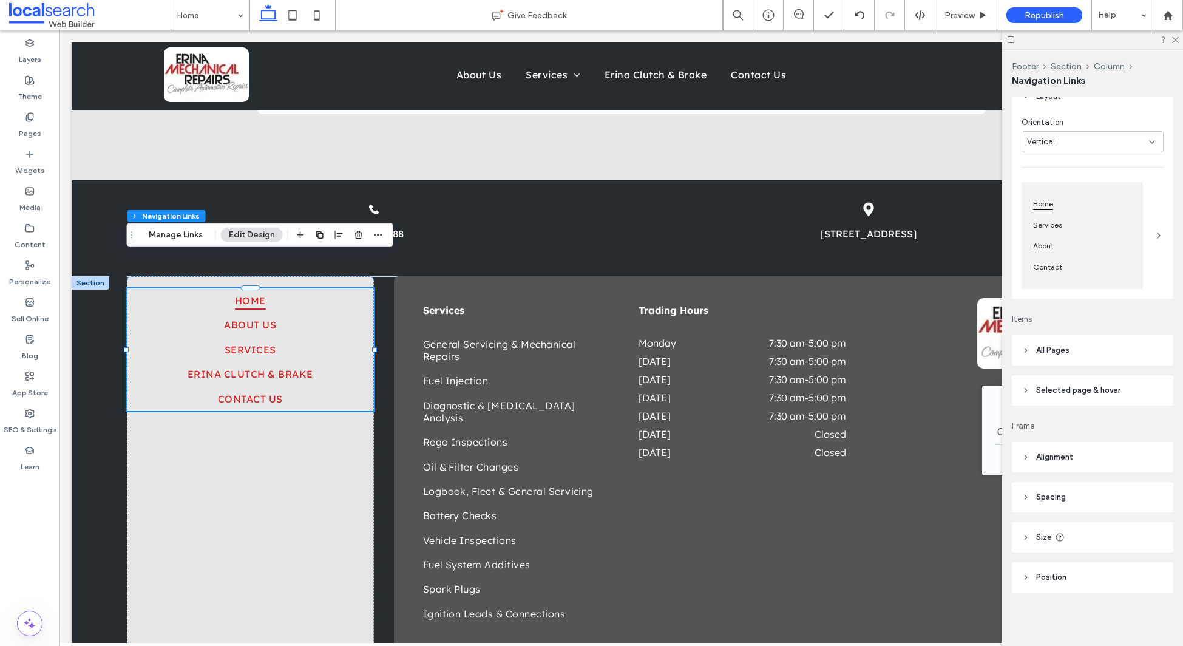
click at [1095, 350] on header "All Pages" at bounding box center [1092, 350] width 161 height 30
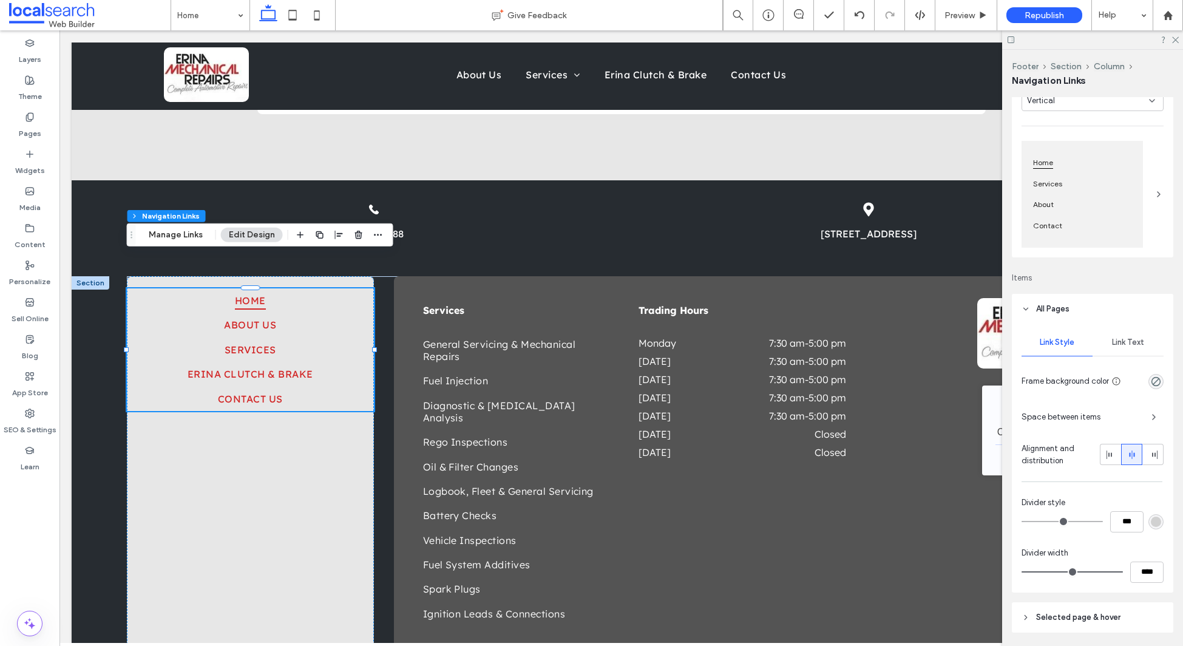
click at [1123, 345] on span "Link Text" at bounding box center [1128, 343] width 32 height 10
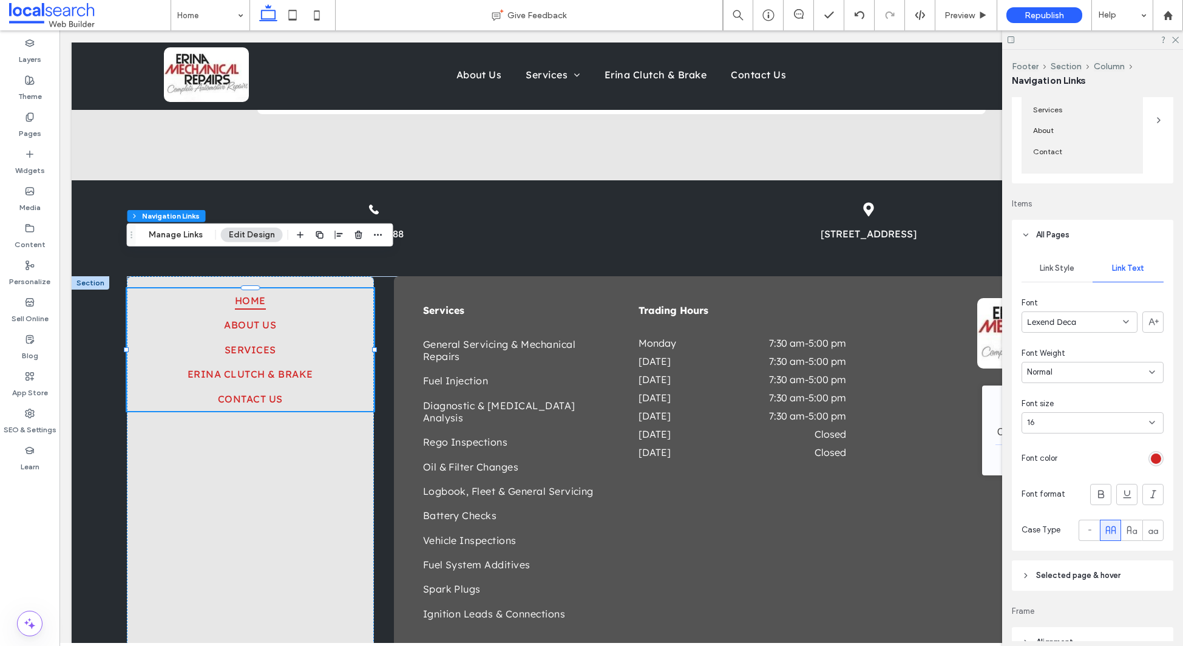
scroll to position [163, 0]
click at [1155, 456] on div "rgb(210, 37, 37)" at bounding box center [1156, 458] width 10 height 10
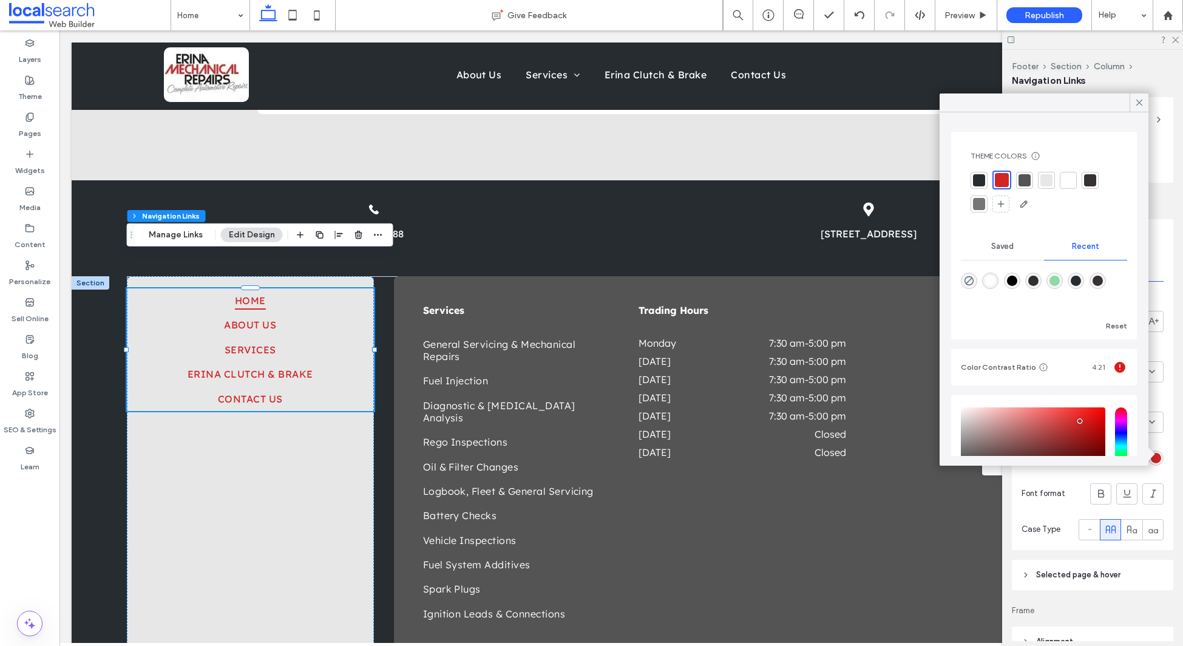
click at [983, 179] on div at bounding box center [979, 180] width 12 height 12
drag, startPoint x: 1138, startPoint y: 101, endPoint x: 1138, endPoint y: 109, distance: 7.3
click at [1138, 101] on use at bounding box center [1140, 103] width 6 height 6
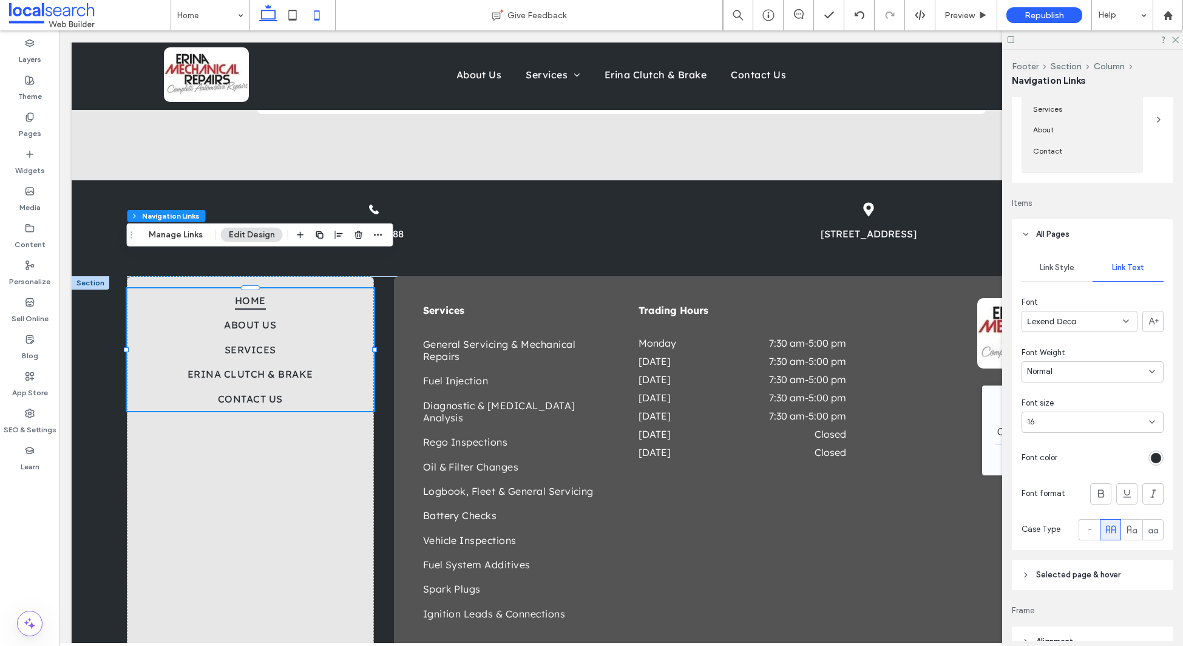
click at [311, 18] on icon at bounding box center [317, 15] width 24 height 24
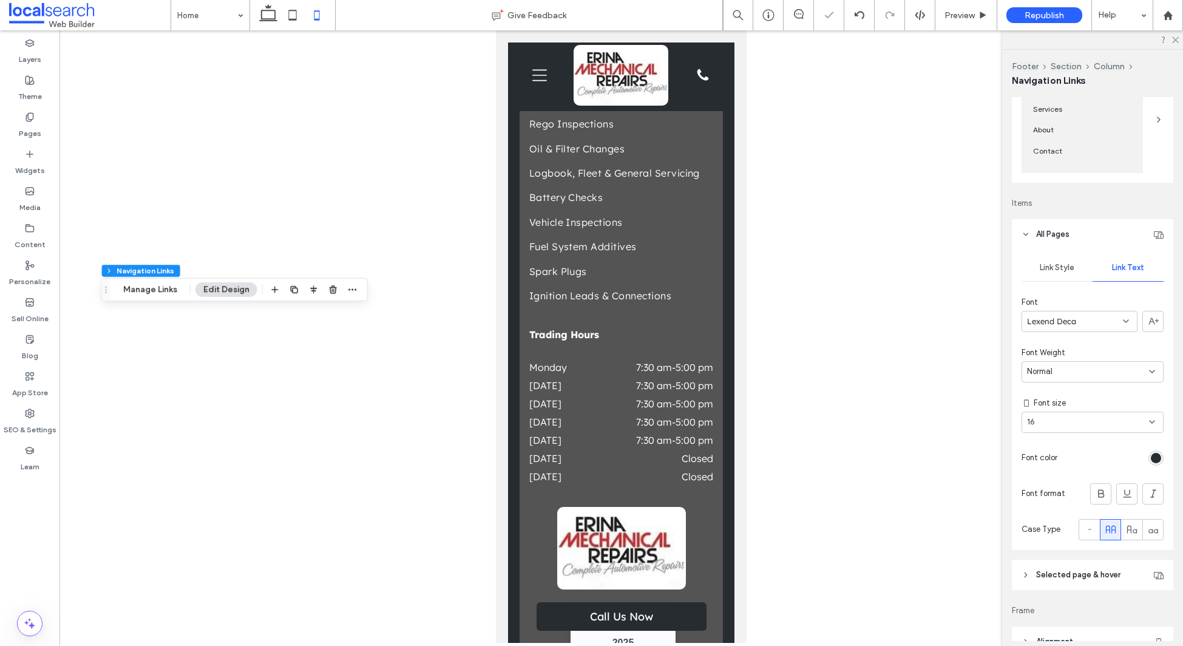
scroll to position [3003, 0]
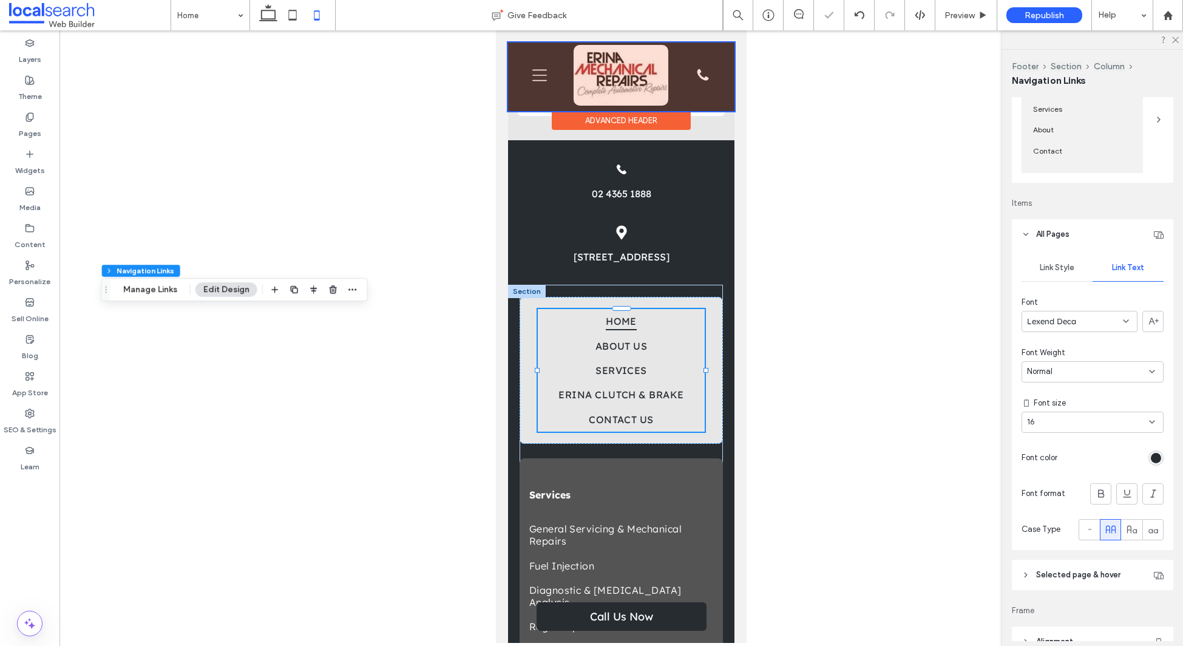
click at [581, 75] on div at bounding box center [621, 76] width 226 height 69
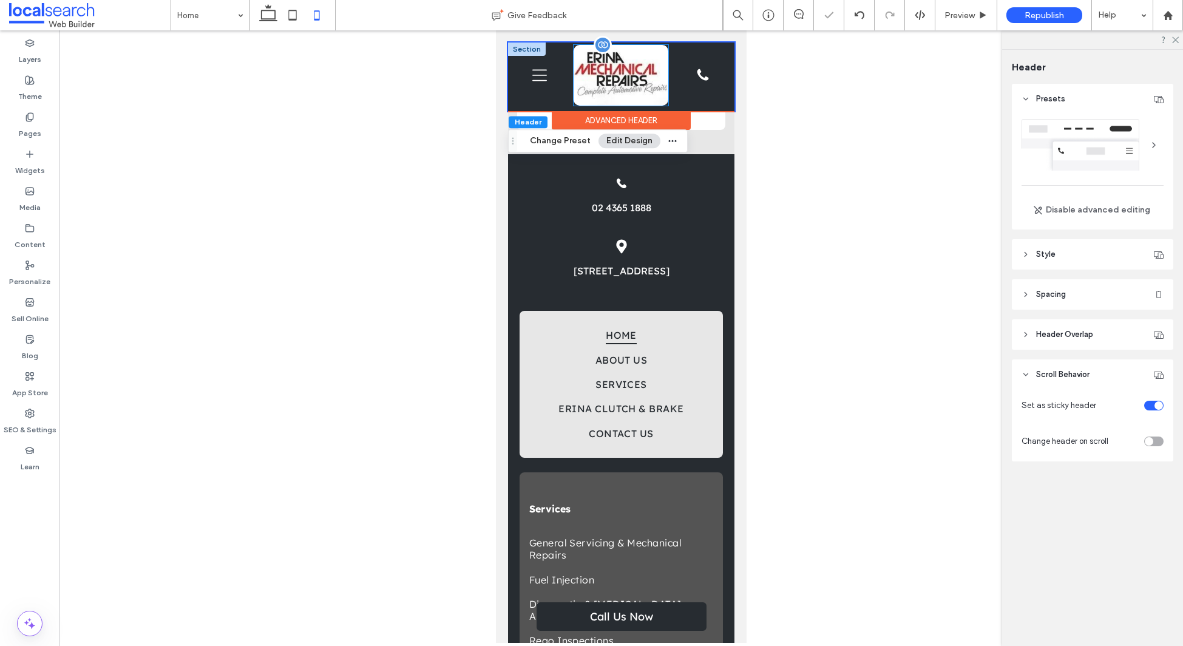
click at [588, 78] on img at bounding box center [621, 75] width 95 height 61
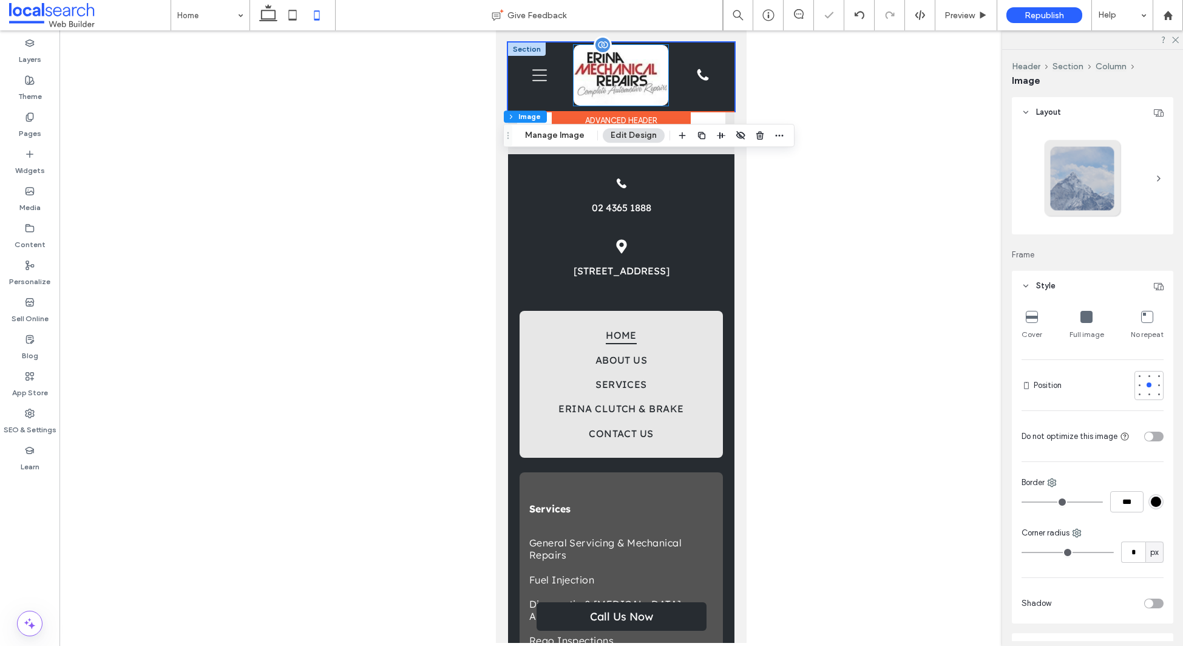
type input "**"
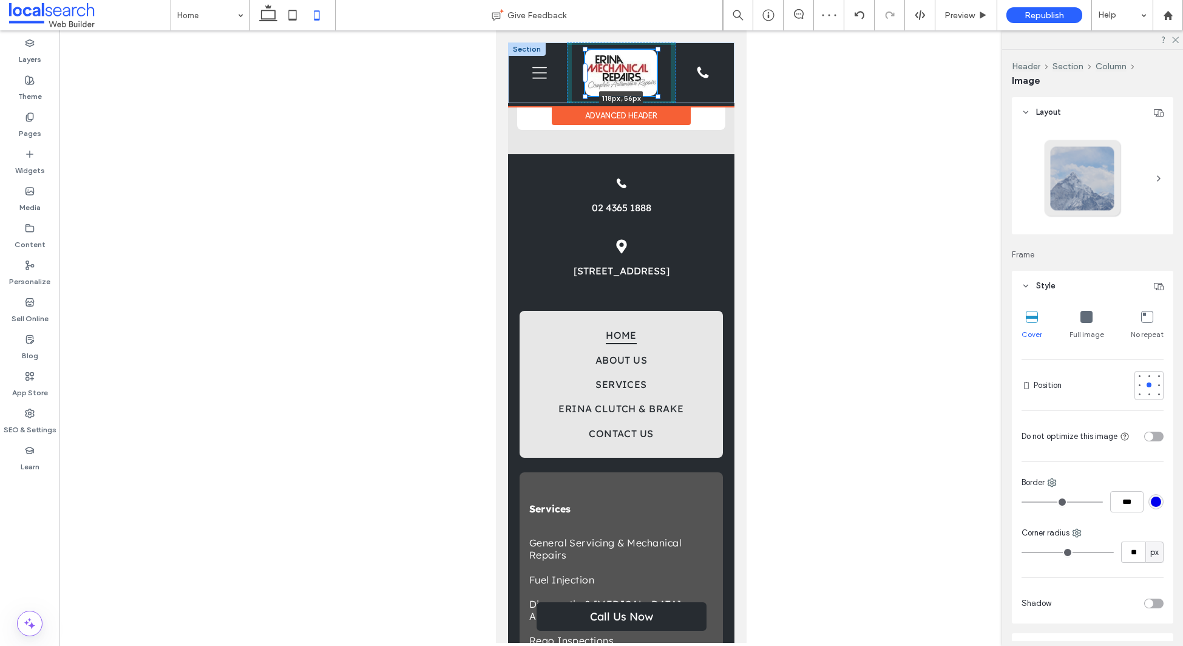
drag, startPoint x: 667, startPoint y: 101, endPoint x: 659, endPoint y: 92, distance: 11.2
click at [659, 92] on div "118px , 56px Home About Us Services General Servicing & Mechanical Repairs Fuel…" at bounding box center [621, 72] width 226 height 61
type input "***"
click at [602, 110] on div "Advanced Header" at bounding box center [621, 115] width 139 height 19
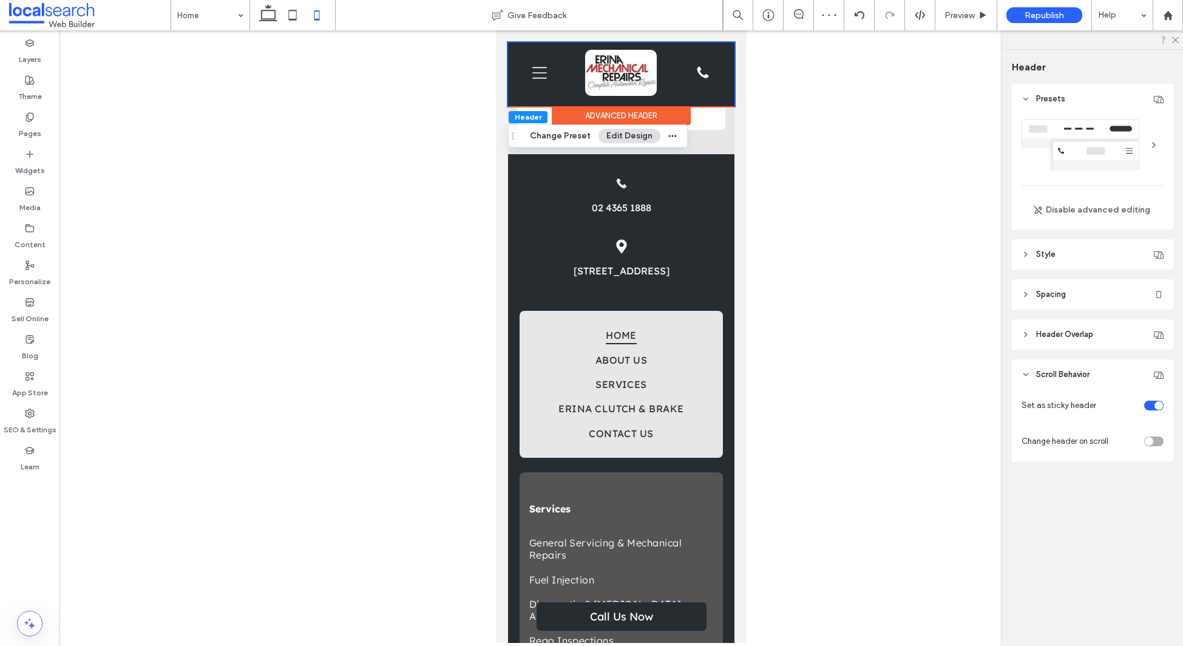
click at [1089, 260] on header "Style" at bounding box center [1092, 254] width 161 height 30
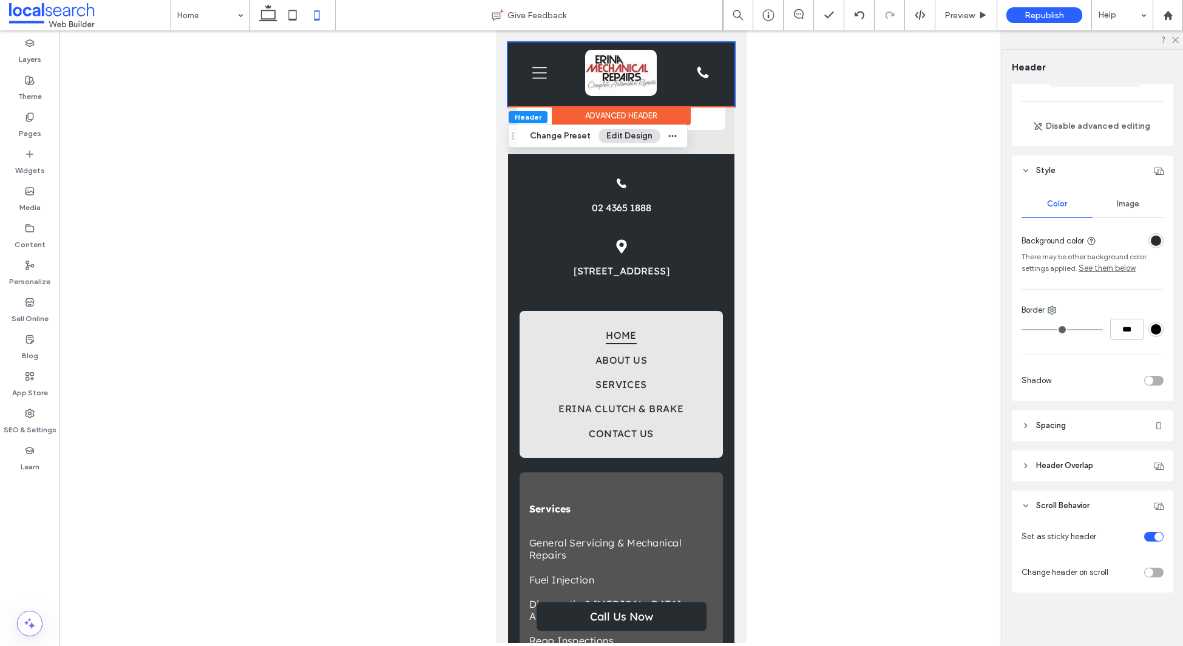
click at [1092, 426] on header "Spacing" at bounding box center [1092, 425] width 161 height 30
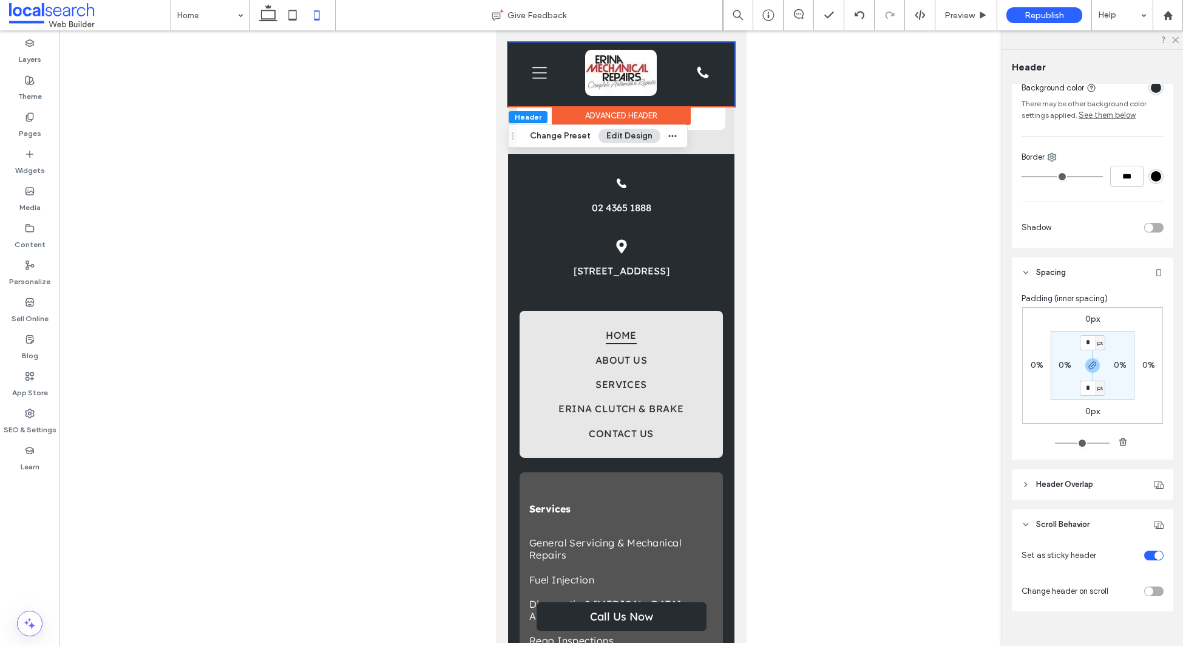
scroll to position [248, 0]
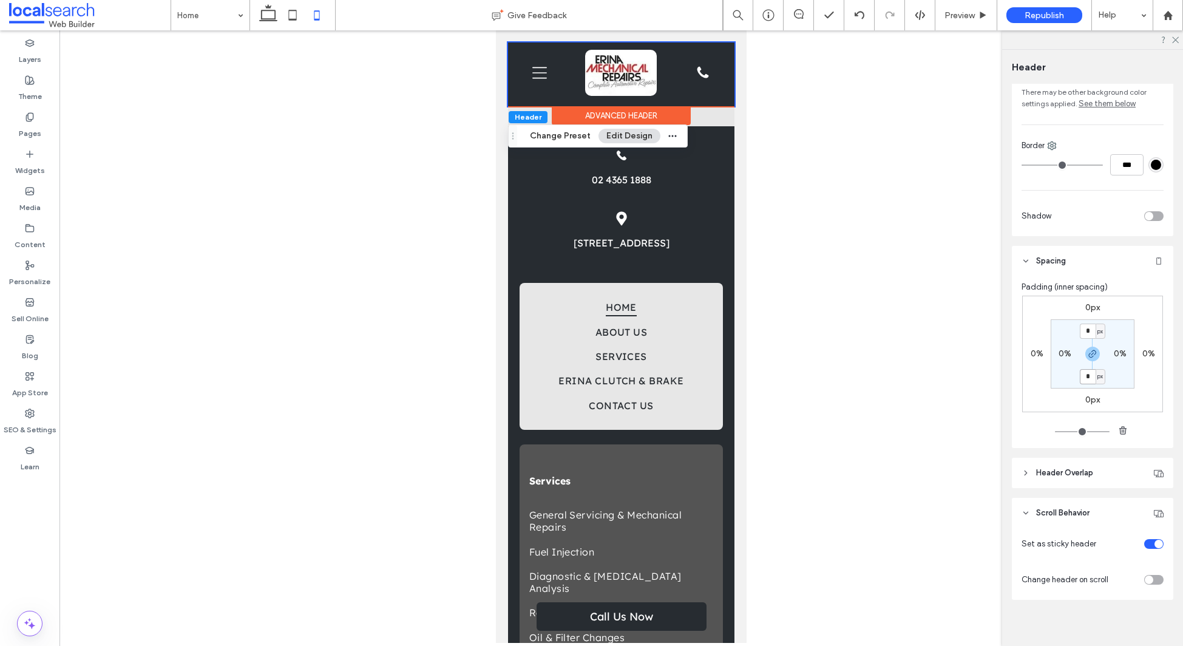
click at [1089, 375] on input "*" at bounding box center [1088, 376] width 16 height 15
type input "*"
click at [513, 51] on div at bounding box center [527, 48] width 38 height 13
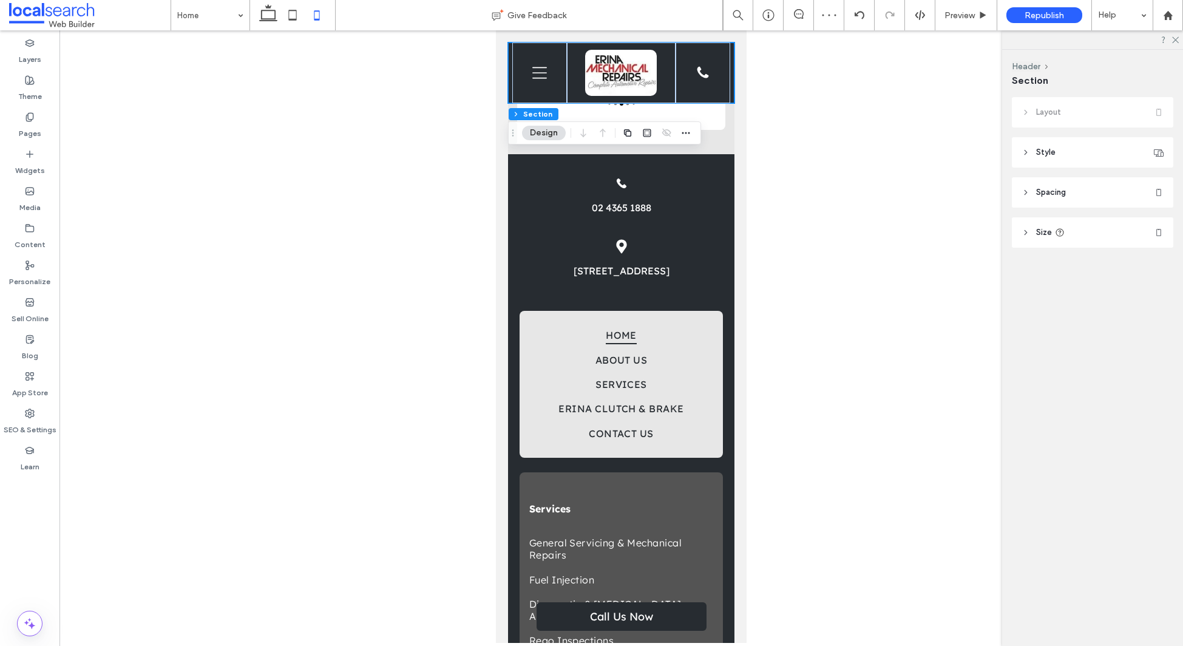
click at [1042, 231] on span "Size" at bounding box center [1044, 232] width 16 height 12
click at [1149, 263] on div "px" at bounding box center [1155, 263] width 12 height 12
click at [1151, 365] on div "A" at bounding box center [1154, 369] width 17 height 21
type input "*"
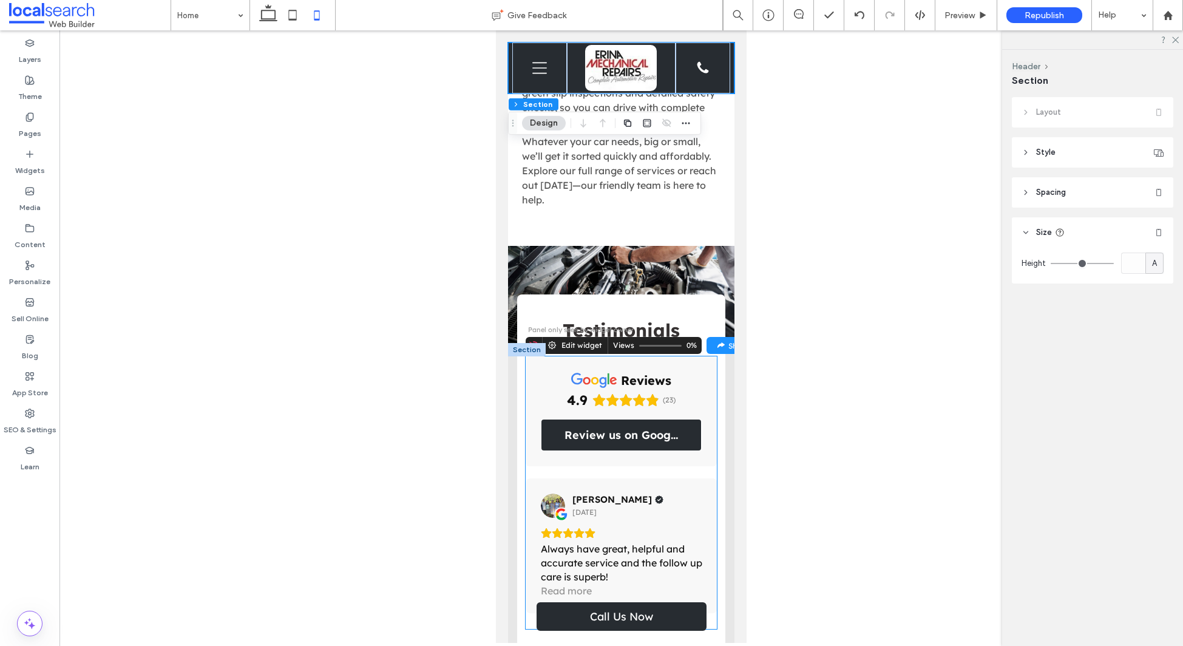
scroll to position [2410, 0]
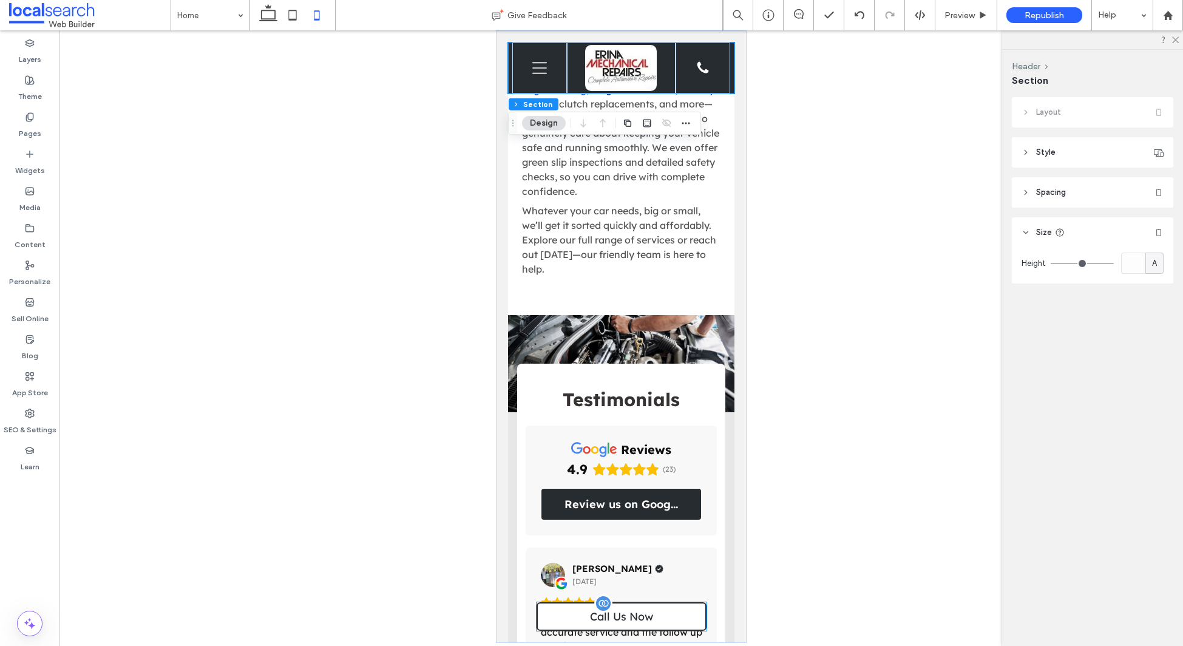
click at [543, 609] on link "Call Us Now" at bounding box center [622, 616] width 170 height 29
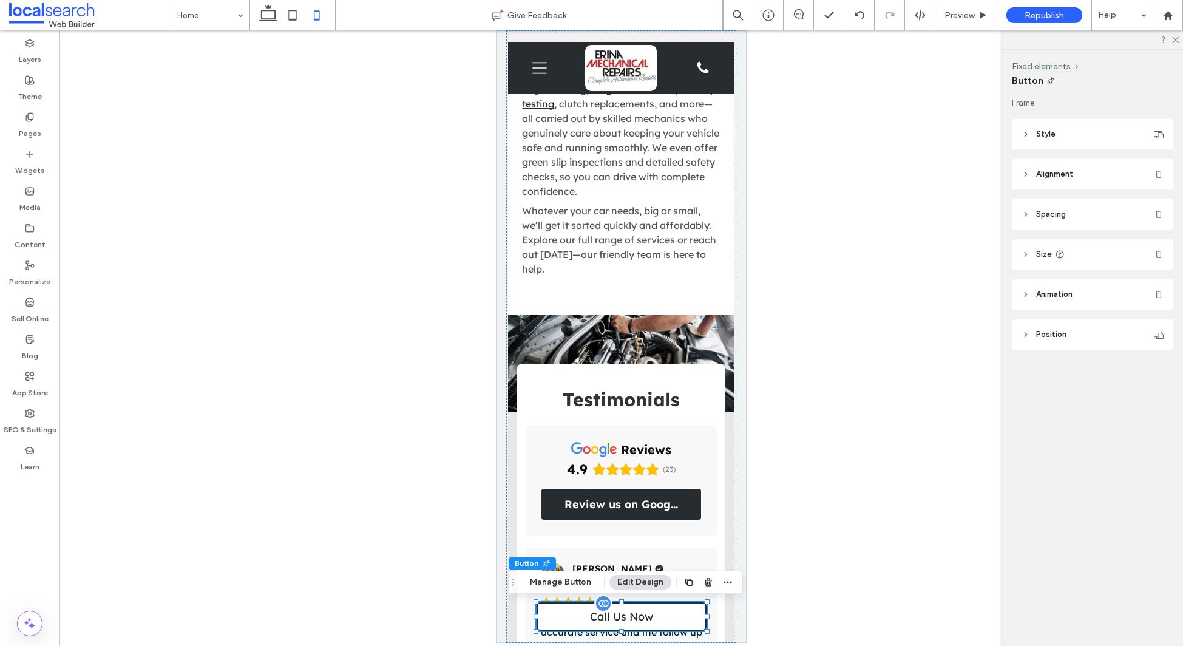
type input "**"
click at [1081, 125] on header "Style" at bounding box center [1092, 134] width 161 height 30
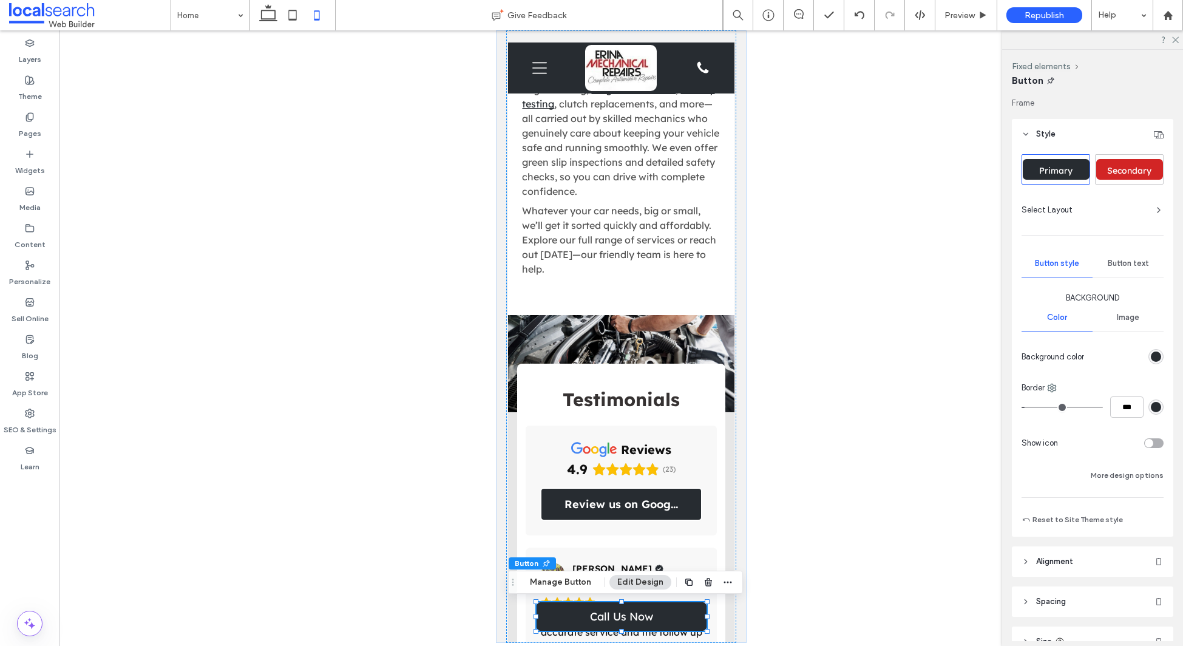
click at [1116, 169] on span "Secondary" at bounding box center [1129, 170] width 53 height 11
click at [35, 427] on label "SEO & Settings" at bounding box center [30, 426] width 53 height 17
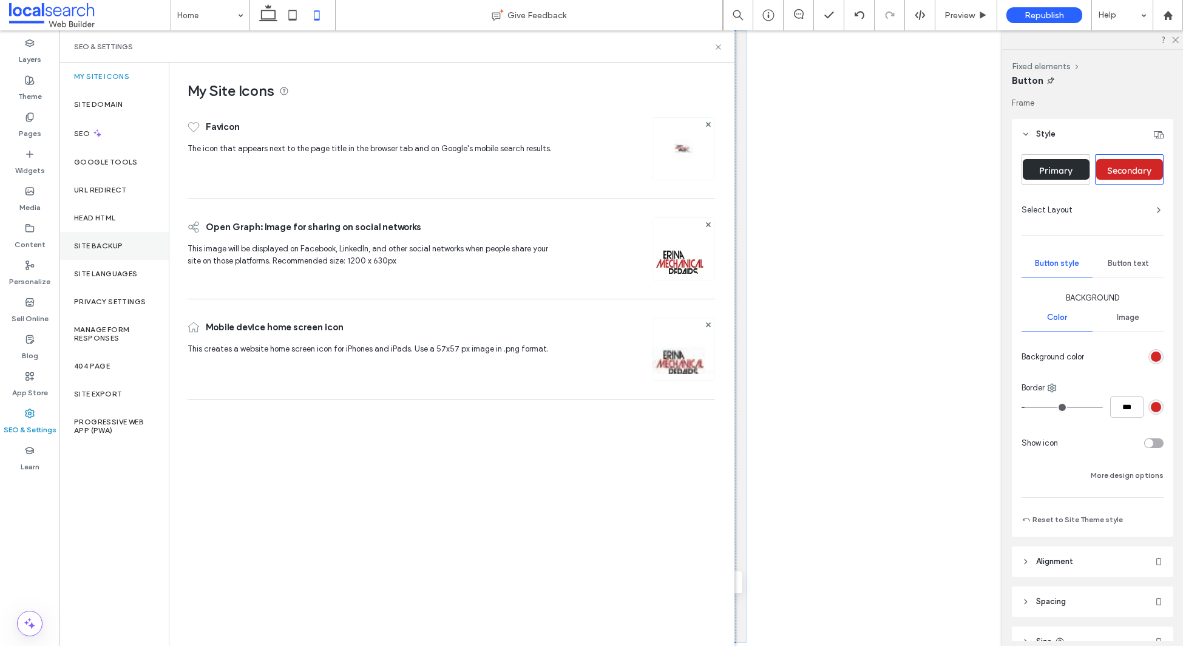
click at [108, 243] on label "Site Backup" at bounding box center [98, 246] width 49 height 8
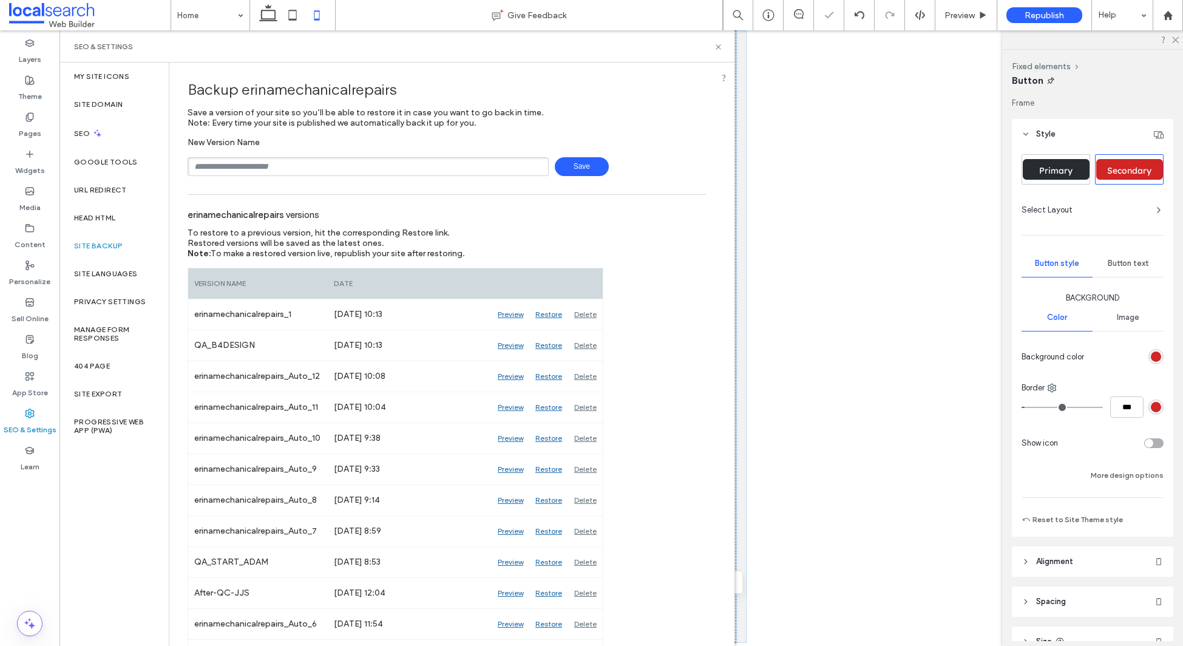
click at [313, 165] on input "text" at bounding box center [368, 166] width 361 height 19
type input "**********"
click at [563, 166] on span "Save" at bounding box center [582, 166] width 54 height 19
click at [798, 15] on icon at bounding box center [799, 14] width 10 height 10
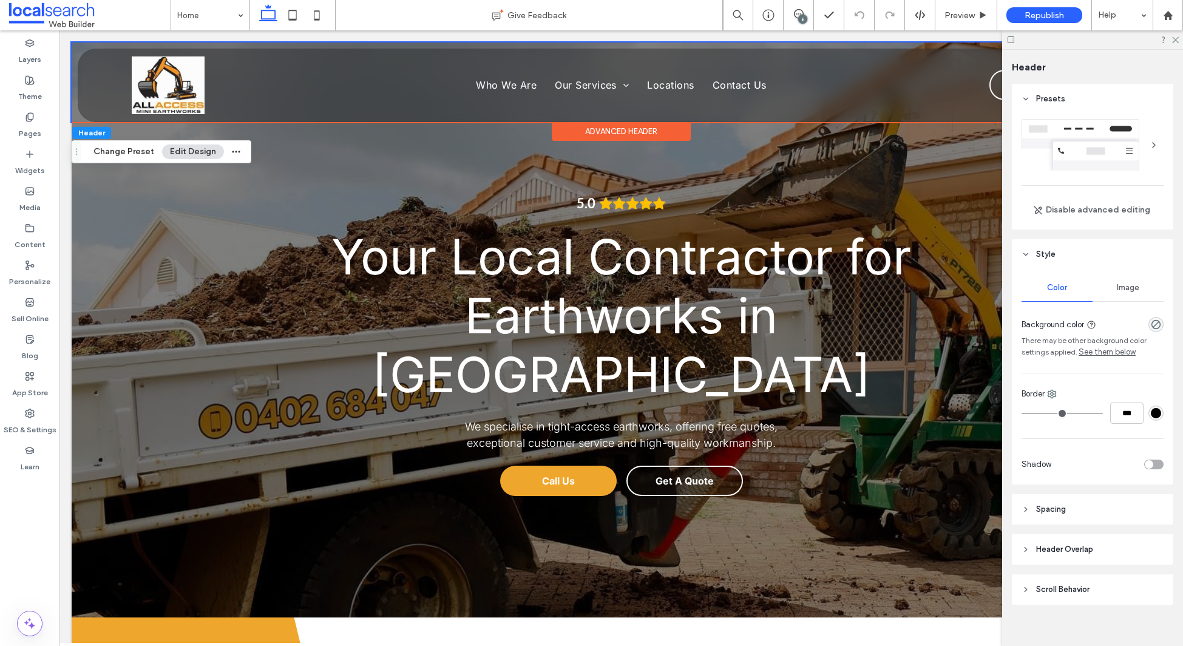
scroll to position [12, 0]
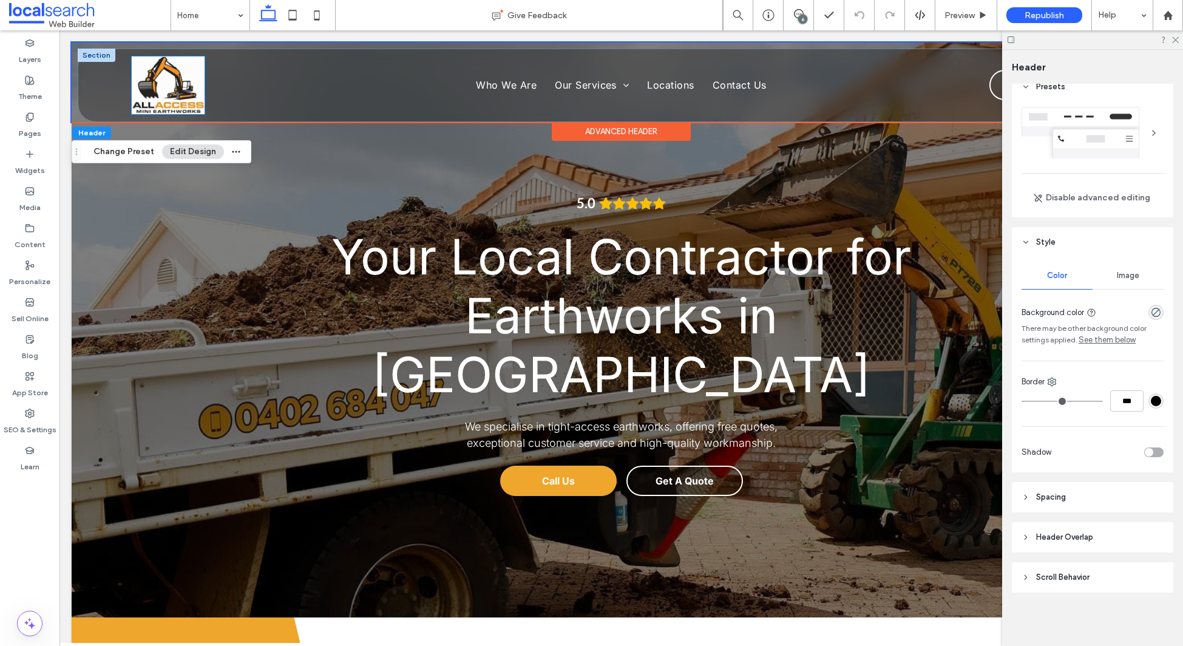
click at [162, 100] on img at bounding box center [168, 85] width 73 height 58
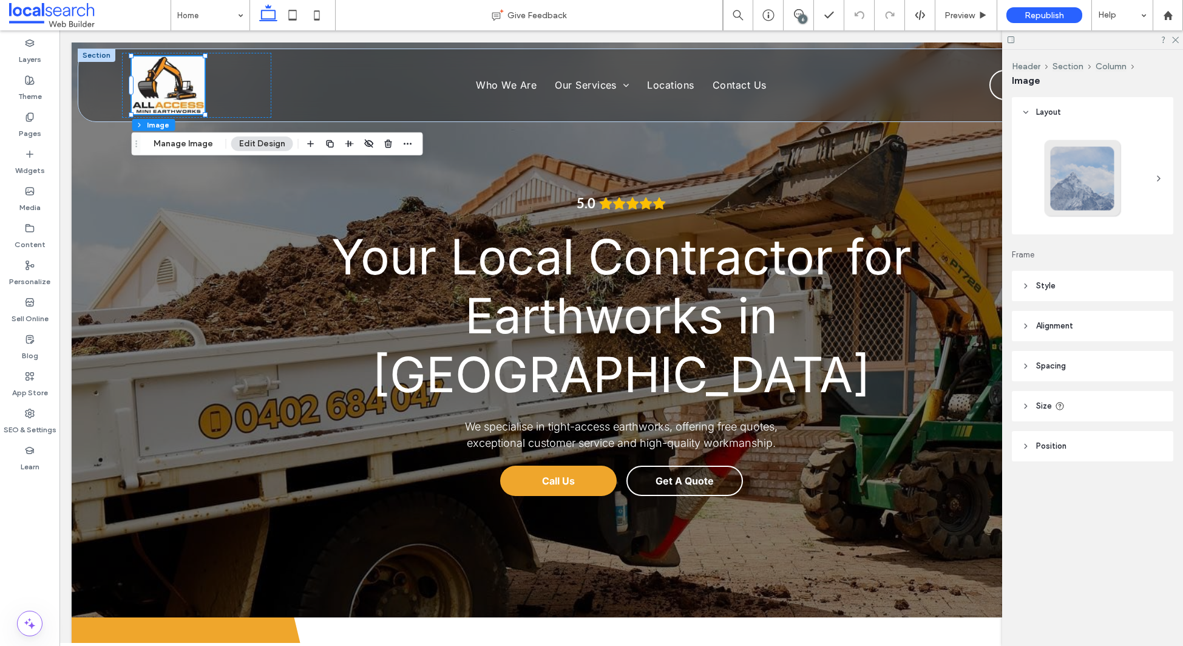
drag, startPoint x: 1067, startPoint y: 286, endPoint x: 1084, endPoint y: 304, distance: 24.5
click at [1067, 286] on header "Style" at bounding box center [1092, 286] width 161 height 30
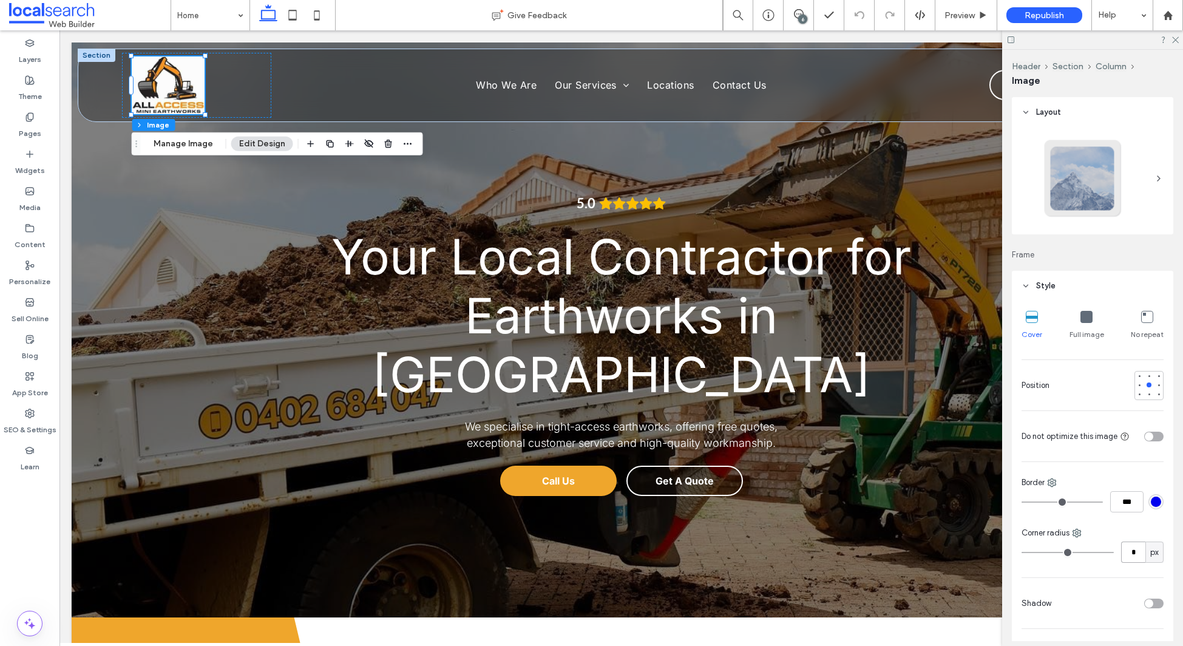
click at [1131, 557] on input "*" at bounding box center [1133, 552] width 24 height 21
type input "*"
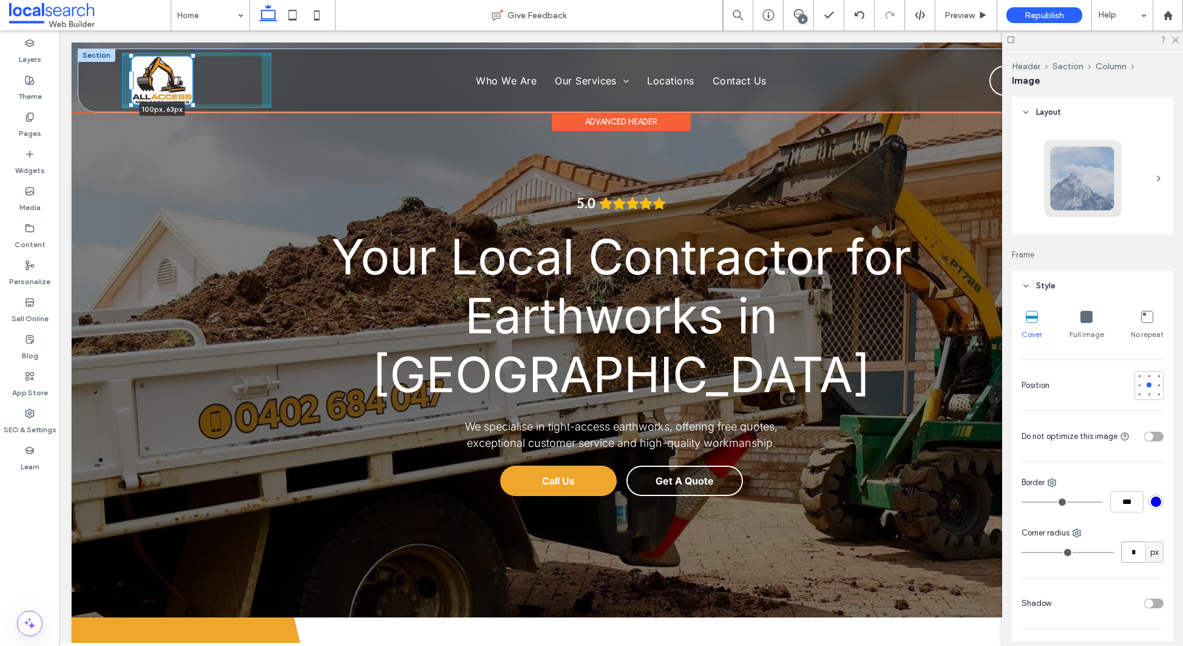
drag, startPoint x: 200, startPoint y: 112, endPoint x: 191, endPoint y: 106, distance: 11.3
click at [191, 106] on div at bounding box center [193, 105] width 5 height 5
type input "***"
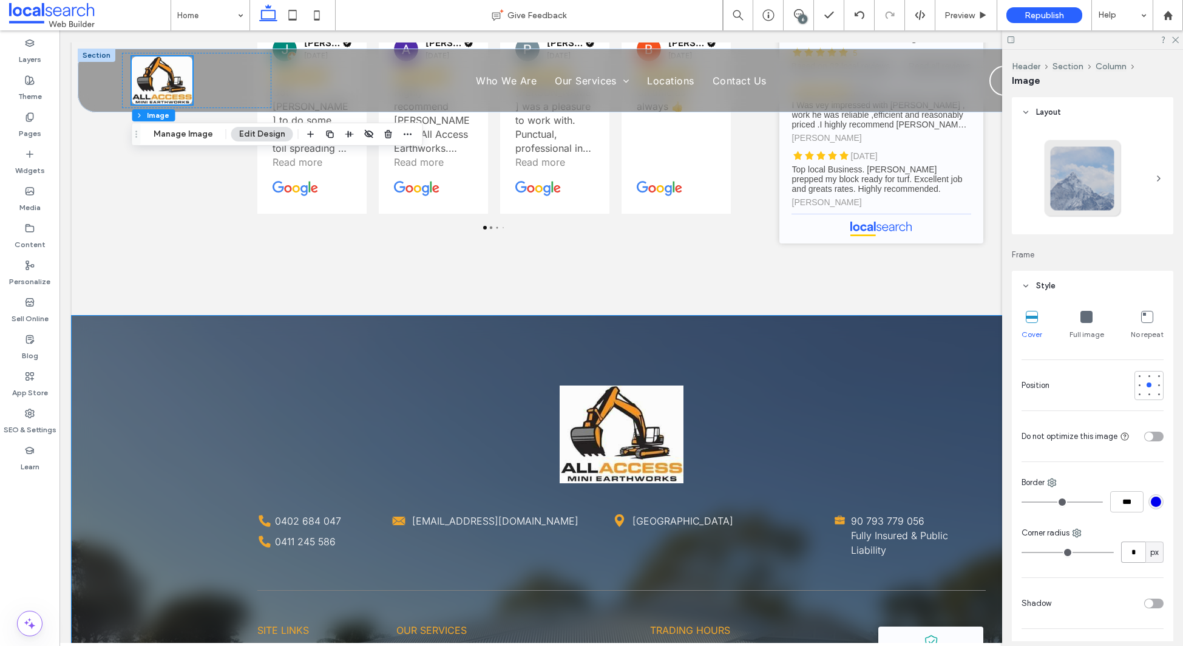
scroll to position [3222, 0]
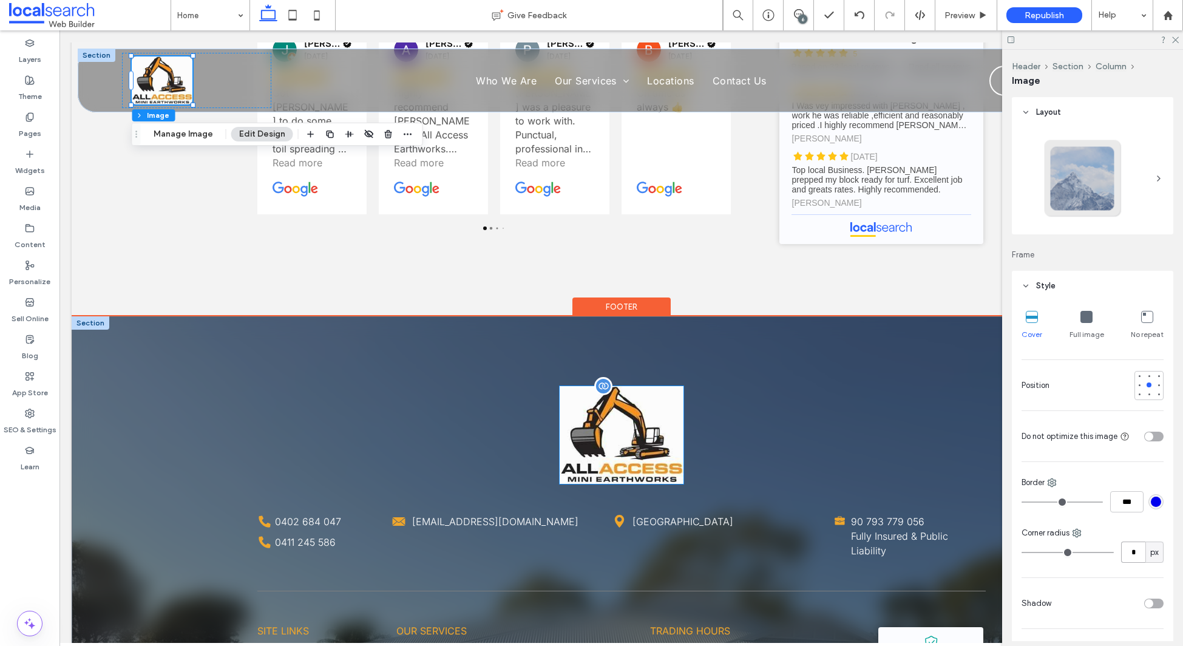
click at [624, 386] on img at bounding box center [622, 435] width 124 height 98
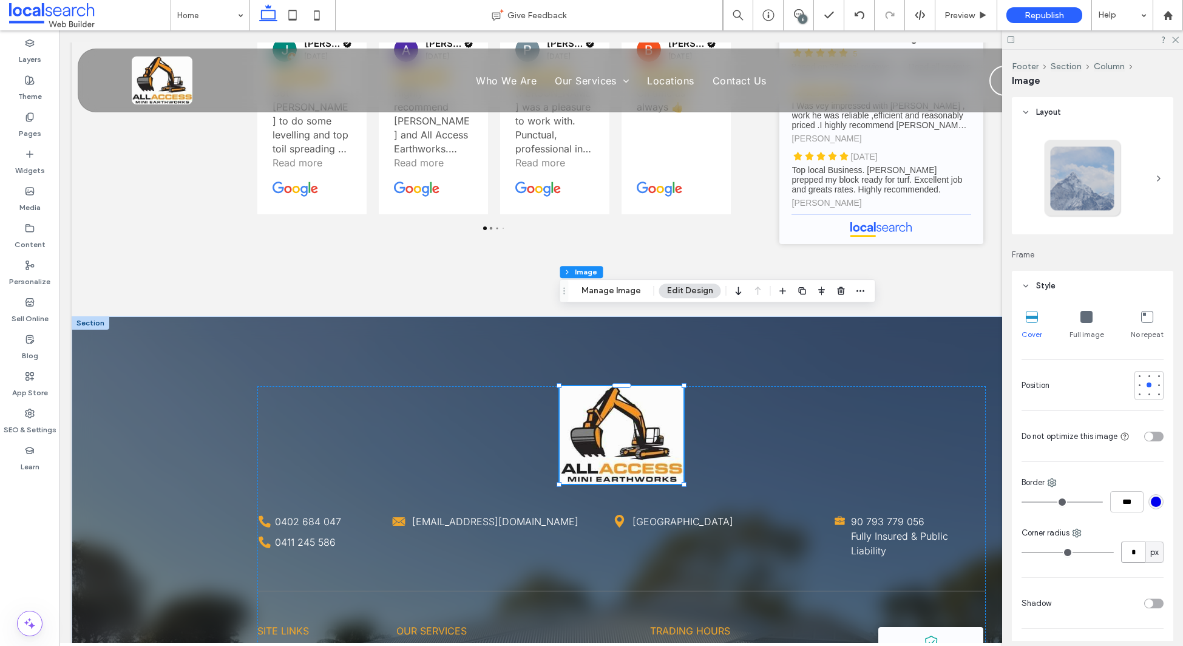
click at [1143, 554] on input "*" at bounding box center [1133, 552] width 24 height 21
type input "**"
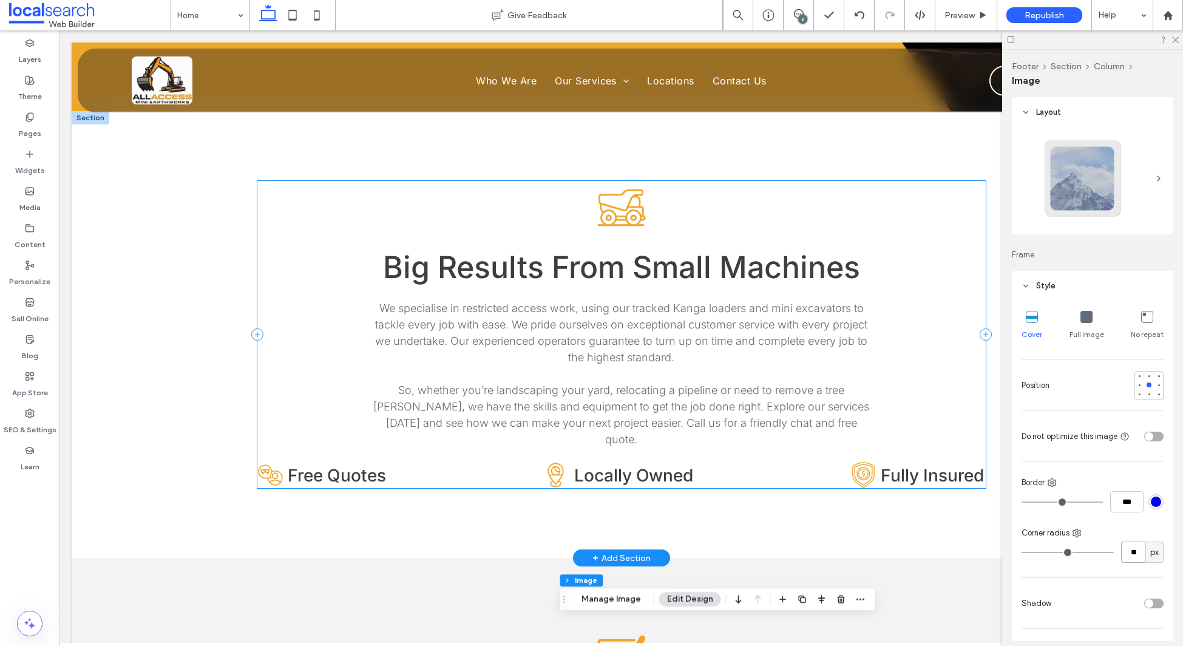
scroll to position [2481, 0]
click at [433, 461] on div "Quotes Icon Free Quotes Location Pin Icon Map P Locally Owned Insured Icon Full…" at bounding box center [621, 474] width 729 height 26
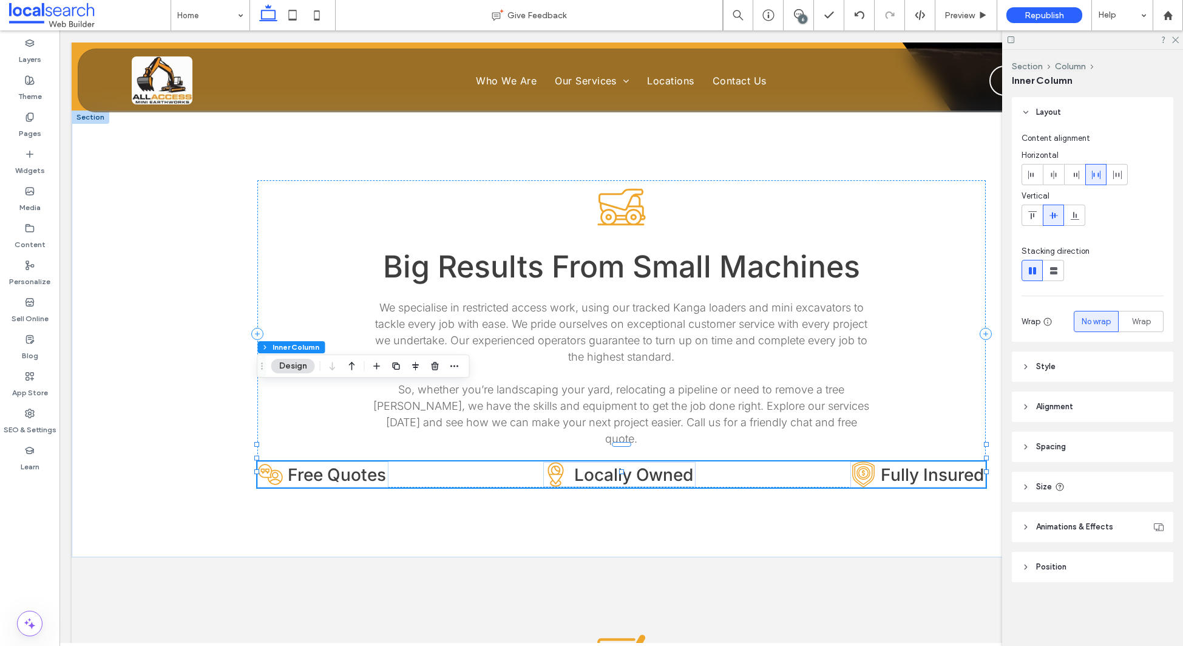
click at [1075, 443] on header "Spacing" at bounding box center [1092, 447] width 161 height 30
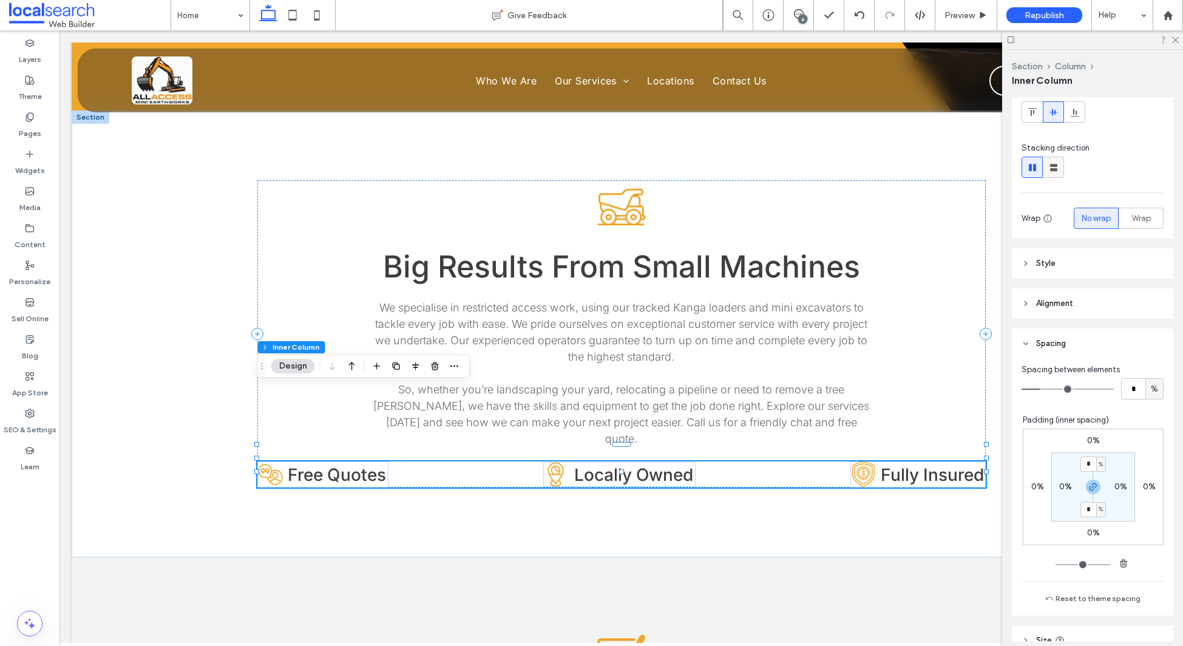
scroll to position [246, 0]
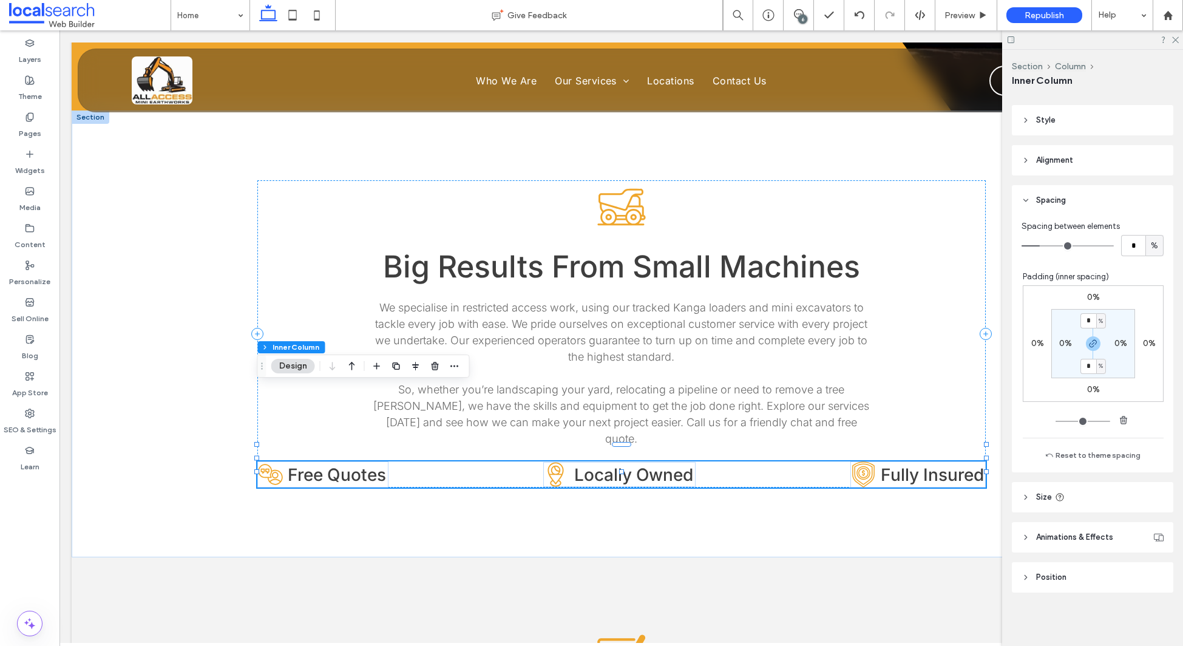
click at [1036, 495] on span "Size" at bounding box center [1044, 497] width 16 height 12
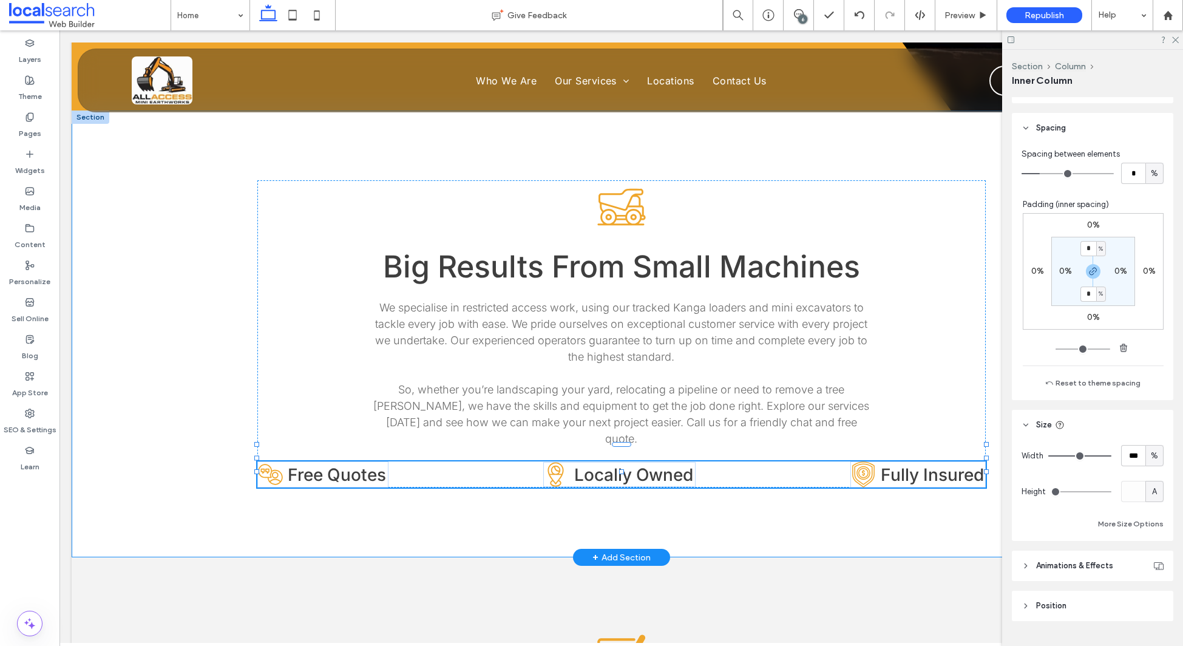
scroll to position [294, 0]
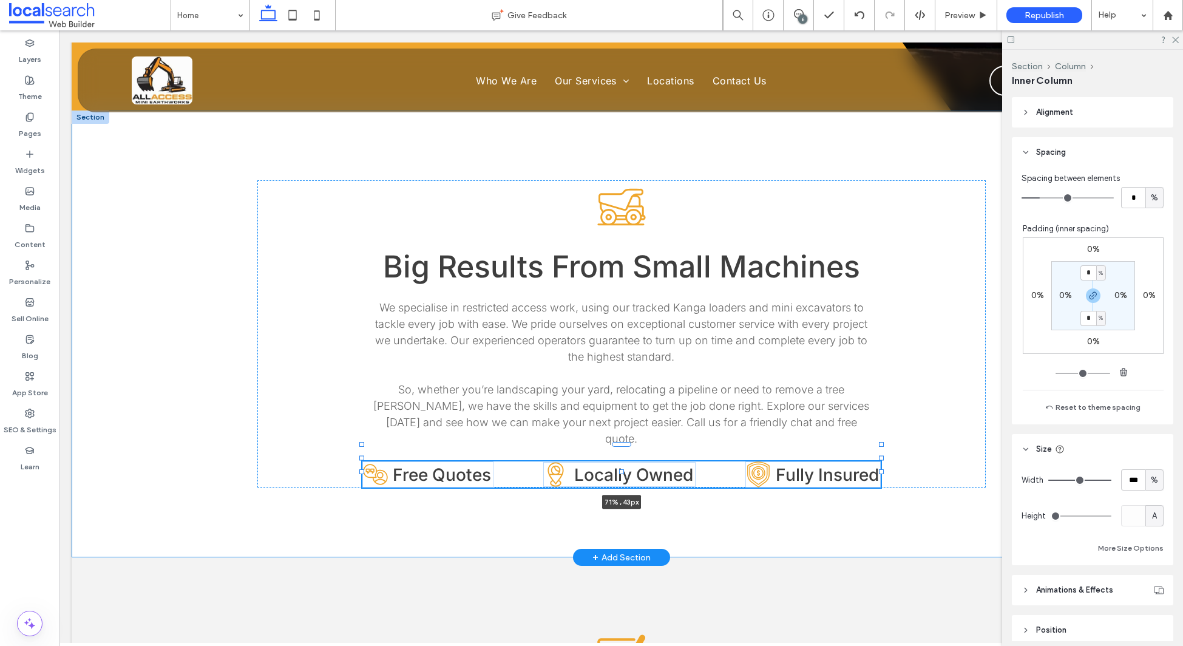
drag, startPoint x: 987, startPoint y: 398, endPoint x: 882, endPoint y: 402, distance: 105.1
click at [882, 402] on div "Loader Truck Icon Big Results From Small Machines We specialise in restricted a…" at bounding box center [621, 333] width 729 height 447
type input "**"
type input "****"
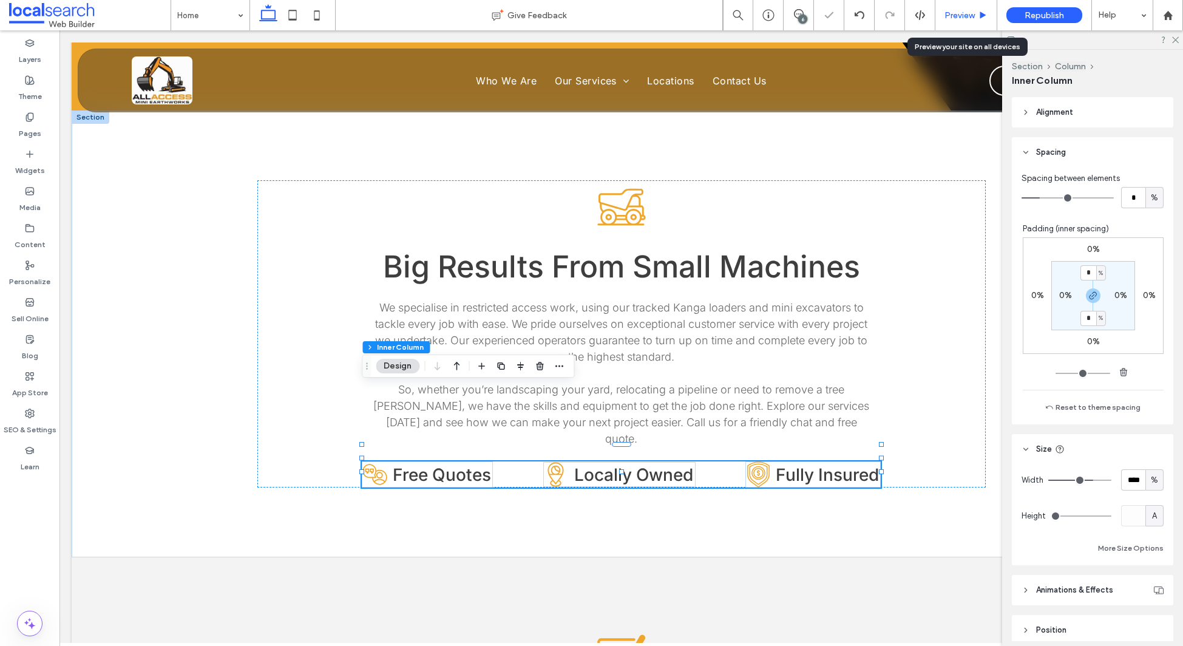
click at [959, 10] on span "Preview" at bounding box center [960, 15] width 30 height 10
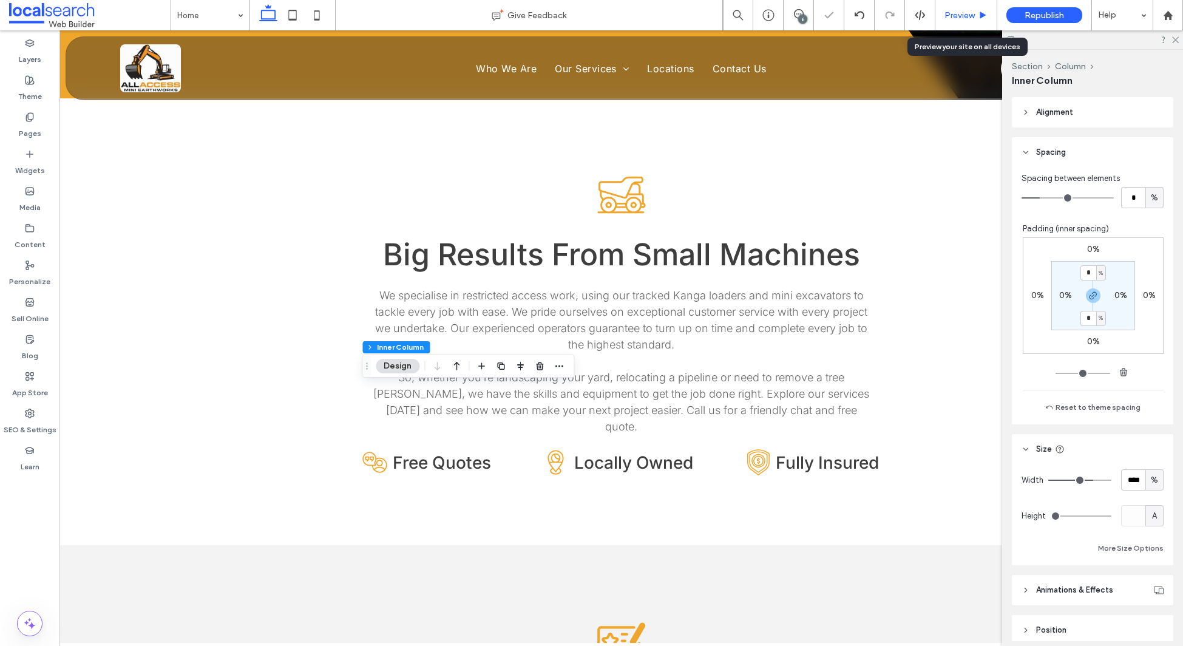
scroll to position [2469, 0]
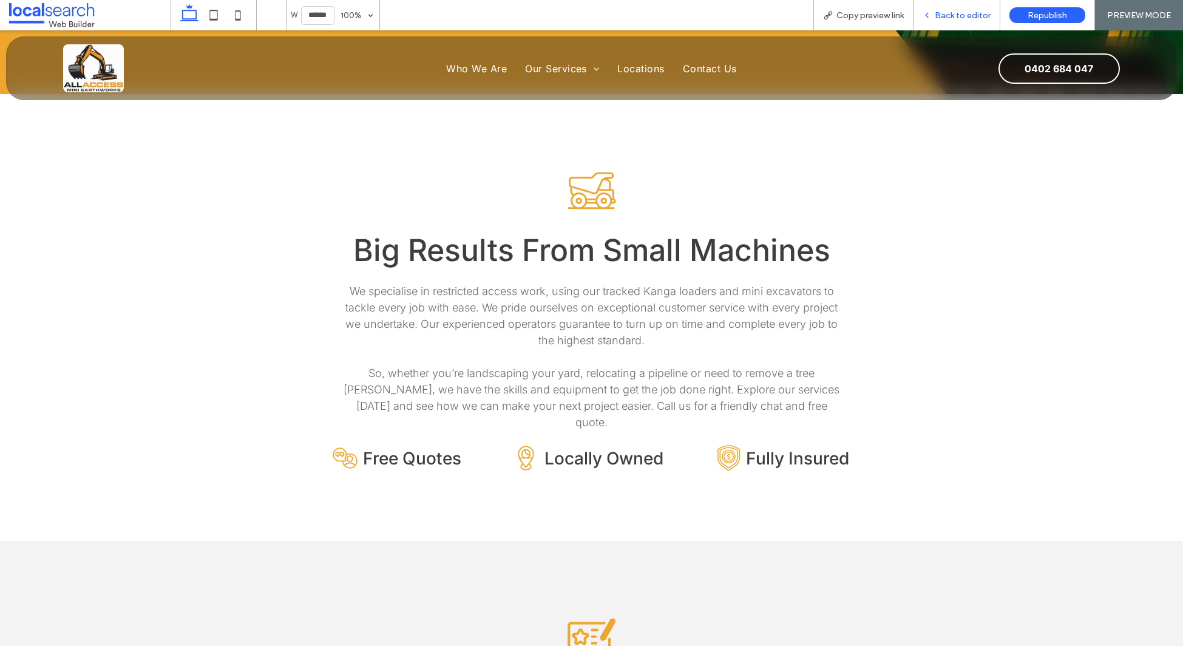
click at [958, 12] on span "Back to editor" at bounding box center [963, 15] width 56 height 10
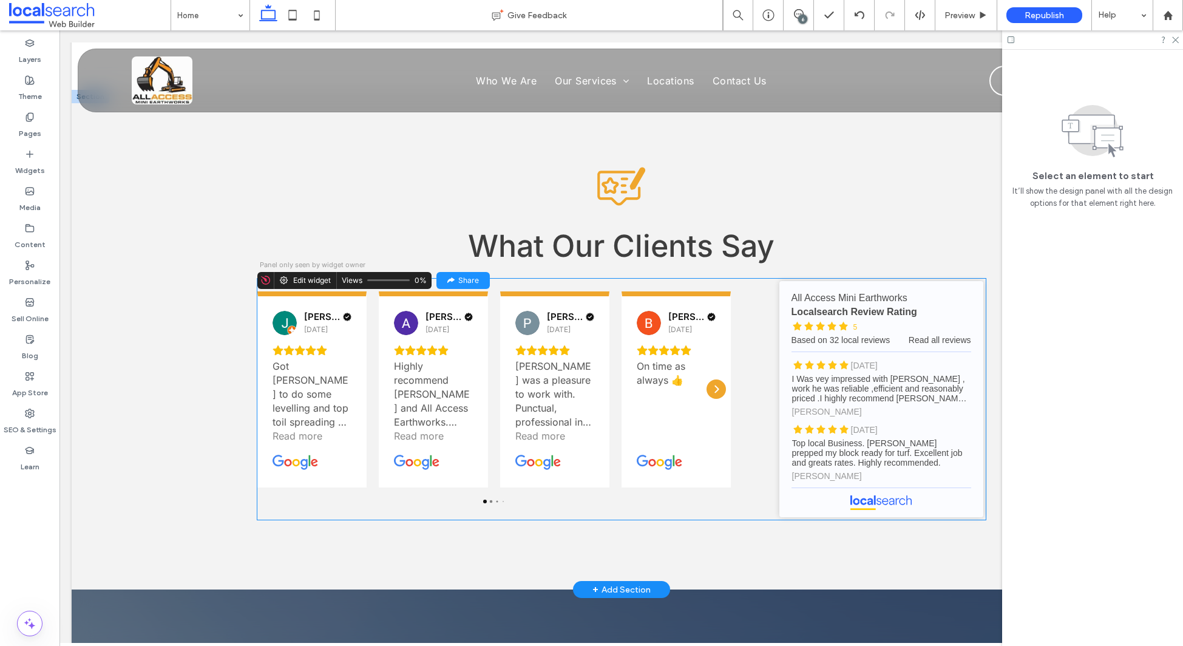
scroll to position [2859, 0]
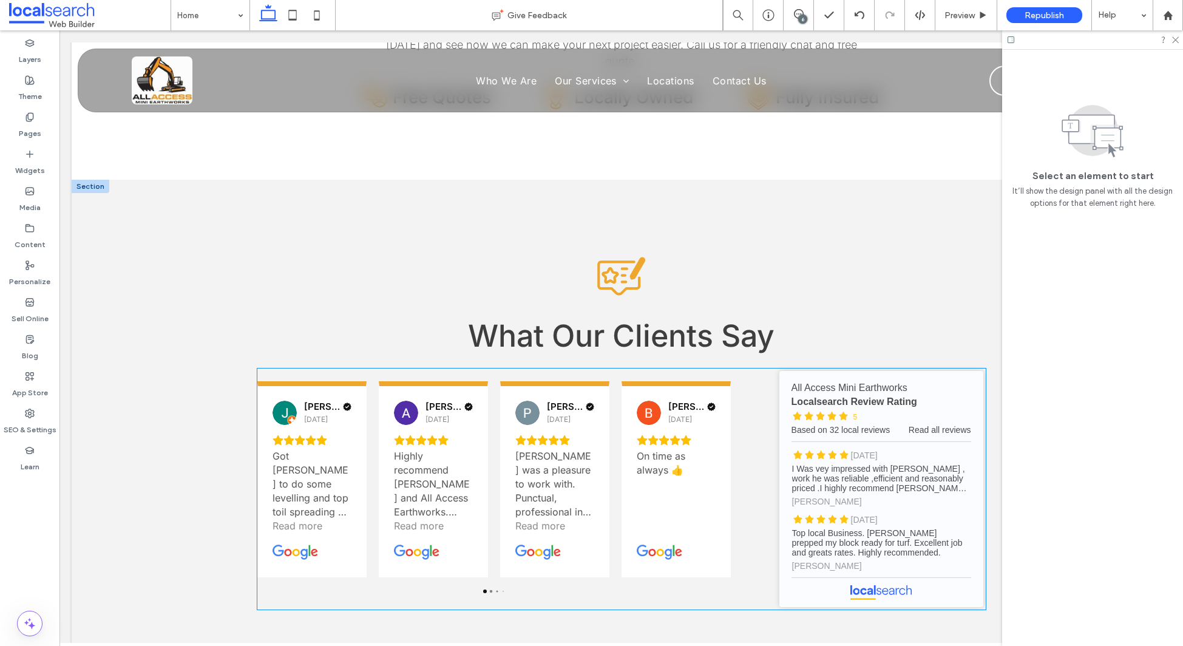
click at [770, 369] on div "Jason Rozycki 6 months ago Got Brock to do some levelling and top toil spreadin…" at bounding box center [621, 489] width 729 height 241
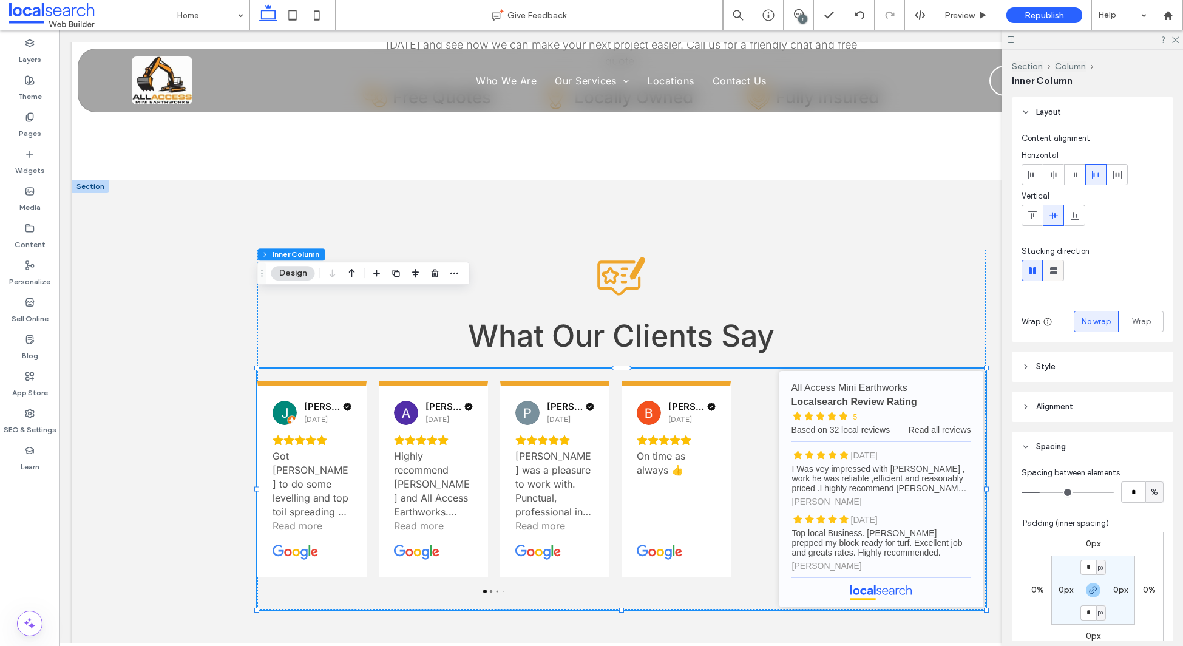
click at [1050, 270] on icon at bounding box center [1054, 271] width 12 height 12
type input "**"
type input "****"
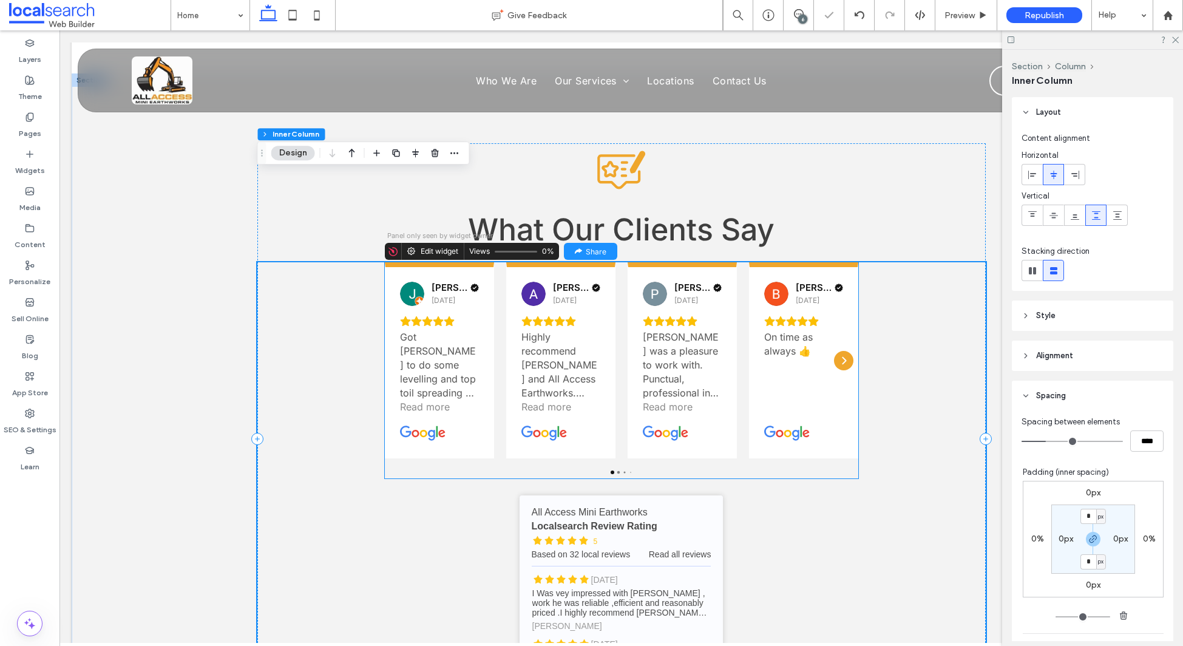
scroll to position [2979, 0]
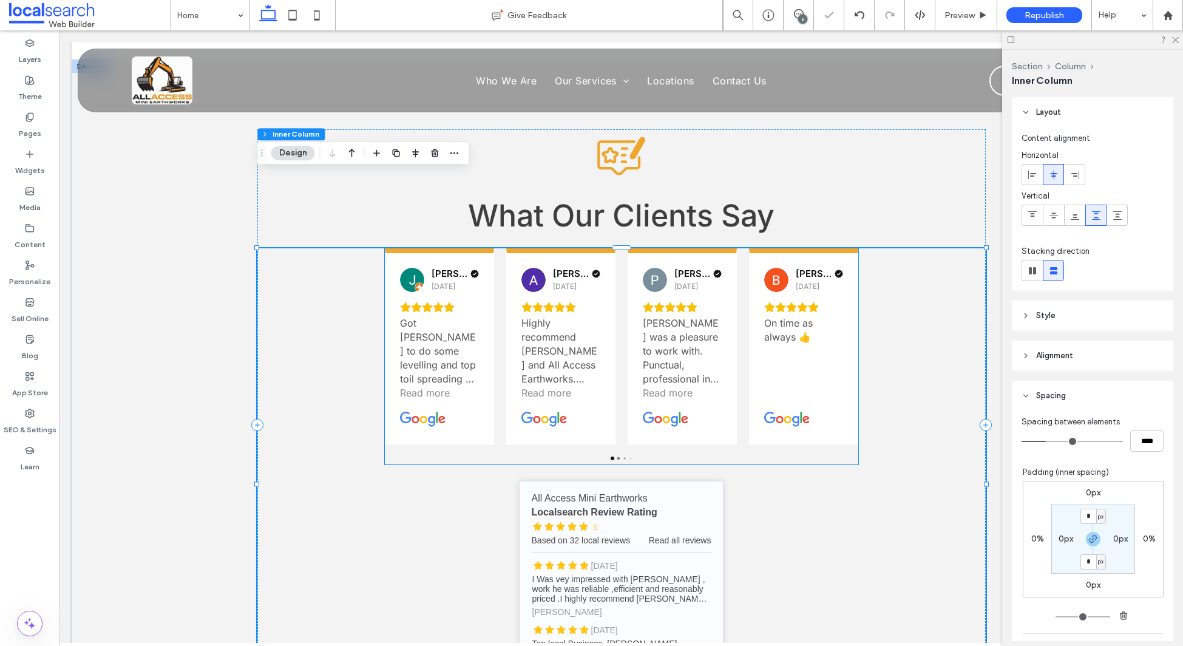
click at [752, 304] on div "Brock Quinn 1 year ago On time as always 👍" at bounding box center [803, 346] width 109 height 196
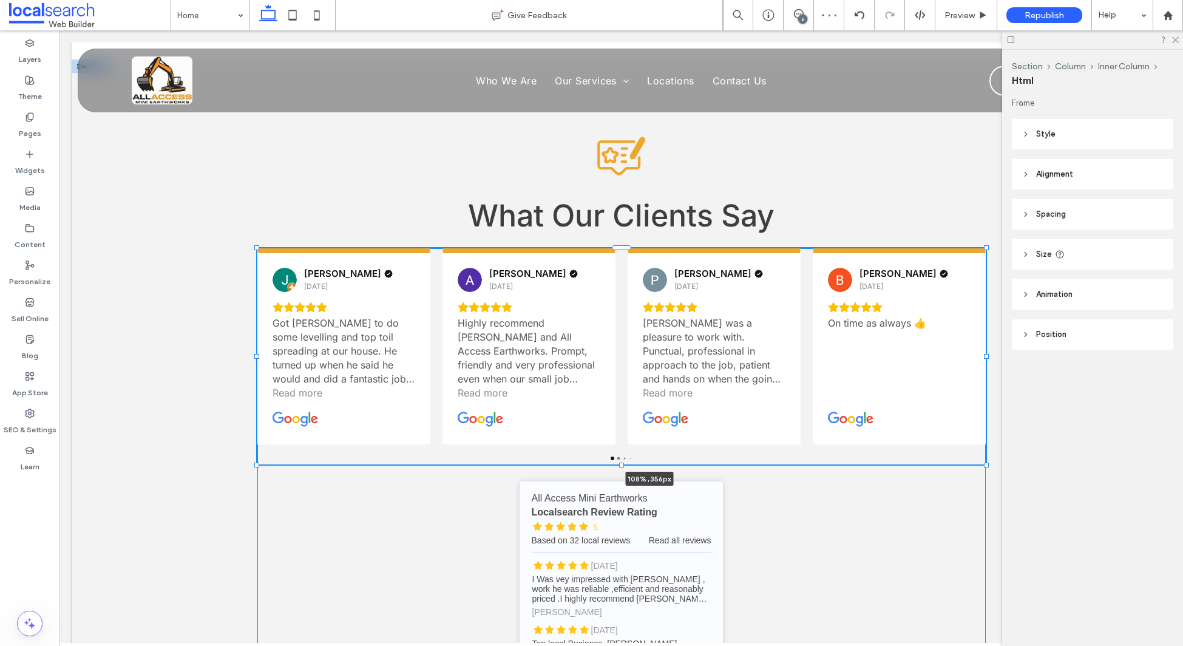
drag, startPoint x: 928, startPoint y: 276, endPoint x: 994, endPoint y: 289, distance: 67.4
click at [1016, 277] on div "Testimonial Icon What Our Clients Say Jason Rozycki 6 months ago Got Brock to d…" at bounding box center [622, 424] width 1100 height 730
type input "***"
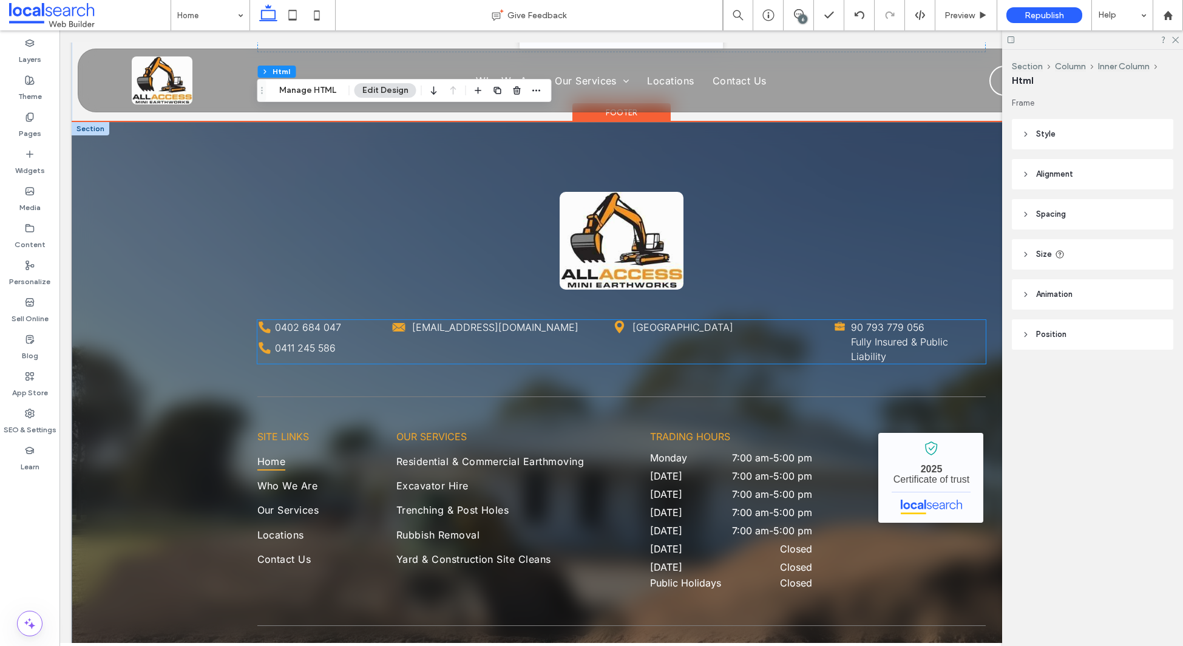
scroll to position [3646, 0]
click at [772, 321] on div "Phone Icon 0402 684 047 Phone Icon 0411 245 586 Envelope Icon allaccess.miniear…" at bounding box center [621, 343] width 729 height 44
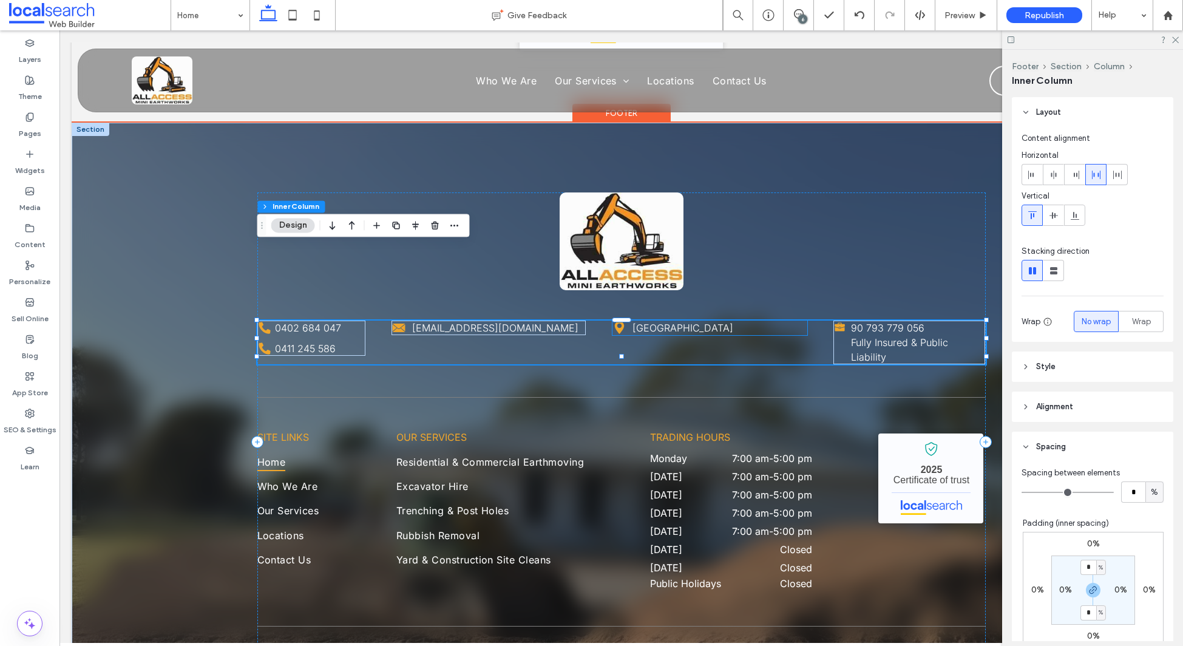
click at [729, 322] on link "Innes Park QLD, 4670" at bounding box center [683, 328] width 101 height 12
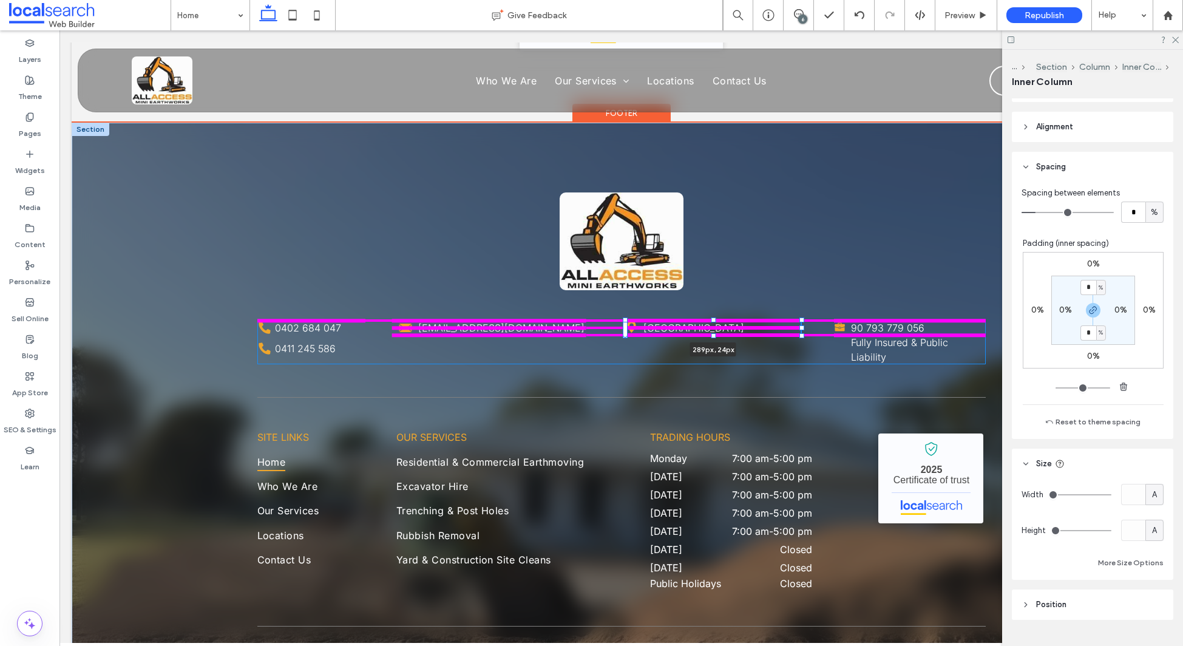
scroll to position [294, 0]
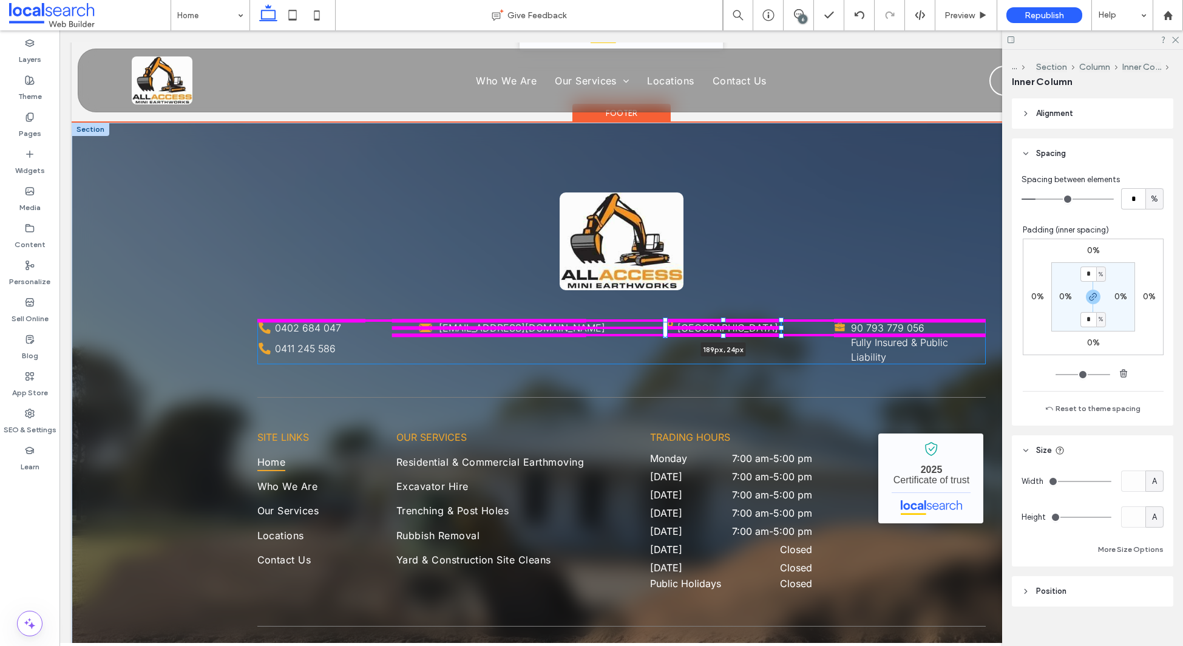
drag, startPoint x: 806, startPoint y: 253, endPoint x: 729, endPoint y: 252, distance: 77.1
click at [729, 252] on div "Phone Icon 0402 684 047 Phone Icon 0411 245 586 Envelope Icon allaccess.miniear…" at bounding box center [621, 442] width 729 height 638
type input "***"
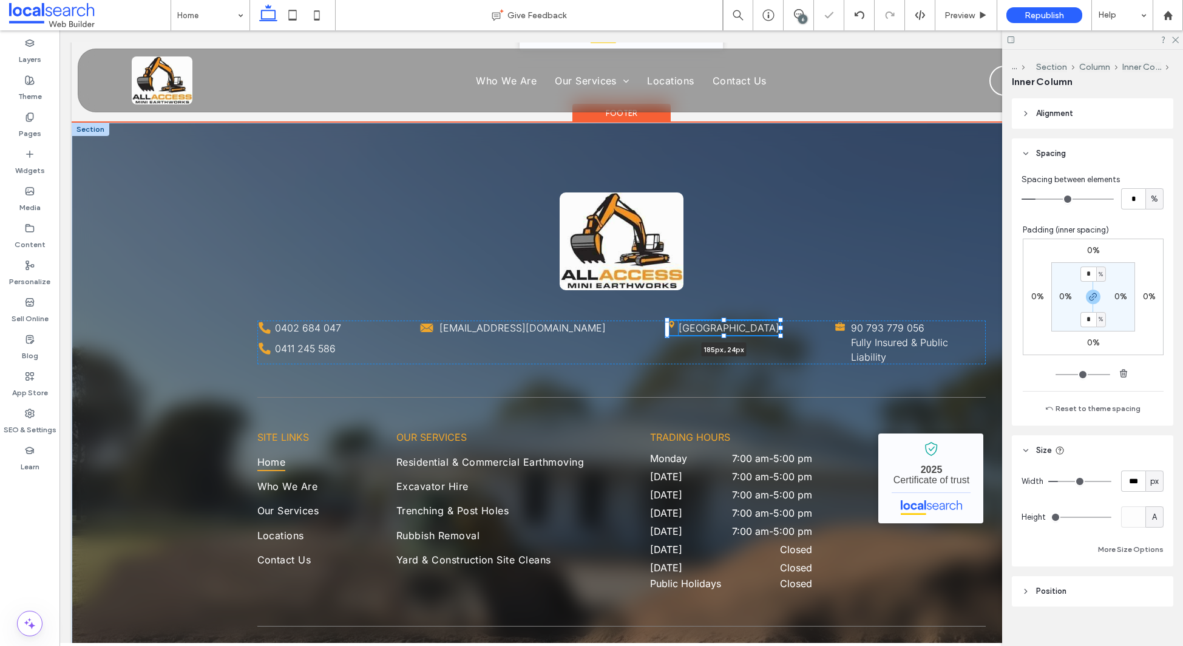
click at [778, 325] on div at bounding box center [780, 327] width 5 height 5
type input "***"
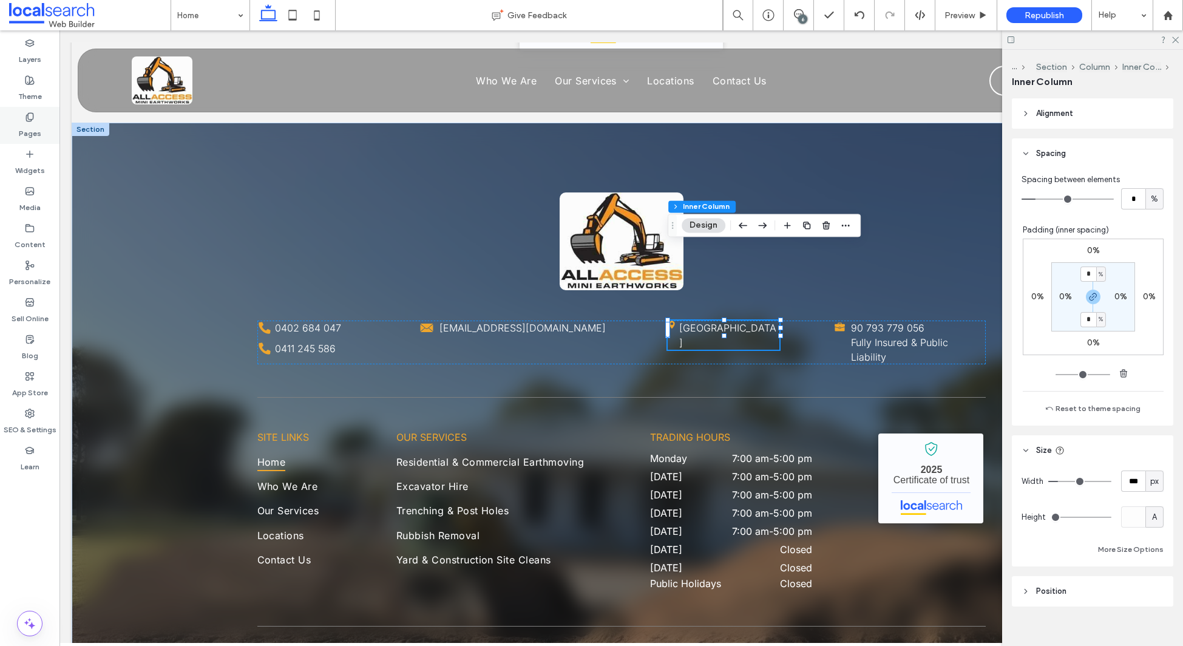
click at [20, 117] on div "Pages" at bounding box center [29, 125] width 59 height 37
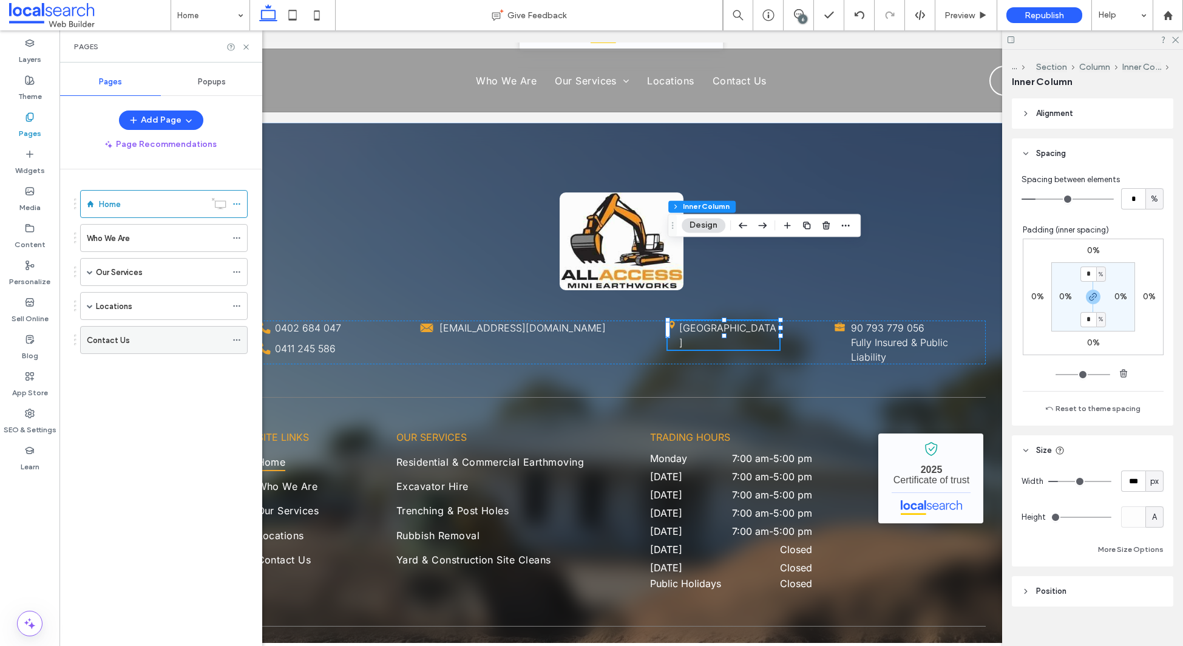
click at [146, 332] on div "Contact Us" at bounding box center [157, 340] width 140 height 27
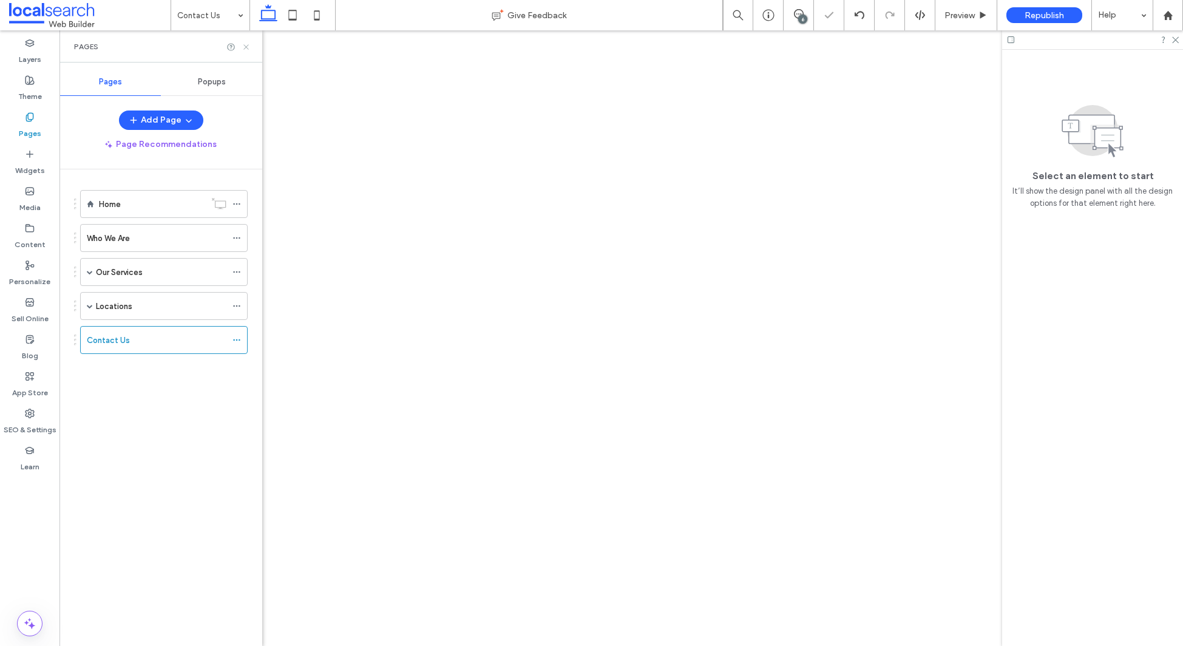
click at [247, 45] on use at bounding box center [245, 46] width 5 height 5
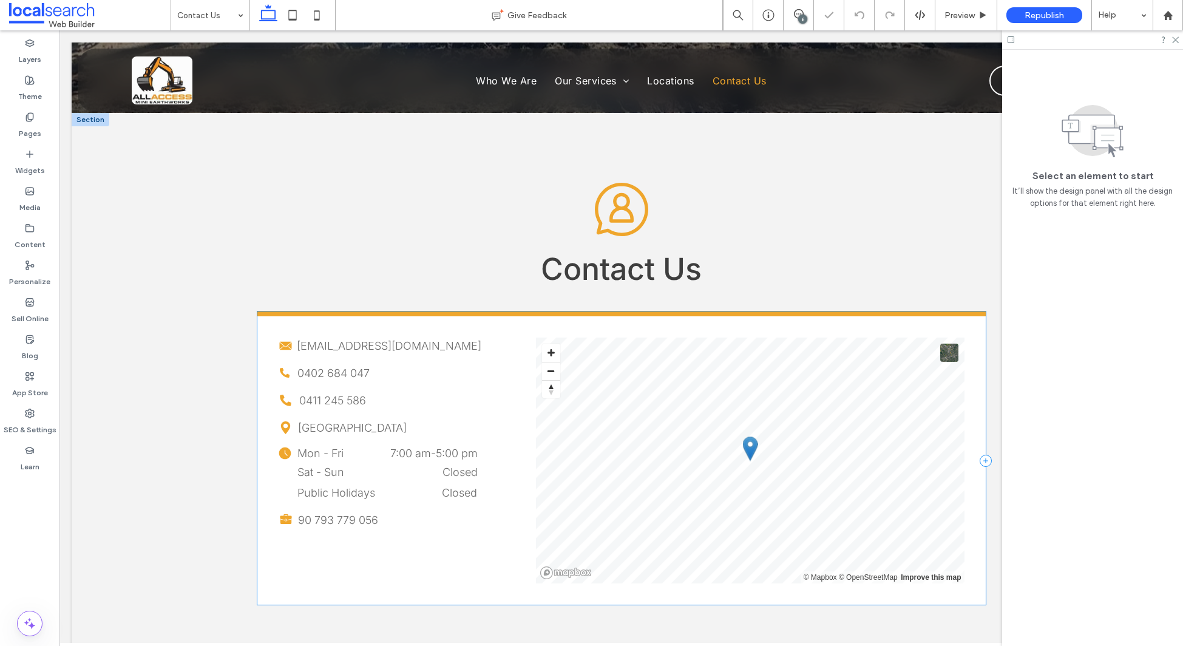
click at [524, 355] on div "Email Io Envelope allaccess.miniearthworks@gmail.com Phone Icon 0402 684 047 Ph…" at bounding box center [621, 457] width 729 height 293
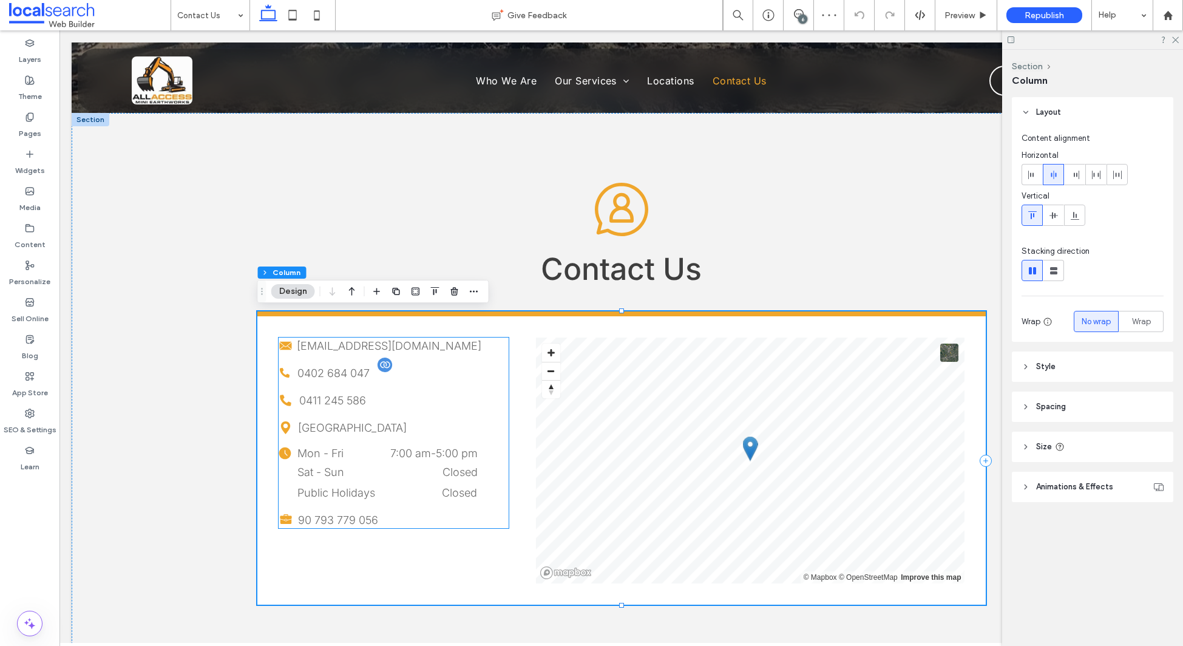
click at [435, 373] on p "0402 684 047" at bounding box center [402, 373] width 211 height 16
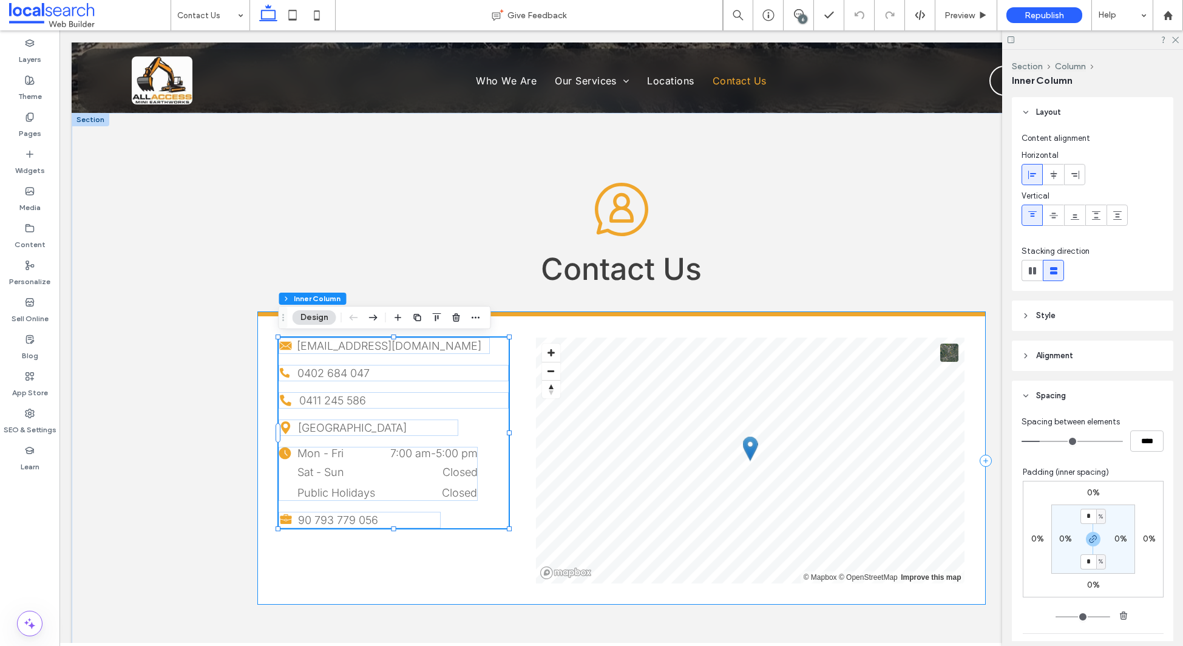
click at [517, 348] on div "Email Io Envelope allaccess.miniearthworks@gmail.com Phone Icon 0402 684 047 Ph…" at bounding box center [621, 457] width 729 height 293
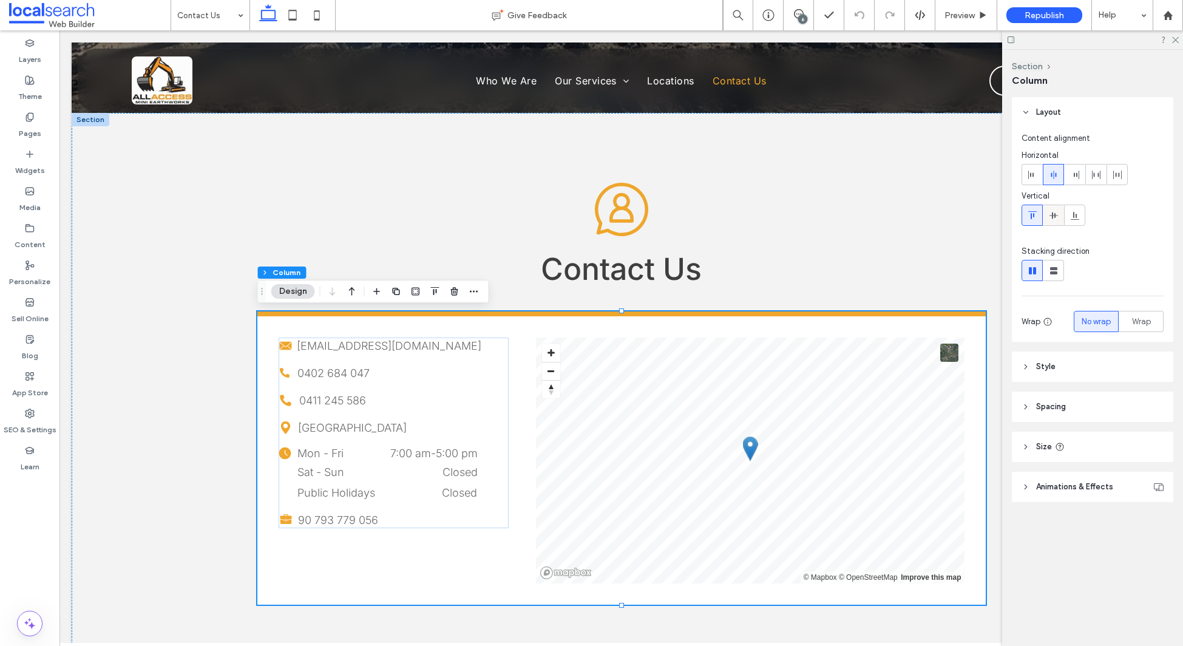
drag, startPoint x: 1096, startPoint y: 177, endPoint x: 1047, endPoint y: 204, distance: 56.3
click at [1095, 177] on icon at bounding box center [1097, 175] width 10 height 10
click at [344, 441] on div "Email Io Envelope allaccess.miniearthworks@gmail.com Phone Icon 0402 684 047 Ph…" at bounding box center [394, 433] width 230 height 191
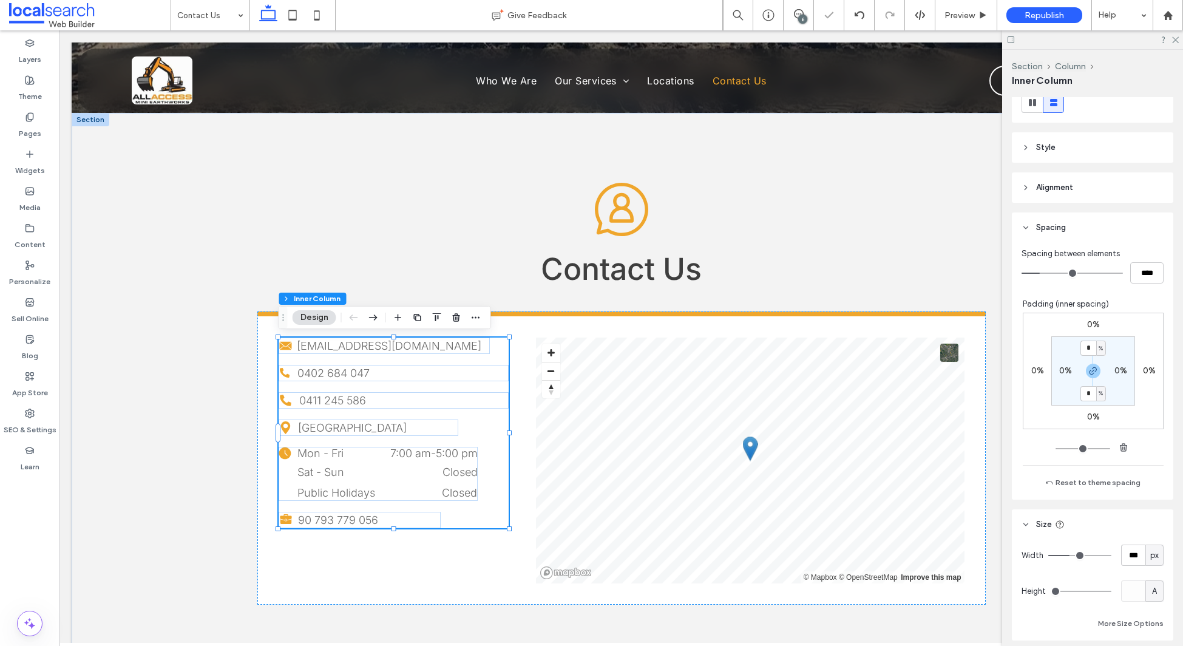
scroll to position [296, 0]
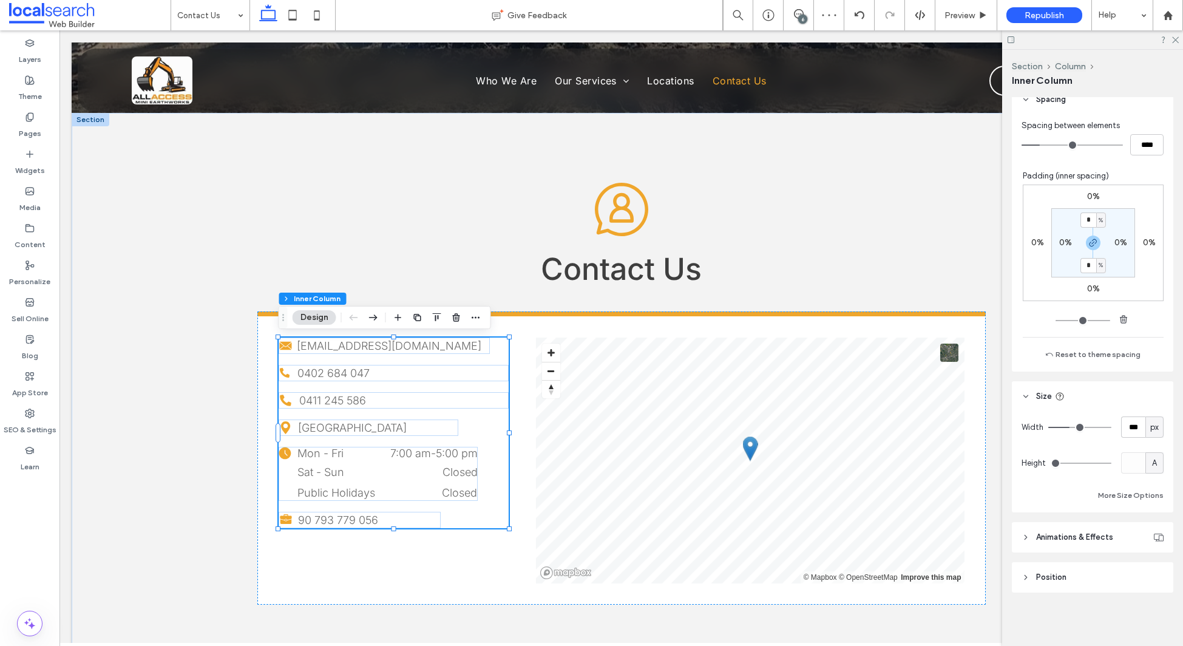
click at [1154, 427] on span "px" at bounding box center [1155, 427] width 8 height 12
click at [1154, 530] on span "A" at bounding box center [1154, 534] width 5 height 12
type input "*"
click at [1156, 425] on span "A" at bounding box center [1154, 427] width 5 height 12
click at [1153, 475] on span "%" at bounding box center [1154, 470] width 7 height 12
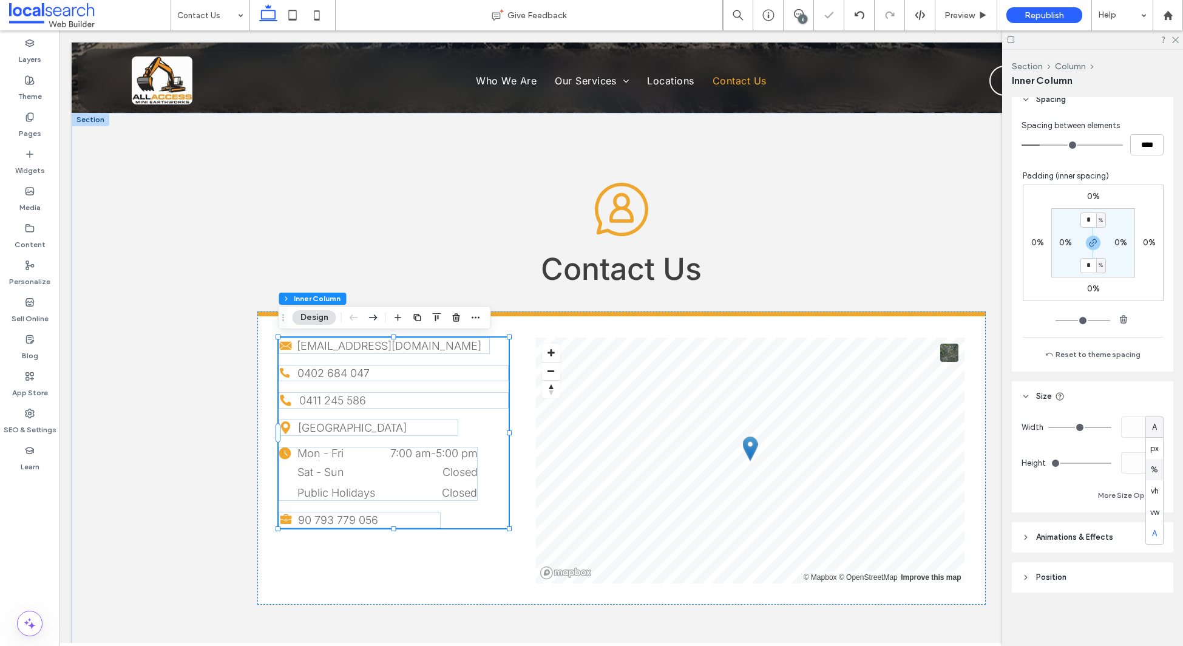
type input "**"
type input "****"
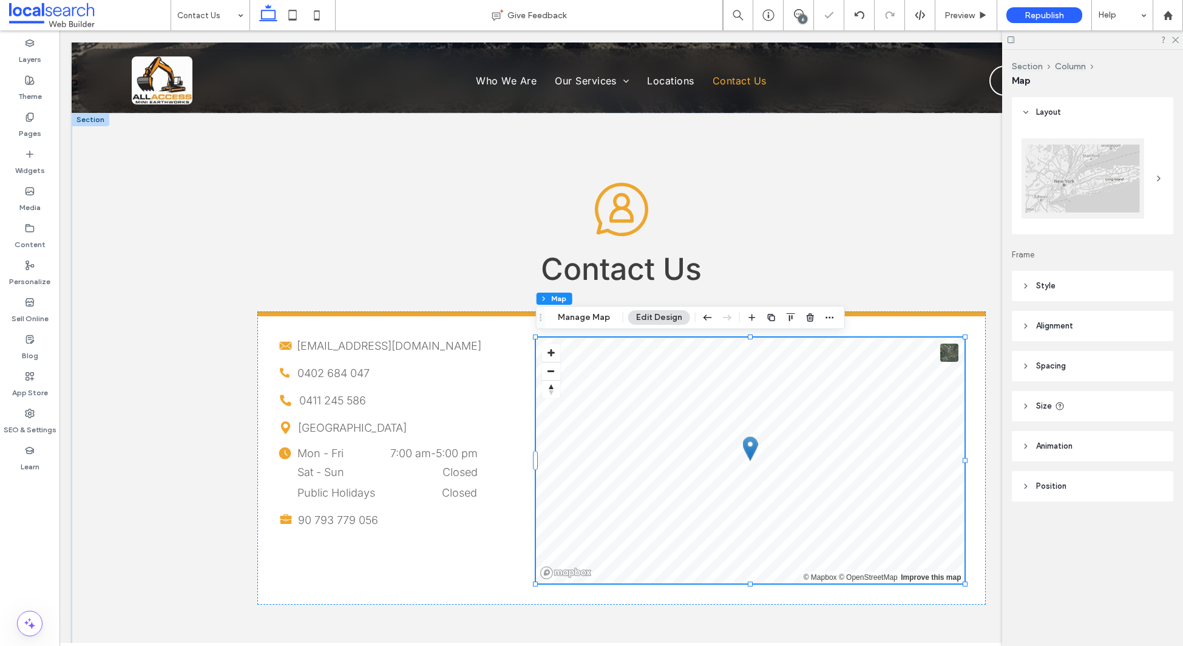
click at [1095, 406] on header "Size" at bounding box center [1092, 406] width 161 height 30
click at [1152, 444] on div "px" at bounding box center [1155, 436] width 18 height 21
click at [1157, 481] on span "%" at bounding box center [1154, 480] width 7 height 12
type input "**"
type input "****"
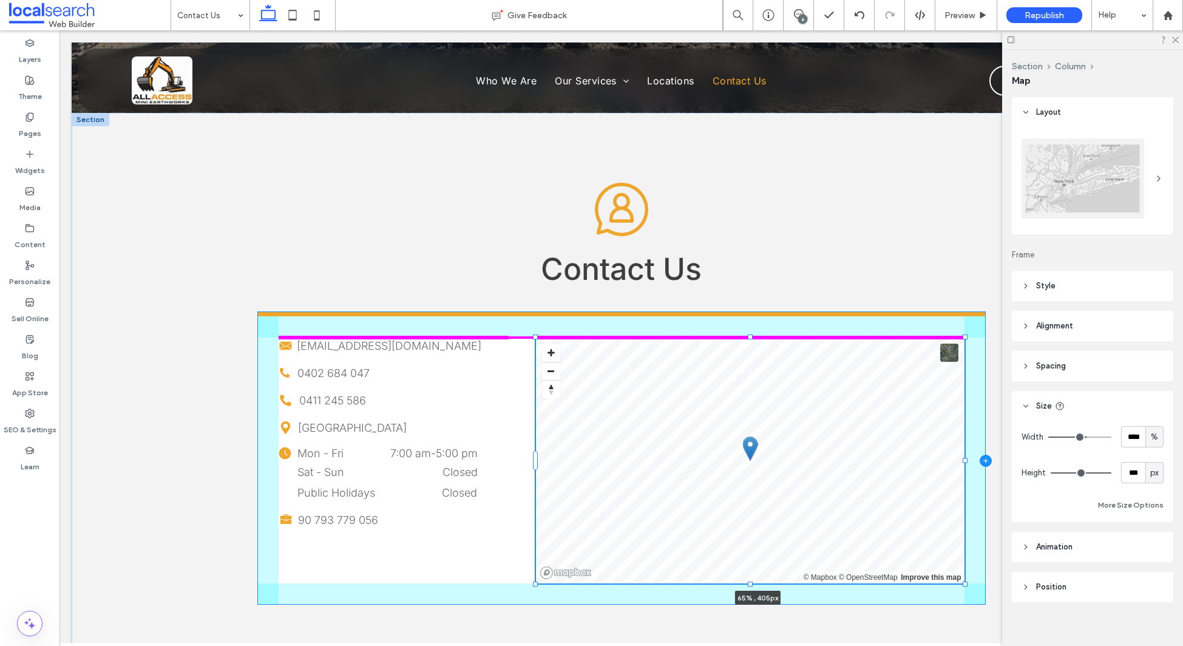
drag, startPoint x: 967, startPoint y: 459, endPoint x: 982, endPoint y: 458, distance: 15.2
click at [982, 458] on div "Contact Us Icon Contact Us Email Io Envelope allaccess.miniearthworks@gmail.com…" at bounding box center [621, 394] width 729 height 562
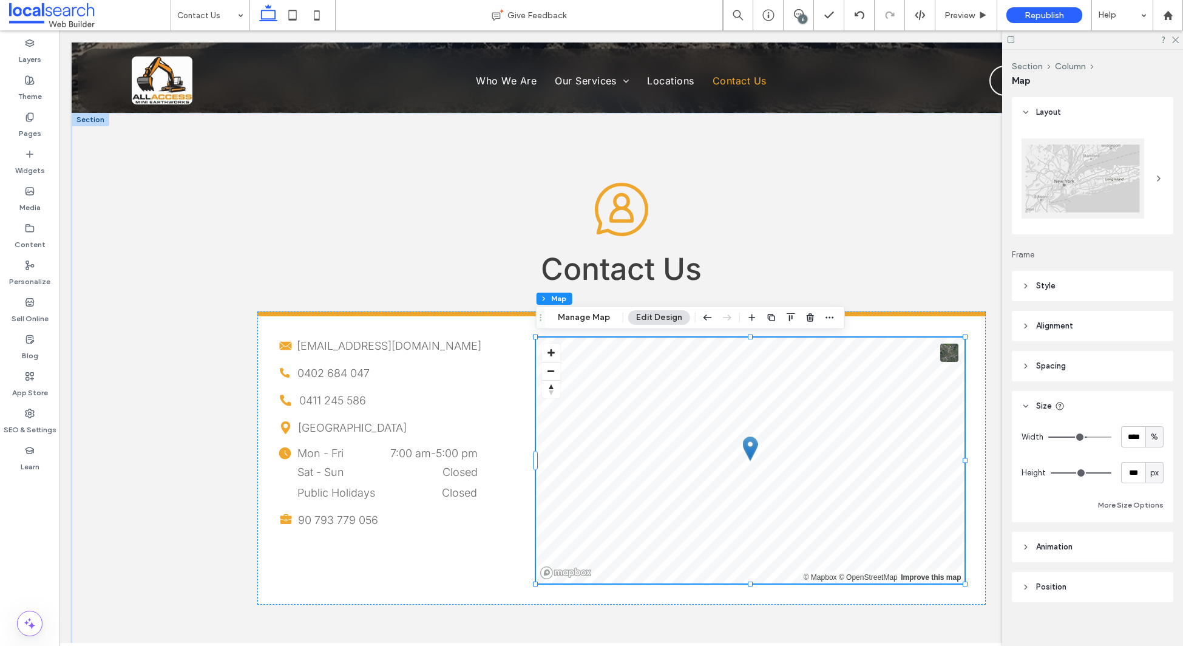
click at [1152, 440] on span "%" at bounding box center [1154, 437] width 7 height 12
click at [1149, 460] on div "px" at bounding box center [1154, 457] width 17 height 21
type input "***"
type input "*****"
click at [1146, 437] on div "px" at bounding box center [1155, 436] width 18 height 21
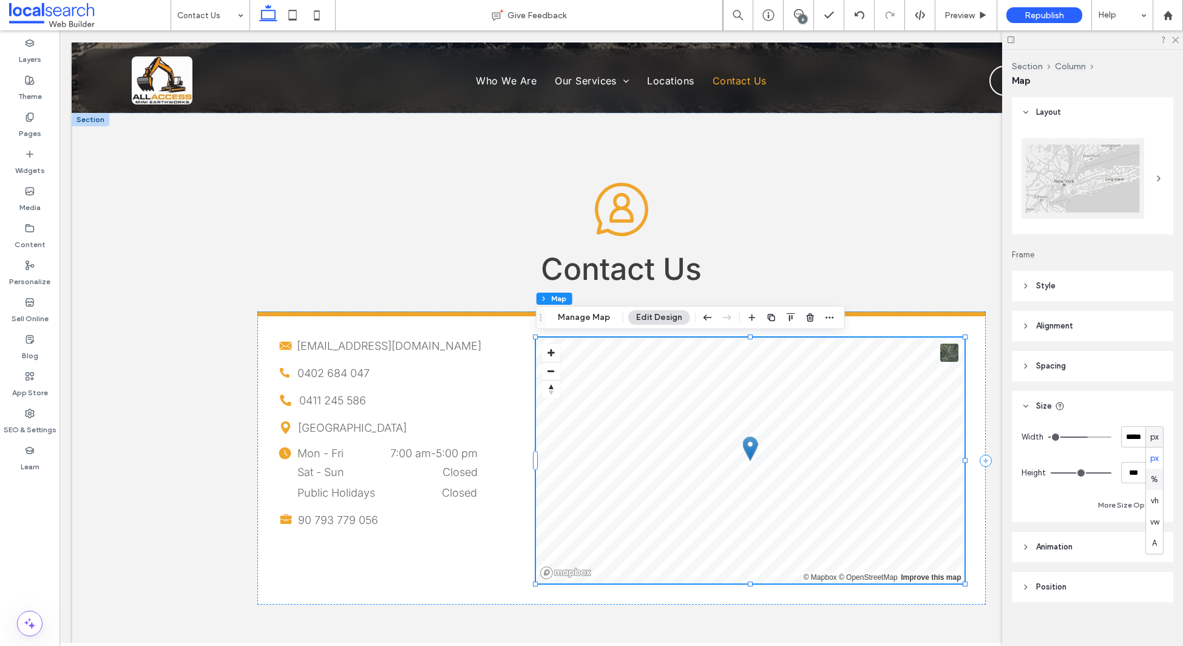
click at [1153, 481] on span "%" at bounding box center [1154, 480] width 7 height 12
type input "**"
type input "****"
click at [793, 14] on span at bounding box center [799, 14] width 30 height 10
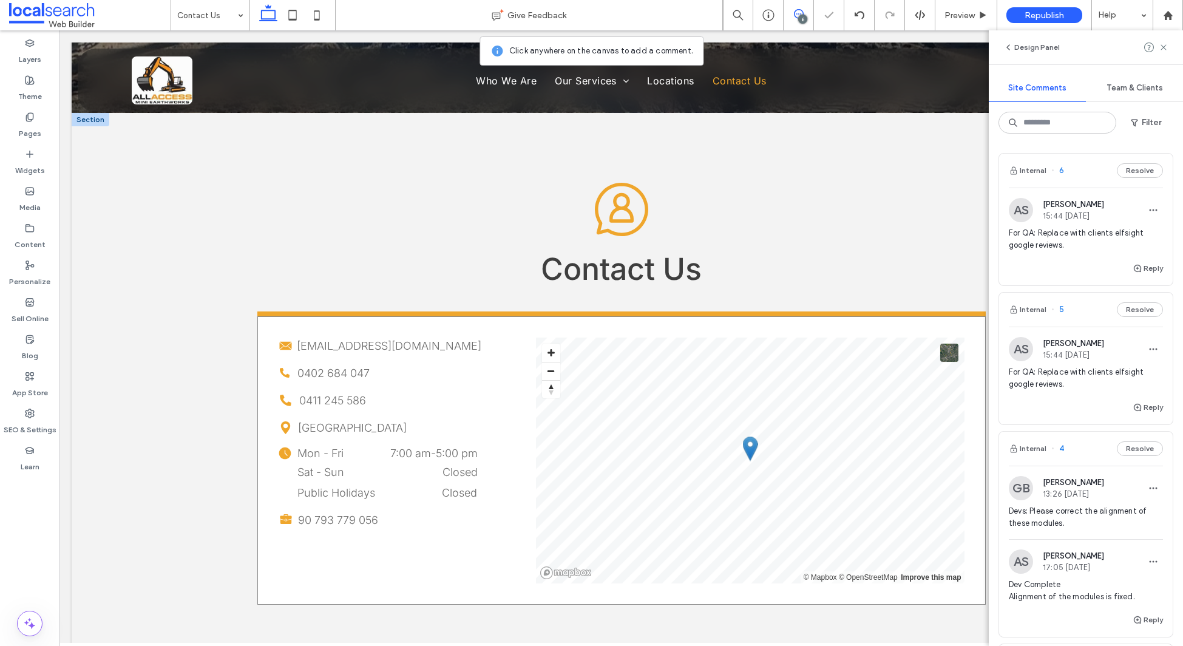
drag, startPoint x: 518, startPoint y: 513, endPoint x: 531, endPoint y: 512, distance: 12.2
click at [518, 513] on div "Email Io Envelope allaccess.miniearthworks@gmail.com Phone Icon 0402 684 047 Ph…" at bounding box center [621, 457] width 729 height 293
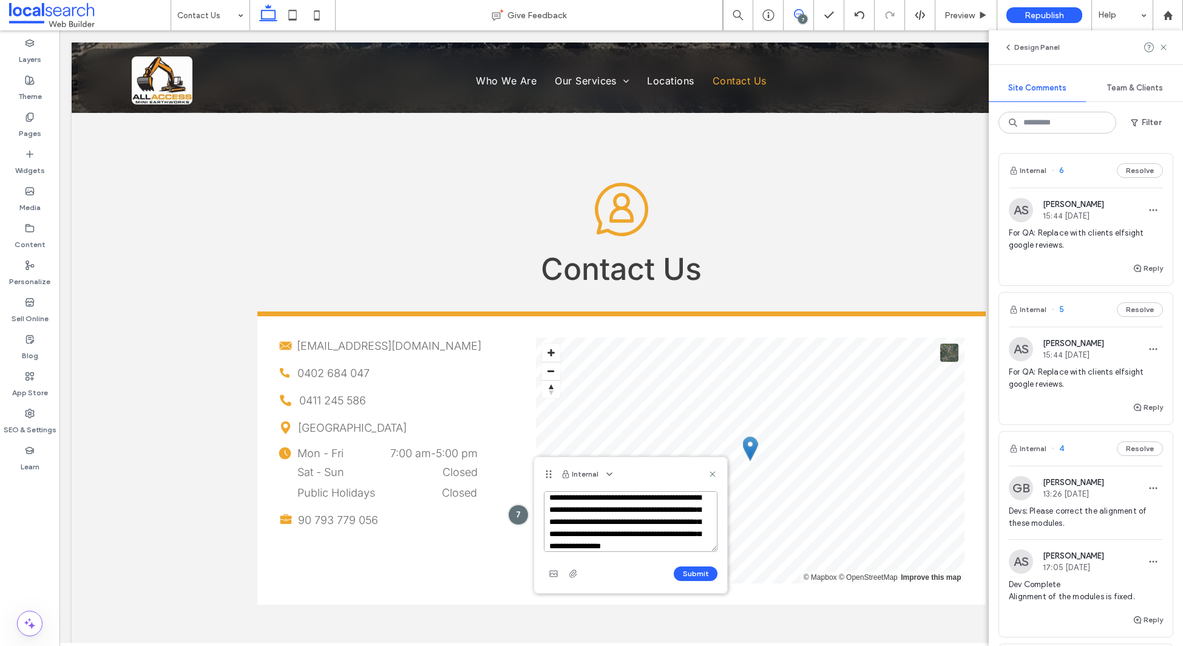
scroll to position [0, 0]
type textarea "**********"
click at [690, 573] on button "Submit" at bounding box center [696, 573] width 44 height 15
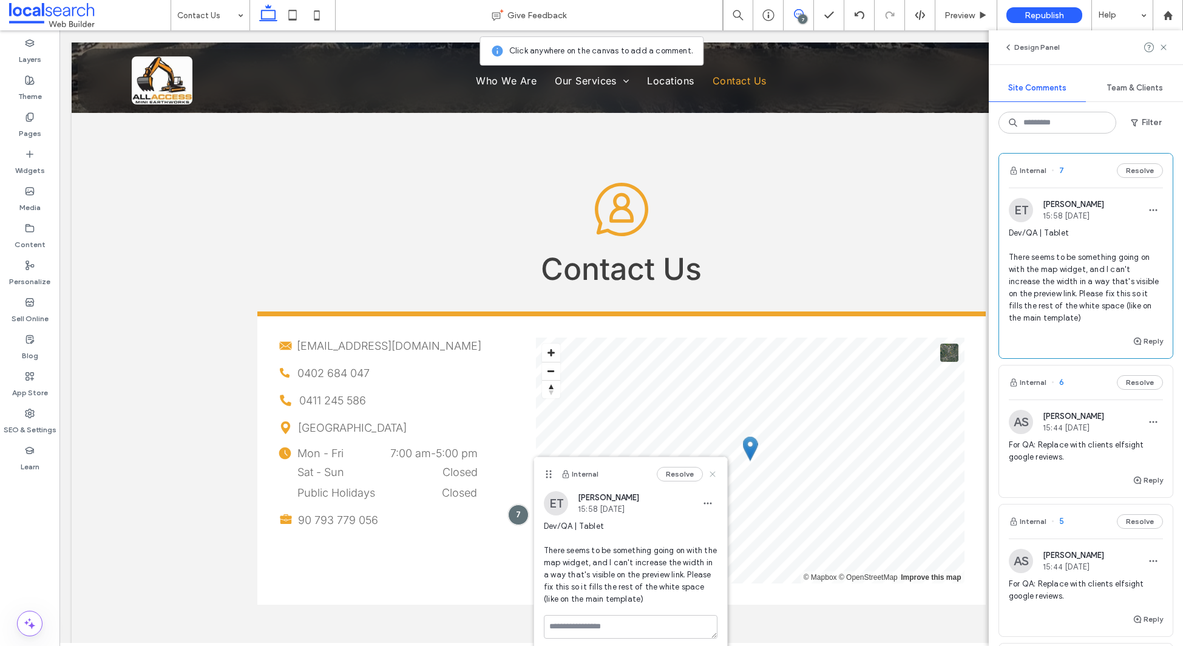
click at [712, 478] on icon at bounding box center [713, 474] width 10 height 10
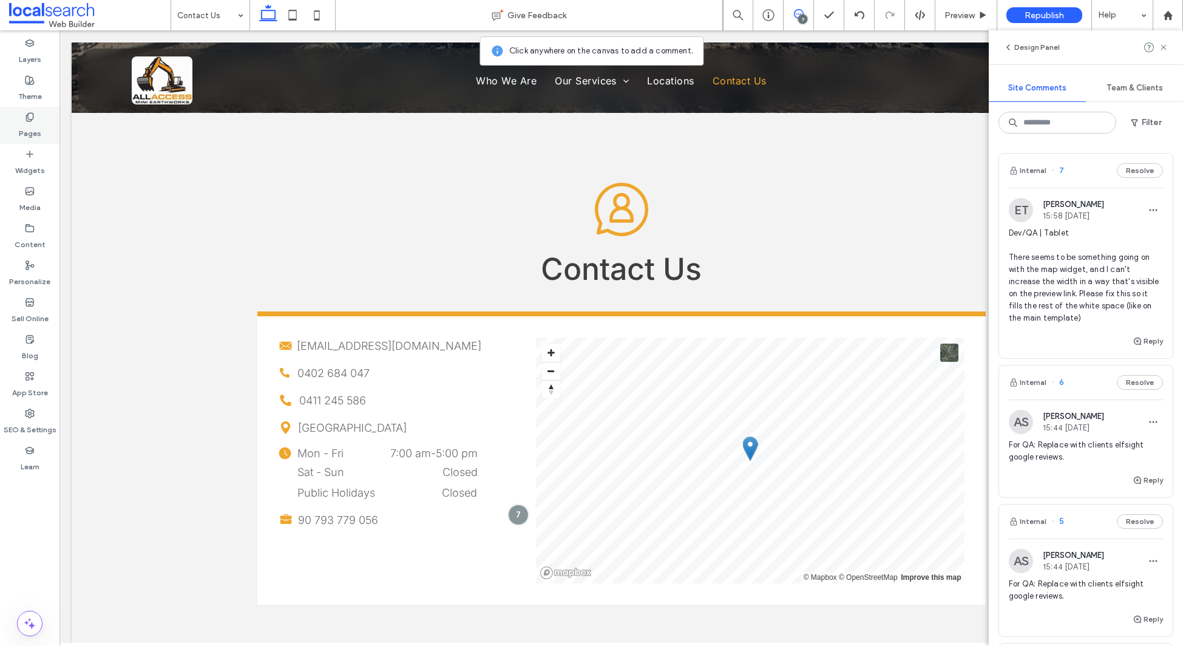
click at [38, 125] on label "Pages" at bounding box center [30, 130] width 22 height 17
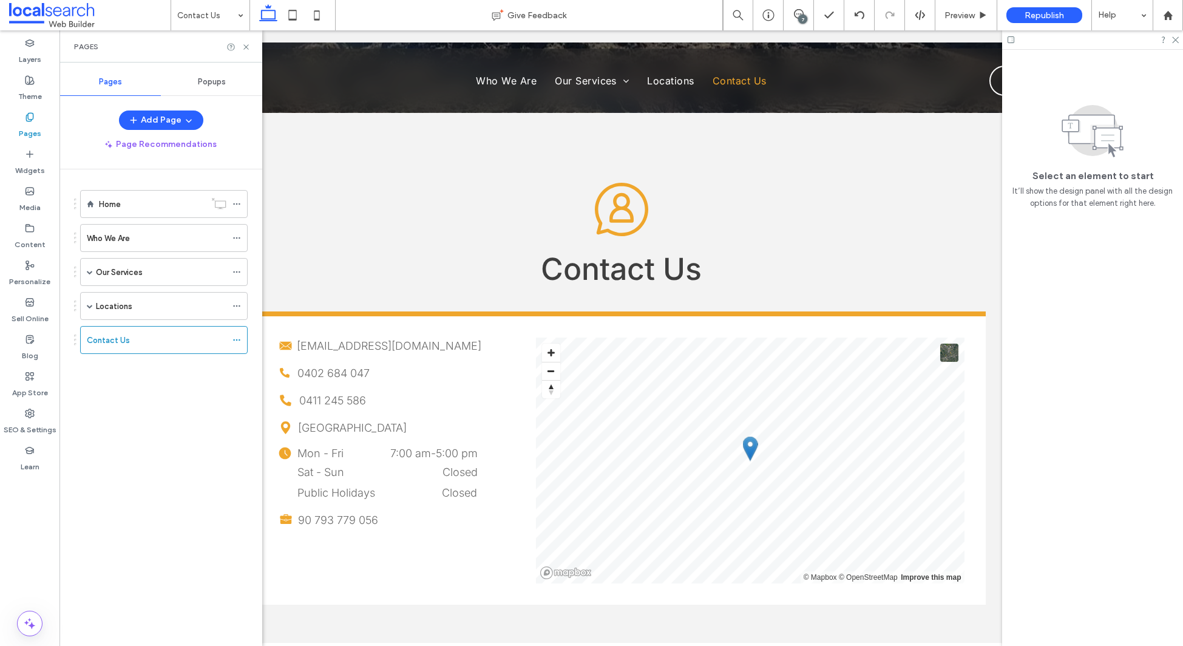
click at [107, 204] on label "Home" at bounding box center [110, 204] width 22 height 21
click at [311, 15] on icon at bounding box center [317, 15] width 24 height 24
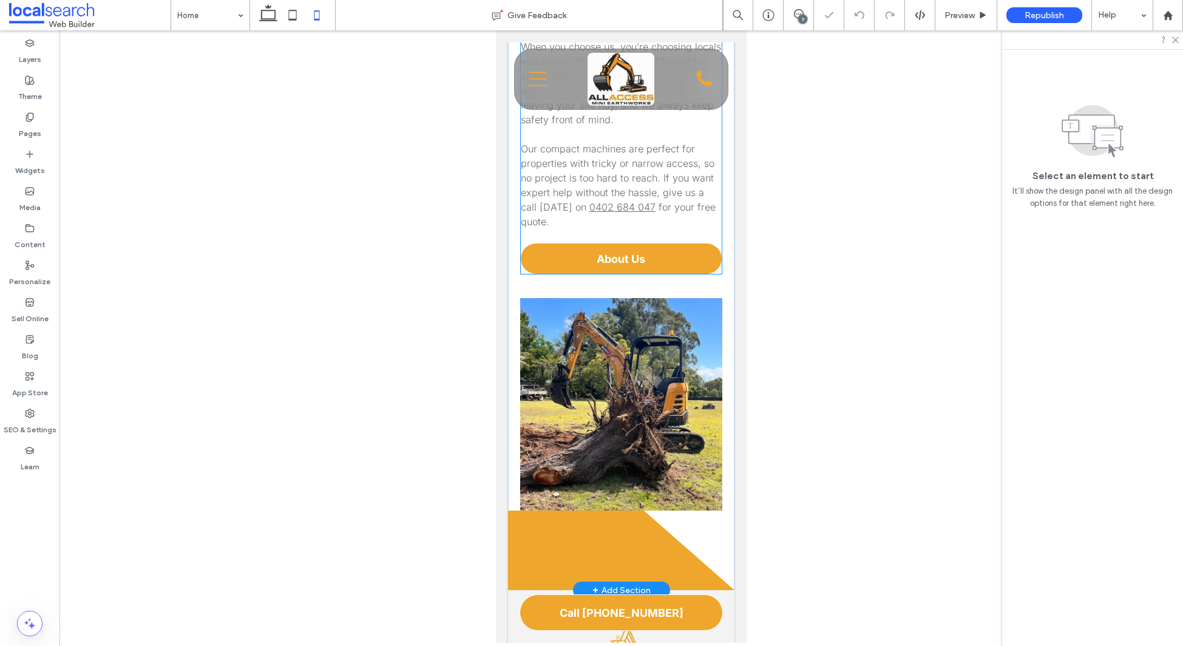
scroll to position [1019, 0]
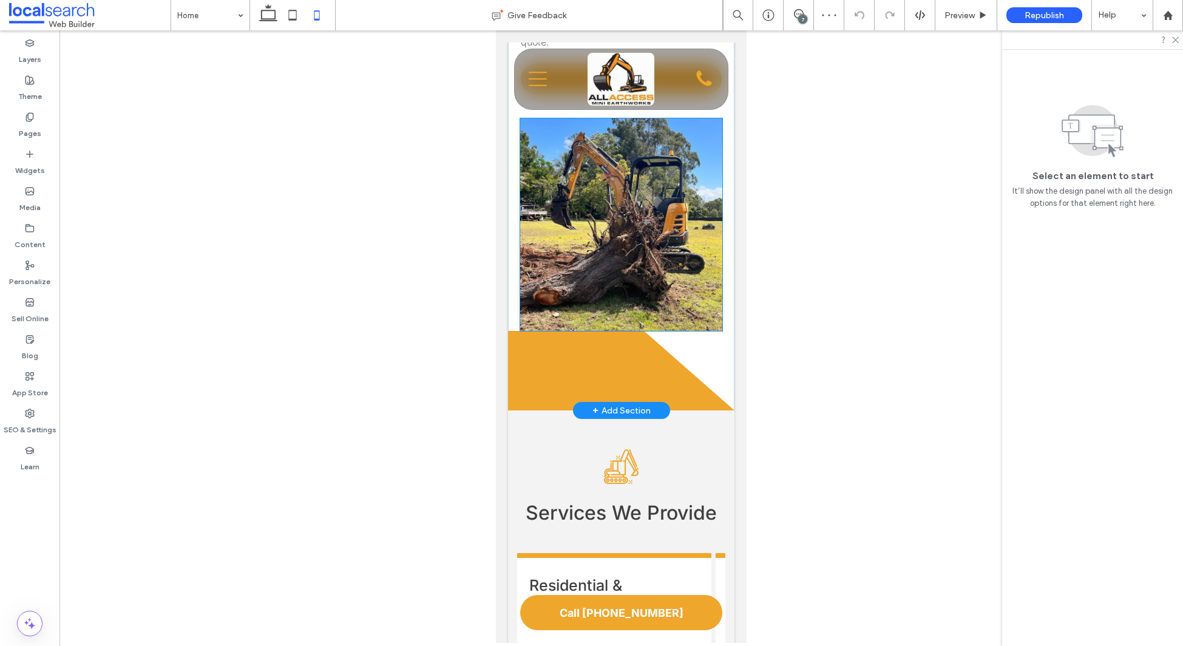
click at [607, 211] on link at bounding box center [621, 224] width 203 height 212
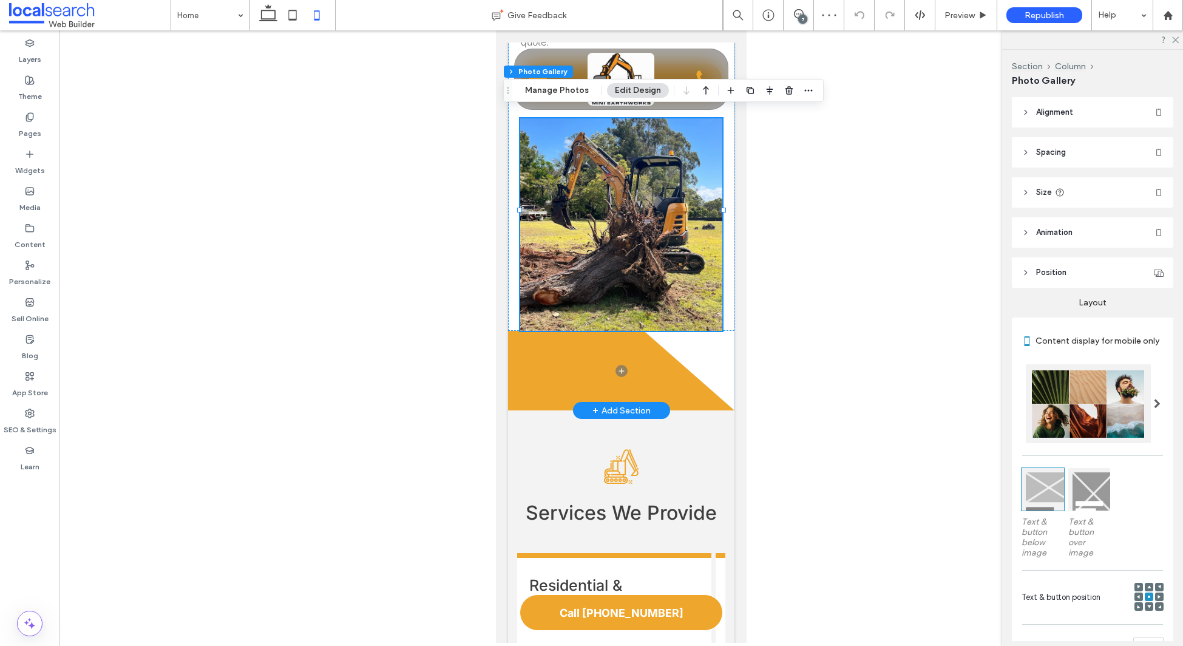
type input "****"
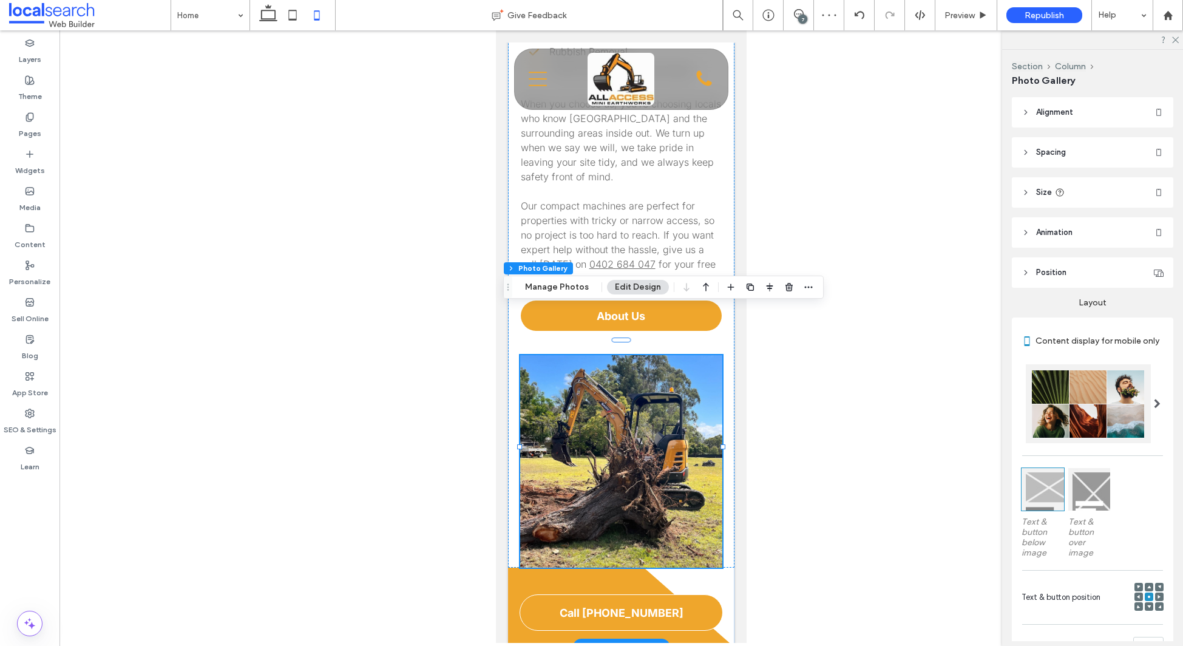
click at [1087, 145] on header "Spacing" at bounding box center [1092, 152] width 161 height 30
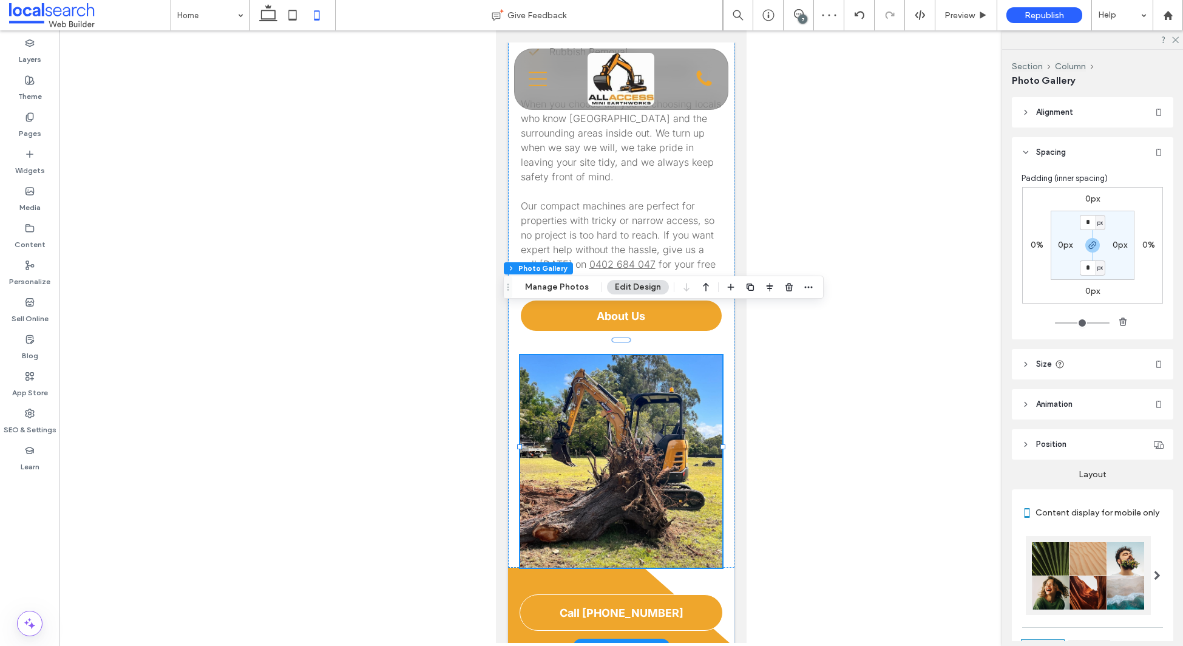
click at [1095, 291] on label "0px" at bounding box center [1093, 291] width 15 height 10
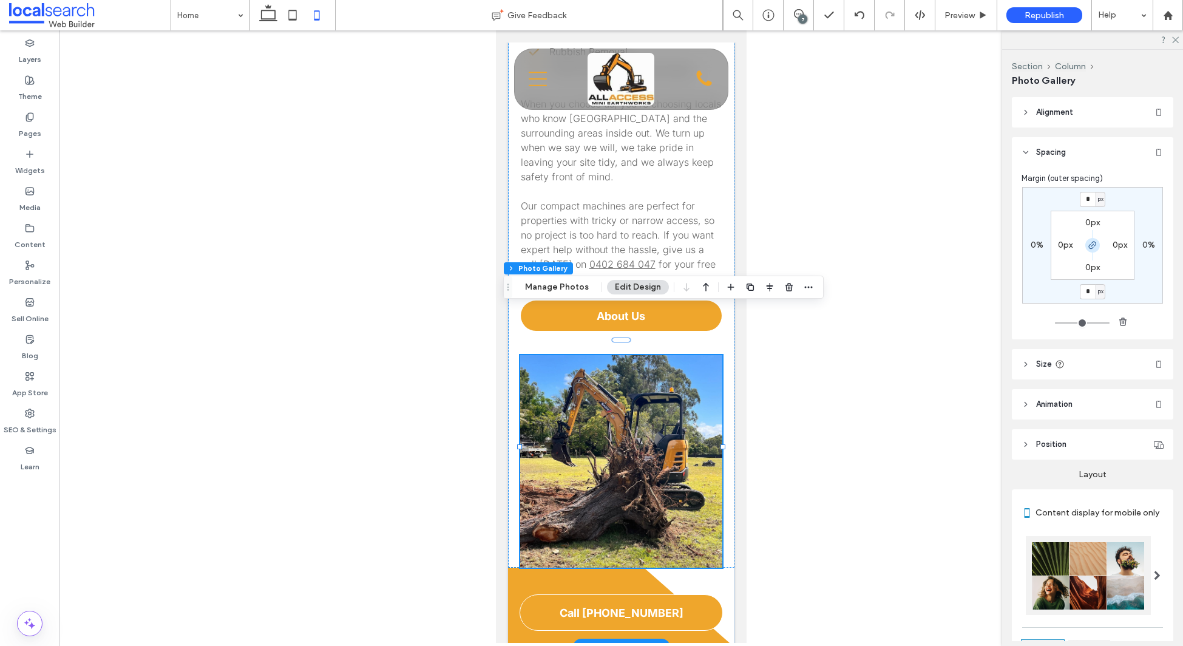
click at [1090, 245] on icon "button" at bounding box center [1093, 245] width 10 height 10
click at [1092, 293] on input "*" at bounding box center [1088, 291] width 16 height 15
type input "***"
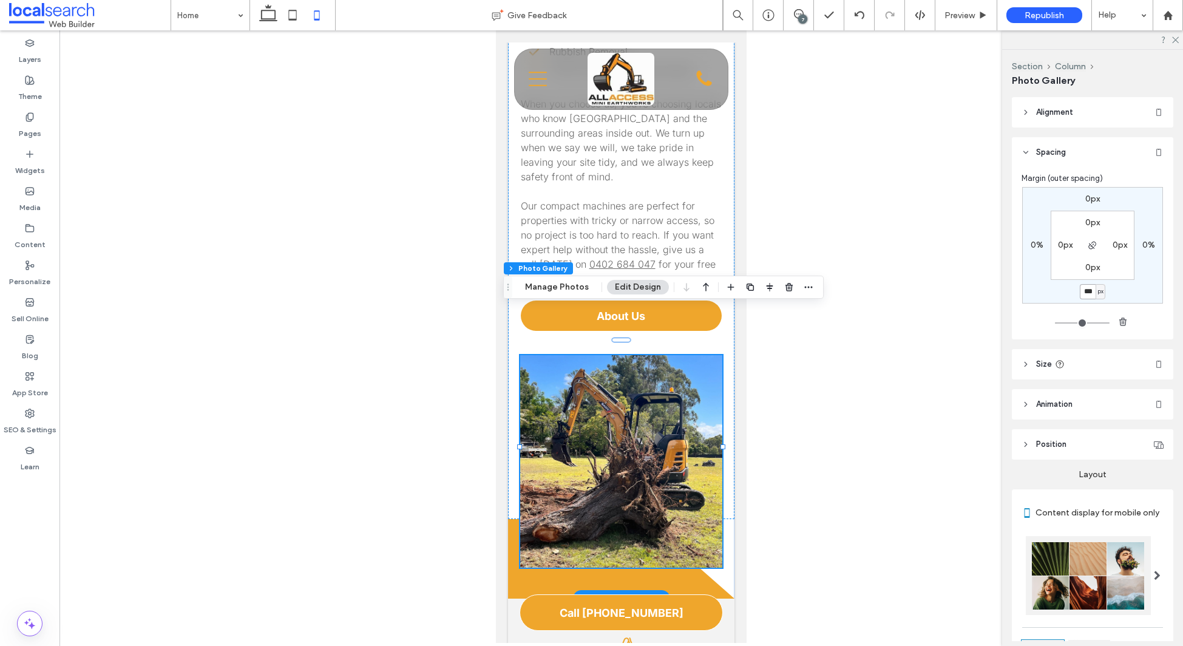
type input "*"
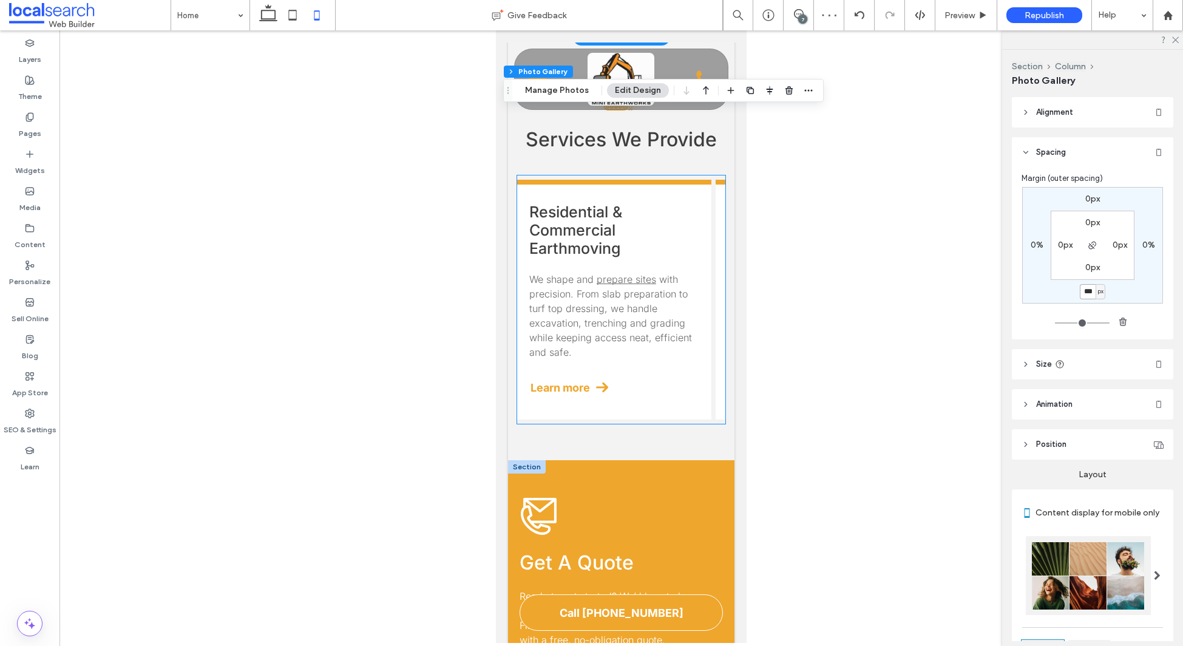
scroll to position [1395, 0]
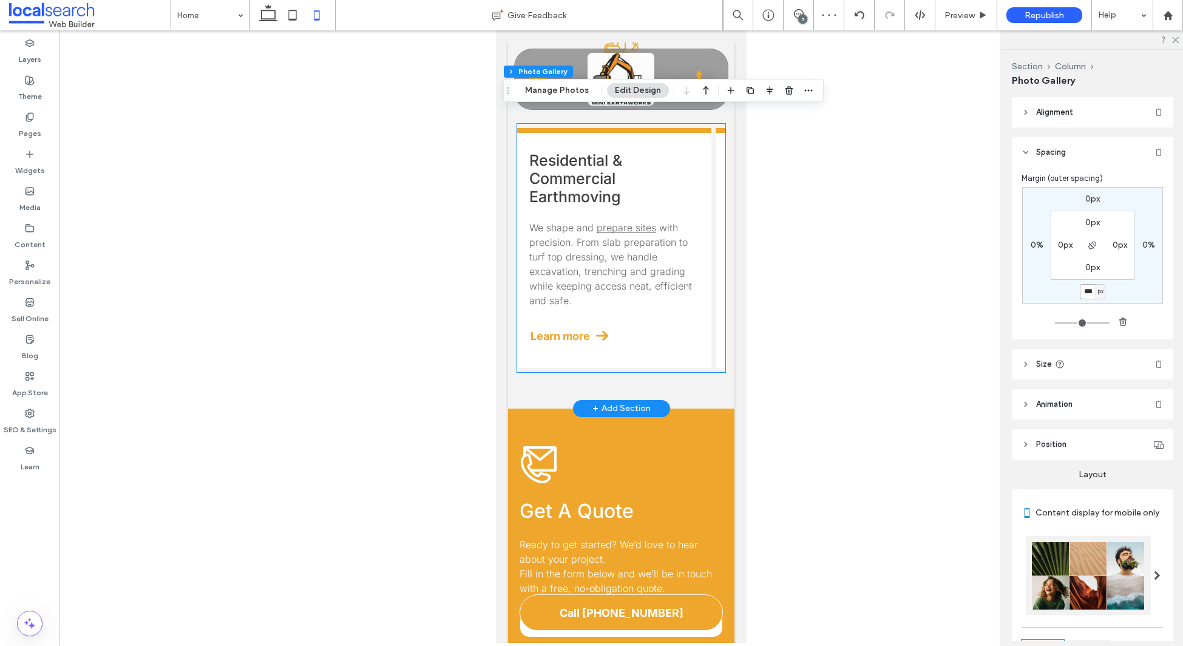
click at [718, 262] on div "Excavator Hire We bring compact excavators with skilled operators to every proj…" at bounding box center [813, 248] width 194 height 240
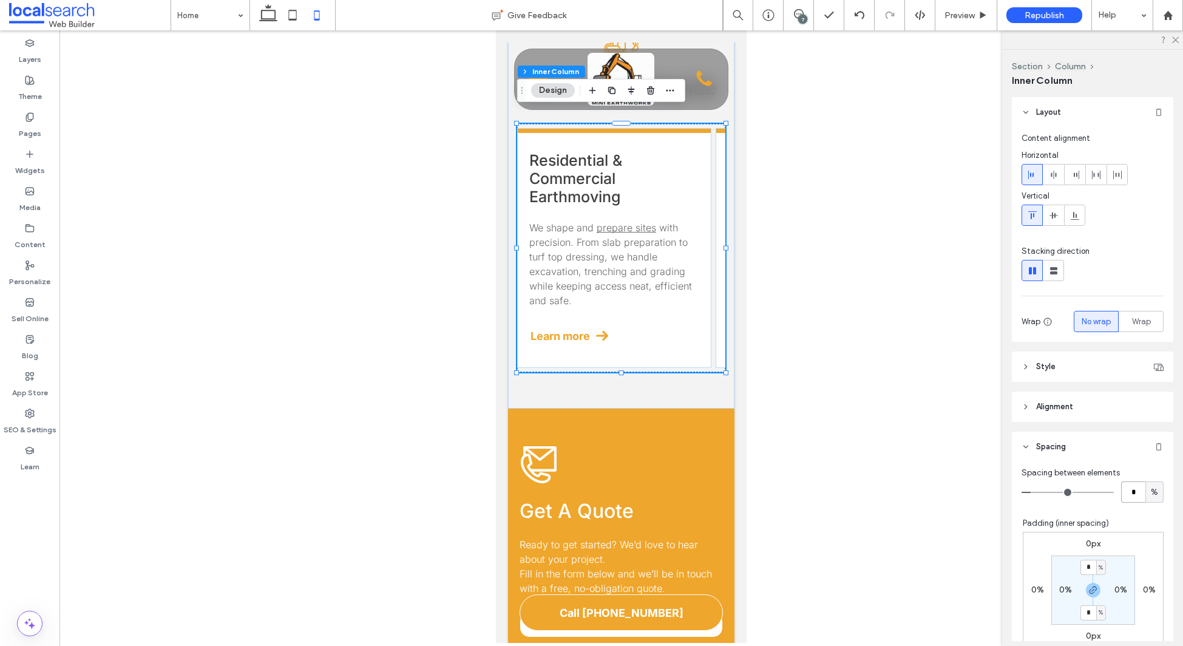
click at [1136, 494] on input "*" at bounding box center [1133, 491] width 24 height 21
type input "*"
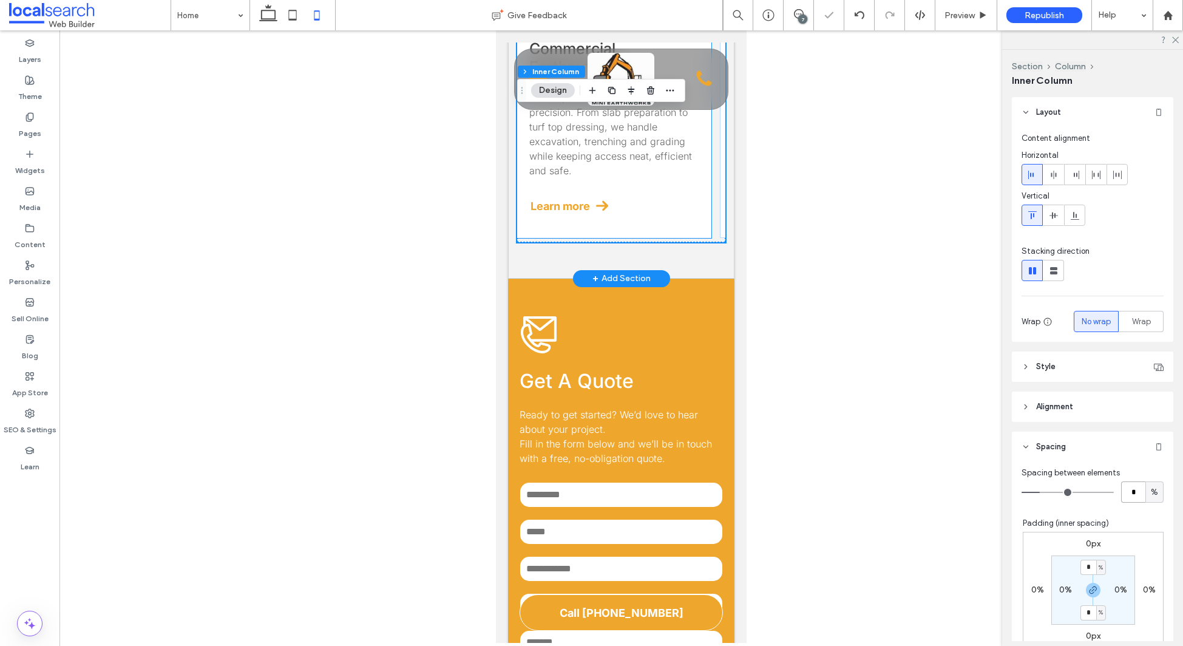
scroll to position [1684, 0]
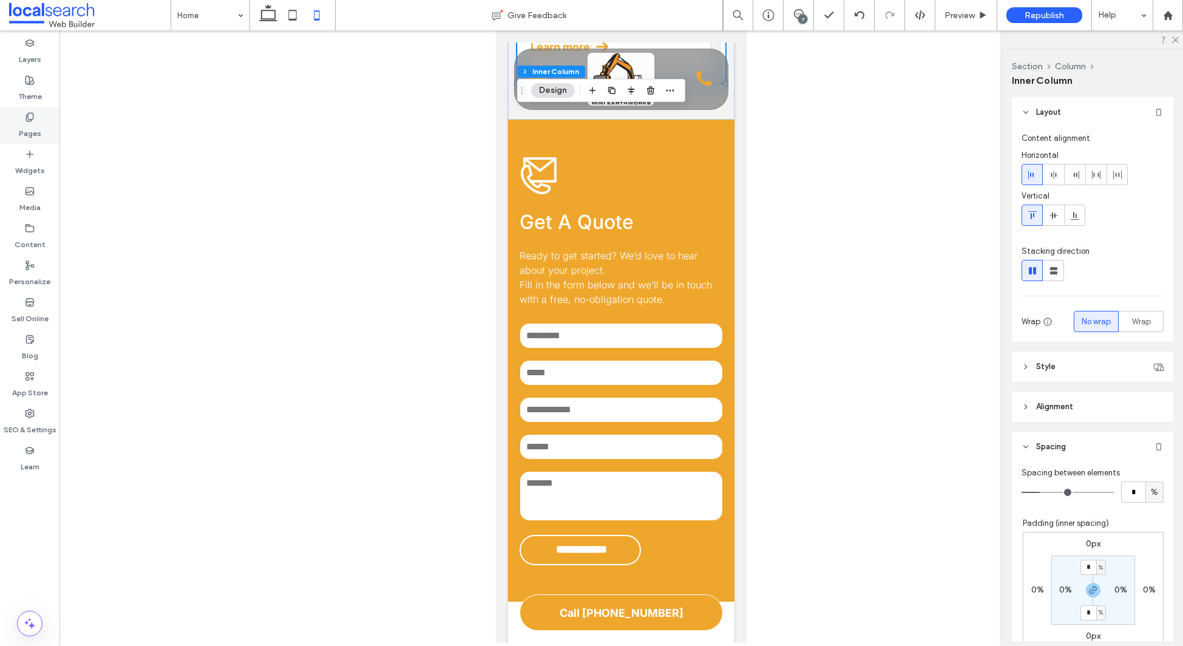
click at [43, 131] on div "Pages" at bounding box center [29, 125] width 59 height 37
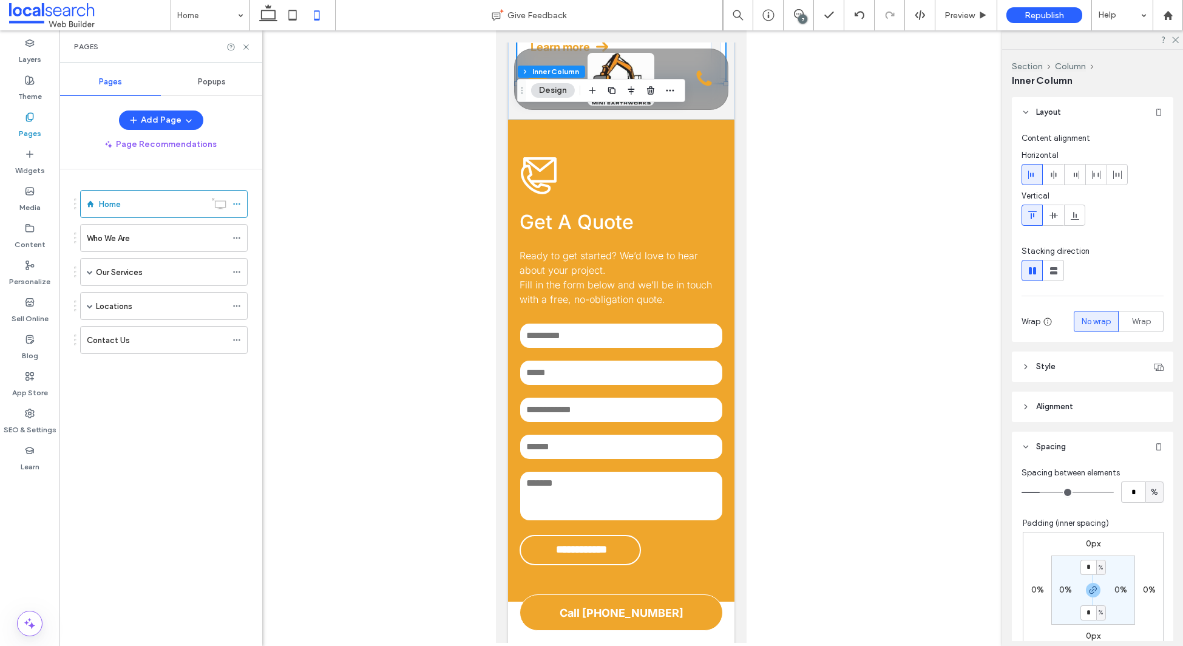
click at [148, 274] on div "Our Services" at bounding box center [161, 272] width 131 height 13
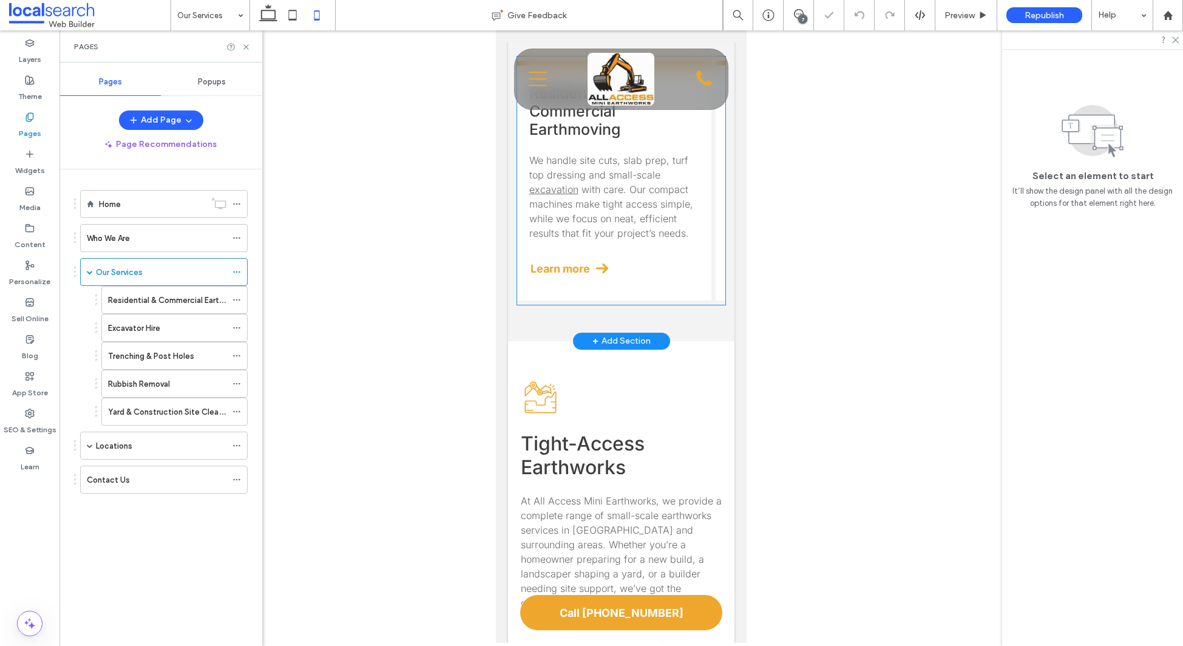
scroll to position [183, 0]
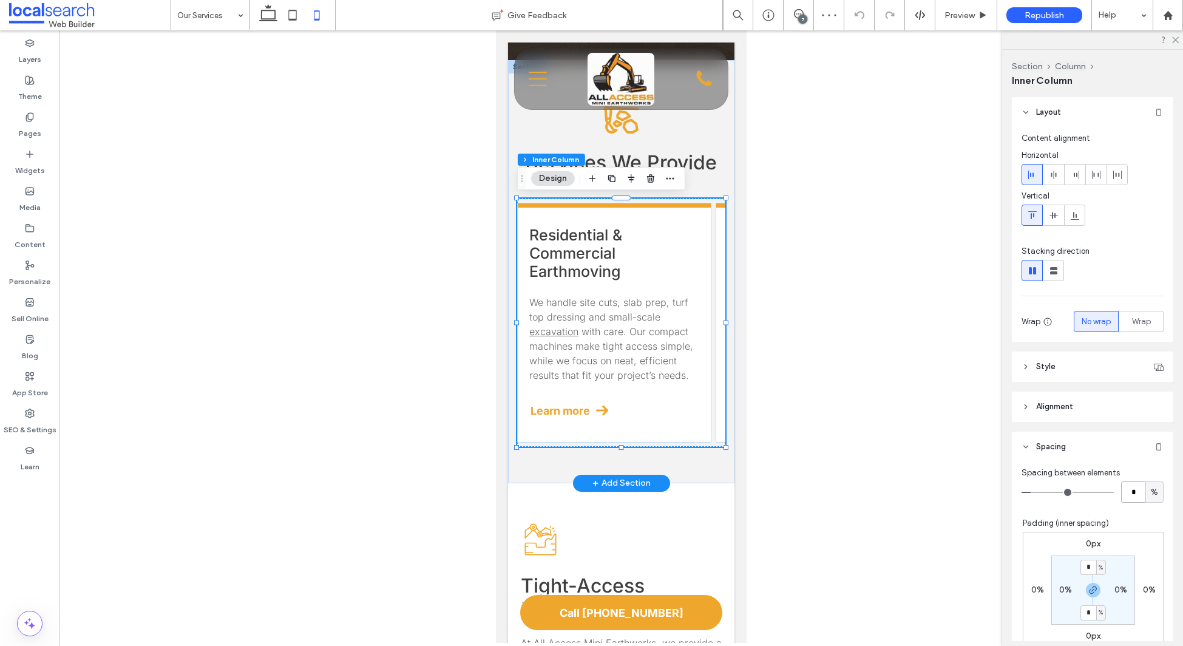
click at [1134, 492] on input "*" at bounding box center [1133, 491] width 24 height 21
type input "*"
click at [1092, 564] on input "*" at bounding box center [1089, 567] width 16 height 15
type input "*"
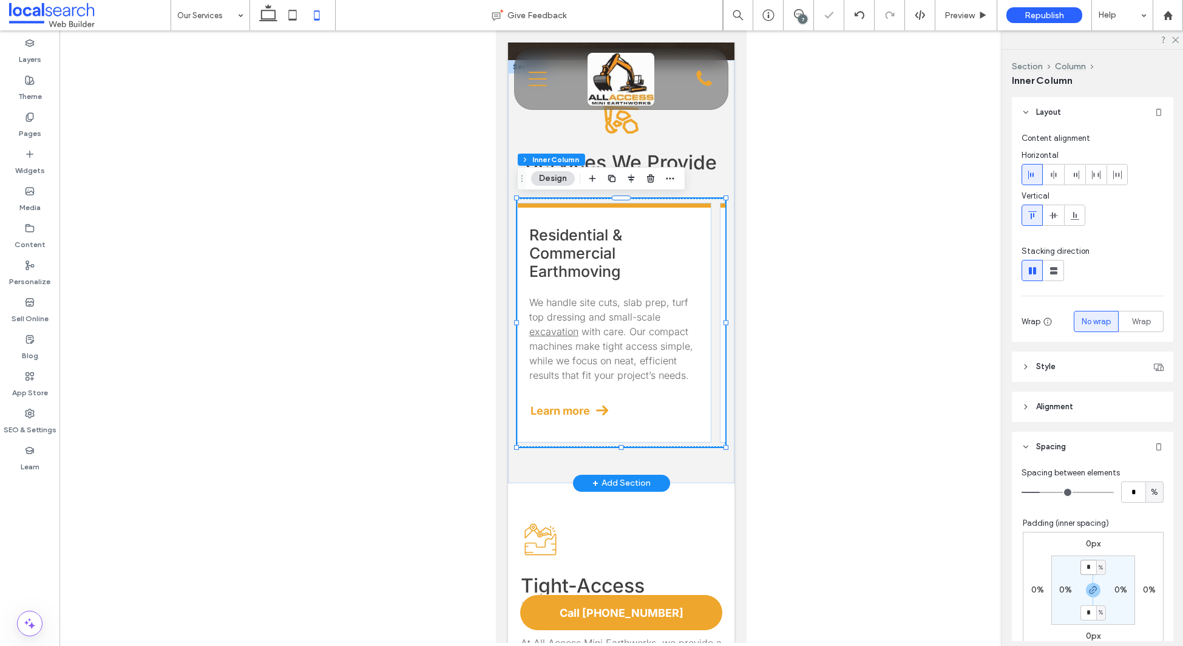
type input "*"
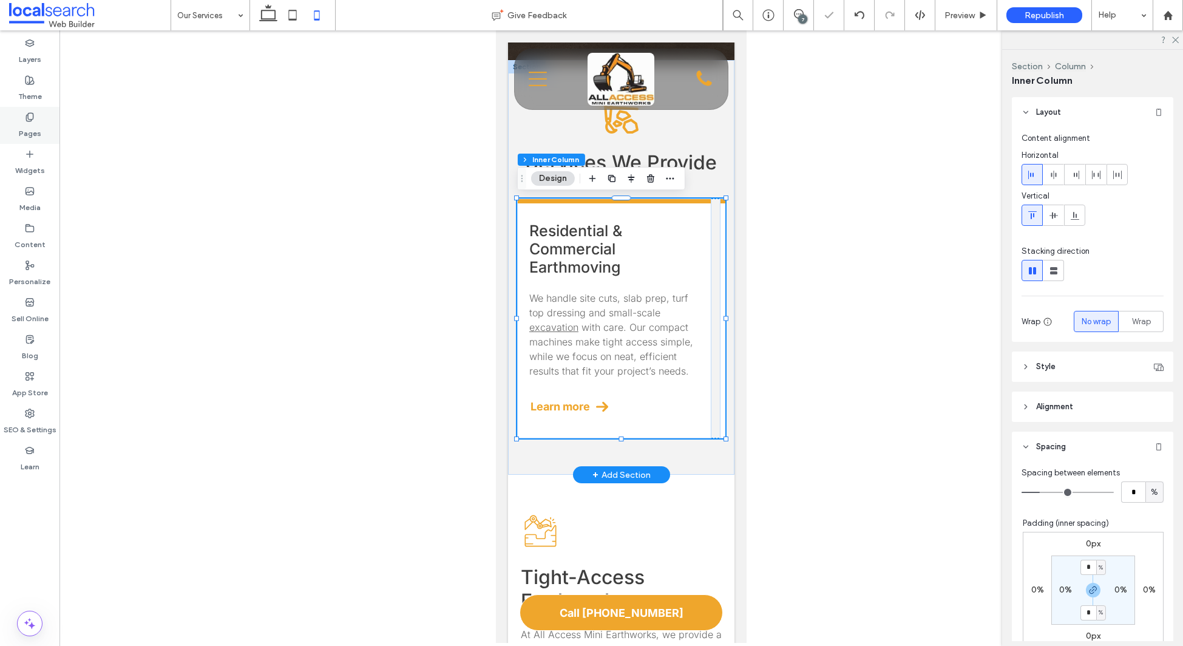
click at [39, 131] on label "Pages" at bounding box center [30, 130] width 22 height 17
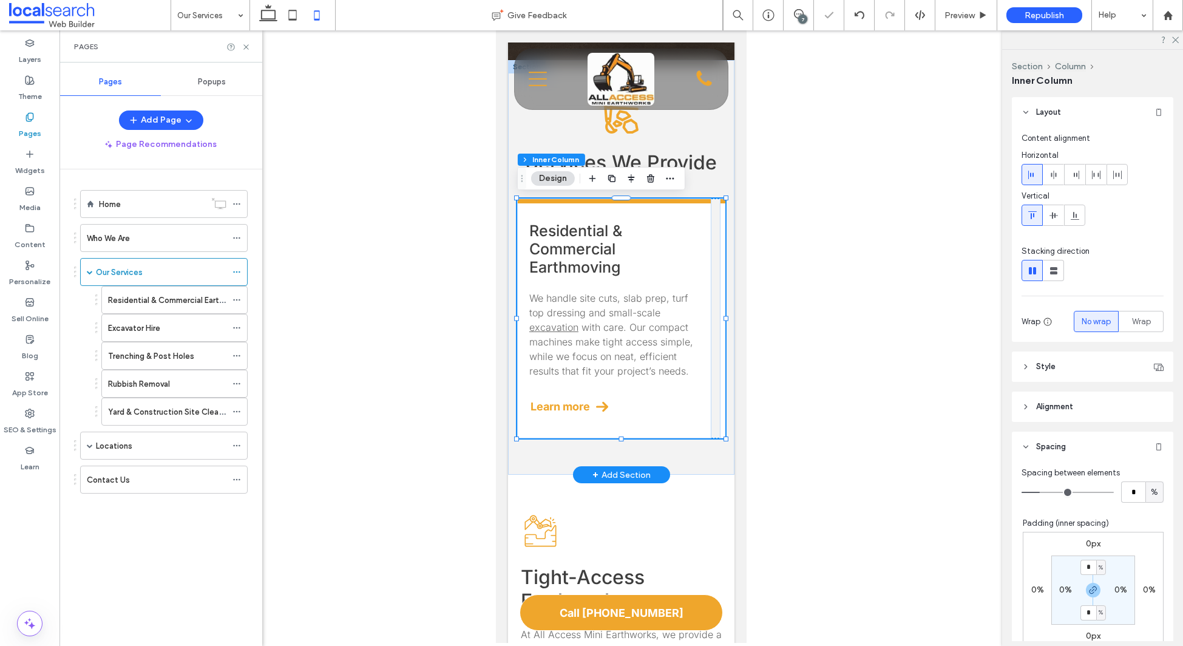
click at [155, 291] on div "Residential & Commercial Earthmoving" at bounding box center [167, 300] width 118 height 27
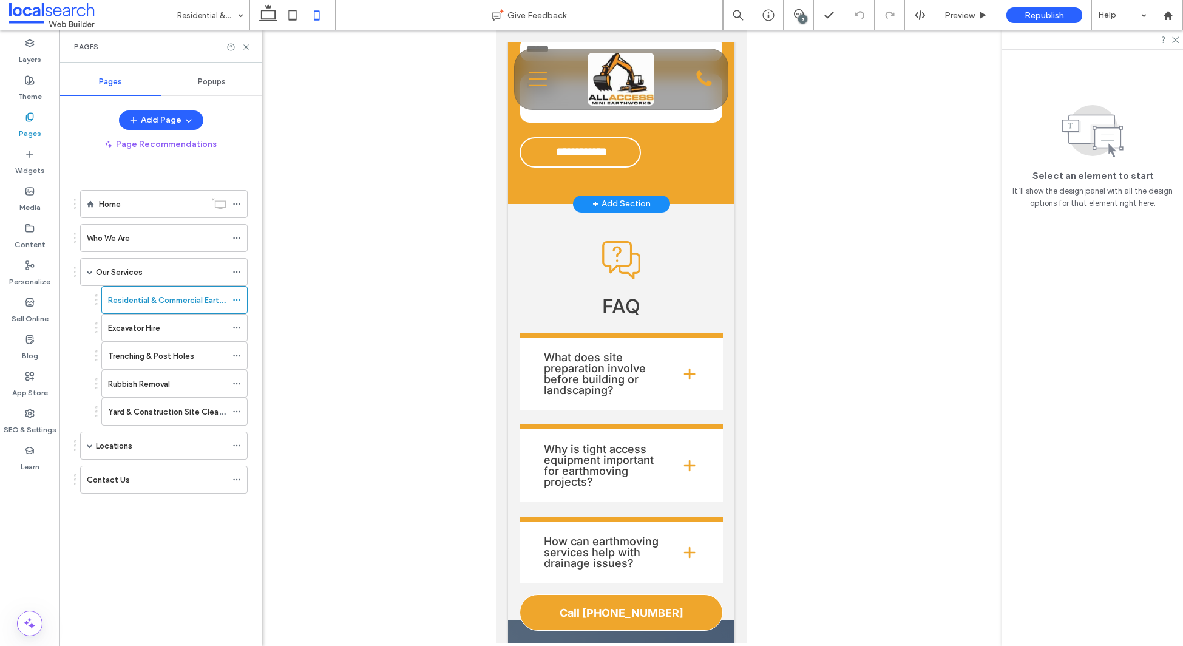
scroll to position [2757, 0]
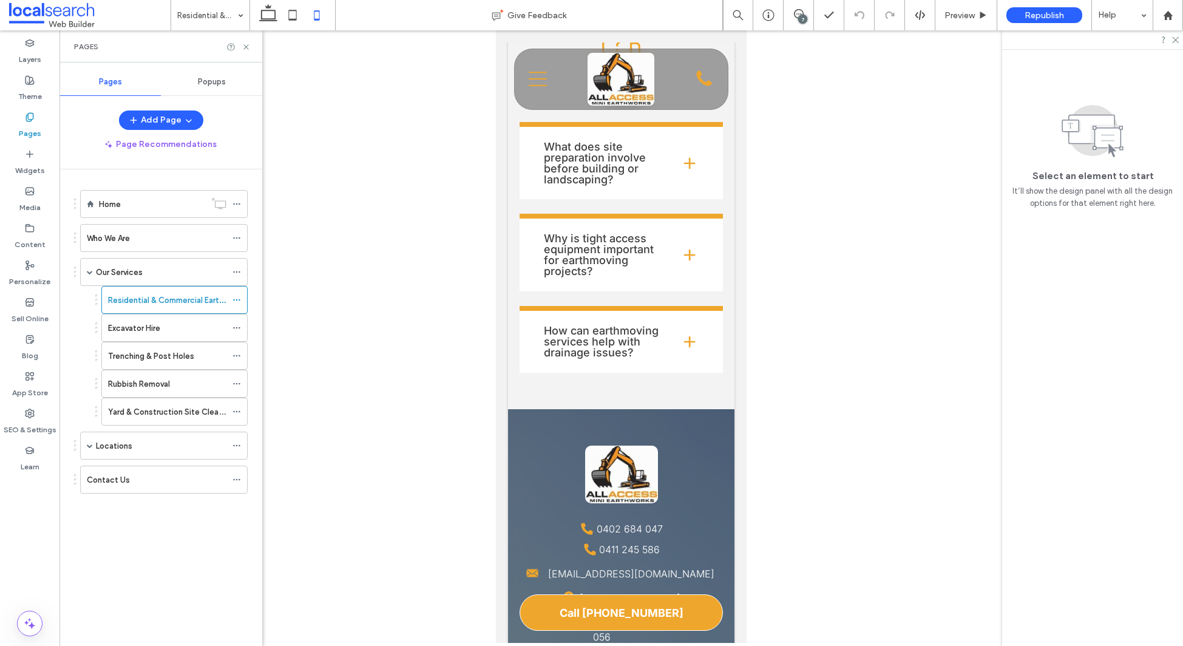
click at [175, 484] on div "Contact Us" at bounding box center [157, 480] width 140 height 13
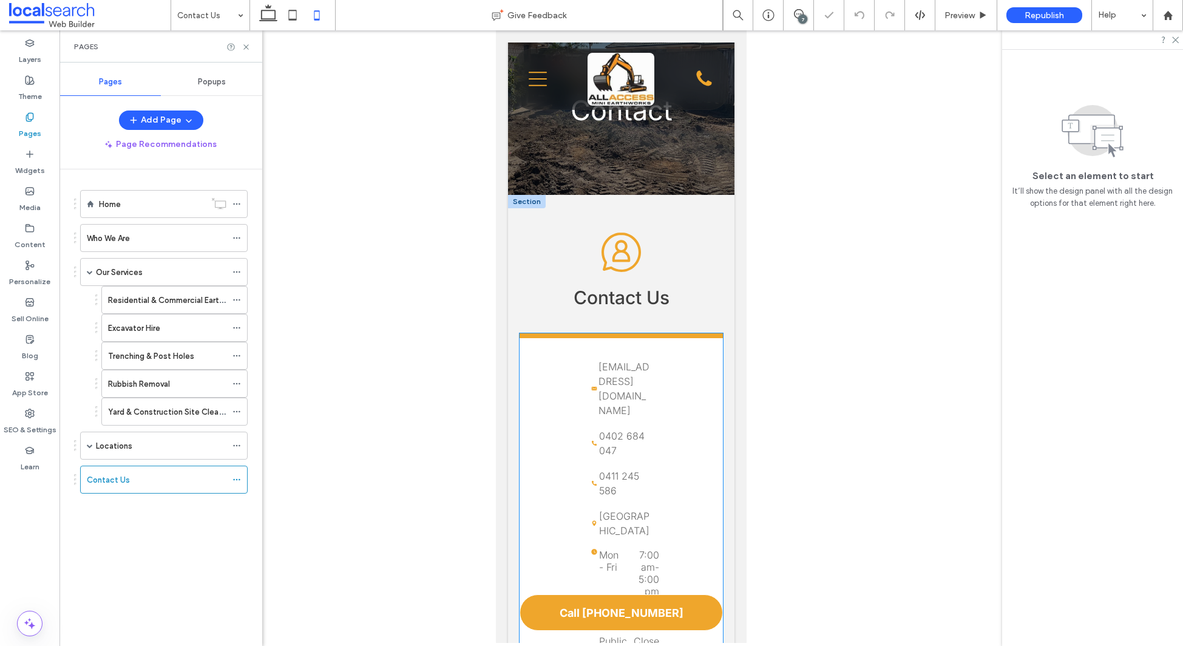
scroll to position [322, 0]
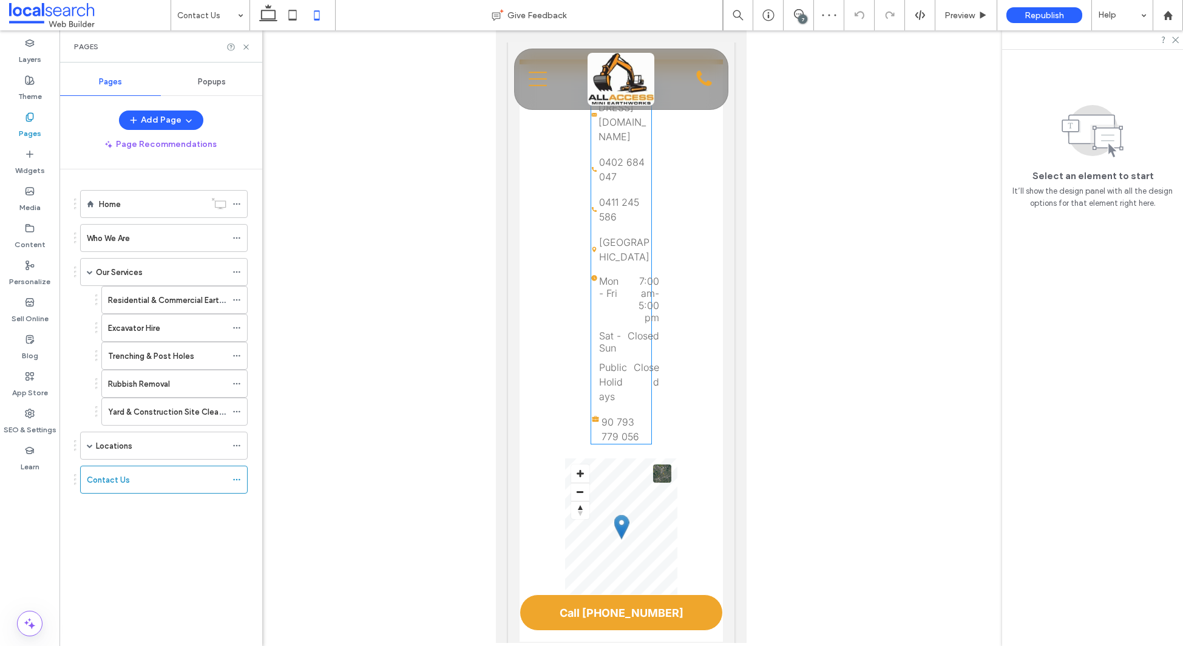
click at [645, 307] on time "5:00 pm" at bounding box center [649, 311] width 21 height 24
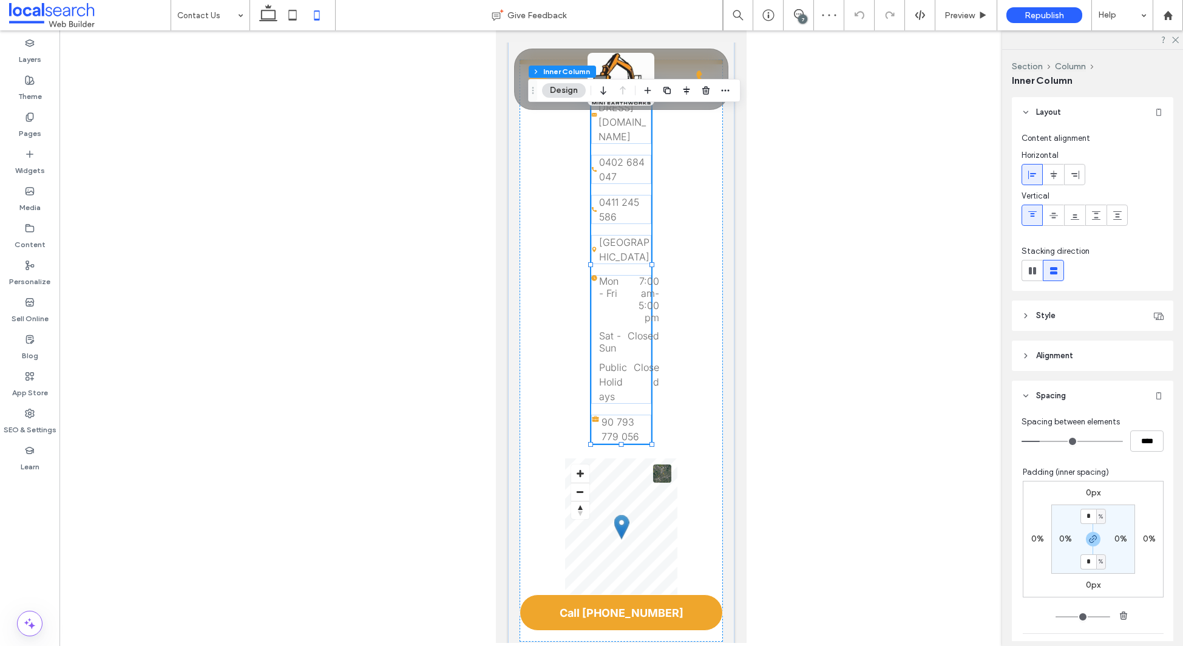
scroll to position [229, 0]
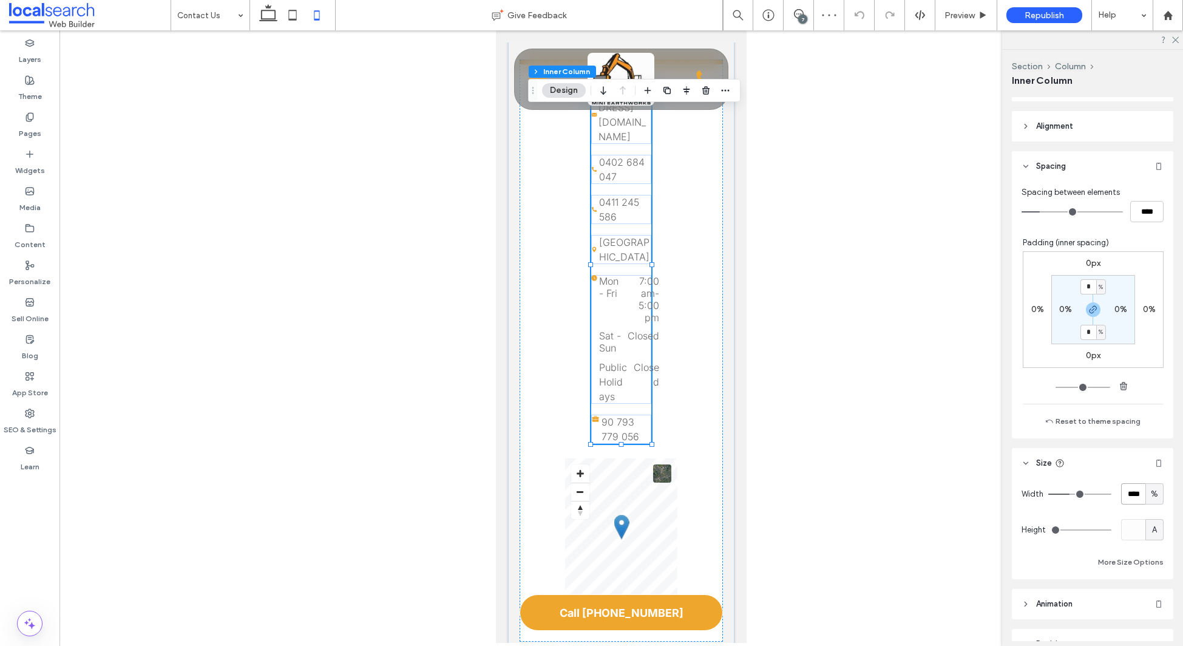
click at [1133, 496] on input "****" at bounding box center [1133, 493] width 24 height 21
type input "***"
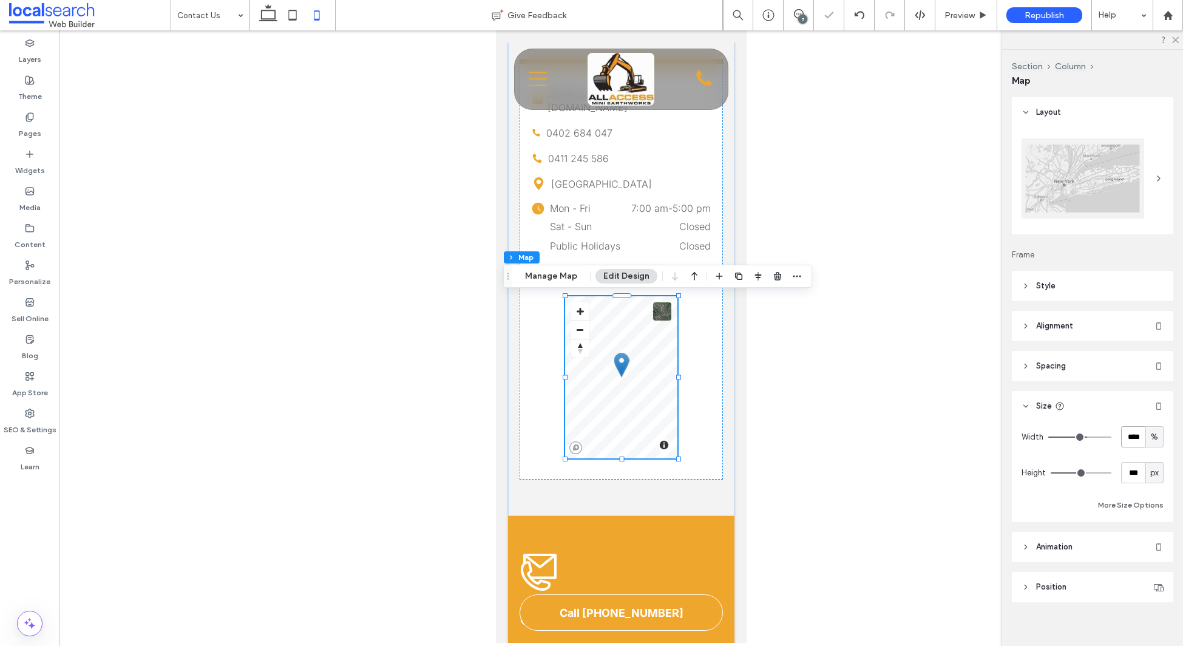
click at [1134, 429] on input "****" at bounding box center [1133, 436] width 24 height 21
type input "***"
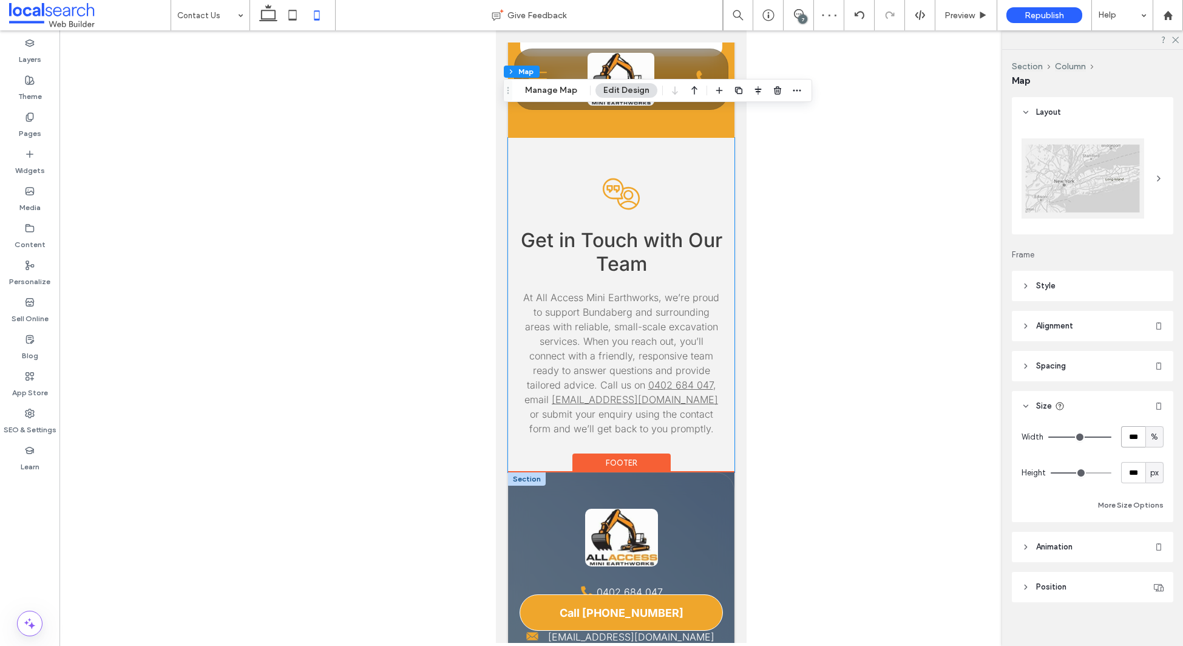
scroll to position [1544, 0]
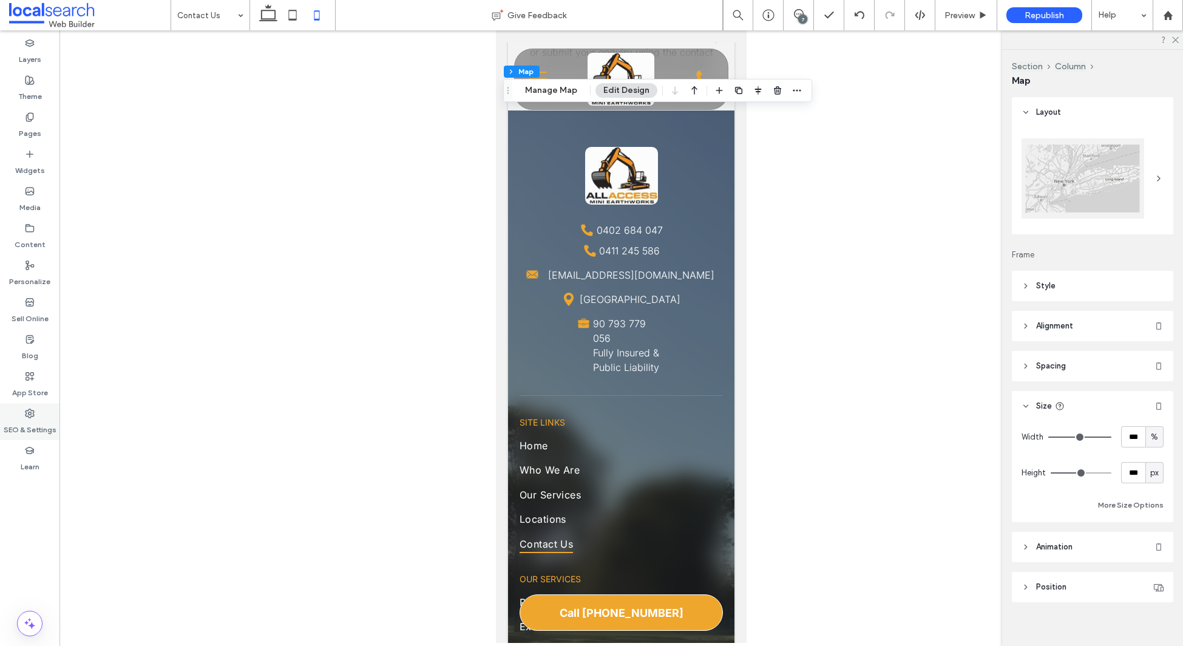
click at [38, 419] on label "SEO & Settings" at bounding box center [30, 426] width 53 height 17
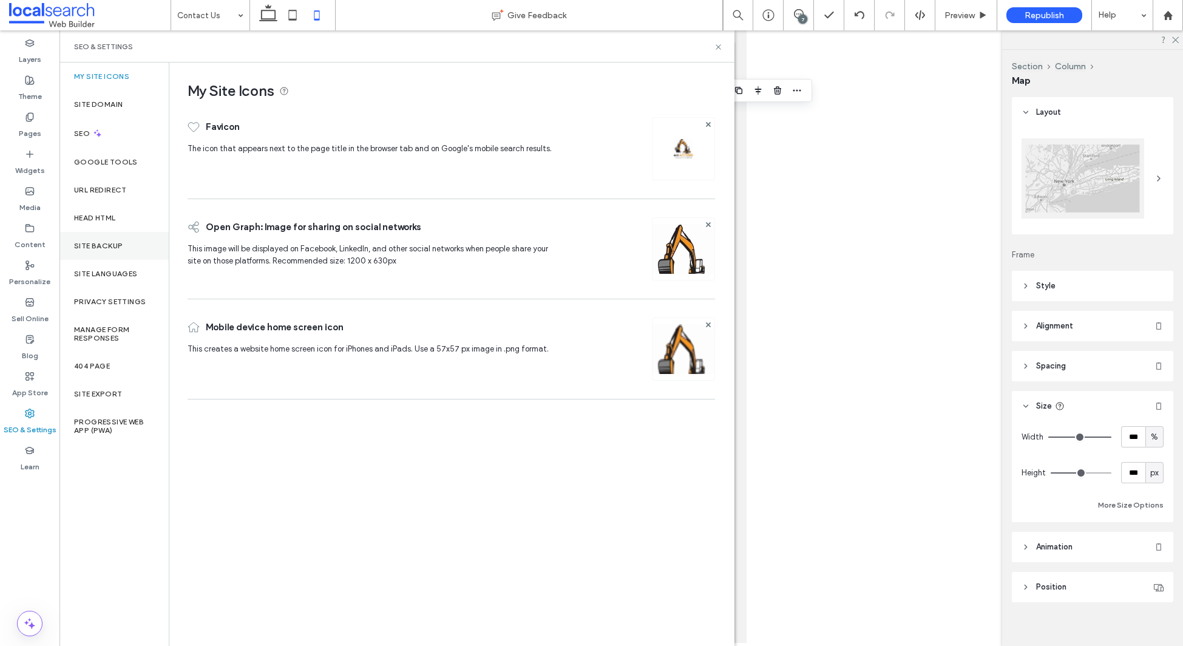
click at [103, 247] on label "Site Backup" at bounding box center [98, 246] width 49 height 8
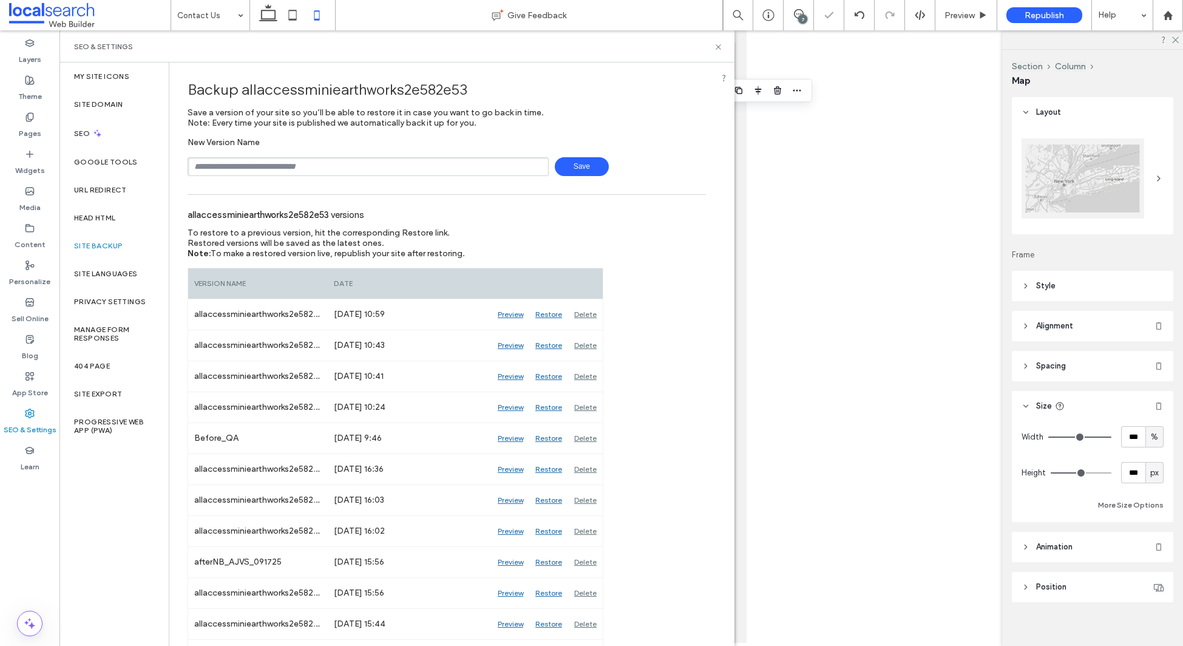
click at [297, 165] on input "text" at bounding box center [368, 166] width 361 height 19
type input "**********"
drag, startPoint x: 571, startPoint y: 165, endPoint x: 565, endPoint y: 169, distance: 7.6
click at [571, 165] on span "Save" at bounding box center [582, 166] width 54 height 19
drag, startPoint x: 717, startPoint y: 47, endPoint x: 786, endPoint y: 39, distance: 69.7
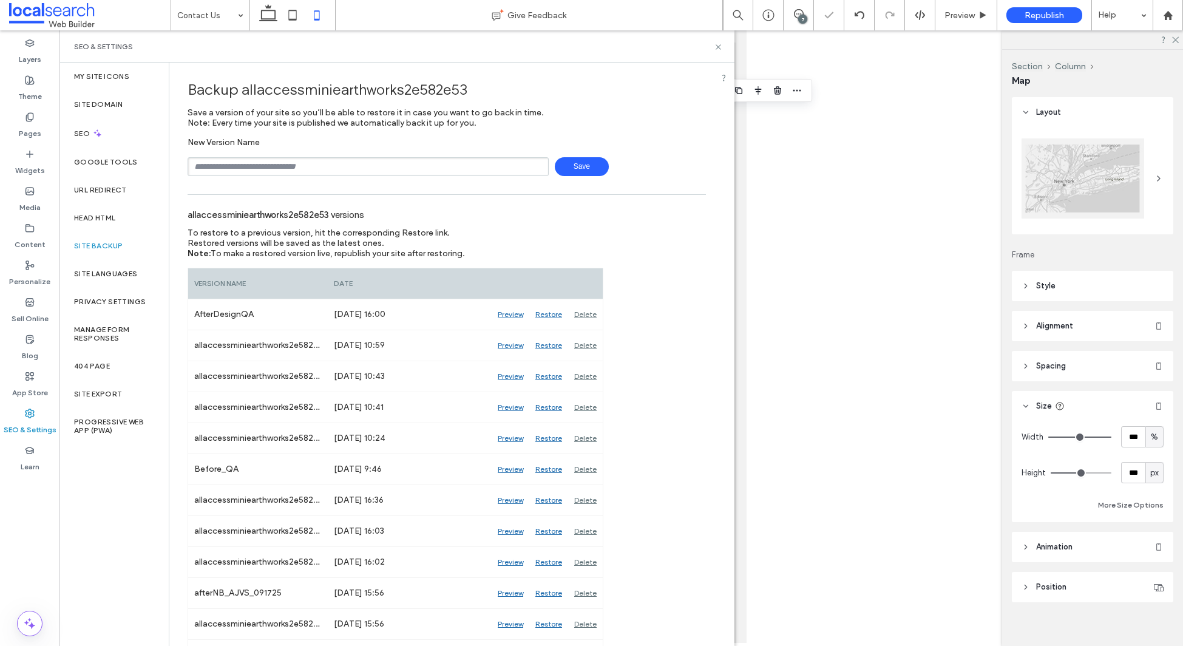
click at [717, 47] on icon at bounding box center [718, 46] width 9 height 9
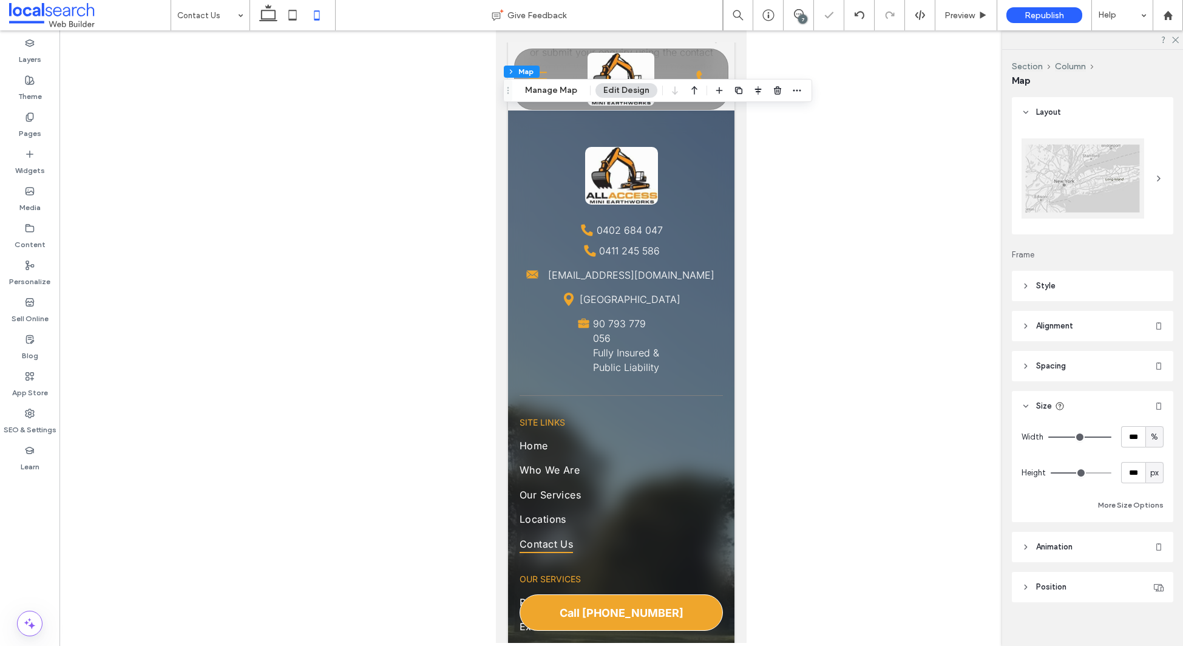
click at [803, 16] on div "7" at bounding box center [802, 19] width 9 height 9
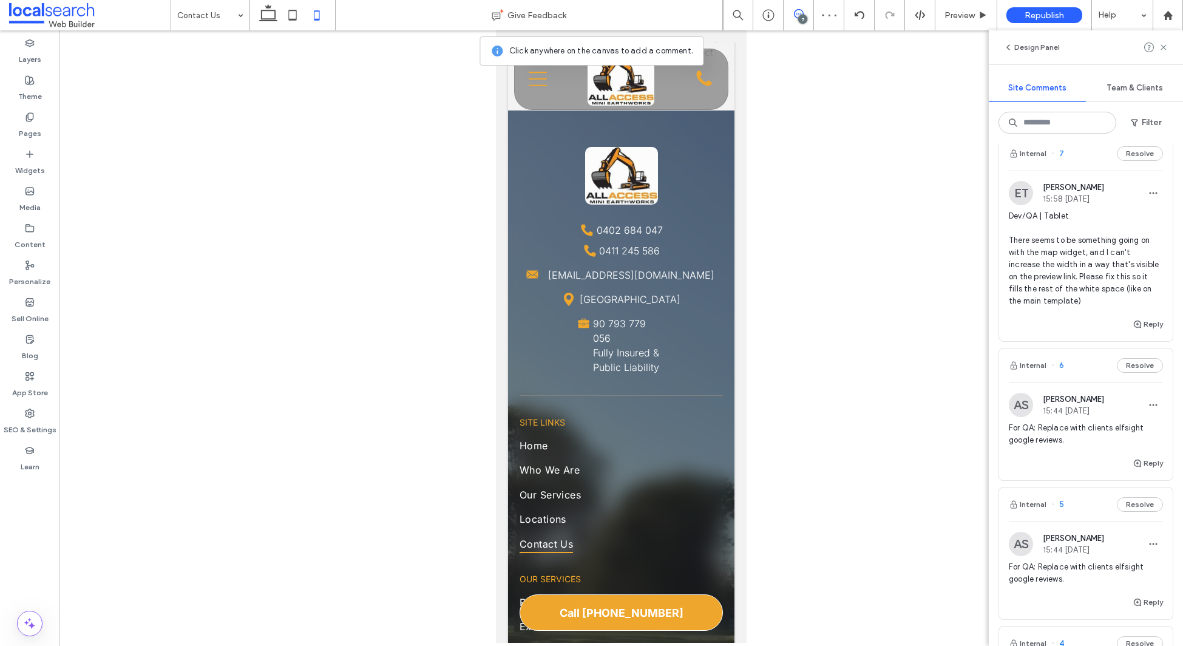
scroll to position [0, 0]
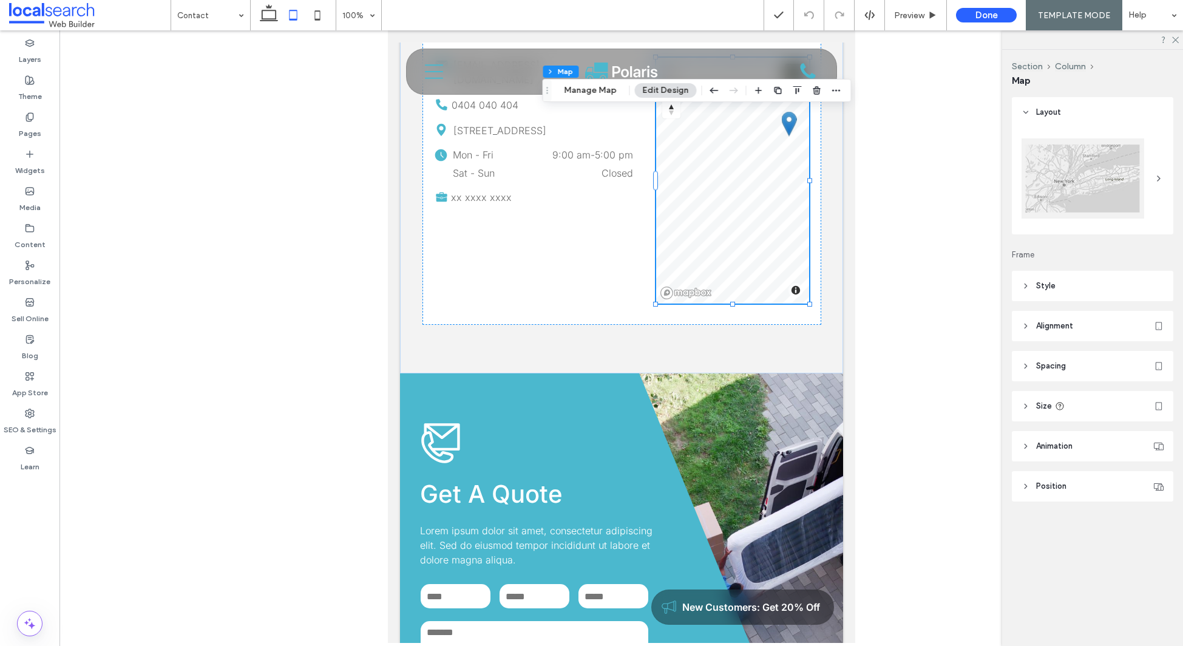
click at [1079, 277] on header "Style" at bounding box center [1092, 286] width 161 height 30
click at [1075, 489] on header "Size" at bounding box center [1092, 492] width 161 height 30
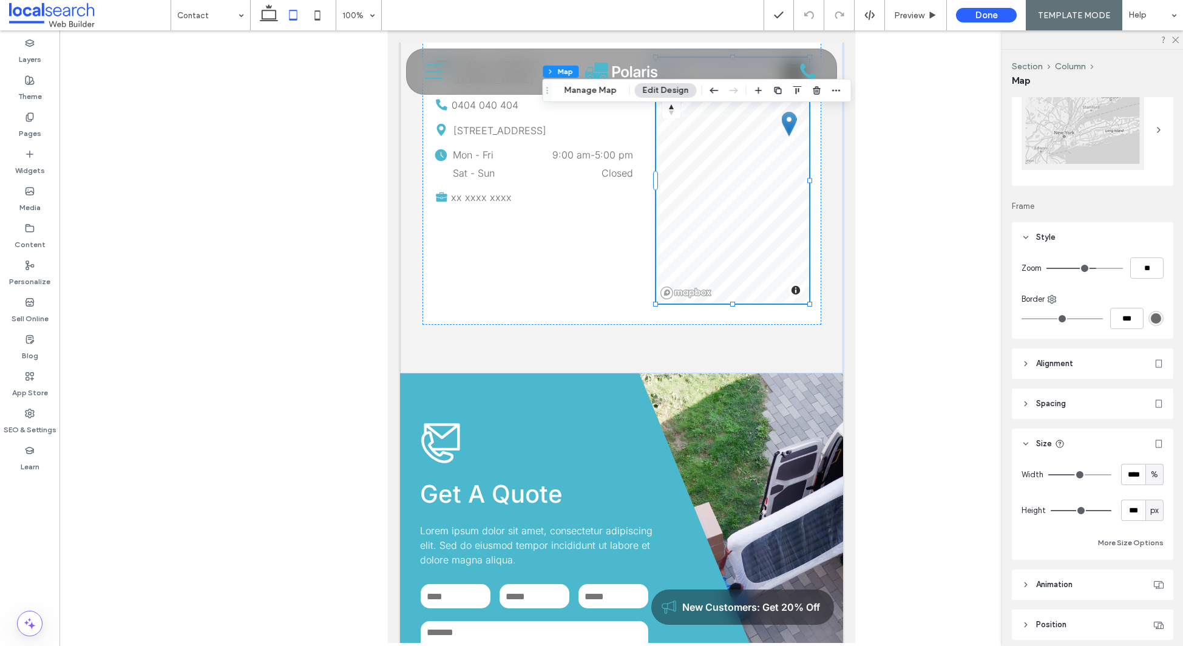
scroll to position [61, 0]
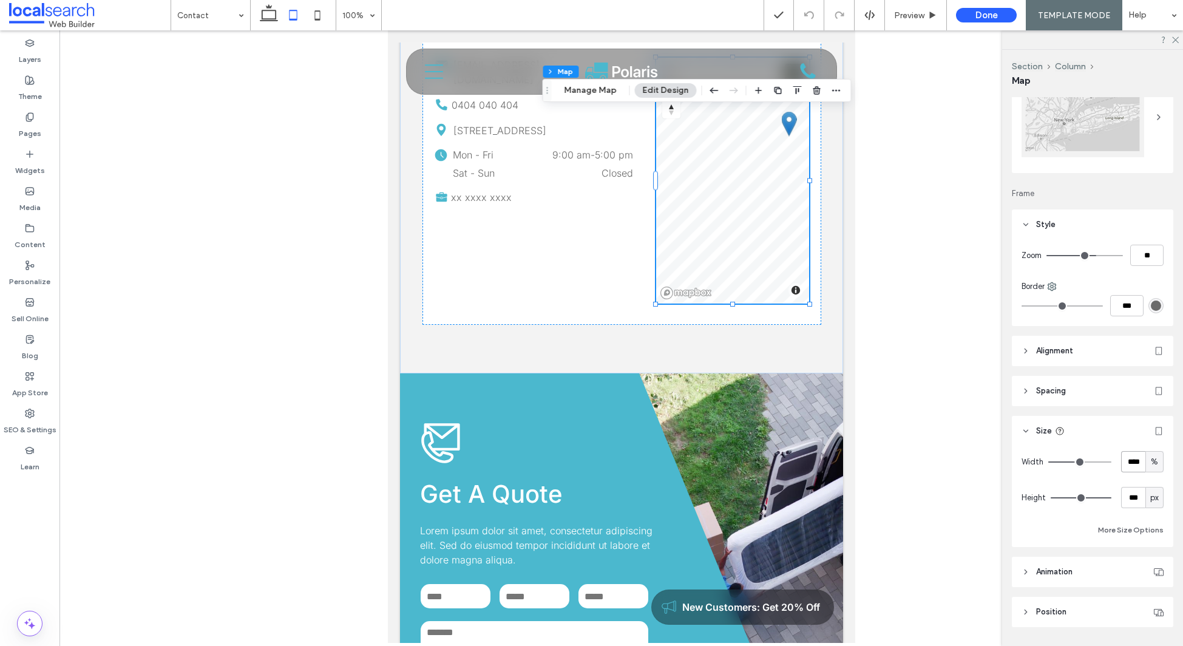
click at [1139, 464] on input "****" at bounding box center [1133, 461] width 24 height 21
type input "**"
click at [1140, 463] on input "**" at bounding box center [1133, 461] width 24 height 21
type input "*"
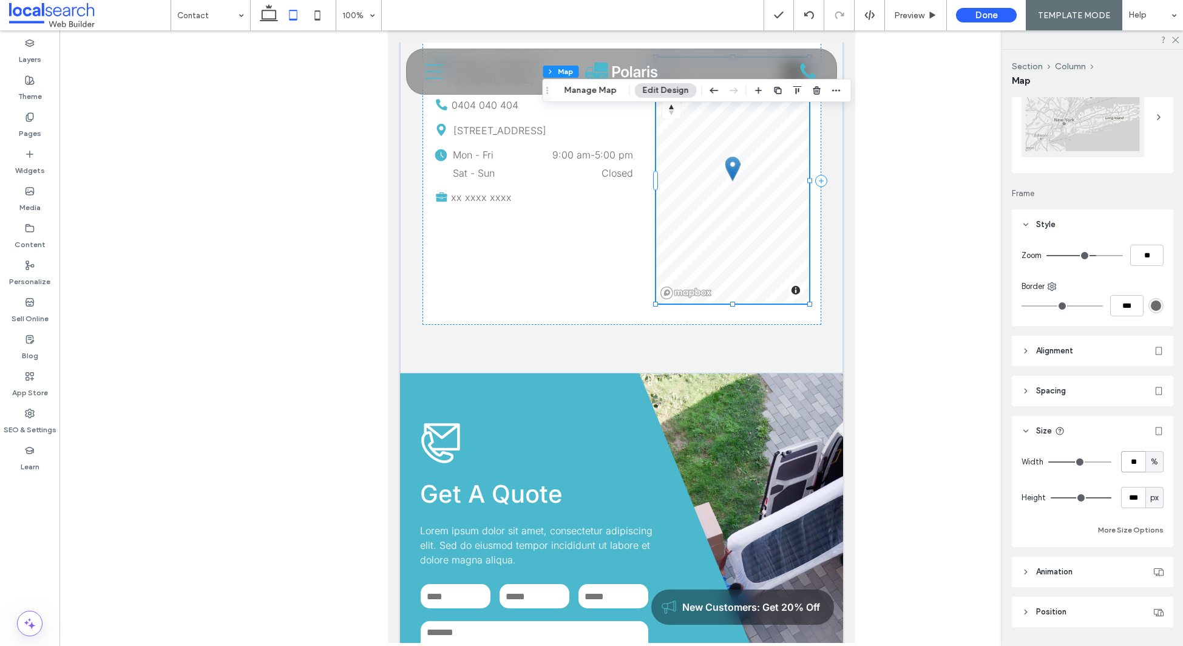
type input "**"
